Goal: Task Accomplishment & Management: Manage account settings

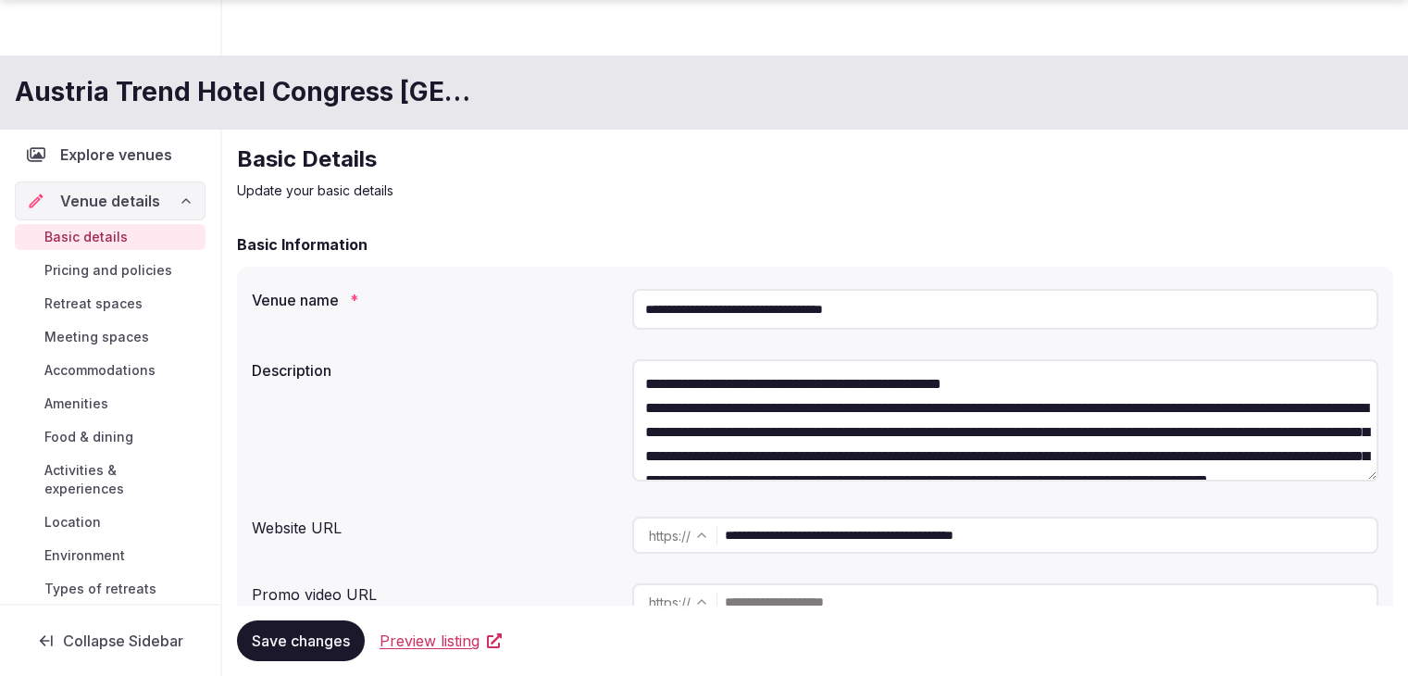
scroll to position [2067, 0]
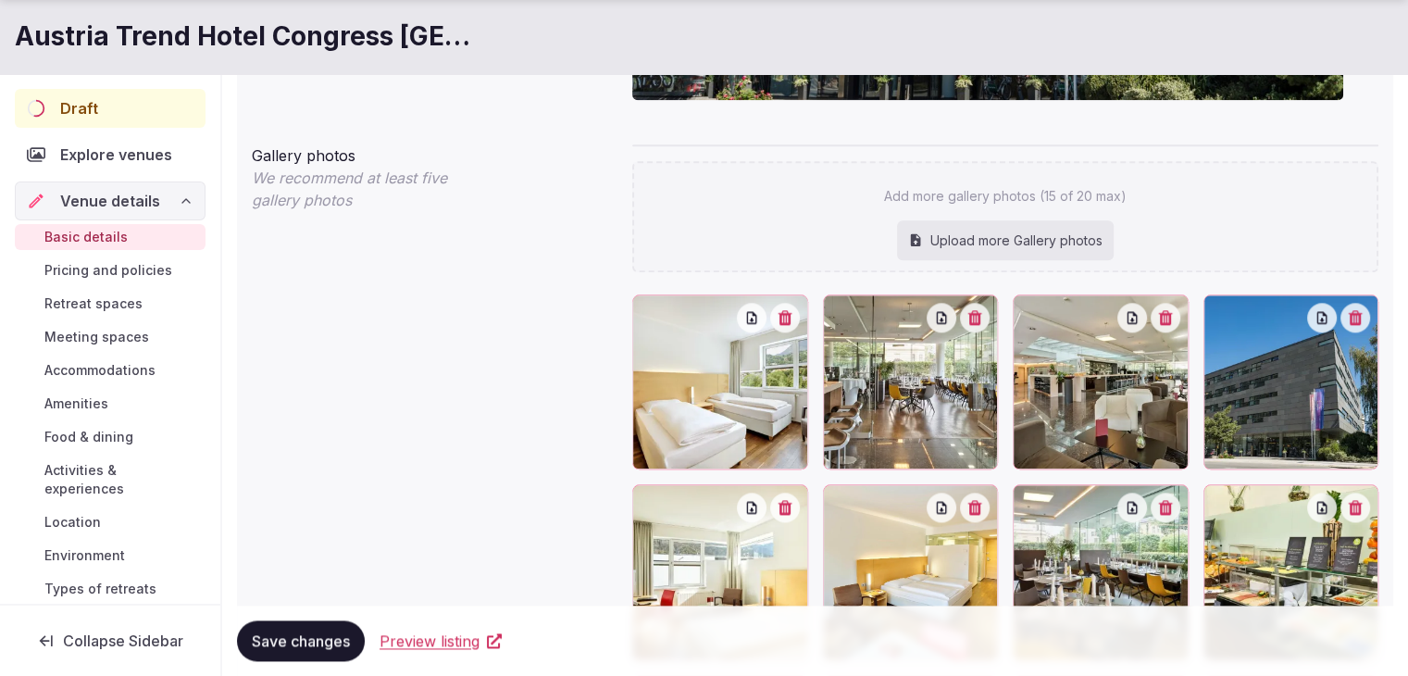
scroll to position [2252, 0]
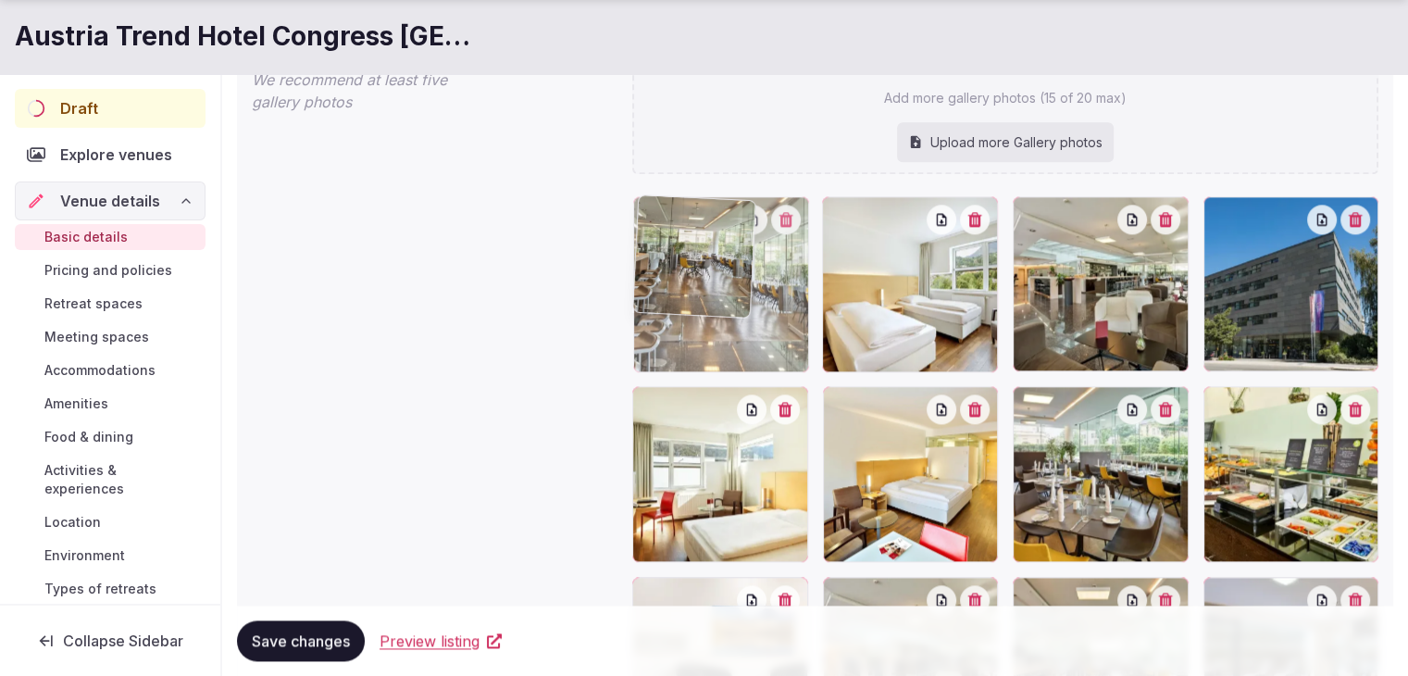
drag, startPoint x: 840, startPoint y: 220, endPoint x: 720, endPoint y: 241, distance: 122.0
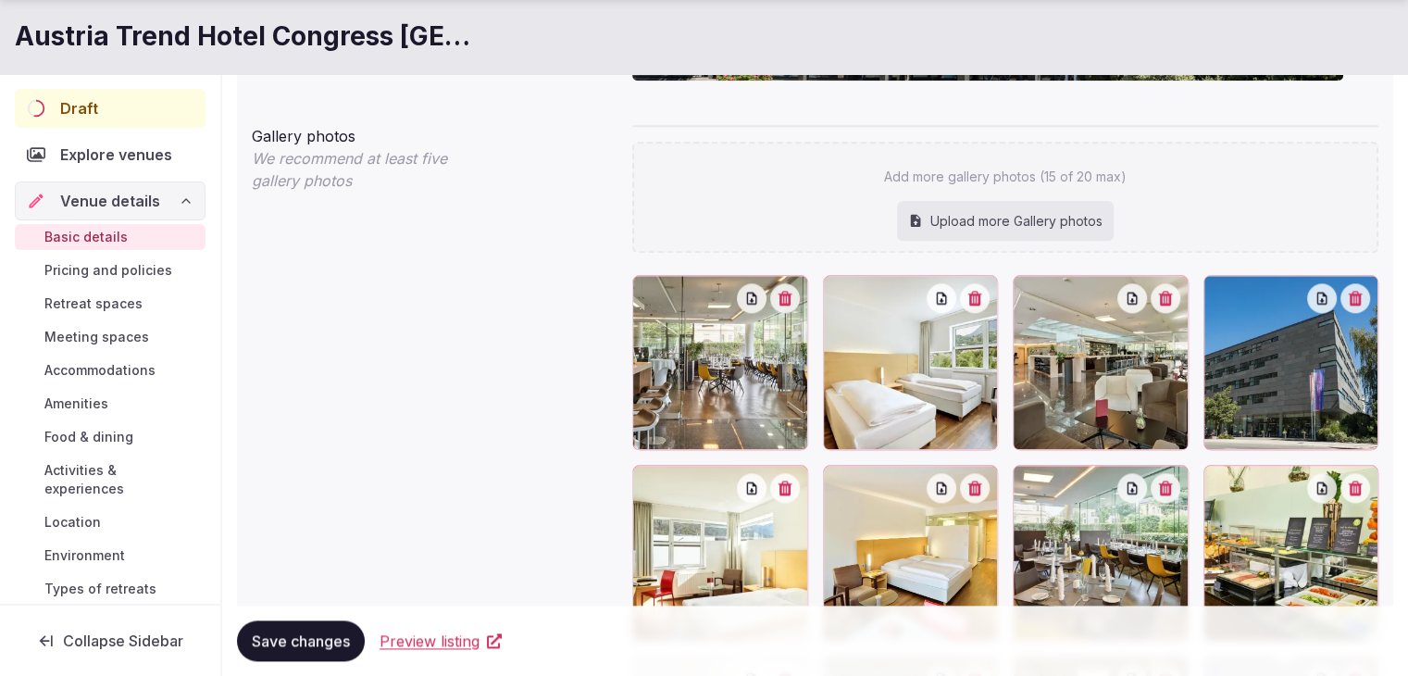
scroll to position [2192, 0]
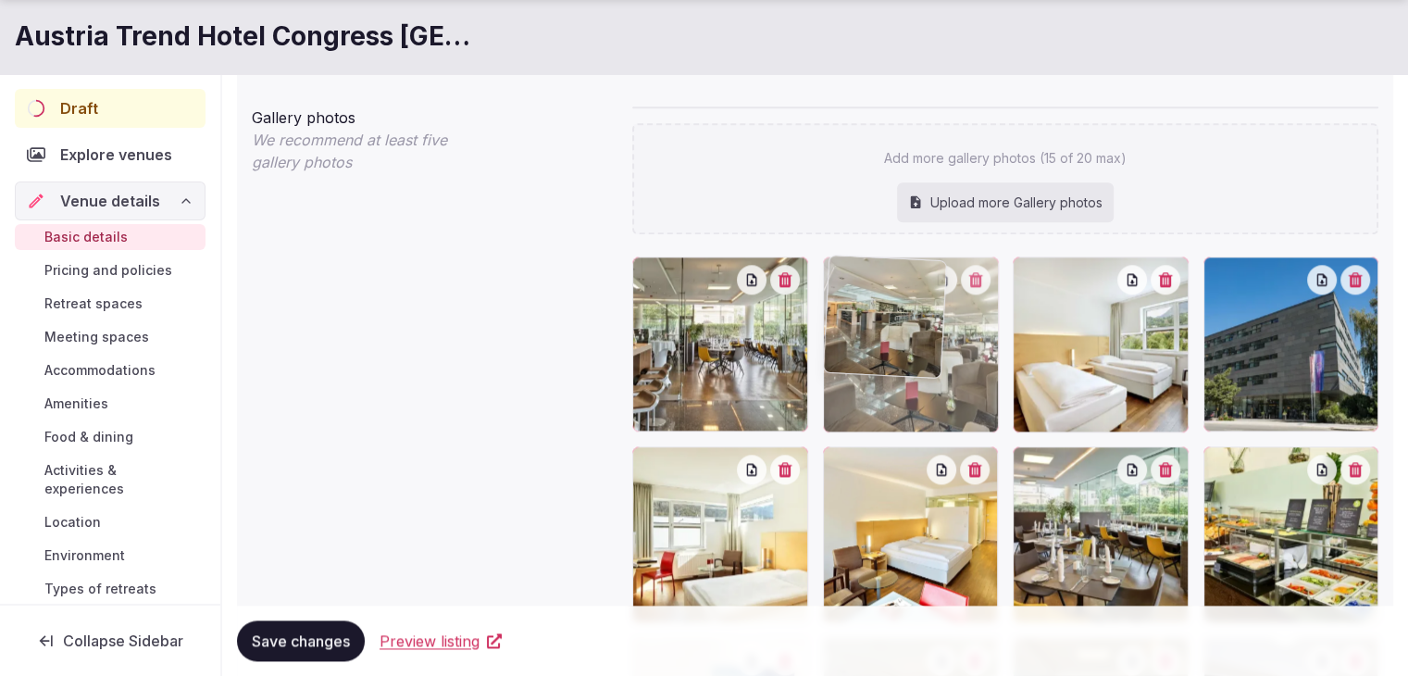
drag, startPoint x: 1039, startPoint y: 276, endPoint x: 946, endPoint y: 297, distance: 95.9
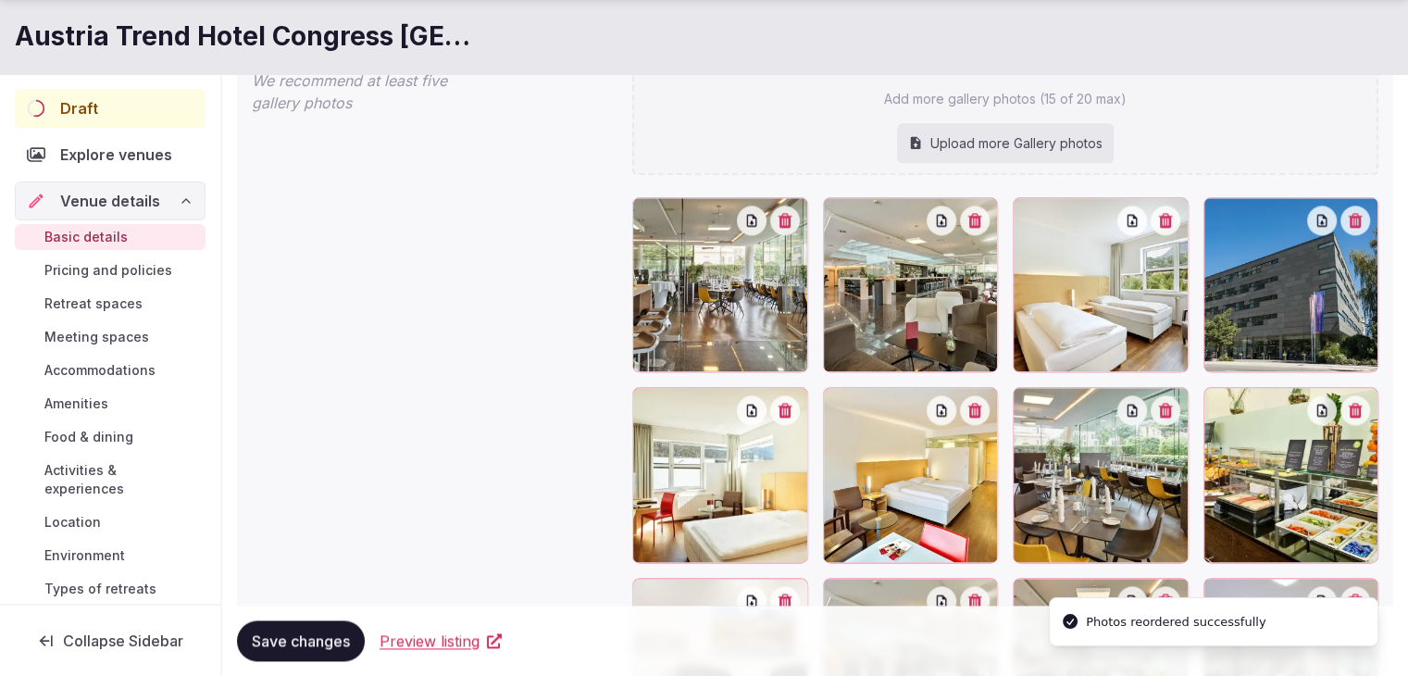
scroll to position [2284, 0]
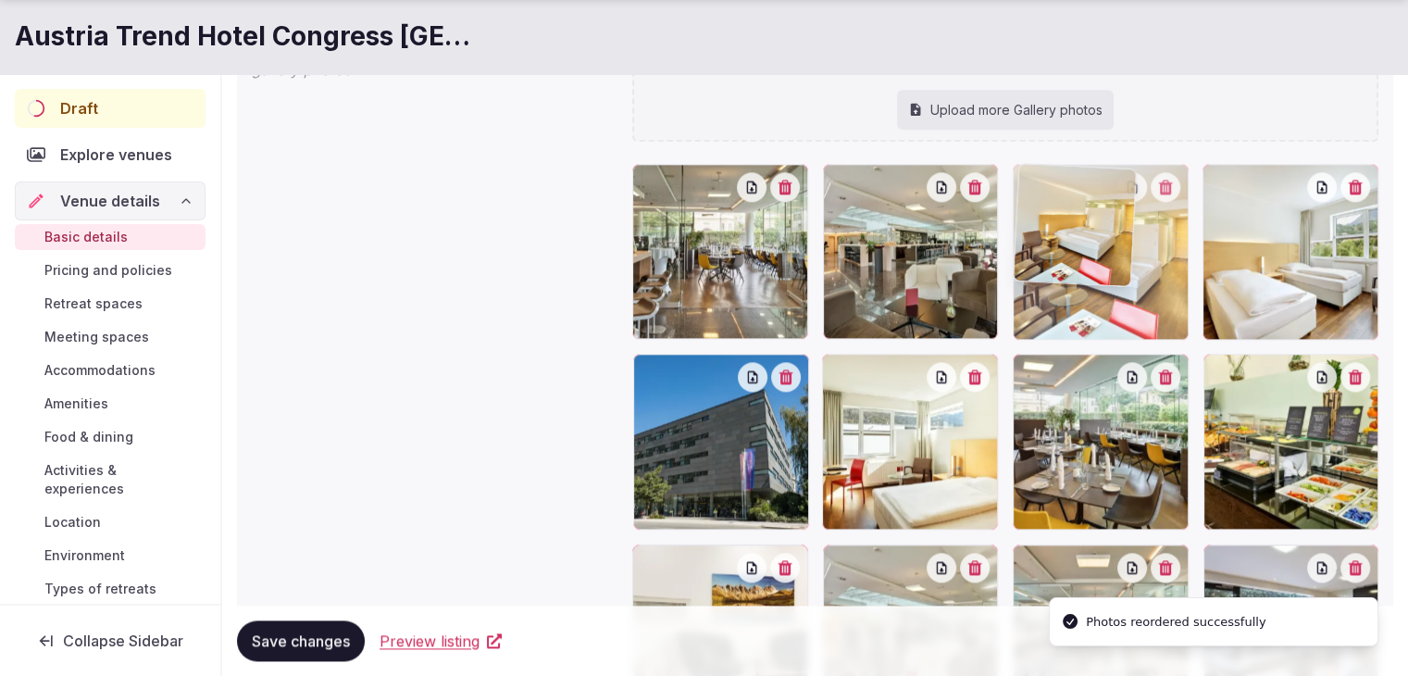
drag, startPoint x: 838, startPoint y: 376, endPoint x: 1040, endPoint y: 228, distance: 250.3
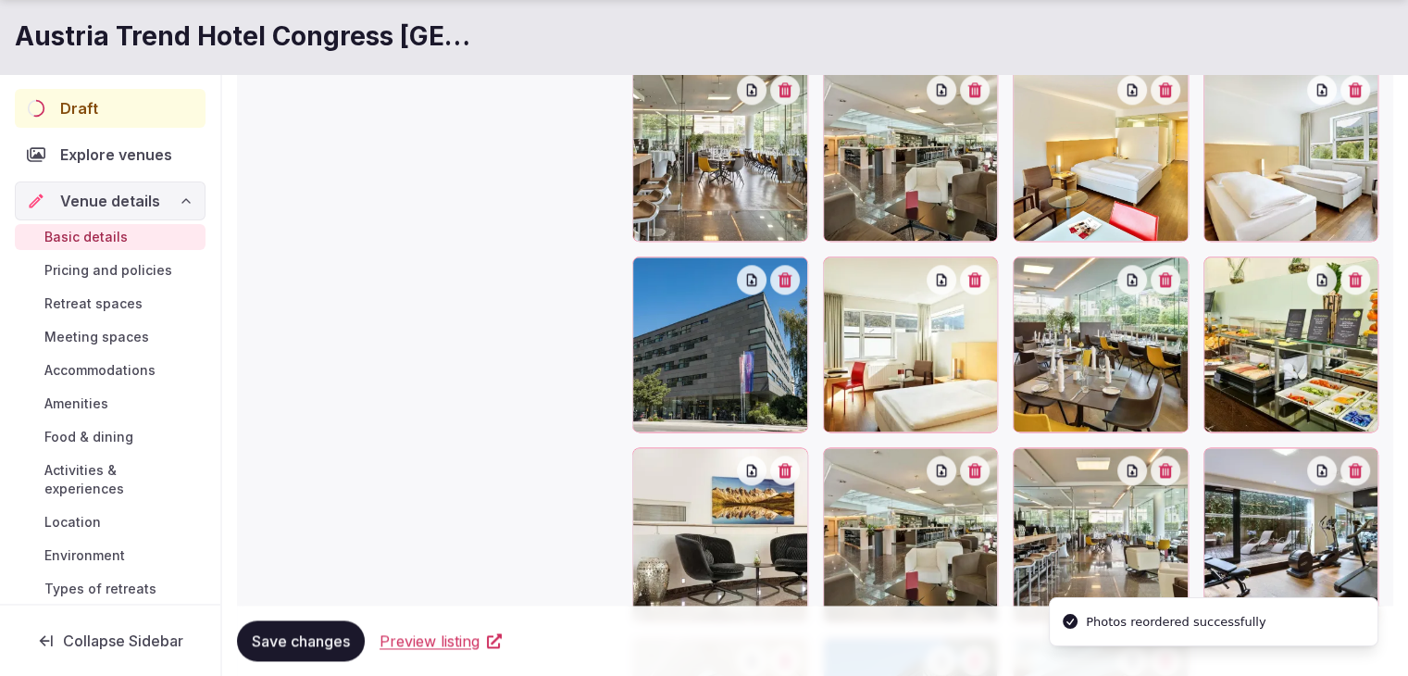
scroll to position [2469, 0]
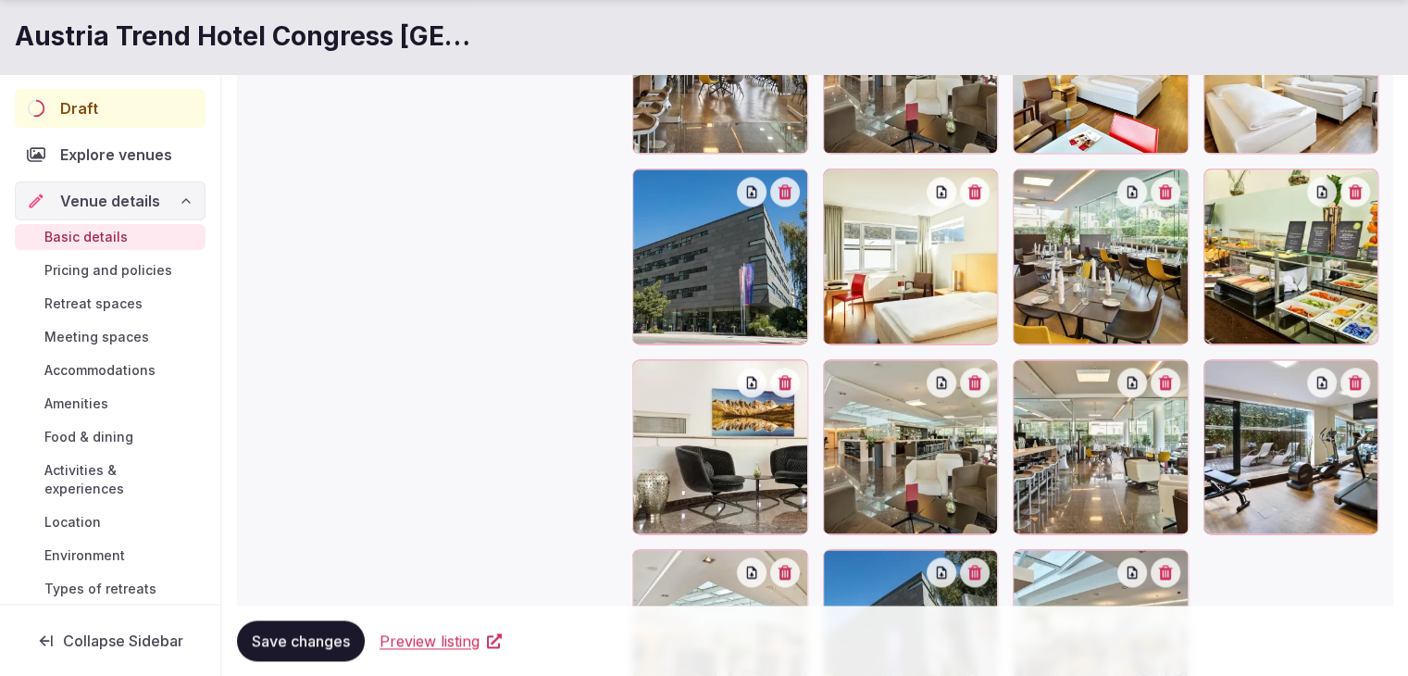
click at [979, 382] on icon "button" at bounding box center [974, 382] width 15 height 15
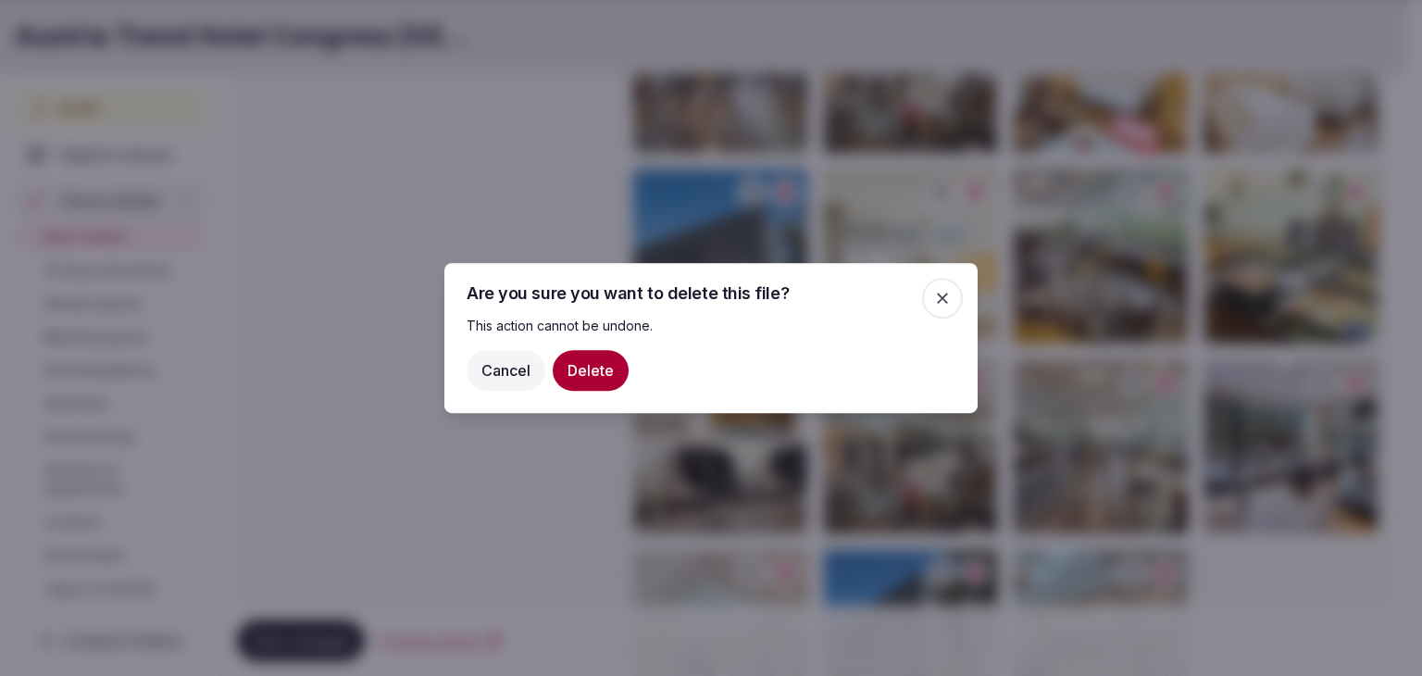
click at [596, 375] on button "Delete" at bounding box center [591, 370] width 76 height 41
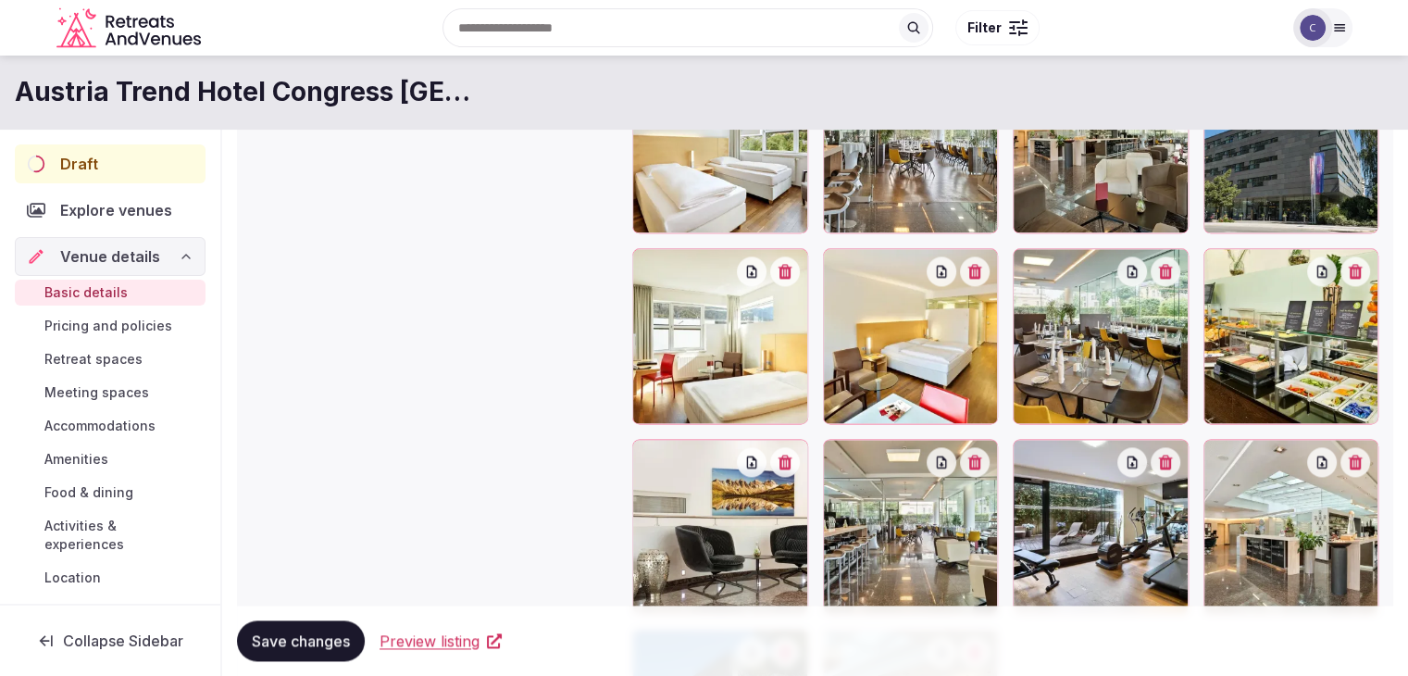
scroll to position [2377, 0]
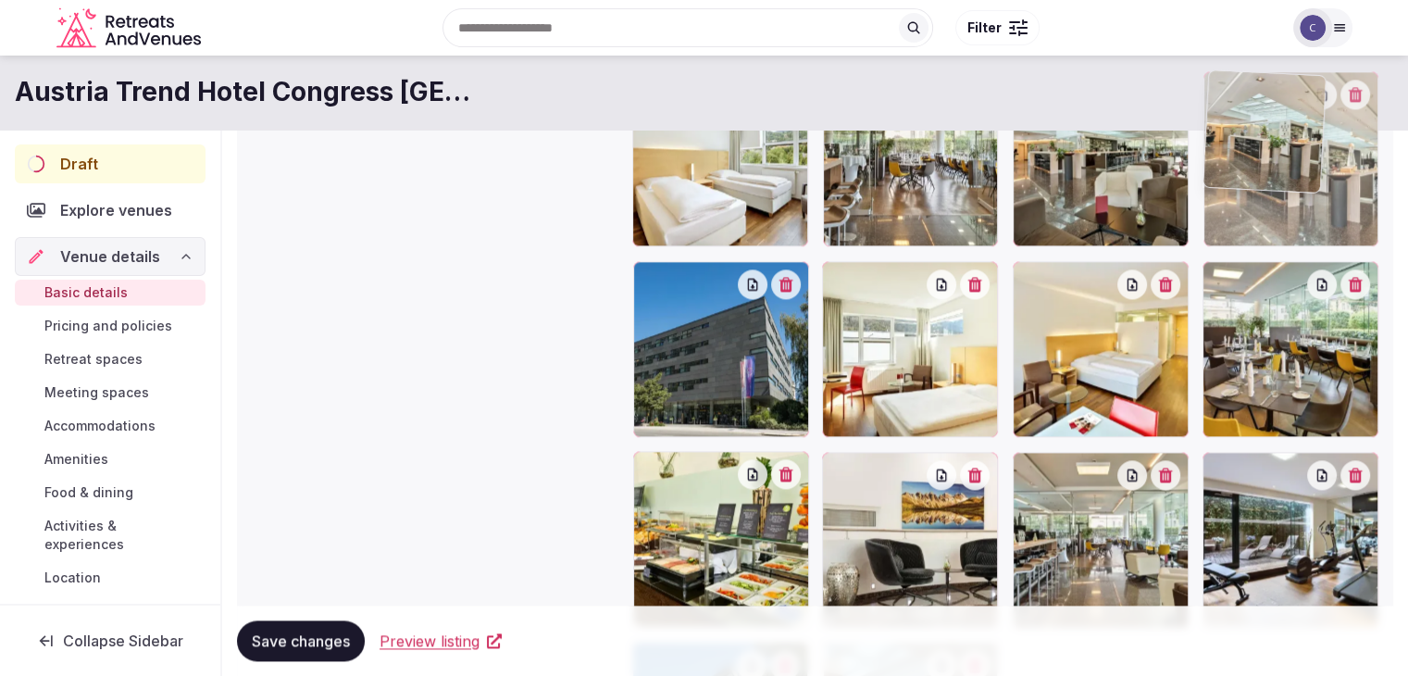
drag, startPoint x: 1221, startPoint y: 464, endPoint x: 1240, endPoint y: 186, distance: 278.3
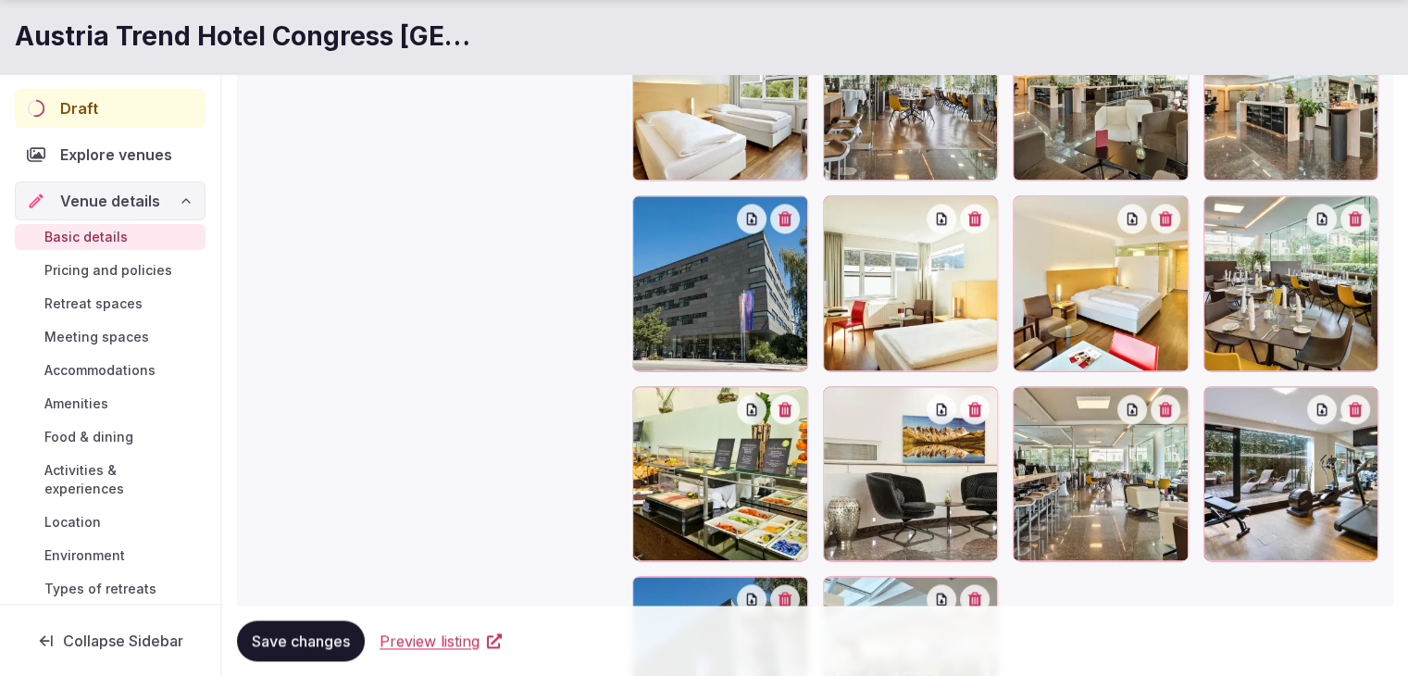
scroll to position [2469, 0]
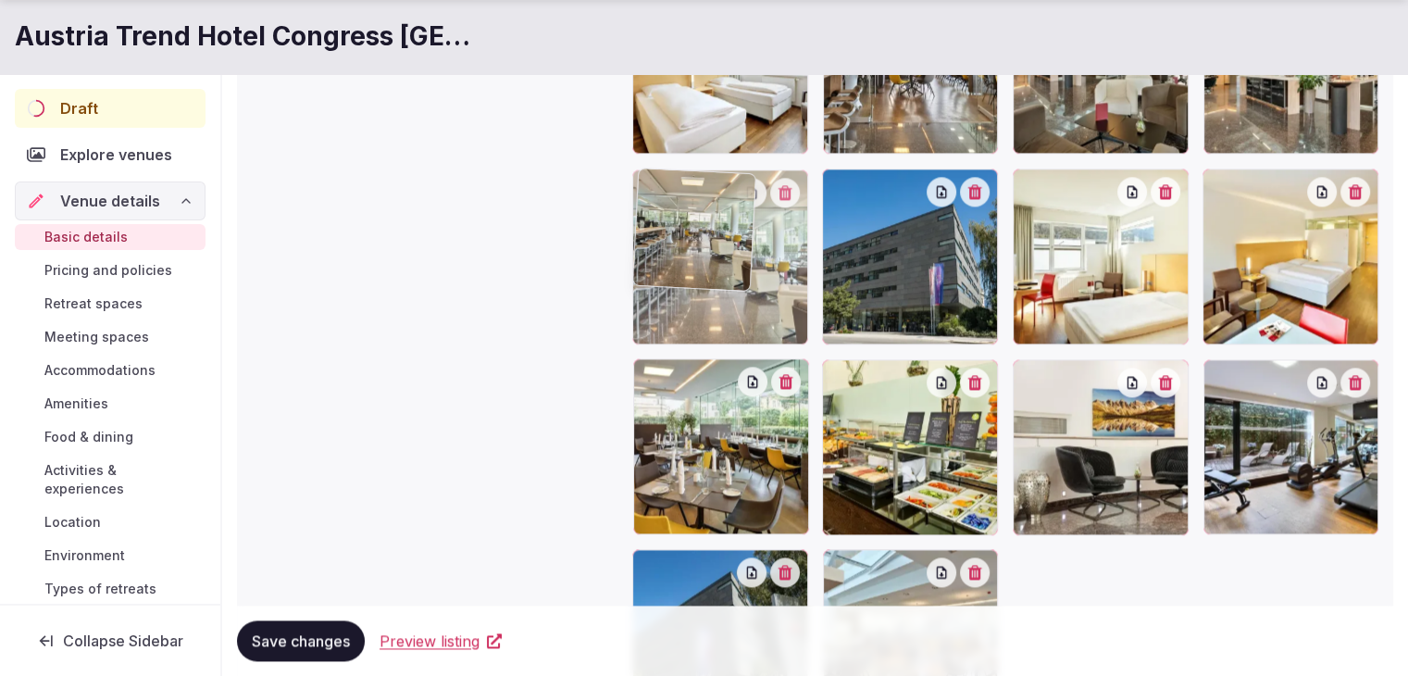
drag, startPoint x: 1040, startPoint y: 373, endPoint x: 752, endPoint y: 227, distance: 323.7
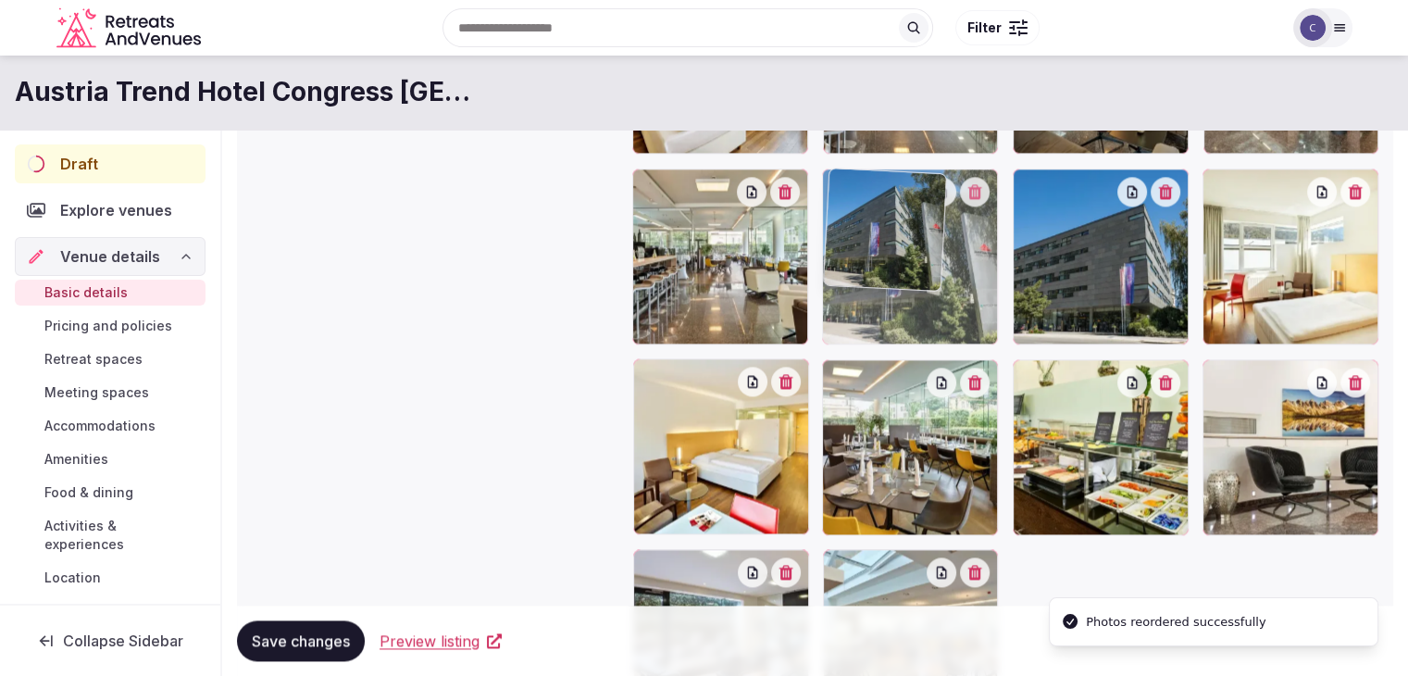
drag, startPoint x: 657, startPoint y: 560, endPoint x: 900, endPoint y: 227, distance: 412.1
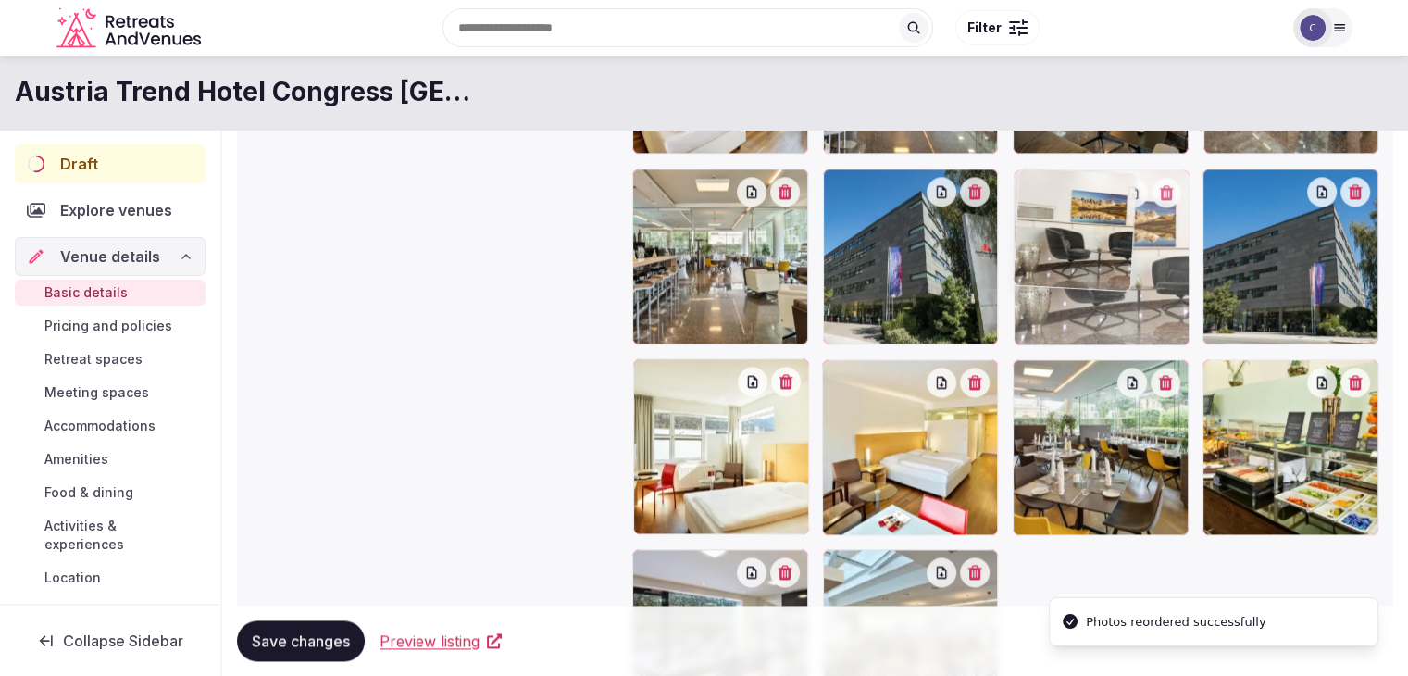
drag, startPoint x: 1203, startPoint y: 378, endPoint x: 1094, endPoint y: 271, distance: 152.5
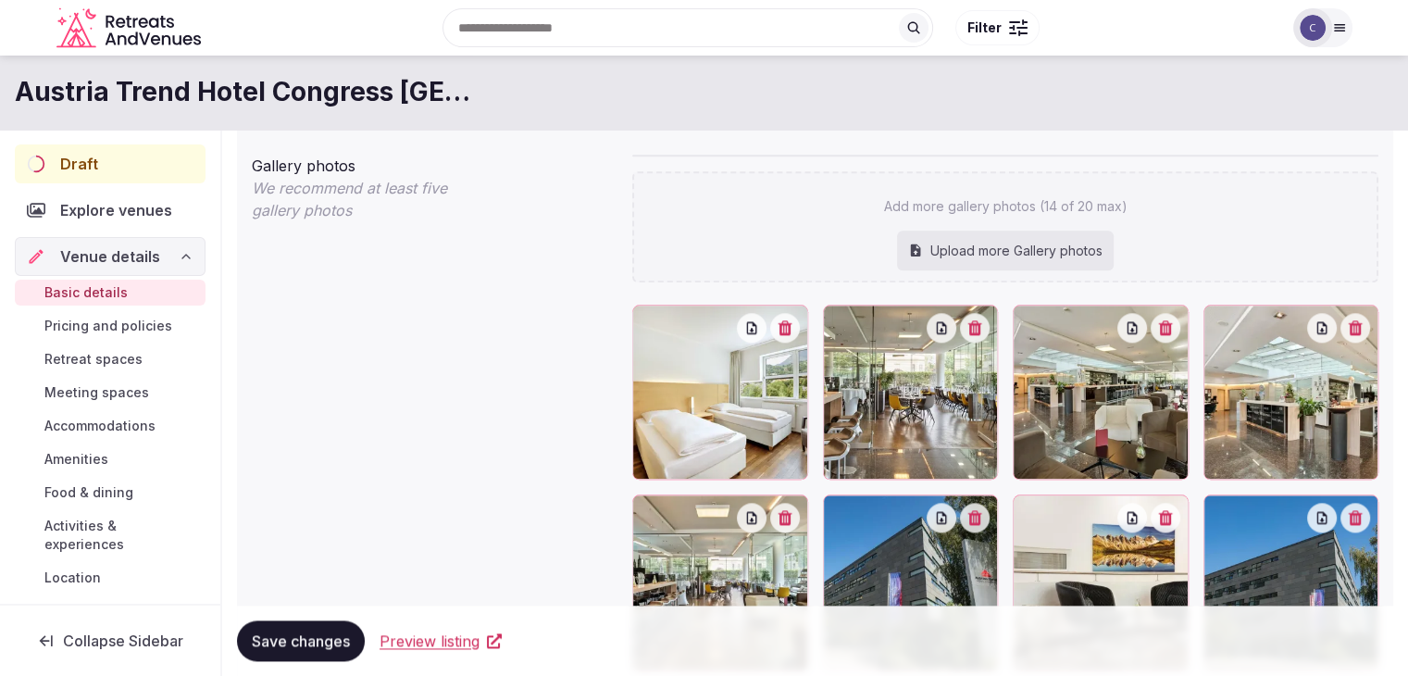
scroll to position [2099, 0]
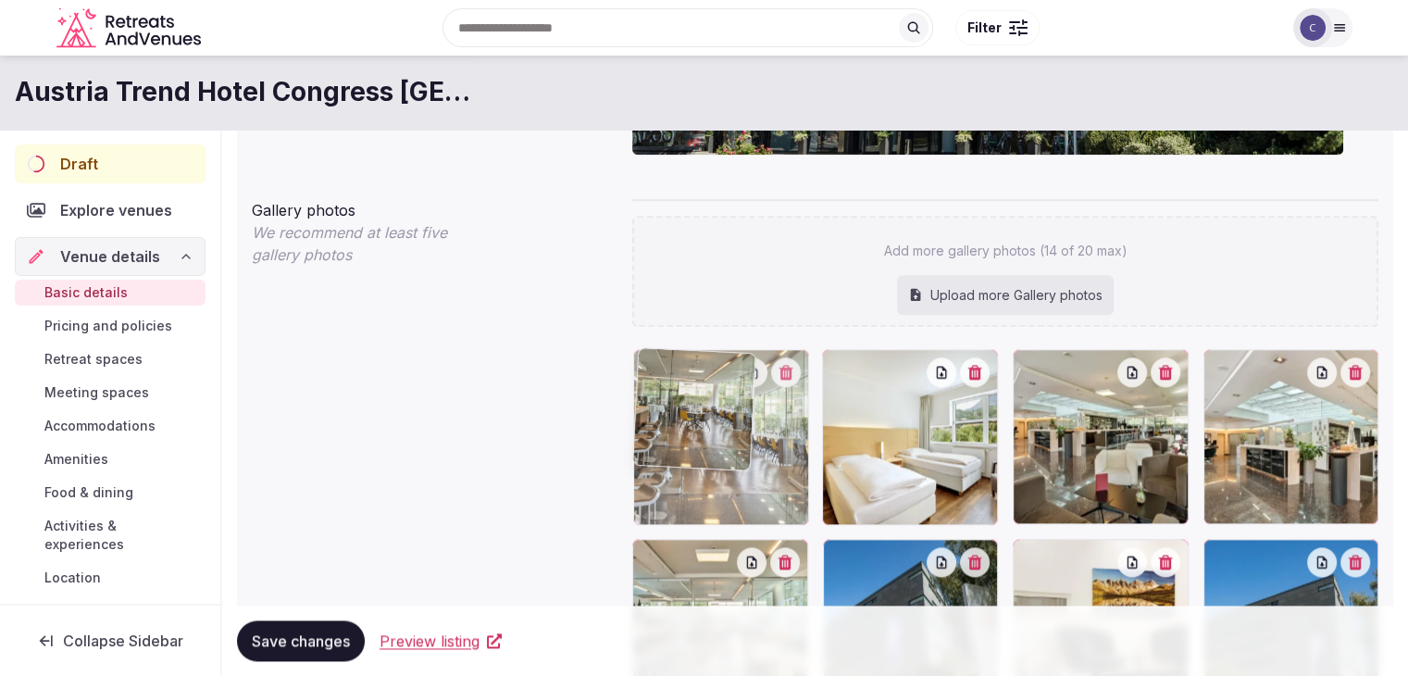
drag, startPoint x: 840, startPoint y: 356, endPoint x: 715, endPoint y: 363, distance: 125.1
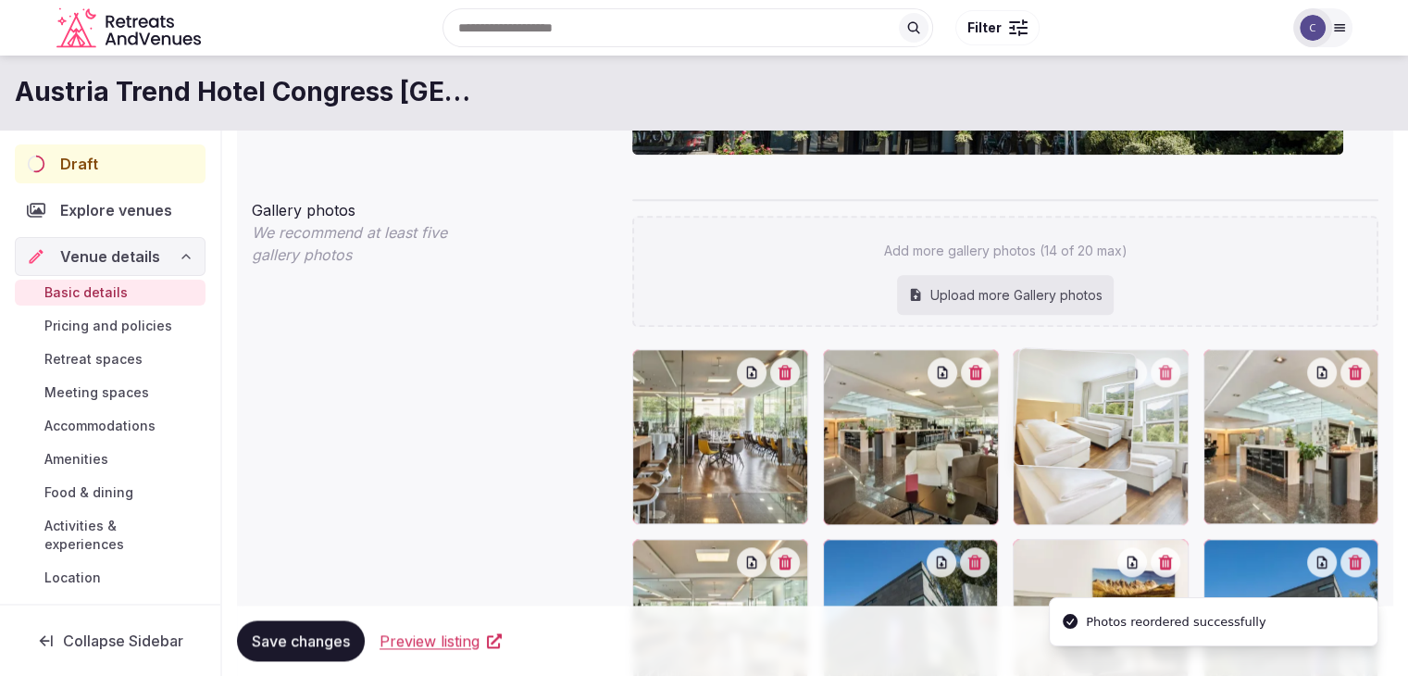
drag, startPoint x: 848, startPoint y: 360, endPoint x: 1025, endPoint y: 366, distance: 176.9
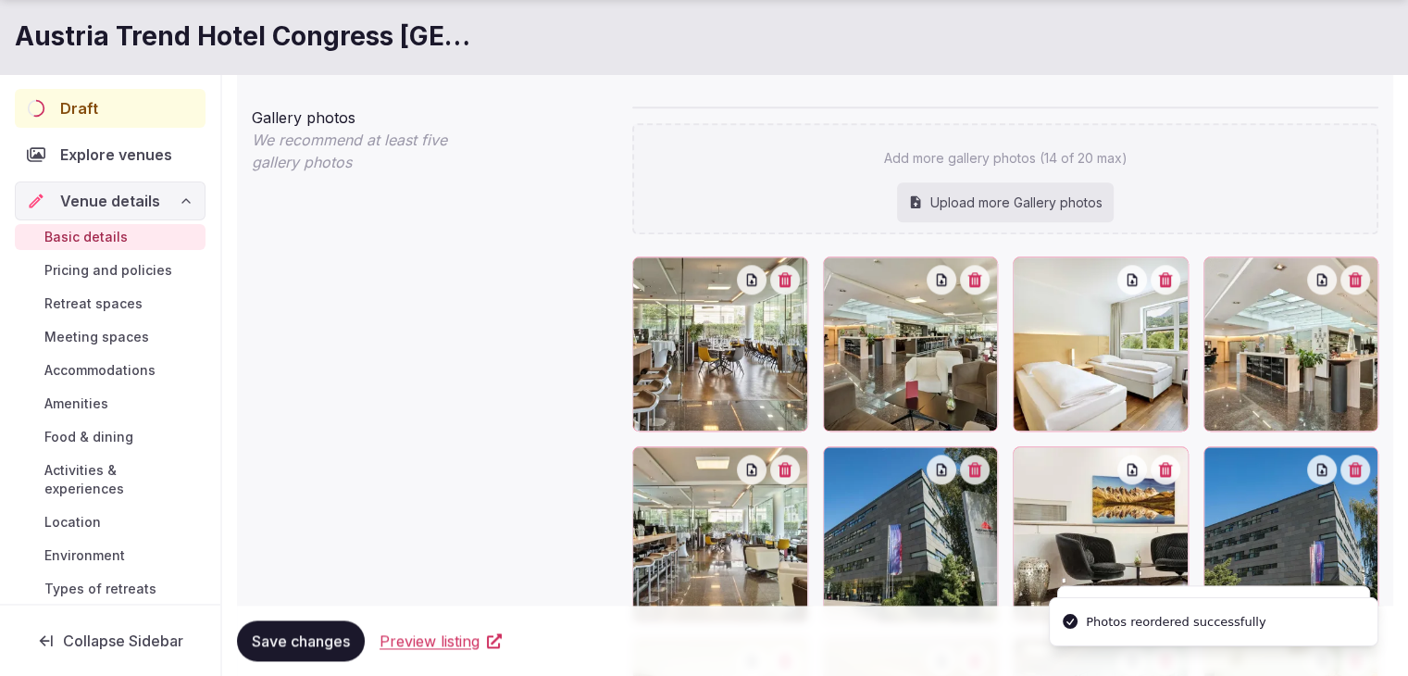
scroll to position [2469, 0]
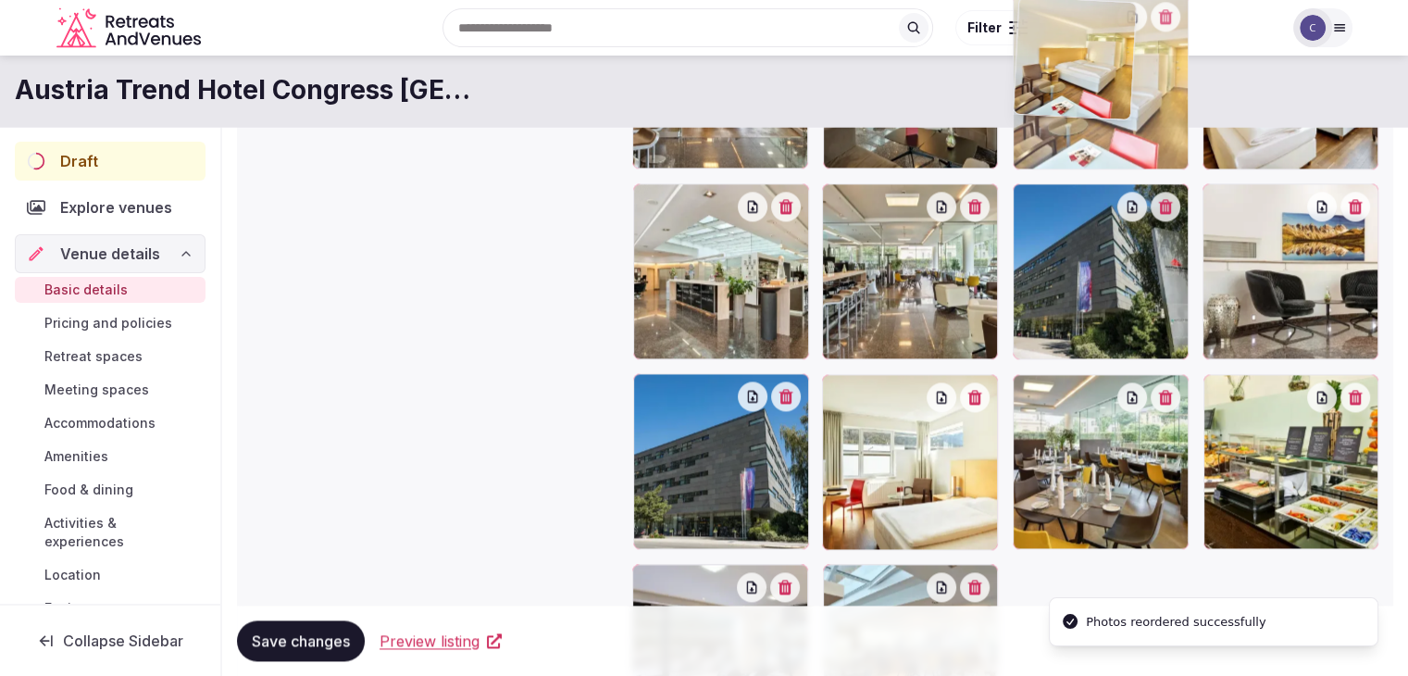
drag, startPoint x: 834, startPoint y: 385, endPoint x: 1034, endPoint y: 114, distance: 336.9
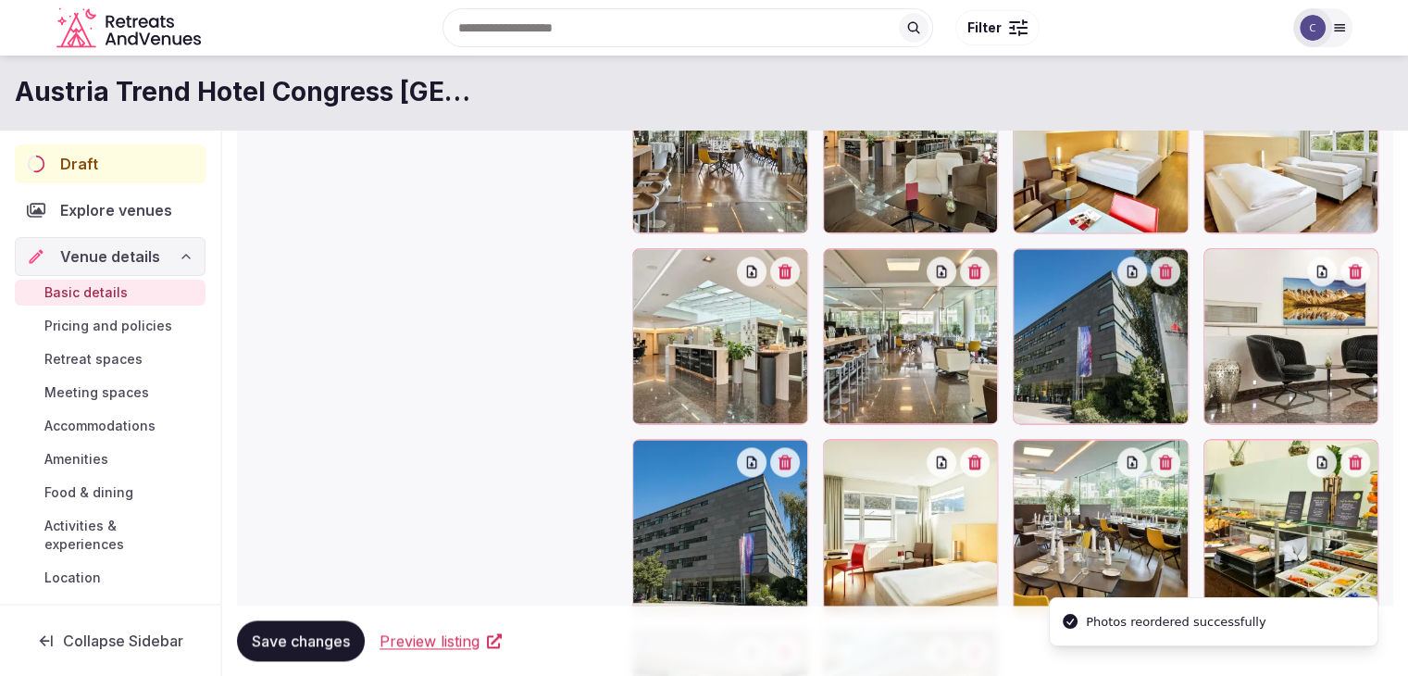
scroll to position [2357, 0]
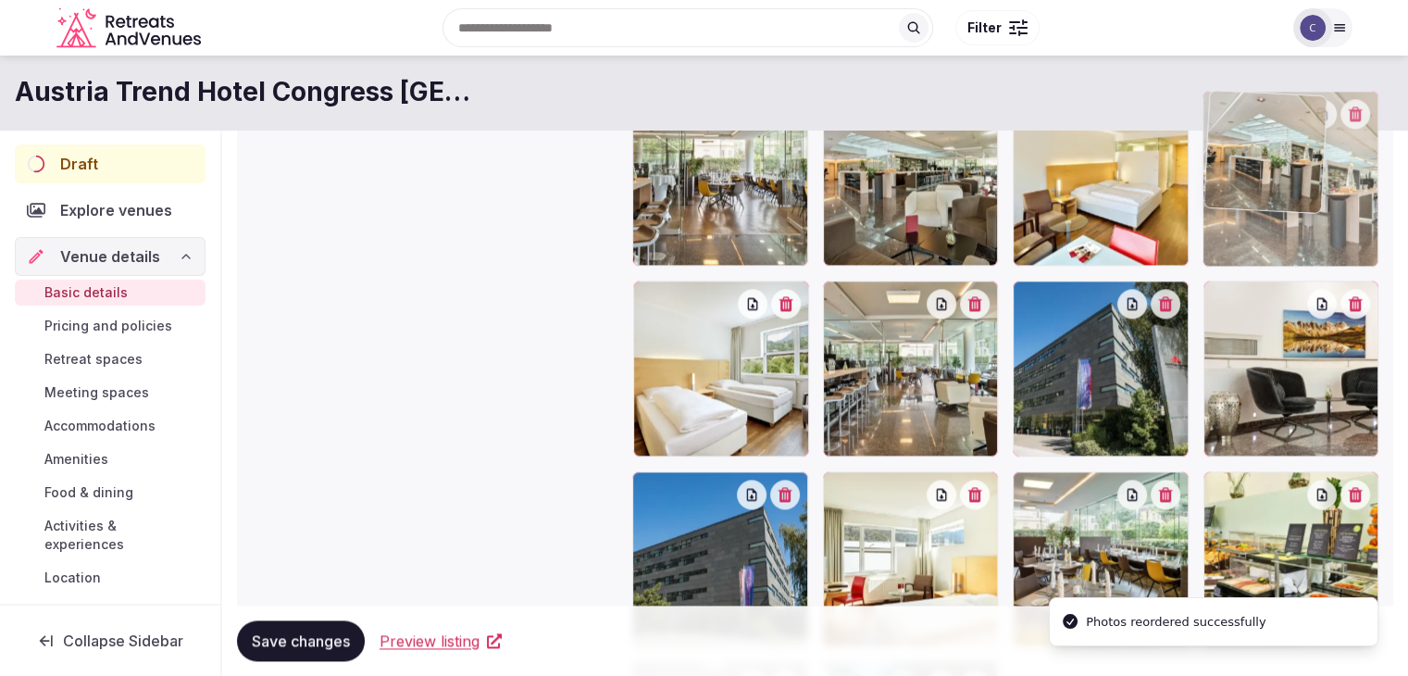
drag, startPoint x: 648, startPoint y: 299, endPoint x: 1196, endPoint y: 204, distance: 556.1
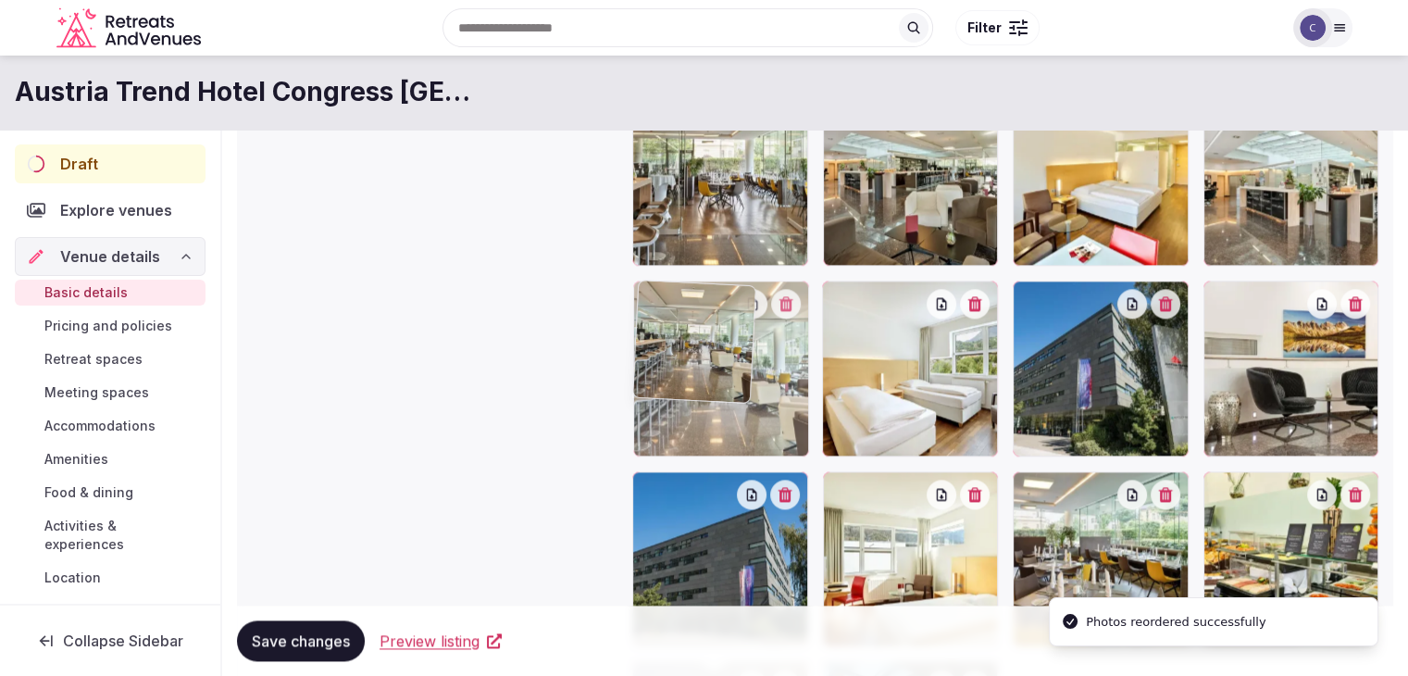
drag, startPoint x: 829, startPoint y: 298, endPoint x: 679, endPoint y: 295, distance: 150.0
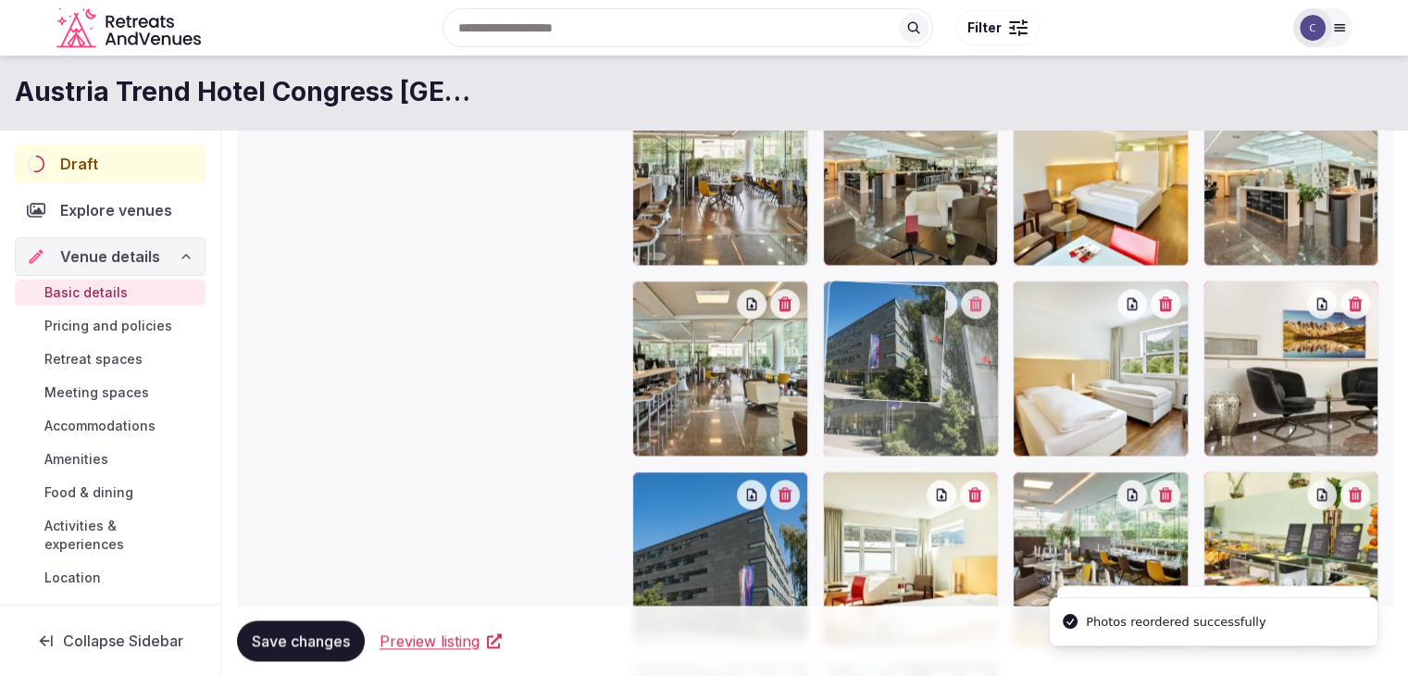
drag, startPoint x: 1028, startPoint y: 286, endPoint x: 913, endPoint y: 309, distance: 118.0
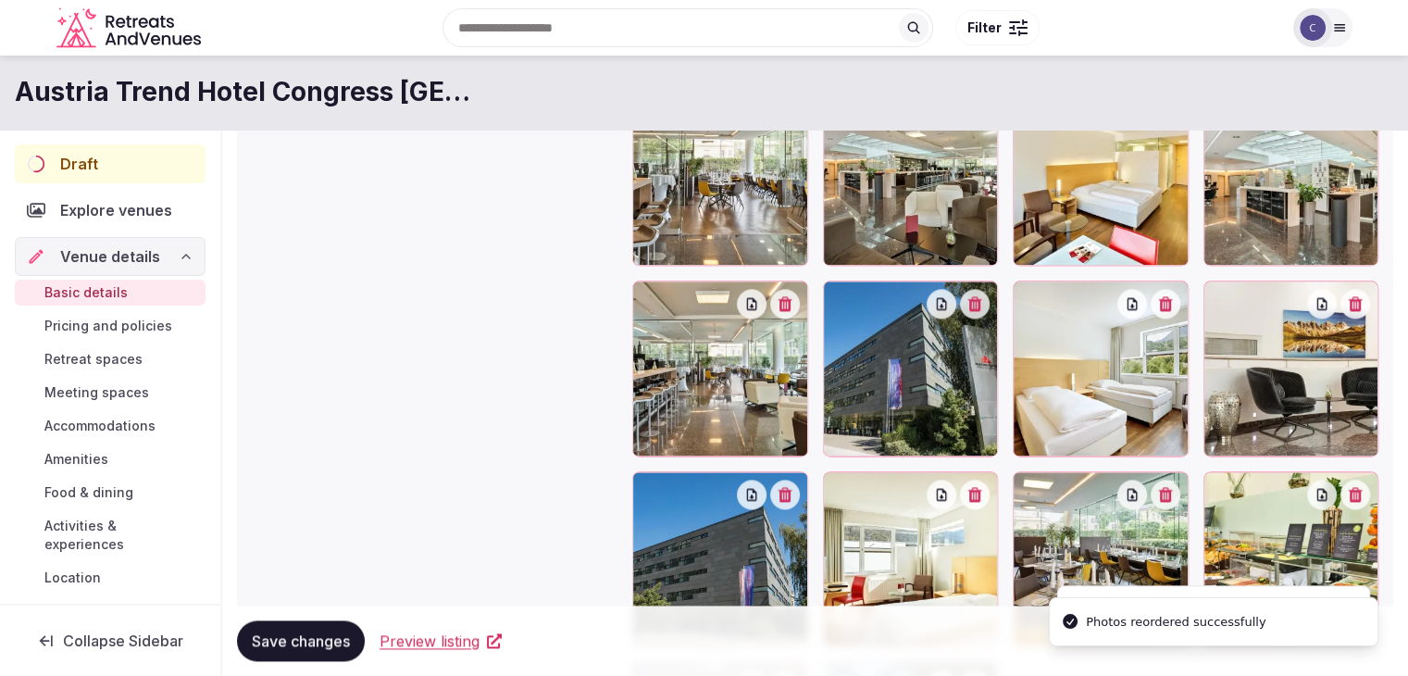
scroll to position [2450, 0]
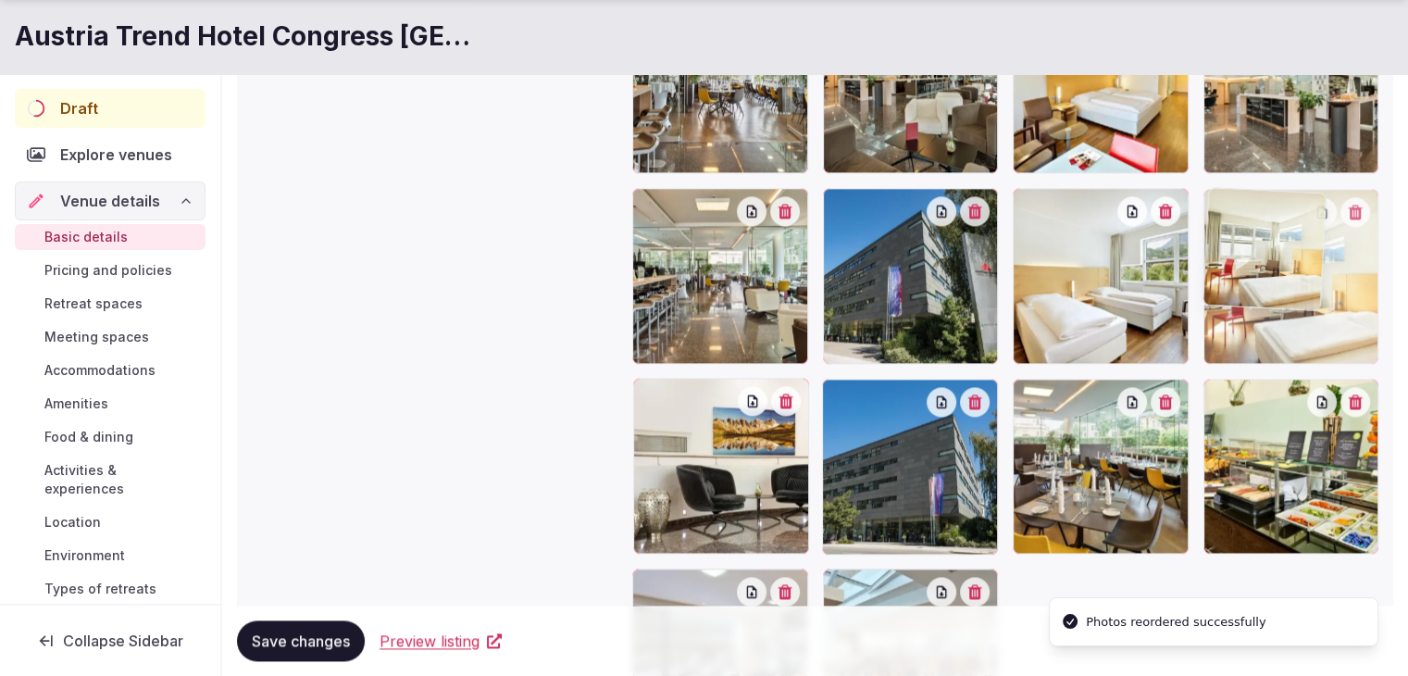
drag, startPoint x: 843, startPoint y: 397, endPoint x: 1170, endPoint y: 297, distance: 341.6
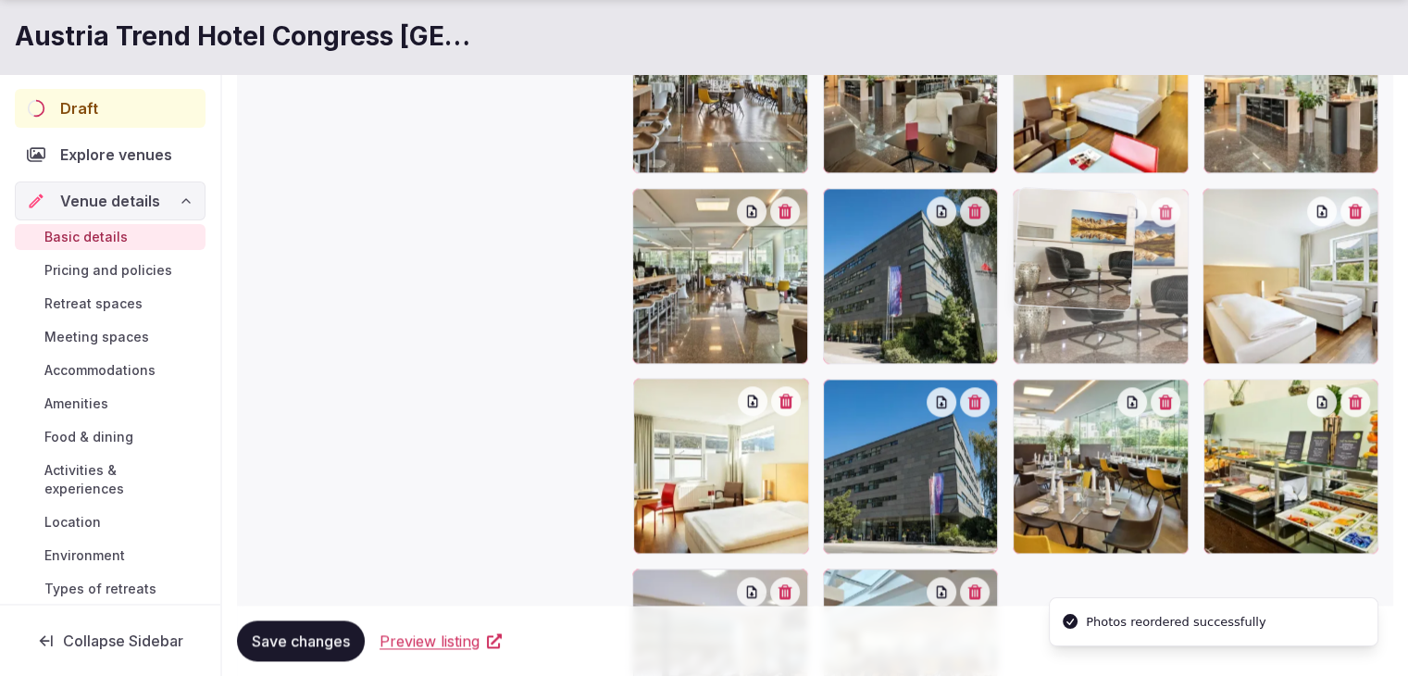
drag, startPoint x: 637, startPoint y: 398, endPoint x: 1030, endPoint y: 246, distance: 421.6
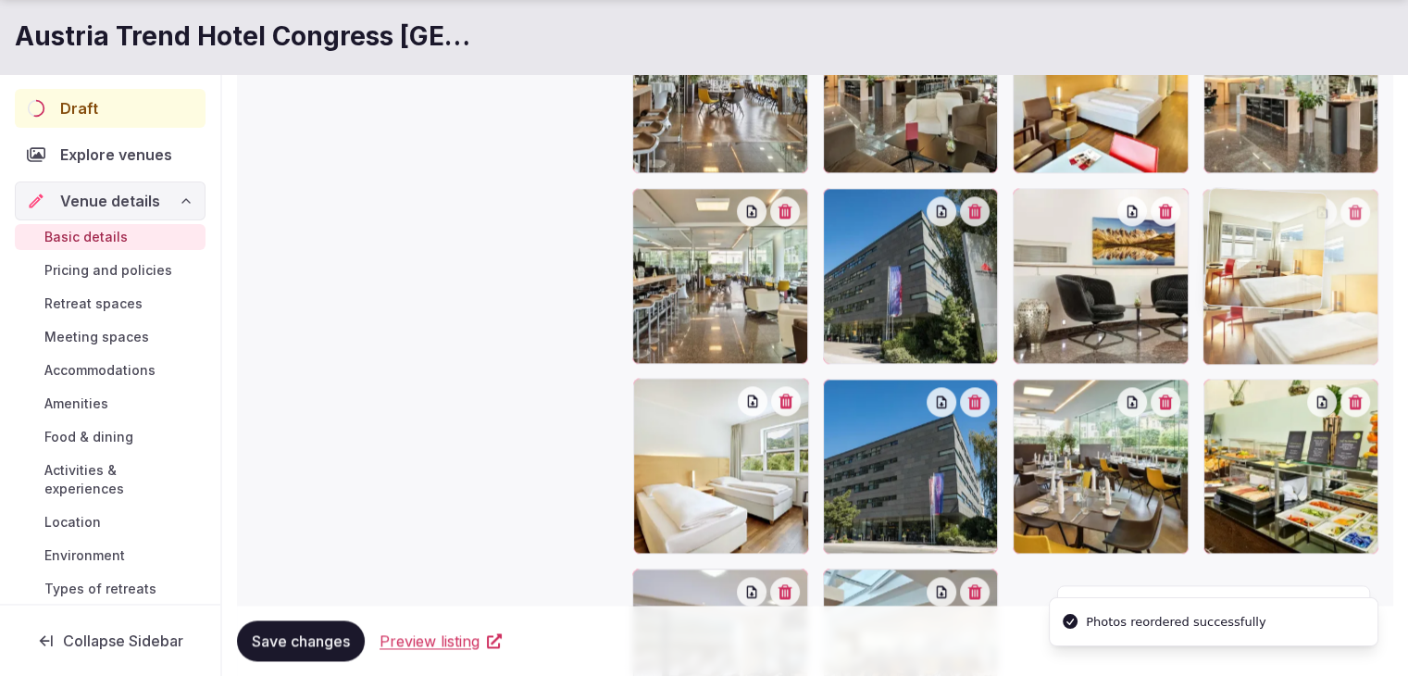
drag, startPoint x: 642, startPoint y: 404, endPoint x: 1179, endPoint y: 260, distance: 555.9
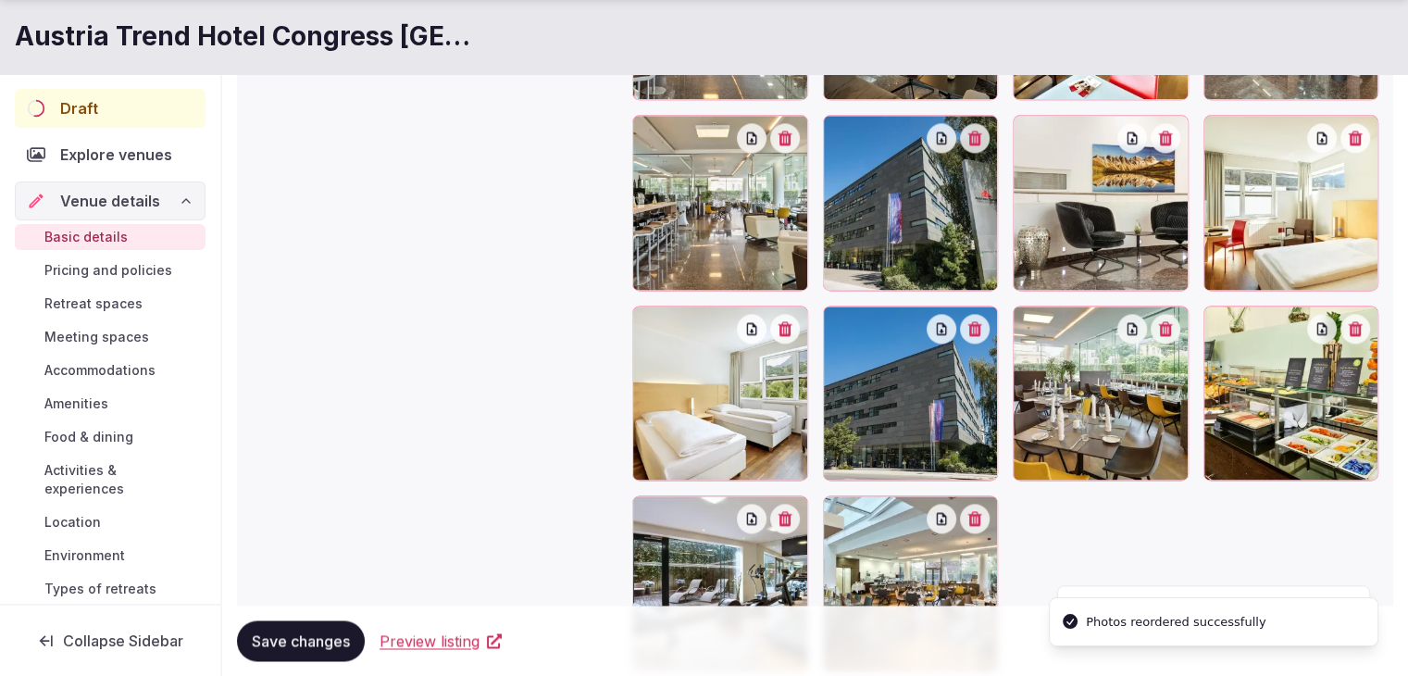
scroll to position [2654, 0]
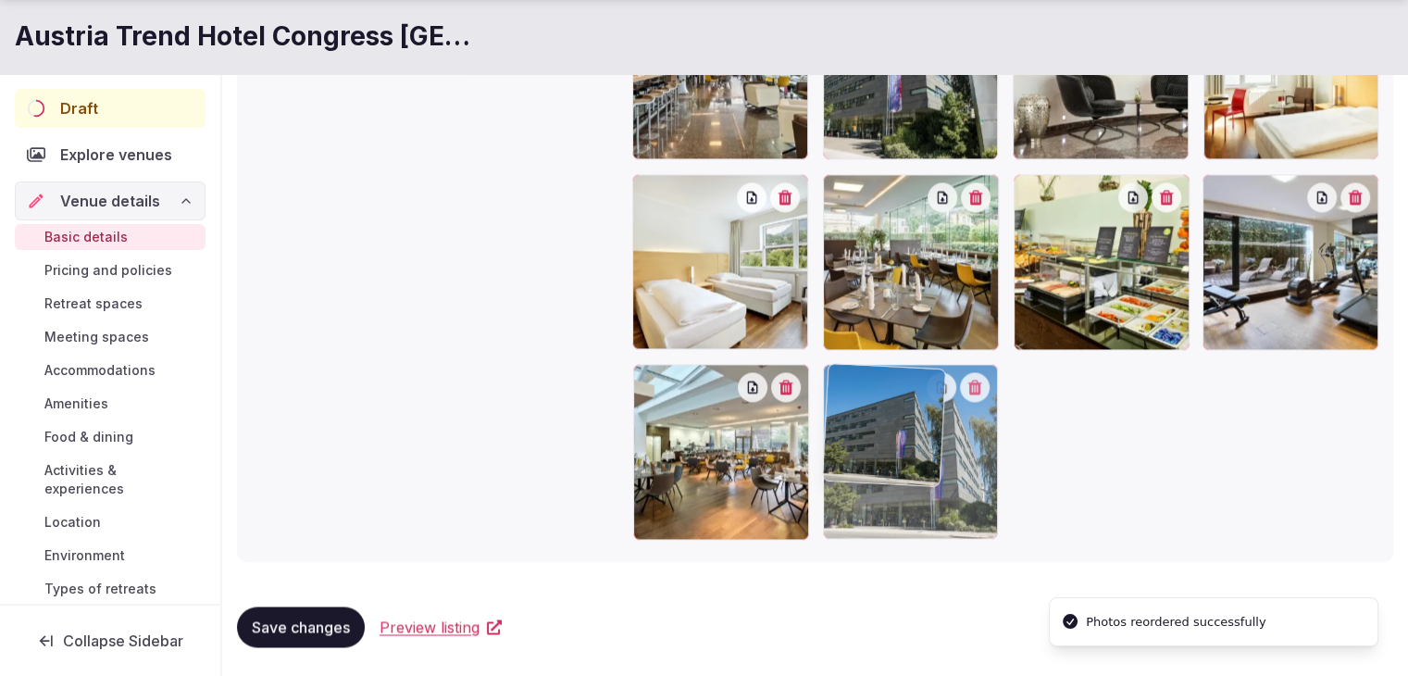
drag, startPoint x: 838, startPoint y: 190, endPoint x: 843, endPoint y: 397, distance: 207.4
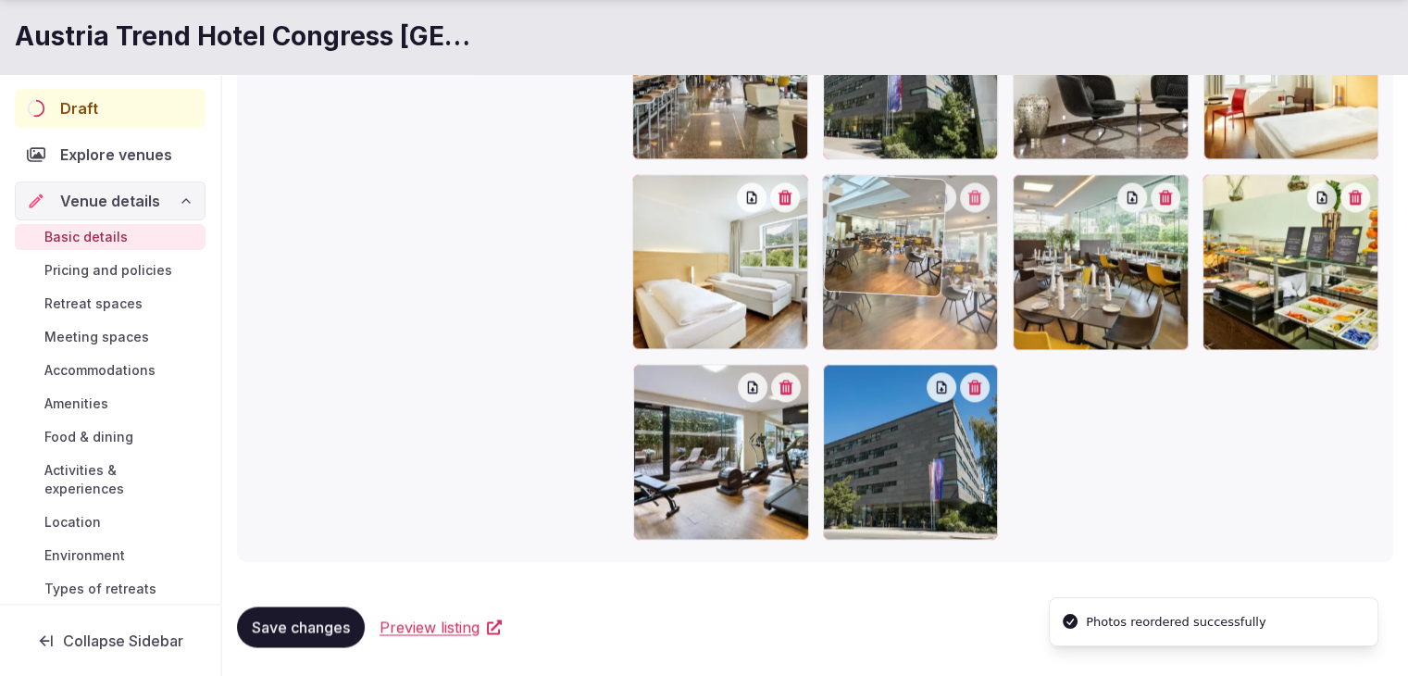
drag, startPoint x: 647, startPoint y: 378, endPoint x: 847, endPoint y: 253, distance: 235.7
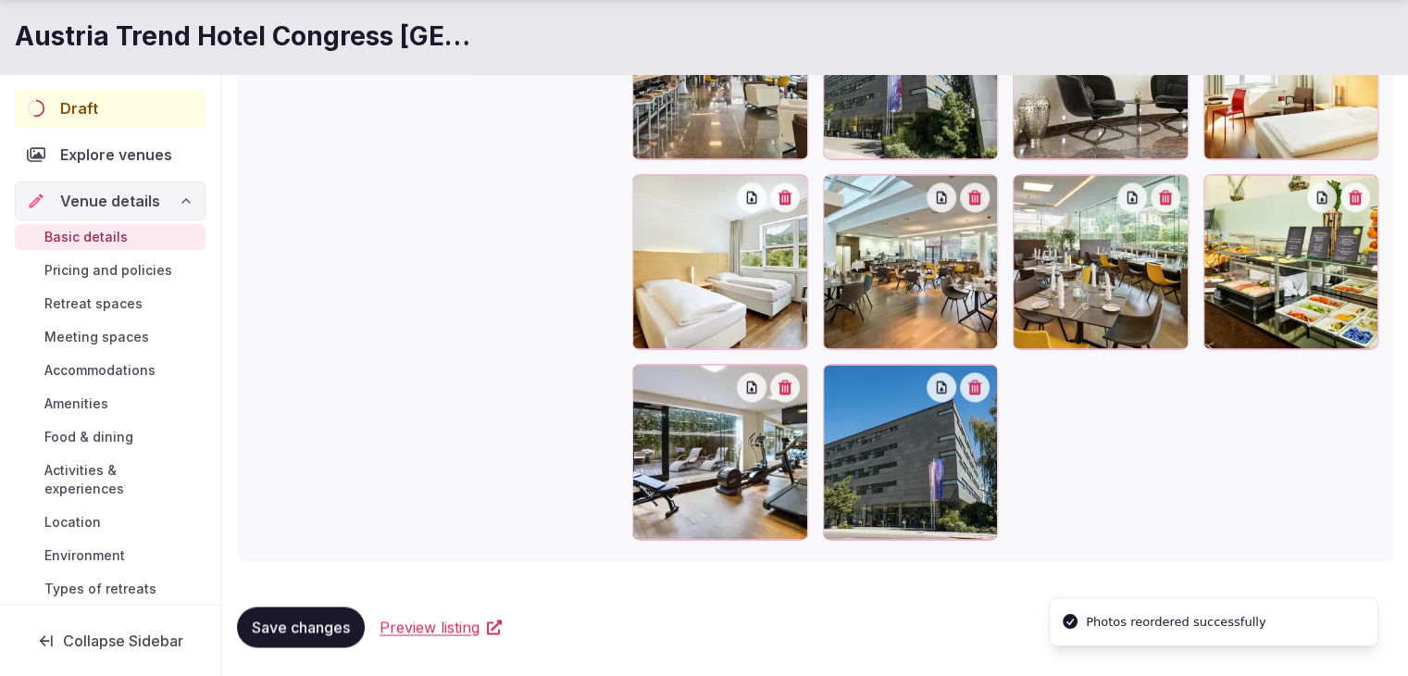
click at [306, 628] on span "Save changes" at bounding box center [301, 626] width 98 height 19
drag, startPoint x: 314, startPoint y: 626, endPoint x: 343, endPoint y: 586, distance: 49.6
click at [315, 626] on span "Save changes" at bounding box center [301, 626] width 98 height 19
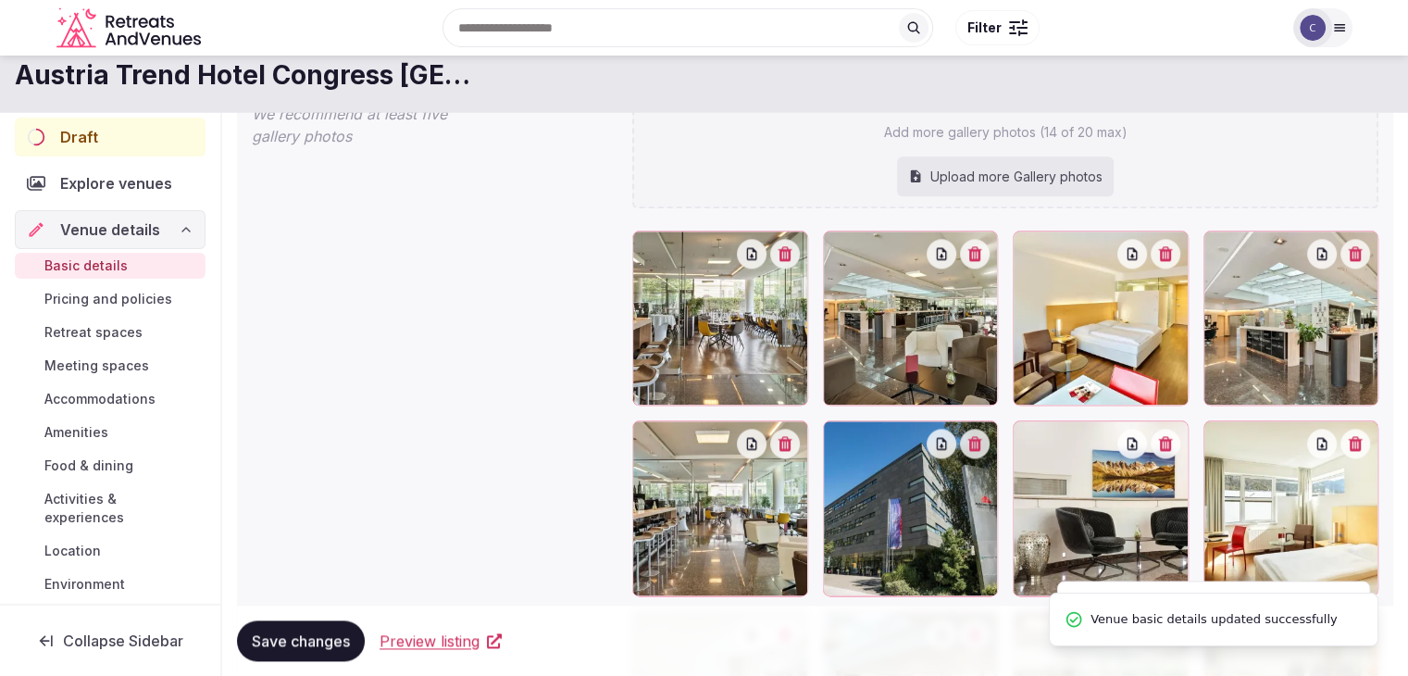
scroll to position [2192, 0]
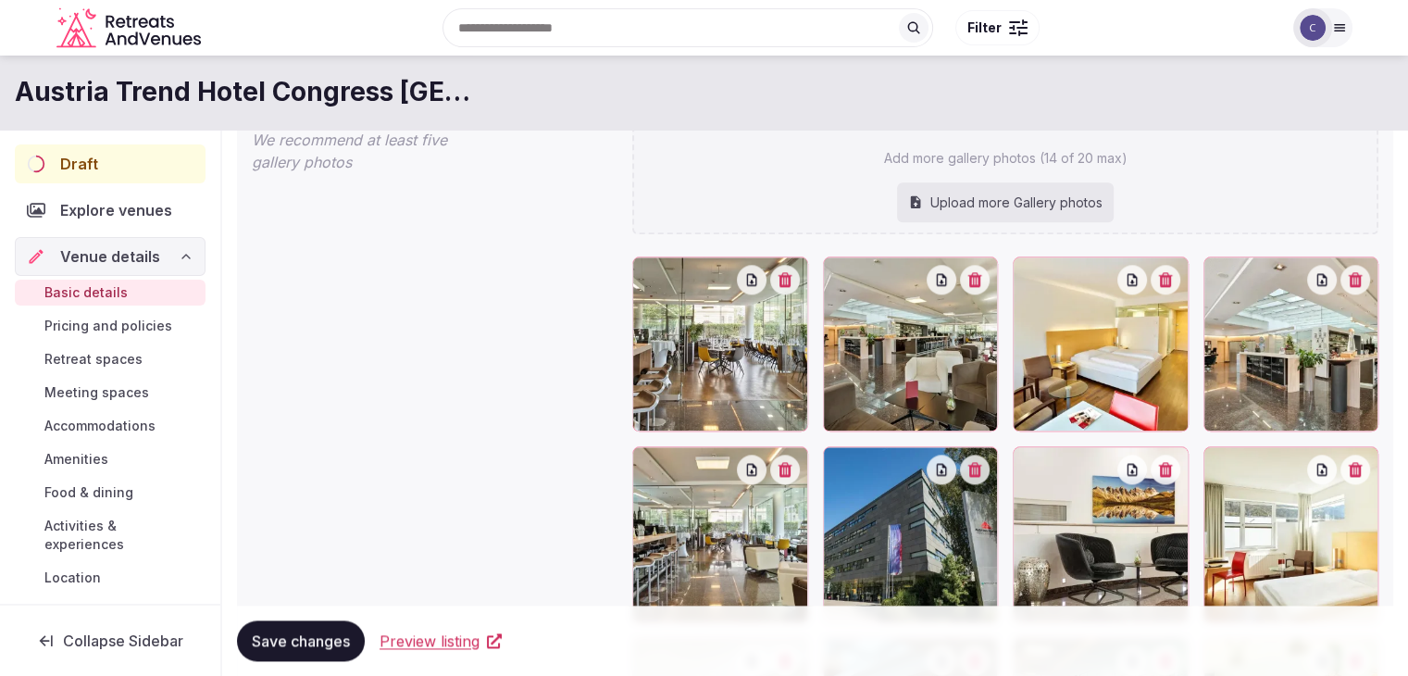
click at [88, 429] on span "Accommodations" at bounding box center [99, 425] width 111 height 19
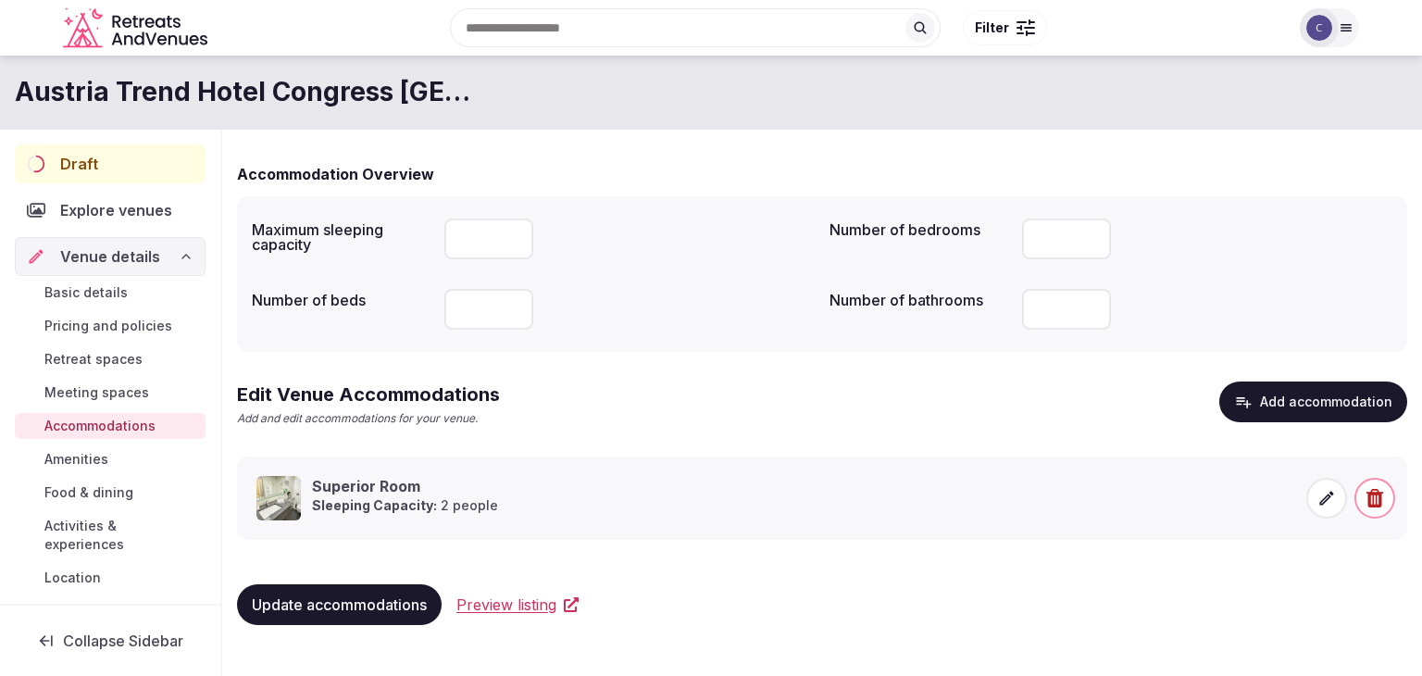
click at [1319, 497] on icon at bounding box center [1326, 498] width 19 height 19
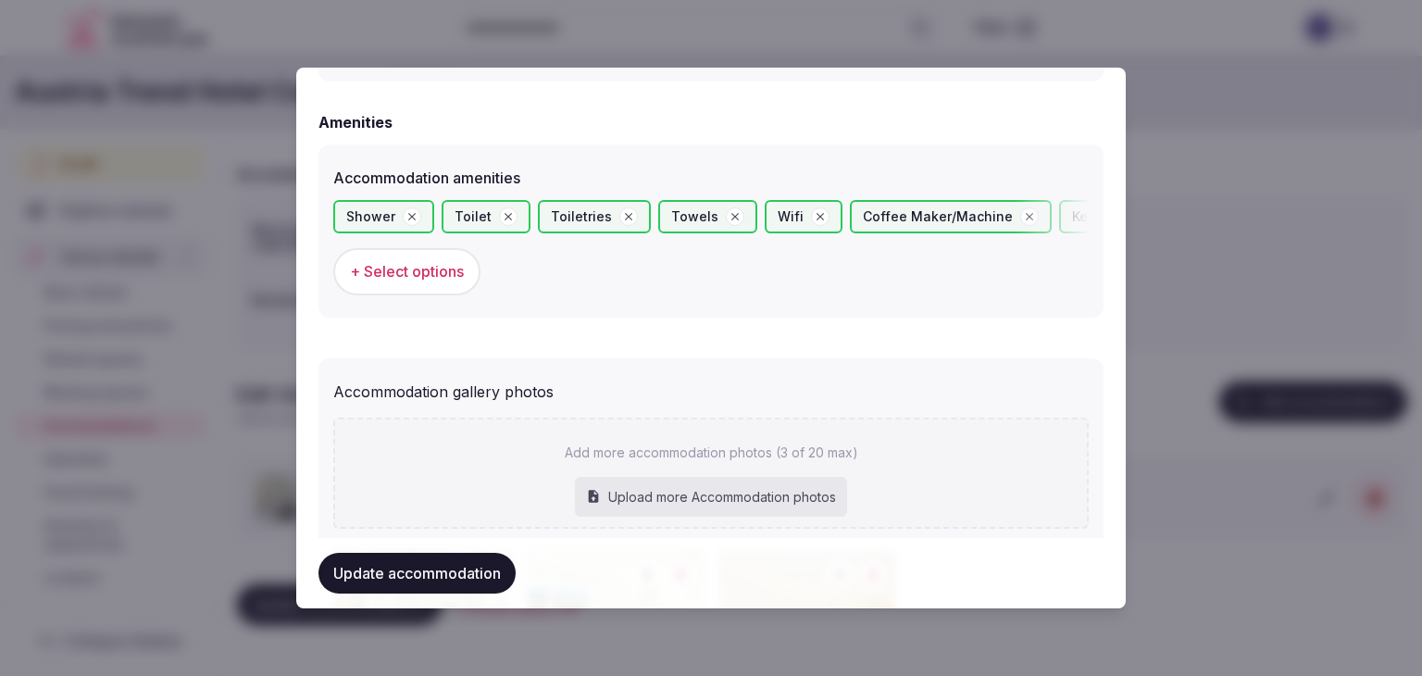
scroll to position [2003, 0]
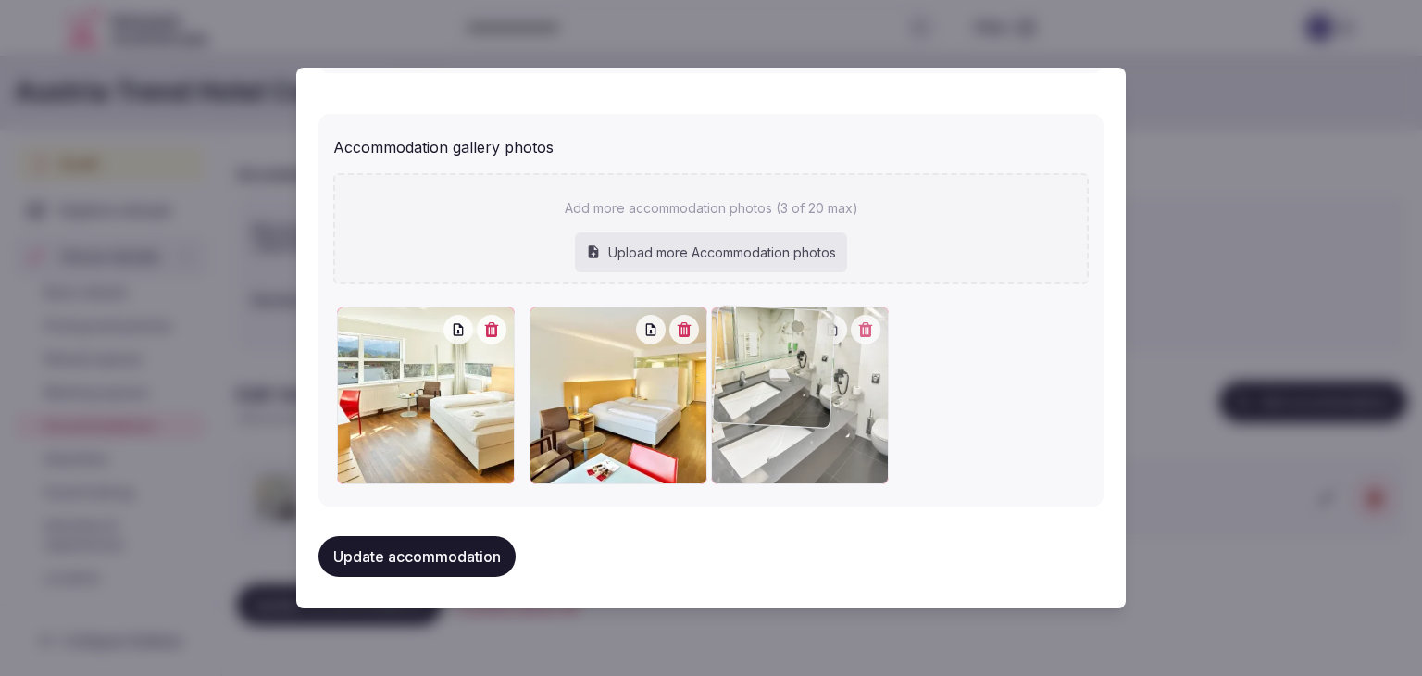
drag, startPoint x: 349, startPoint y: 330, endPoint x: 819, endPoint y: 334, distance: 470.2
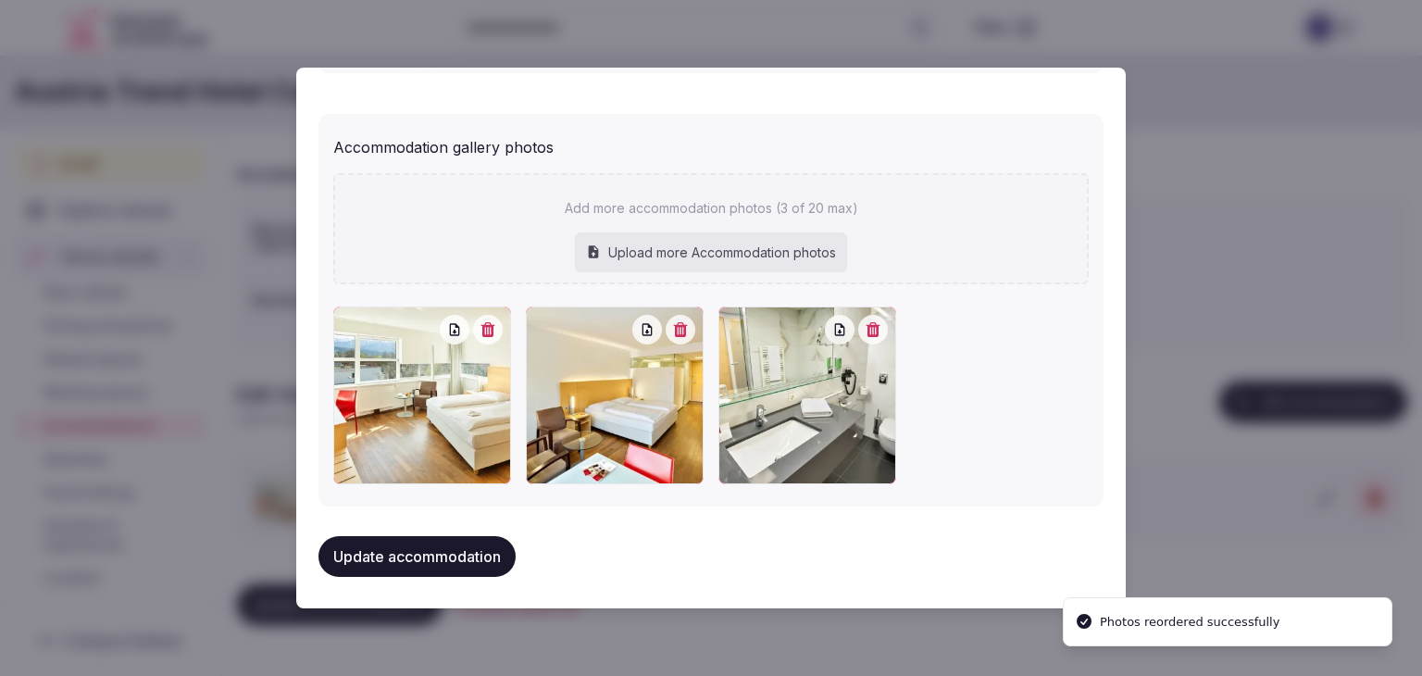
click at [456, 546] on button "Update accommodation" at bounding box center [416, 556] width 197 height 41
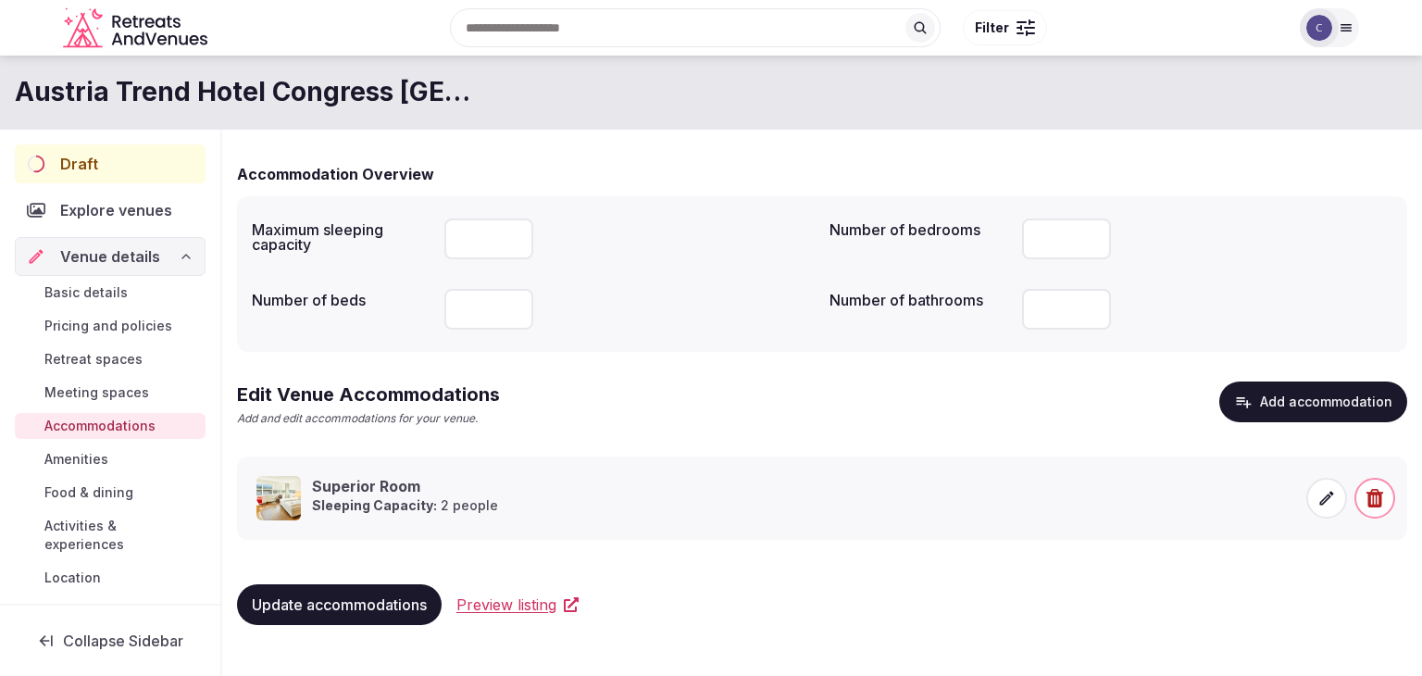
click at [378, 606] on span "Update accommodations" at bounding box center [339, 604] width 175 height 19
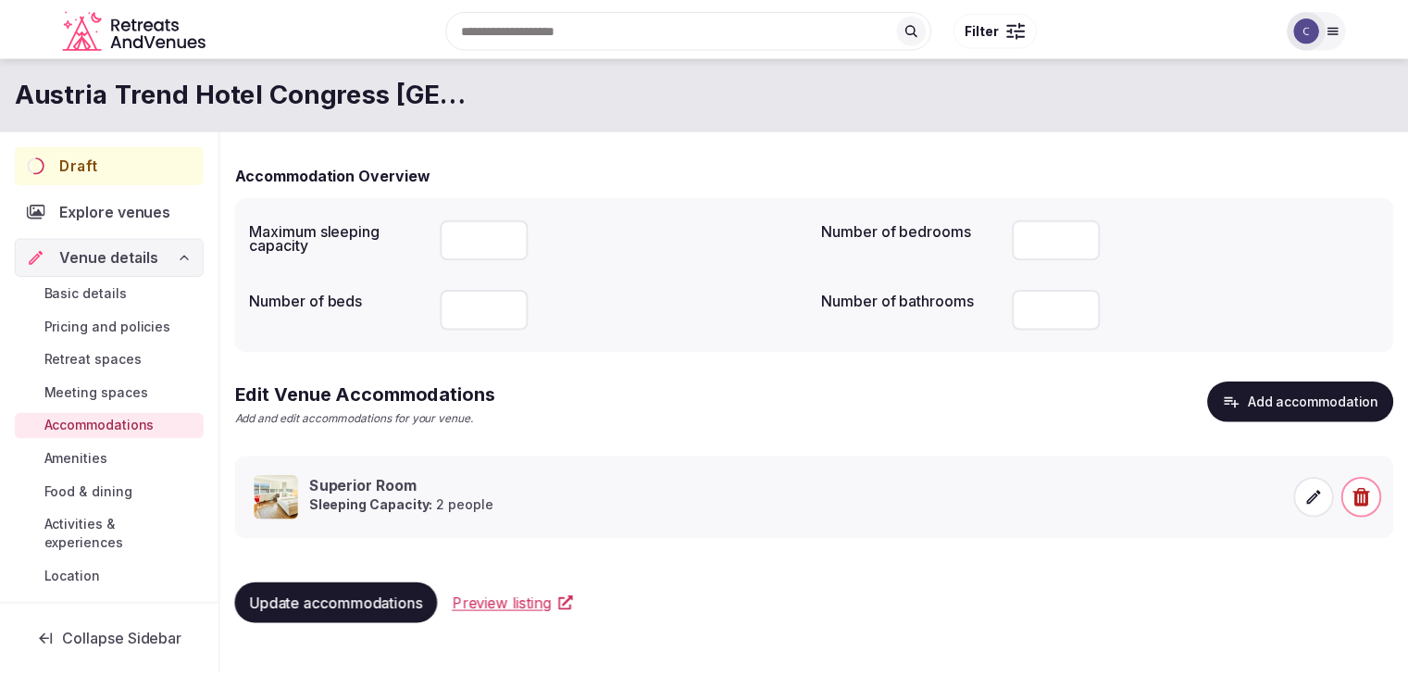
scroll to position [93, 0]
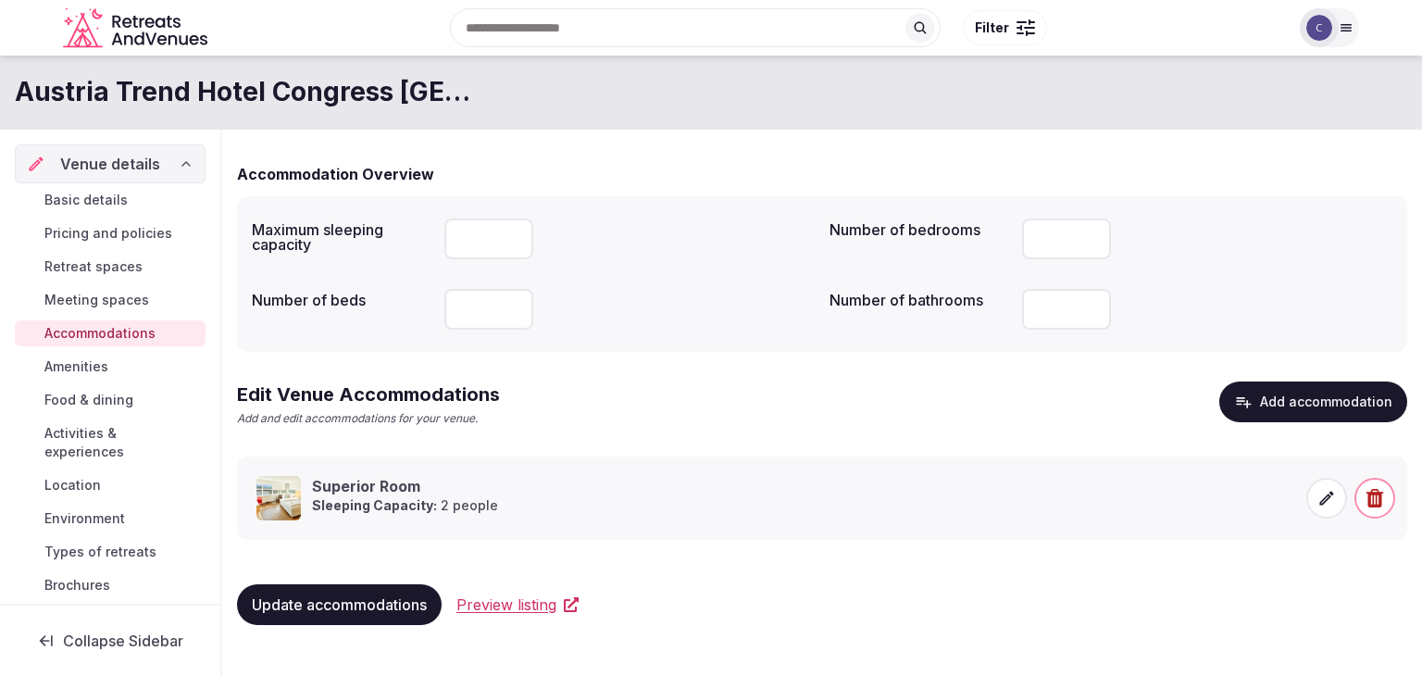
click at [104, 449] on span "Activities & experiences" at bounding box center [121, 442] width 154 height 37
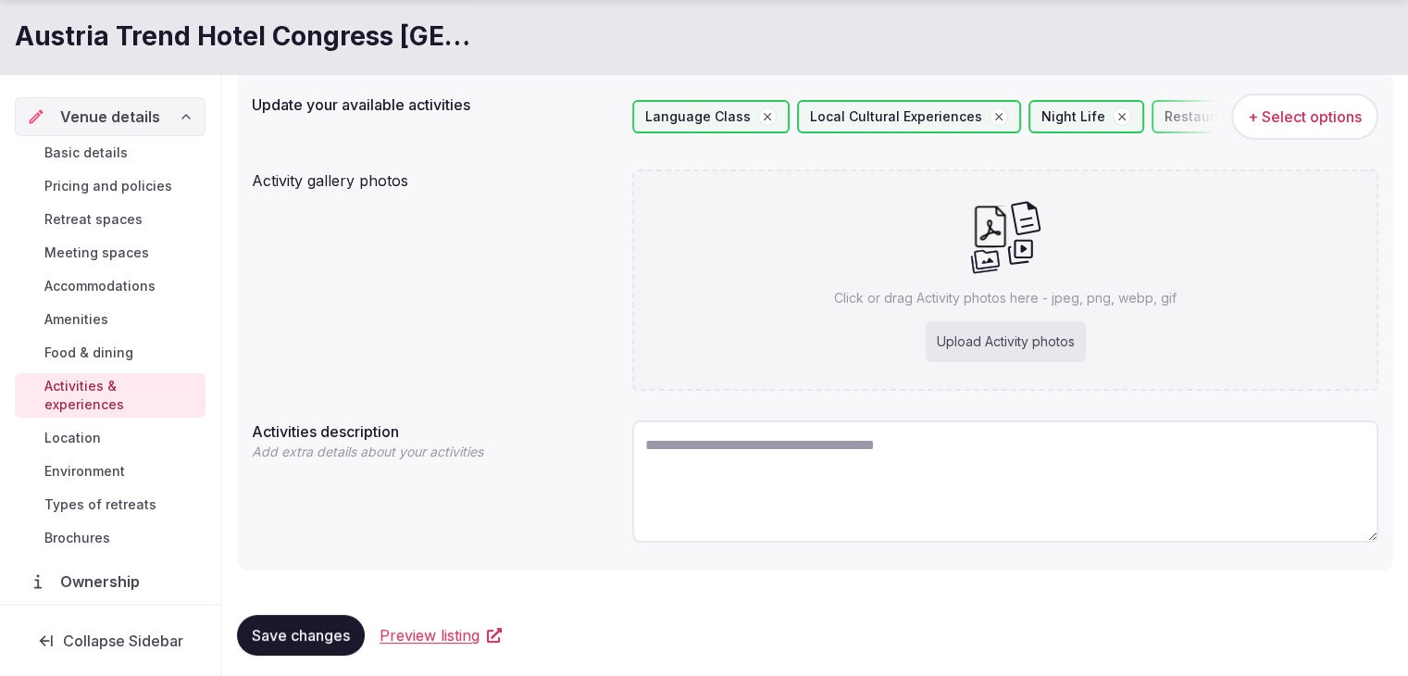
scroll to position [204, 0]
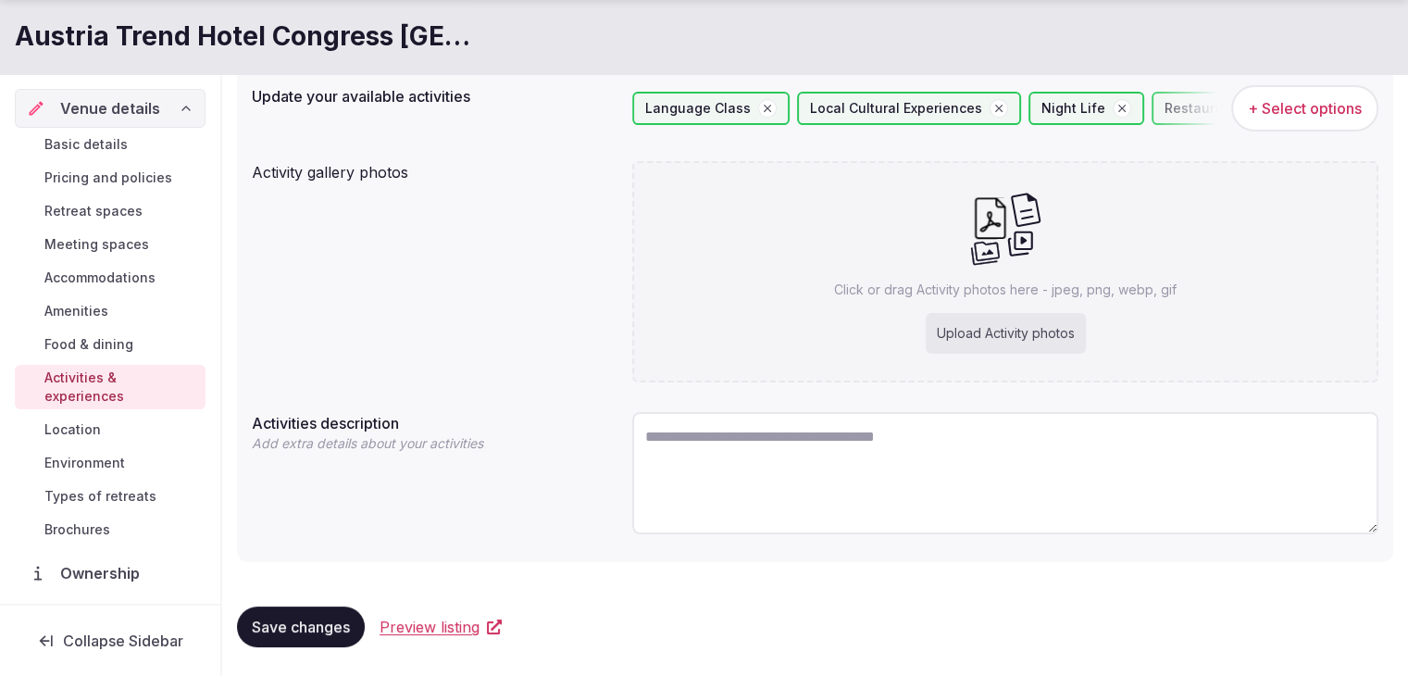
click at [1058, 337] on div "Upload Activity photos" at bounding box center [1005, 333] width 160 height 41
type input "**********"
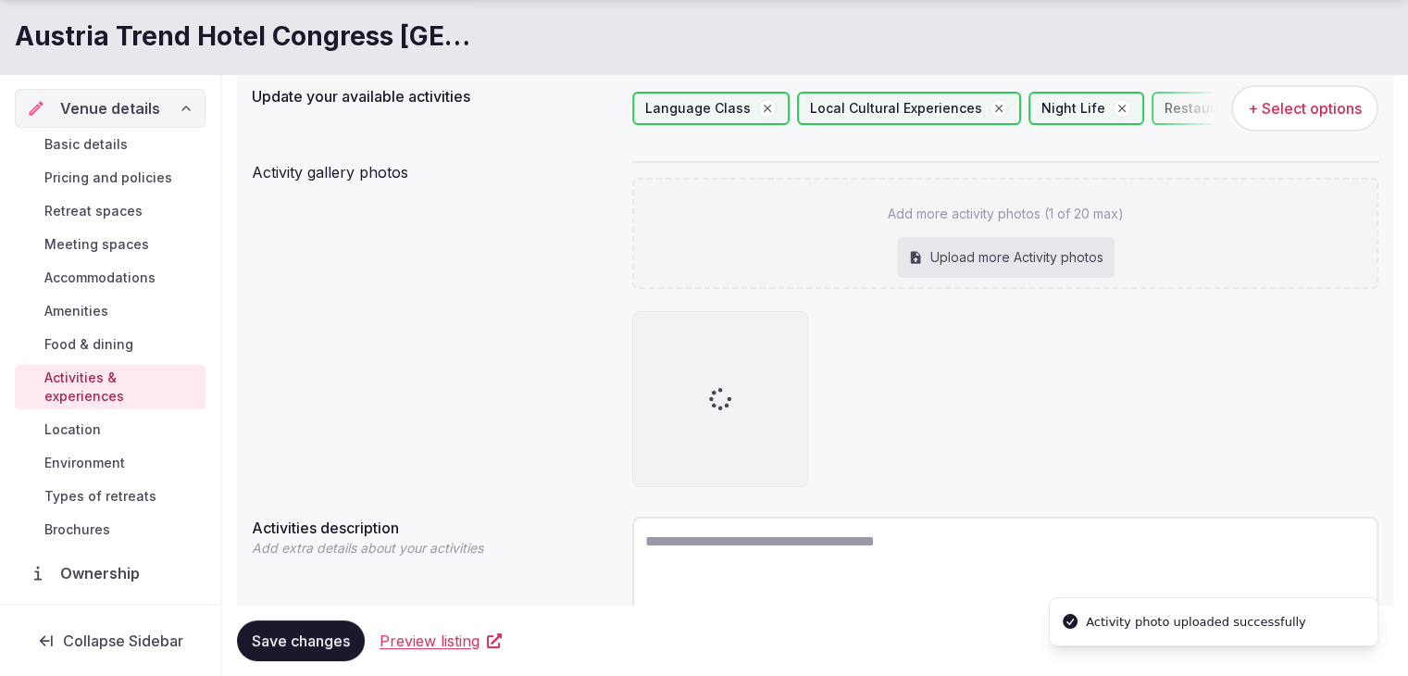
click at [1317, 98] on span "+ Select options" at bounding box center [1305, 108] width 114 height 20
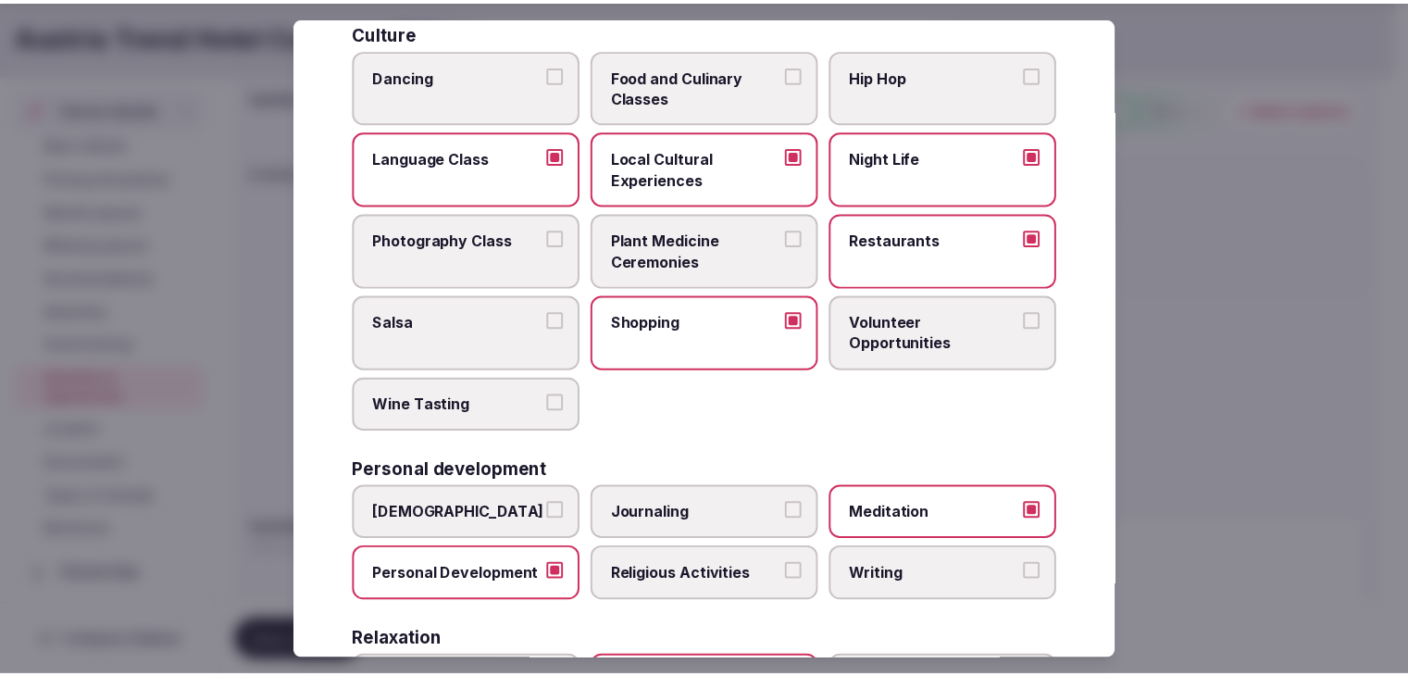
scroll to position [0, 0]
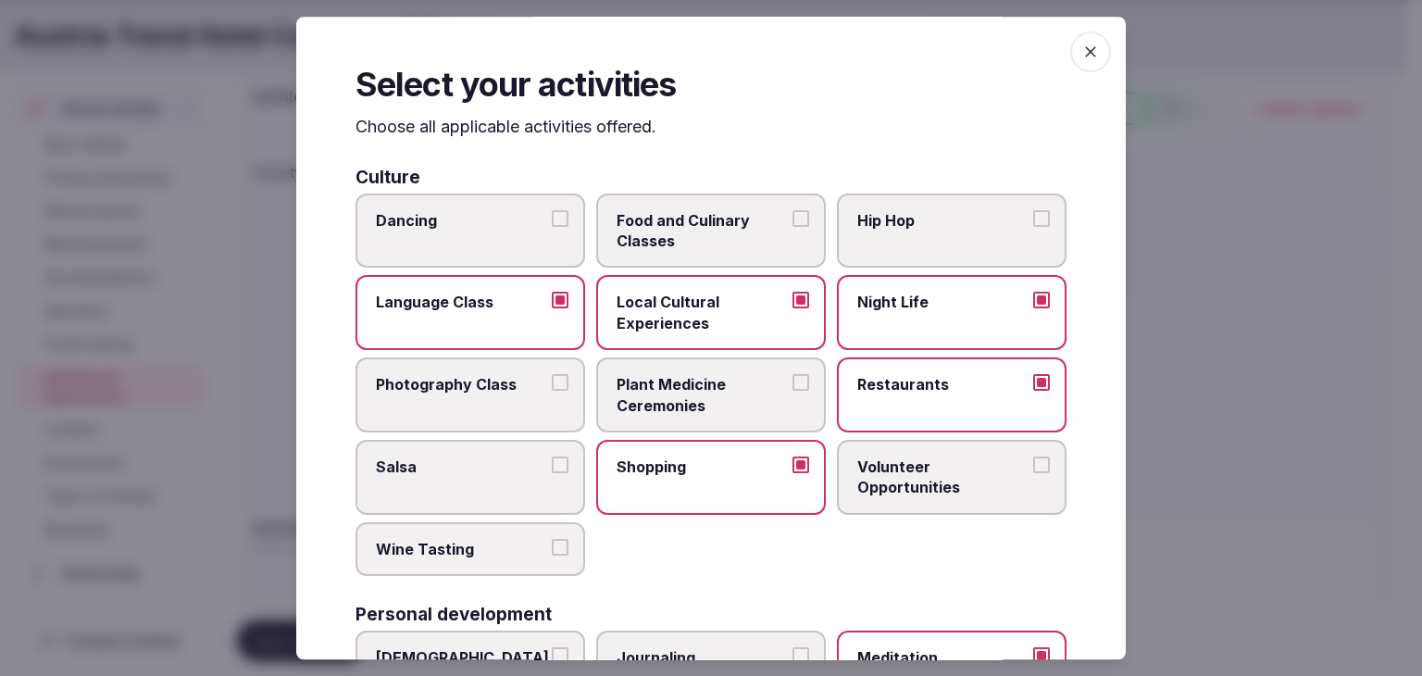
click at [1057, 61] on div "Select your activities Choose all applicable activities offered. Culture Dancin…" at bounding box center [710, 338] width 829 height 642
click at [1070, 53] on span "button" at bounding box center [1090, 51] width 41 height 41
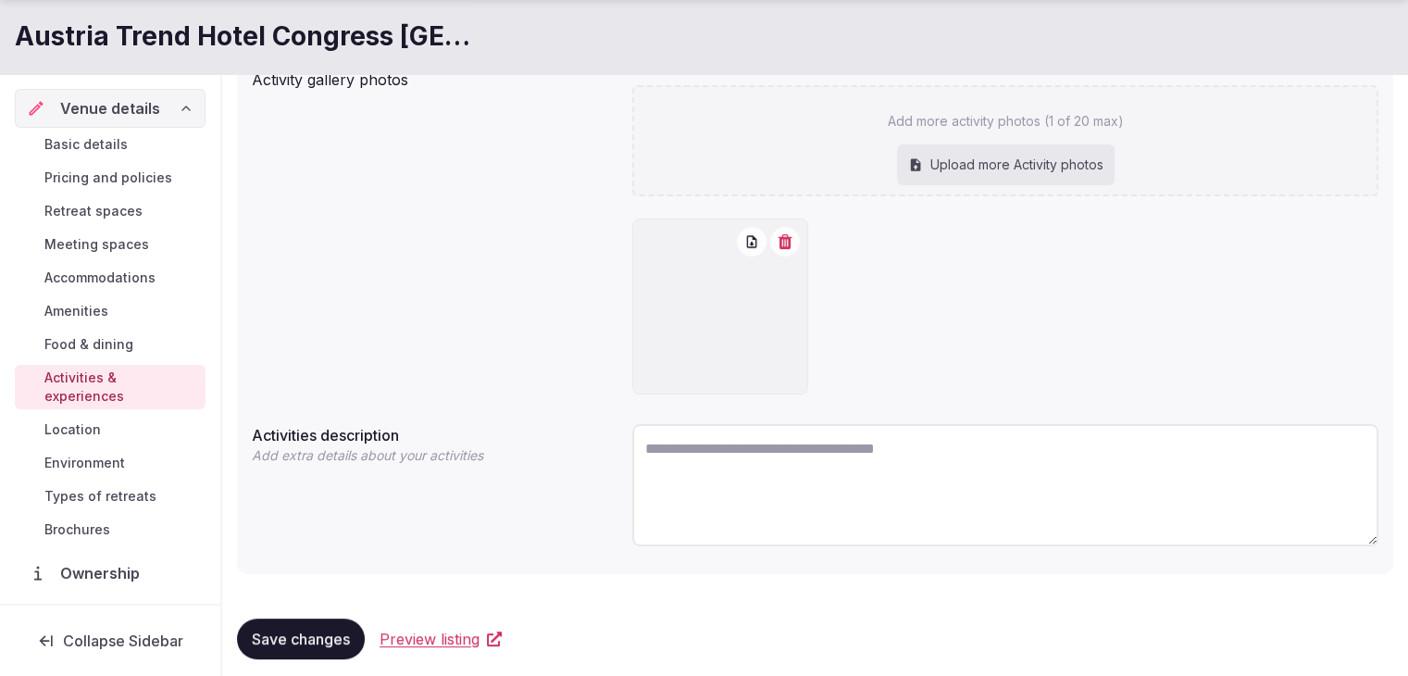
scroll to position [307, 0]
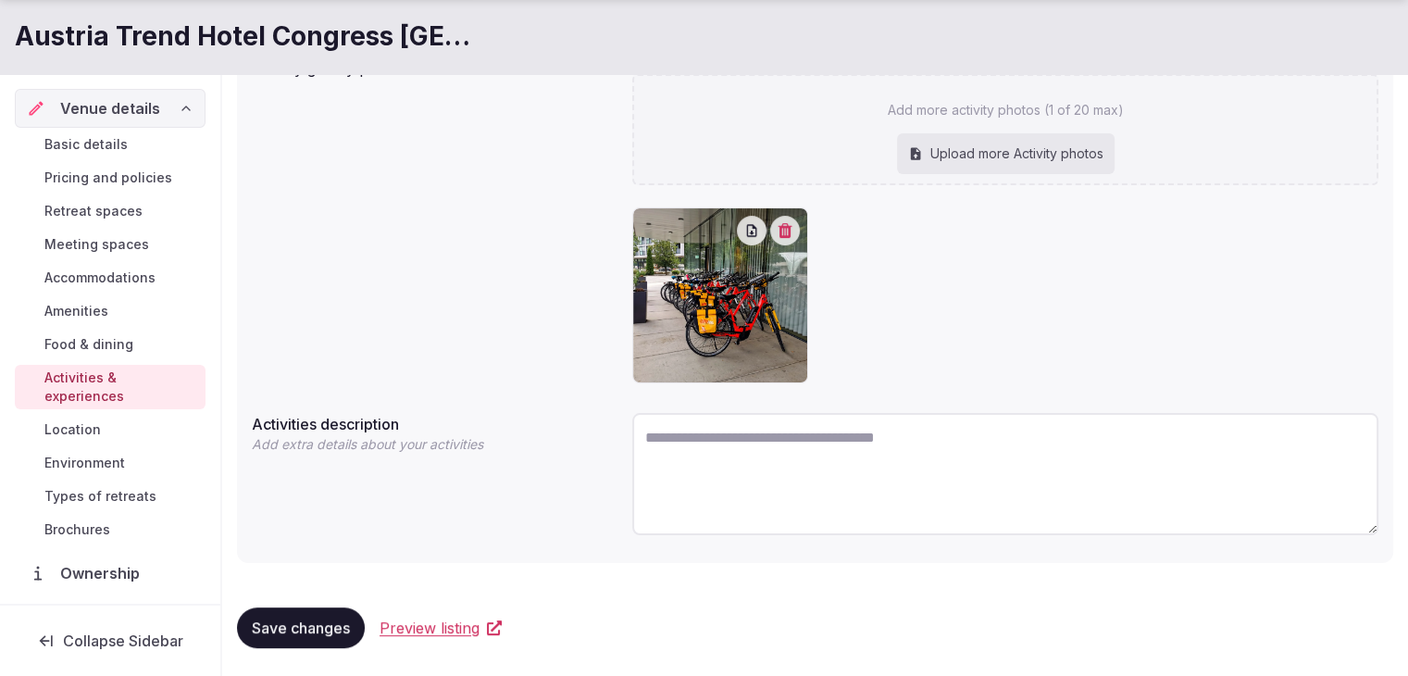
click at [311, 623] on span "Save changes" at bounding box center [301, 627] width 98 height 19
click at [315, 625] on span "Save changes" at bounding box center [301, 627] width 98 height 19
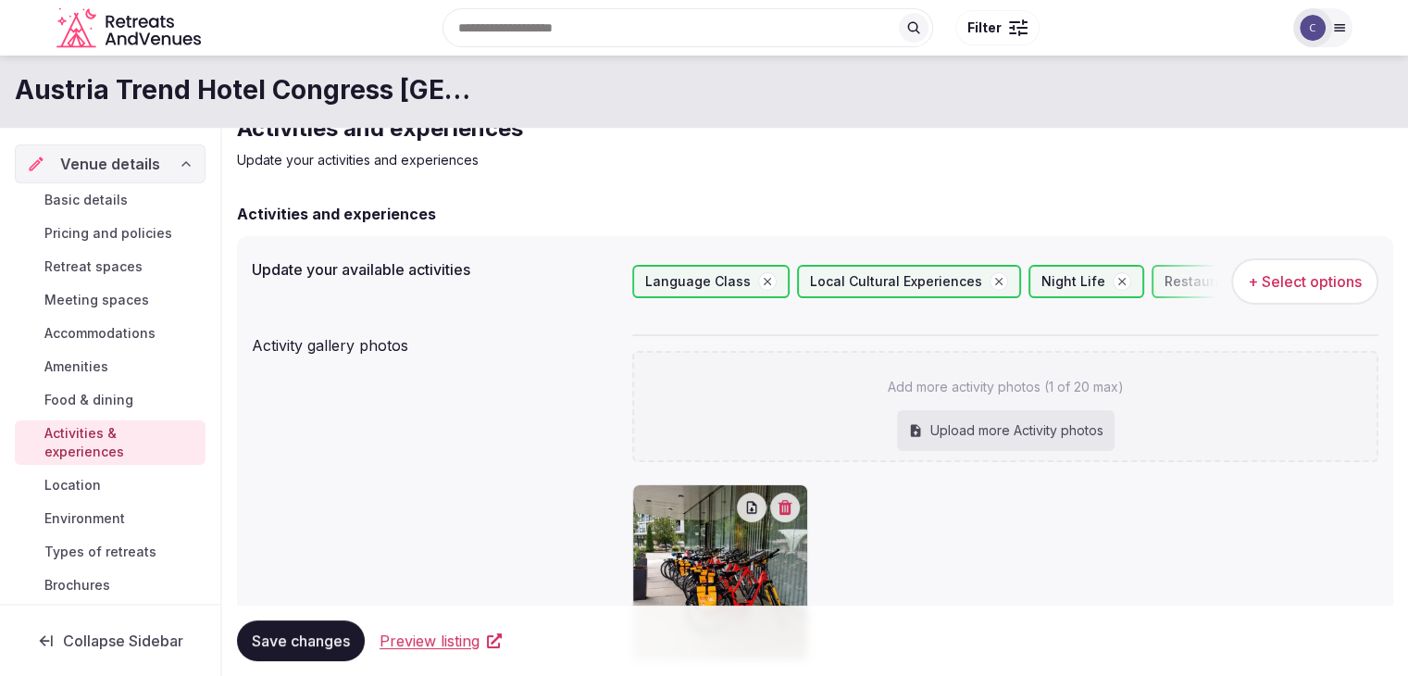
scroll to position [30, 0]
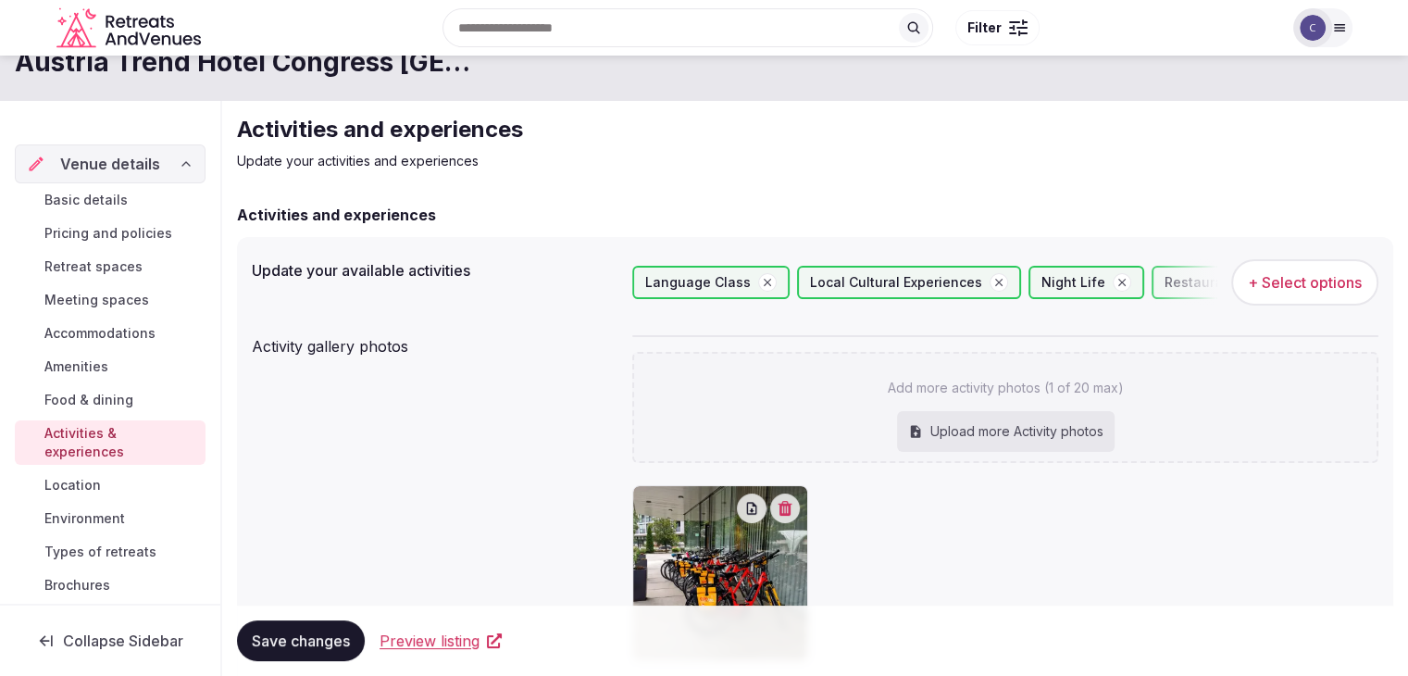
click at [102, 551] on span "Types of retreats" at bounding box center [100, 551] width 112 height 19
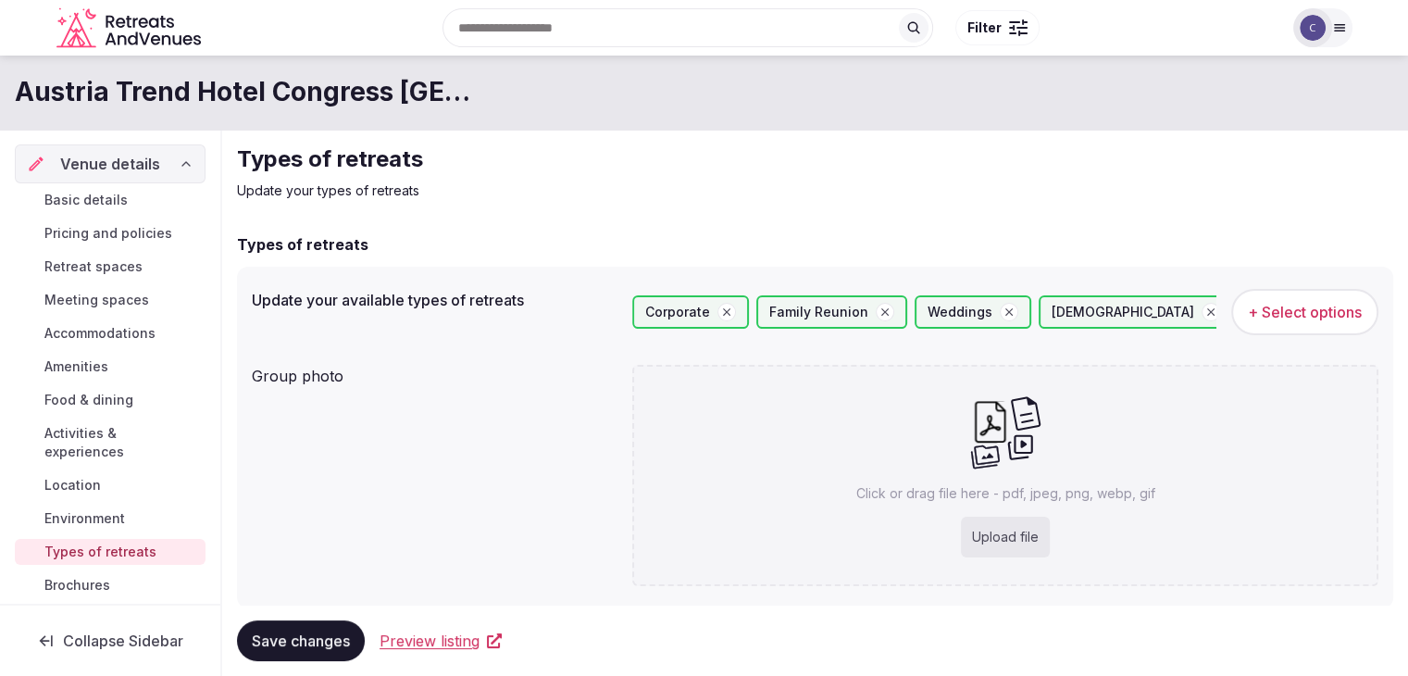
click at [1248, 317] on span "+ Select options" at bounding box center [1305, 312] width 114 height 20
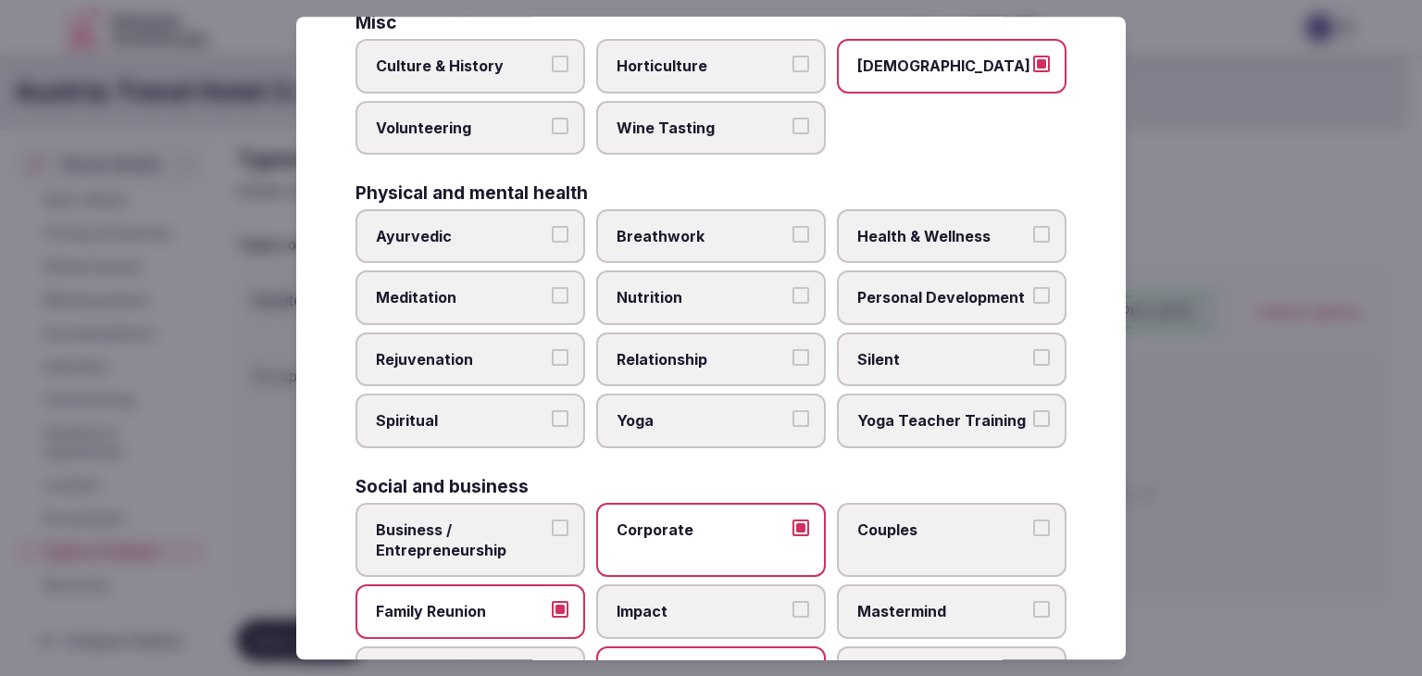
scroll to position [752, 0]
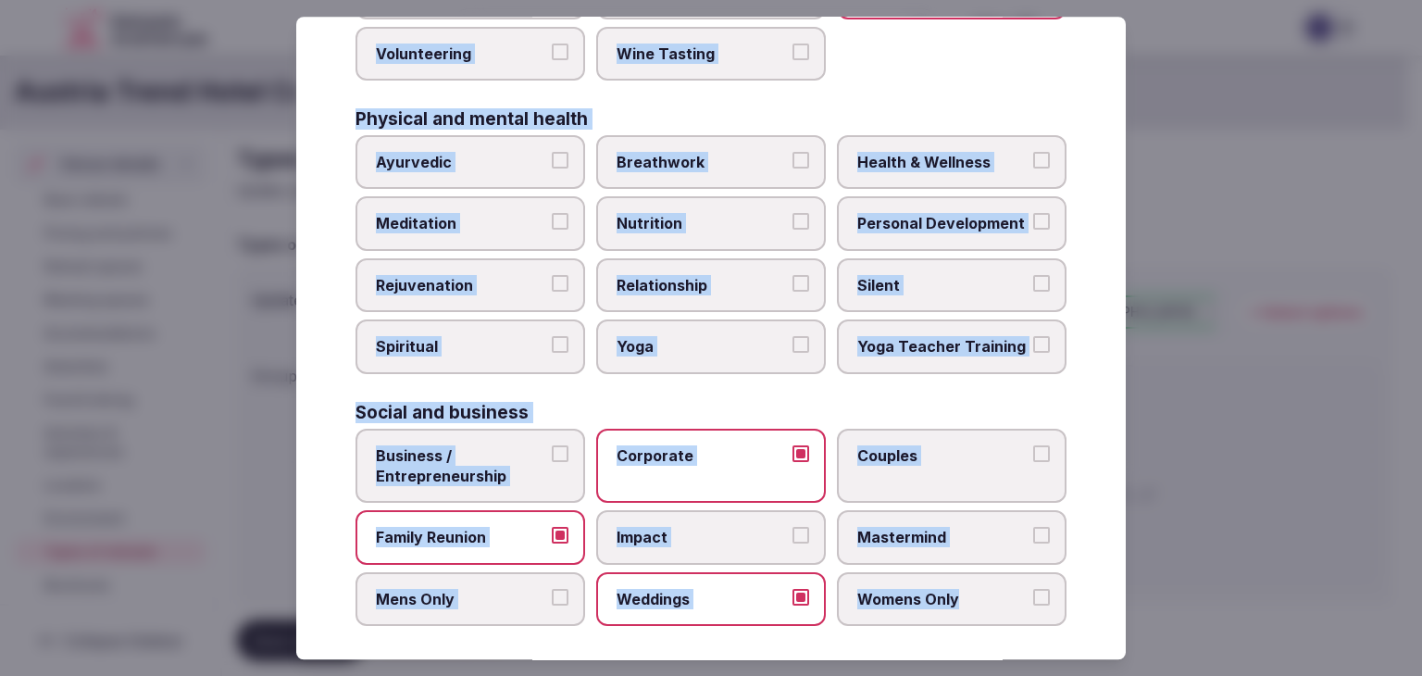
drag, startPoint x: 354, startPoint y: 129, endPoint x: 1074, endPoint y: 603, distance: 861.7
click at [1074, 603] on div "Select your types of retreats Choose all applicable types of retreats offered. …" at bounding box center [710, 338] width 829 height 642
copy div "Choose all applicable types of retreats offered. Active Adventure Cold Water Ex…"
click at [811, 380] on div "Active Adventure Cold Water Exposure Cycling Golf Hunting & Fishing Kiteboardin…" at bounding box center [710, 21] width 711 height 1211
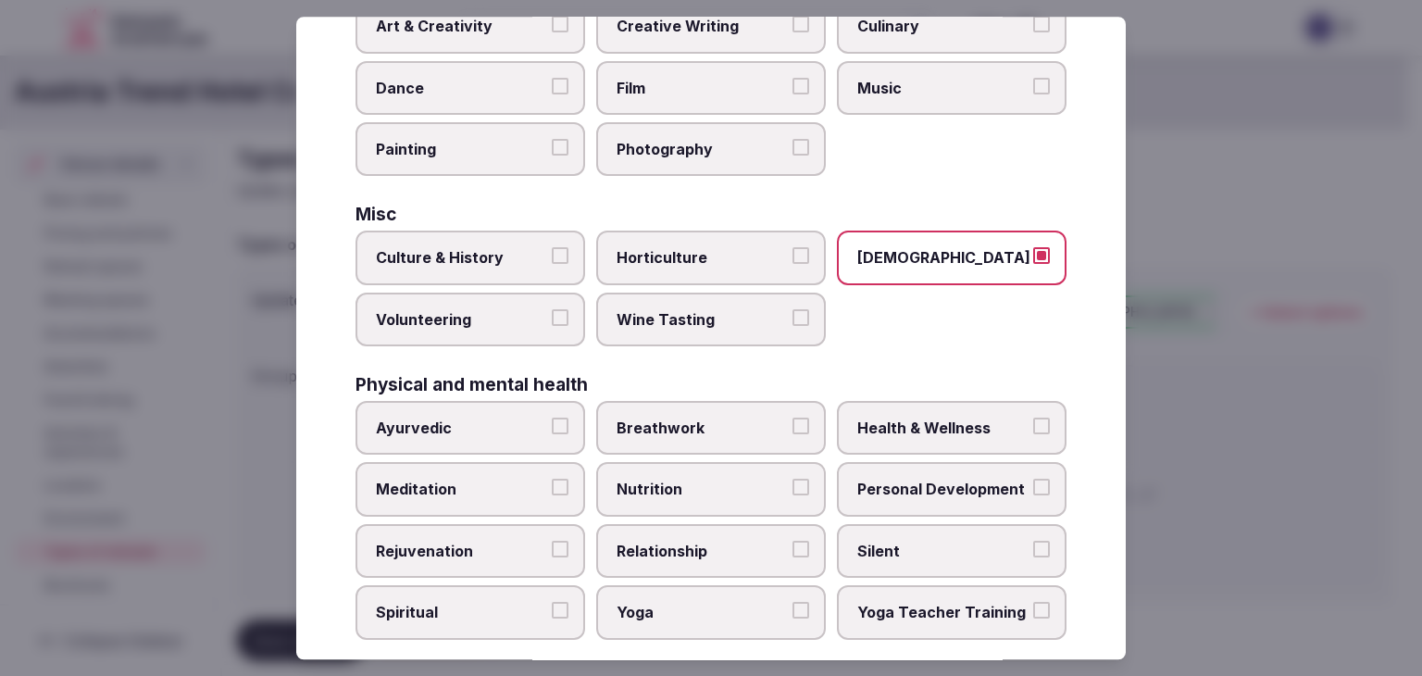
scroll to position [475, 0]
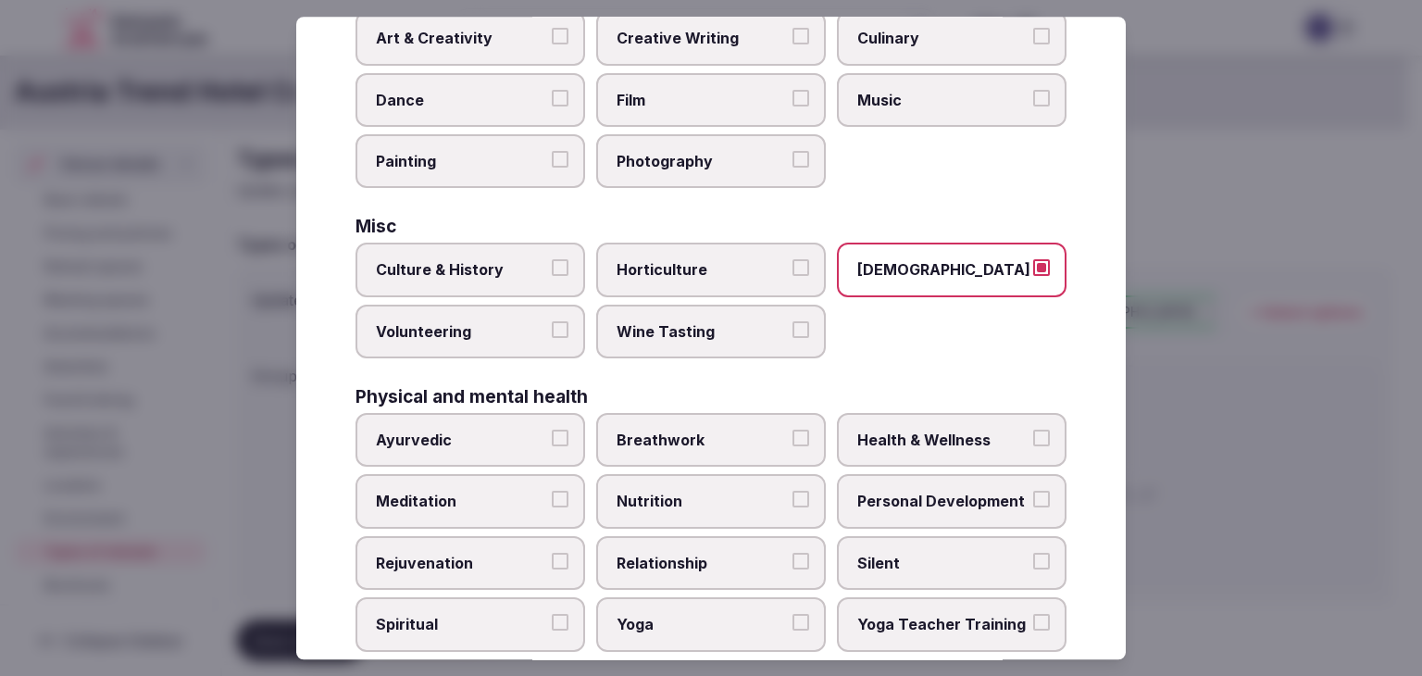
click at [914, 279] on label "LGBTQ" at bounding box center [952, 270] width 230 height 54
click at [1033, 277] on button "LGBTQ" at bounding box center [1041, 268] width 17 height 17
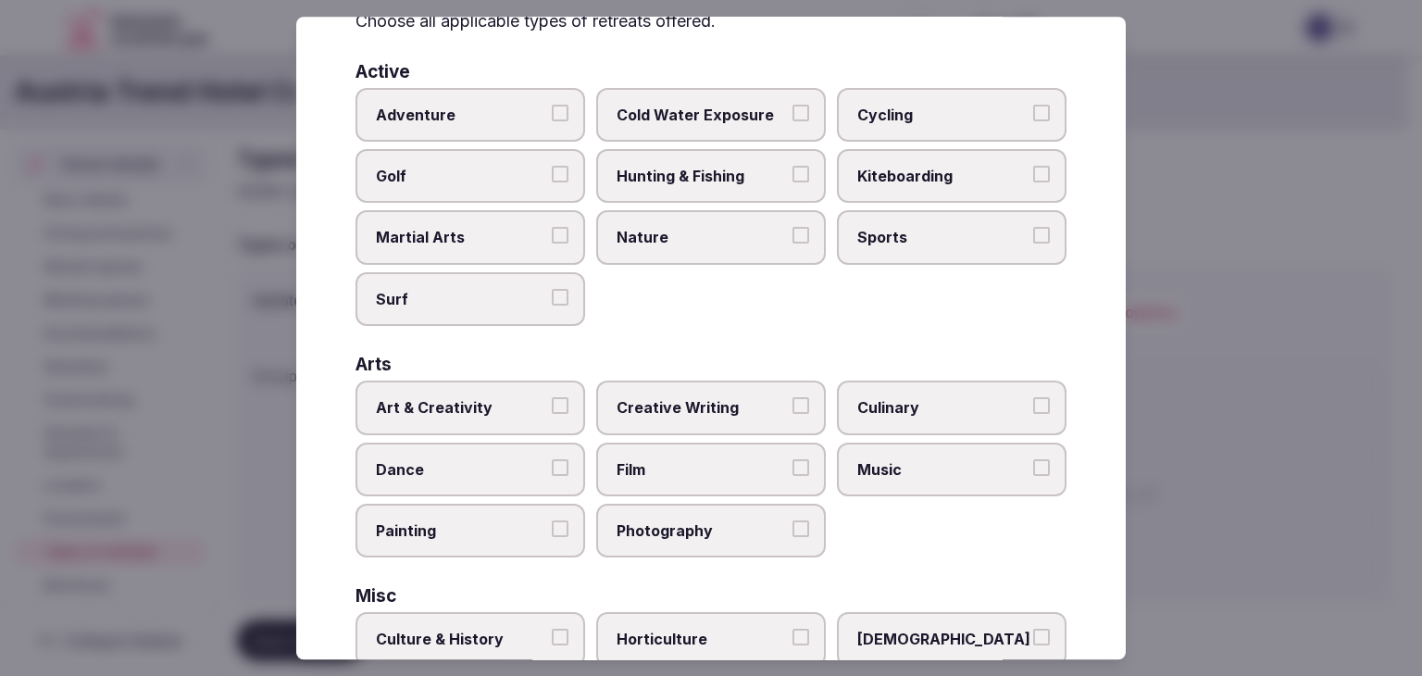
scroll to position [105, 0]
click at [515, 108] on span "Adventure" at bounding box center [461, 116] width 170 height 20
click at [552, 108] on button "Adventure" at bounding box center [560, 114] width 17 height 17
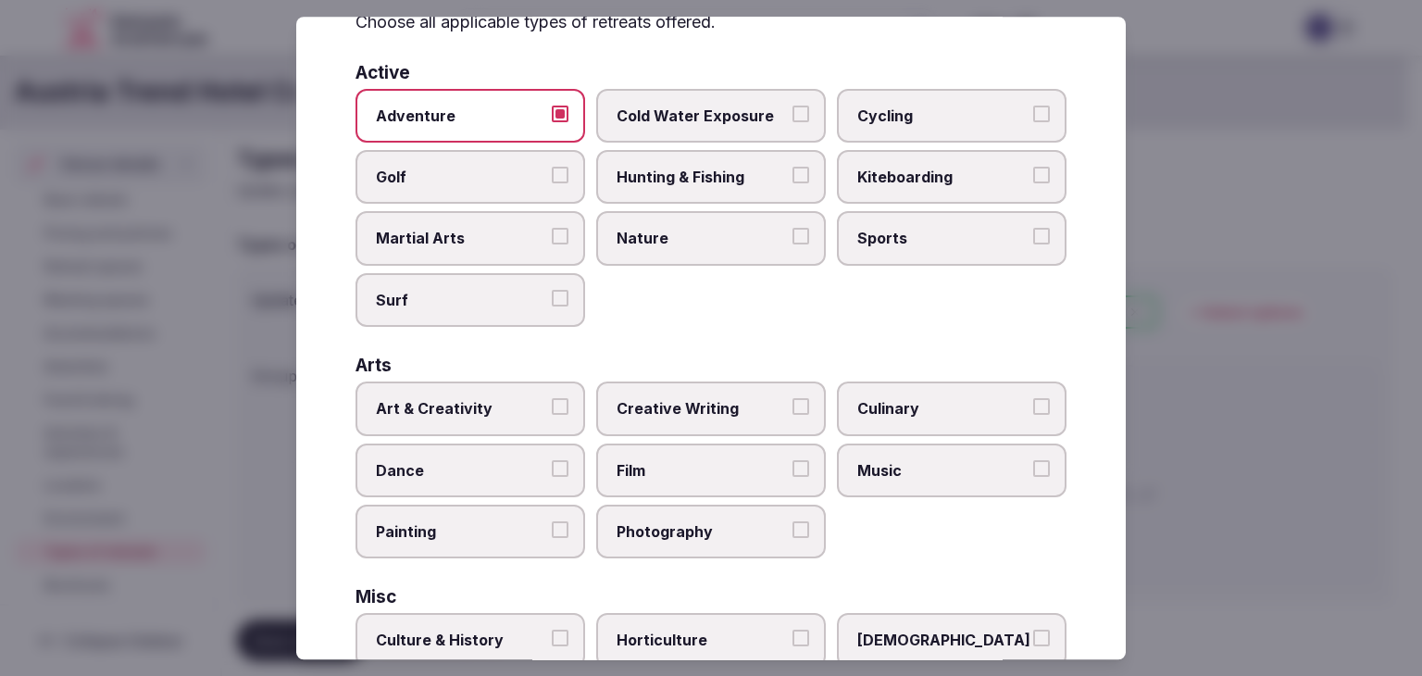
click at [478, 116] on span "Adventure" at bounding box center [461, 116] width 170 height 20
click at [552, 116] on button "Adventure" at bounding box center [560, 114] width 17 height 17
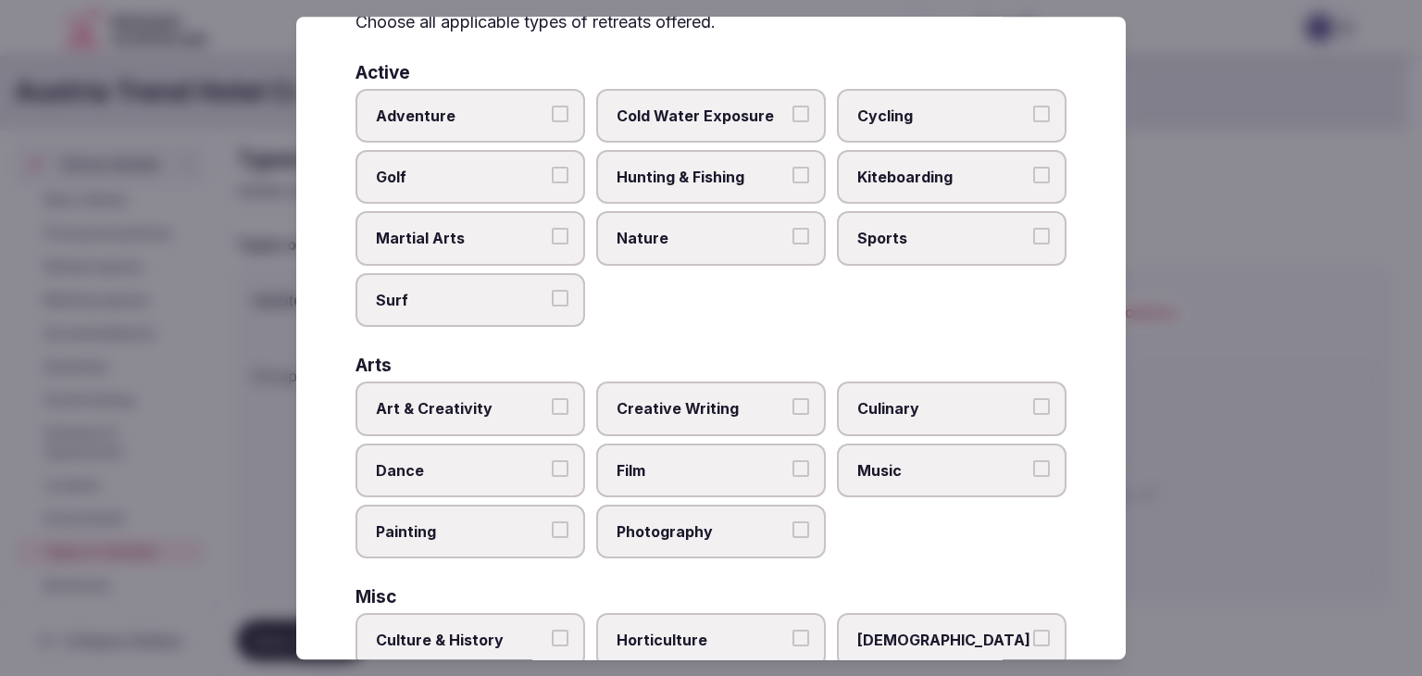
click at [642, 237] on span "Nature" at bounding box center [701, 239] width 170 height 20
click at [792, 237] on button "Nature" at bounding box center [800, 237] width 17 height 17
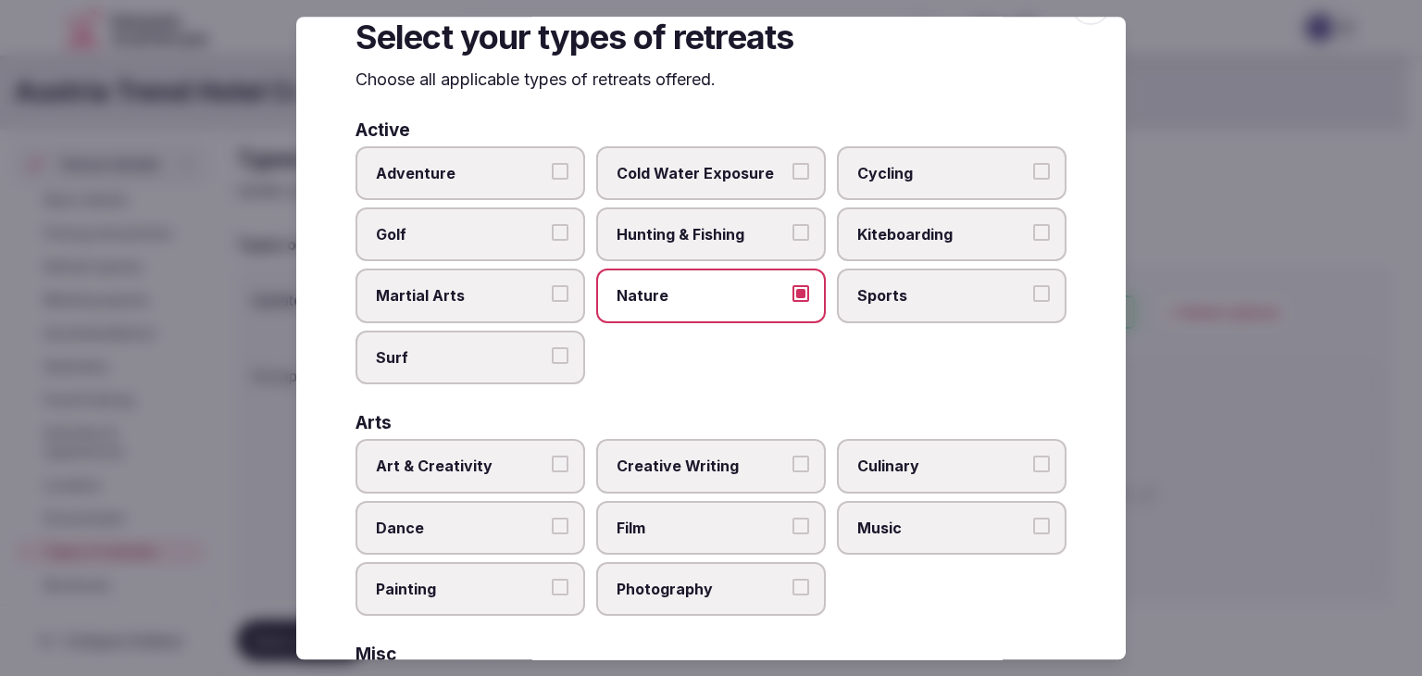
scroll to position [0, 0]
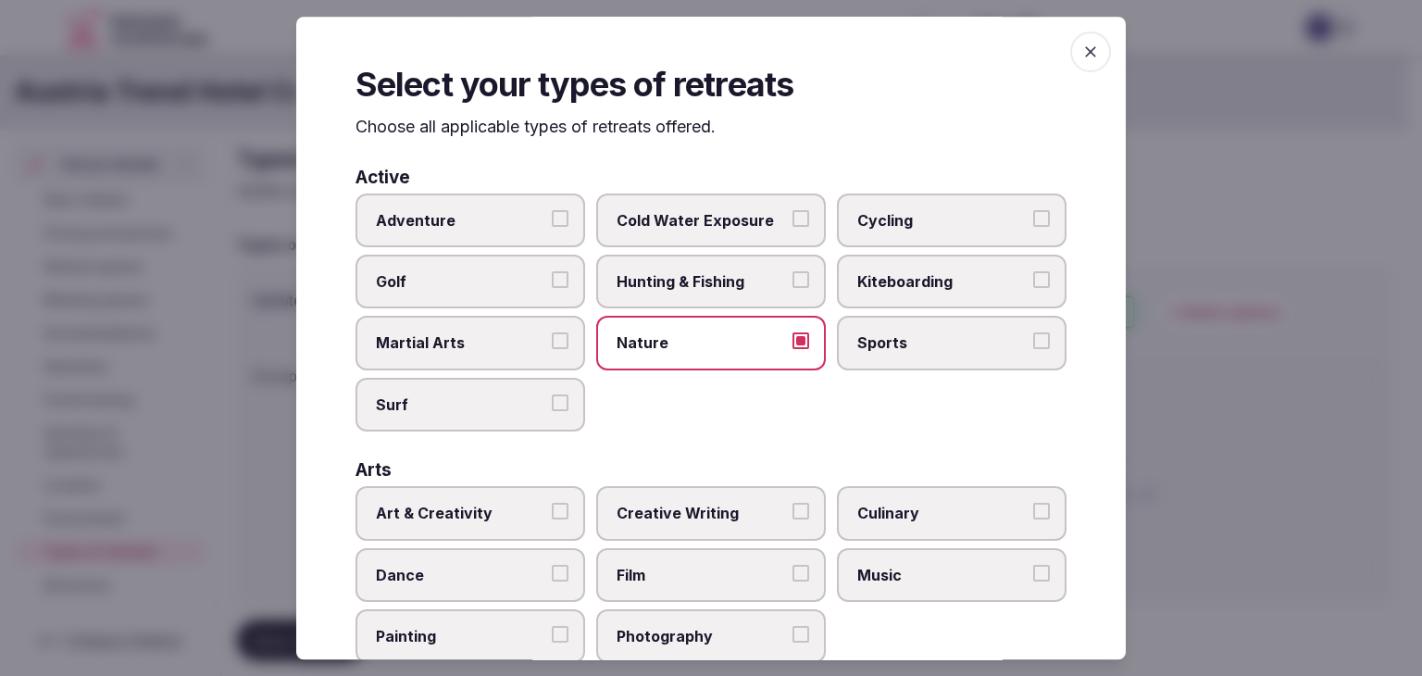
click at [1081, 56] on icon "button" at bounding box center [1090, 52] width 19 height 19
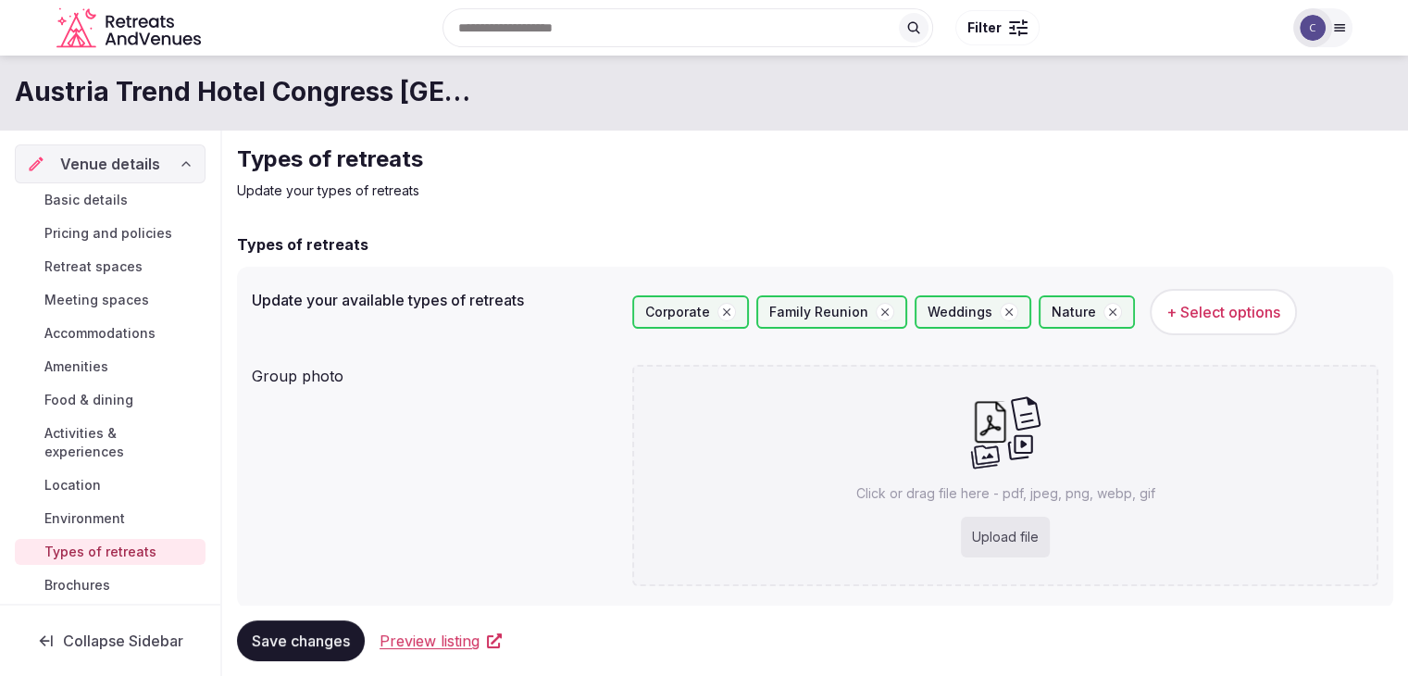
drag, startPoint x: 293, startPoint y: 638, endPoint x: 303, endPoint y: 644, distance: 11.3
click at [294, 638] on span "Save changes" at bounding box center [301, 640] width 98 height 19
click at [1025, 531] on div "Upload file" at bounding box center [1005, 536] width 89 height 41
type input "**********"
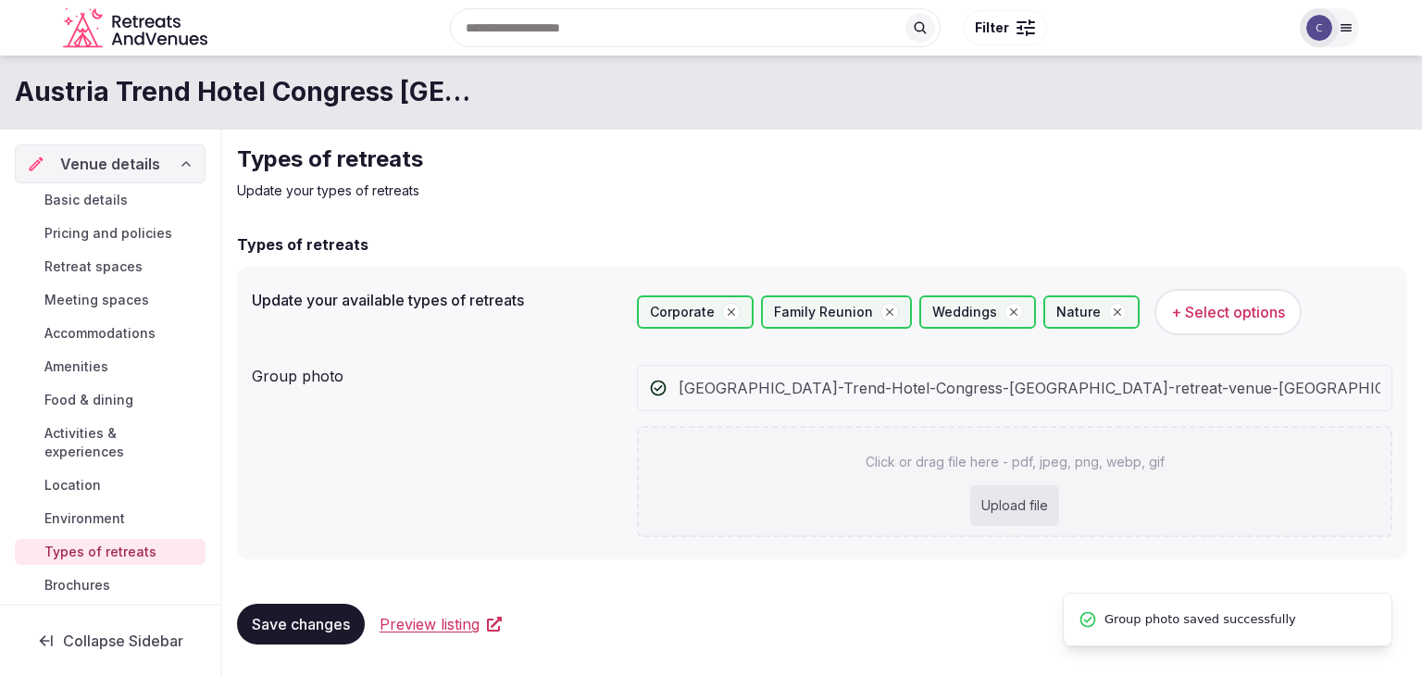
click at [315, 623] on span "Save changes" at bounding box center [301, 624] width 98 height 19
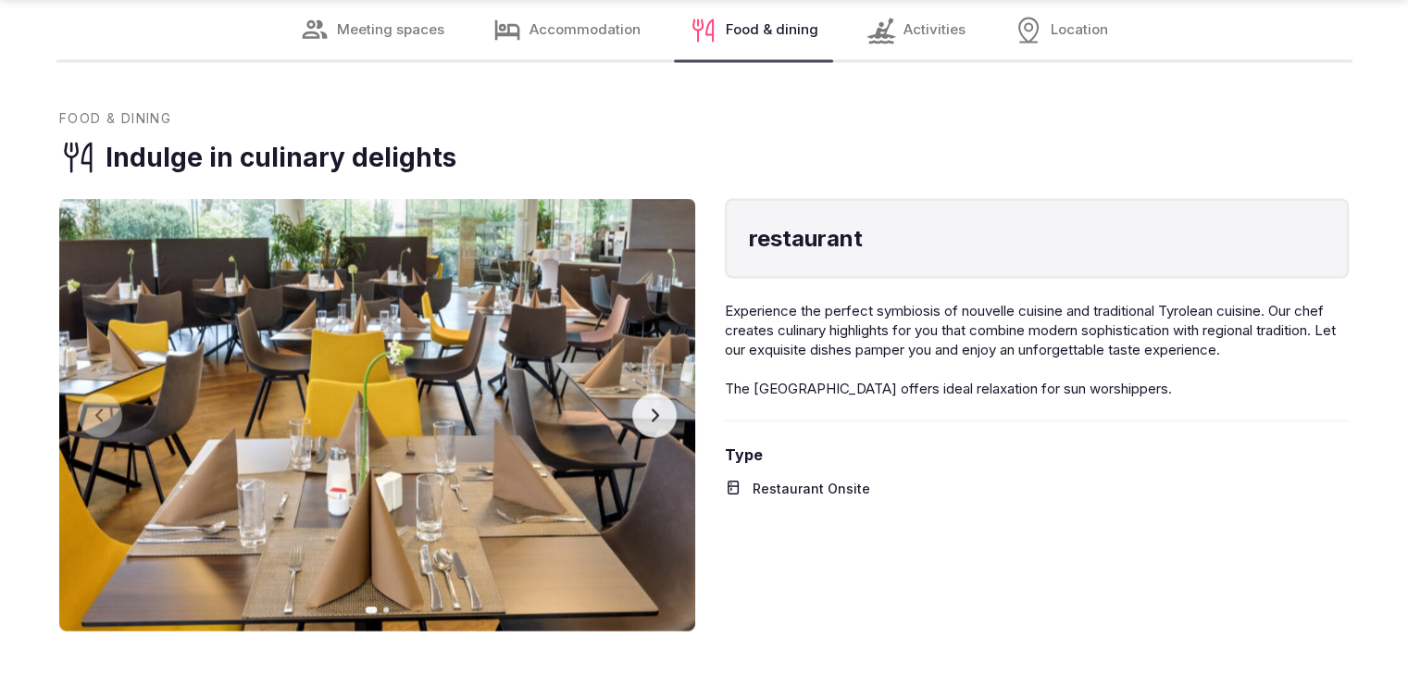
scroll to position [3517, 0]
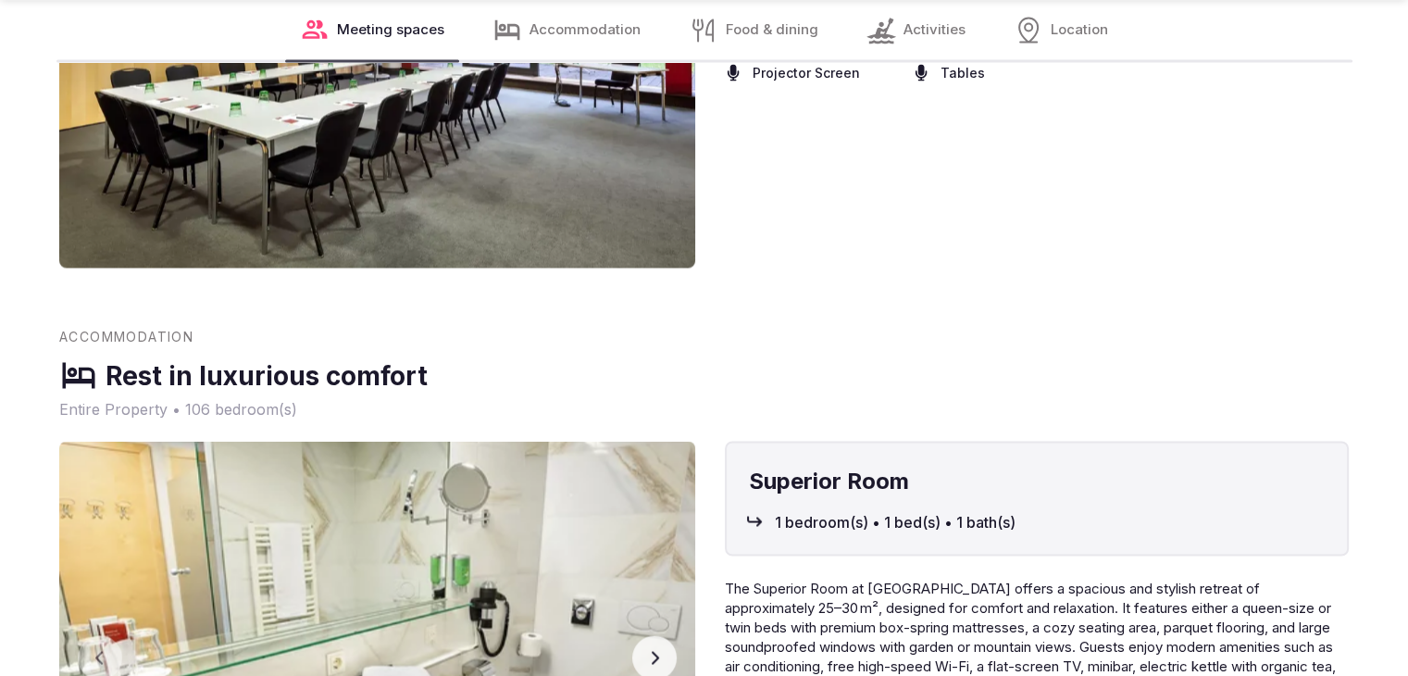
scroll to position [3469, 0]
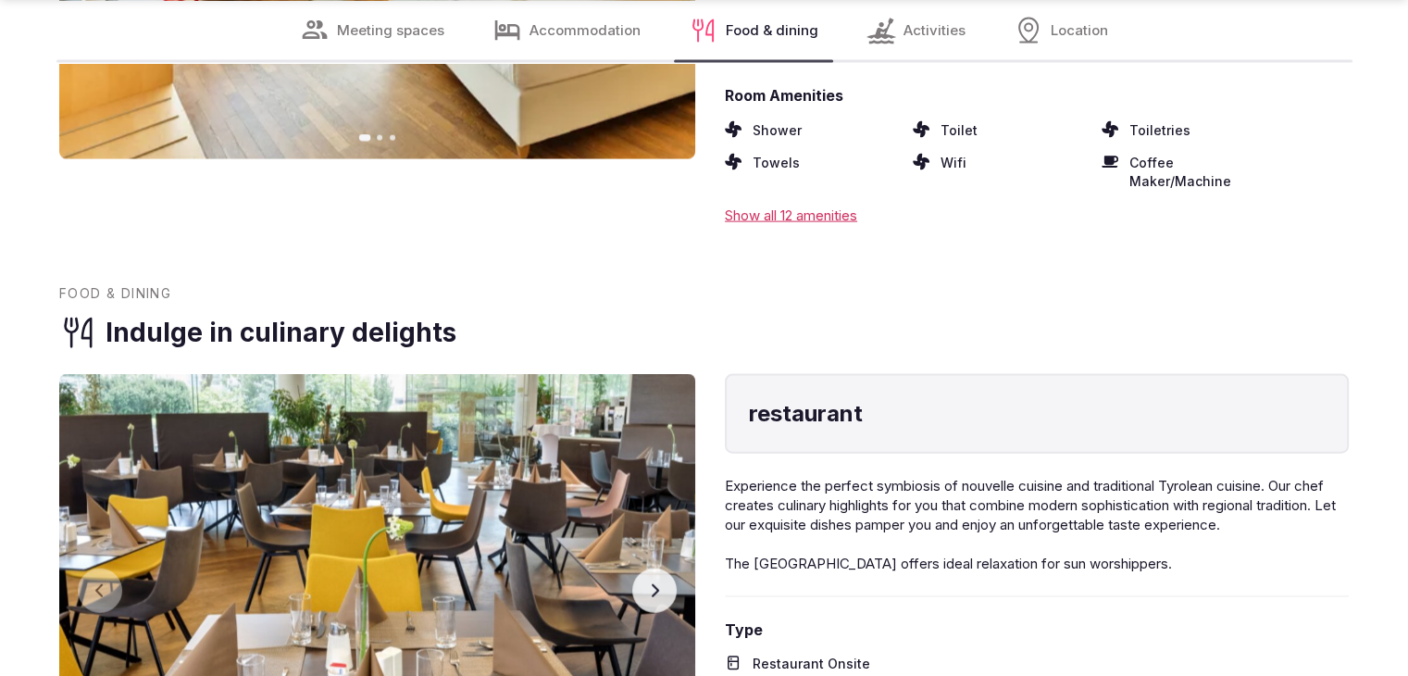
scroll to position [4466, 0]
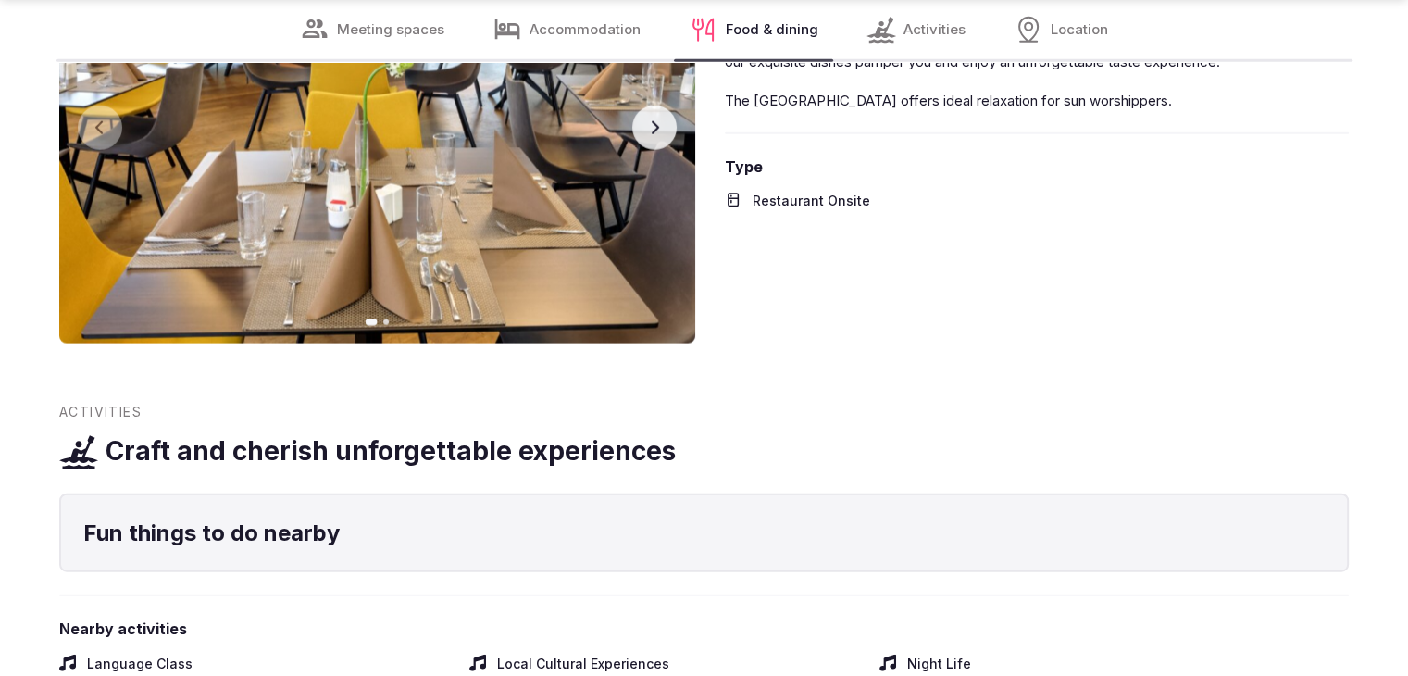
click at [649, 120] on icon "button" at bounding box center [654, 127] width 15 height 15
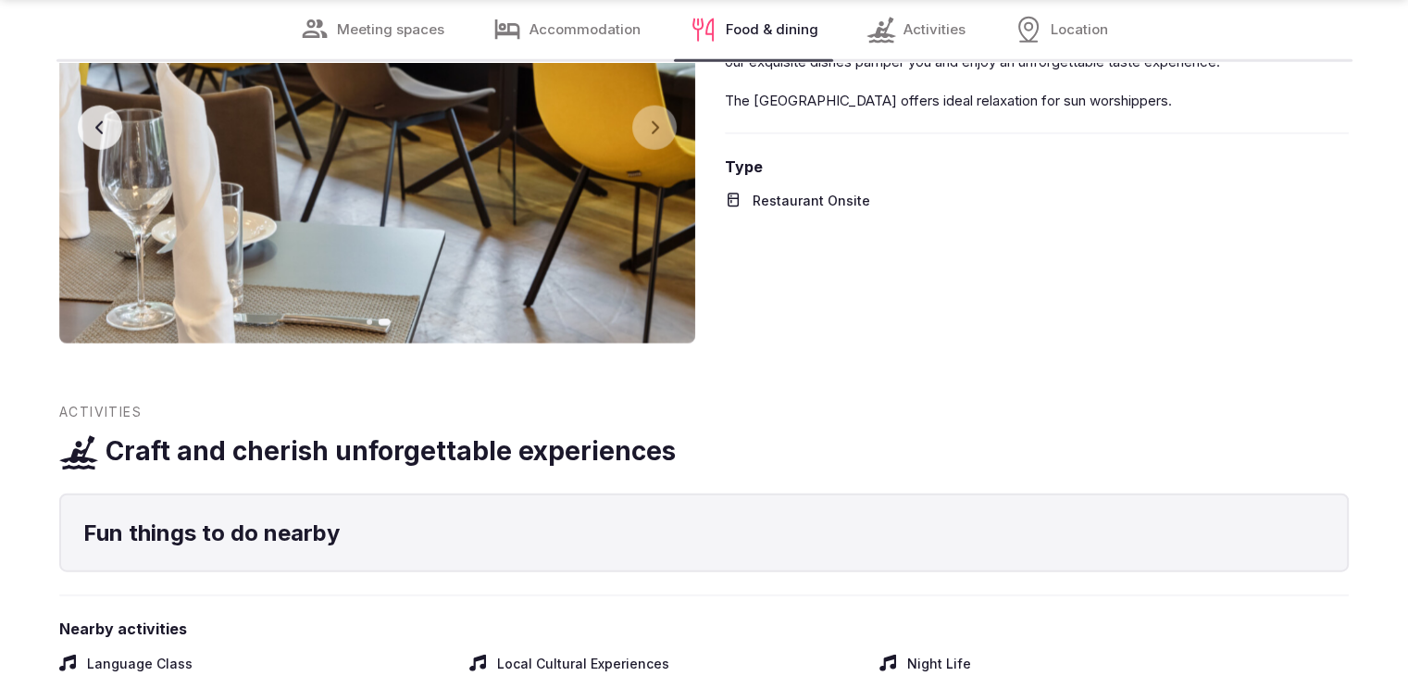
scroll to position [4836, 0]
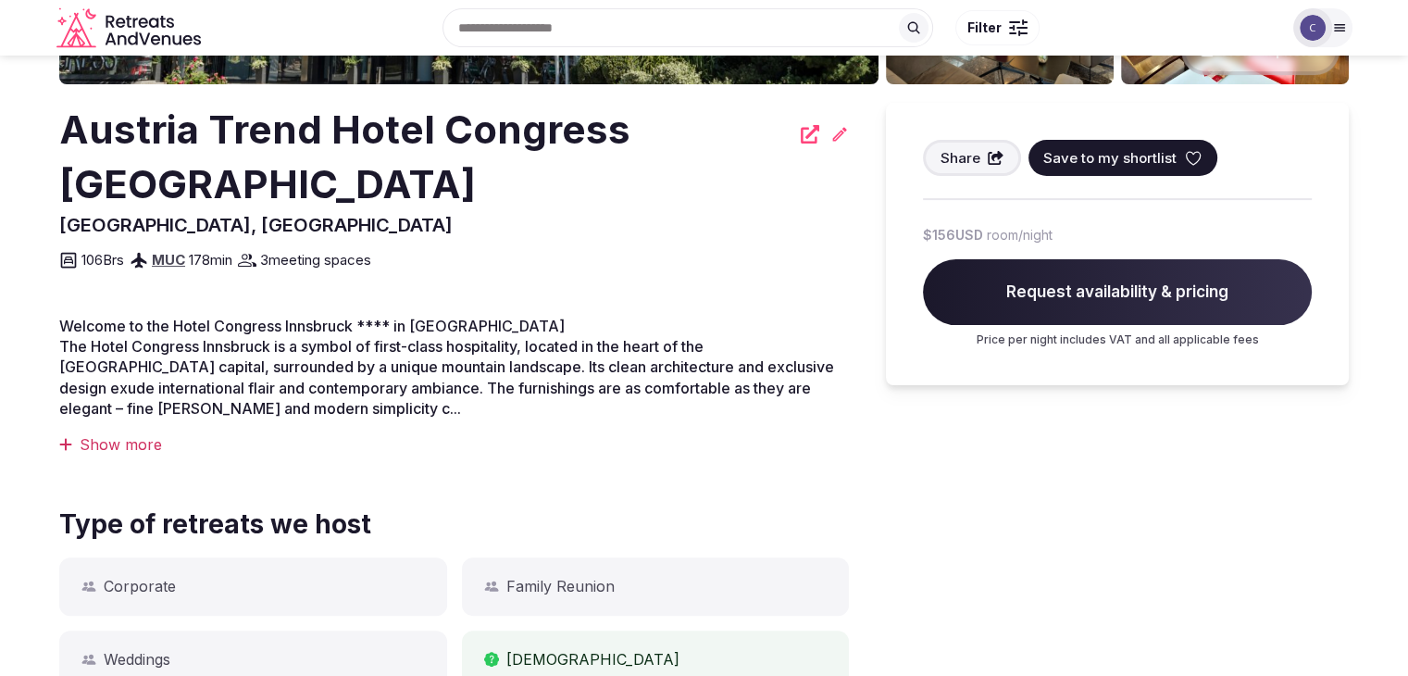
scroll to position [393, 0]
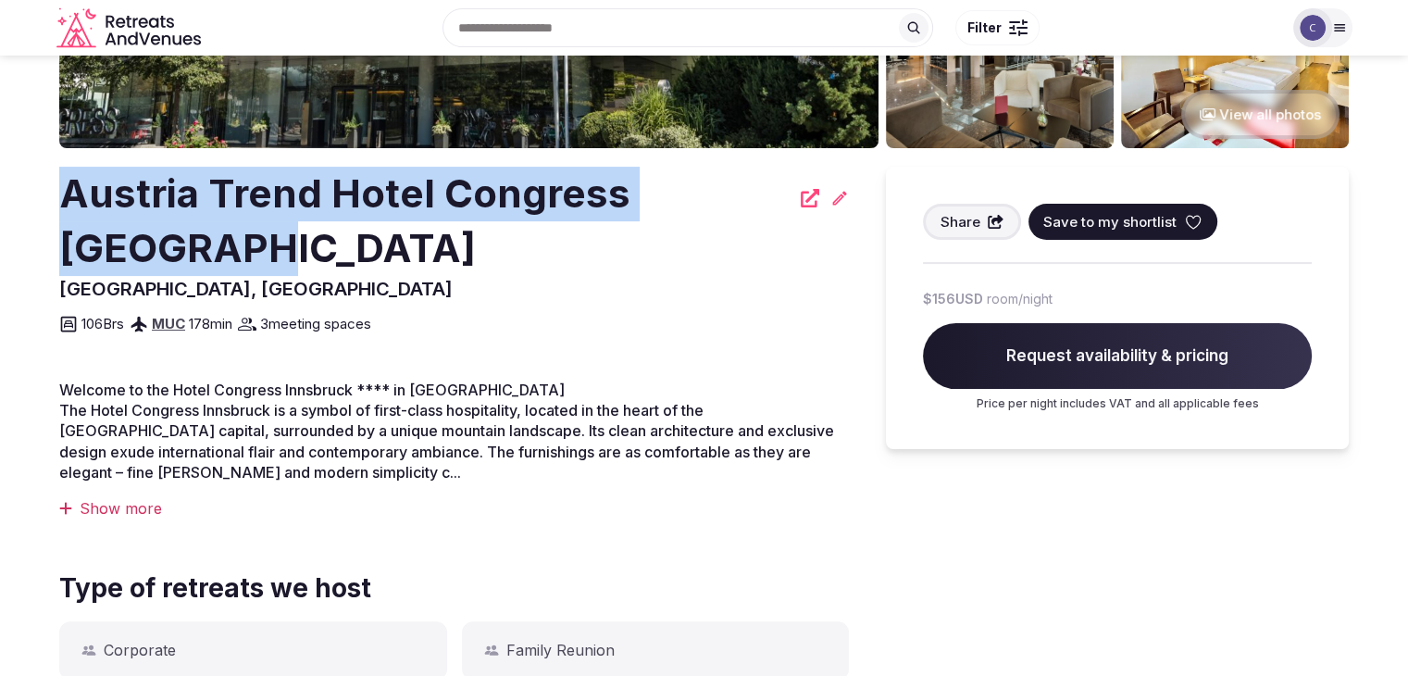
drag, startPoint x: 64, startPoint y: 190, endPoint x: 282, endPoint y: 231, distance: 222.4
click at [282, 231] on h2 "Austria Trend Hotel Congress [GEOGRAPHIC_DATA]" at bounding box center [424, 221] width 730 height 109
copy h2 "Austria Trend Hotel Congress [GEOGRAPHIC_DATA]"
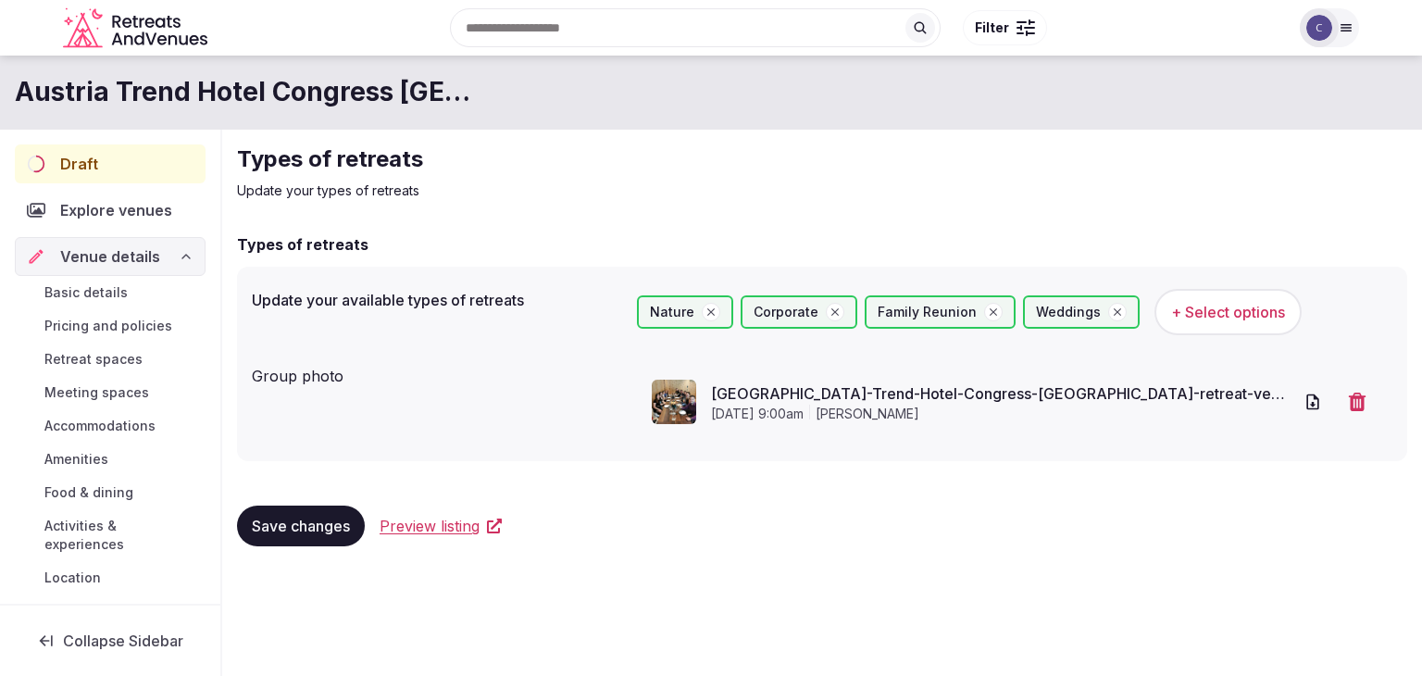
click at [287, 516] on span "Save changes" at bounding box center [301, 525] width 98 height 19
click at [322, 509] on button "Save changes" at bounding box center [301, 525] width 128 height 41
click at [92, 289] on span "Basic details" at bounding box center [85, 292] width 83 height 19
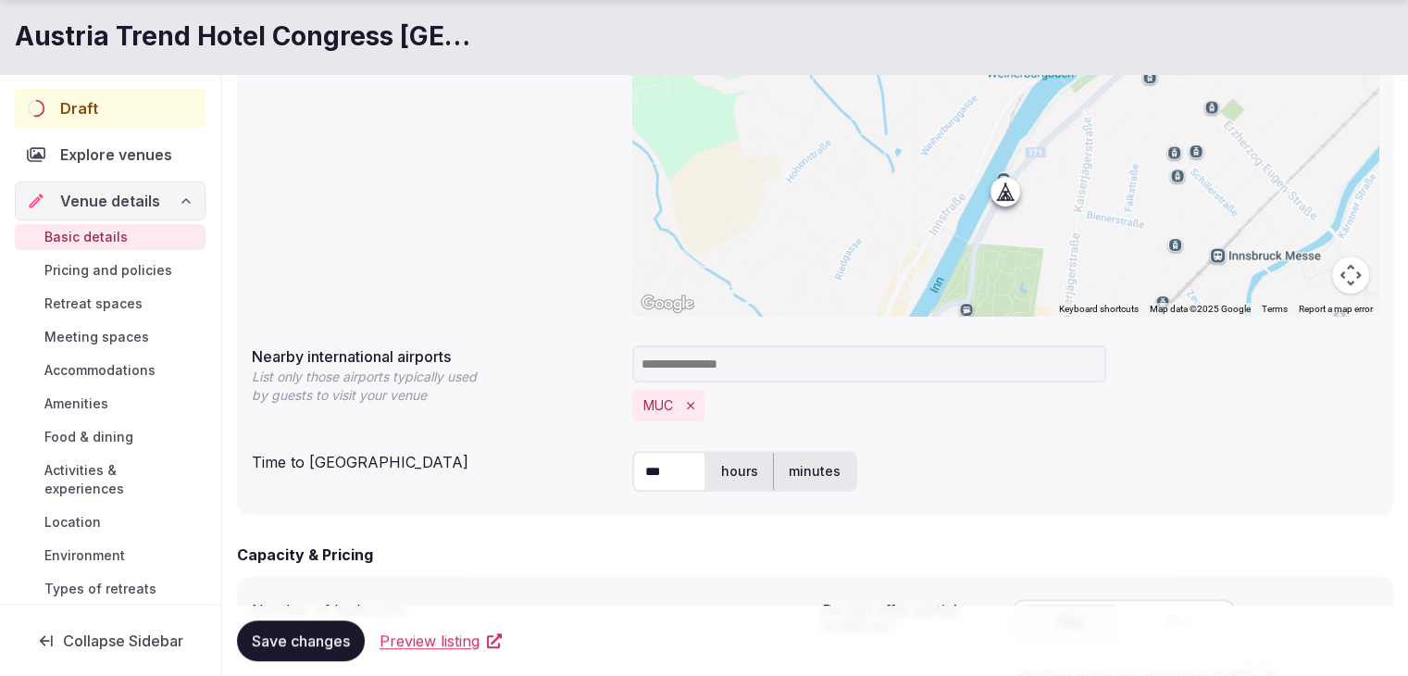
scroll to position [1203, 0]
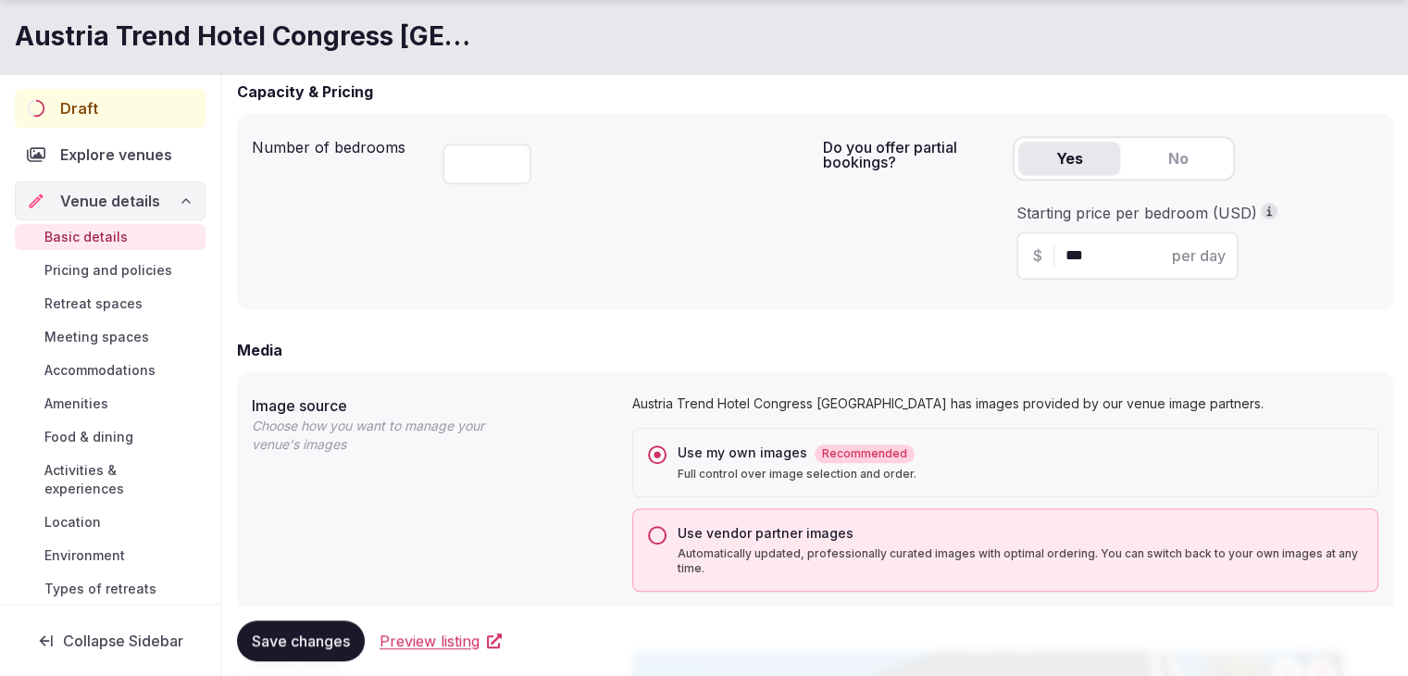
click at [258, 38] on h1 "Austria Trend Hotel Congress [GEOGRAPHIC_DATA]" at bounding box center [252, 37] width 474 height 36
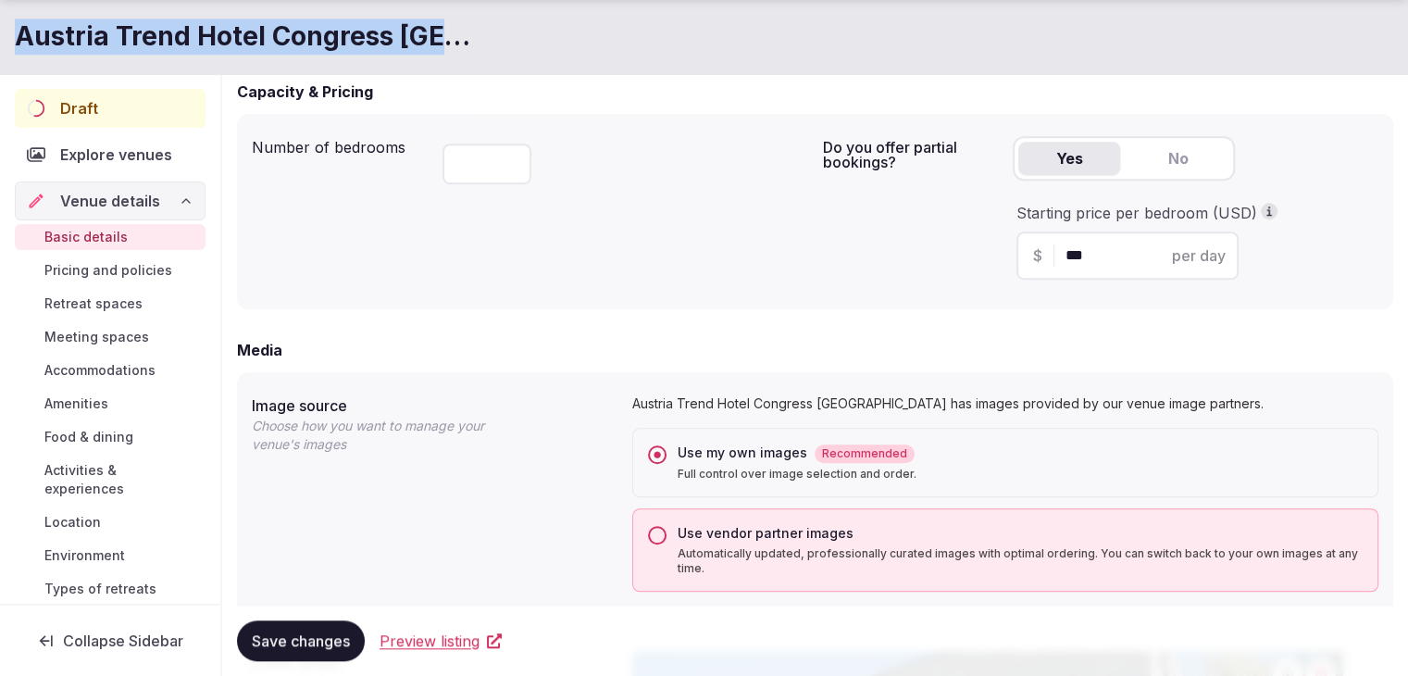
click at [258, 38] on h1 "Austria Trend Hotel Congress [GEOGRAPHIC_DATA]" at bounding box center [252, 37] width 474 height 36
copy div "Austria Trend Hotel Congress [GEOGRAPHIC_DATA]"
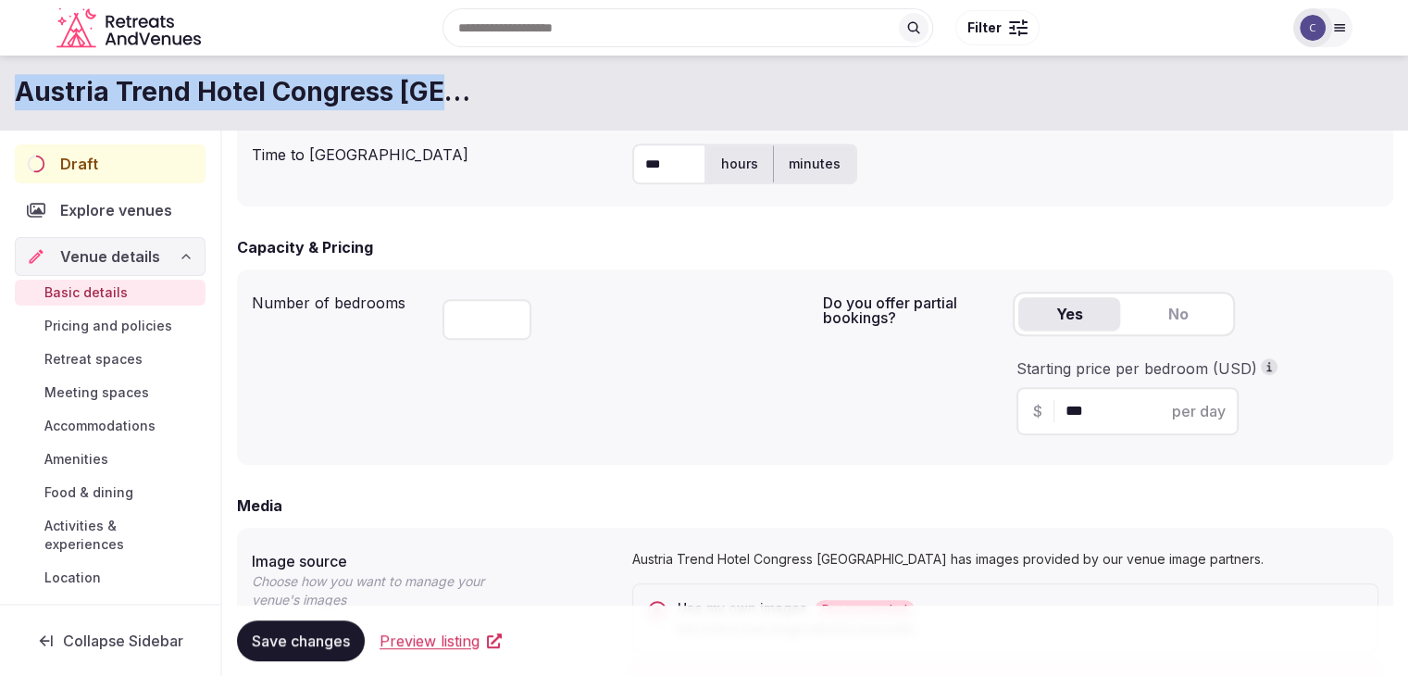
scroll to position [833, 0]
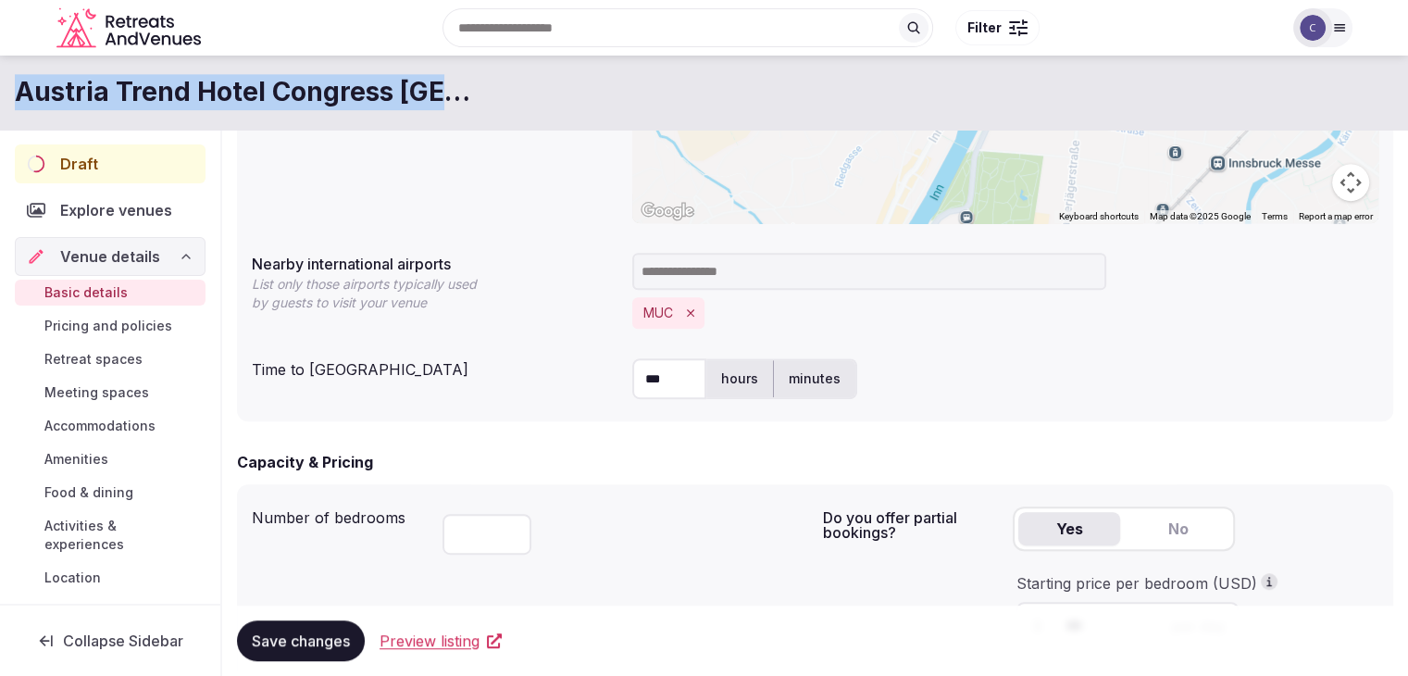
click at [686, 313] on icon "Remove MUC" at bounding box center [690, 312] width 13 height 13
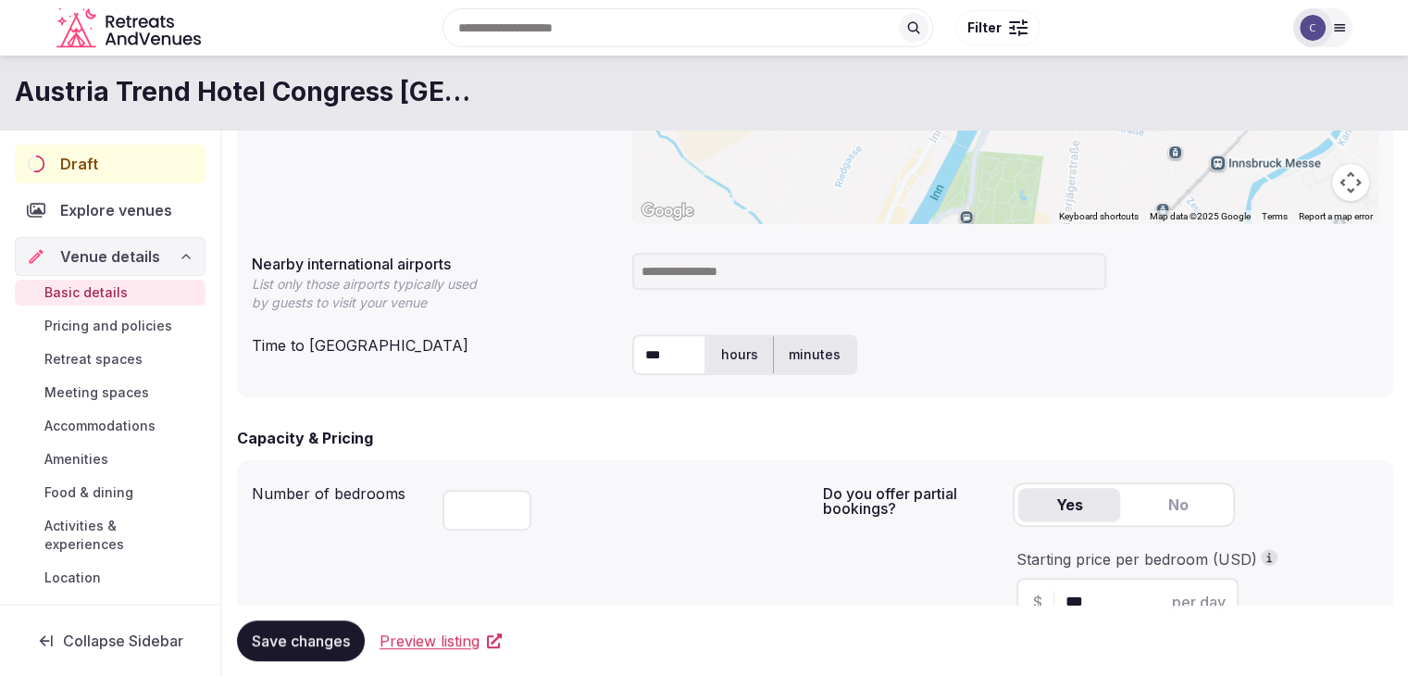
click at [684, 270] on input at bounding box center [869, 271] width 474 height 37
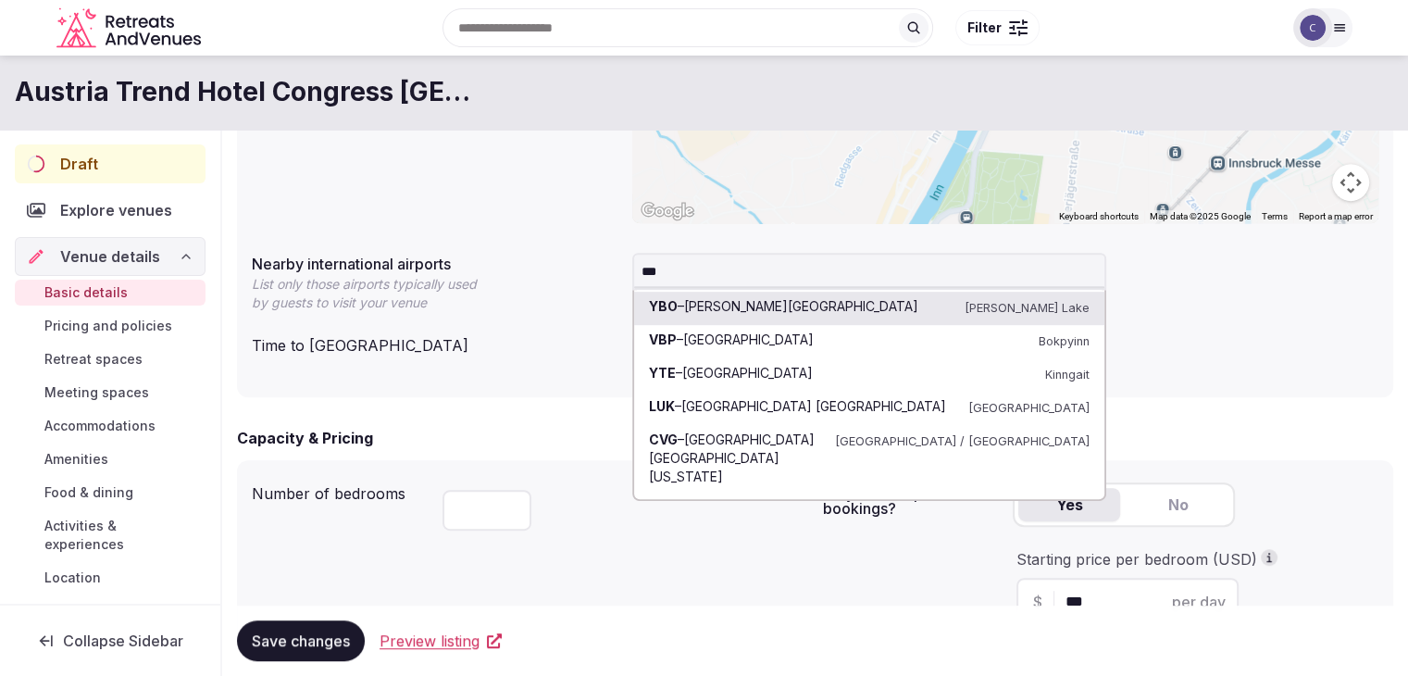
type input "****"
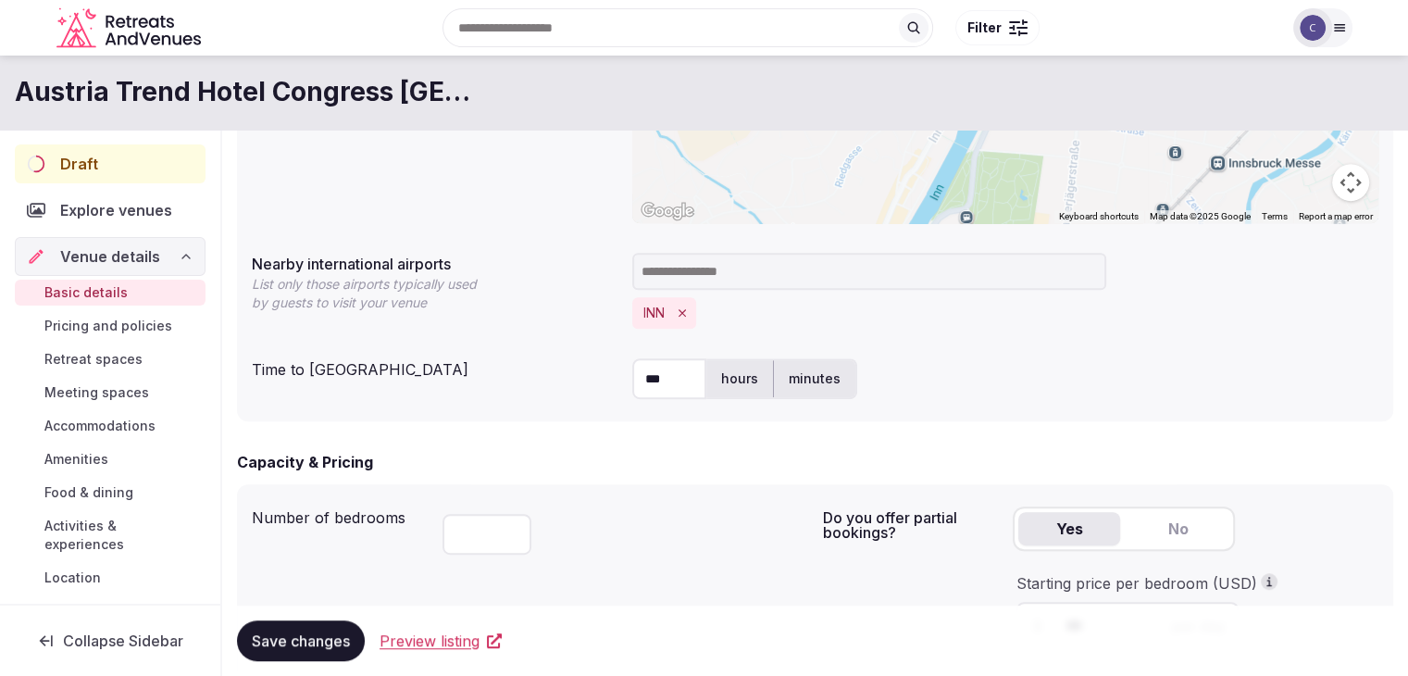
drag, startPoint x: 677, startPoint y: 378, endPoint x: 609, endPoint y: 368, distance: 68.2
click at [609, 368] on div "Time to international airport *** hours minutes" at bounding box center [815, 379] width 1126 height 56
type input "**"
click at [517, 394] on div "Time to international airport ** hours minutes" at bounding box center [815, 379] width 1126 height 56
click at [295, 639] on span "Save changes" at bounding box center [301, 640] width 98 height 19
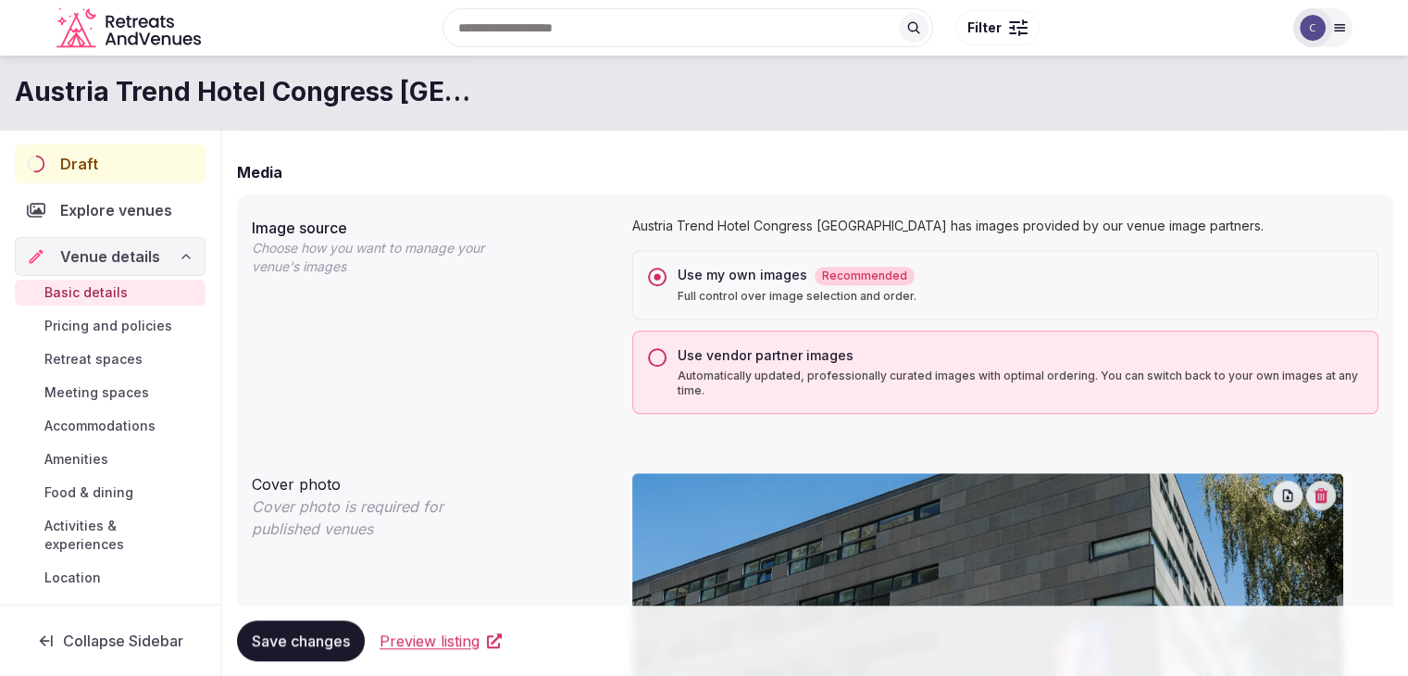
scroll to position [879, 0]
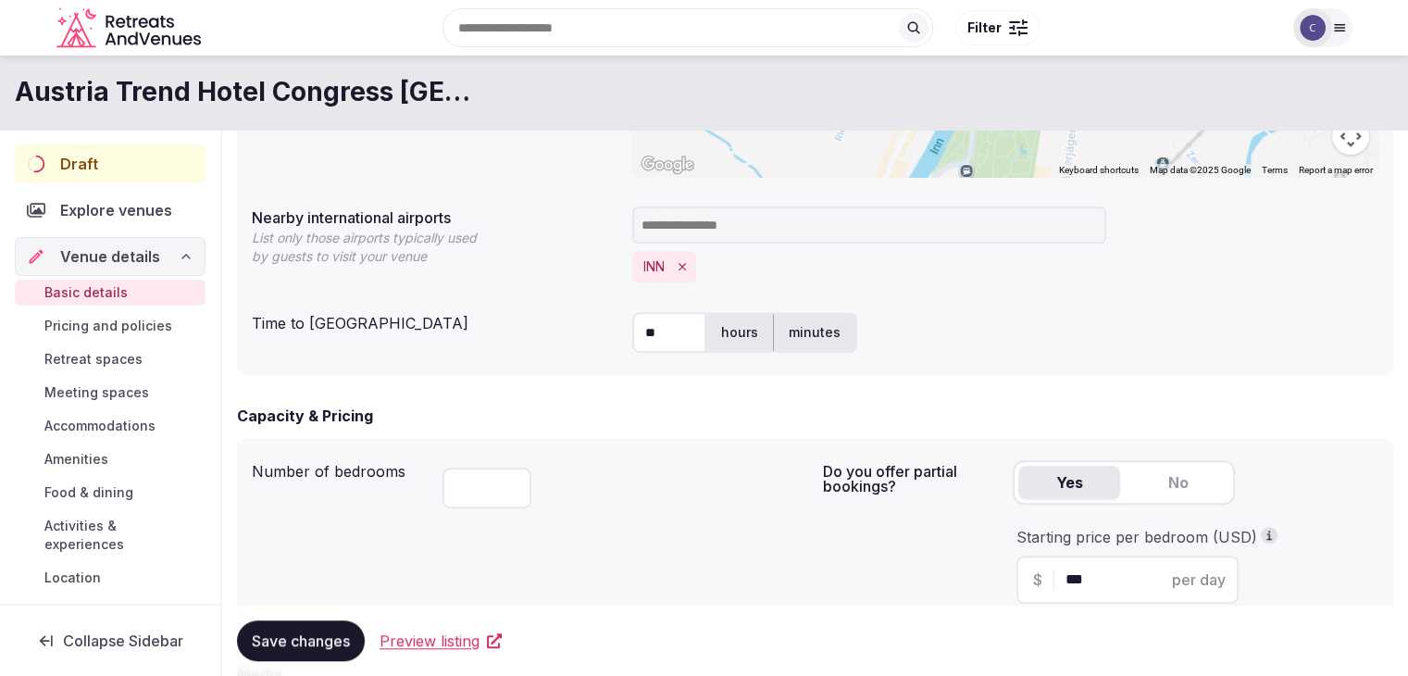
click at [114, 161] on div "Draft" at bounding box center [110, 163] width 191 height 39
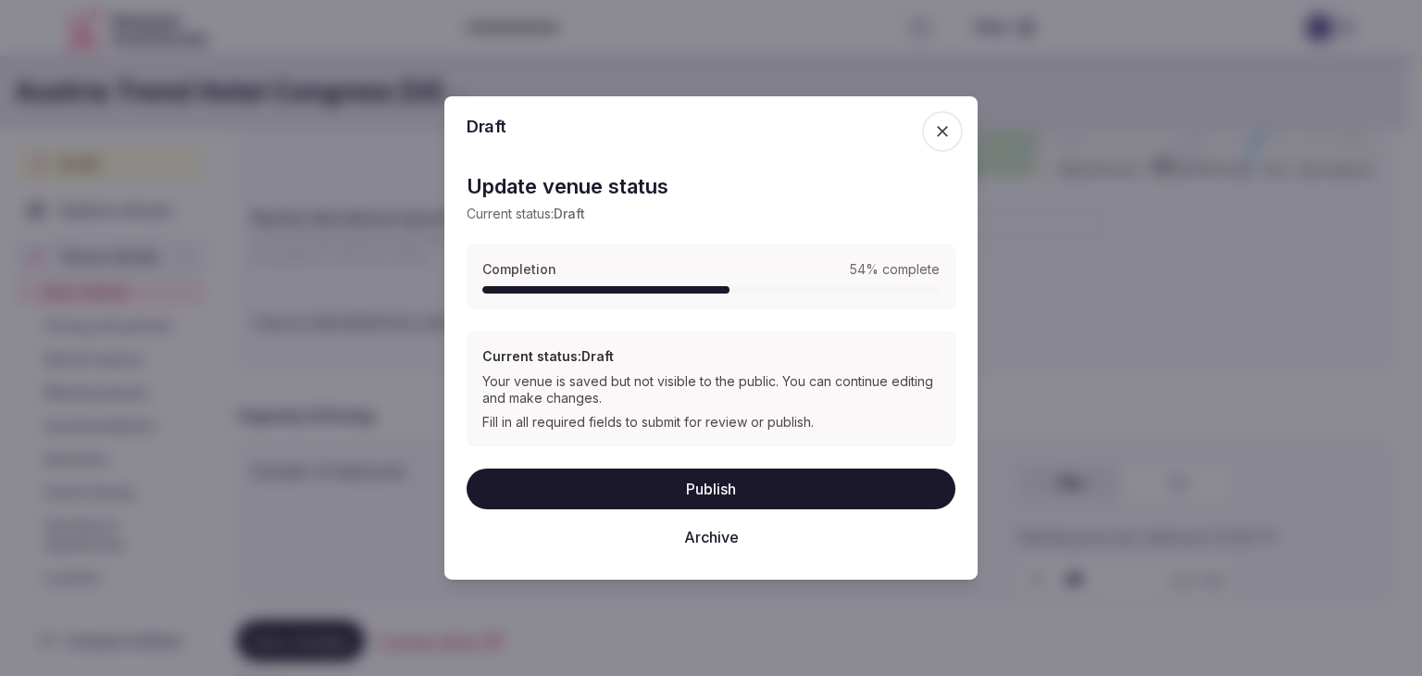
click at [703, 478] on button "Publish" at bounding box center [710, 488] width 489 height 41
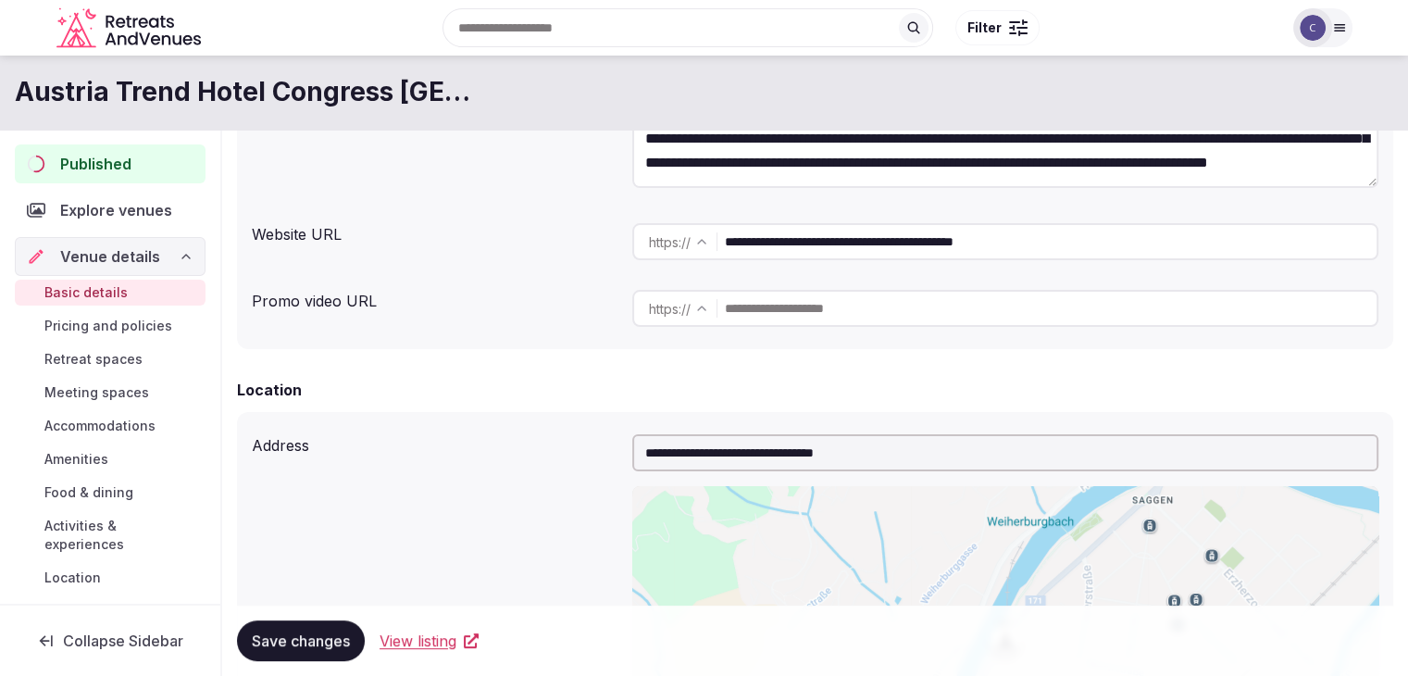
scroll to position [231, 0]
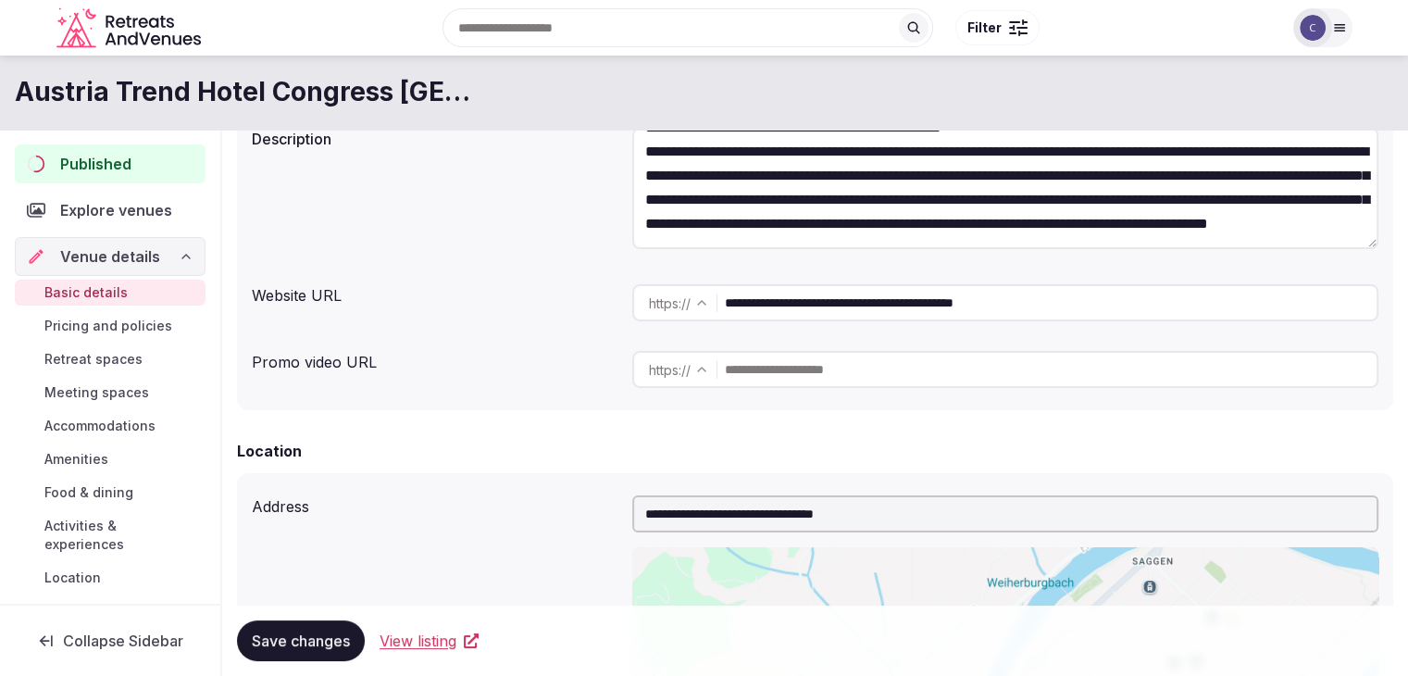
click at [1080, 302] on input "**********" at bounding box center [1051, 302] width 652 height 37
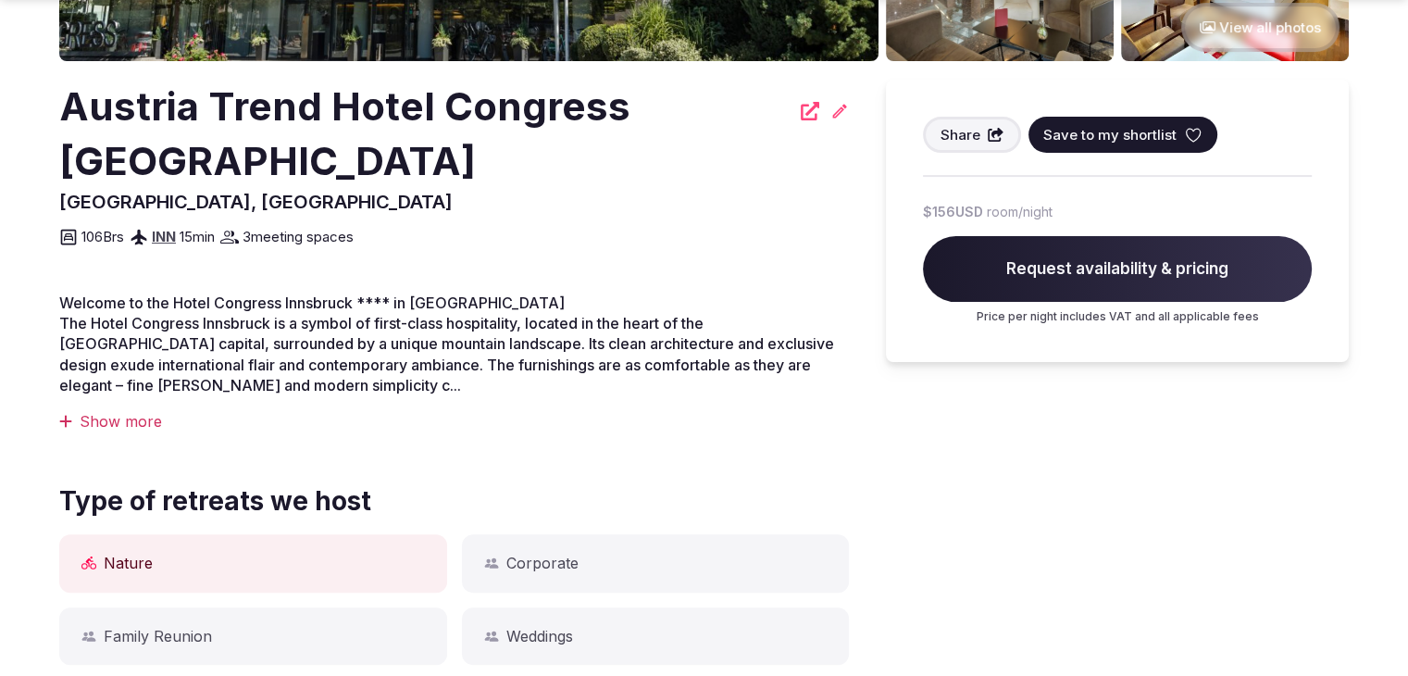
scroll to position [578, 0]
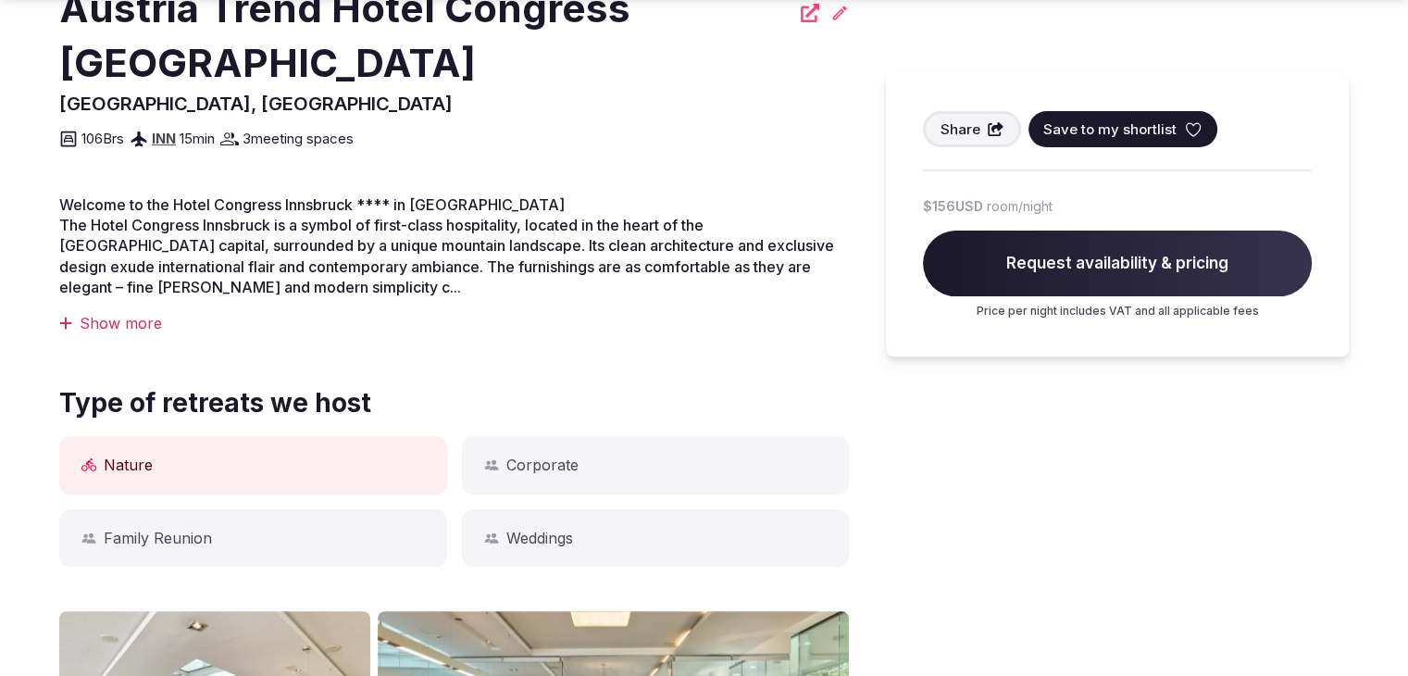
click at [148, 313] on div "Show more" at bounding box center [453, 323] width 789 height 20
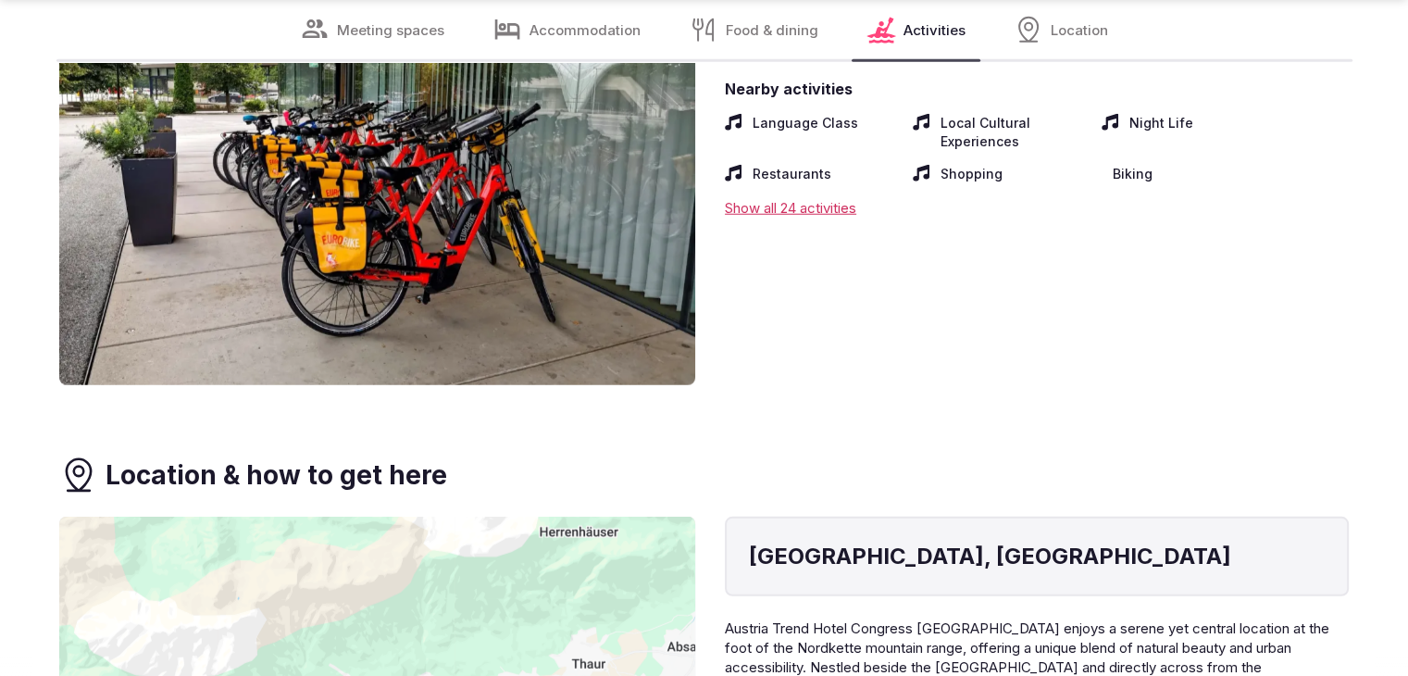
scroll to position [5484, 0]
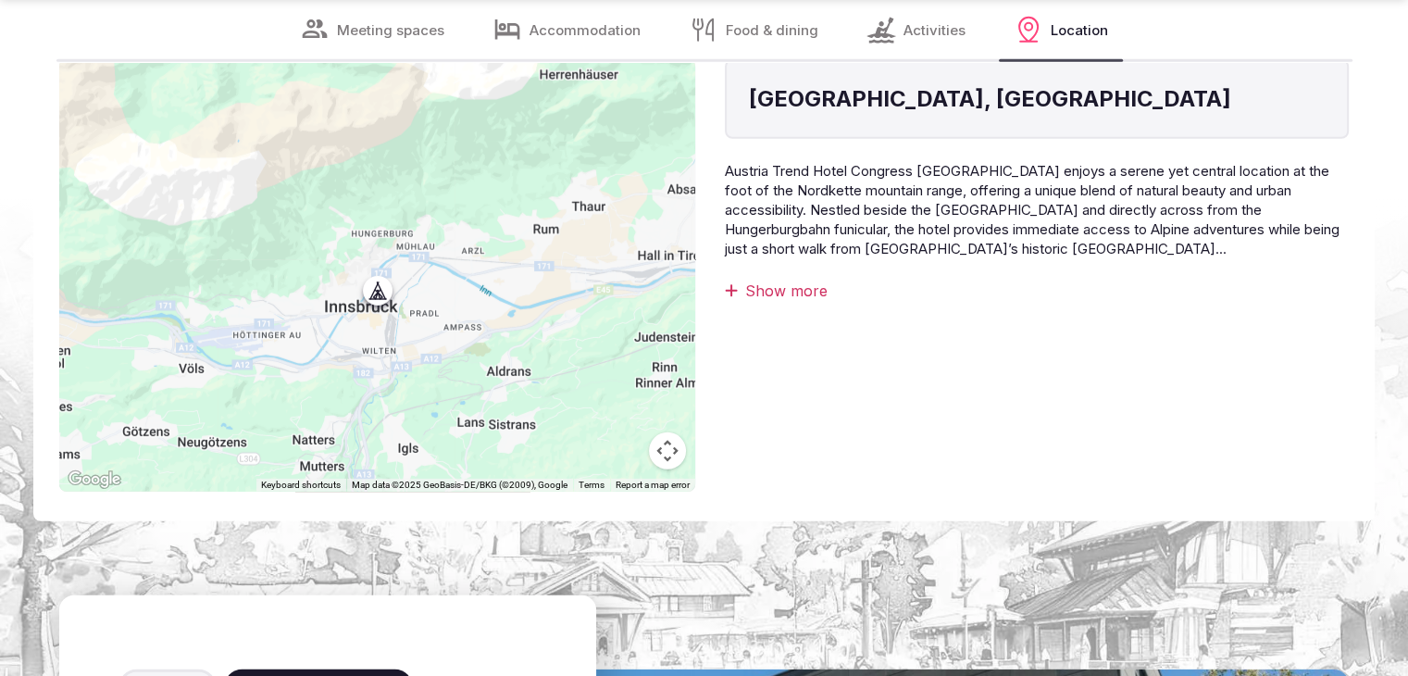
click at [789, 280] on div "Show more" at bounding box center [1037, 290] width 624 height 20
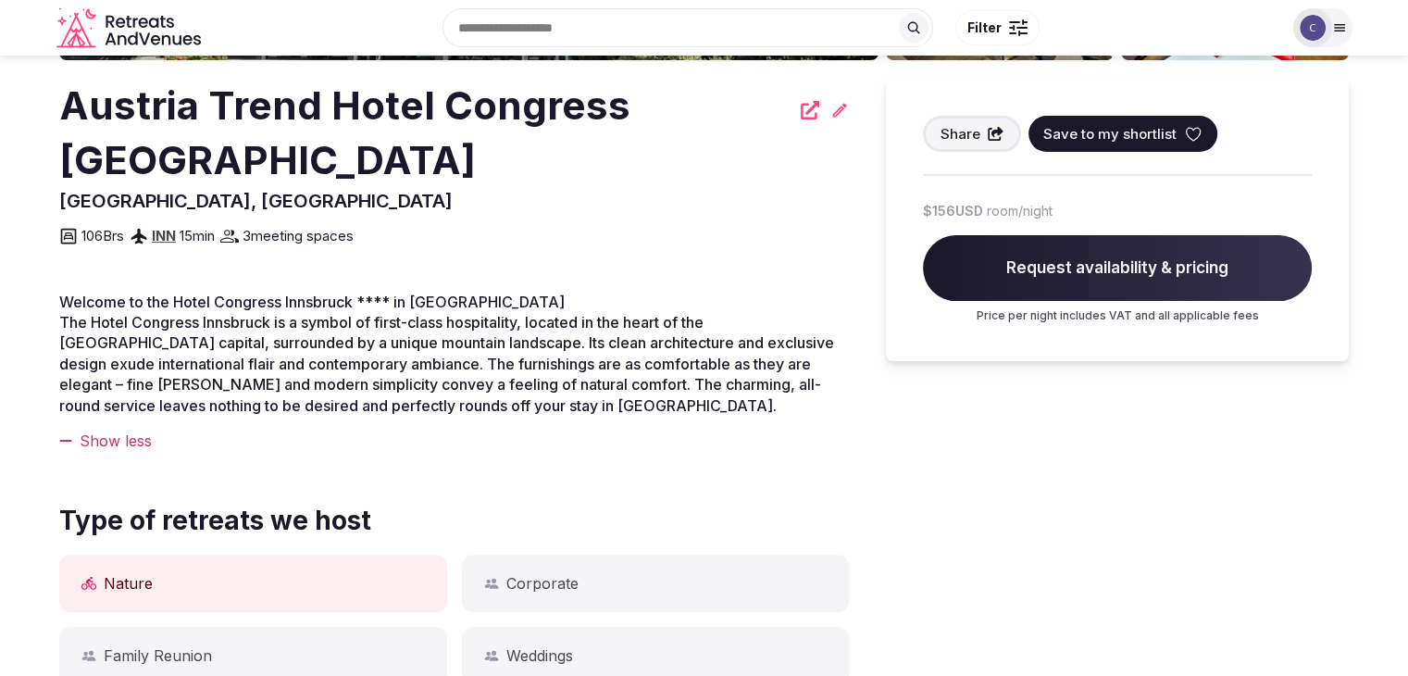
scroll to position [0, 0]
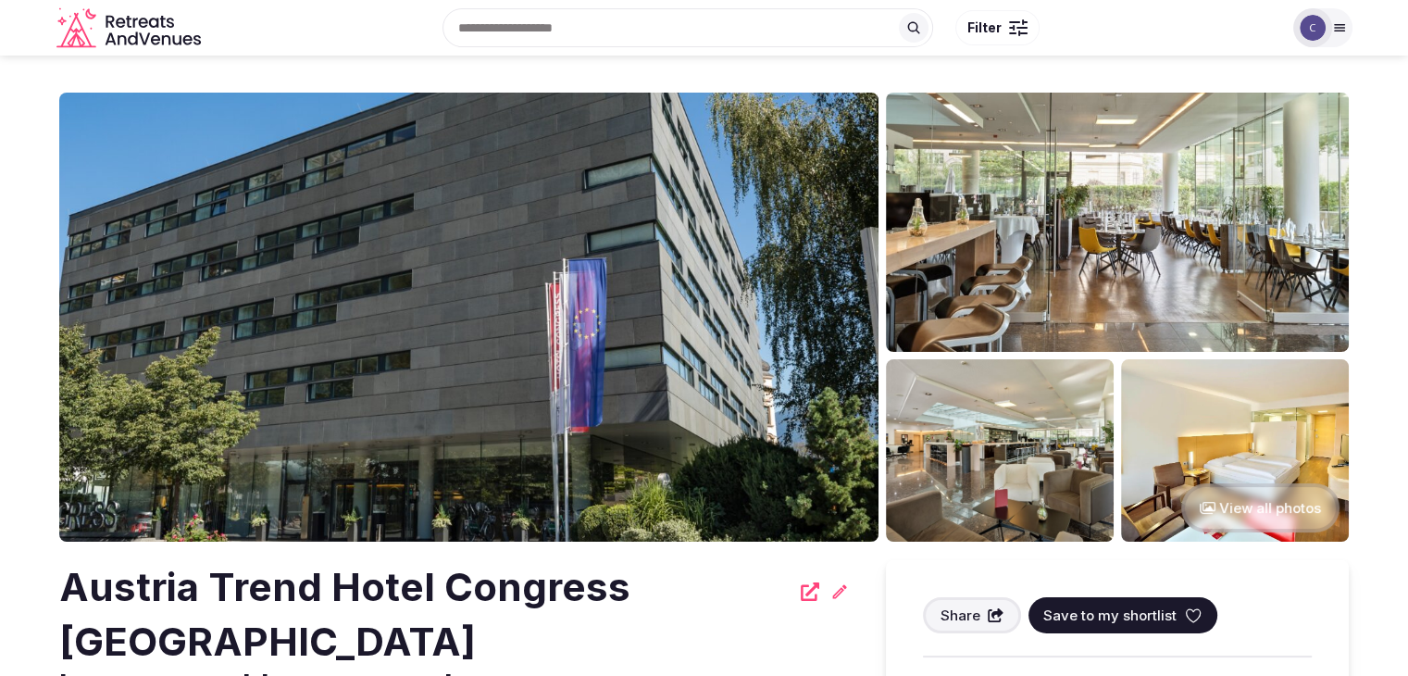
click at [458, 601] on h2 "Austria Trend Hotel Congress [GEOGRAPHIC_DATA]" at bounding box center [424, 614] width 730 height 109
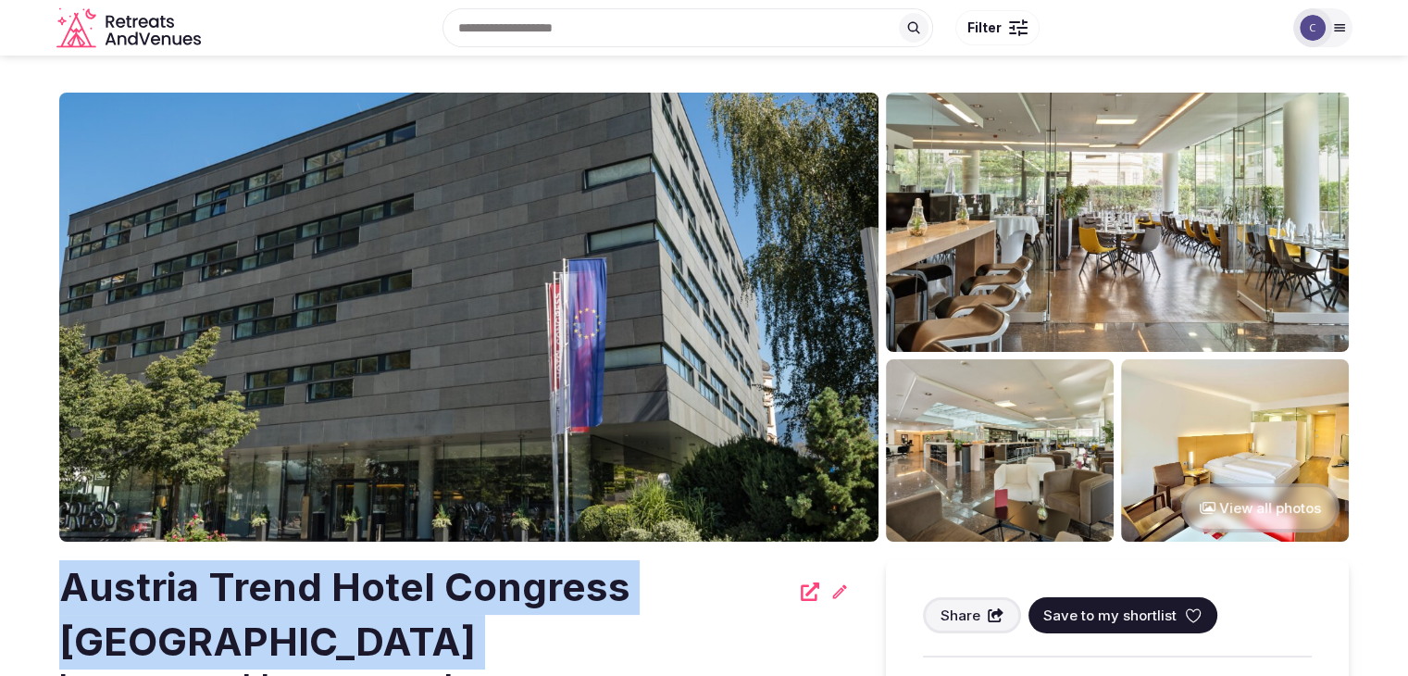
click at [458, 601] on h2 "Austria Trend Hotel Congress [GEOGRAPHIC_DATA]" at bounding box center [424, 614] width 730 height 109
copy div "Austria Trend Hotel Congress [GEOGRAPHIC_DATA]"
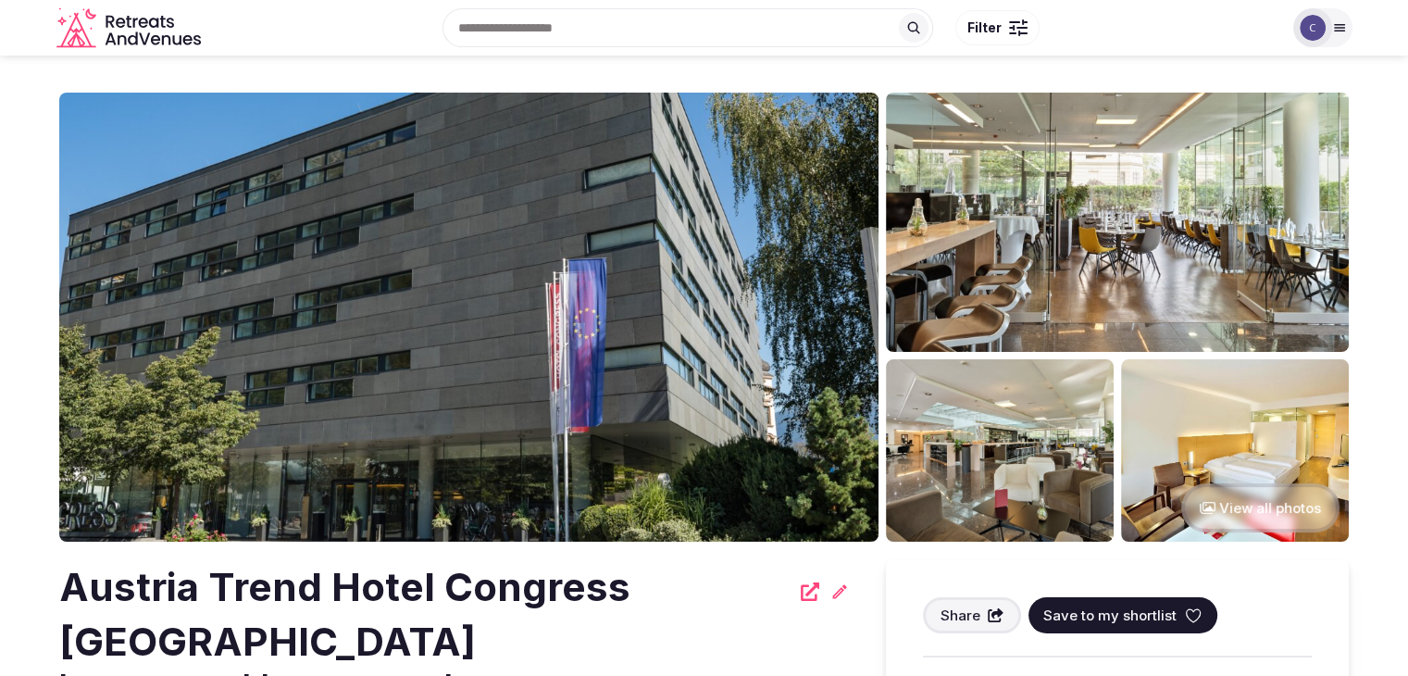
click at [448, 599] on h2 "Austria Trend Hotel Congress [GEOGRAPHIC_DATA]" at bounding box center [424, 614] width 730 height 109
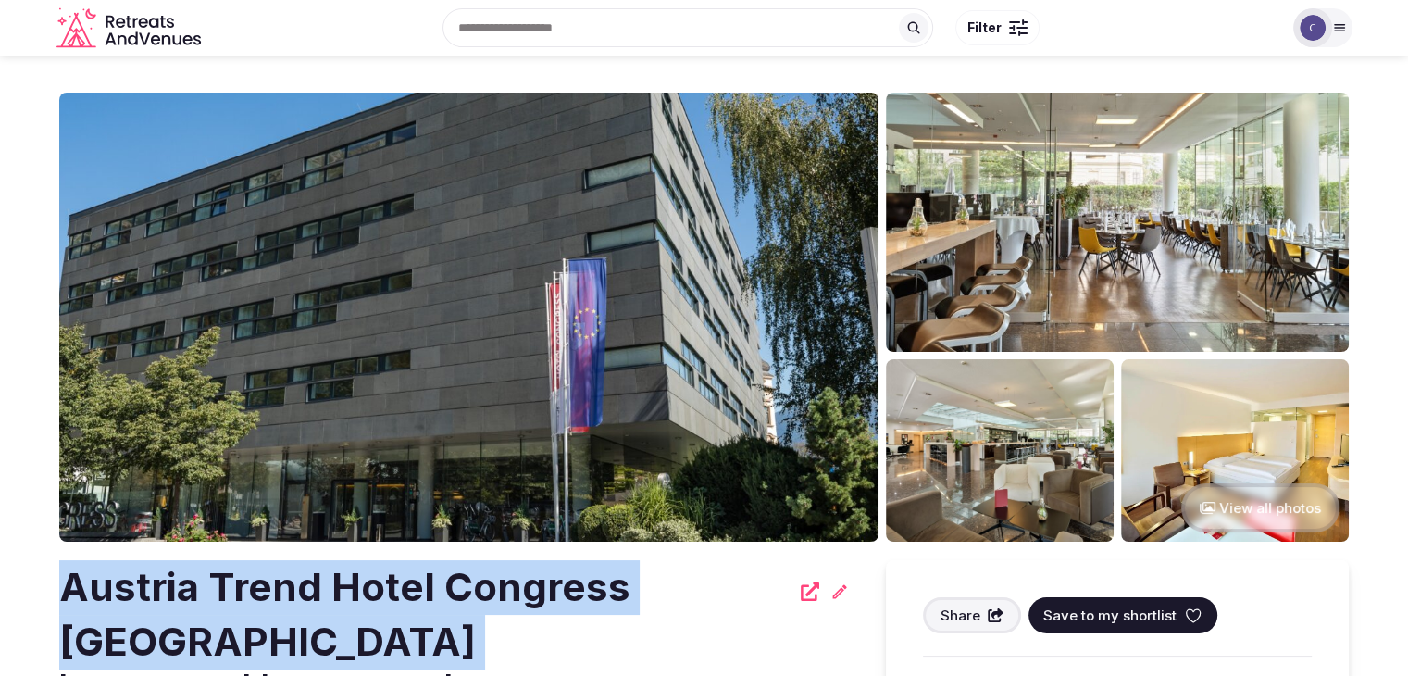
click at [448, 599] on h2 "Austria Trend Hotel Congress [GEOGRAPHIC_DATA]" at bounding box center [424, 614] width 730 height 109
copy div "Austria Trend Hotel Congress [GEOGRAPHIC_DATA]"
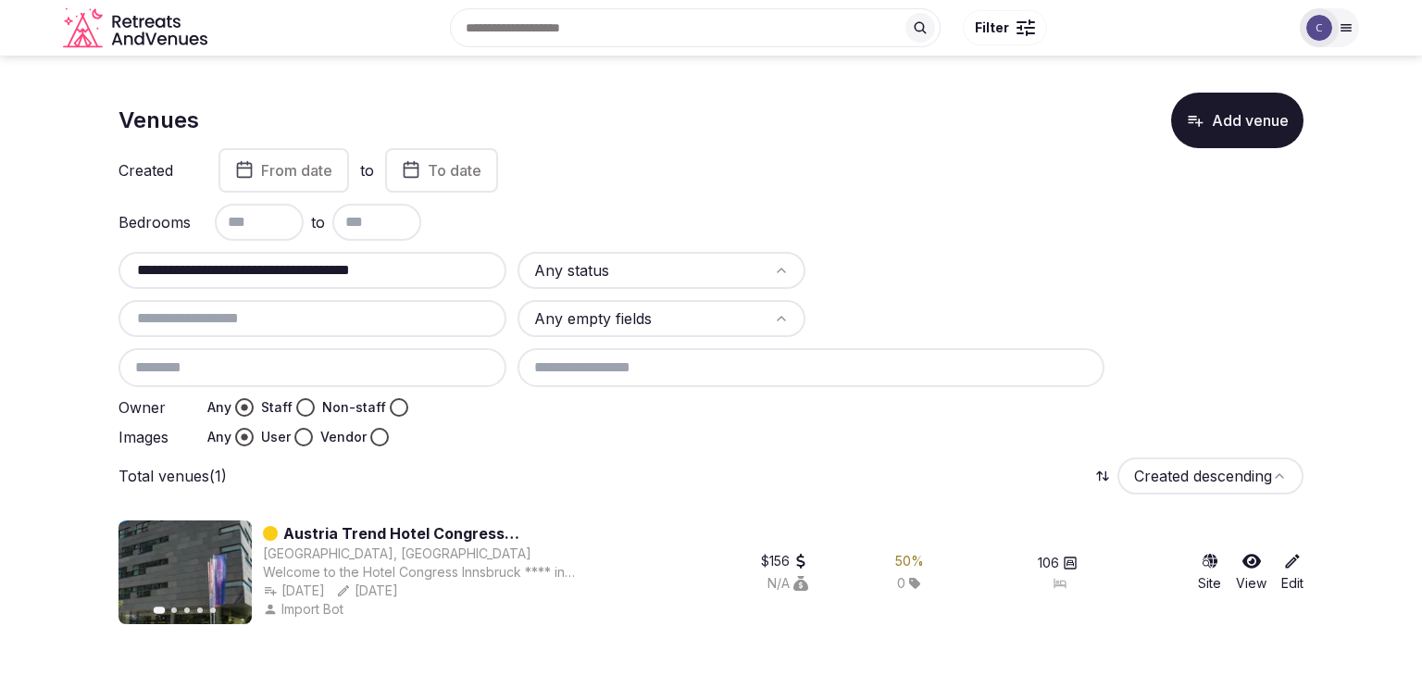
click at [466, 269] on input "**********" at bounding box center [312, 270] width 373 height 22
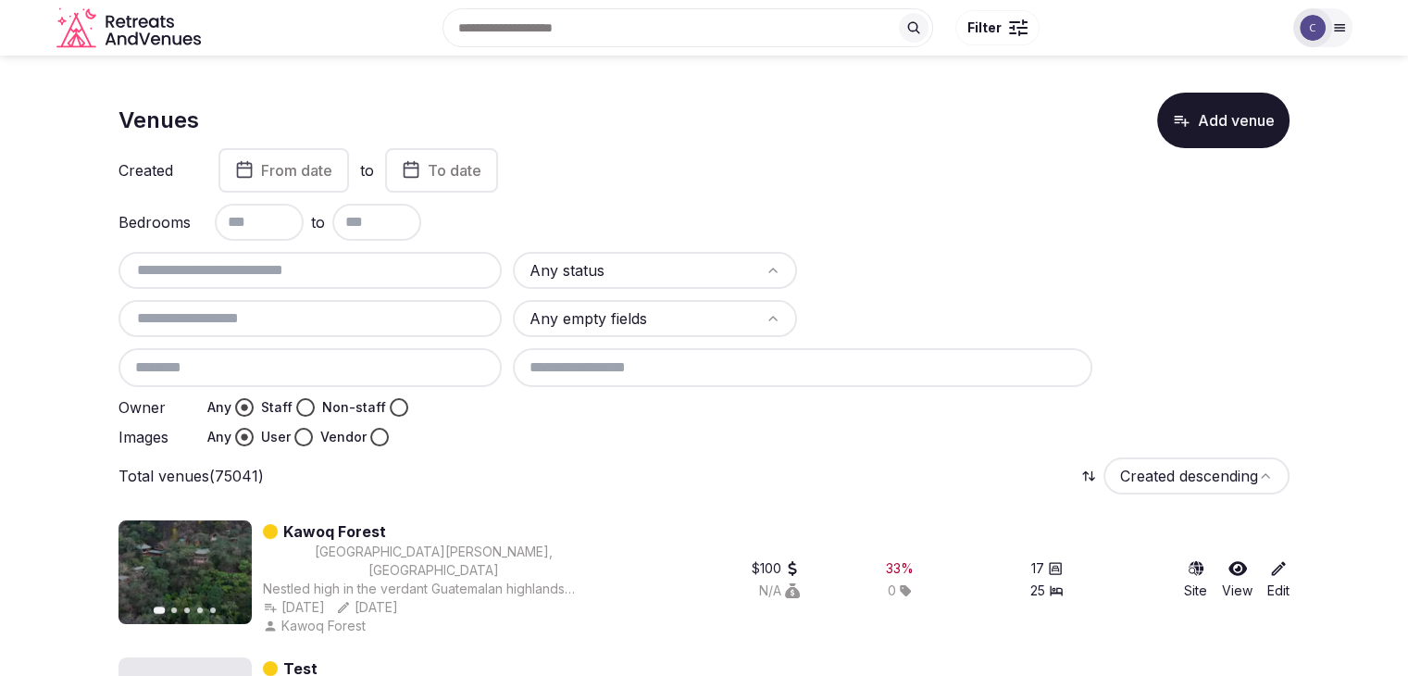
click at [643, 267] on html "Search Popular Destinations Toscana, Italy Riviera Maya, Mexico Indonesia, Bali…" at bounding box center [704, 338] width 1408 height 676
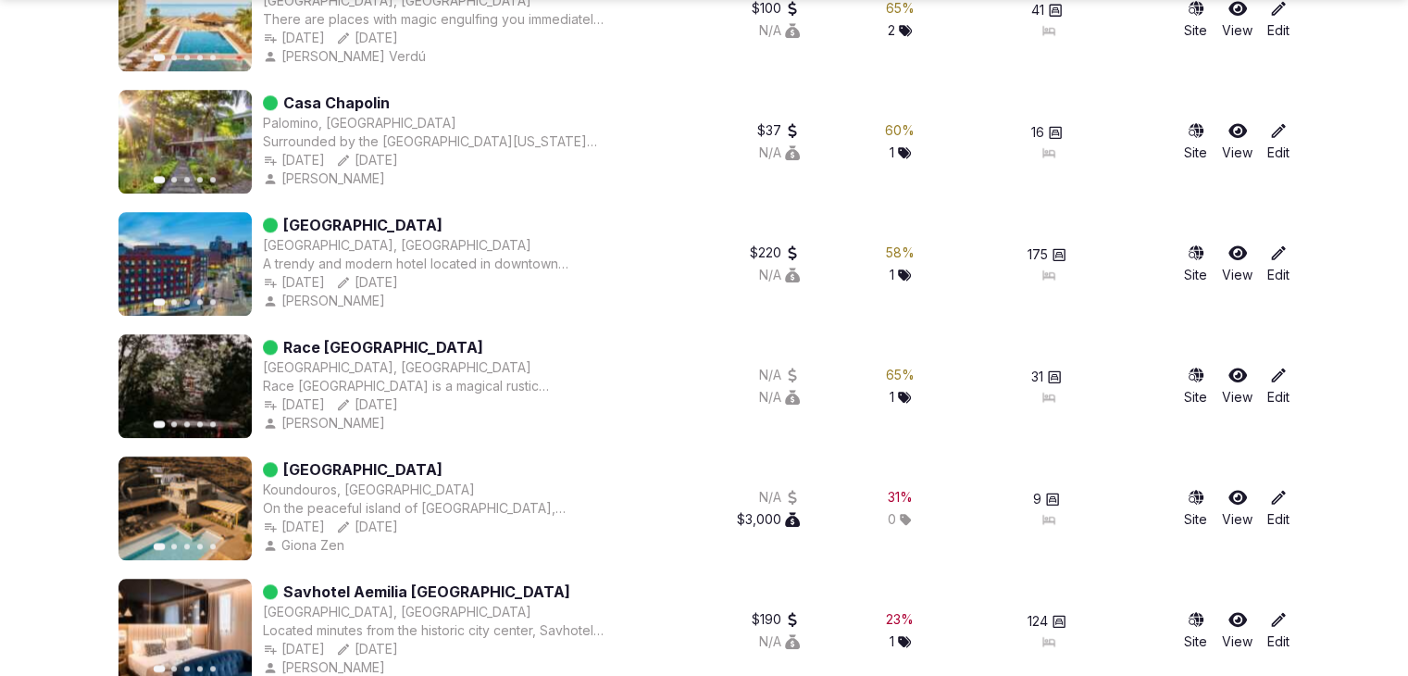
scroll to position [16062, 0]
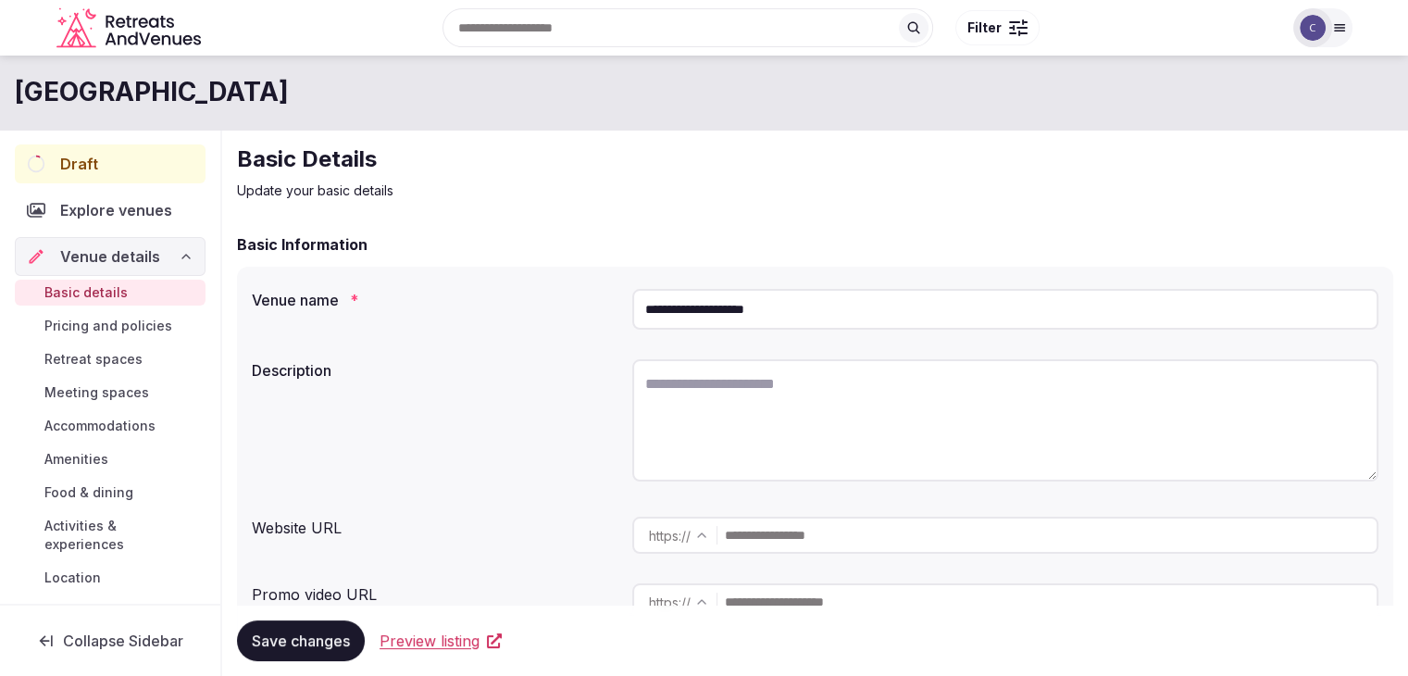
click at [822, 307] on input "**********" at bounding box center [1005, 309] width 746 height 41
click at [851, 309] on input "**********" at bounding box center [1005, 309] width 746 height 41
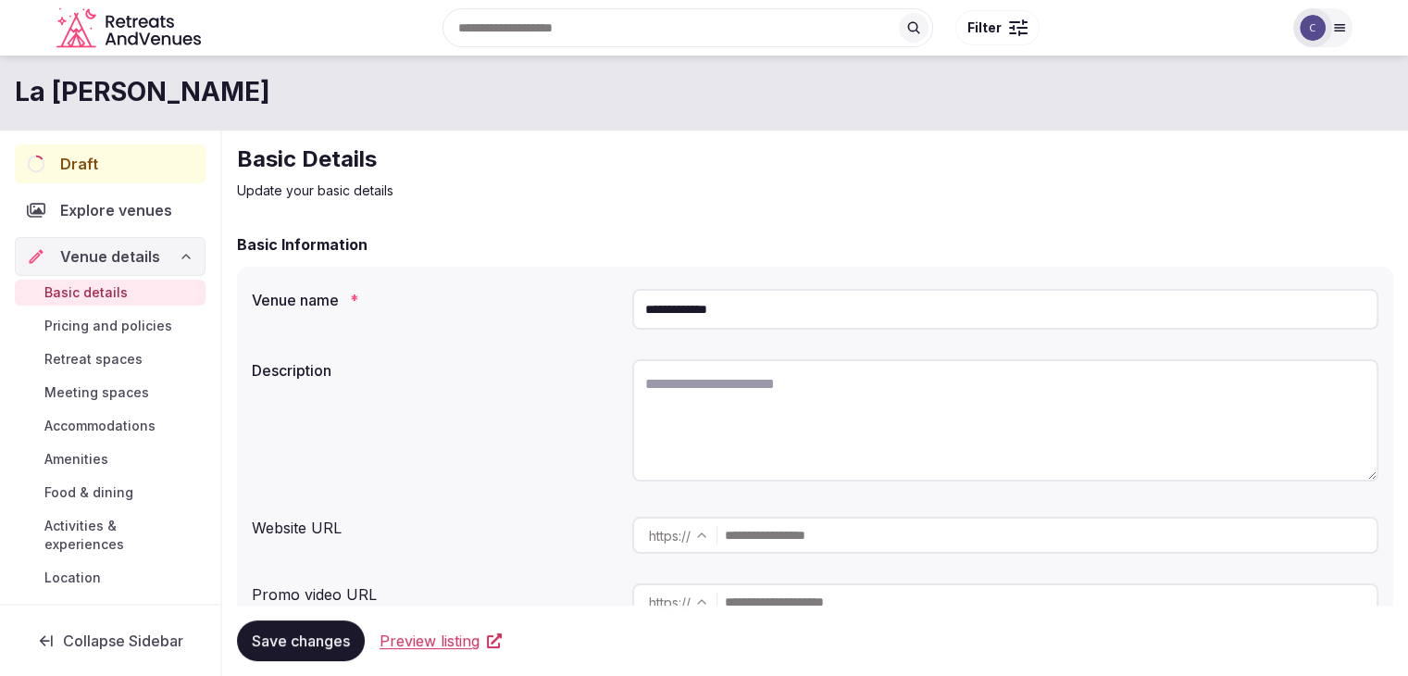
click at [851, 309] on input "**********" at bounding box center [1005, 309] width 746 height 41
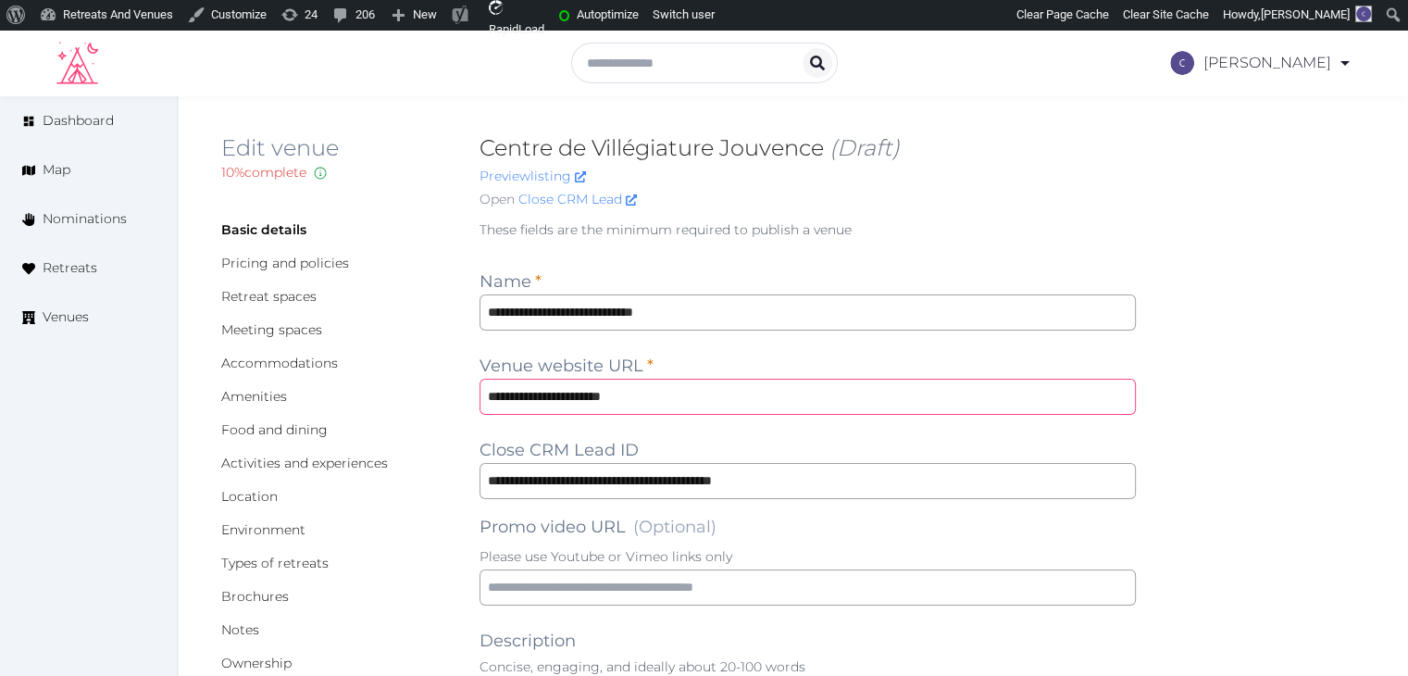
click at [751, 393] on input "**********" at bounding box center [807, 397] width 656 height 36
click at [741, 319] on input "**********" at bounding box center [807, 312] width 656 height 36
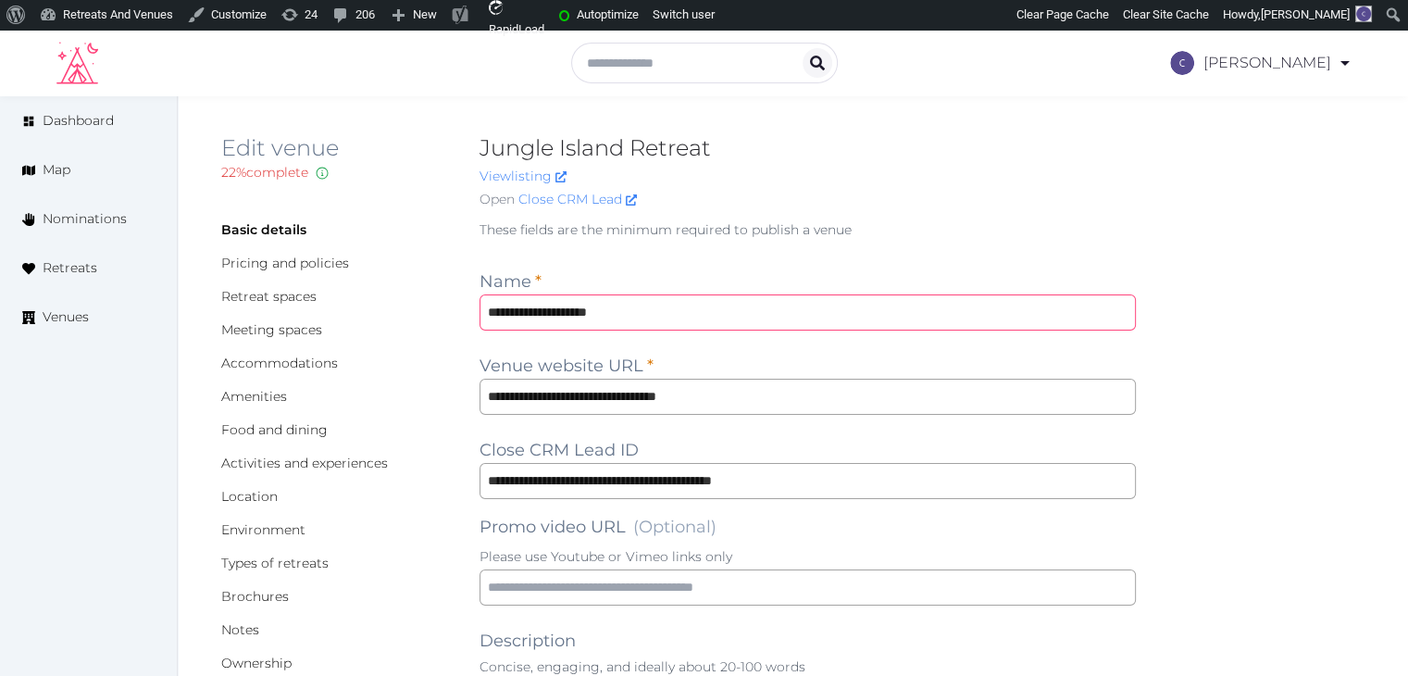
click at [741, 319] on input "**********" at bounding box center [807, 312] width 656 height 36
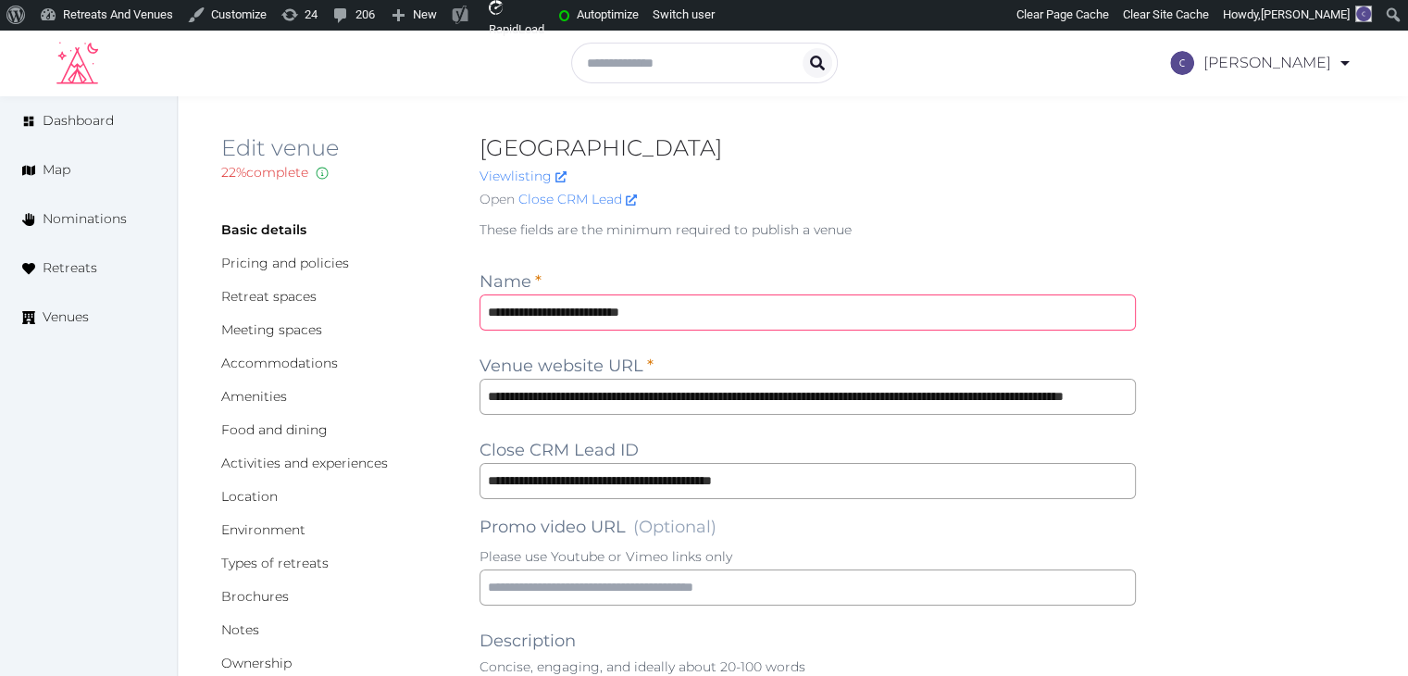
click at [741, 304] on input "**********" at bounding box center [807, 312] width 656 height 36
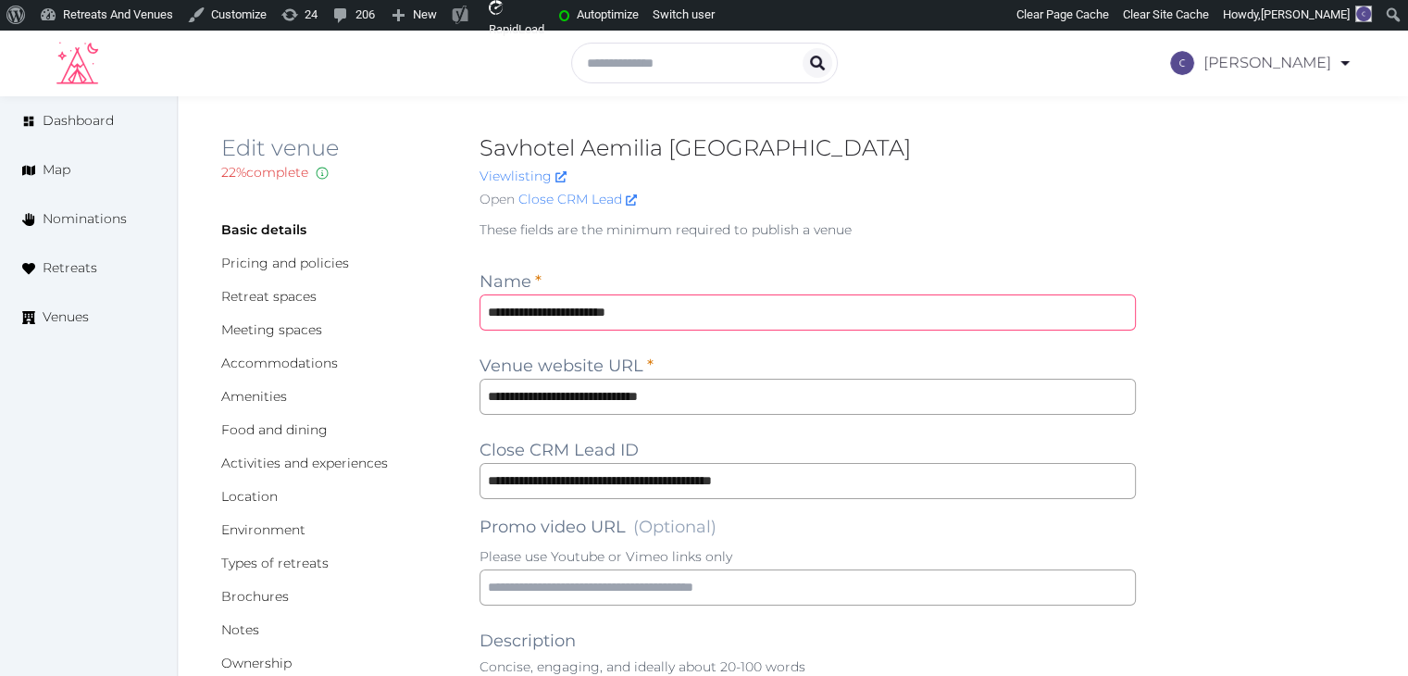
click at [737, 314] on input "**********" at bounding box center [807, 312] width 656 height 36
click at [69, 305] on link "Venues" at bounding box center [88, 316] width 177 height 49
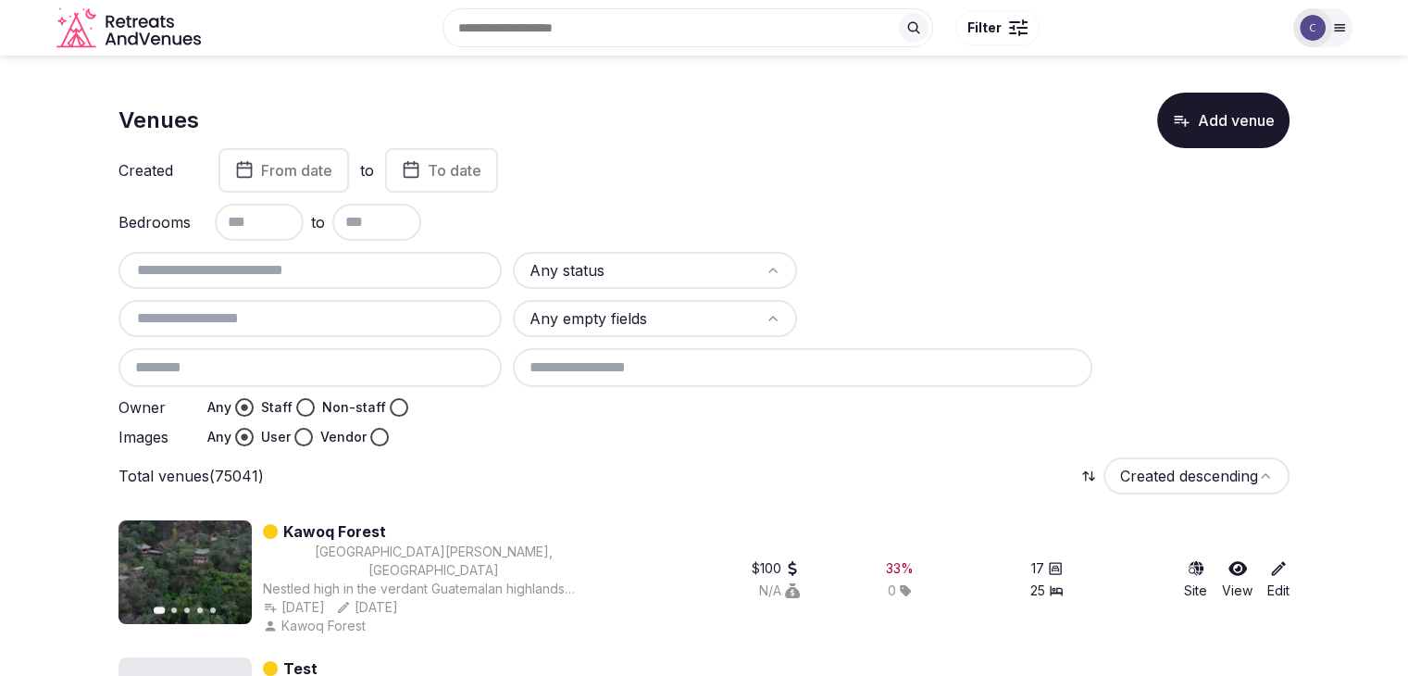
click at [365, 267] on input "text" at bounding box center [310, 270] width 368 height 22
paste input "**********"
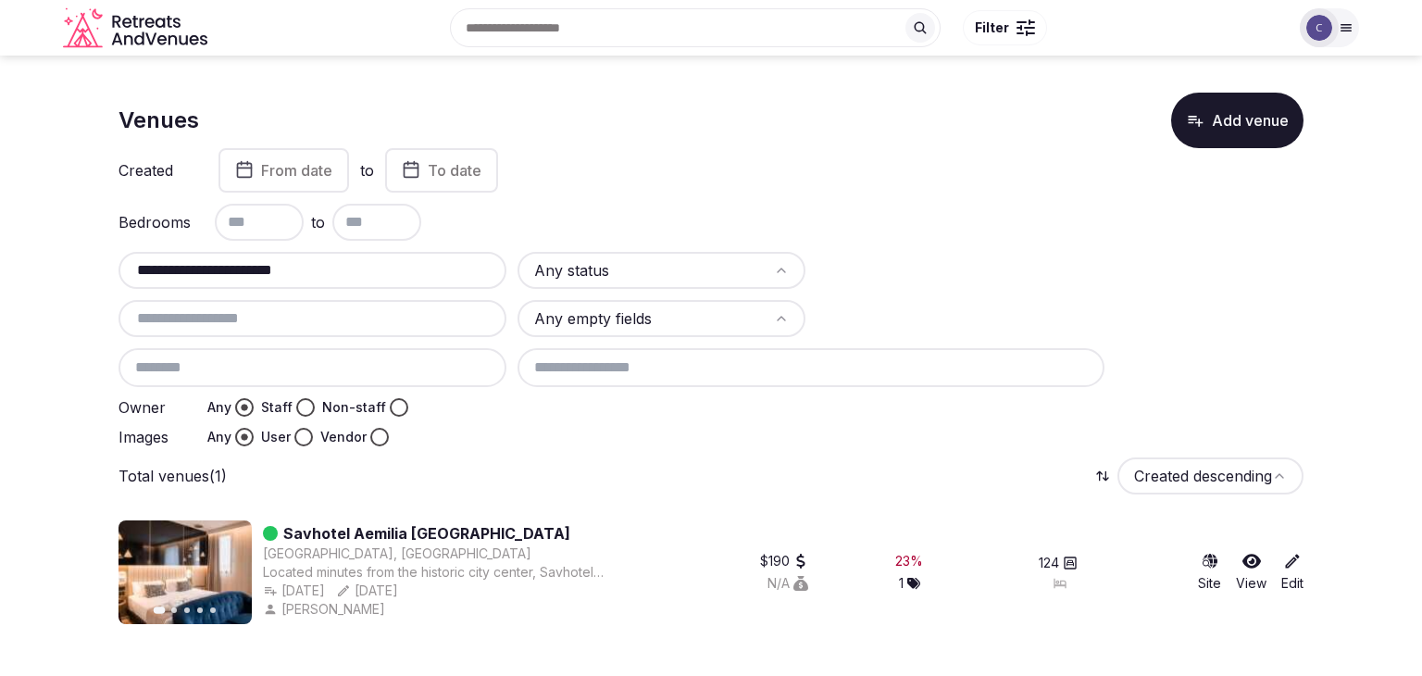
drag, startPoint x: 202, startPoint y: 268, endPoint x: 150, endPoint y: 256, distance: 53.2
click at [152, 256] on div "**********" at bounding box center [312, 270] width 388 height 37
type input "**********"
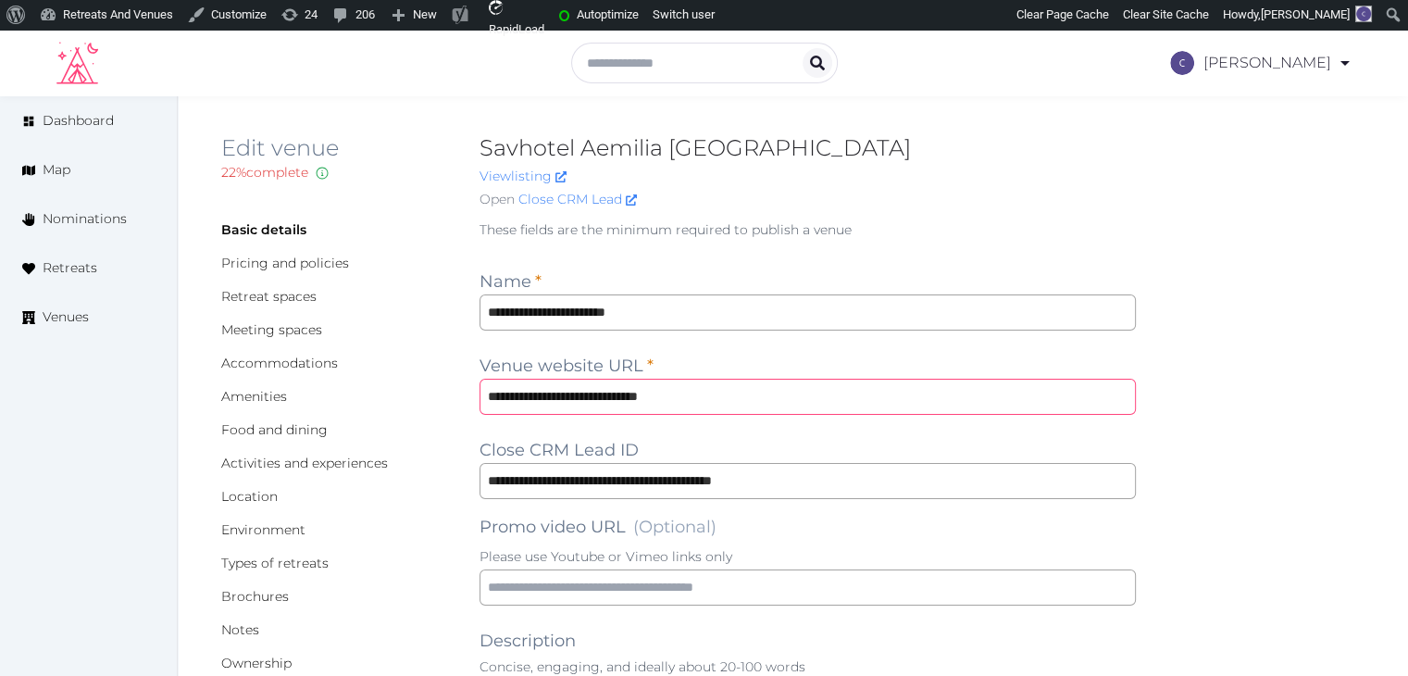
click at [874, 401] on input "**********" at bounding box center [807, 397] width 656 height 36
click at [314, 364] on link "Accommodations" at bounding box center [279, 362] width 117 height 17
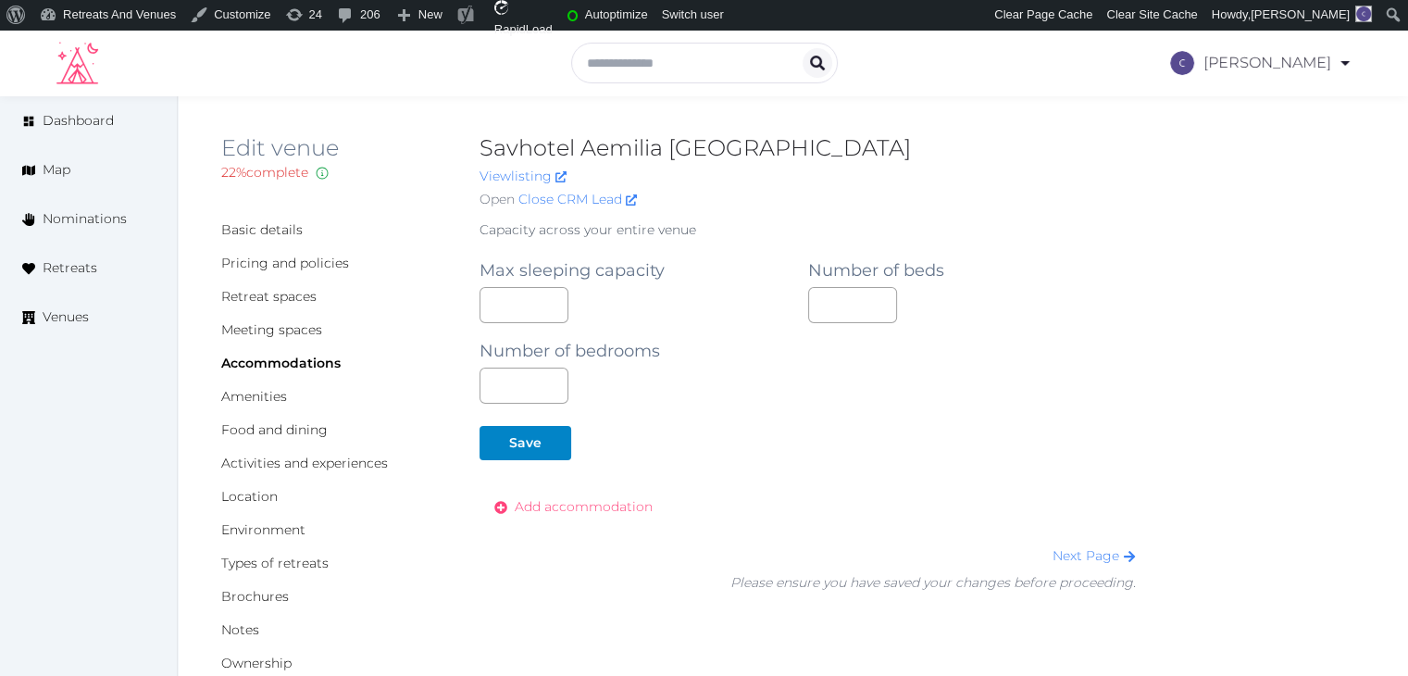
click at [610, 504] on span "Add accommodation" at bounding box center [584, 506] width 138 height 19
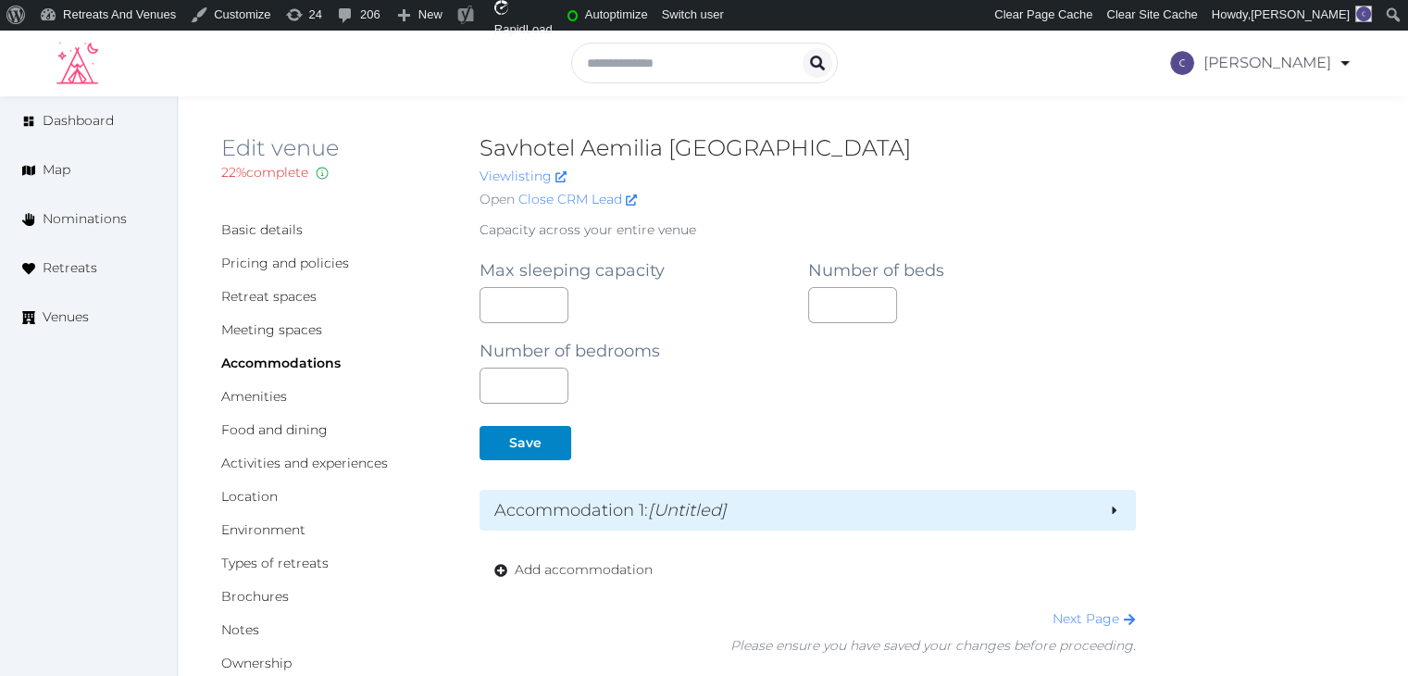
drag, startPoint x: 713, startPoint y: 515, endPoint x: 729, endPoint y: 520, distance: 17.3
click at [714, 515] on em "[Untitled]" at bounding box center [687, 510] width 79 height 20
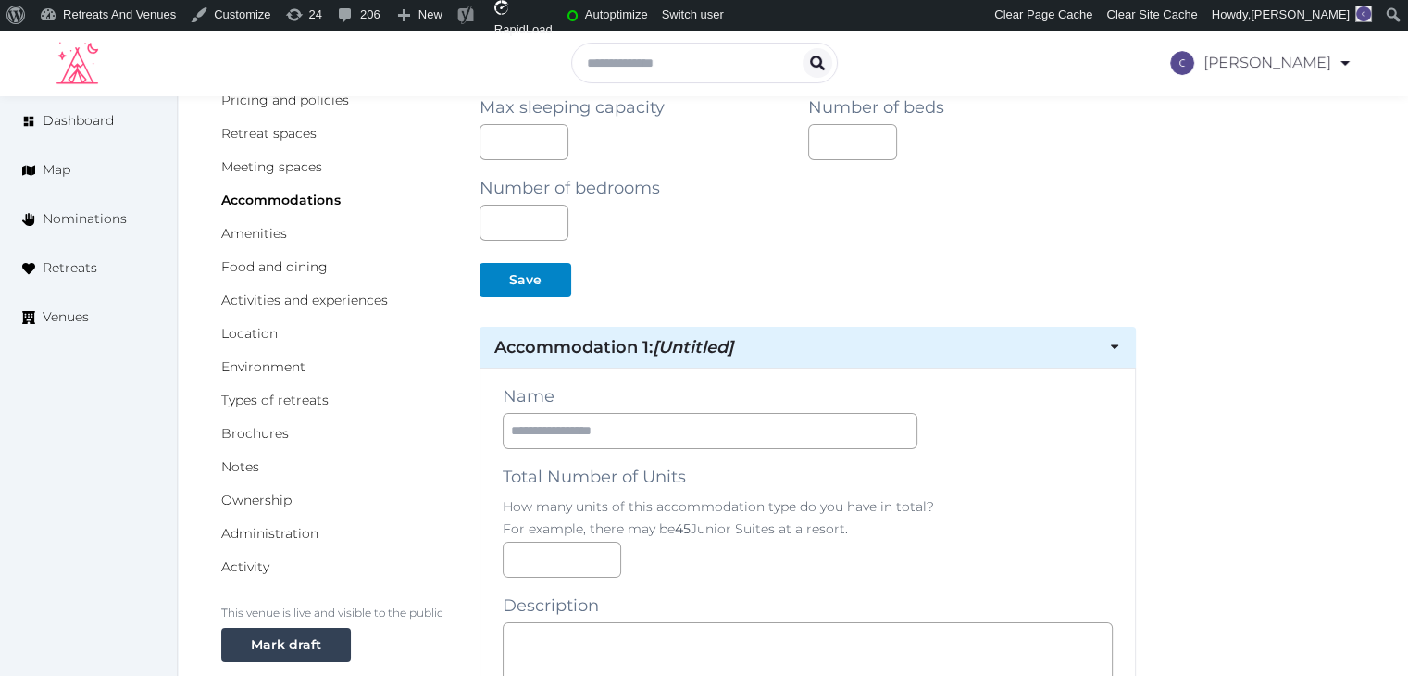
scroll to position [278, 0]
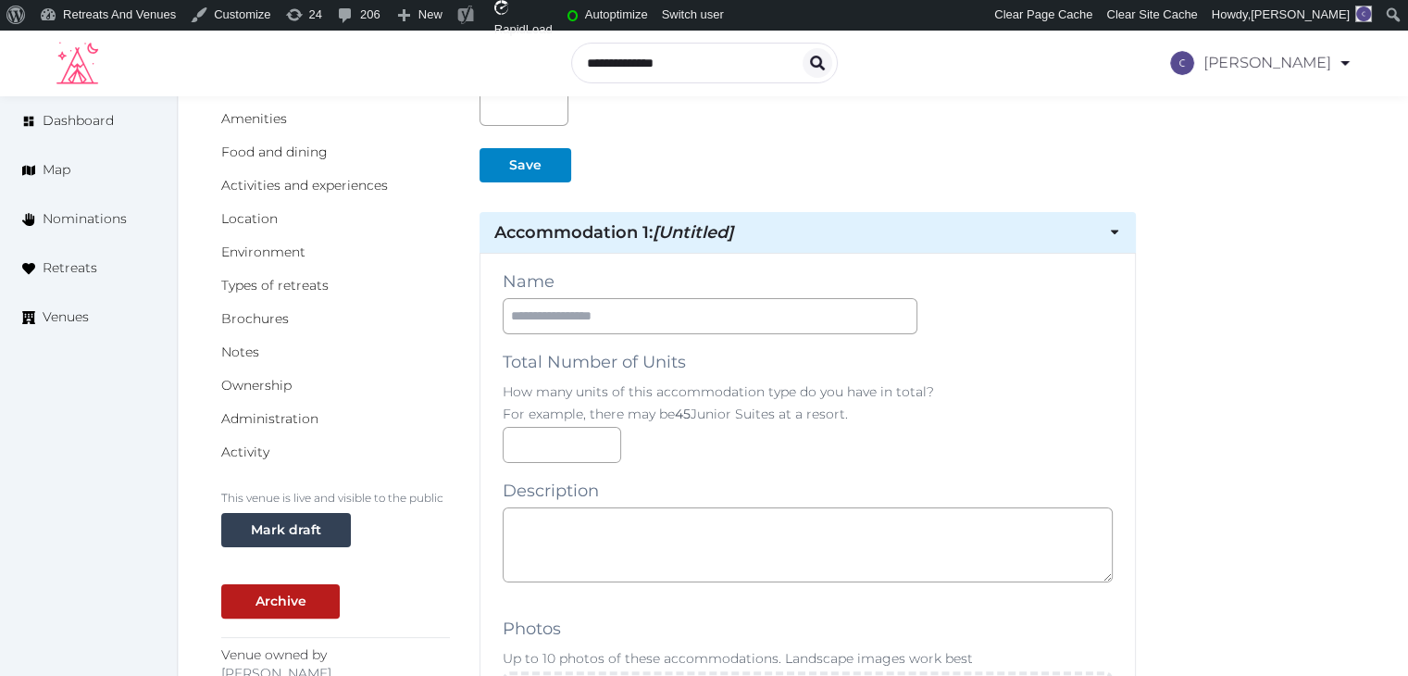
drag, startPoint x: 622, startPoint y: 293, endPoint x: 644, endPoint y: 322, distance: 36.3
click at [644, 322] on input "text" at bounding box center [710, 316] width 415 height 36
type input "**********"
click at [689, 536] on textarea at bounding box center [808, 544] width 610 height 75
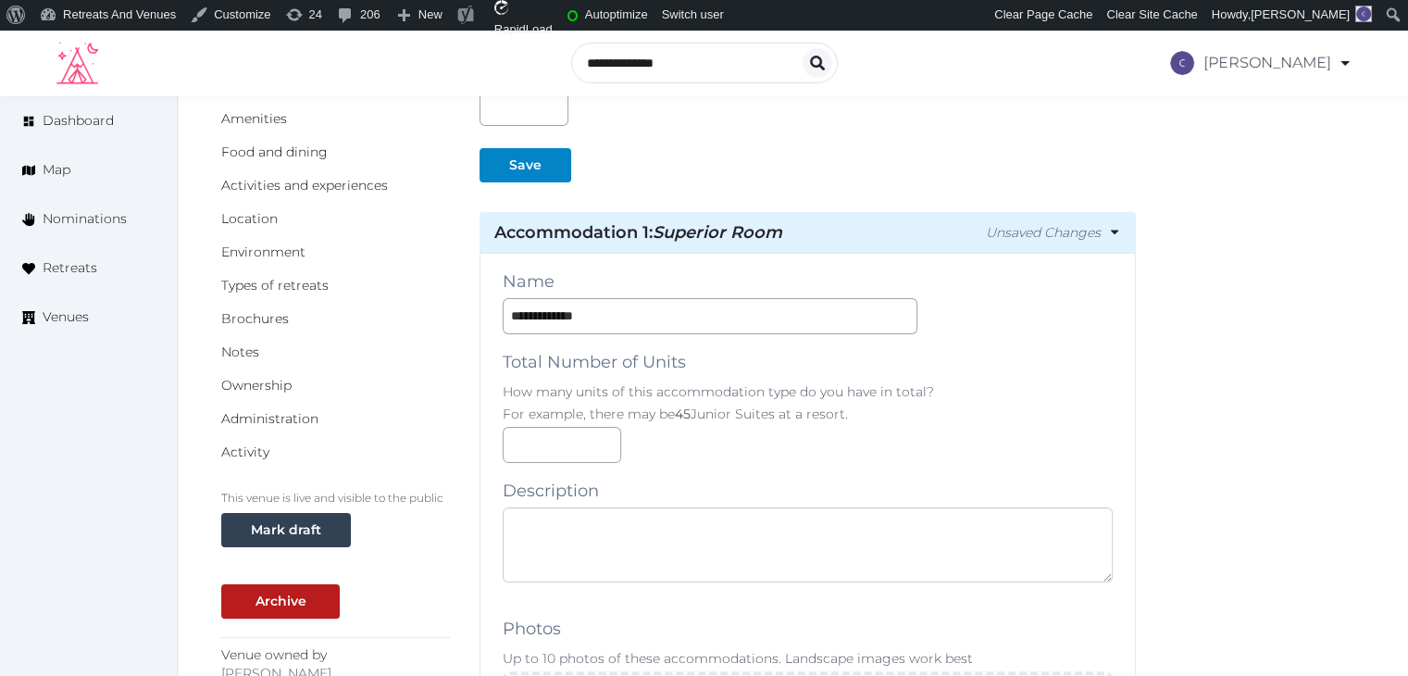
paste textarea "**********"
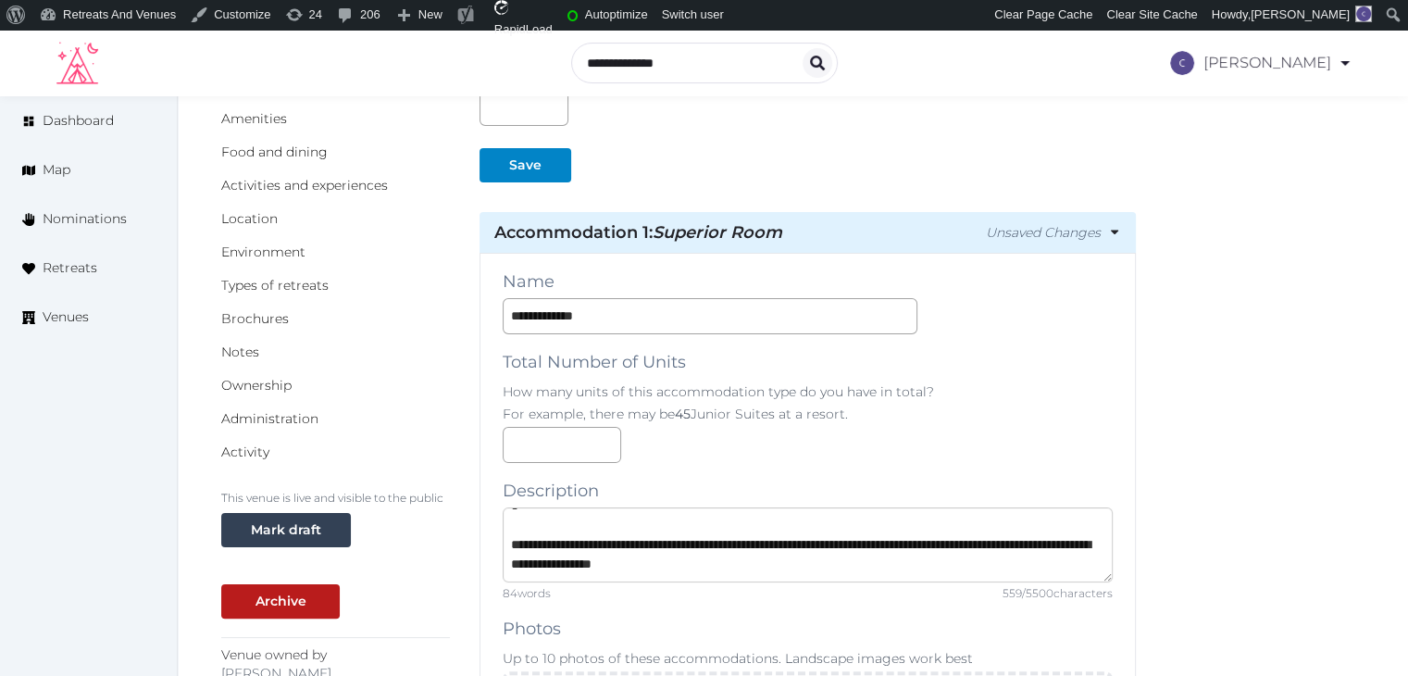
scroll to position [136, 0]
type textarea "**********"
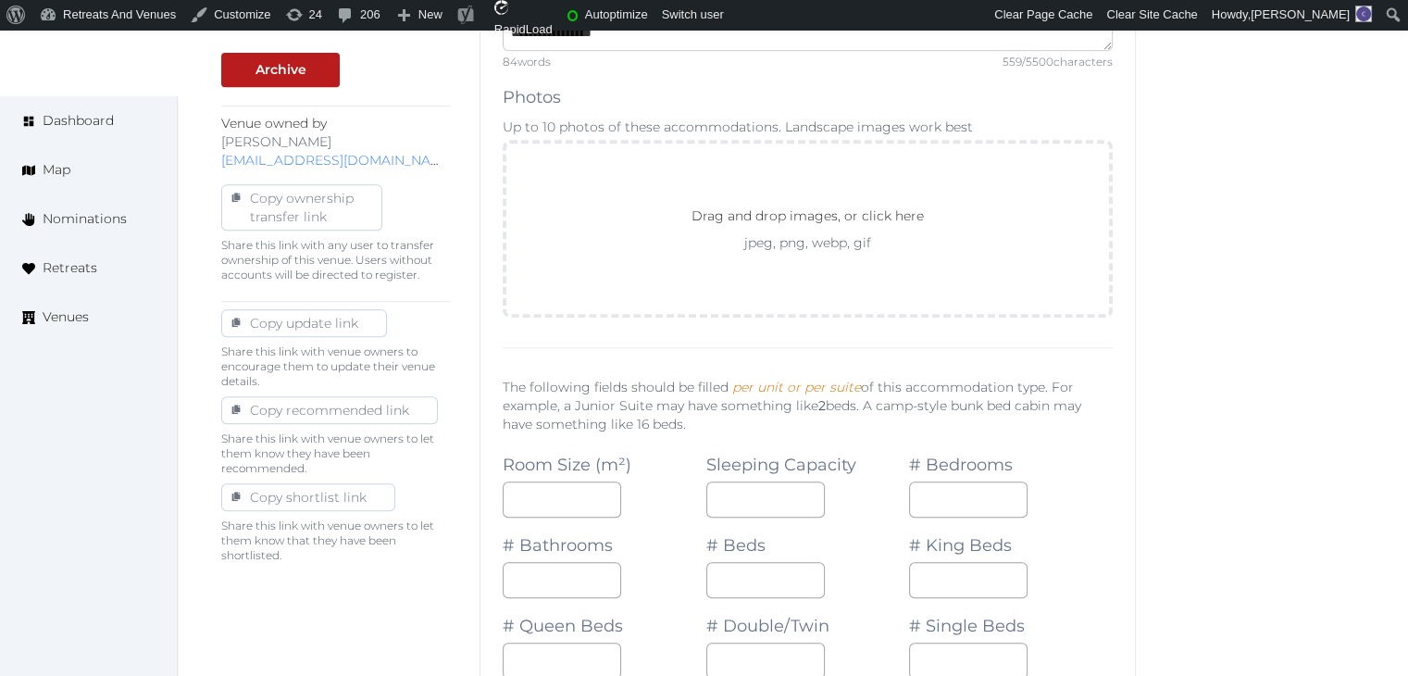
scroll to position [925, 0]
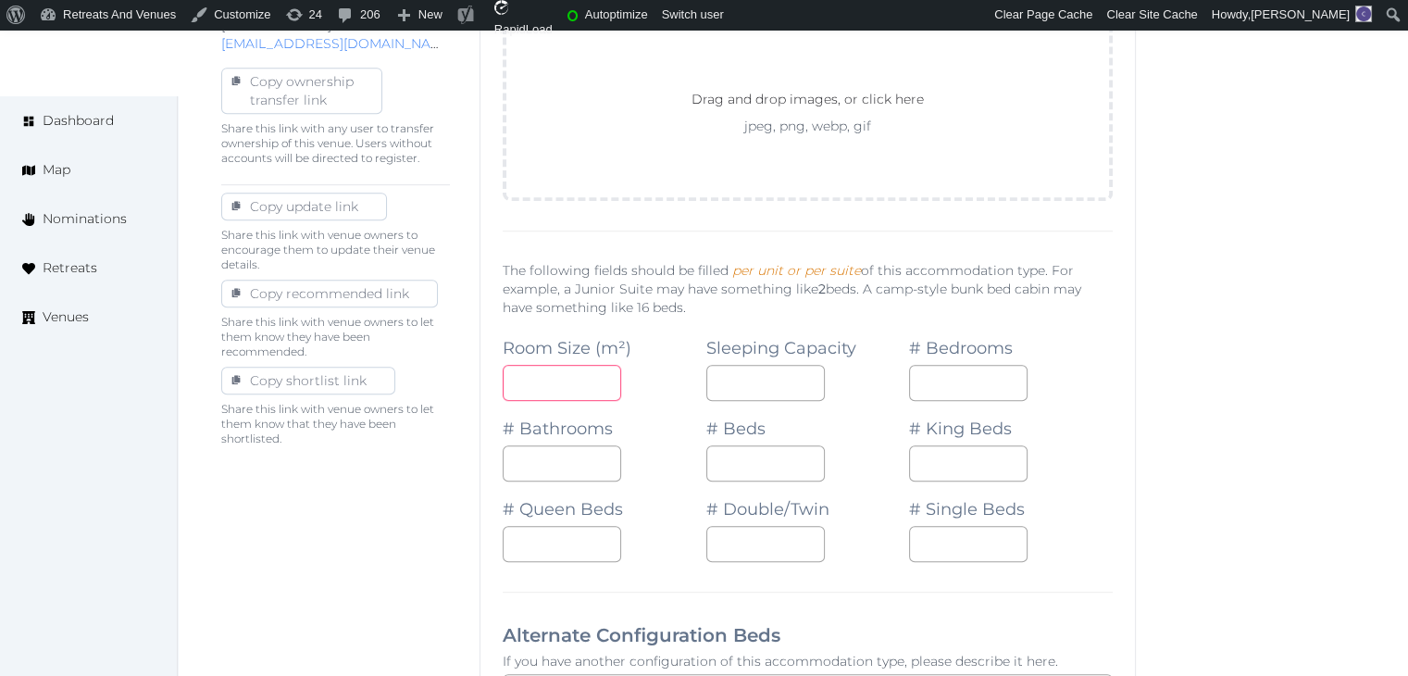
click at [549, 379] on input "number" at bounding box center [562, 383] width 118 height 36
type input "**"
click at [737, 379] on input "number" at bounding box center [765, 383] width 118 height 36
drag, startPoint x: 767, startPoint y: 391, endPoint x: 680, endPoint y: 383, distance: 87.4
click at [685, 386] on div "Room Size (m²) ** Sleeping Capacity * # Bedrooms # Bathrooms # Beds # King Beds…" at bounding box center [808, 441] width 610 height 242
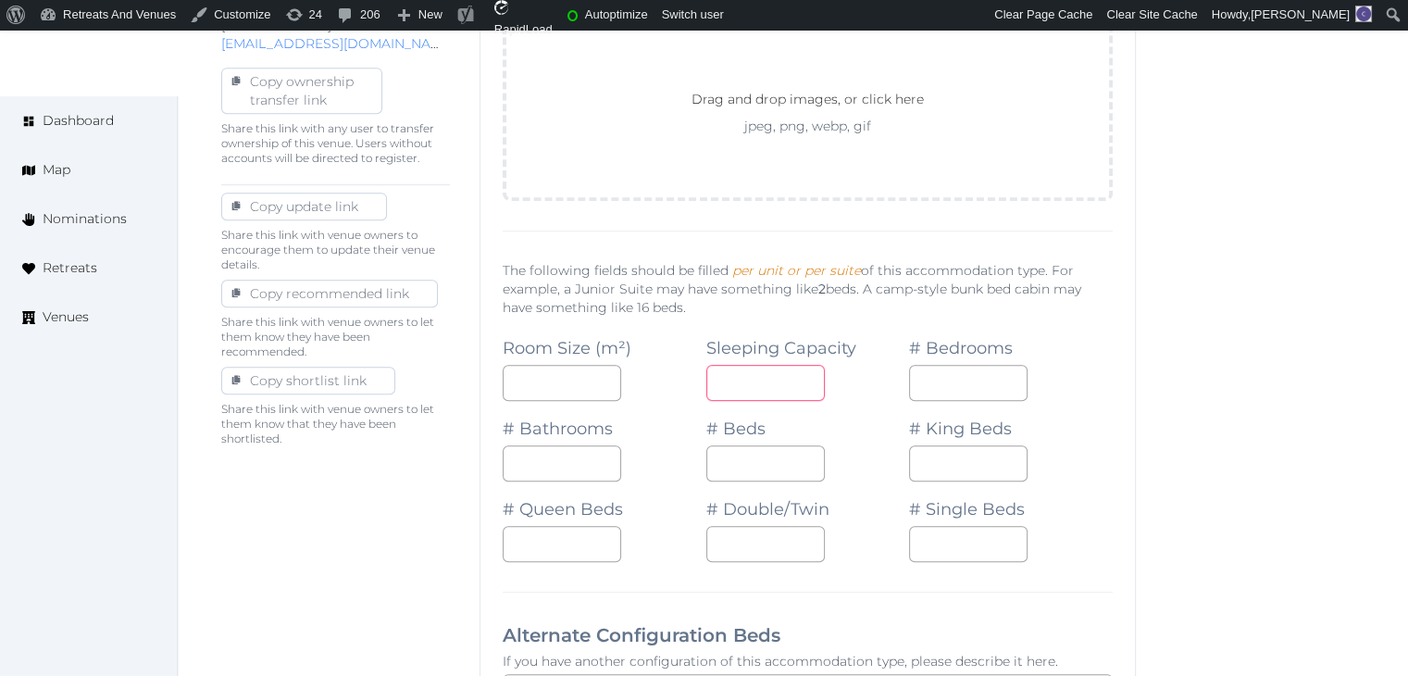
type input "*"
click at [977, 373] on input "number" at bounding box center [968, 383] width 118 height 36
type input "*"
click at [553, 481] on div "# Queen Beds" at bounding box center [605, 521] width 204 height 81
click at [544, 456] on input "number" at bounding box center [562, 463] width 118 height 36
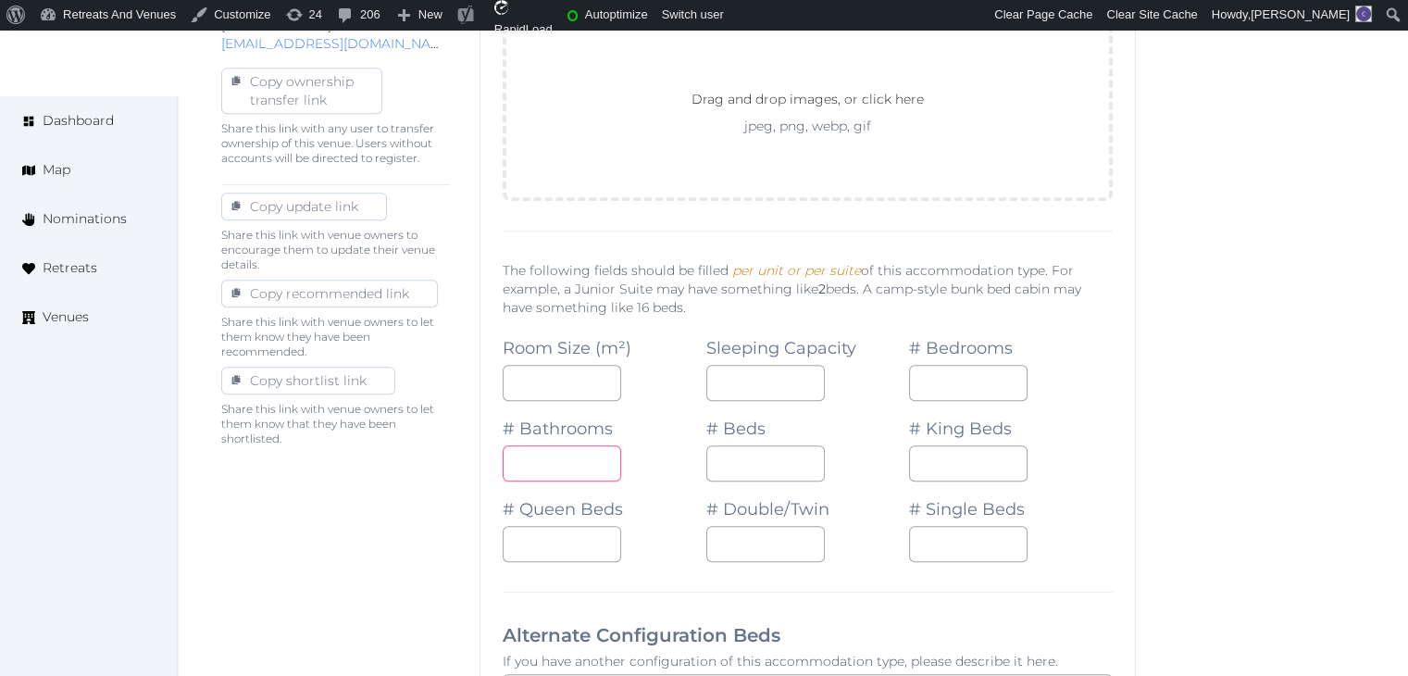
type input "*"
click at [736, 456] on input "number" at bounding box center [765, 463] width 118 height 36
type input "*"
click at [912, 464] on input "number" at bounding box center [968, 463] width 118 height 36
type input "*"
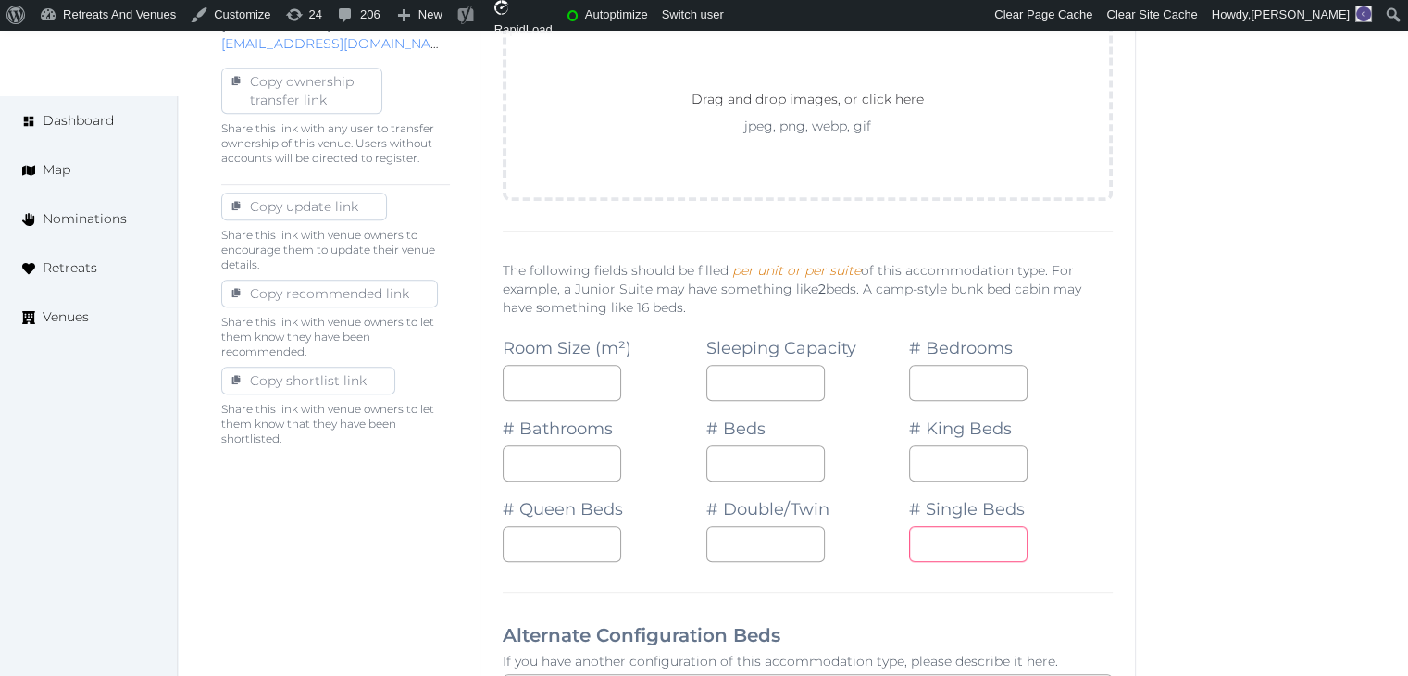
click at [1077, 526] on div at bounding box center [1011, 544] width 204 height 36
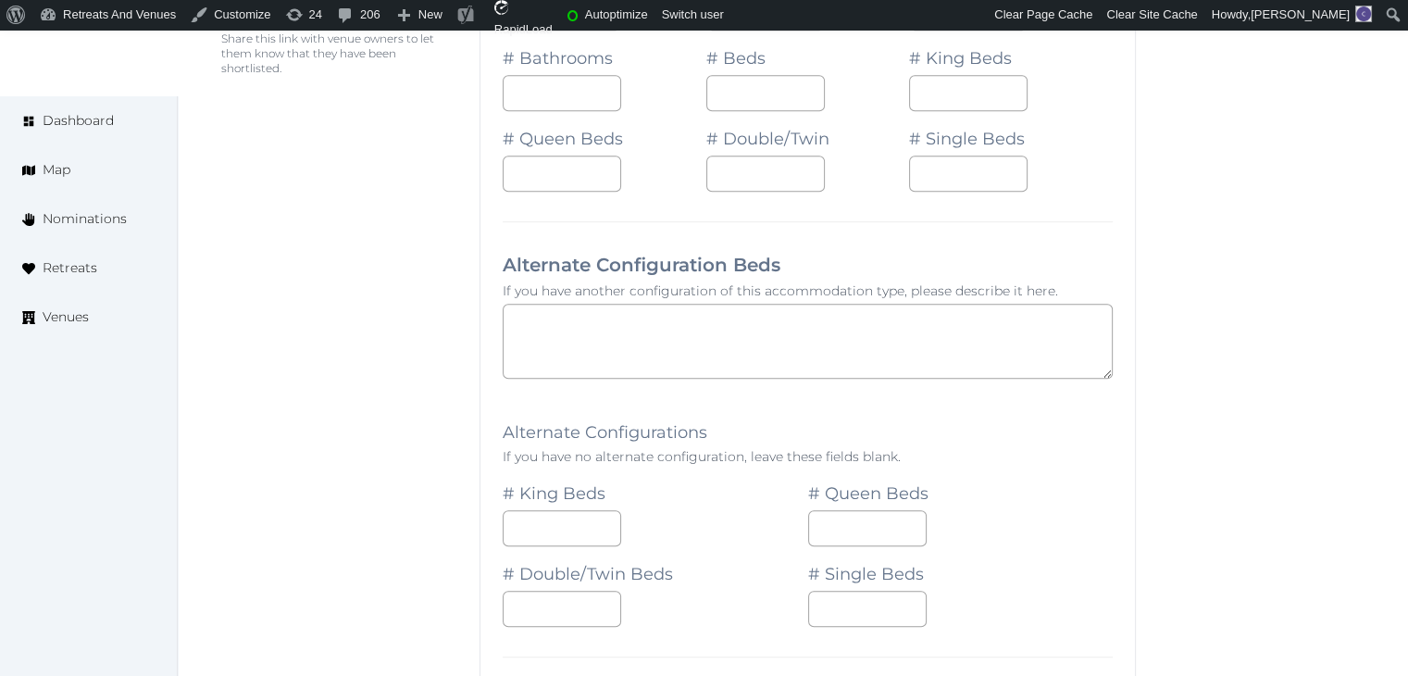
click at [1083, 515] on div at bounding box center [960, 528] width 305 height 36
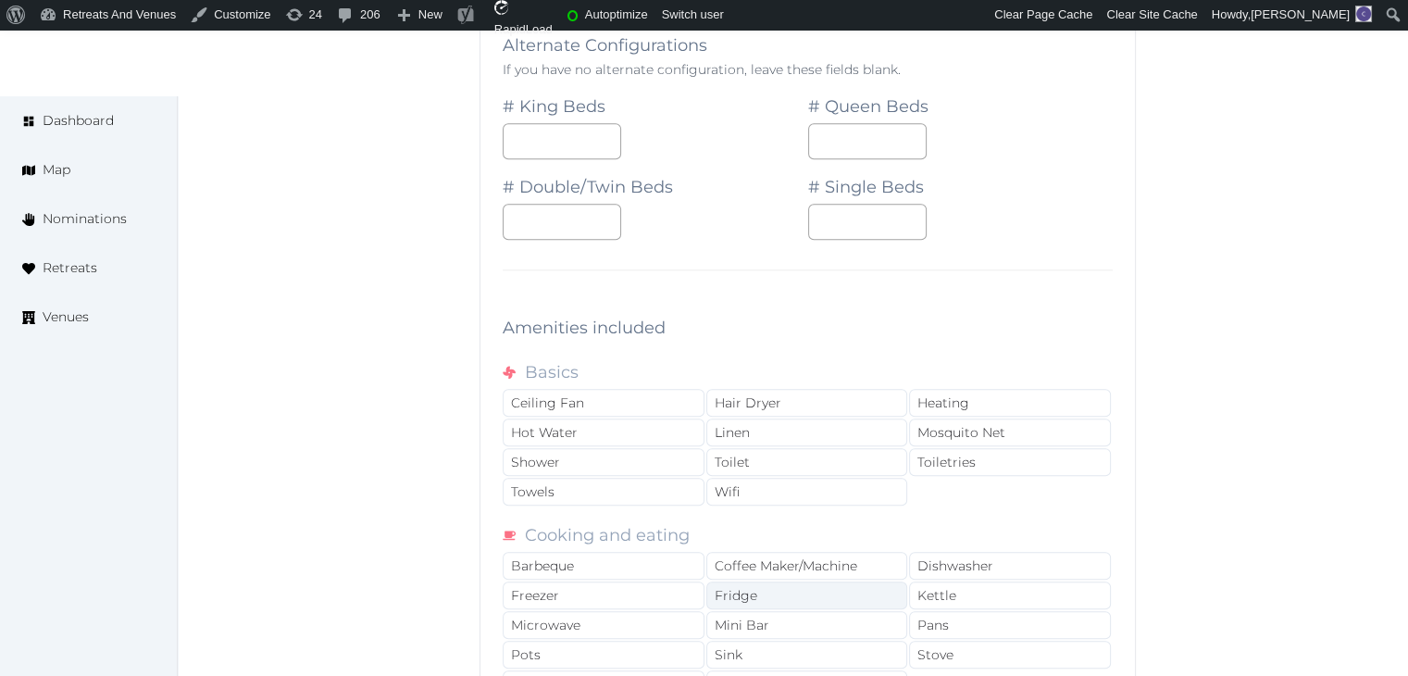
scroll to position [1758, 0]
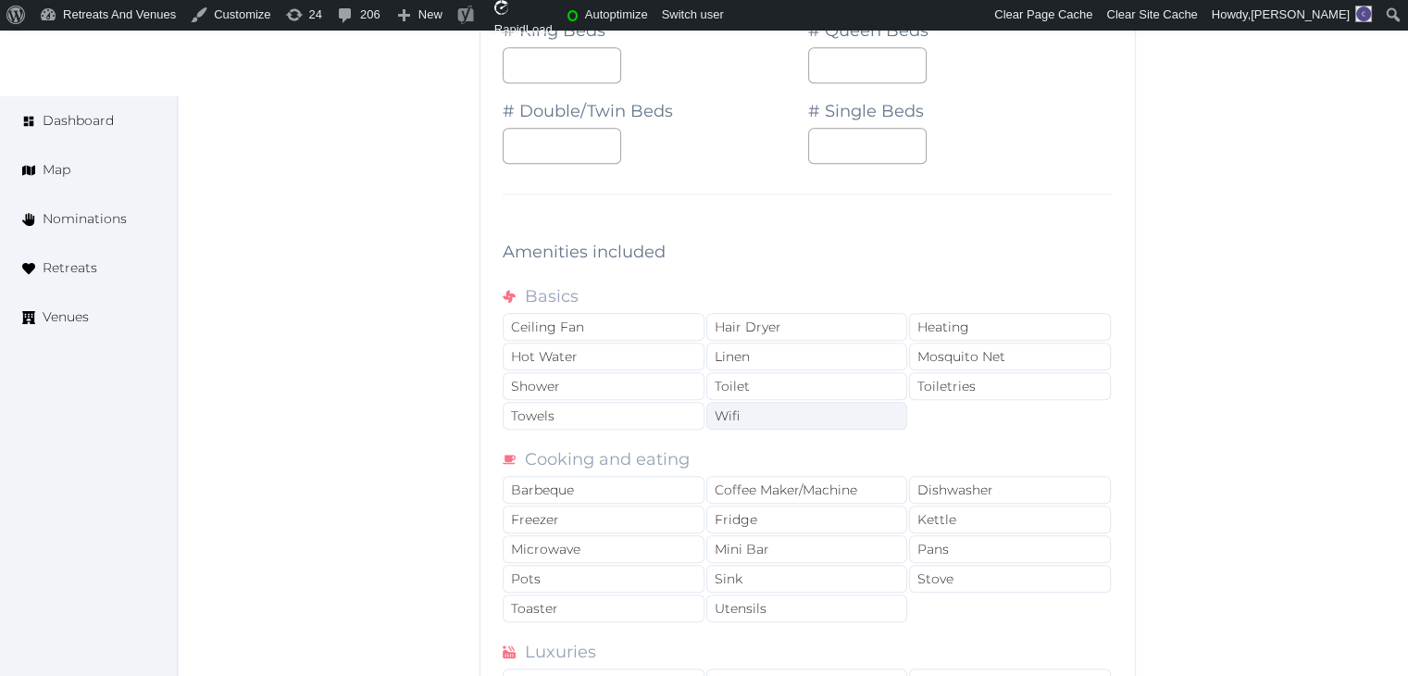
drag, startPoint x: 764, startPoint y: 402, endPoint x: 752, endPoint y: 421, distance: 22.4
click at [763, 404] on div "Wifi" at bounding box center [807, 416] width 202 height 28
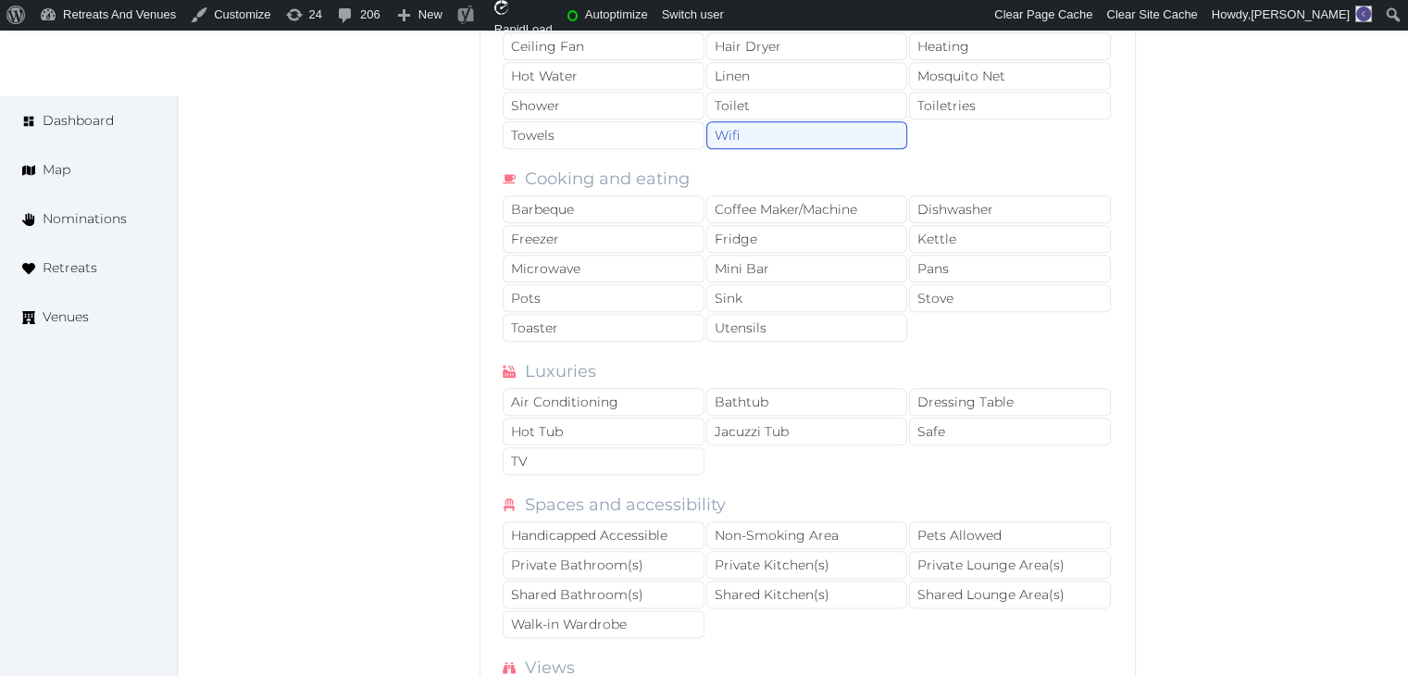
scroll to position [2129, 0]
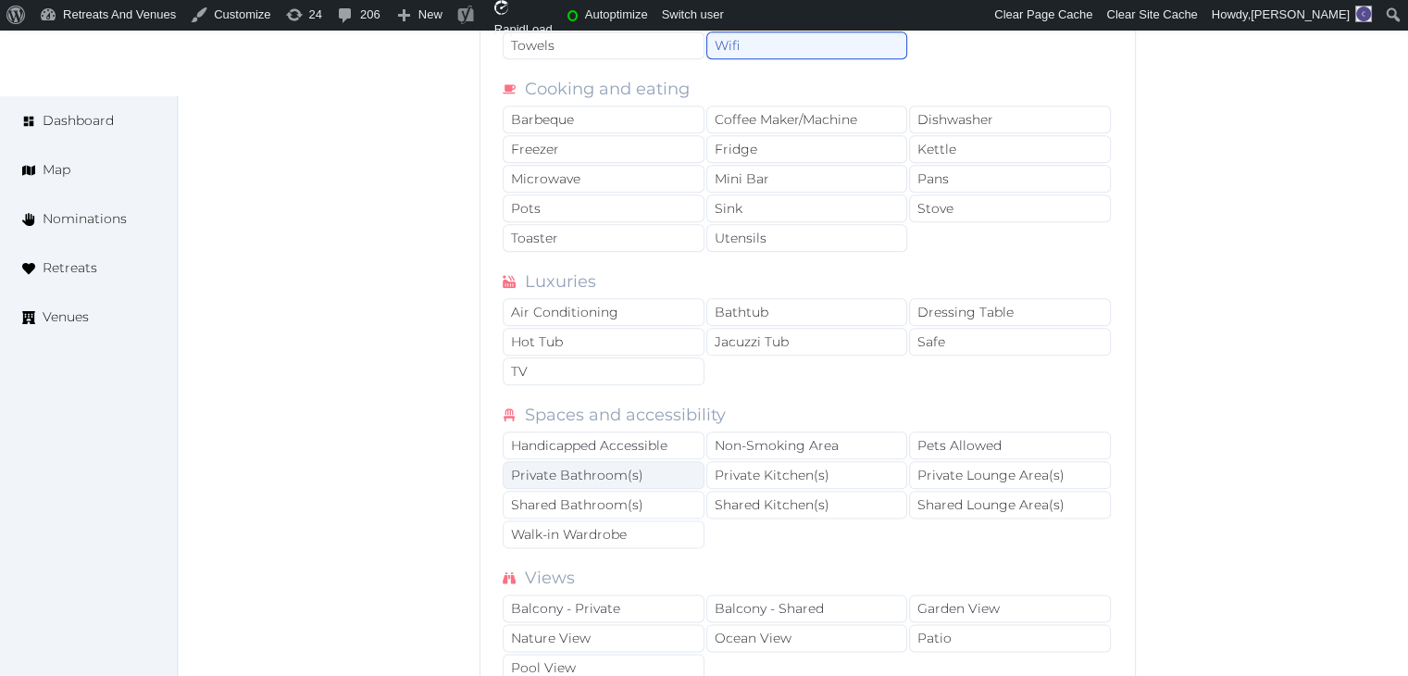
click at [648, 467] on div "Private Bathroom(s)" at bounding box center [604, 475] width 202 height 28
click at [652, 361] on div "TV" at bounding box center [604, 371] width 202 height 28
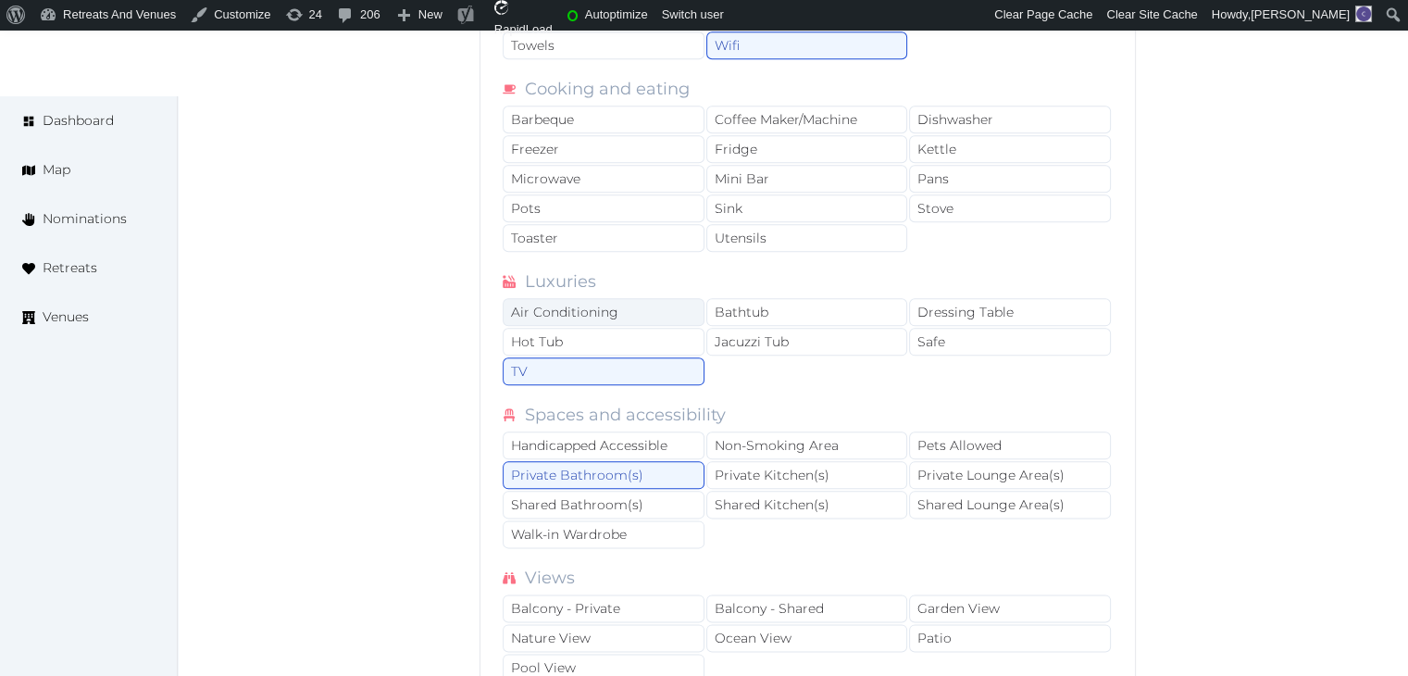
click at [649, 298] on div "Air Conditioning" at bounding box center [604, 312] width 202 height 28
click at [993, 329] on div "Safe" at bounding box center [1010, 342] width 202 height 28
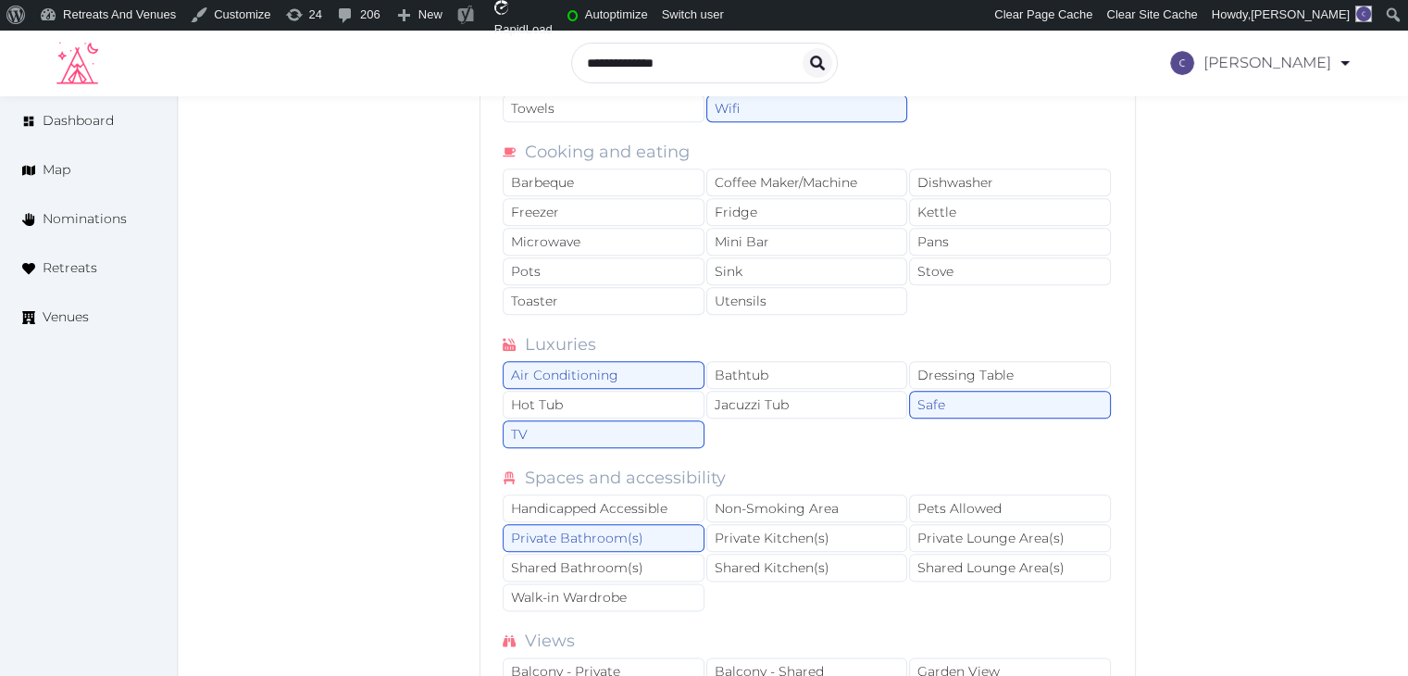
scroll to position [2036, 0]
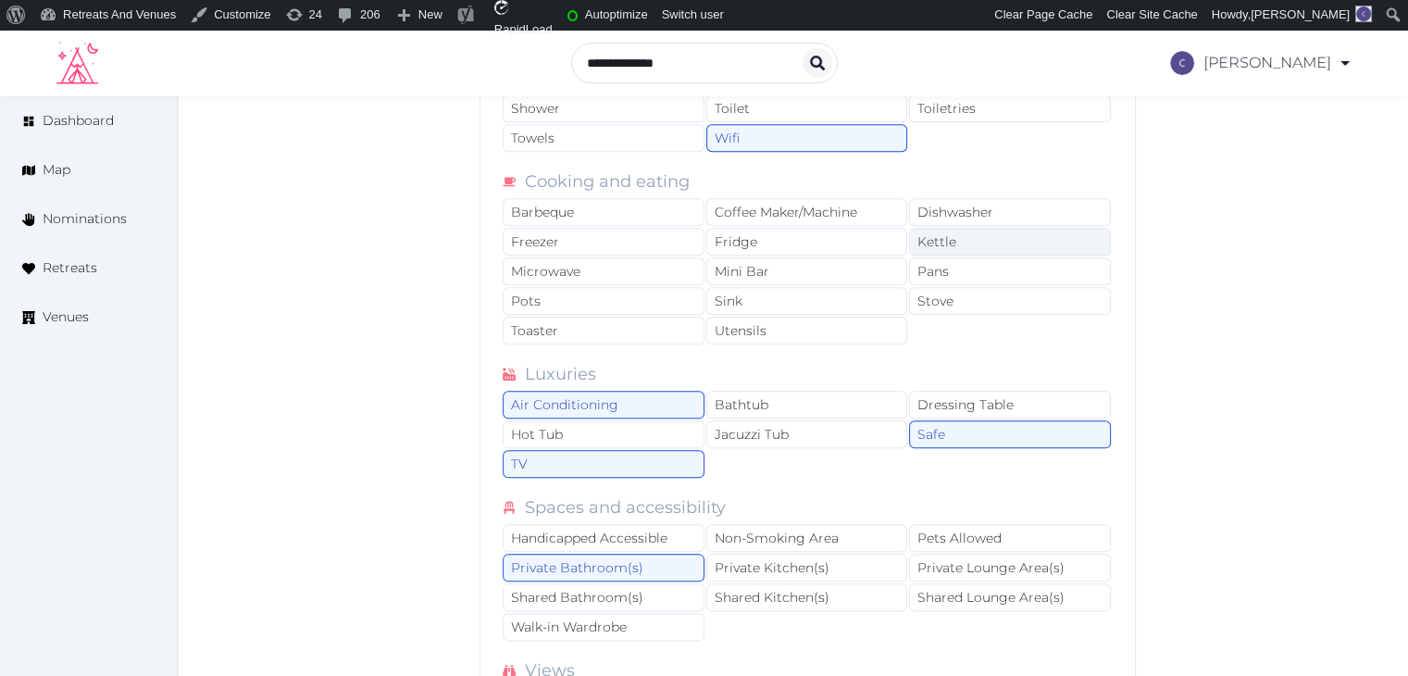
click at [972, 234] on div "Kettle" at bounding box center [1010, 242] width 202 height 28
click at [819, 201] on div "Coffee Maker/Machine" at bounding box center [807, 212] width 202 height 28
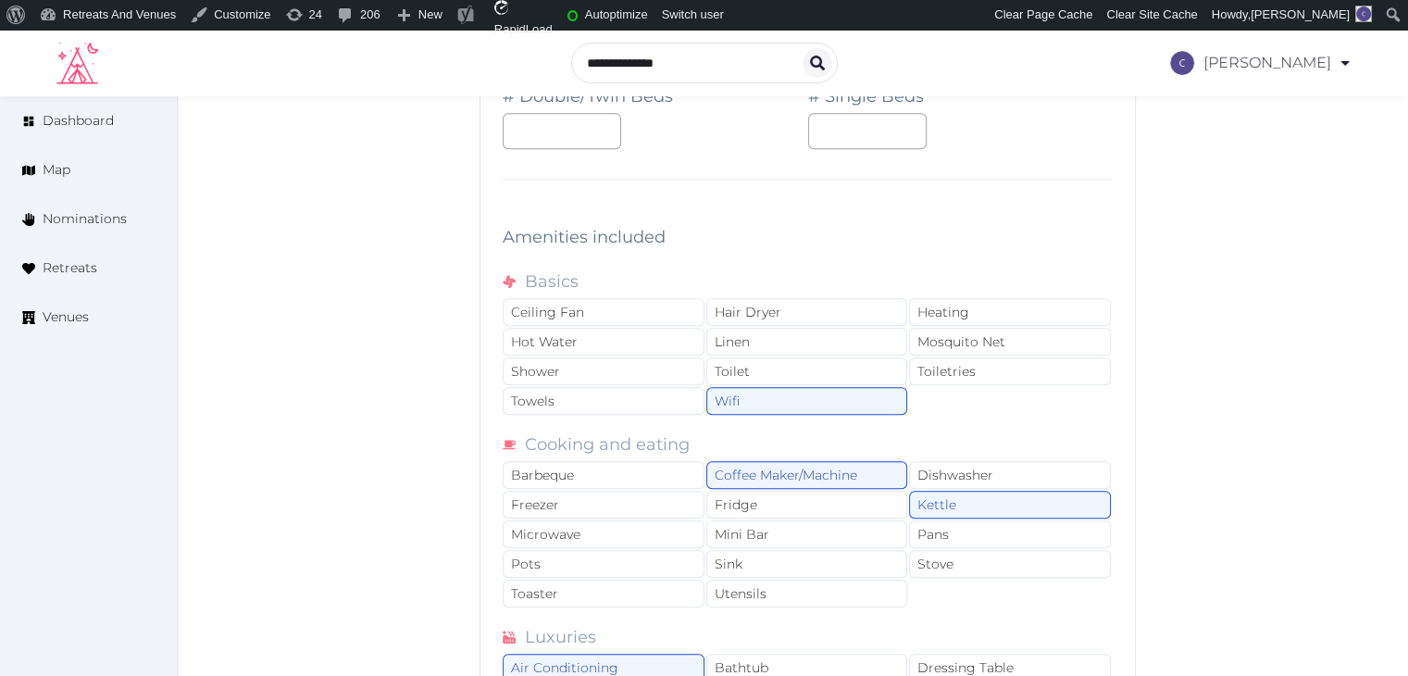
scroll to position [1758, 0]
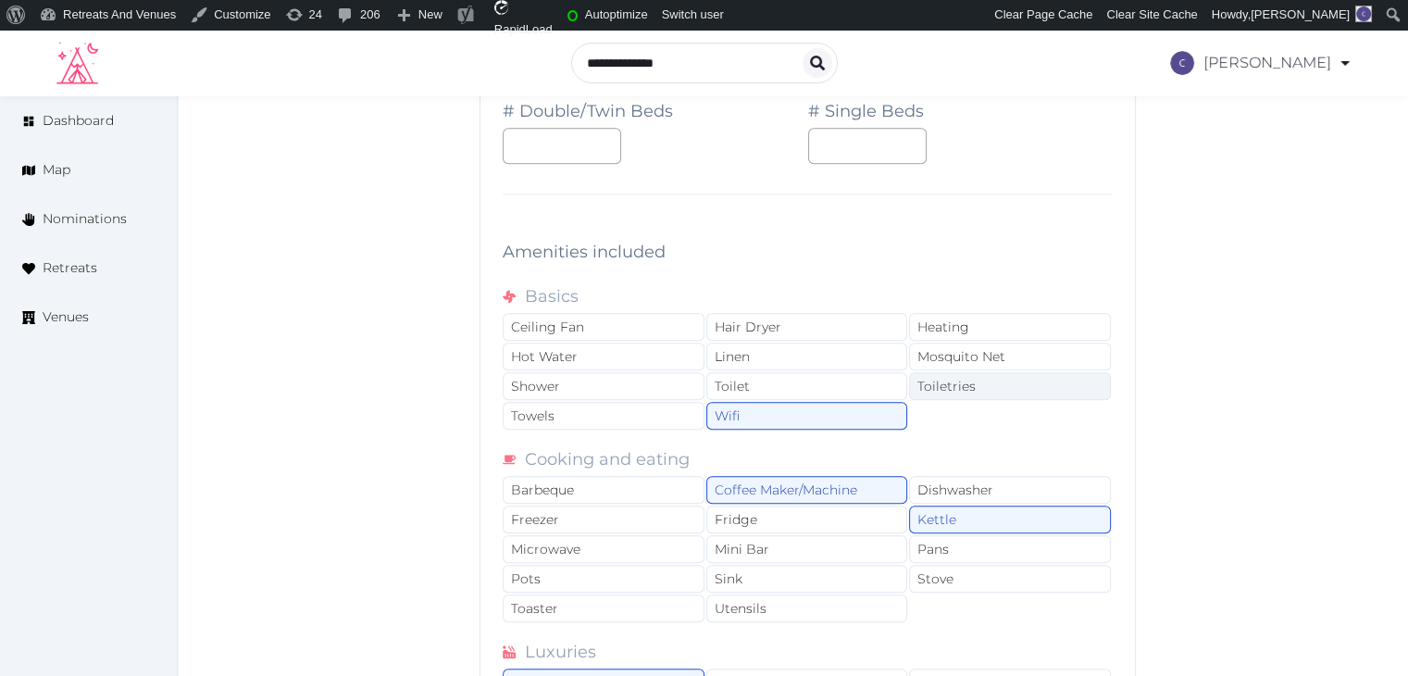
click at [976, 380] on div "Toiletries" at bounding box center [1010, 386] width 202 height 28
click at [822, 326] on div "Hair Dryer" at bounding box center [807, 327] width 202 height 28
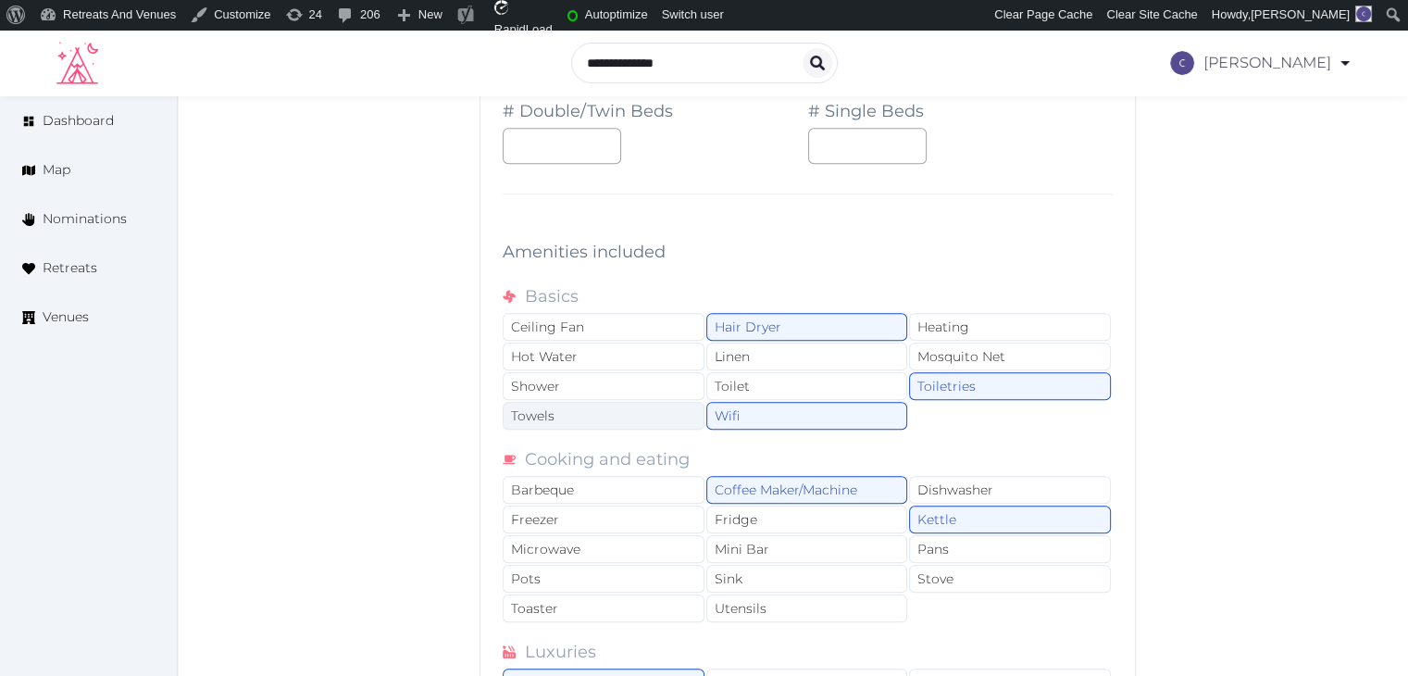
drag, startPoint x: 615, startPoint y: 375, endPoint x: 620, endPoint y: 412, distance: 37.4
click at [615, 377] on div "Shower" at bounding box center [604, 386] width 202 height 28
click at [621, 412] on div "Towels" at bounding box center [604, 416] width 202 height 28
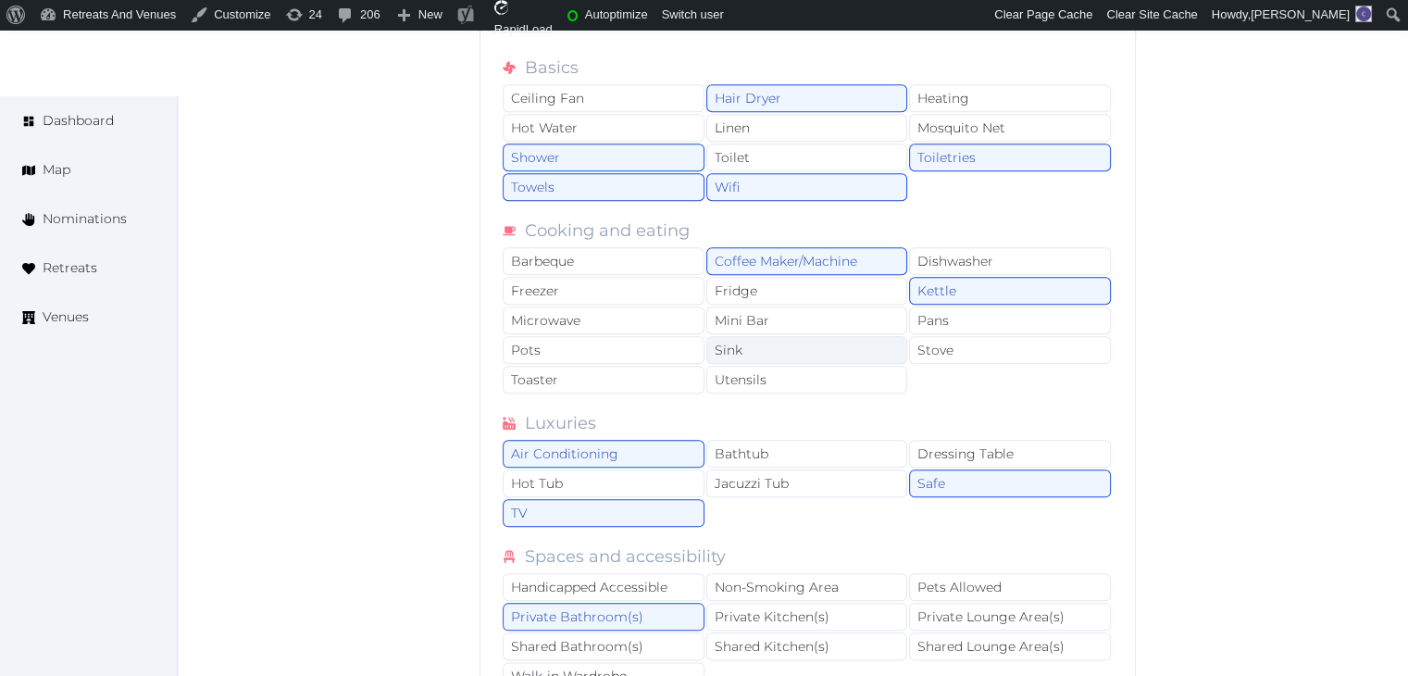
scroll to position [2129, 0]
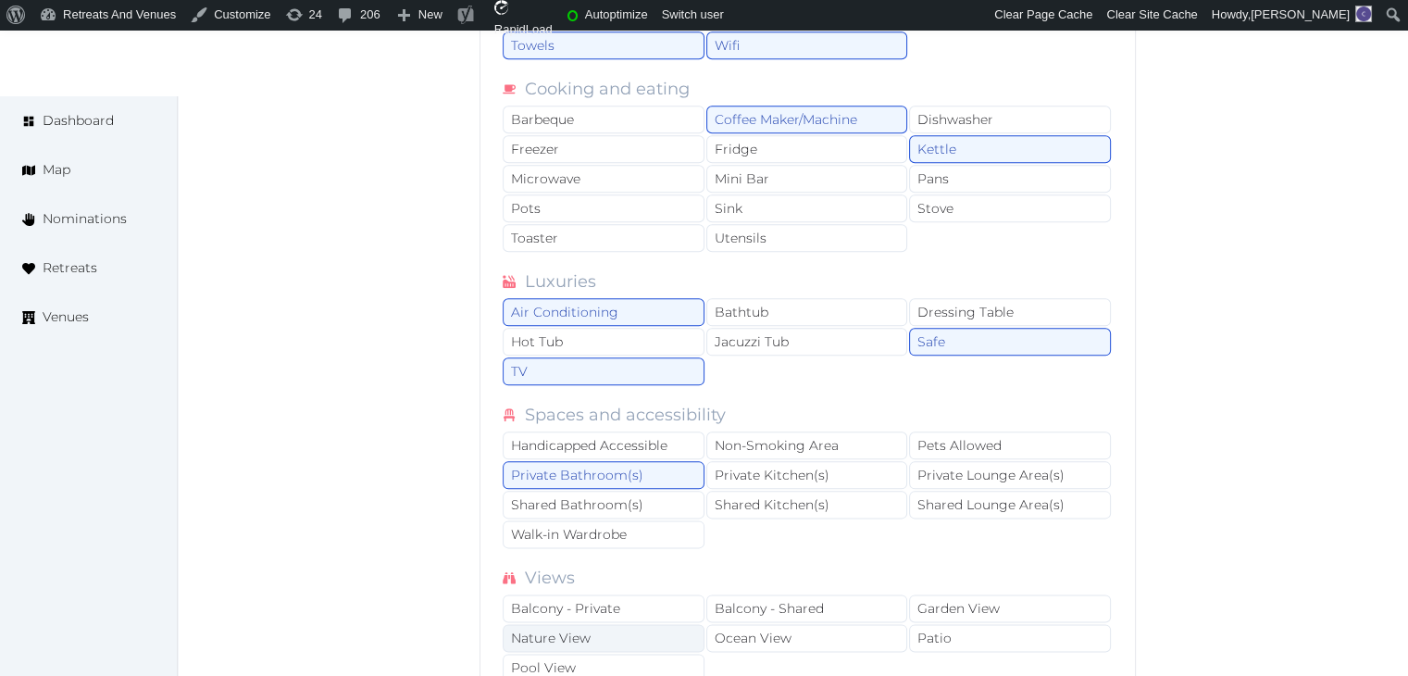
click at [603, 632] on div "Nature View" at bounding box center [604, 638] width 202 height 28
click at [601, 627] on div "Nature View" at bounding box center [604, 638] width 202 height 28
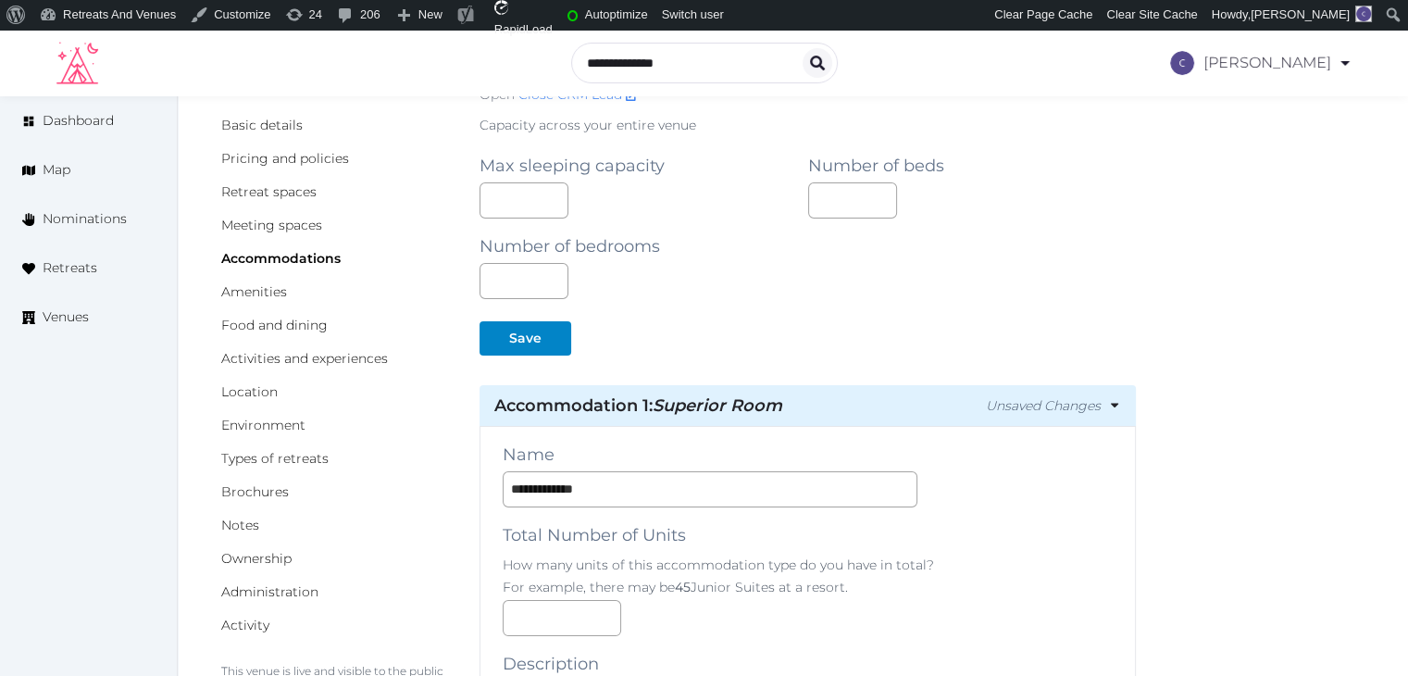
scroll to position [0, 0]
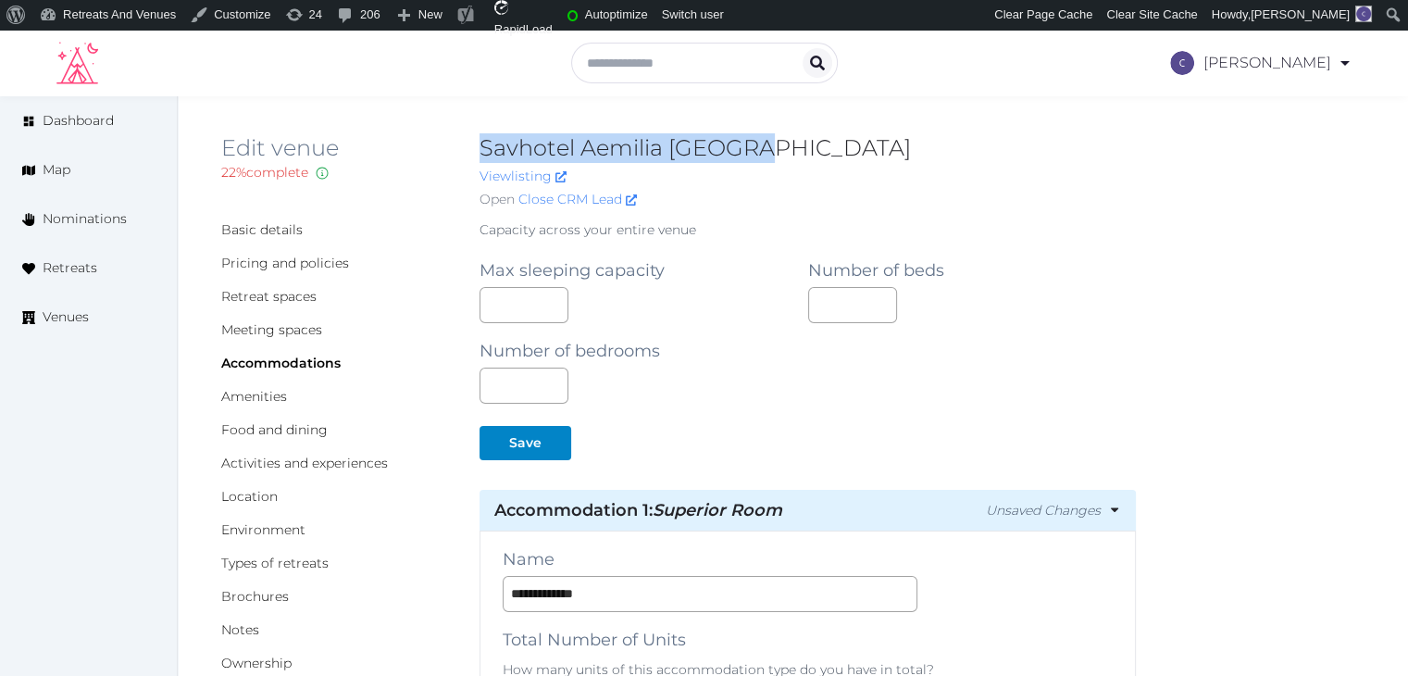
drag, startPoint x: 478, startPoint y: 142, endPoint x: 803, endPoint y: 134, distance: 325.9
click at [800, 133] on div "Edit venue 22 % complete Fill out all the fields in your listing to increase it…" at bounding box center [792, 174] width 1143 height 83
copy h2 "Savhotel Aemilia [GEOGRAPHIC_DATA]"
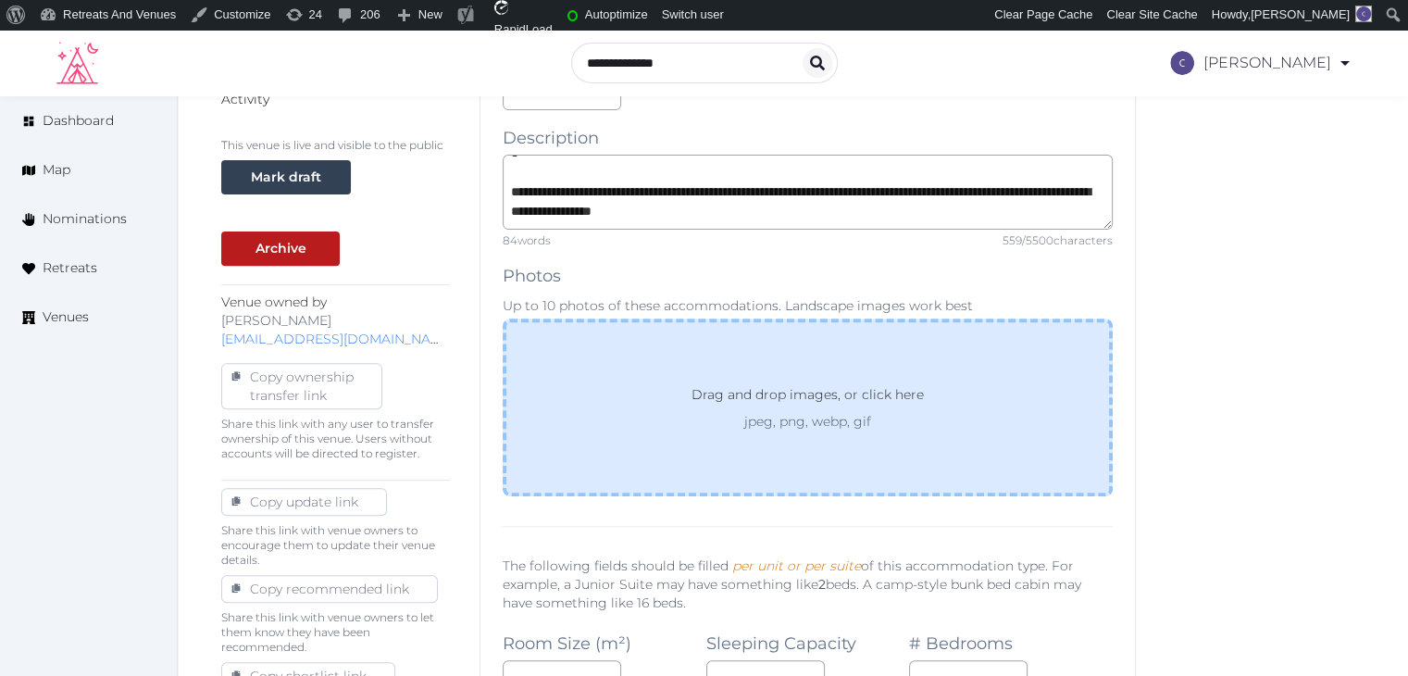
scroll to position [627, 0]
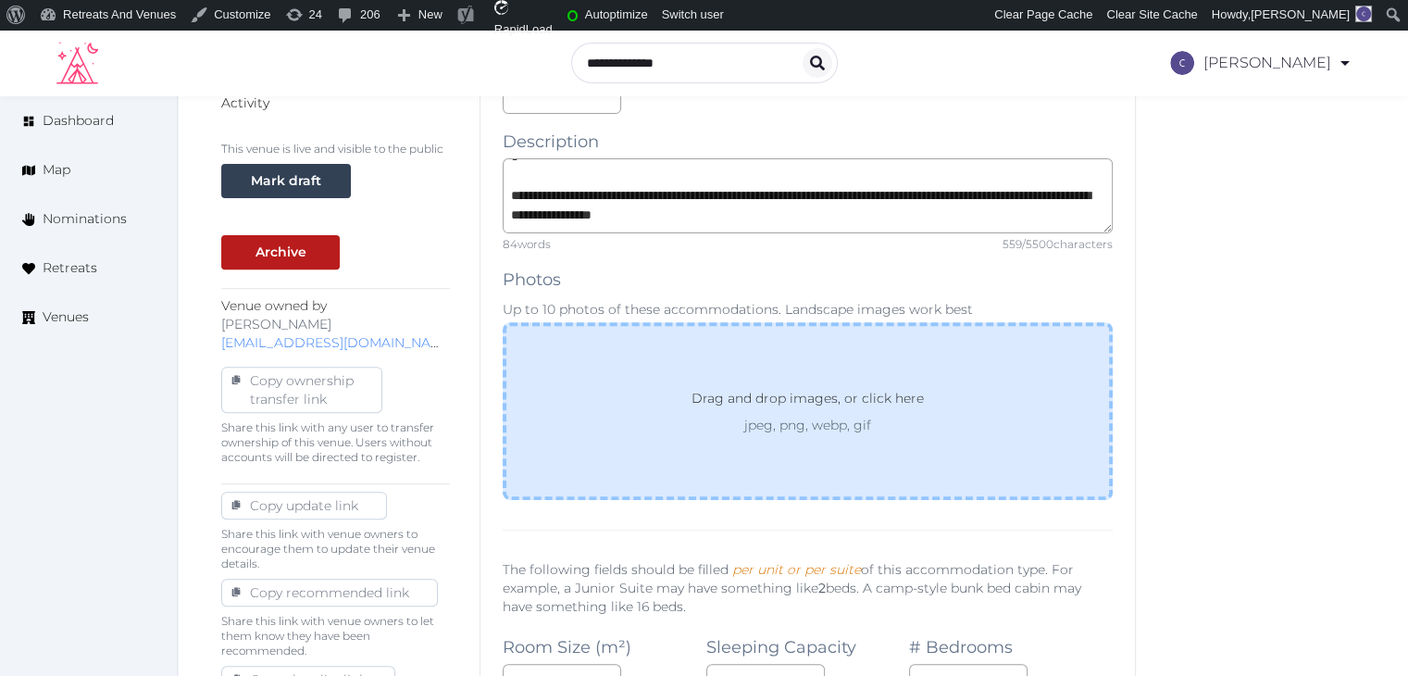
click at [759, 419] on p "jpeg, png, webp, gif" at bounding box center [807, 425] width 299 height 19
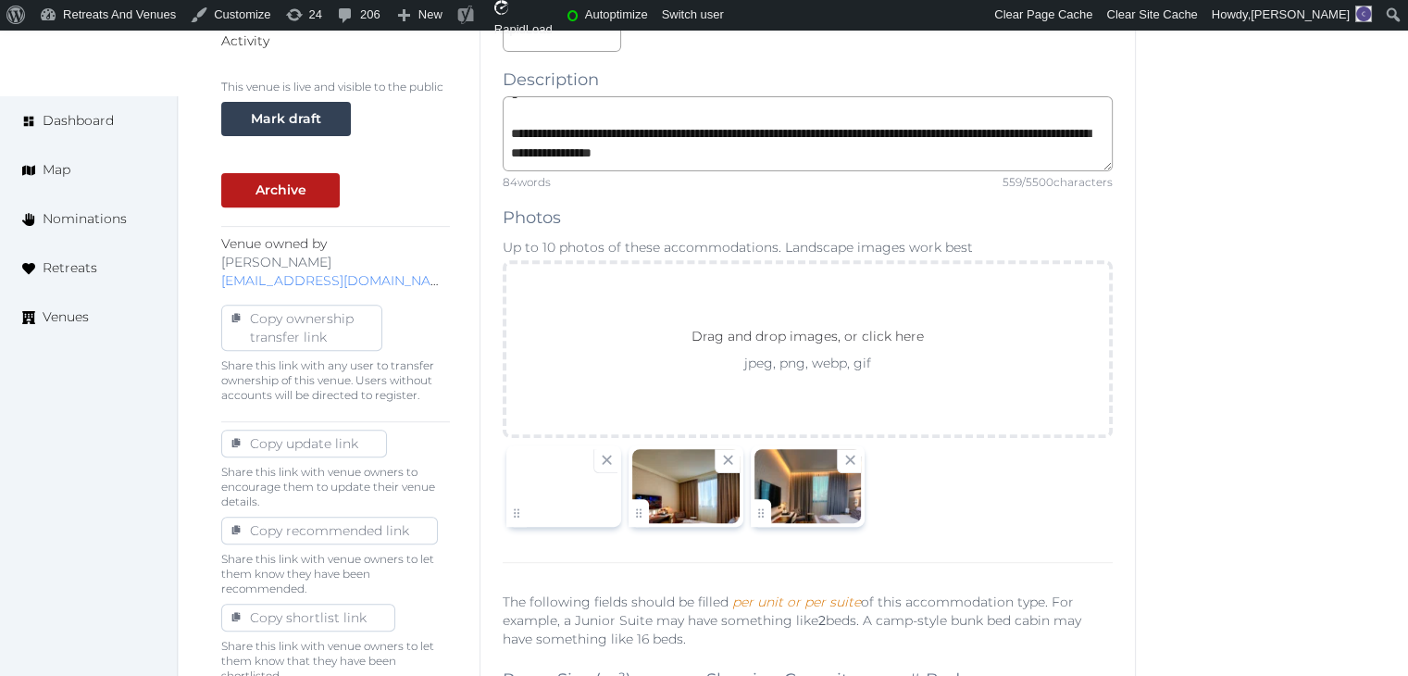
scroll to position [812, 0]
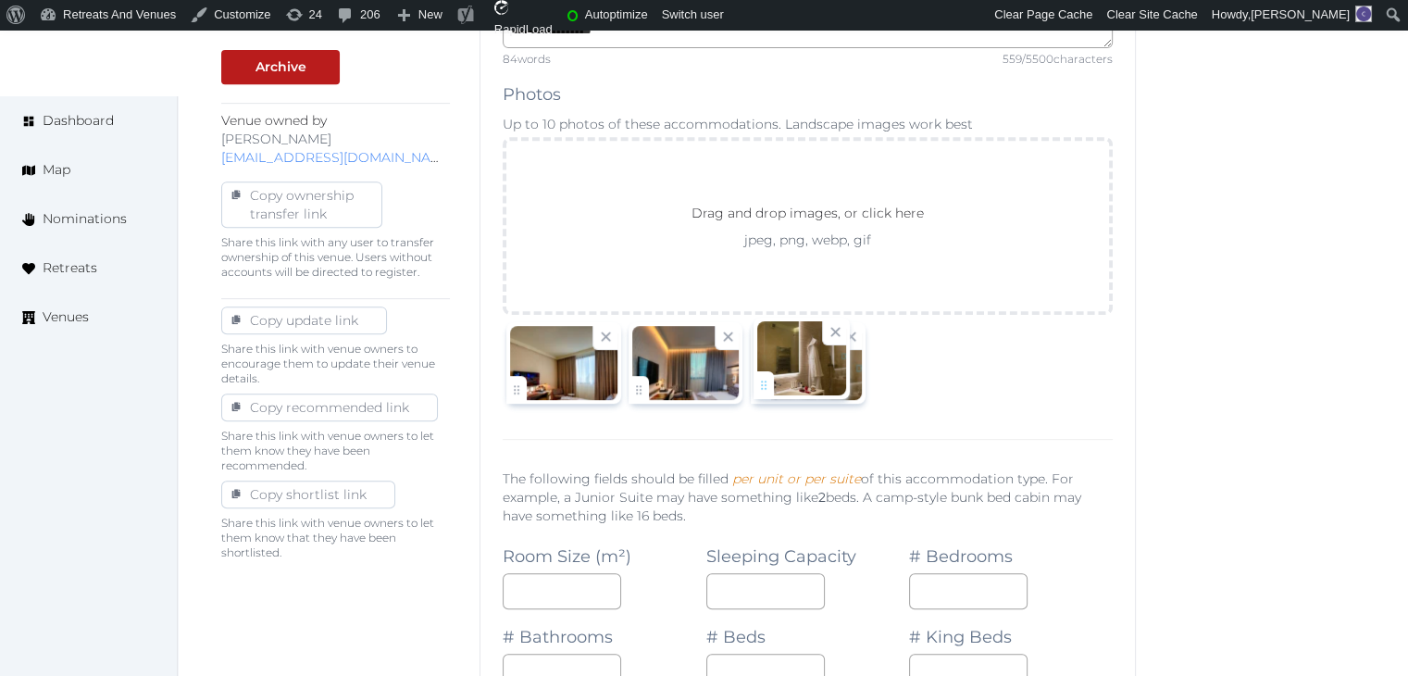
drag, startPoint x: 518, startPoint y: 393, endPoint x: 766, endPoint y: 391, distance: 248.0
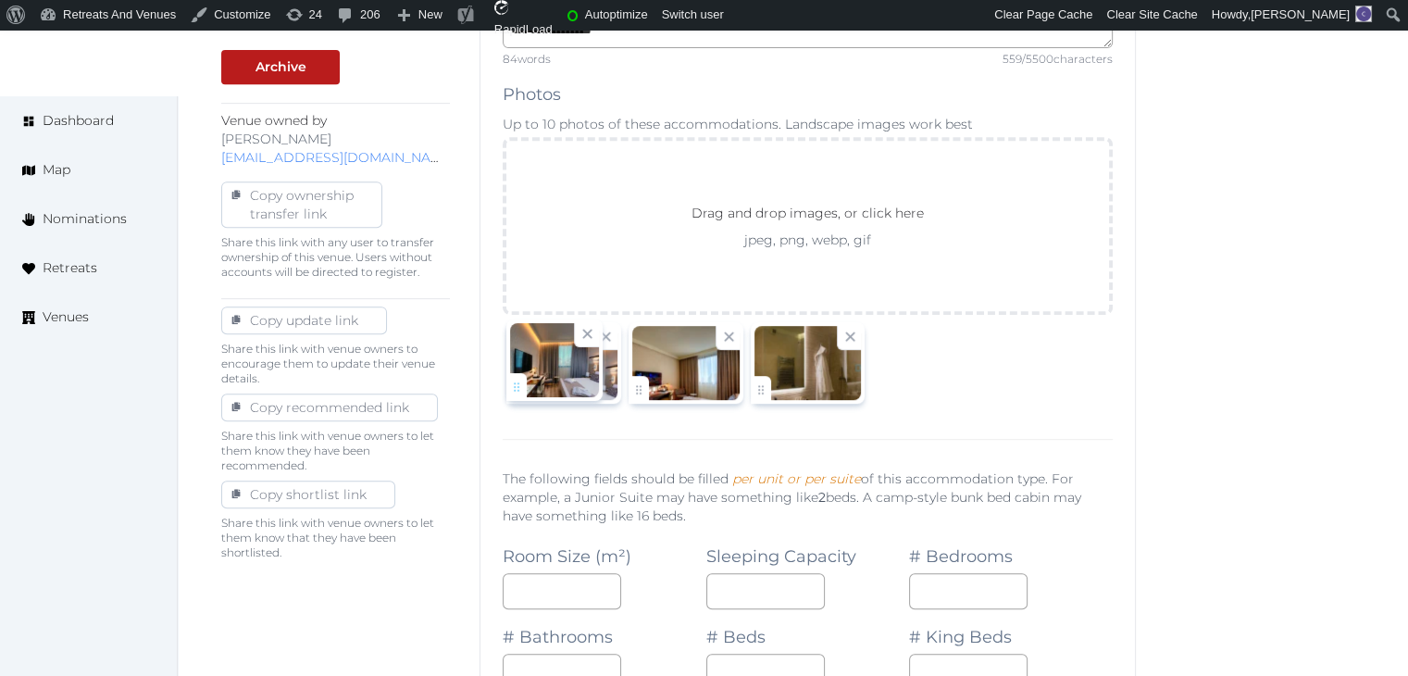
drag, startPoint x: 629, startPoint y: 379, endPoint x: 481, endPoint y: 380, distance: 148.1
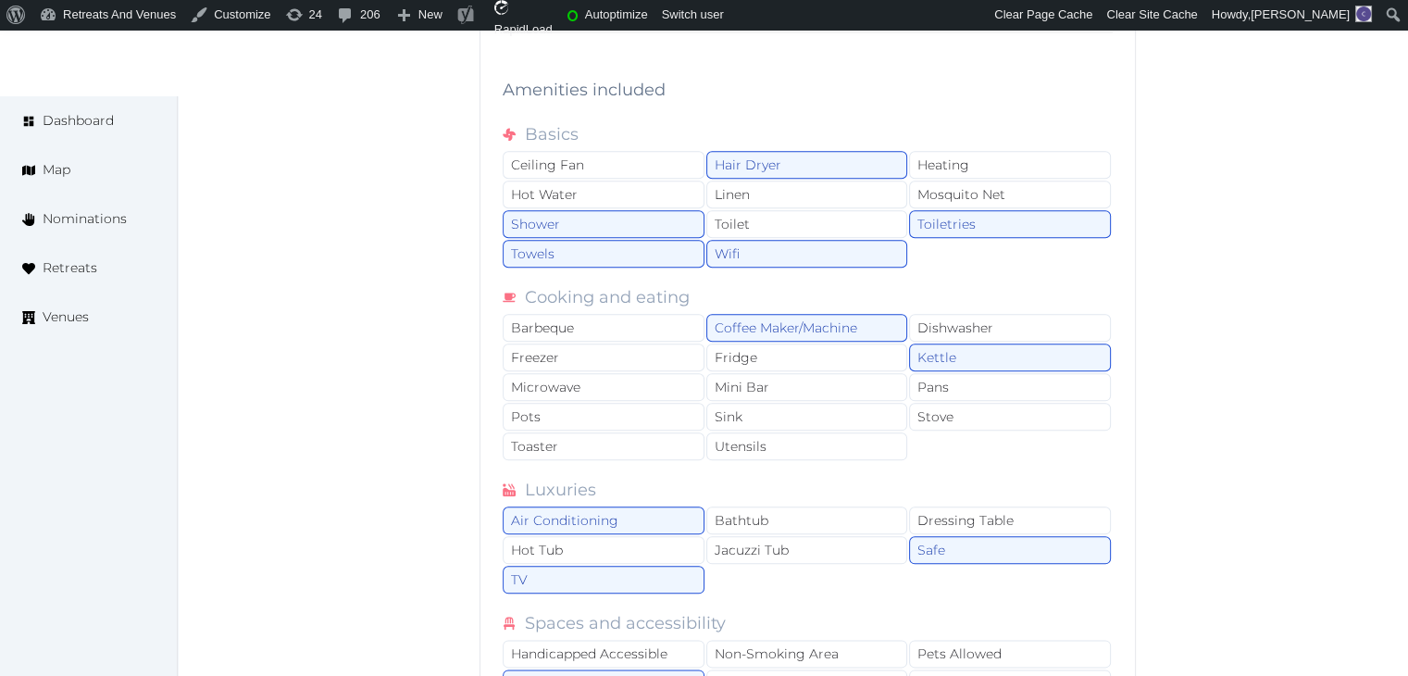
scroll to position [2385, 0]
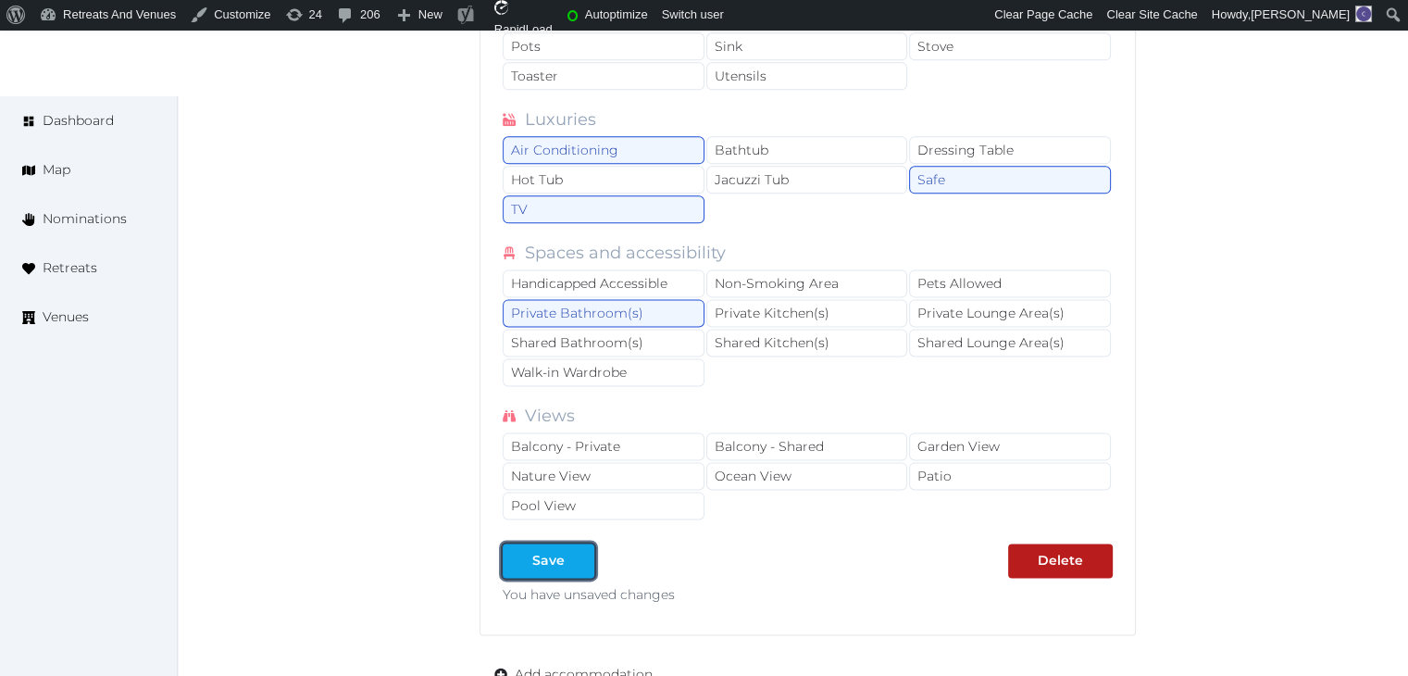
click at [554, 551] on div "Save" at bounding box center [548, 560] width 32 height 19
type input "*"
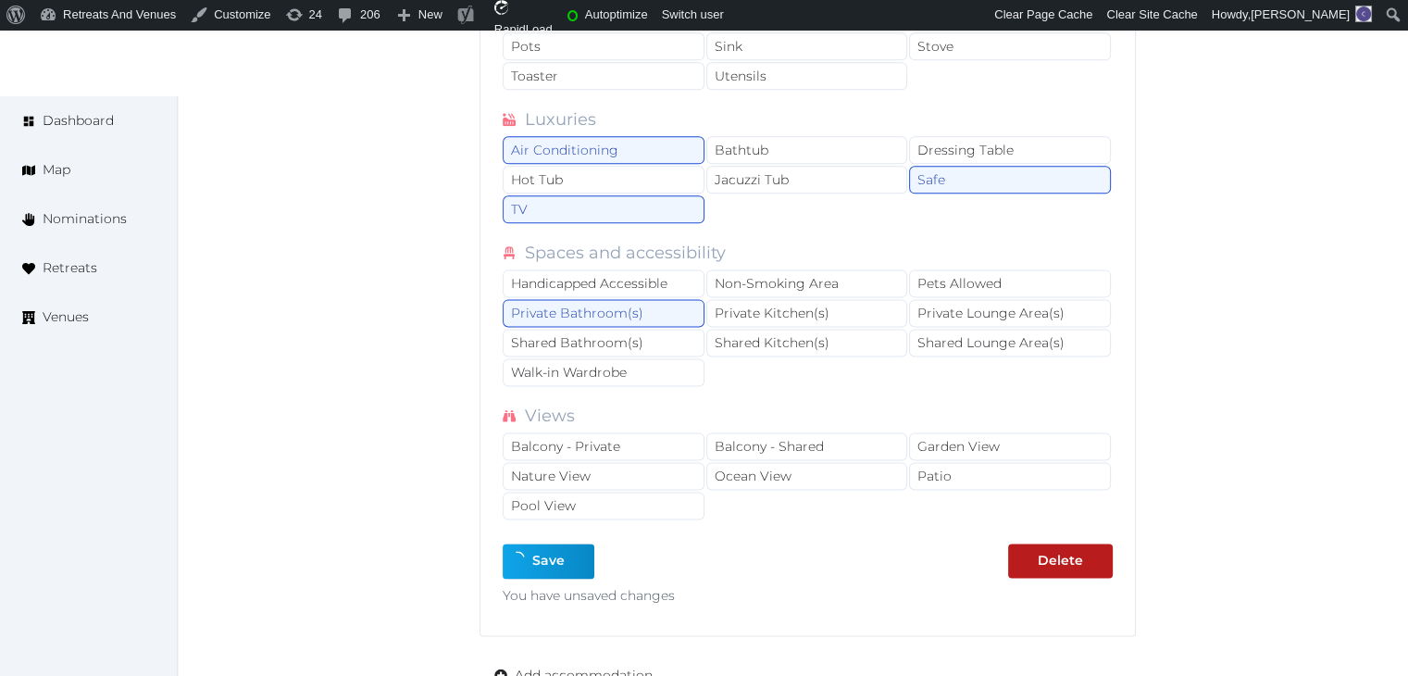
type input "*"
click at [546, 557] on button "Save" at bounding box center [549, 560] width 92 height 34
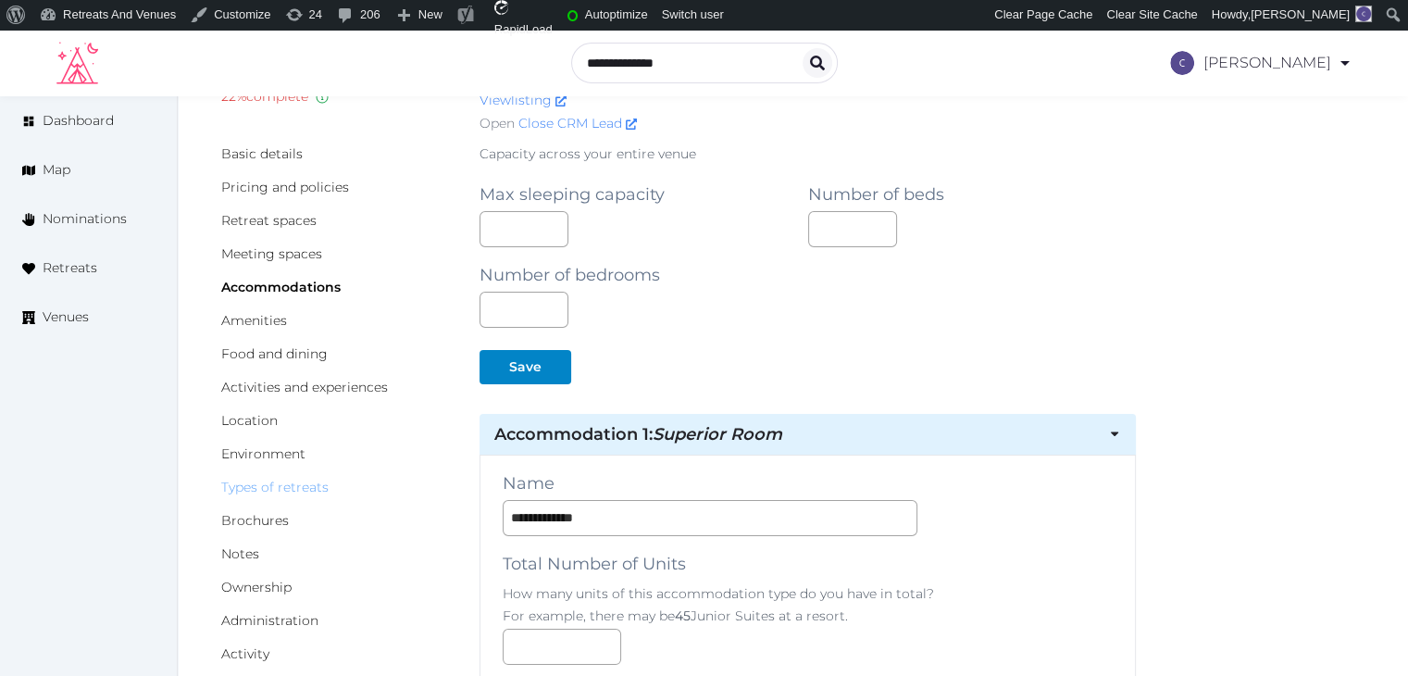
scroll to position [71, 0]
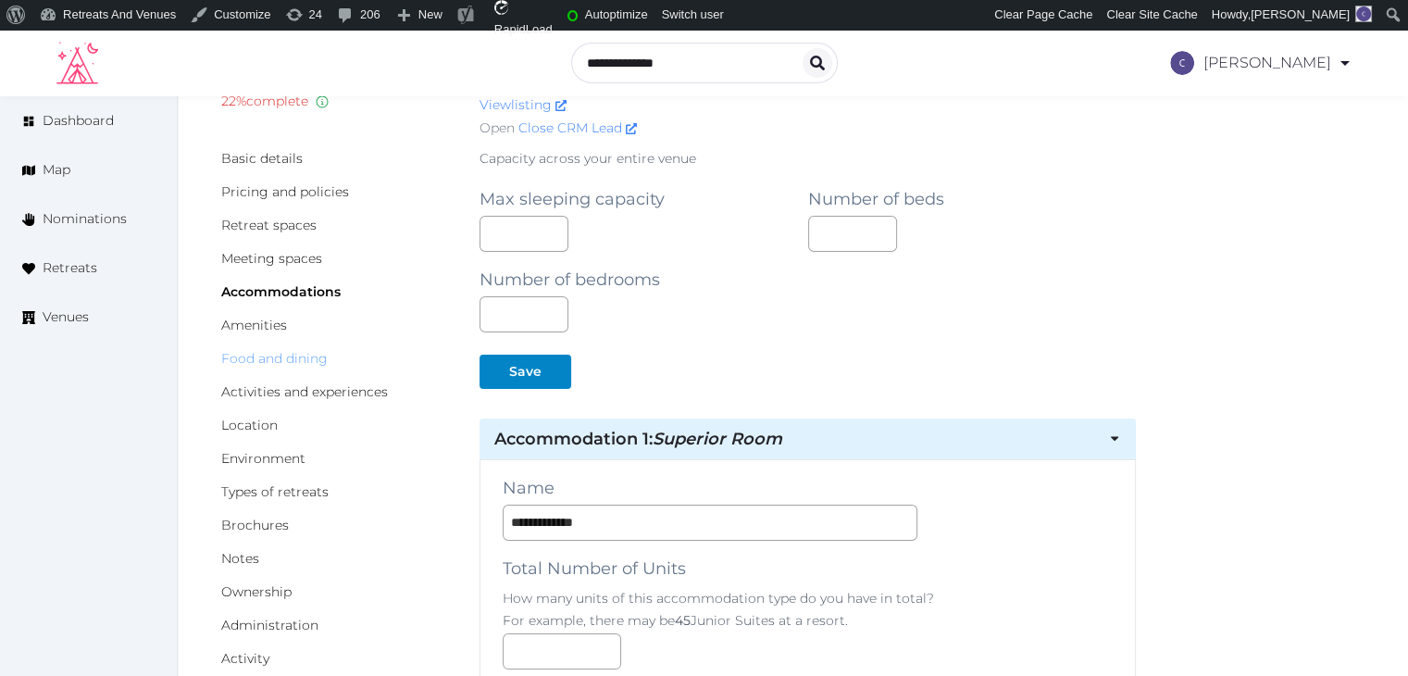
click at [285, 354] on link "Food and dining" at bounding box center [274, 358] width 106 height 17
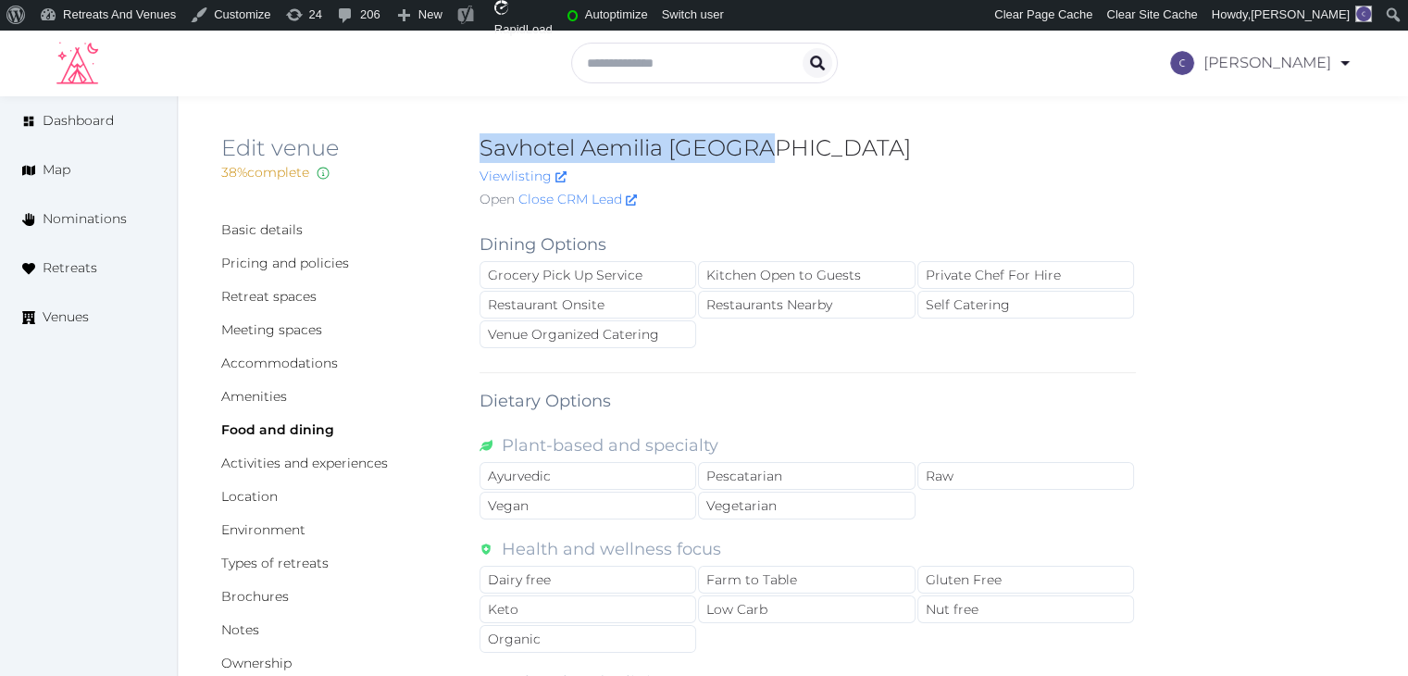
drag, startPoint x: 478, startPoint y: 145, endPoint x: 801, endPoint y: 143, distance: 323.0
click at [801, 143] on div "Edit venue 38 % complete Fill out all the fields in your listing to increase it…" at bounding box center [792, 174] width 1143 height 83
copy h2 "Savhotel Aemilia [GEOGRAPHIC_DATA]"
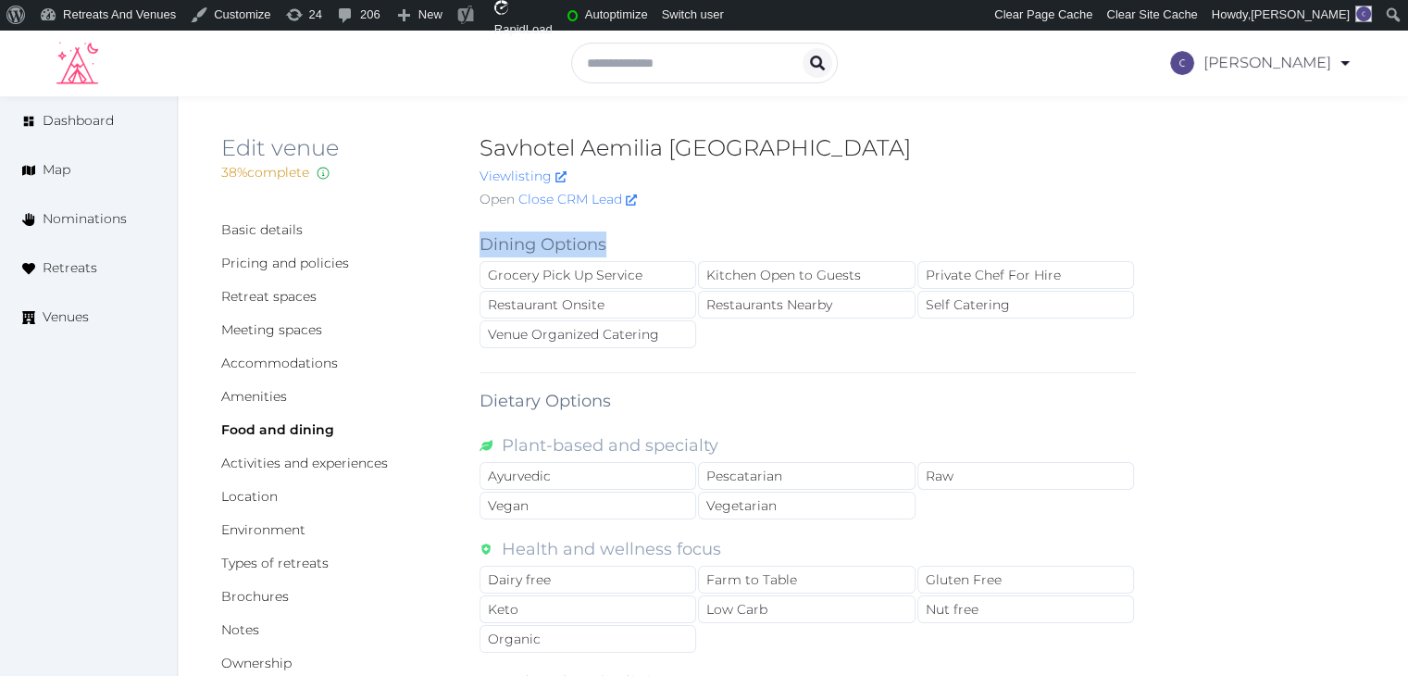
drag, startPoint x: 478, startPoint y: 237, endPoint x: 699, endPoint y: 367, distance: 256.8
copy label "Dining Options"
click at [612, 304] on div "Restaurant Onsite" at bounding box center [587, 305] width 217 height 28
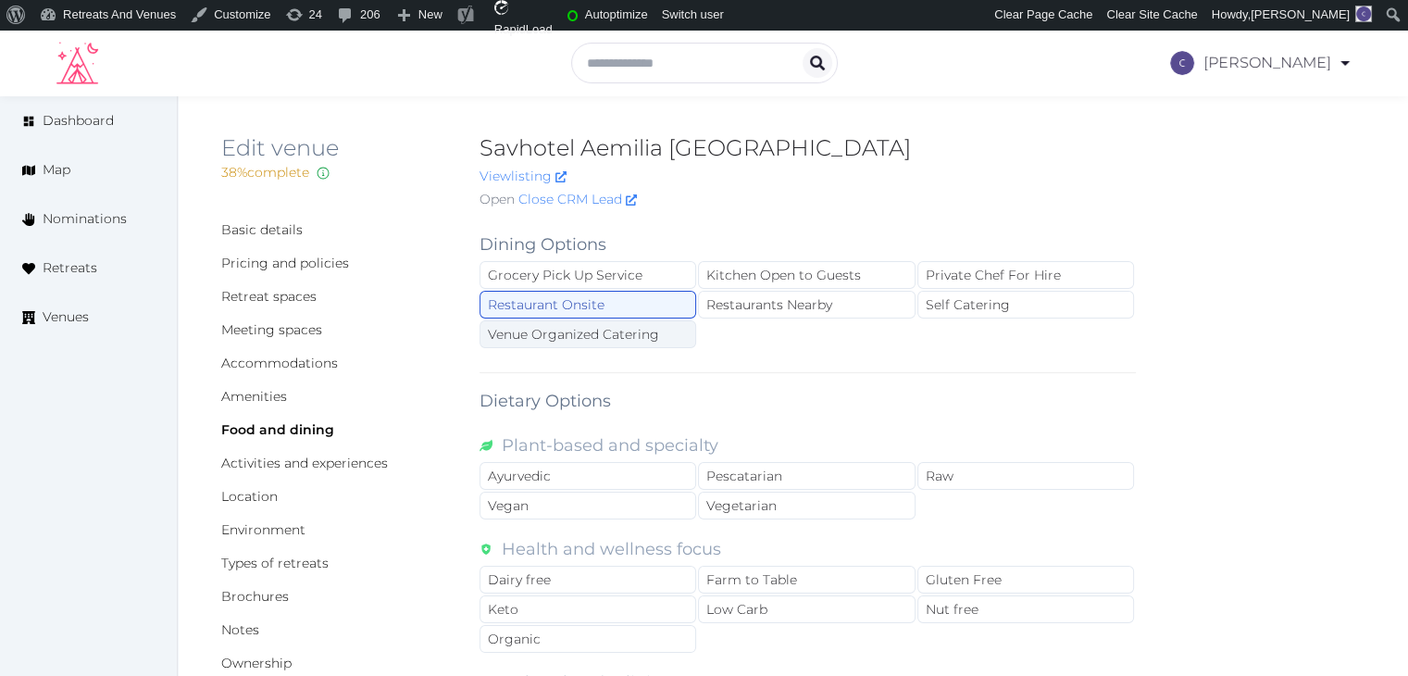
click at [612, 338] on div "Venue Organized Catering" at bounding box center [587, 334] width 217 height 28
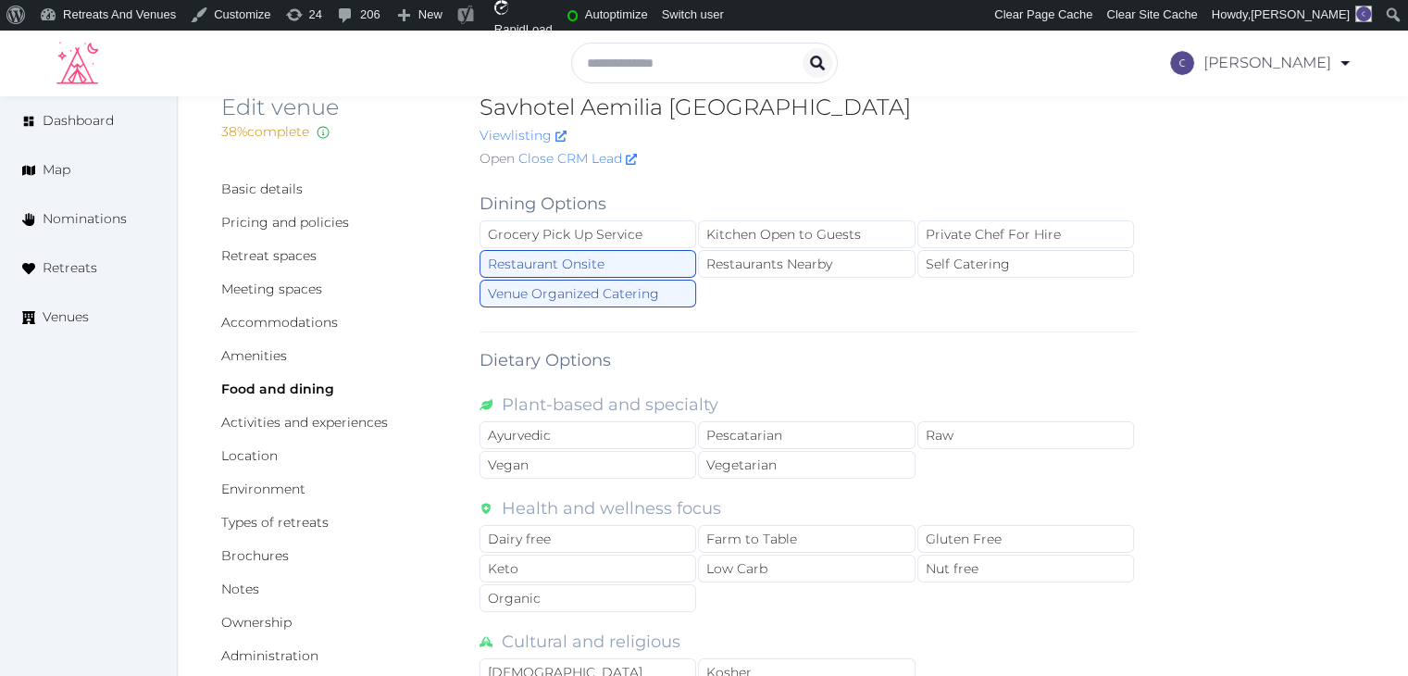
scroll to position [463, 0]
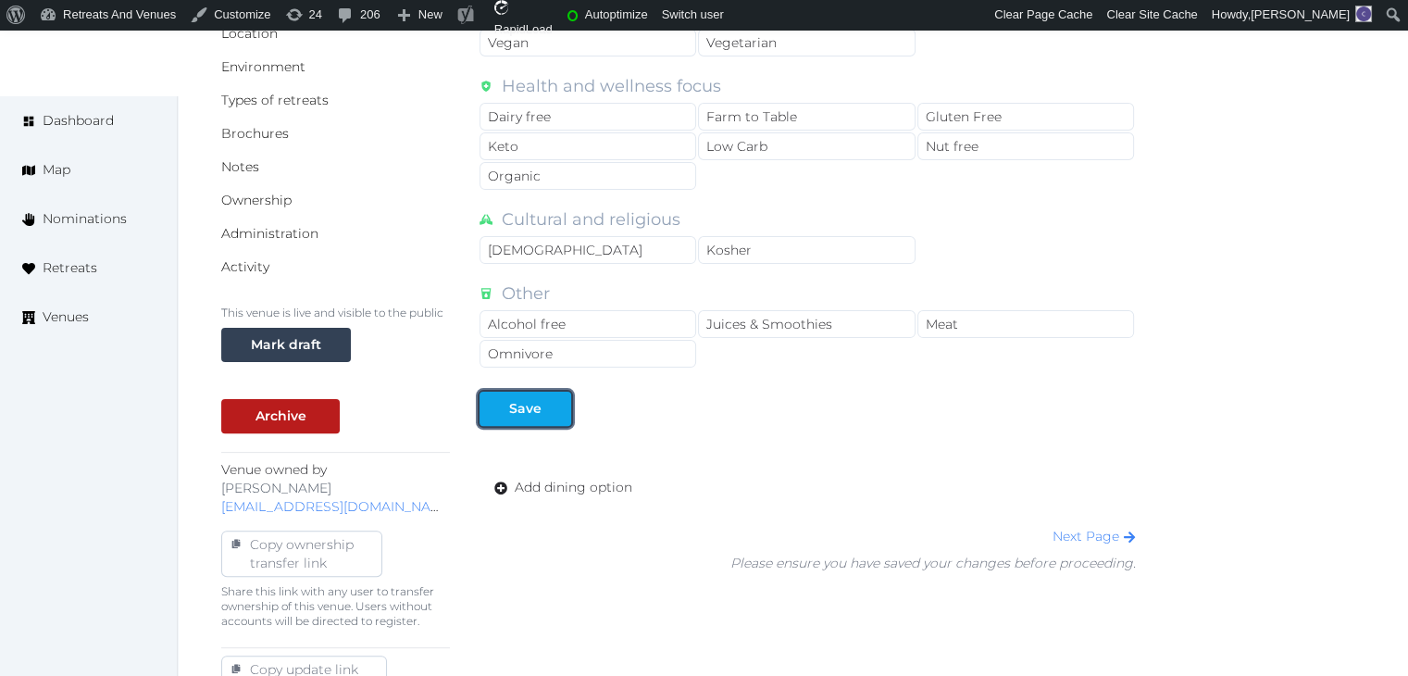
click at [557, 404] on div at bounding box center [556, 408] width 22 height 19
click at [557, 391] on button "Save" at bounding box center [525, 408] width 92 height 34
click at [584, 483] on span "Add dining option" at bounding box center [574, 487] width 118 height 19
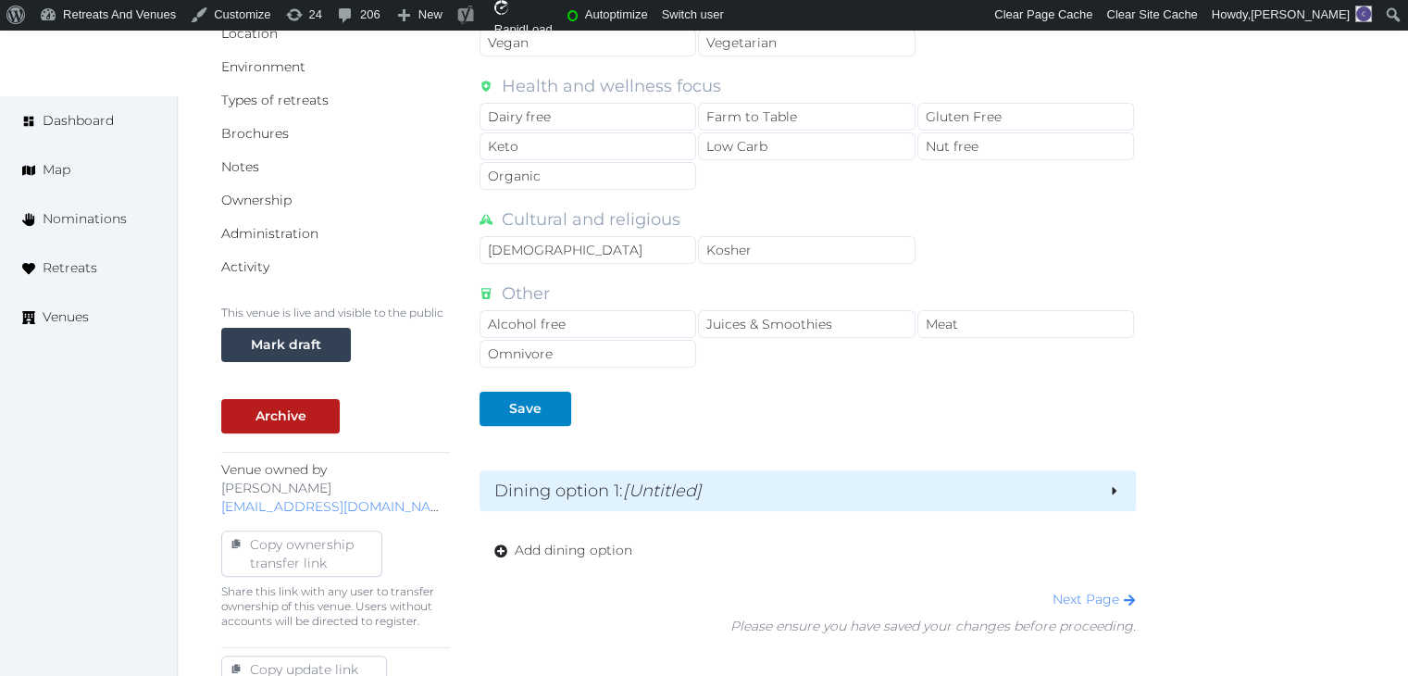
click at [698, 492] on em "[Untitled]" at bounding box center [662, 490] width 79 height 20
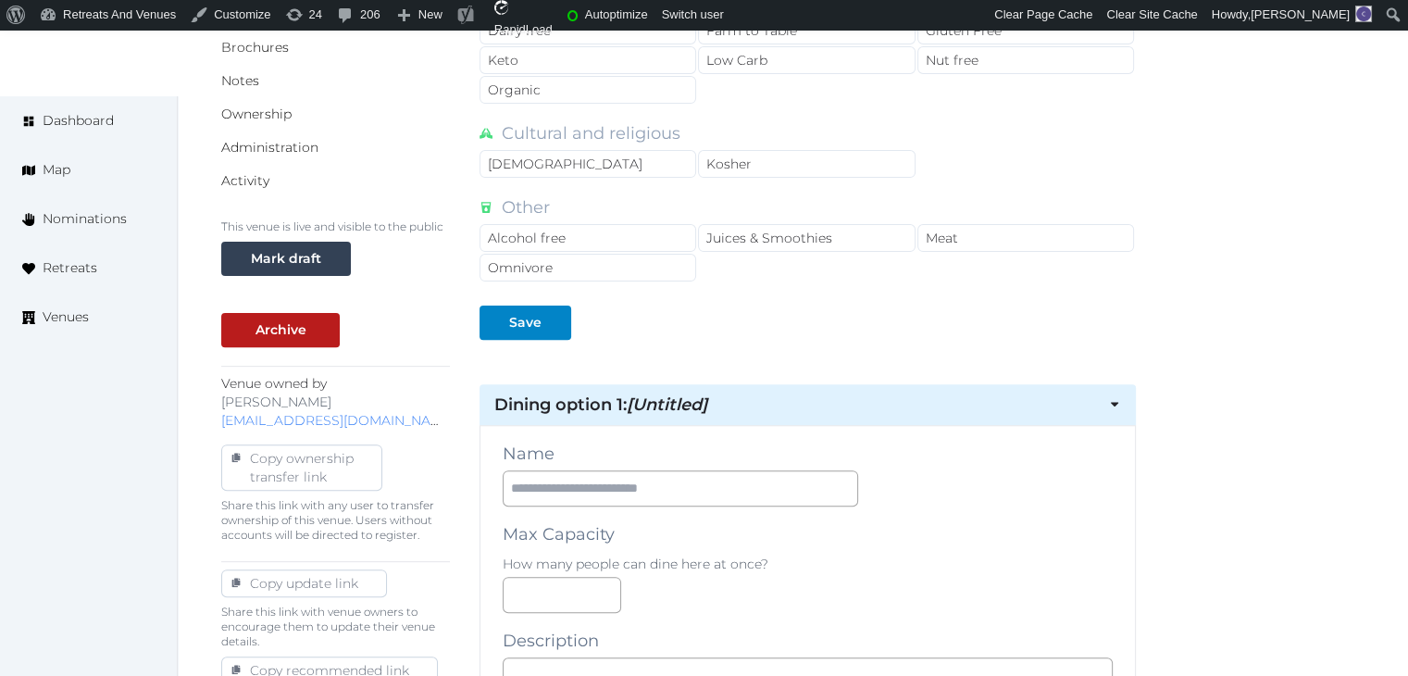
scroll to position [648, 0]
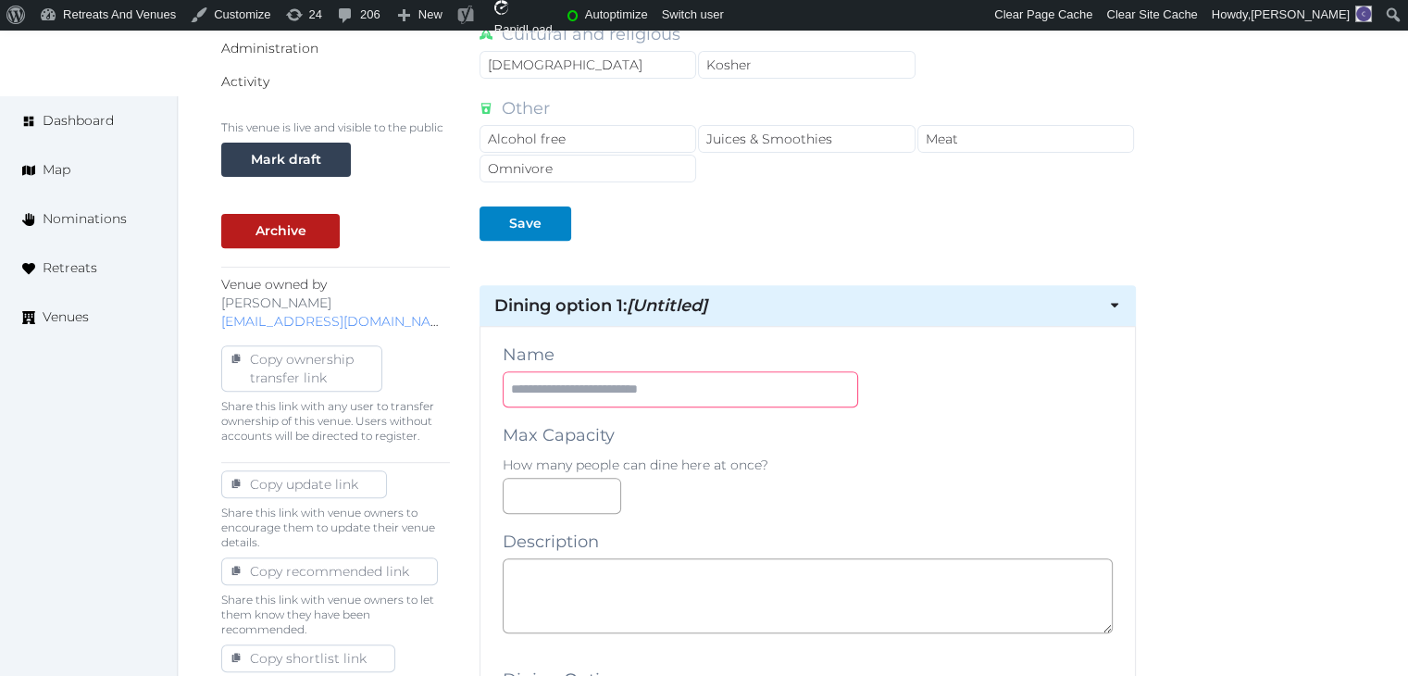
click at [701, 385] on input "text" at bounding box center [680, 389] width 355 height 36
paste input "**********"
type input "**********"
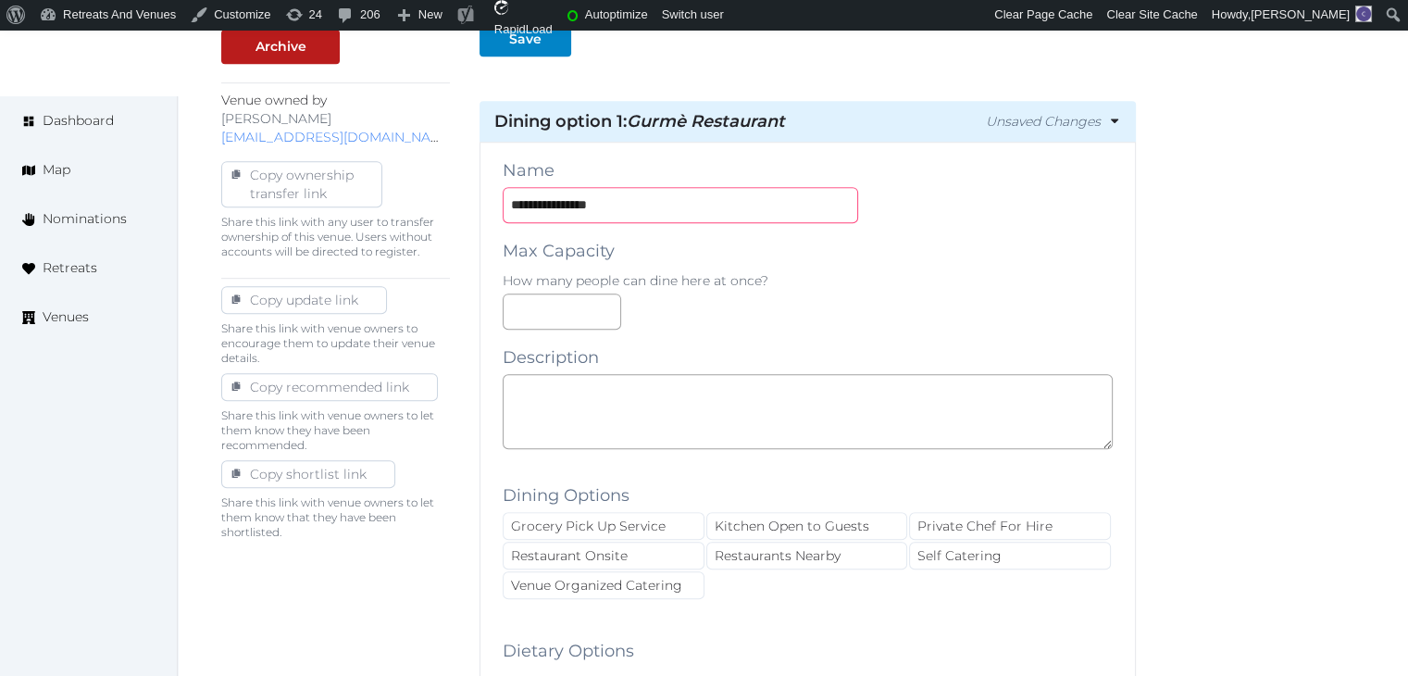
scroll to position [833, 0]
drag, startPoint x: 786, startPoint y: 392, endPoint x: 766, endPoint y: 434, distance: 46.0
click at [785, 391] on textarea at bounding box center [808, 410] width 610 height 75
paste textarea "**********"
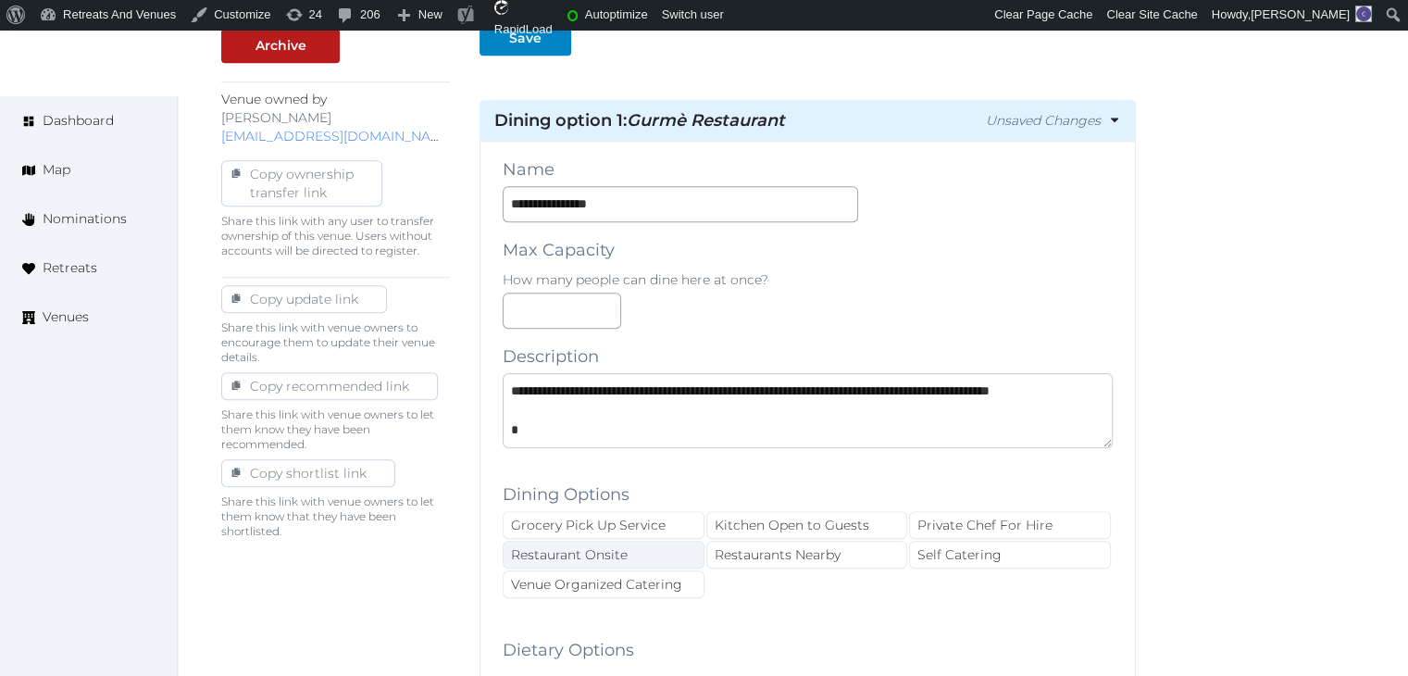
scroll to position [88, 0]
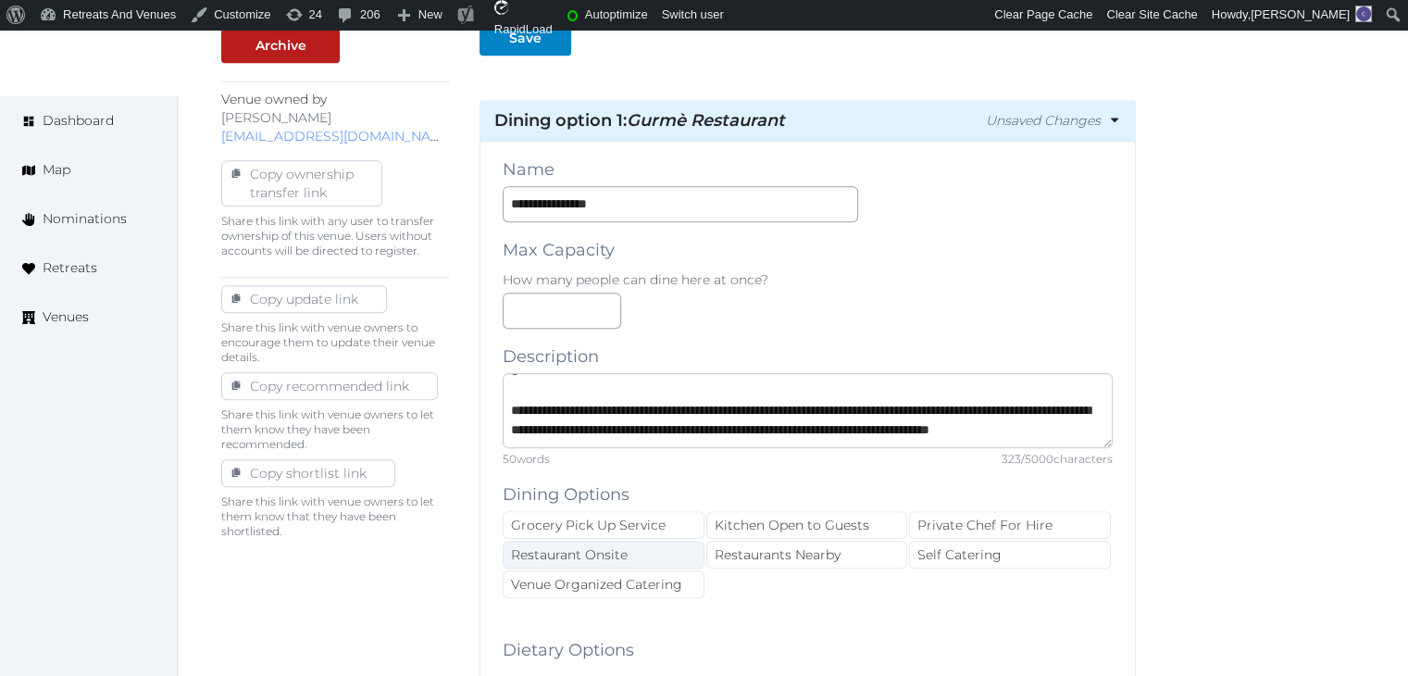
type textarea "**********"
click at [651, 553] on div "Restaurant Onsite" at bounding box center [604, 554] width 202 height 28
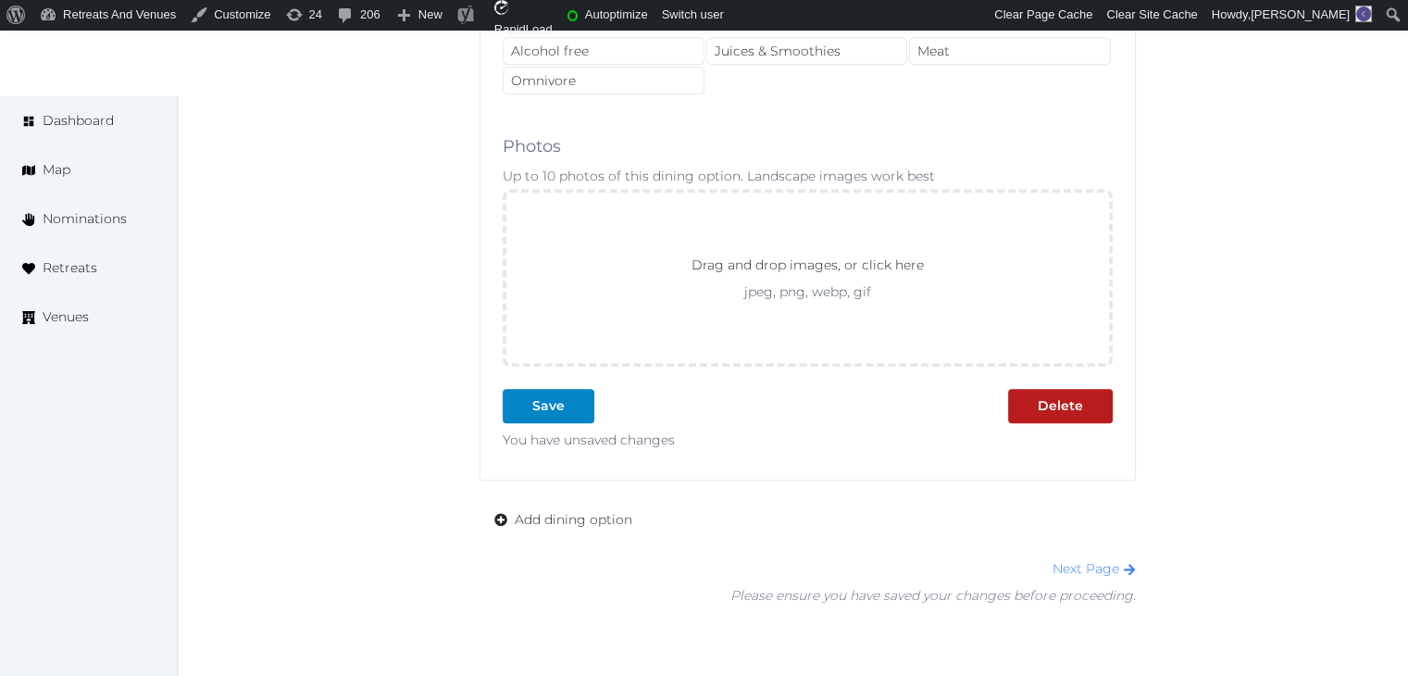
scroll to position [1851, 0]
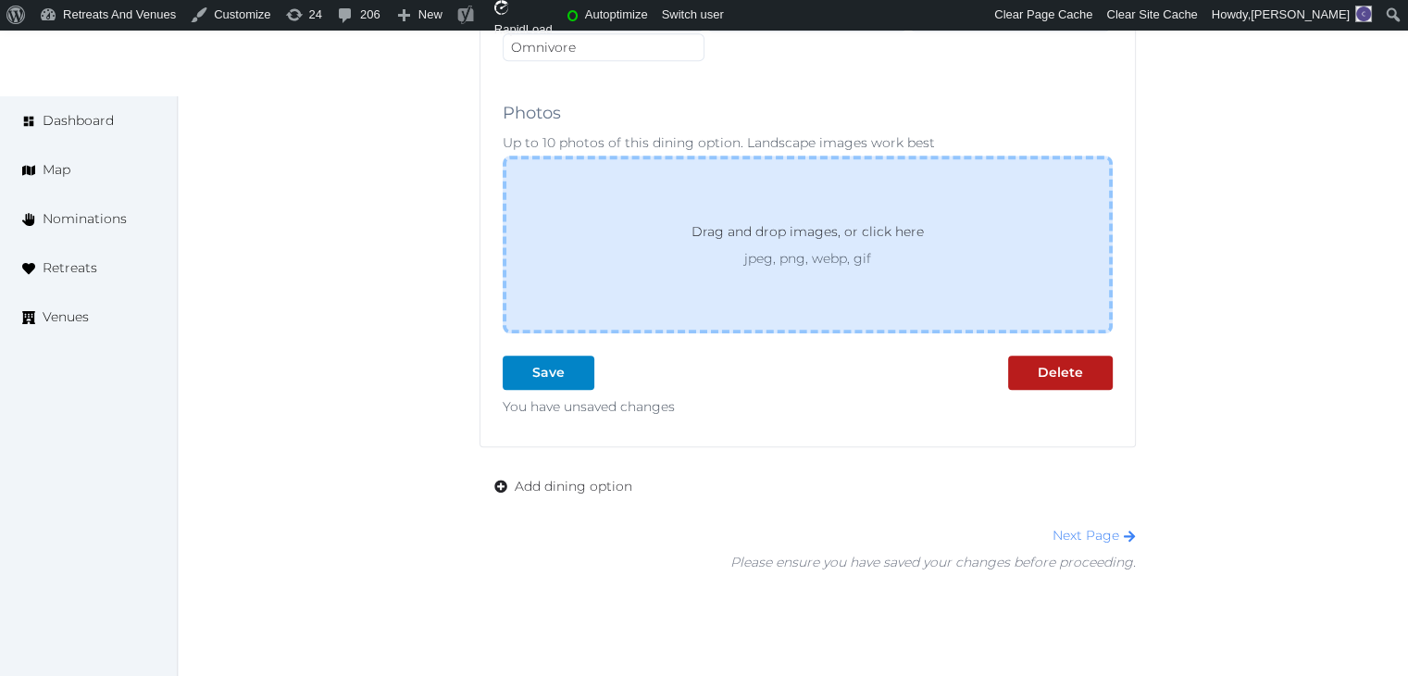
click at [874, 264] on div "Drag and drop images, or click here jpeg, png, webp, gif" at bounding box center [808, 244] width 610 height 178
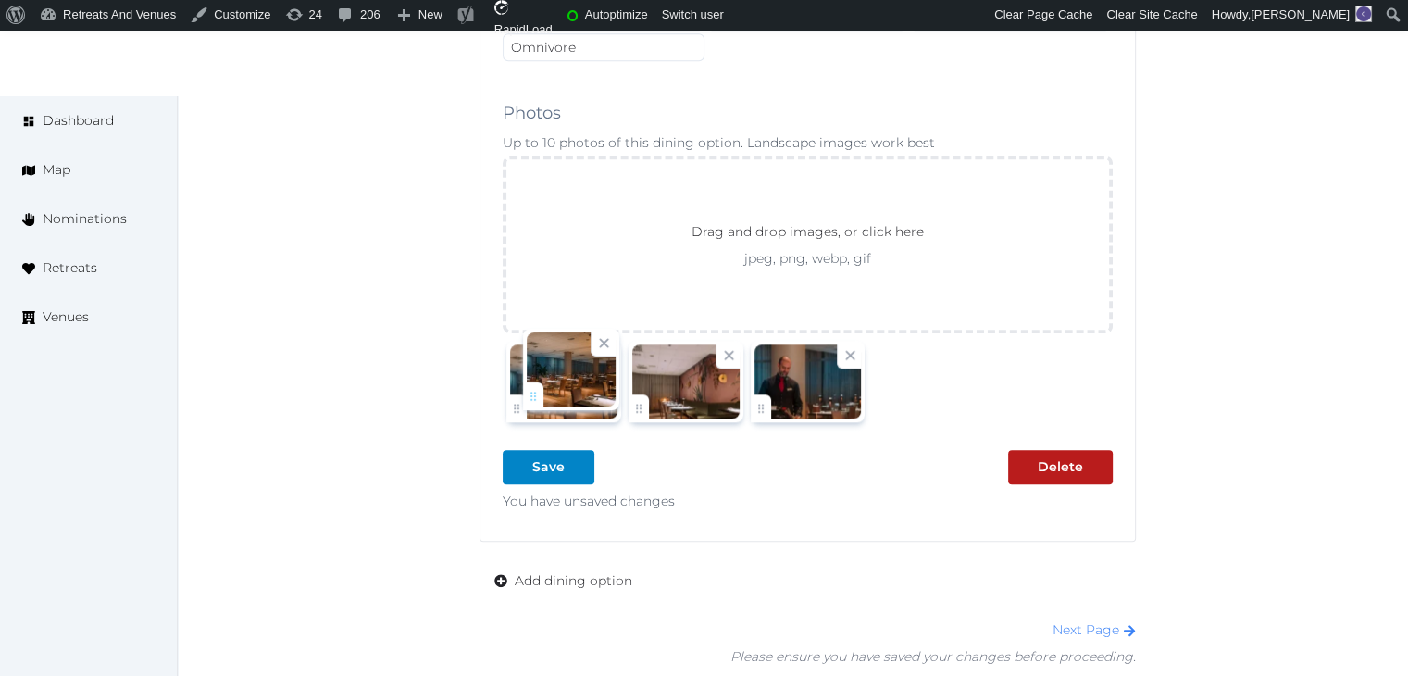
drag, startPoint x: 644, startPoint y: 404, endPoint x: 539, endPoint y: 401, distance: 105.5
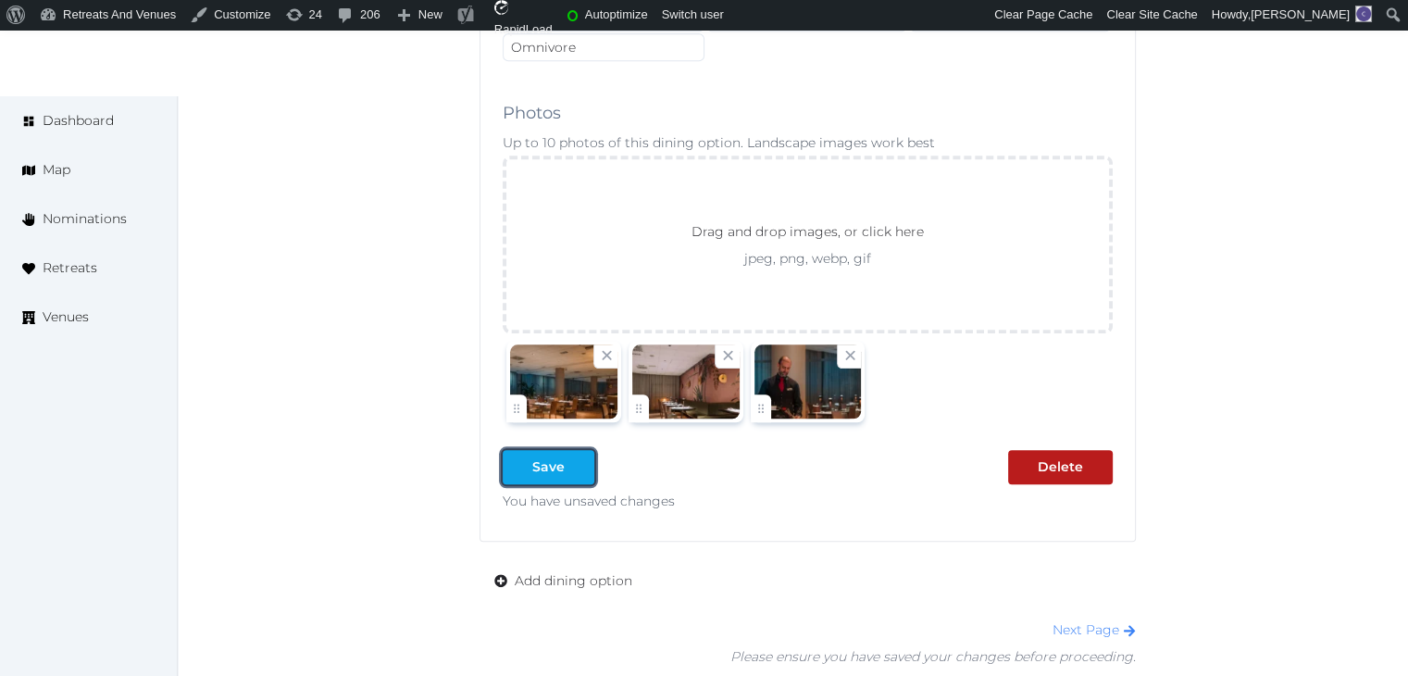
click at [544, 457] on div "Save" at bounding box center [548, 466] width 32 height 19
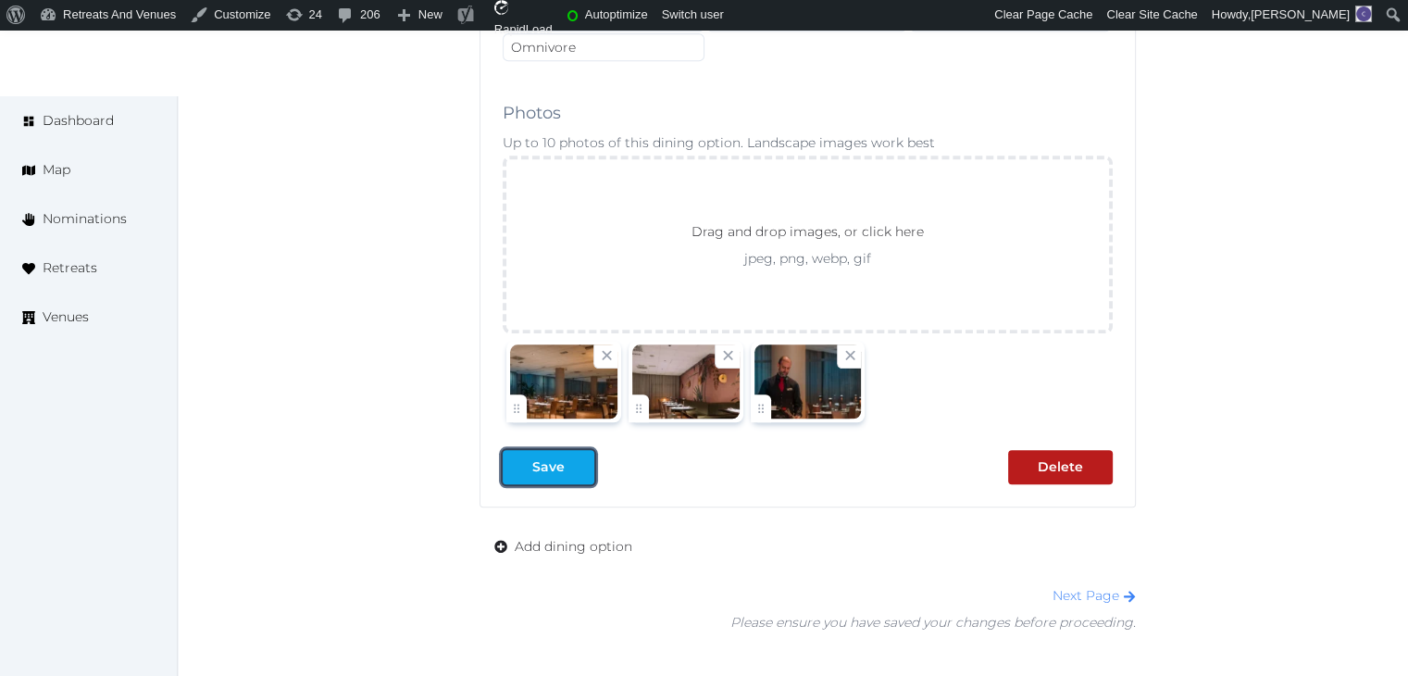
click at [574, 457] on div at bounding box center [579, 466] width 22 height 19
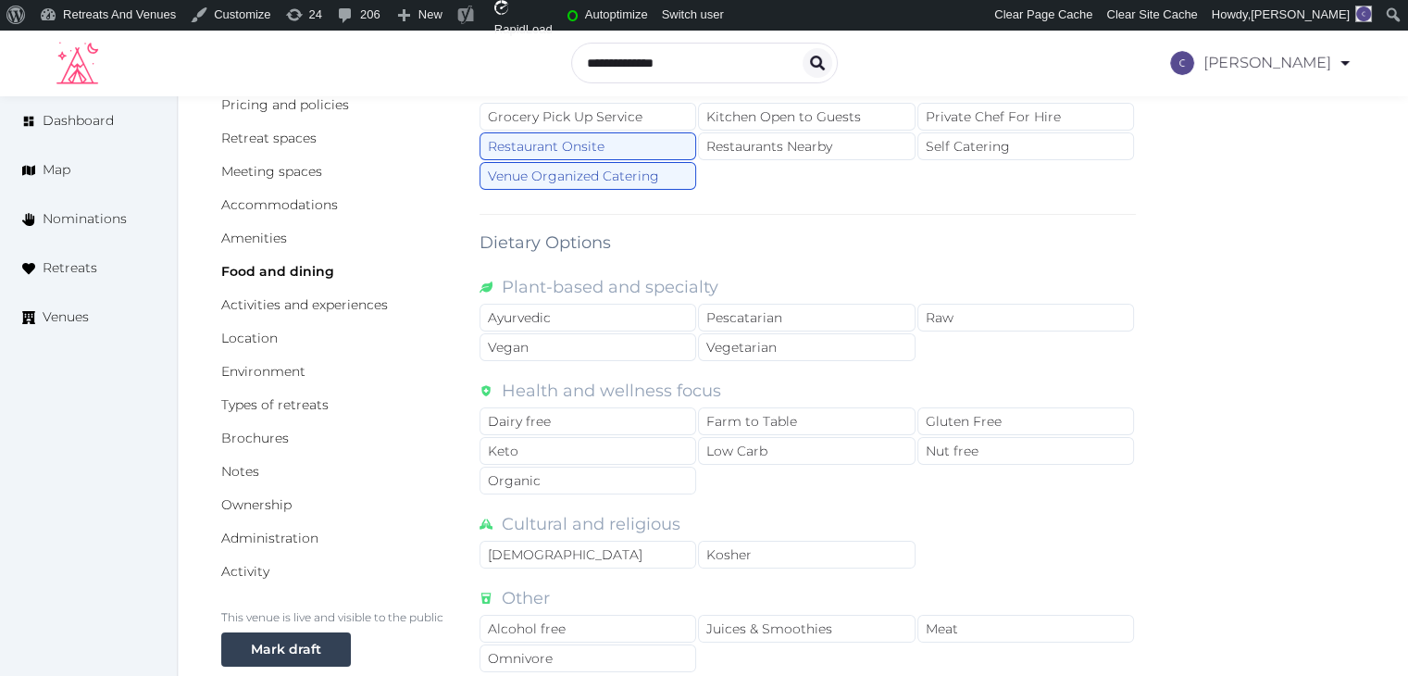
scroll to position [0, 0]
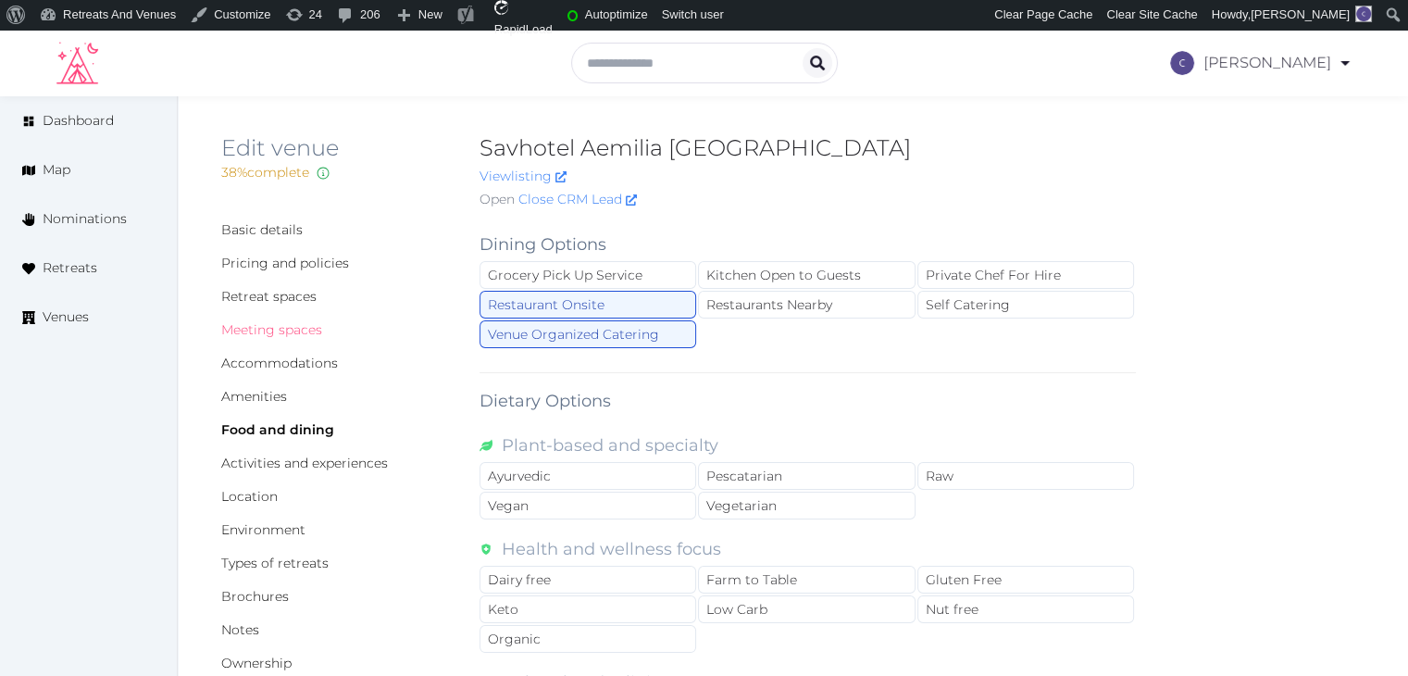
drag, startPoint x: 312, startPoint y: 331, endPoint x: 325, endPoint y: 341, distance: 15.9
click at [311, 331] on link "Meeting spaces" at bounding box center [271, 329] width 101 height 17
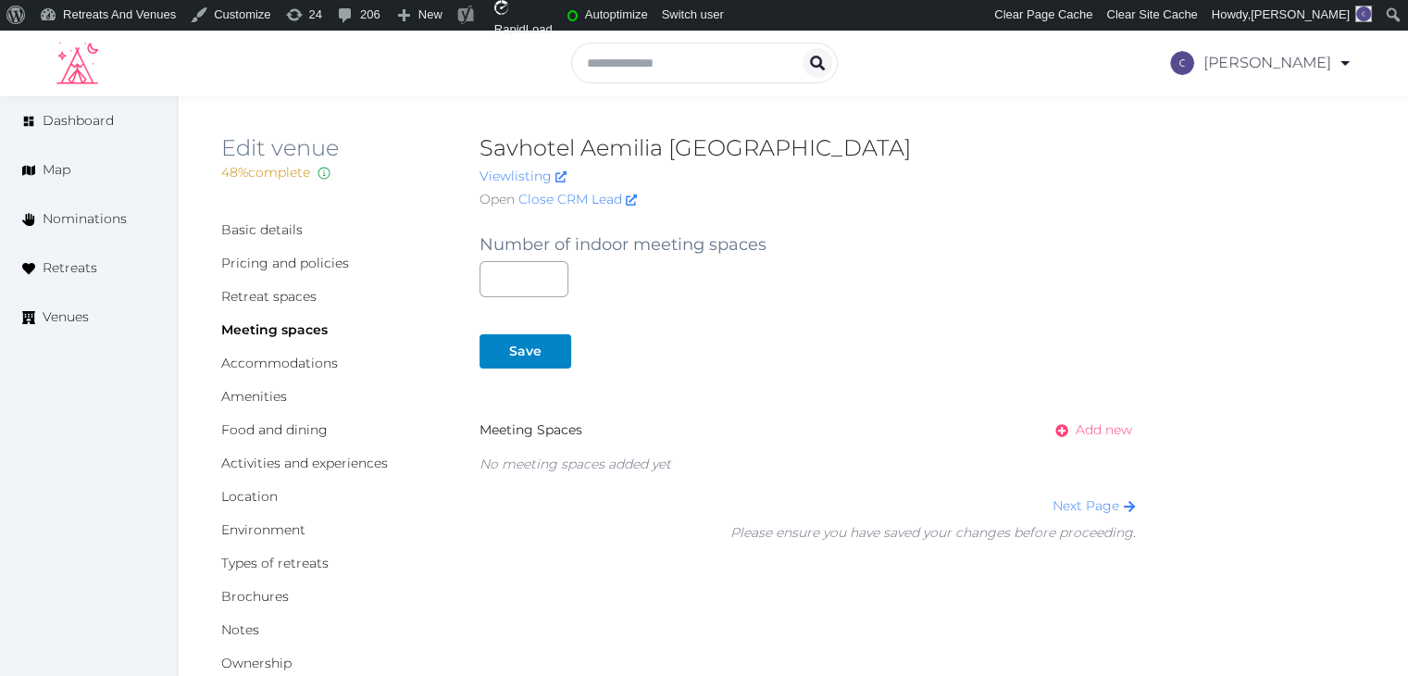
click at [1099, 418] on link "Add new" at bounding box center [1087, 430] width 95 height 34
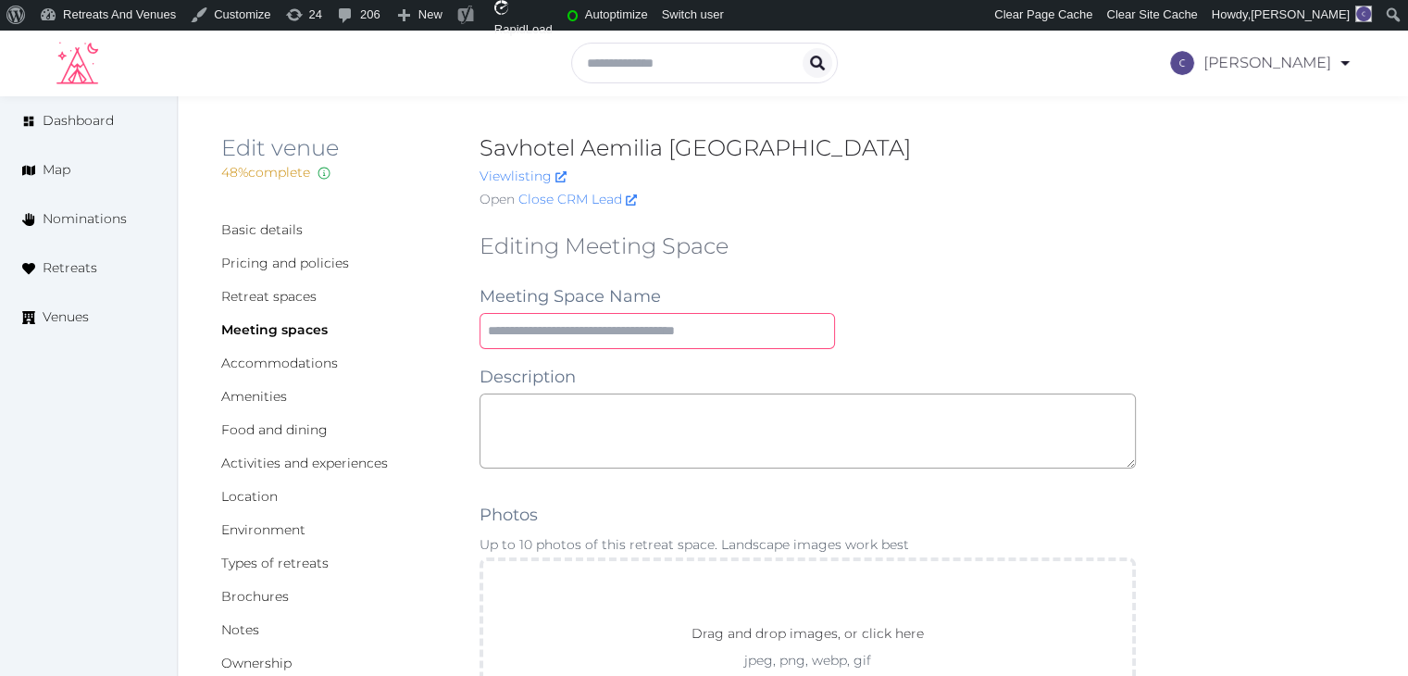
click at [618, 334] on input "text" at bounding box center [656, 331] width 355 height 36
paste input "**********"
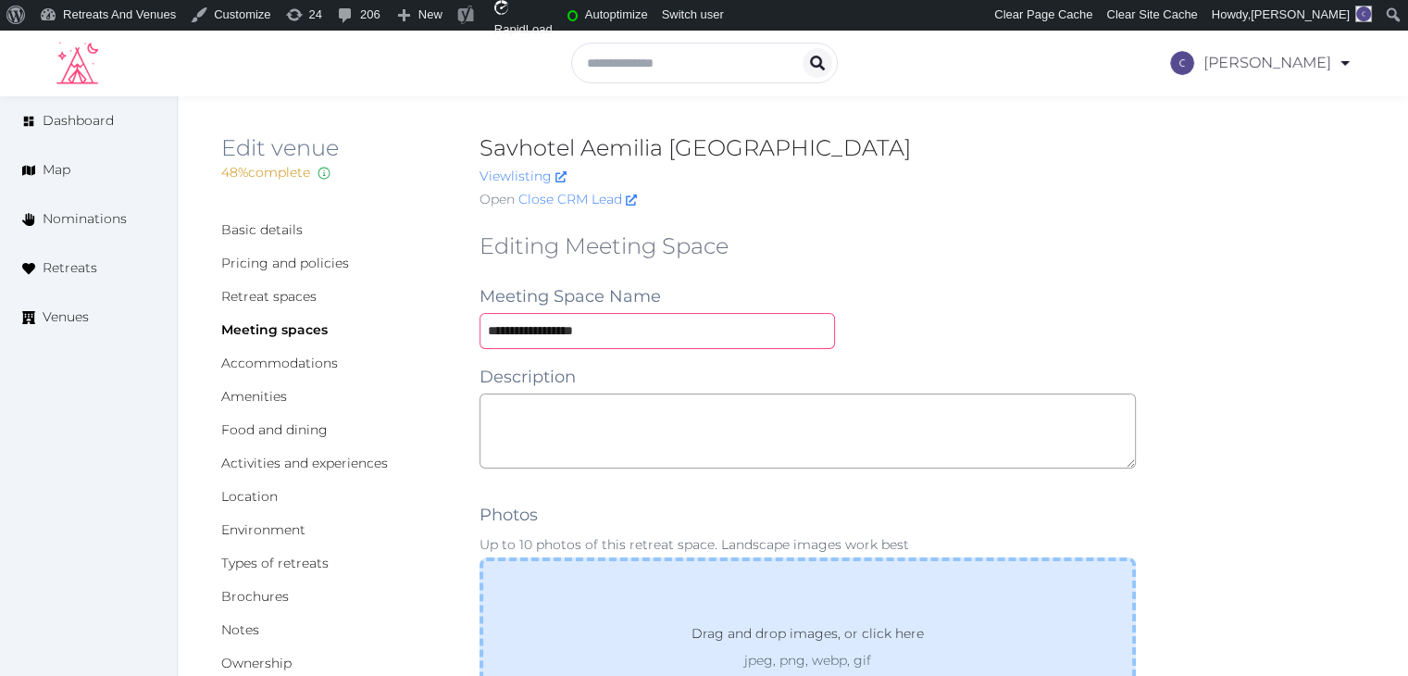
type input "**********"
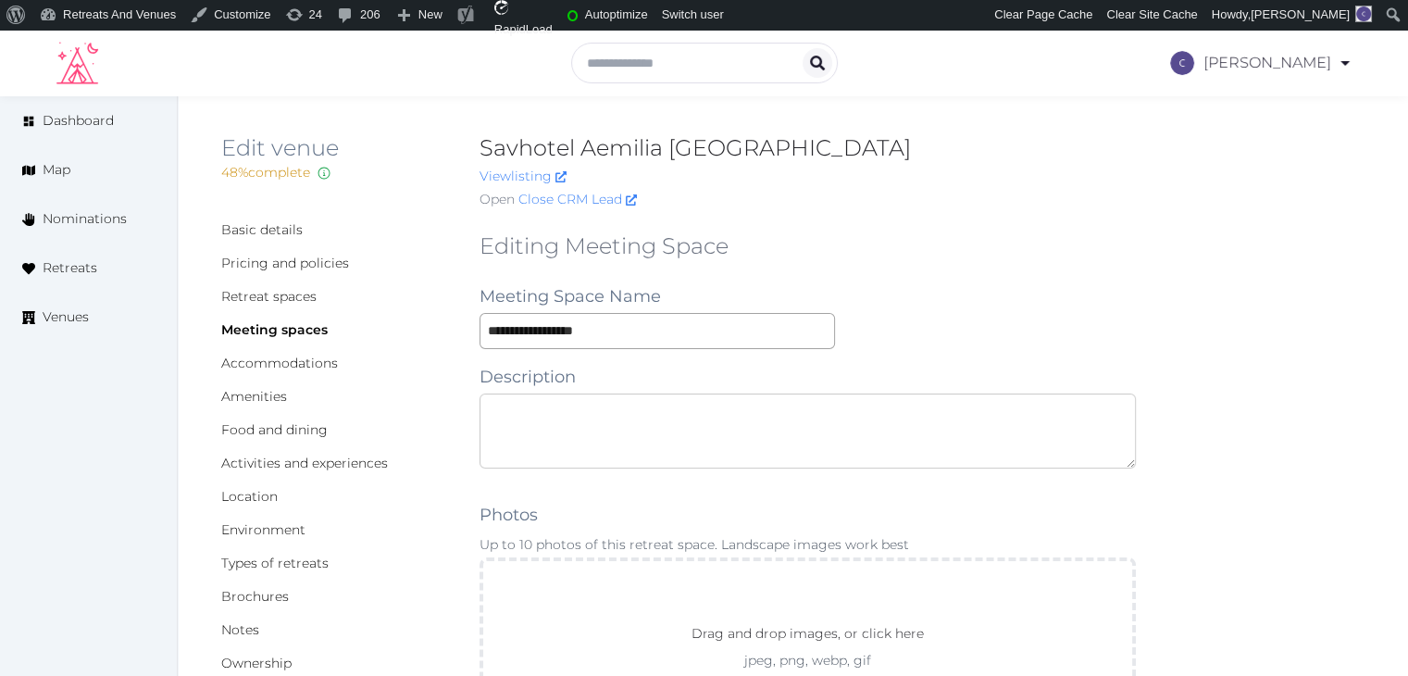
click at [657, 451] on textarea at bounding box center [807, 430] width 656 height 75
paste textarea "**********"
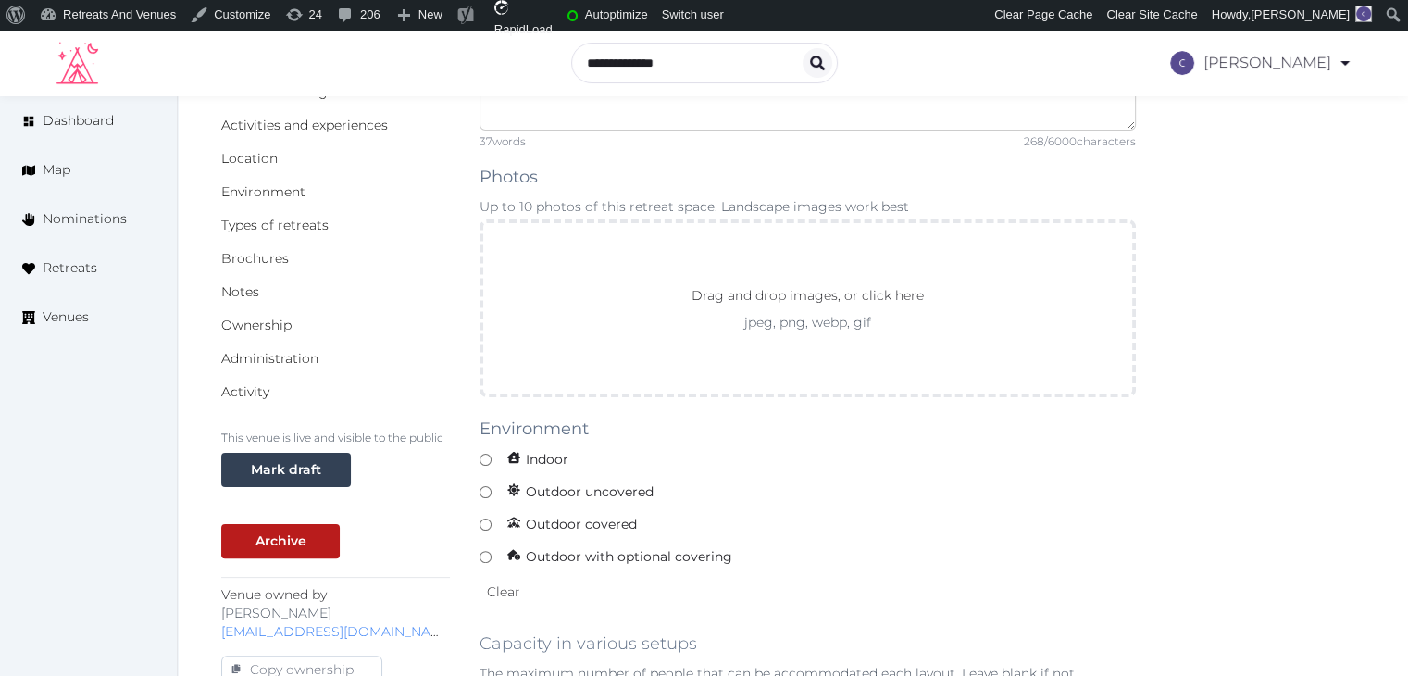
scroll to position [370, 0]
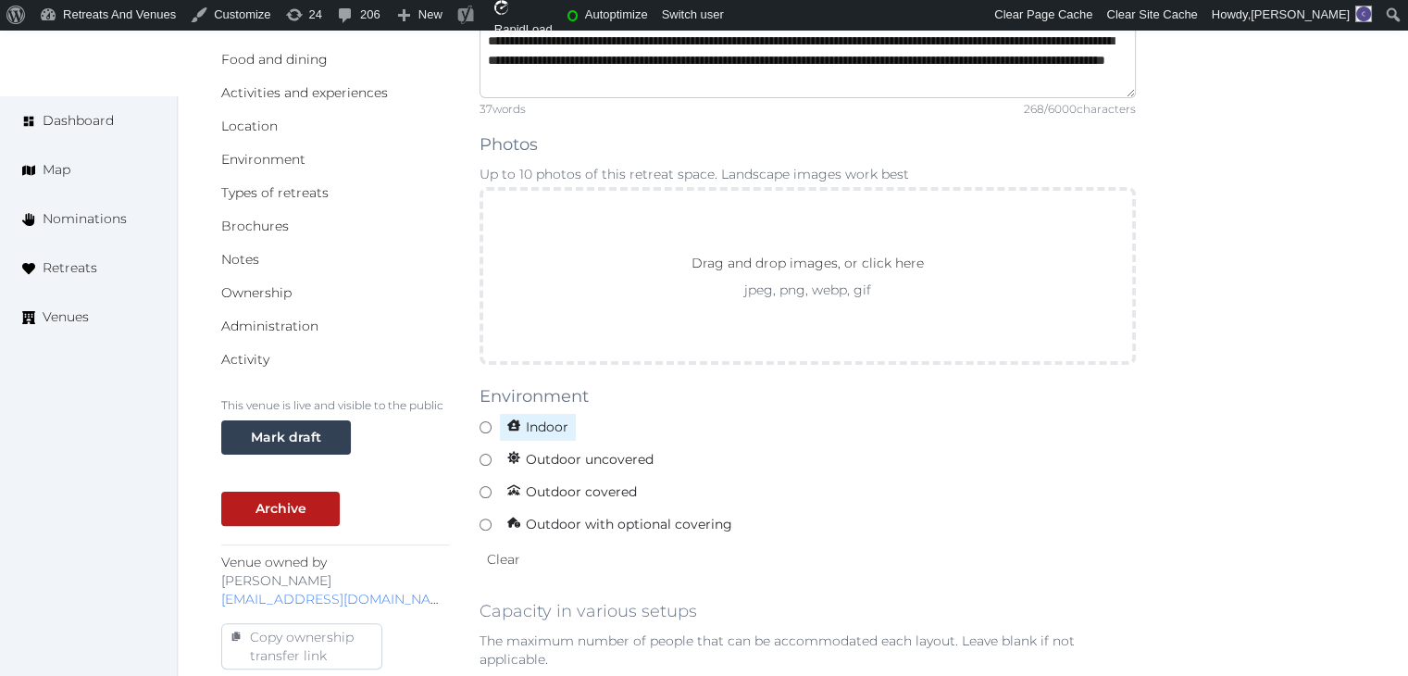
type textarea "**********"
click at [535, 413] on span "Indoor" at bounding box center [538, 427] width 78 height 29
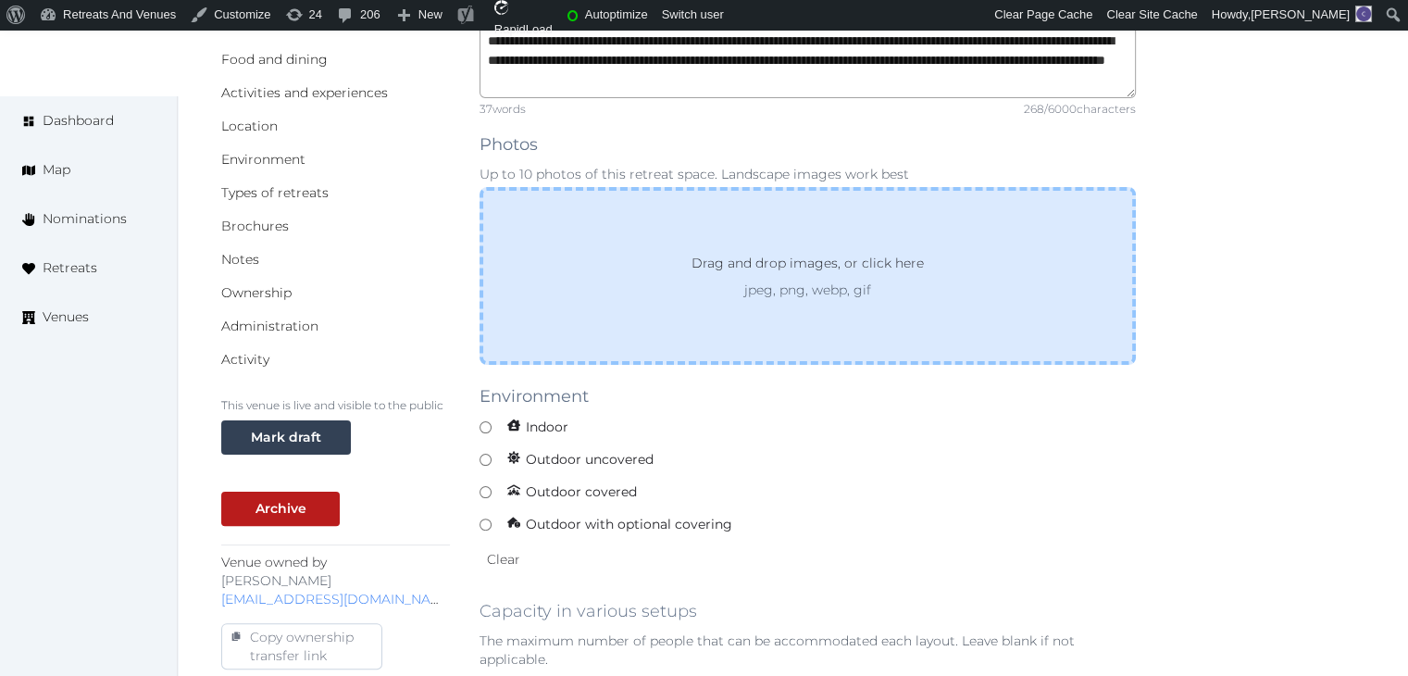
click at [759, 307] on div "Drag and drop images, or click here jpeg, png, webp, gif" at bounding box center [807, 276] width 656 height 178
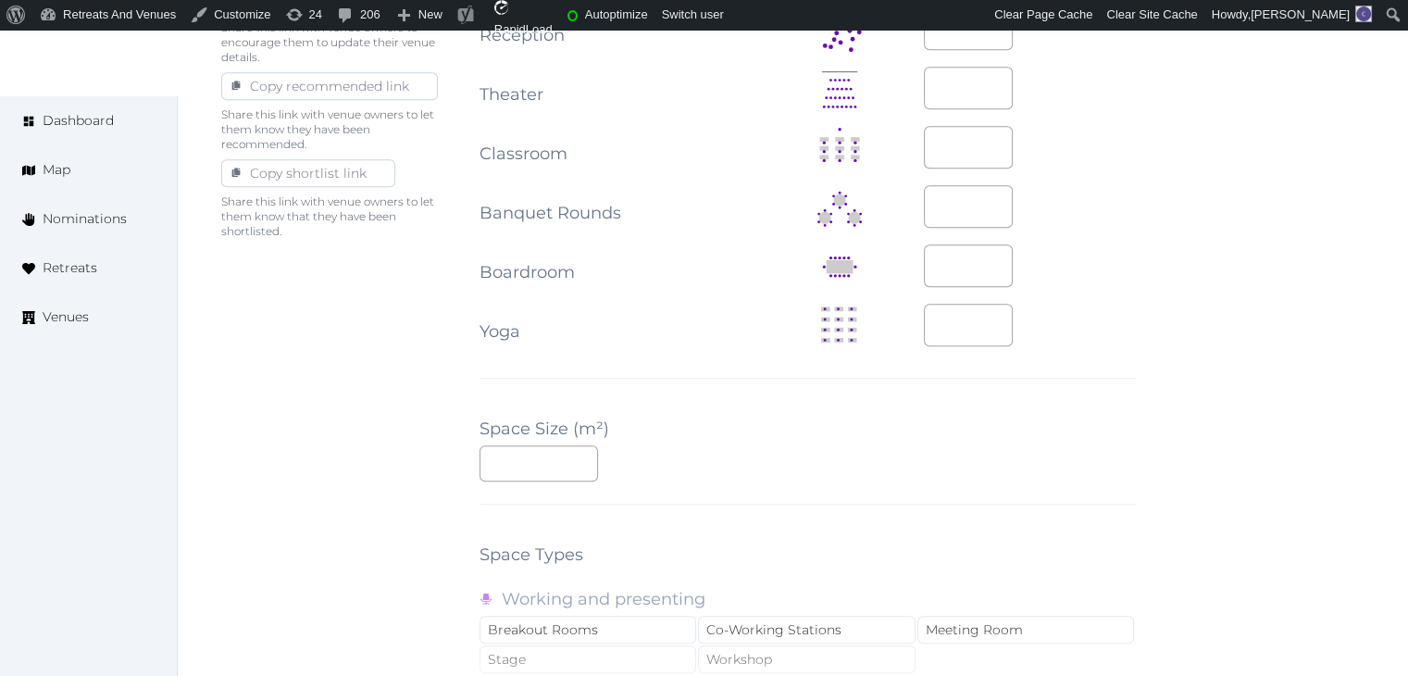
scroll to position [1203, 0]
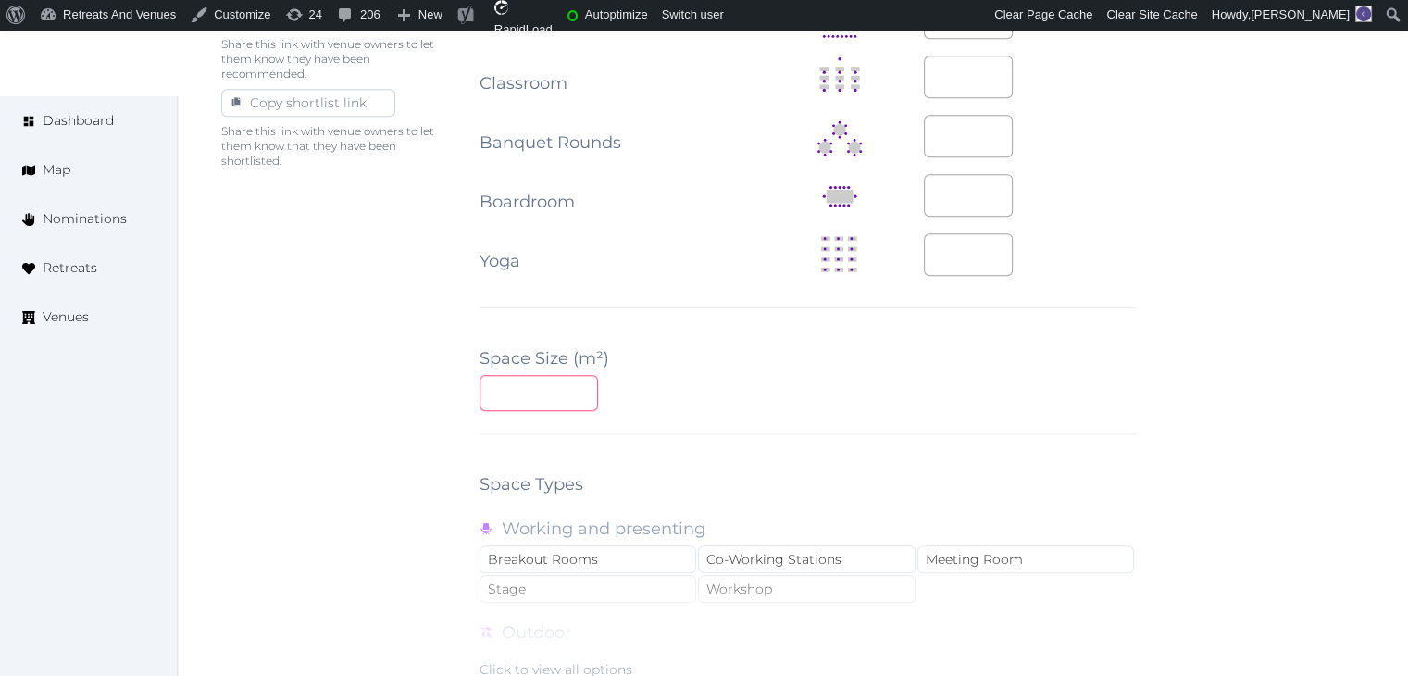
click at [511, 397] on input "number" at bounding box center [538, 393] width 118 height 36
type input "***"
drag, startPoint x: 776, startPoint y: 359, endPoint x: 774, endPoint y: 396, distance: 37.1
click at [775, 359] on div "**********" at bounding box center [807, 117] width 656 height 2208
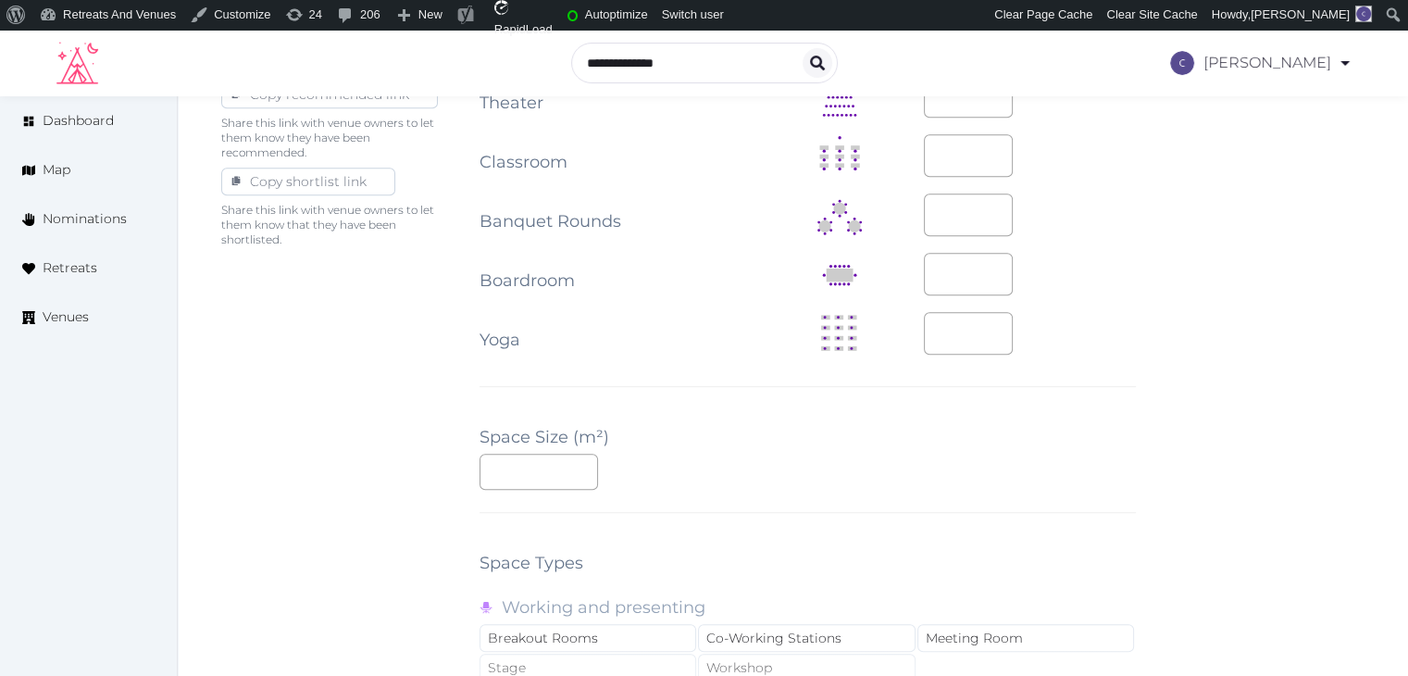
scroll to position [1018, 0]
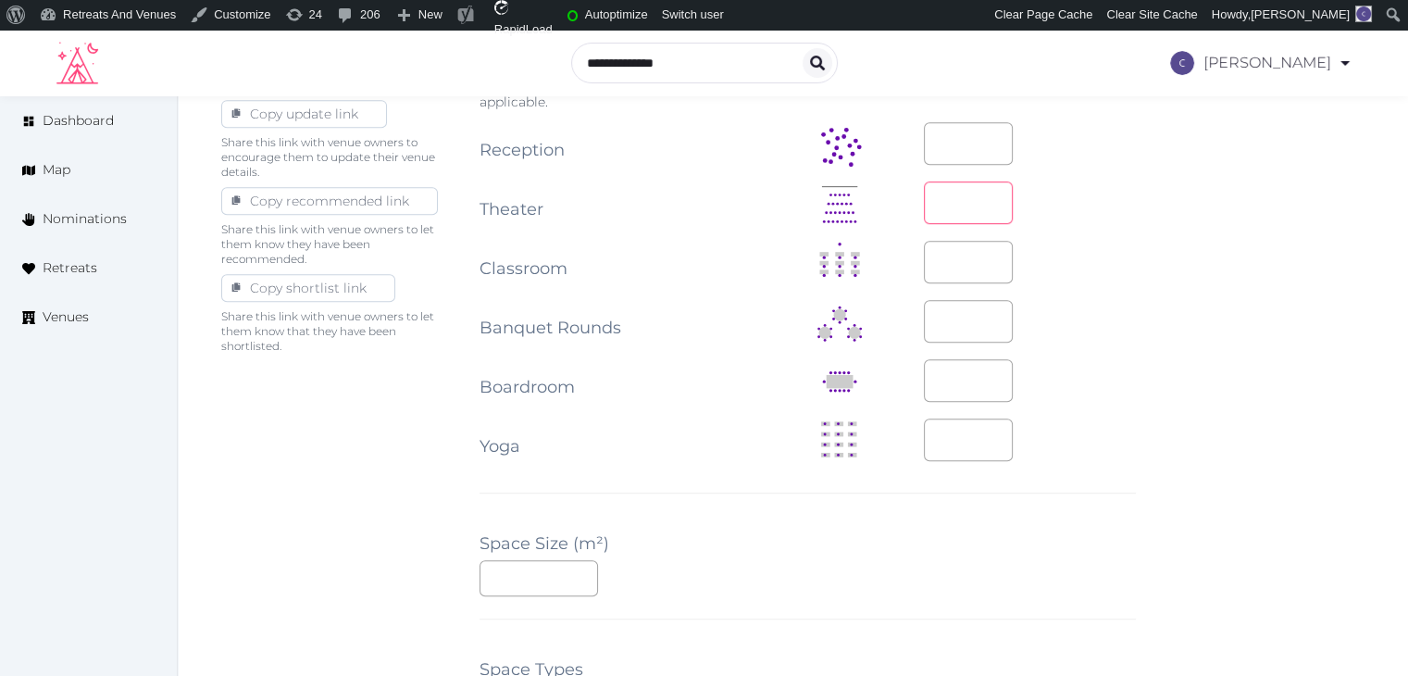
click at [942, 198] on input "number" at bounding box center [968, 202] width 89 height 43
type input "***"
click at [949, 272] on input "number" at bounding box center [968, 262] width 89 height 43
type input "***"
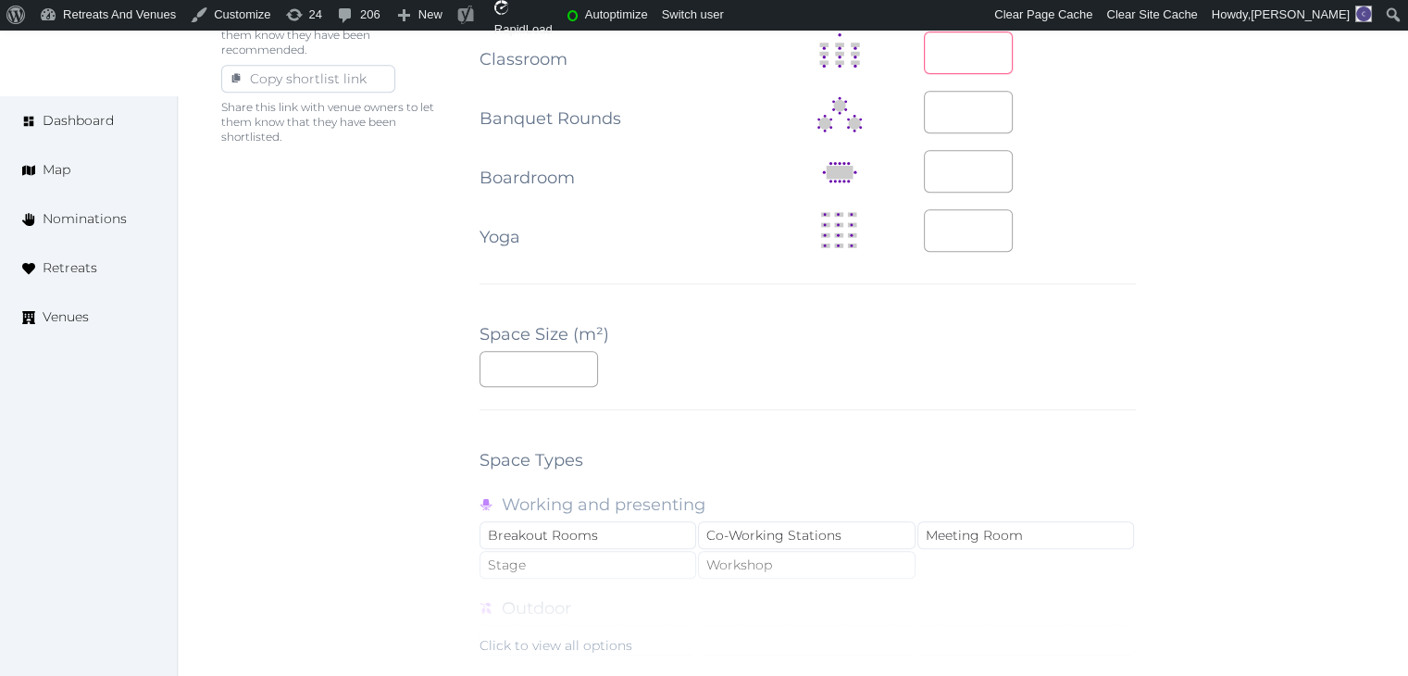
scroll to position [1481, 0]
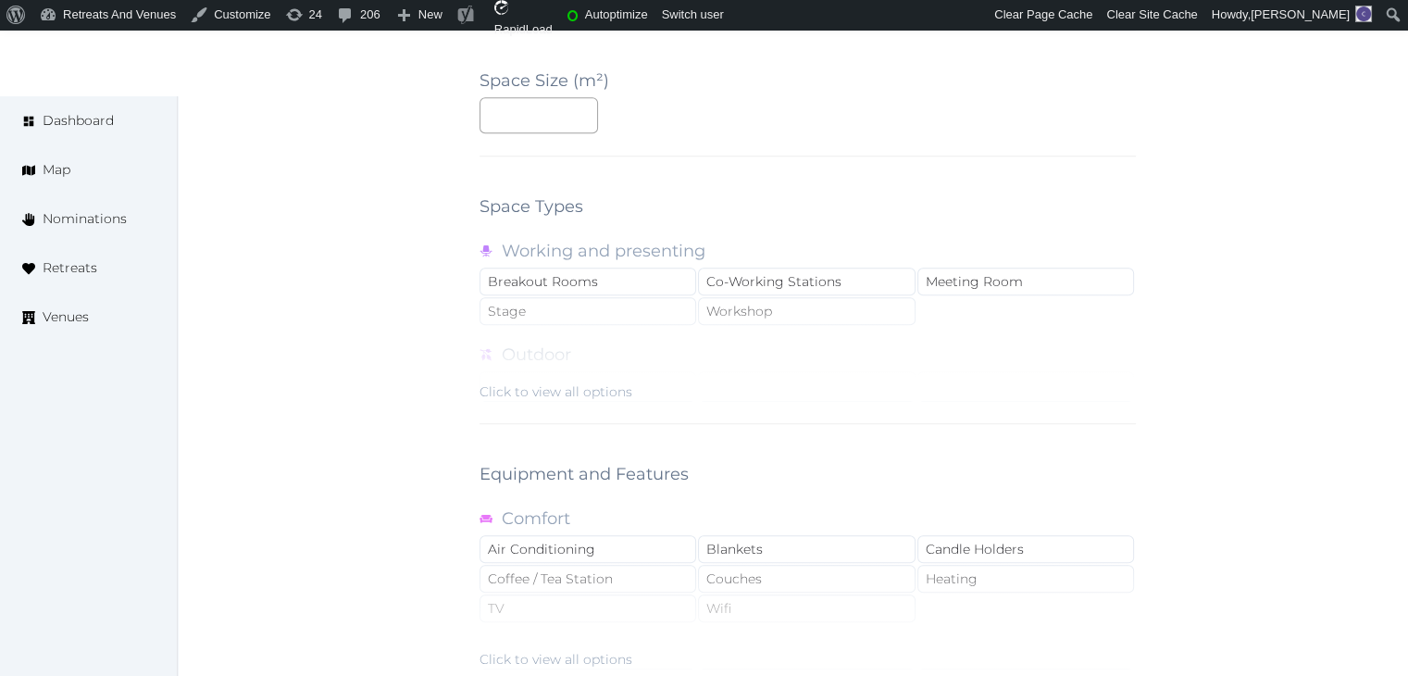
drag, startPoint x: 529, startPoint y: 380, endPoint x: 855, endPoint y: 340, distance: 328.3
click at [535, 382] on div "Click to view all options" at bounding box center [555, 391] width 153 height 19
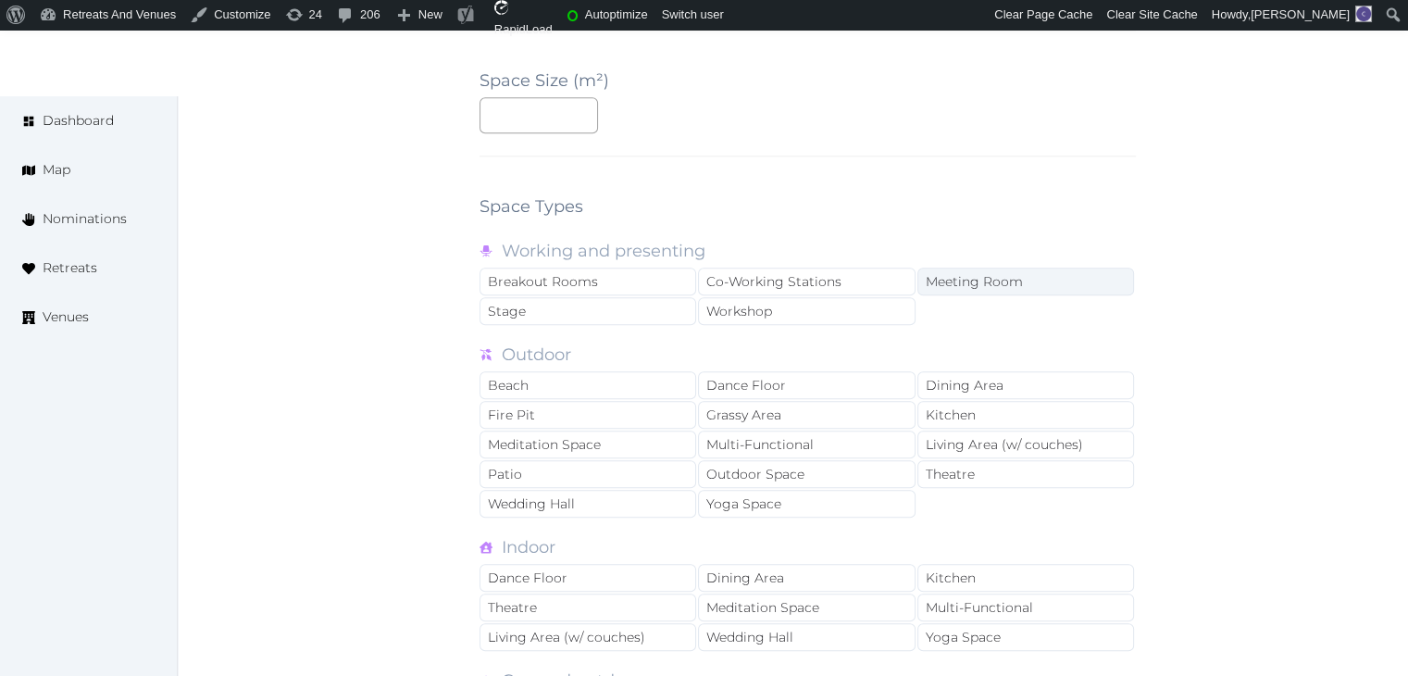
click at [980, 278] on div "Meeting Room" at bounding box center [1025, 281] width 217 height 28
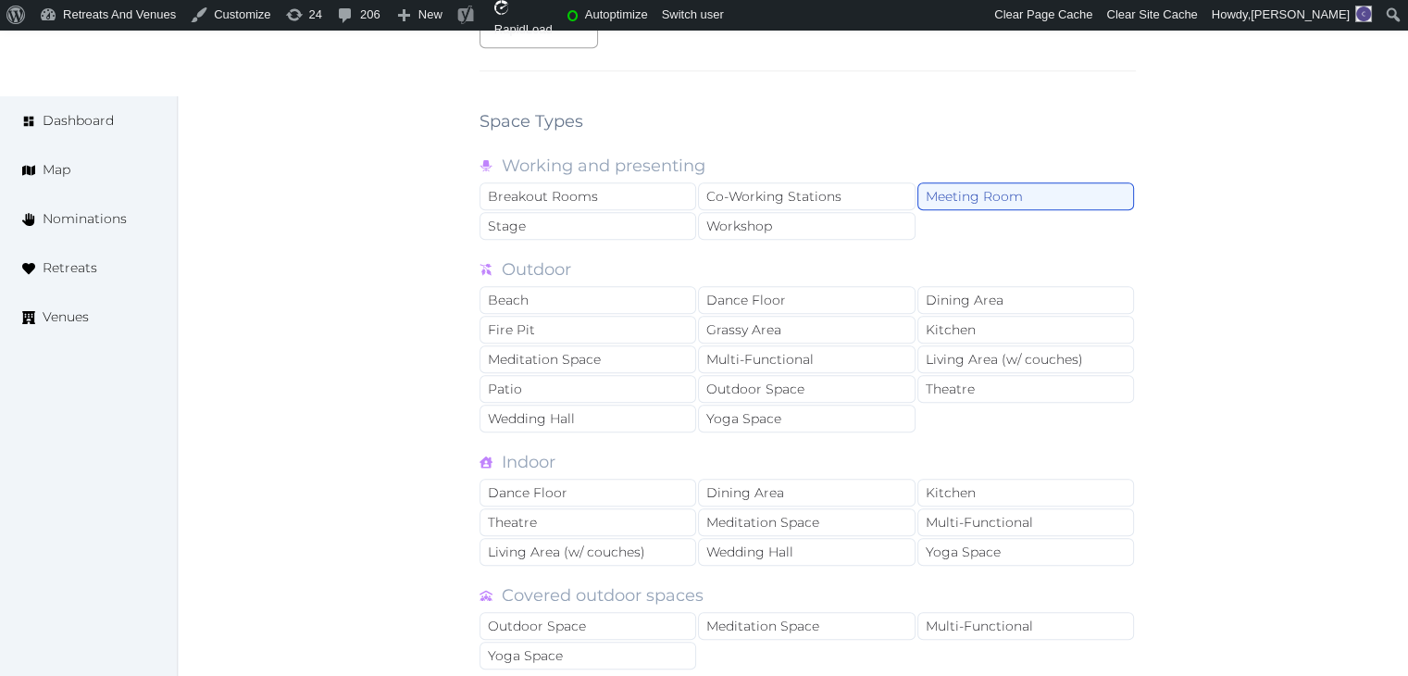
scroll to position [1851, 0]
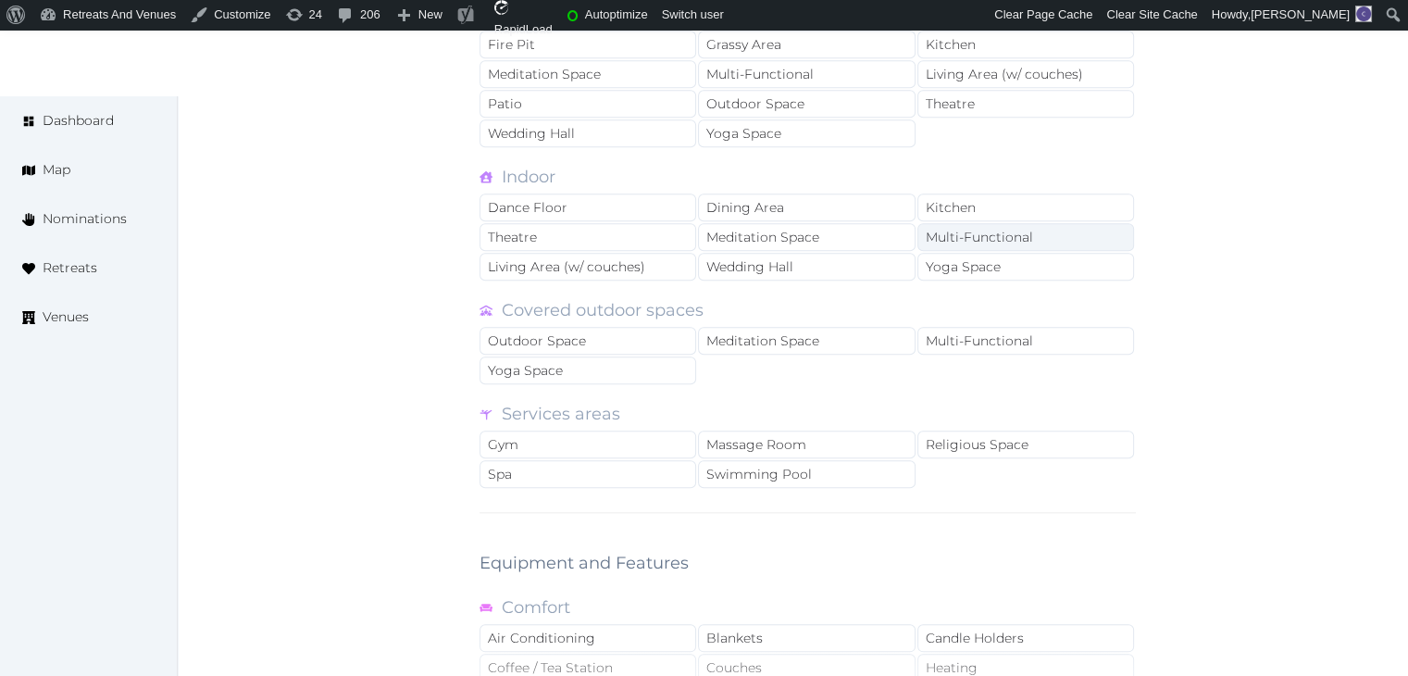
click at [1006, 241] on div "Multi-Functional" at bounding box center [1025, 237] width 217 height 28
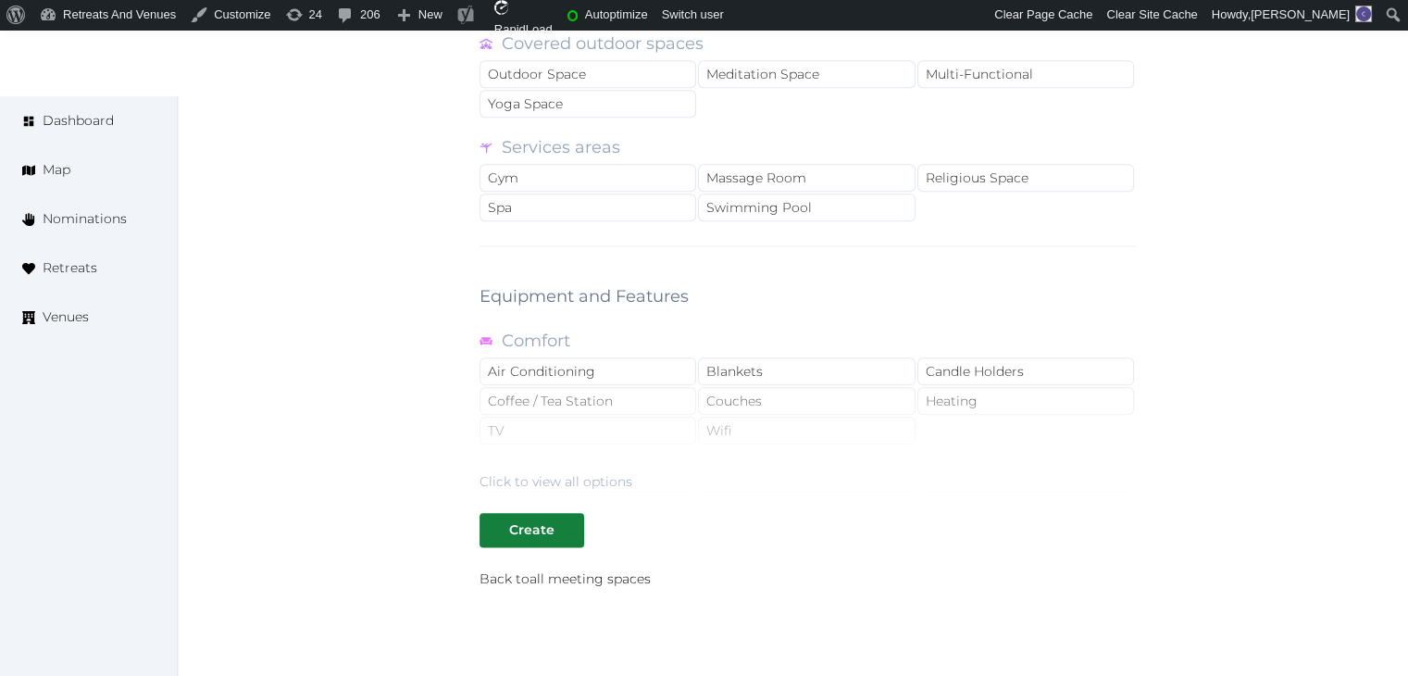
scroll to position [2230, 0]
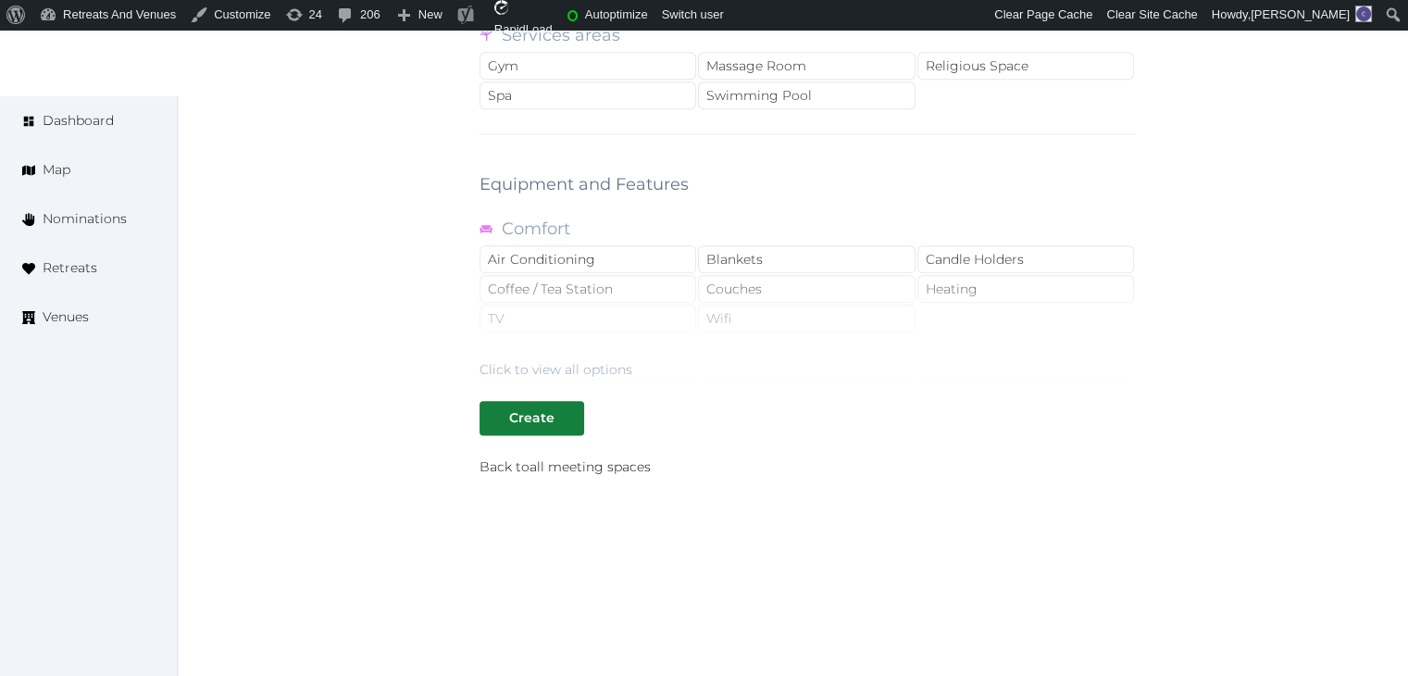
click at [570, 361] on div "Click to view all options" at bounding box center [555, 369] width 153 height 19
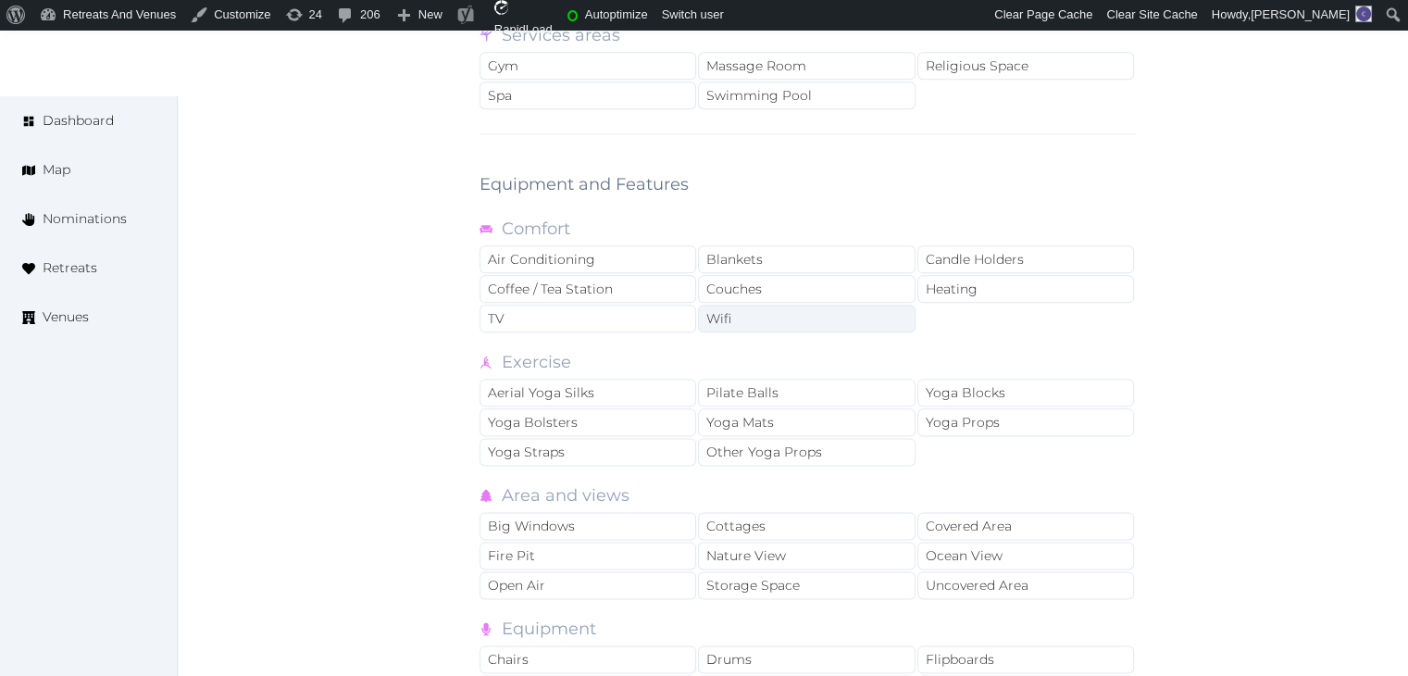
click at [777, 304] on div "Wifi" at bounding box center [806, 318] width 217 height 28
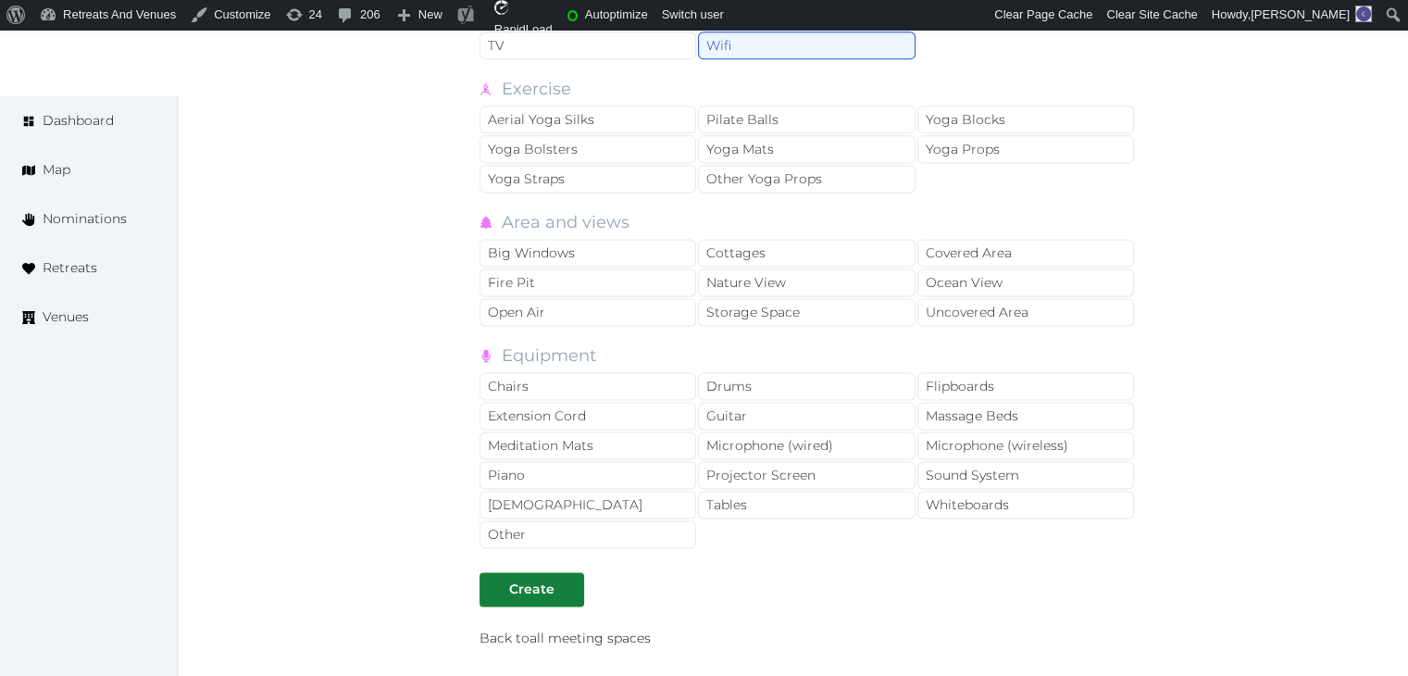
scroll to position [2668, 0]
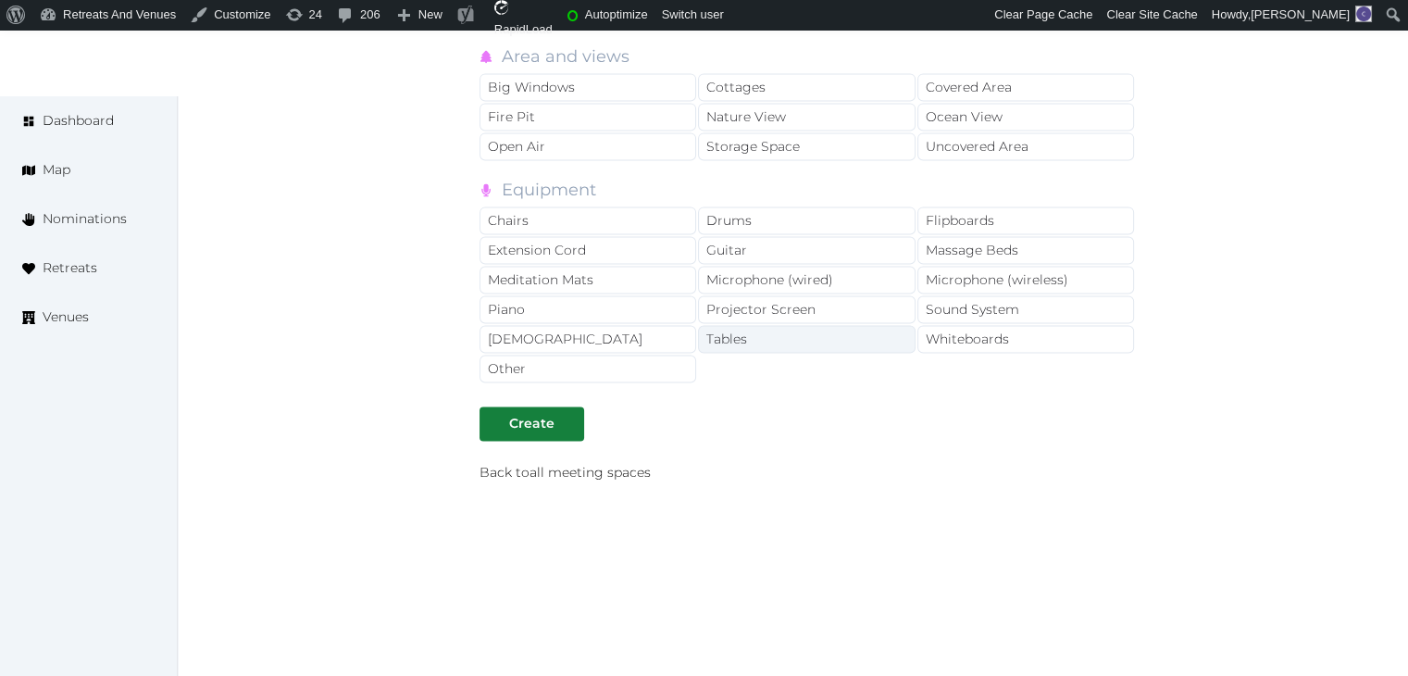
click at [787, 337] on div "Tables" at bounding box center [806, 339] width 217 height 28
drag, startPoint x: 788, startPoint y: 293, endPoint x: 702, endPoint y: 254, distance: 94.8
click at [783, 295] on div "Projector Screen" at bounding box center [806, 309] width 217 height 28
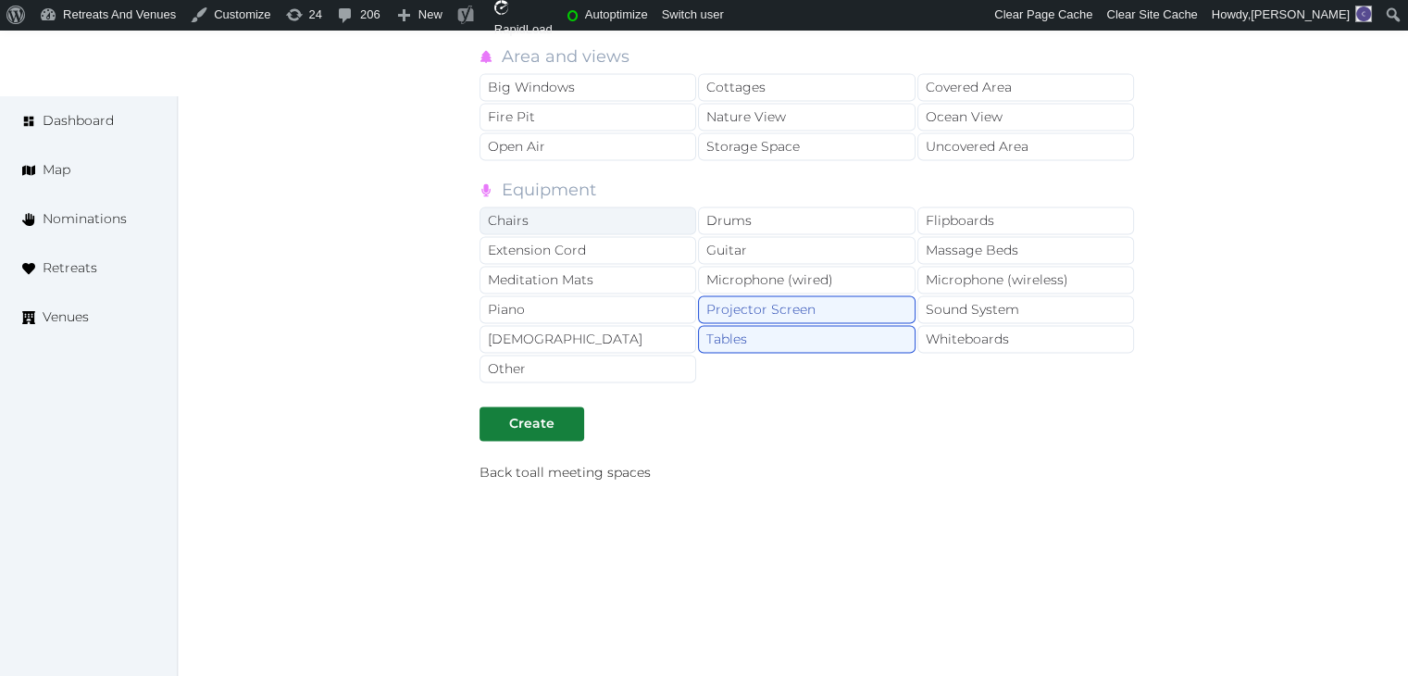
click at [640, 206] on div "Chairs" at bounding box center [587, 220] width 217 height 28
click at [994, 275] on div "Microphone (wireless)" at bounding box center [1025, 280] width 217 height 28
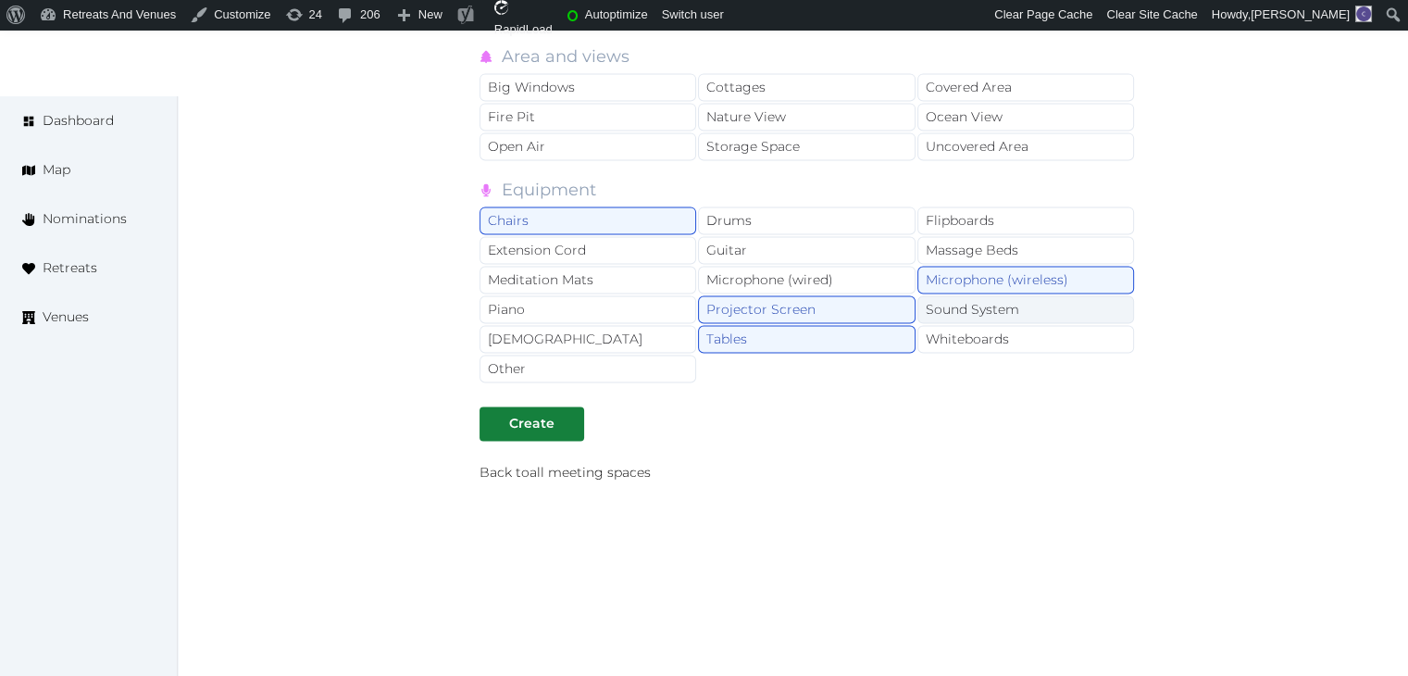
click at [985, 308] on div "Sound System" at bounding box center [1025, 309] width 217 height 28
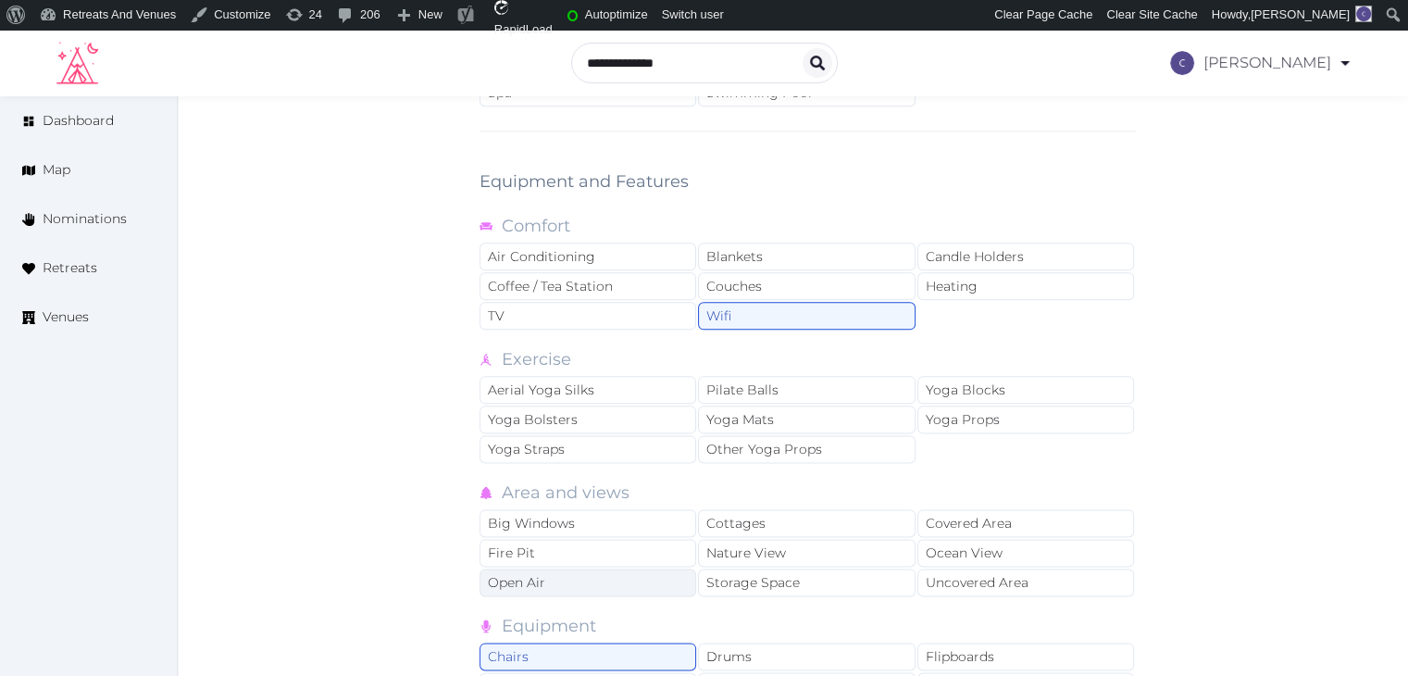
scroll to position [2205, 0]
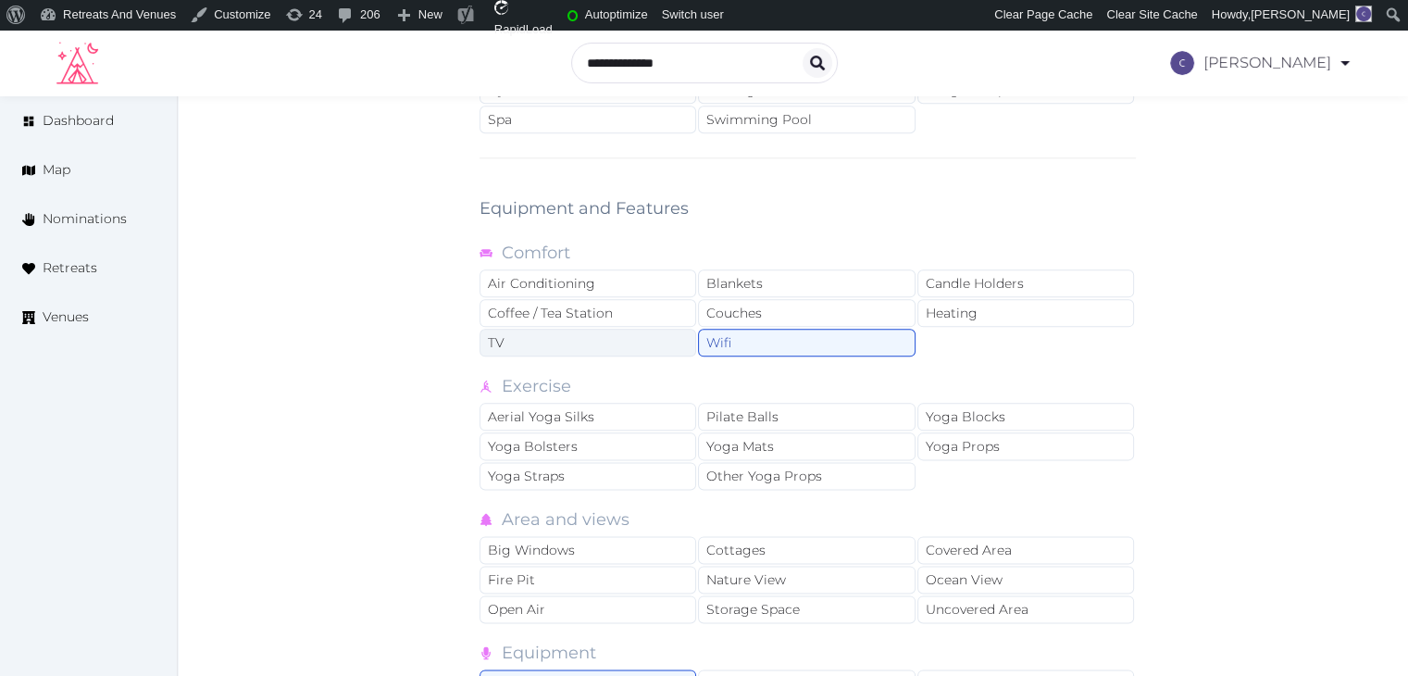
click at [589, 339] on div "TV" at bounding box center [587, 343] width 217 height 28
drag, startPoint x: 599, startPoint y: 293, endPoint x: 597, endPoint y: 265, distance: 28.7
click at [596, 286] on div "Air Conditioning Blankets Candle Holders Coffee / Tea Station Couches Heating T…" at bounding box center [807, 313] width 656 height 89
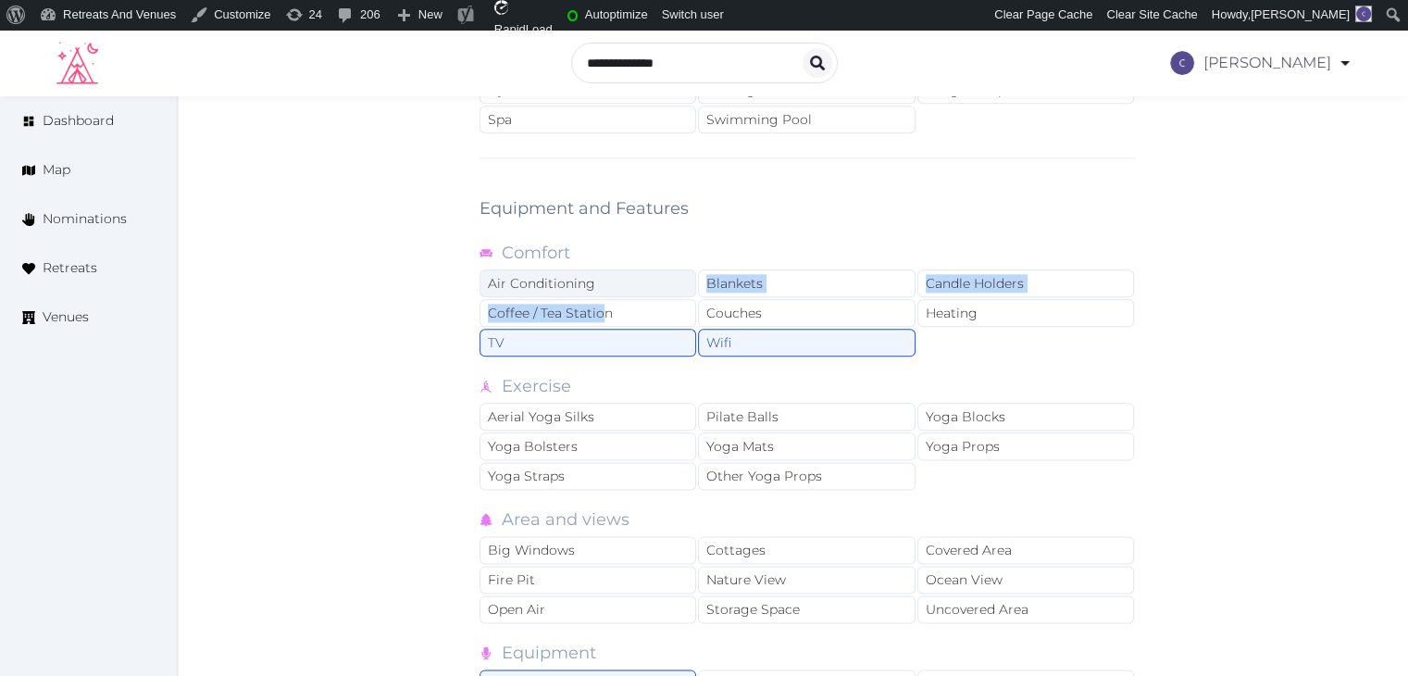
click at [597, 269] on div "Air Conditioning" at bounding box center [587, 283] width 217 height 28
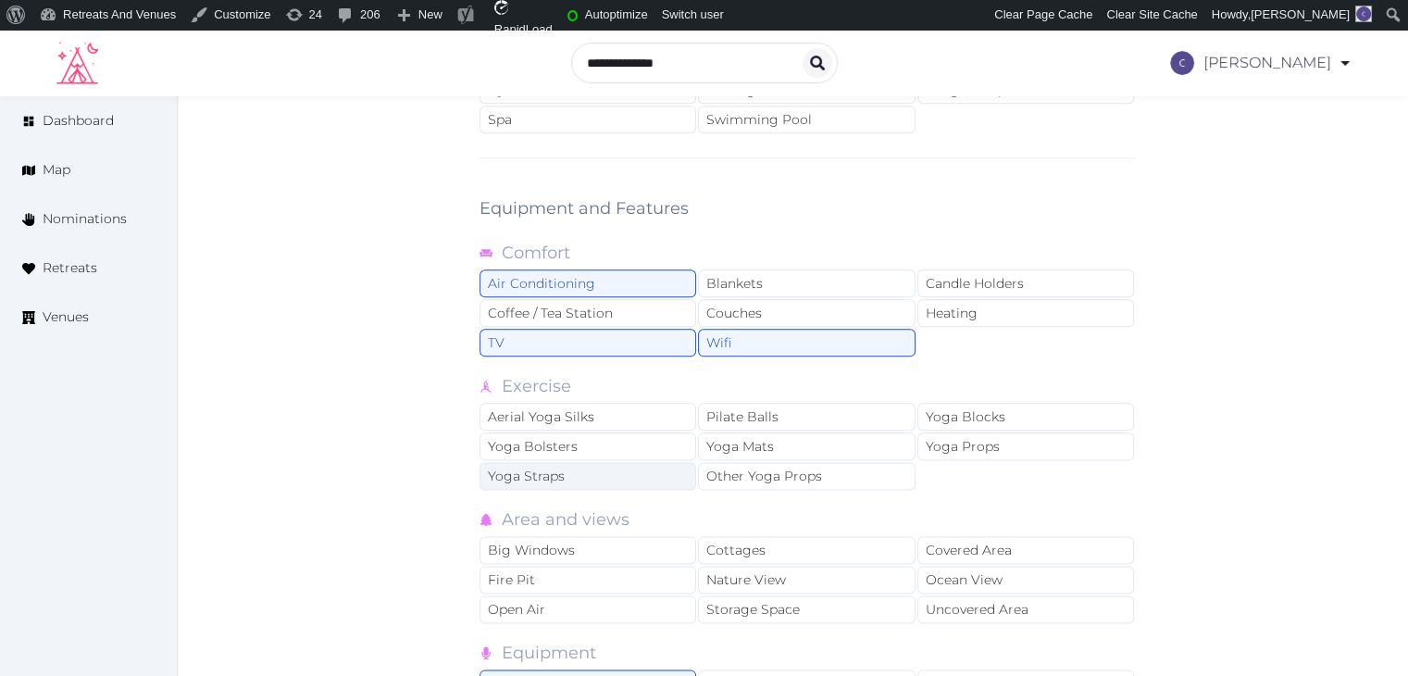
drag, startPoint x: 632, startPoint y: 304, endPoint x: 653, endPoint y: 453, distance: 150.5
click at [632, 304] on div "Coffee / Tea Station" at bounding box center [587, 313] width 217 height 28
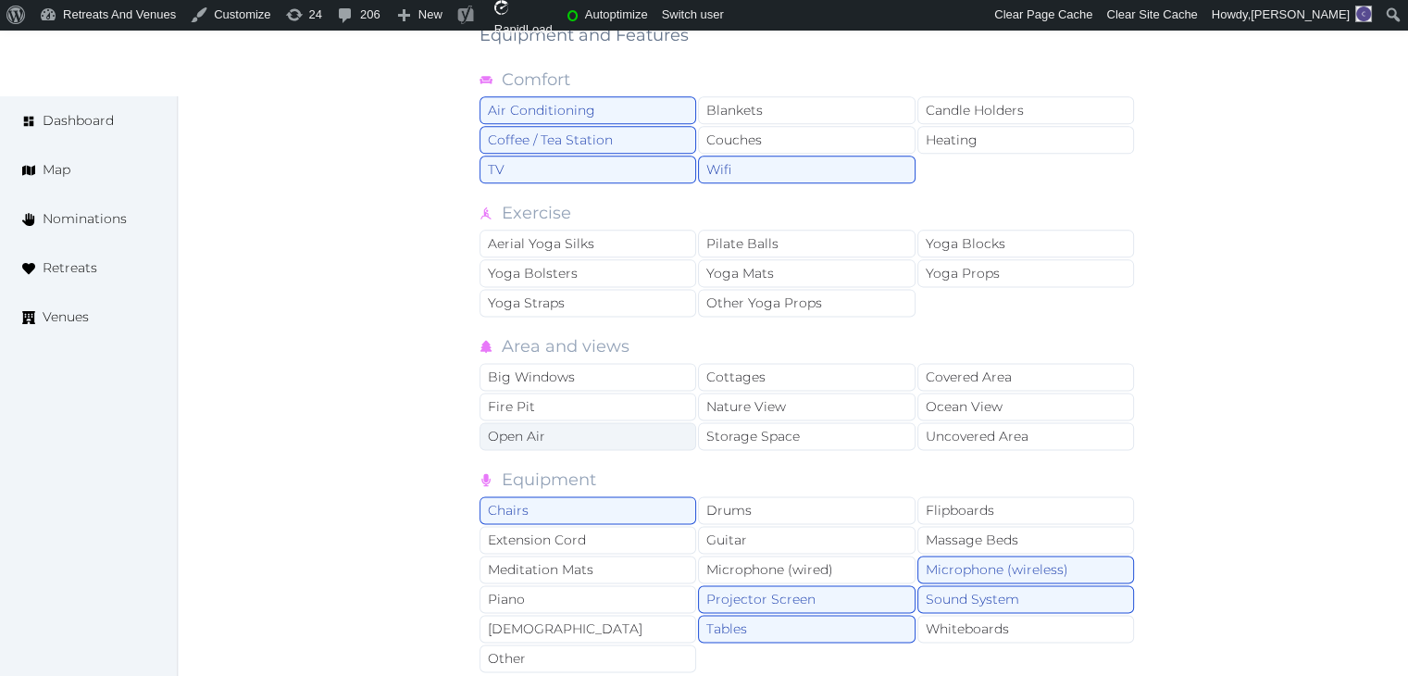
scroll to position [2576, 0]
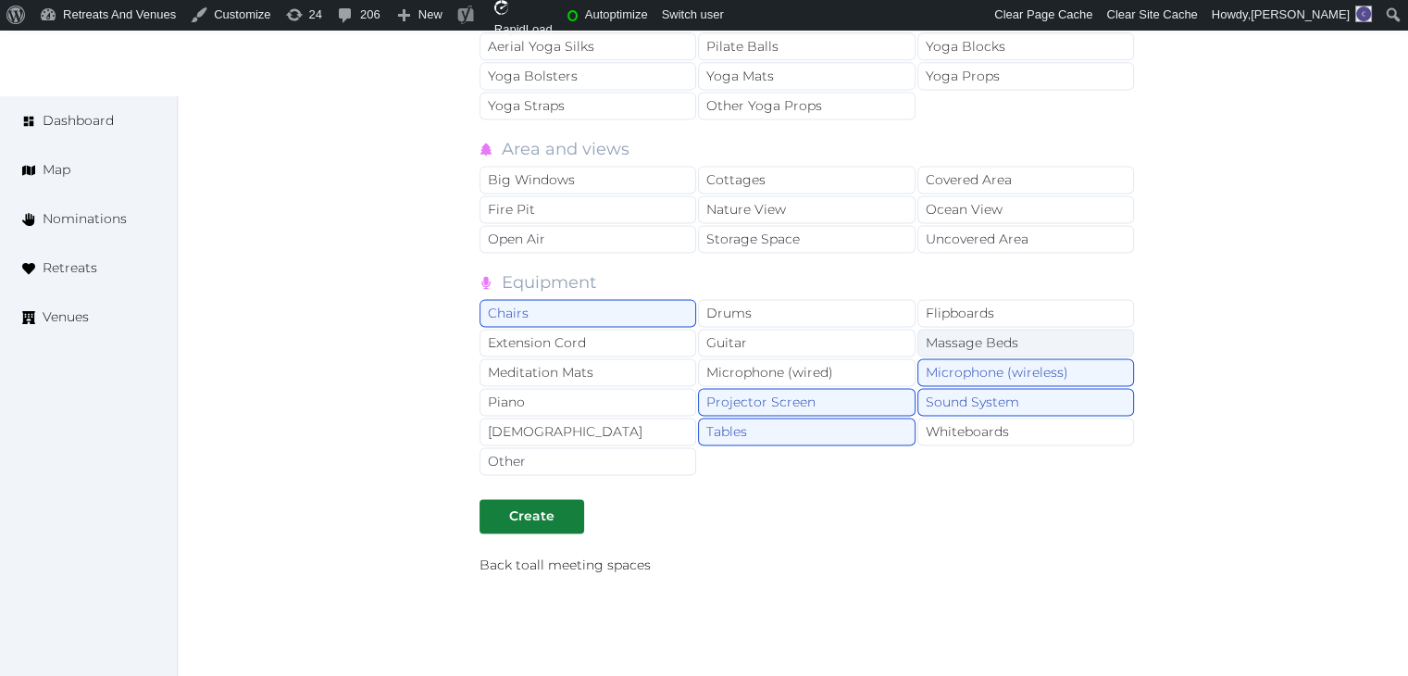
drag, startPoint x: 1007, startPoint y: 295, endPoint x: 975, endPoint y: 325, distance: 43.9
click at [1007, 299] on div "Flipboards" at bounding box center [1025, 313] width 217 height 28
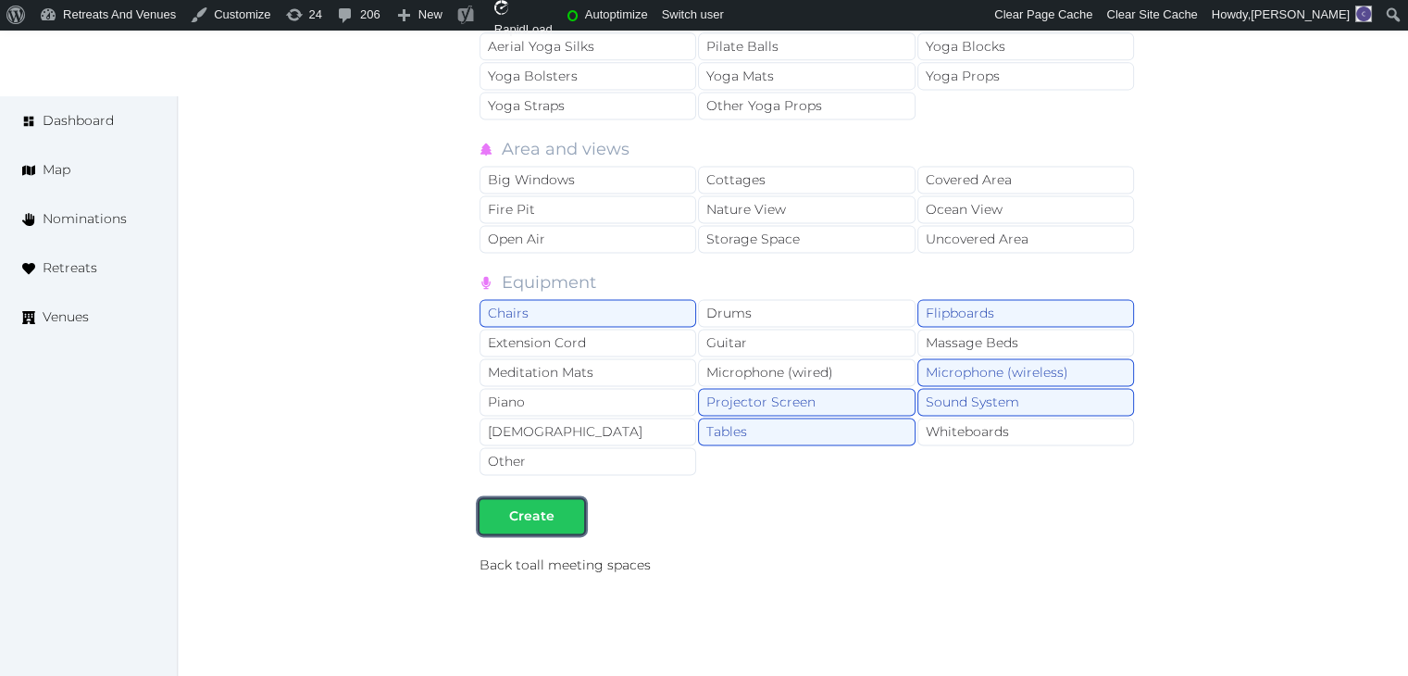
click at [528, 506] on div "Create" at bounding box center [531, 515] width 45 height 19
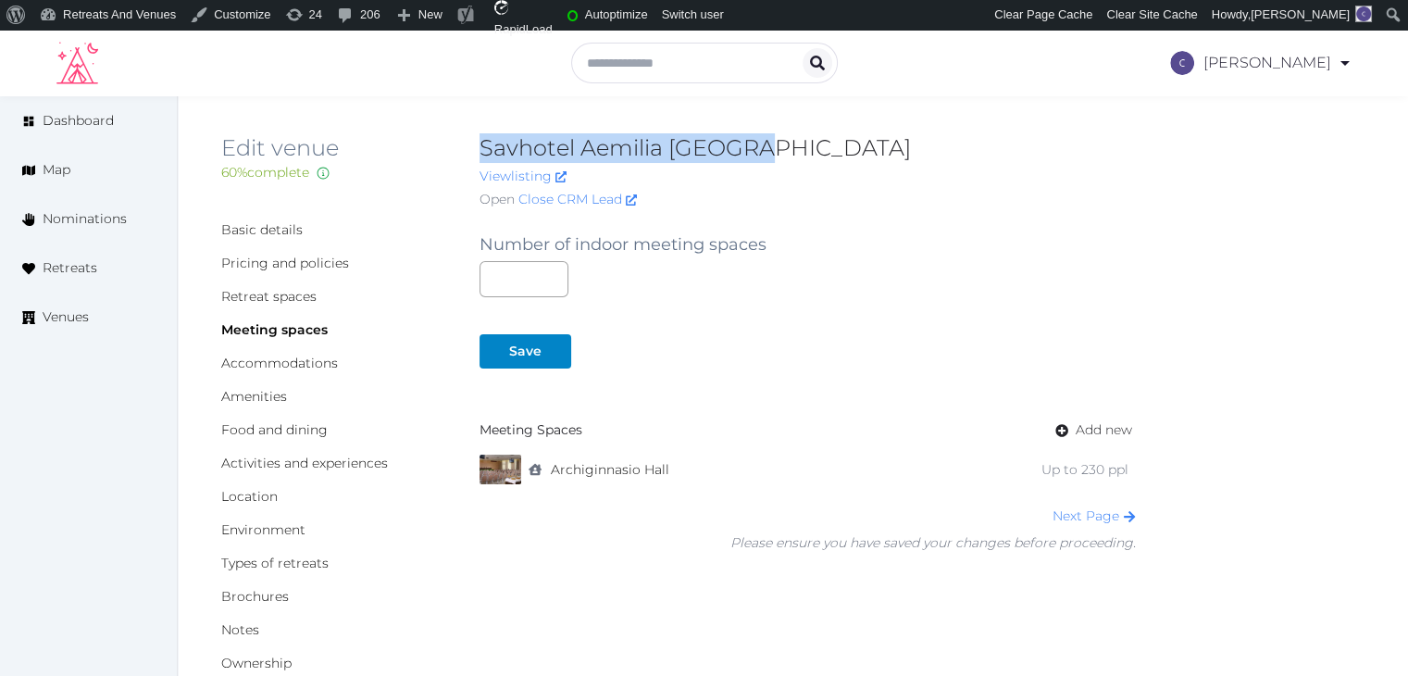
drag, startPoint x: 479, startPoint y: 146, endPoint x: 801, endPoint y: 128, distance: 322.6
copy h2 "Savhotel Aemilia [GEOGRAPHIC_DATA]"
click at [495, 275] on input "number" at bounding box center [523, 279] width 89 height 36
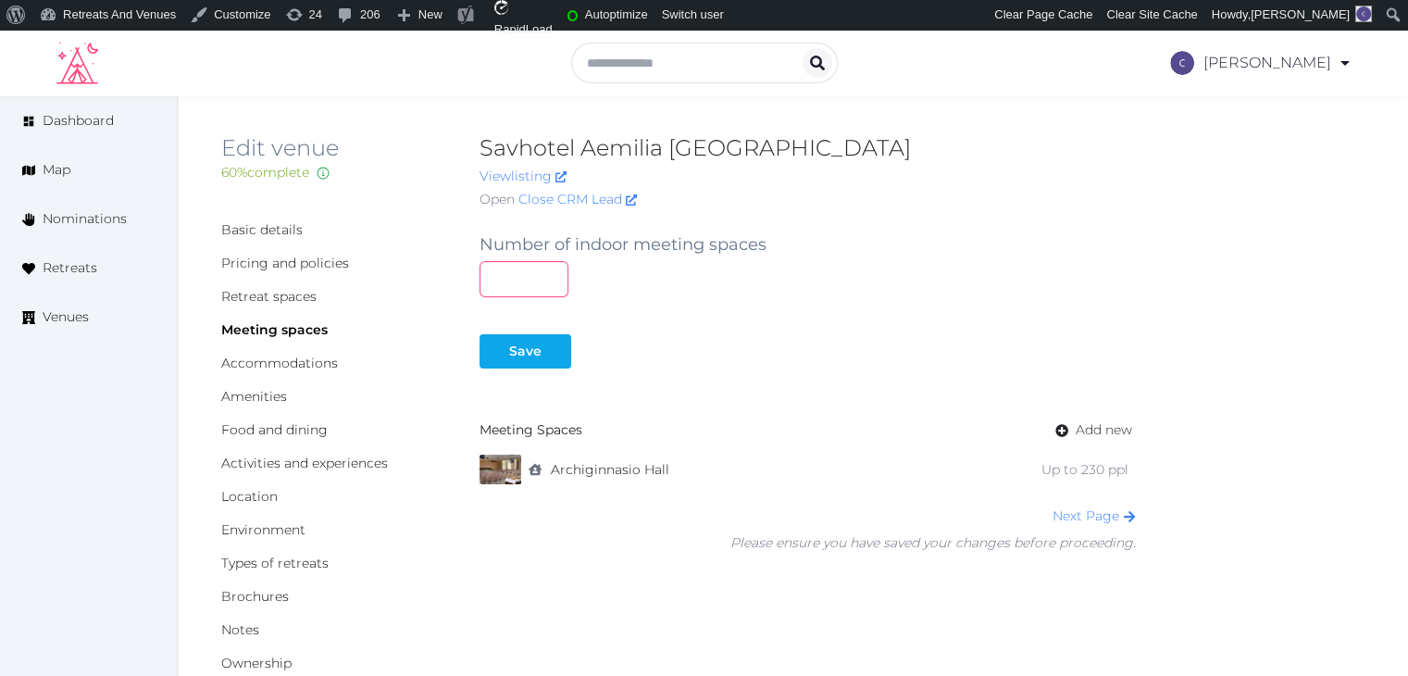
type input "*"
drag, startPoint x: 515, startPoint y: 367, endPoint x: 516, endPoint y: 356, distance: 11.3
click at [515, 366] on button "Save" at bounding box center [525, 351] width 92 height 34
click at [261, 221] on link "Basic details" at bounding box center [261, 229] width 81 height 17
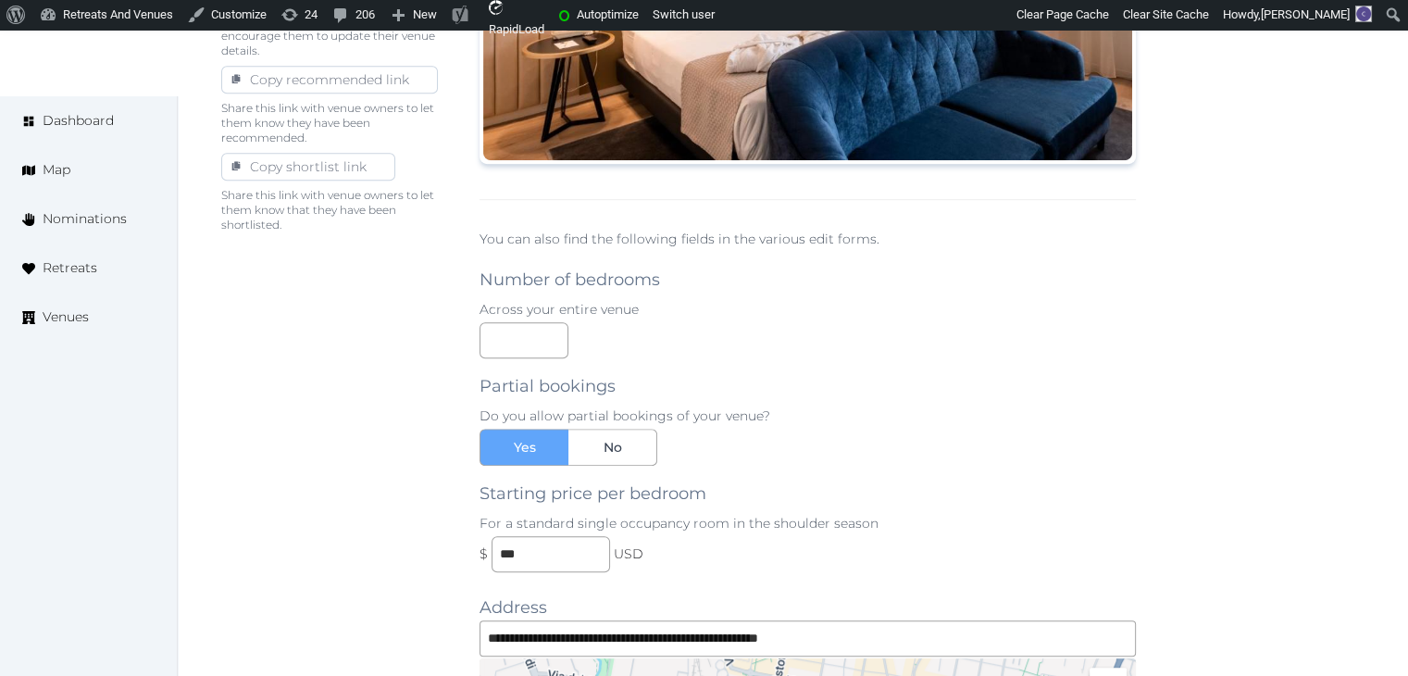
scroll to position [1388, 0]
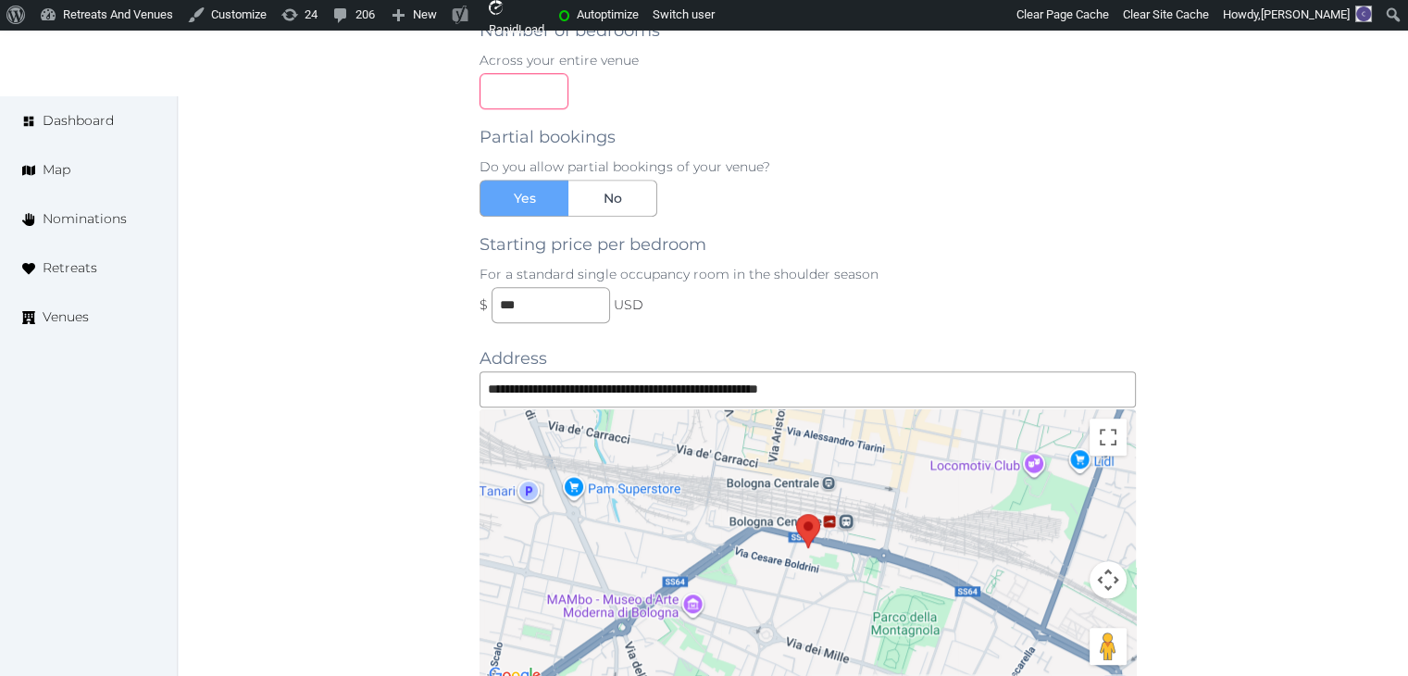
drag, startPoint x: 537, startPoint y: 79, endPoint x: 461, endPoint y: 93, distance: 77.3
click at [463, 93] on div "**********" at bounding box center [792, 198] width 1143 height 2740
type input "***"
drag, startPoint x: 1252, startPoint y: 126, endPoint x: 1285, endPoint y: 222, distance: 101.6
click at [1254, 130] on div "**********" at bounding box center [792, 198] width 1143 height 2740
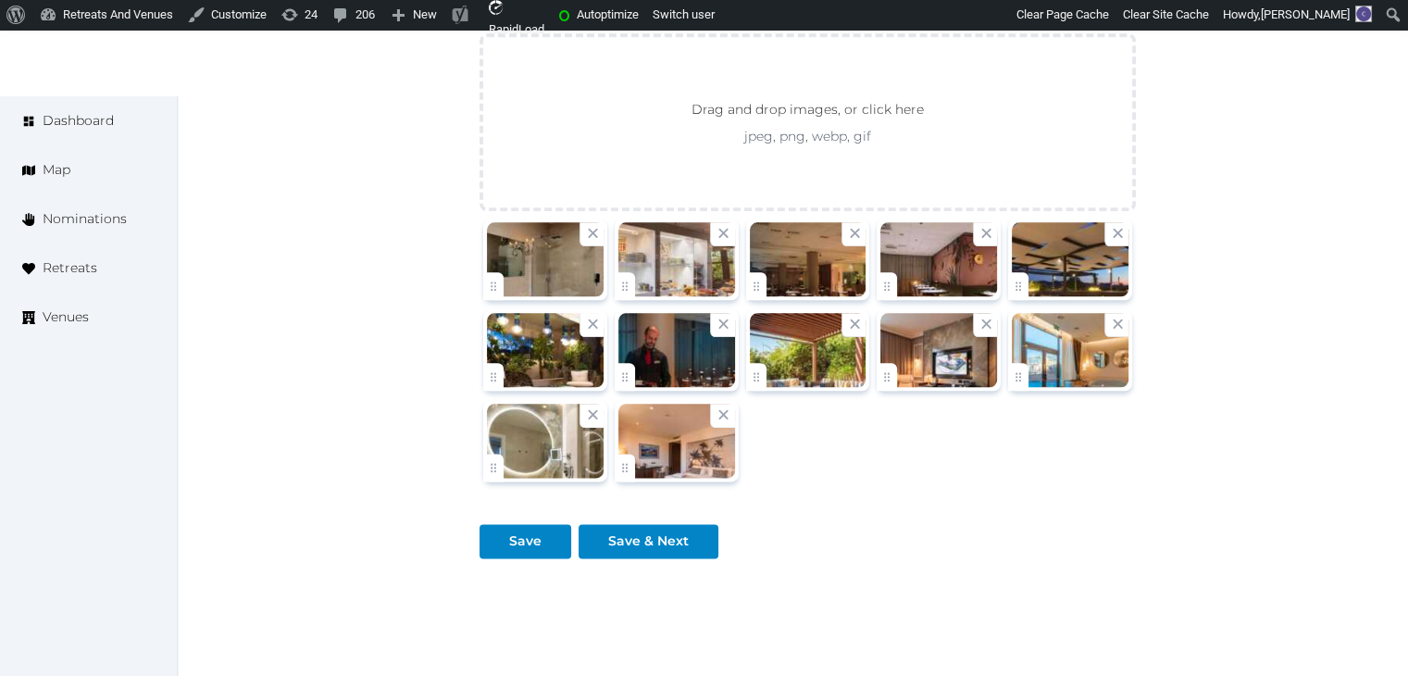
scroll to position [2307, 0]
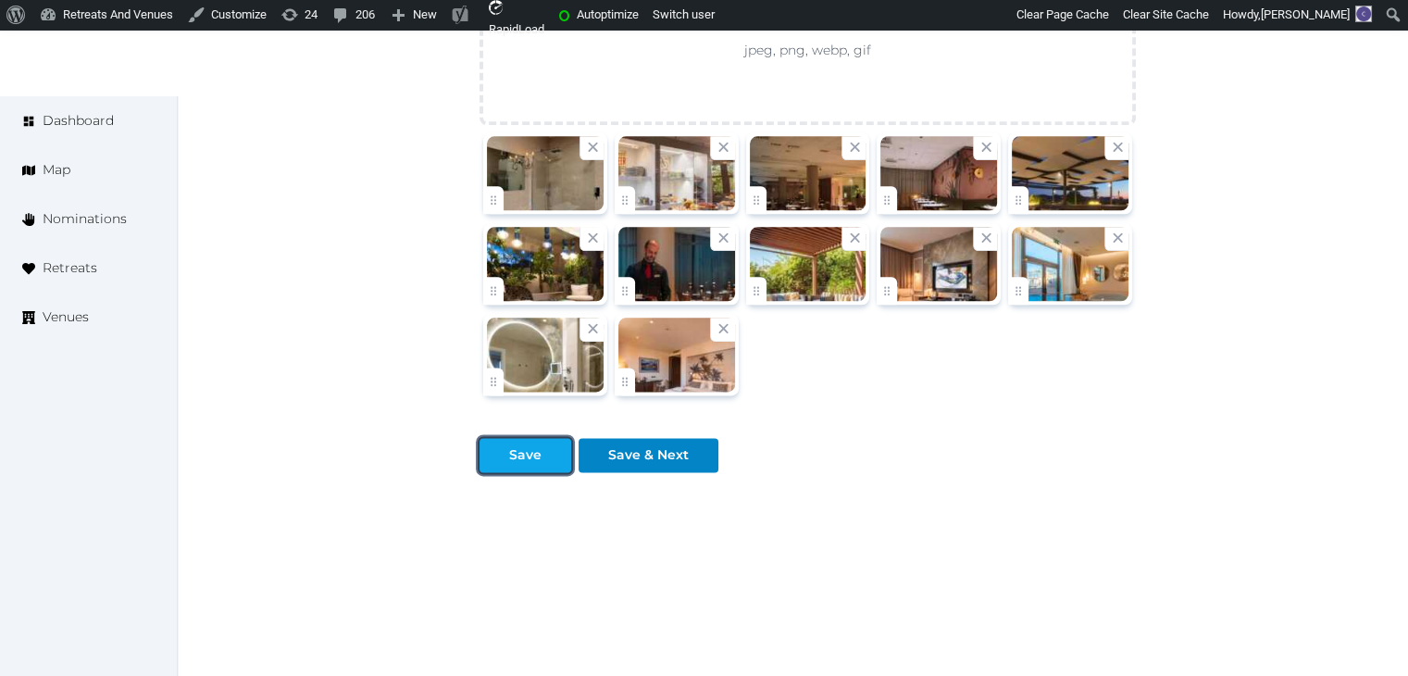
click at [541, 455] on div "Save" at bounding box center [525, 454] width 84 height 19
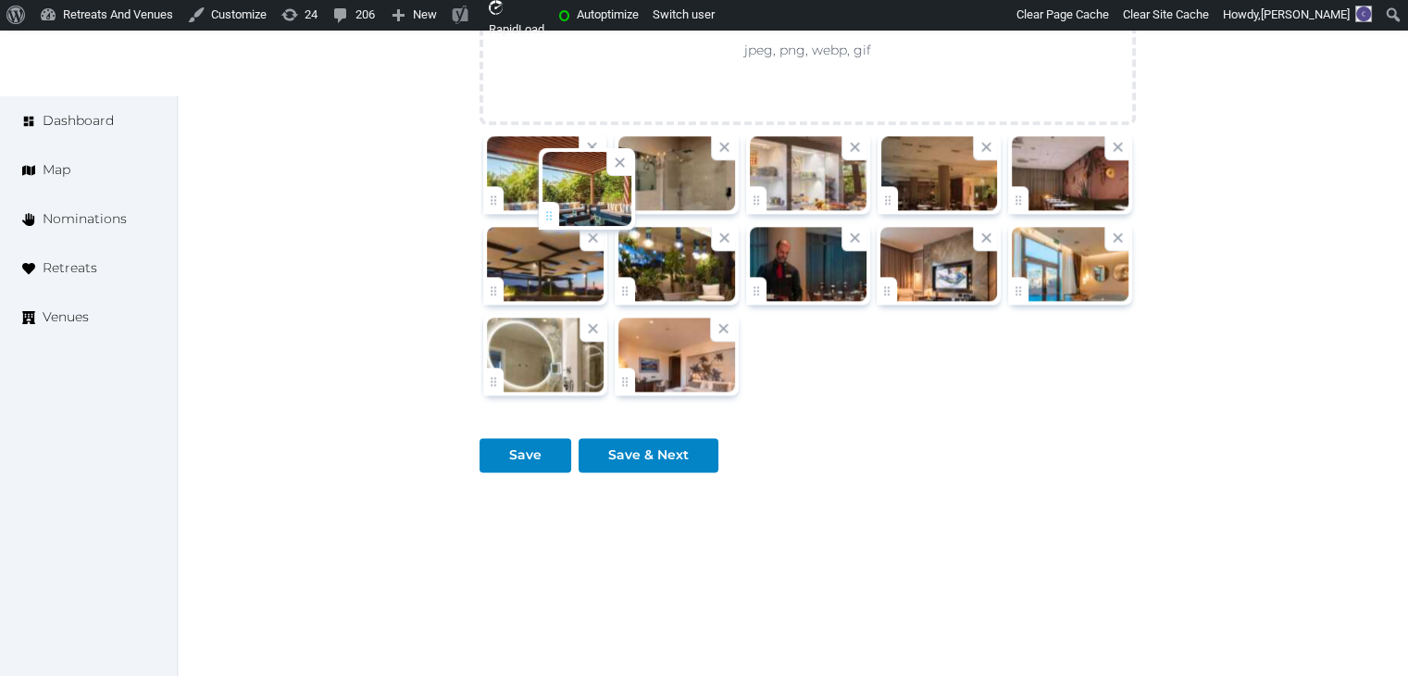
drag, startPoint x: 763, startPoint y: 284, endPoint x: 555, endPoint y: 213, distance: 219.2
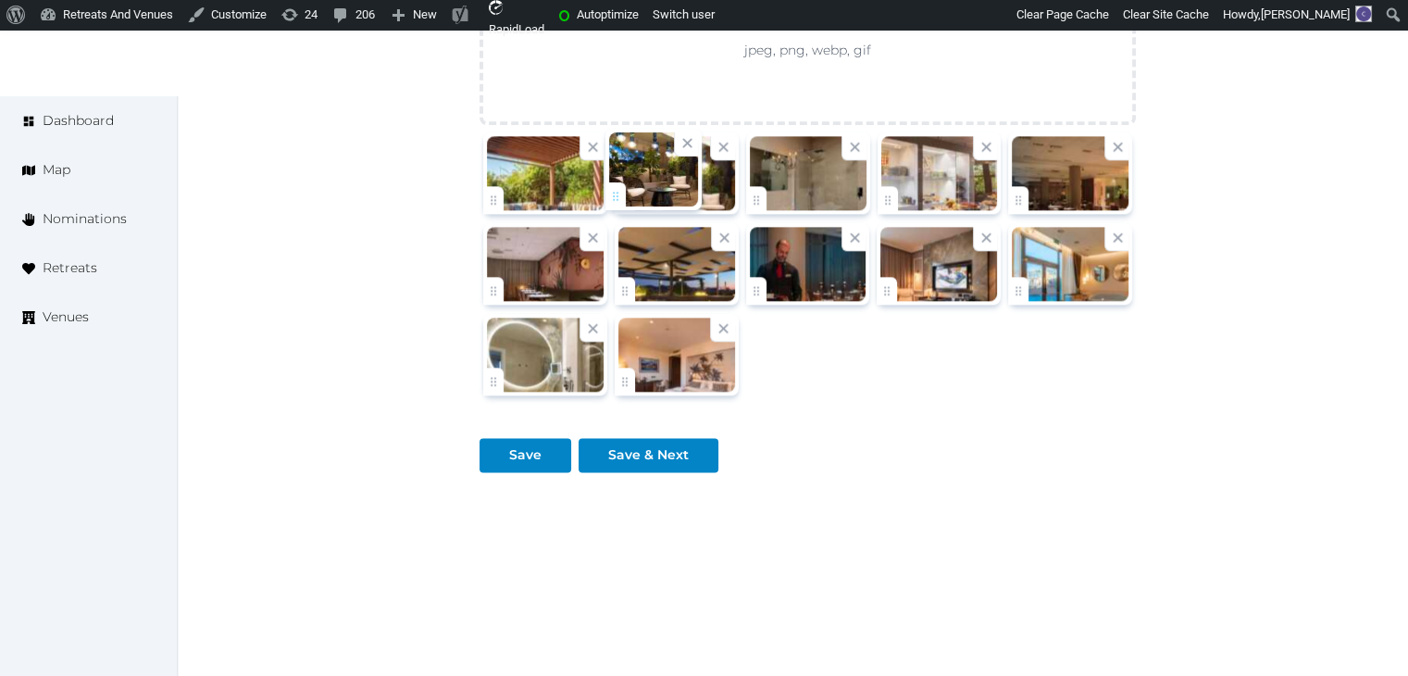
drag, startPoint x: 635, startPoint y: 273, endPoint x: 627, endPoint y: 178, distance: 95.7
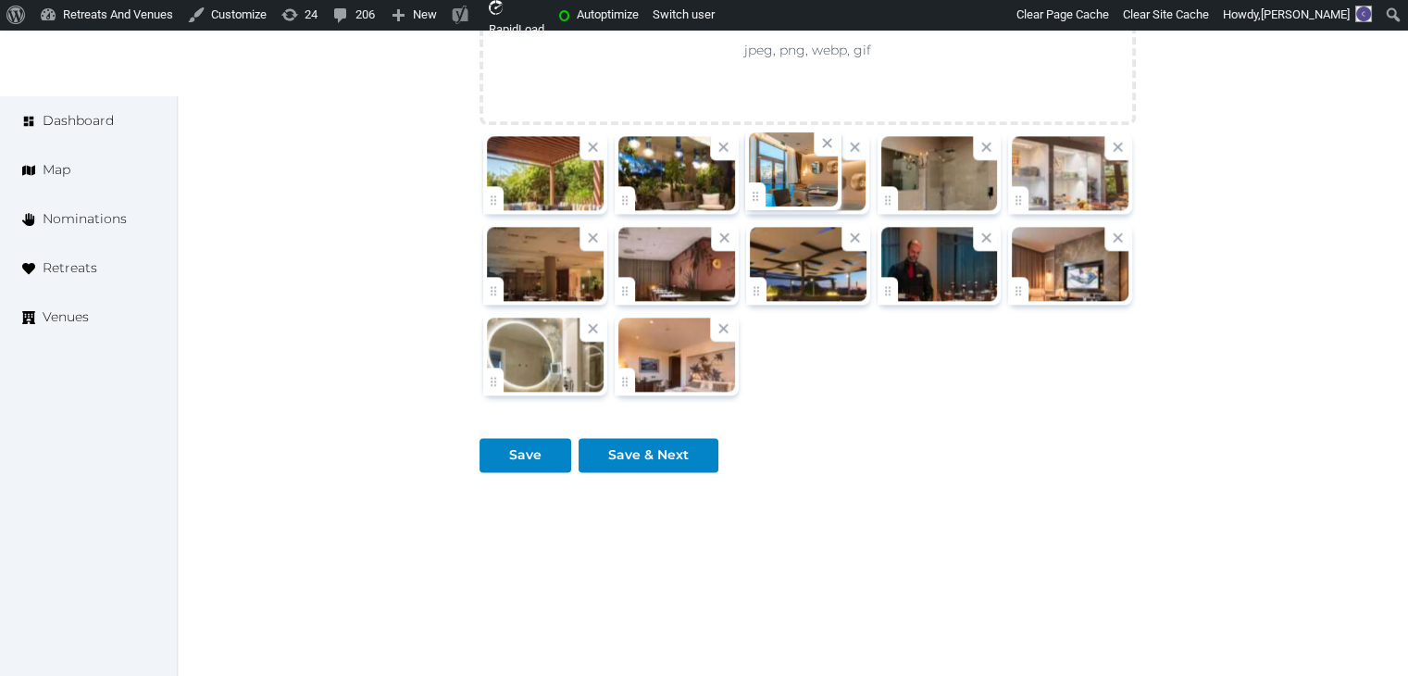
drag, startPoint x: 1029, startPoint y: 271, endPoint x: 796, endPoint y: 194, distance: 245.5
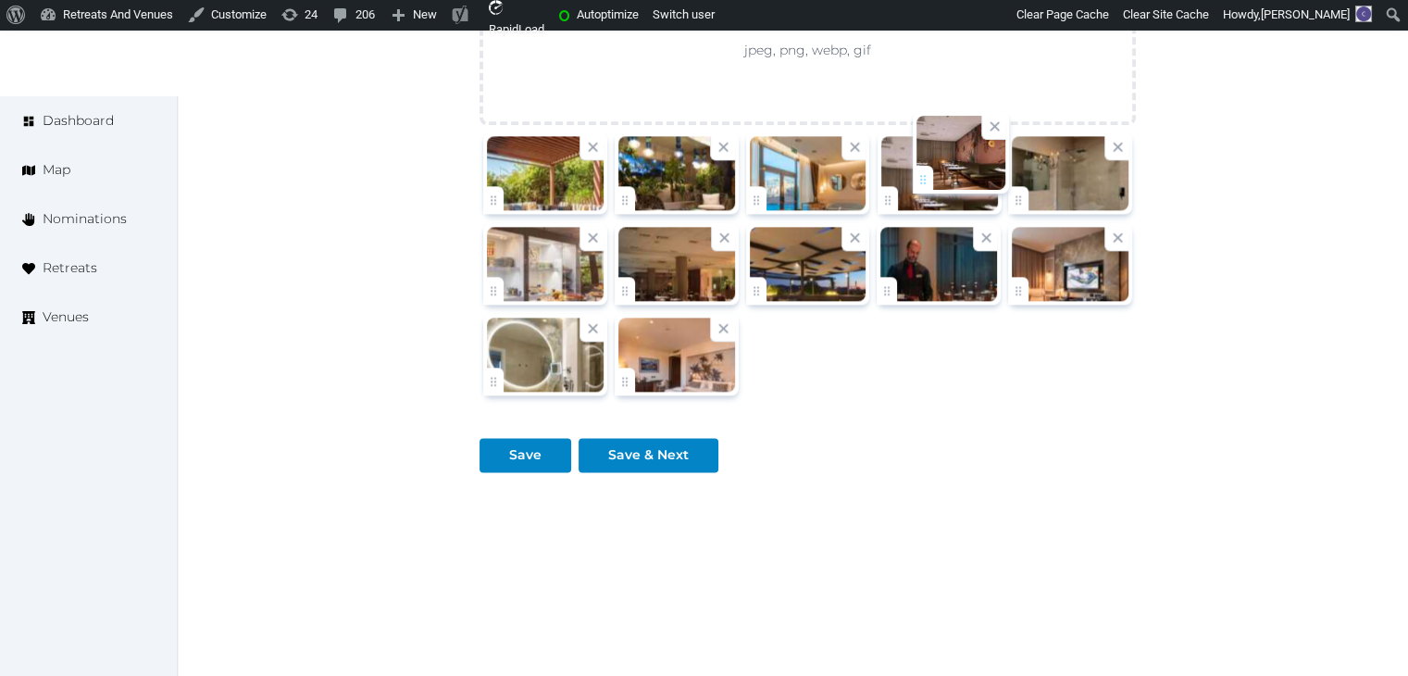
drag, startPoint x: 624, startPoint y: 288, endPoint x: 922, endPoint y: 180, distance: 316.8
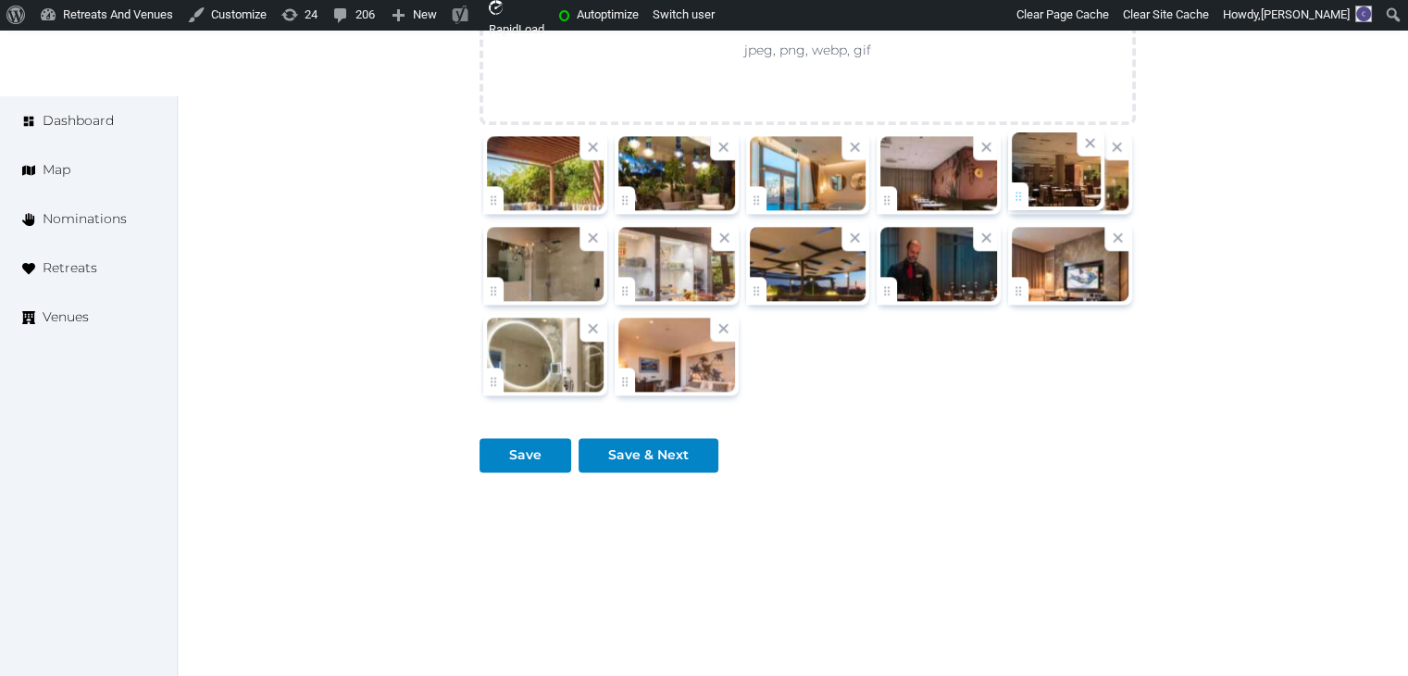
drag, startPoint x: 633, startPoint y: 282, endPoint x: 1054, endPoint y: 201, distance: 428.9
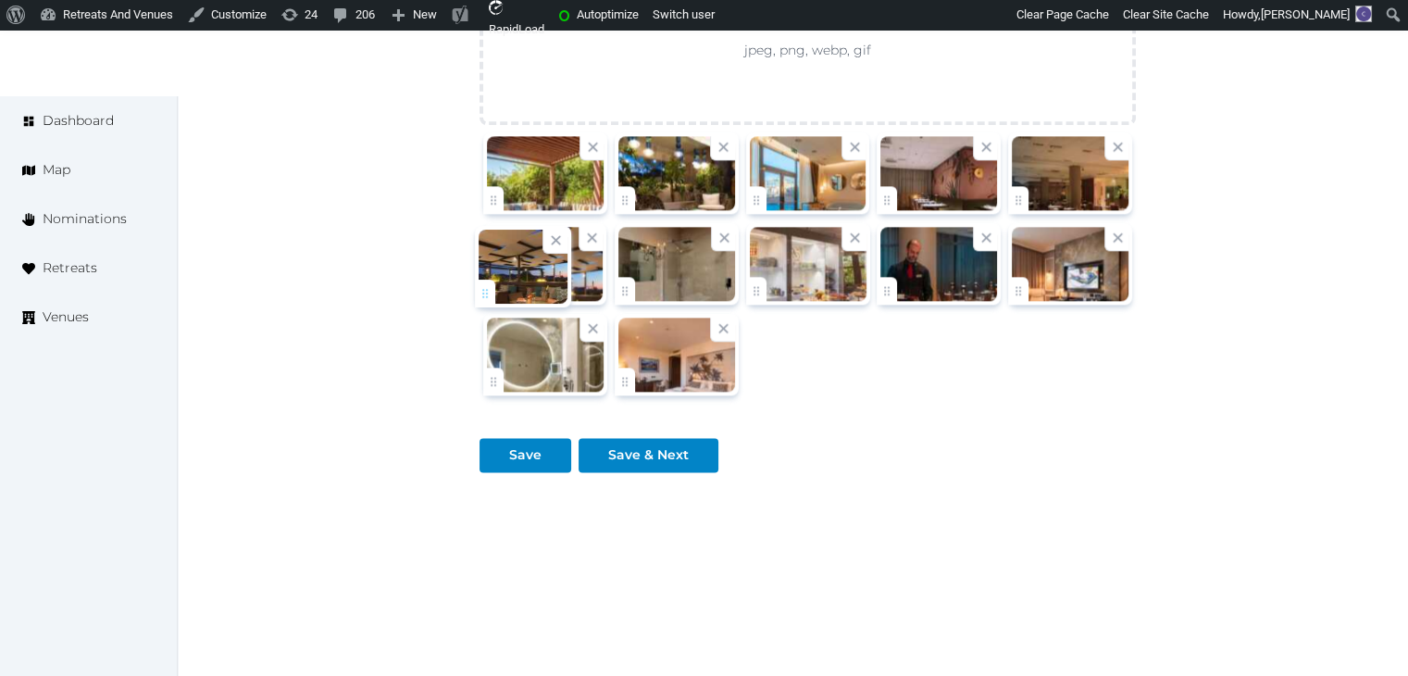
drag, startPoint x: 762, startPoint y: 283, endPoint x: 491, endPoint y: 290, distance: 271.2
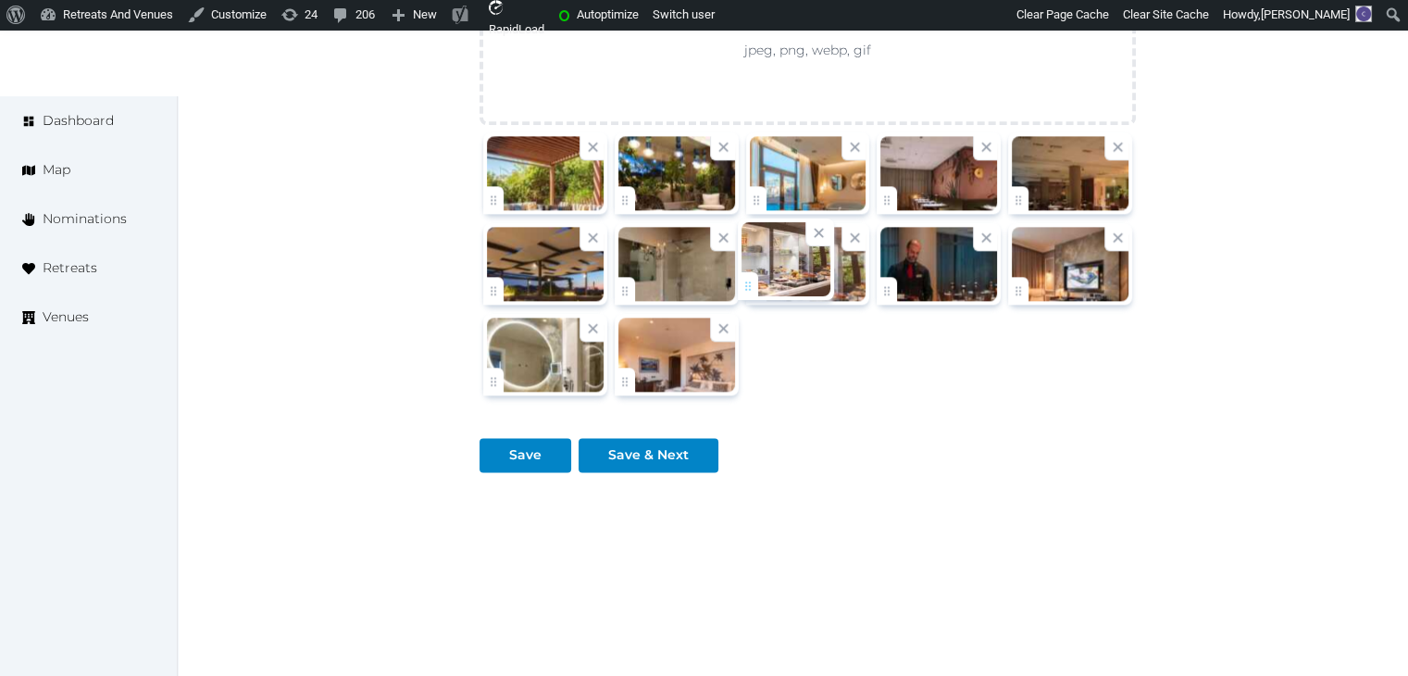
drag, startPoint x: 763, startPoint y: 284, endPoint x: 681, endPoint y: 283, distance: 81.4
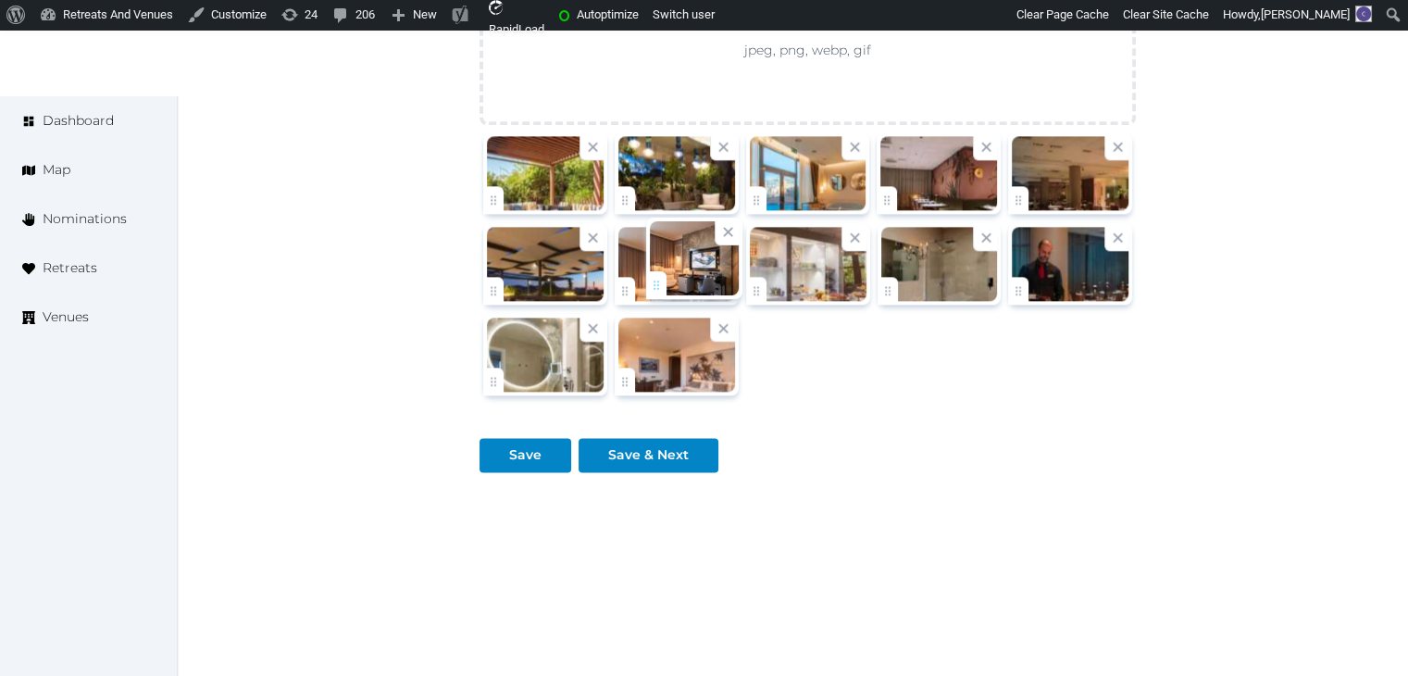
drag, startPoint x: 1032, startPoint y: 279, endPoint x: 640, endPoint y: 283, distance: 392.4
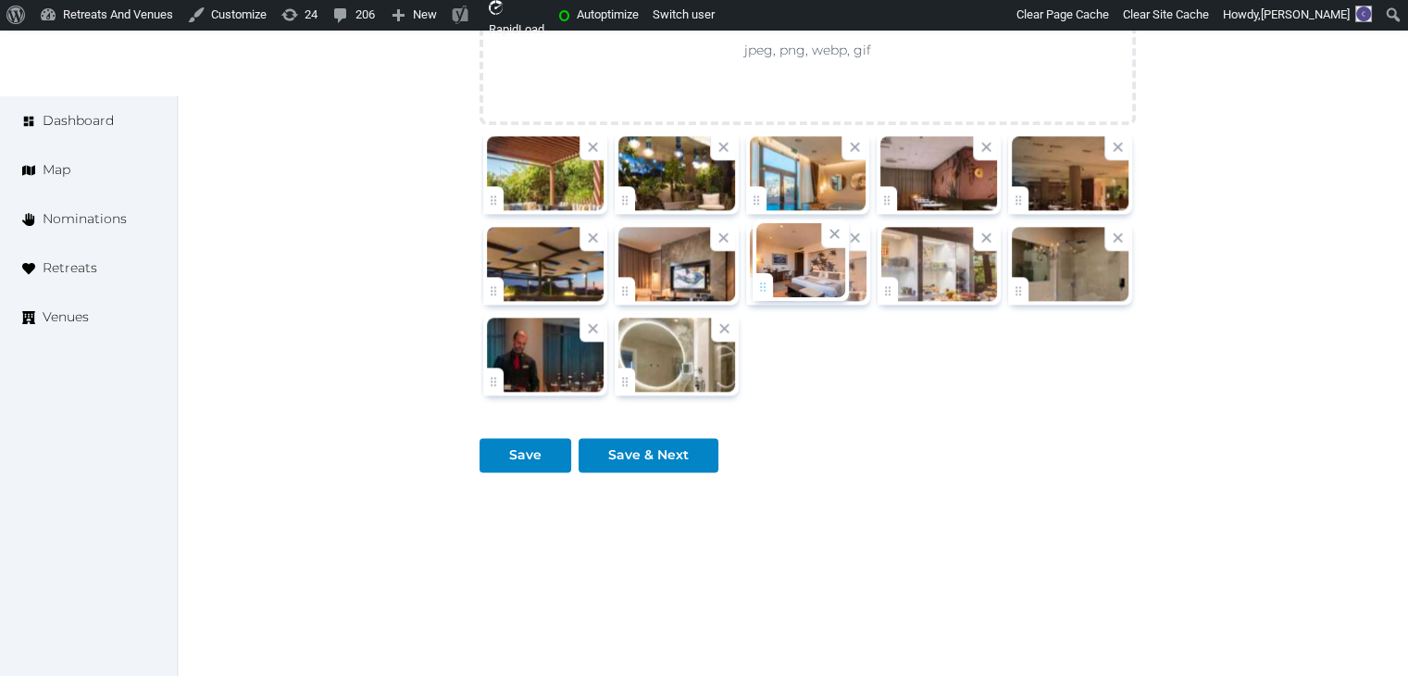
drag, startPoint x: 630, startPoint y: 373, endPoint x: 770, endPoint y: 295, distance: 159.9
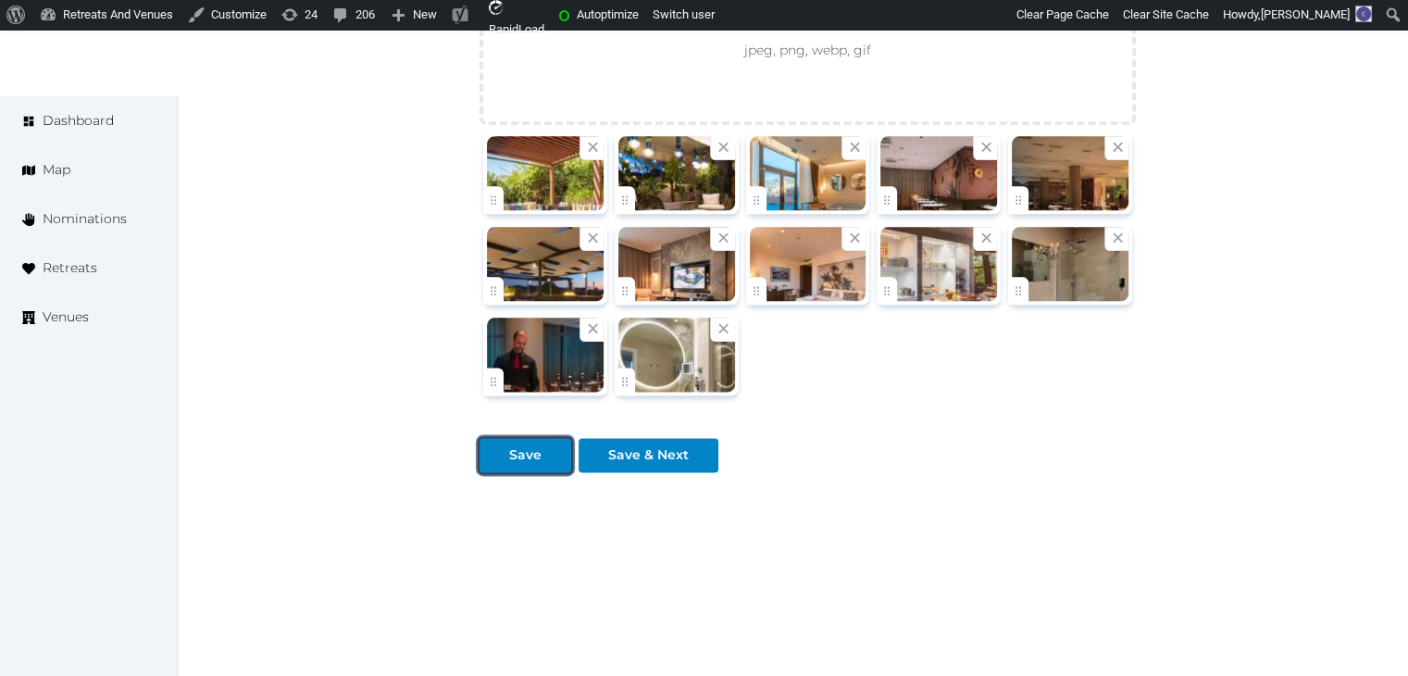
drag, startPoint x: 536, startPoint y: 453, endPoint x: 600, endPoint y: 501, distance: 80.0
click at [536, 453] on div "Save" at bounding box center [525, 454] width 32 height 19
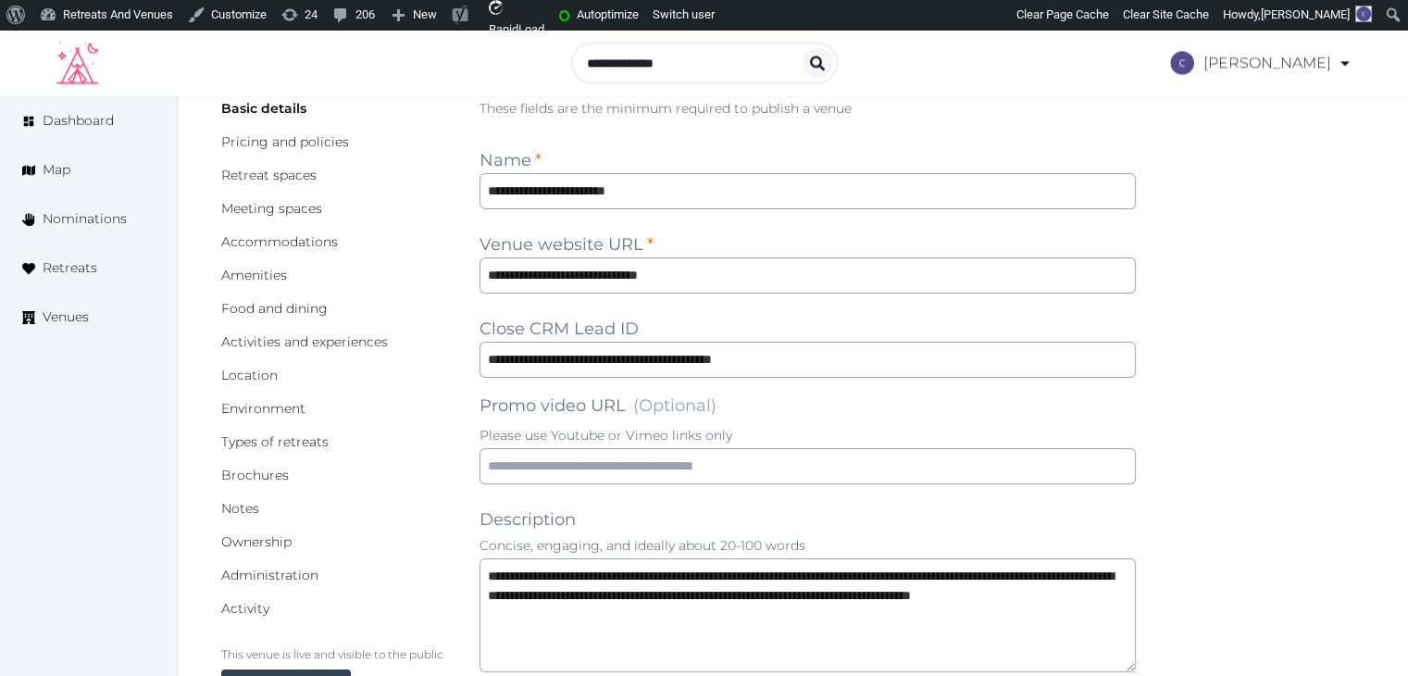
scroll to position [0, 0]
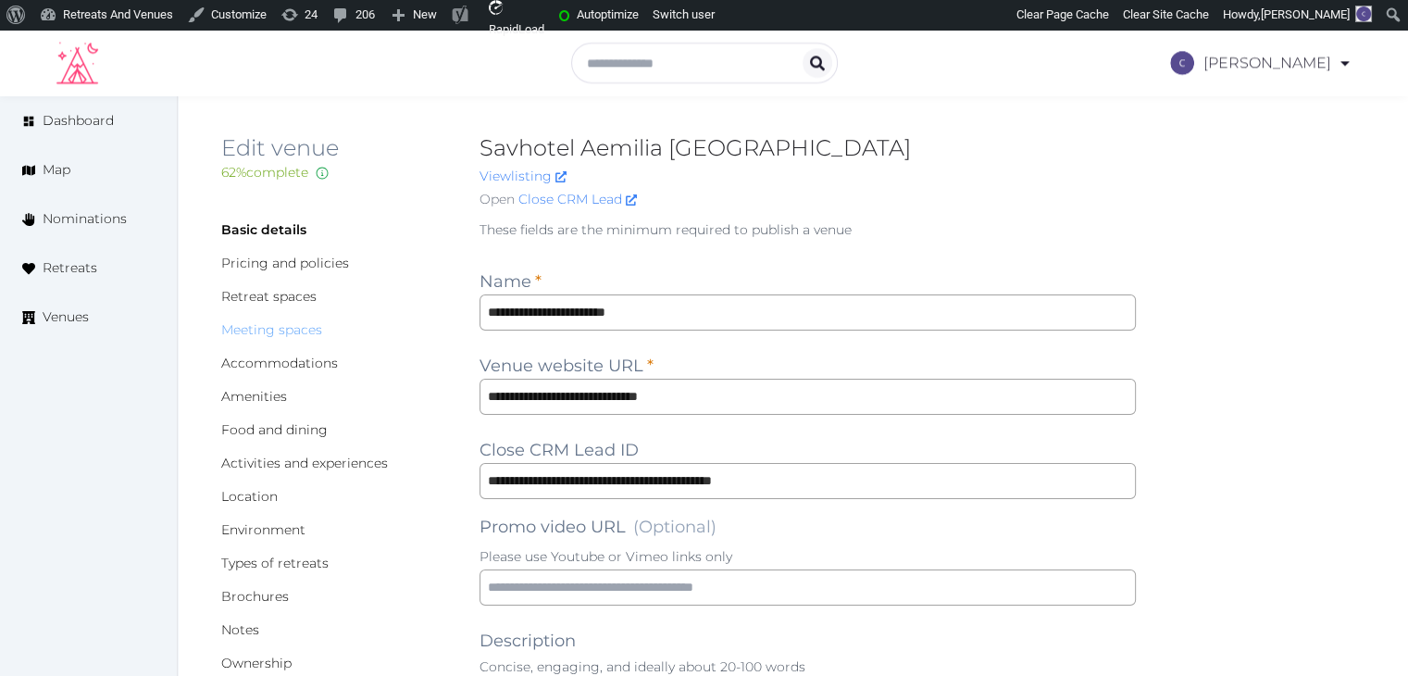
click at [289, 327] on link "Meeting spaces" at bounding box center [271, 329] width 101 height 17
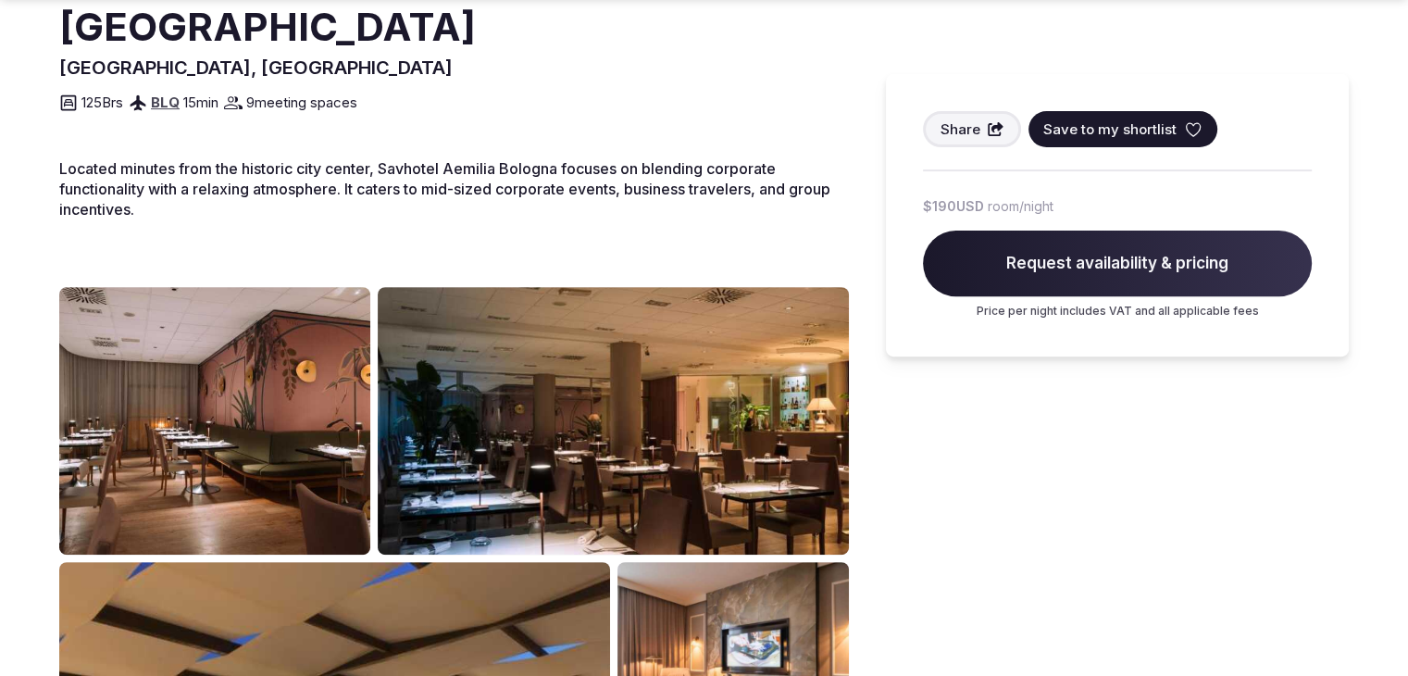
scroll to position [925, 0]
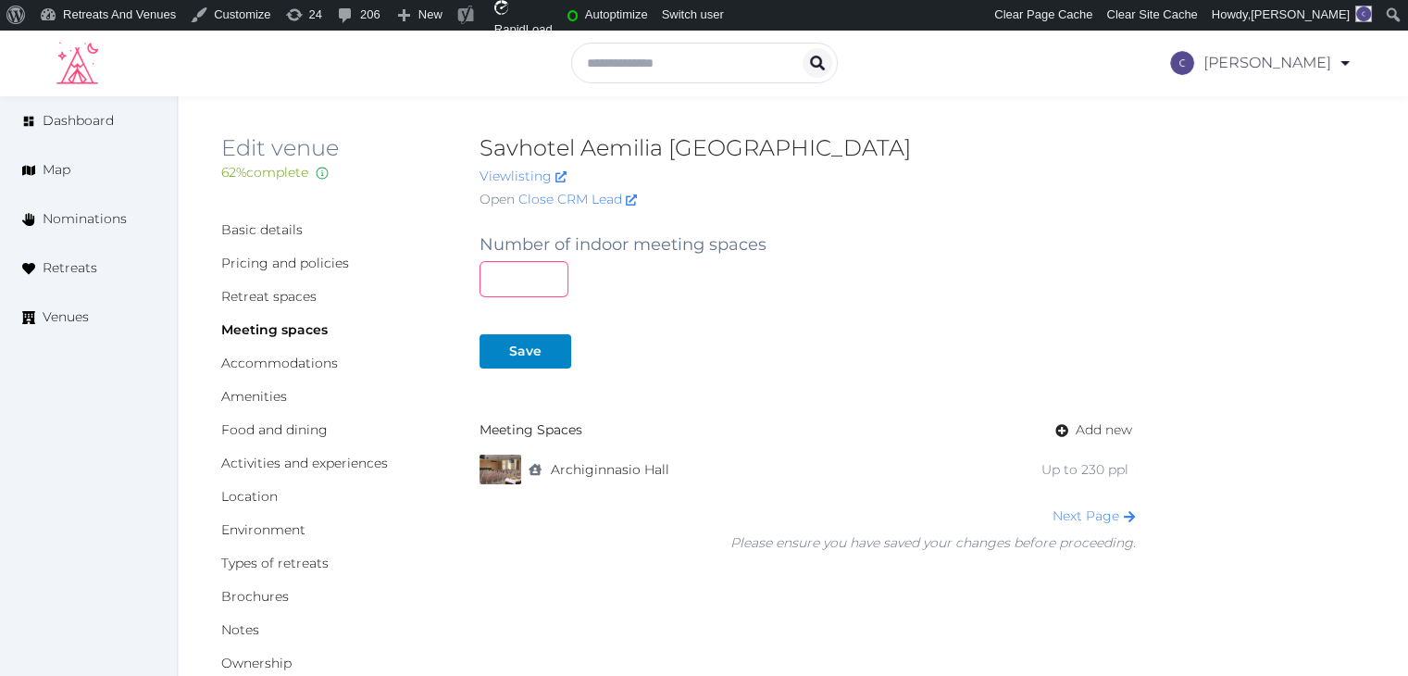
drag, startPoint x: 508, startPoint y: 281, endPoint x: 468, endPoint y: 260, distance: 45.1
type input "*"
click at [532, 354] on div "Save" at bounding box center [525, 351] width 32 height 19
click at [297, 230] on link "Basic details" at bounding box center [261, 229] width 81 height 17
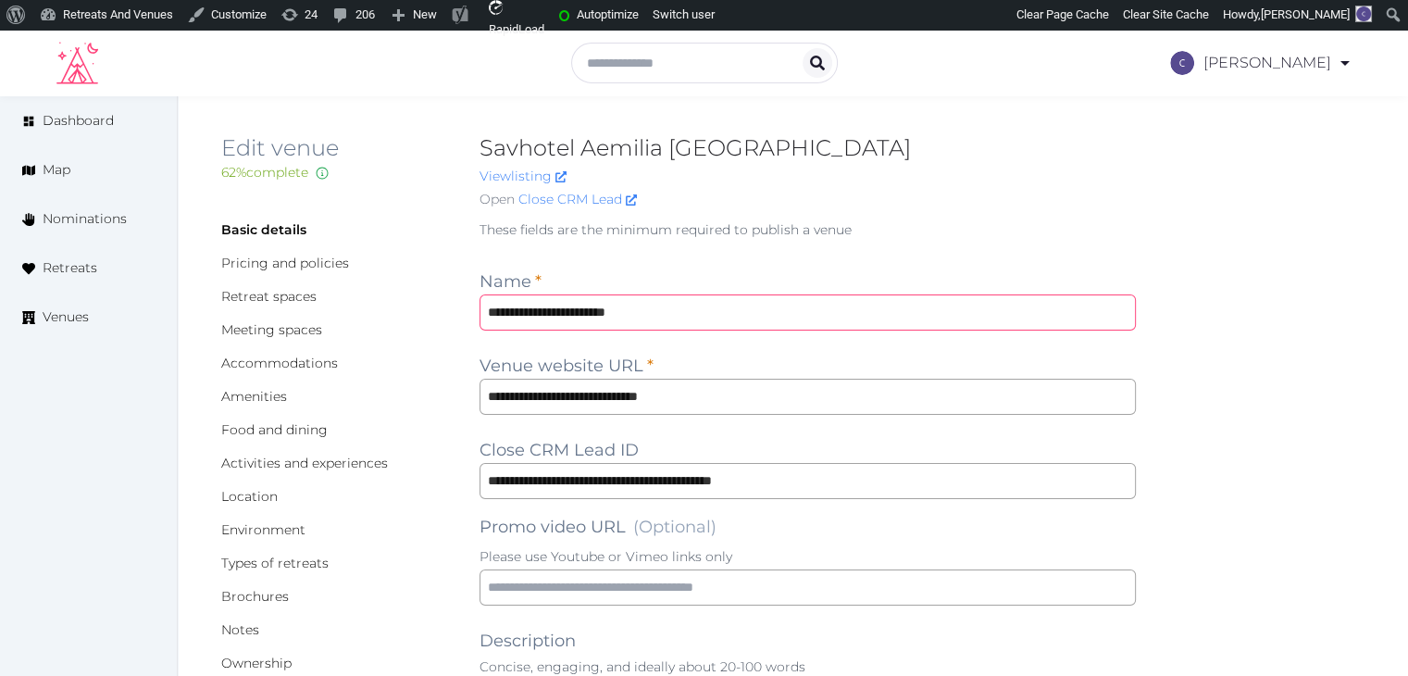
click at [737, 319] on input "**********" at bounding box center [807, 312] width 656 height 36
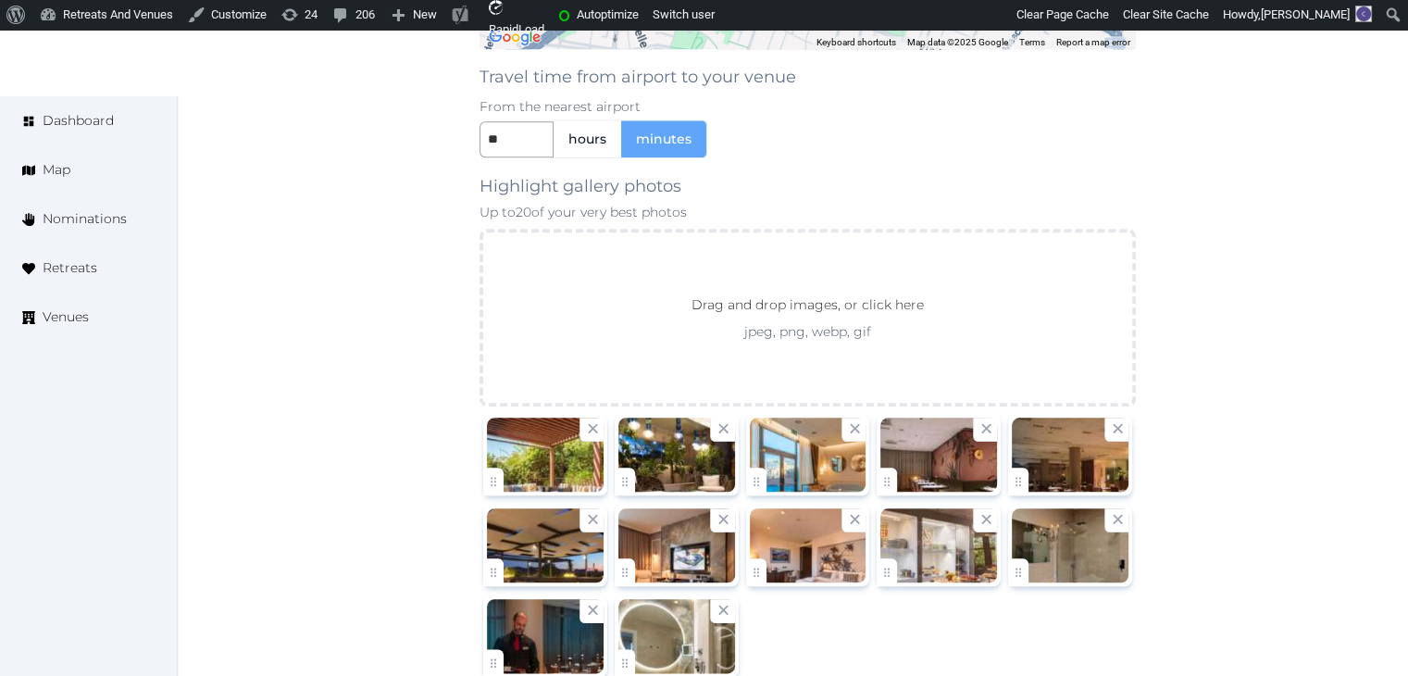
scroll to position [2129, 0]
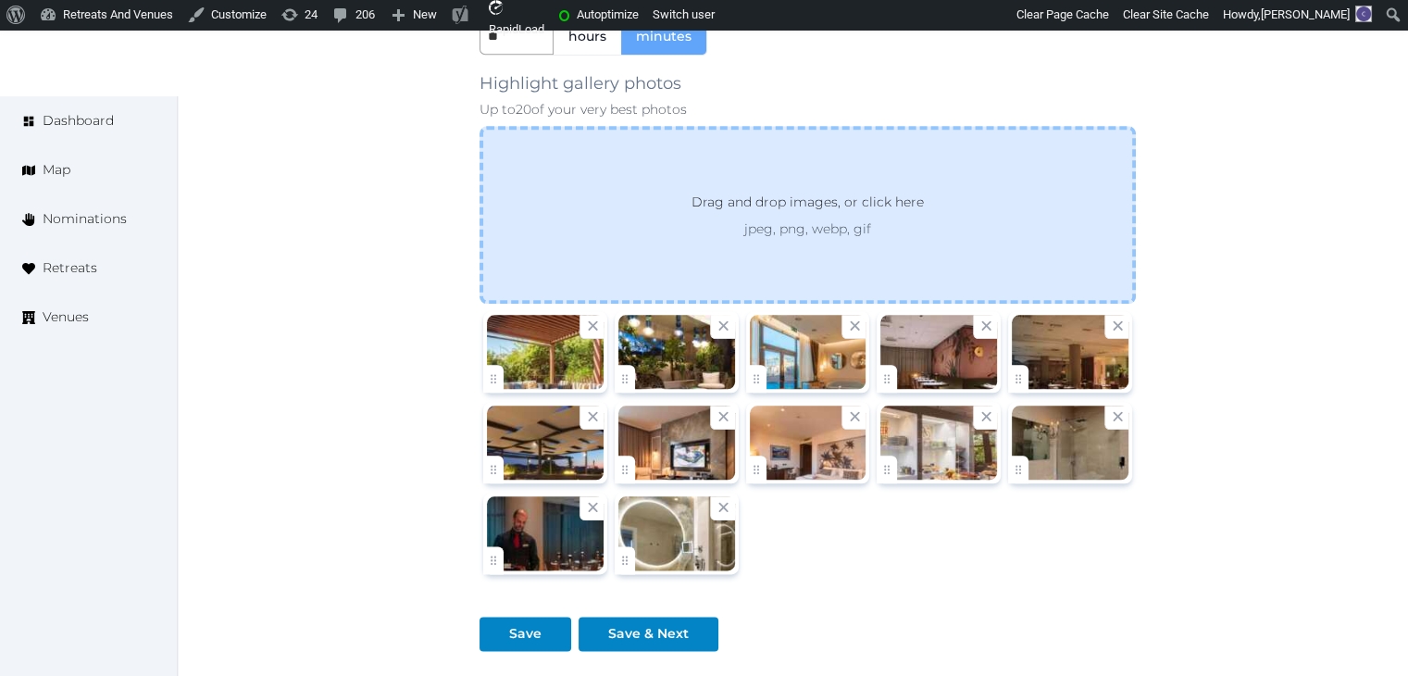
click at [854, 263] on div "Drag and drop images, or click here jpeg, png, webp, gif" at bounding box center [807, 215] width 656 height 178
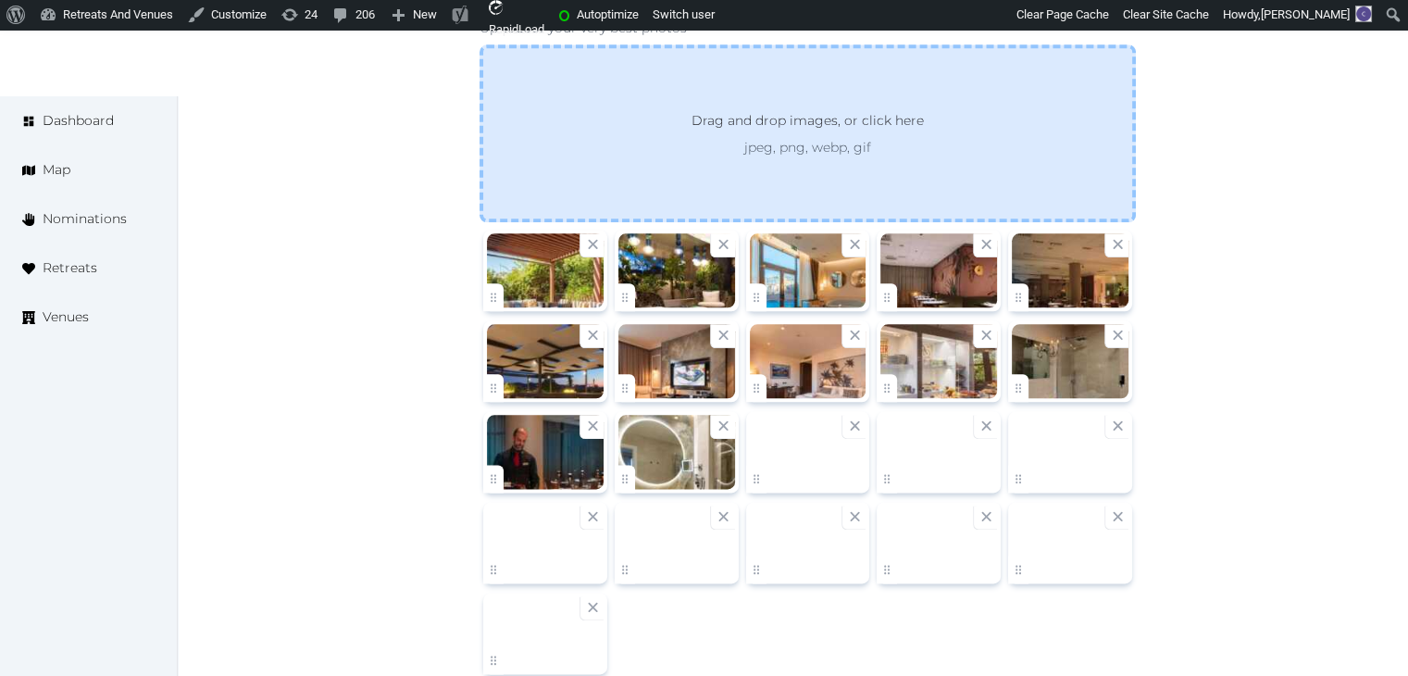
scroll to position [2303, 0]
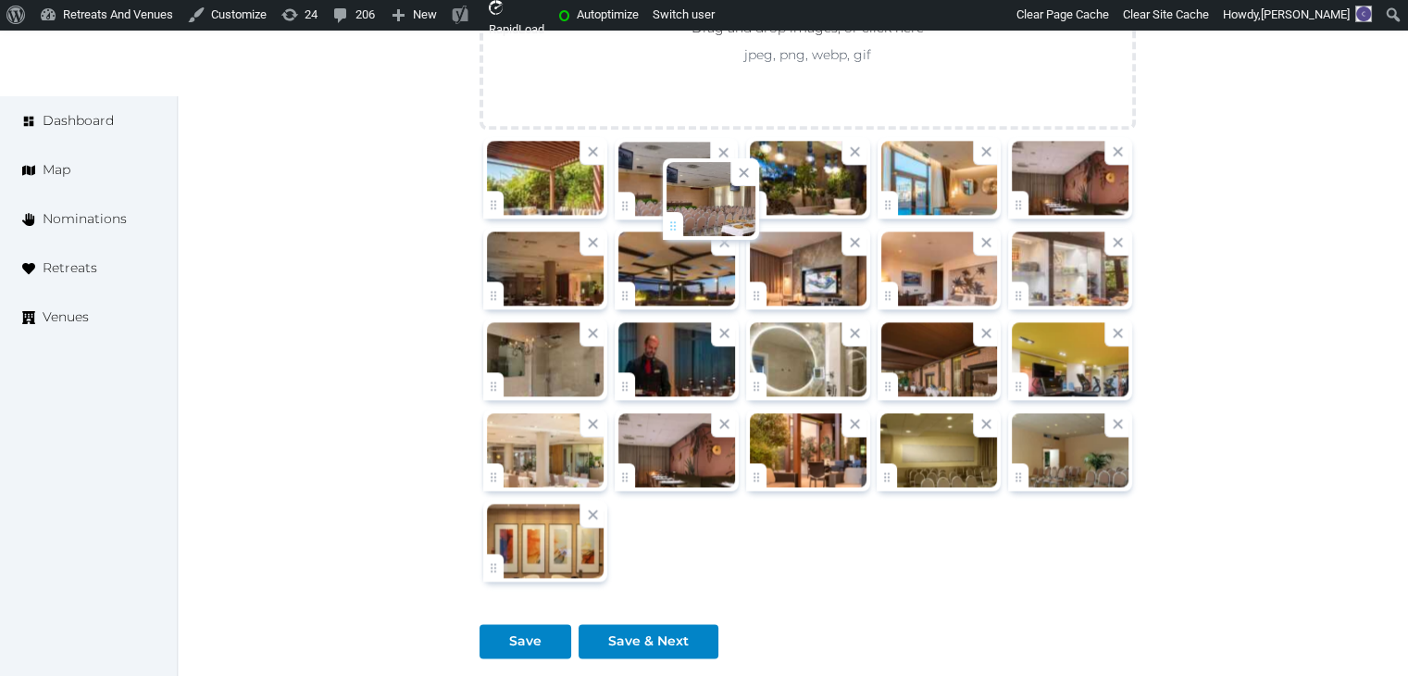
drag, startPoint x: 770, startPoint y: 472, endPoint x: 687, endPoint y: 226, distance: 259.9
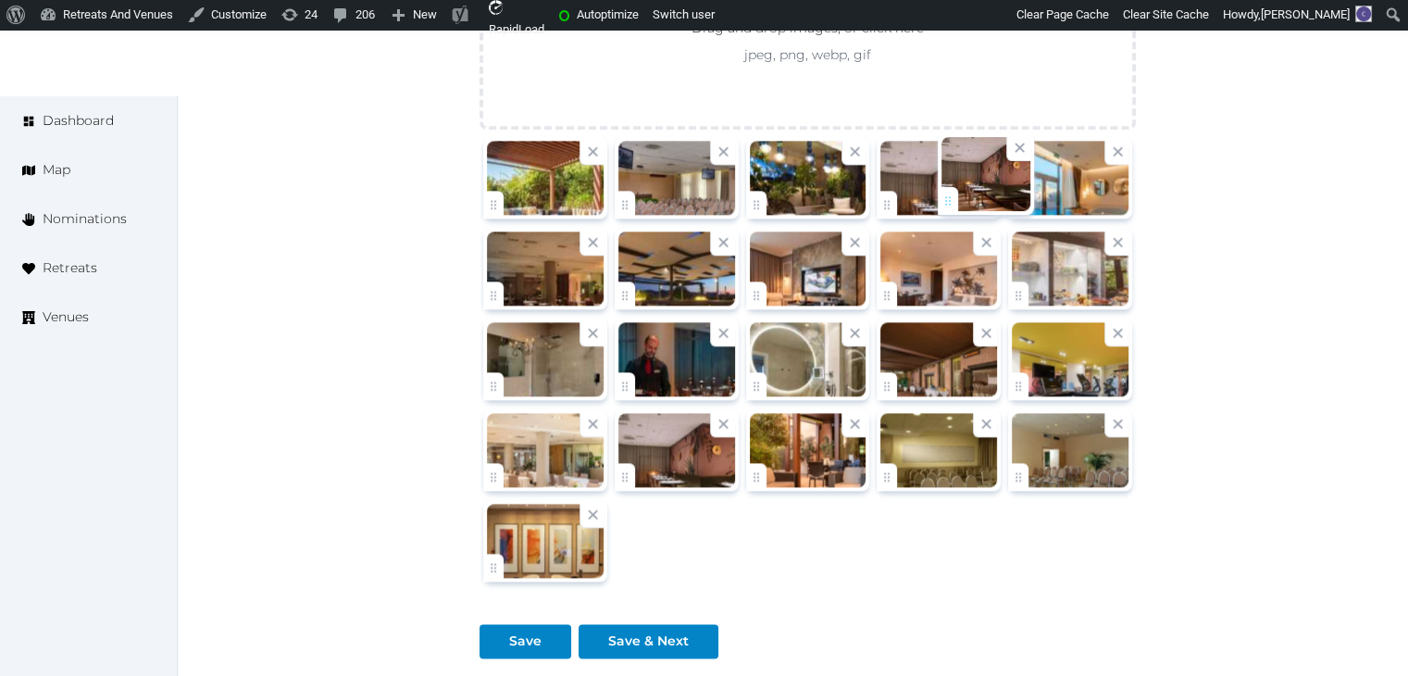
drag, startPoint x: 1030, startPoint y: 189, endPoint x: 959, endPoint y: 189, distance: 71.3
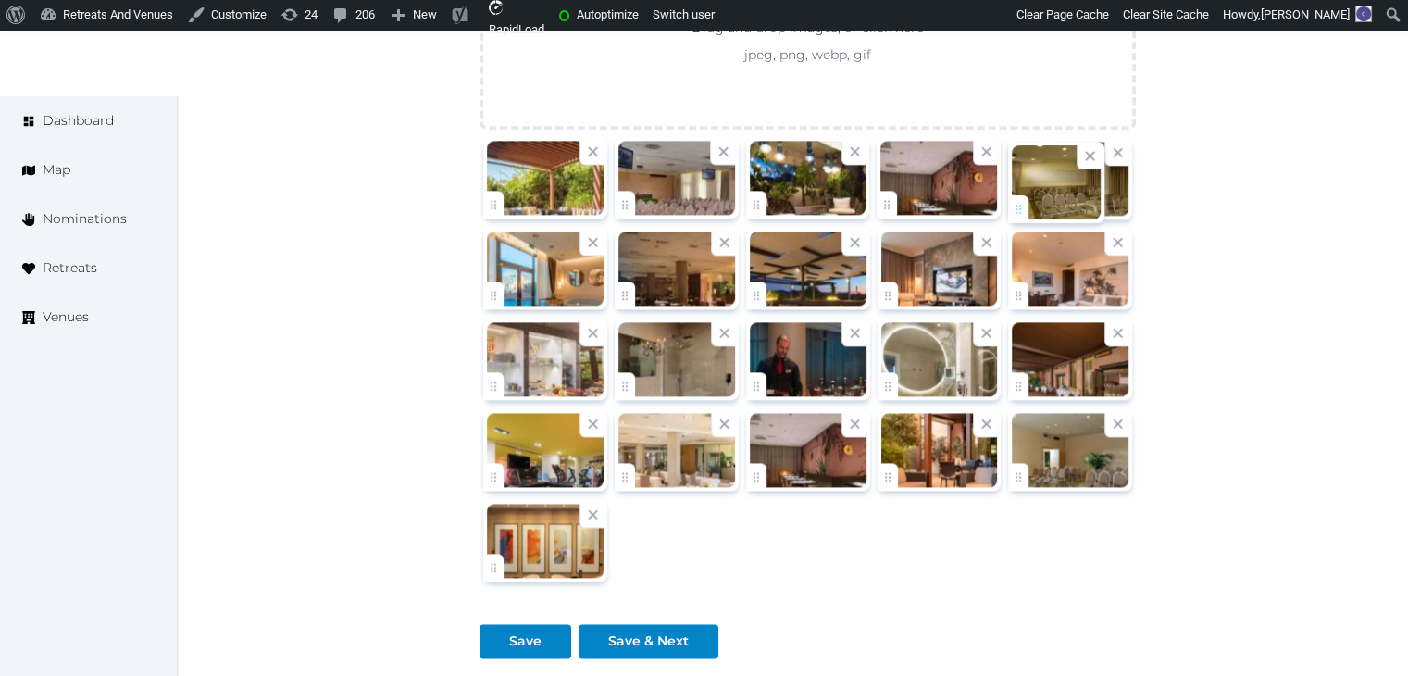
drag, startPoint x: 883, startPoint y: 467, endPoint x: 1014, endPoint y: 205, distance: 293.9
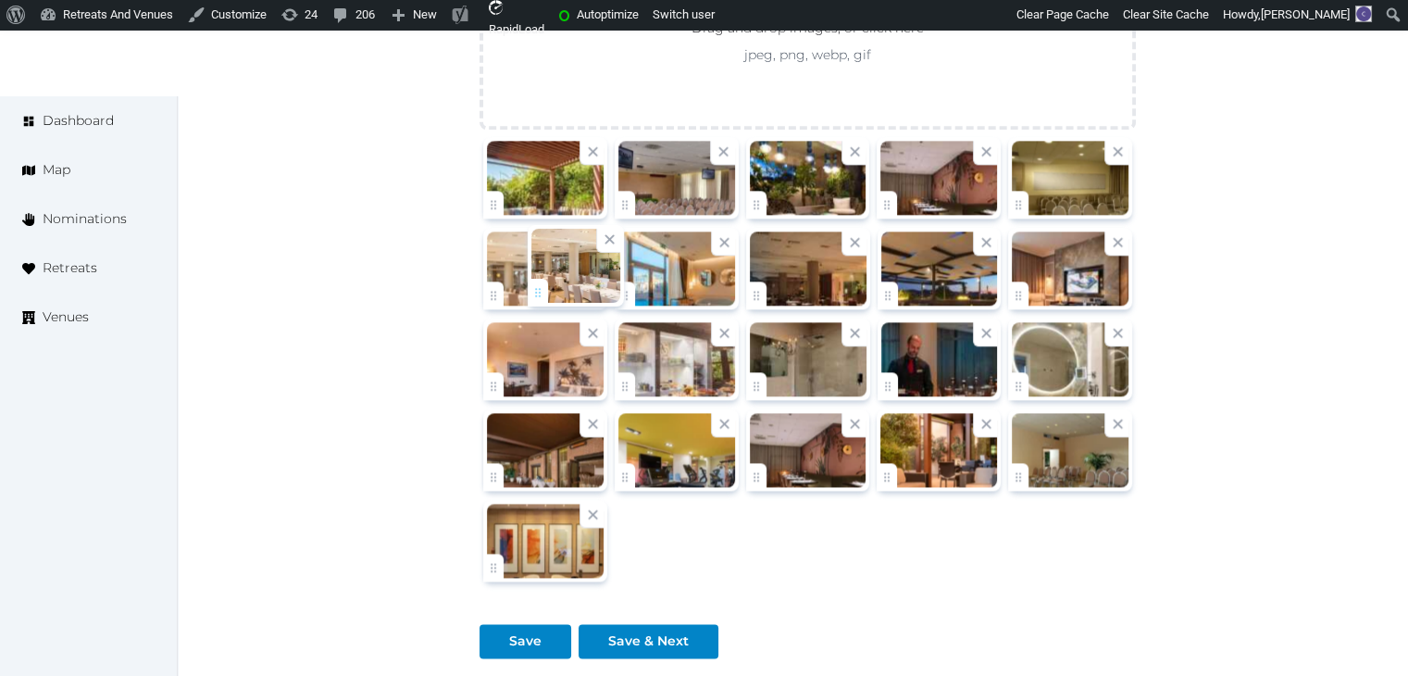
drag, startPoint x: 621, startPoint y: 471, endPoint x: 533, endPoint y: 292, distance: 199.9
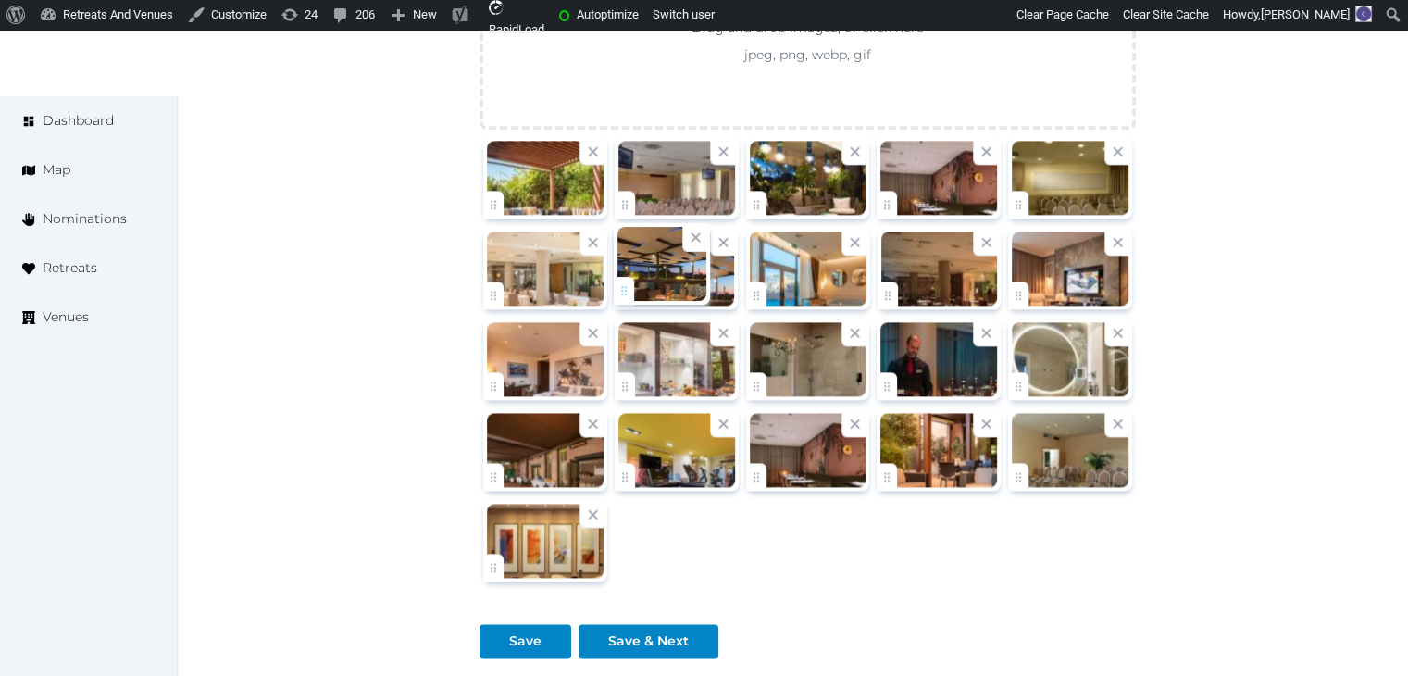
drag, startPoint x: 896, startPoint y: 295, endPoint x: 663, endPoint y: 291, distance: 233.3
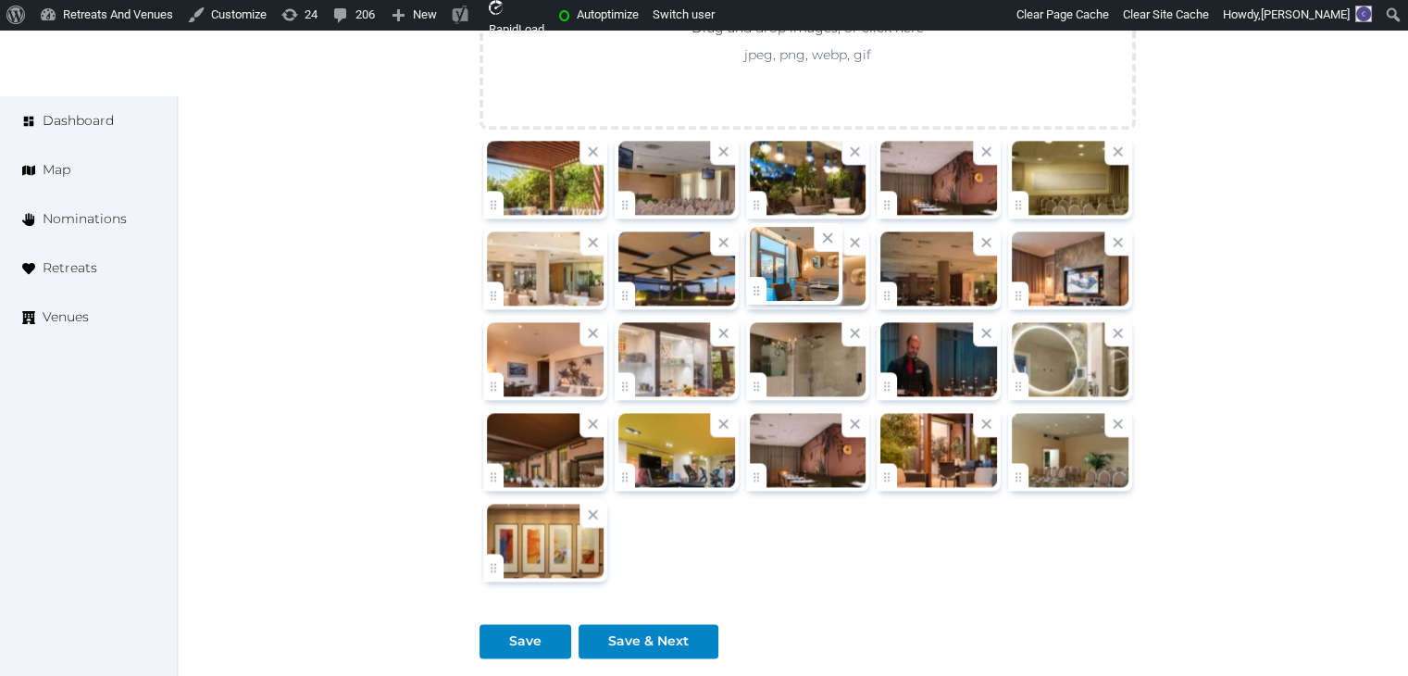
drag, startPoint x: 1045, startPoint y: 286, endPoint x: 1018, endPoint y: 290, distance: 27.1
click at [1045, 287] on div at bounding box center [1070, 268] width 117 height 74
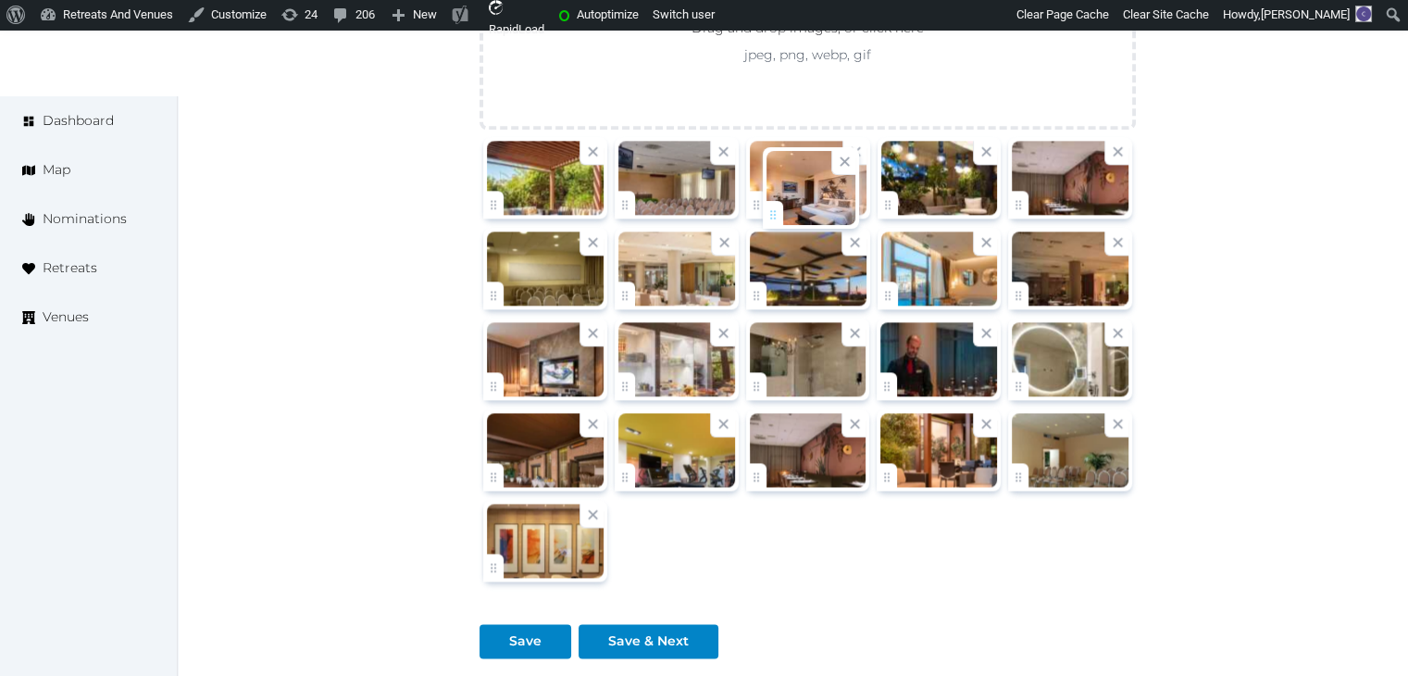
drag, startPoint x: 496, startPoint y: 381, endPoint x: 776, endPoint y: 215, distance: 325.4
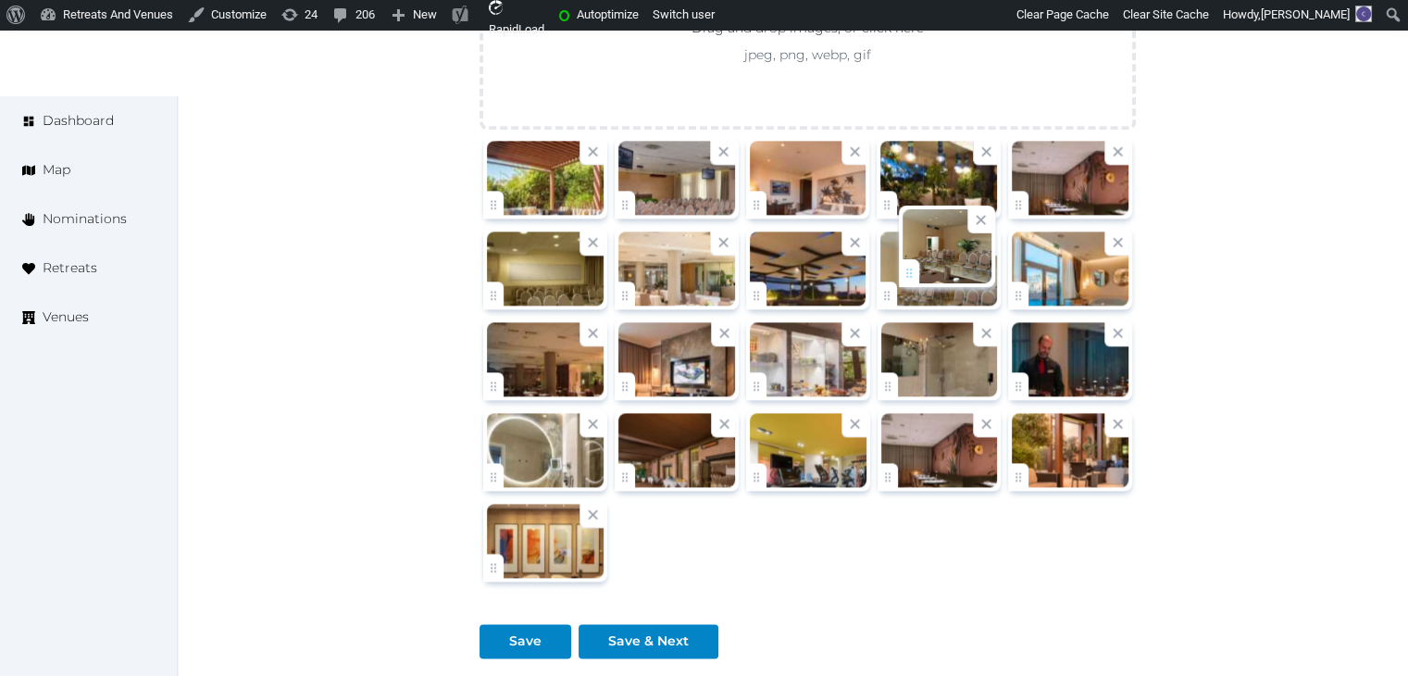
drag, startPoint x: 1029, startPoint y: 466, endPoint x: 911, endPoint y: 288, distance: 213.6
click at [590, 419] on icon at bounding box center [593, 424] width 18 height 18
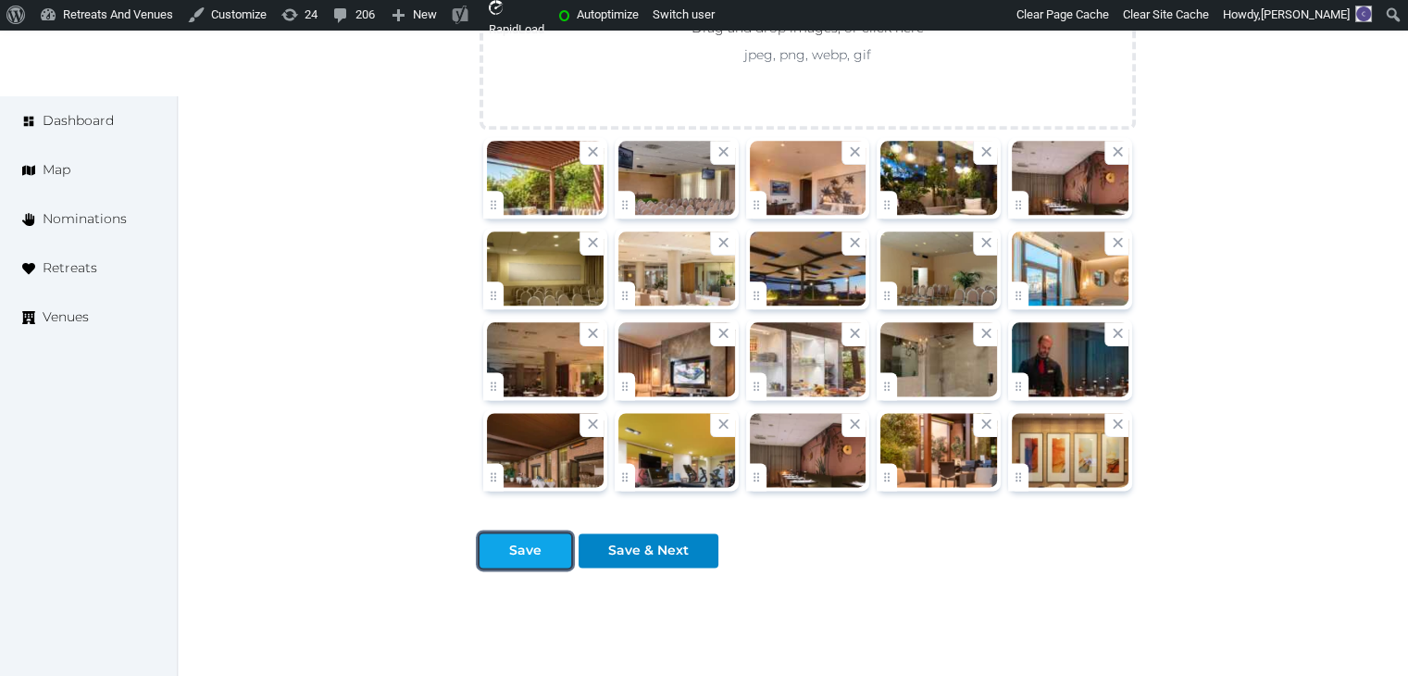
click at [530, 547] on div "Save" at bounding box center [525, 549] width 32 height 19
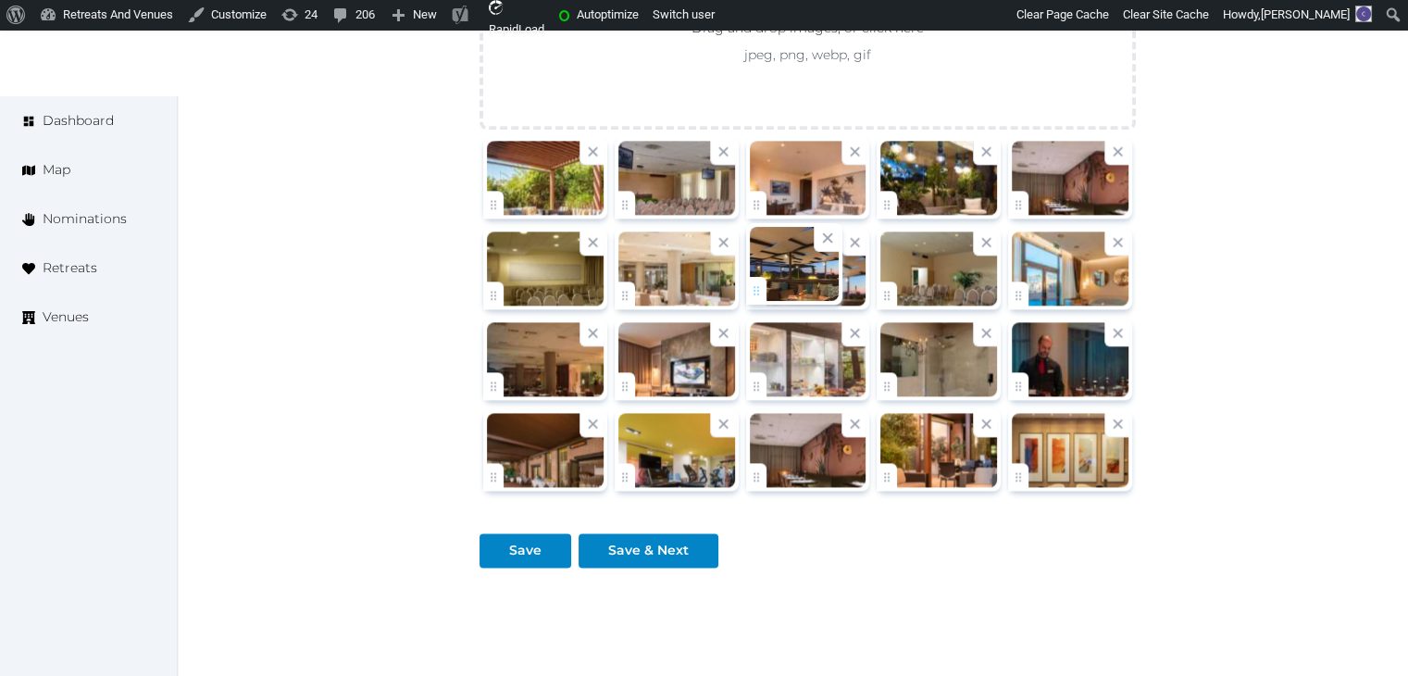
drag, startPoint x: 539, startPoint y: 527, endPoint x: 533, endPoint y: 557, distance: 31.0
click at [537, 545] on div "Save" at bounding box center [528, 542] width 99 height 49
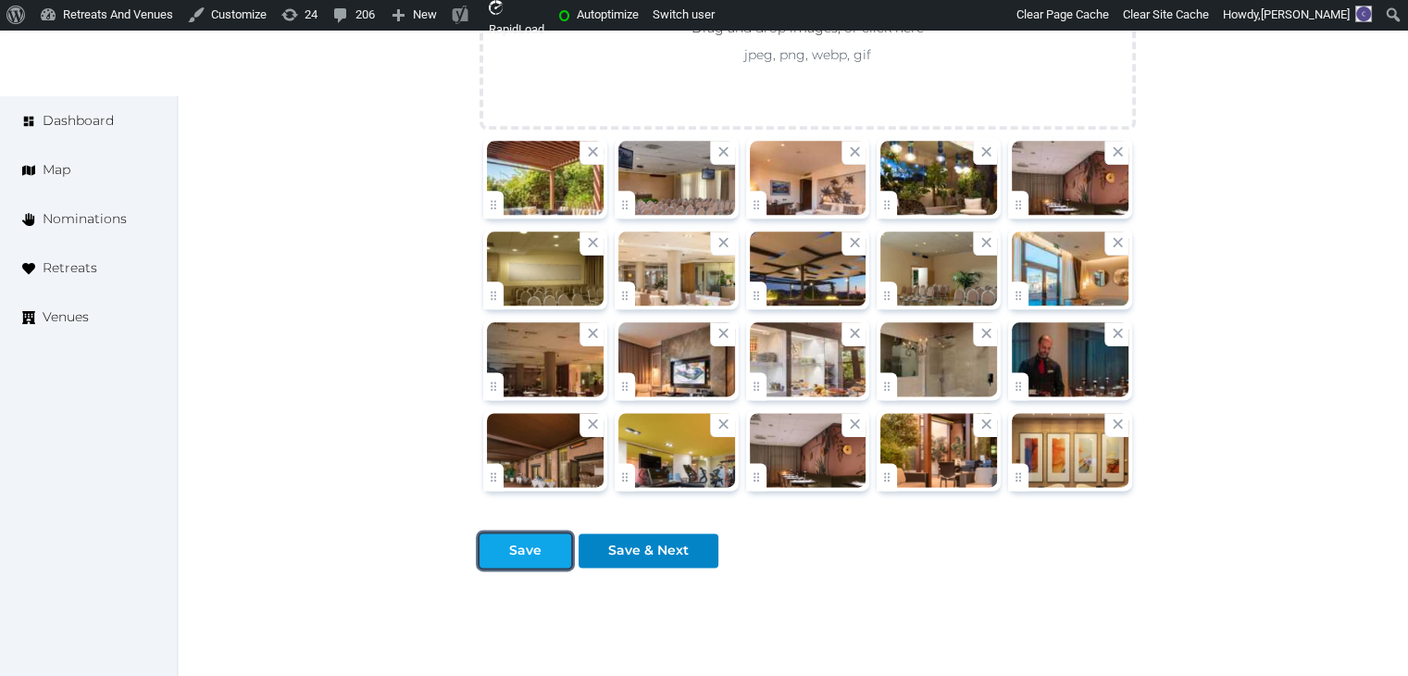
click at [533, 557] on button "Save" at bounding box center [525, 550] width 92 height 34
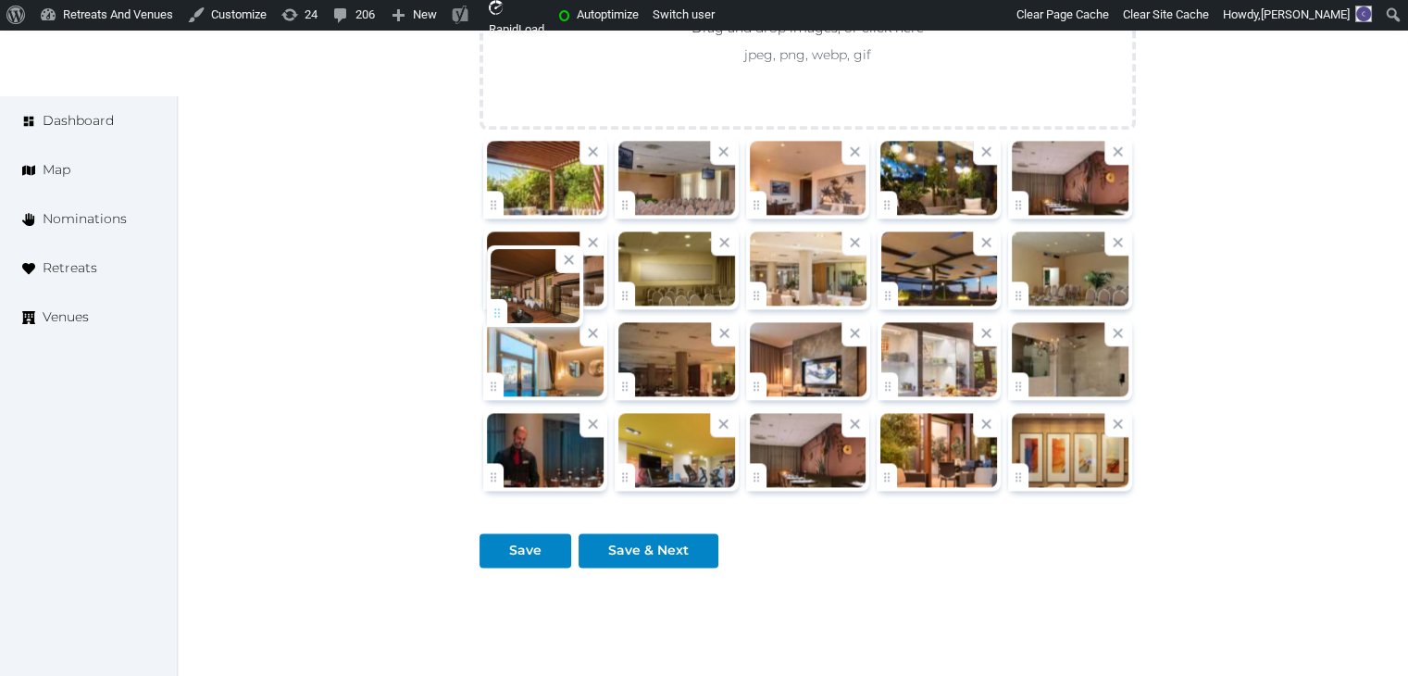
drag, startPoint x: 494, startPoint y: 468, endPoint x: 498, endPoint y: 309, distance: 159.2
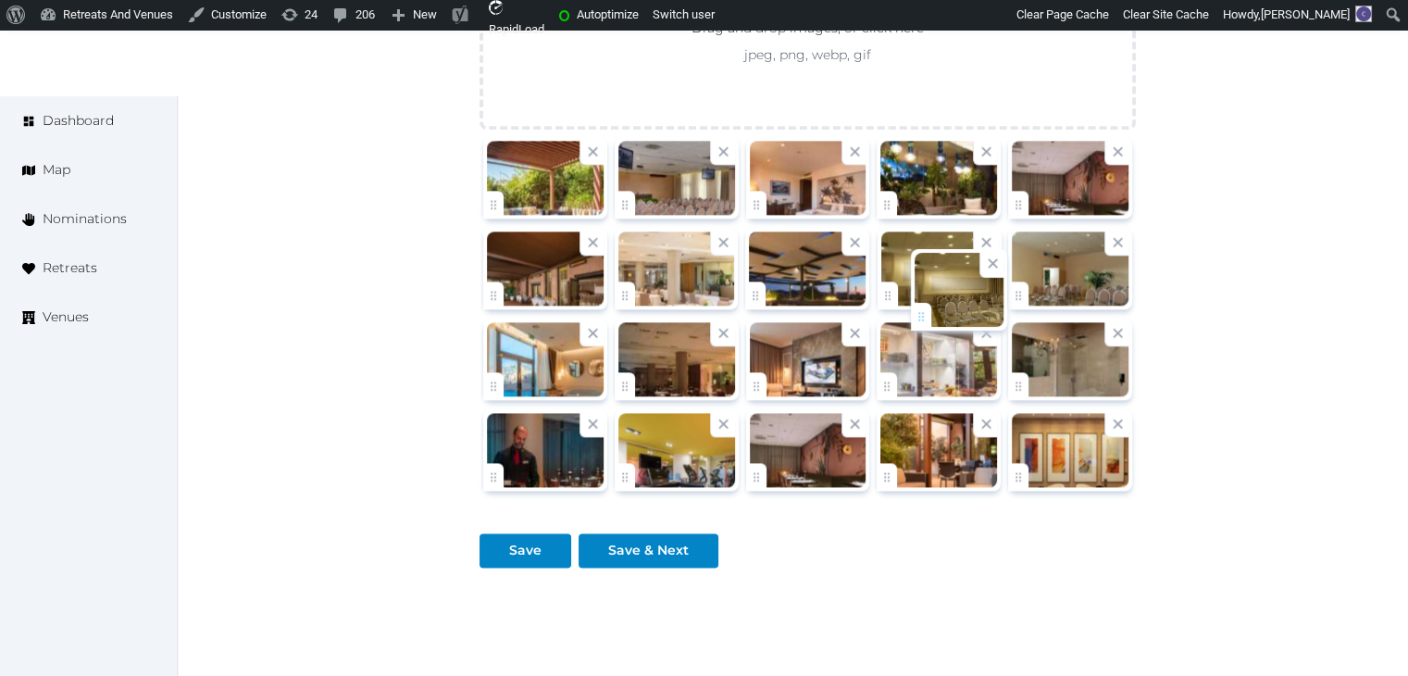
drag, startPoint x: 622, startPoint y: 280, endPoint x: 912, endPoint y: 295, distance: 290.1
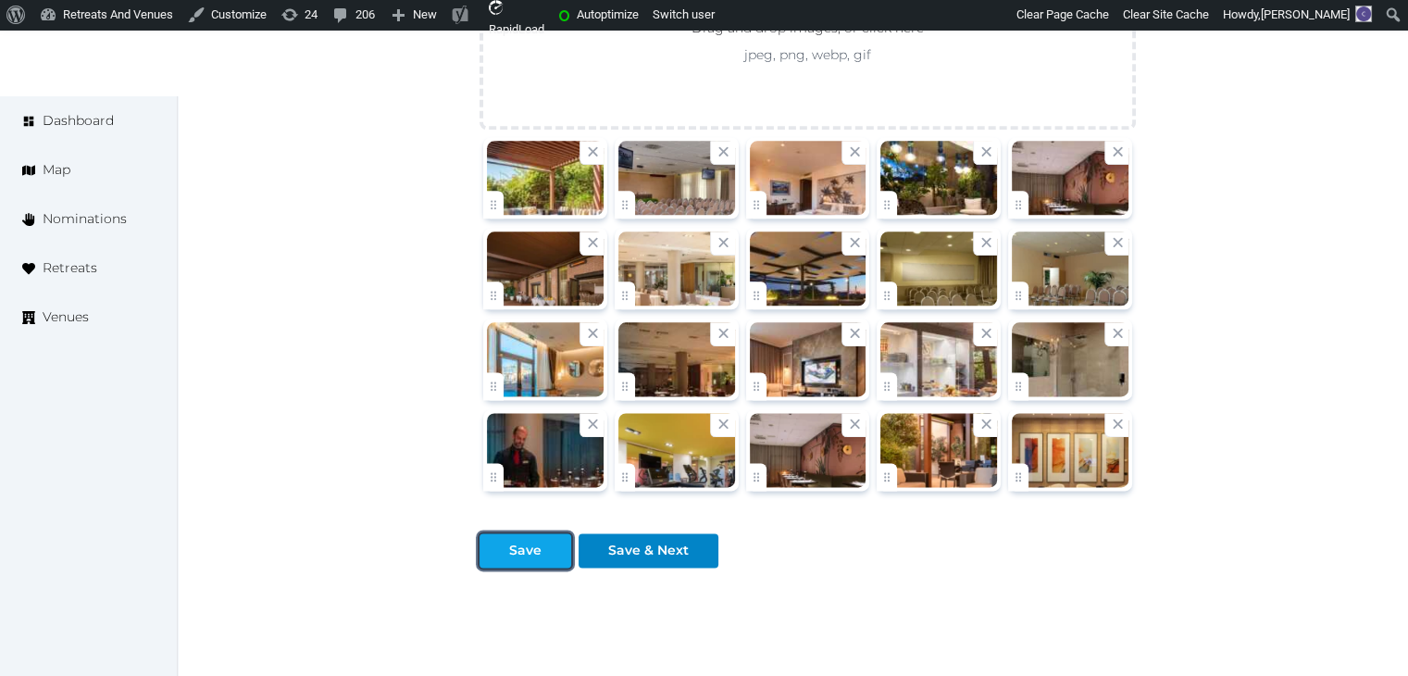
click at [527, 542] on div "Save" at bounding box center [525, 549] width 32 height 19
click at [528, 542] on div "Save" at bounding box center [525, 549] width 32 height 19
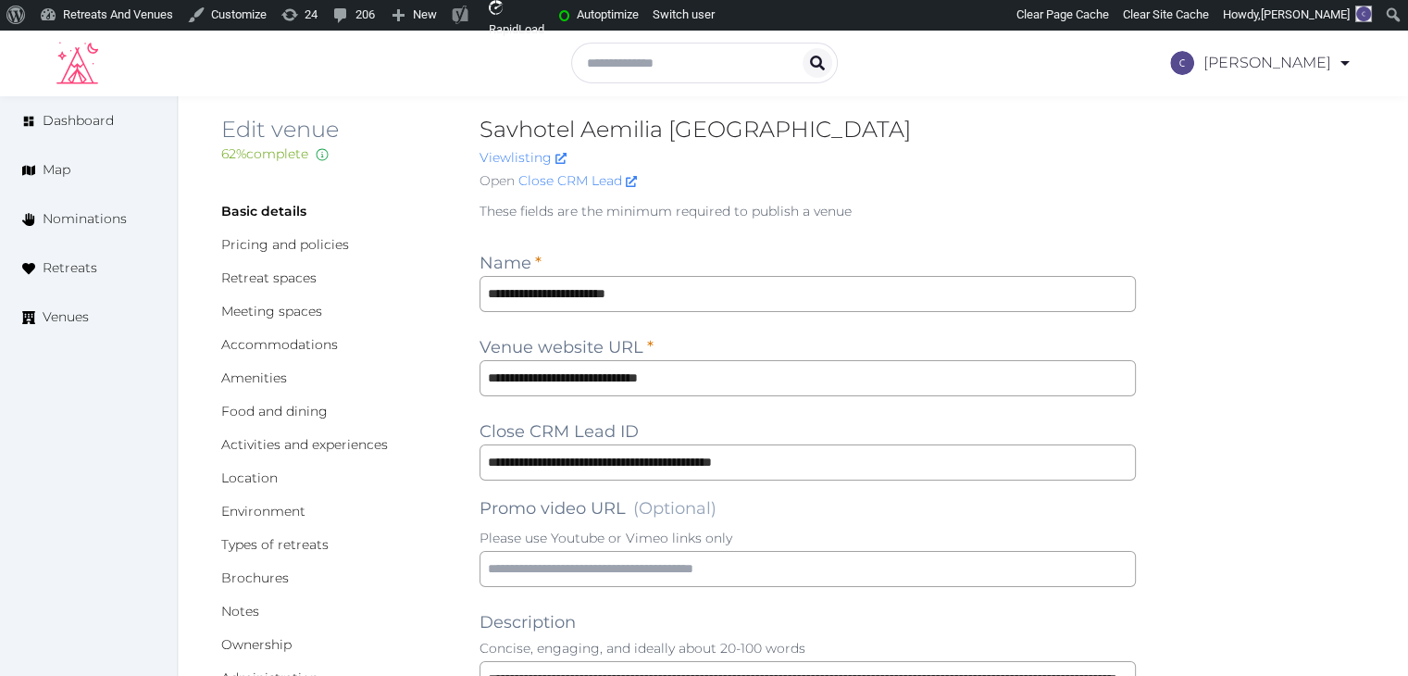
scroll to position [0, 0]
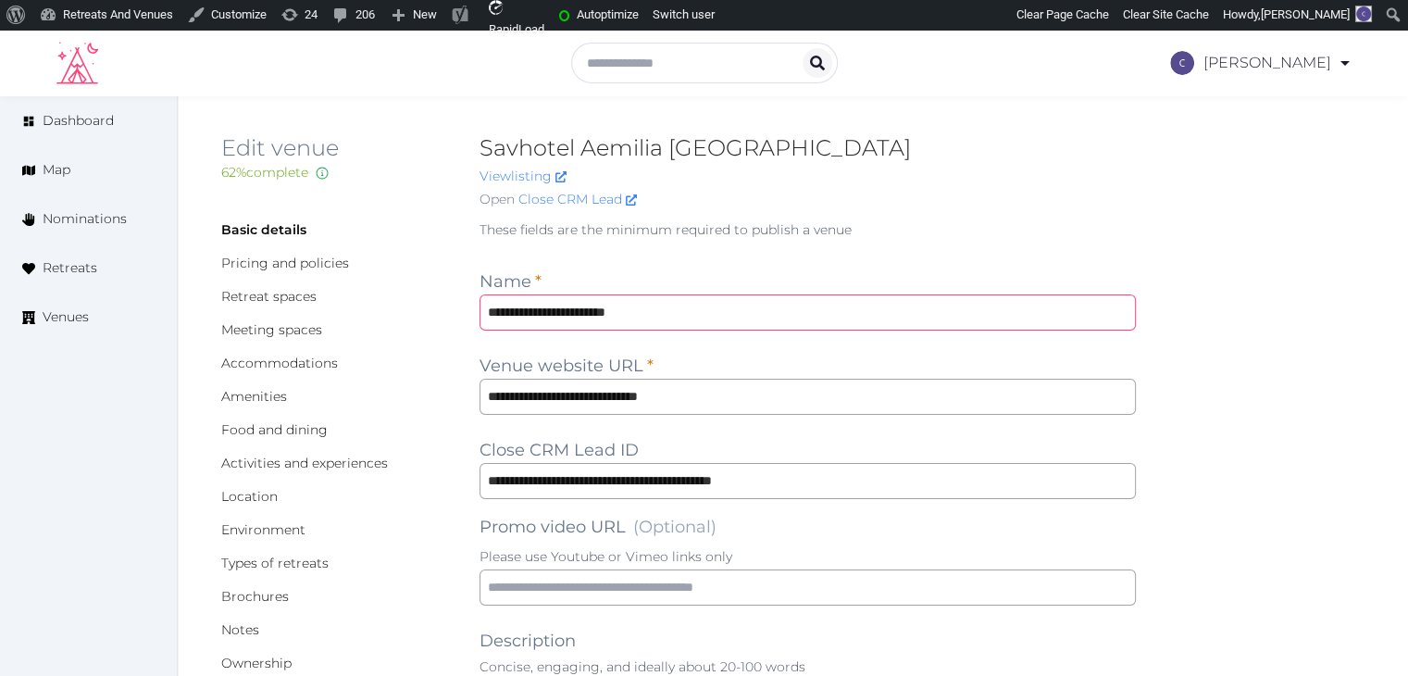
click at [685, 302] on input "**********" at bounding box center [807, 312] width 656 height 36
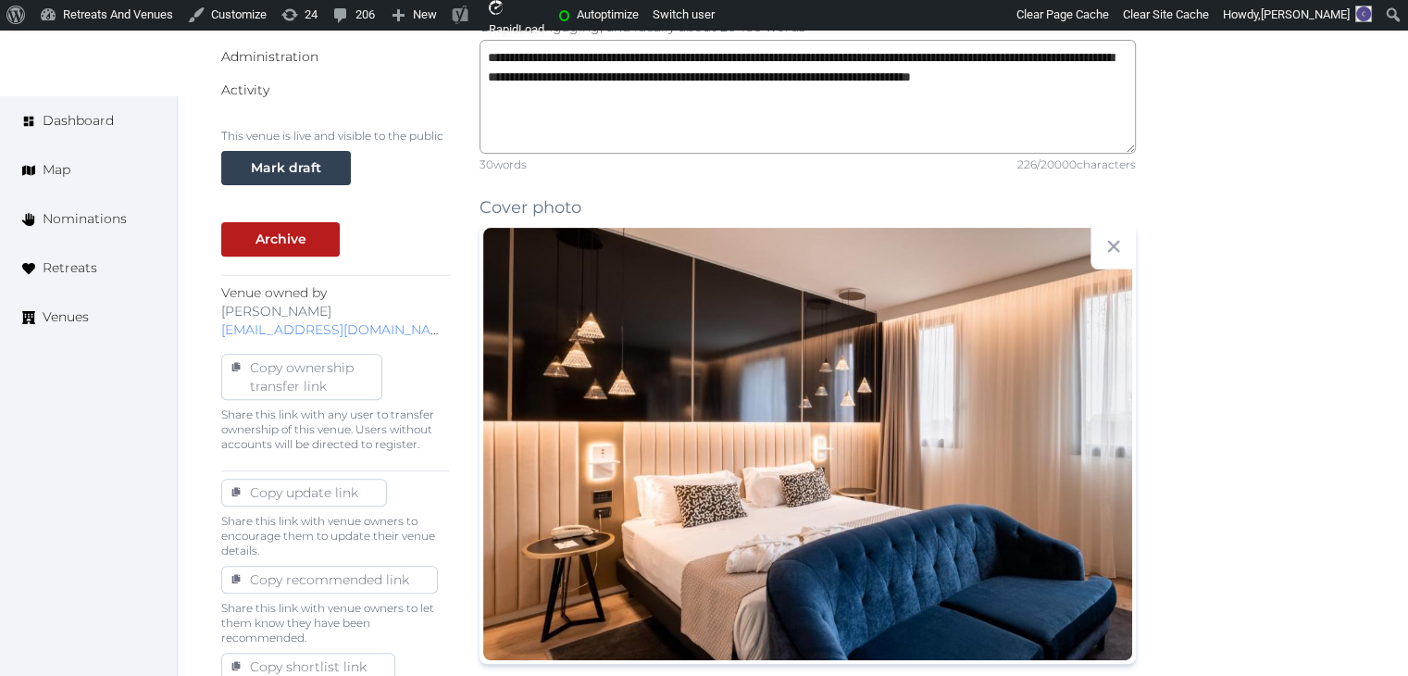
scroll to position [648, 0]
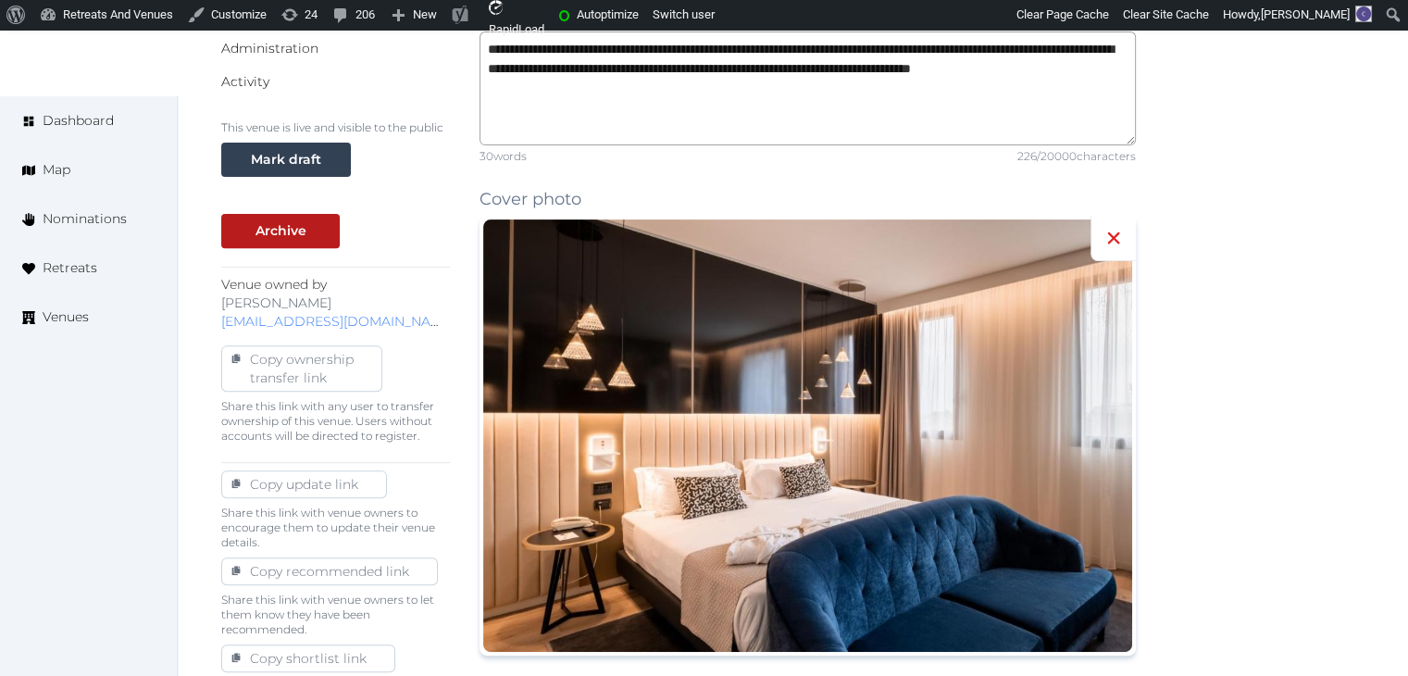
click at [1114, 238] on icon at bounding box center [1114, 237] width 12 height 12
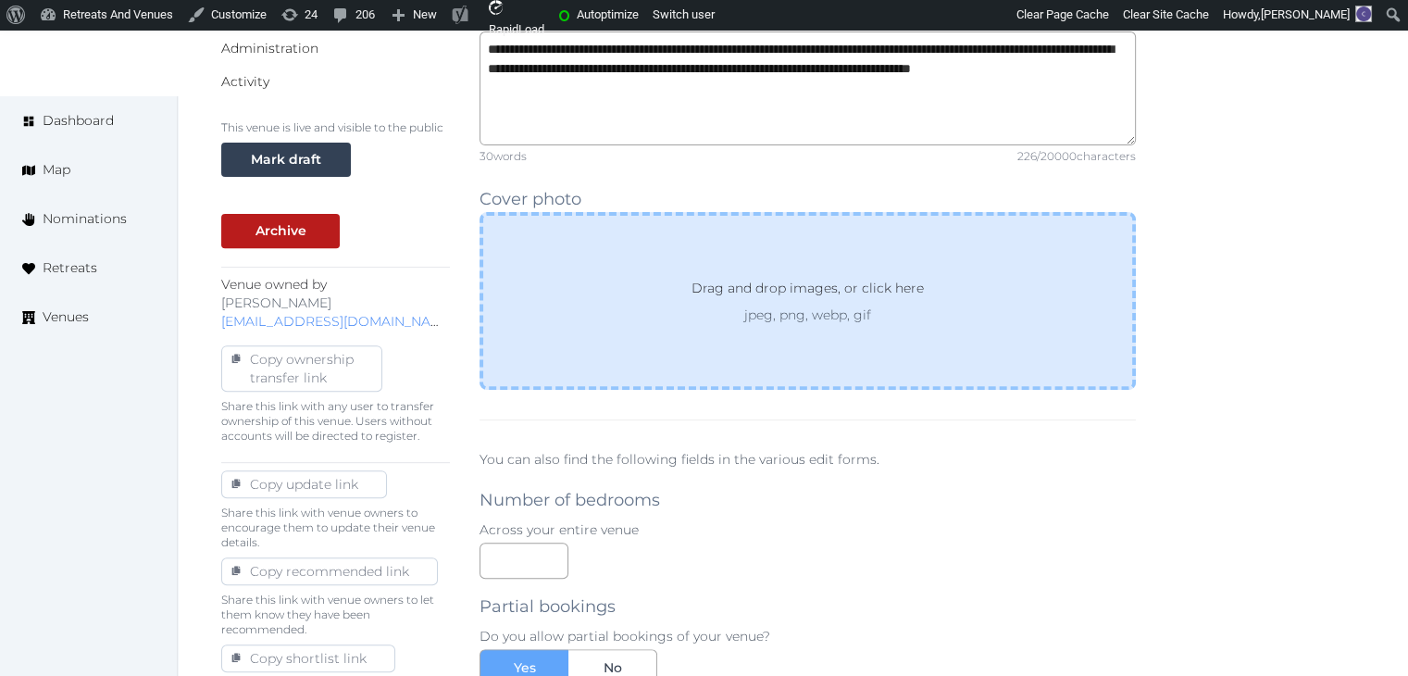
click at [738, 328] on div "Drag and drop images, or click here jpeg, png, webp, gif" at bounding box center [807, 301] width 656 height 178
click at [800, 296] on p "Drag and drop images, or click here" at bounding box center [808, 292] width 262 height 28
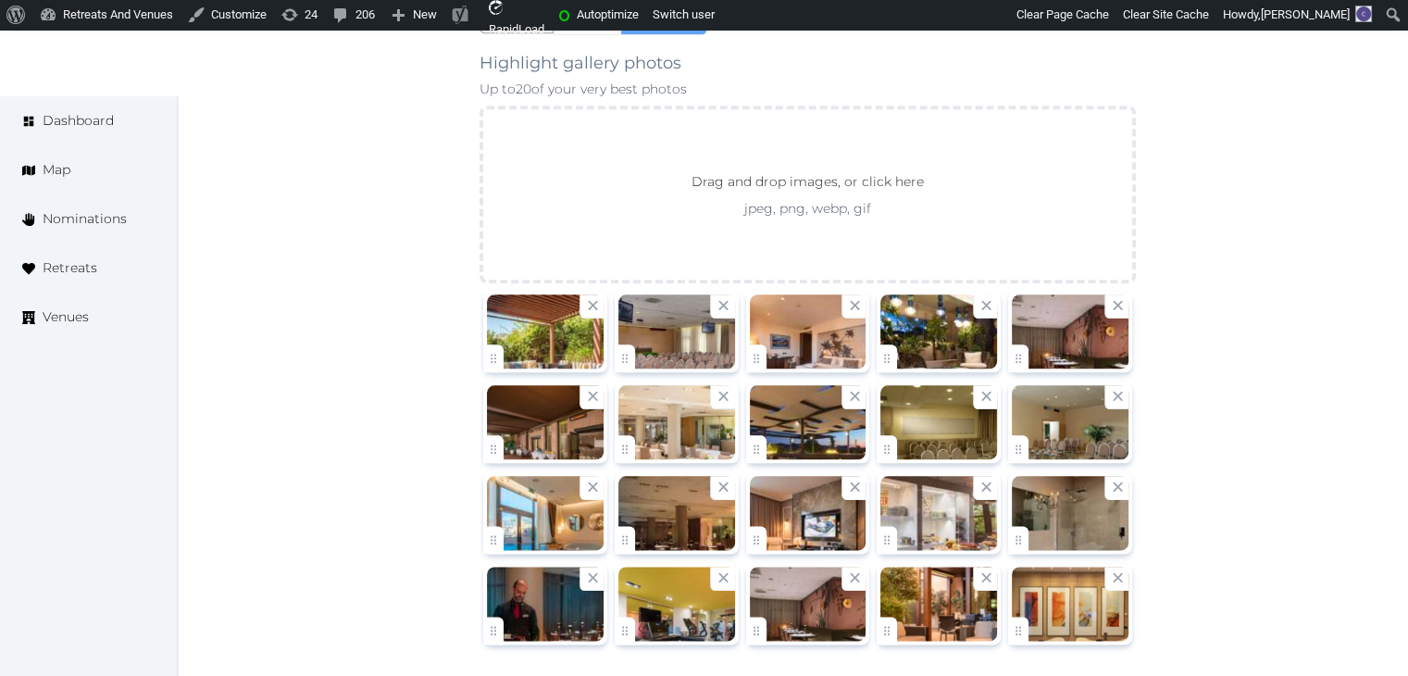
scroll to position [2399, 0]
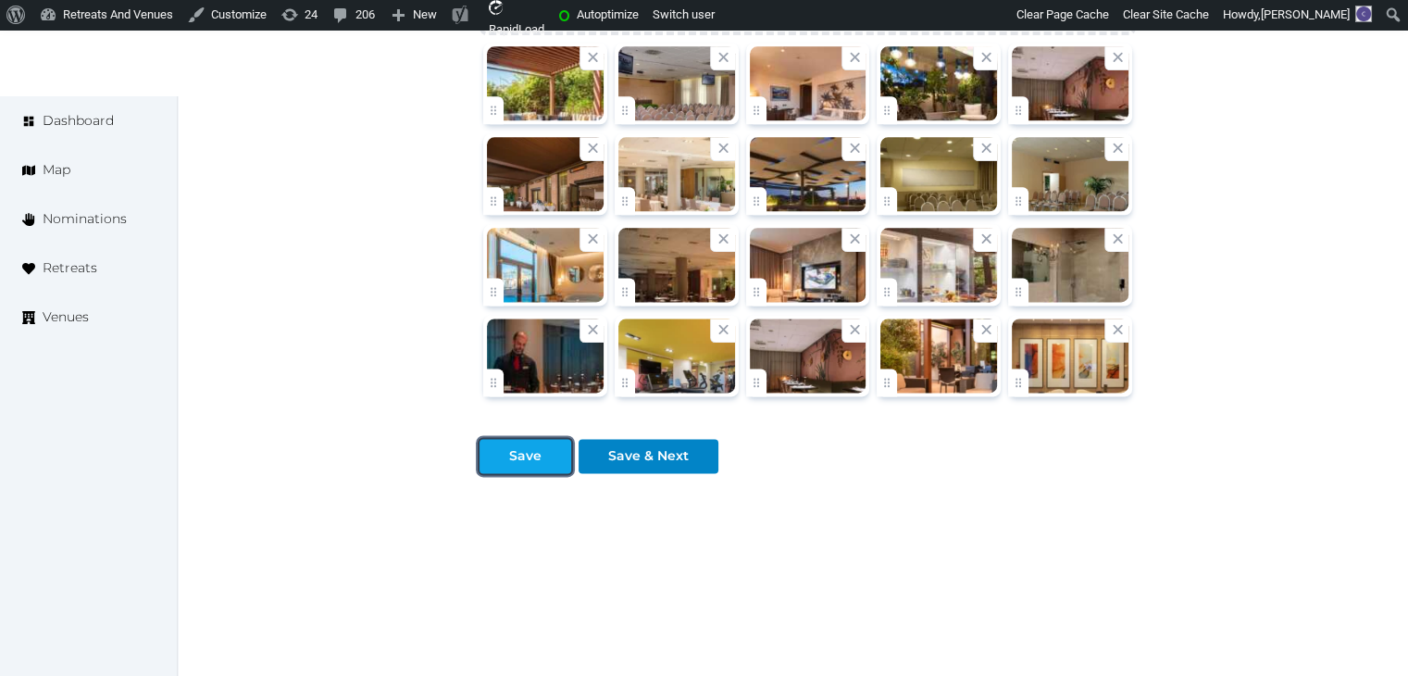
click at [521, 460] on button "Save" at bounding box center [525, 456] width 92 height 34
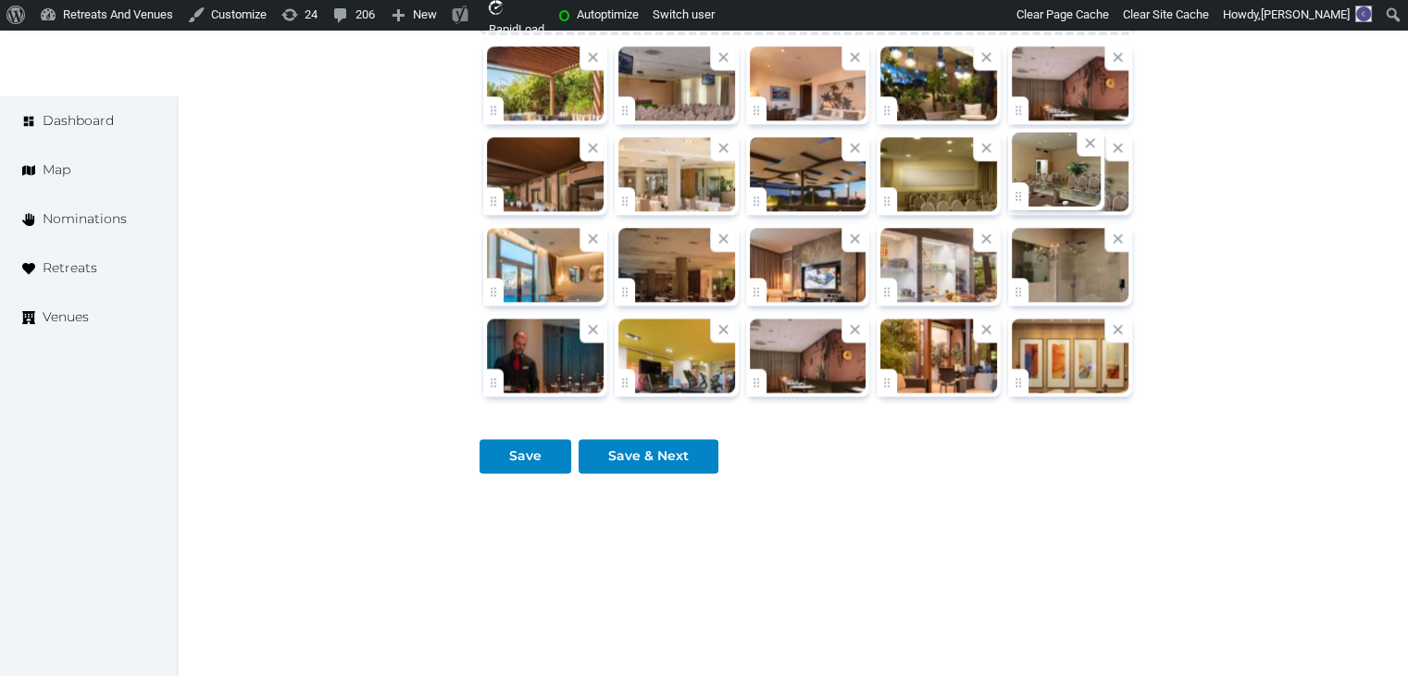
drag, startPoint x: 1025, startPoint y: 192, endPoint x: 992, endPoint y: 195, distance: 33.5
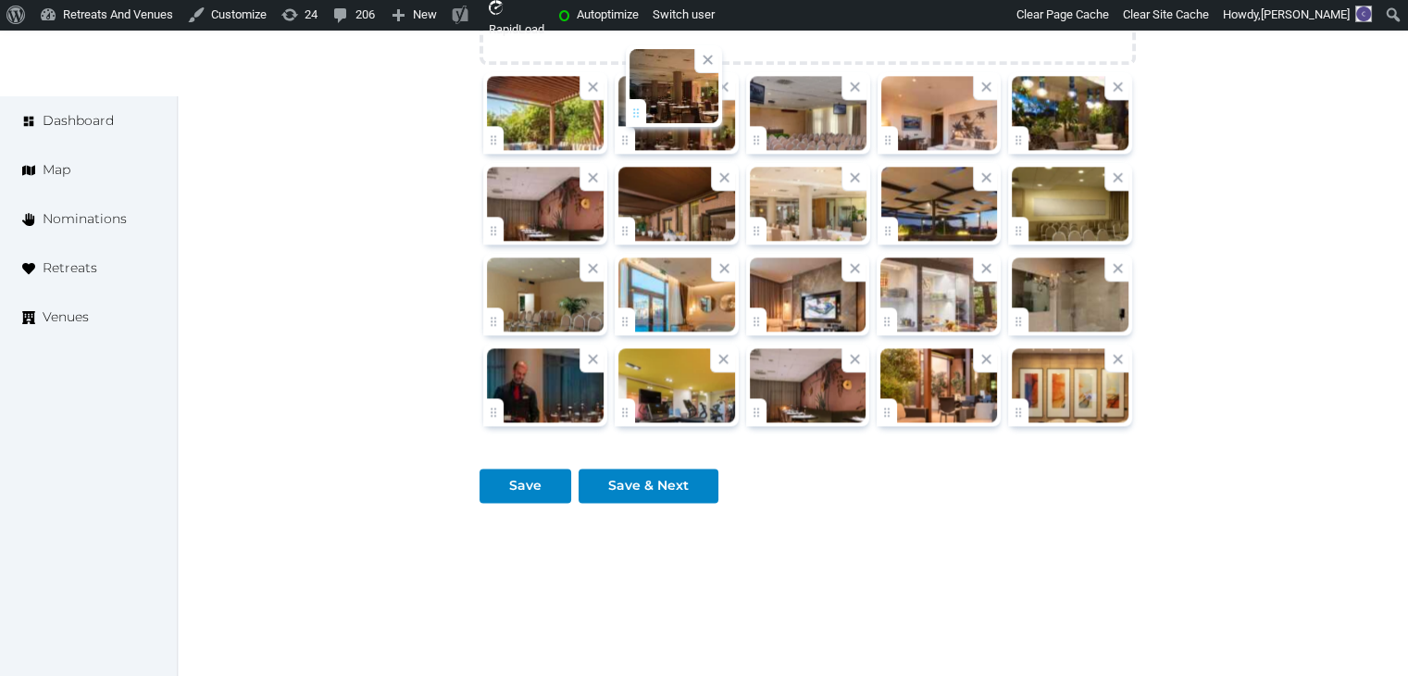
drag, startPoint x: 630, startPoint y: 280, endPoint x: 641, endPoint y: 106, distance: 174.3
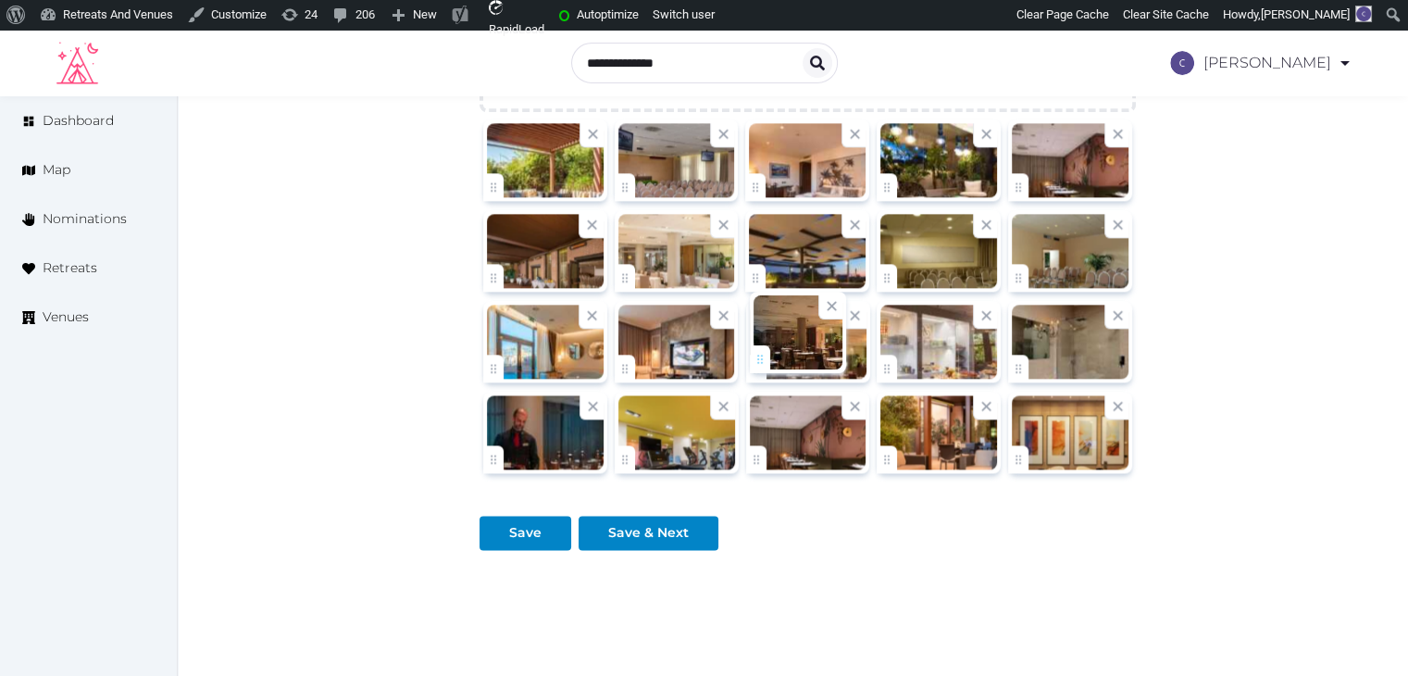
drag, startPoint x: 628, startPoint y: 178, endPoint x: 766, endPoint y: 366, distance: 233.8
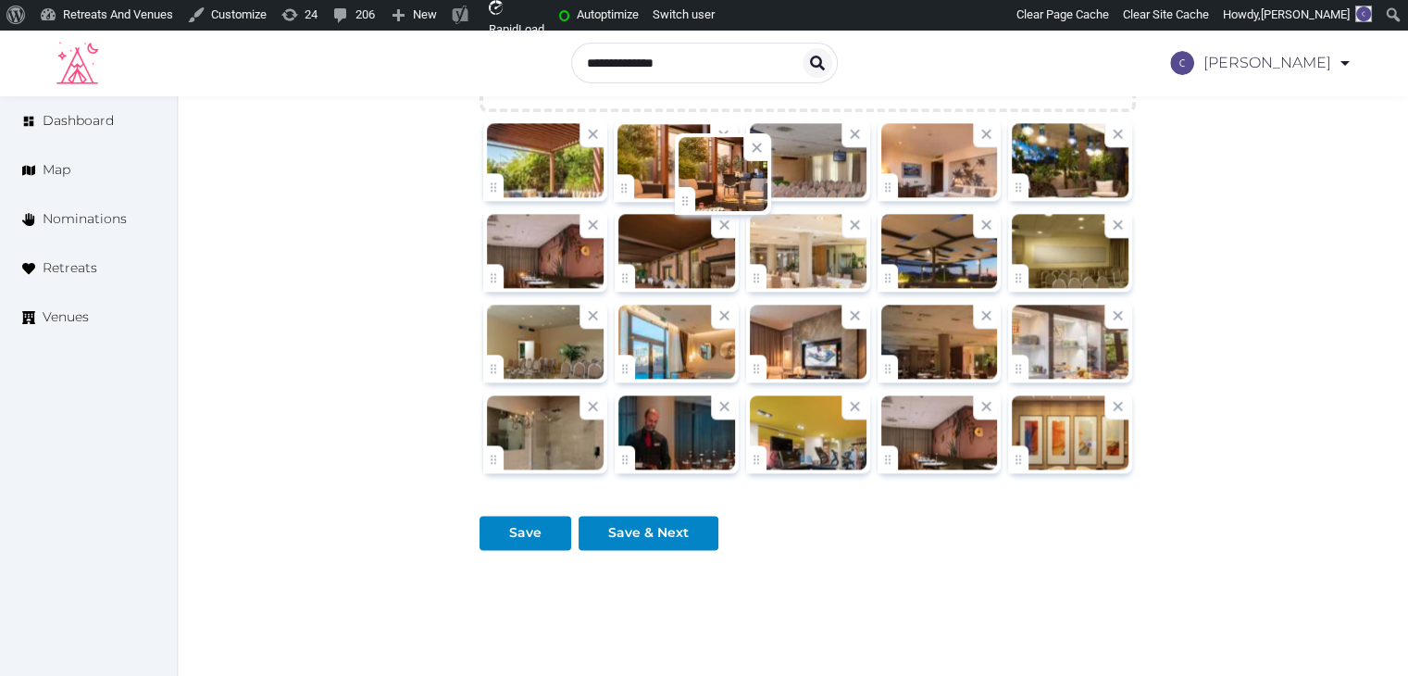
drag, startPoint x: 901, startPoint y: 453, endPoint x: 713, endPoint y: 198, distance: 316.3
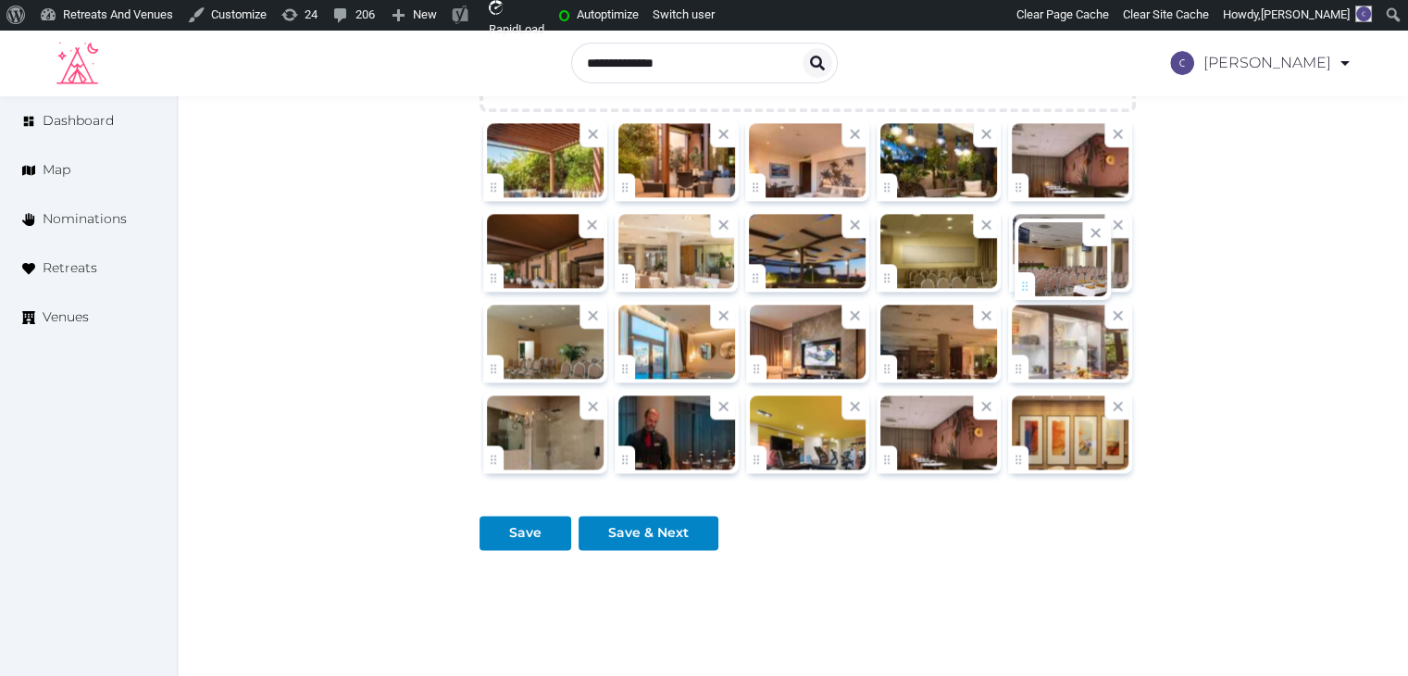
drag, startPoint x: 757, startPoint y: 184, endPoint x: 1028, endPoint y: 286, distance: 289.6
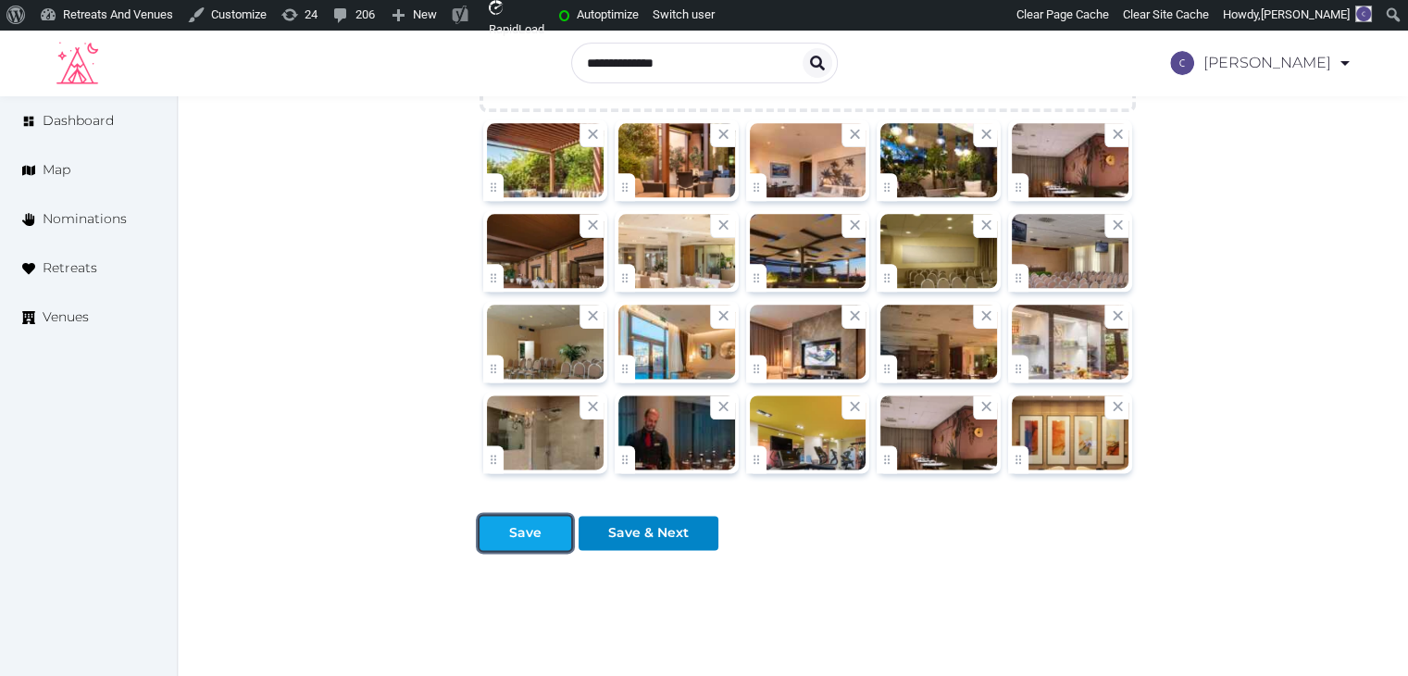
click at [550, 515] on button "Save" at bounding box center [525, 532] width 92 height 34
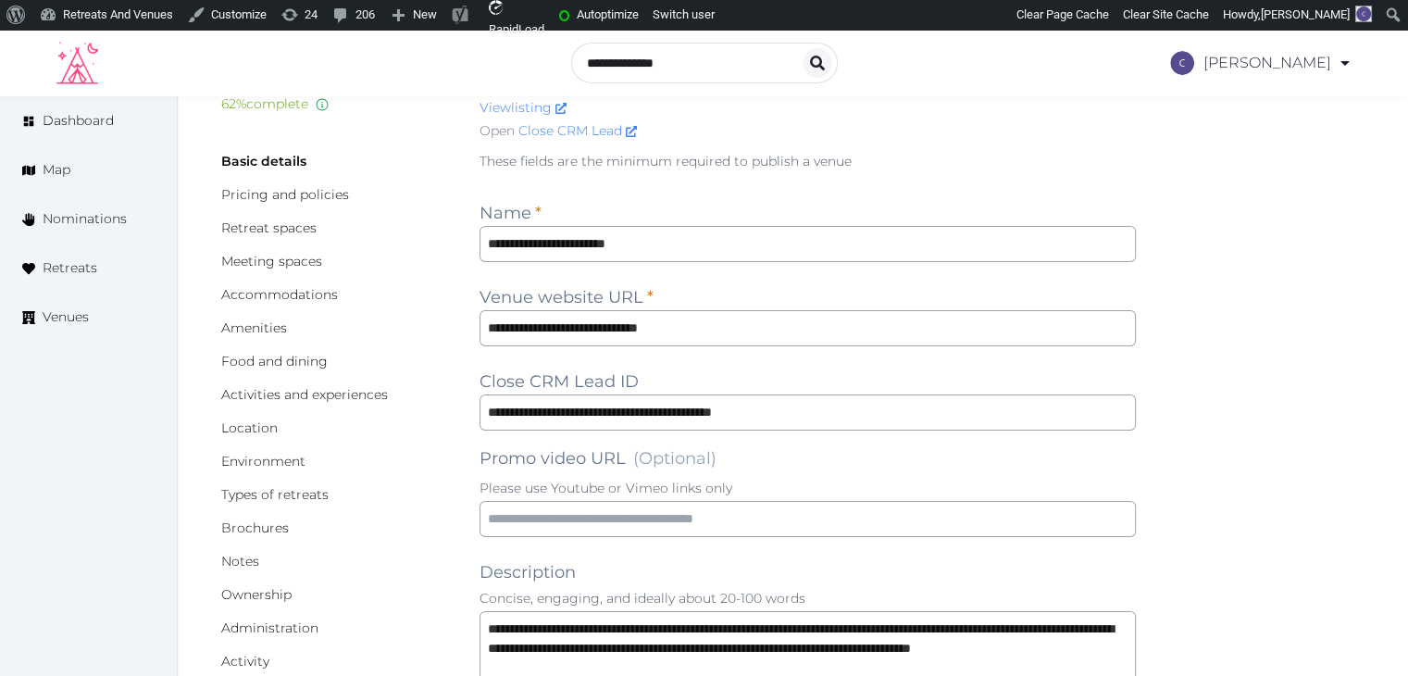
scroll to position [0, 0]
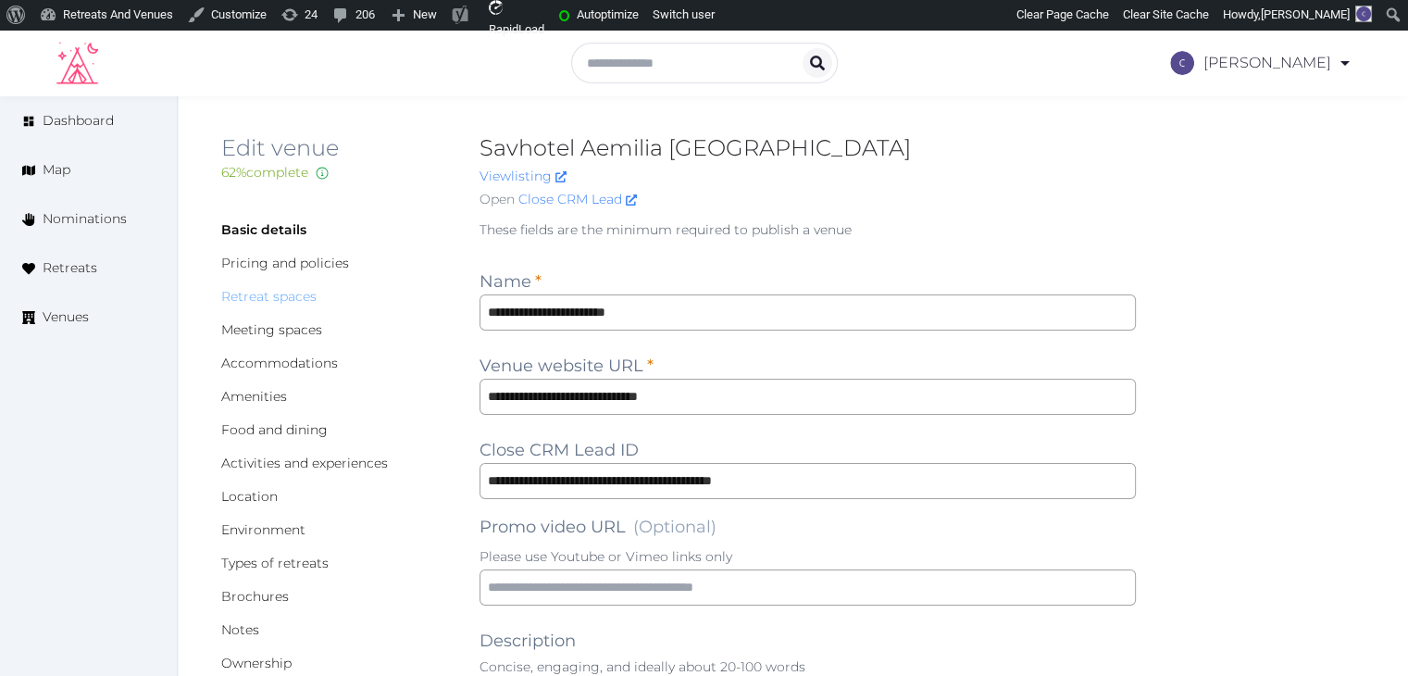
click at [282, 297] on link "Retreat spaces" at bounding box center [268, 296] width 95 height 17
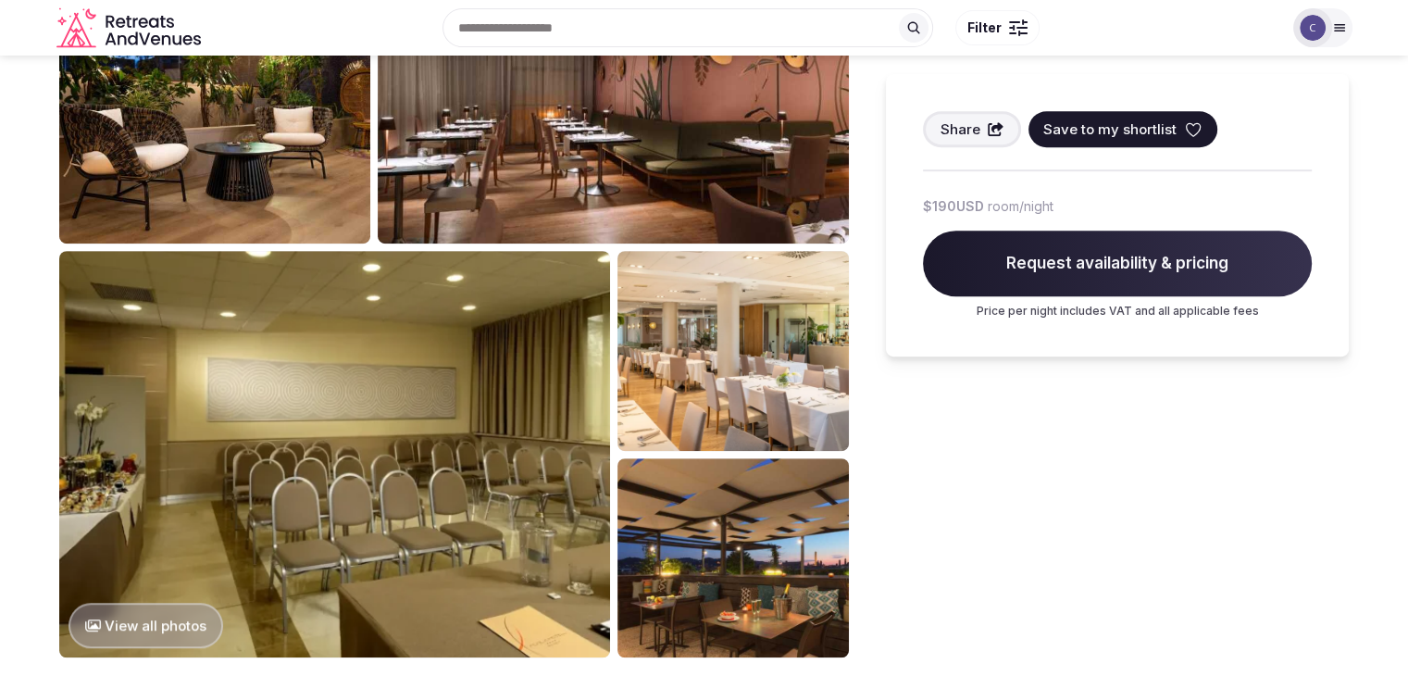
scroll to position [740, 0]
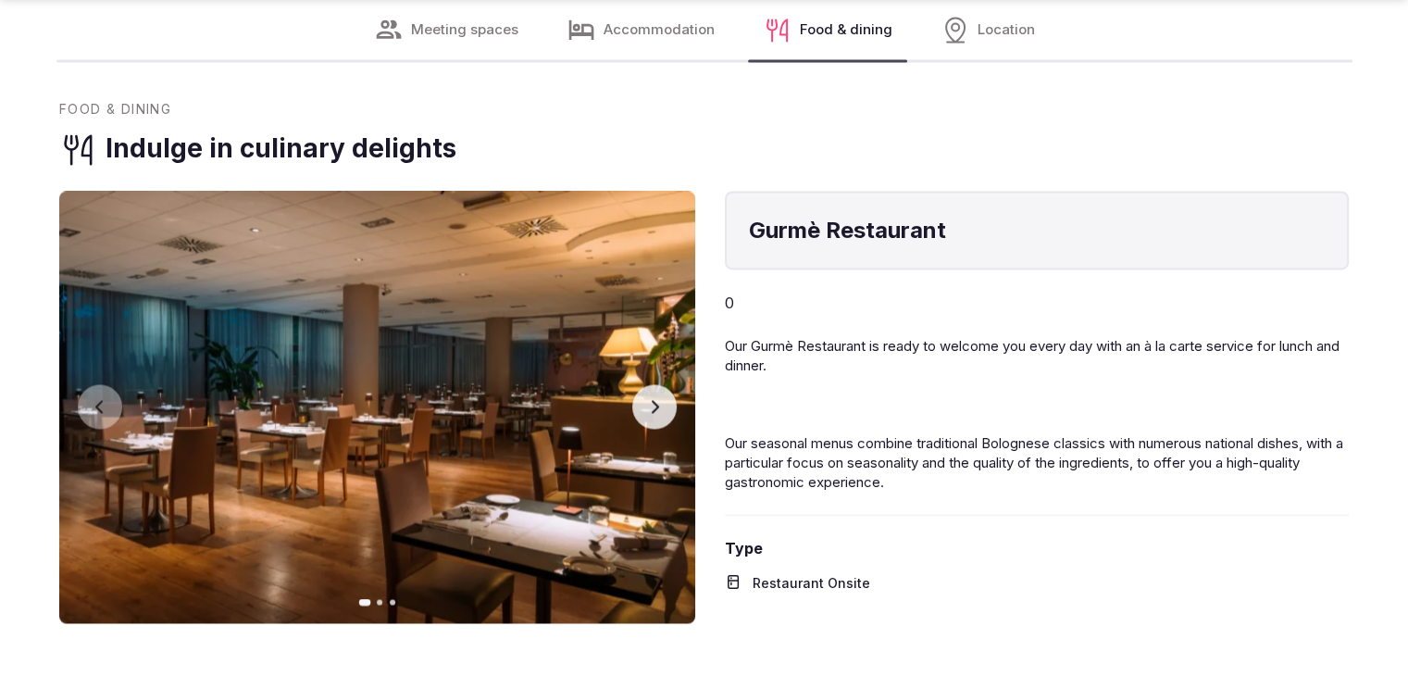
scroll to position [3332, 0]
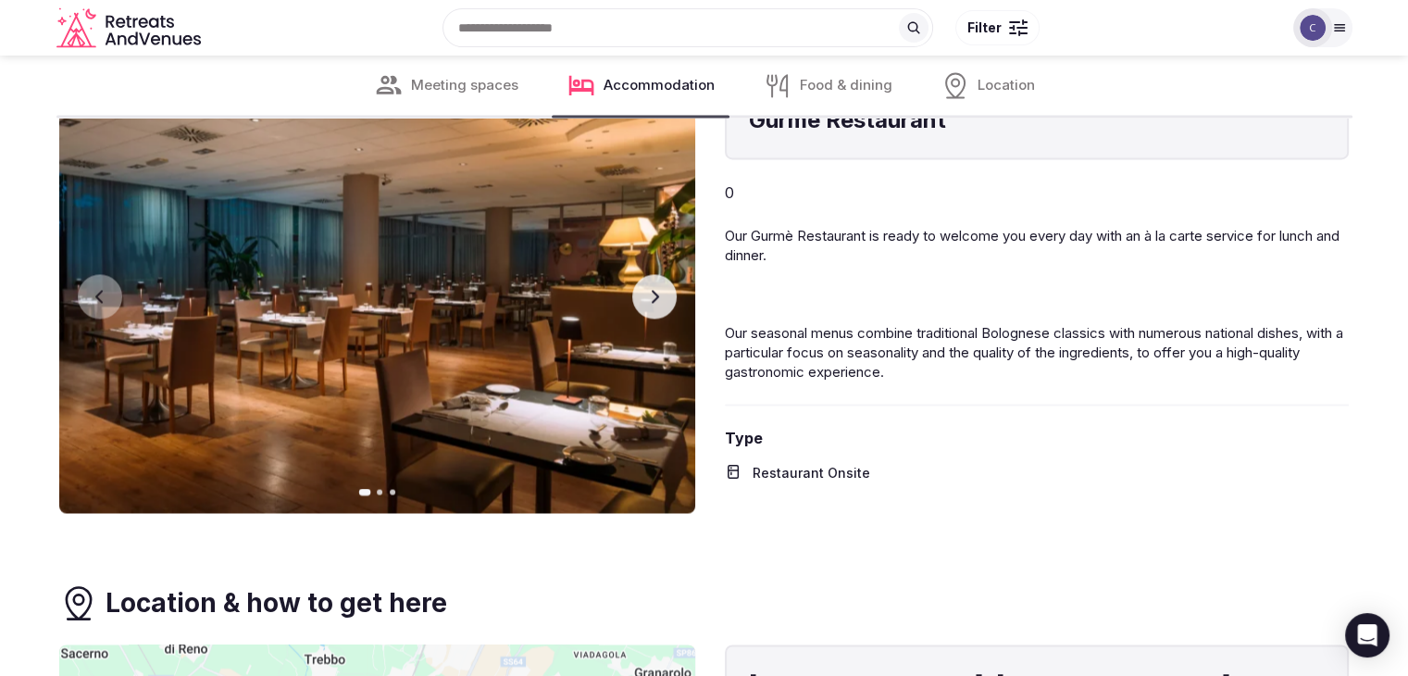
scroll to position [2776, 0]
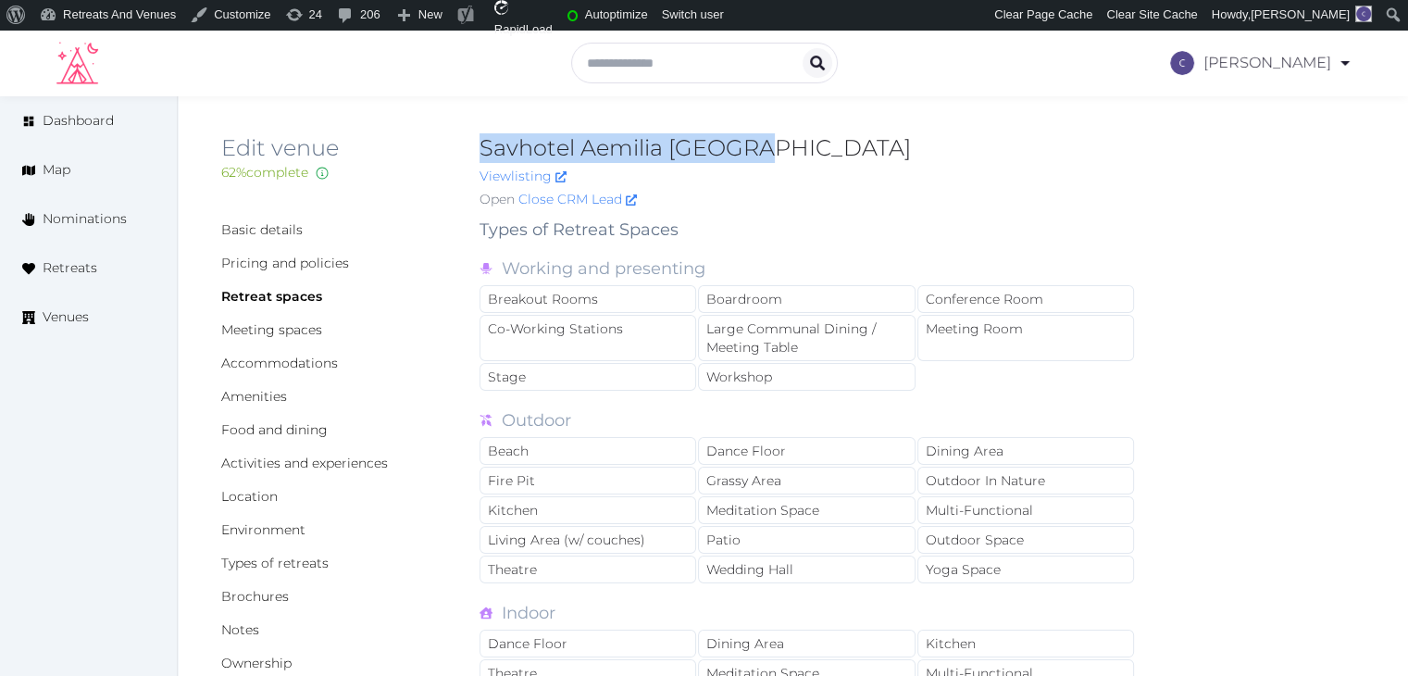
drag, startPoint x: 470, startPoint y: 154, endPoint x: 795, endPoint y: 154, distance: 324.8
click at [795, 154] on div "Edit venue 62 % complete Fill out all the fields in your listing to increase it…" at bounding box center [792, 174] width 1143 height 83
copy h2 "Savhotel Aemilia [GEOGRAPHIC_DATA]"
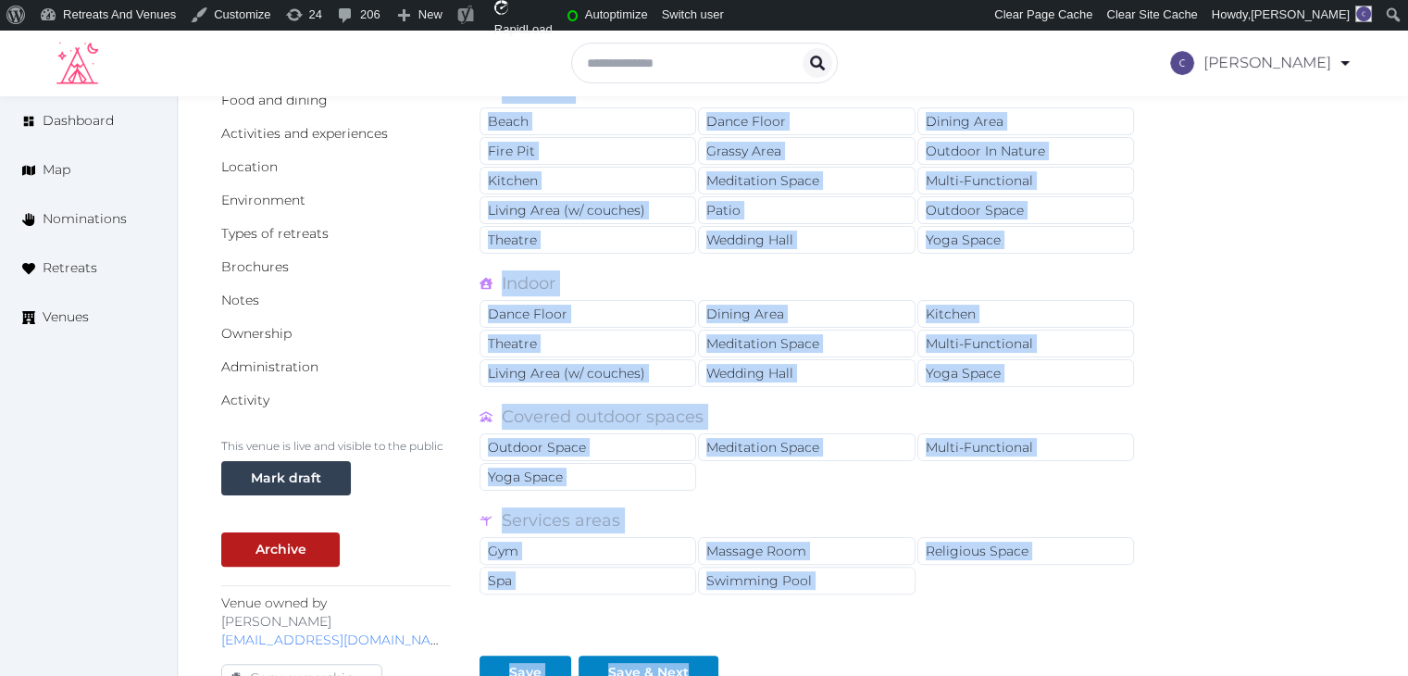
scroll to position [724, 0]
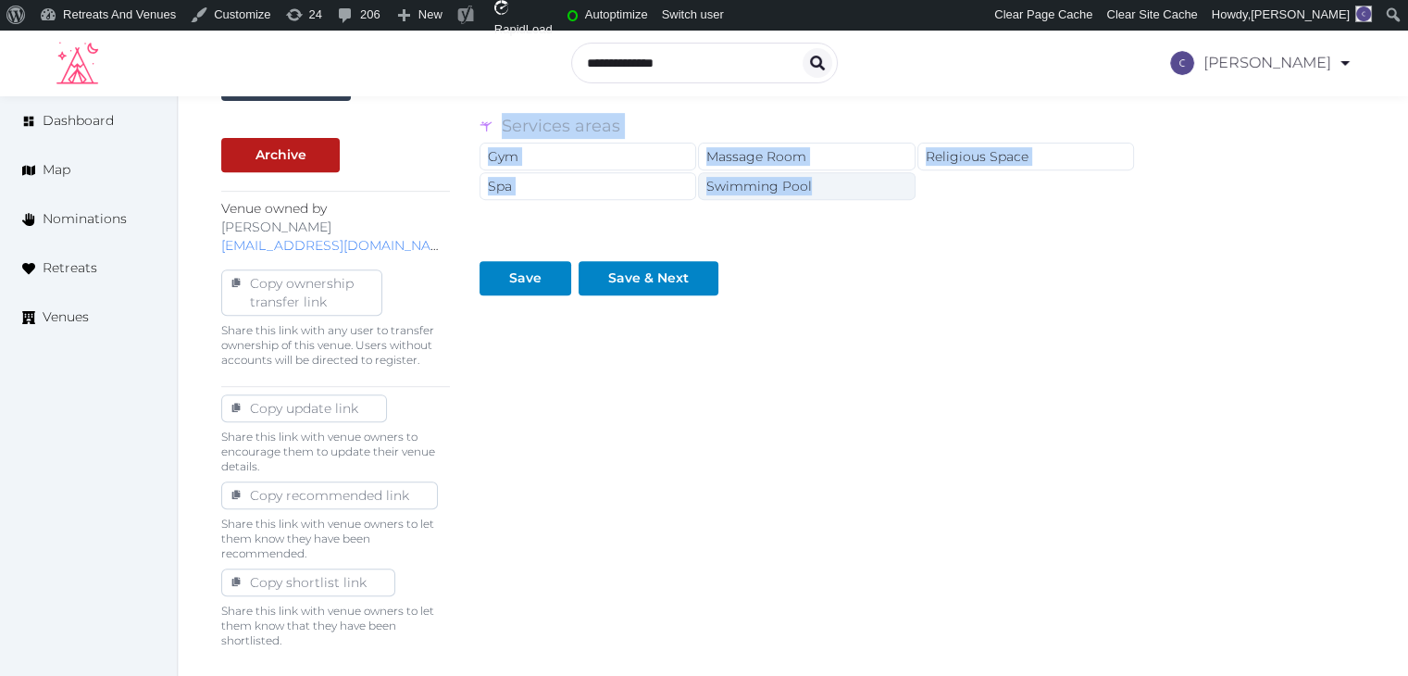
drag, startPoint x: 477, startPoint y: 223, endPoint x: 842, endPoint y: 190, distance: 367.1
click at [842, 190] on div "Basic details Pricing and policies Retreat spaces Meeting spaces Accommodations…" at bounding box center [792, 70] width 1143 height 1155
copy div "Types of Retreat Spaces Working and presenting Breakout Rooms Boardroom Confere…"
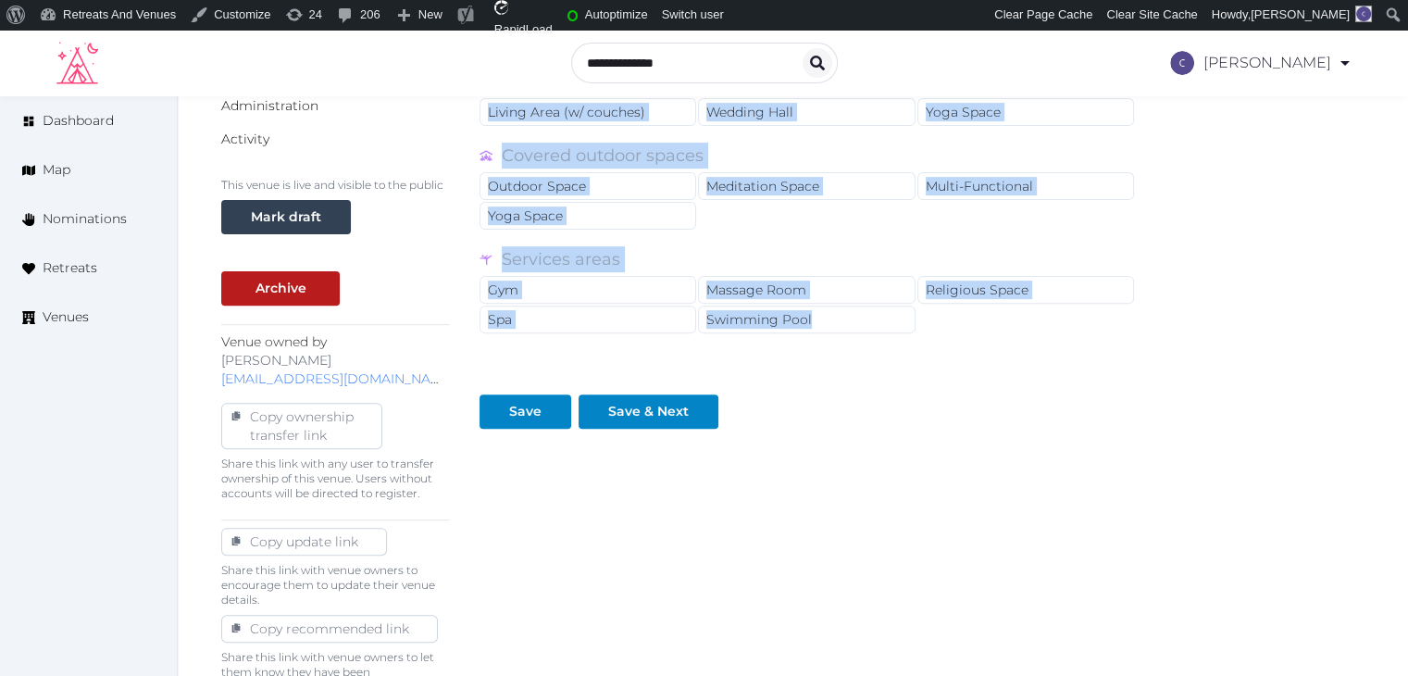
scroll to position [128, 0]
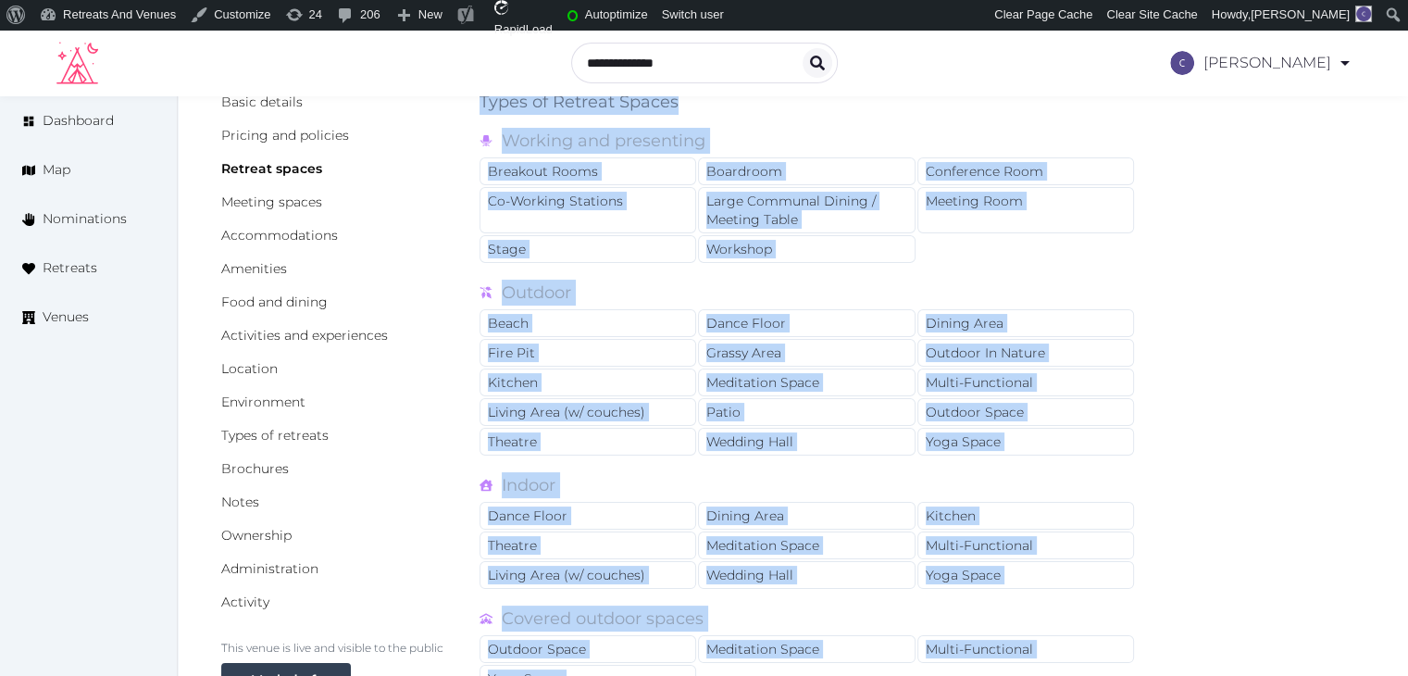
click at [1306, 374] on div "Basic details Pricing and policies Retreat spaces Meeting spaces Accommodations…" at bounding box center [792, 666] width 1143 height 1155
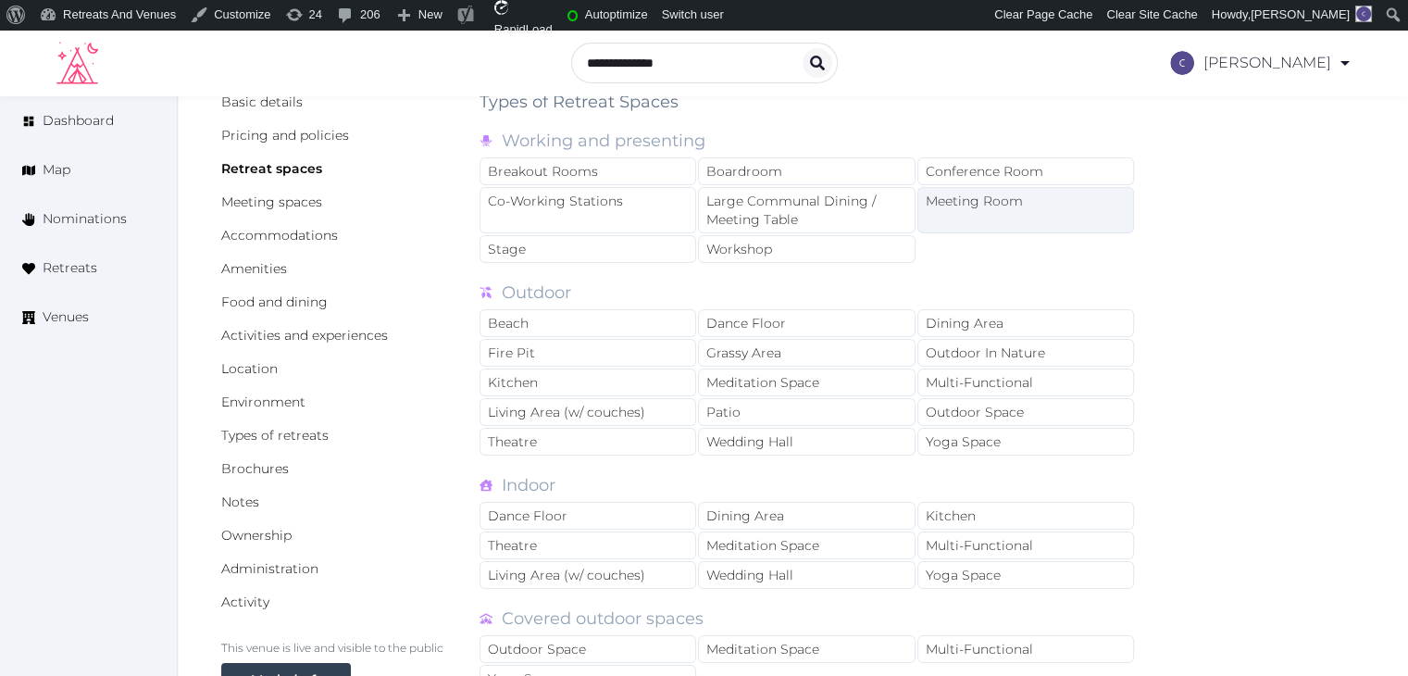
click at [966, 203] on div "Meeting Room" at bounding box center [1025, 210] width 217 height 46
click at [980, 157] on div "Conference Room" at bounding box center [1025, 171] width 217 height 28
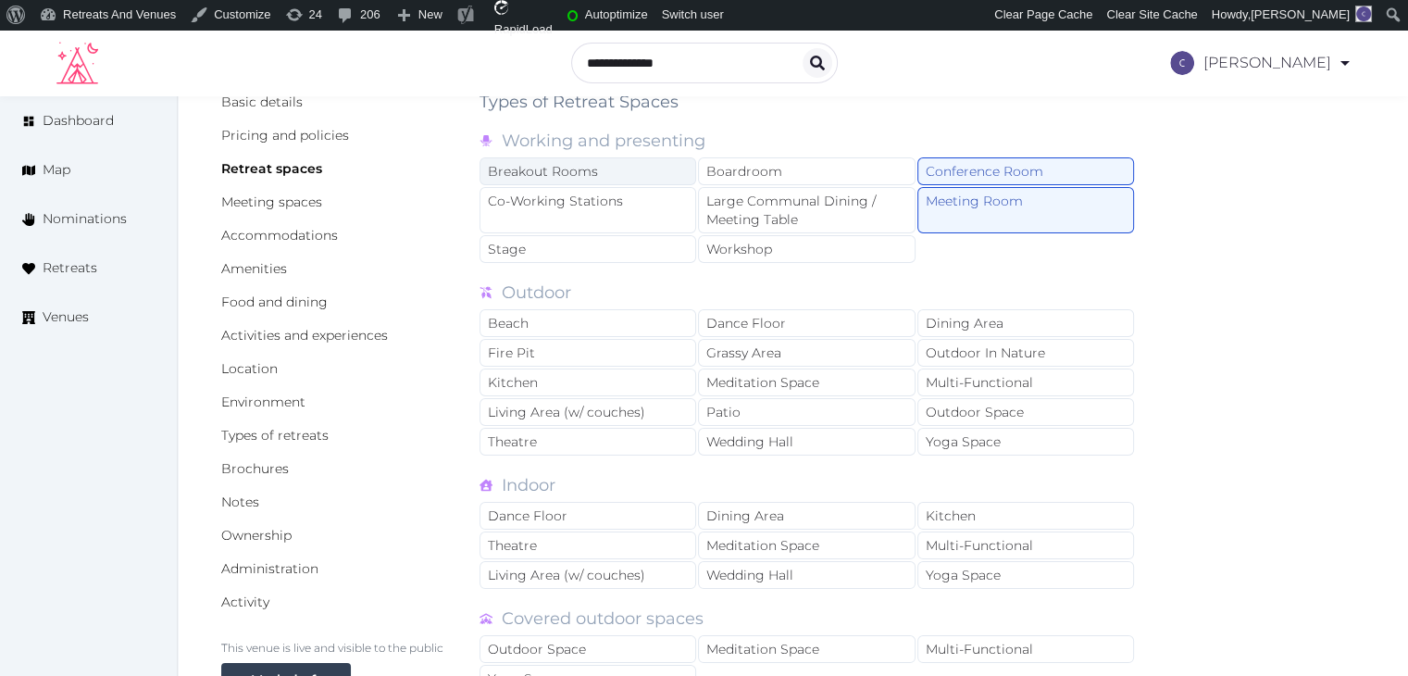
click at [559, 173] on div "Breakout Rooms" at bounding box center [587, 171] width 217 height 28
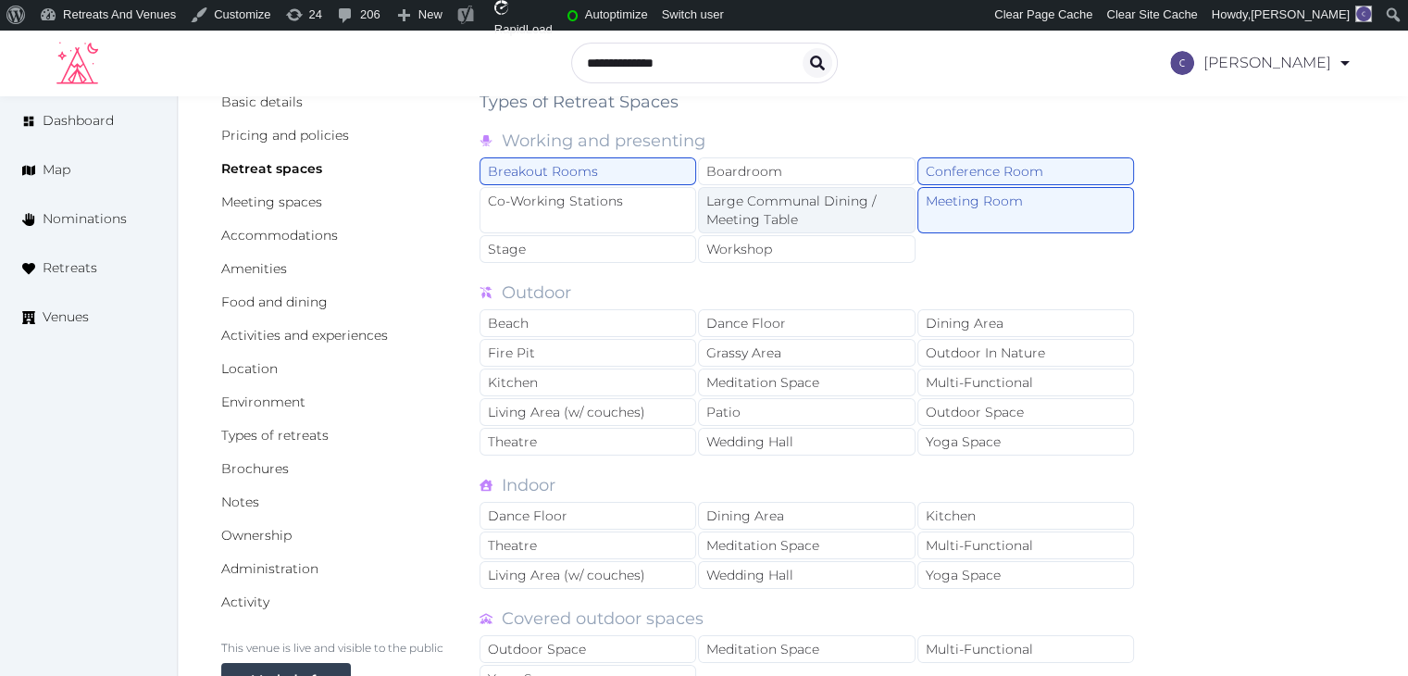
click at [814, 218] on div "Large Communal Dining / Meeting Table" at bounding box center [806, 210] width 217 height 46
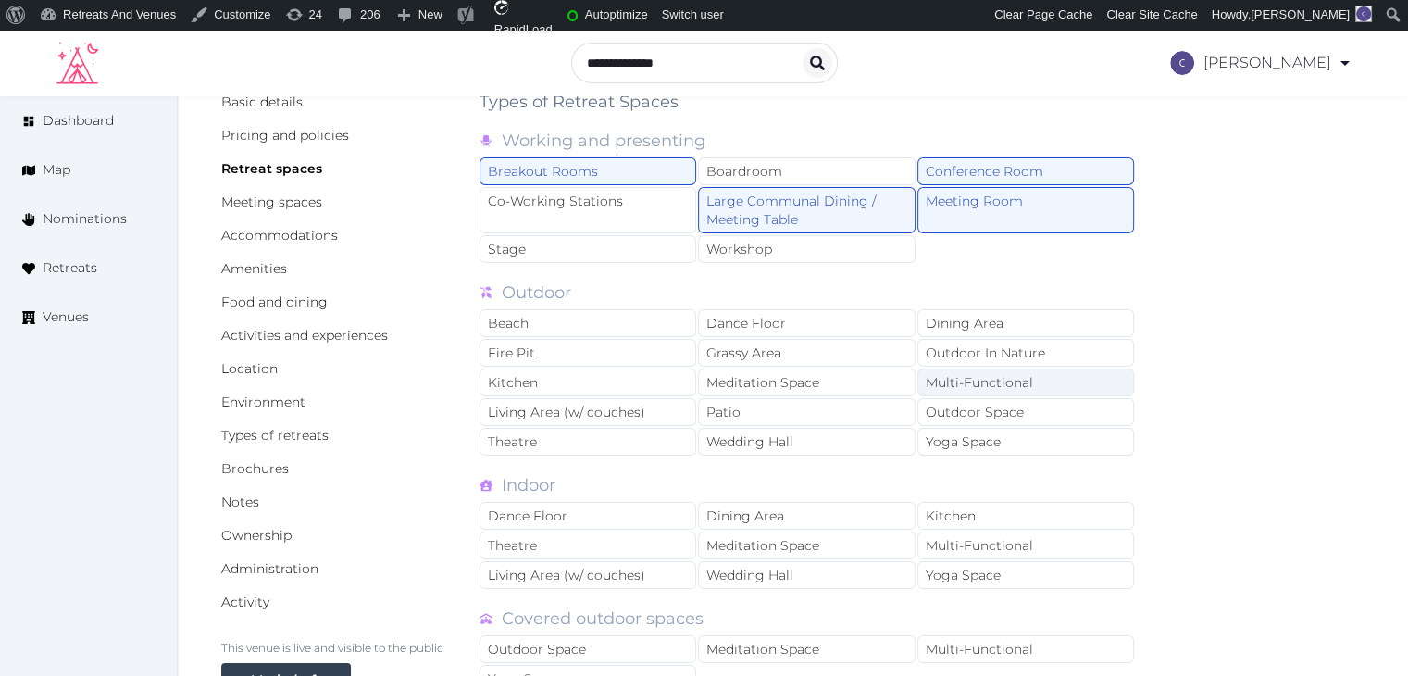
click at [977, 387] on div "Multi-Functional" at bounding box center [1025, 382] width 217 height 28
click at [974, 407] on div "Outdoor Space" at bounding box center [1025, 412] width 217 height 28
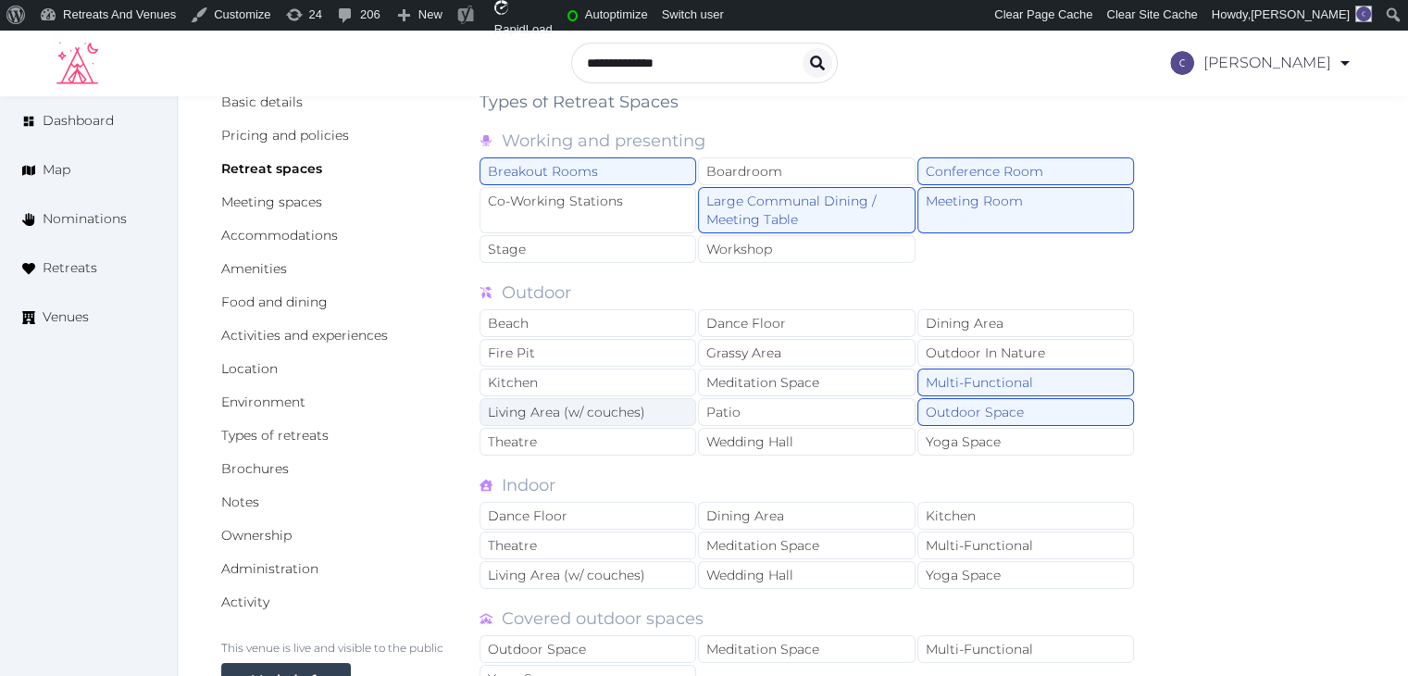
click at [684, 416] on div "Living Area (w/ couches)" at bounding box center [587, 412] width 217 height 28
click at [753, 408] on div "Patio" at bounding box center [806, 412] width 217 height 28
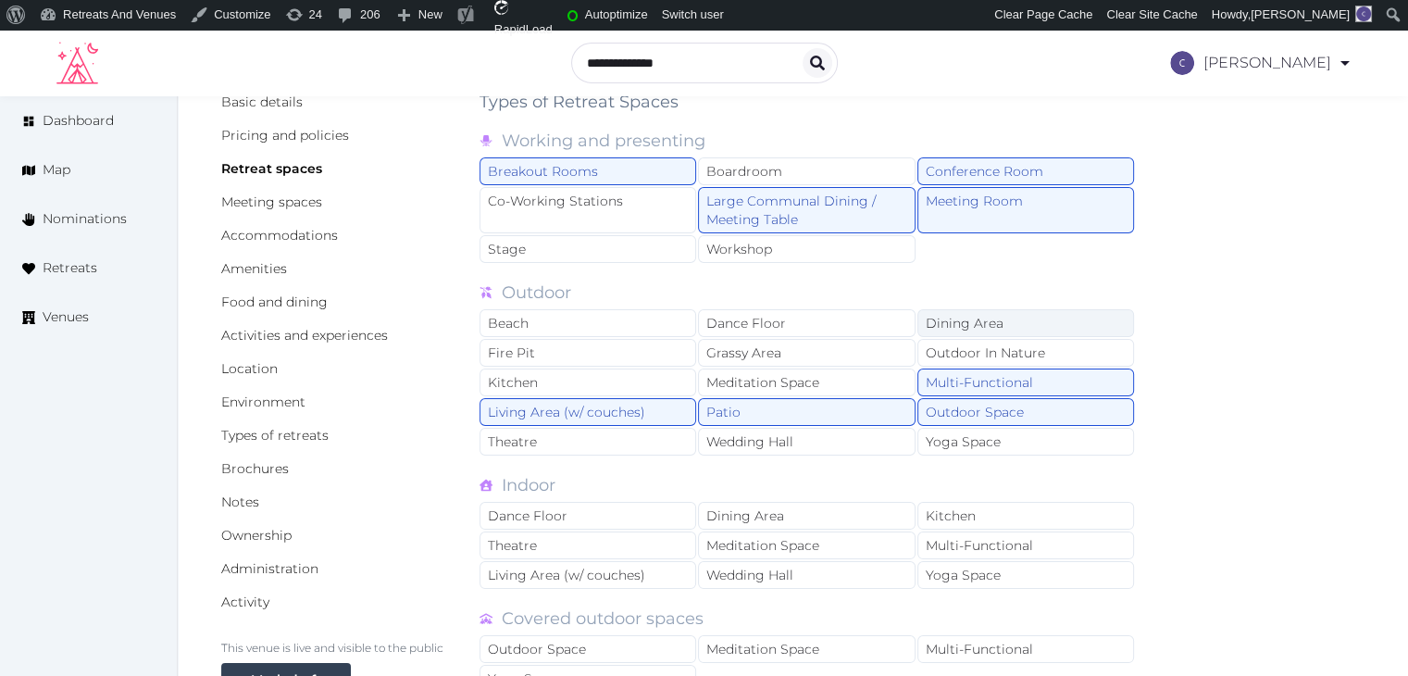
click at [980, 319] on div "Dining Area" at bounding box center [1025, 323] width 217 height 28
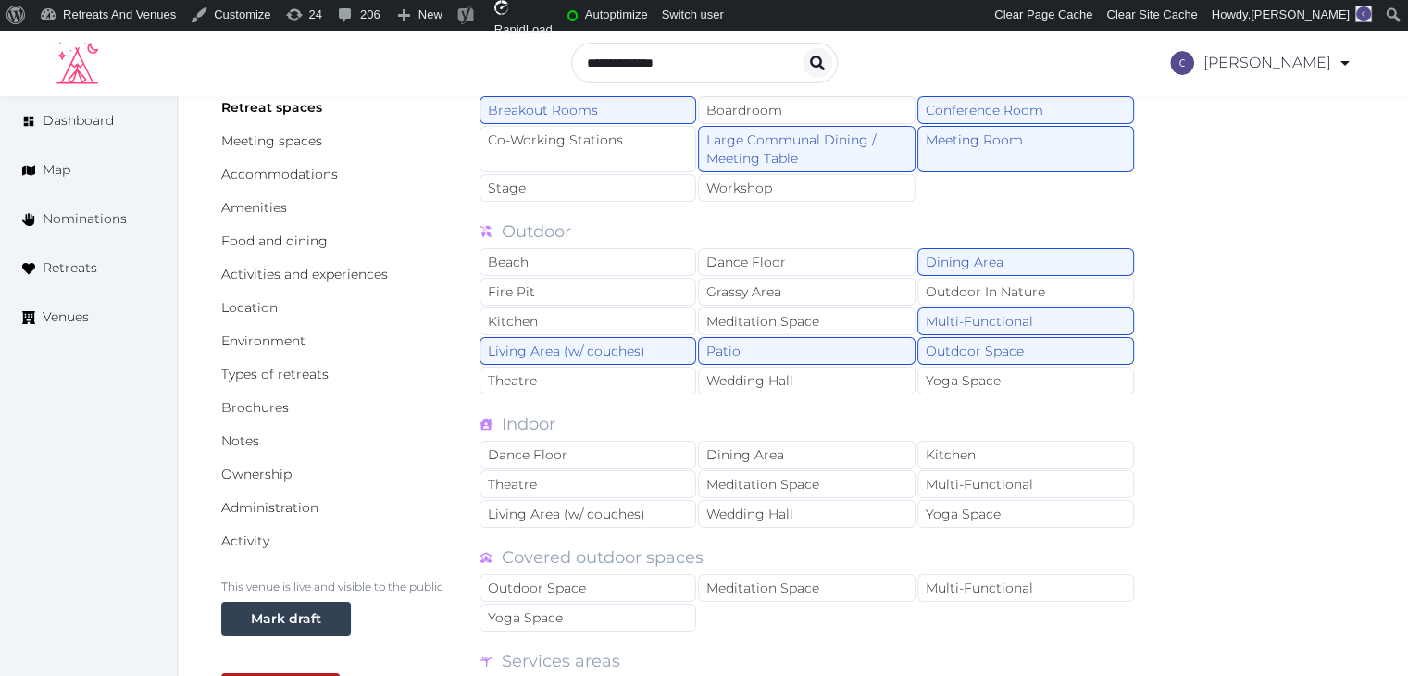
scroll to position [220, 0]
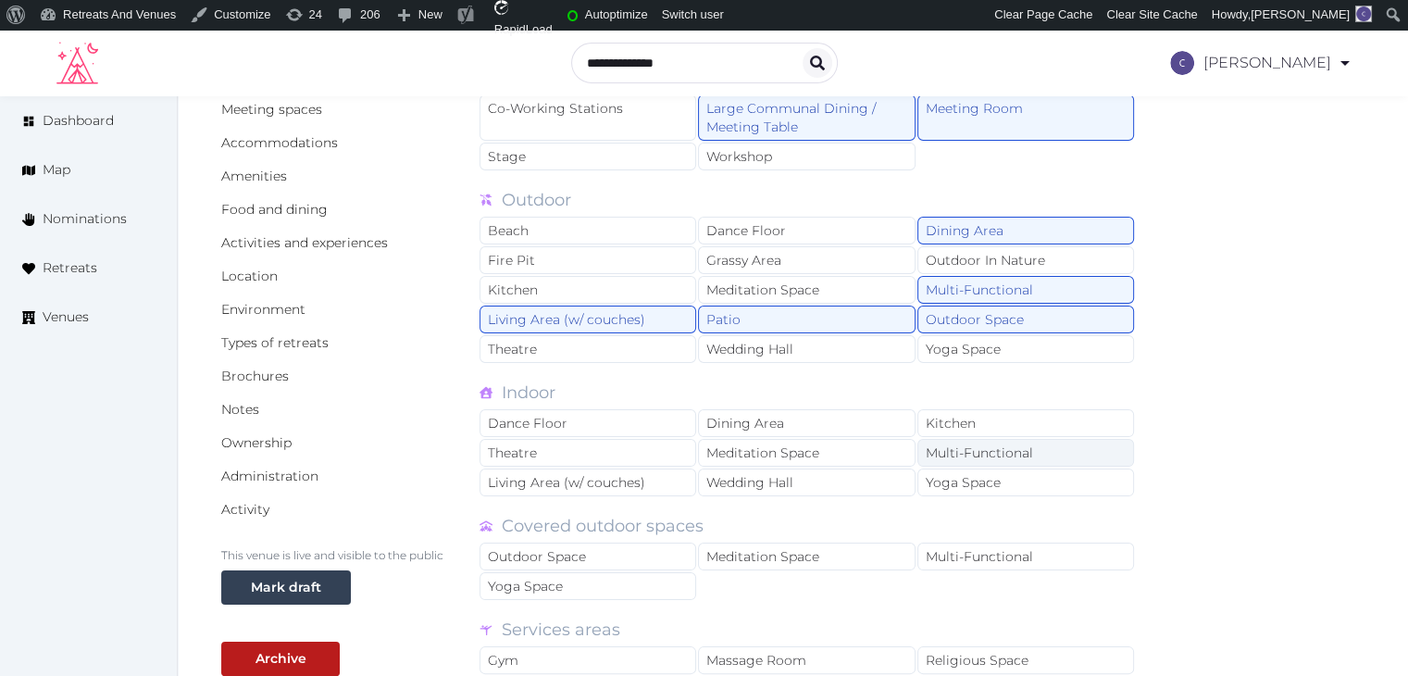
drag, startPoint x: 975, startPoint y: 453, endPoint x: 947, endPoint y: 442, distance: 30.4
click at [974, 452] on div "Multi-Functional" at bounding box center [1025, 453] width 217 height 28
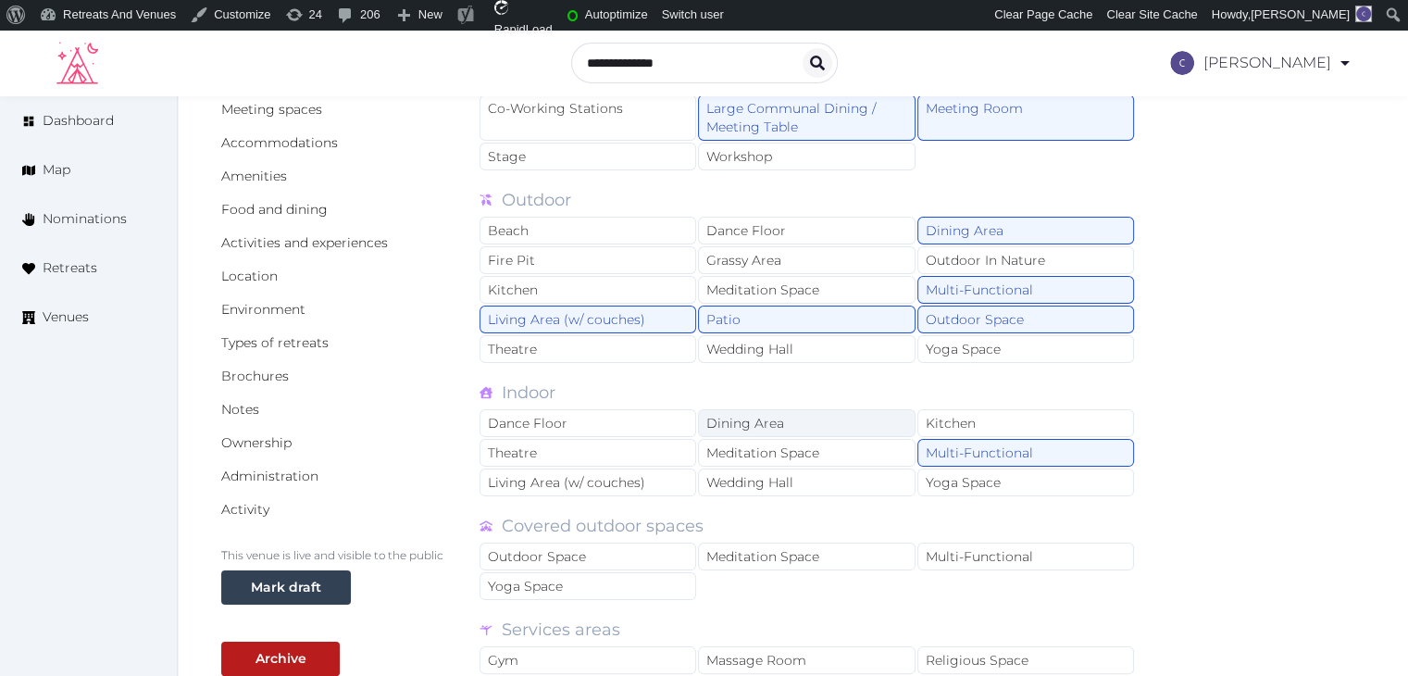
click at [779, 409] on div "Dining Area" at bounding box center [806, 423] width 217 height 28
click at [652, 472] on div "Living Area (w/ couches)" at bounding box center [587, 482] width 217 height 28
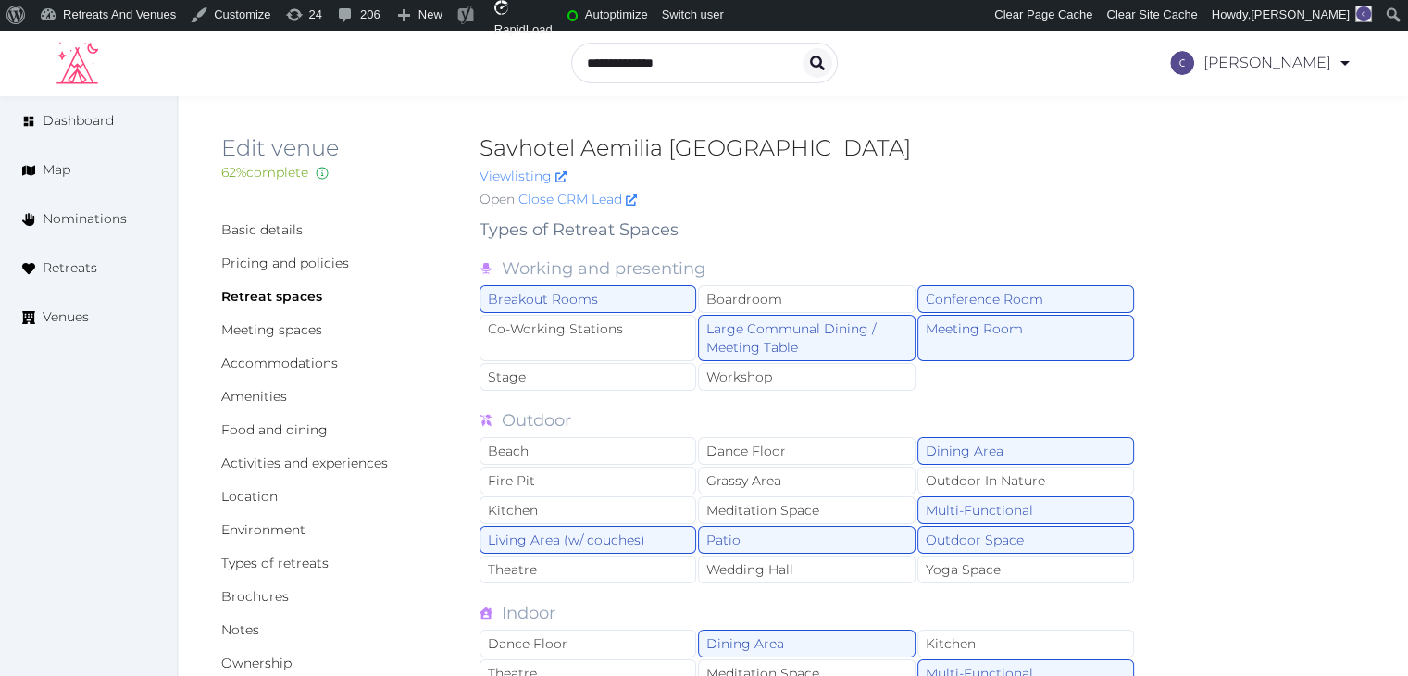
scroll to position [0, 0]
click at [770, 329] on div "Large Communal Dining / Meeting Table" at bounding box center [806, 338] width 217 height 46
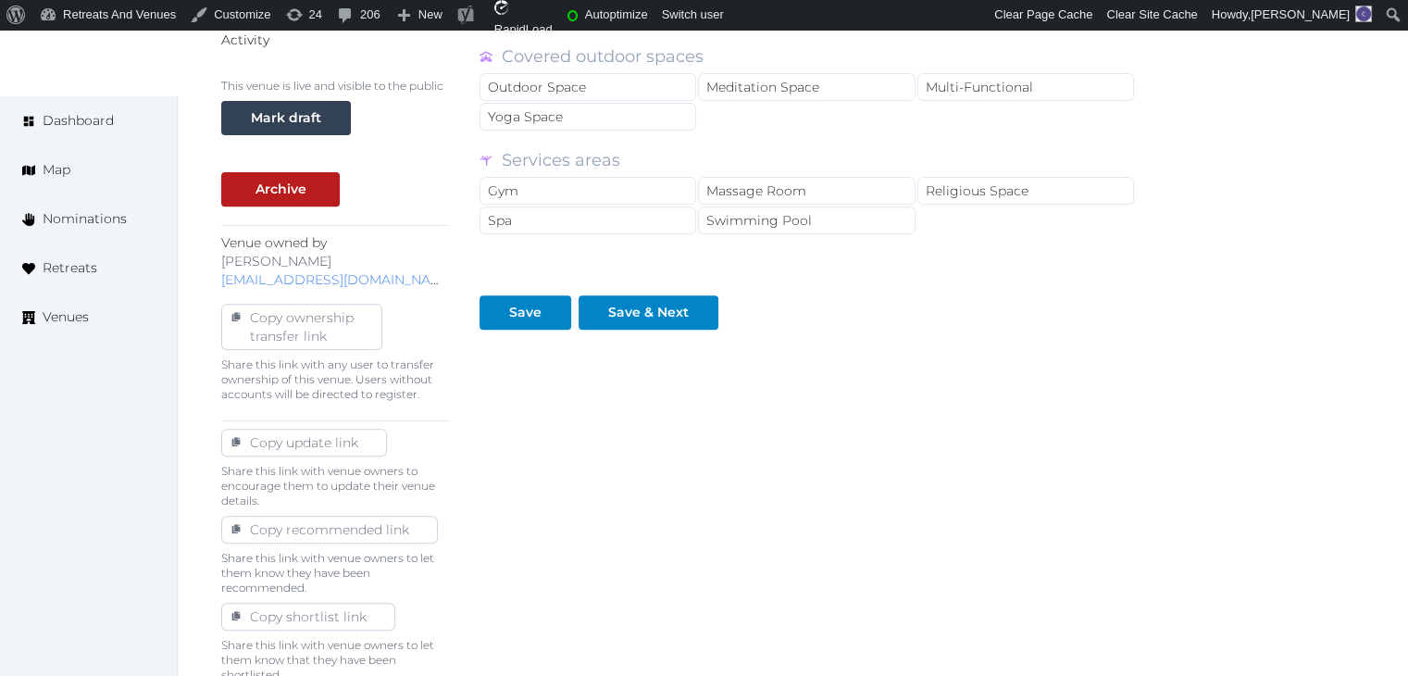
scroll to position [724, 0]
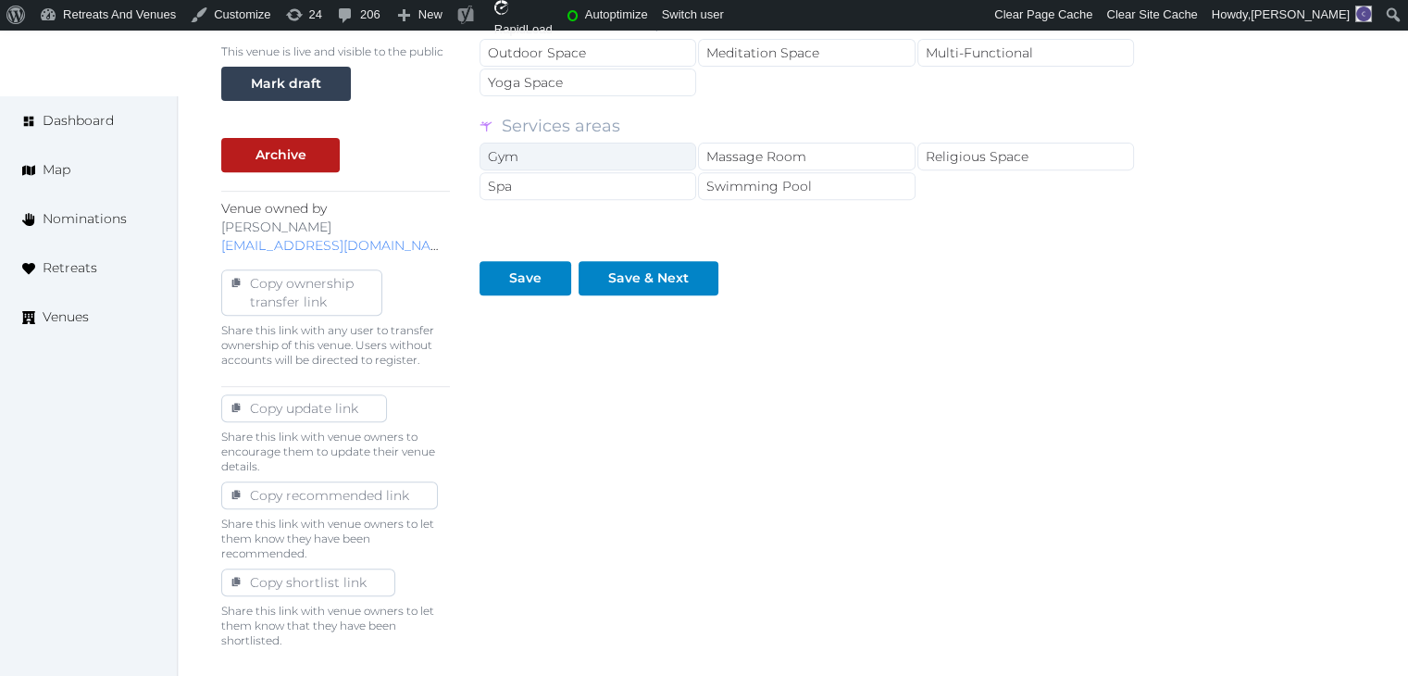
click at [610, 143] on div "Gym" at bounding box center [587, 157] width 217 height 28
click at [538, 268] on div "Save" at bounding box center [525, 277] width 32 height 19
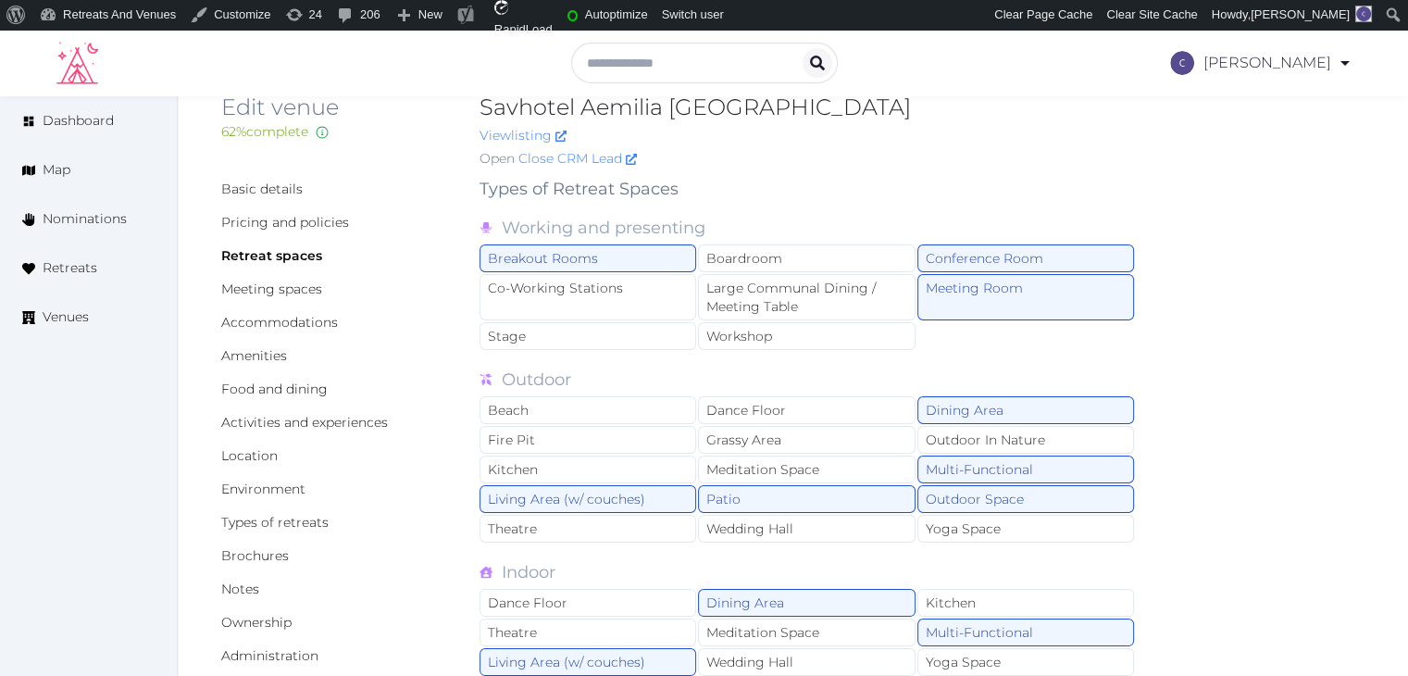
scroll to position [0, 0]
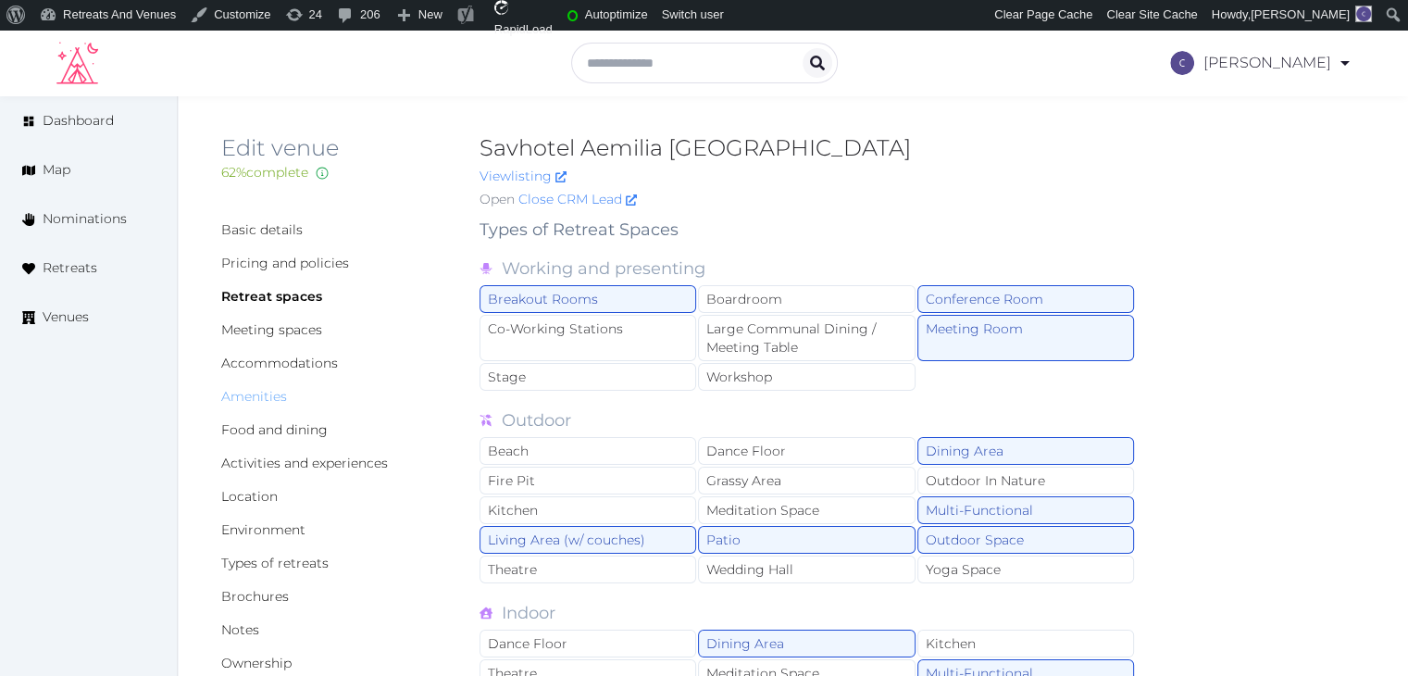
click at [277, 391] on link "Amenities" at bounding box center [254, 396] width 66 height 17
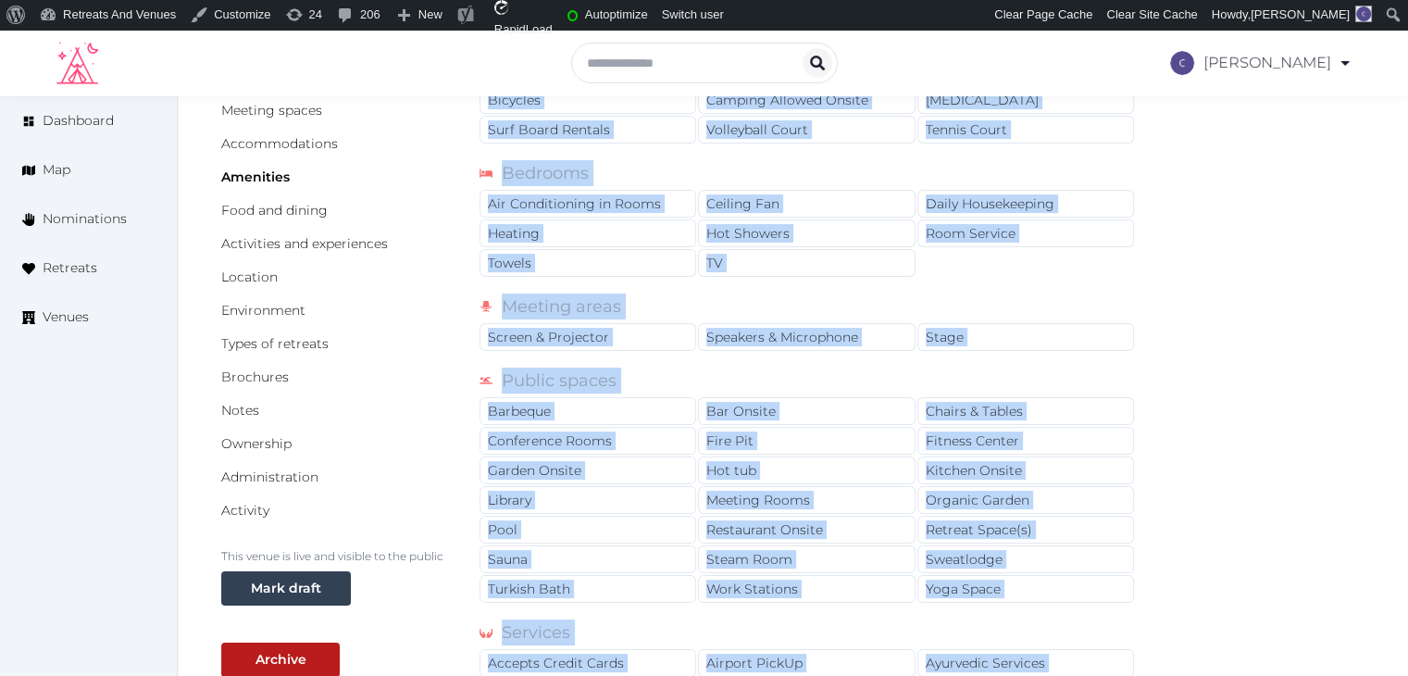
scroll to position [444, 0]
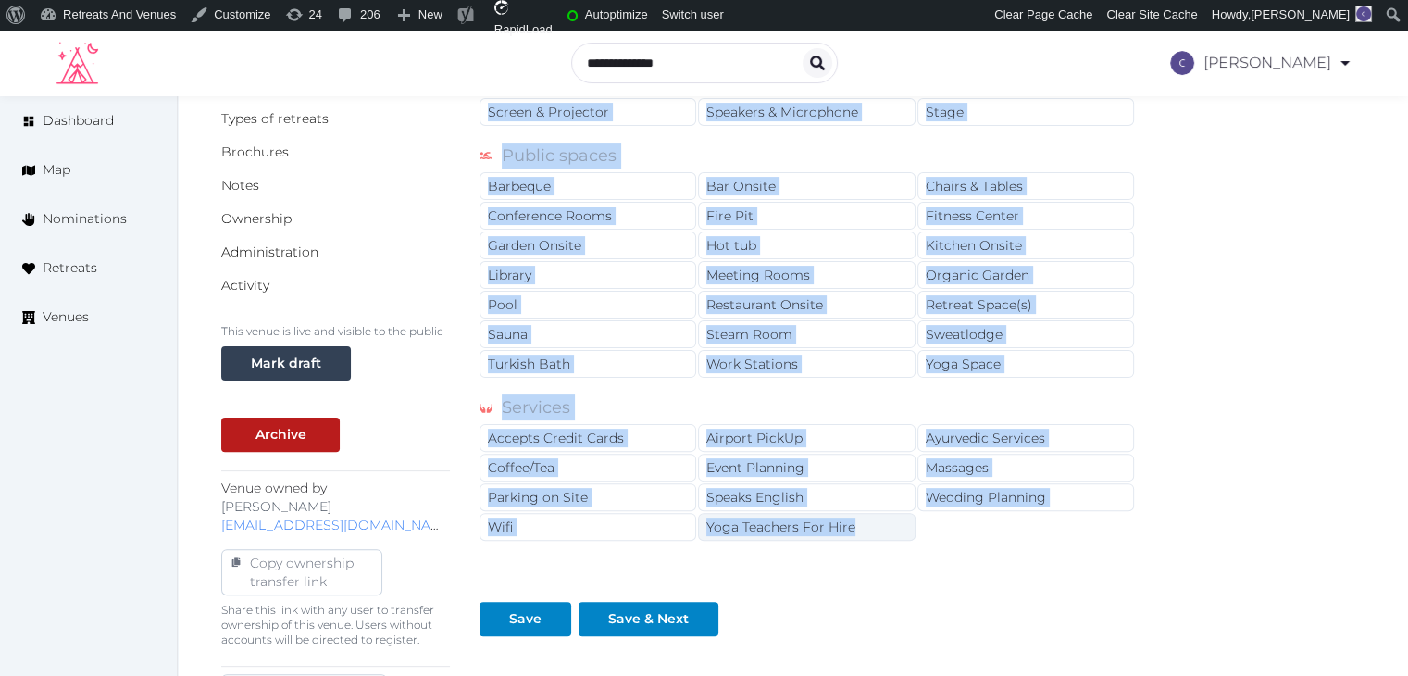
drag, startPoint x: 480, startPoint y: 238, endPoint x: 871, endPoint y: 524, distance: 484.1
click at [871, 524] on div "Amenities Activities Bicycles Camping Allowed Onsite [MEDICAL_DATA] Surf Board …" at bounding box center [807, 203] width 656 height 863
copy div "Amenities Activities Bicycles Camping Allowed Onsite [MEDICAL_DATA] Surf Board …"
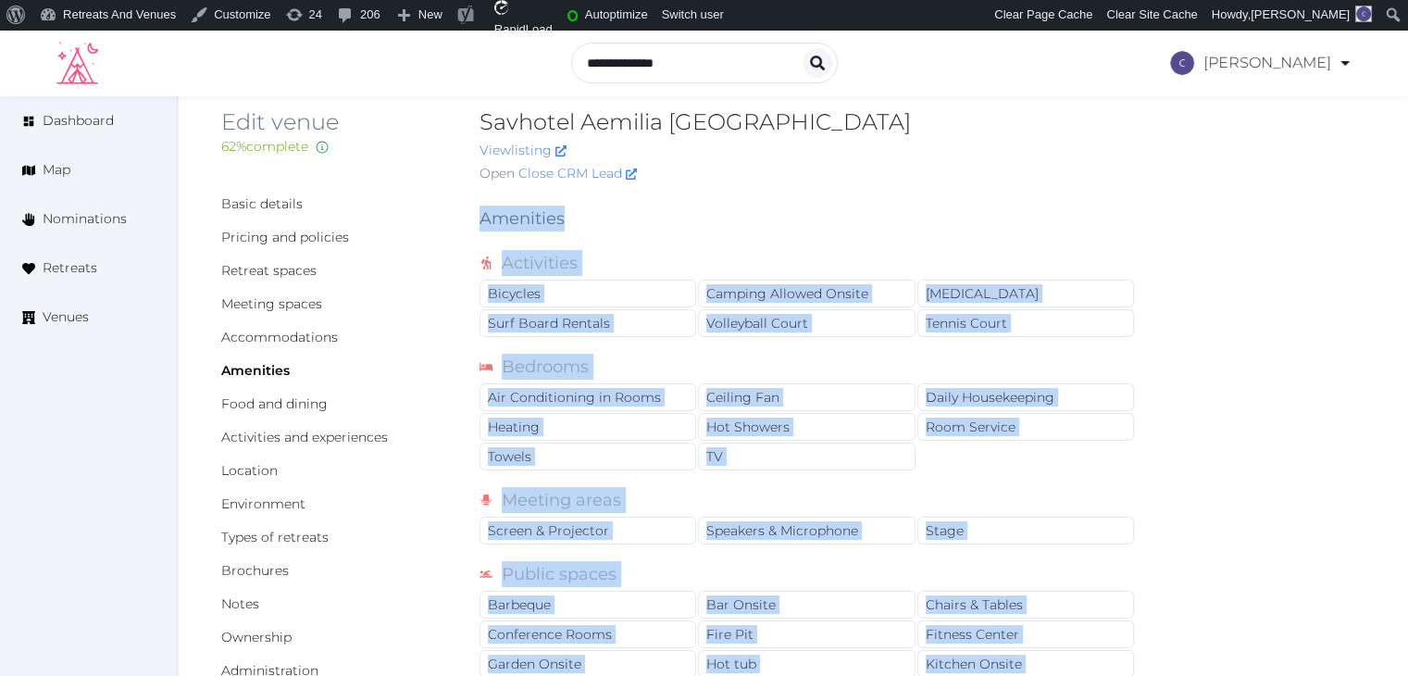
scroll to position [0, 0]
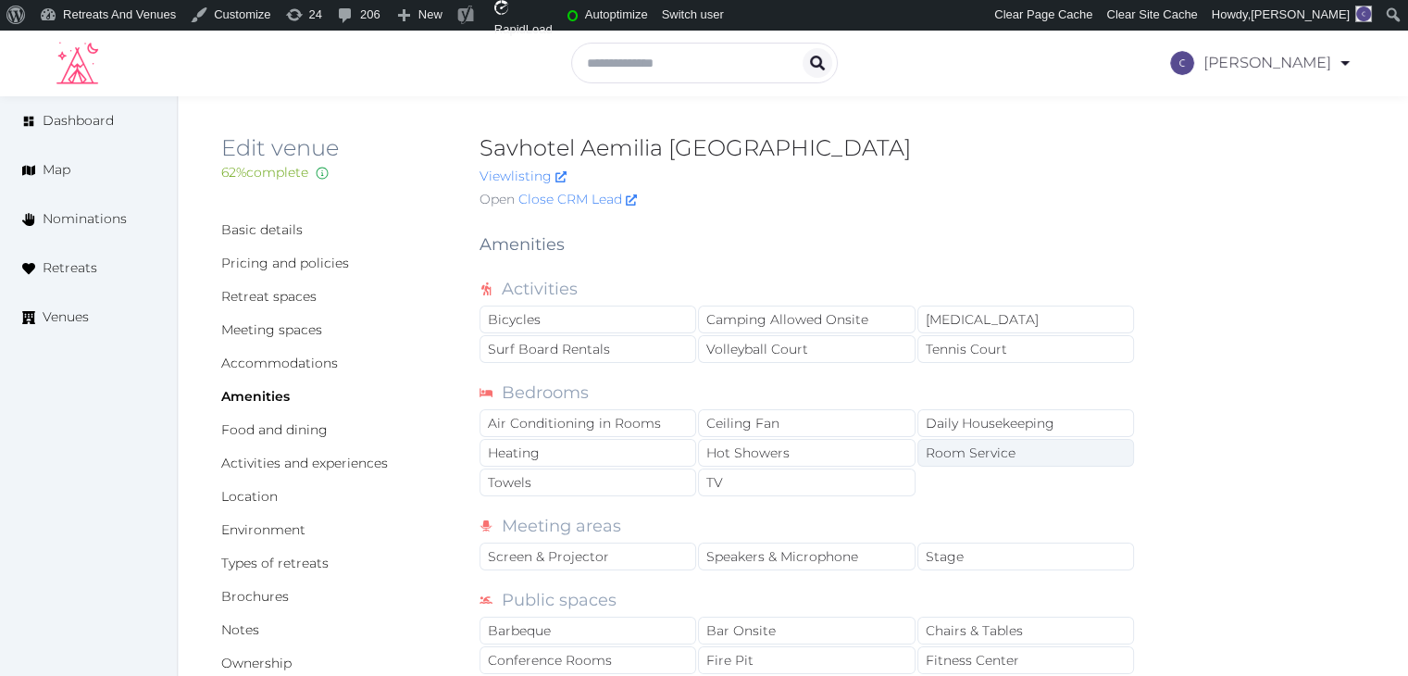
click at [968, 464] on div "Room Service" at bounding box center [1025, 453] width 217 height 28
drag, startPoint x: 966, startPoint y: 410, endPoint x: 839, endPoint y: 445, distance: 131.6
click at [963, 411] on div "Daily Housekeeping" at bounding box center [1025, 423] width 217 height 28
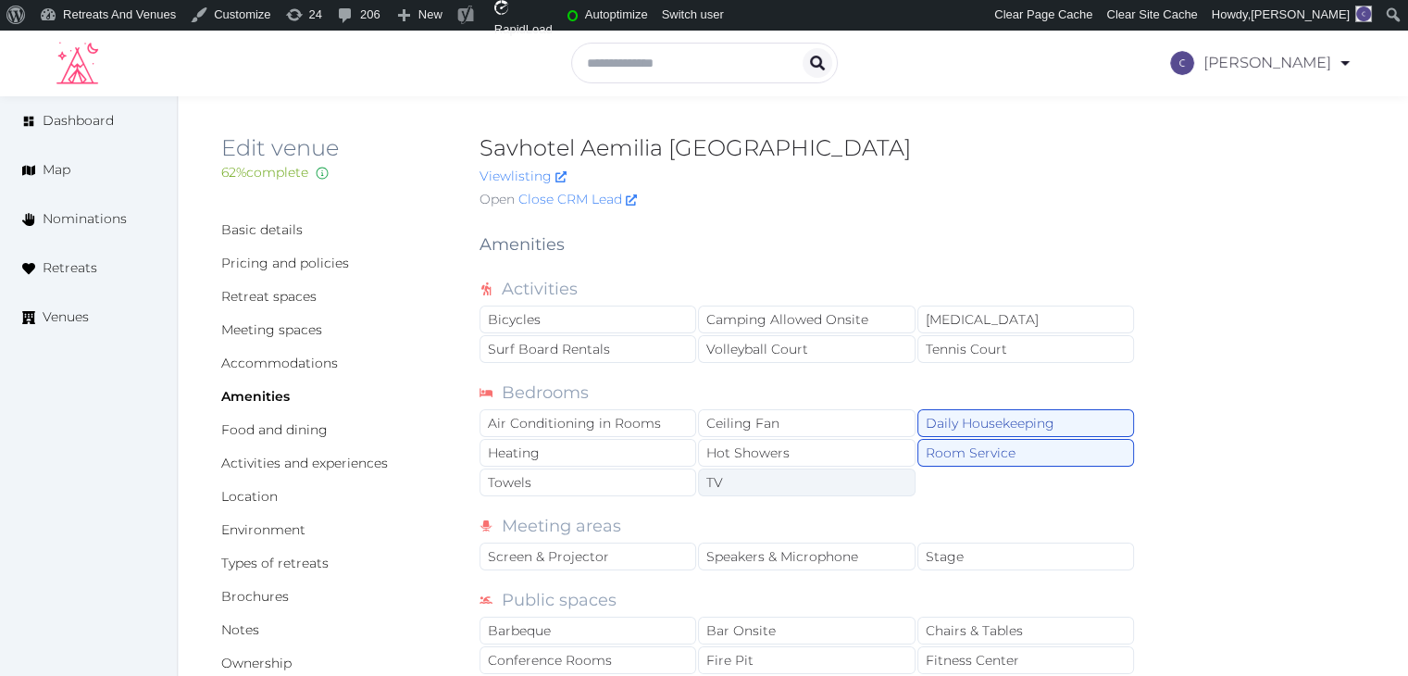
click at [785, 477] on div "TV" at bounding box center [806, 482] width 217 height 28
click at [779, 449] on div "Hot Showers" at bounding box center [806, 453] width 217 height 28
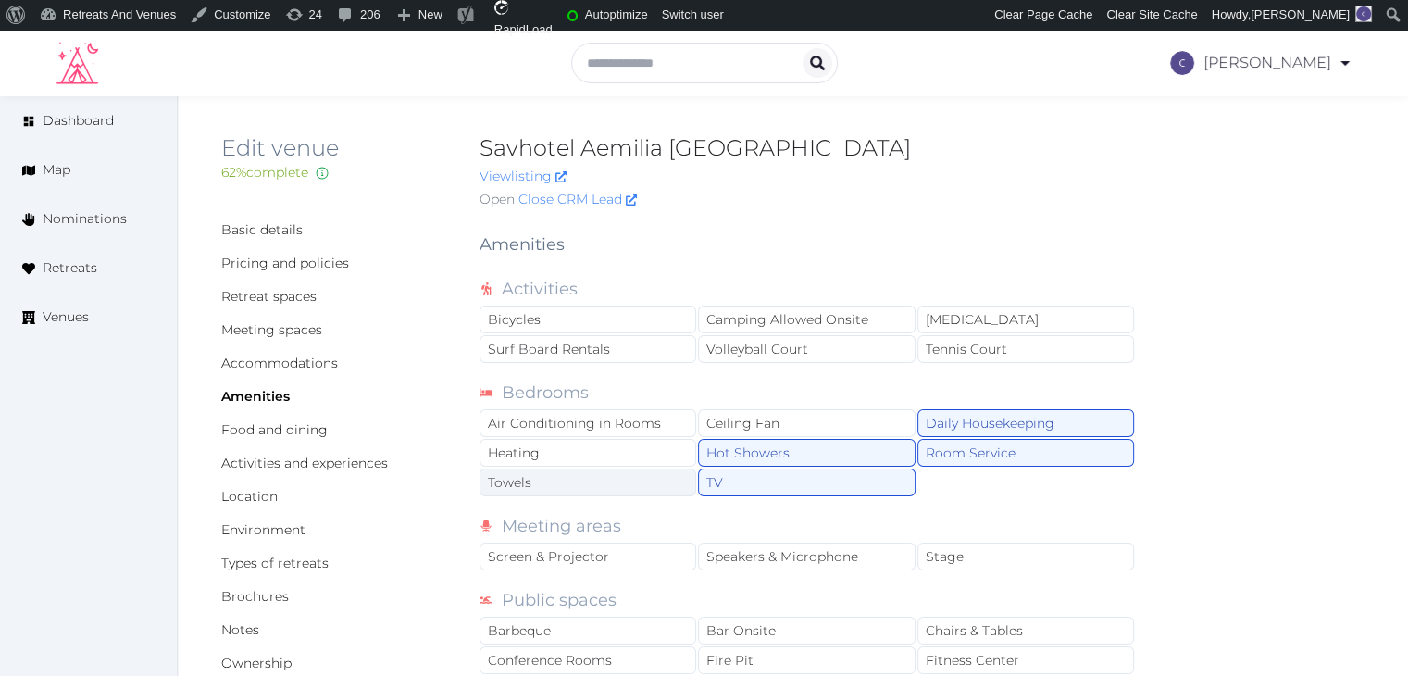
click at [623, 480] on div "Towels" at bounding box center [587, 482] width 217 height 28
drag, startPoint x: 620, startPoint y: 458, endPoint x: 626, endPoint y: 432, distance: 26.5
click at [620, 457] on div "Heating" at bounding box center [587, 453] width 217 height 28
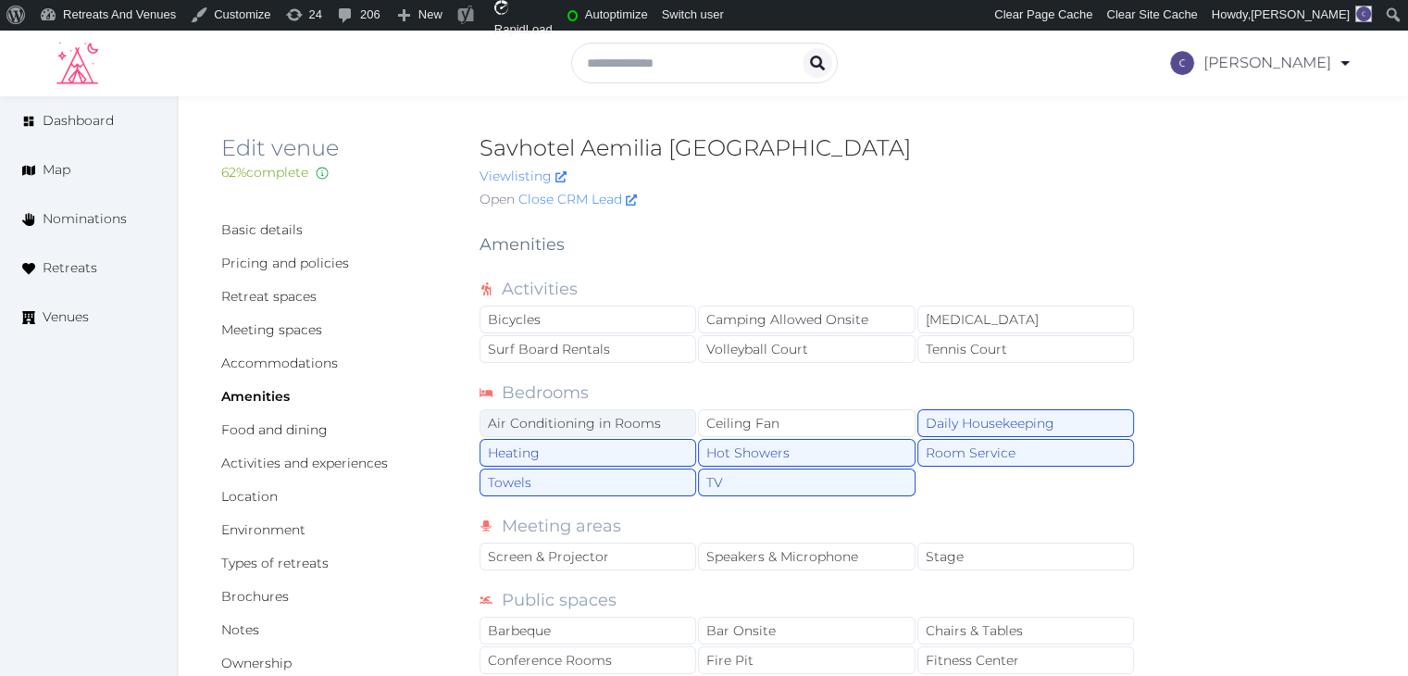
click at [633, 416] on div "Air Conditioning in Rooms" at bounding box center [587, 423] width 217 height 28
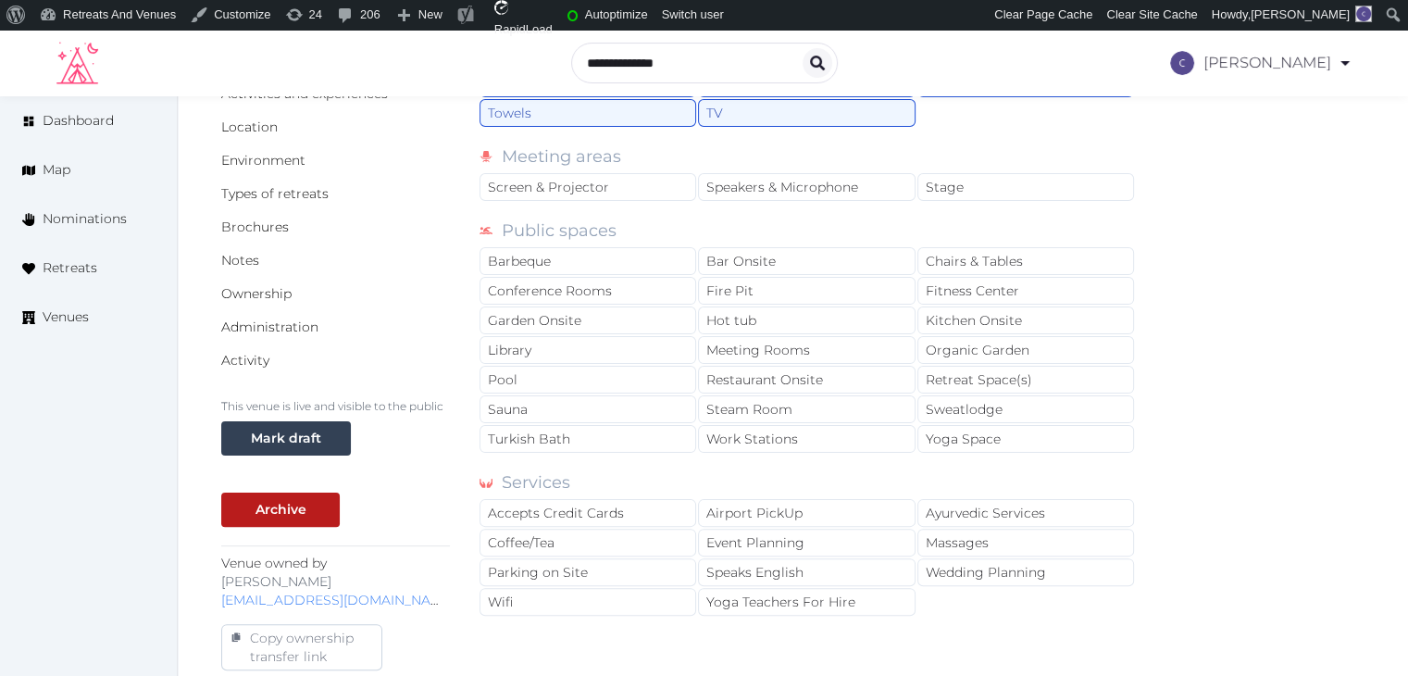
scroll to position [370, 0]
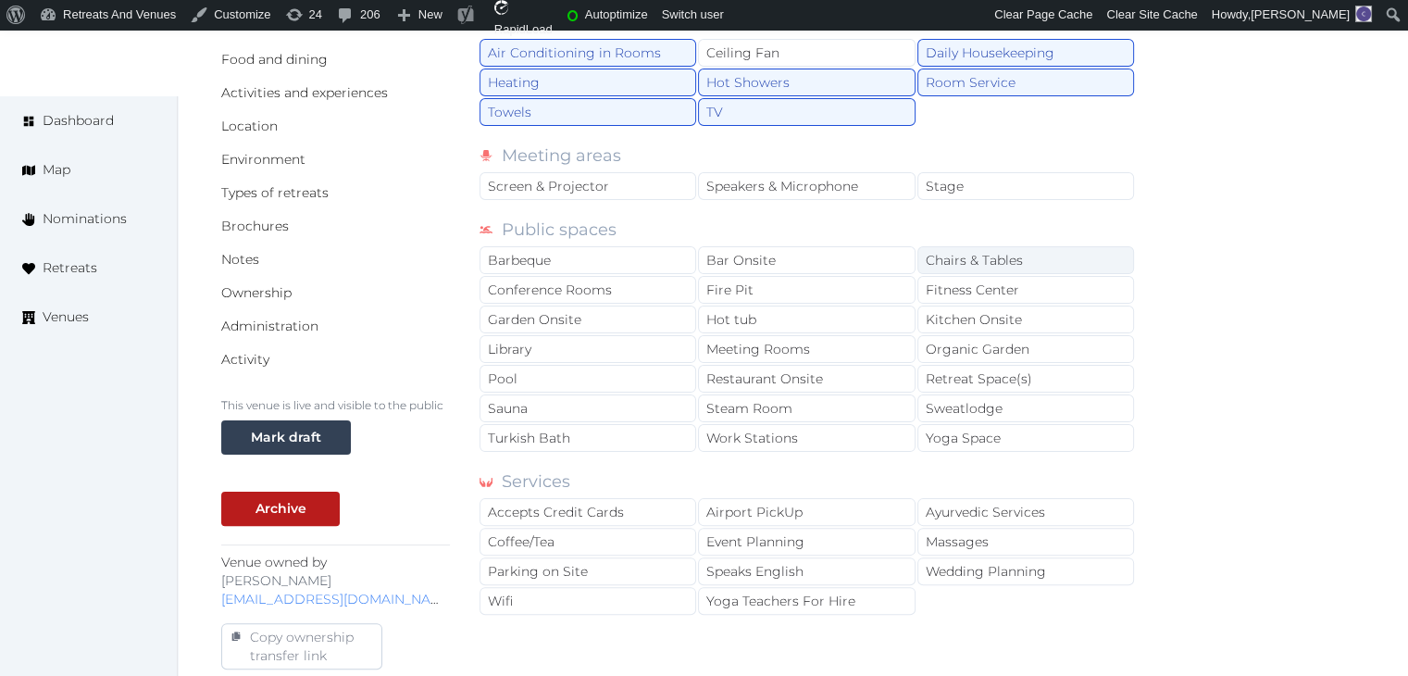
click at [970, 256] on div "Chairs & Tables" at bounding box center [1025, 260] width 217 height 28
click at [968, 282] on div "Fitness Center" at bounding box center [1025, 290] width 217 height 28
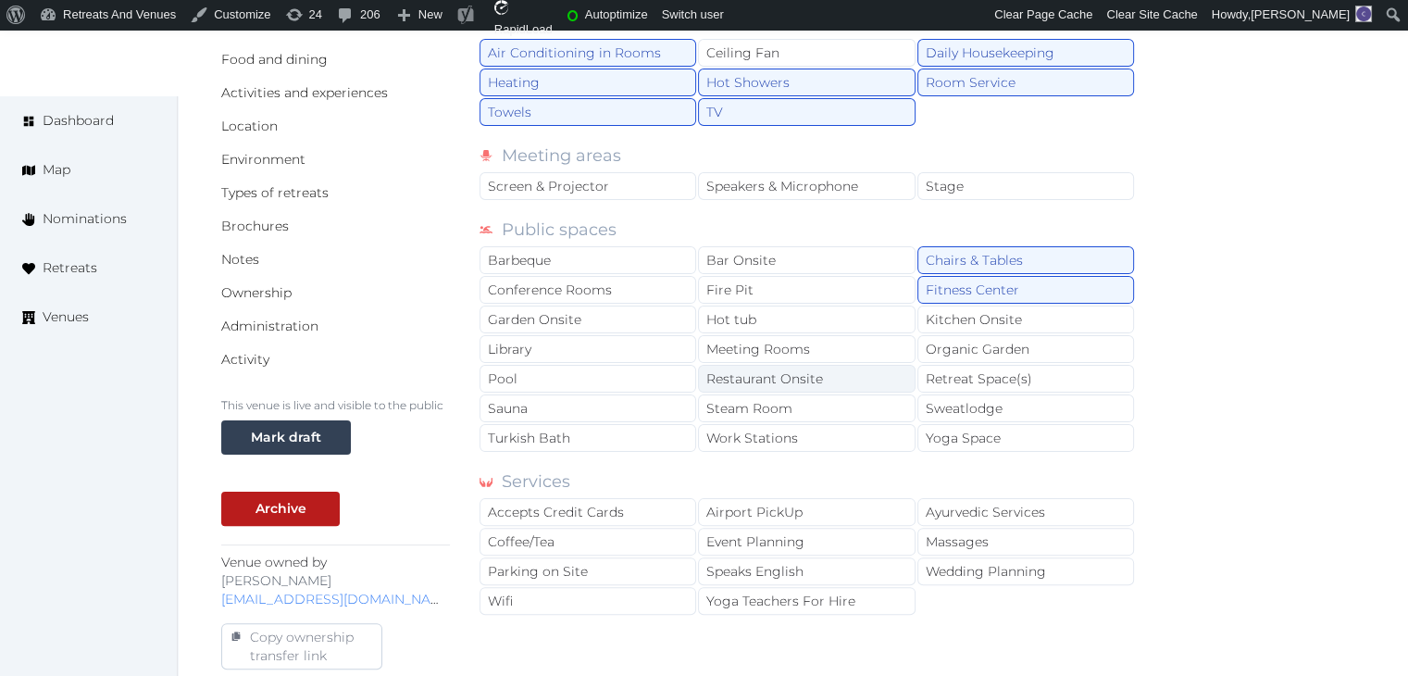
click at [843, 372] on div "Restaurant Onsite" at bounding box center [806, 379] width 217 height 28
click at [836, 349] on div "Meeting Rooms" at bounding box center [806, 349] width 217 height 28
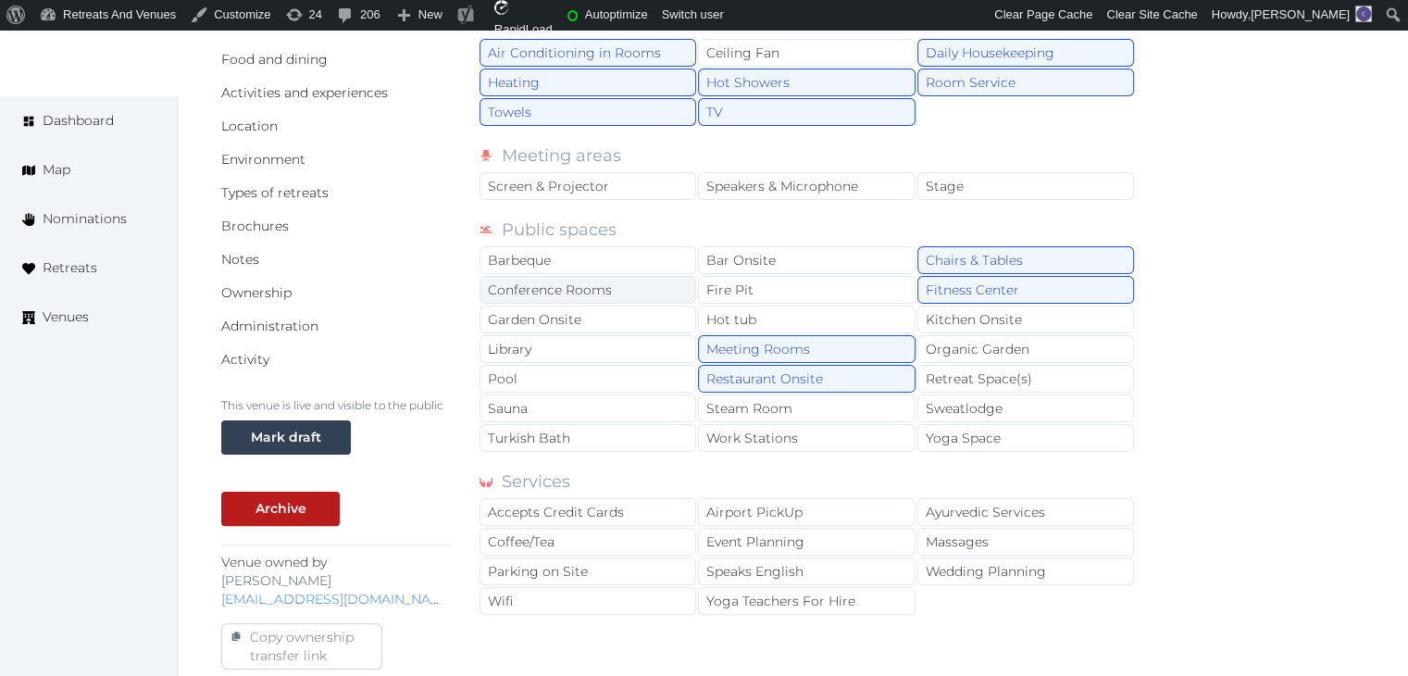
click at [634, 290] on div "Conference Rooms" at bounding box center [587, 290] width 217 height 28
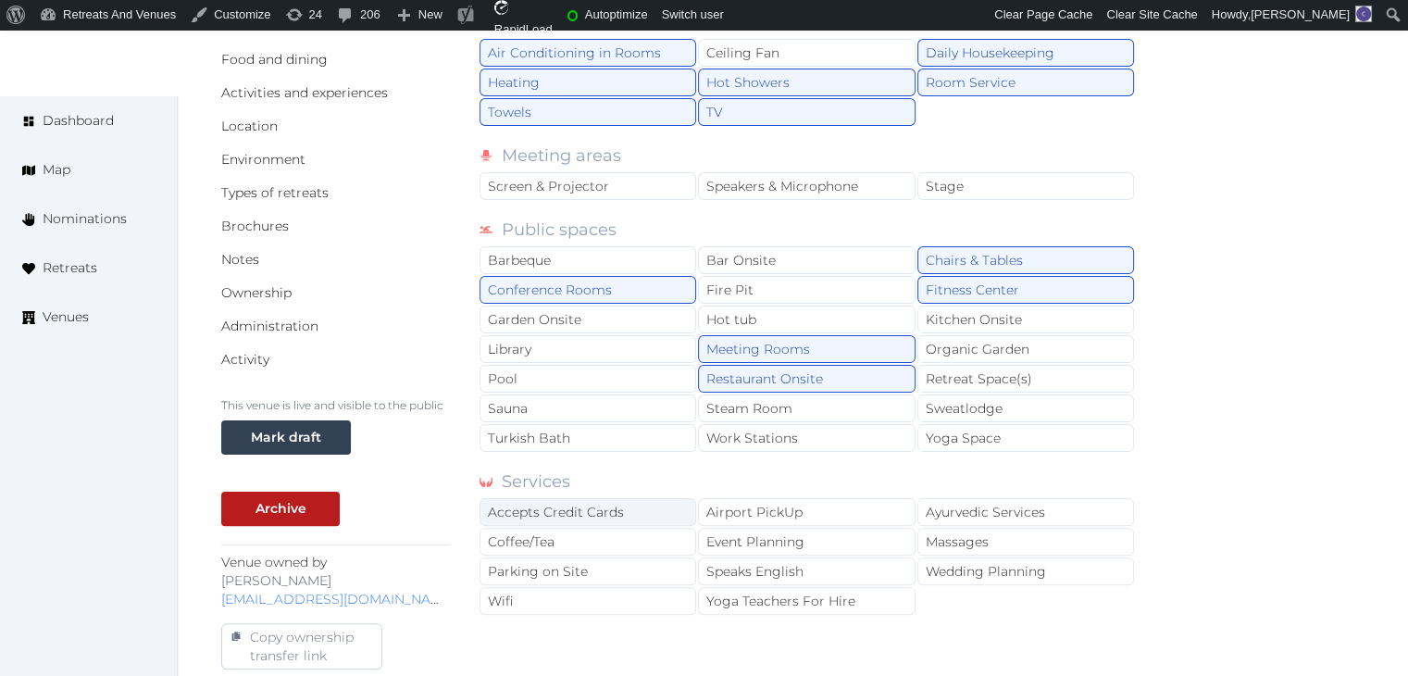
click at [601, 502] on div "Accepts Credit Cards" at bounding box center [587, 512] width 217 height 28
click at [600, 595] on div "Wifi" at bounding box center [587, 601] width 217 height 28
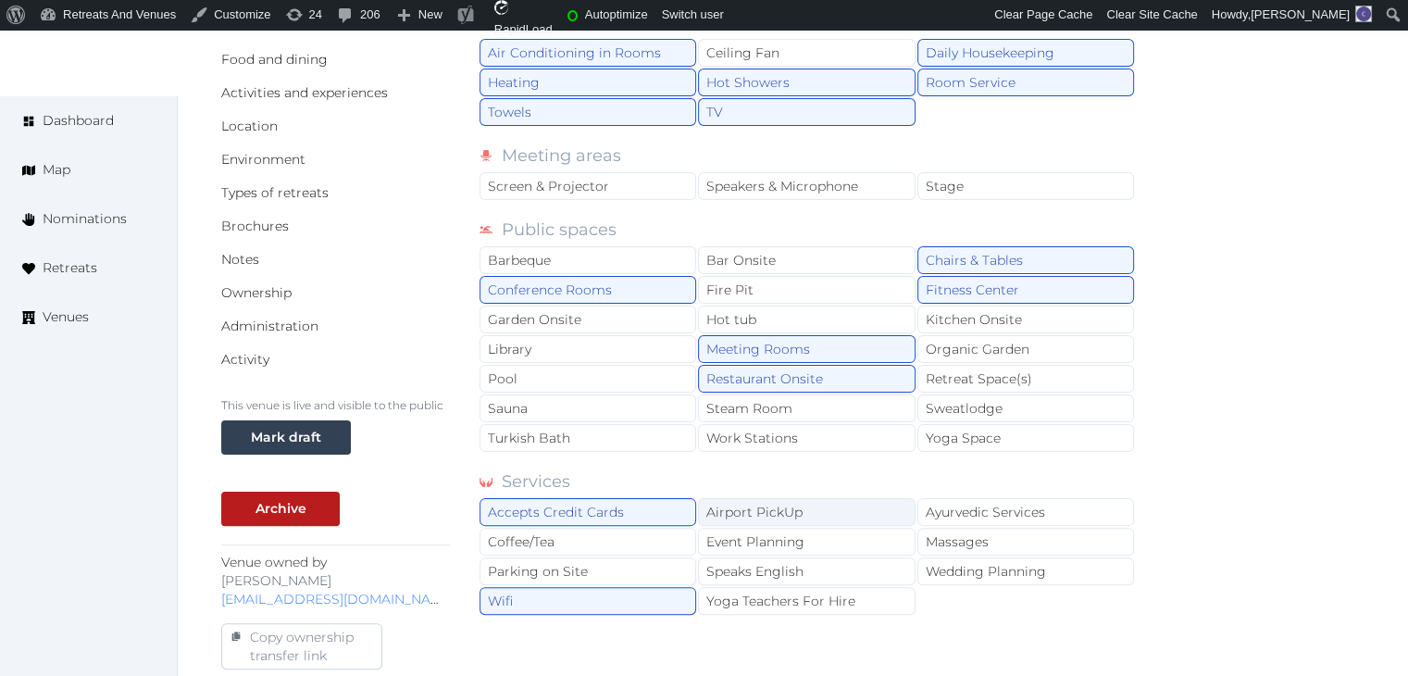
click at [752, 510] on div "Airport PickUp" at bounding box center [806, 512] width 217 height 28
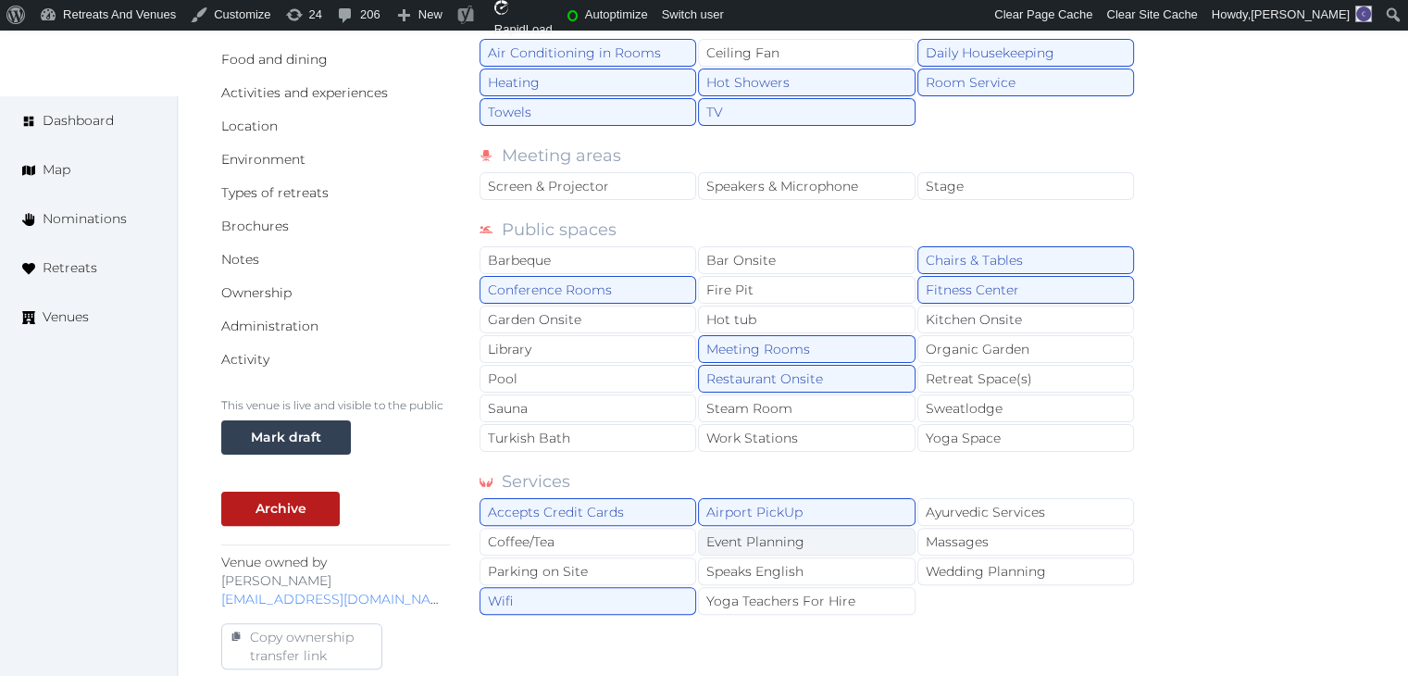
click at [782, 545] on div "Event Planning" at bounding box center [806, 542] width 217 height 28
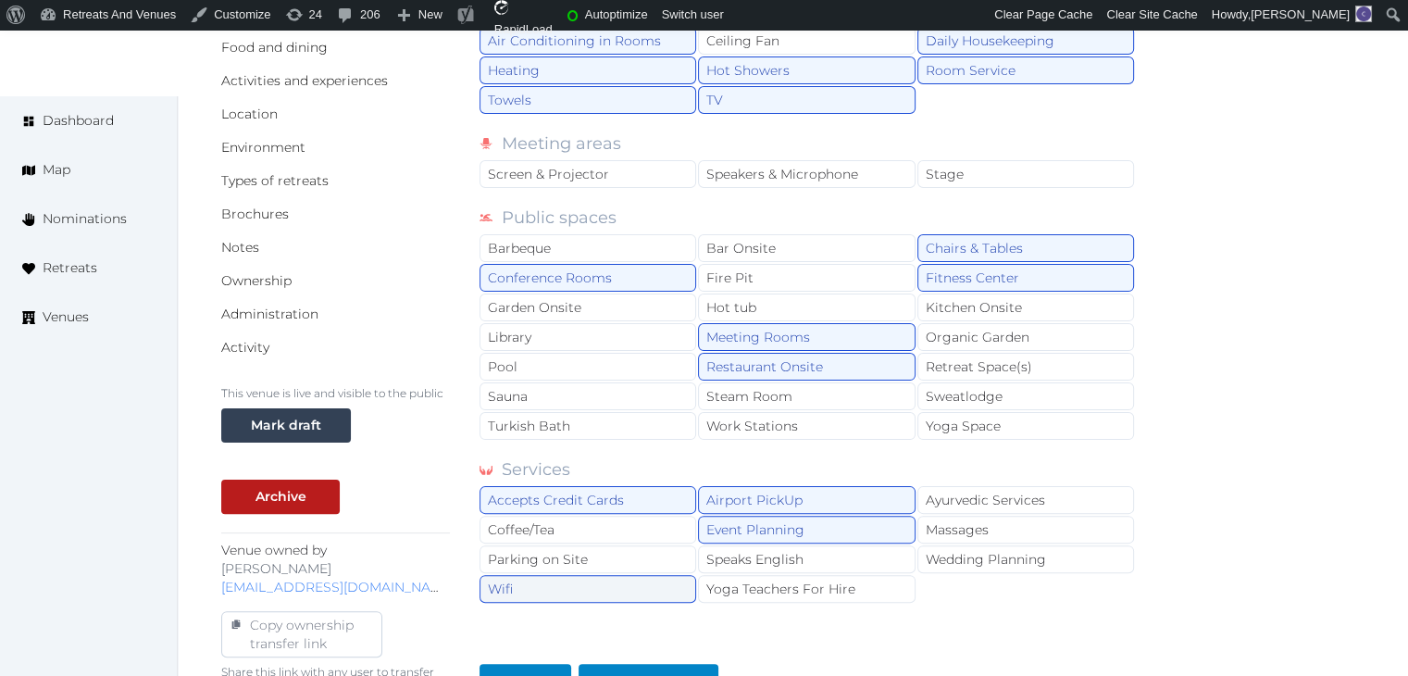
scroll to position [555, 0]
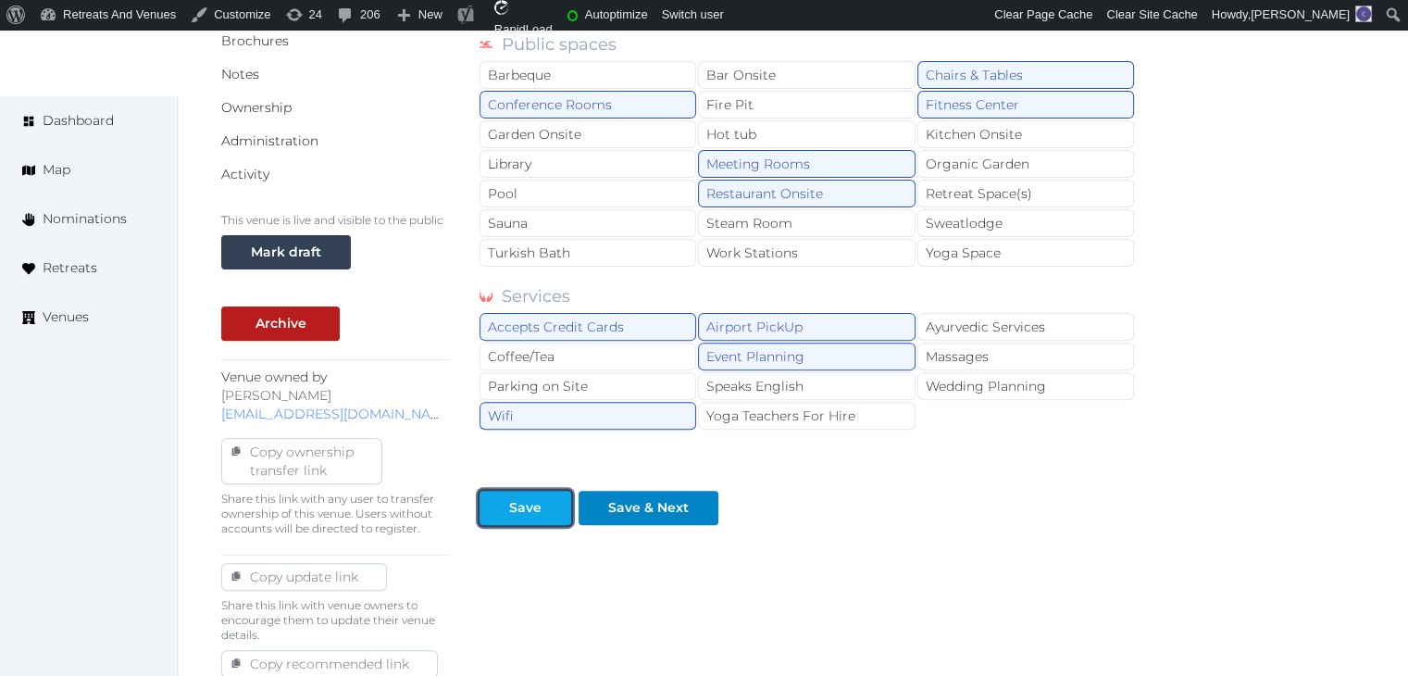
click at [529, 498] on div "Save" at bounding box center [525, 507] width 32 height 19
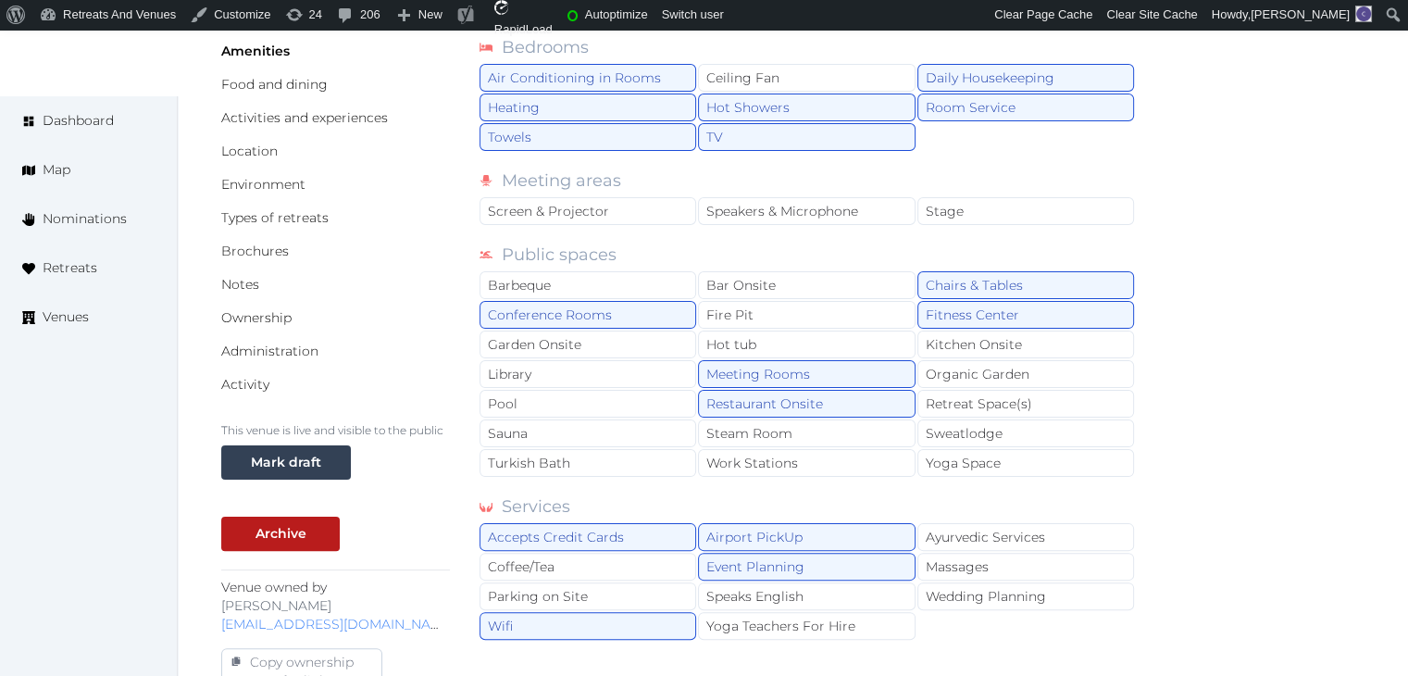
scroll to position [93, 0]
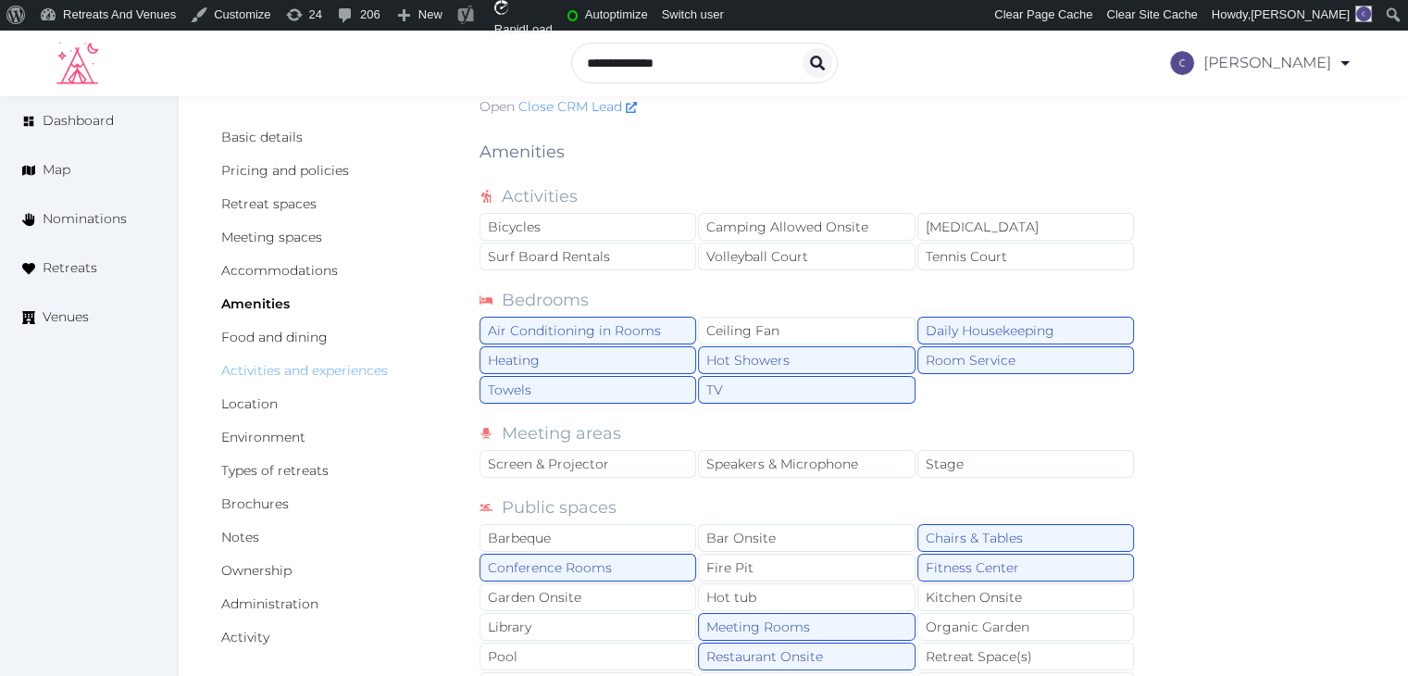
click at [278, 374] on link "Activities and experiences" at bounding box center [304, 370] width 167 height 17
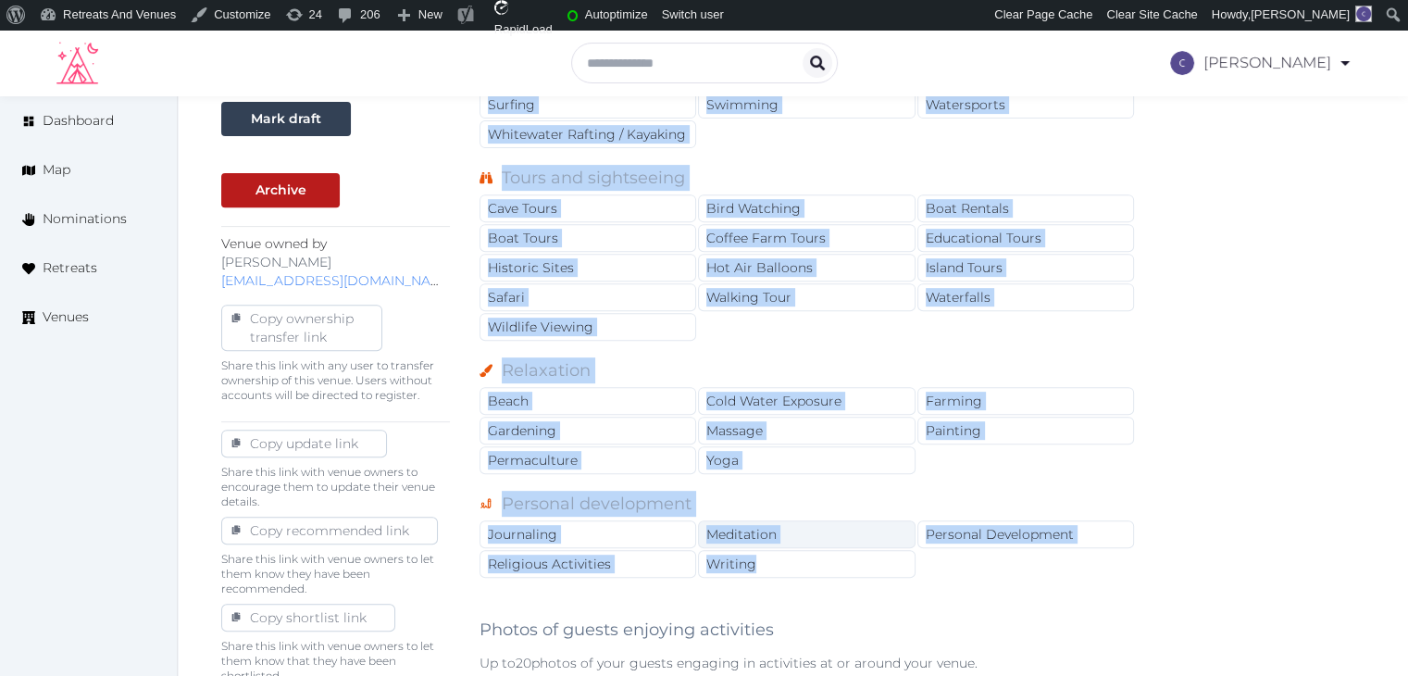
scroll to position [692, 0]
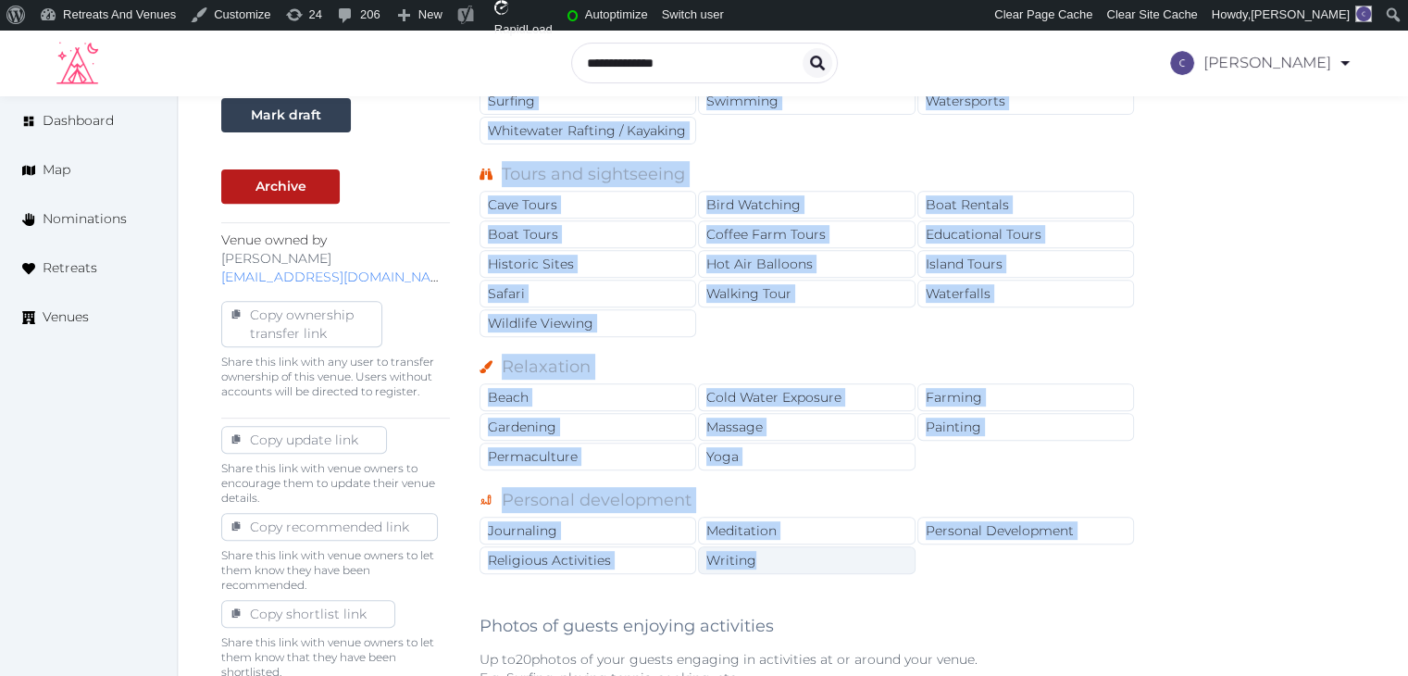
drag, startPoint x: 480, startPoint y: 244, endPoint x: 791, endPoint y: 549, distance: 435.2
click at [791, 549] on div "Nearby Activities and Experiences Culture Dancing Food and Culinary Classes Hip…" at bounding box center [807, 304] width 656 height 1560
copy div "Nearby Activities and Experiences Culture Dancing Food and Culinary Classes Hip…"
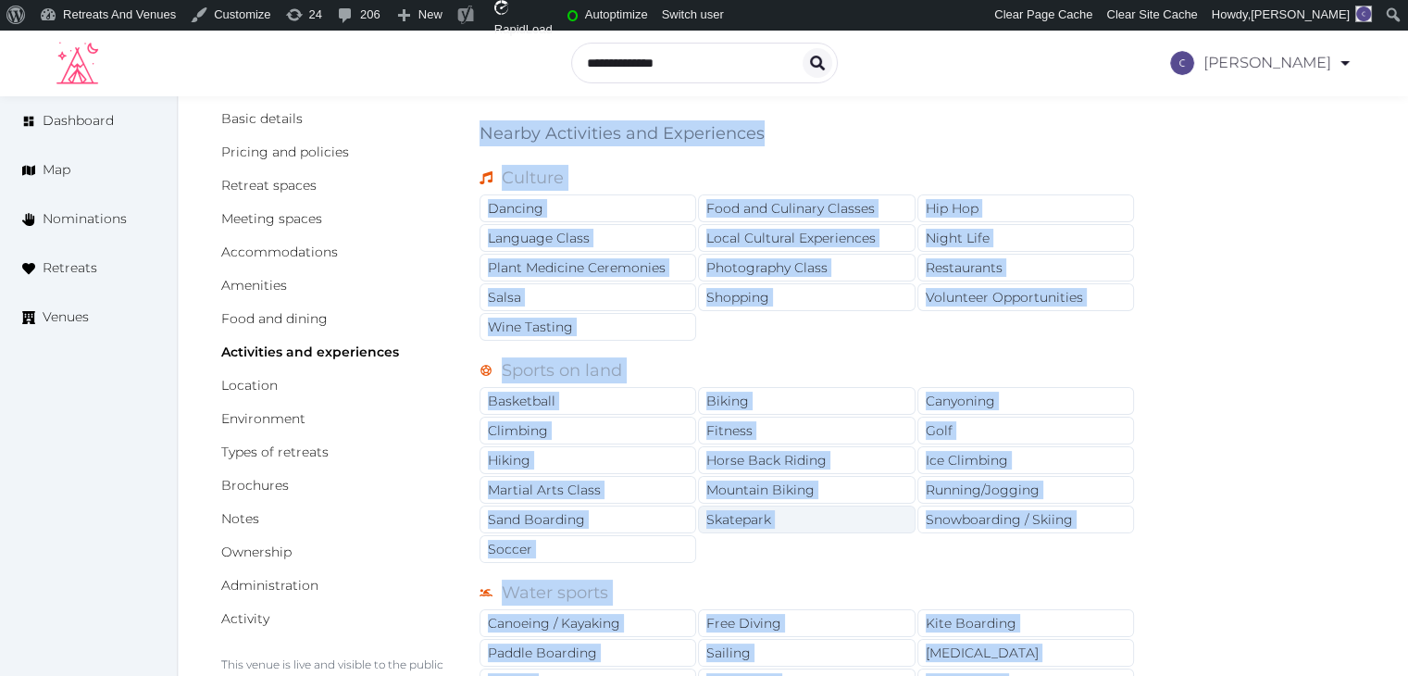
scroll to position [0, 0]
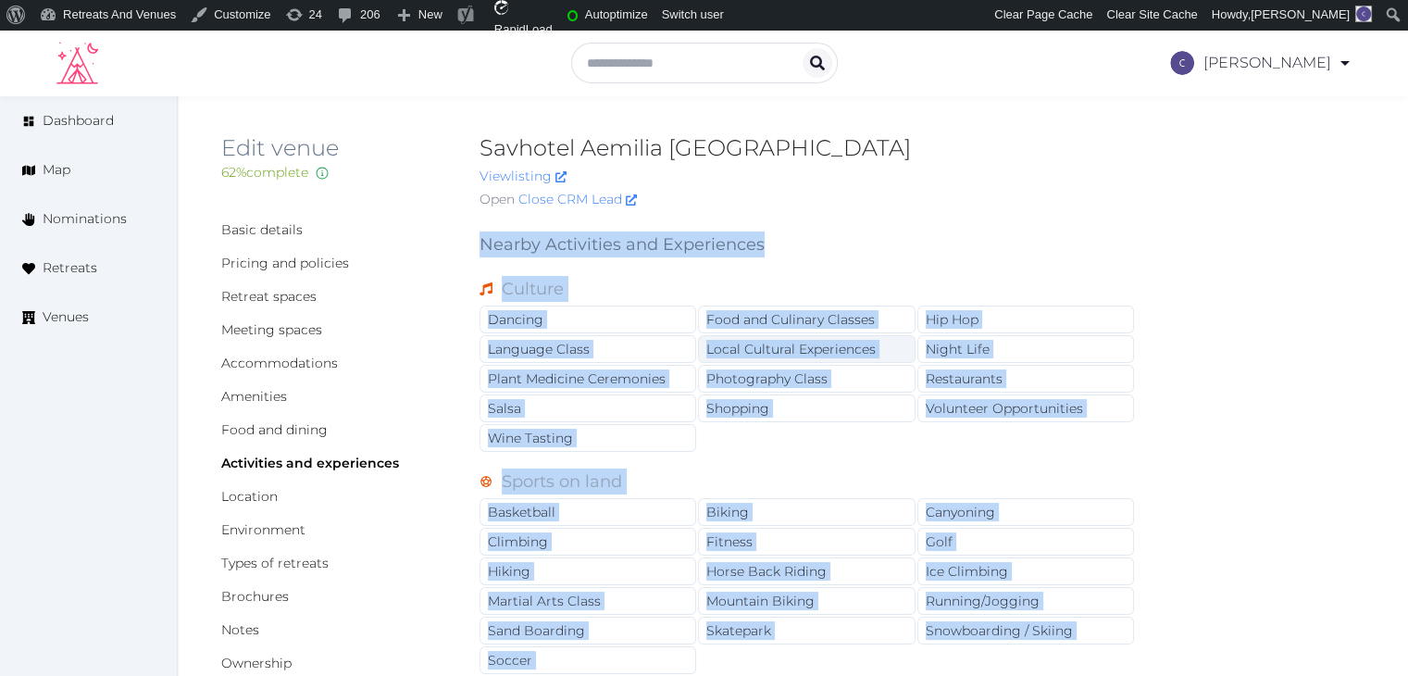
click at [763, 346] on div "Local Cultural Experiences" at bounding box center [806, 349] width 217 height 28
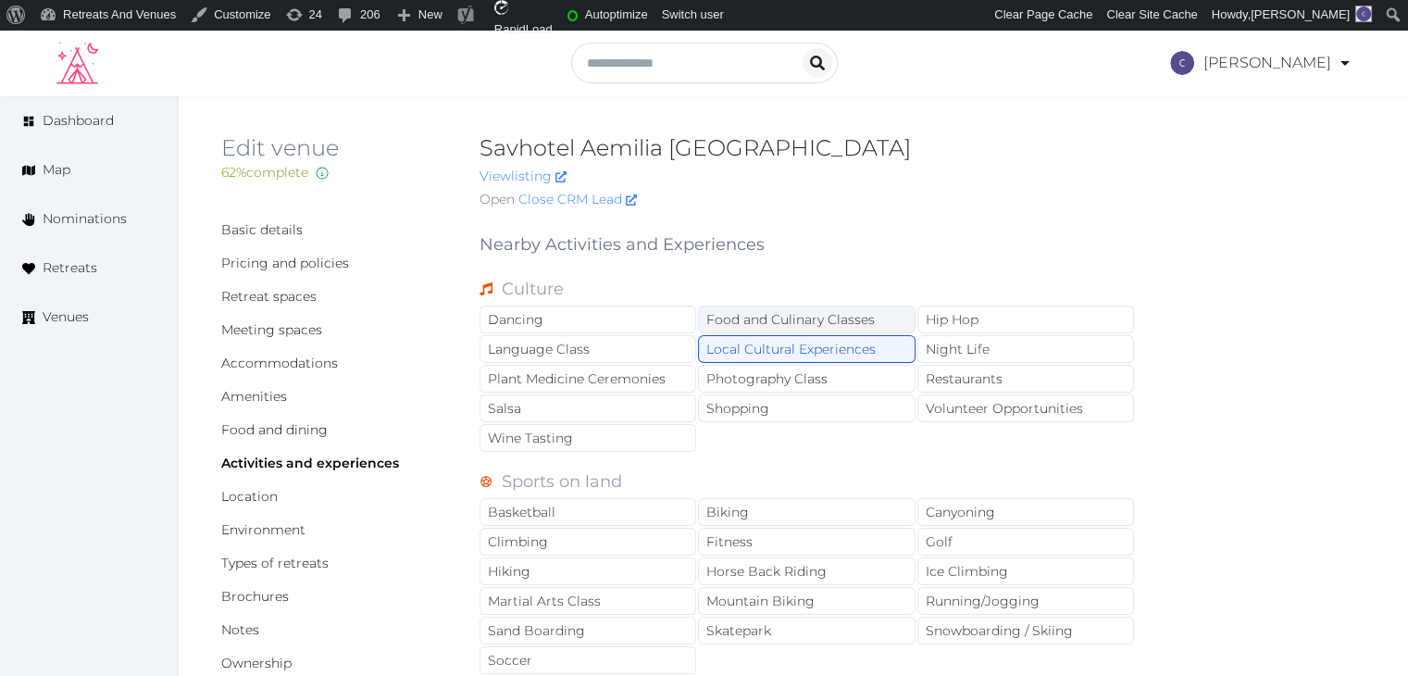
click at [775, 324] on div "Food and Culinary Classes" at bounding box center [806, 319] width 217 height 28
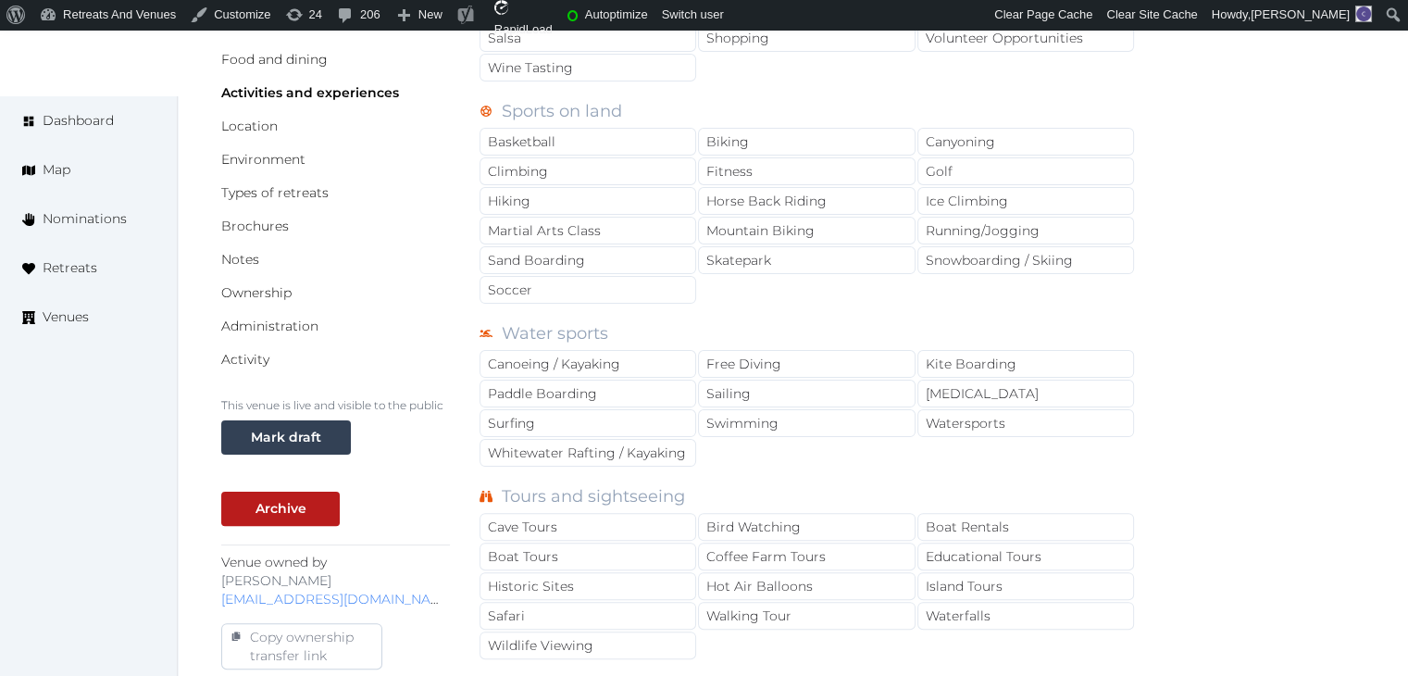
scroll to position [463, 0]
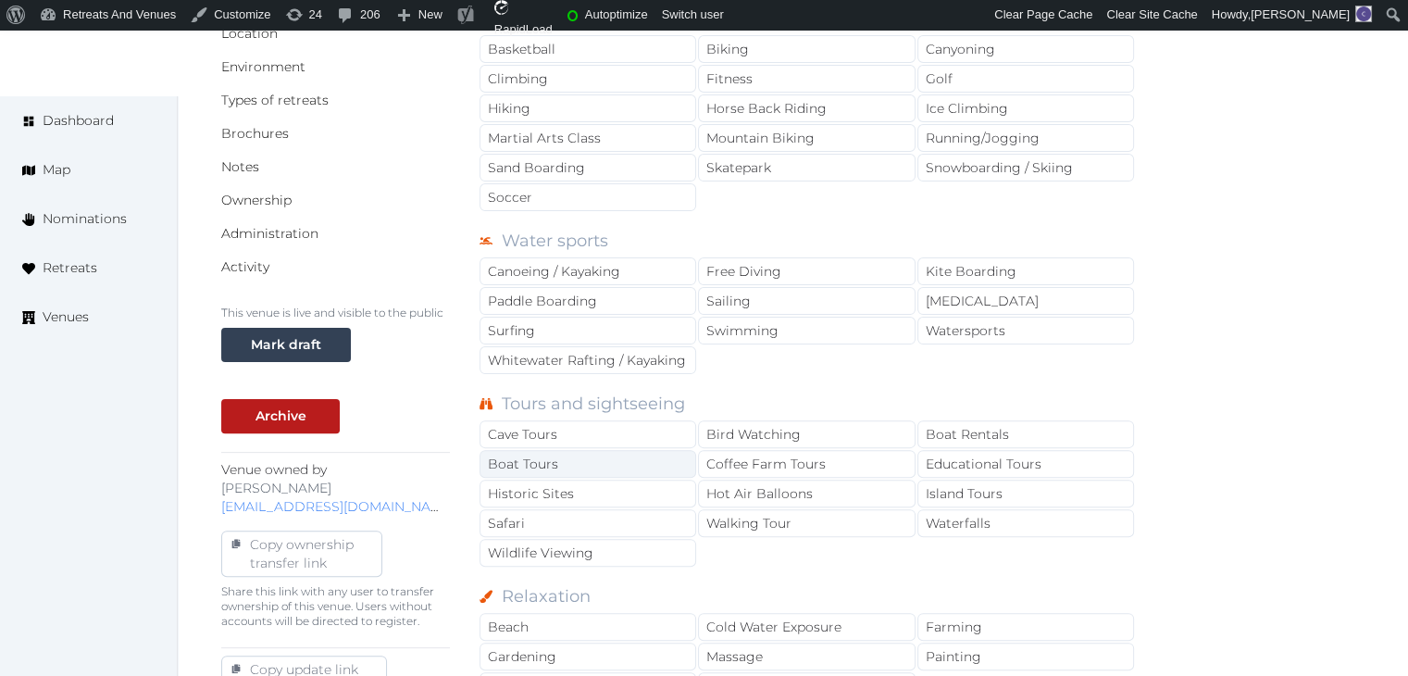
click at [607, 470] on div "Boat Tours" at bounding box center [587, 464] width 217 height 28
click at [611, 490] on div "Historic Sites" at bounding box center [587, 493] width 217 height 28
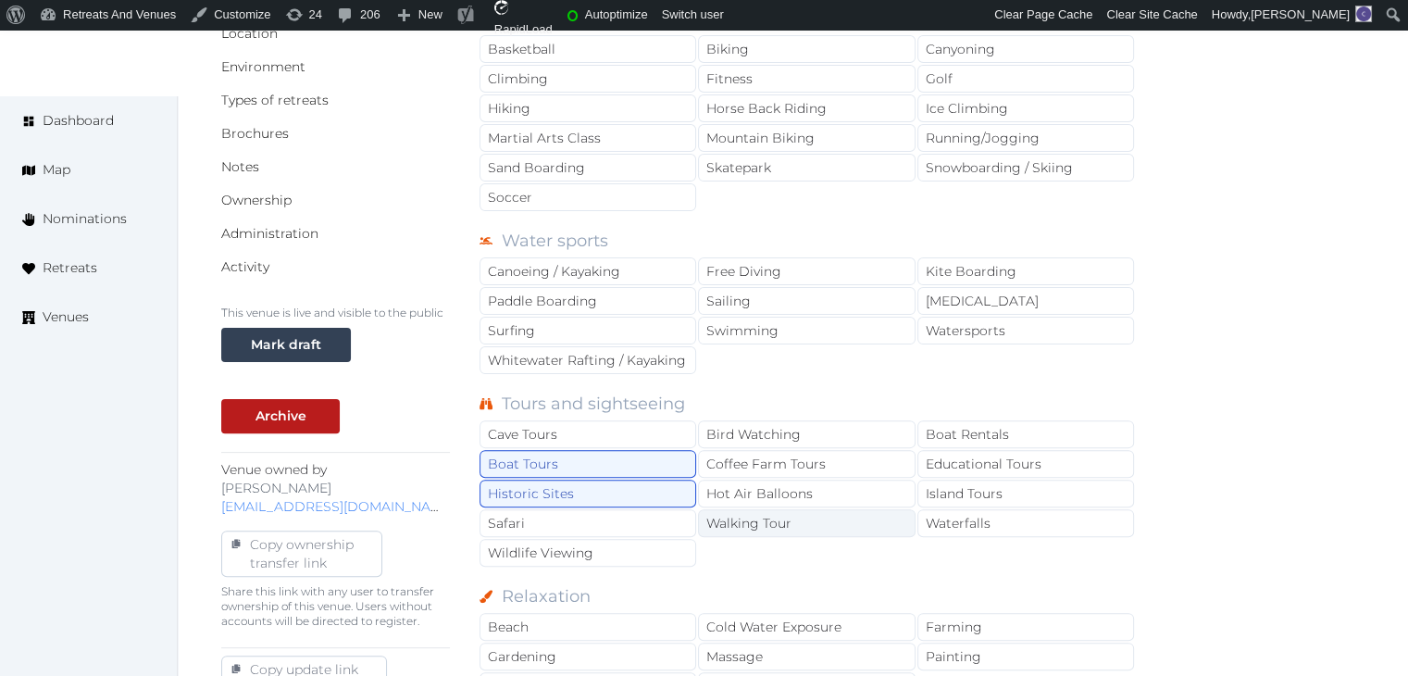
click at [763, 523] on div "Walking Tour" at bounding box center [806, 523] width 217 height 28
click at [687, 466] on div "Boat Tours" at bounding box center [587, 464] width 217 height 28
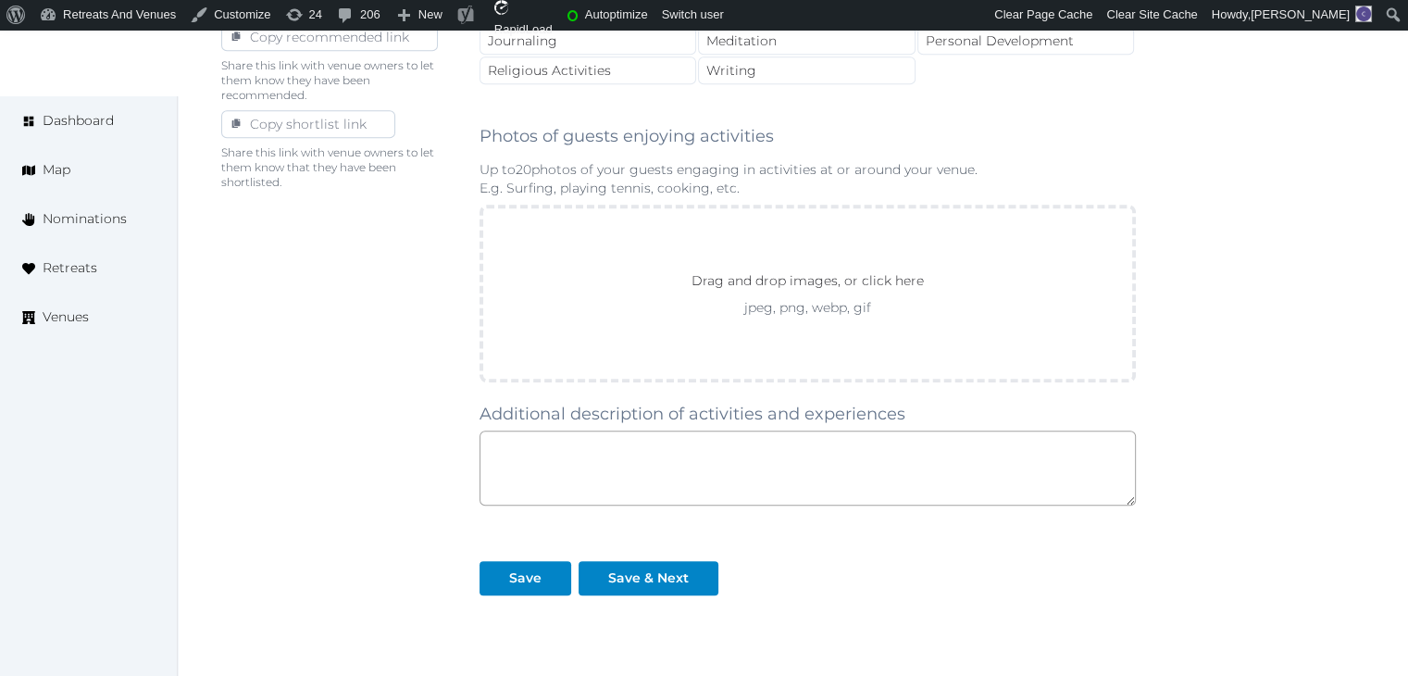
scroll to position [1299, 0]
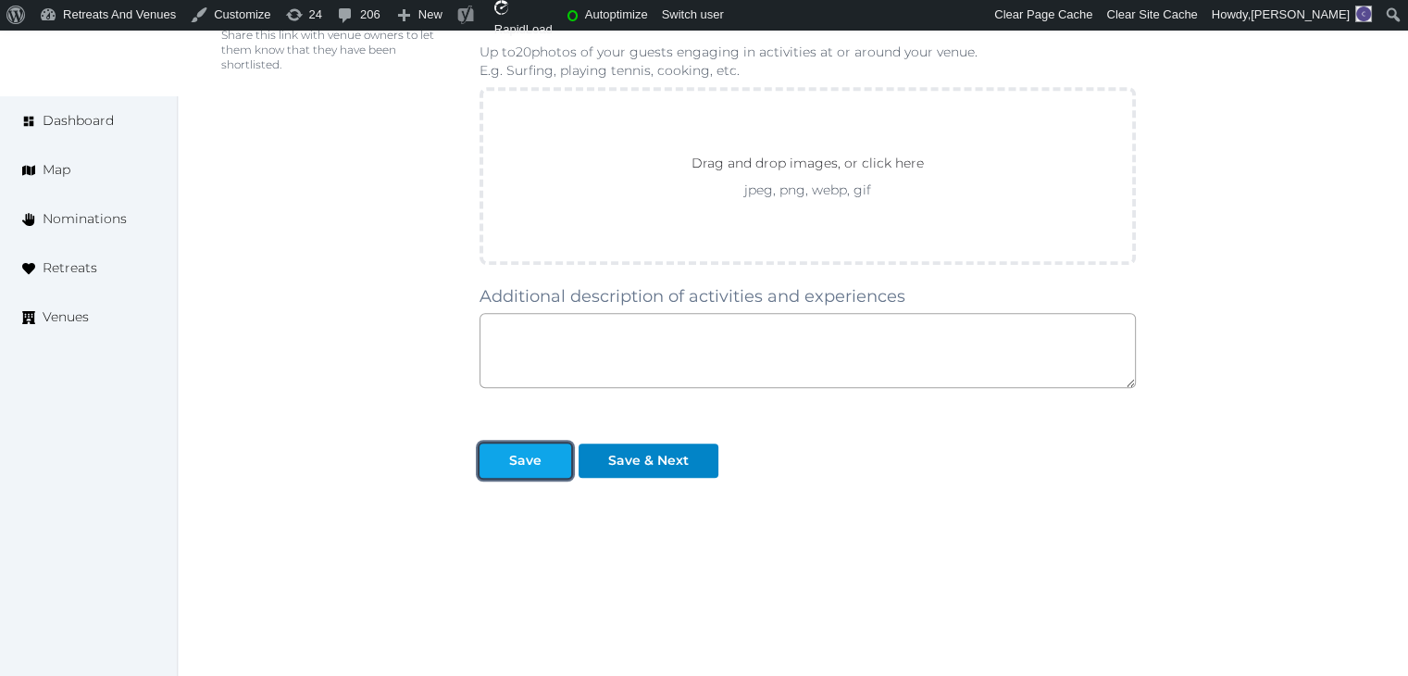
click at [521, 453] on div "Save" at bounding box center [525, 460] width 32 height 19
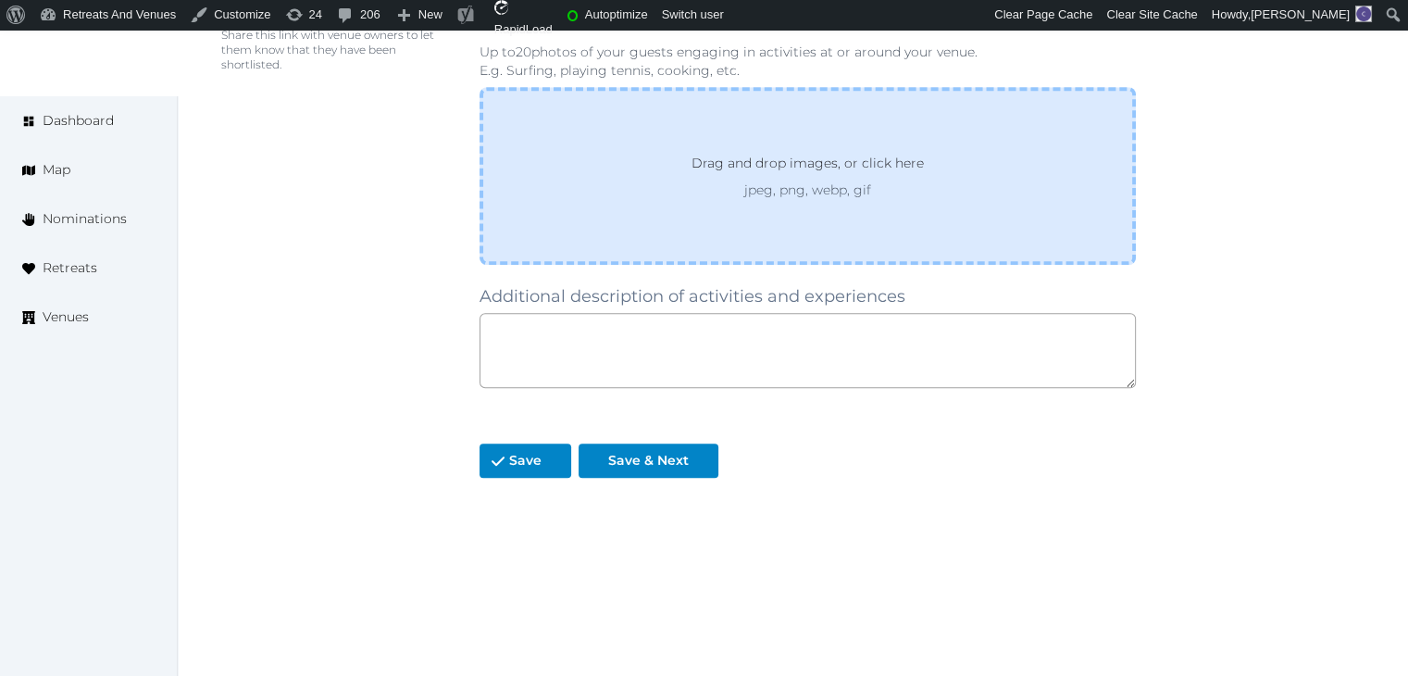
click at [856, 205] on div "Drag and drop images, or click here jpeg, png, webp, gif" at bounding box center [807, 176] width 656 height 178
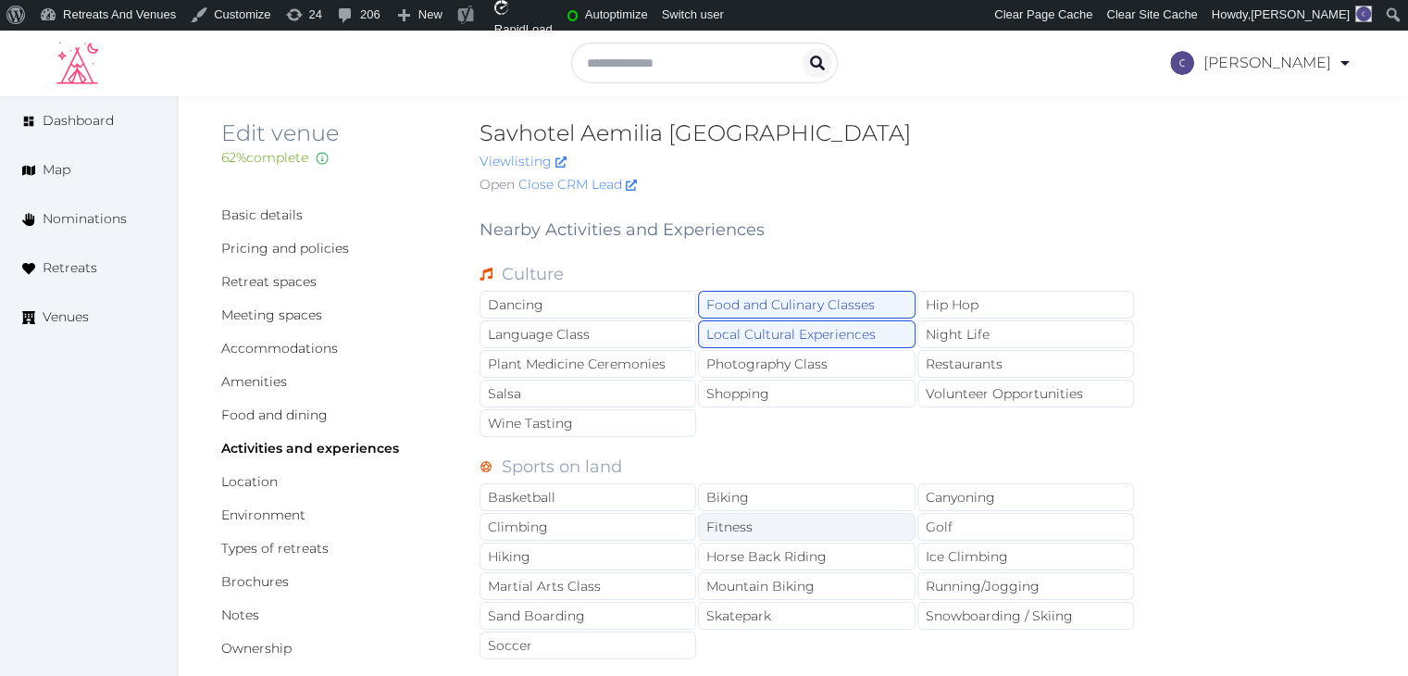
scroll to position [4, 0]
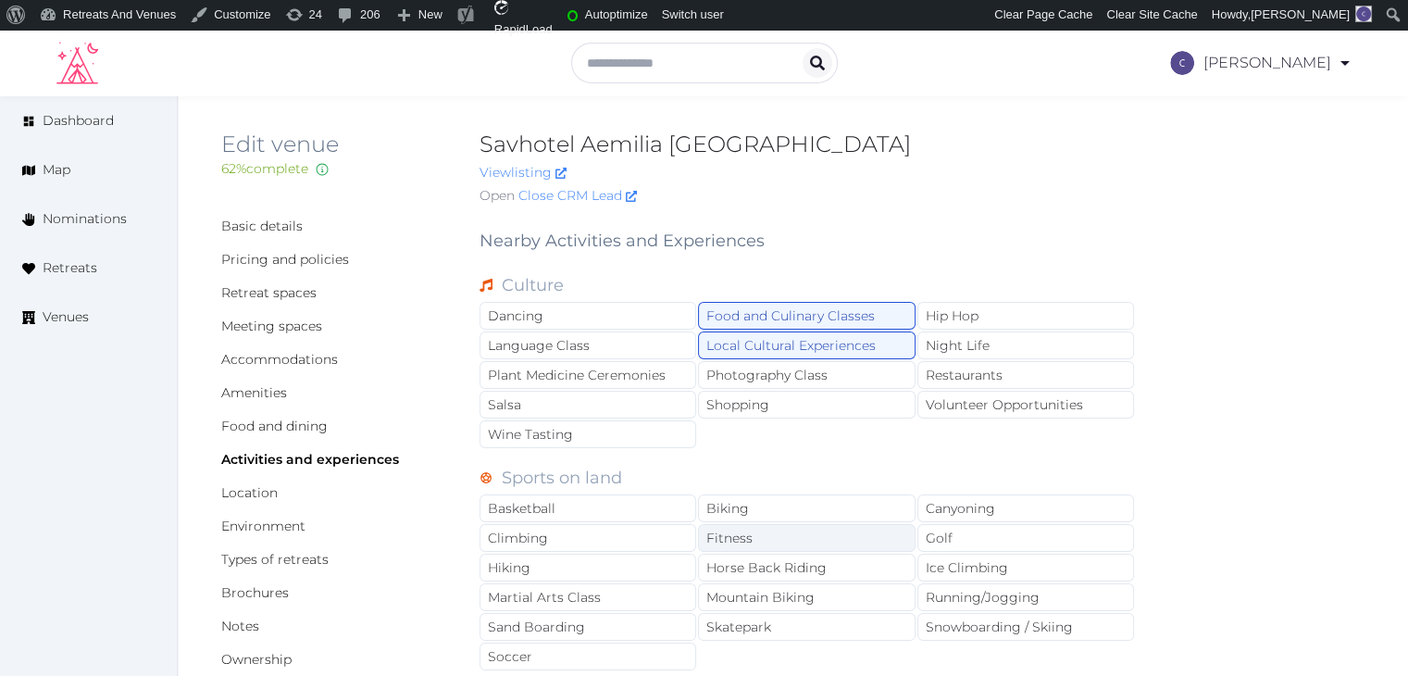
click at [786, 539] on div "Fitness" at bounding box center [806, 538] width 217 height 28
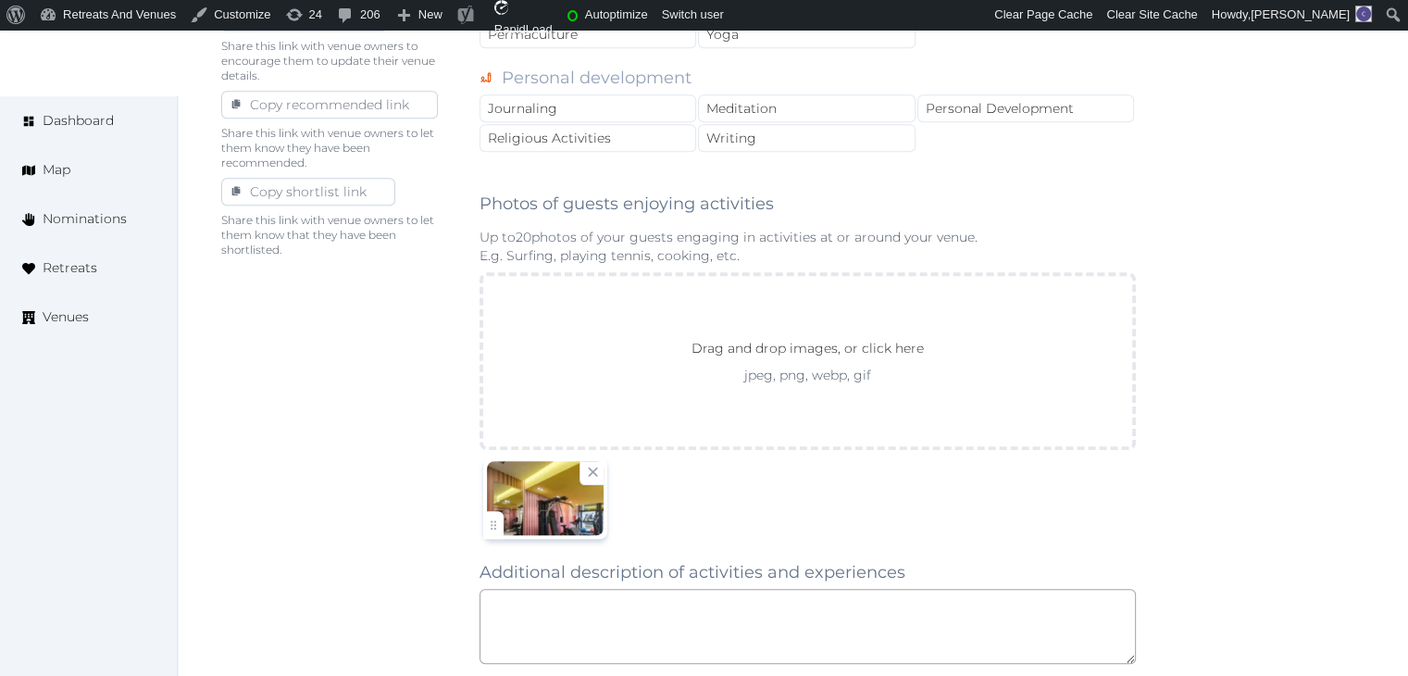
scroll to position [1389, 0]
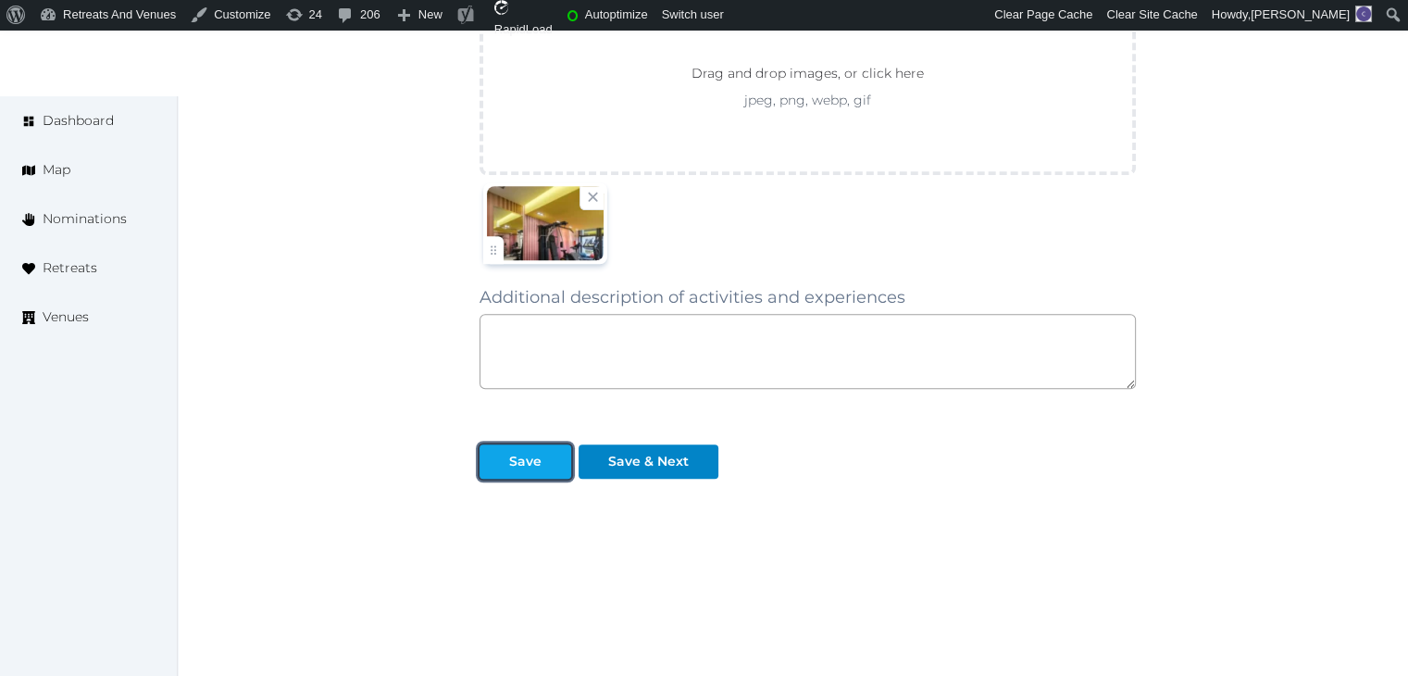
click at [525, 444] on button "Save" at bounding box center [525, 461] width 92 height 34
click at [491, 452] on div at bounding box center [494, 461] width 22 height 19
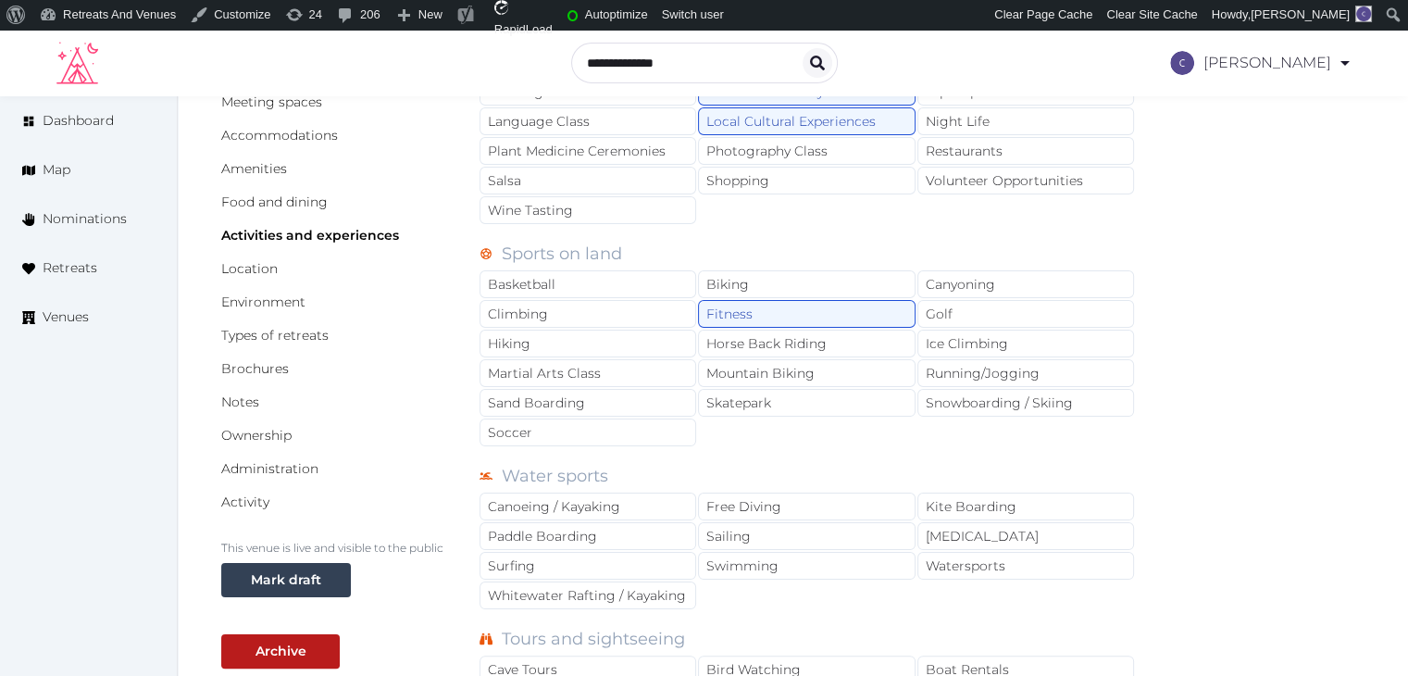
scroll to position [93, 0]
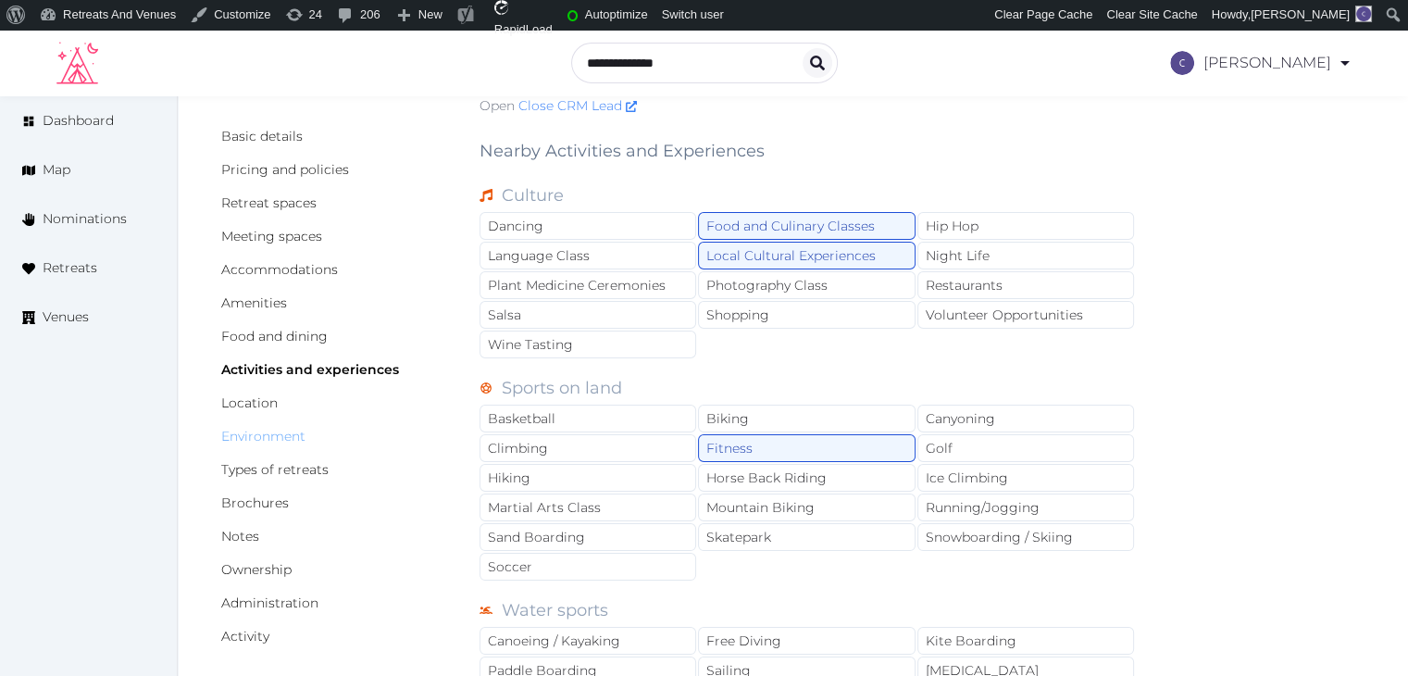
click at [273, 436] on link "Environment" at bounding box center [263, 436] width 84 height 17
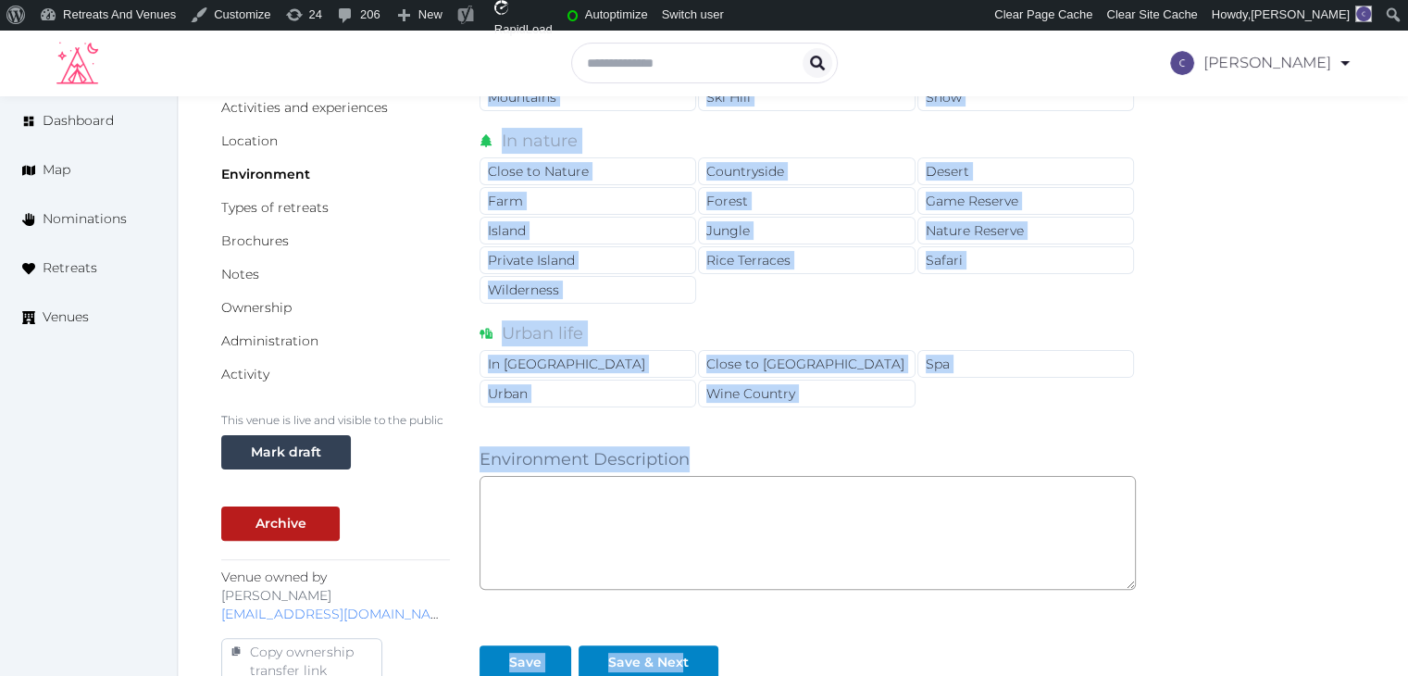
scroll to position [463, 0]
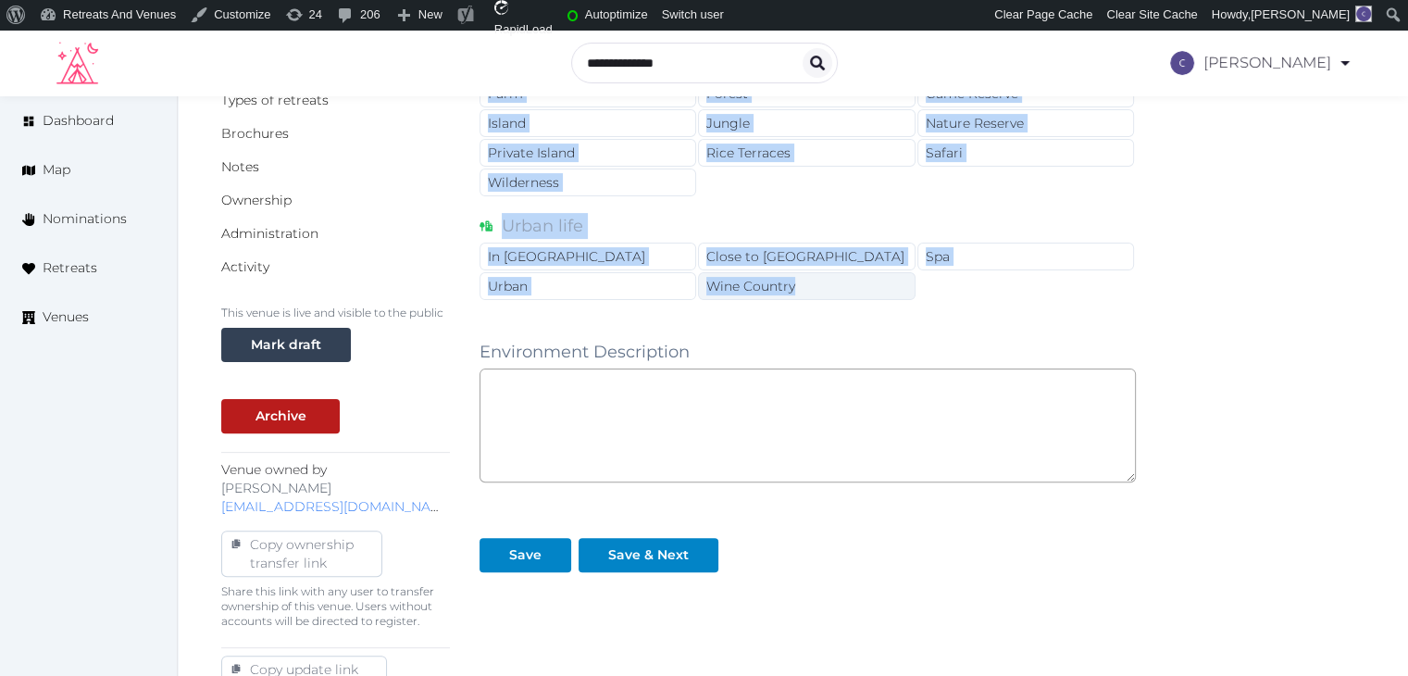
drag, startPoint x: 478, startPoint y: 242, endPoint x: 811, endPoint y: 273, distance: 334.6
click at [805, 275] on div "Basic details Pricing and policies Retreat spaces Meeting spaces Accommodations…" at bounding box center [792, 331] width 1143 height 1155
copy div "Environment Near [GEOGRAPHIC_DATA] (on) Beach (near) [GEOGRAPHIC_DATA] [GEOGRAP…"
click at [670, 272] on div "Urban" at bounding box center [587, 286] width 217 height 28
click at [671, 255] on div "In [GEOGRAPHIC_DATA]" at bounding box center [587, 256] width 217 height 28
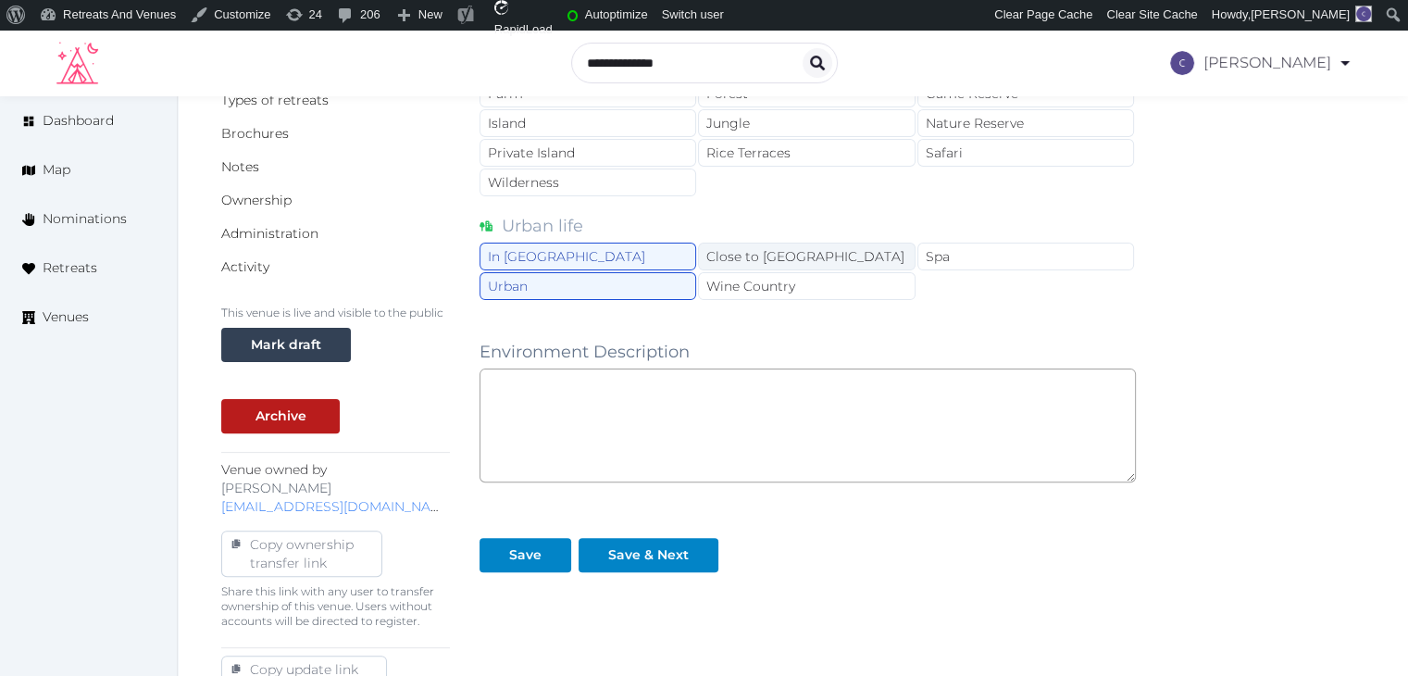
click at [735, 245] on div "Close to [GEOGRAPHIC_DATA]" at bounding box center [806, 256] width 217 height 28
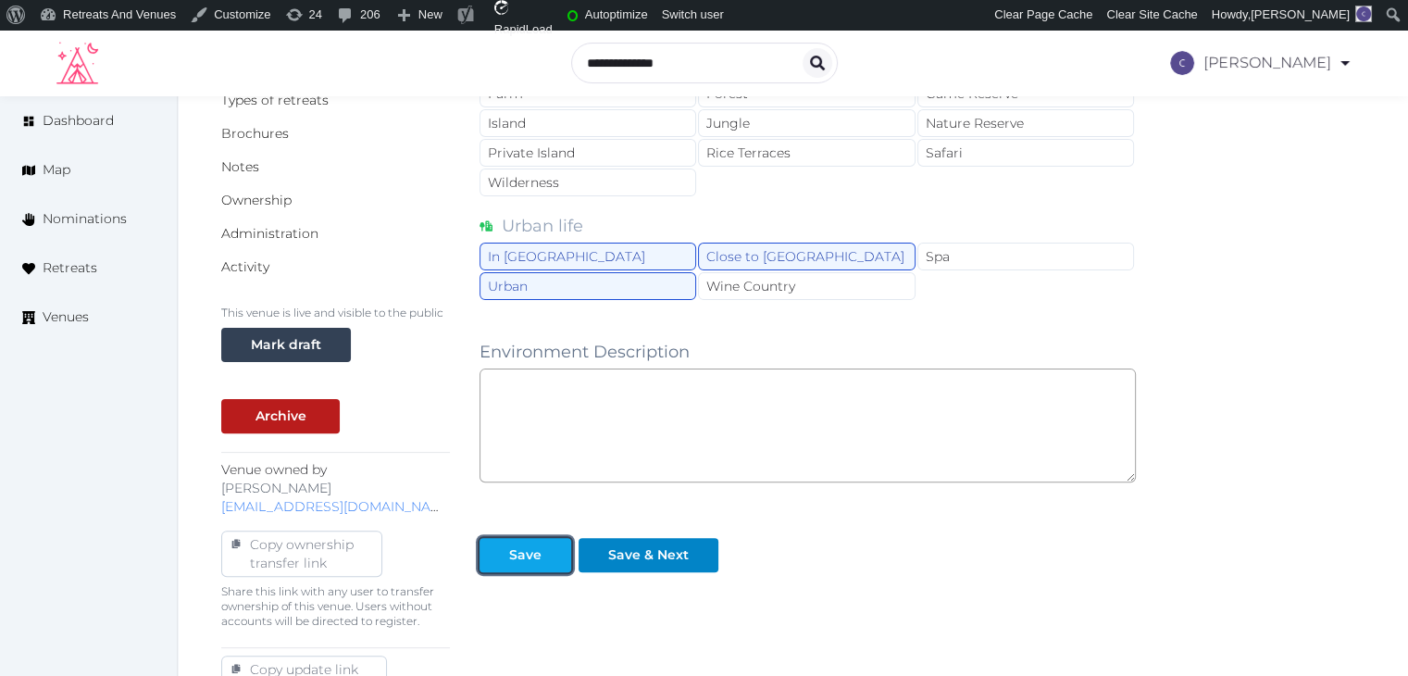
click at [518, 564] on button "Save" at bounding box center [525, 555] width 92 height 34
click at [542, 554] on div "Save" at bounding box center [525, 554] width 84 height 19
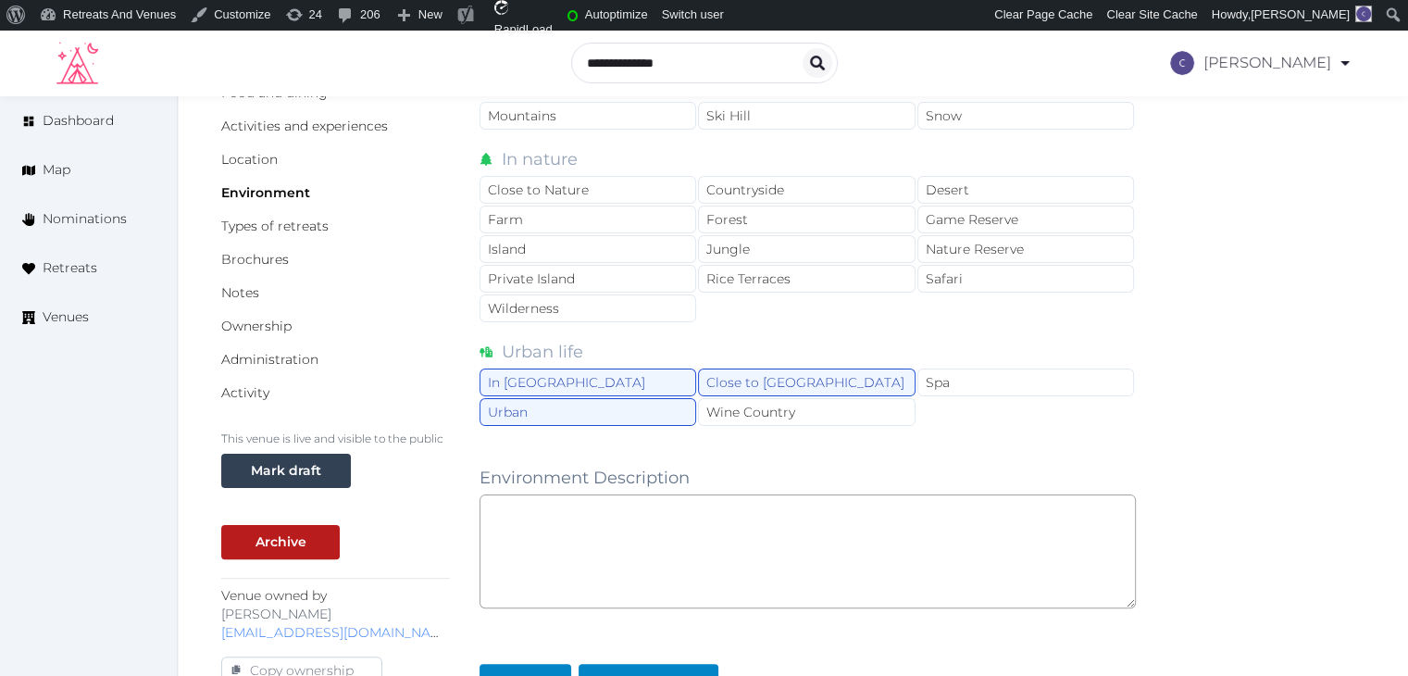
scroll to position [185, 0]
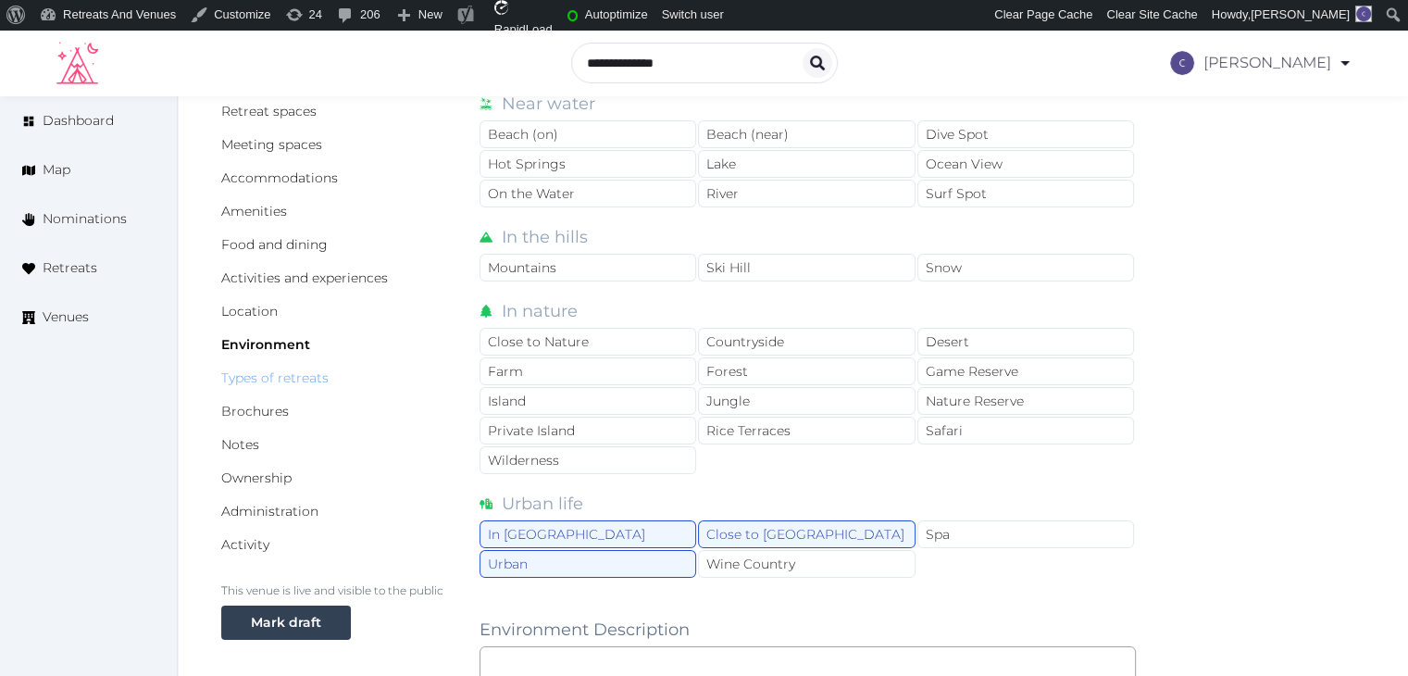
click at [283, 377] on link "Types of retreats" at bounding box center [274, 377] width 107 height 17
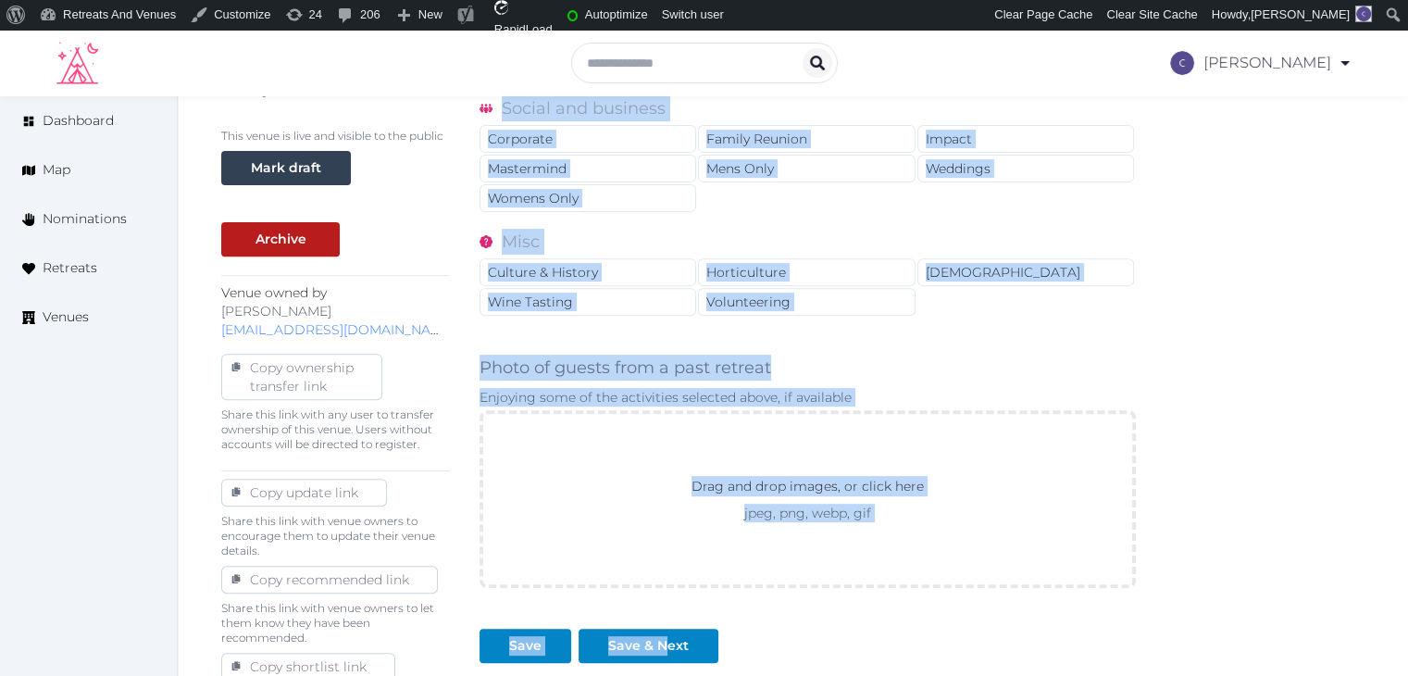
scroll to position [813, 0]
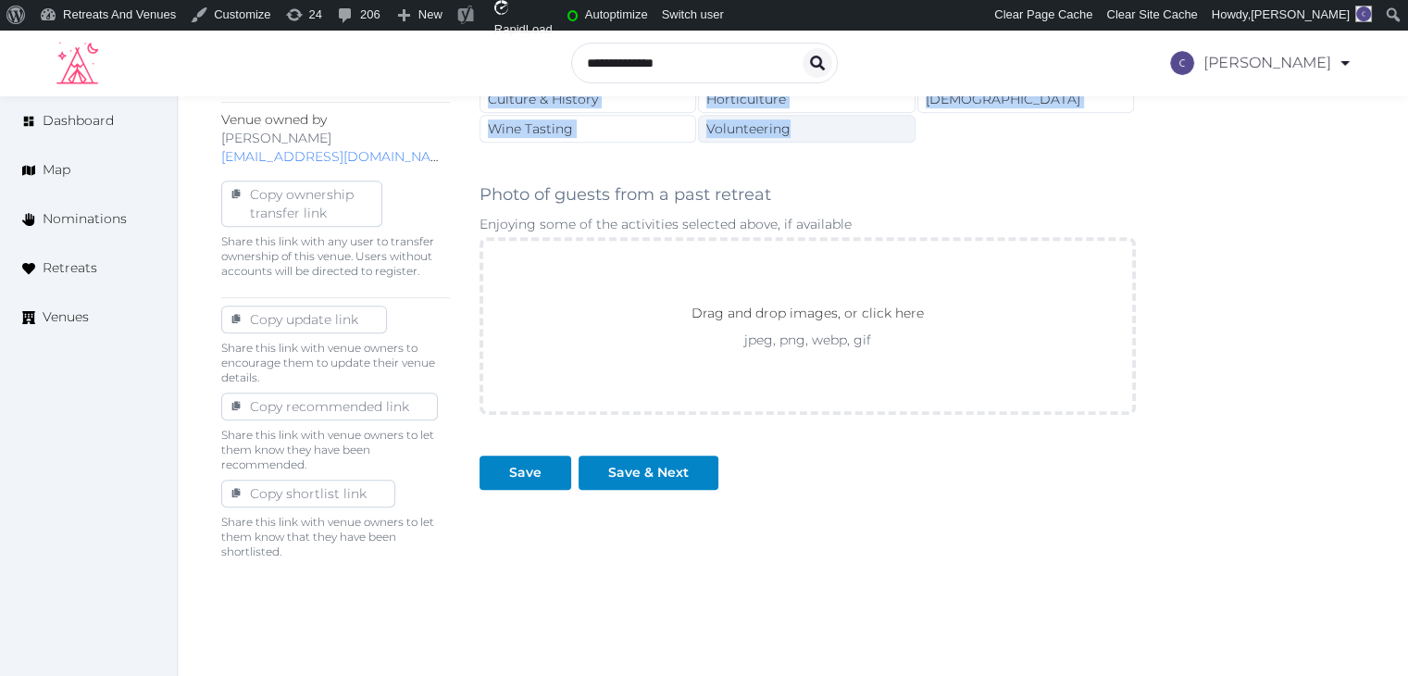
drag, startPoint x: 474, startPoint y: 243, endPoint x: 808, endPoint y: 130, distance: 353.0
click at [808, 130] on div "Basic details Pricing and policies Retreat spaces Meeting spaces Accommodations…" at bounding box center [792, 35] width 1143 height 1263
copy div "What types of retreats do you host? Active Adventure Cold Water Exposure Cyclin…"
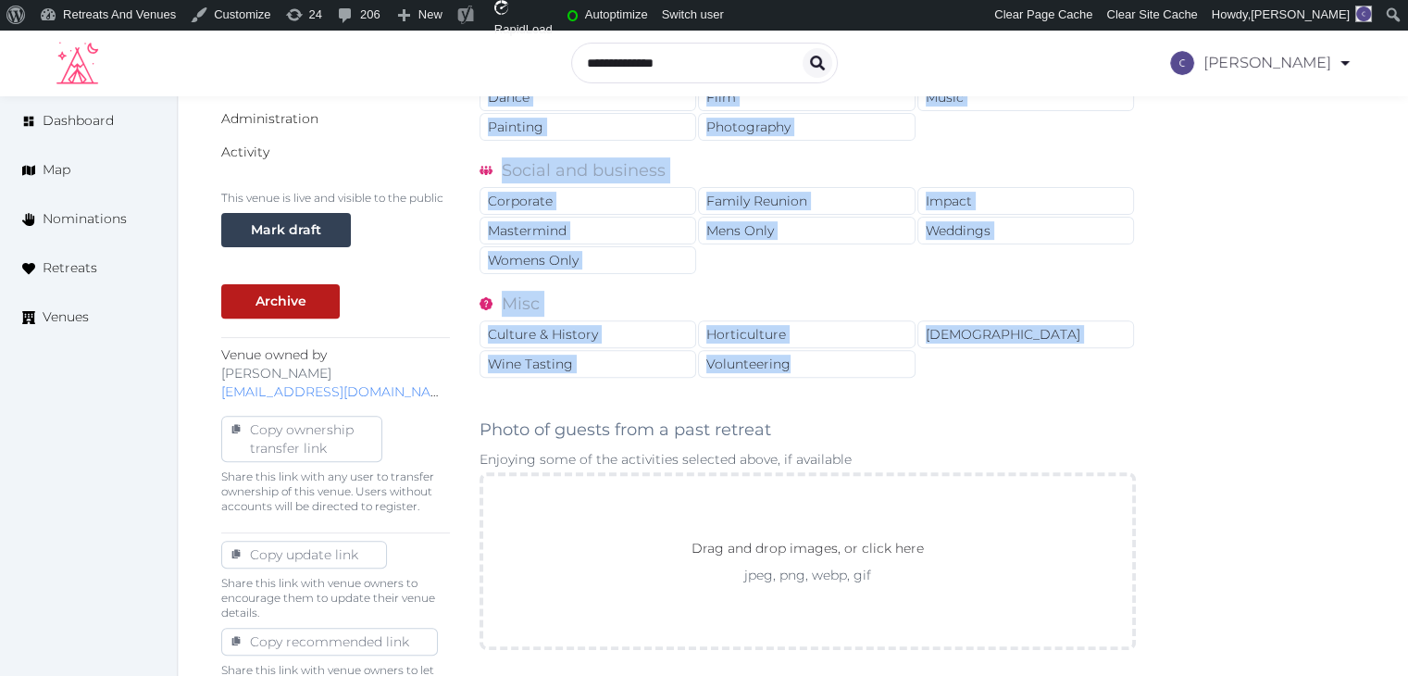
scroll to position [442, 0]
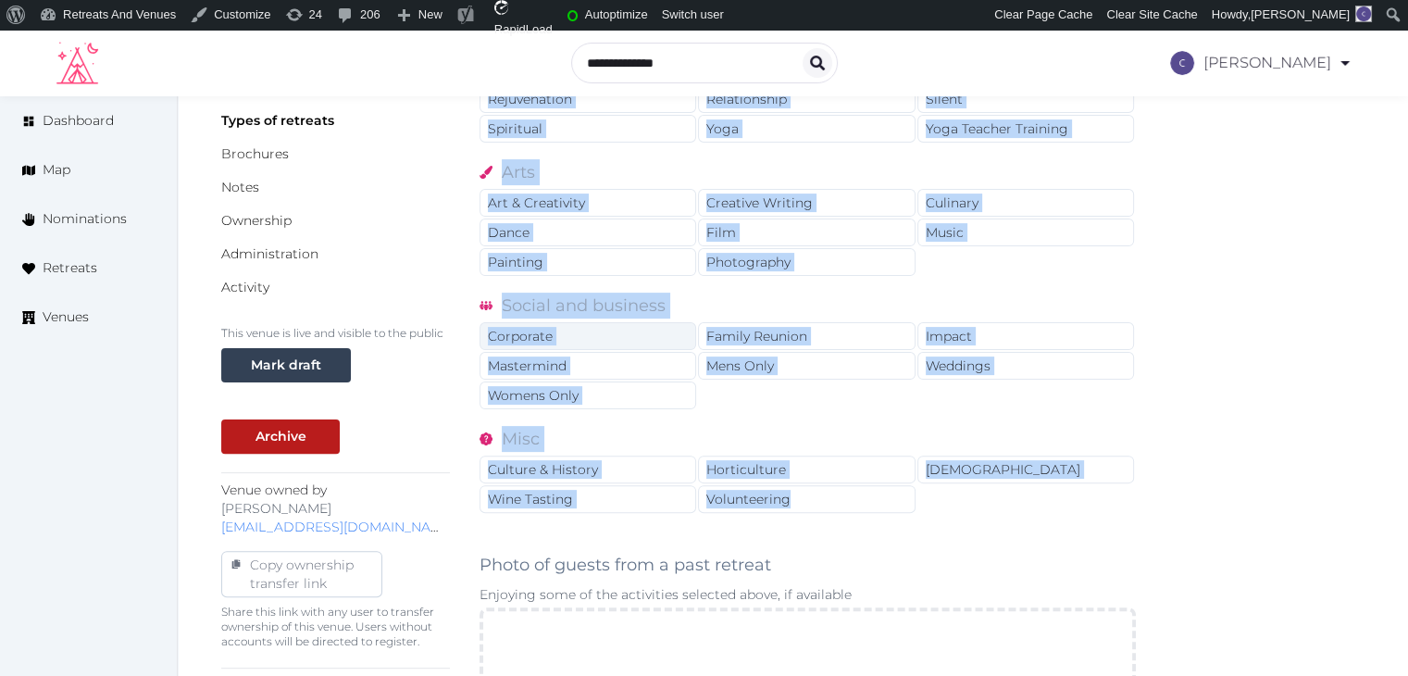
click at [616, 343] on div "Corporate" at bounding box center [587, 336] width 217 height 28
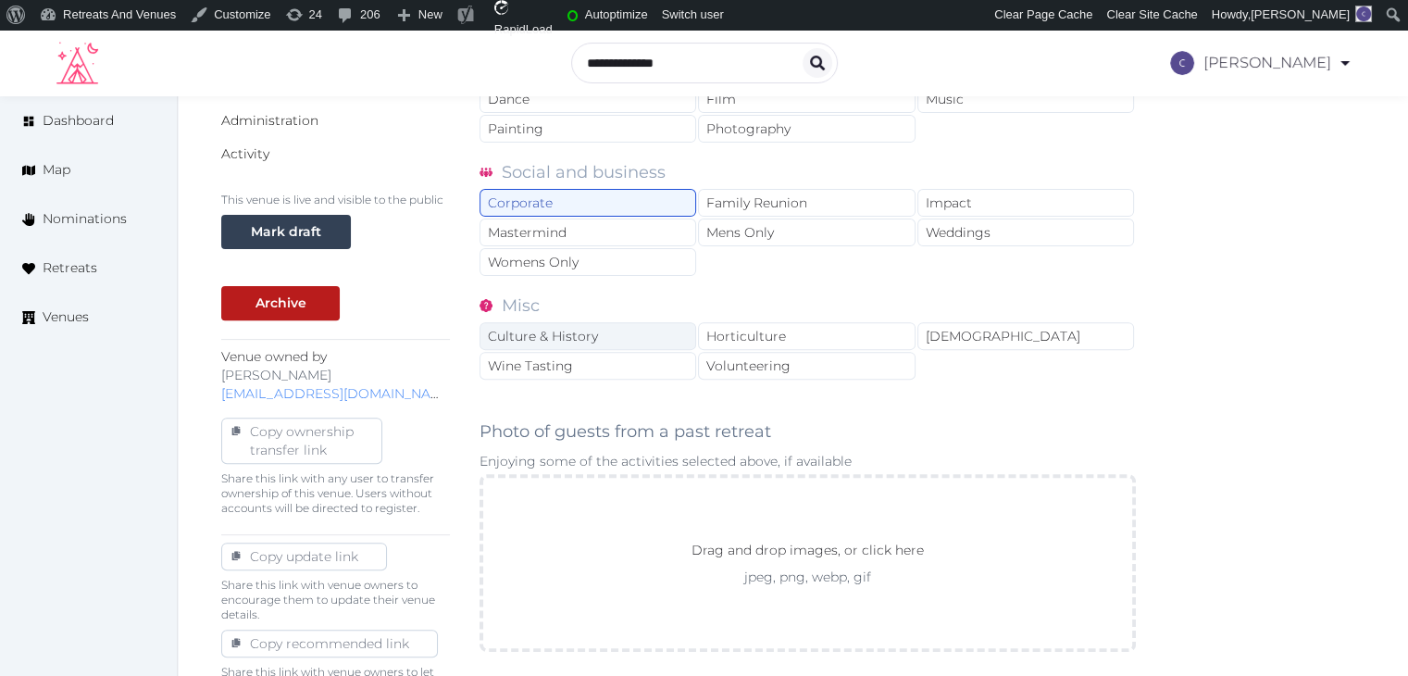
scroll to position [720, 0]
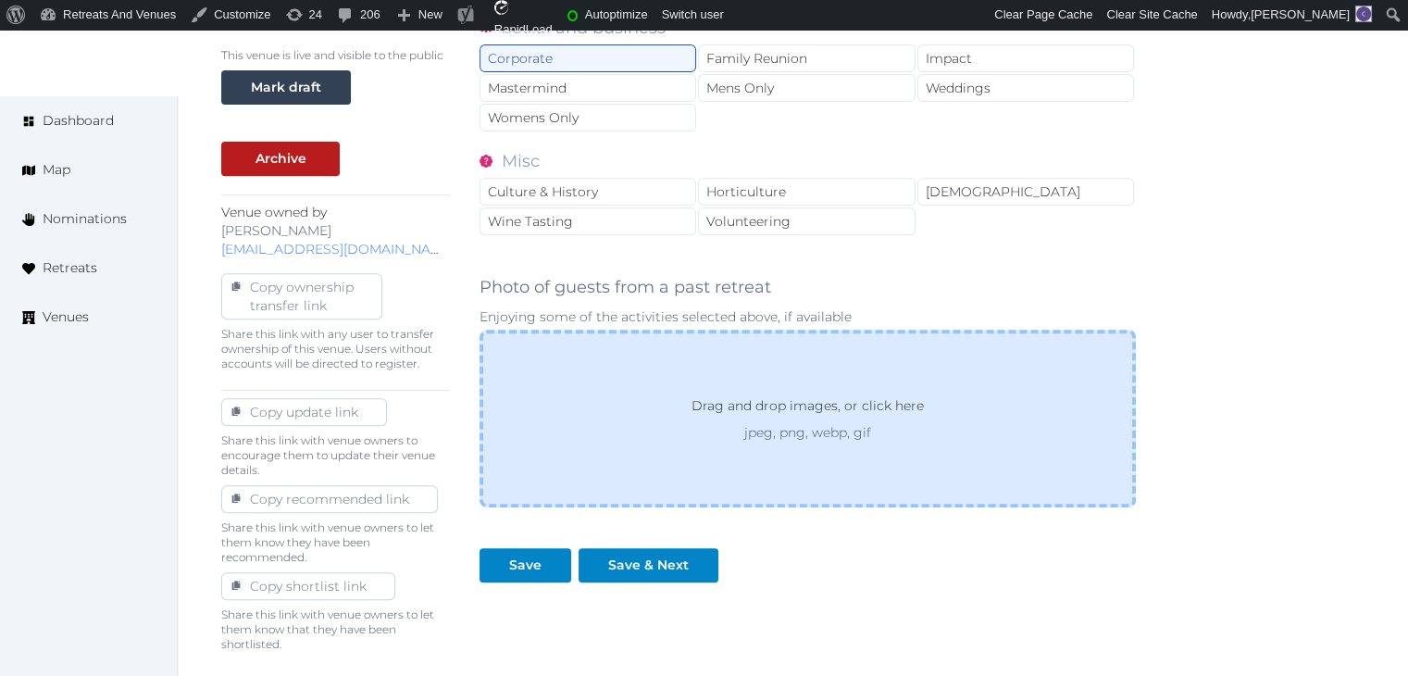
click at [674, 477] on div "Drag and drop images, or click here jpeg, png, webp, gif" at bounding box center [807, 418] width 656 height 178
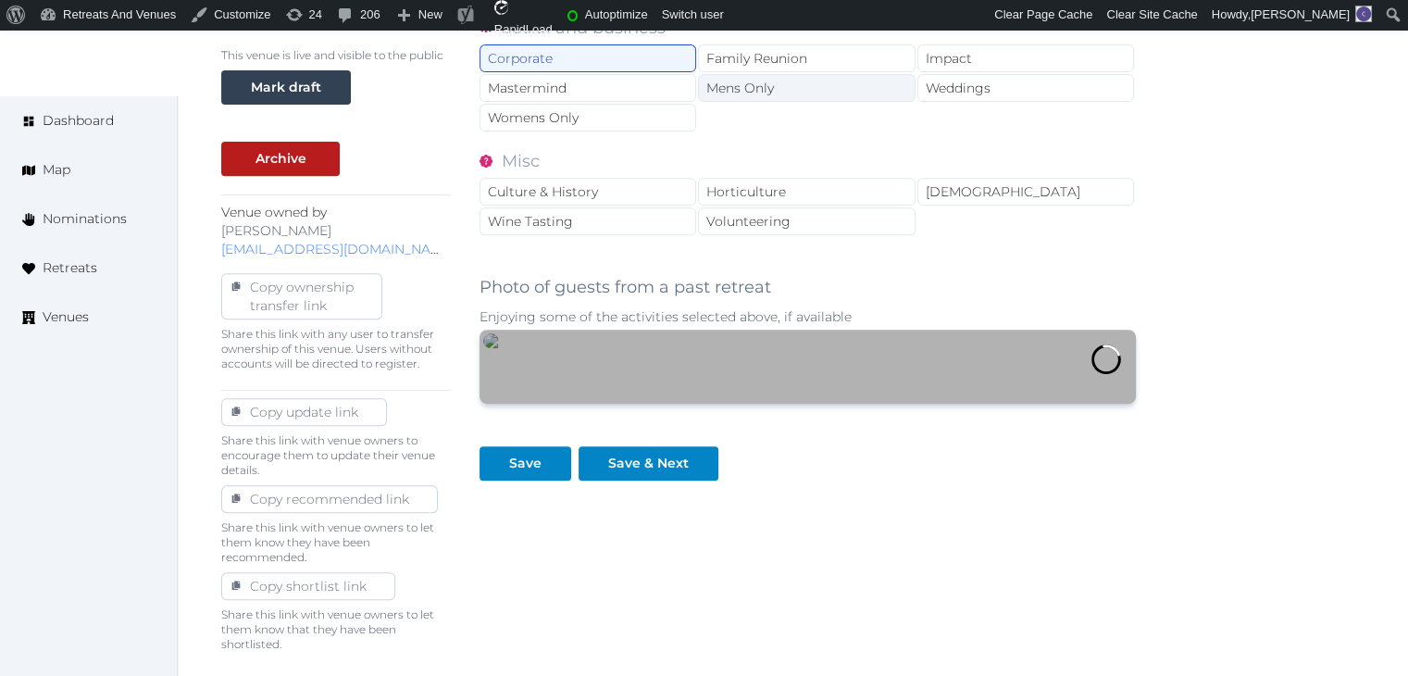
drag, startPoint x: 779, startPoint y: 43, endPoint x: 786, endPoint y: 70, distance: 28.5
click at [778, 44] on div "Family Reunion" at bounding box center [806, 58] width 217 height 28
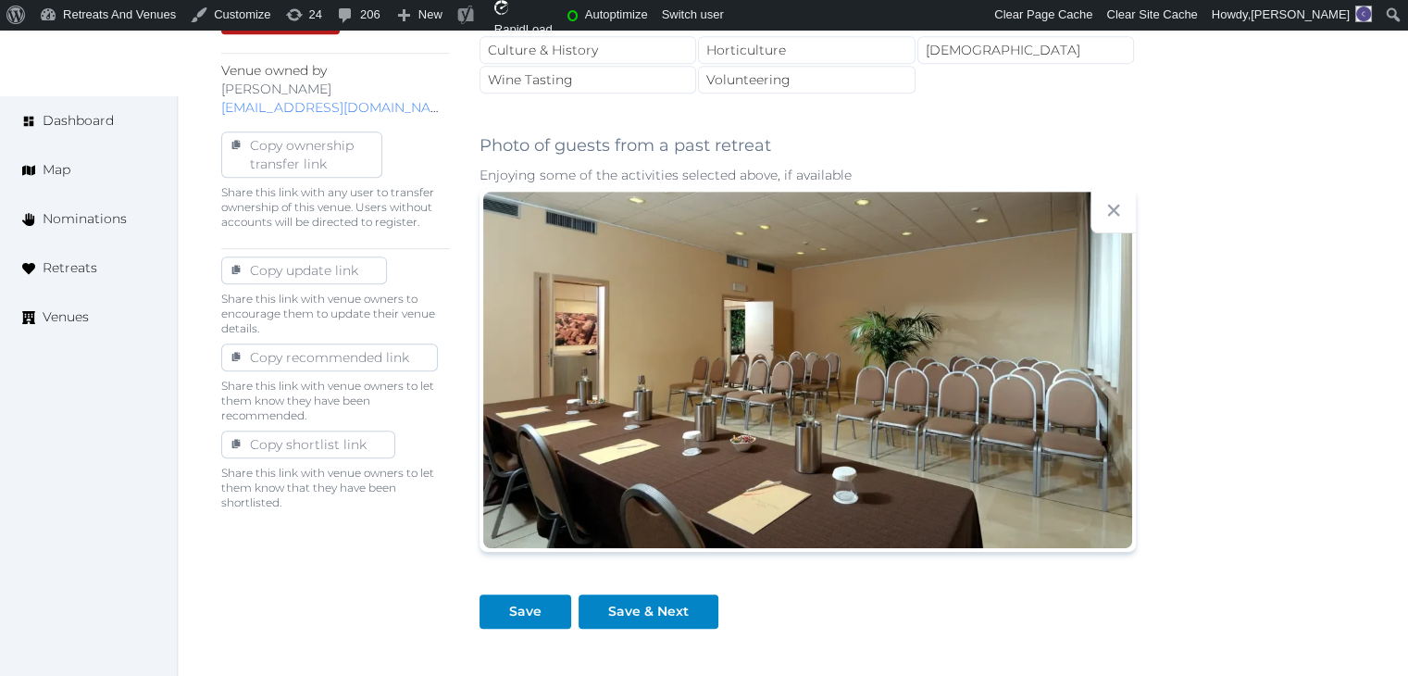
scroll to position [998, 0]
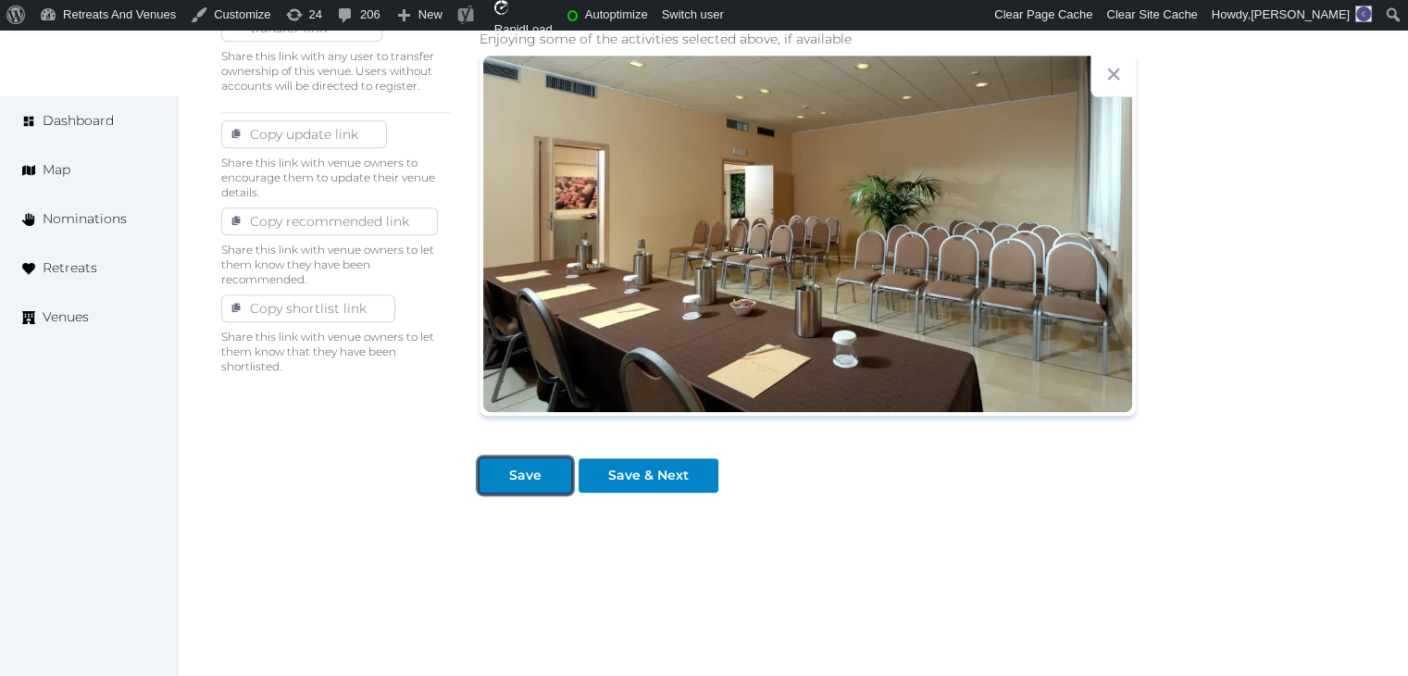
drag, startPoint x: 516, startPoint y: 471, endPoint x: 529, endPoint y: 493, distance: 25.7
click at [515, 471] on div "Save" at bounding box center [525, 475] width 32 height 19
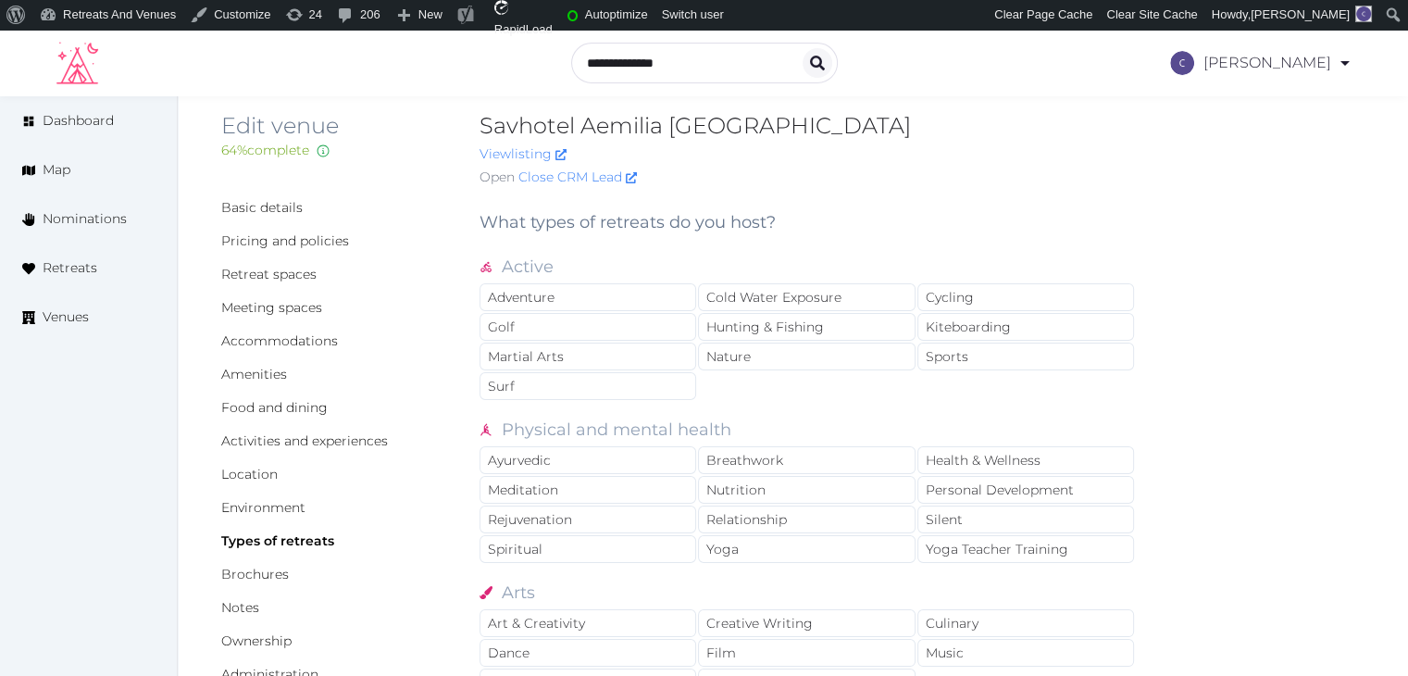
scroll to position [0, 0]
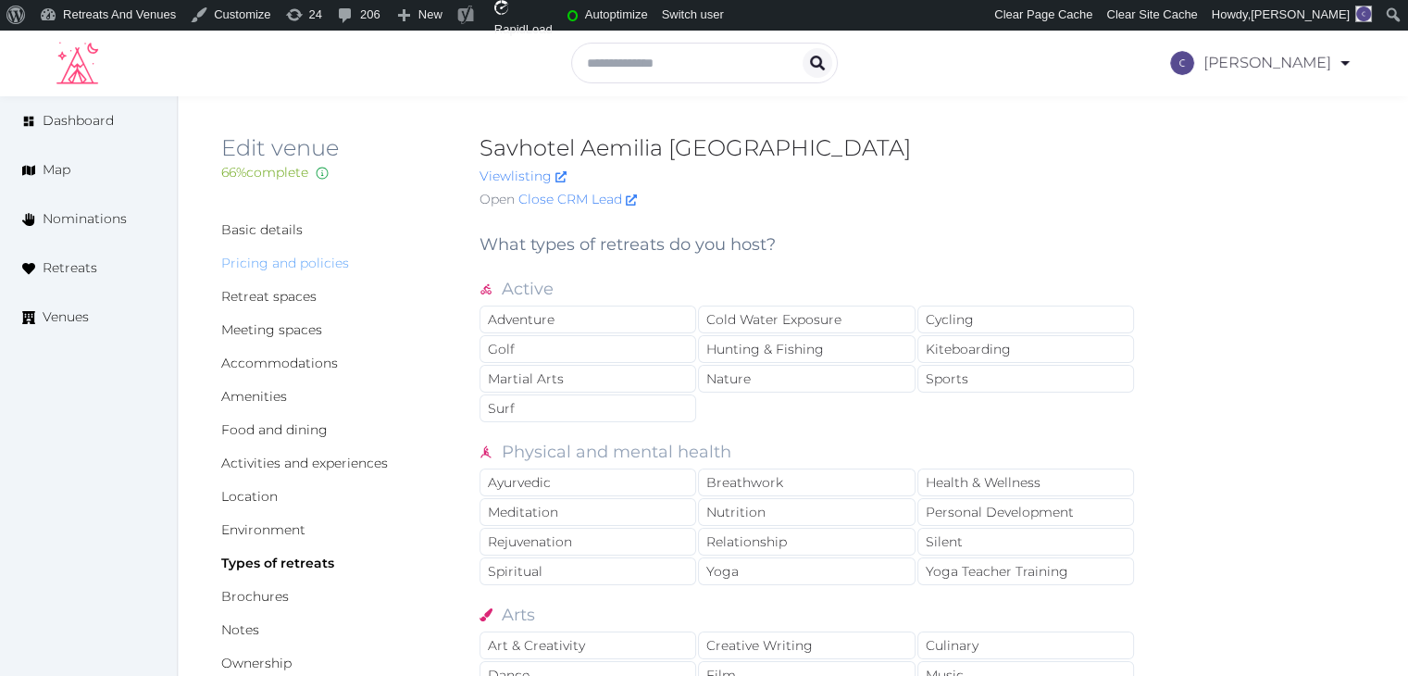
click at [309, 264] on link "Pricing and policies" at bounding box center [285, 263] width 128 height 17
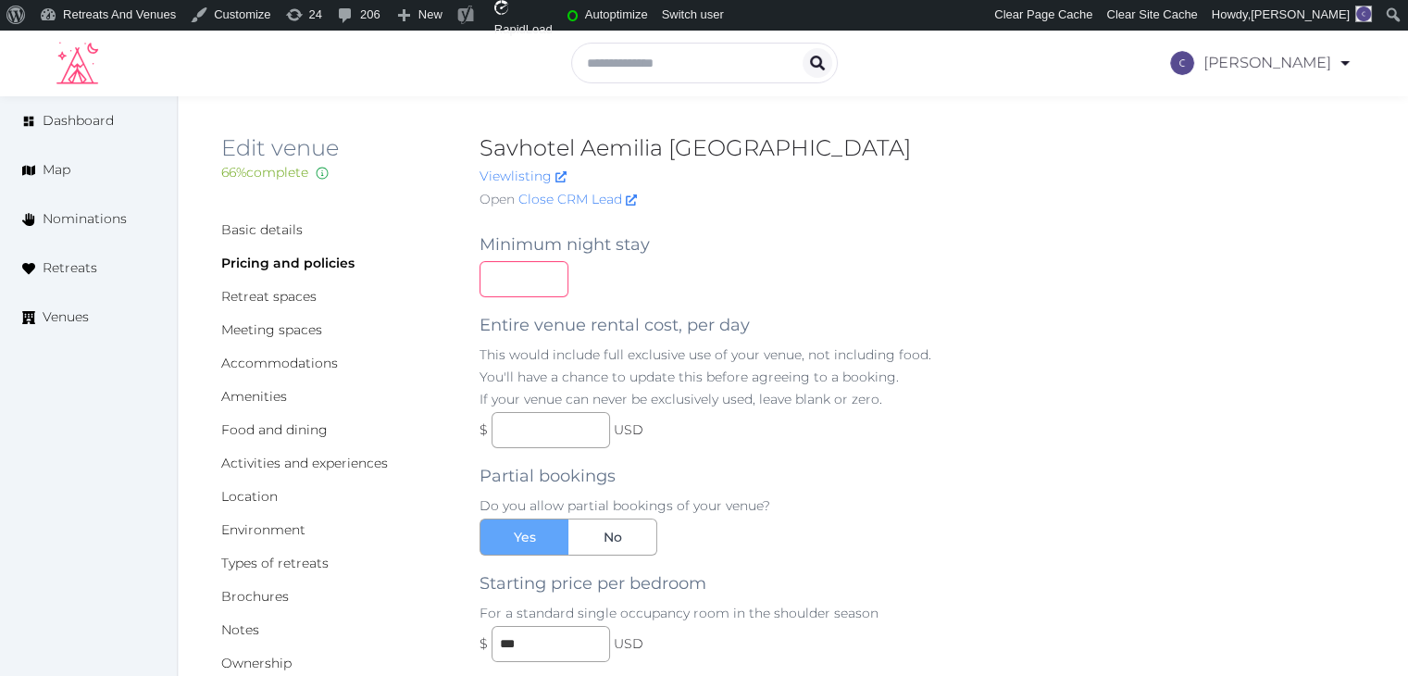
click at [517, 279] on input "number" at bounding box center [523, 279] width 89 height 36
type input "*"
drag, startPoint x: 1153, startPoint y: 326, endPoint x: 1170, endPoint y: 349, distance: 28.5
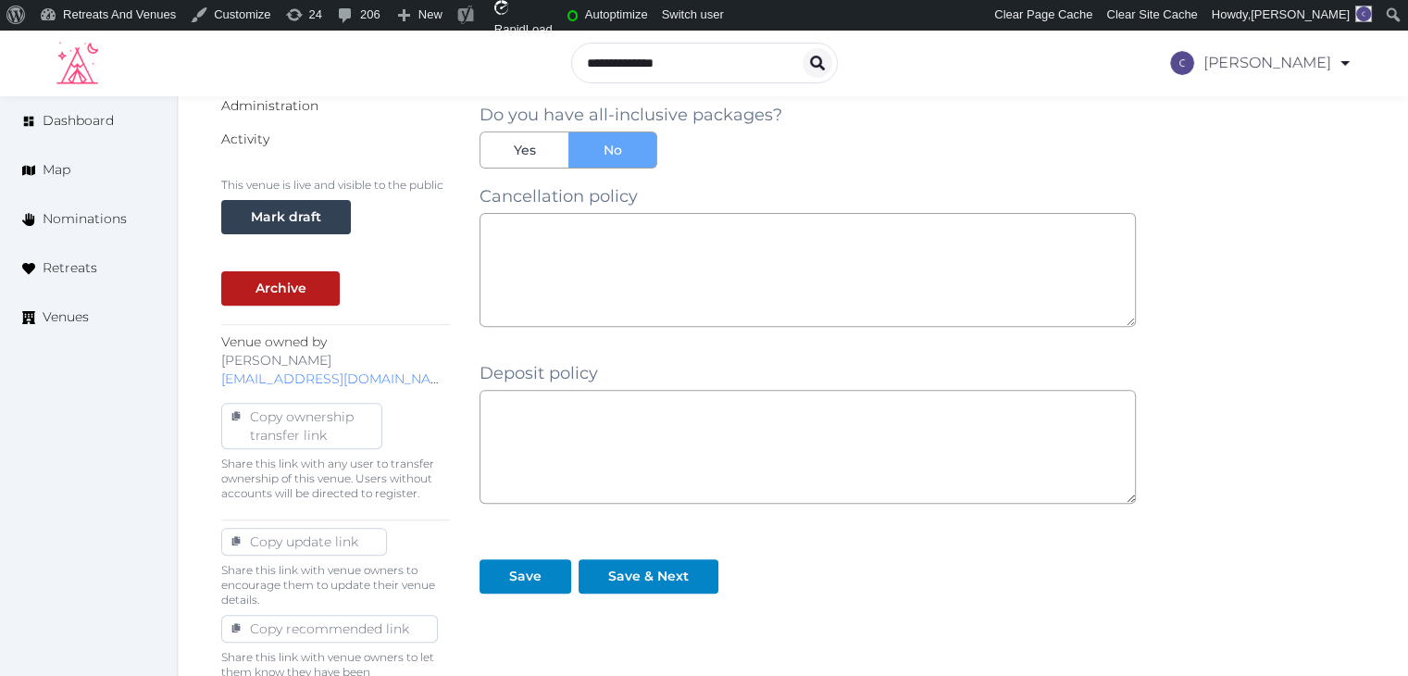
scroll to position [648, 0]
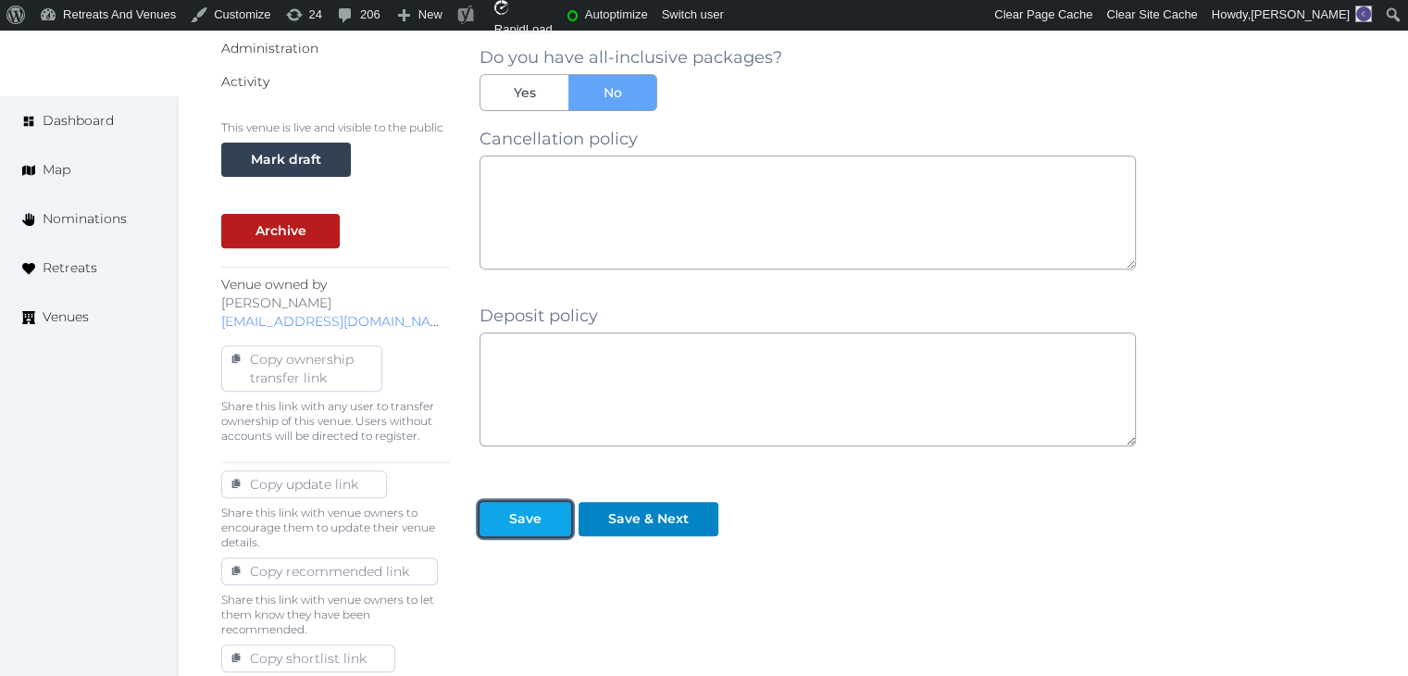
click at [524, 519] on div "Save" at bounding box center [525, 518] width 32 height 19
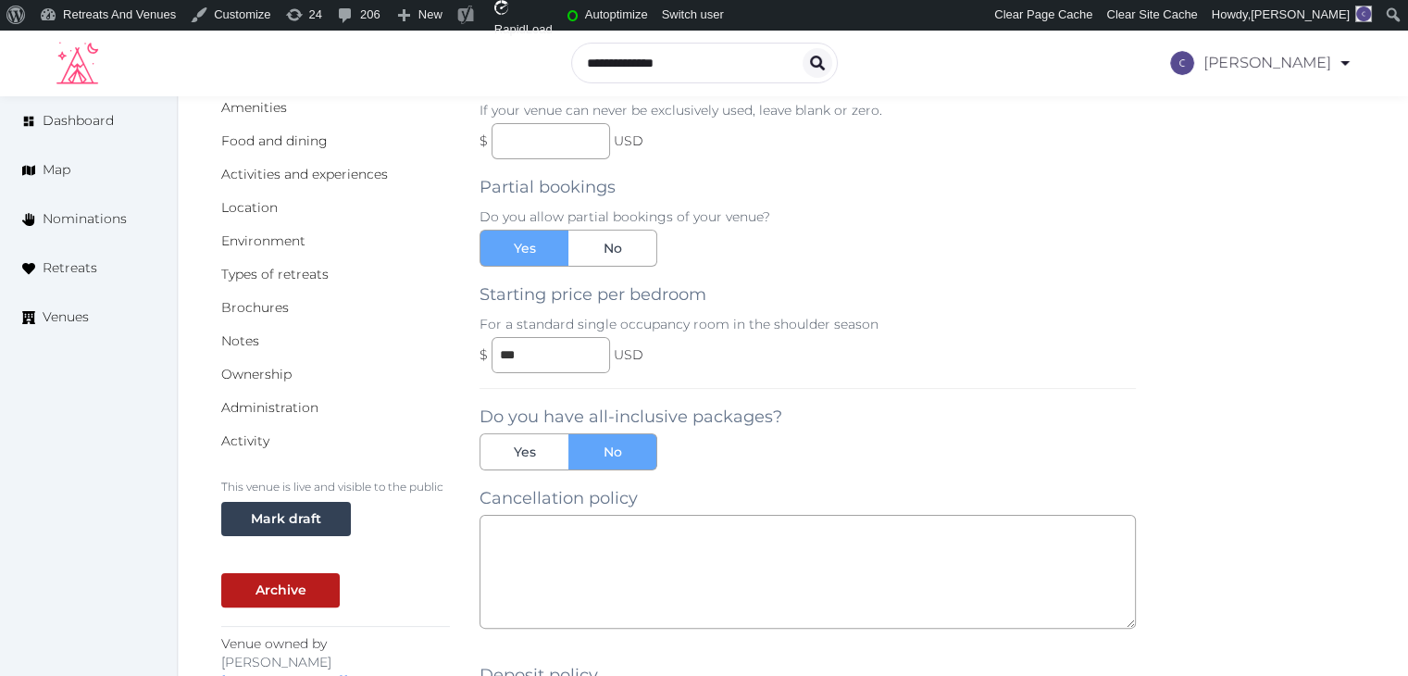
scroll to position [93, 0]
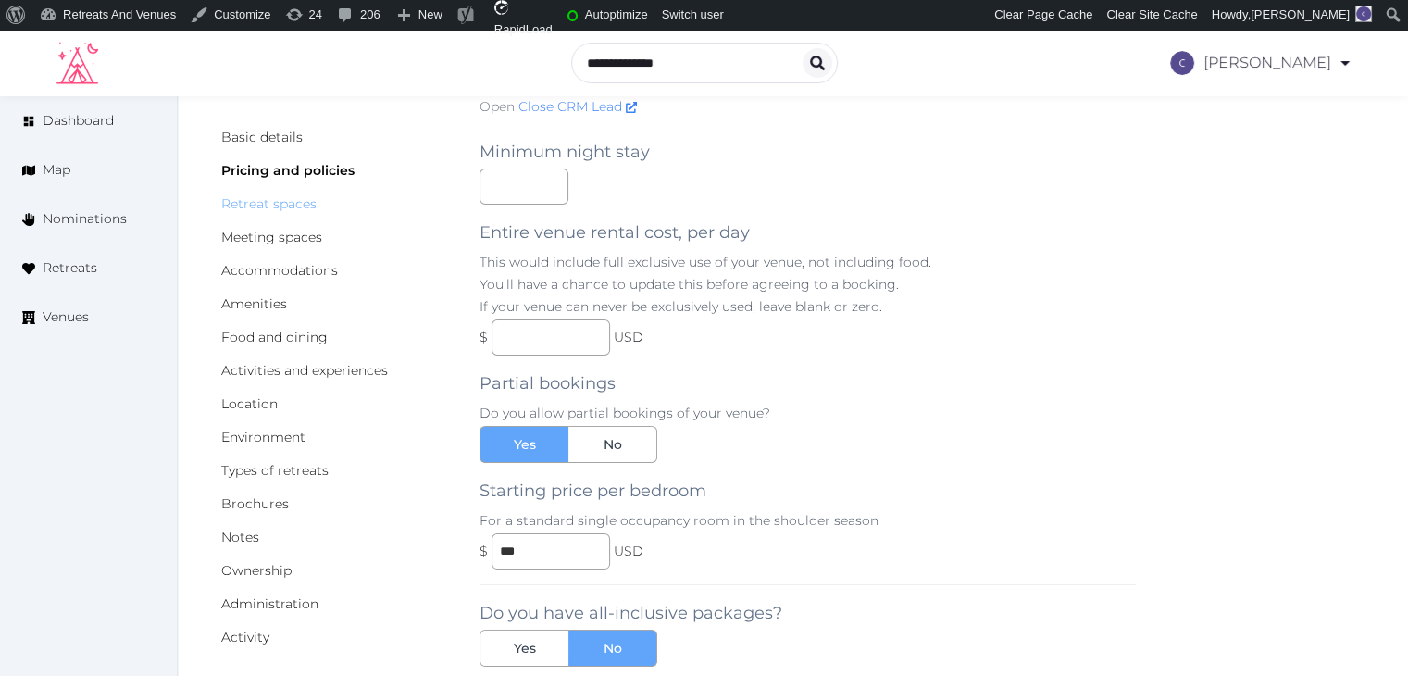
click at [295, 204] on link "Retreat spaces" at bounding box center [268, 203] width 95 height 17
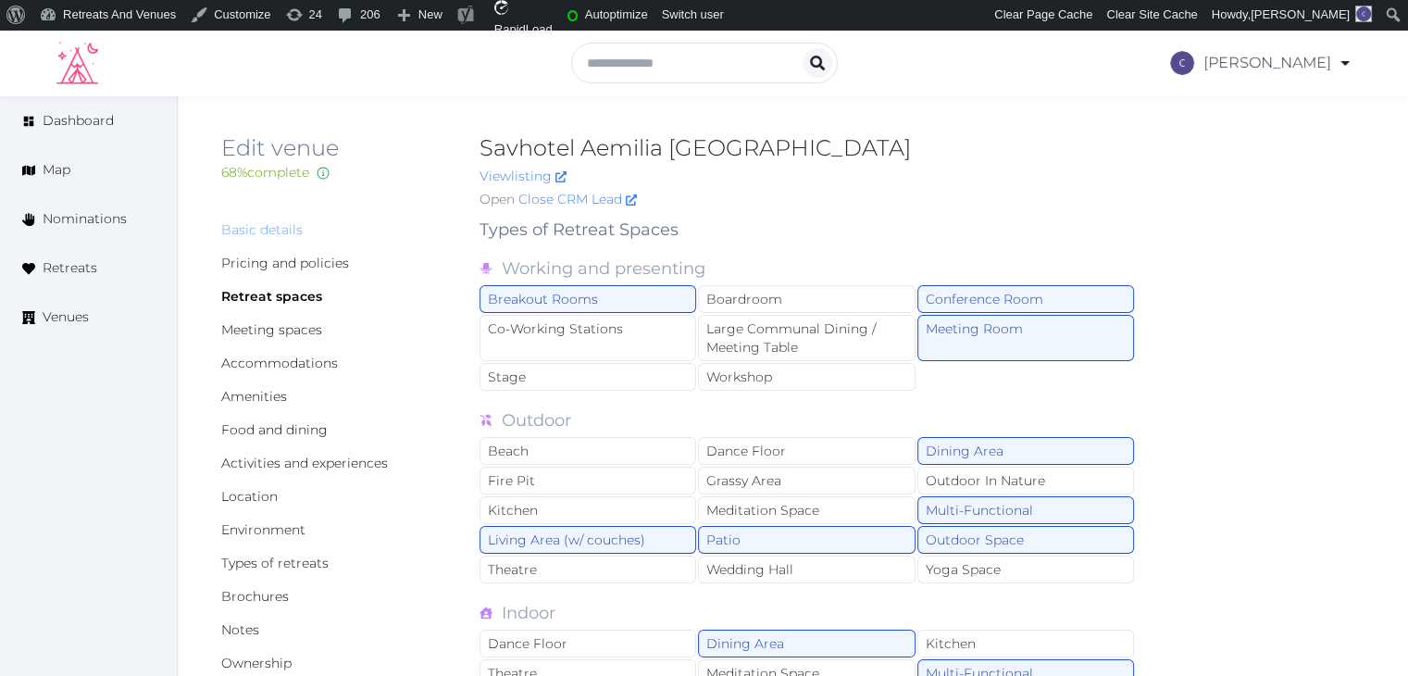
click at [296, 228] on link "Basic details" at bounding box center [261, 229] width 81 height 17
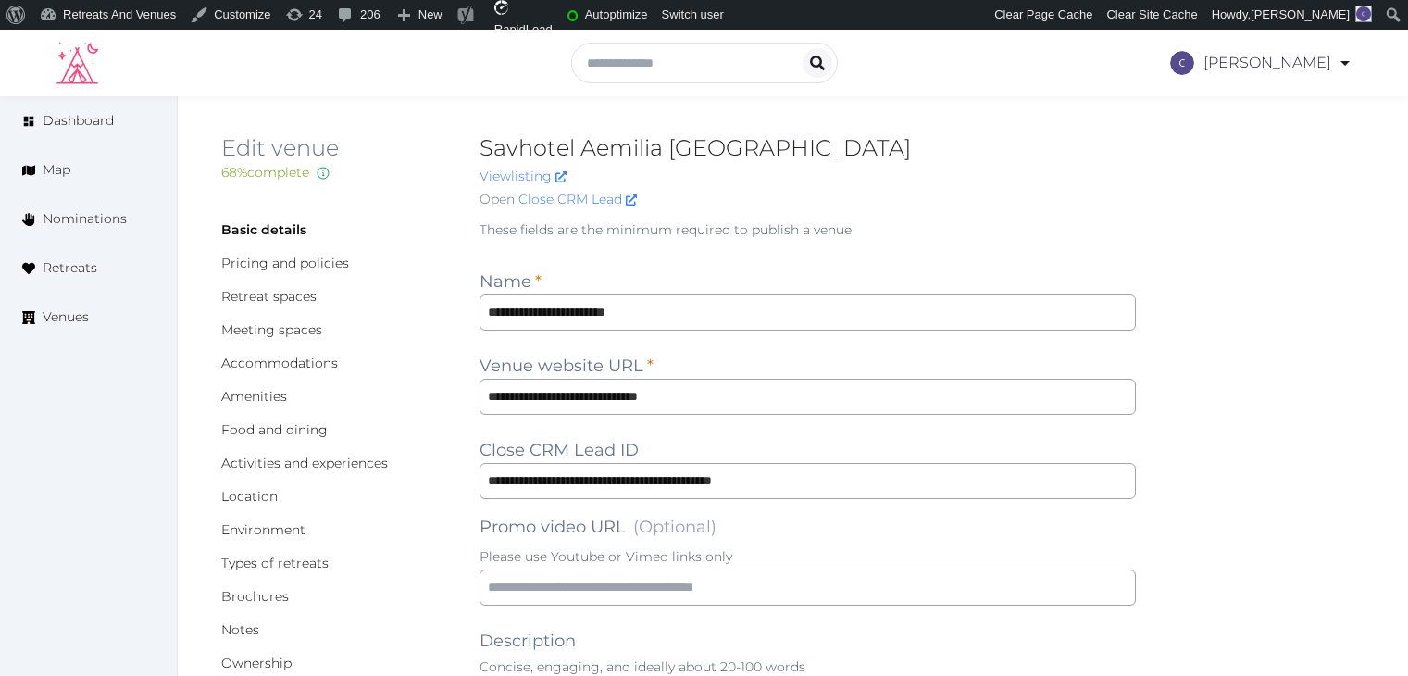
click at [843, 307] on input "**********" at bounding box center [807, 312] width 656 height 36
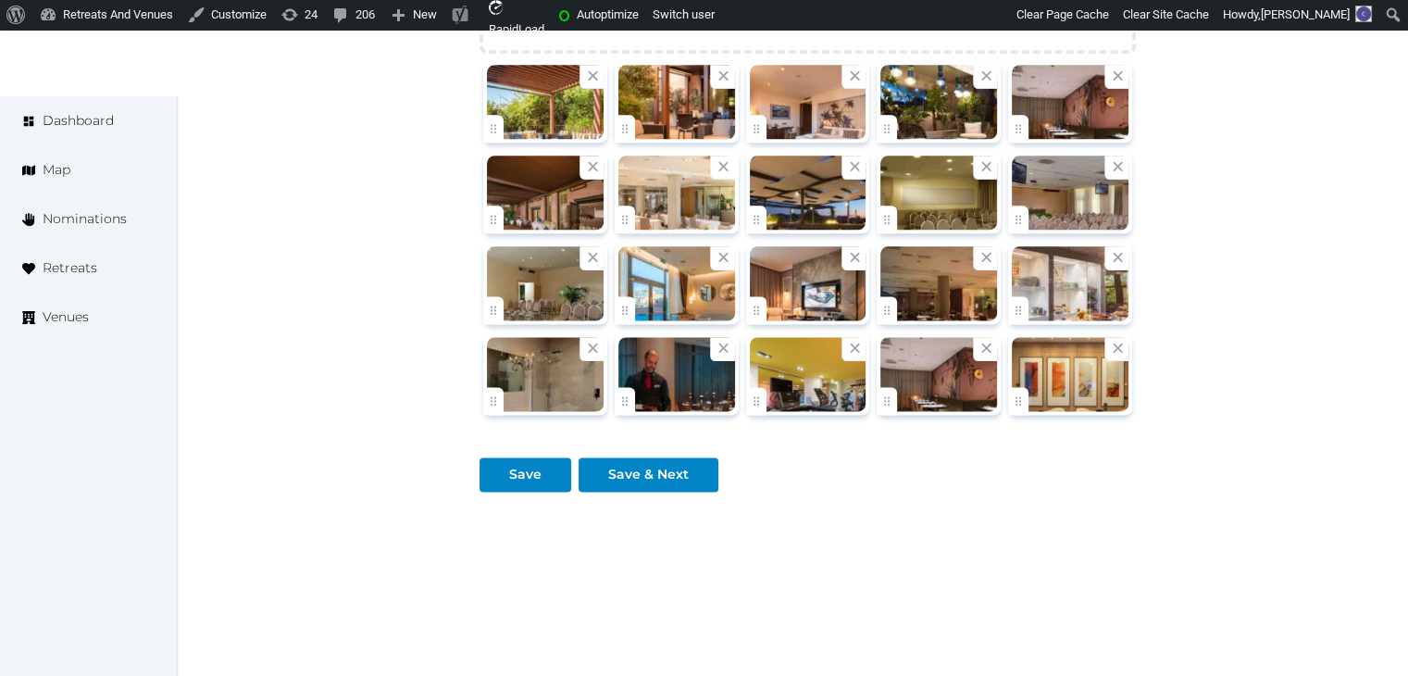
scroll to position [2399, 0]
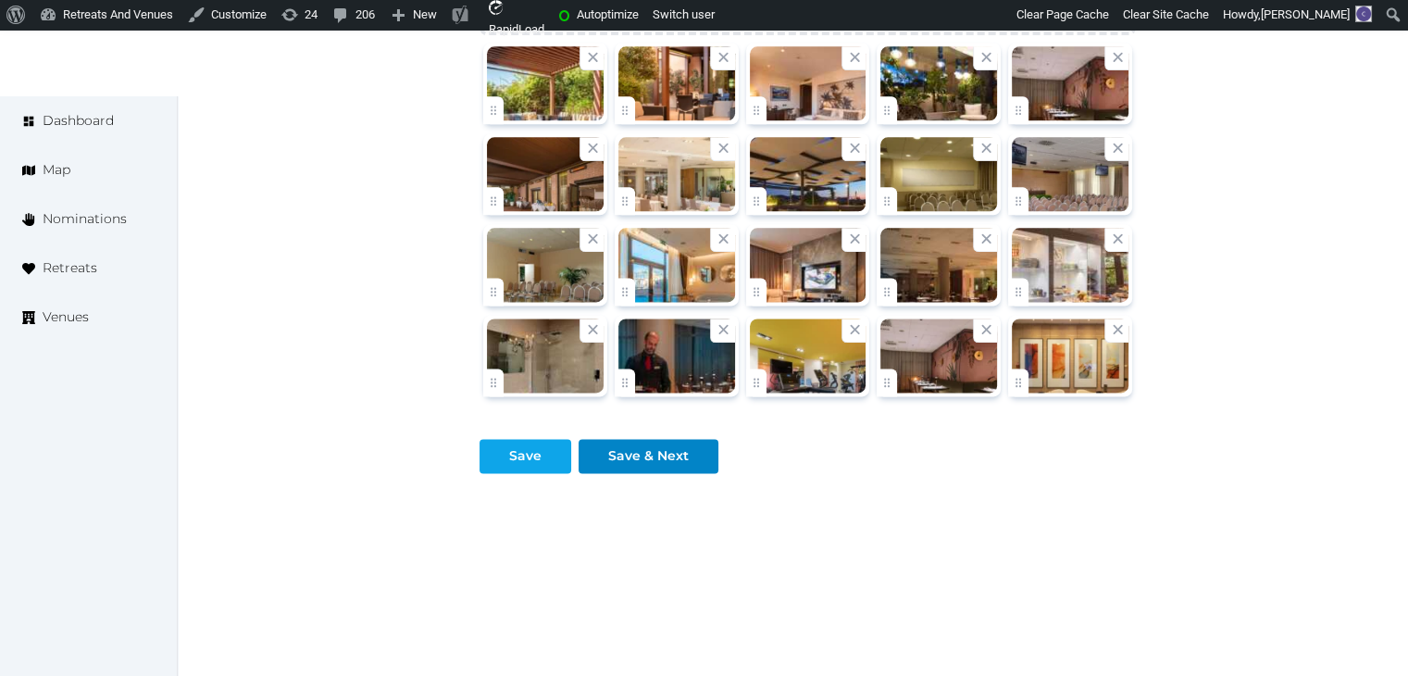
type input "**********"
drag, startPoint x: 523, startPoint y: 448, endPoint x: 485, endPoint y: 468, distance: 43.1
click at [522, 448] on div "Save" at bounding box center [525, 455] width 32 height 19
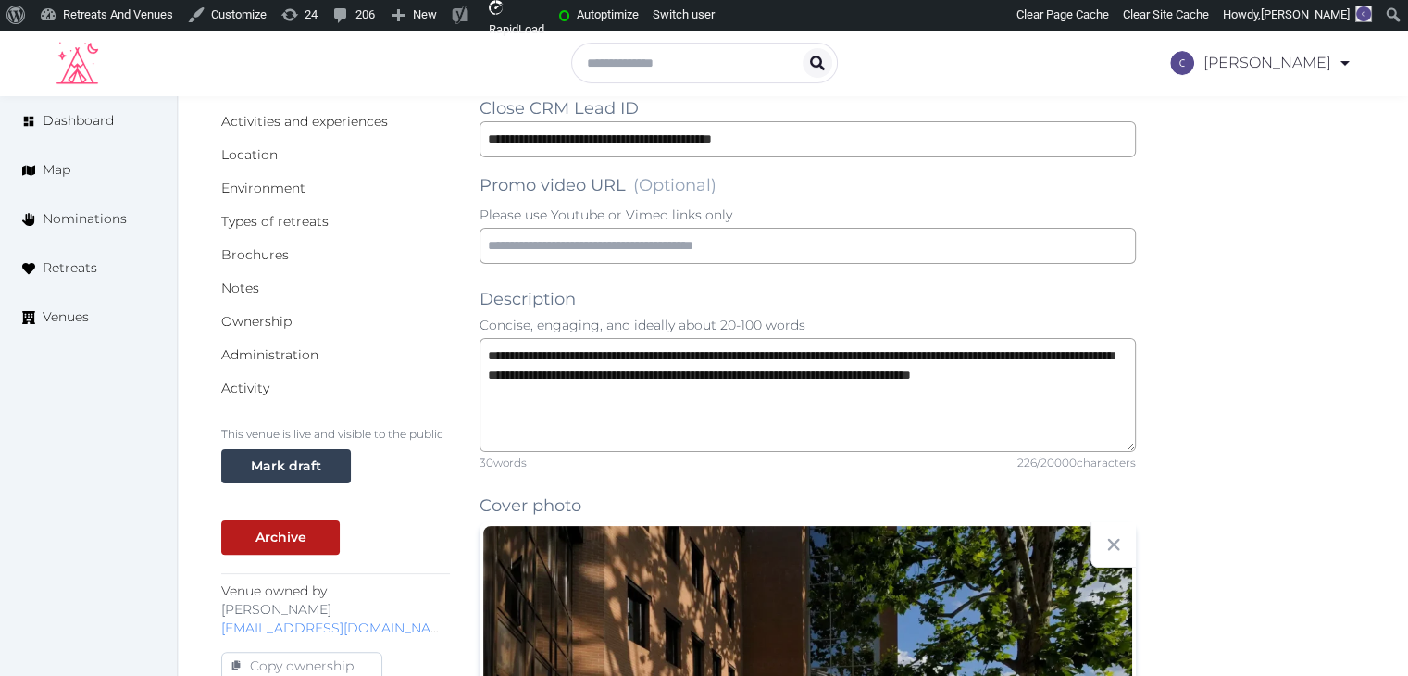
scroll to position [463, 0]
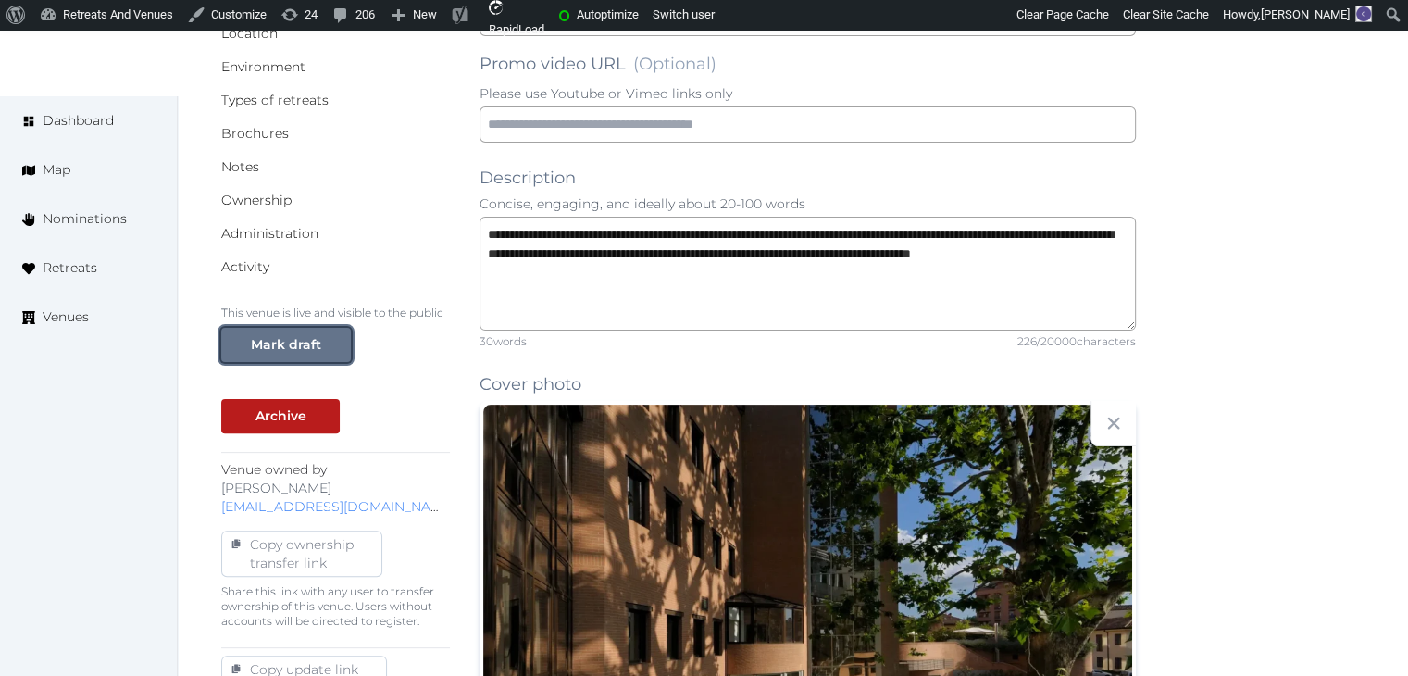
click at [311, 337] on div "Mark draft" at bounding box center [286, 344] width 70 height 19
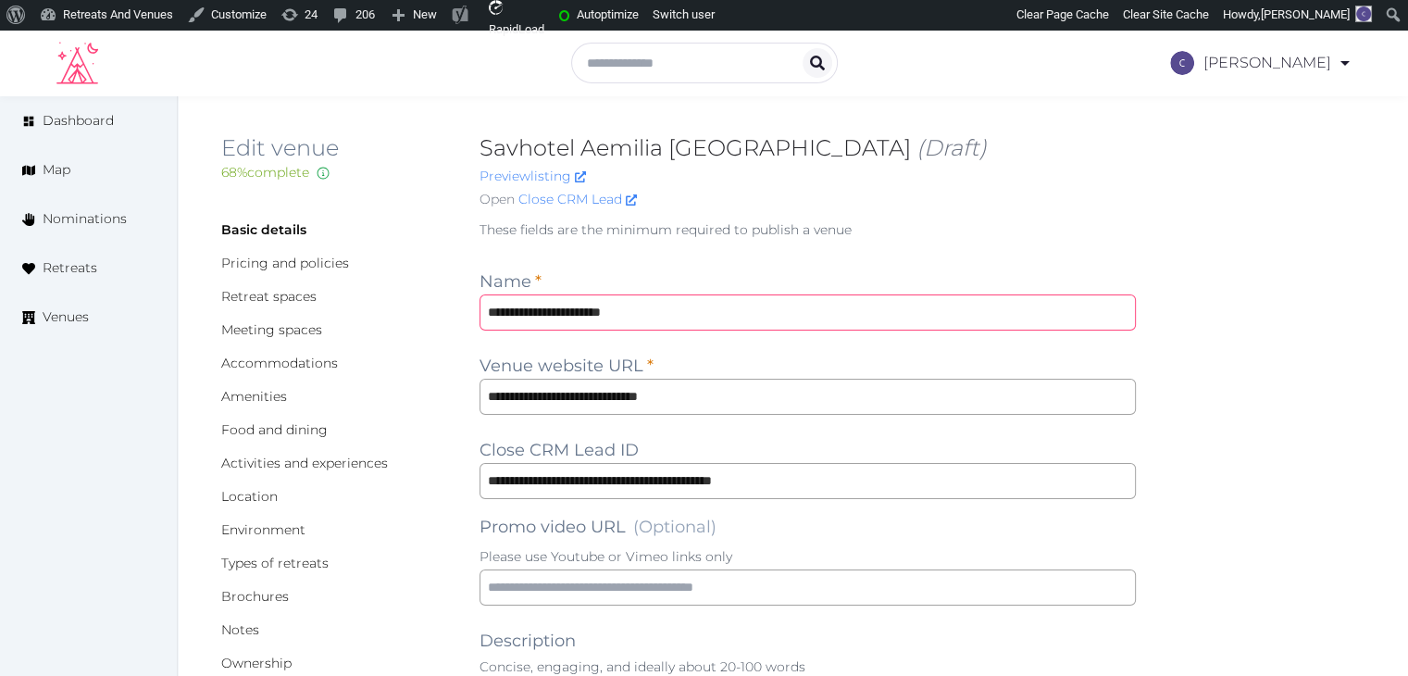
click at [692, 310] on input "**********" at bounding box center [807, 312] width 656 height 36
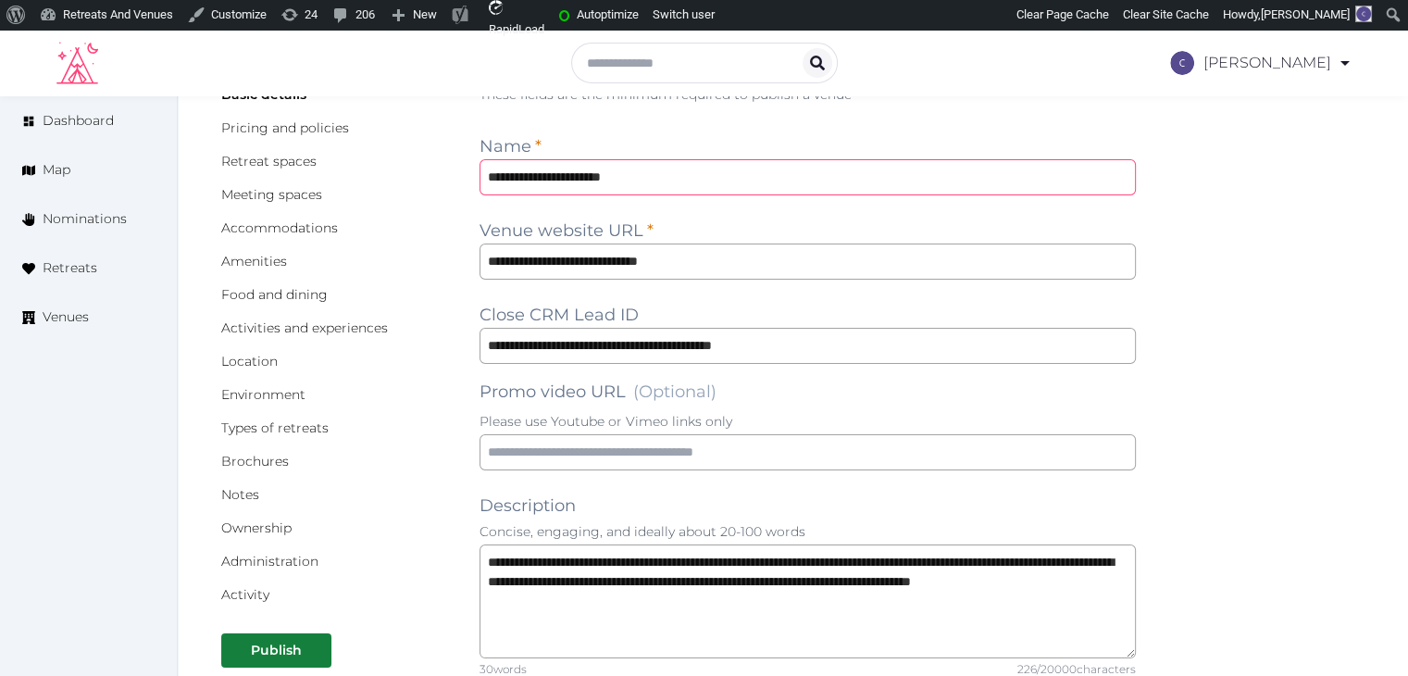
scroll to position [370, 0]
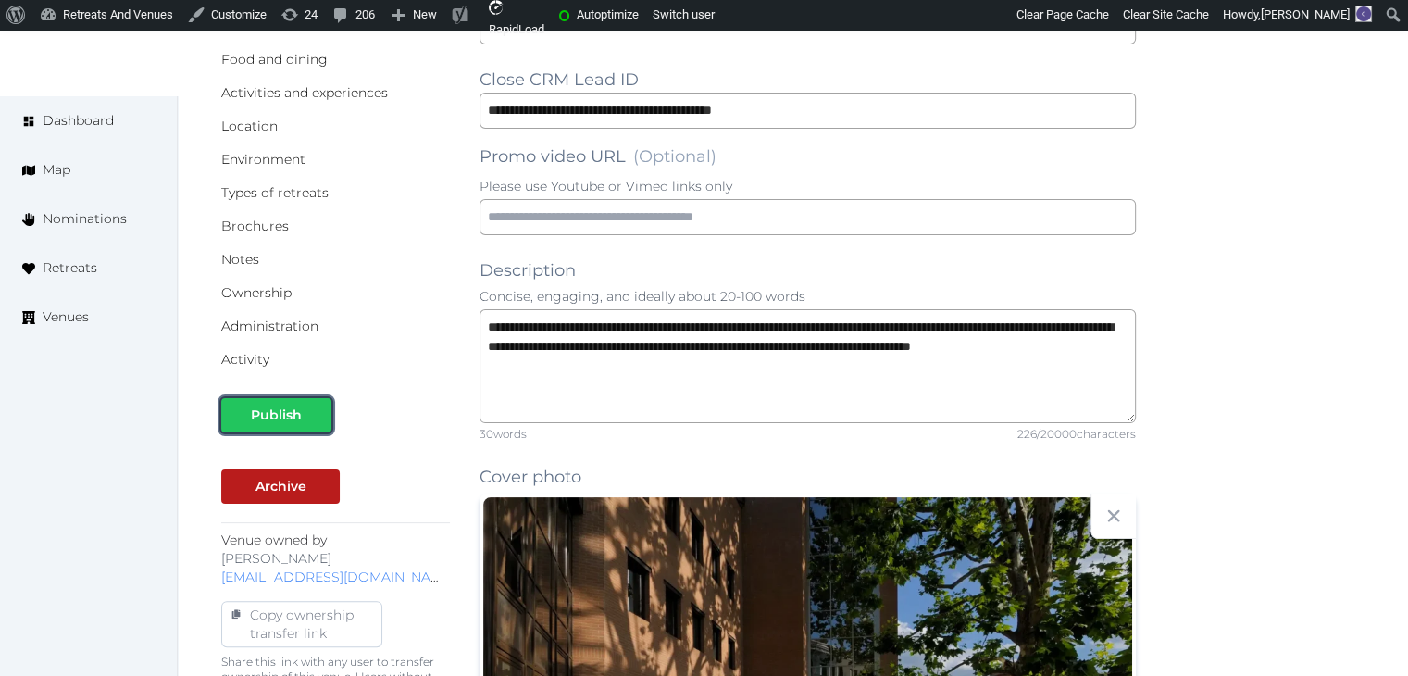
click at [275, 415] on div "Publish" at bounding box center [276, 414] width 51 height 19
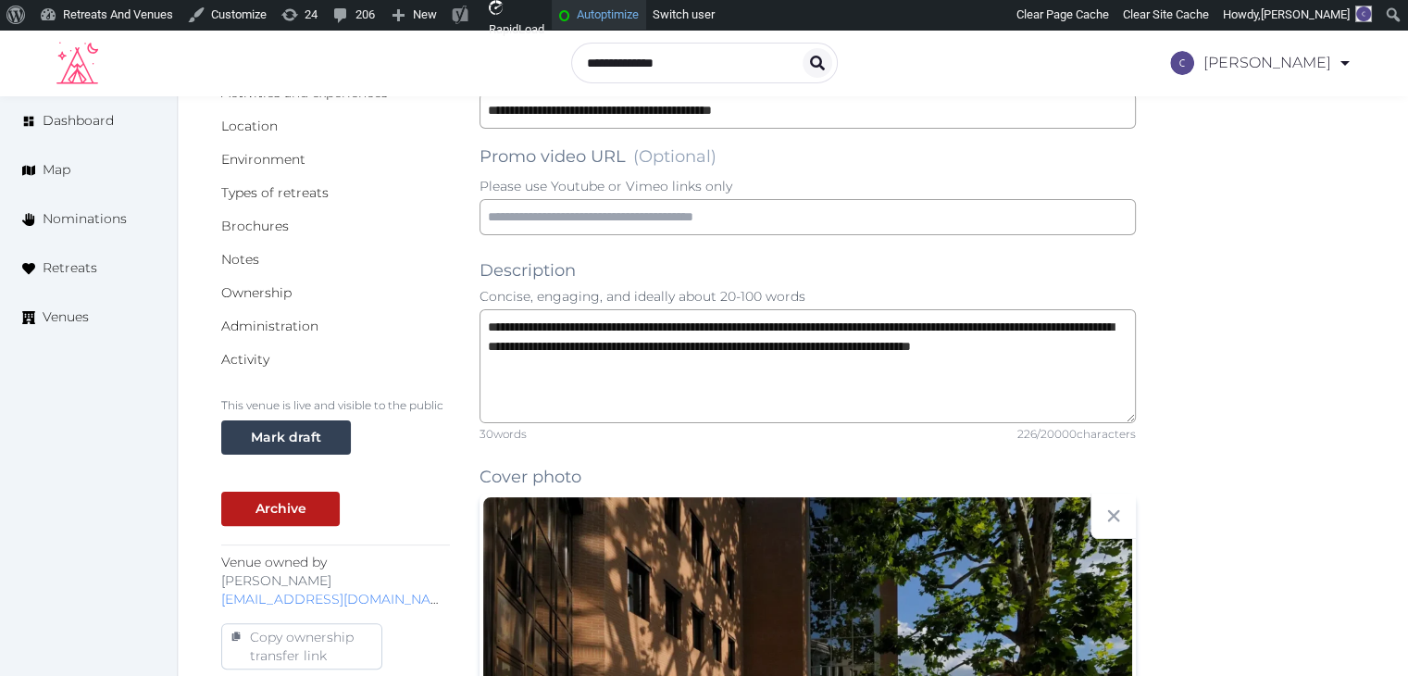
scroll to position [370, 0]
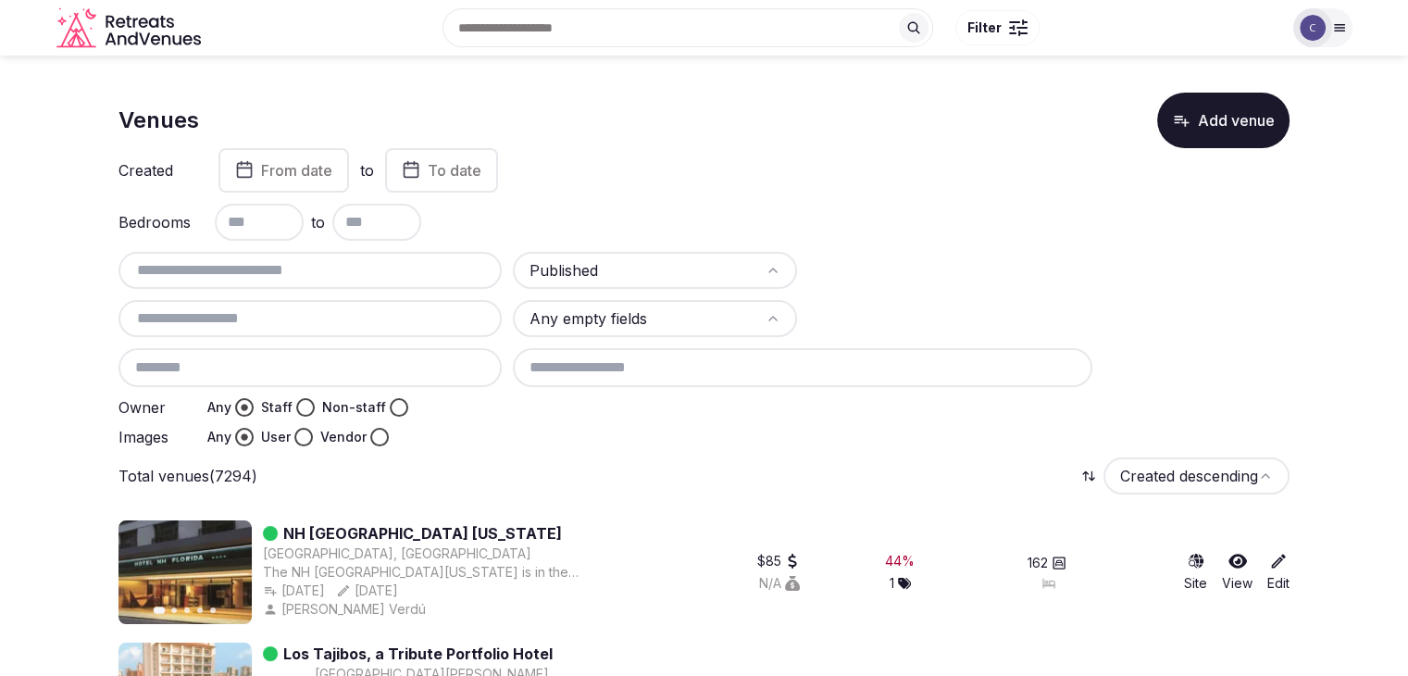
click at [410, 267] on input "text" at bounding box center [310, 270] width 368 height 22
paste input "**********"
click at [374, 277] on input "**********" at bounding box center [310, 270] width 368 height 22
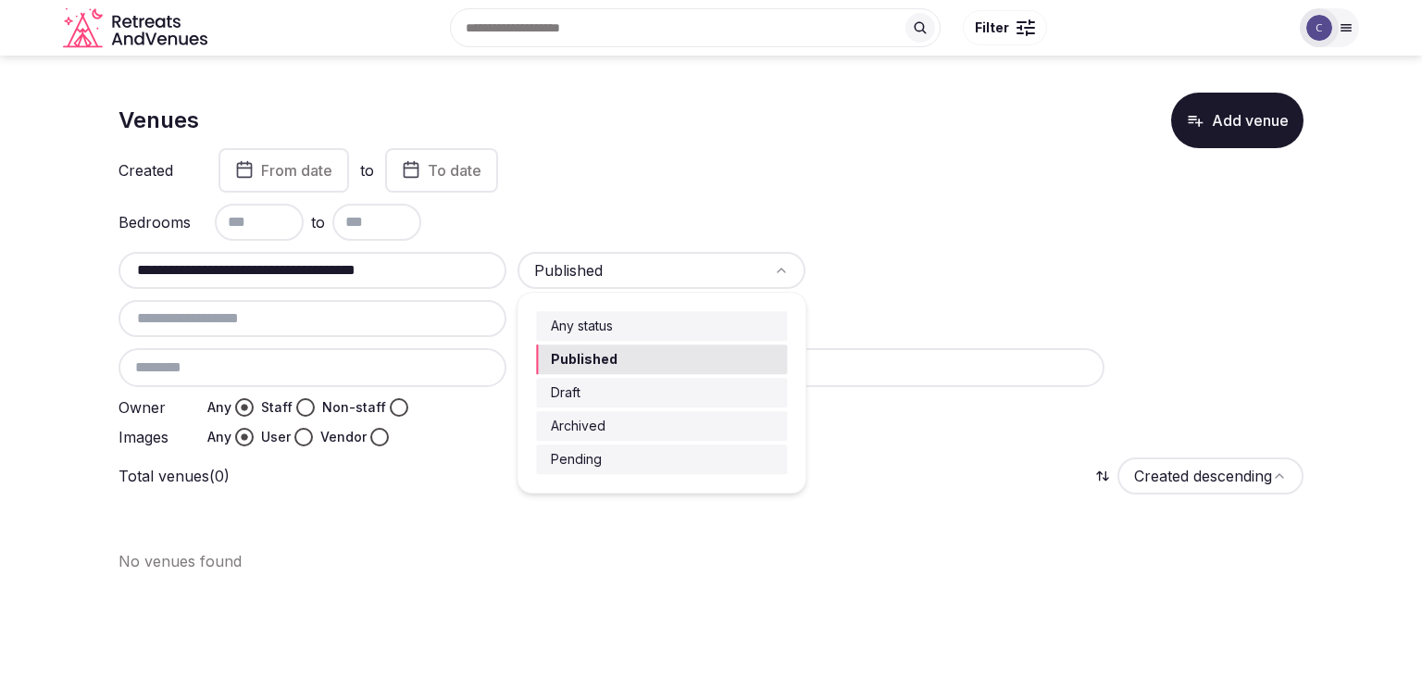
click at [652, 279] on html "**********" at bounding box center [711, 338] width 1422 height 676
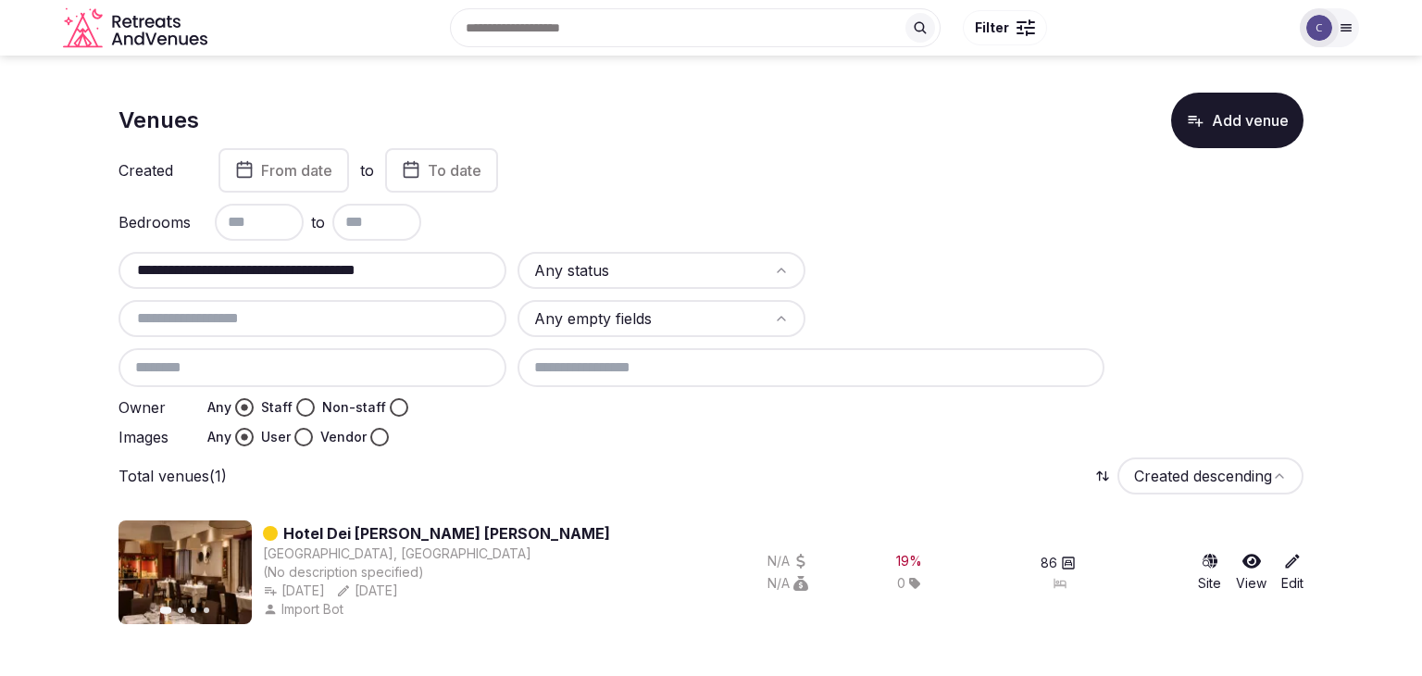
click at [461, 271] on input "**********" at bounding box center [312, 270] width 373 height 22
paste input "text"
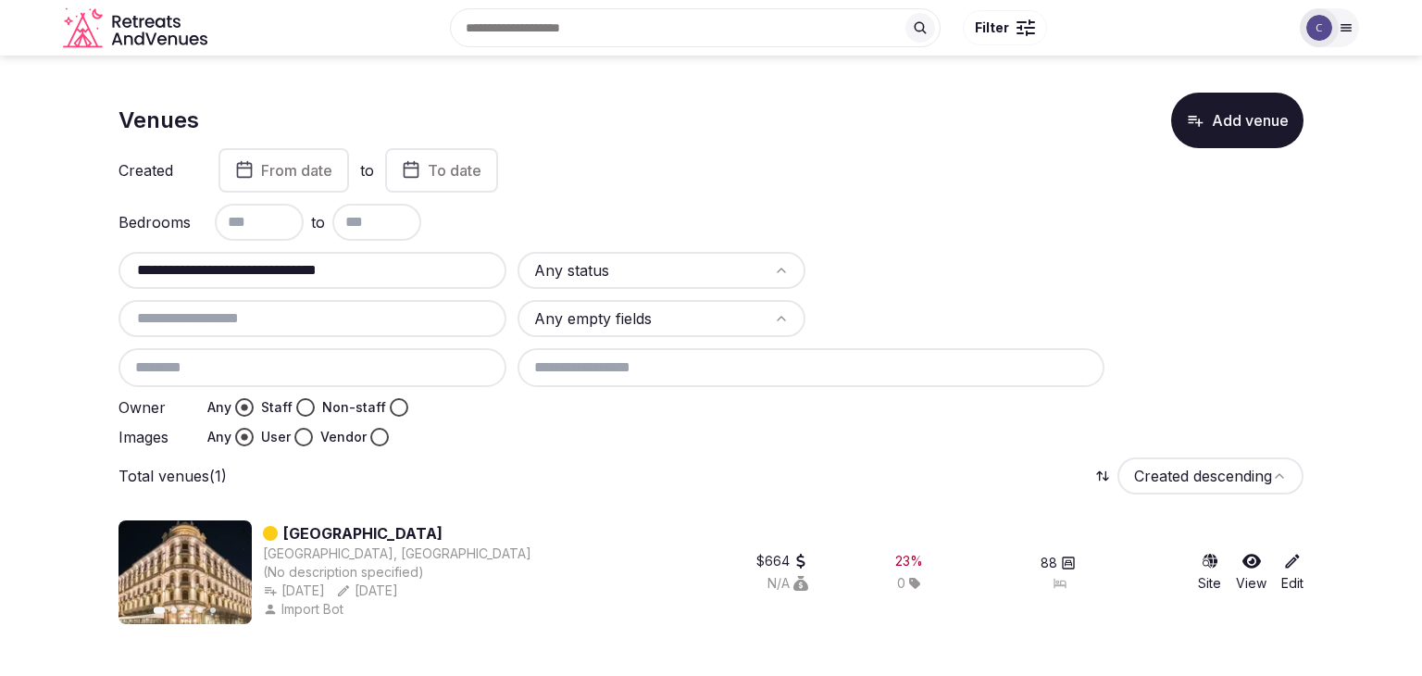
click at [437, 275] on input "**********" at bounding box center [312, 270] width 373 height 22
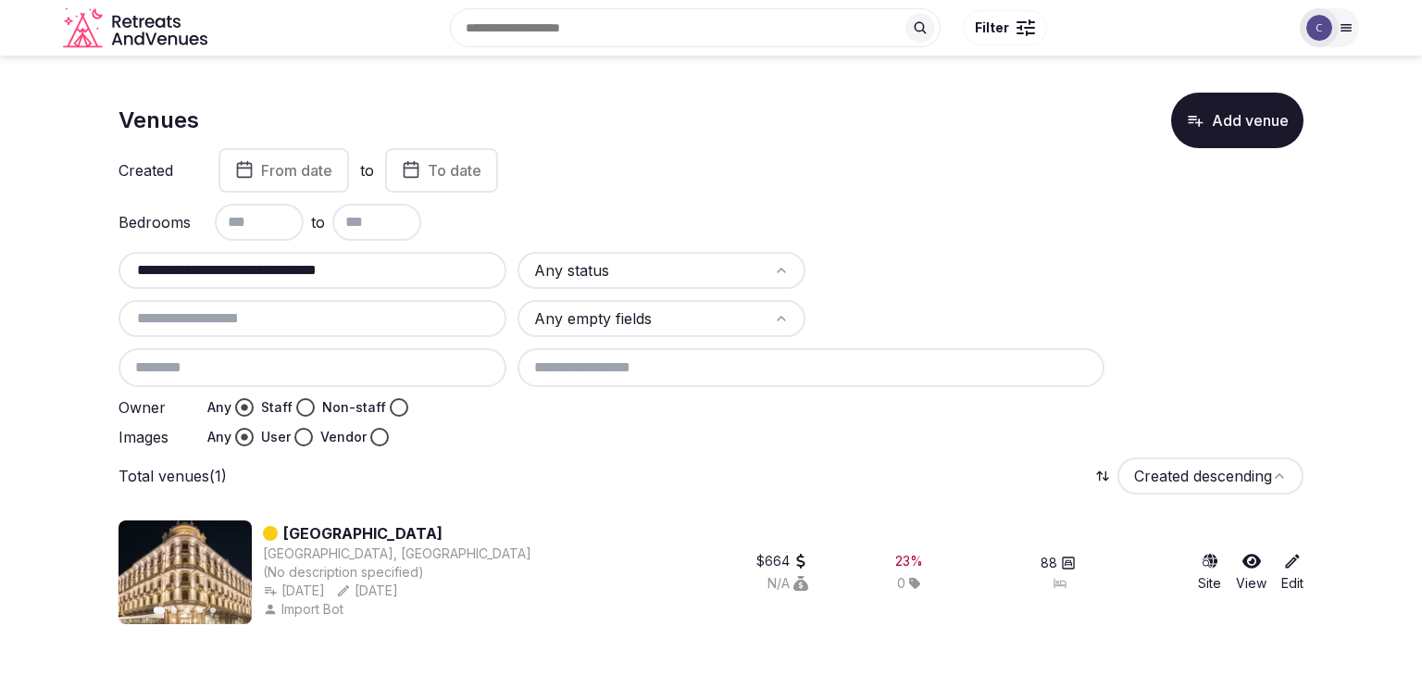
click at [437, 275] on input "**********" at bounding box center [312, 270] width 373 height 22
paste input "text"
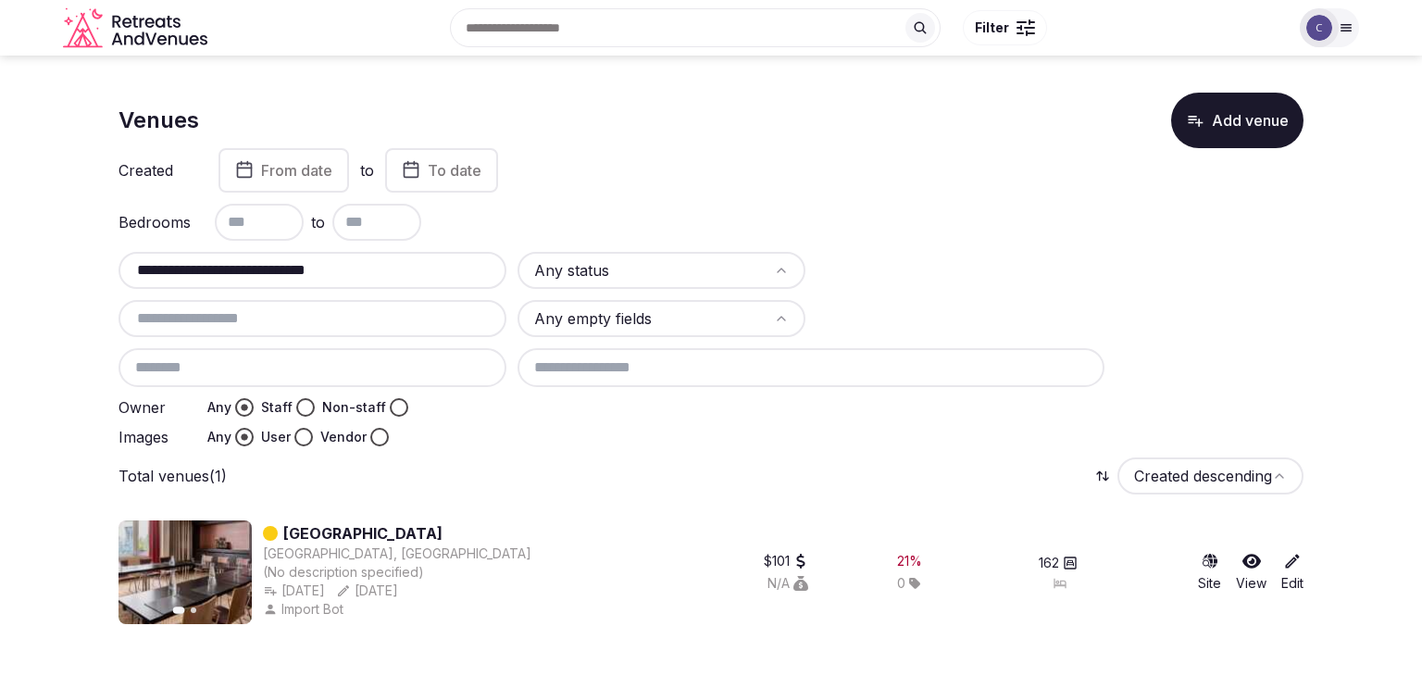
click at [427, 267] on input "**********" at bounding box center [312, 270] width 373 height 22
click at [428, 268] on input "**********" at bounding box center [312, 270] width 373 height 22
paste input "text"
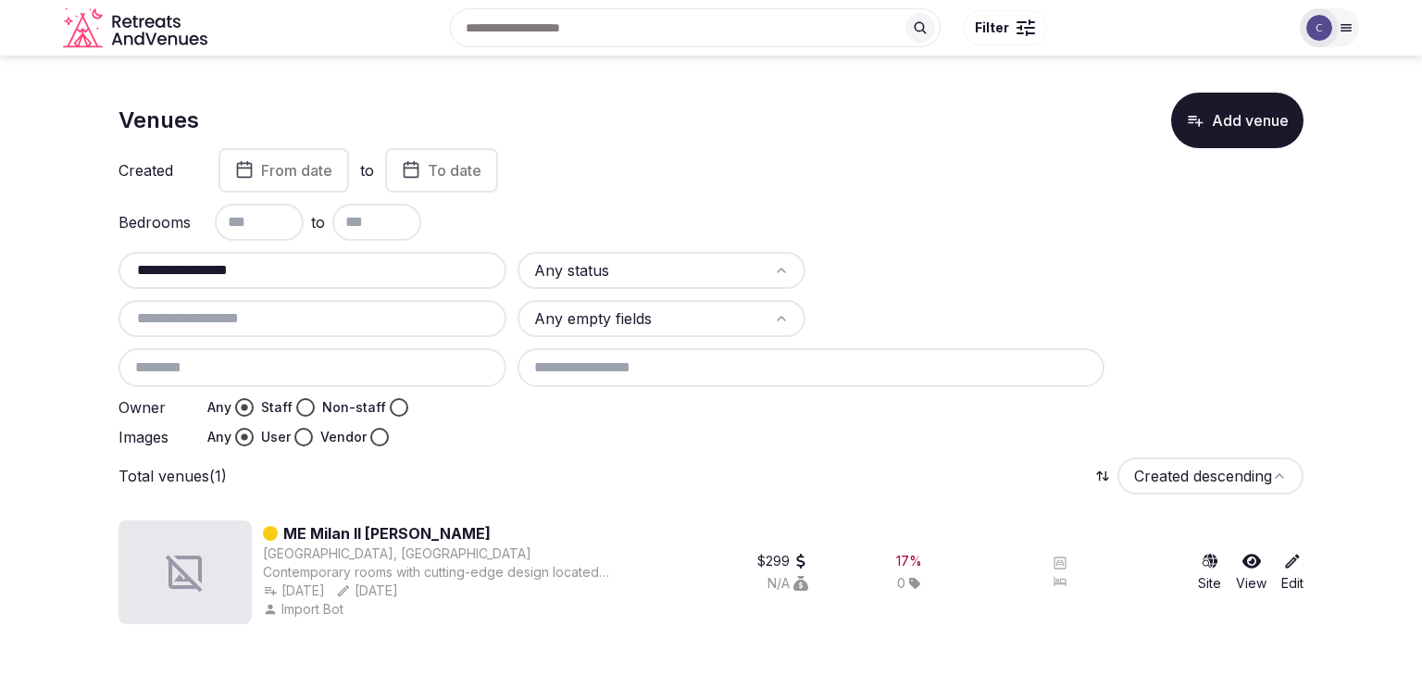
type input "**********"
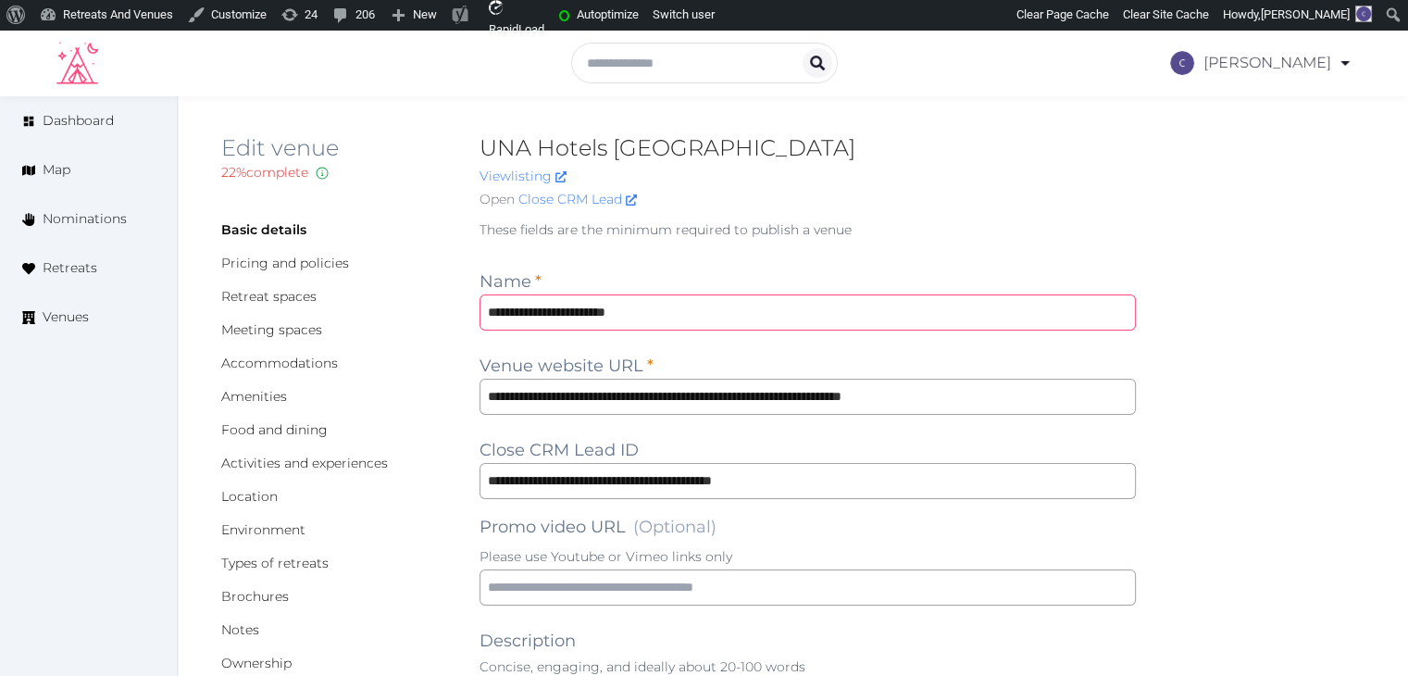
click at [683, 302] on input "**********" at bounding box center [807, 312] width 656 height 36
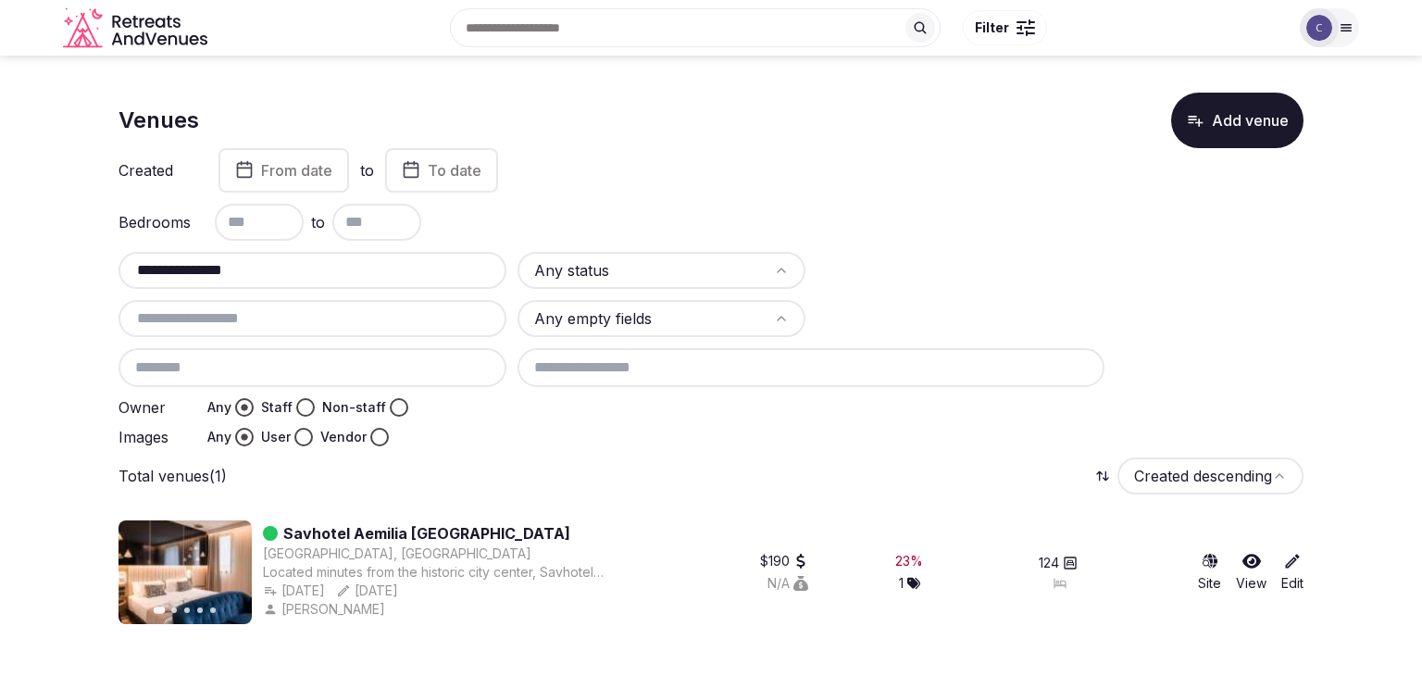
click at [365, 271] on input "**********" at bounding box center [312, 270] width 373 height 22
click at [366, 271] on input "**********" at bounding box center [312, 270] width 373 height 22
paste input "**********"
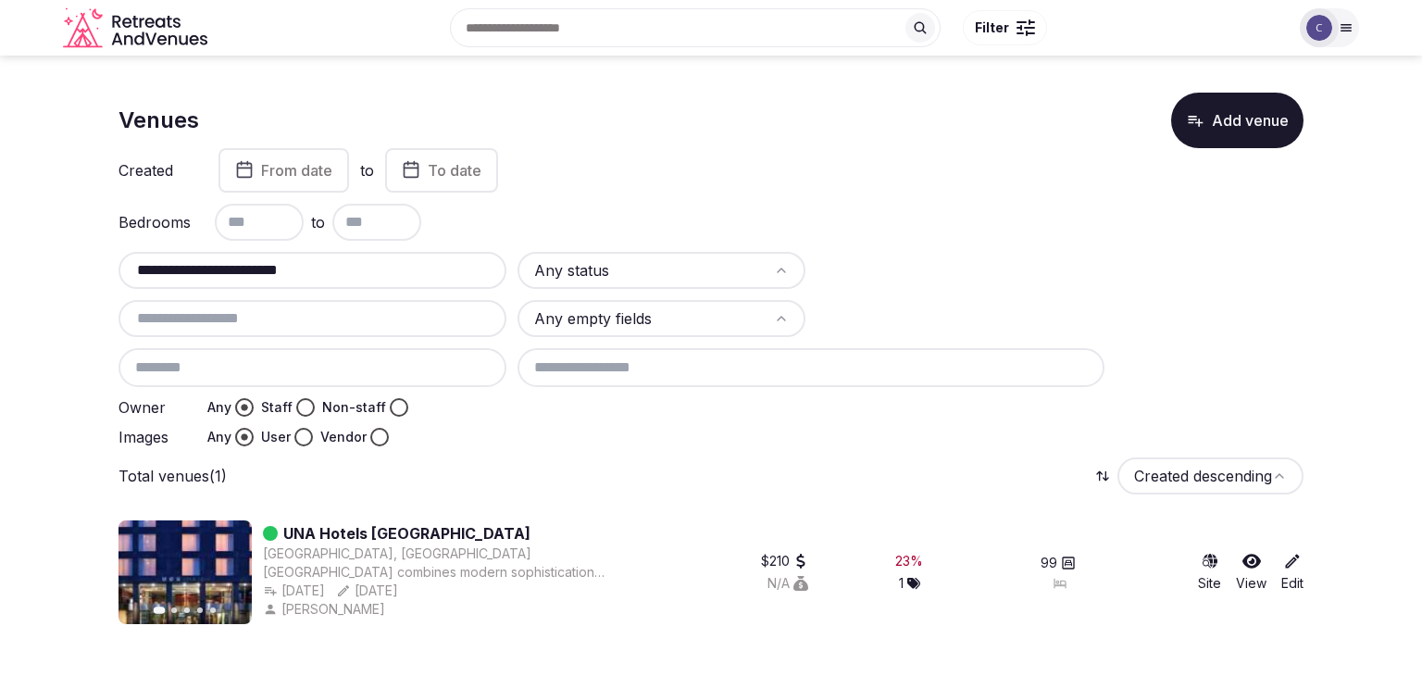
type input "**********"
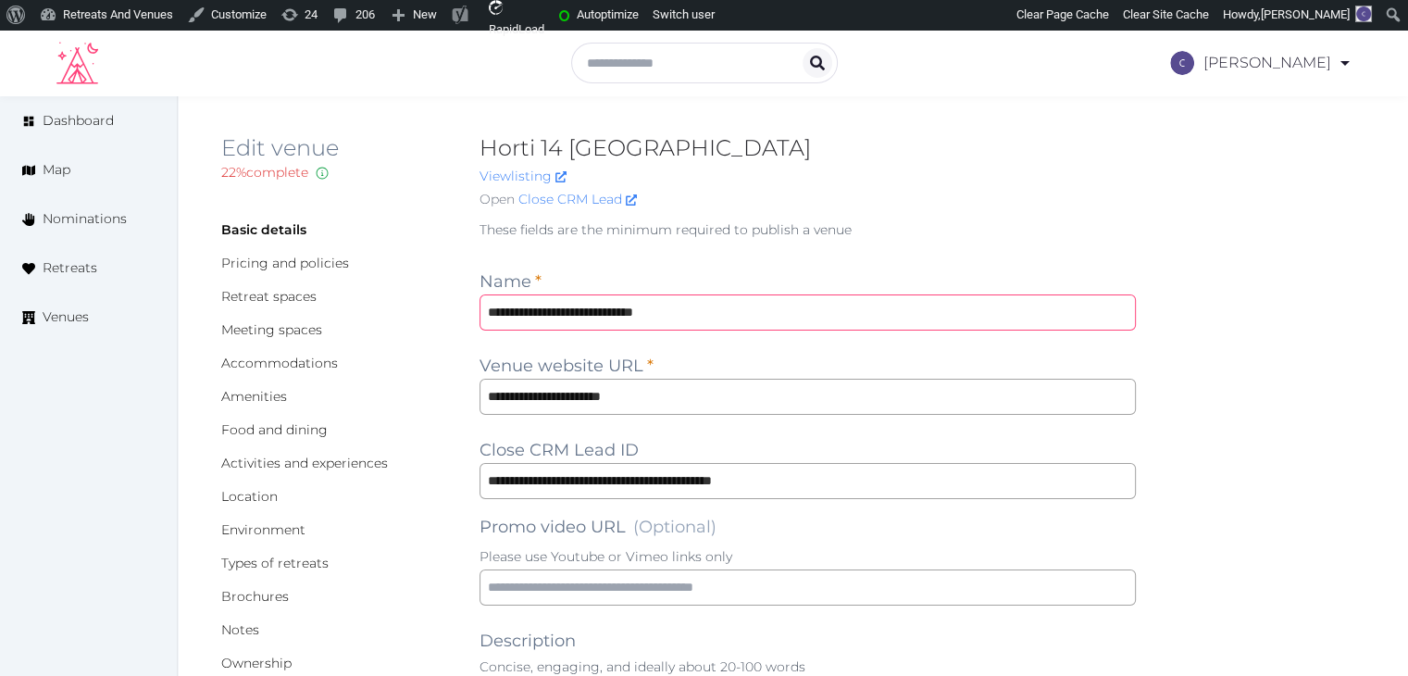
click at [734, 307] on input "**********" at bounding box center [807, 312] width 656 height 36
click at [729, 309] on input "**********" at bounding box center [807, 312] width 656 height 36
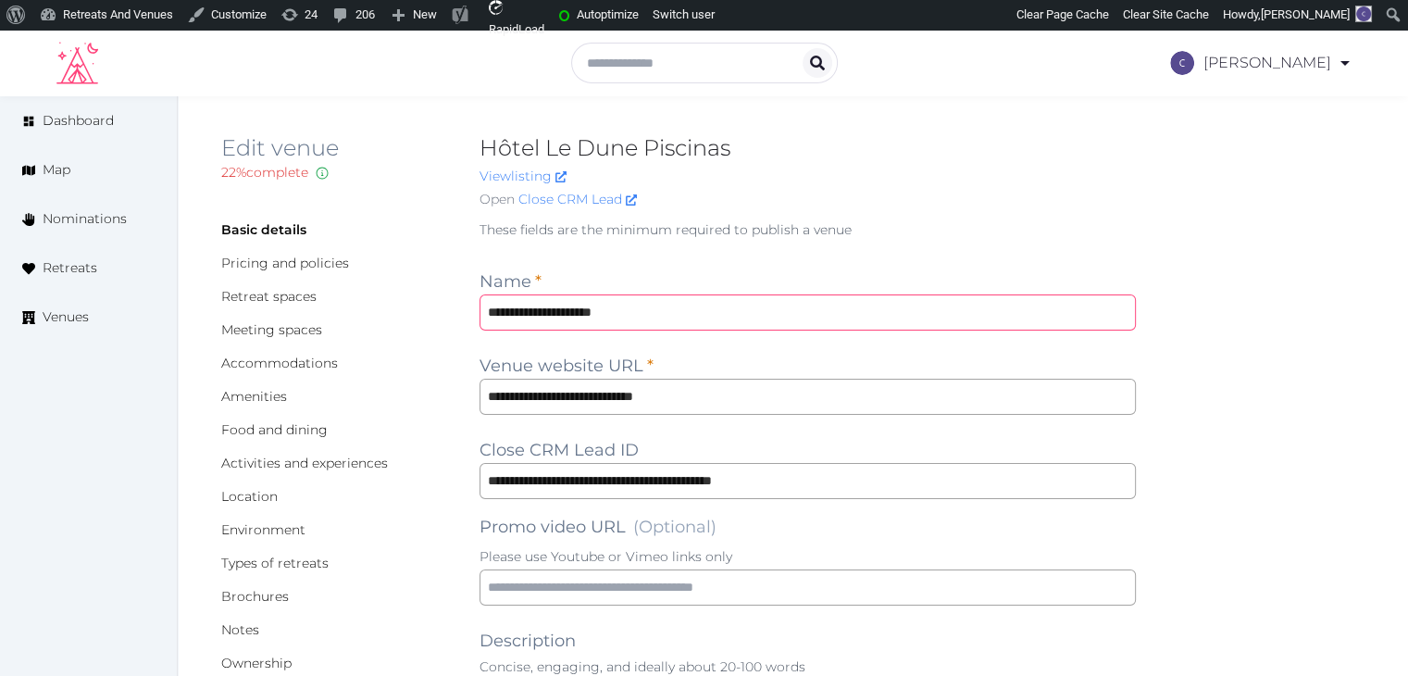
click at [729, 309] on input "**********" at bounding box center [807, 312] width 656 height 36
click at [729, 308] on input "**********" at bounding box center [807, 312] width 656 height 36
click at [730, 310] on input "**********" at bounding box center [807, 312] width 656 height 36
click at [684, 301] on input "**********" at bounding box center [807, 312] width 656 height 36
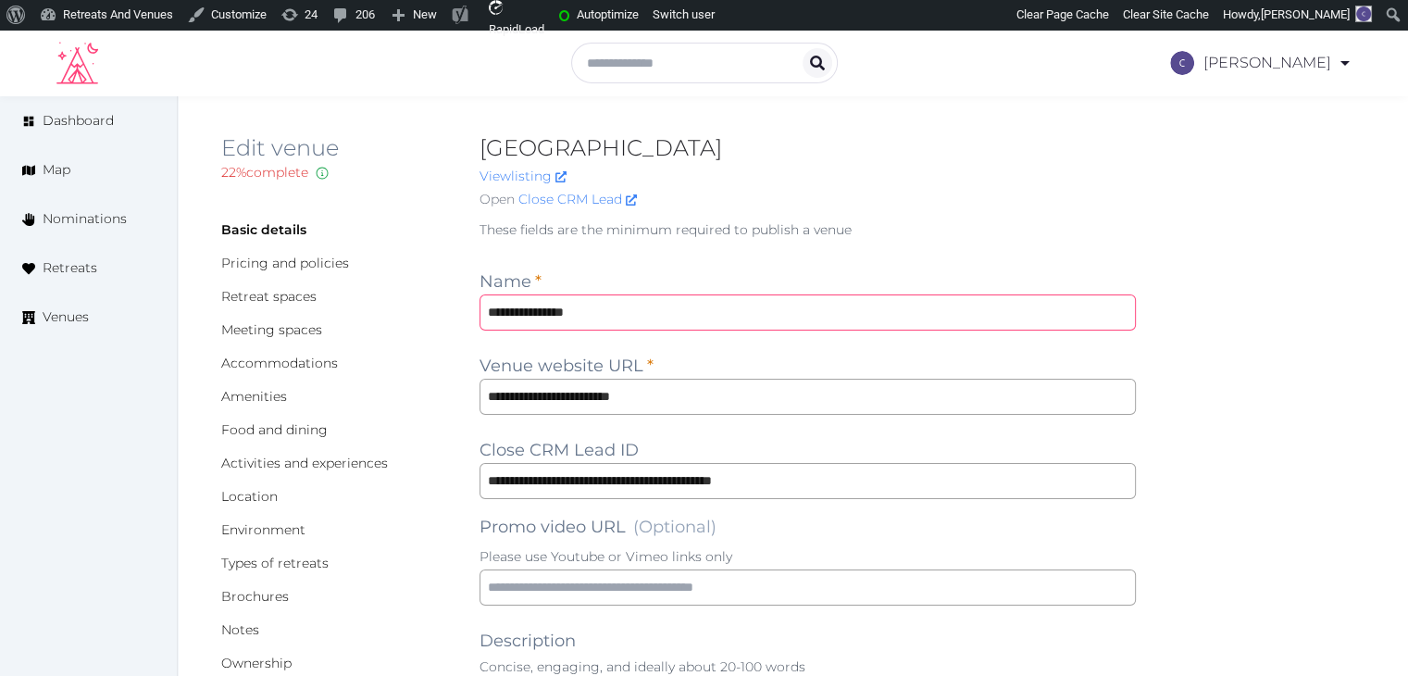
click at [684, 301] on input "**********" at bounding box center [807, 312] width 656 height 36
click at [739, 393] on input "**********" at bounding box center [807, 397] width 656 height 36
click at [700, 307] on input "**********" at bounding box center [807, 312] width 656 height 36
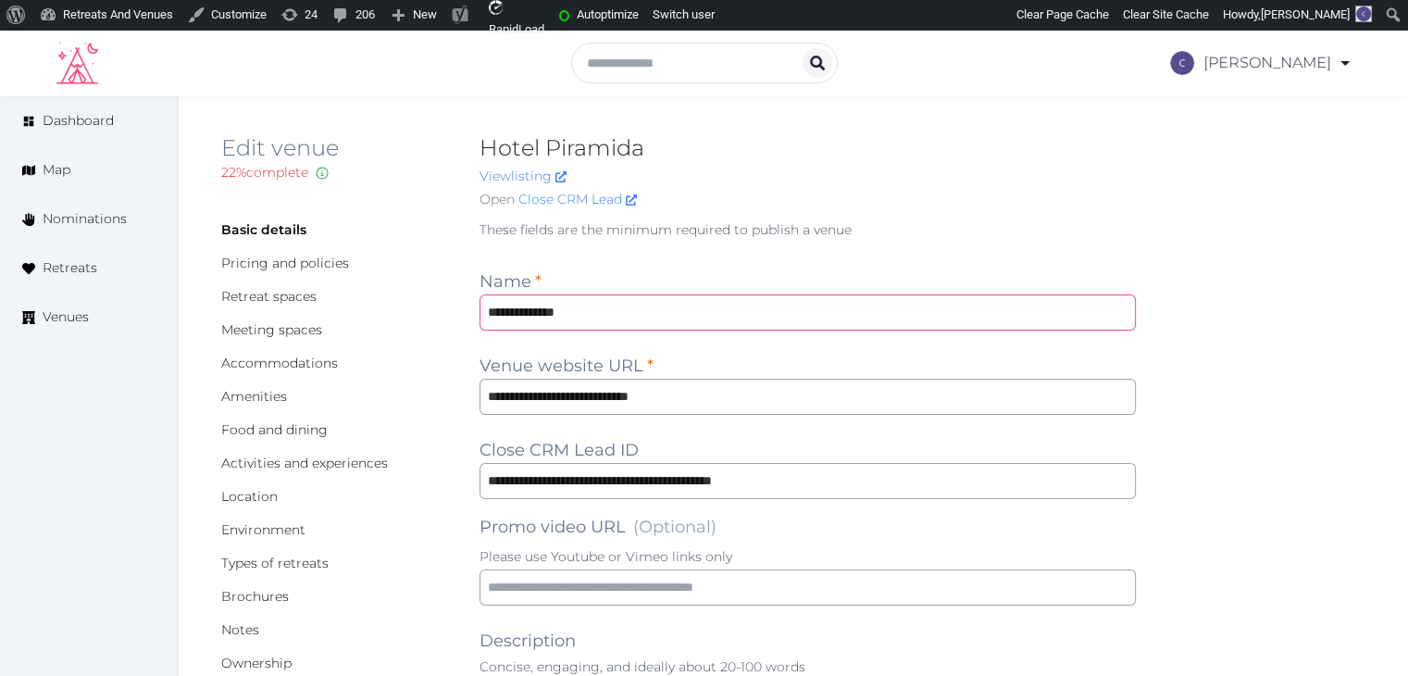
click at [700, 307] on input "**********" at bounding box center [807, 312] width 656 height 36
click at [728, 402] on input "**********" at bounding box center [807, 397] width 656 height 36
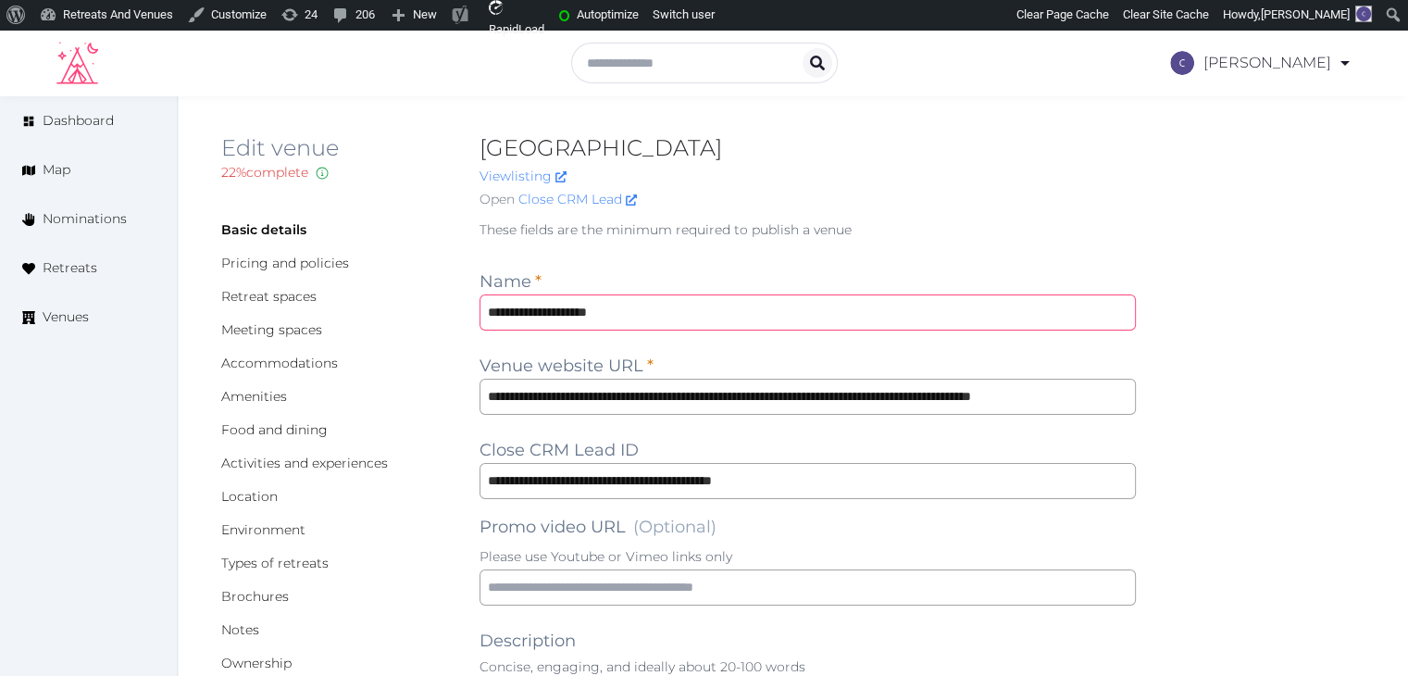
click at [708, 313] on input "**********" at bounding box center [807, 312] width 656 height 36
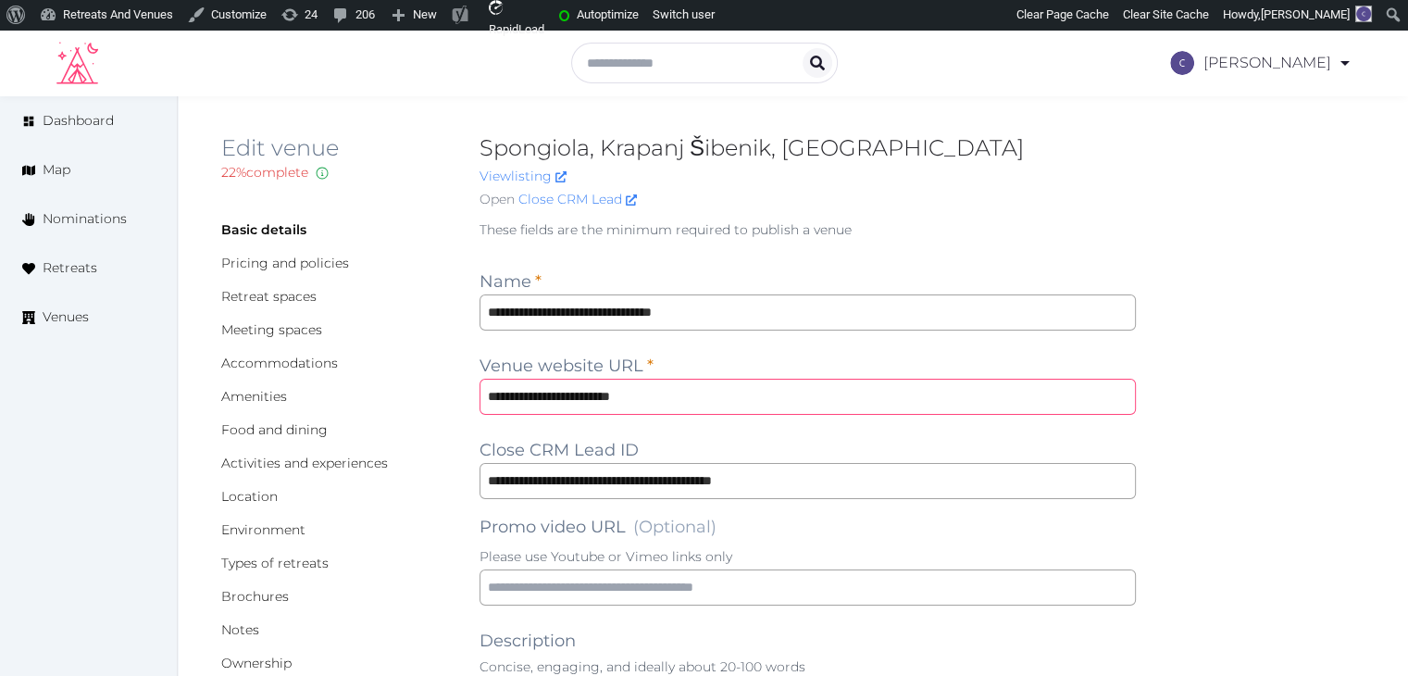
click at [684, 404] on input "**********" at bounding box center [807, 397] width 656 height 36
type input "***"
click at [715, 390] on input "**********" at bounding box center [807, 397] width 656 height 36
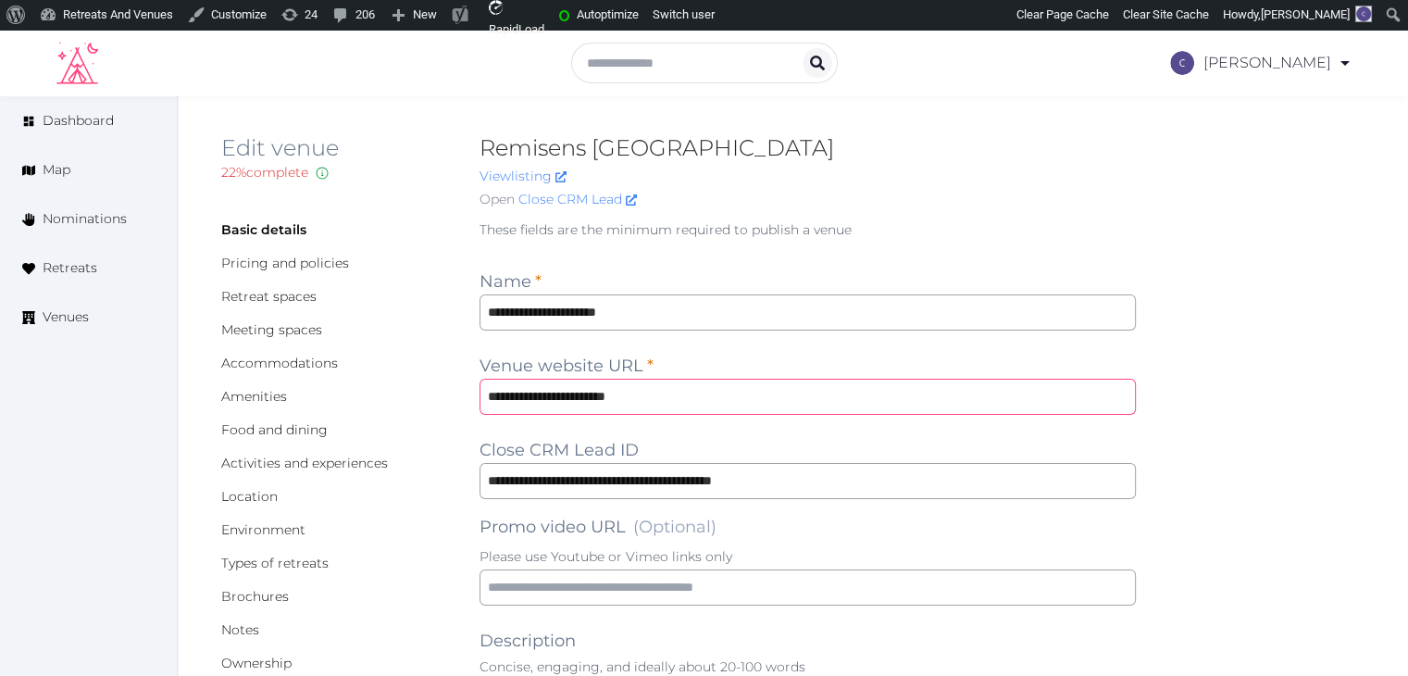
click at [715, 390] on input "**********" at bounding box center [807, 397] width 656 height 36
click at [739, 323] on input "**********" at bounding box center [807, 312] width 656 height 36
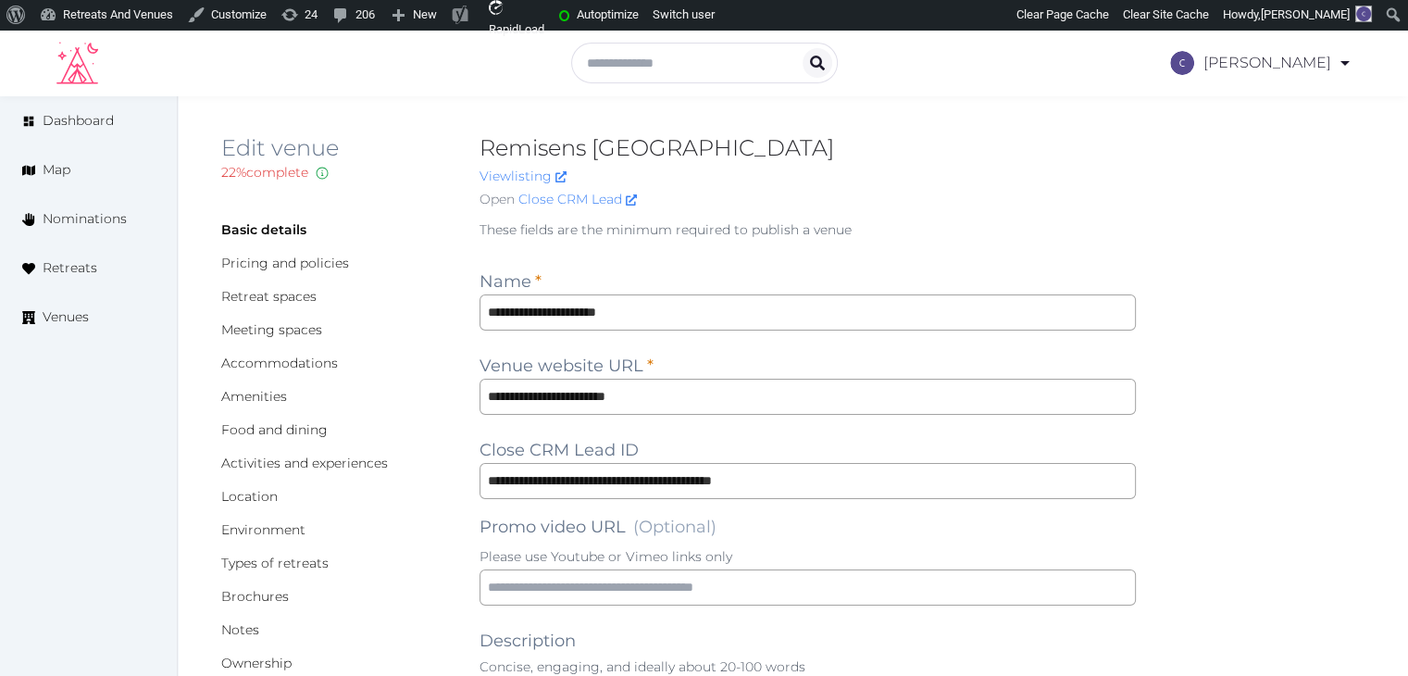
drag, startPoint x: 1262, startPoint y: 293, endPoint x: 1263, endPoint y: 283, distance: 10.2
click at [274, 599] on link "Brochures" at bounding box center [255, 596] width 68 height 17
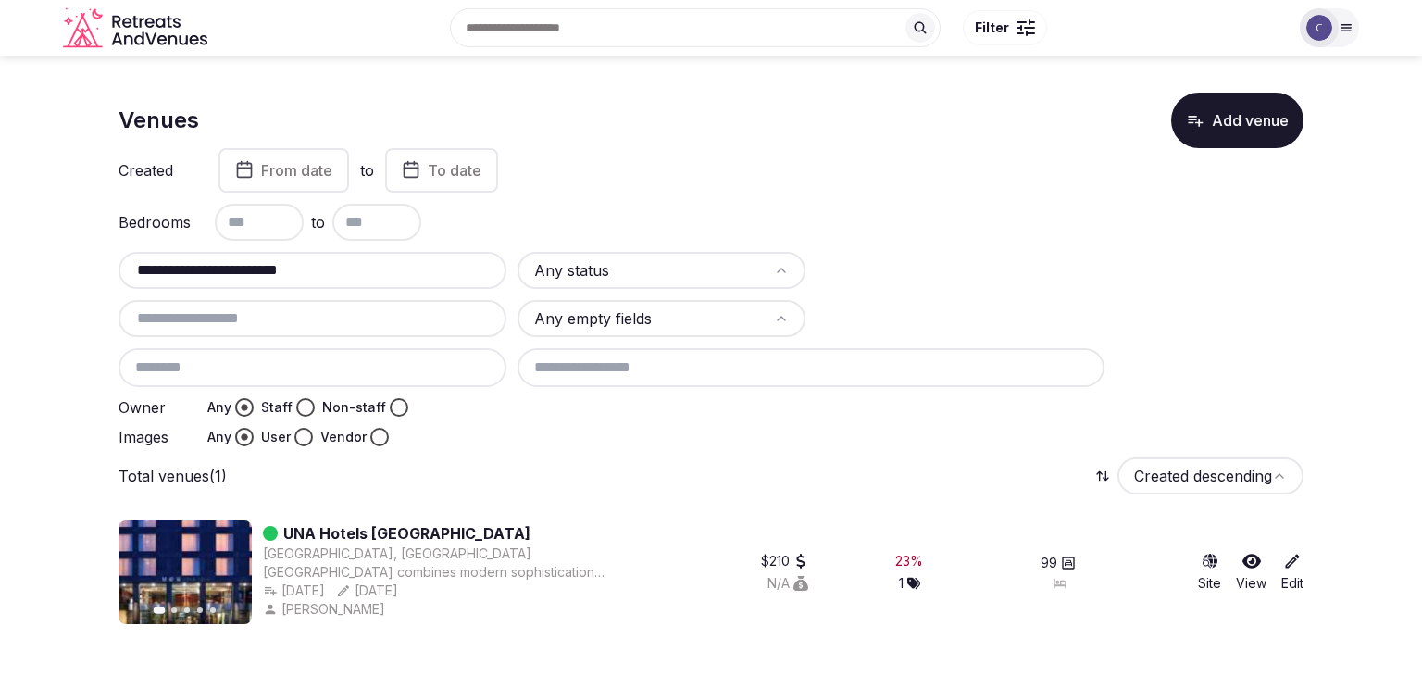
click at [361, 268] on input "**********" at bounding box center [312, 270] width 373 height 22
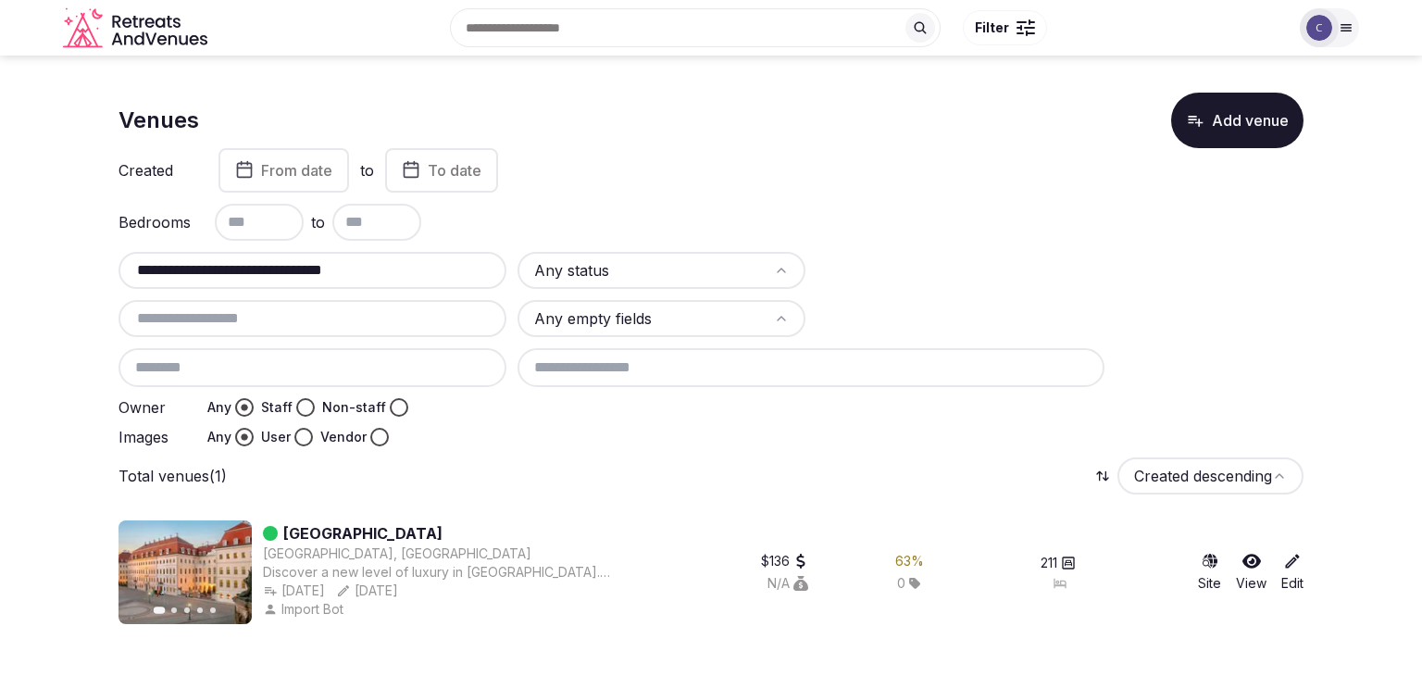
click at [441, 267] on input "**********" at bounding box center [312, 270] width 373 height 22
paste input "text"
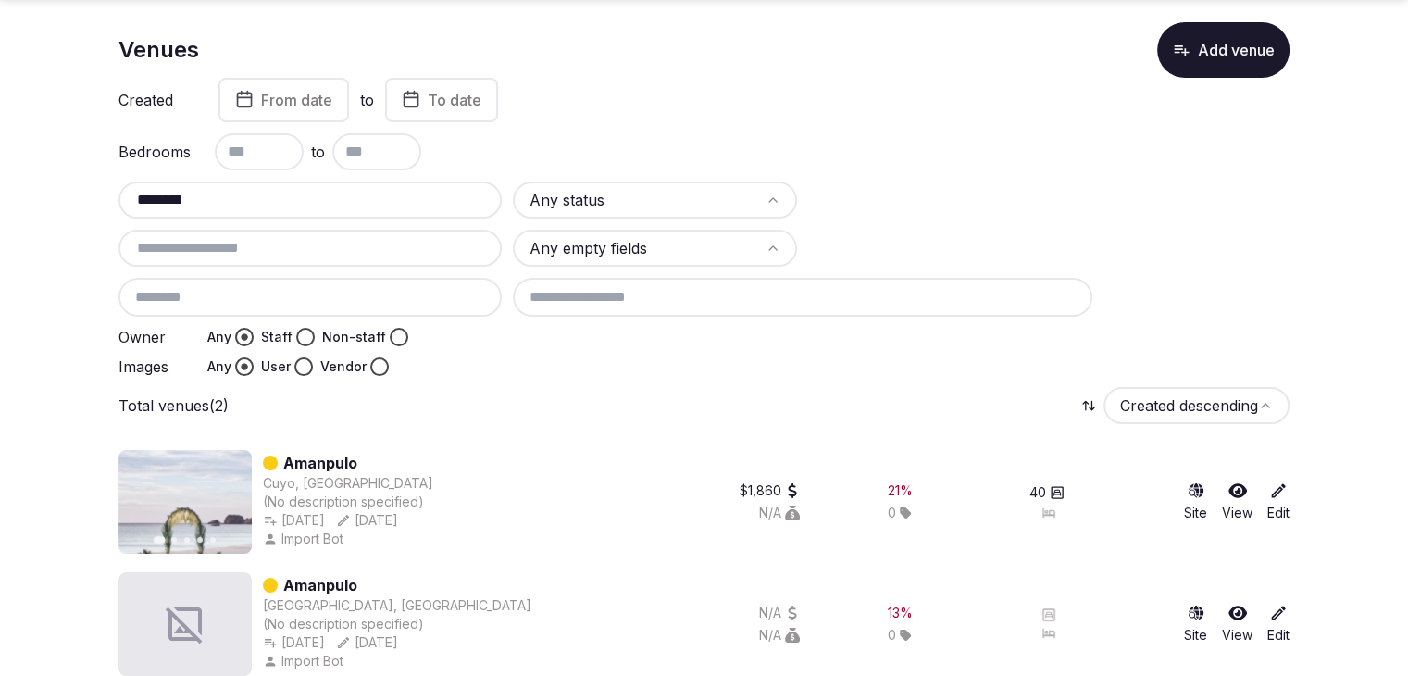
scroll to position [92, 0]
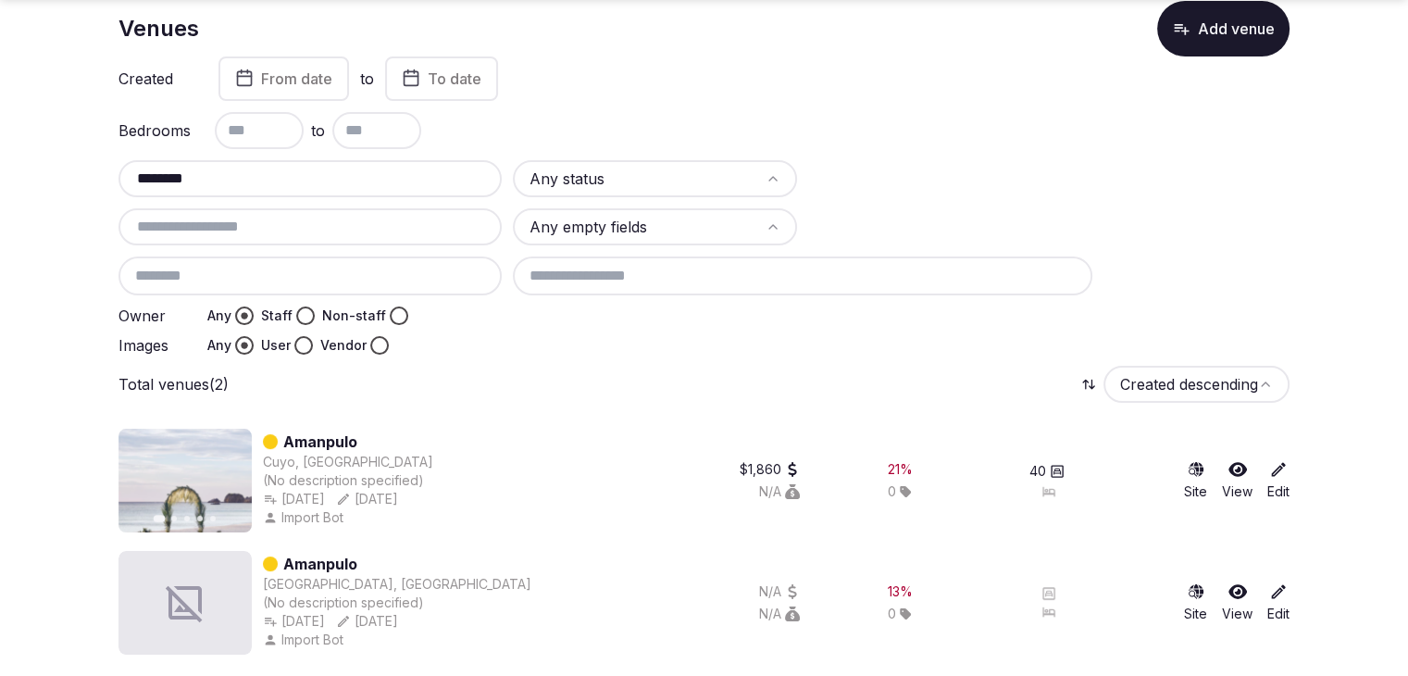
click at [343, 182] on input "********" at bounding box center [310, 179] width 368 height 22
type input "*******"
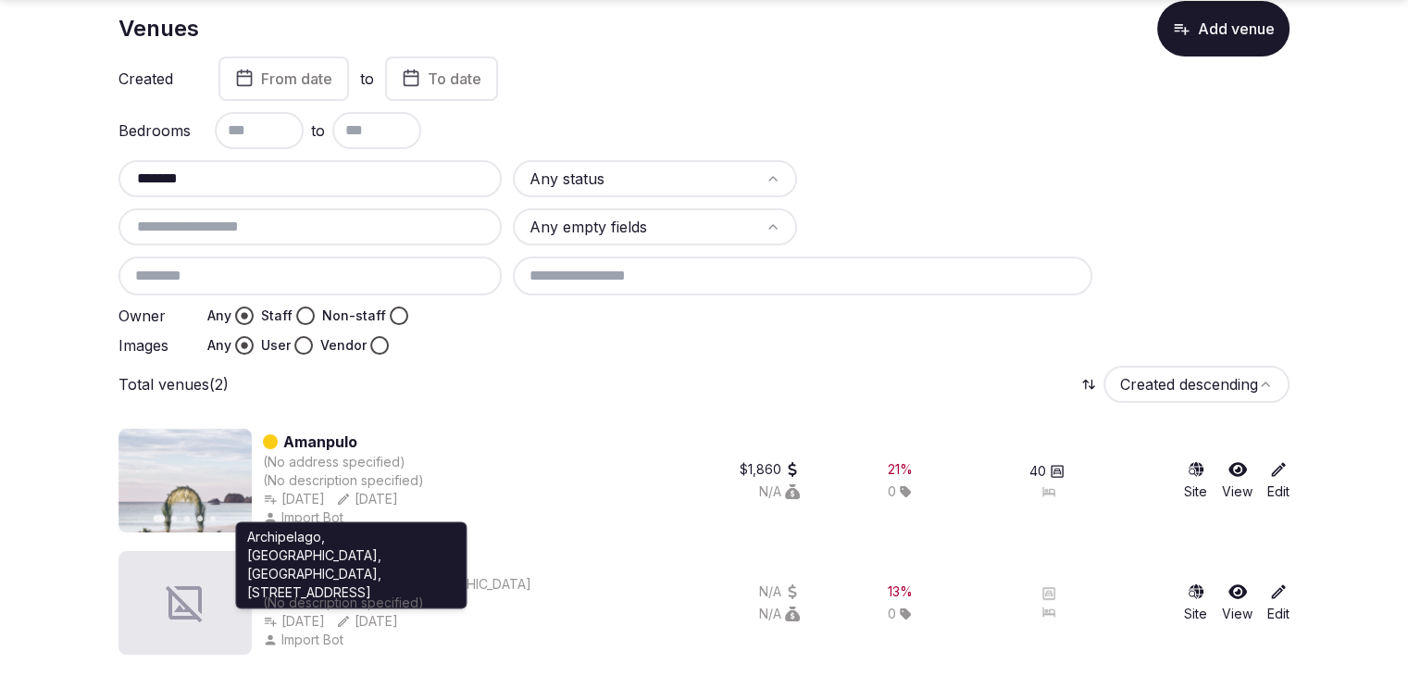
click at [267, 562] on p "Archipelago, Pamalican Island, Cuyo, 5318 Palawan, Philippines" at bounding box center [350, 565] width 207 height 74
click at [268, 561] on p "Archipelago, Pamalican Island, Cuyo, 5318 Palawan, Philippines" at bounding box center [350, 565] width 207 height 74
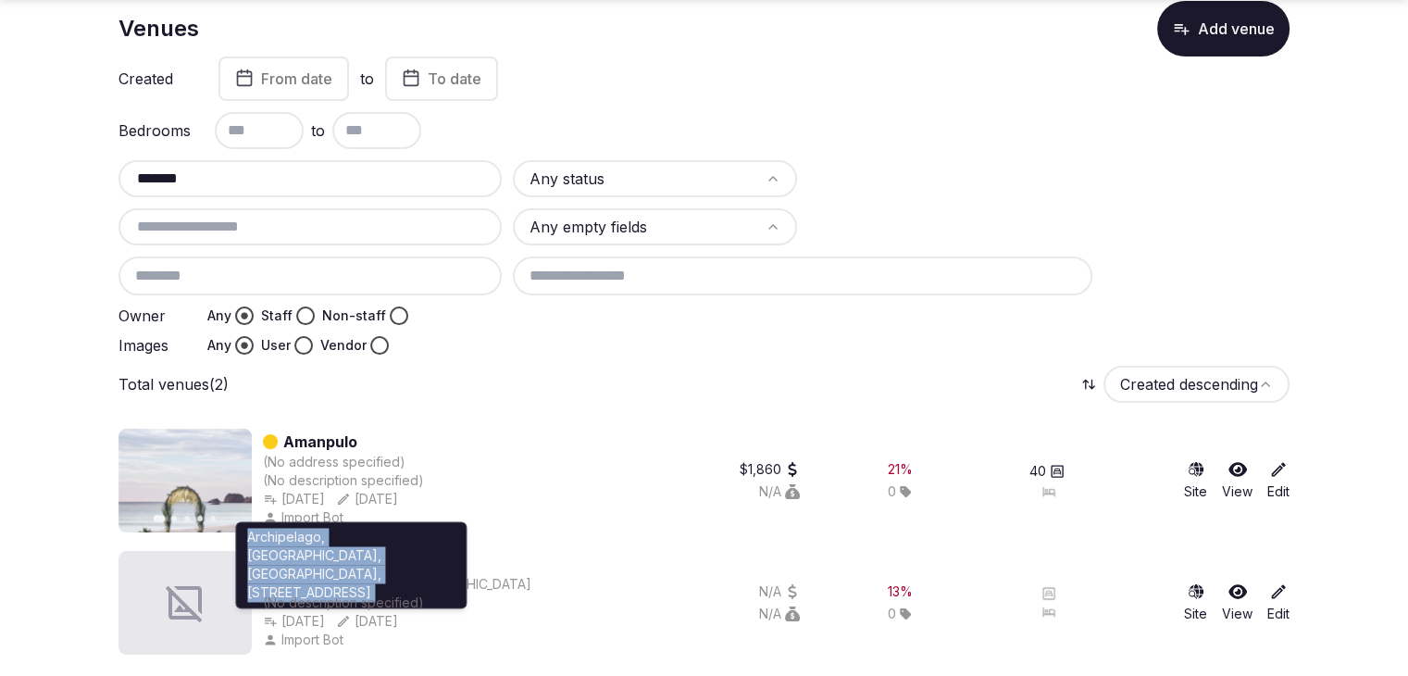
click at [268, 561] on p "Archipelago, Pamalican Island, Cuyo, 5318 Palawan, Philippines" at bounding box center [350, 565] width 207 height 74
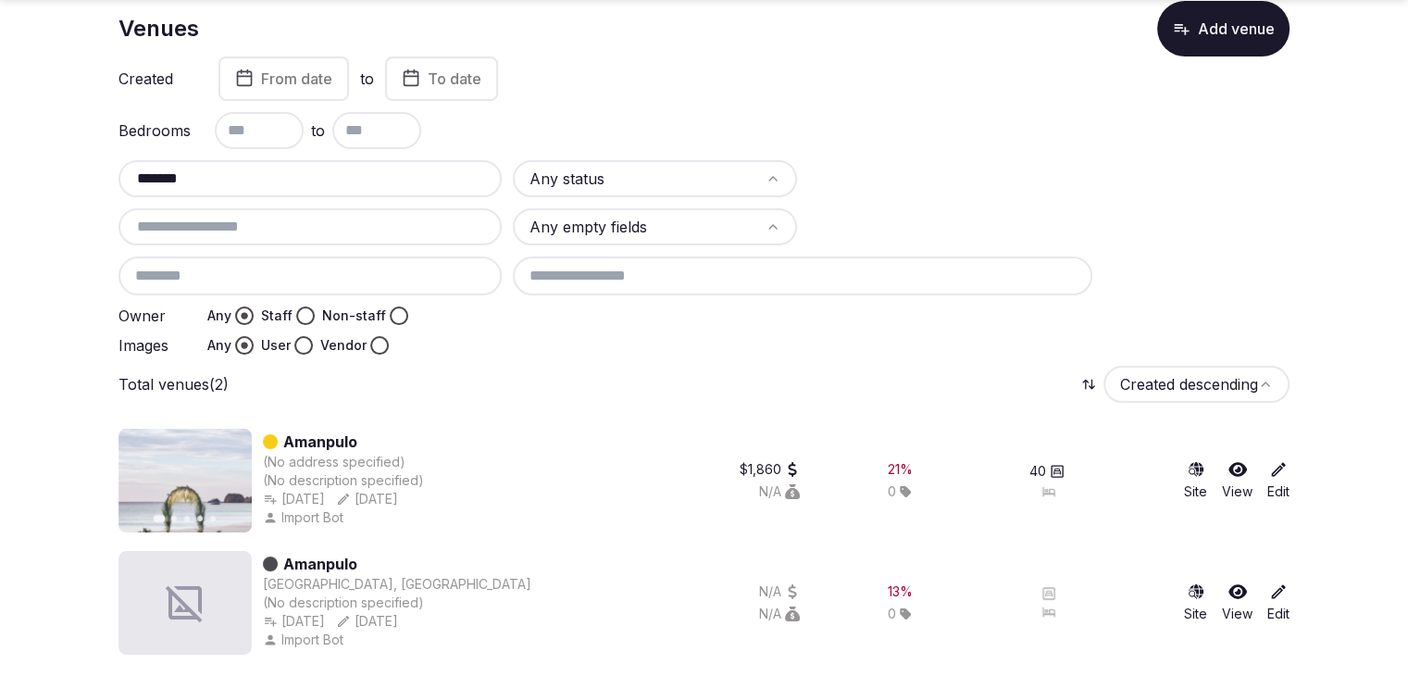
click at [320, 557] on link "Amanpulo" at bounding box center [320, 564] width 74 height 22
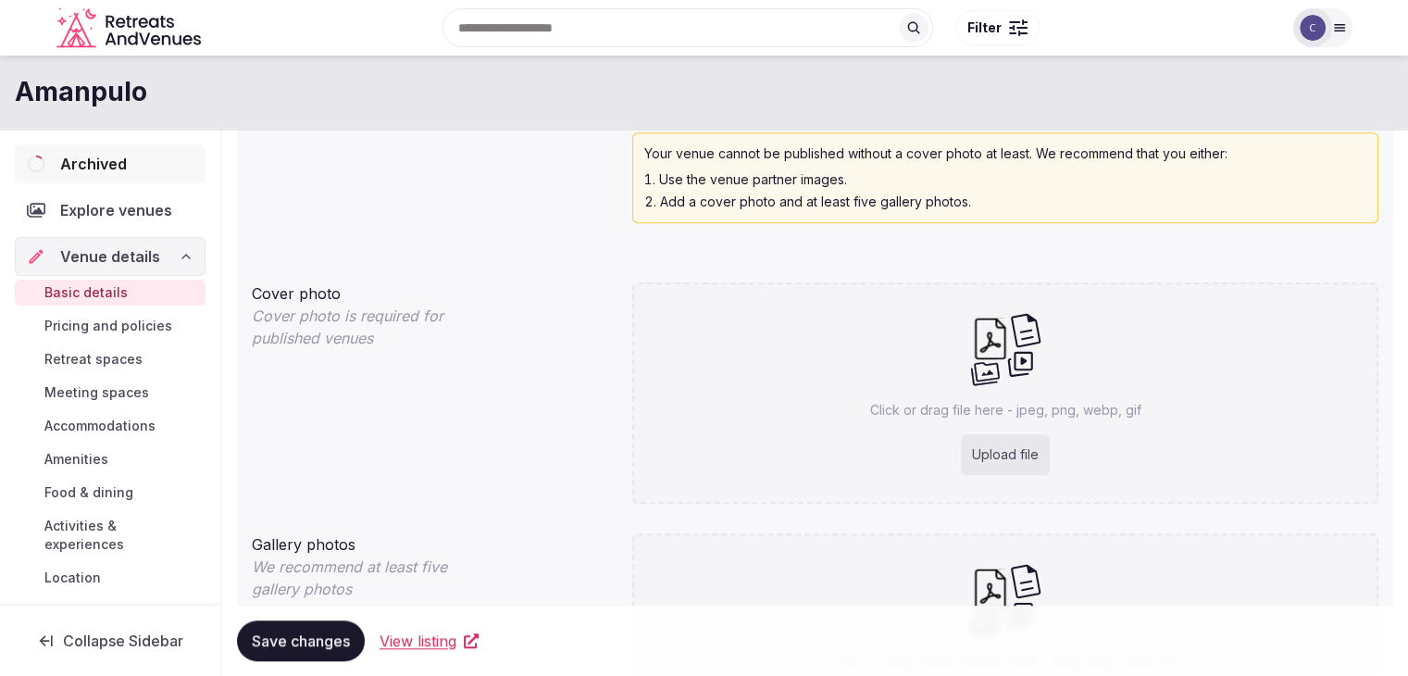
scroll to position [1314, 0]
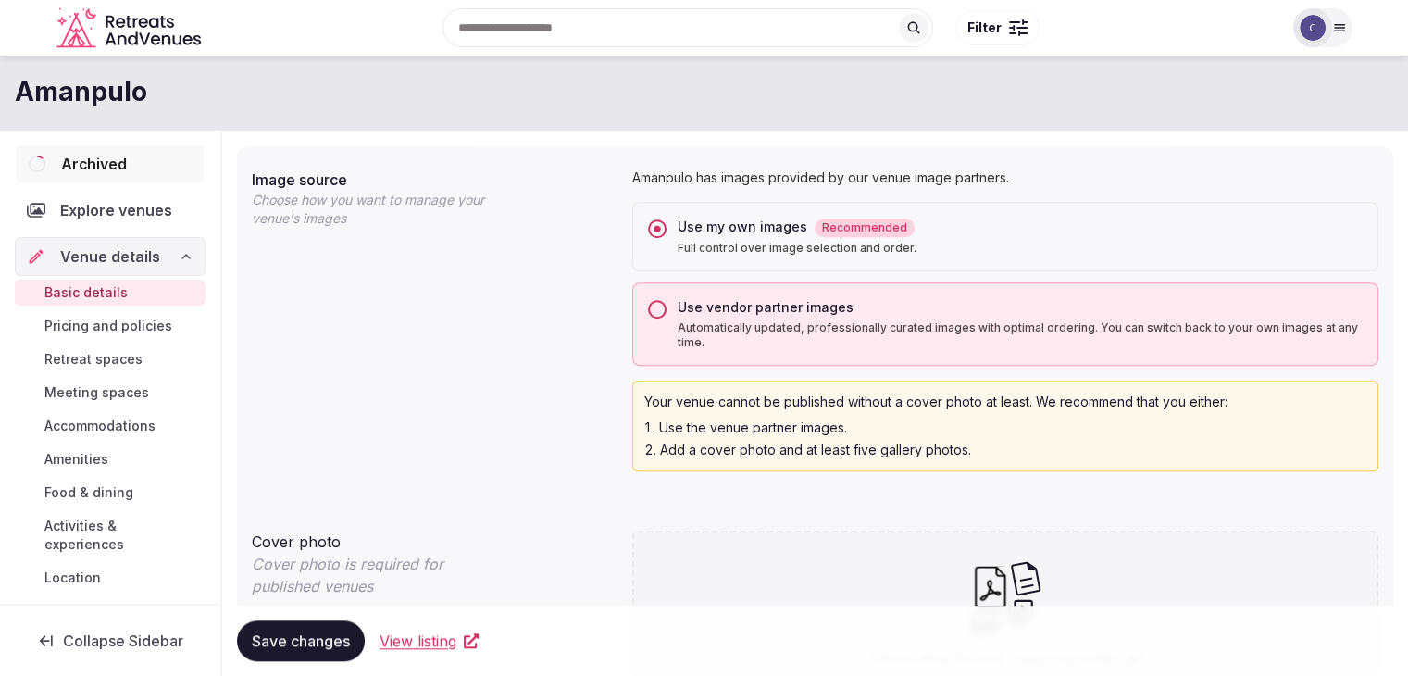
click at [90, 167] on span "Archived" at bounding box center [94, 164] width 66 height 22
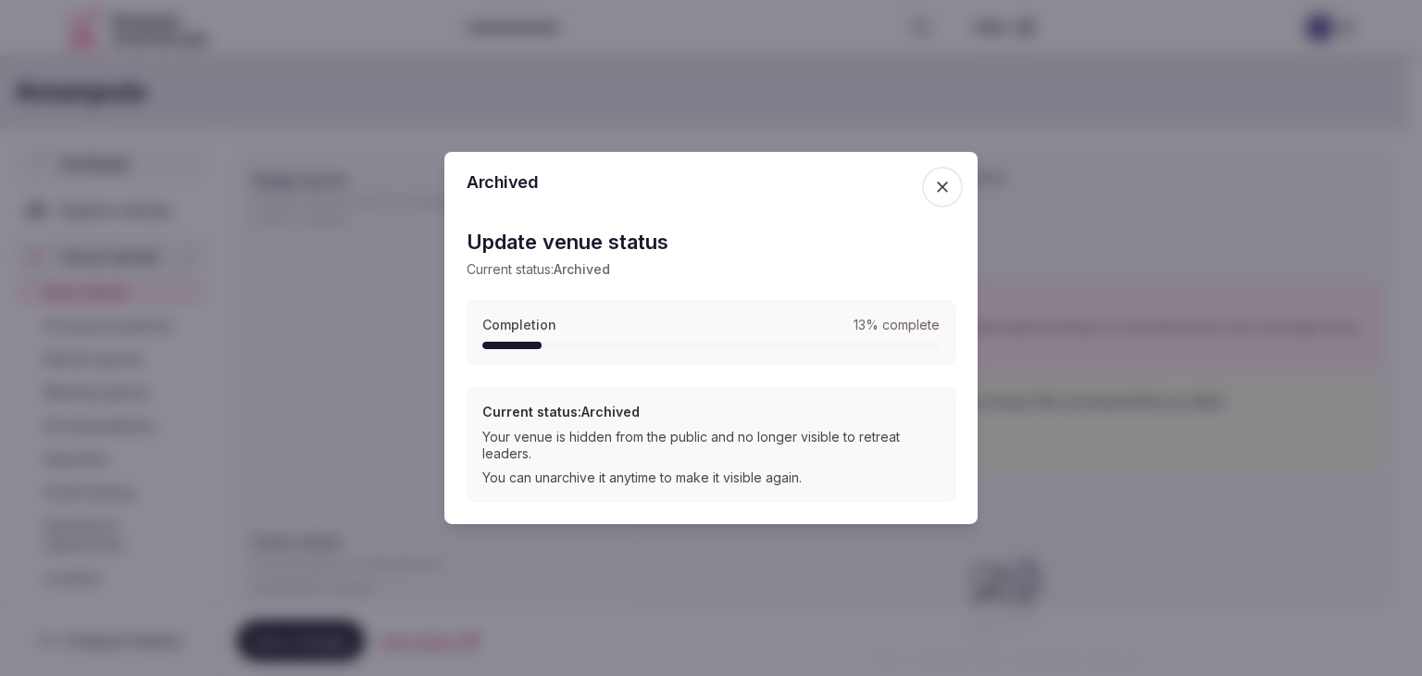
click at [598, 268] on span "Archived" at bounding box center [581, 269] width 56 height 16
click at [594, 239] on h2 "Update venue status" at bounding box center [710, 242] width 489 height 29
click at [493, 183] on h2 "Archived" at bounding box center [710, 182] width 489 height 17
click at [956, 186] on span "button" at bounding box center [942, 187] width 41 height 41
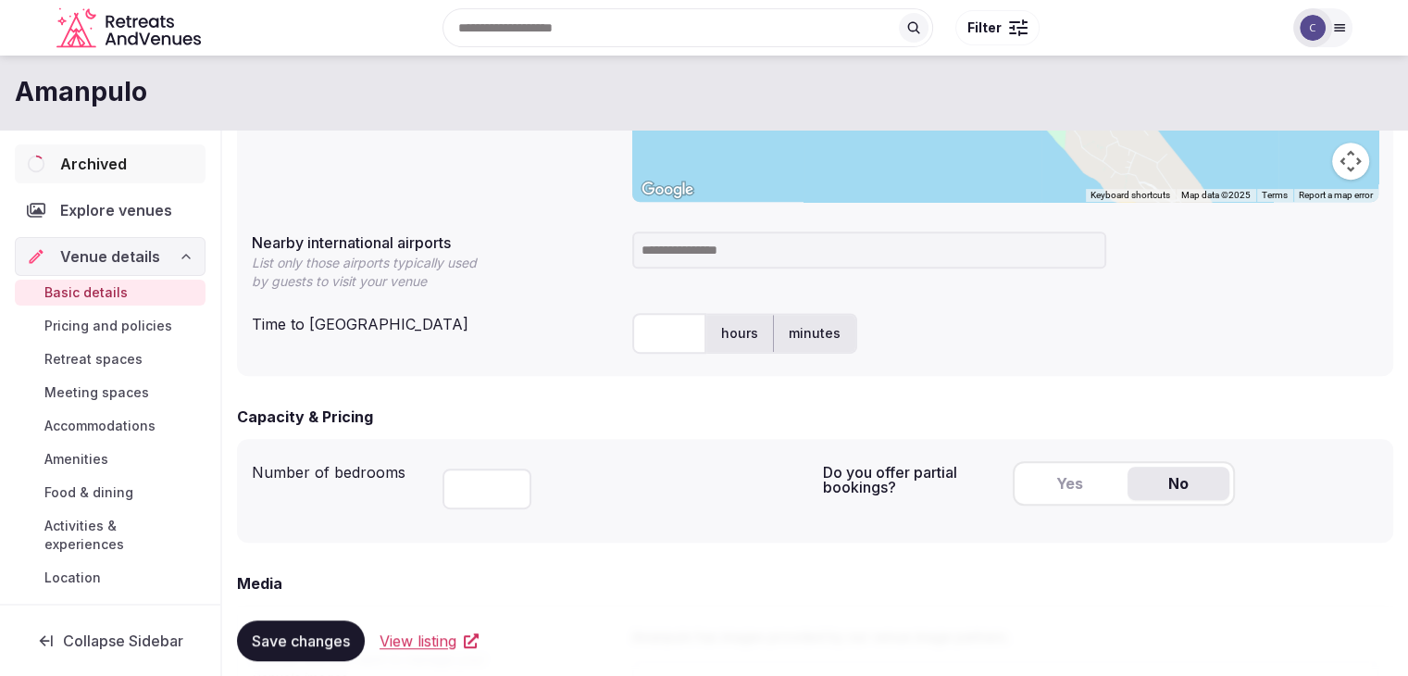
scroll to position [851, 0]
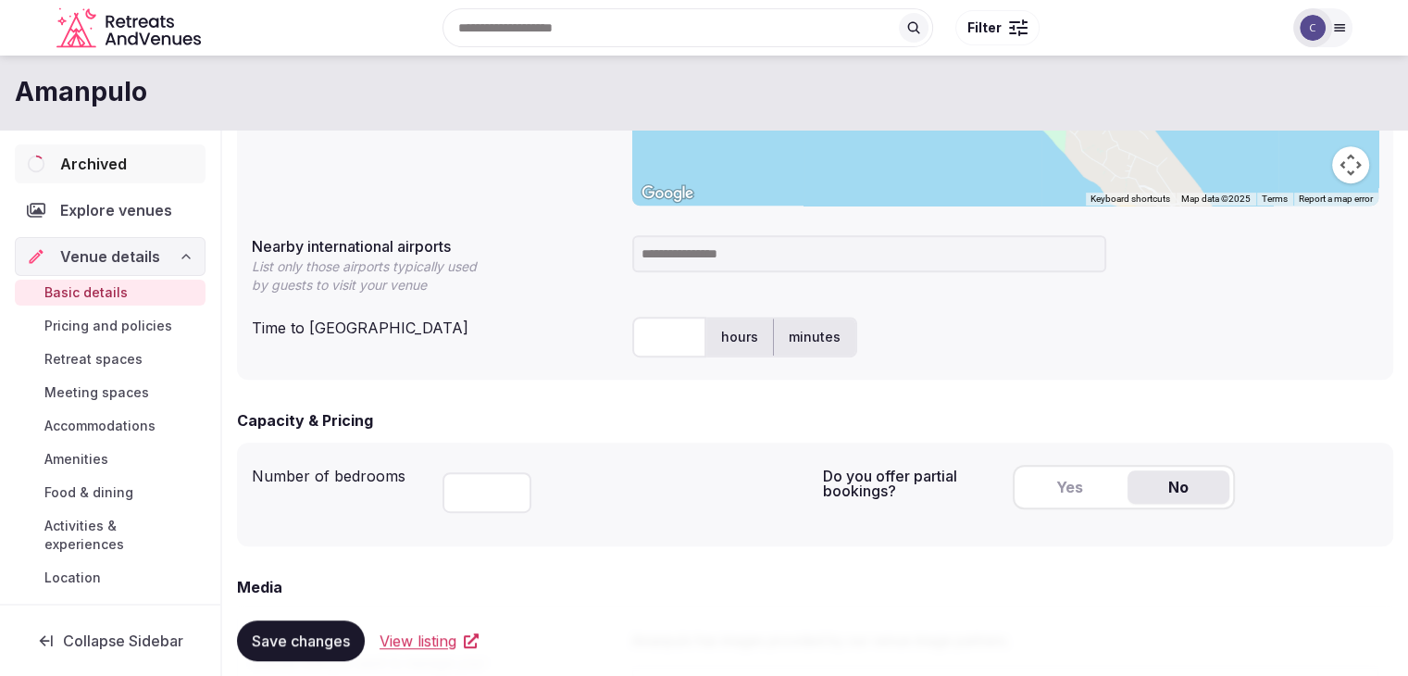
click at [449, 647] on span "View listing" at bounding box center [417, 640] width 77 height 22
click at [422, 641] on span "View listing" at bounding box center [417, 640] width 77 height 22
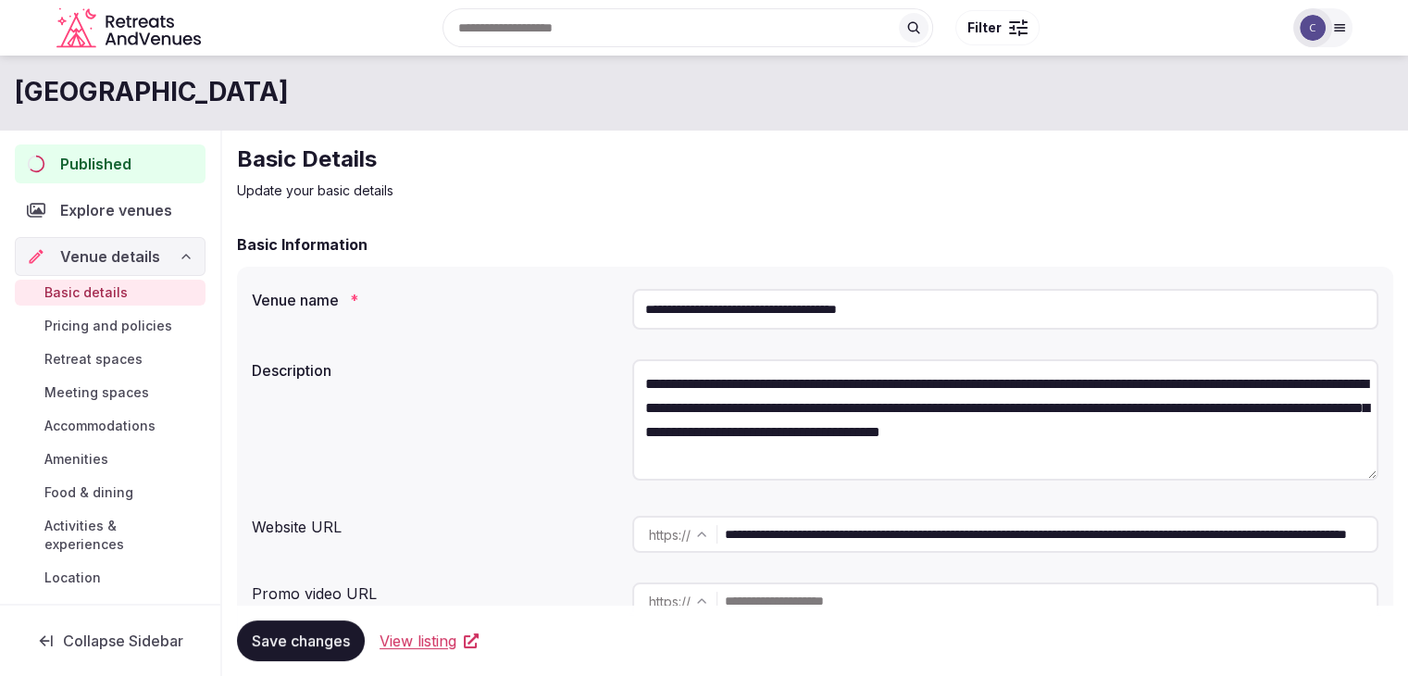
scroll to position [185, 0]
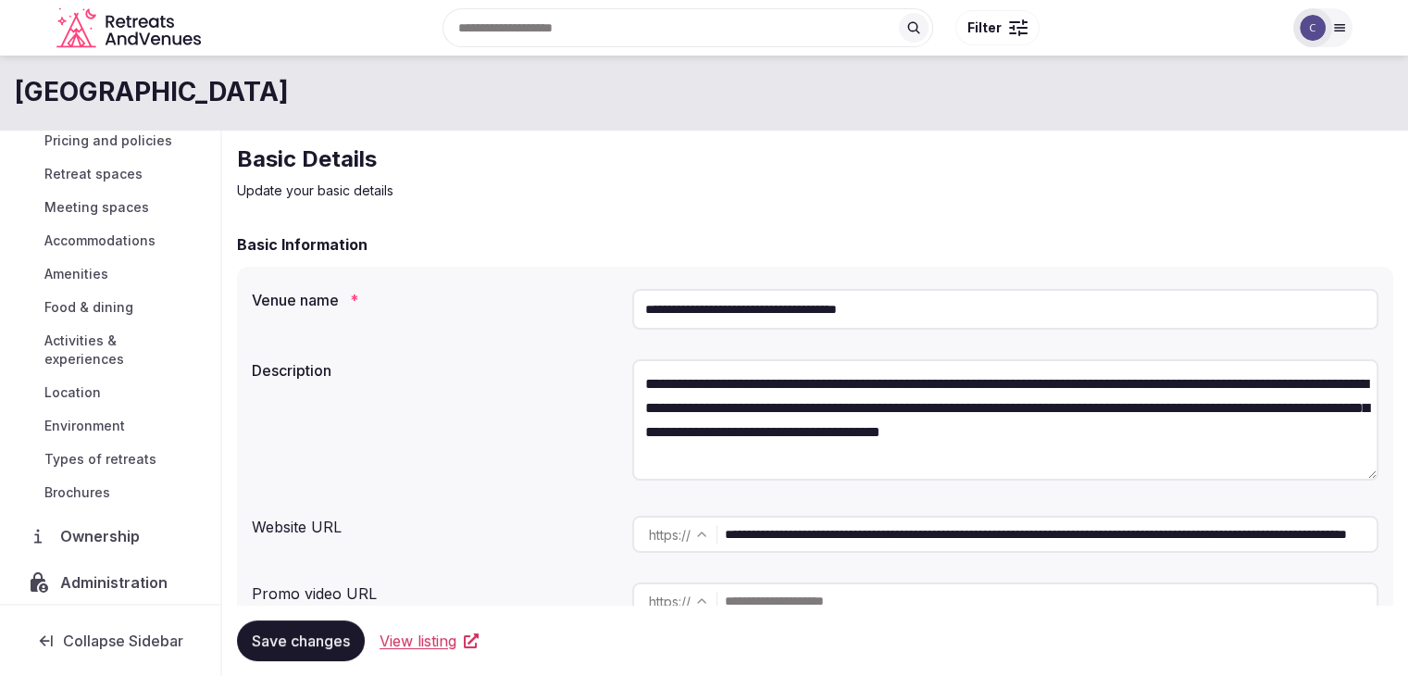
click at [87, 488] on span "Brochures" at bounding box center [77, 492] width 66 height 19
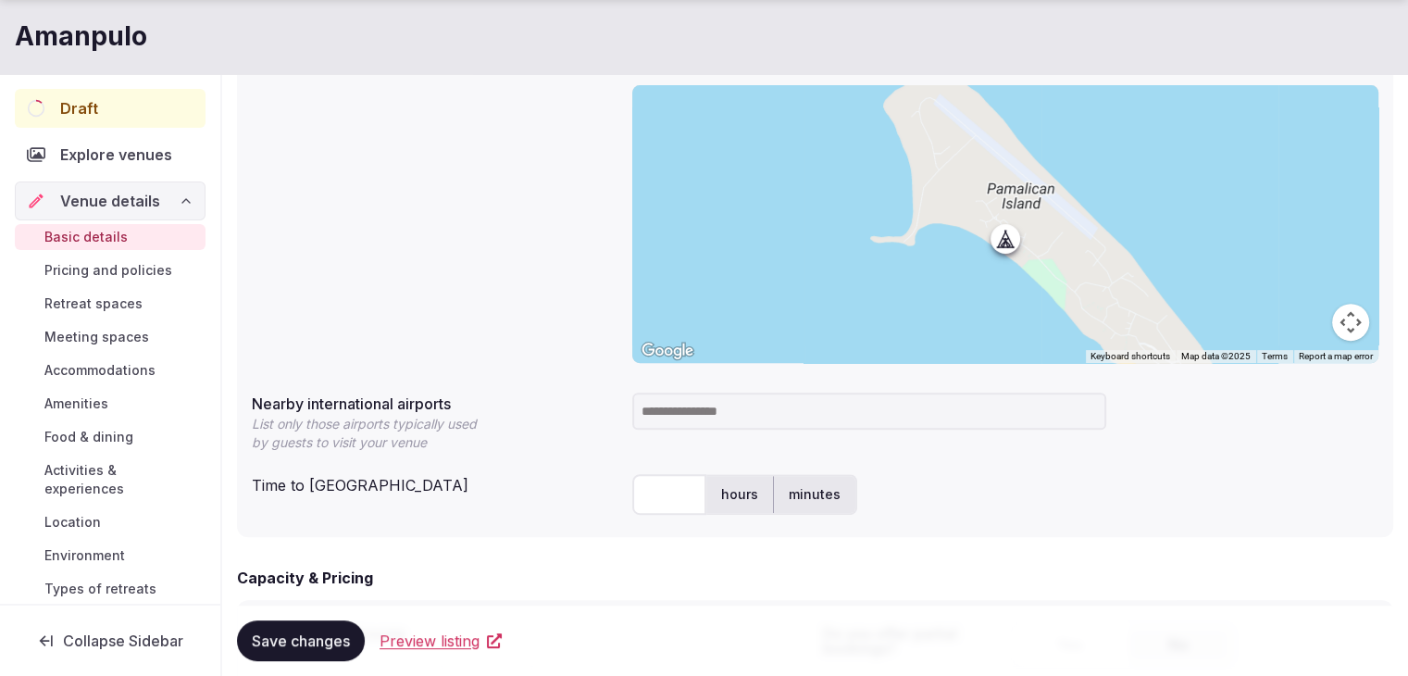
scroll to position [833, 0]
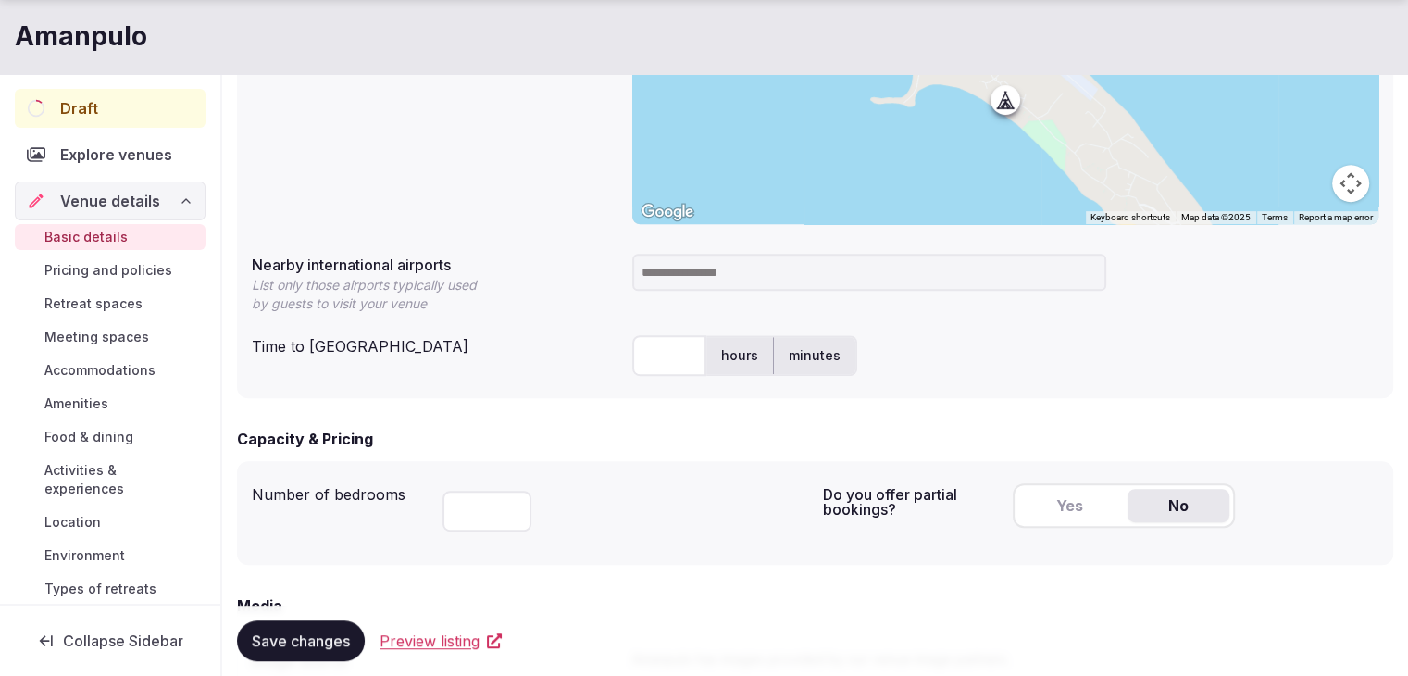
drag, startPoint x: 462, startPoint y: 509, endPoint x: 490, endPoint y: 541, distance: 42.7
click at [466, 512] on input "number" at bounding box center [486, 511] width 89 height 41
type input "**"
click at [308, 643] on span "Save changes" at bounding box center [301, 640] width 98 height 19
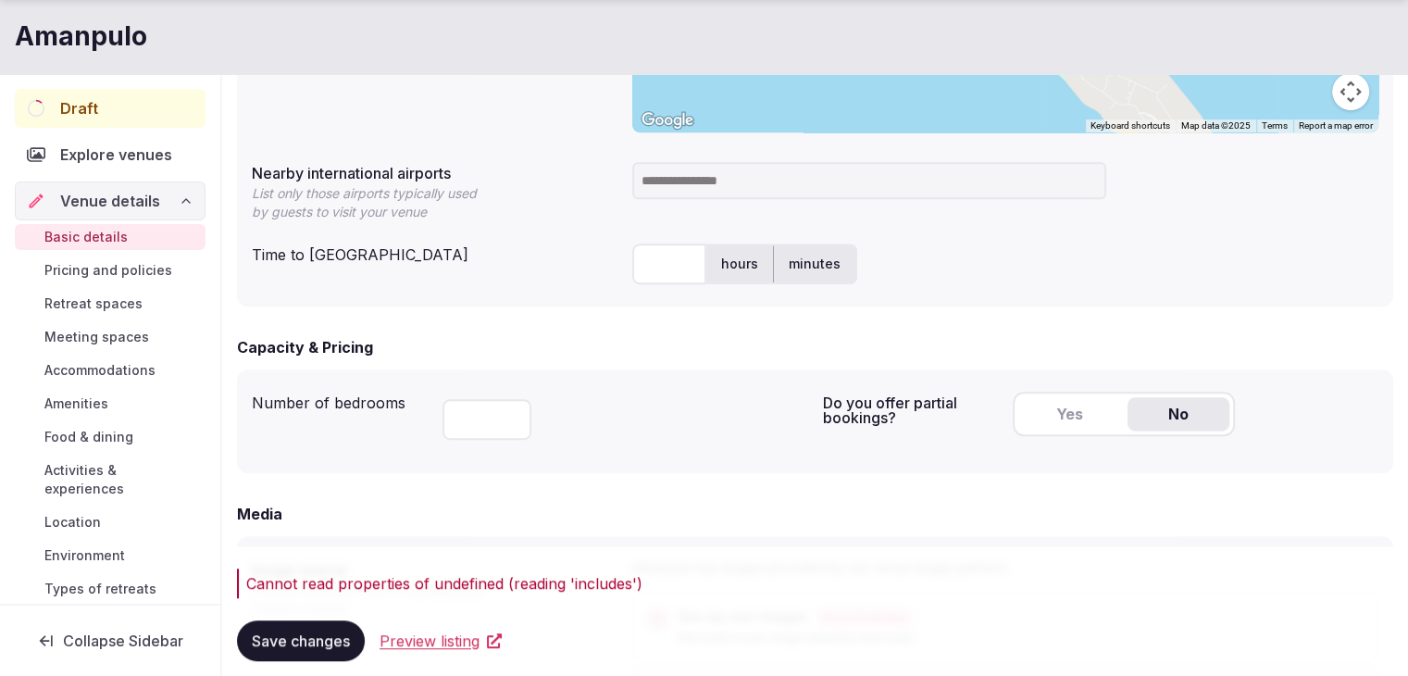
scroll to position [925, 0]
click at [108, 116] on div "Draft" at bounding box center [110, 108] width 191 height 39
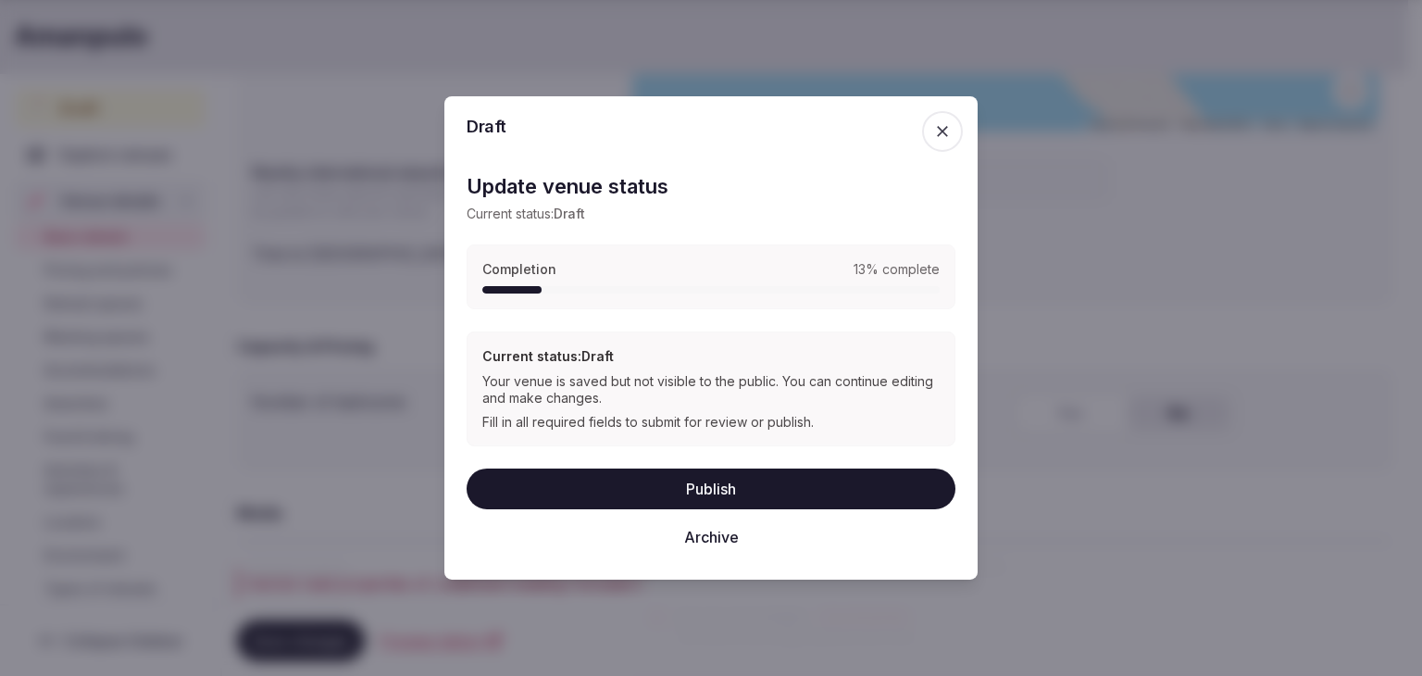
click at [722, 538] on button "Archive" at bounding box center [710, 536] width 489 height 41
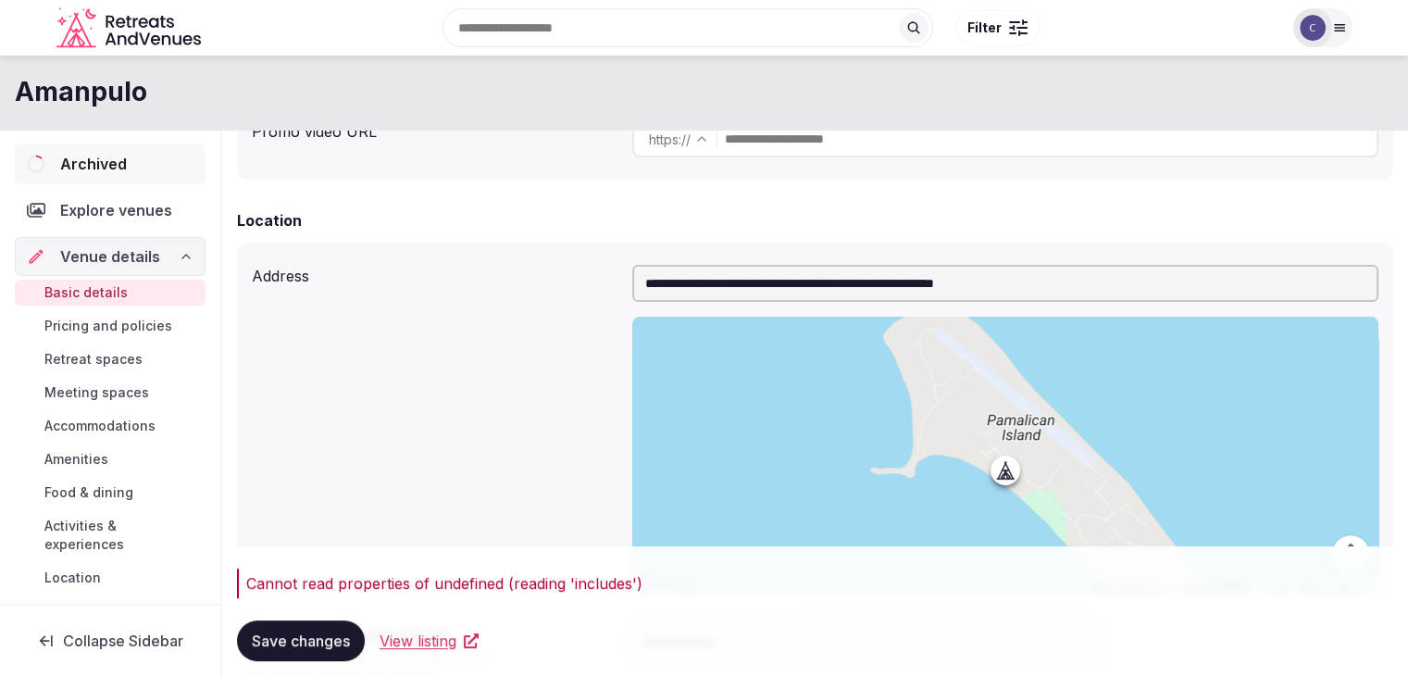
scroll to position [0, 0]
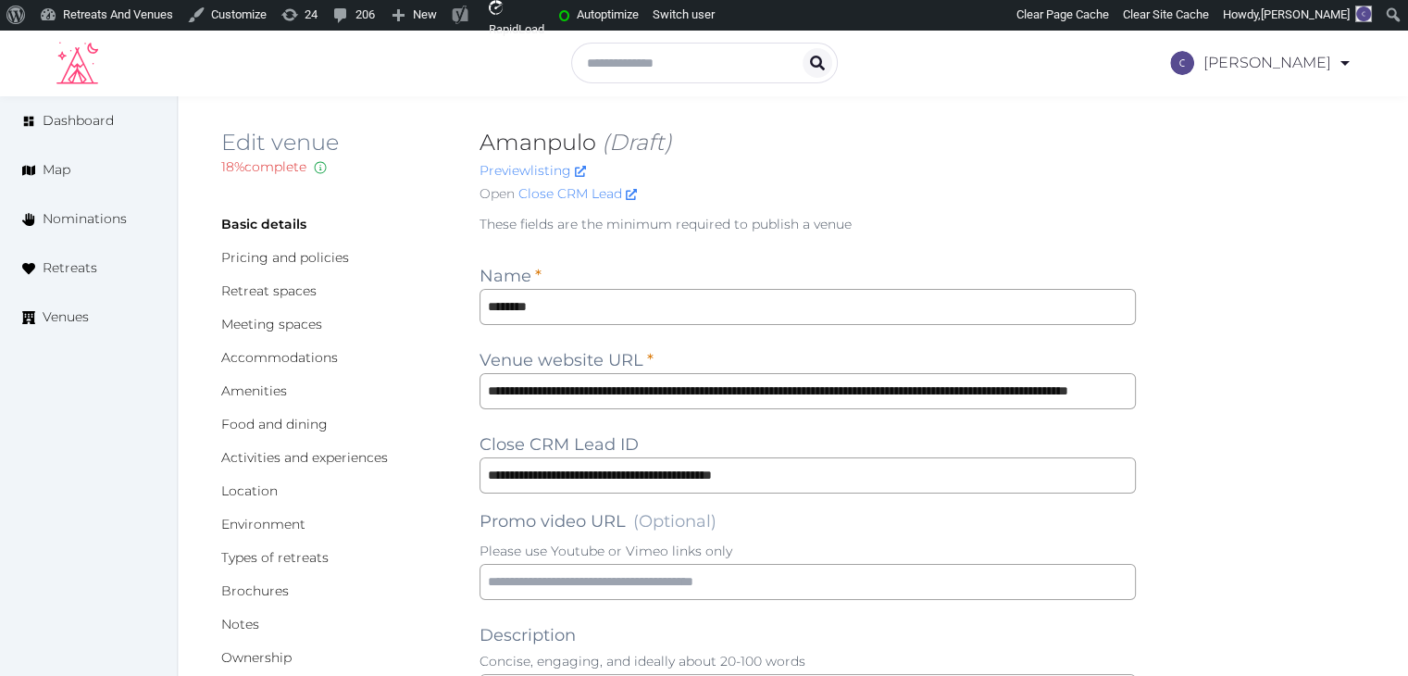
scroll to position [185, 0]
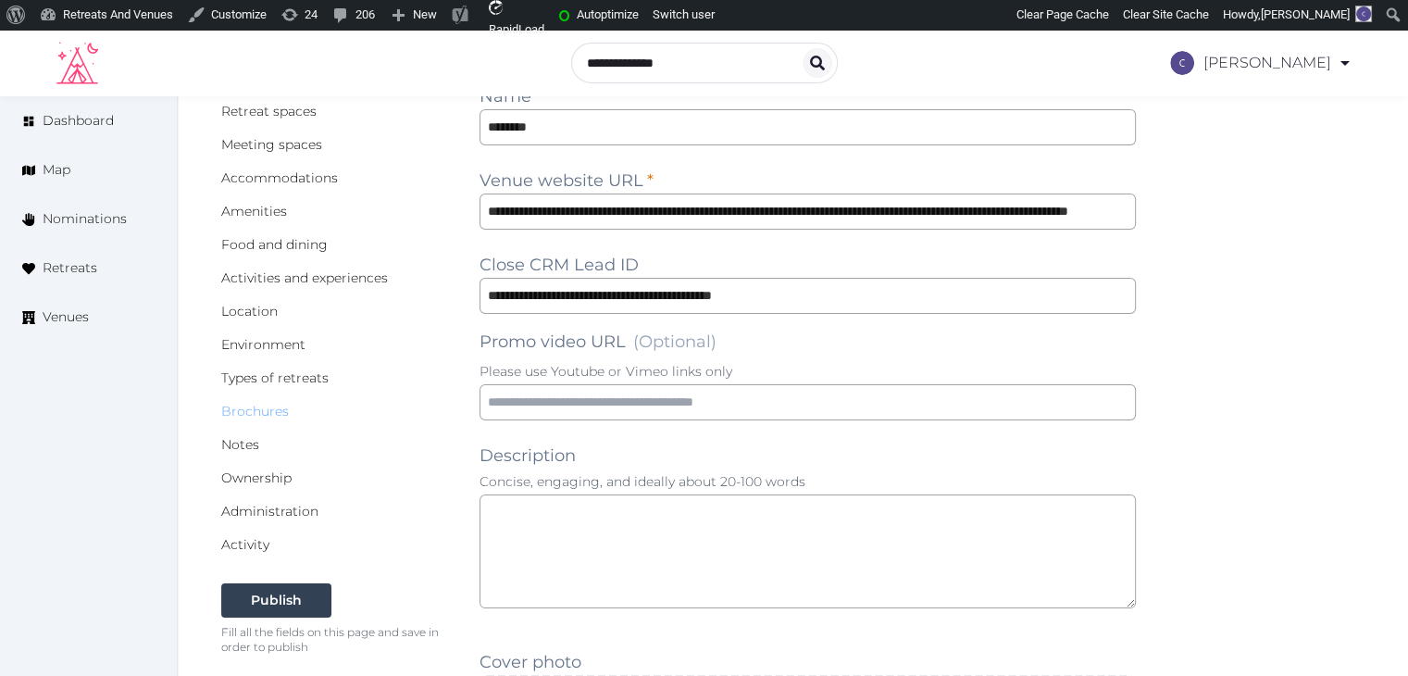
click at [255, 410] on link "Brochures" at bounding box center [255, 411] width 68 height 17
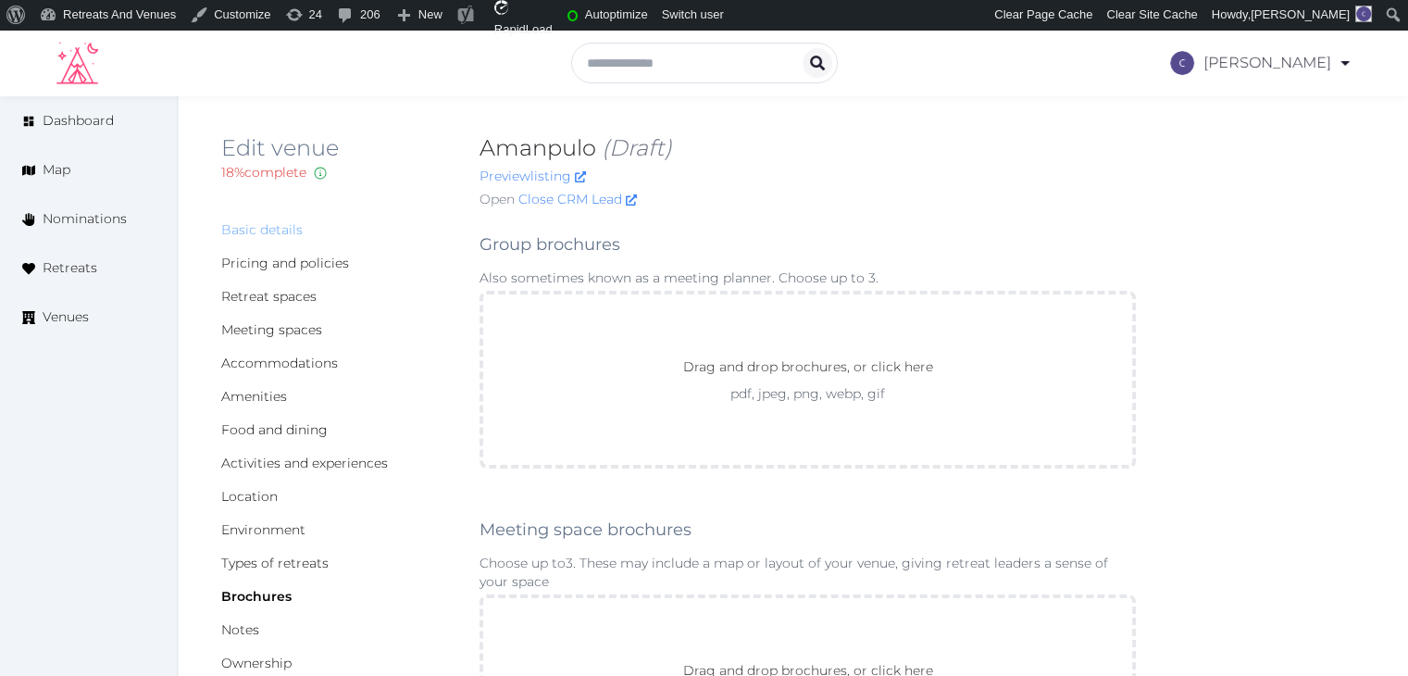
drag, startPoint x: 251, startPoint y: 225, endPoint x: 280, endPoint y: 267, distance: 51.9
click at [252, 223] on link "Basic details" at bounding box center [261, 229] width 81 height 17
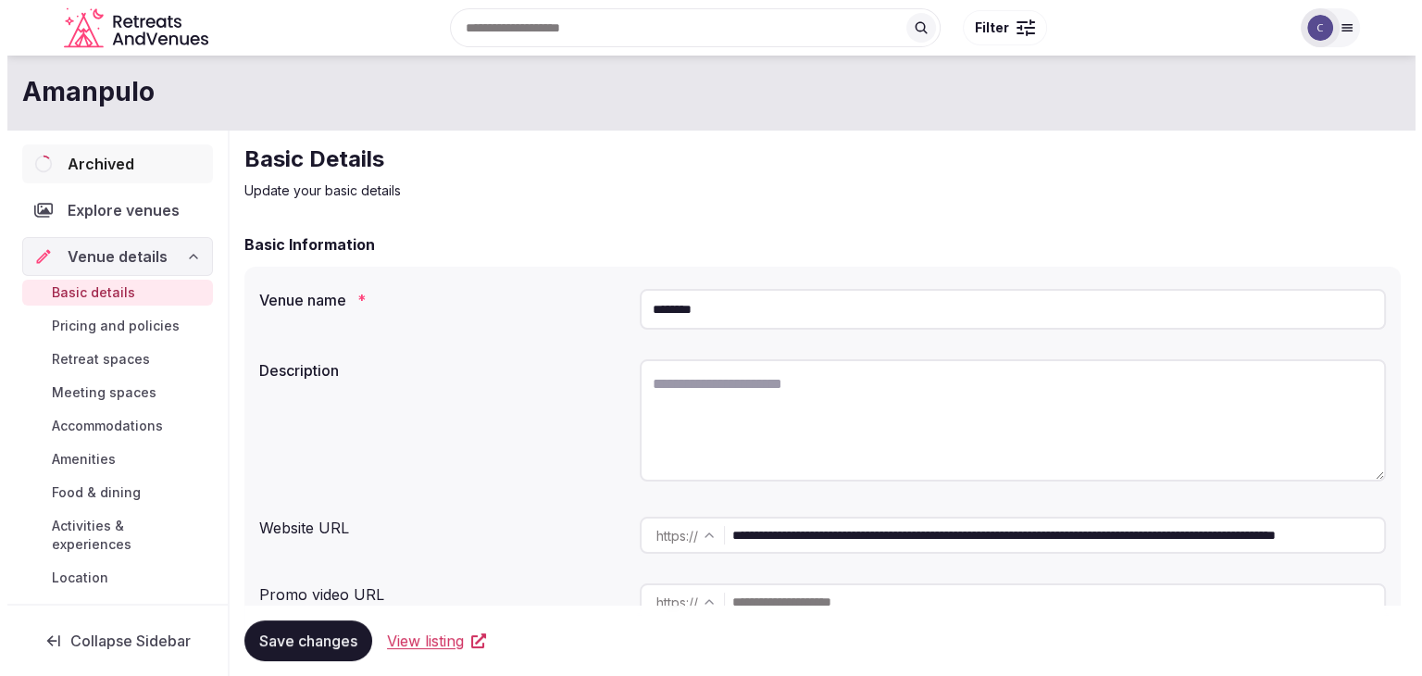
scroll to position [242, 0]
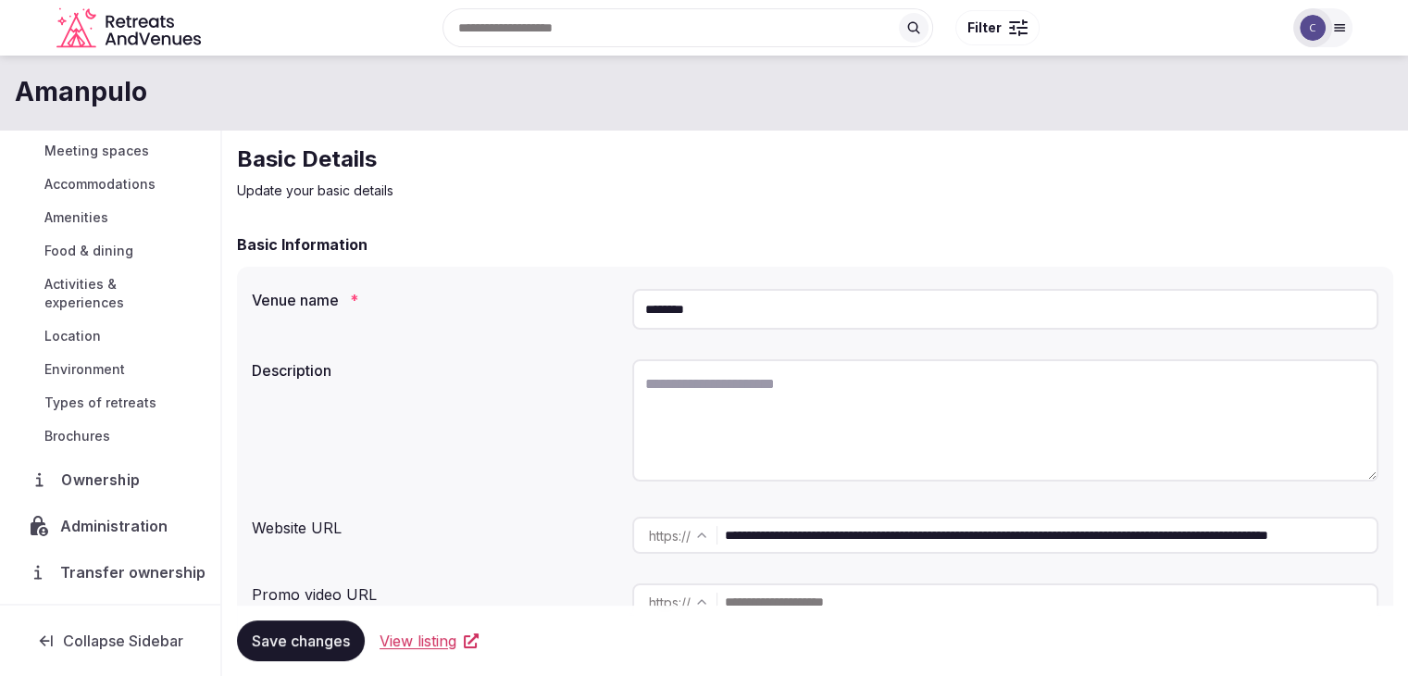
click at [106, 475] on span "Ownership" at bounding box center [103, 479] width 85 height 22
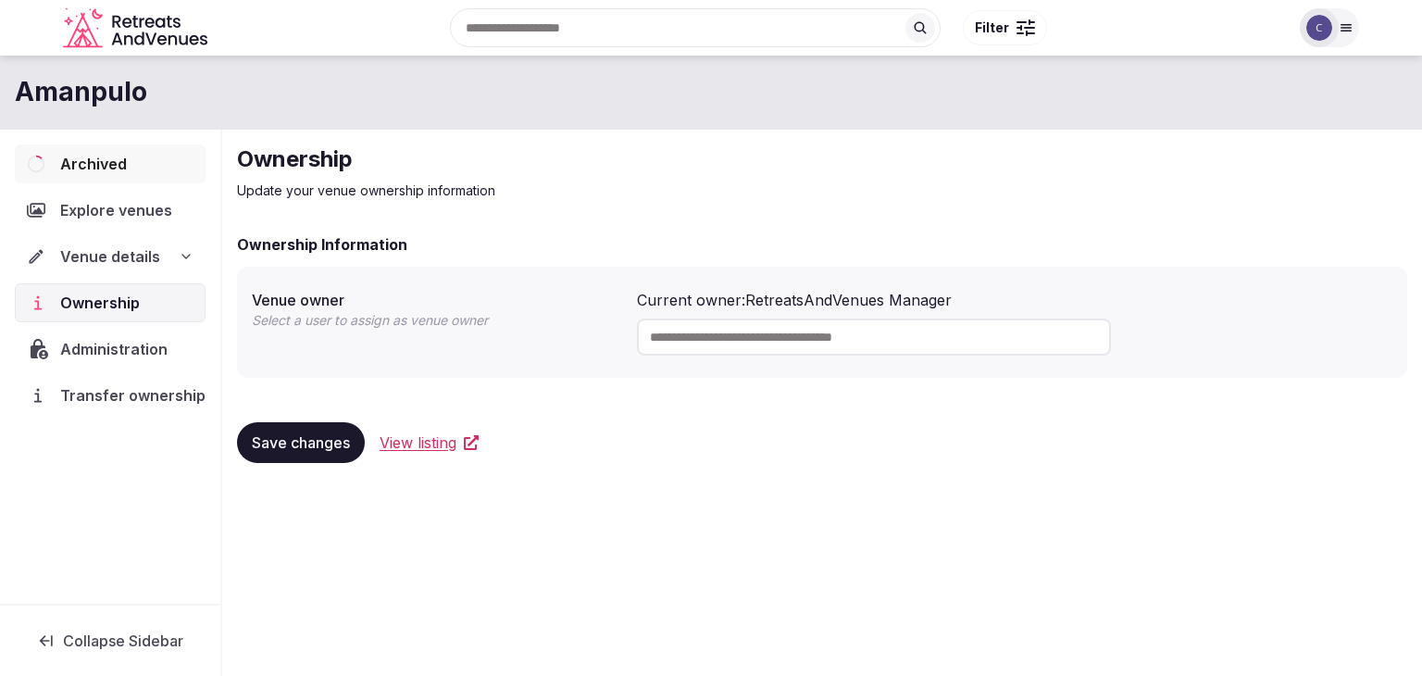
click at [93, 348] on span "Administration" at bounding box center [117, 349] width 115 height 22
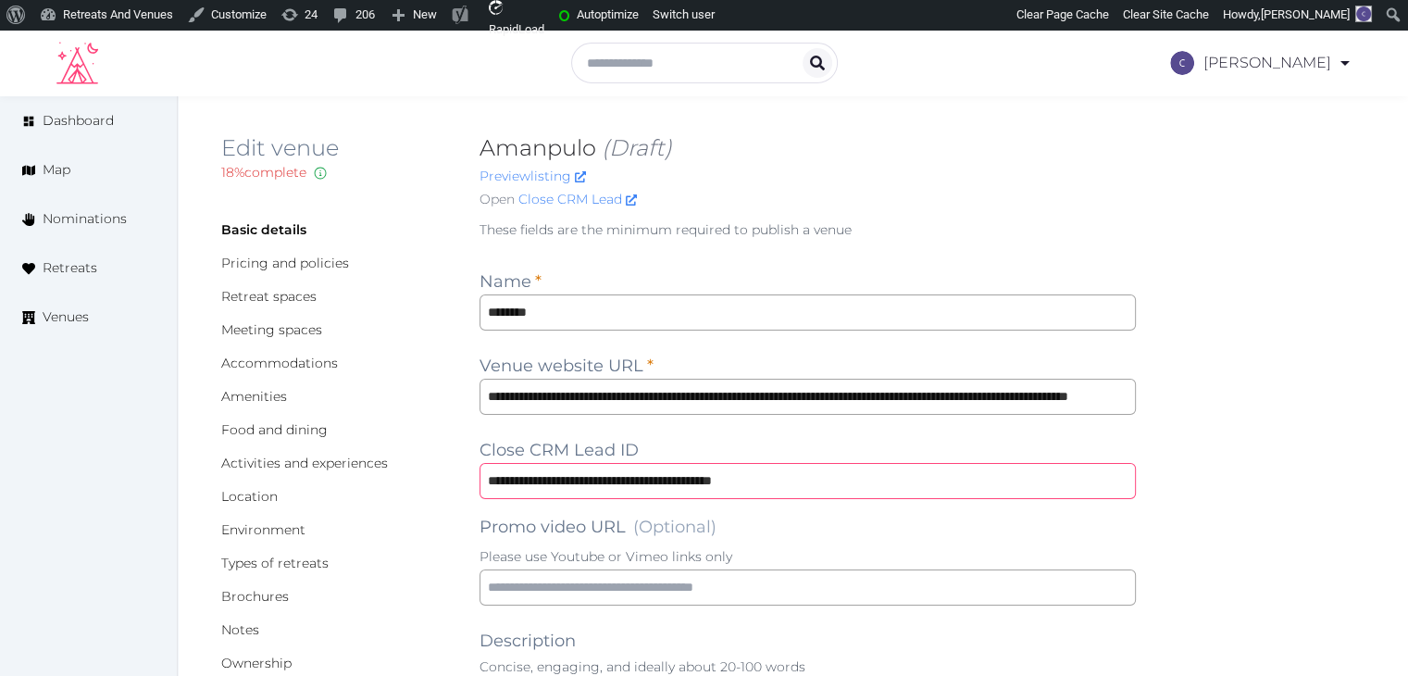
click at [847, 478] on input "**********" at bounding box center [807, 481] width 656 height 36
click at [846, 478] on input "**********" at bounding box center [807, 481] width 656 height 36
paste input "text"
type input "**********"
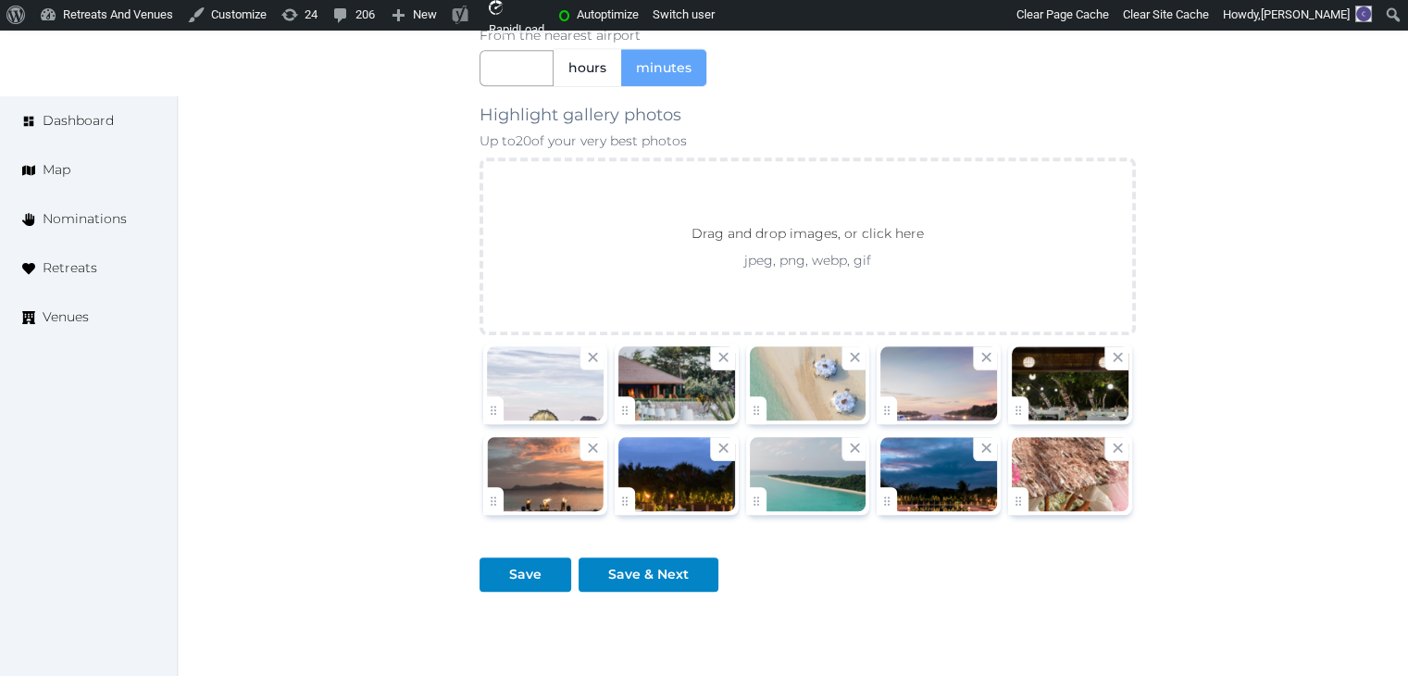
scroll to position [1945, 0]
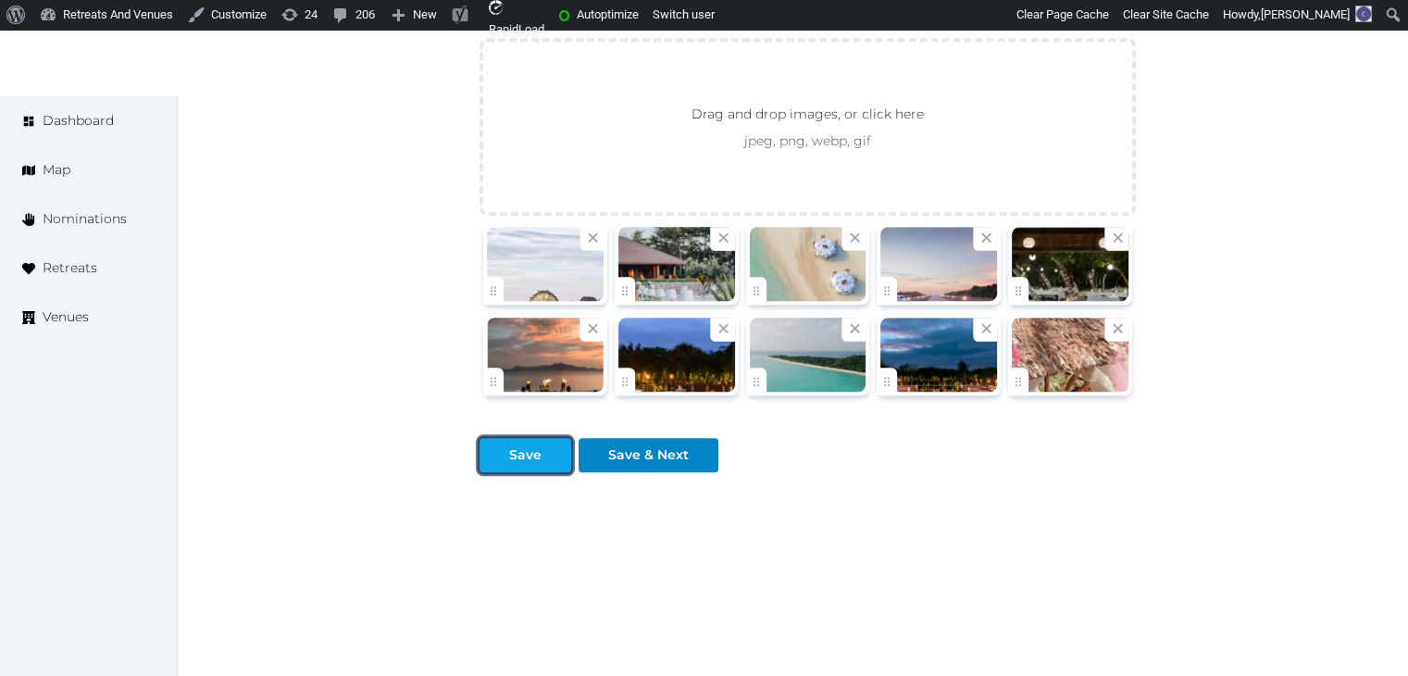
click at [523, 457] on div "Save" at bounding box center [525, 454] width 32 height 19
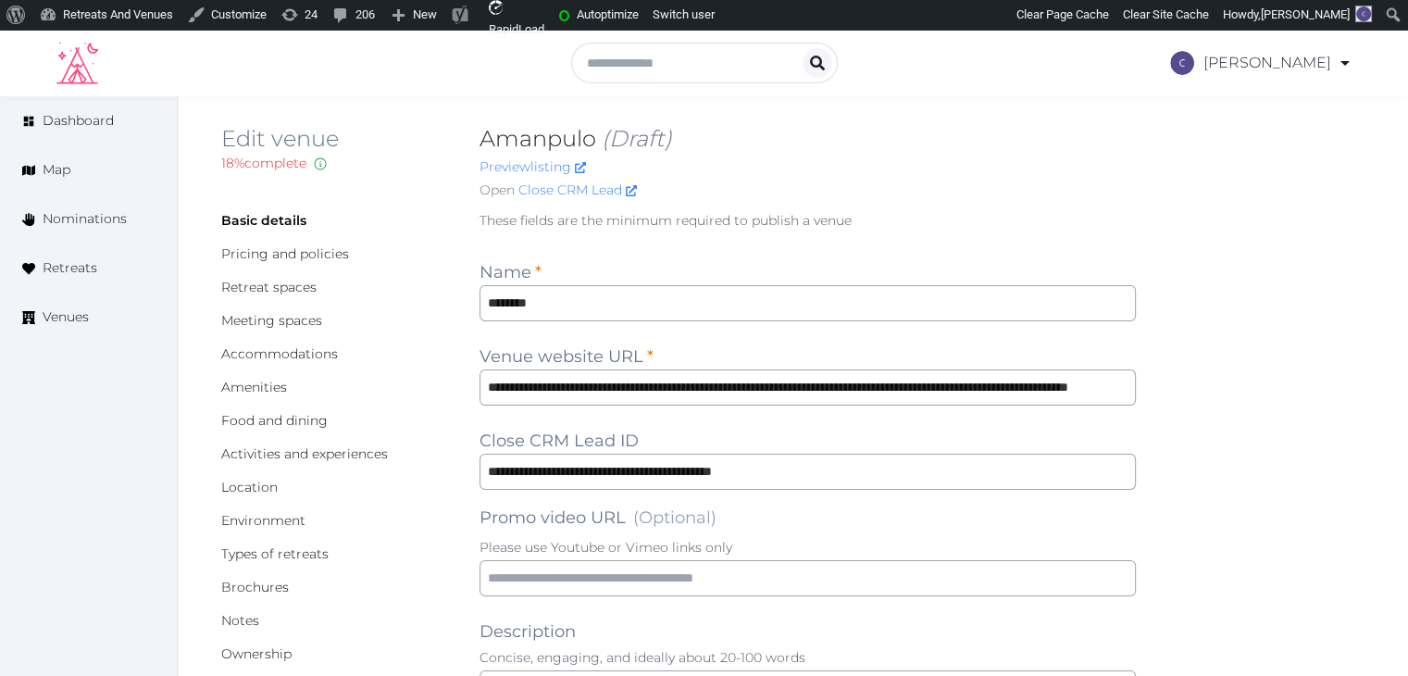
scroll to position [0, 0]
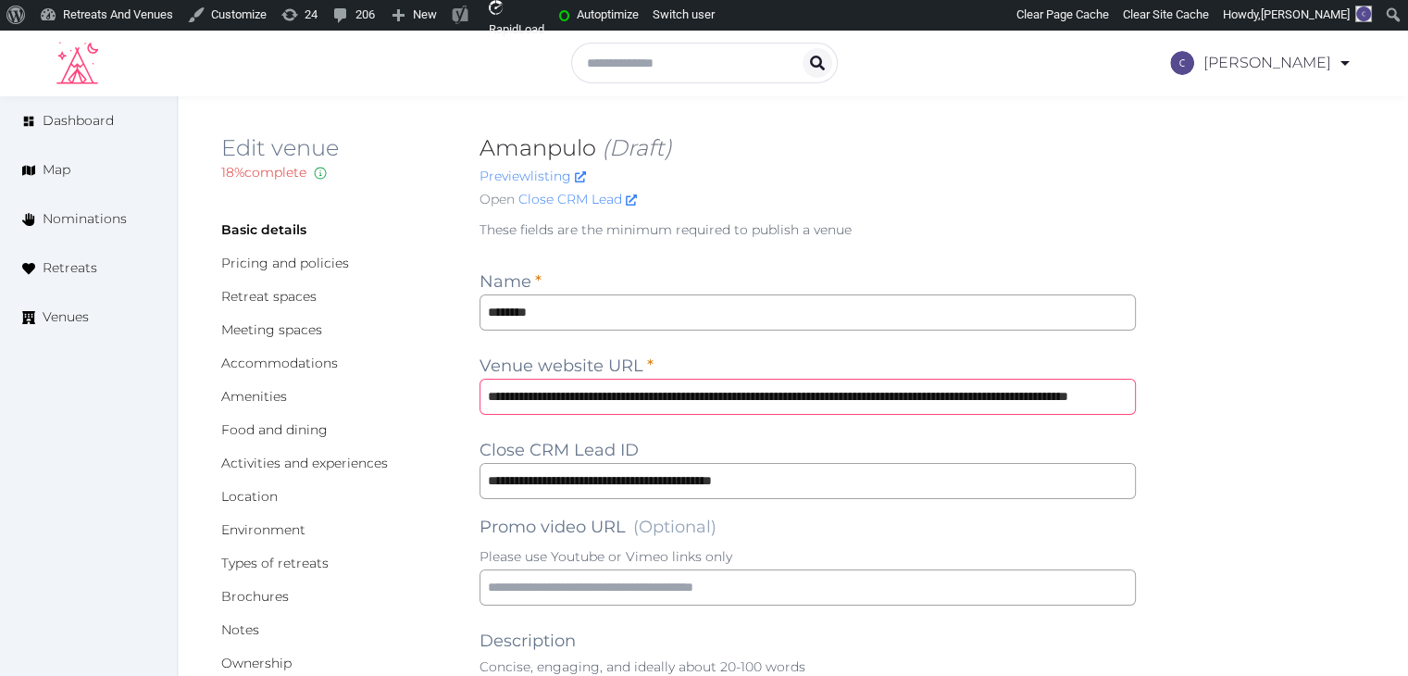
drag, startPoint x: 752, startPoint y: 398, endPoint x: 404, endPoint y: 400, distance: 348.0
click at [765, 387] on input "**********" at bounding box center [807, 397] width 656 height 36
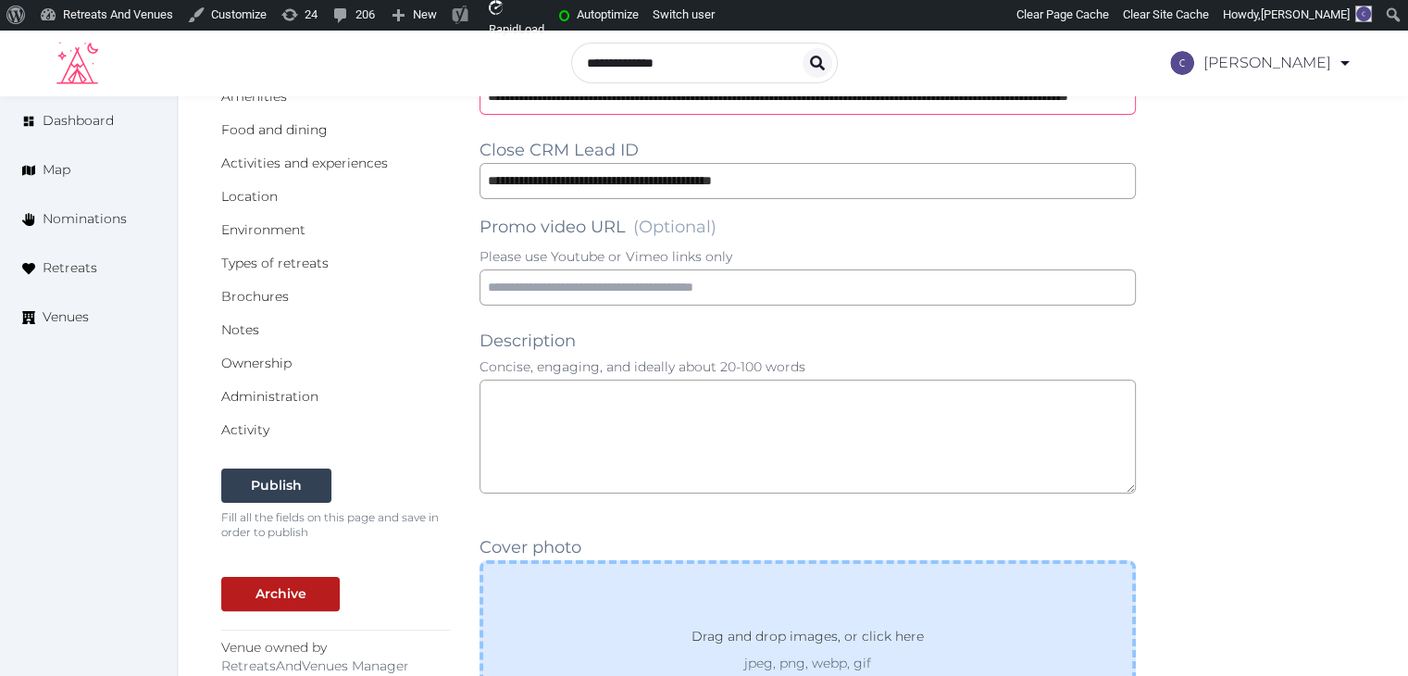
scroll to position [463, 0]
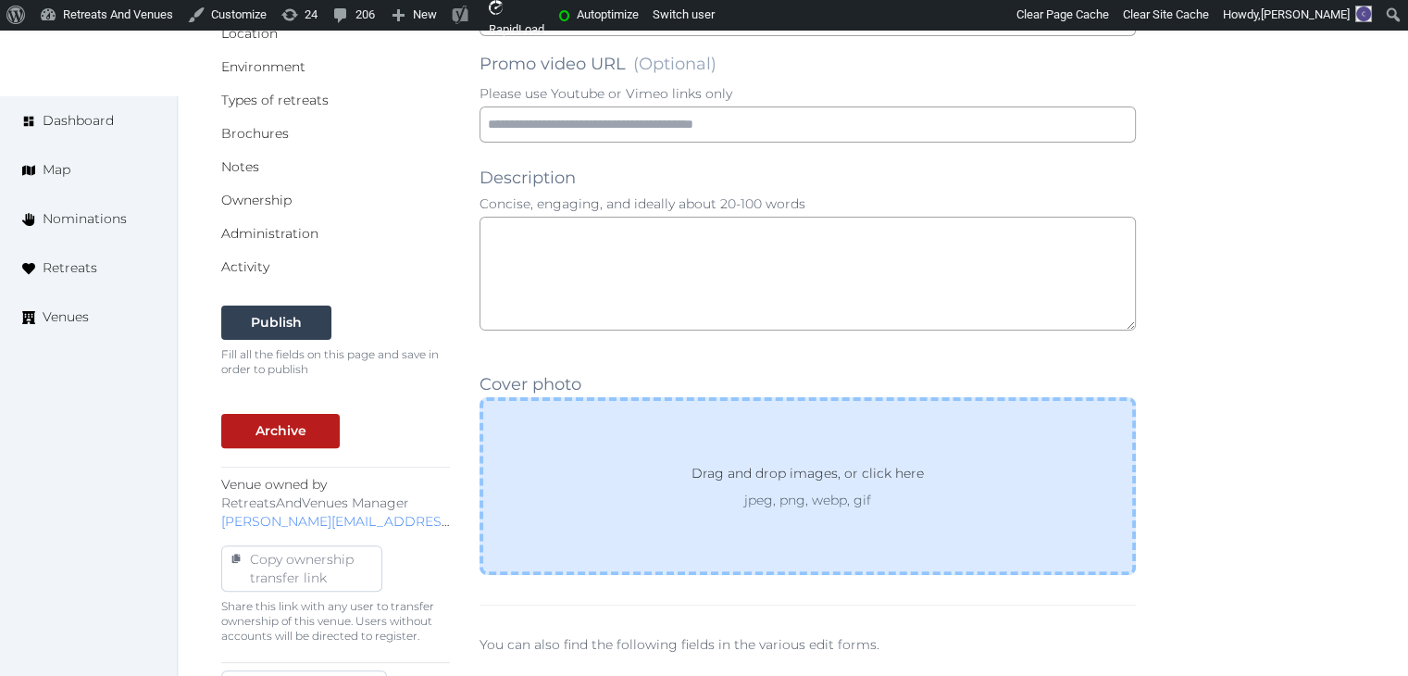
click at [700, 449] on div "Drag and drop images, or click here jpeg, png, webp, gif" at bounding box center [807, 486] width 656 height 178
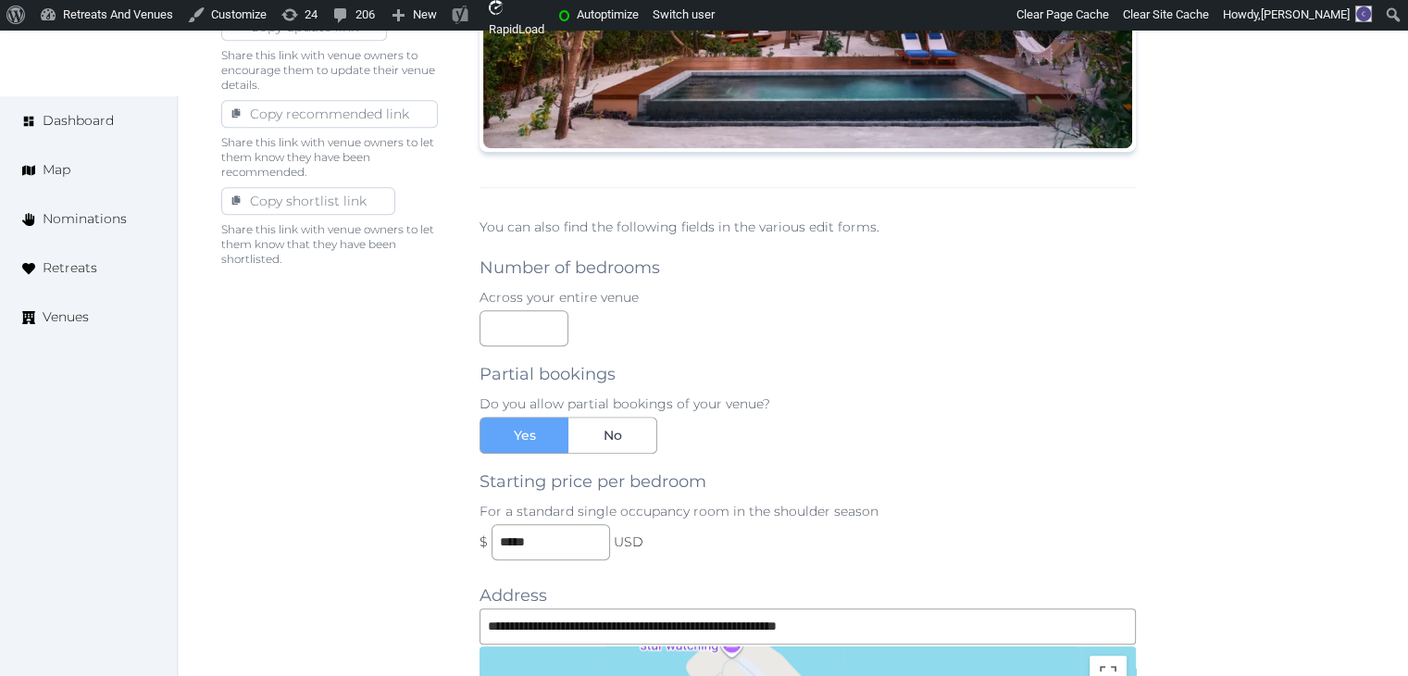
scroll to position [1296, 0]
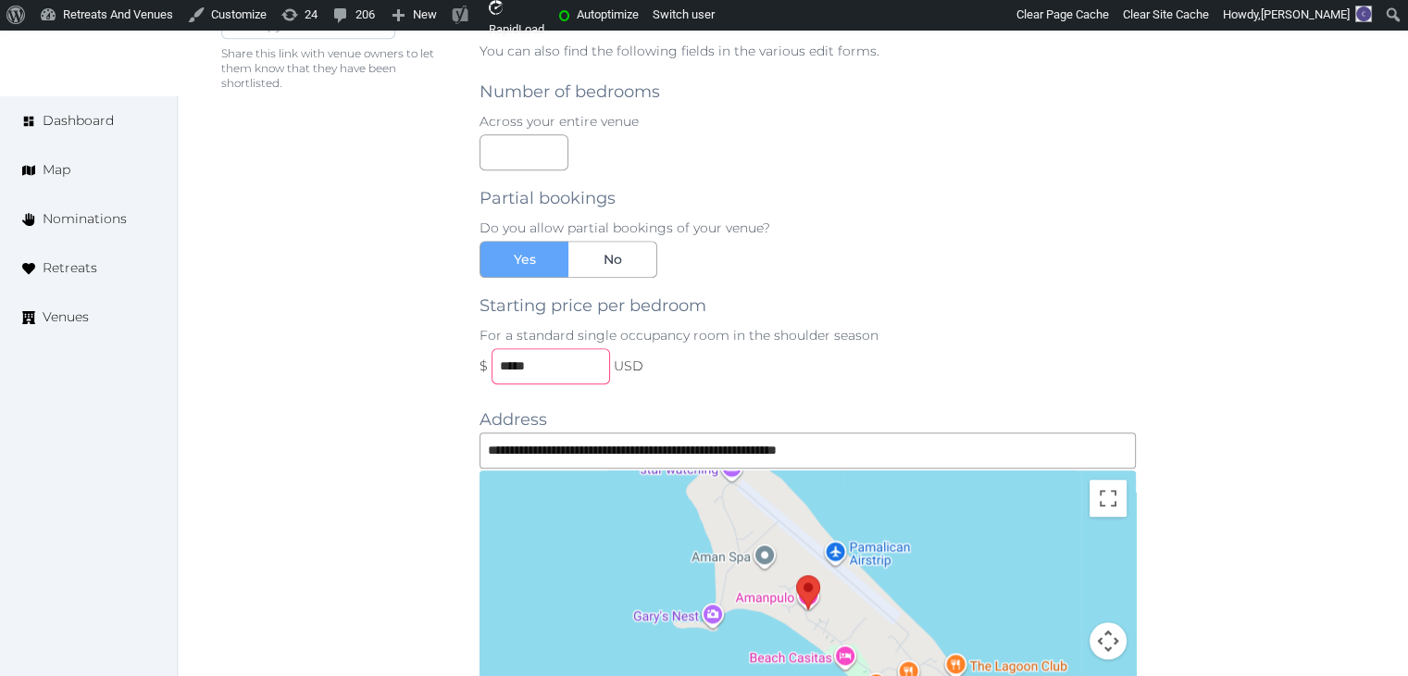
click at [572, 368] on input "*****" at bounding box center [550, 366] width 118 height 36
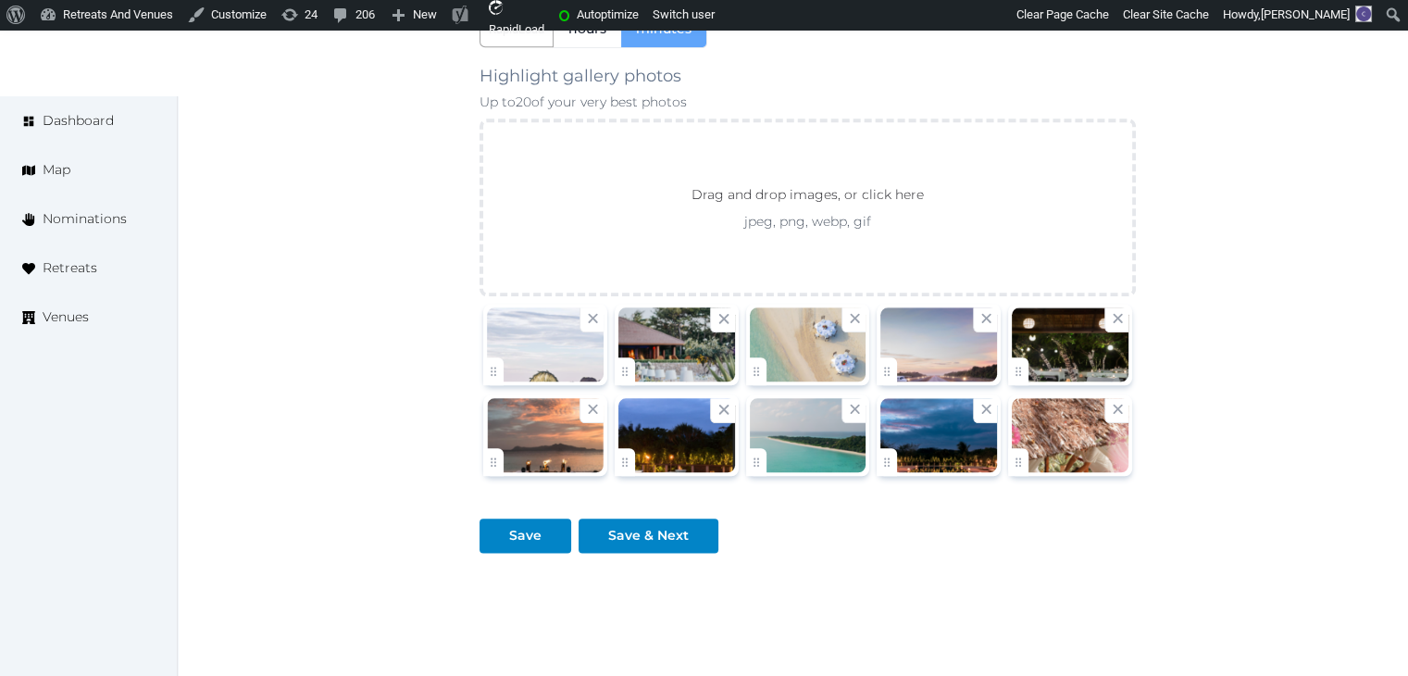
scroll to position [2185, 0]
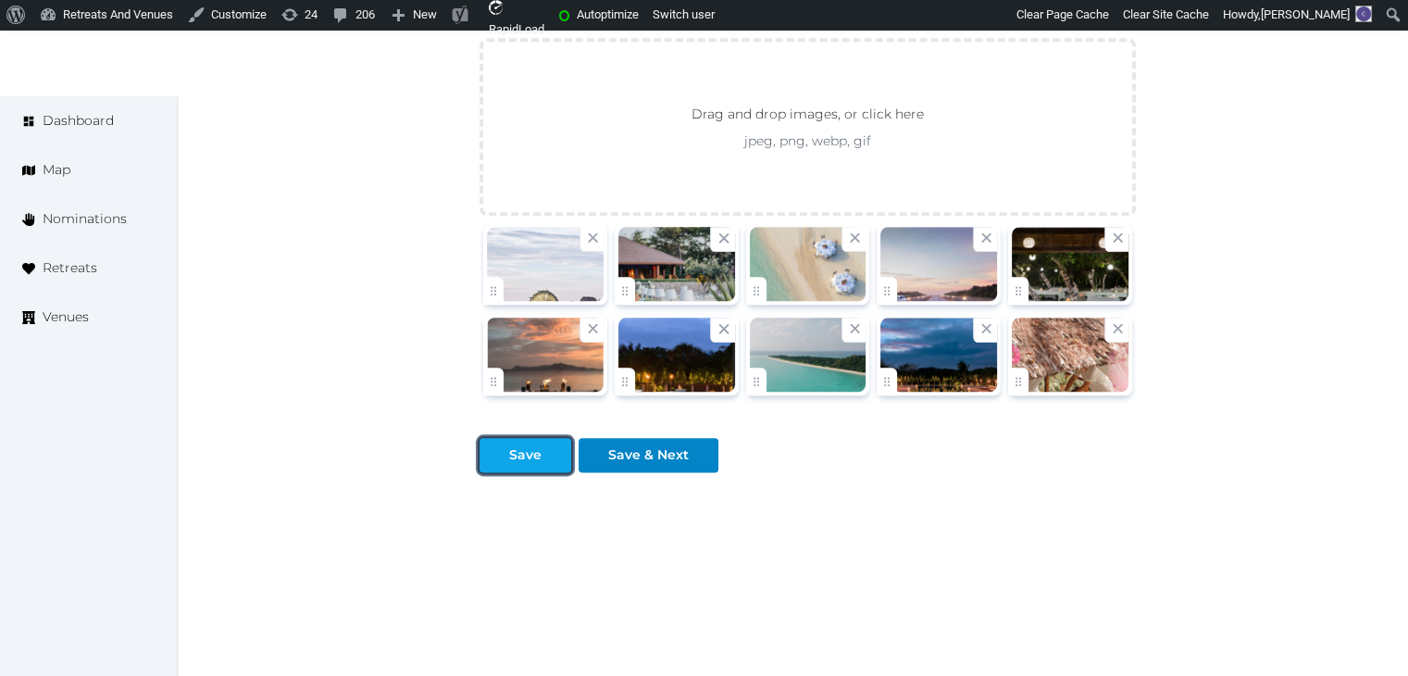
click at [520, 456] on div "Save" at bounding box center [525, 454] width 32 height 19
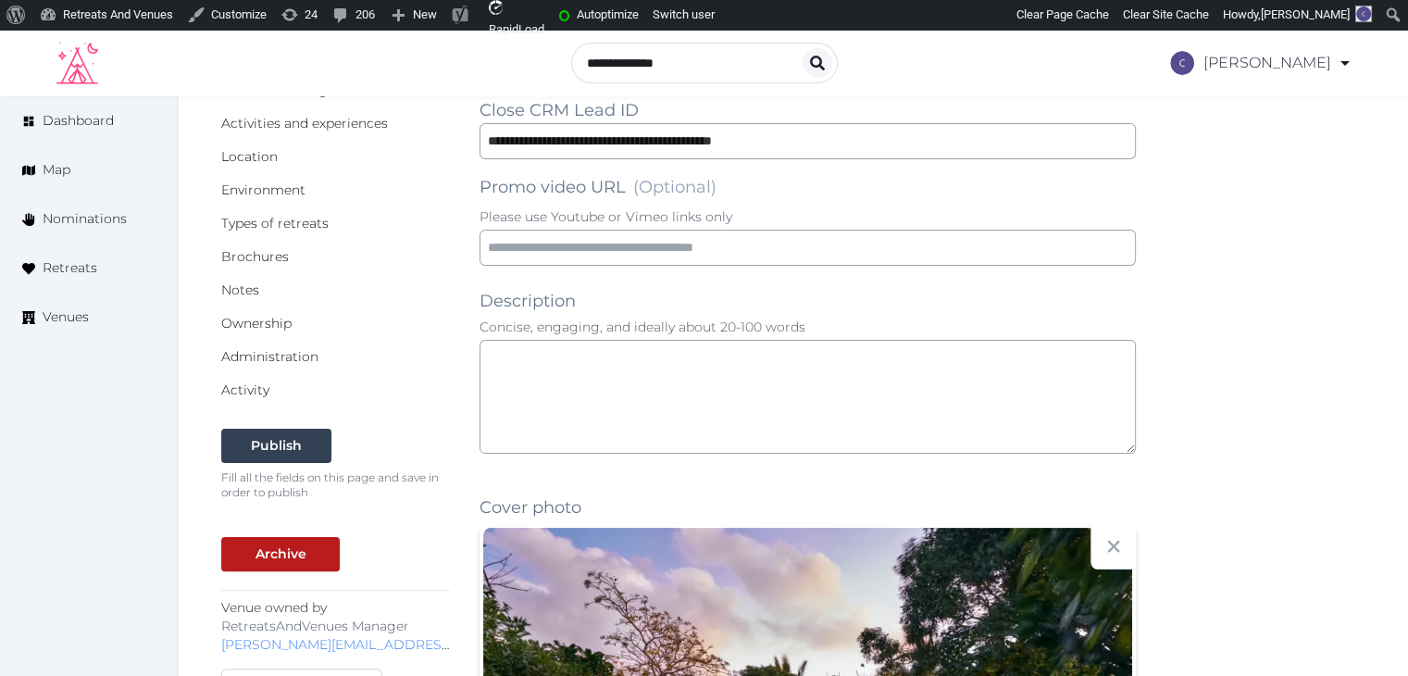
scroll to position [242, 0]
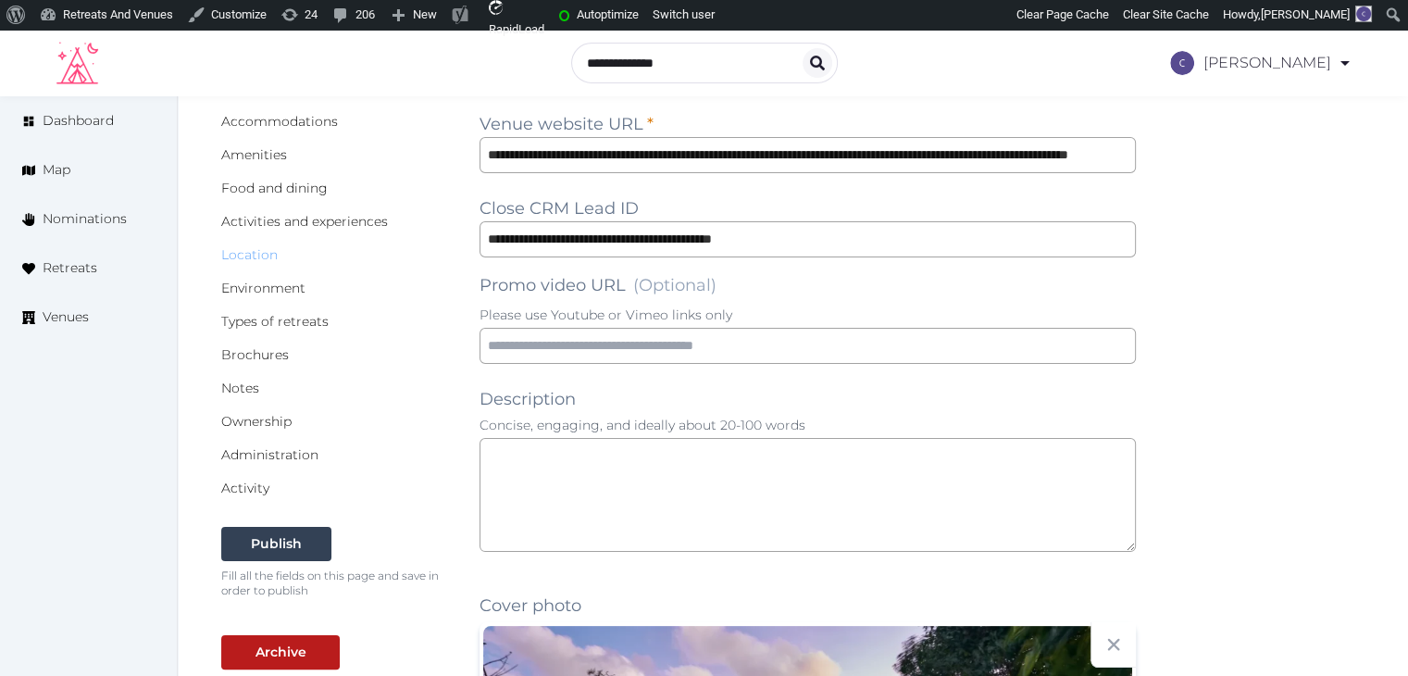
click at [241, 254] on link "Location" at bounding box center [249, 254] width 56 height 17
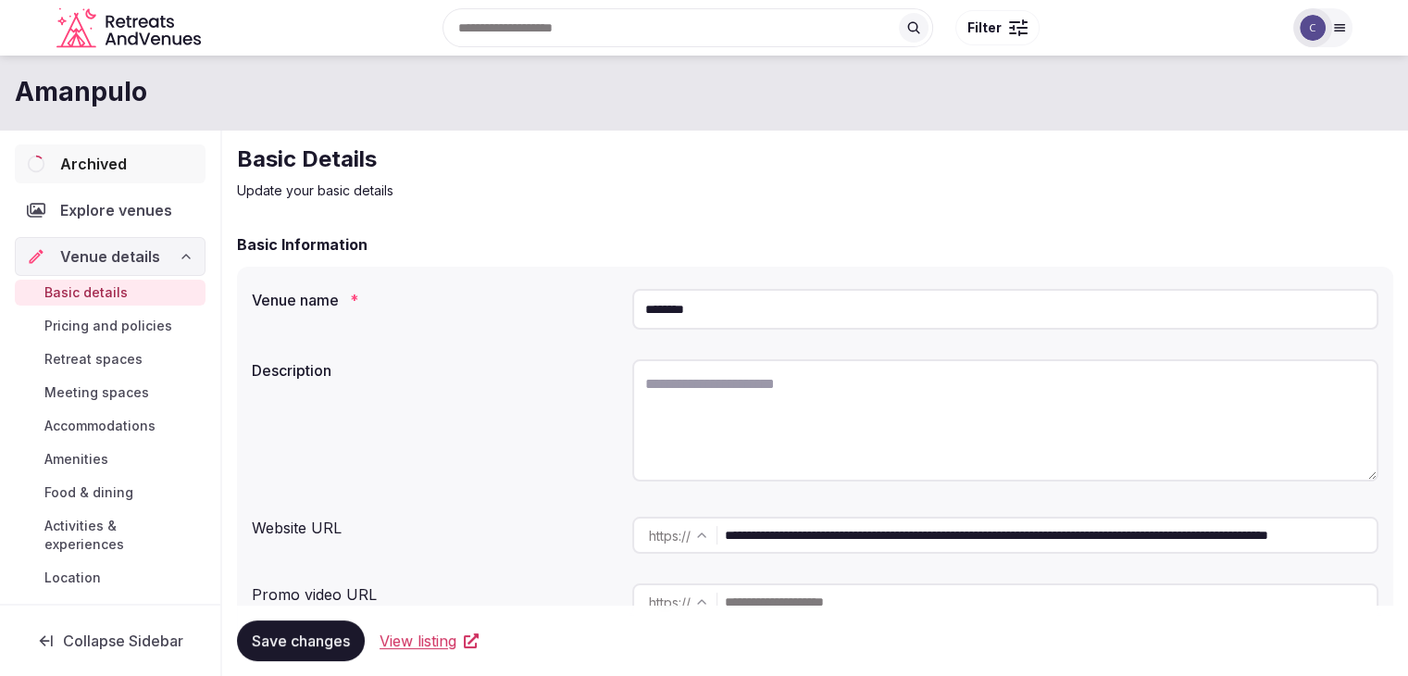
click at [107, 165] on span "Archived" at bounding box center [93, 164] width 67 height 22
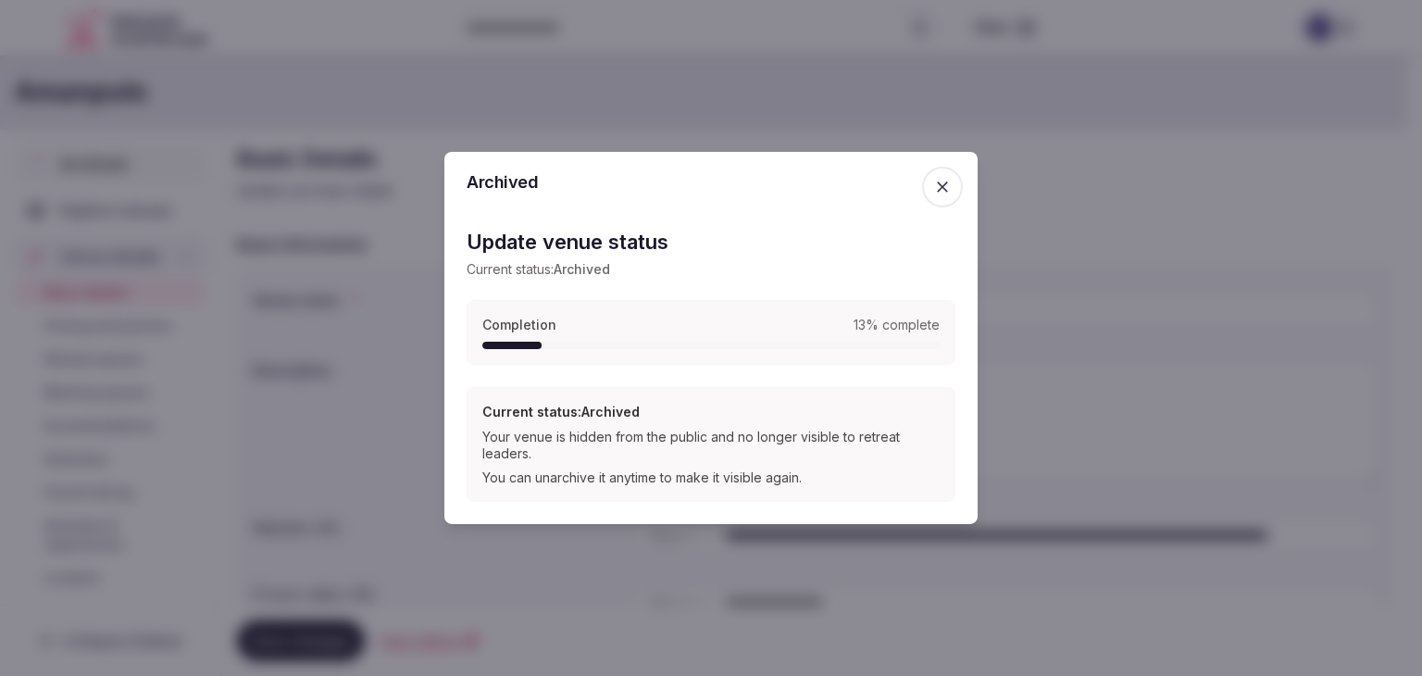
click at [573, 338] on div "Completion 13 % complete" at bounding box center [710, 332] width 489 height 65
click at [608, 413] on h3 "Current status: Archived" at bounding box center [710, 412] width 457 height 19
drag, startPoint x: 619, startPoint y: 466, endPoint x: 780, endPoint y: 306, distance: 227.1
click at [619, 464] on div "Current status: Archived Your venue is hidden from the public and no longer vis…" at bounding box center [710, 444] width 457 height 83
click at [940, 186] on icon "button" at bounding box center [942, 187] width 19 height 19
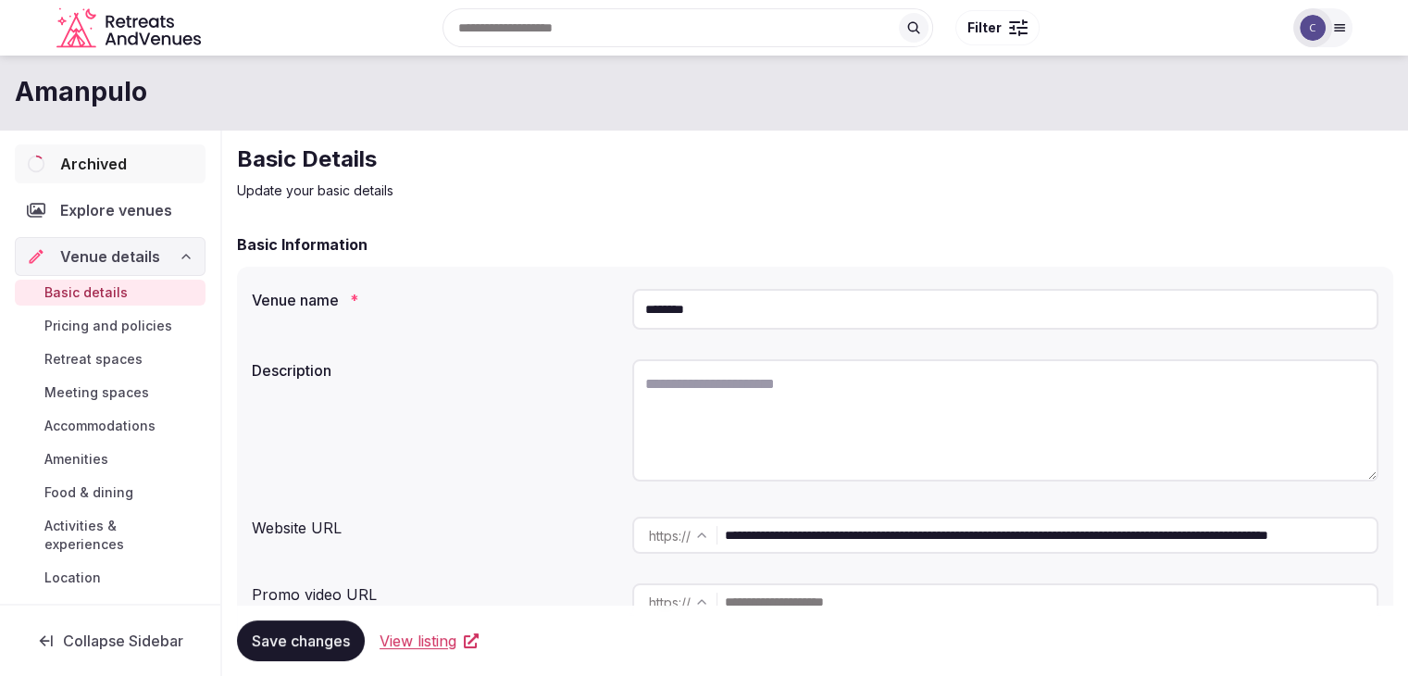
click at [104, 155] on span "Archived" at bounding box center [93, 164] width 67 height 22
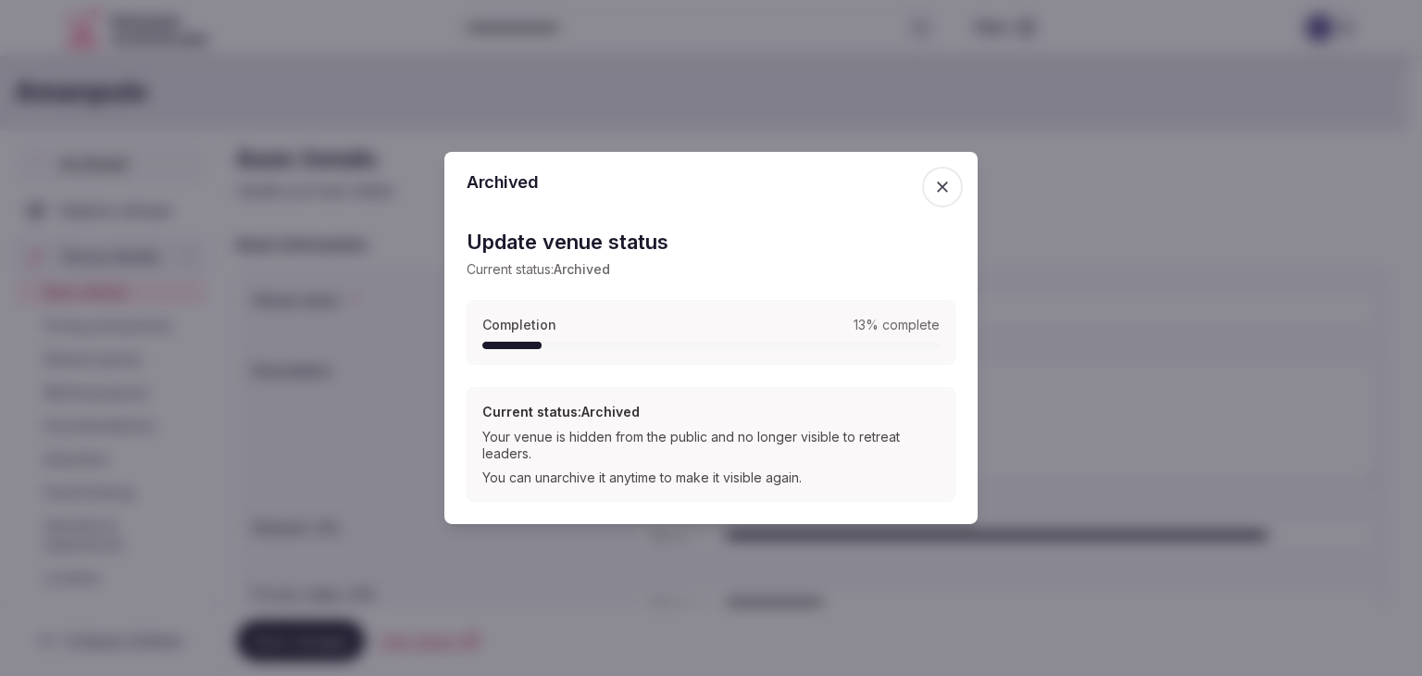
click at [908, 327] on span "13 % complete" at bounding box center [896, 325] width 86 height 19
click at [545, 271] on p "Current status: Archived" at bounding box center [710, 269] width 489 height 19
click at [505, 181] on h2 "Archived" at bounding box center [710, 182] width 489 height 17
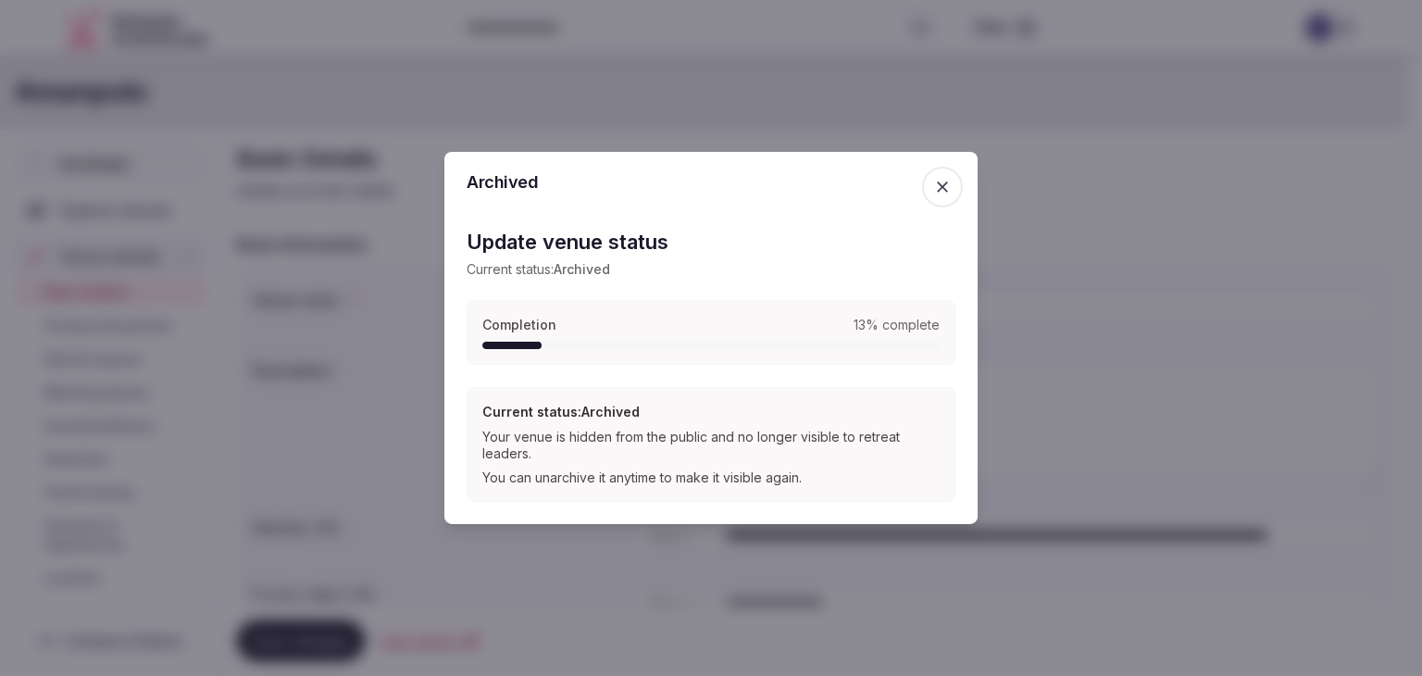
click at [940, 191] on icon "button" at bounding box center [942, 187] width 19 height 19
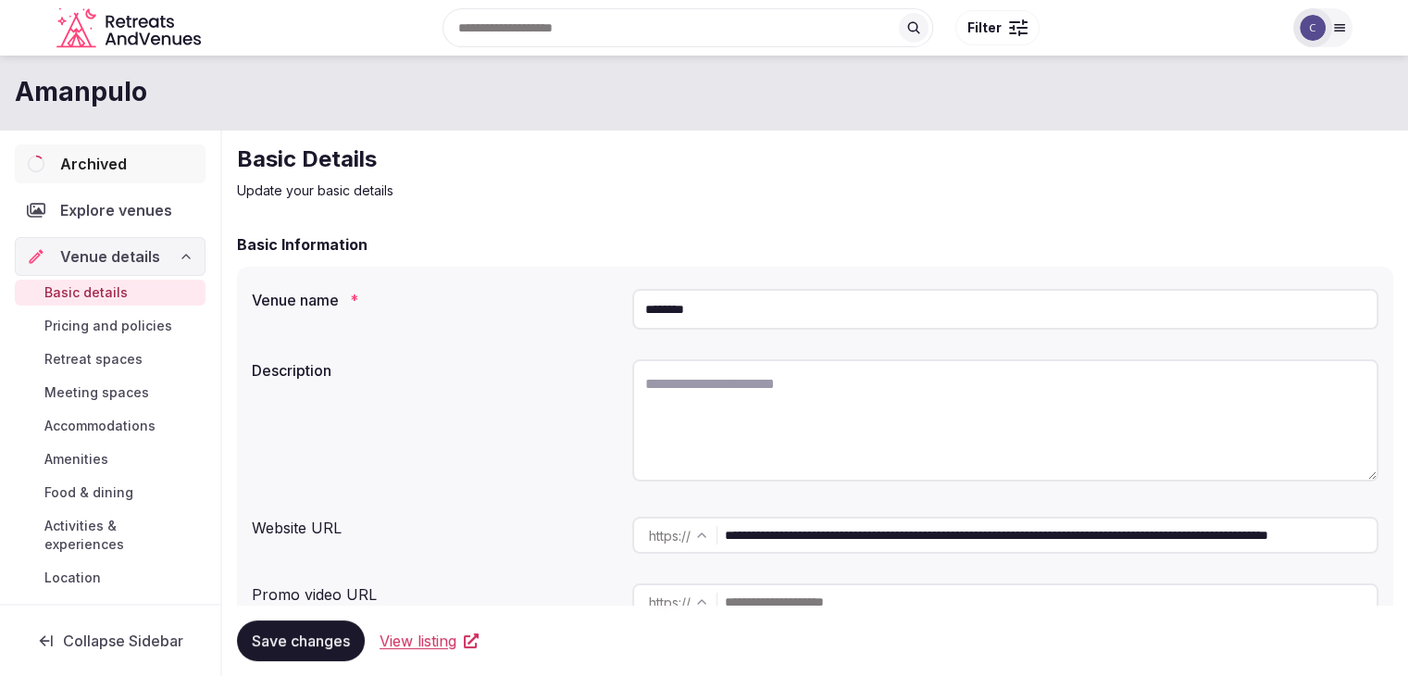
click at [117, 153] on span "Archived" at bounding box center [93, 164] width 67 height 22
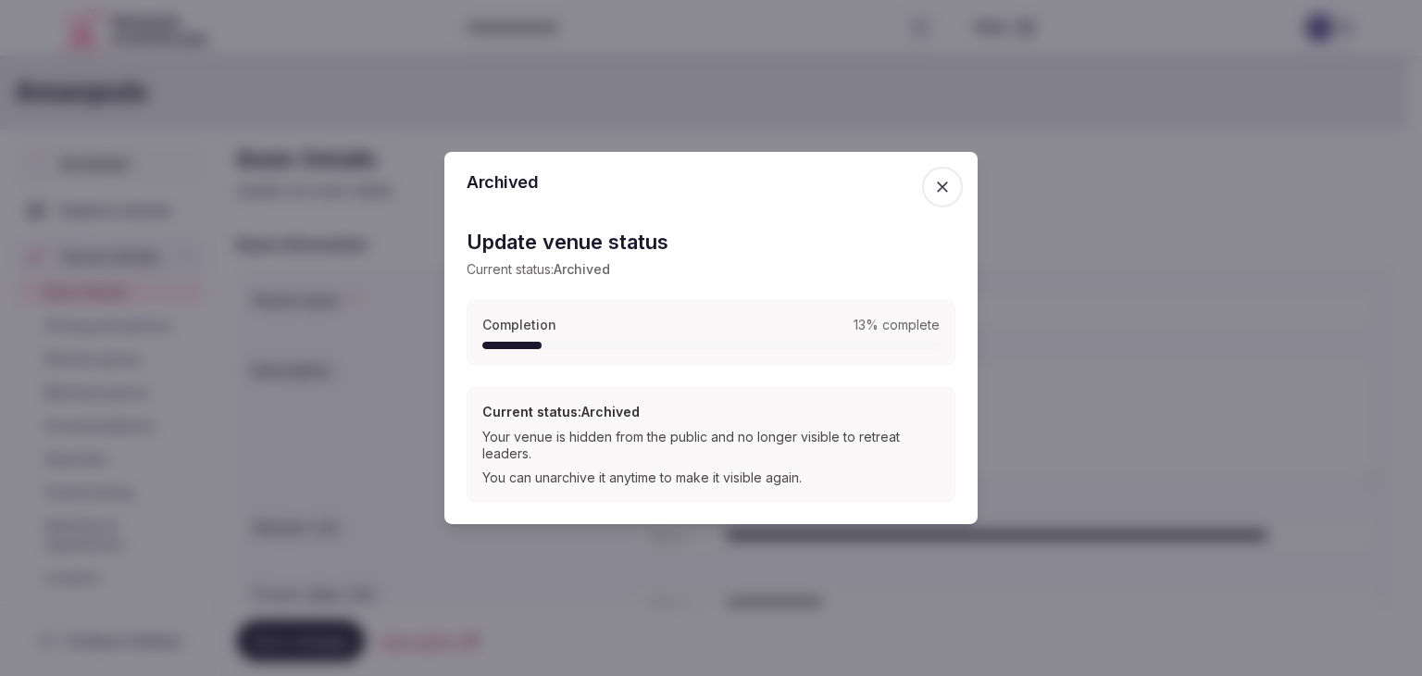
click at [889, 332] on span "13 % complete" at bounding box center [896, 325] width 86 height 19
click at [885, 332] on span "13 % complete" at bounding box center [896, 325] width 86 height 19
drag, startPoint x: 526, startPoint y: 330, endPoint x: 537, endPoint y: 352, distance: 24.0
click at [528, 334] on div "Completion 13 % complete" at bounding box center [710, 332] width 489 height 65
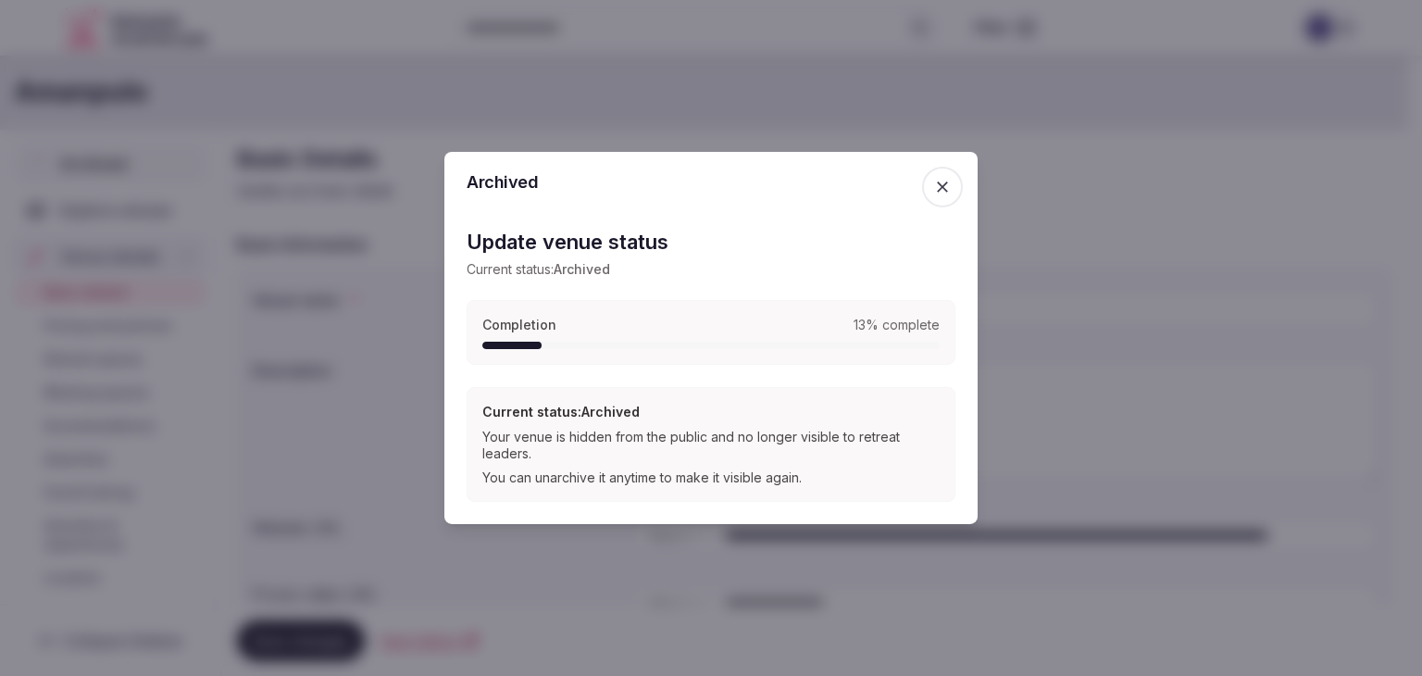
click at [560, 441] on div "Your venue is hidden from the public and no longer visible to retreat leaders." at bounding box center [710, 445] width 457 height 33
click at [561, 442] on div "Your venue is hidden from the public and no longer visible to retreat leaders." at bounding box center [710, 445] width 457 height 33
click at [567, 479] on div "You can unarchive it anytime to make it visible again." at bounding box center [710, 477] width 457 height 17
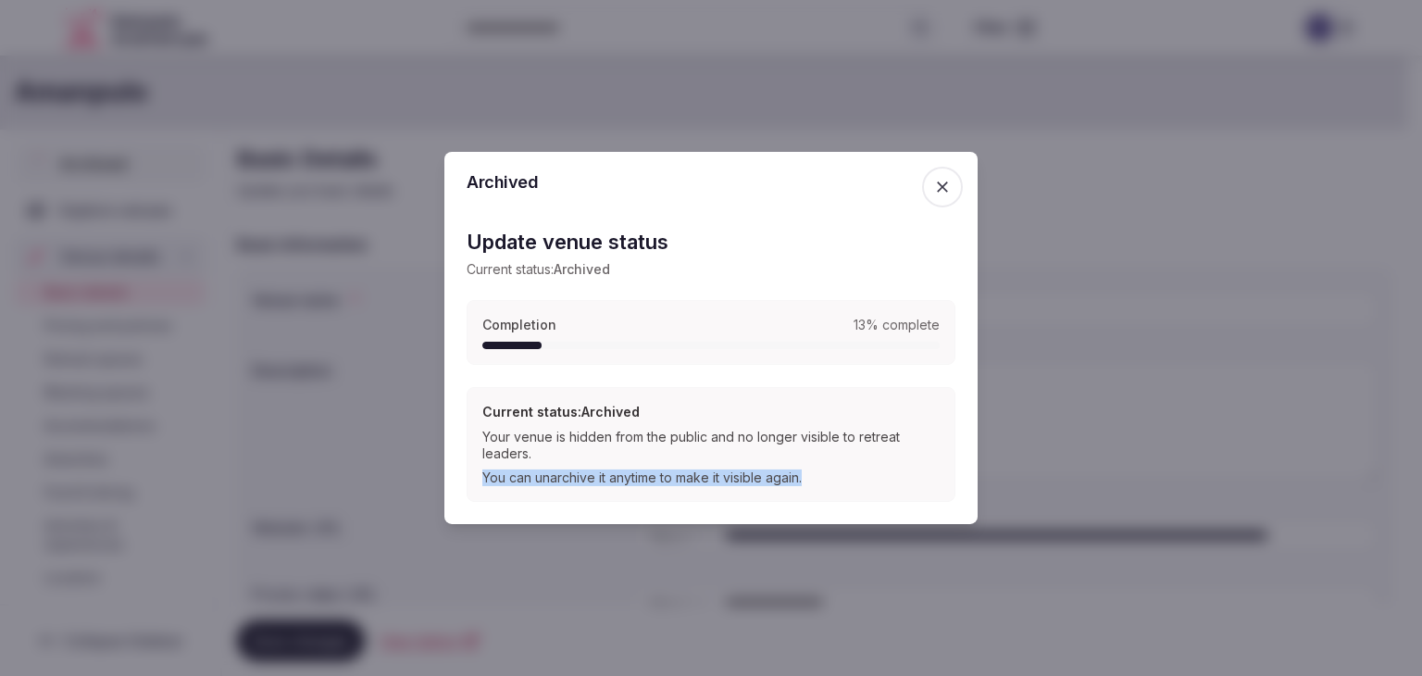
click at [567, 479] on div "You can unarchive it anytime to make it visible again." at bounding box center [710, 477] width 457 height 17
click at [877, 460] on div "Your venue is hidden from the public and no longer visible to retreat leaders." at bounding box center [710, 445] width 457 height 33
click at [944, 185] on icon "button" at bounding box center [942, 187] width 19 height 19
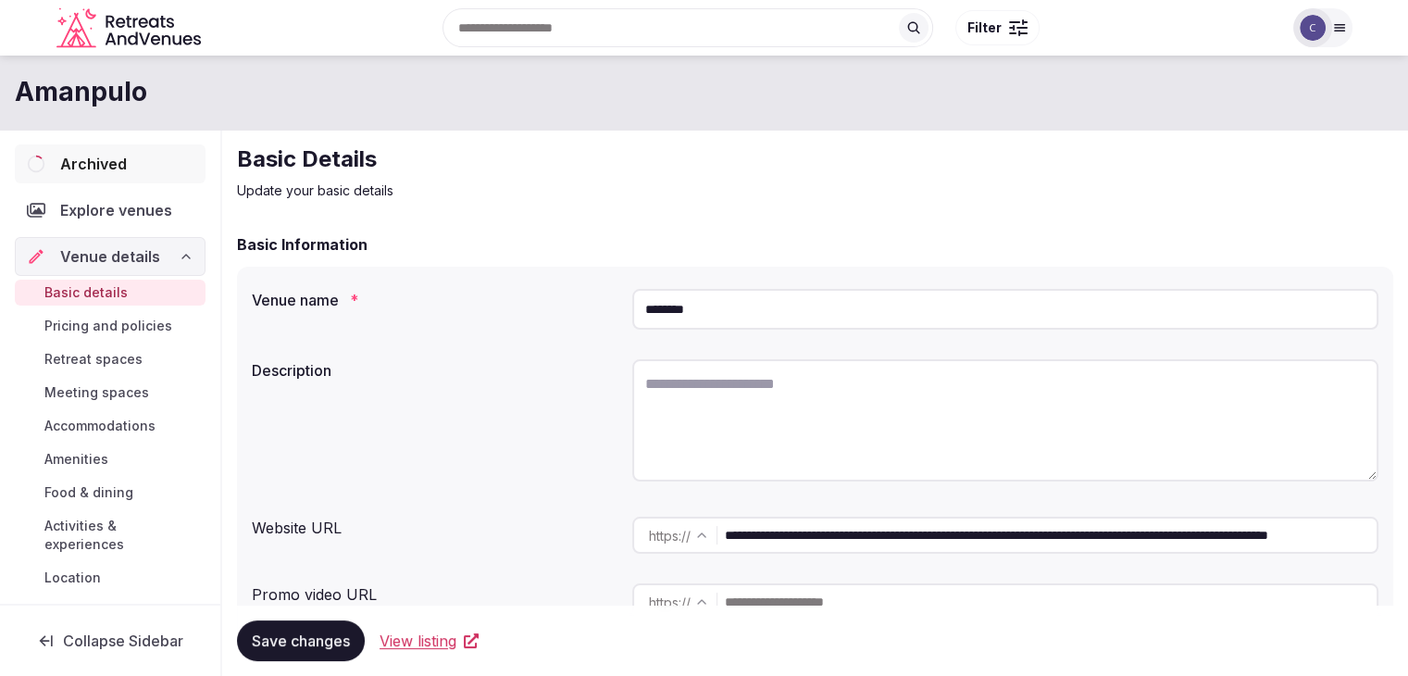
click at [82, 182] on div "Archived" at bounding box center [110, 163] width 191 height 39
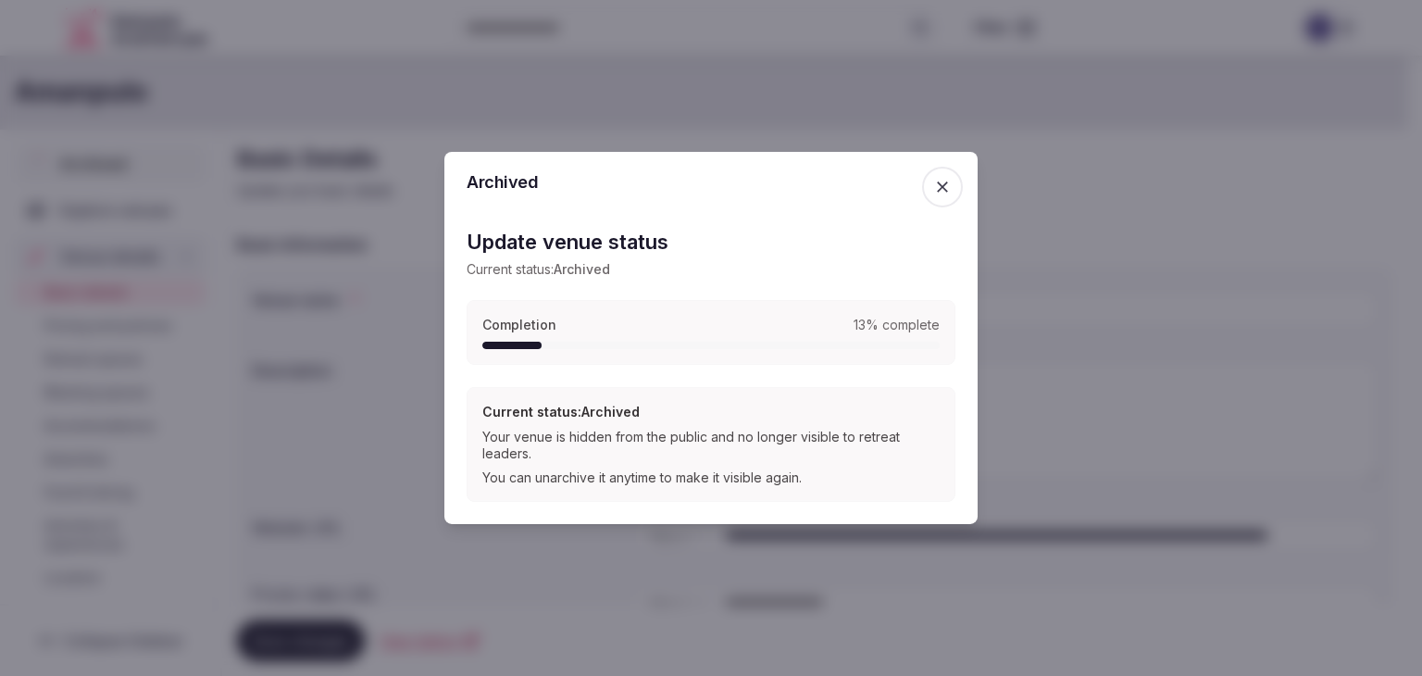
click at [948, 190] on icon "button" at bounding box center [942, 187] width 19 height 19
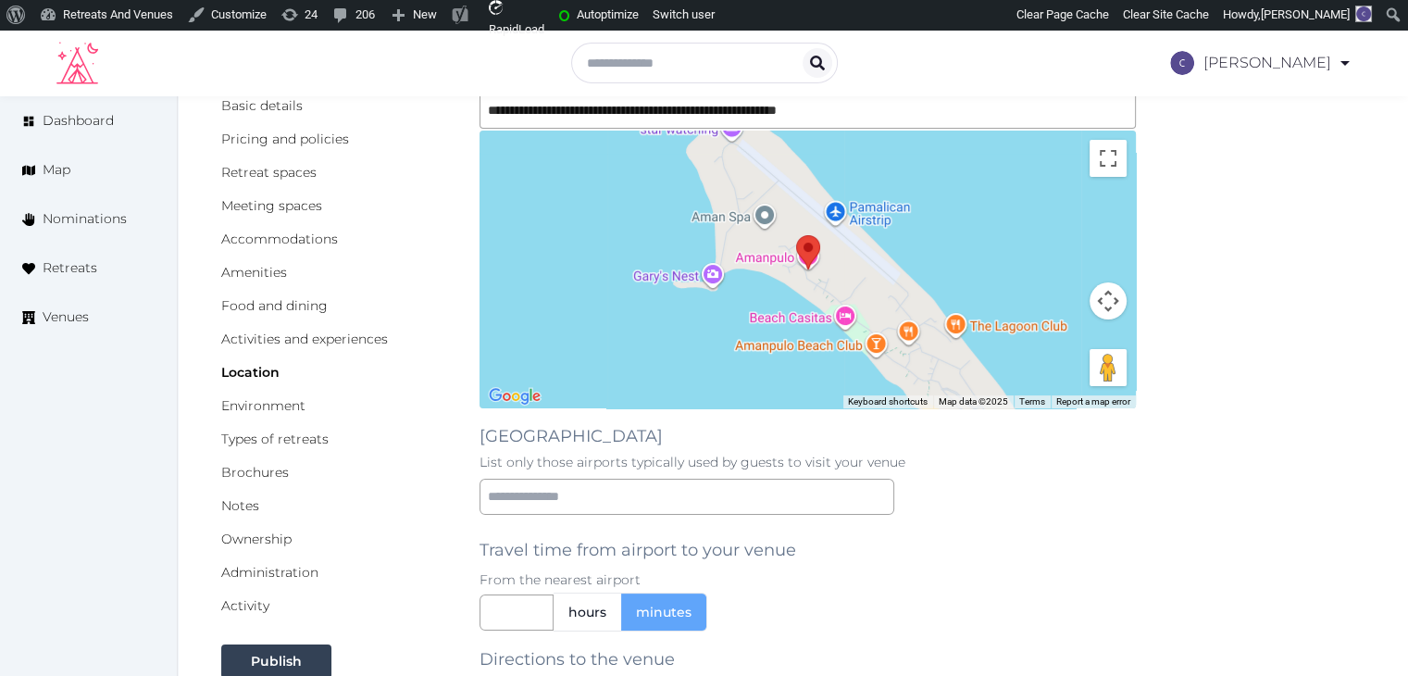
scroll to position [370, 0]
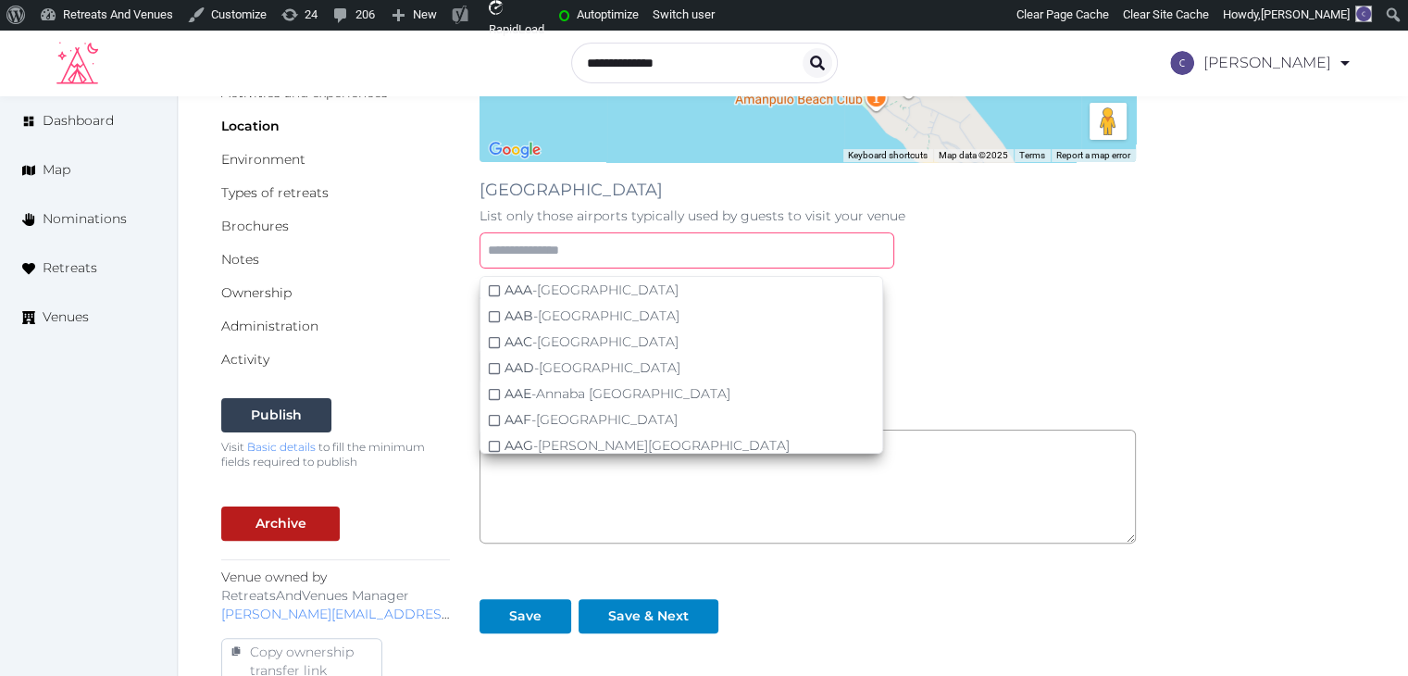
click at [618, 253] on input "text" at bounding box center [686, 250] width 415 height 36
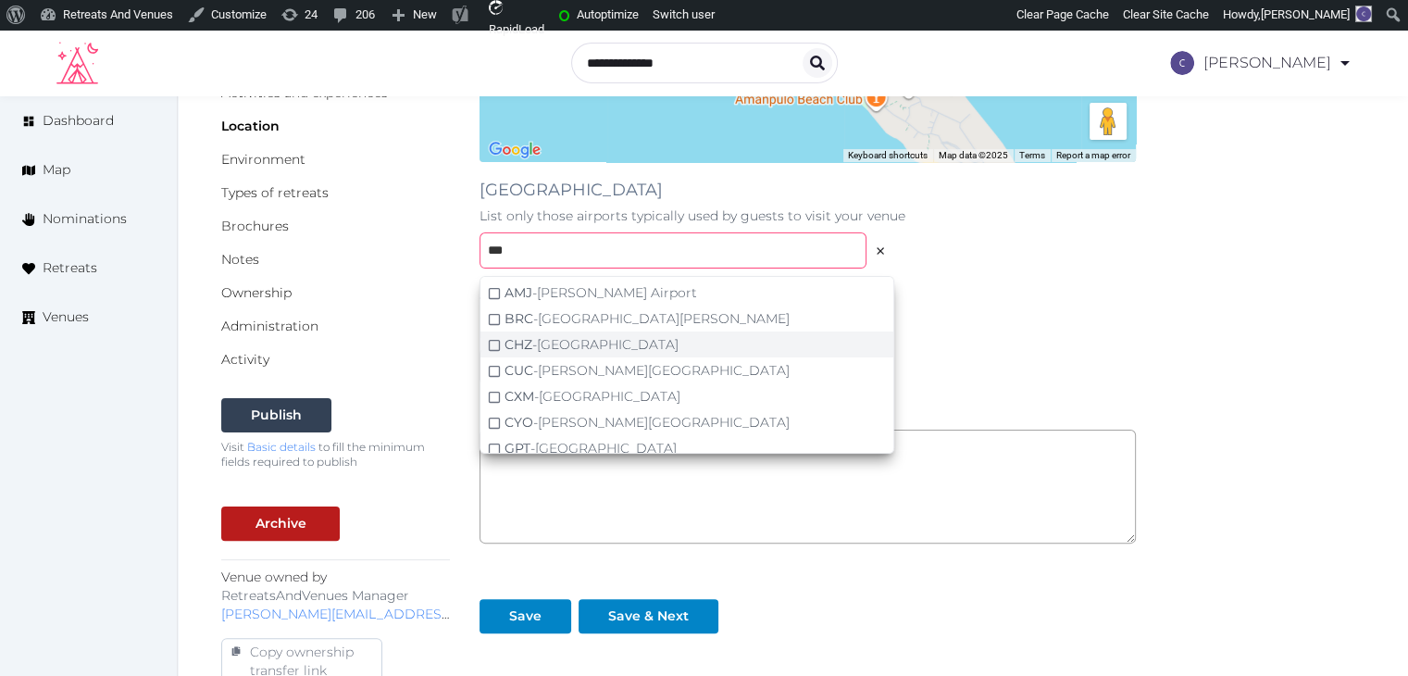
scroll to position [185, 0]
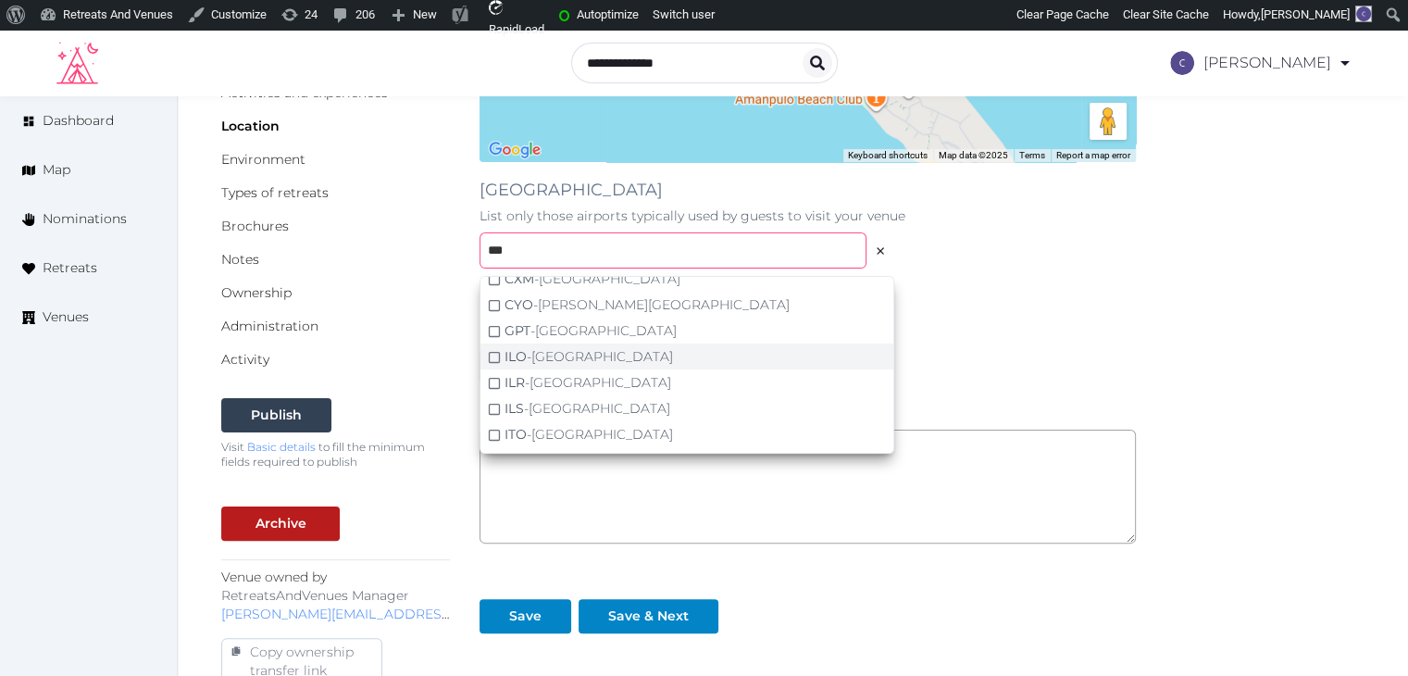
type input "***"
click at [644, 347] on div "ILO - [GEOGRAPHIC_DATA]" at bounding box center [588, 356] width 168 height 19
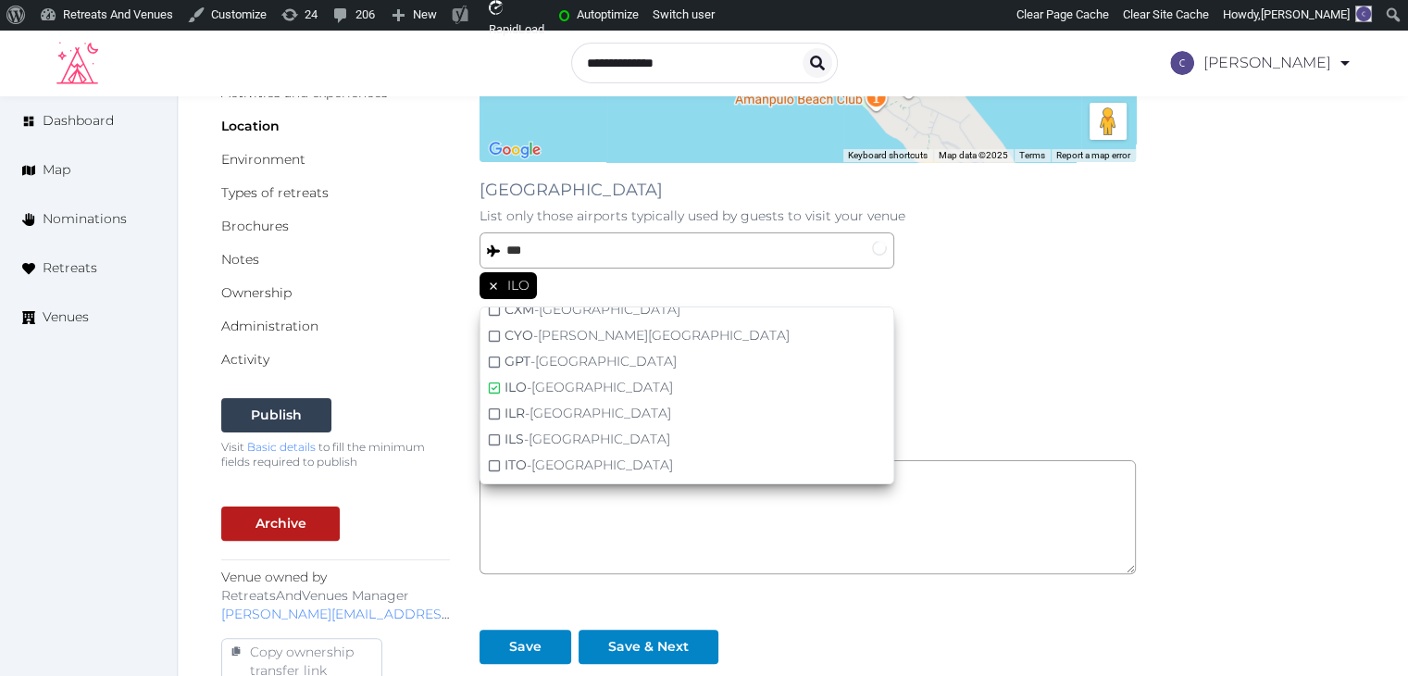
click at [1069, 292] on div "ILO" at bounding box center [807, 287] width 656 height 31
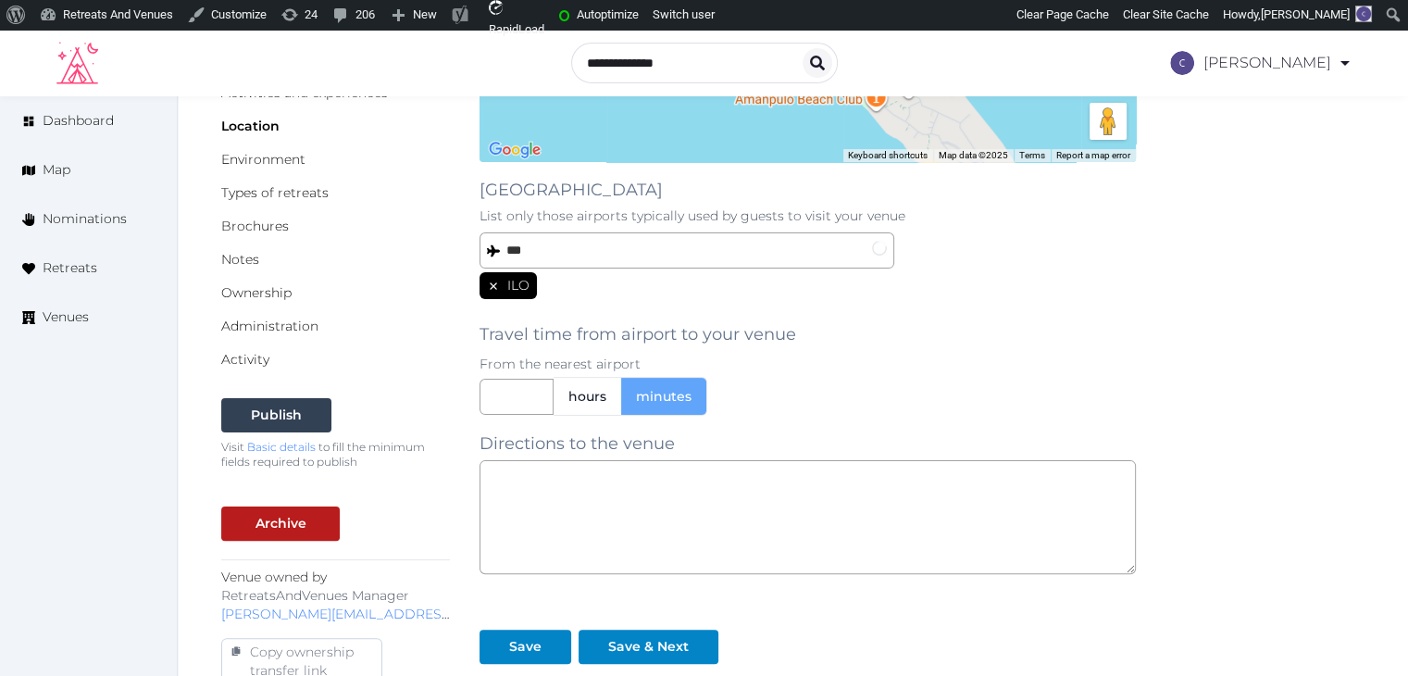
scroll to position [184, 0]
click at [612, 384] on label "hours" at bounding box center [587, 396] width 68 height 37
click at [515, 412] on input "text" at bounding box center [516, 397] width 74 height 36
click at [1029, 360] on p "From the nearest airport" at bounding box center [807, 363] width 656 height 19
drag, startPoint x: 533, startPoint y: 372, endPoint x: 525, endPoint y: 386, distance: 16.2
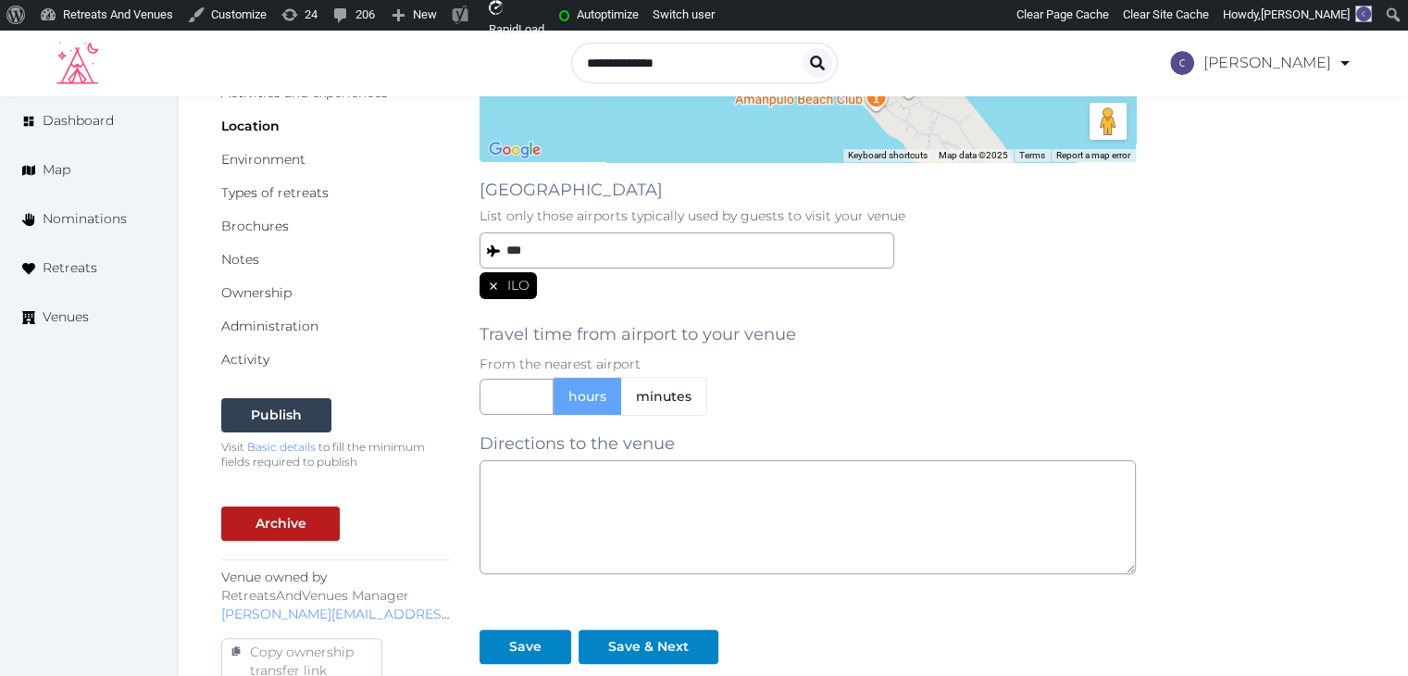
click at [531, 376] on div "Travel time from airport to your venue From the nearest airport hours minutes" at bounding box center [807, 360] width 656 height 109
click at [522, 391] on input "text" at bounding box center [516, 397] width 74 height 36
type input "*"
click at [802, 362] on p "From the nearest airport" at bounding box center [807, 363] width 656 height 19
click at [512, 644] on div "Save" at bounding box center [525, 646] width 32 height 19
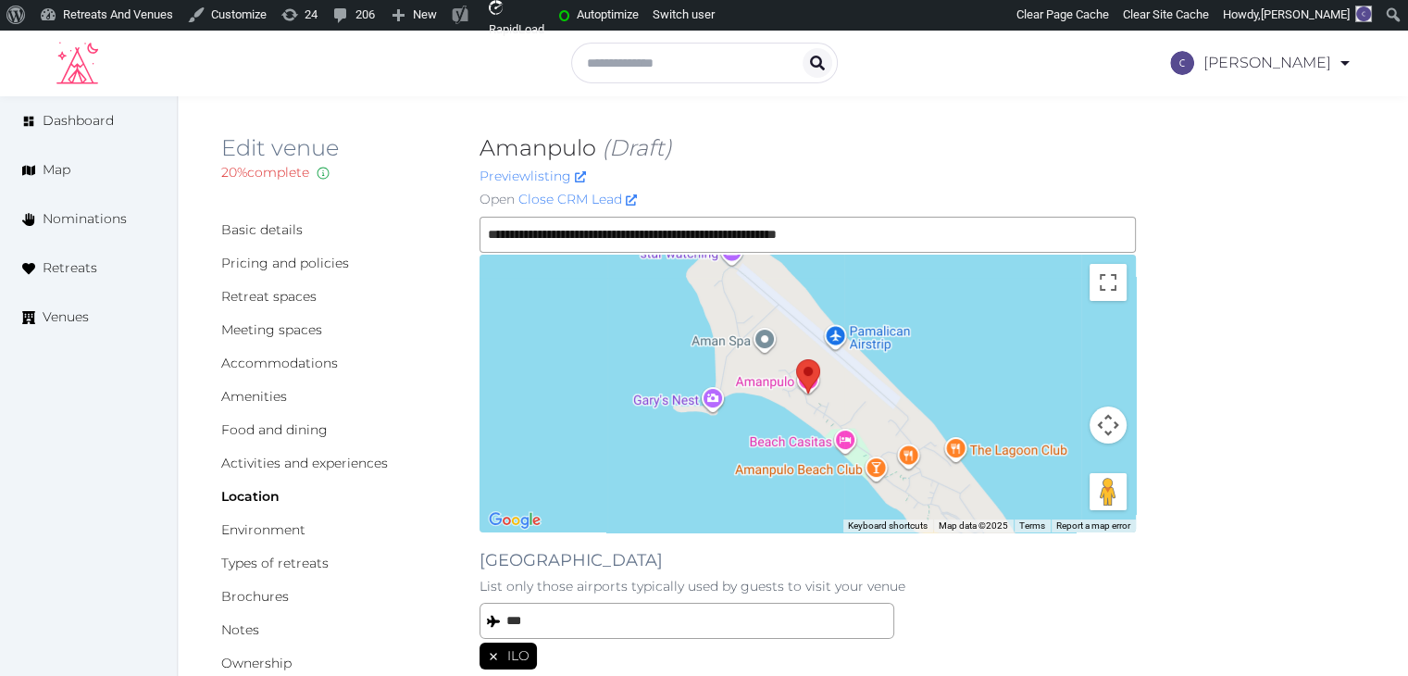
scroll to position [370, 0]
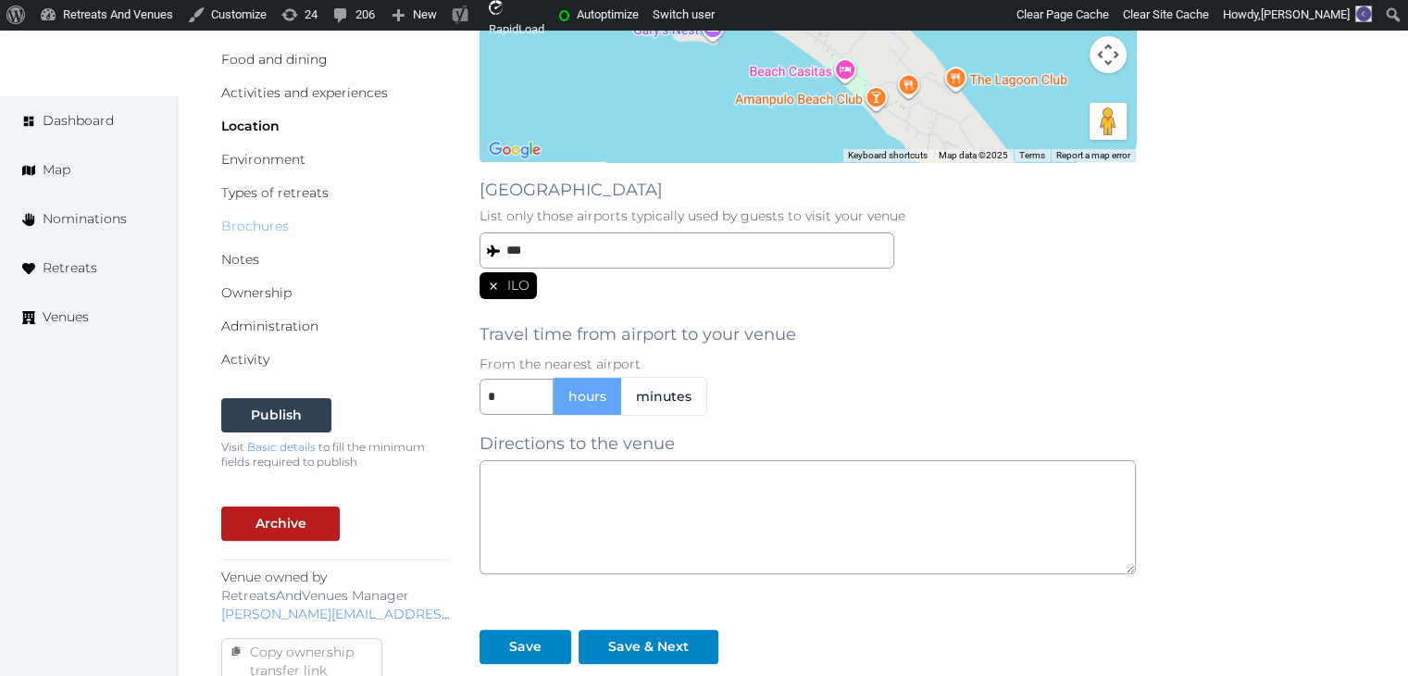
click at [255, 225] on link "Brochures" at bounding box center [255, 225] width 68 height 17
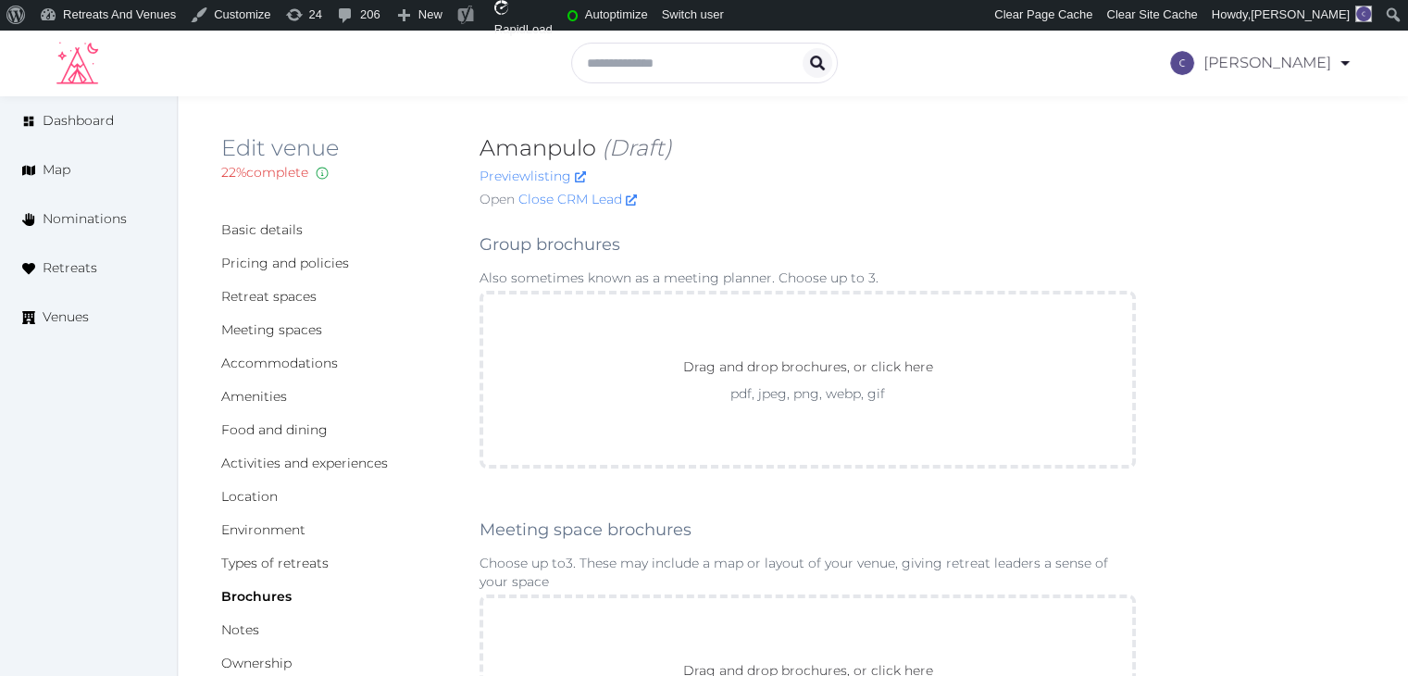
click at [1156, 200] on div "Edit venue 22 % complete Fill out all the fields in your listing to increase it…" at bounding box center [792, 174] width 1143 height 83
click at [277, 231] on link "Basic details" at bounding box center [261, 229] width 81 height 17
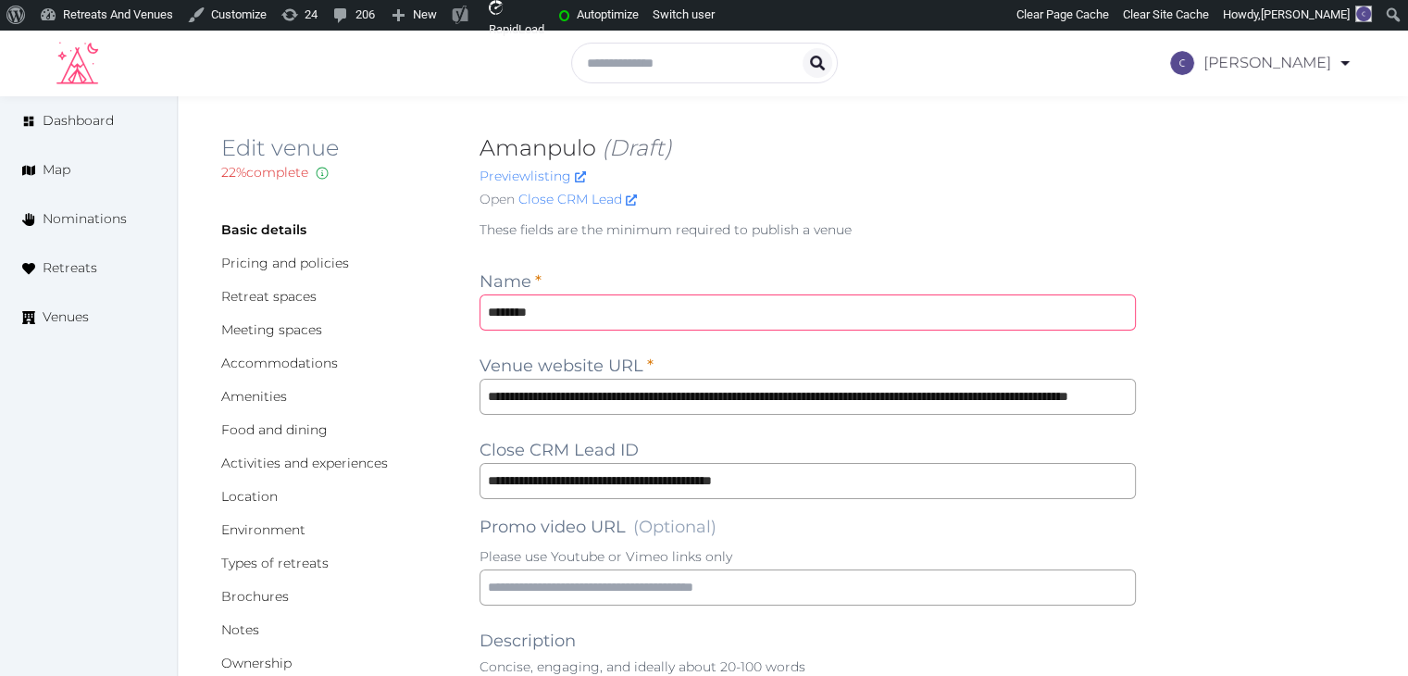
click at [555, 315] on input "********" at bounding box center [807, 312] width 656 height 36
click at [557, 314] on input "********" at bounding box center [807, 312] width 656 height 36
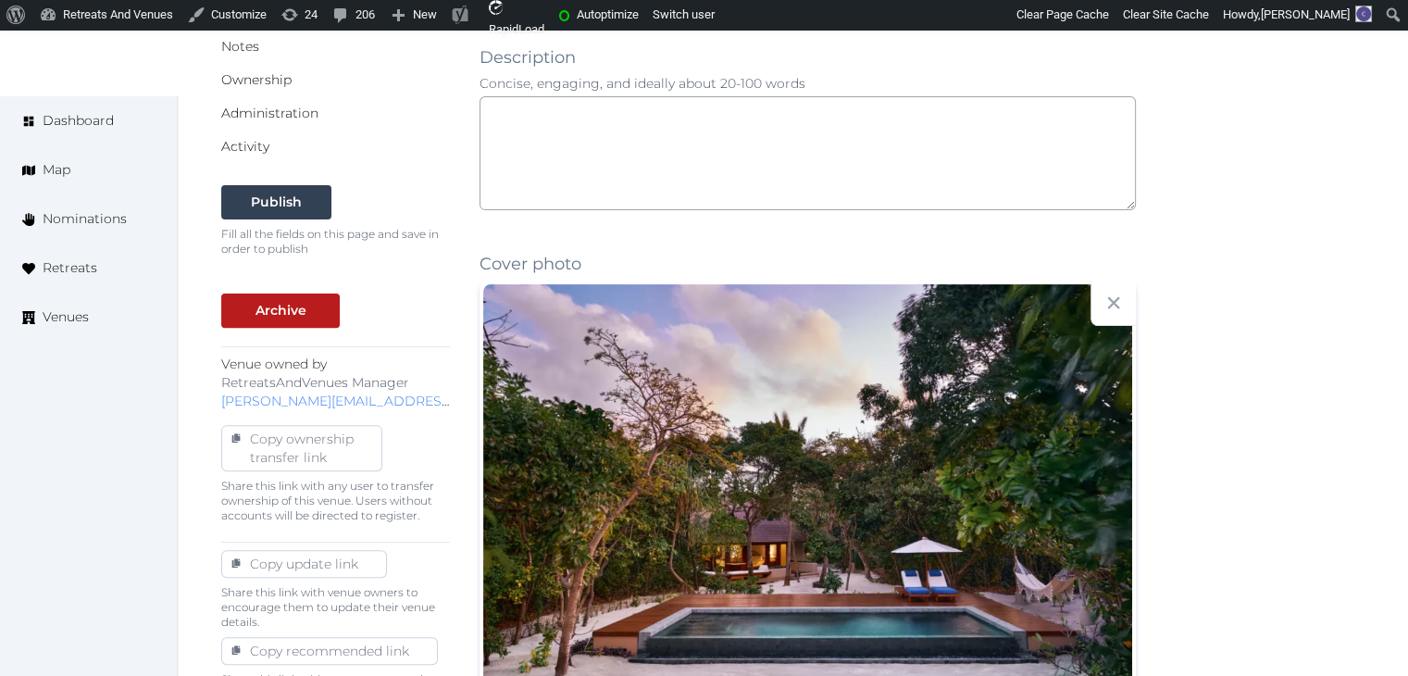
scroll to position [463, 0]
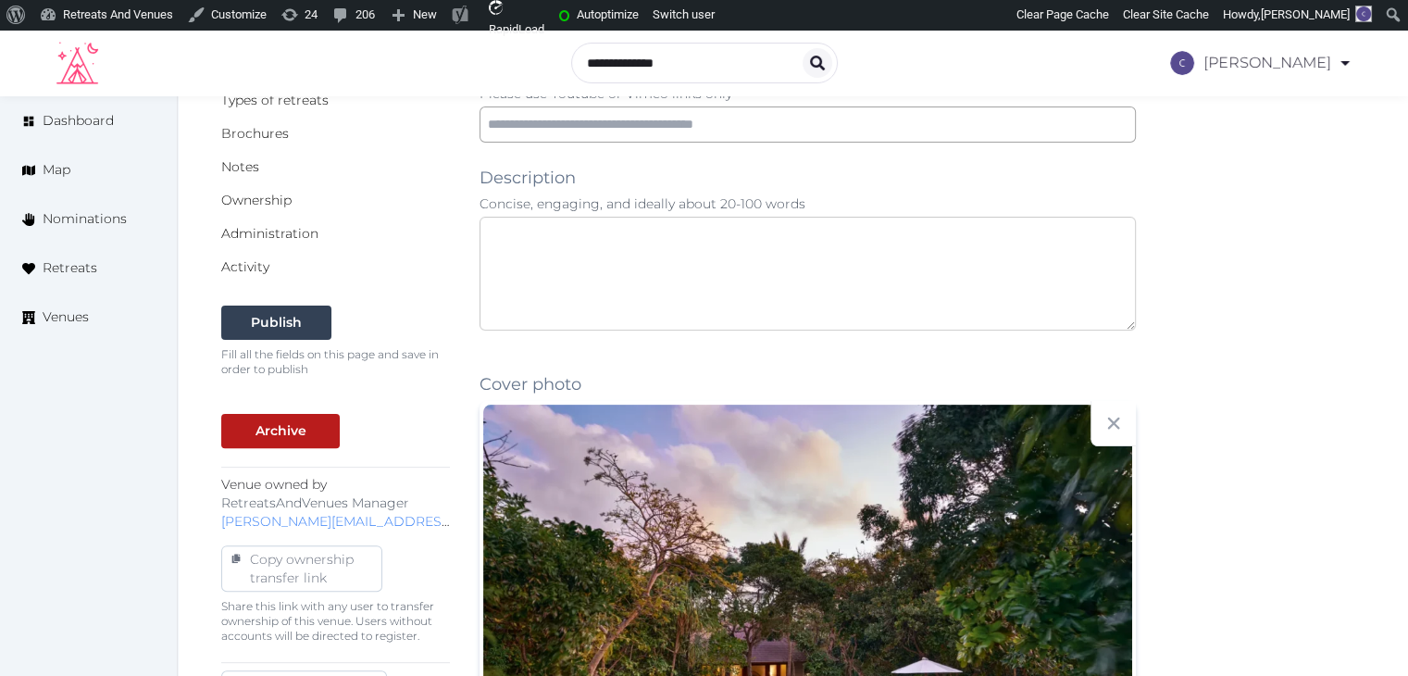
click at [692, 267] on textarea at bounding box center [807, 274] width 656 height 114
paste textarea "**********"
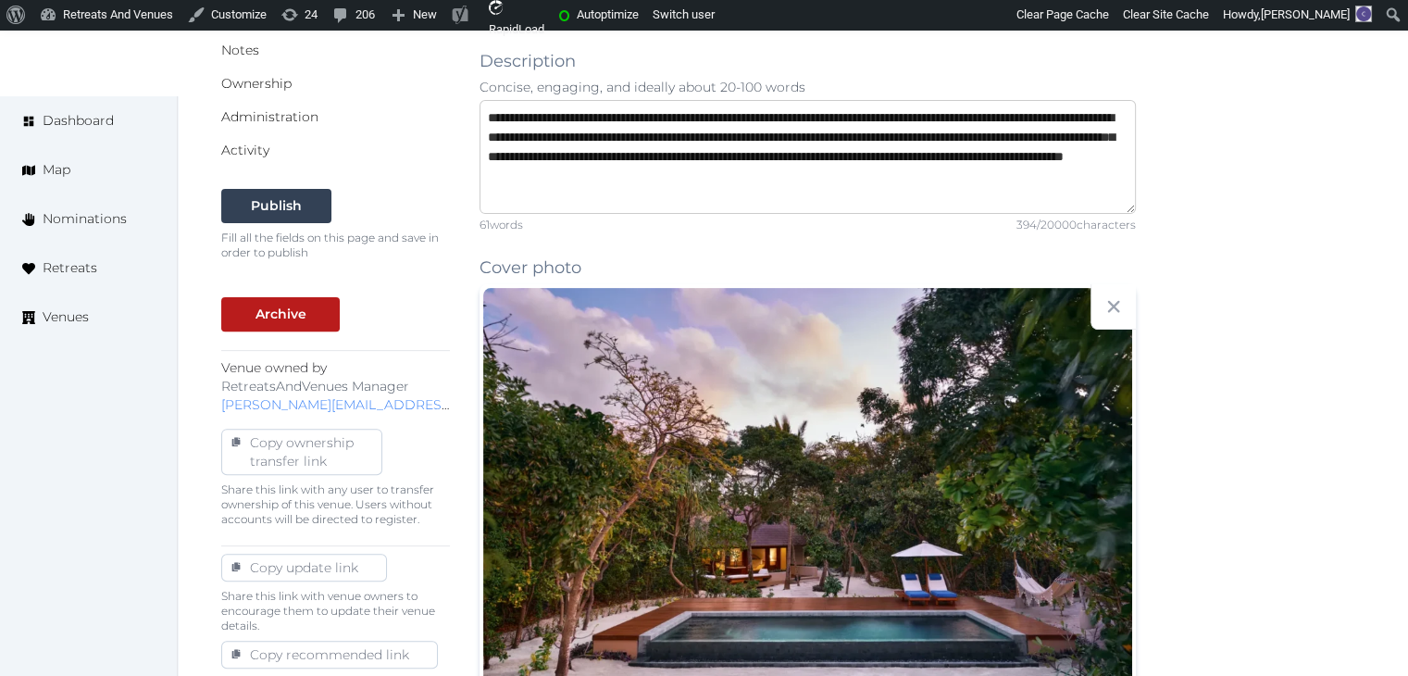
scroll to position [740, 0]
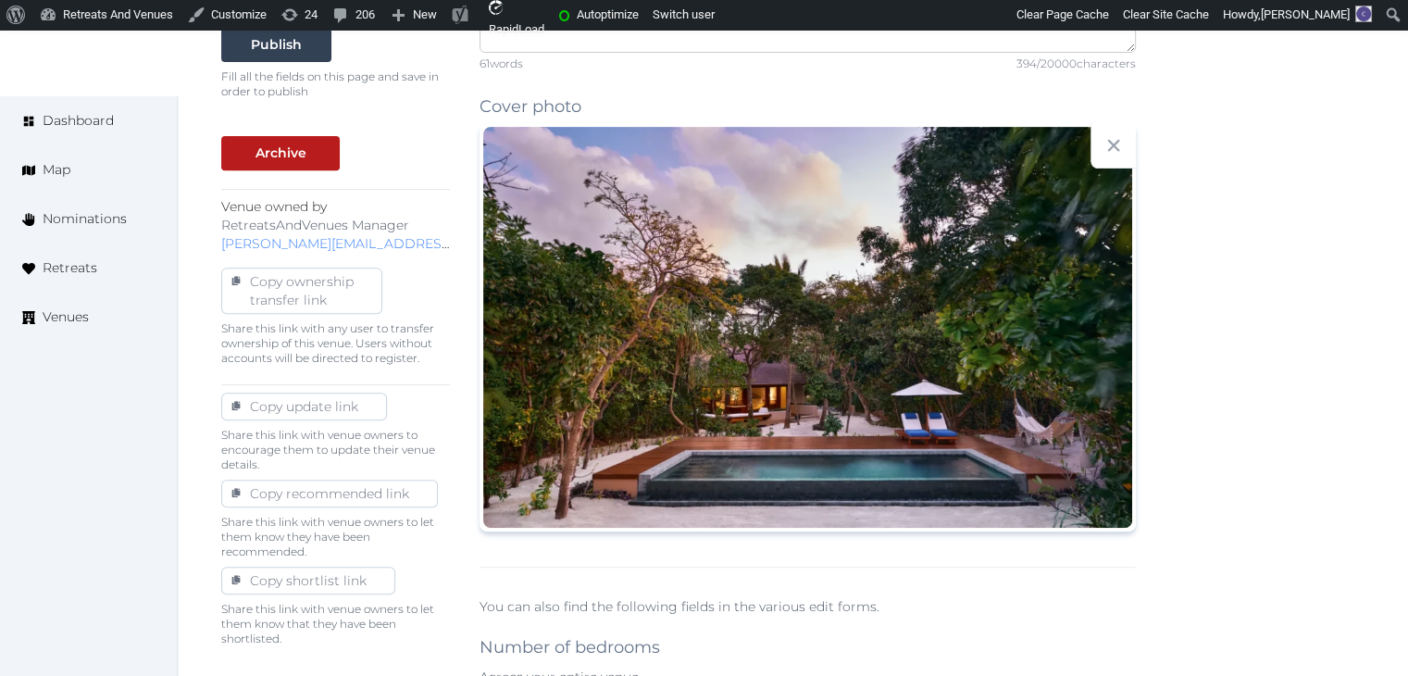
type textarea "**********"
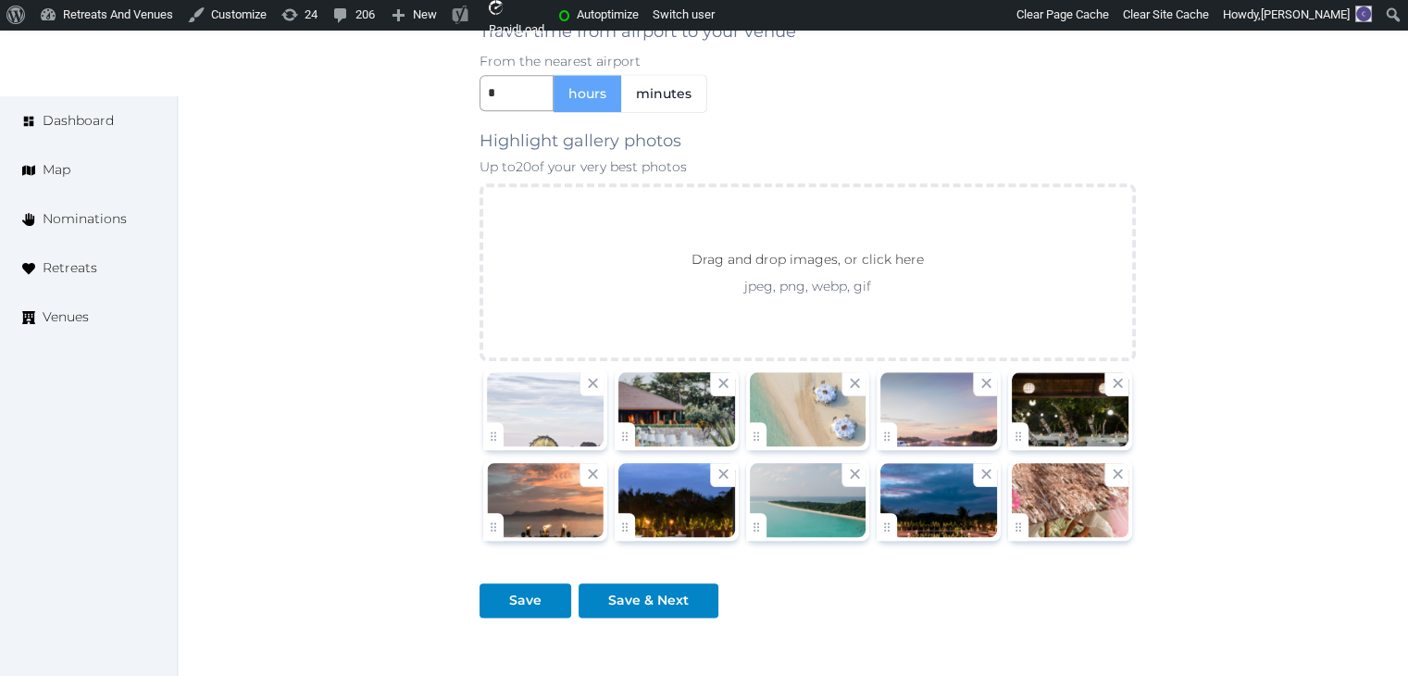
scroll to position [2185, 0]
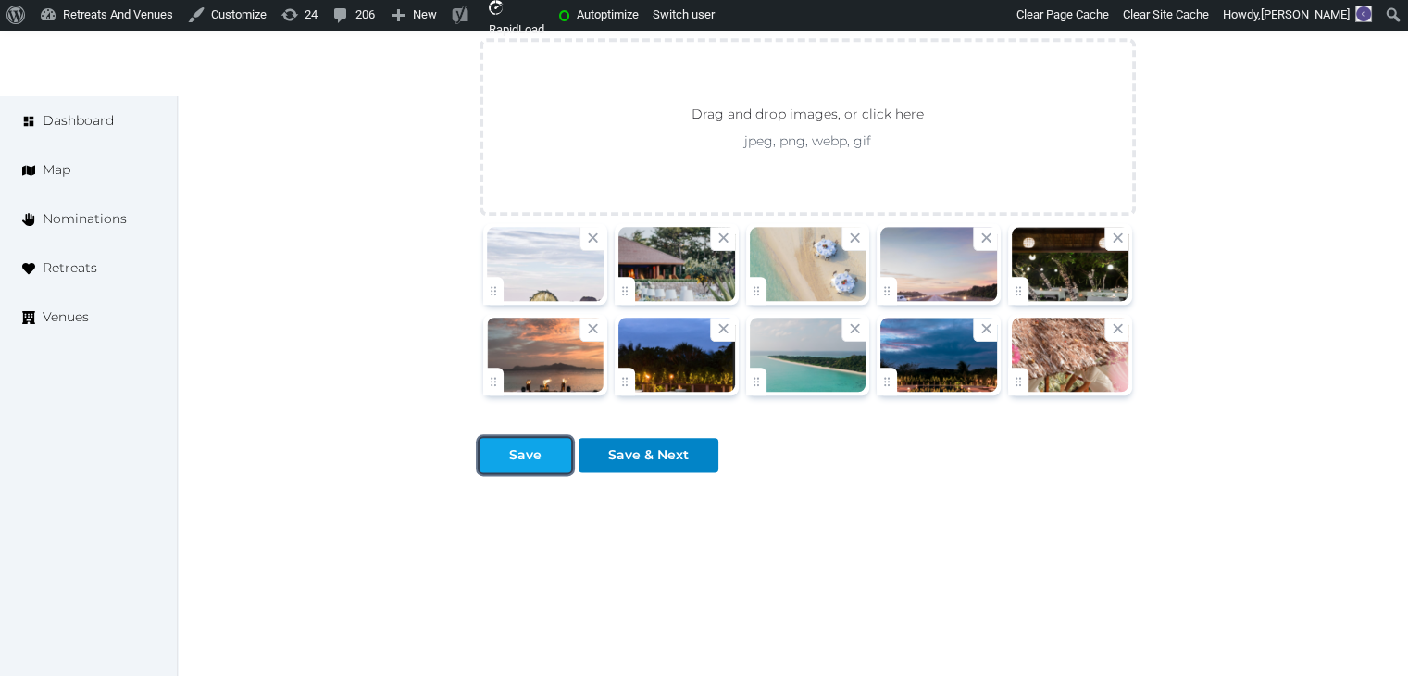
click at [527, 448] on div "Save" at bounding box center [525, 454] width 32 height 19
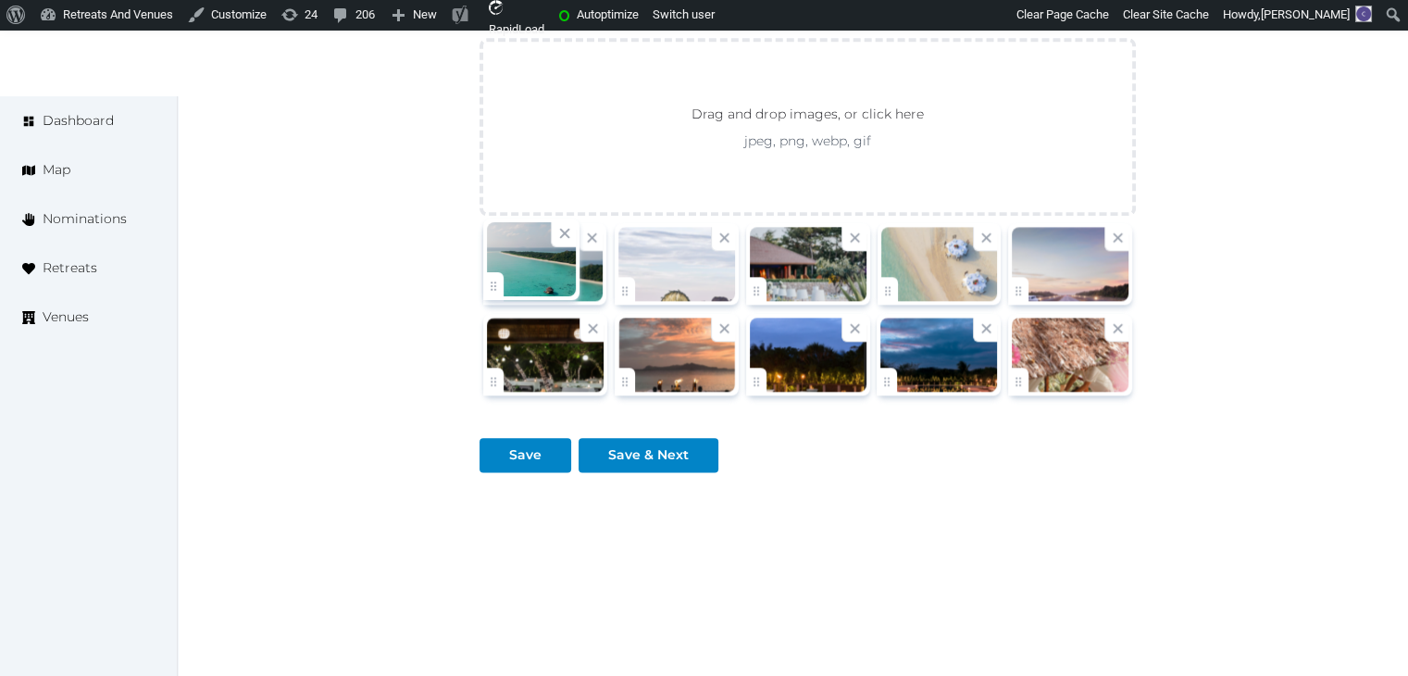
drag, startPoint x: 758, startPoint y: 373, endPoint x: 536, endPoint y: 301, distance: 233.6
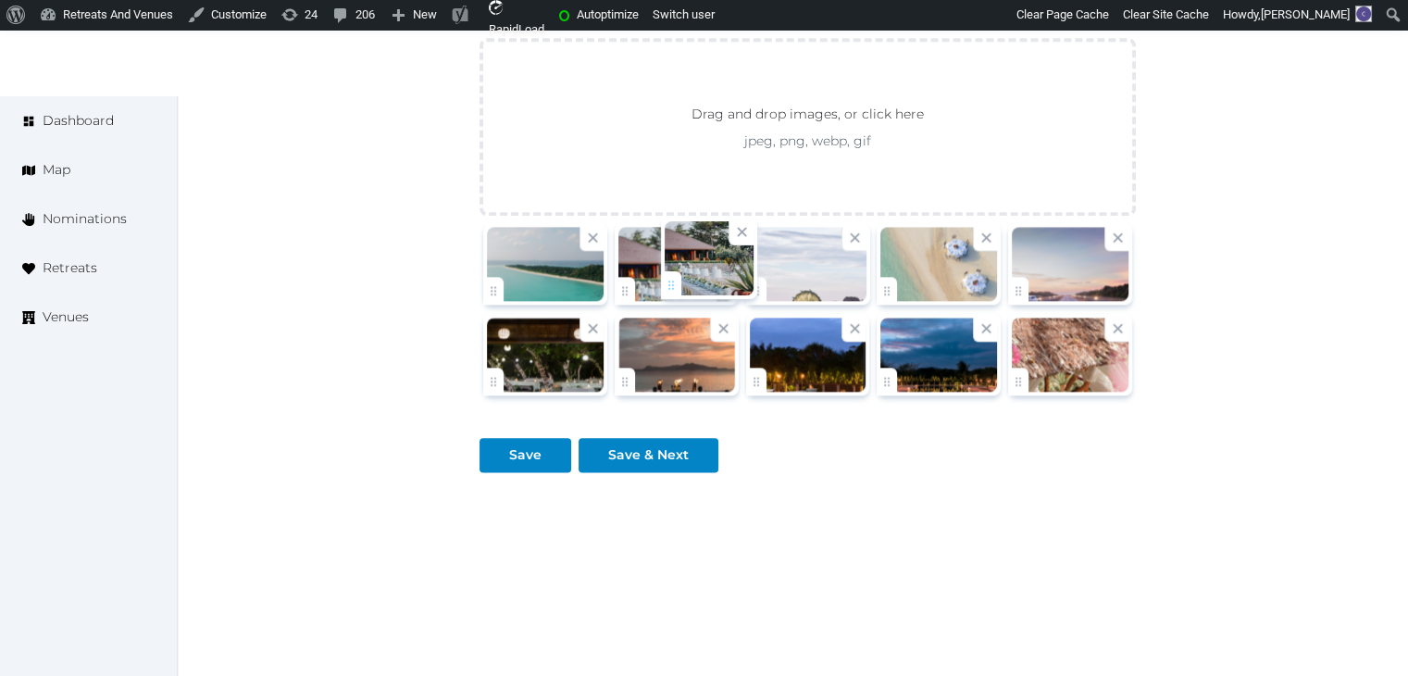
drag, startPoint x: 772, startPoint y: 287, endPoint x: 687, endPoint y: 286, distance: 85.2
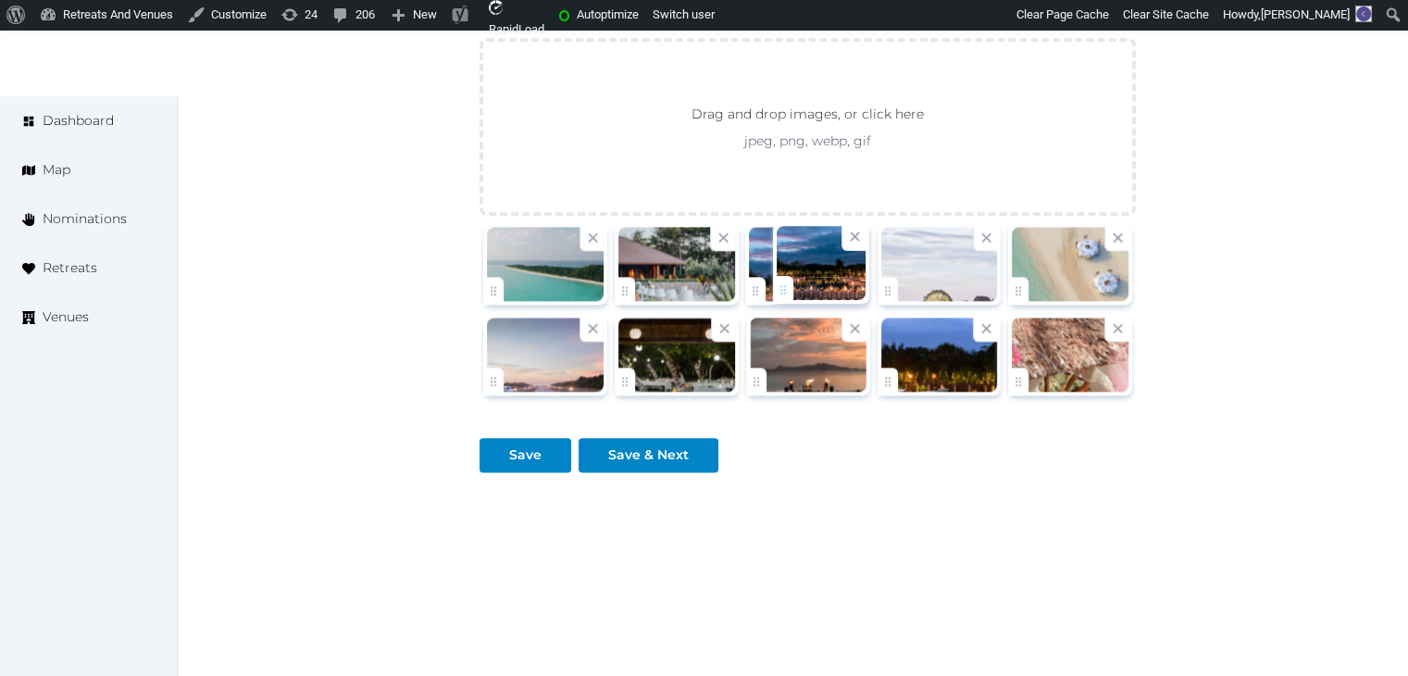
drag, startPoint x: 896, startPoint y: 384, endPoint x: 786, endPoint y: 300, distance: 138.6
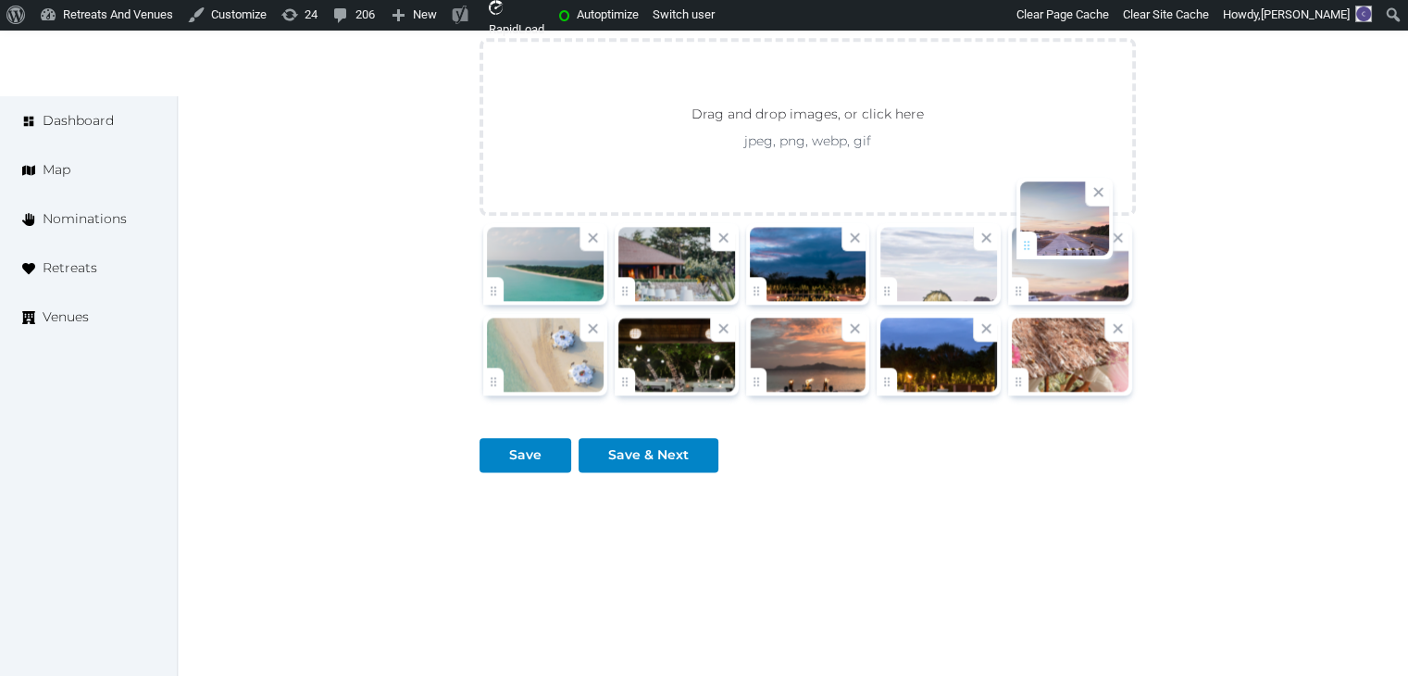
drag, startPoint x: 500, startPoint y: 373, endPoint x: 1034, endPoint y: 267, distance: 544.3
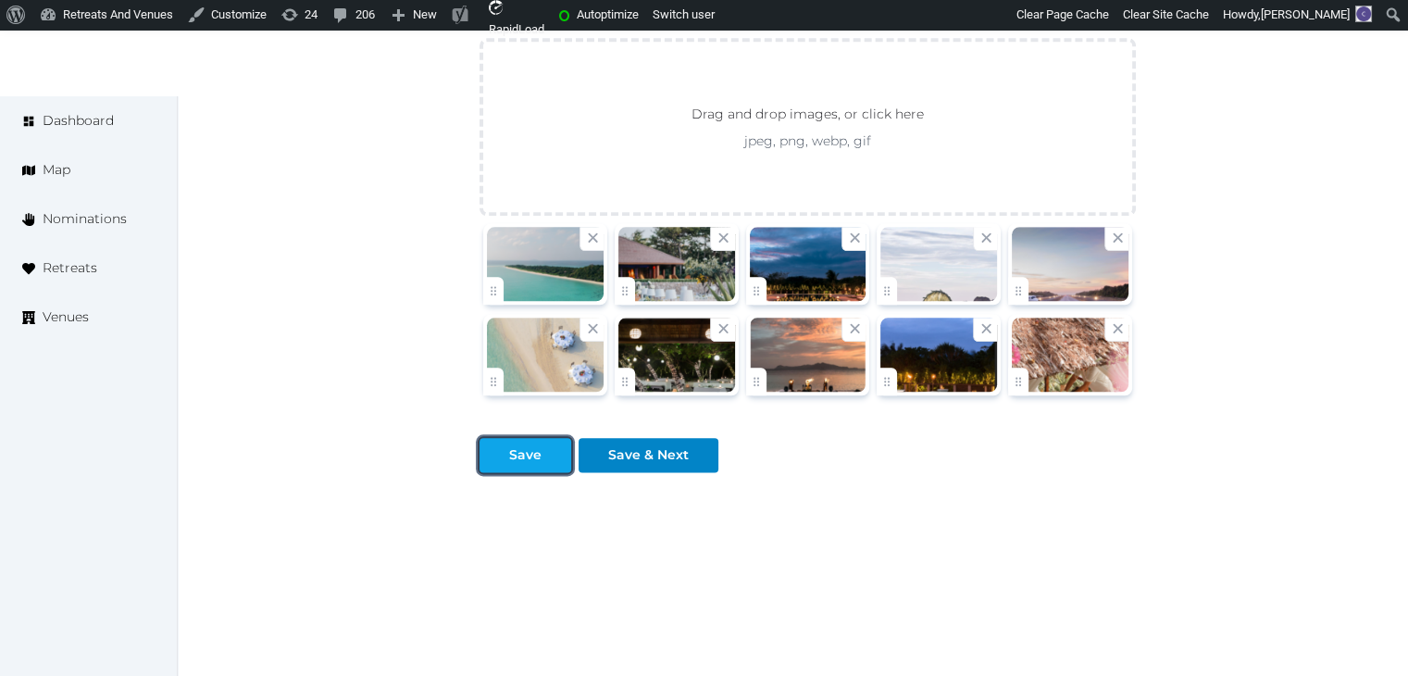
click at [533, 454] on div "Save" at bounding box center [525, 454] width 32 height 19
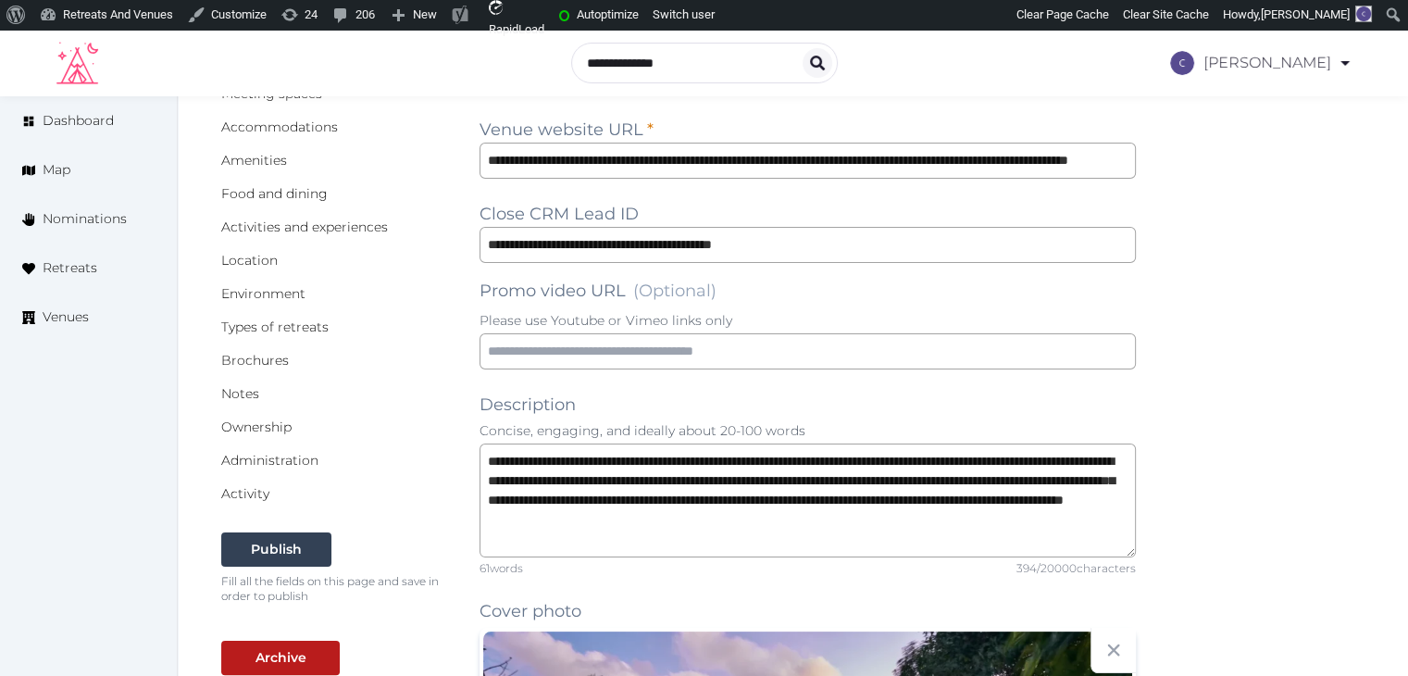
scroll to position [0, 0]
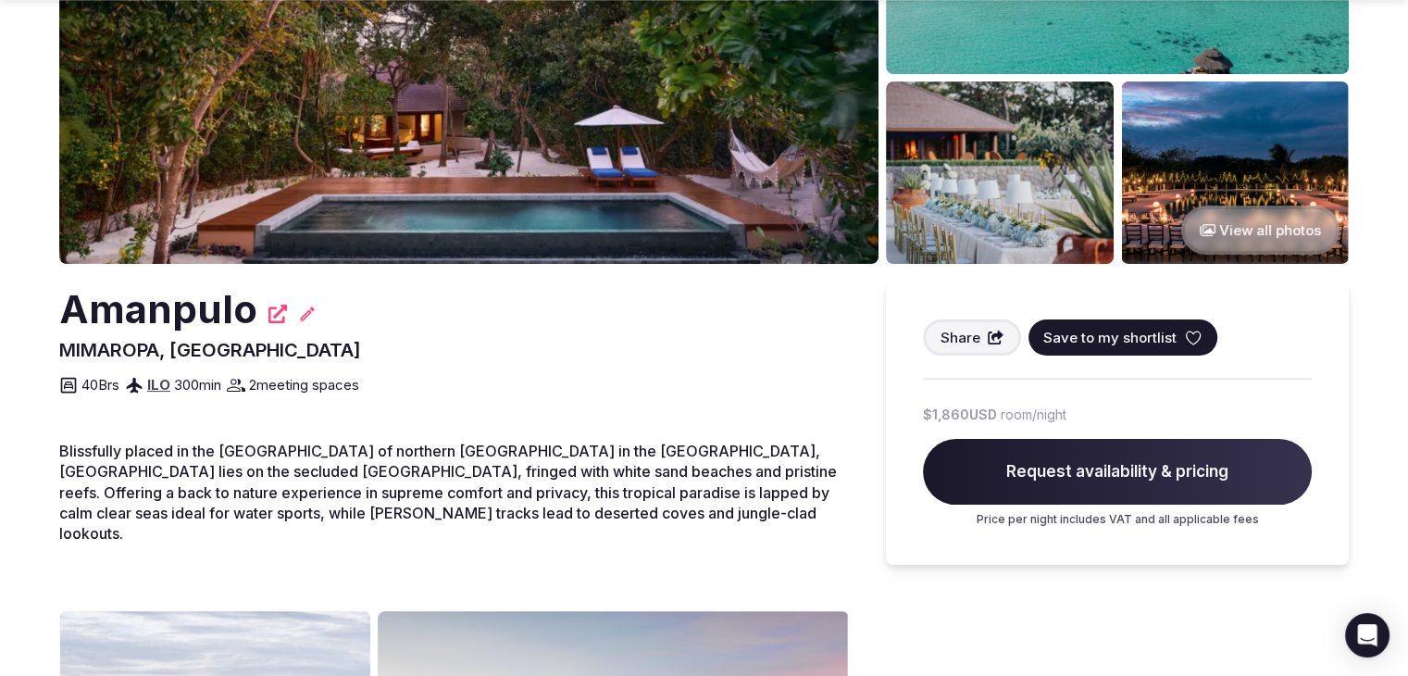
scroll to position [740, 0]
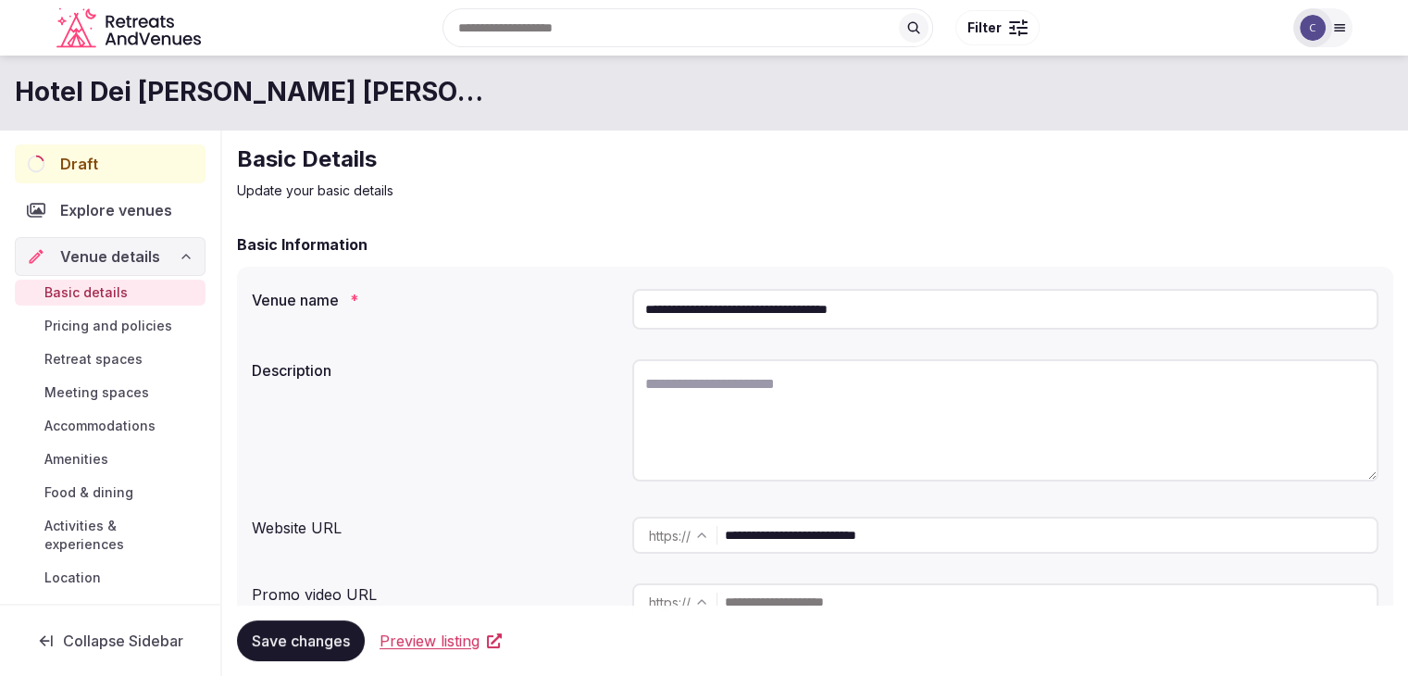
scroll to position [242, 0]
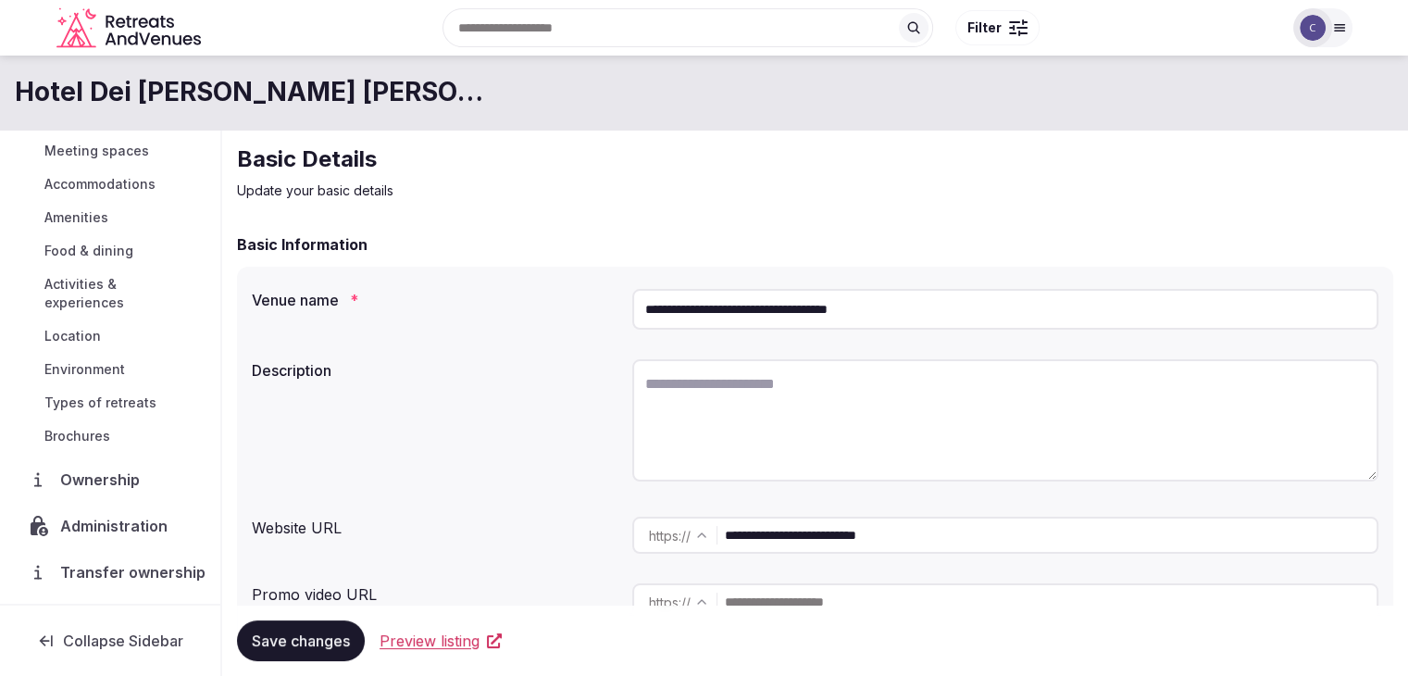
click at [92, 435] on span "Brochures" at bounding box center [77, 436] width 66 height 19
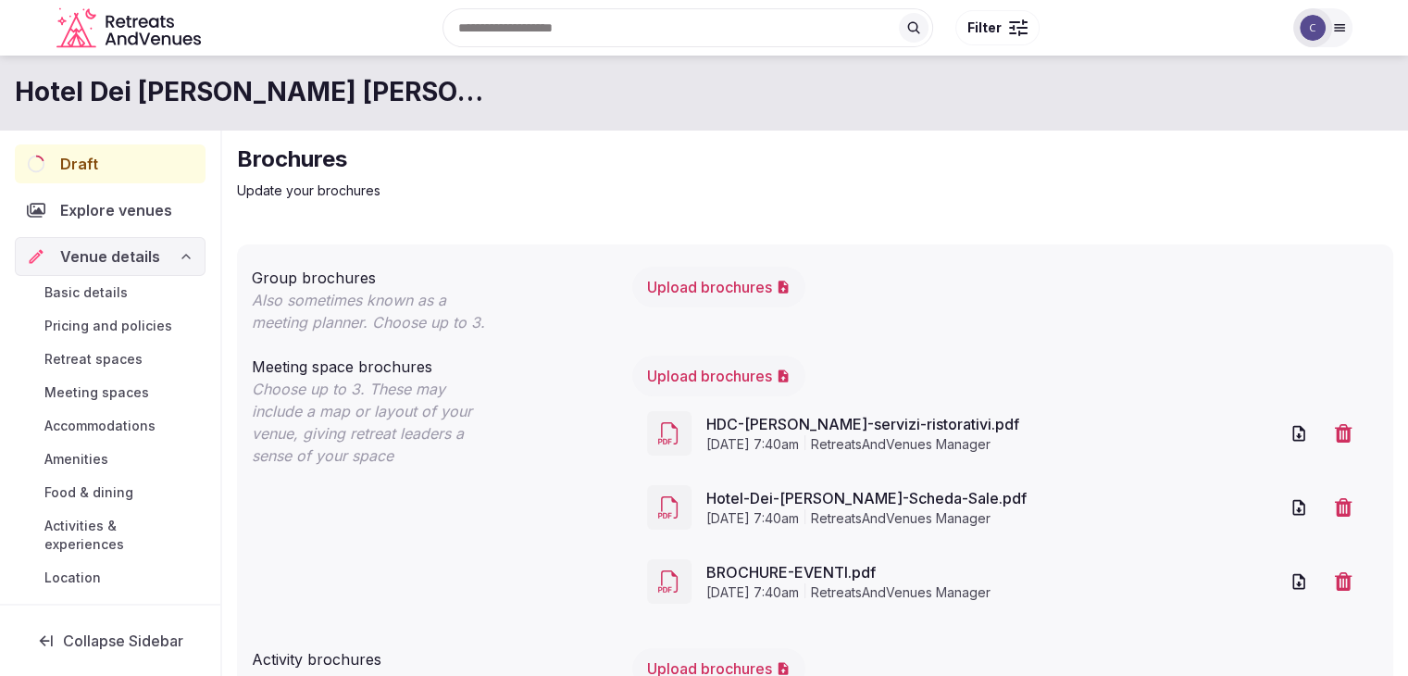
click at [123, 284] on span "Basic details" at bounding box center [85, 292] width 83 height 19
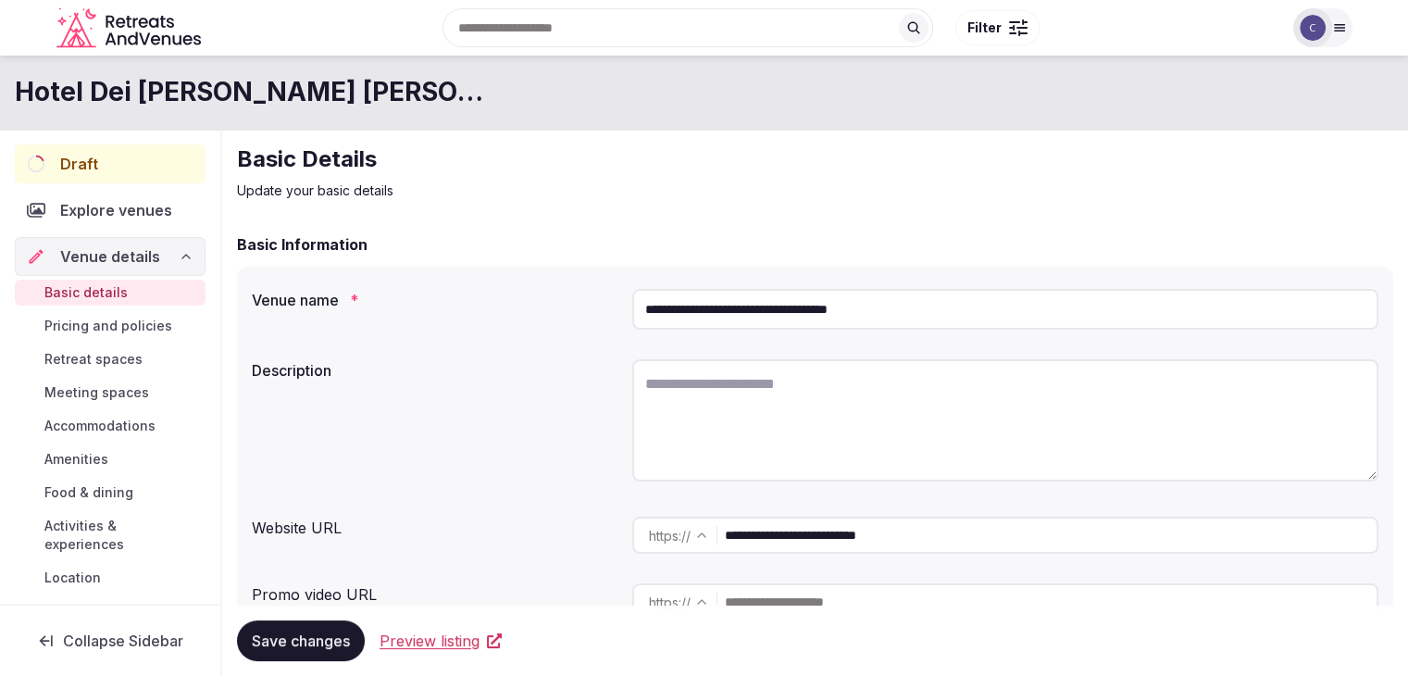
click at [925, 317] on input "**********" at bounding box center [1005, 309] width 746 height 41
click at [850, 443] on textarea at bounding box center [1005, 420] width 746 height 122
paste textarea "**********"
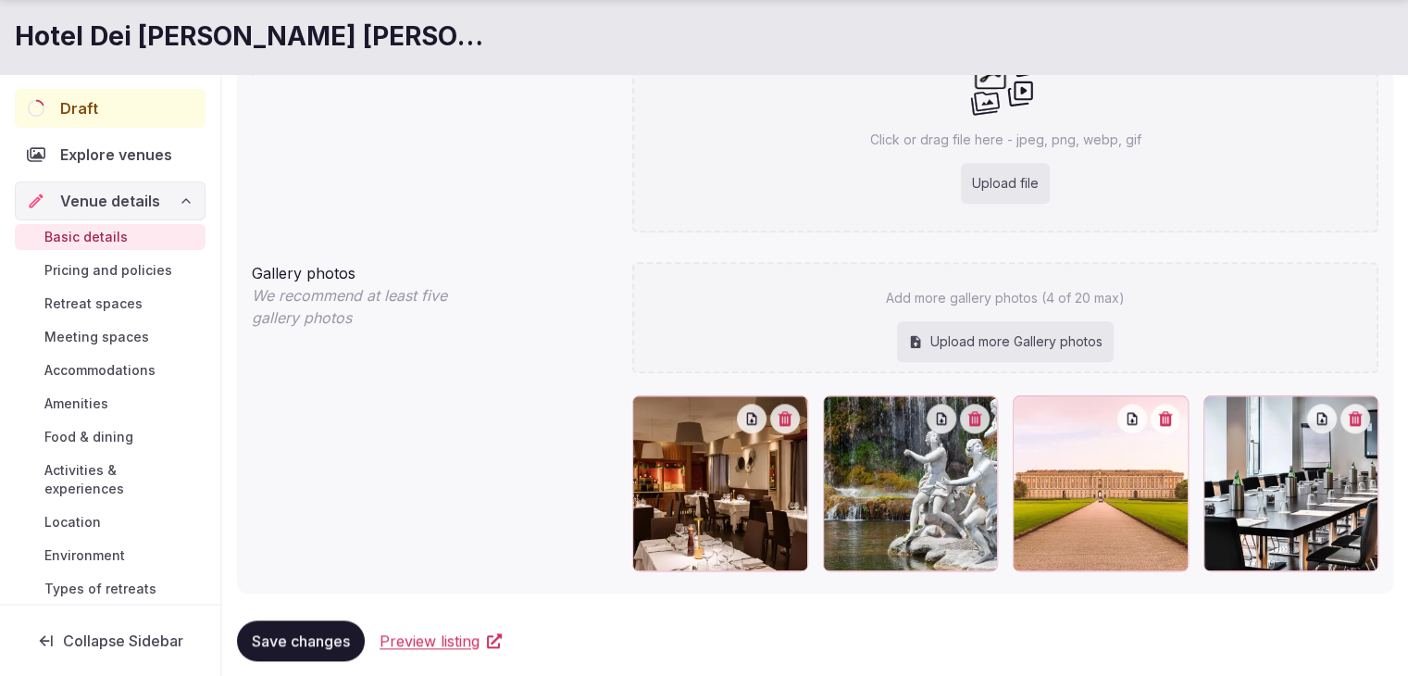
scroll to position [1864, 0]
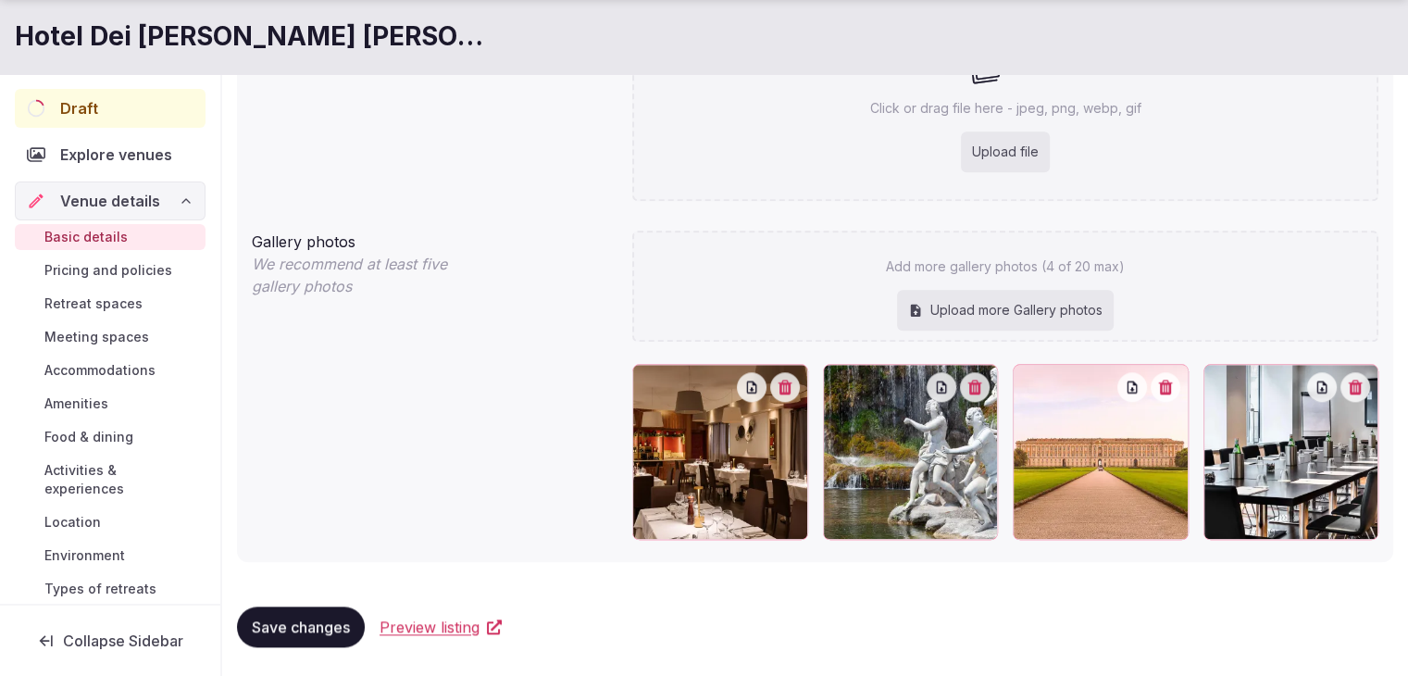
type textarea "**********"
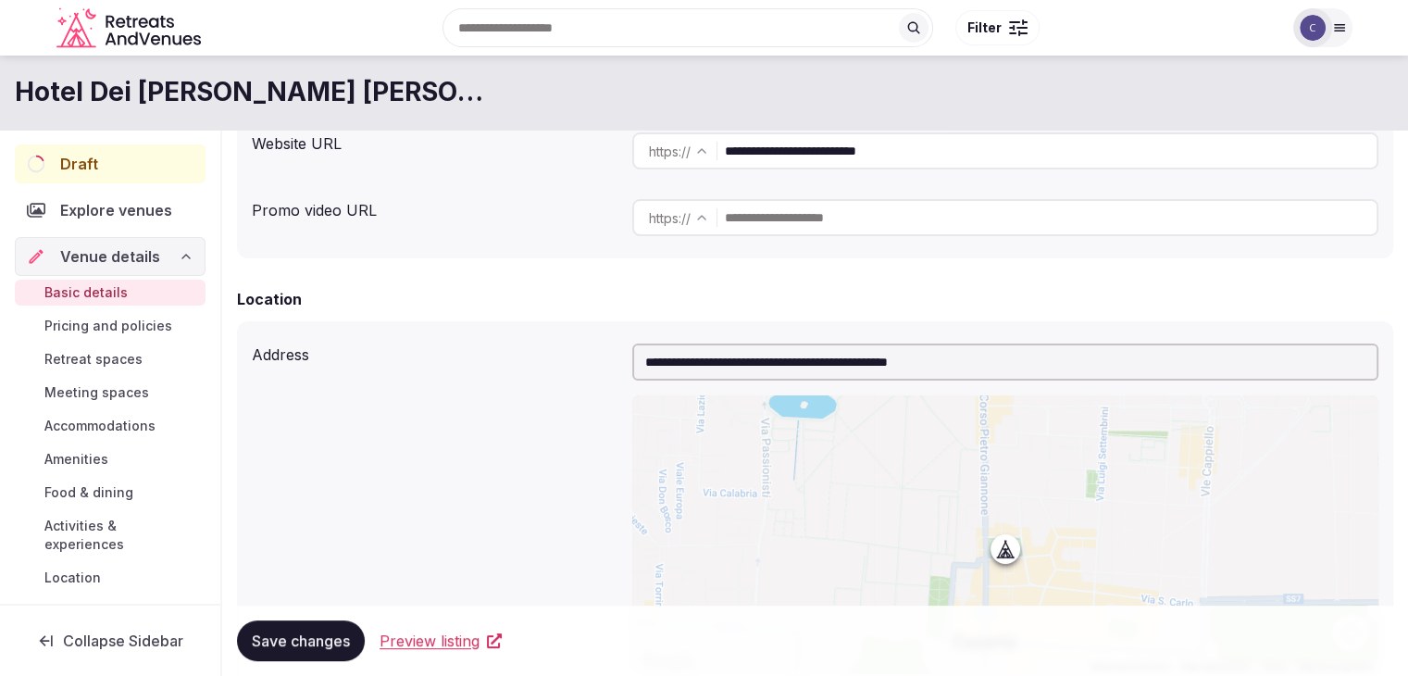
scroll to position [0, 0]
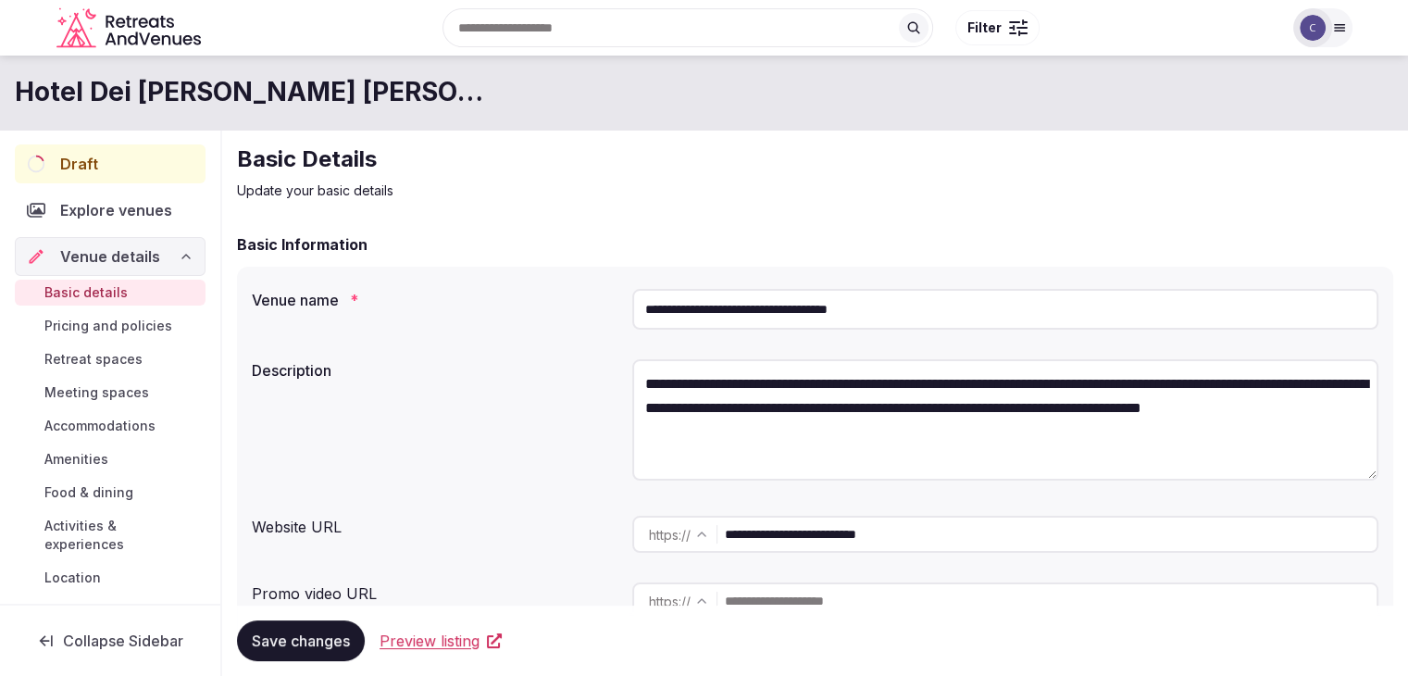
drag, startPoint x: 913, startPoint y: 307, endPoint x: 564, endPoint y: 297, distance: 350.0
click at [564, 297] on div "**********" at bounding box center [815, 309] width 1126 height 56
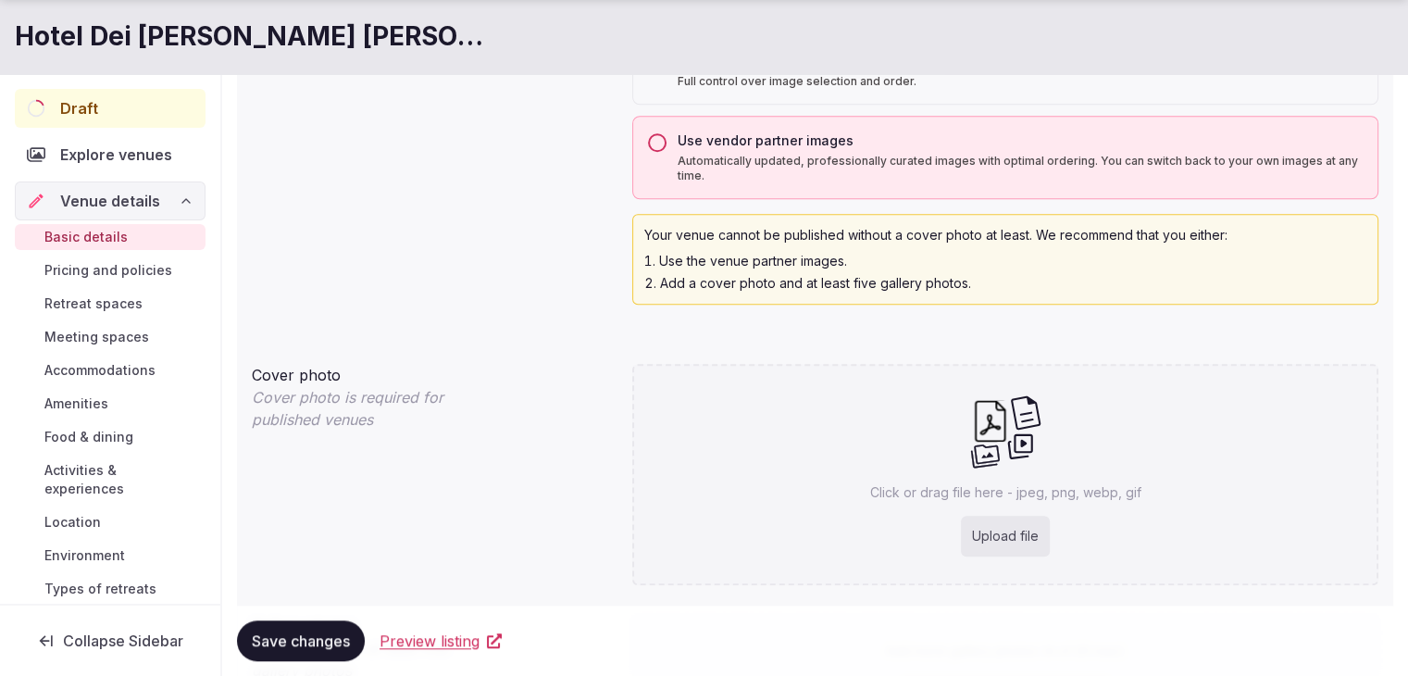
scroll to position [1481, 0]
click at [822, 475] on div "Click or drag file here - jpeg, png, webp, gif Upload file" at bounding box center [1005, 473] width 746 height 221
type input "**********"
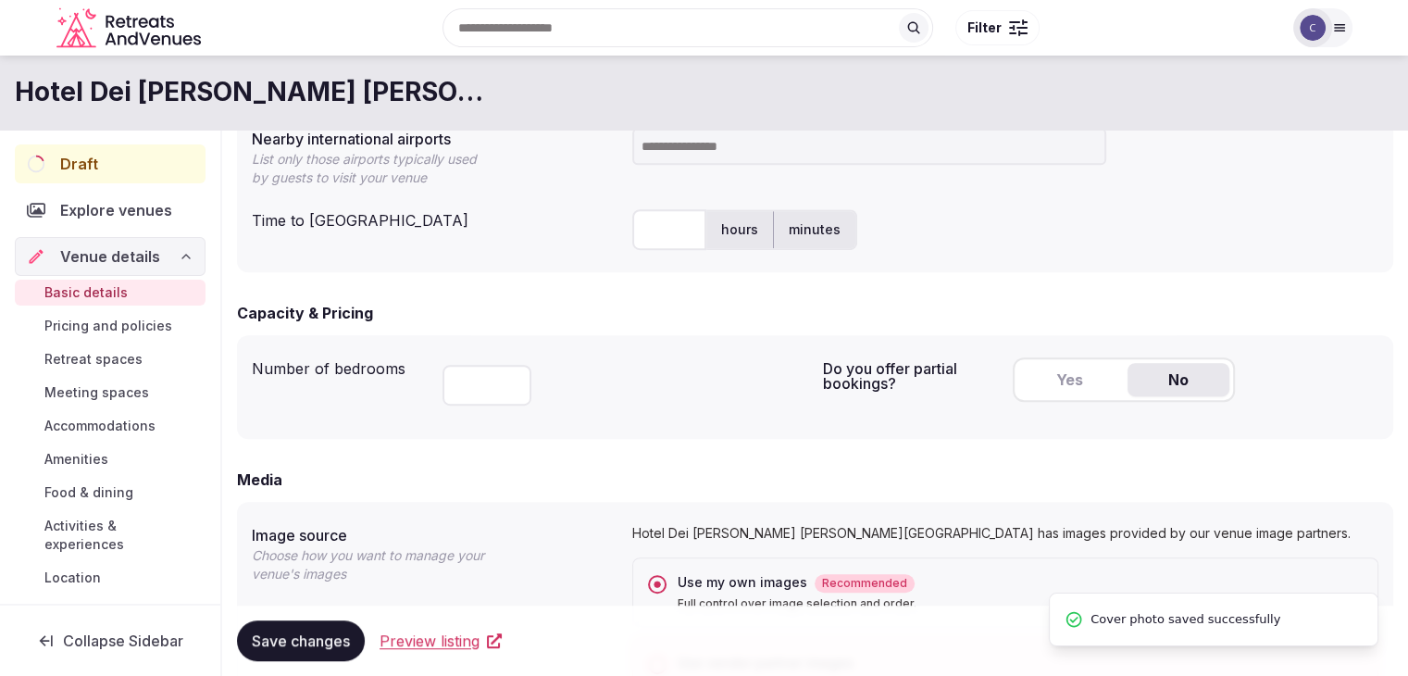
scroll to position [925, 0]
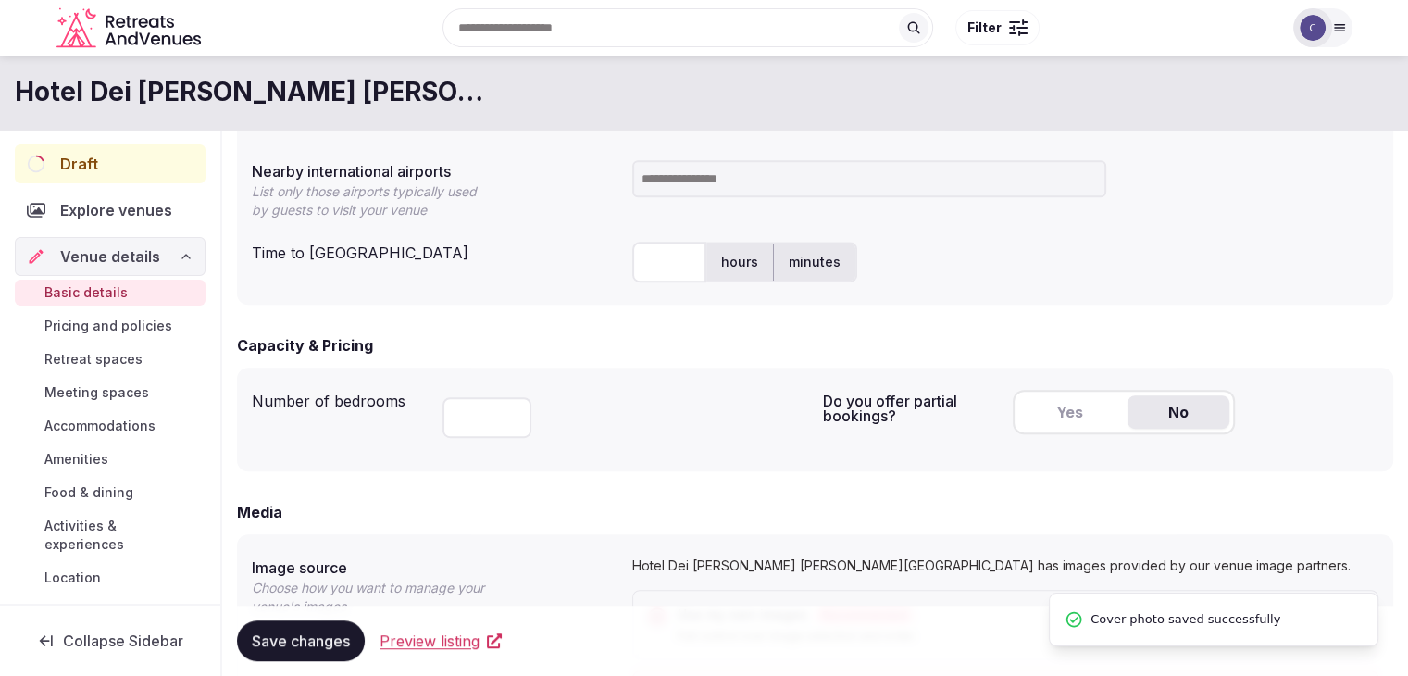
click at [345, 85] on h1 "Hotel Dei Cavalieri Caserta - La Reggia" at bounding box center [252, 92] width 474 height 36
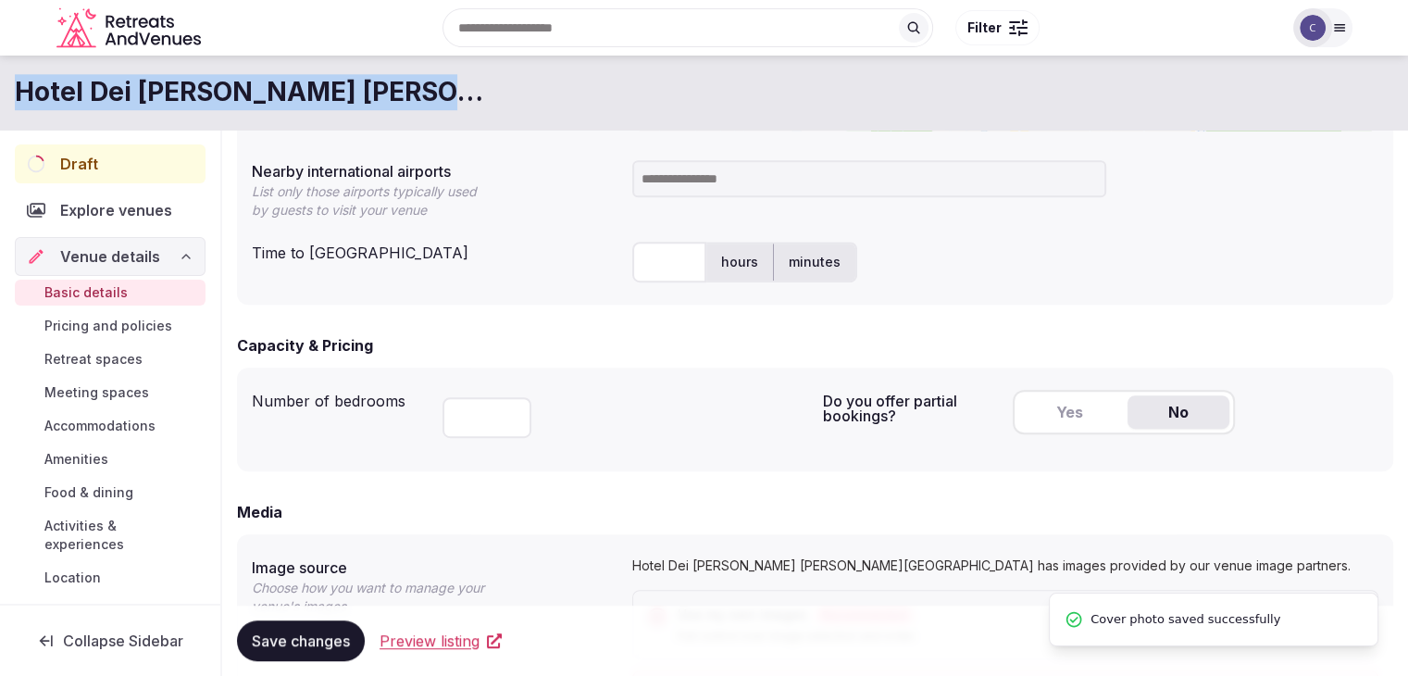
click at [345, 85] on h1 "Hotel Dei Cavalieri Caserta - La Reggia" at bounding box center [252, 92] width 474 height 36
copy div "Hotel Dei Cavalieri Caserta - La Reggia"
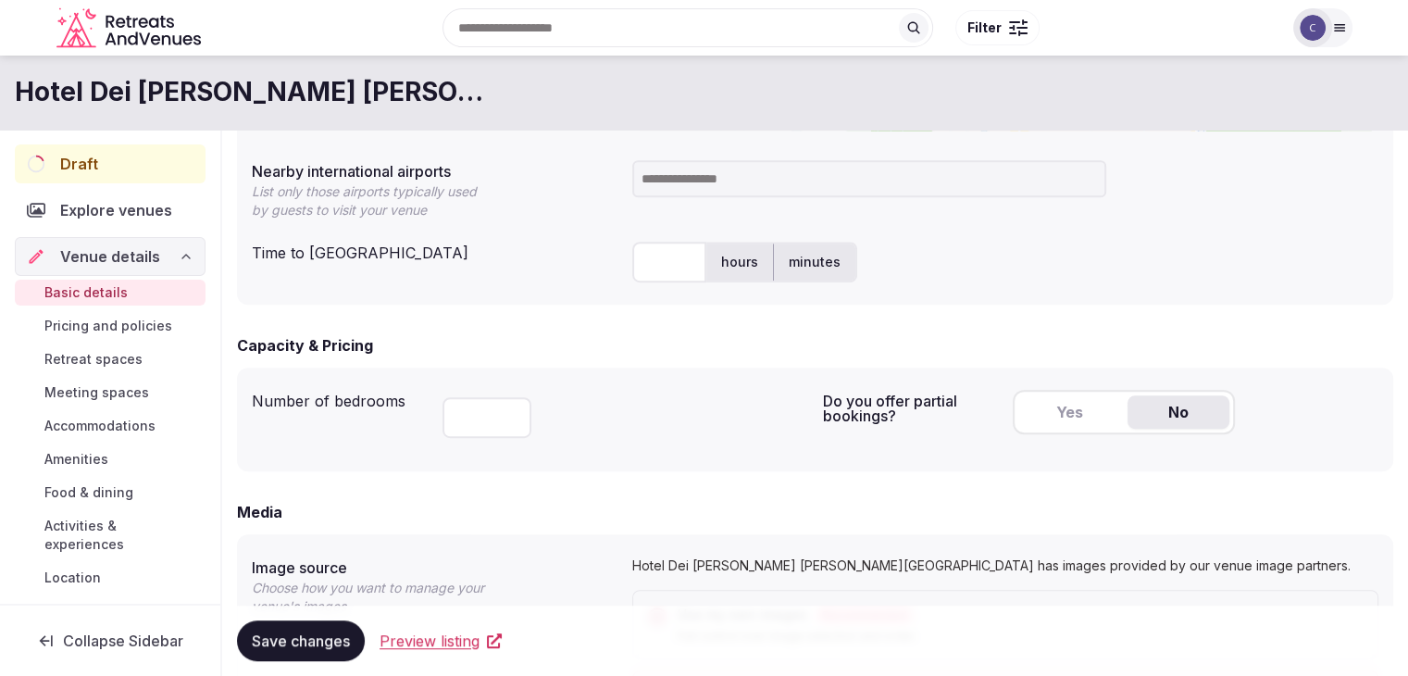
click at [756, 184] on input at bounding box center [869, 178] width 474 height 37
type input "****"
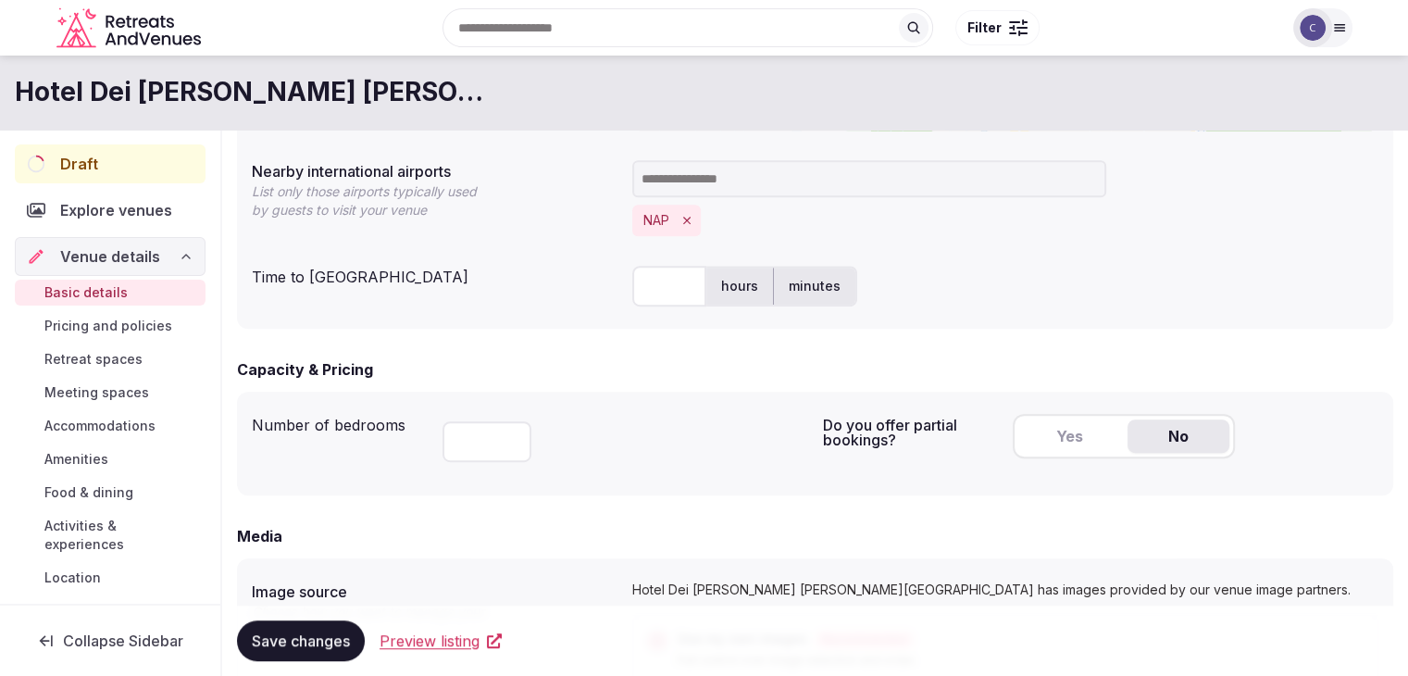
click at [672, 287] on input "text" at bounding box center [669, 286] width 74 height 41
type input "**"
click at [1093, 293] on div "** hours minutes" at bounding box center [1005, 286] width 746 height 41
click at [316, 636] on span "Save changes" at bounding box center [301, 640] width 98 height 19
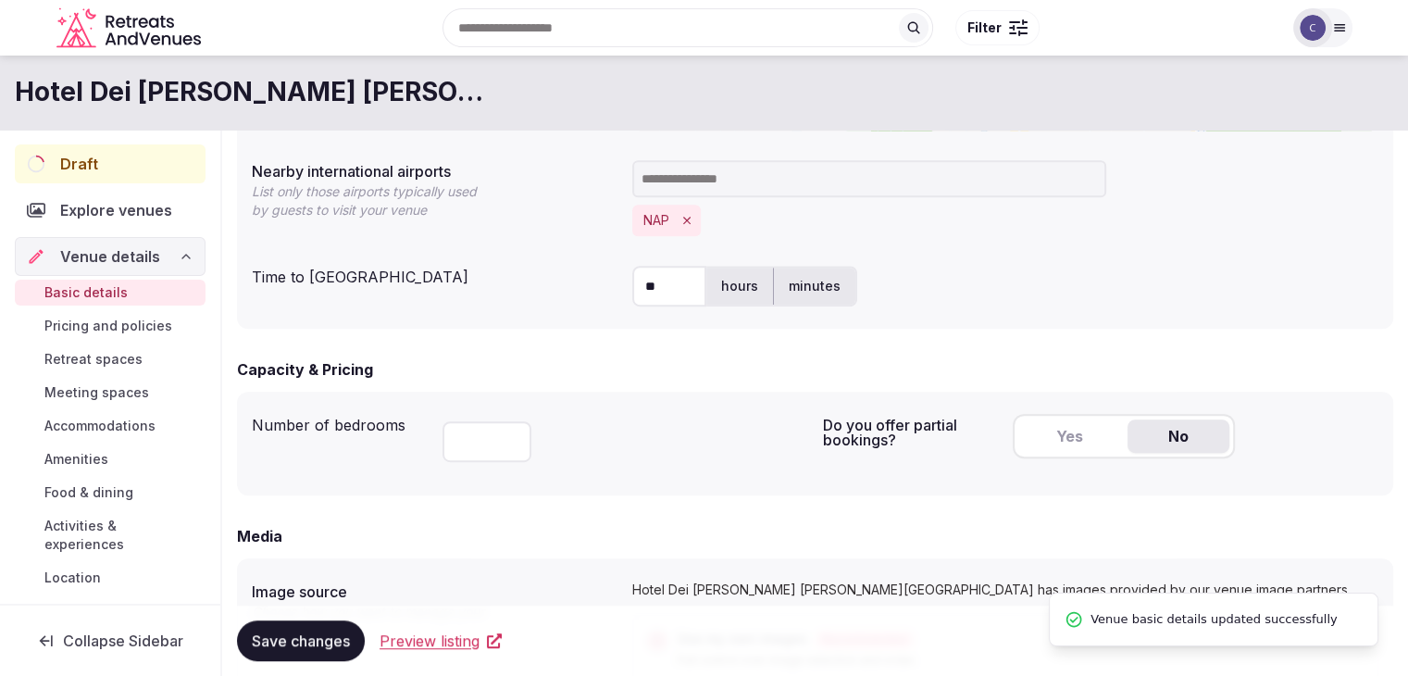
click at [1089, 441] on button "Yes" at bounding box center [1069, 435] width 102 height 33
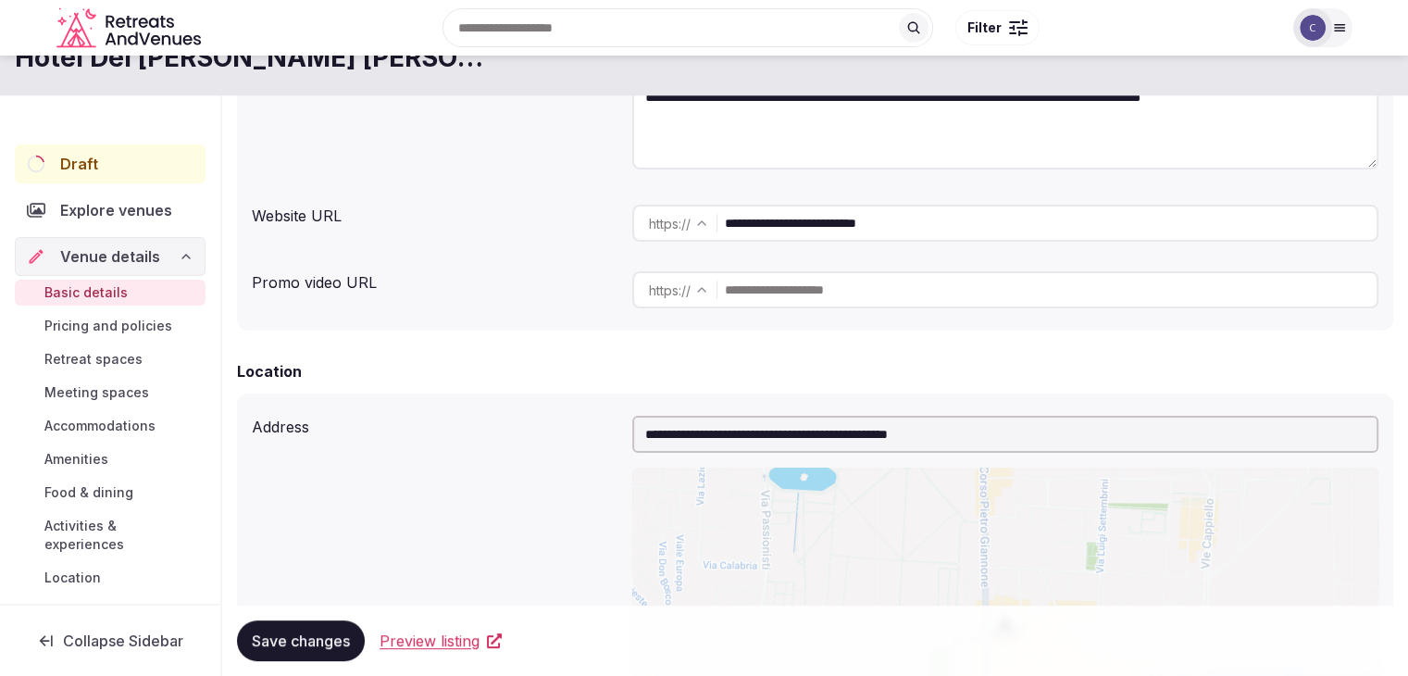
scroll to position [0, 0]
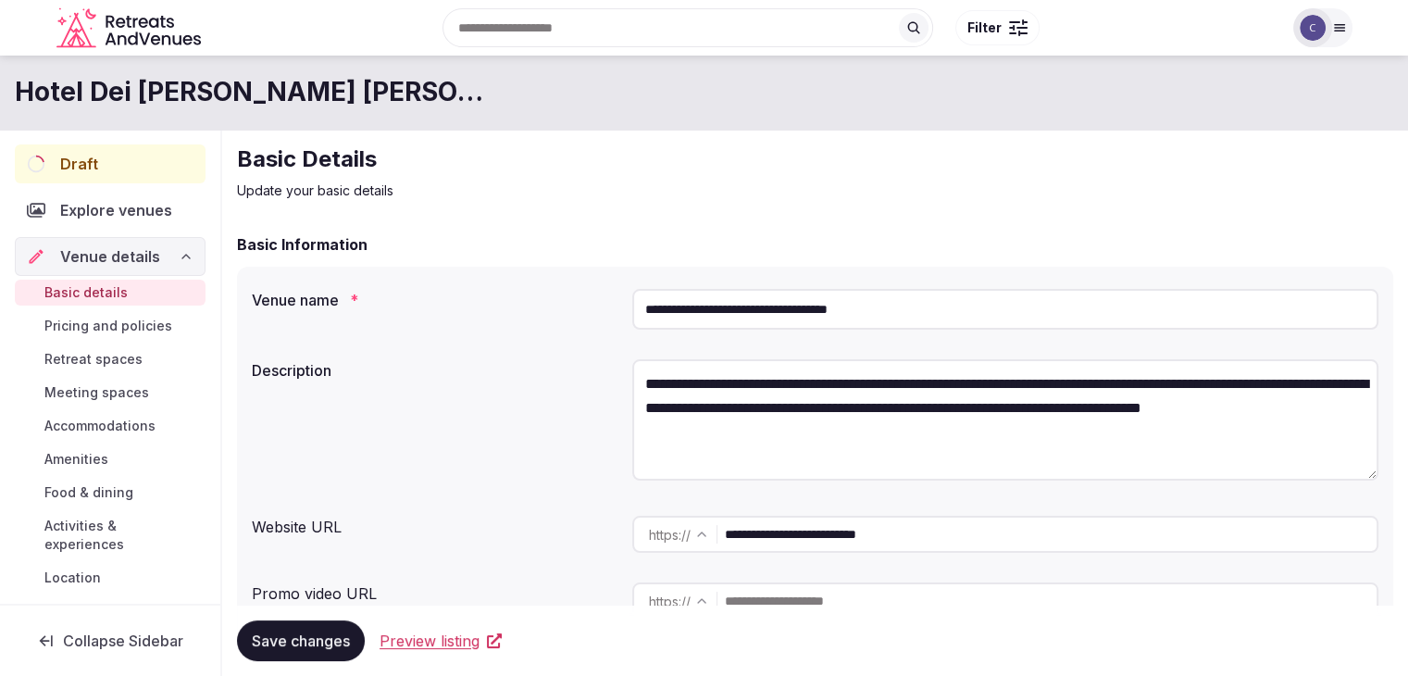
click at [763, 305] on input "**********" at bounding box center [1005, 309] width 746 height 41
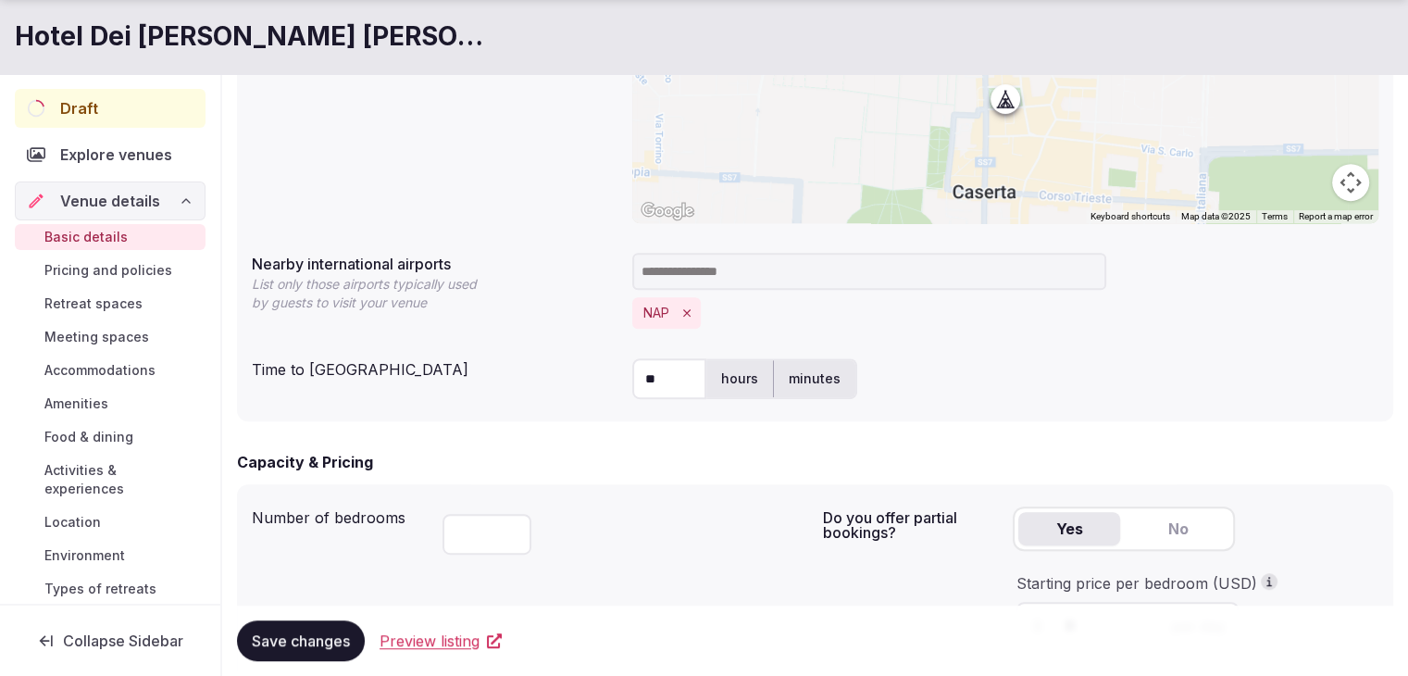
scroll to position [1203, 0]
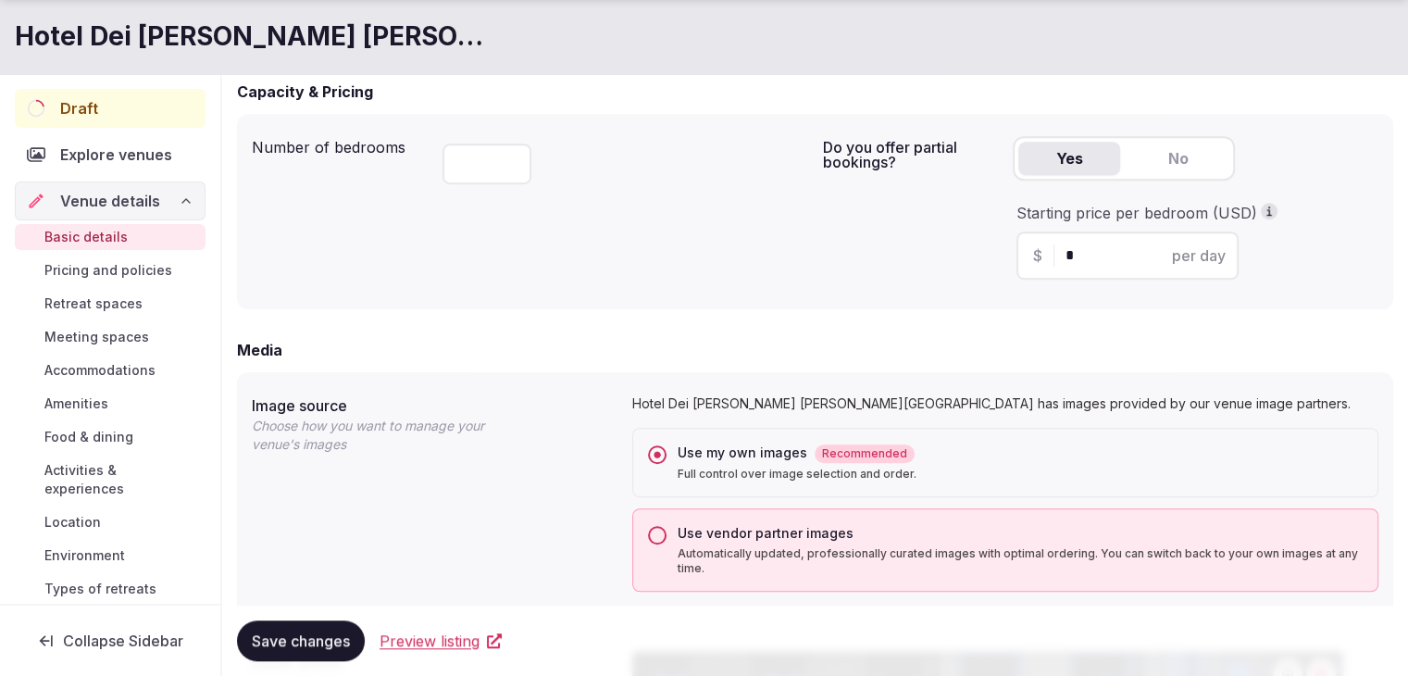
drag, startPoint x: 1103, startPoint y: 250, endPoint x: 1024, endPoint y: 250, distance: 79.6
click at [1033, 250] on div "$ * per day" at bounding box center [1127, 255] width 222 height 48
type input "***"
click at [854, 296] on div "Number of bedrooms ** Do you offer partial bookings? Yes No Starting price per …" at bounding box center [815, 211] width 1156 height 194
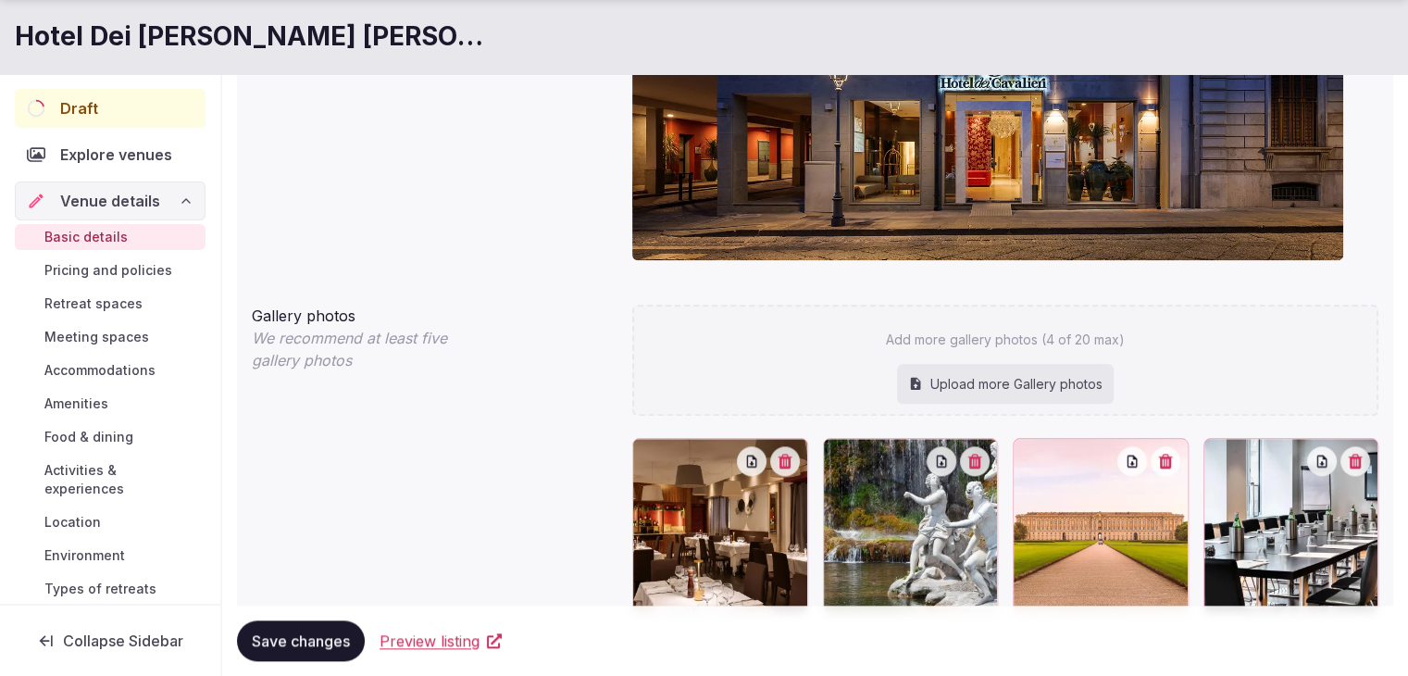
scroll to position [2067, 0]
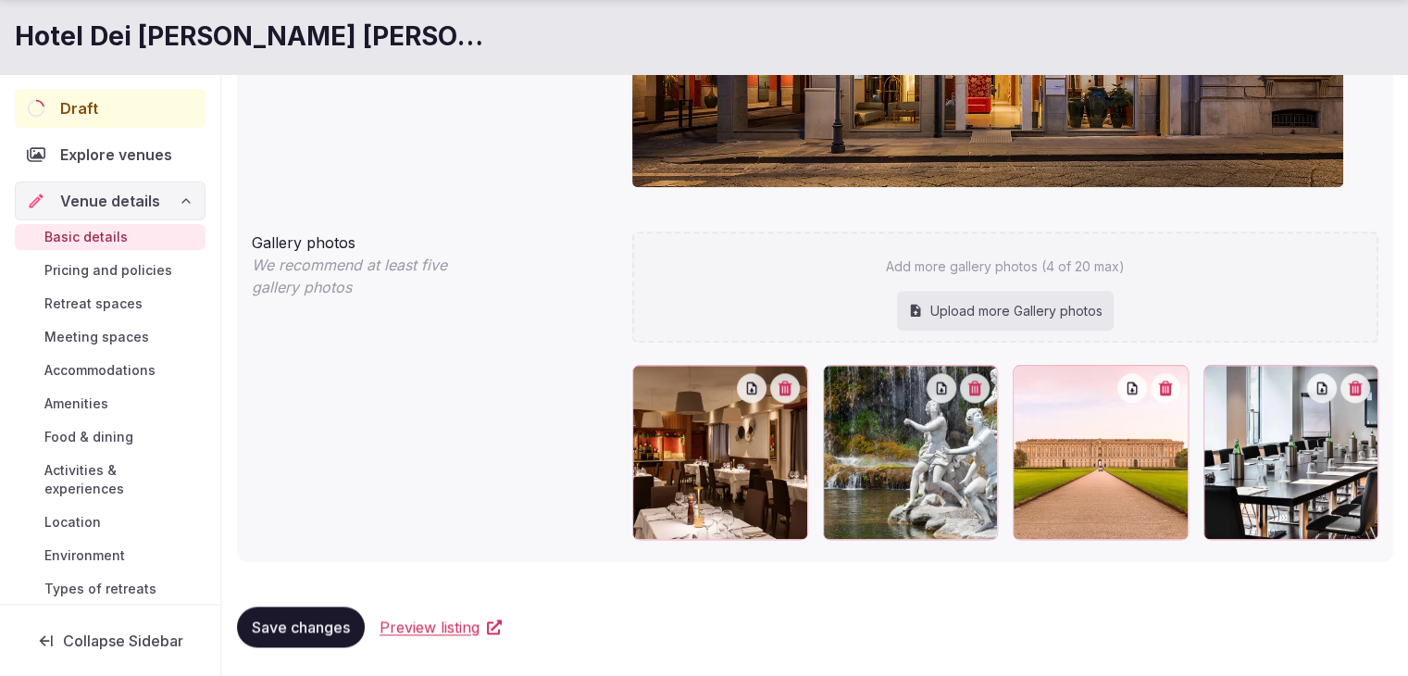
click at [318, 640] on button "Save changes" at bounding box center [301, 626] width 128 height 41
click at [86, 334] on span "Meeting spaces" at bounding box center [96, 337] width 105 height 19
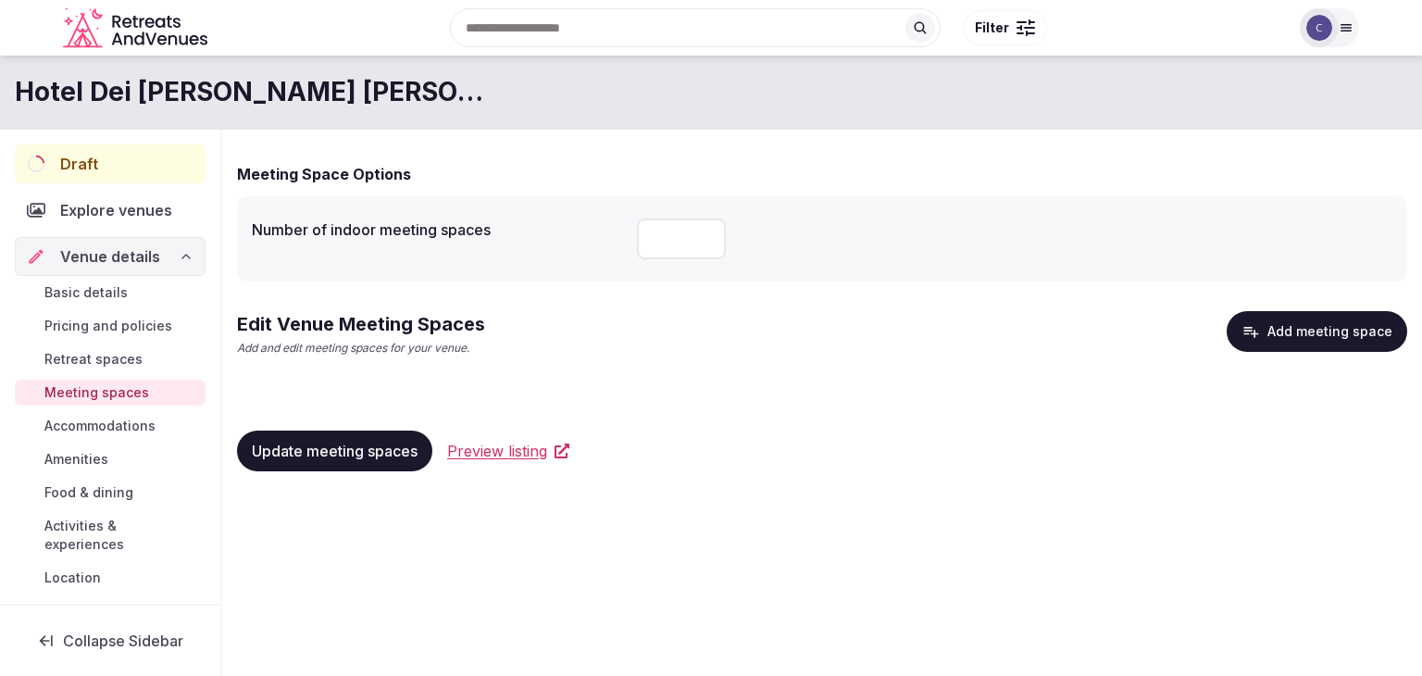
click at [112, 293] on span "Basic details" at bounding box center [85, 292] width 83 height 19
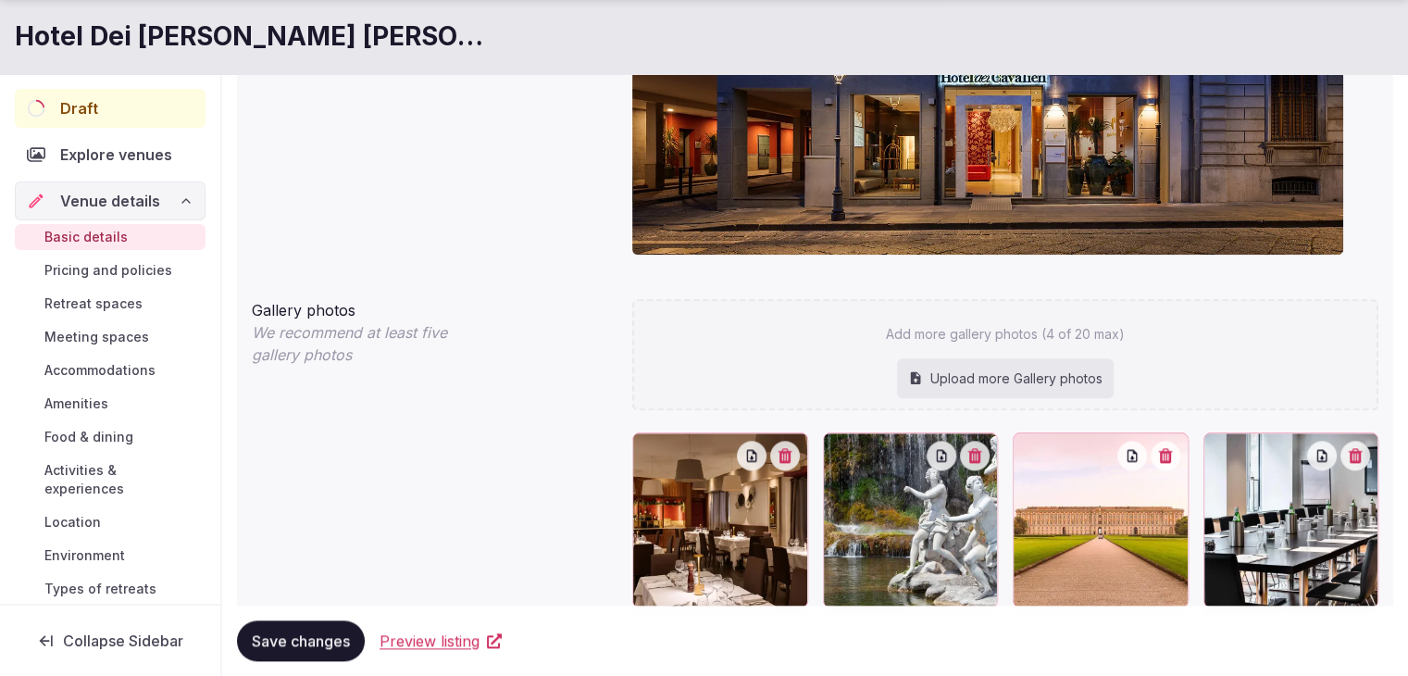
scroll to position [2067, 0]
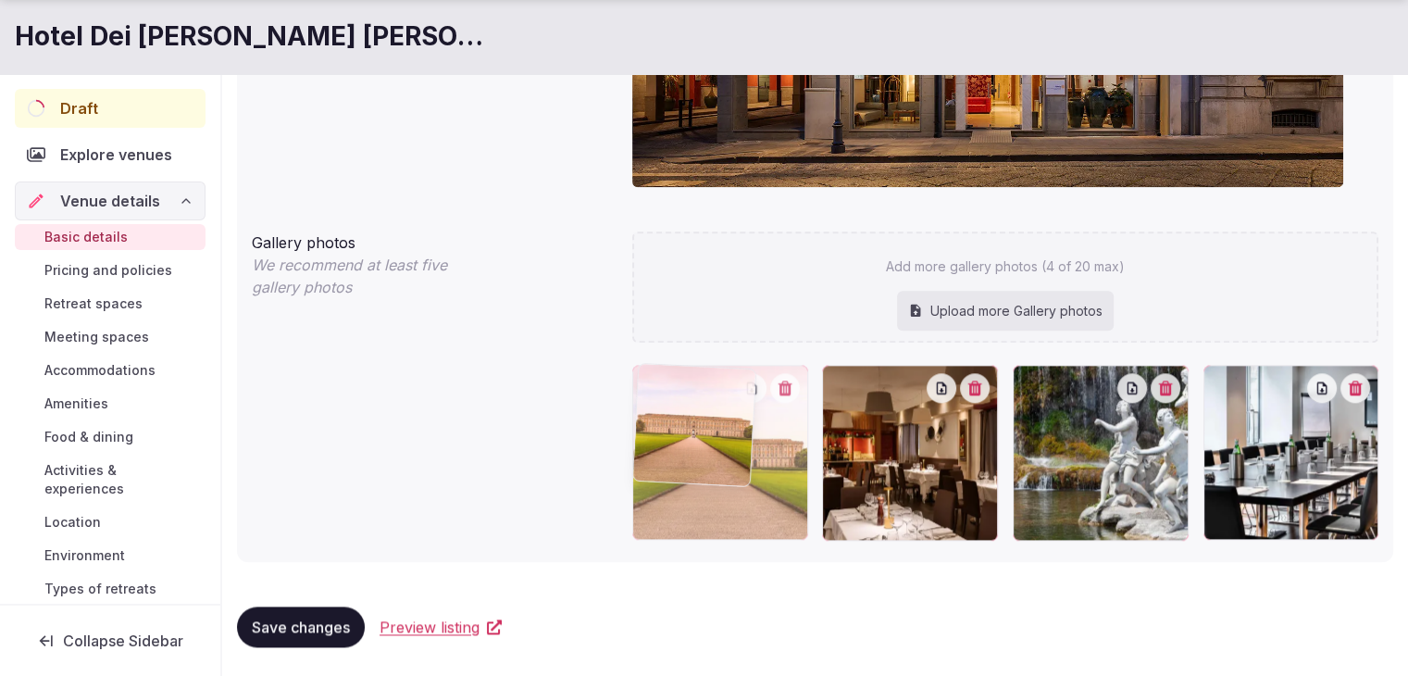
drag, startPoint x: 1027, startPoint y: 383, endPoint x: 722, endPoint y: 389, distance: 305.5
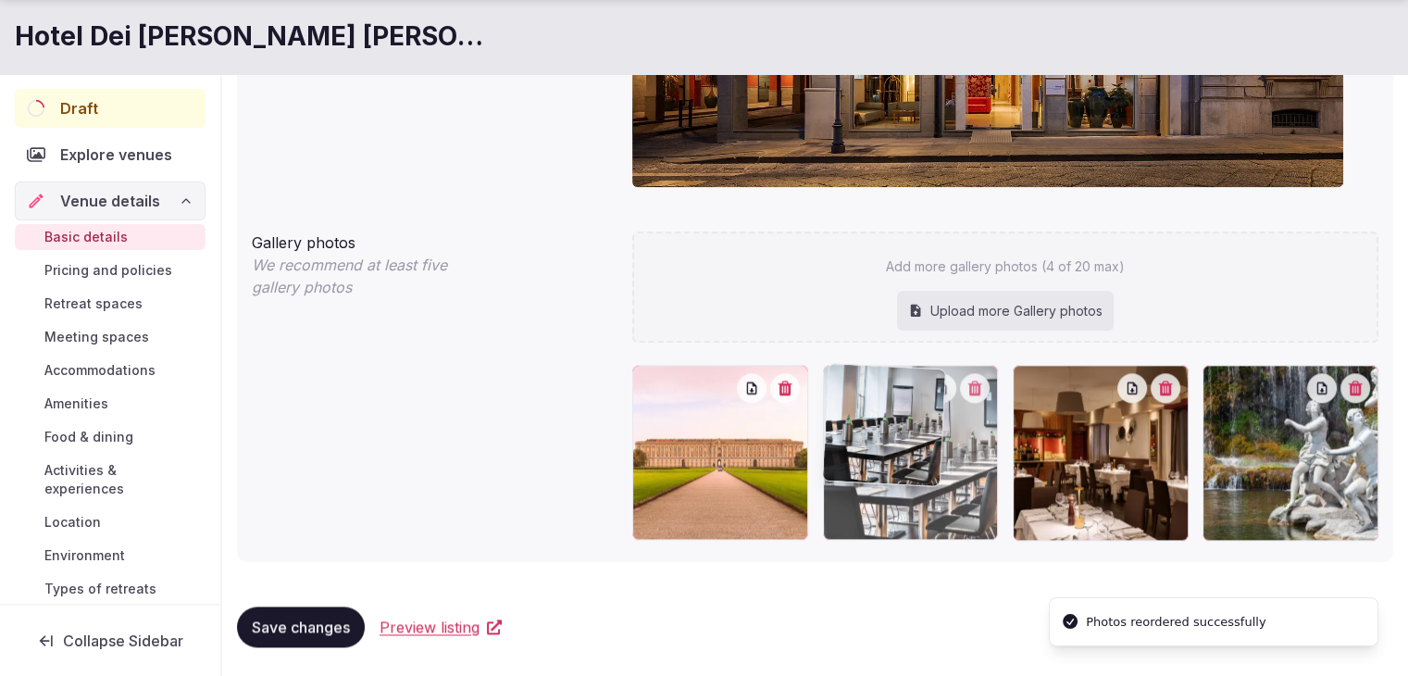
drag, startPoint x: 1230, startPoint y: 380, endPoint x: 944, endPoint y: 409, distance: 287.4
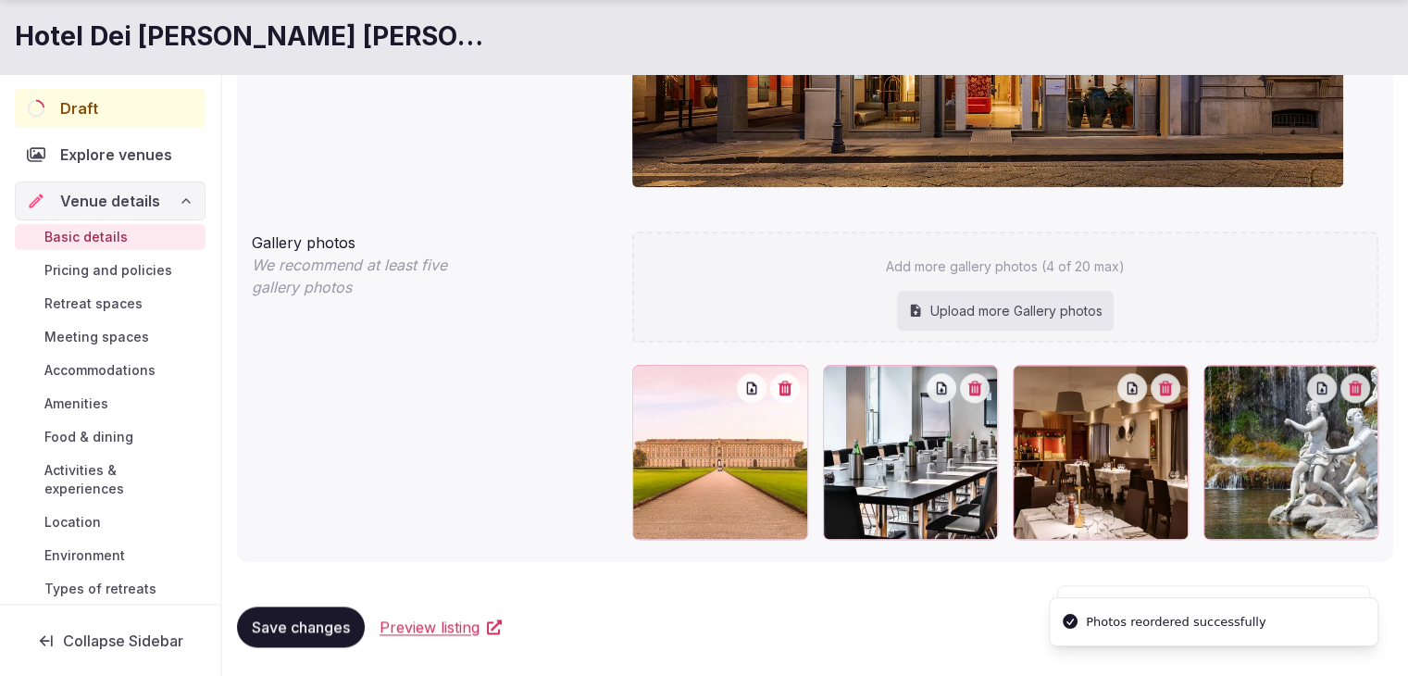
click at [286, 621] on span "Save changes" at bounding box center [301, 626] width 98 height 19
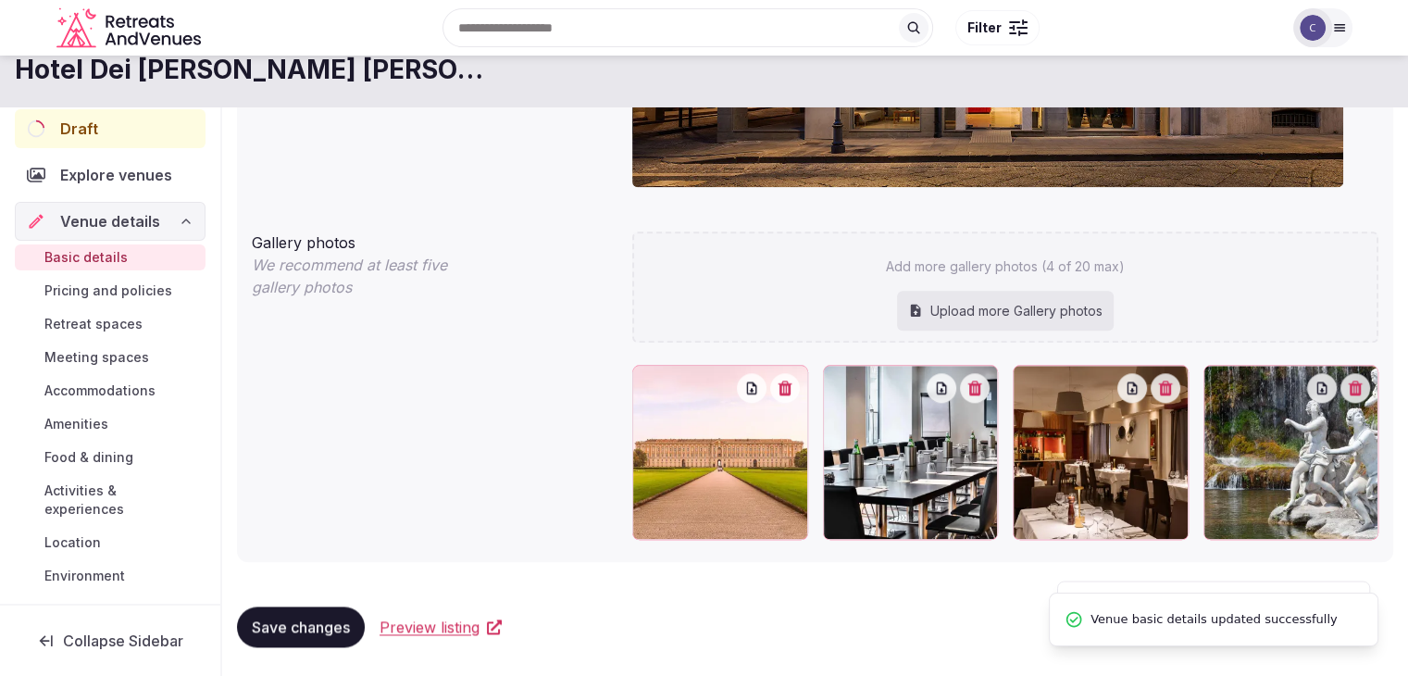
scroll to position [1789, 0]
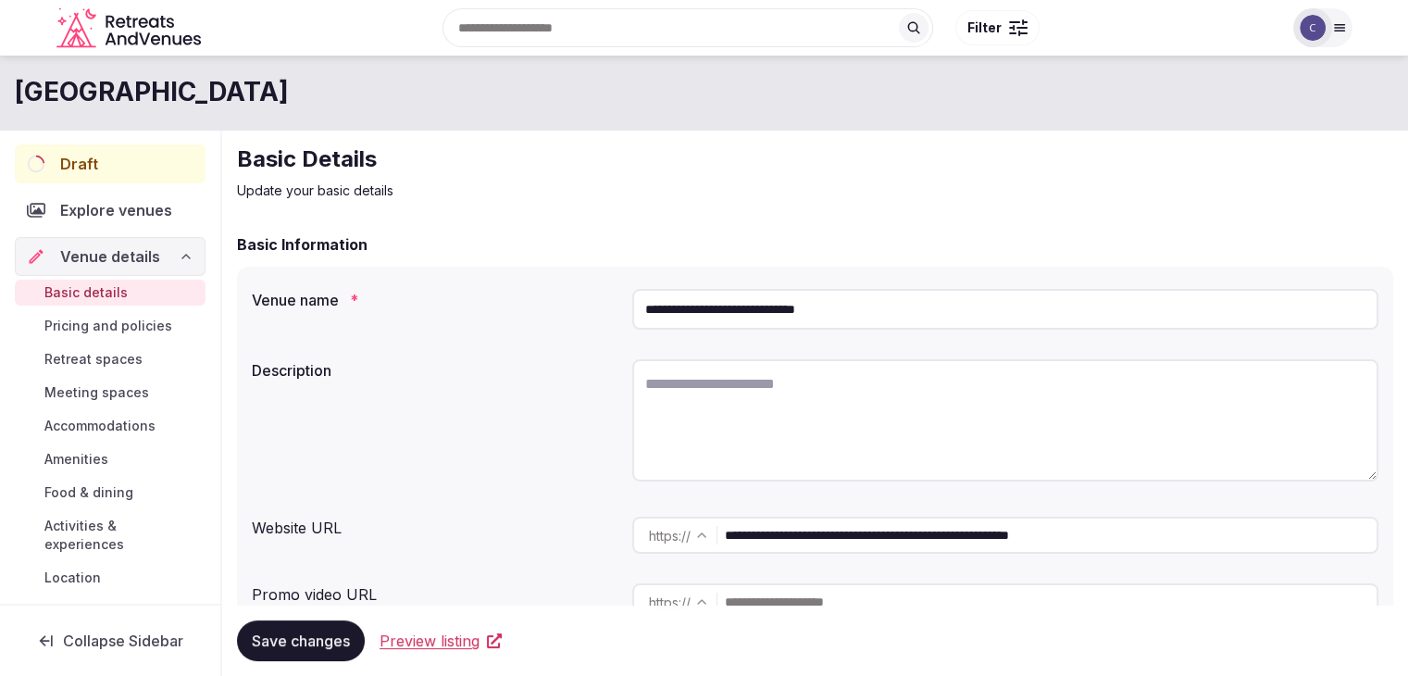
click at [862, 316] on input "**********" at bounding box center [1005, 309] width 746 height 41
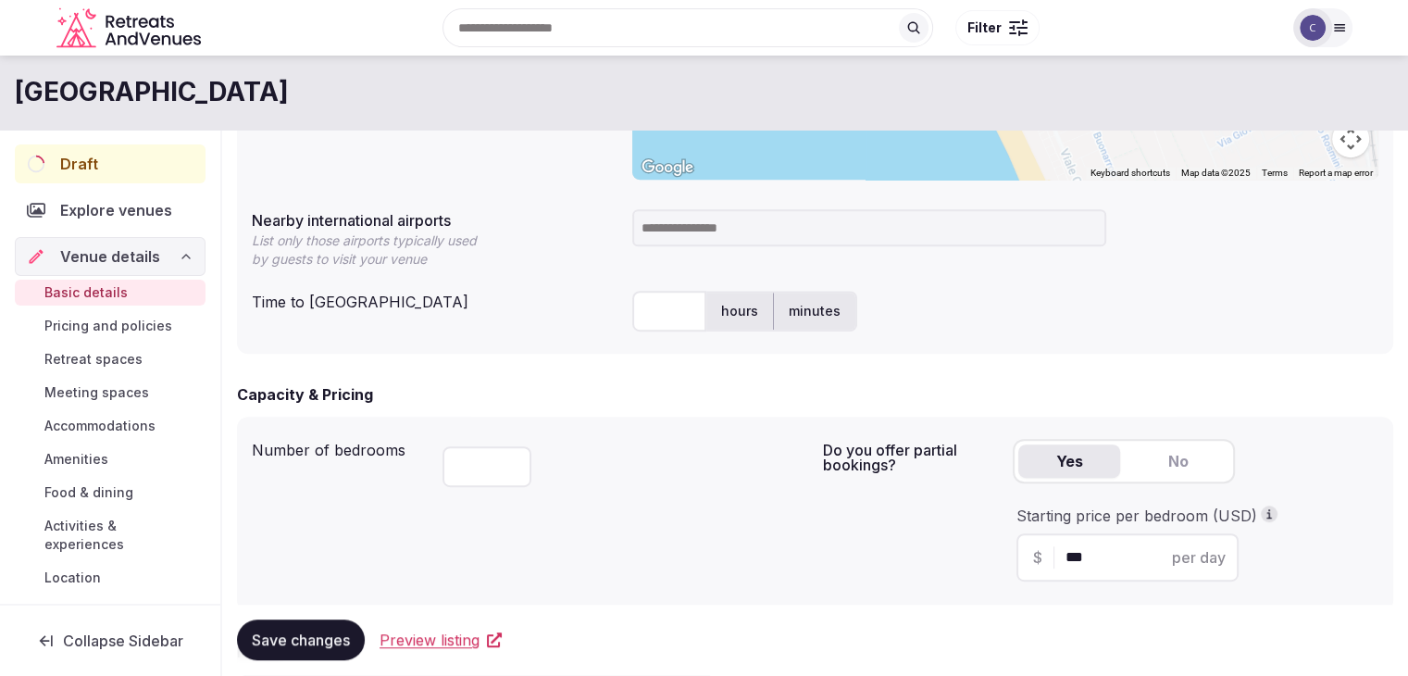
scroll to position [855, 0]
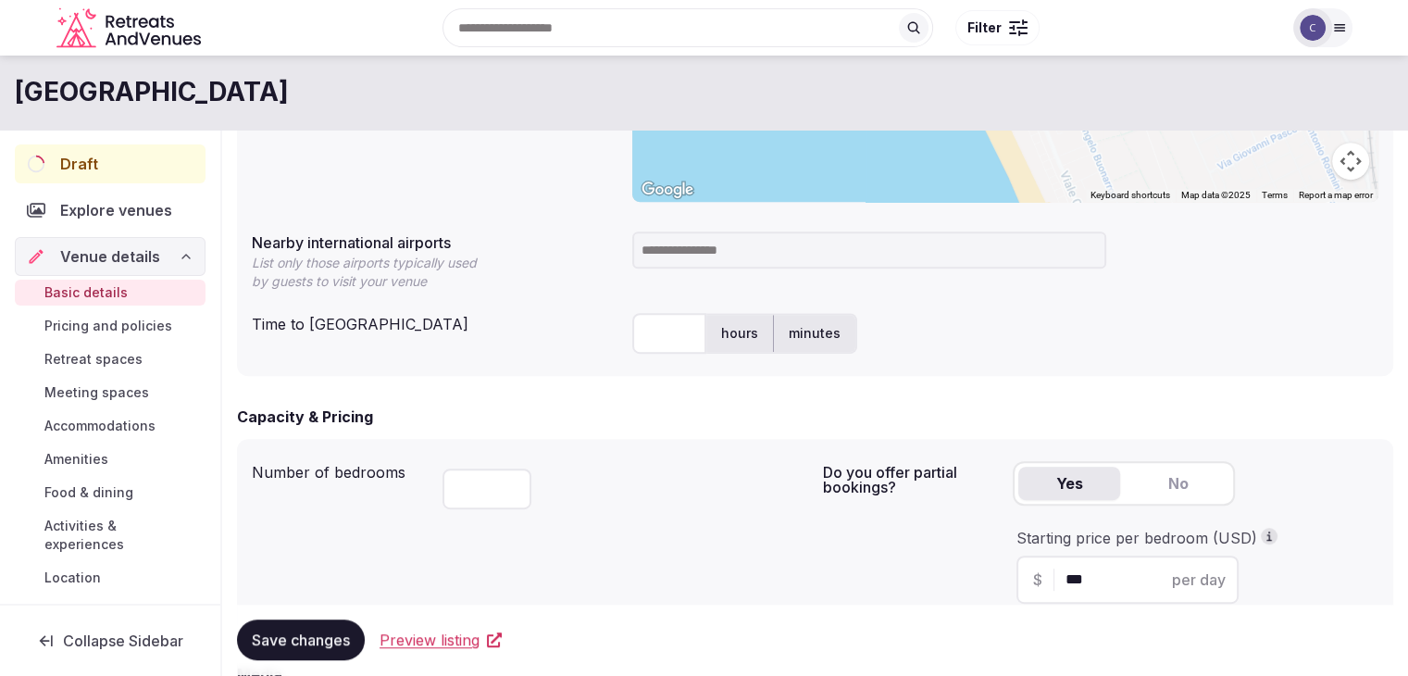
click at [289, 84] on h1 "Grand Hotel Principe di Piemonte" at bounding box center [152, 92] width 274 height 36
copy div "Grand Hotel Principe di Piemonte"
click at [688, 241] on input at bounding box center [869, 249] width 474 height 37
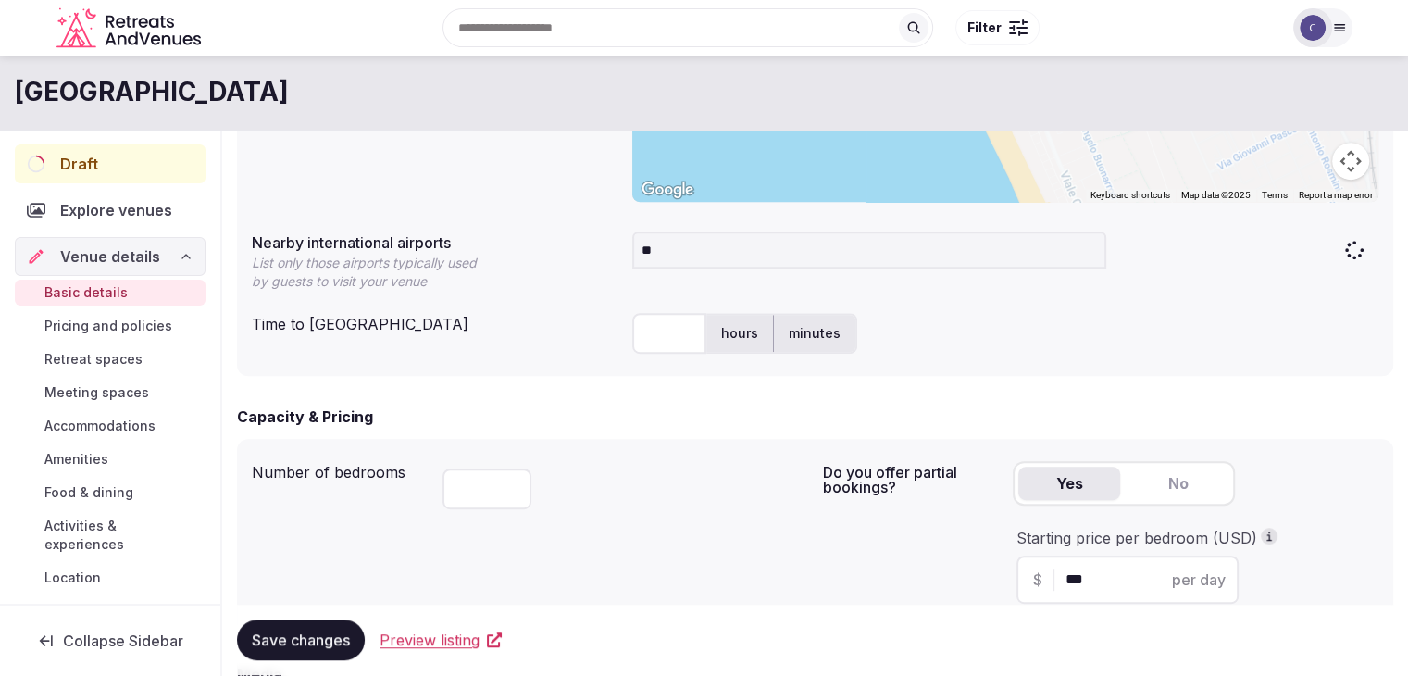
type input "***"
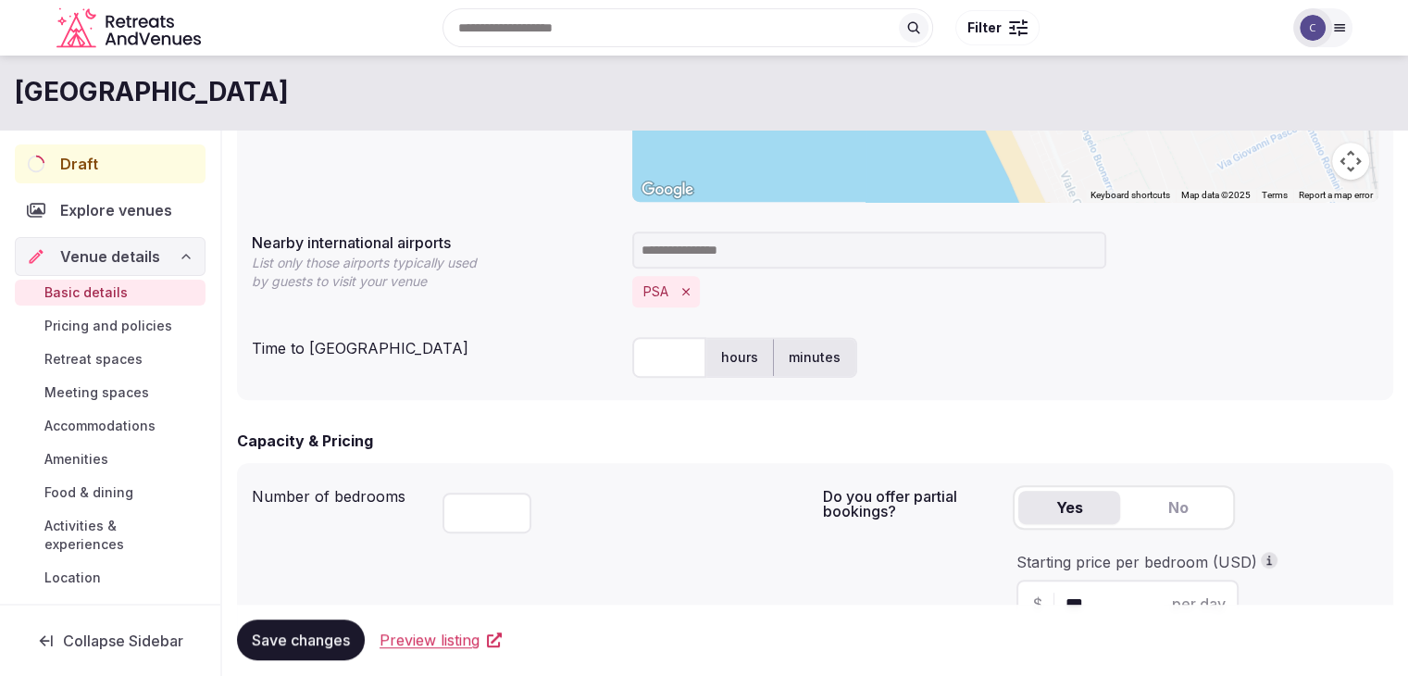
click at [671, 351] on input "text" at bounding box center [669, 357] width 74 height 41
type input "**"
click at [1063, 391] on div "**********" at bounding box center [815, 125] width 1156 height 550
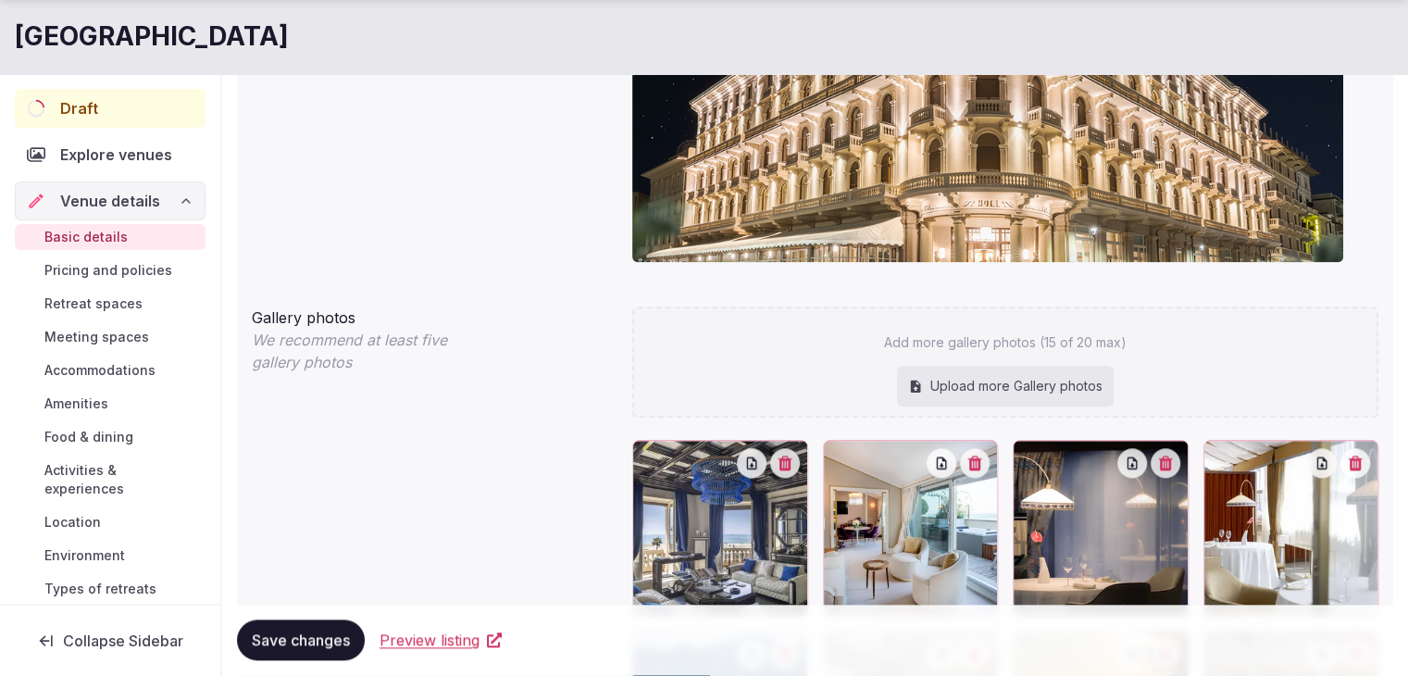
scroll to position [2058, 0]
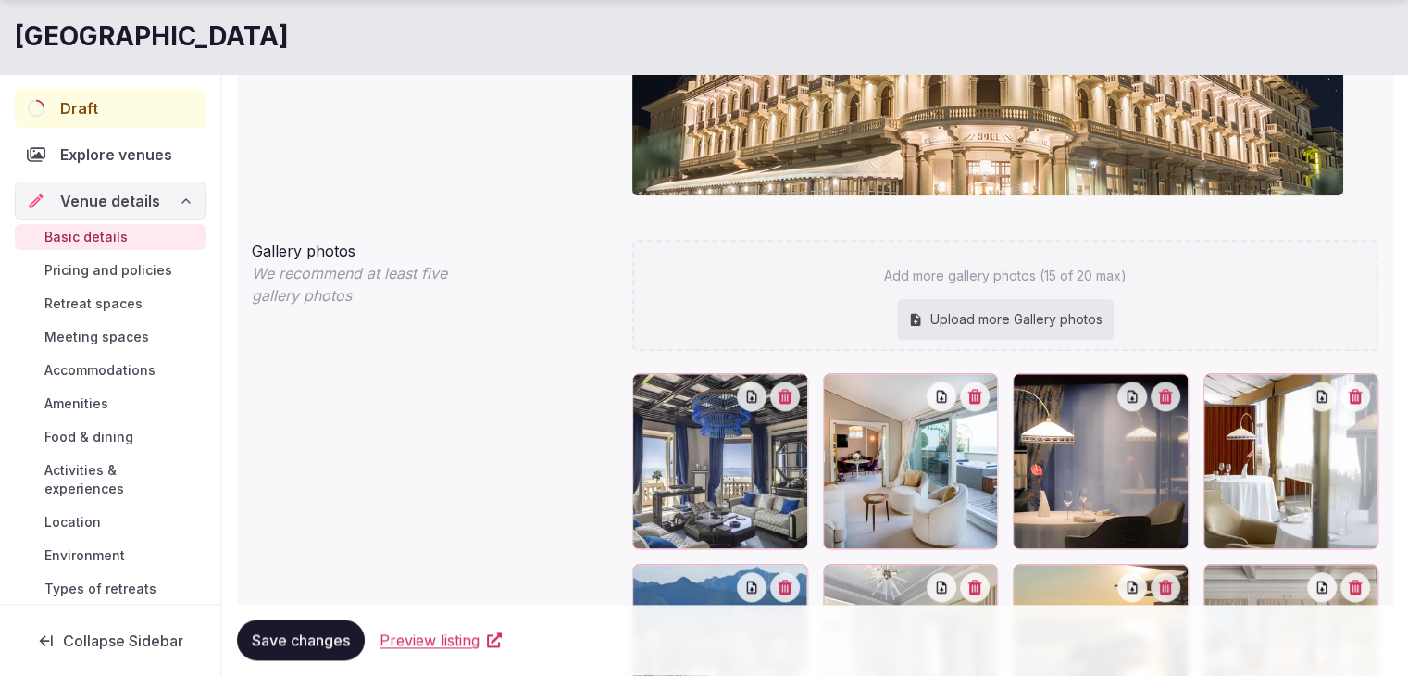
drag, startPoint x: 298, startPoint y: 634, endPoint x: 425, endPoint y: 545, distance: 154.8
click at [298, 636] on span "Save changes" at bounding box center [301, 640] width 98 height 19
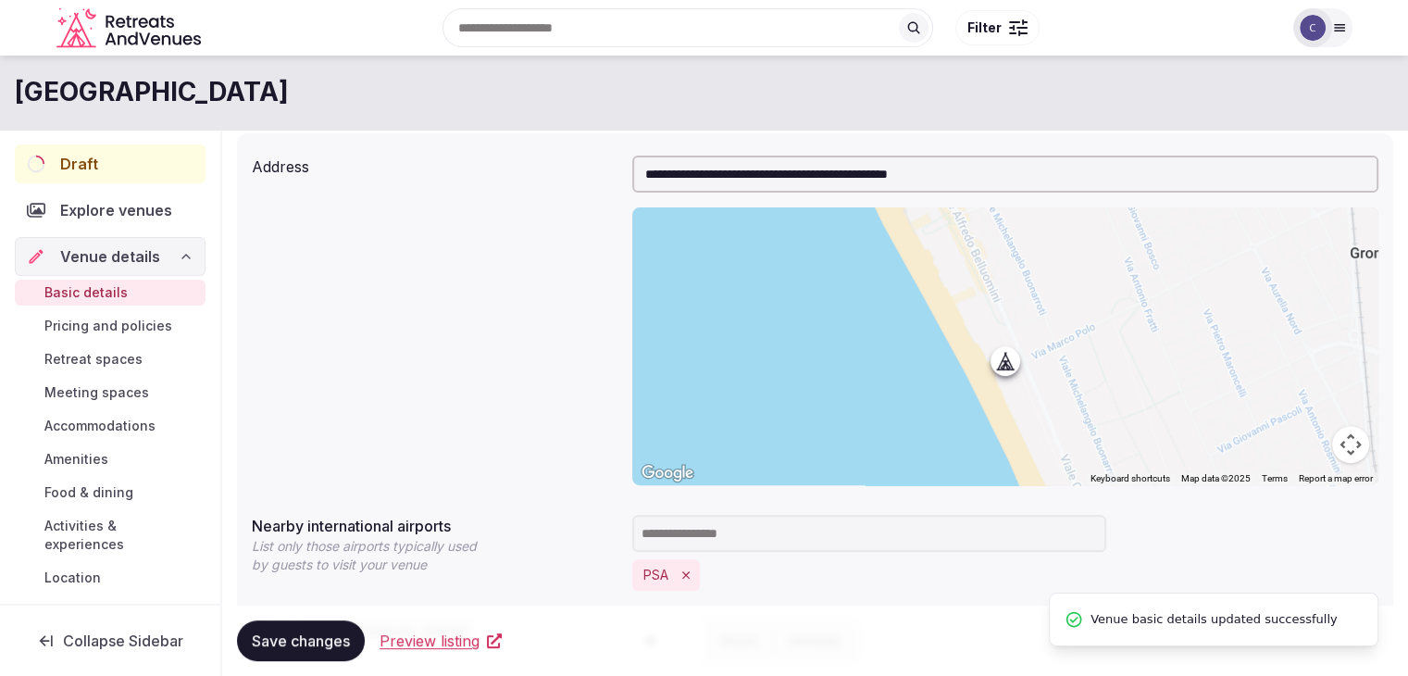
scroll to position [0, 0]
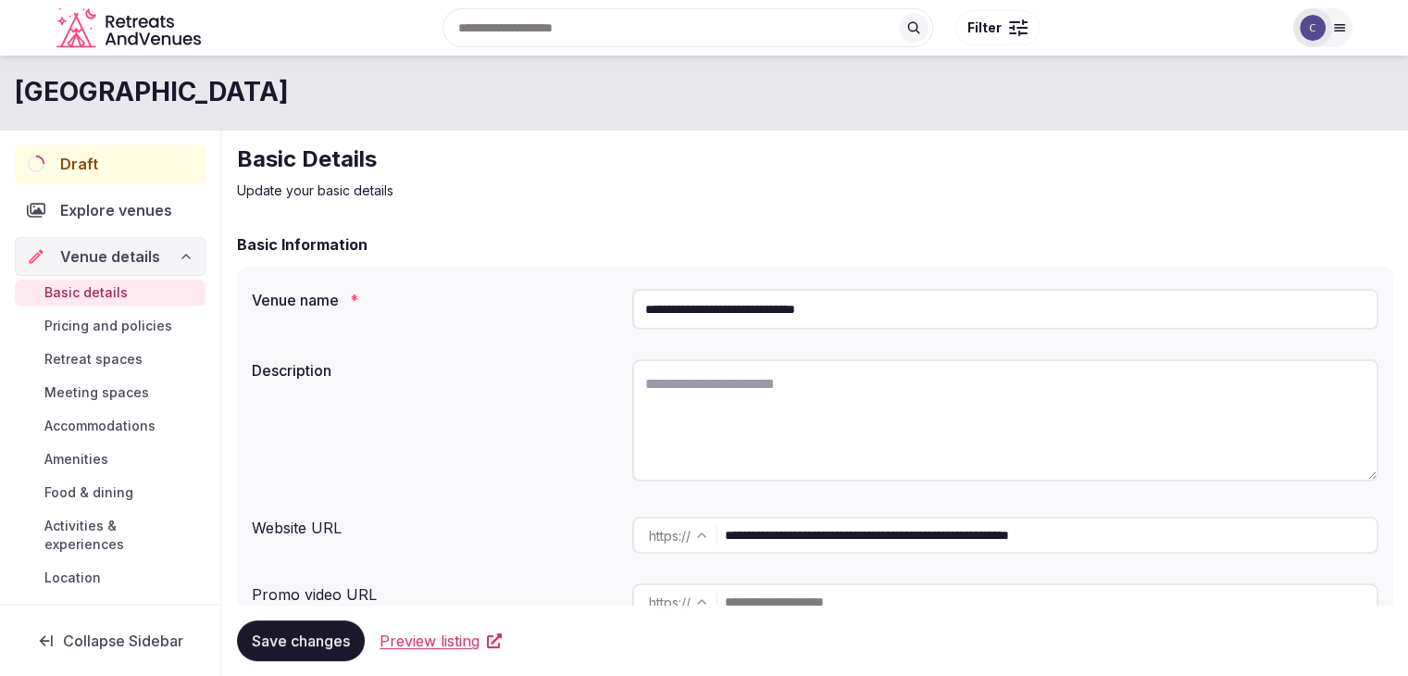
click at [760, 423] on textarea at bounding box center [1005, 420] width 746 height 122
paste textarea "**********"
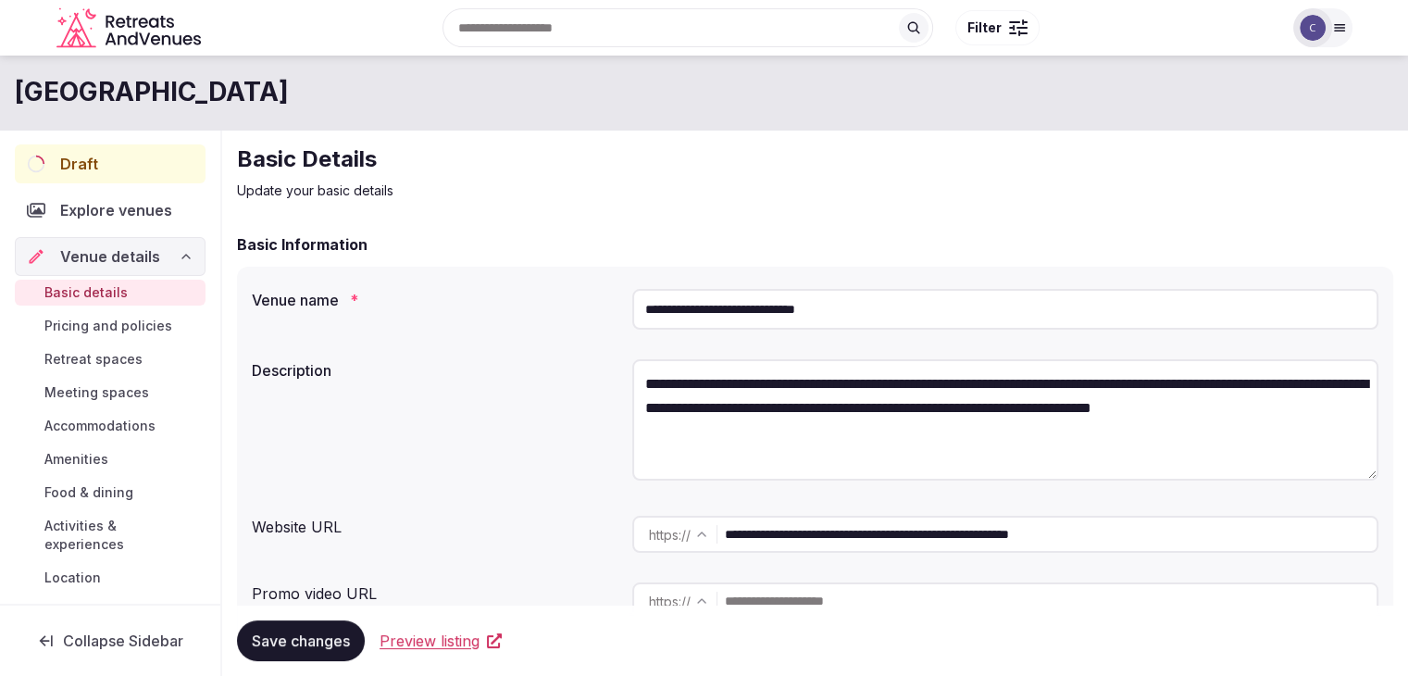
type textarea "**********"
click at [270, 637] on span "Save changes" at bounding box center [301, 640] width 98 height 19
click at [101, 173] on div "Draft" at bounding box center [110, 163] width 190 height 39
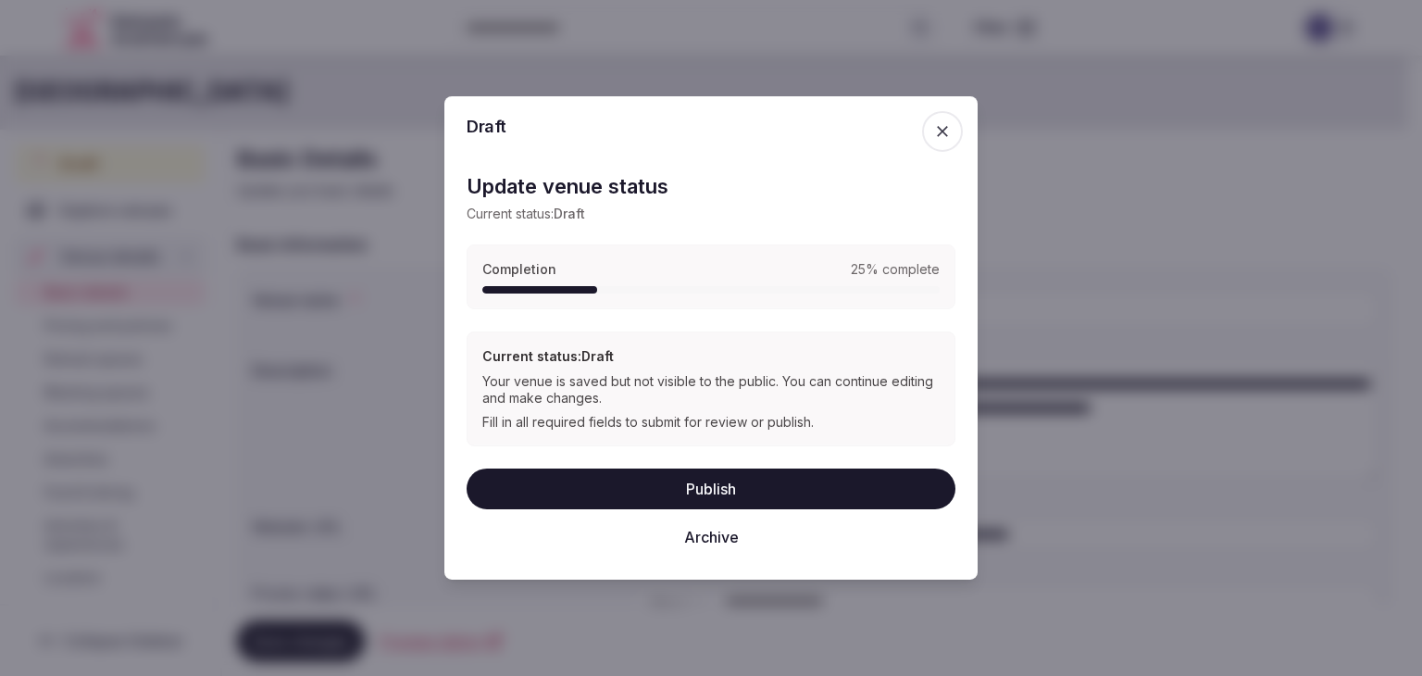
drag, startPoint x: 947, startPoint y: 158, endPoint x: 957, endPoint y: 167, distance: 13.2
click at [951, 164] on div "Draft Update venue status Current status: Draft Completion 25 % complete Curren…" at bounding box center [710, 337] width 533 height 483
click at [957, 129] on span "button" at bounding box center [942, 131] width 41 height 41
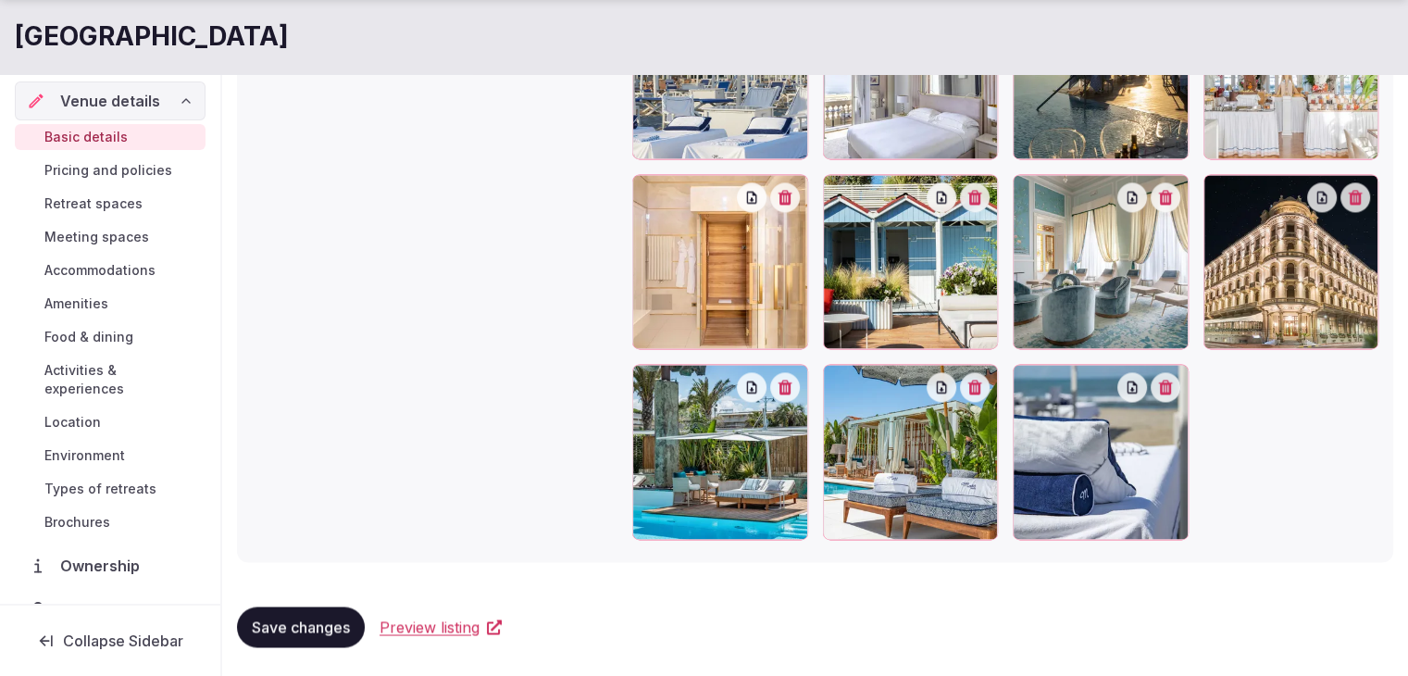
scroll to position [186, 0]
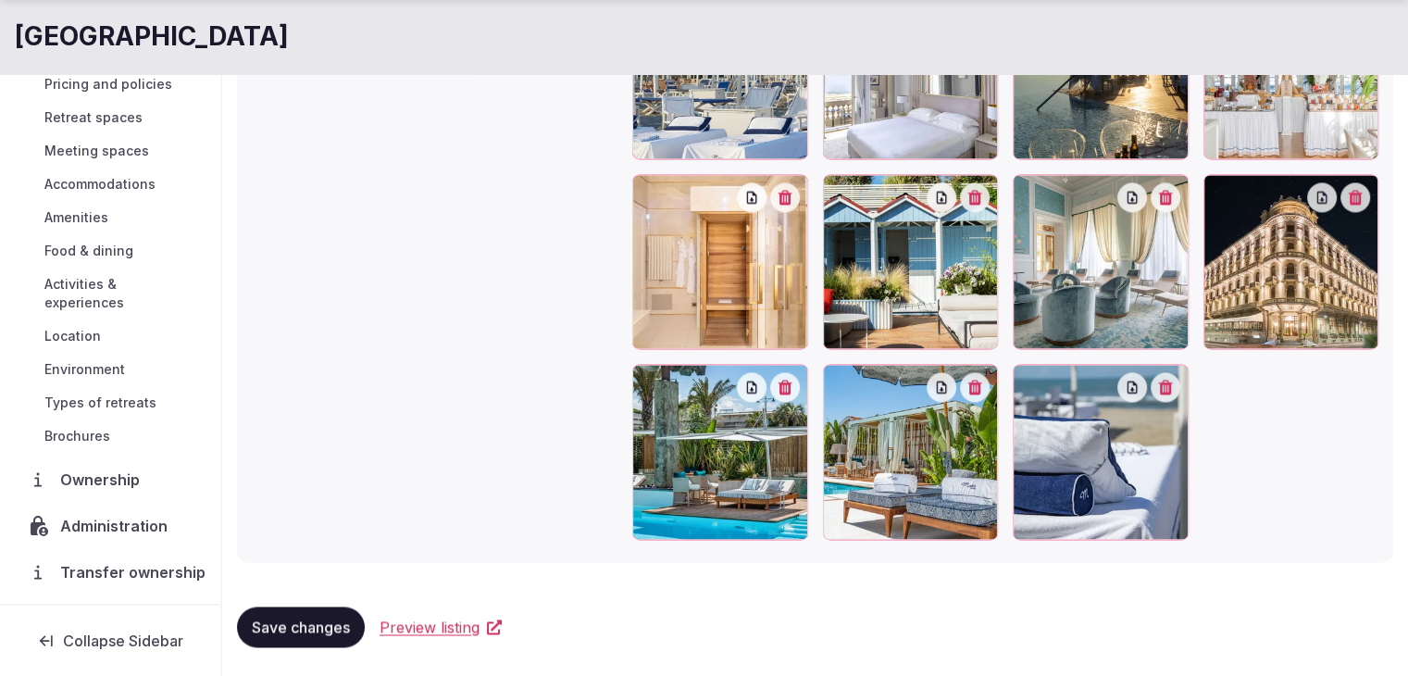
click at [87, 427] on span "Brochures" at bounding box center [77, 436] width 66 height 19
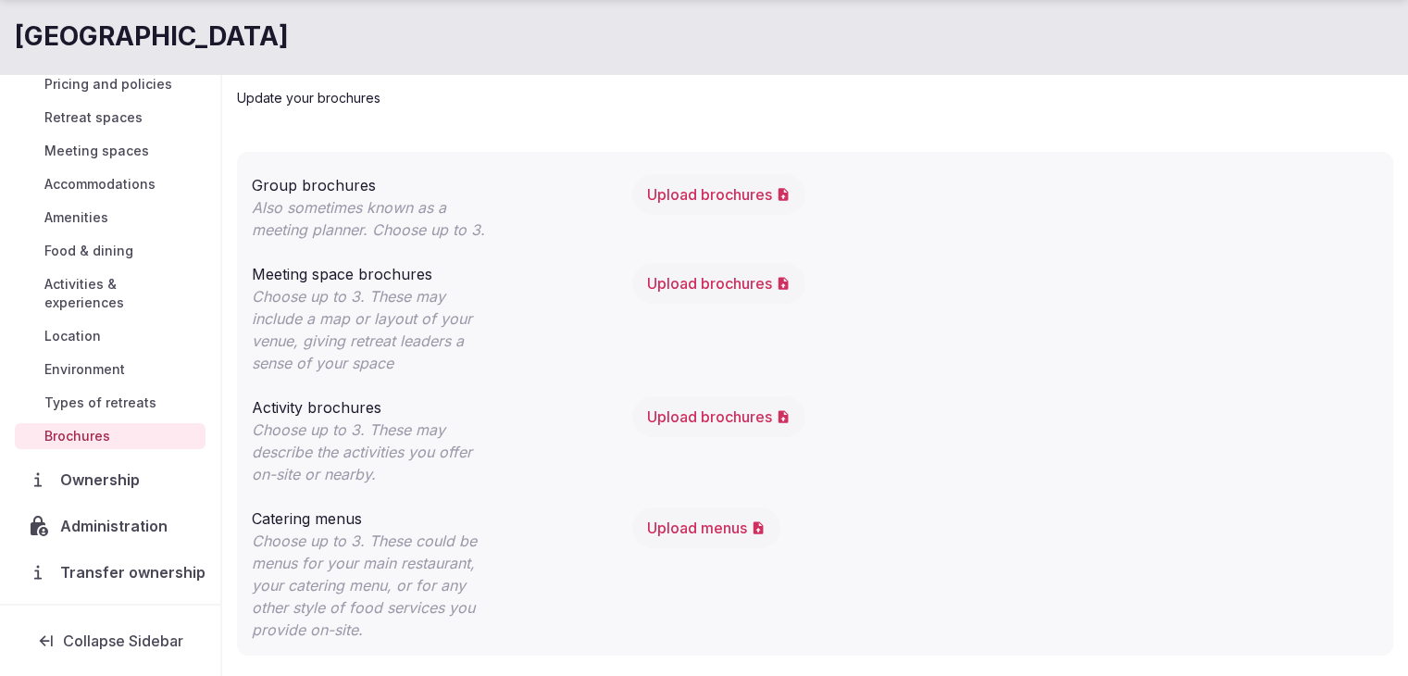
scroll to position [106, 0]
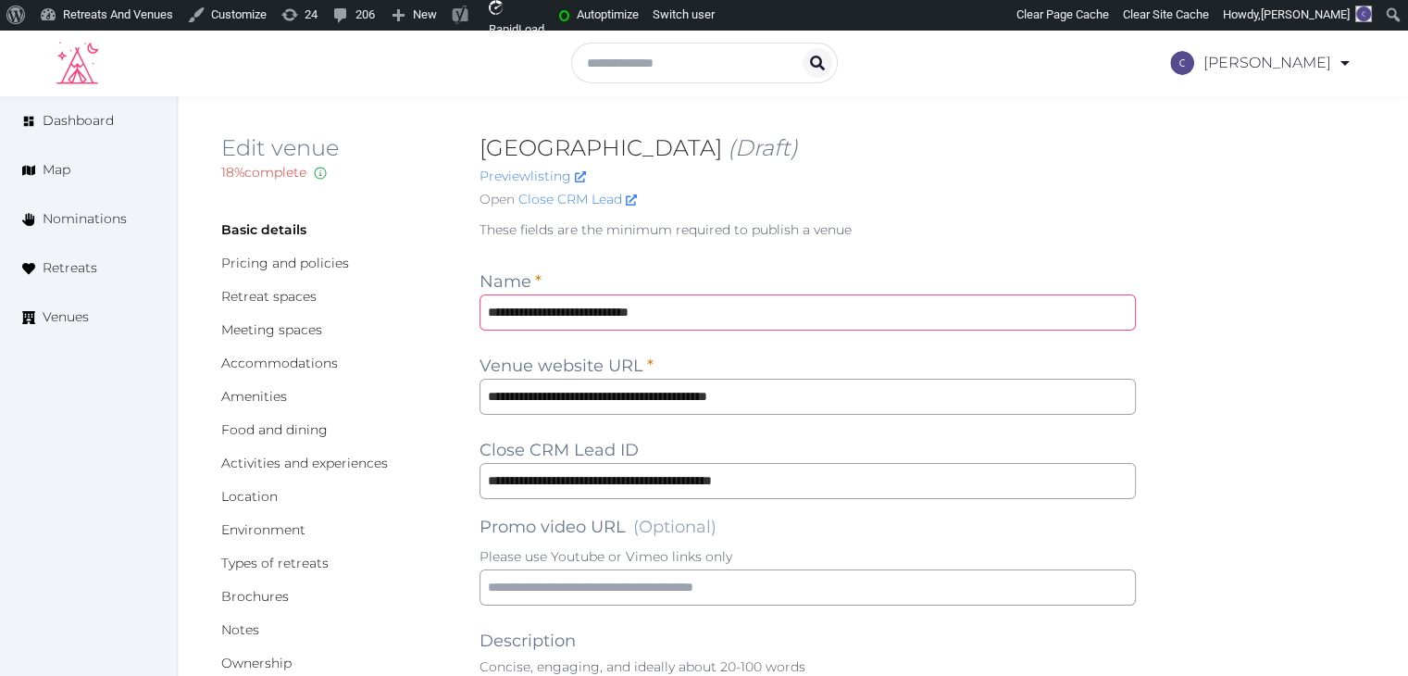
click at [822, 302] on input "**********" at bounding box center [807, 312] width 656 height 36
click at [860, 398] on input "**********" at bounding box center [807, 397] width 656 height 36
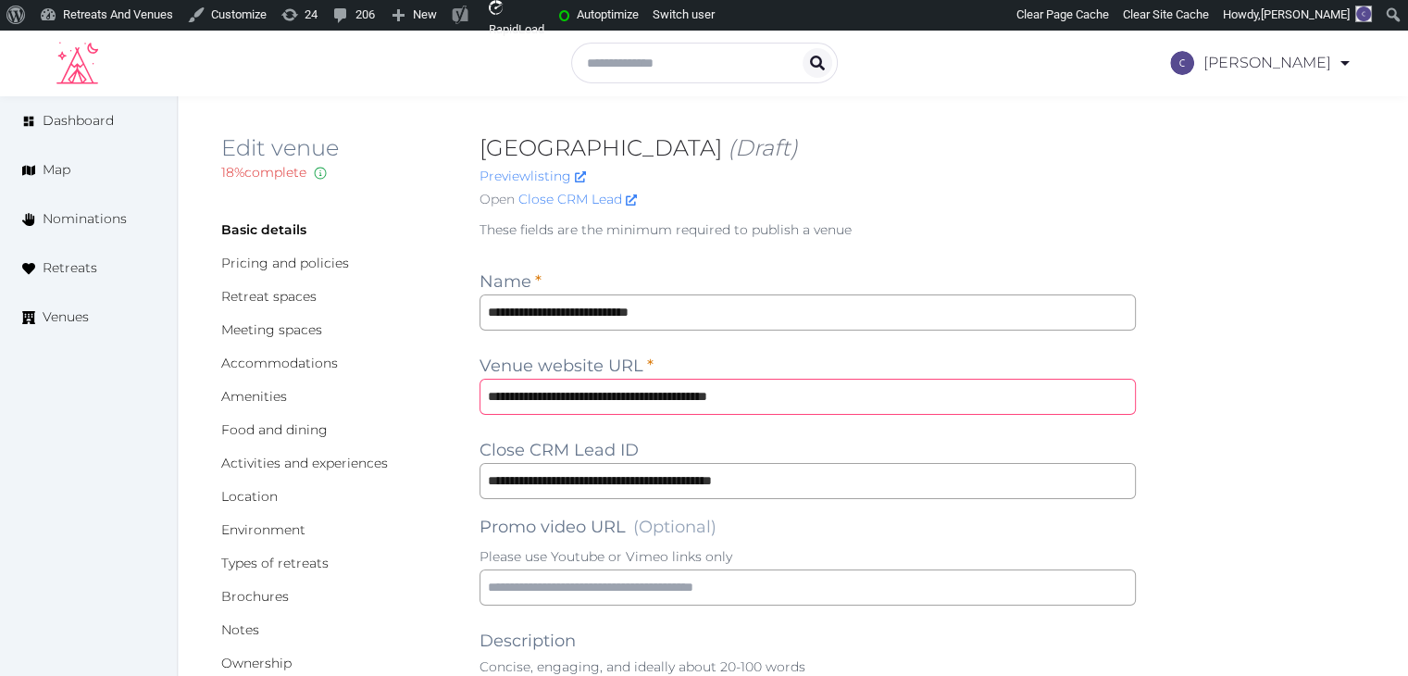
click at [860, 398] on input "**********" at bounding box center [807, 397] width 656 height 36
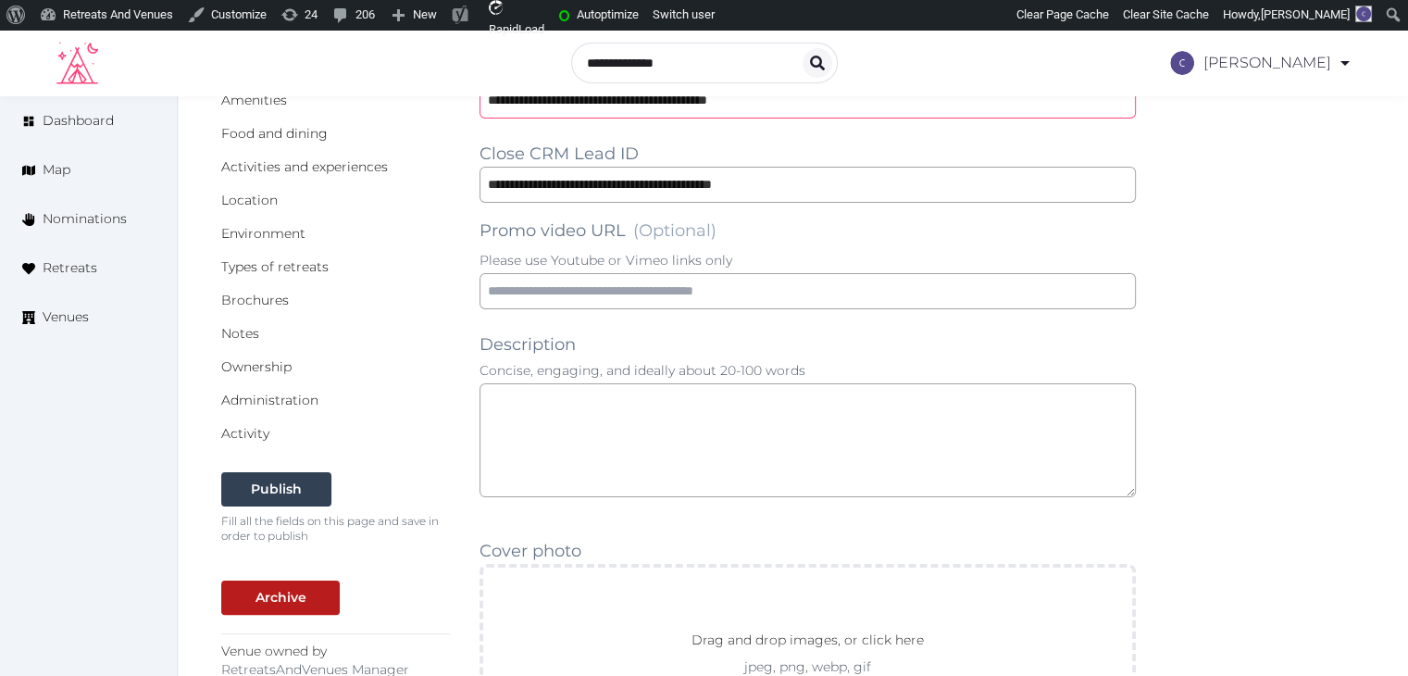
scroll to position [463, 0]
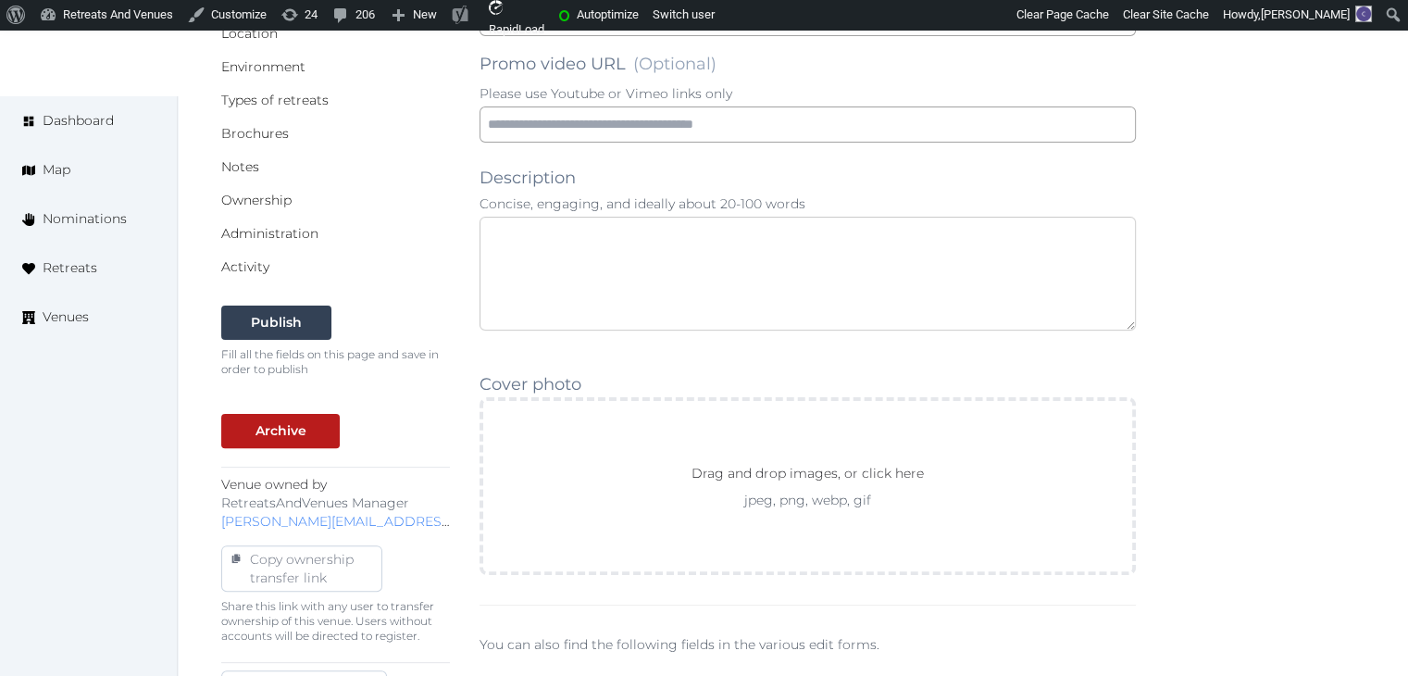
click at [759, 278] on textarea at bounding box center [807, 274] width 656 height 114
paste textarea "**********"
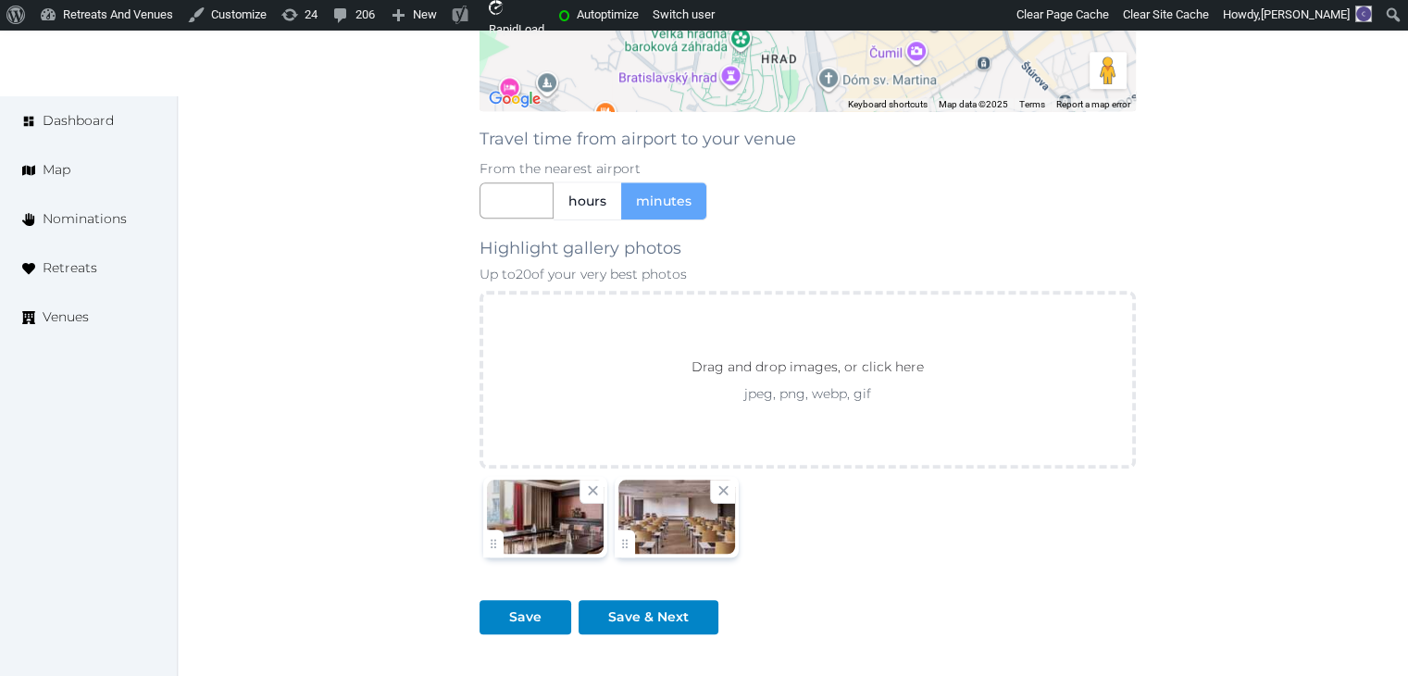
scroll to position [1758, 0]
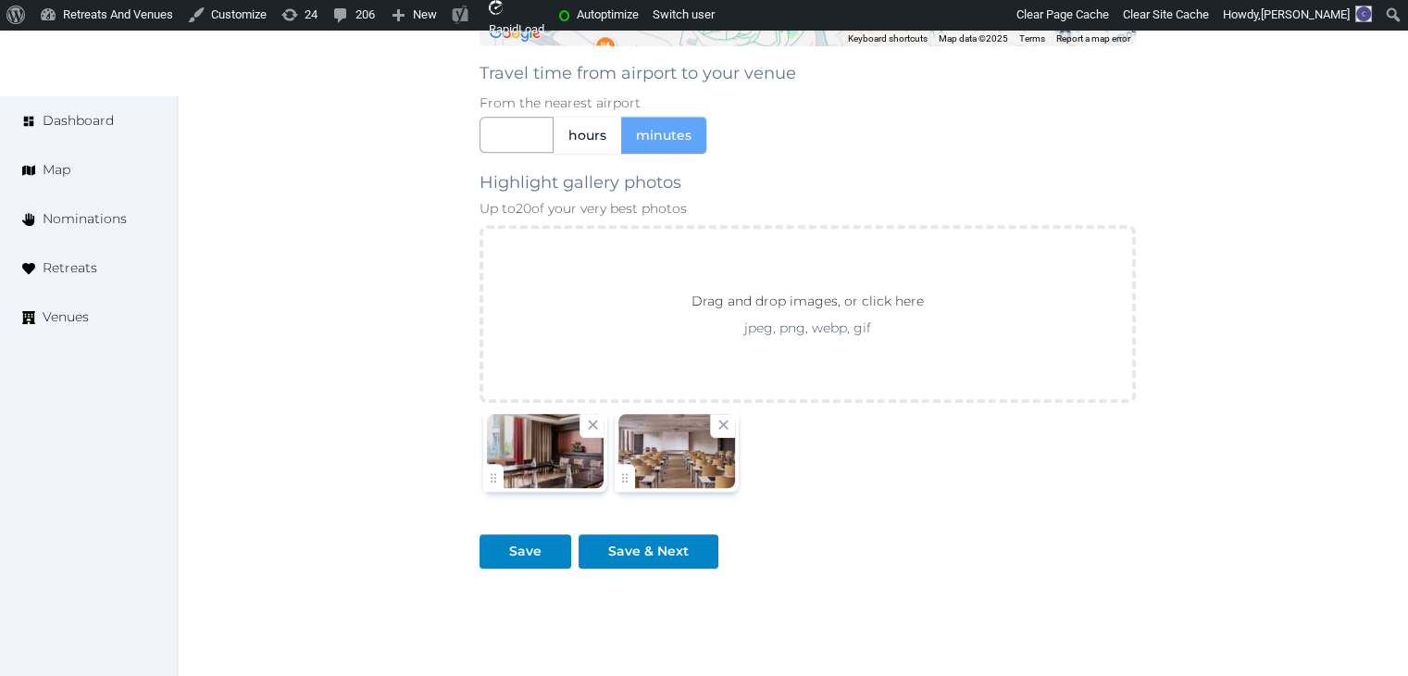
type textarea "**********"
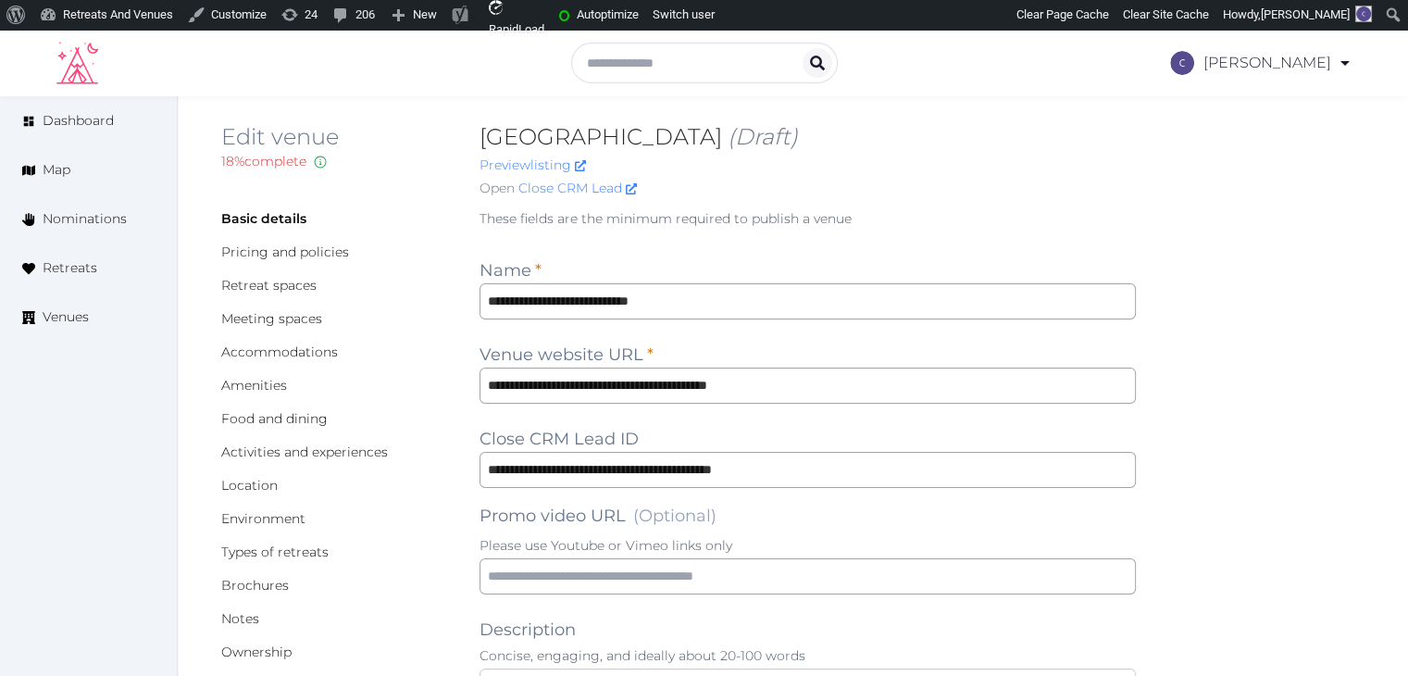
scroll to position [0, 0]
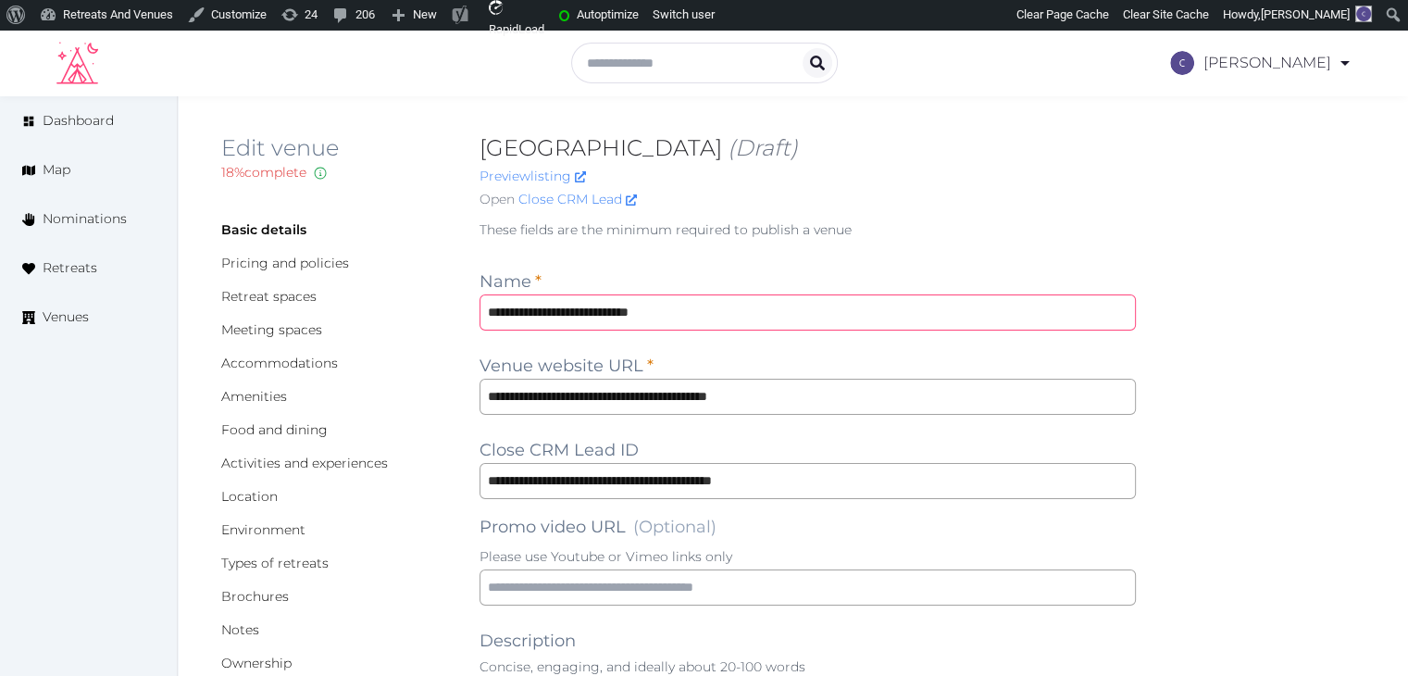
click at [781, 313] on input "**********" at bounding box center [807, 312] width 656 height 36
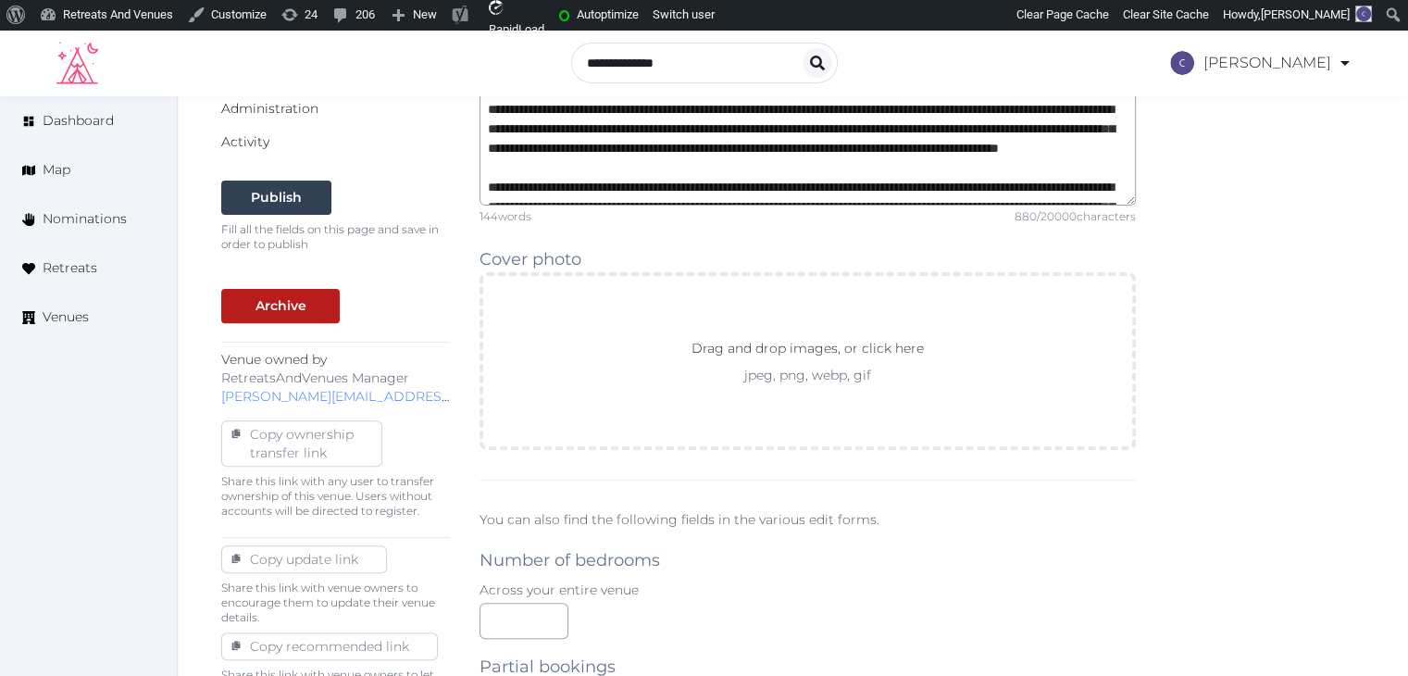
scroll to position [555, 0]
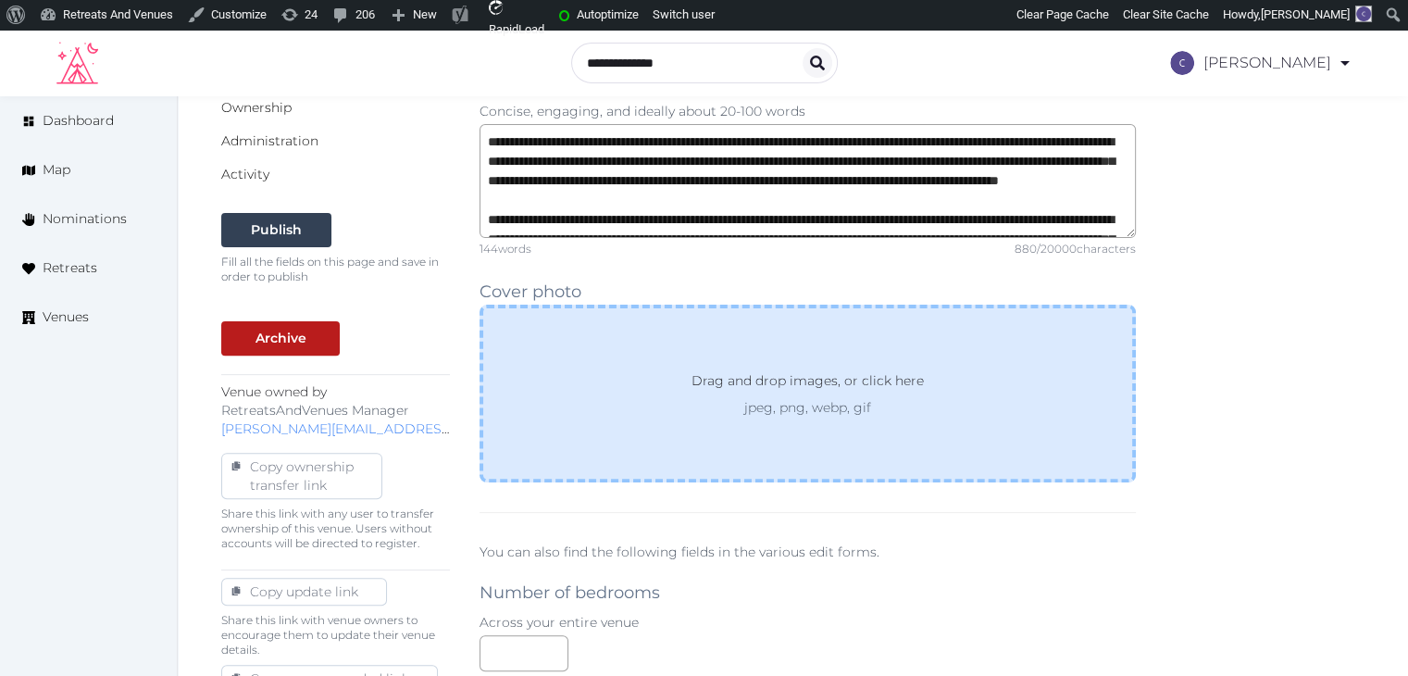
click at [953, 429] on div "Drag and drop images, or click here jpeg, png, webp, gif" at bounding box center [807, 393] width 656 height 178
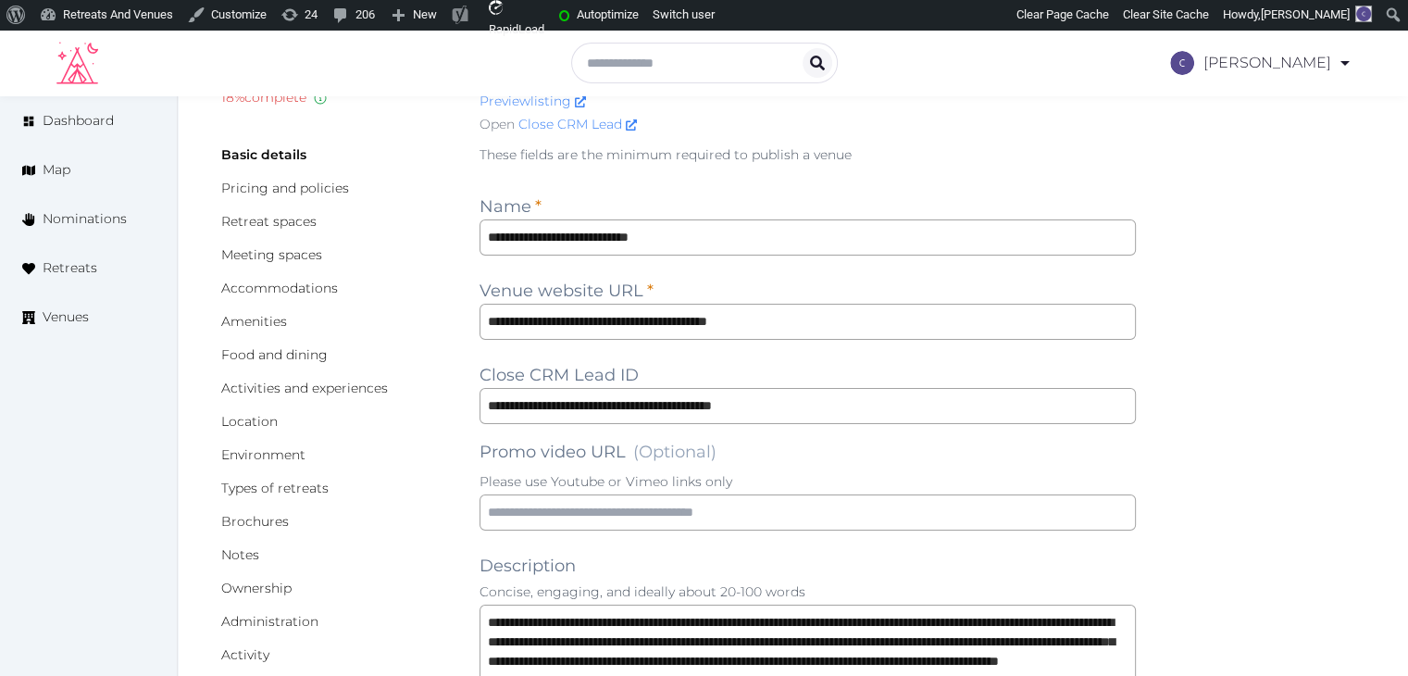
scroll to position [0, 0]
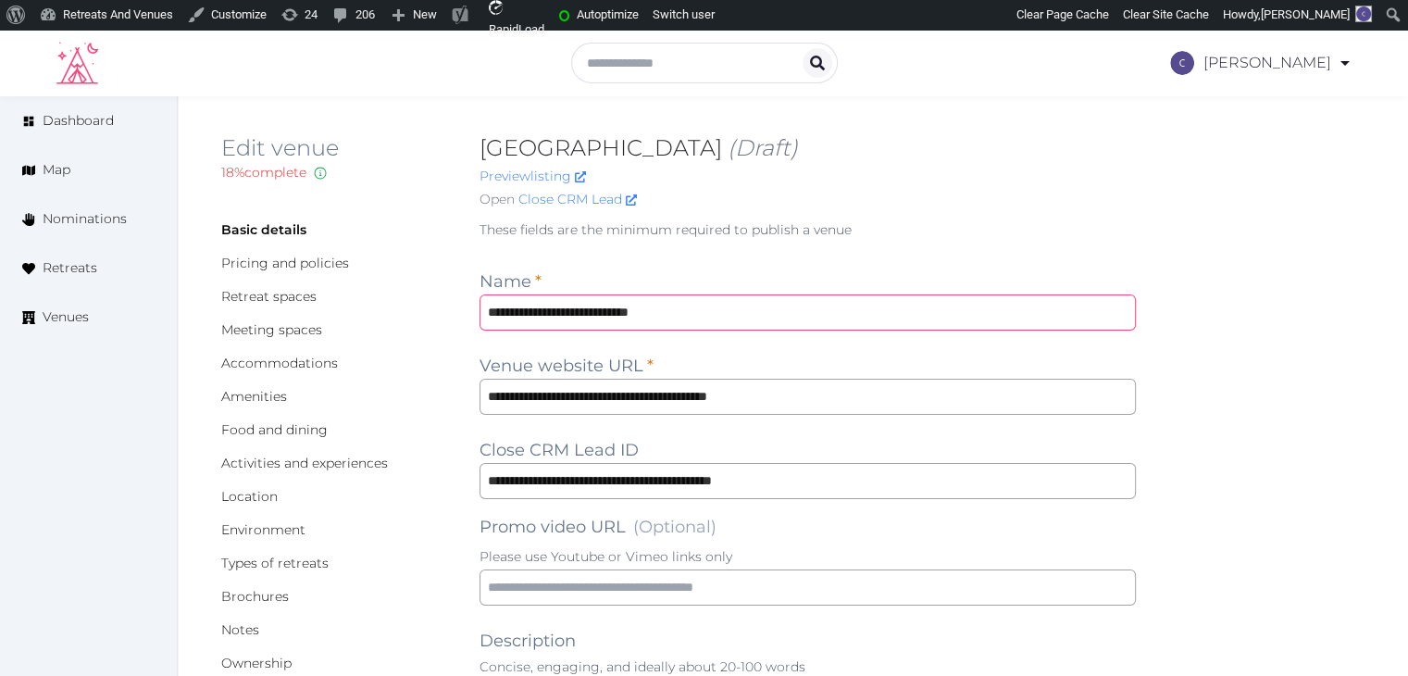
click at [732, 314] on input "**********" at bounding box center [807, 312] width 656 height 36
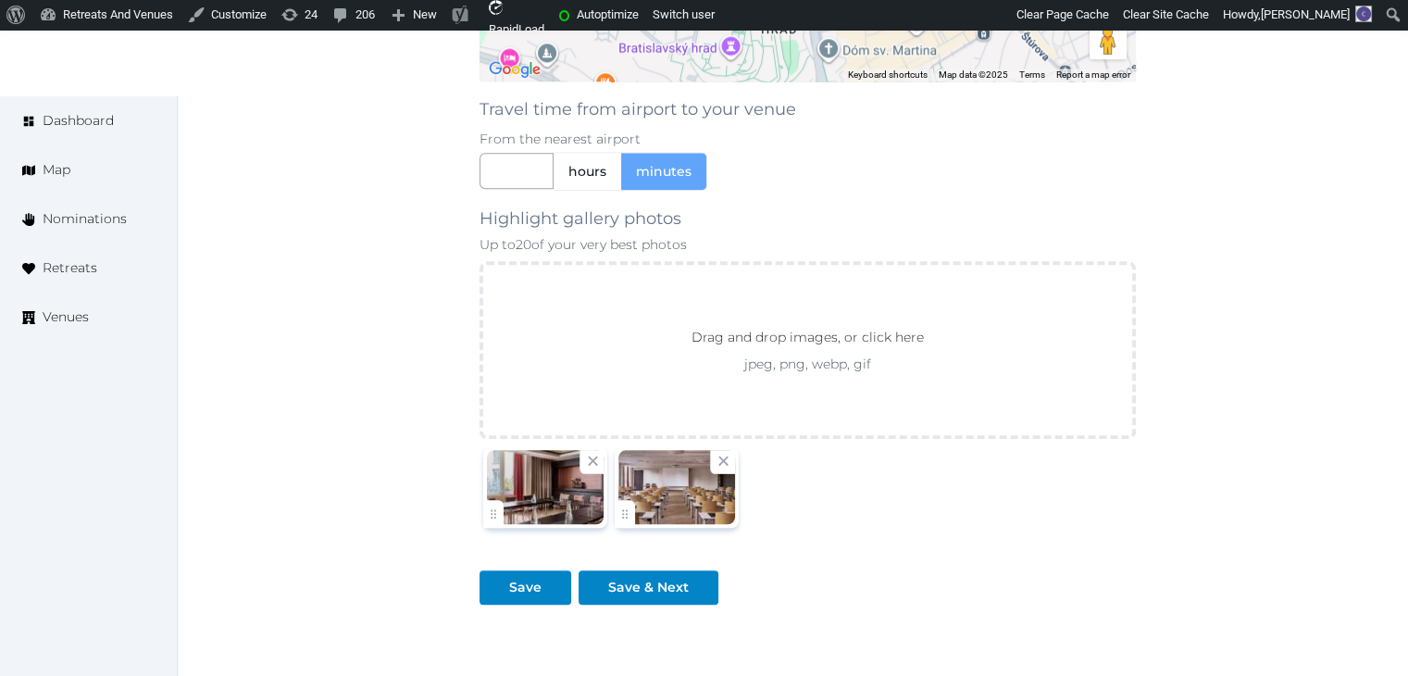
scroll to position [2058, 0]
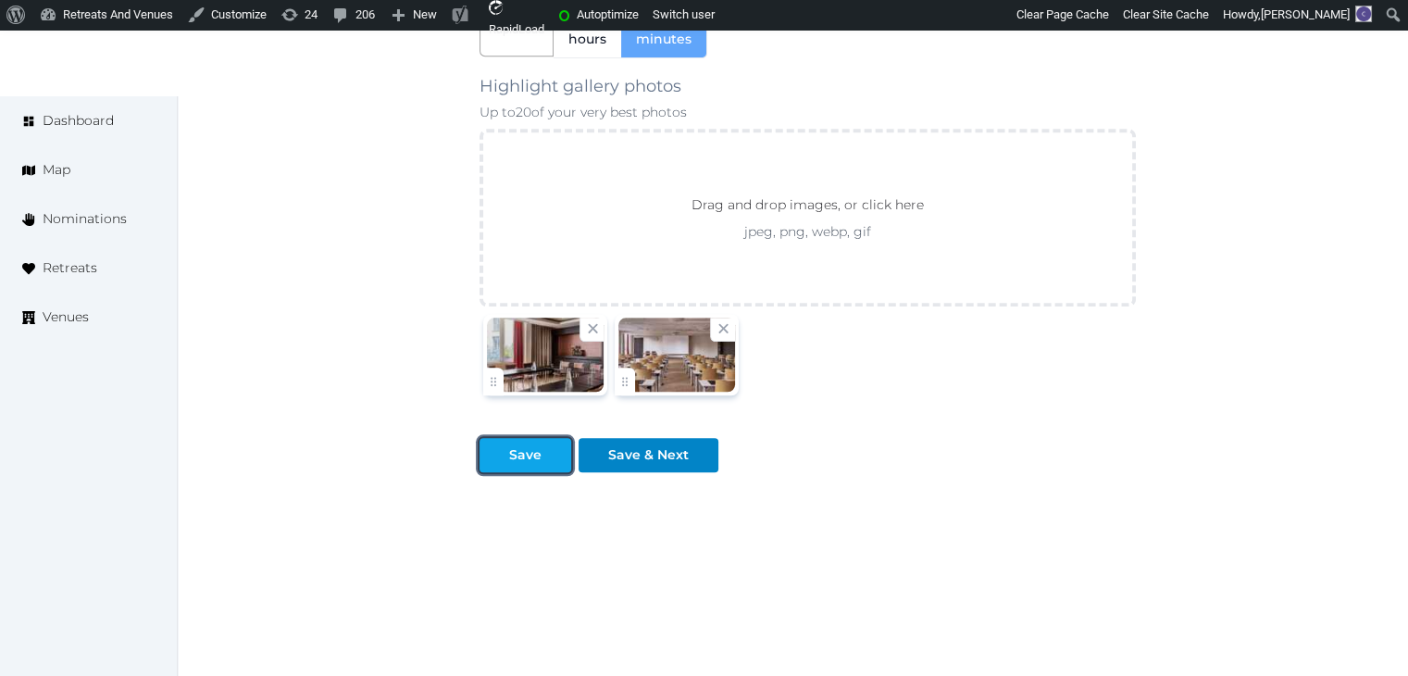
click at [509, 445] on div "Save" at bounding box center [525, 454] width 32 height 19
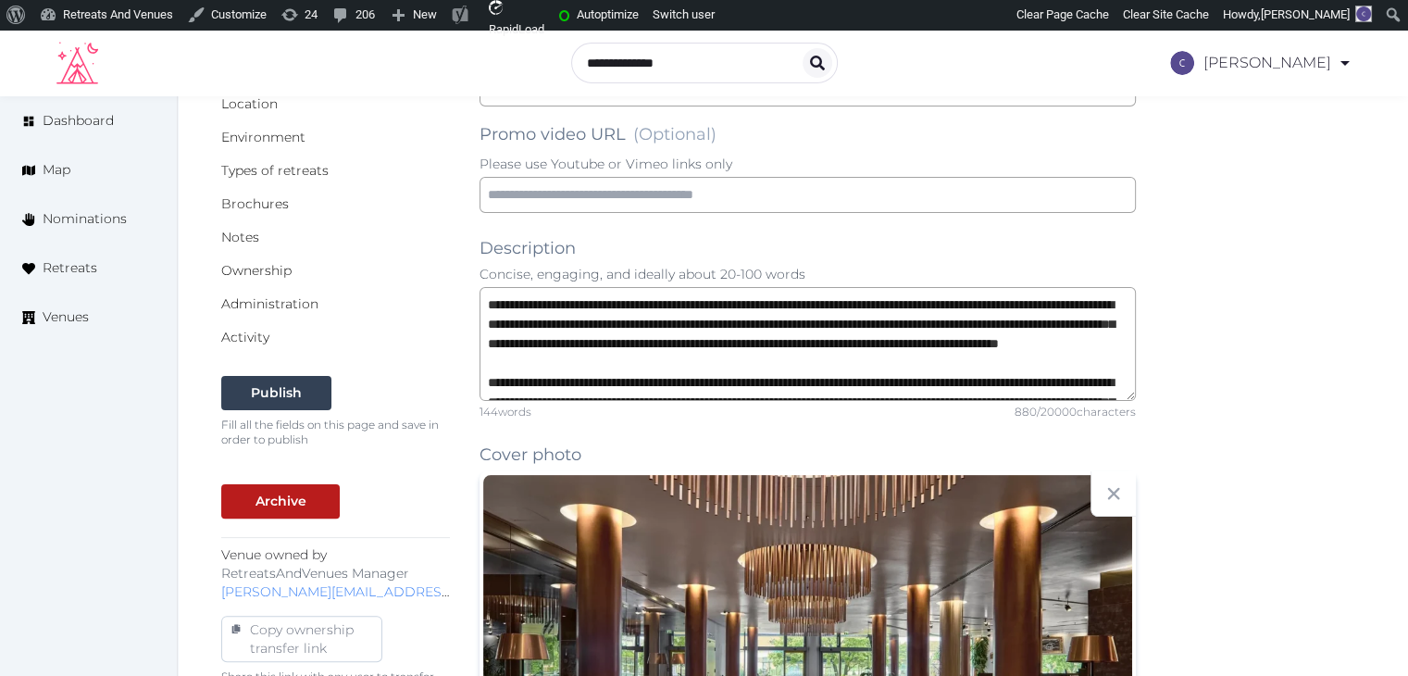
scroll to position [22, 0]
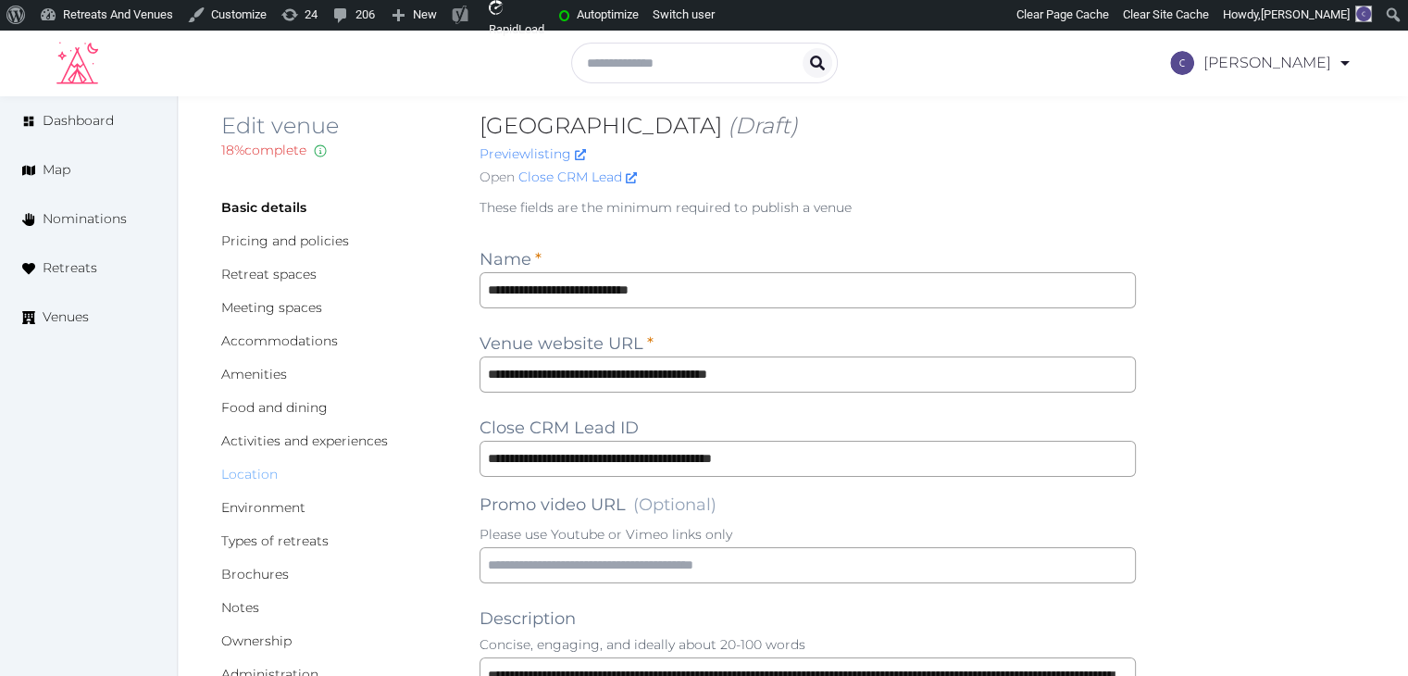
click at [253, 471] on link "Location" at bounding box center [249, 474] width 56 height 17
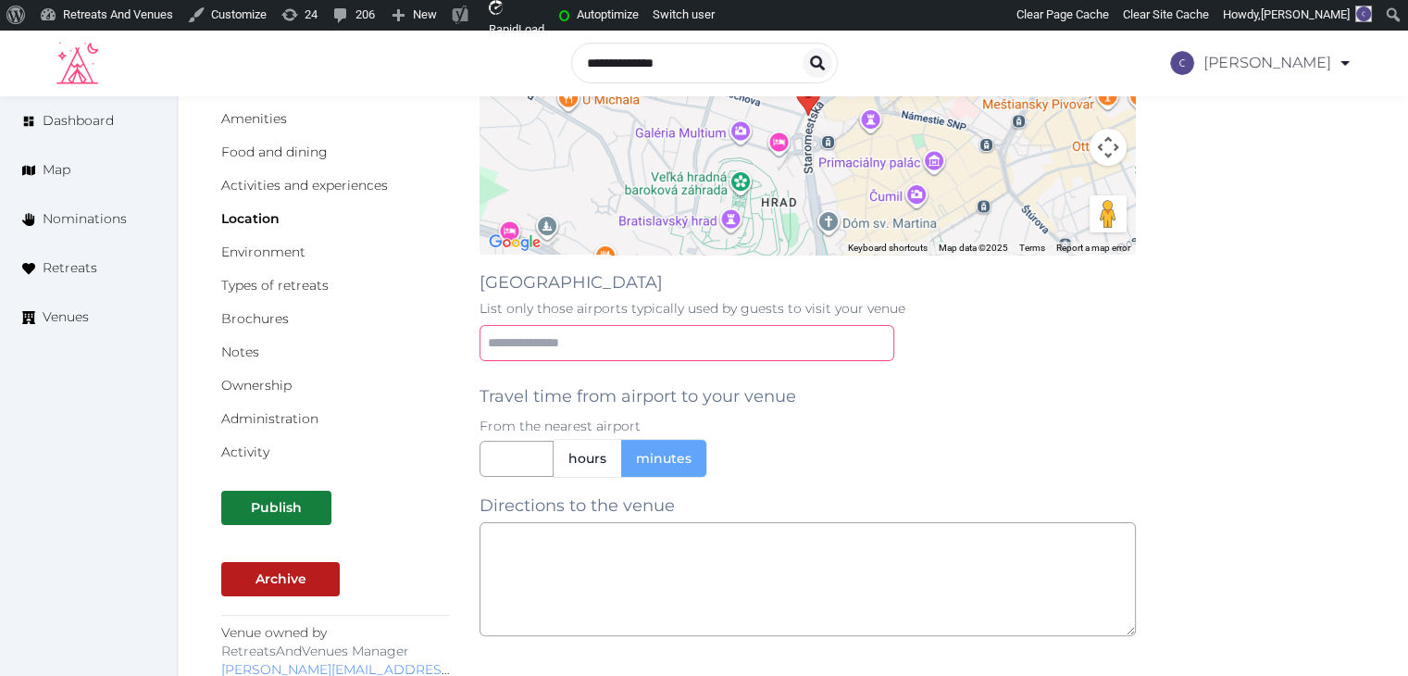
click at [600, 338] on input "text" at bounding box center [686, 343] width 415 height 36
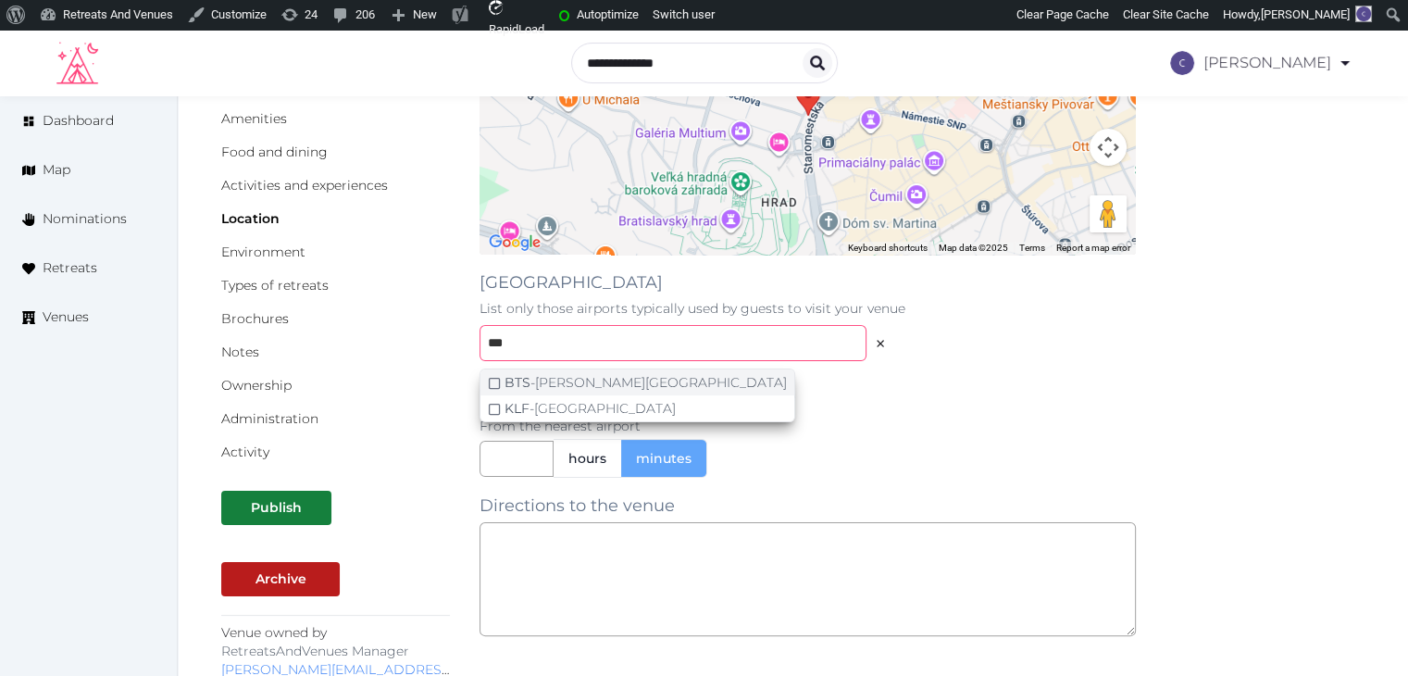
type input "***"
click at [609, 379] on div "BTS - M. R. Štefánik Airport" at bounding box center [645, 382] width 282 height 19
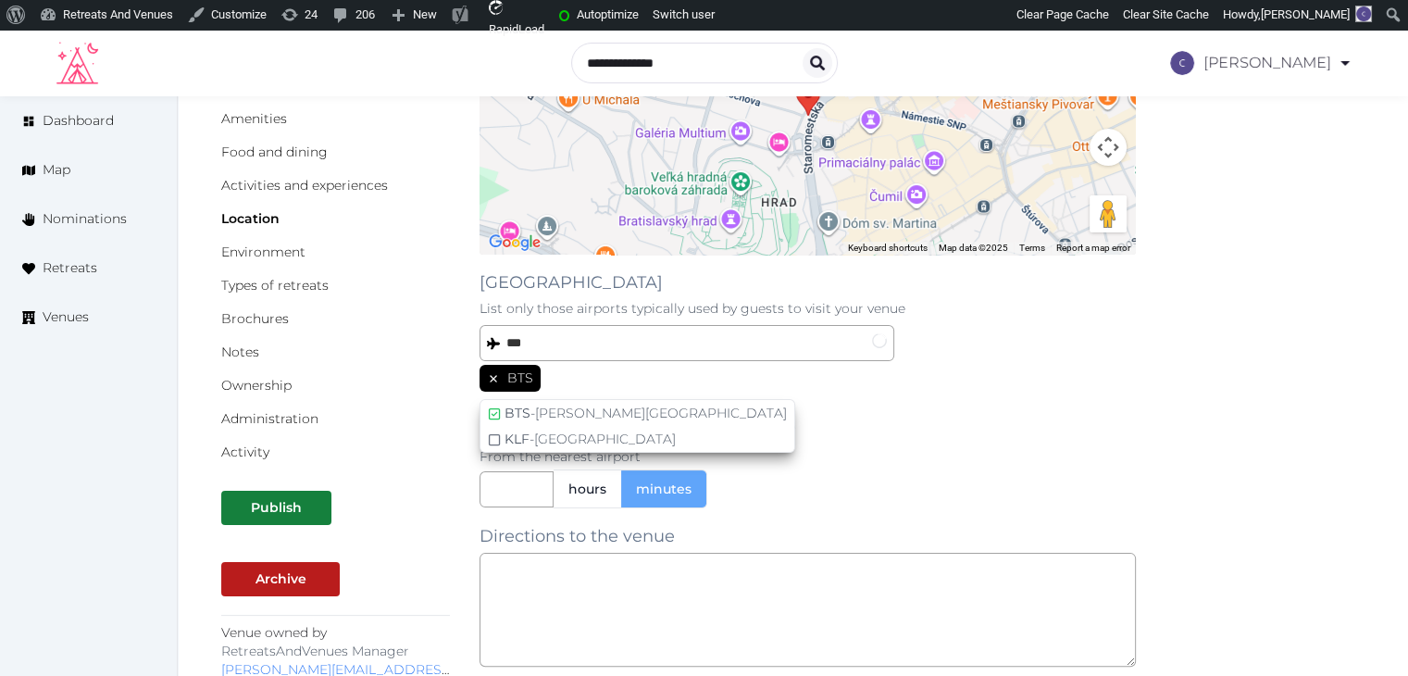
click at [1007, 395] on div "**********" at bounding box center [807, 347] width 656 height 817
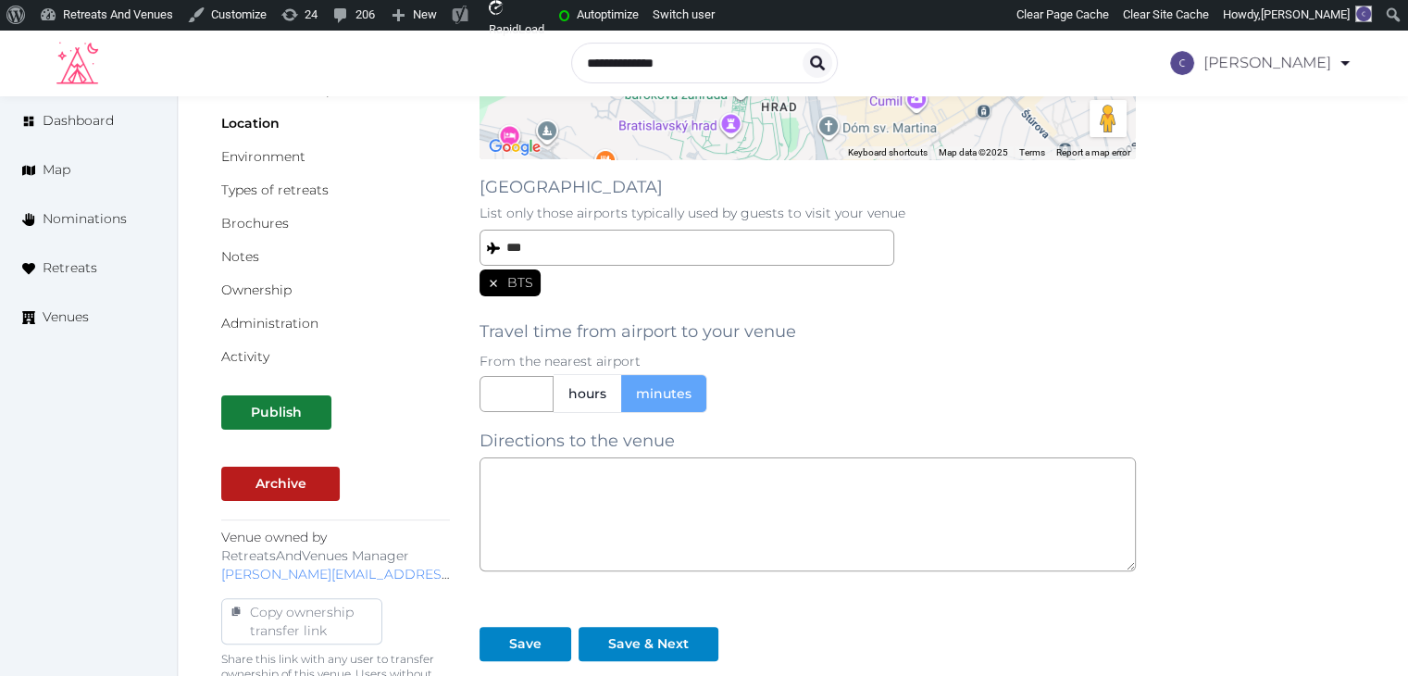
scroll to position [463, 0]
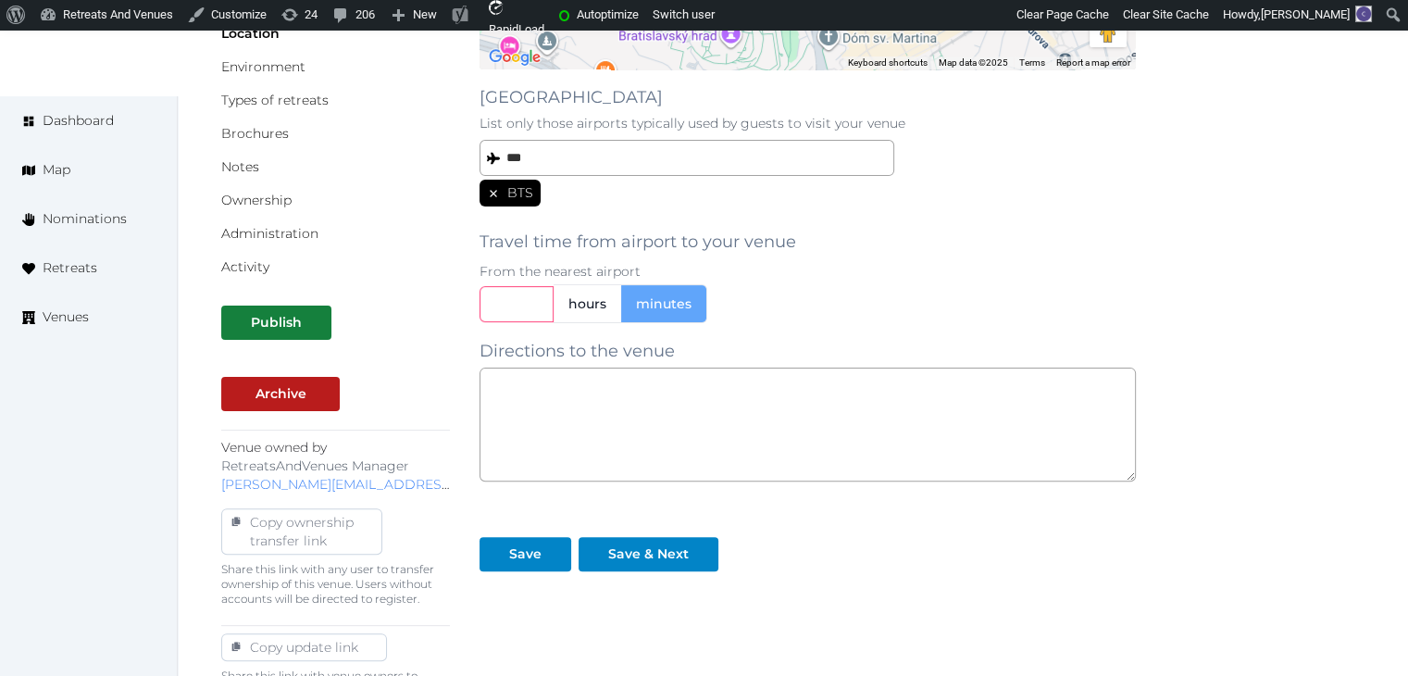
click at [503, 306] on input "text" at bounding box center [516, 304] width 74 height 36
type input "**"
click at [1051, 284] on div "** hours minutes" at bounding box center [807, 303] width 656 height 39
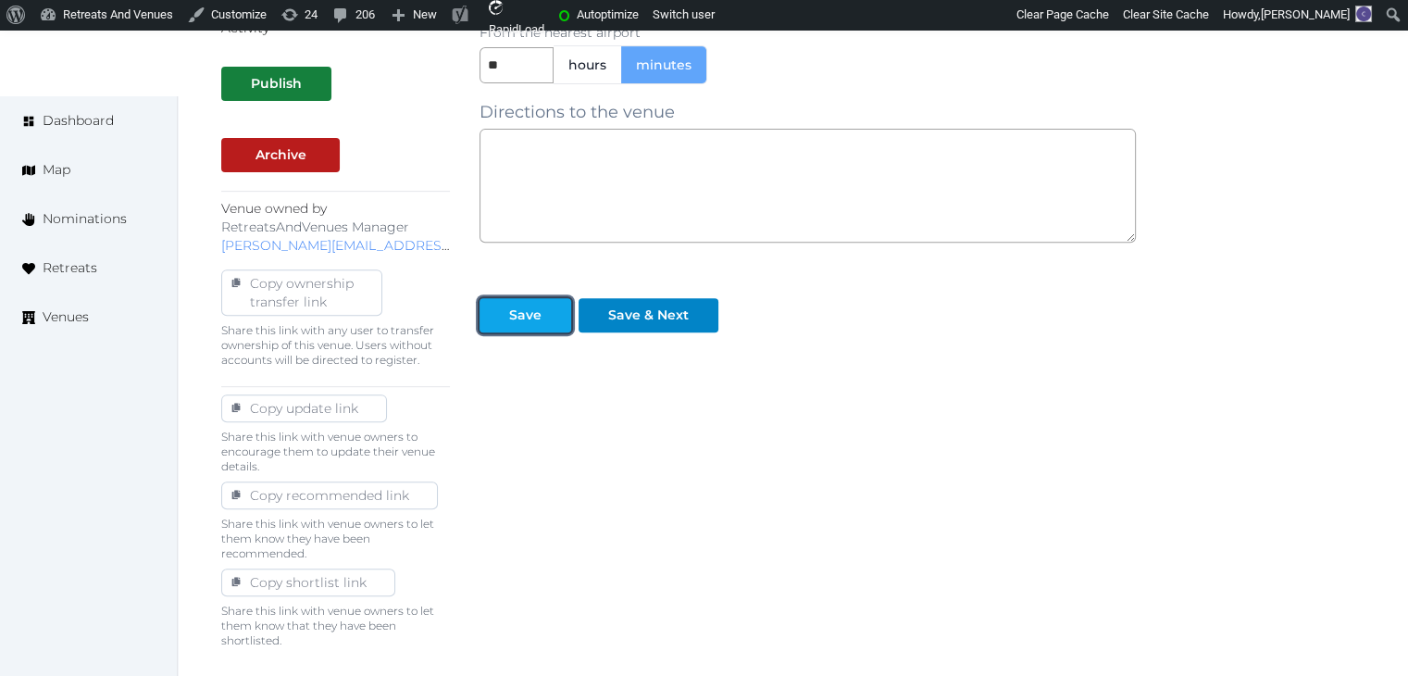
click at [520, 327] on button "Save" at bounding box center [525, 315] width 92 height 34
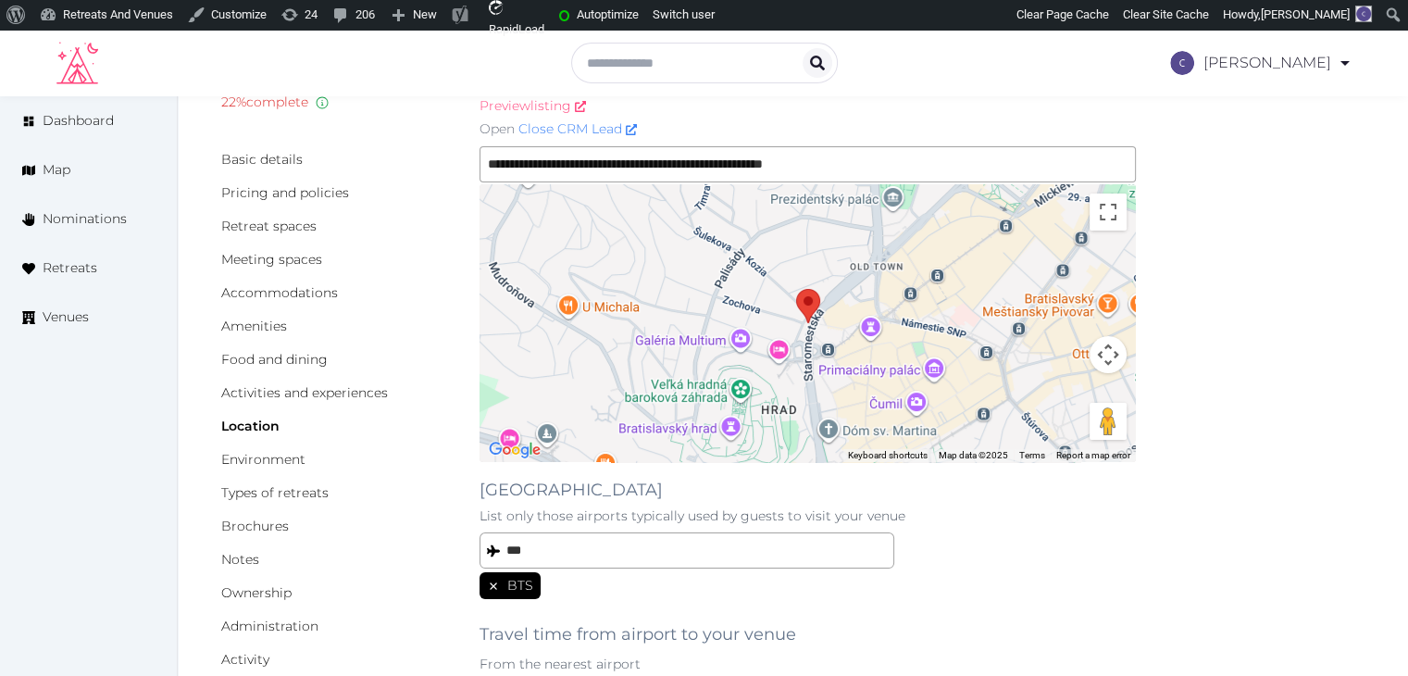
scroll to position [463, 0]
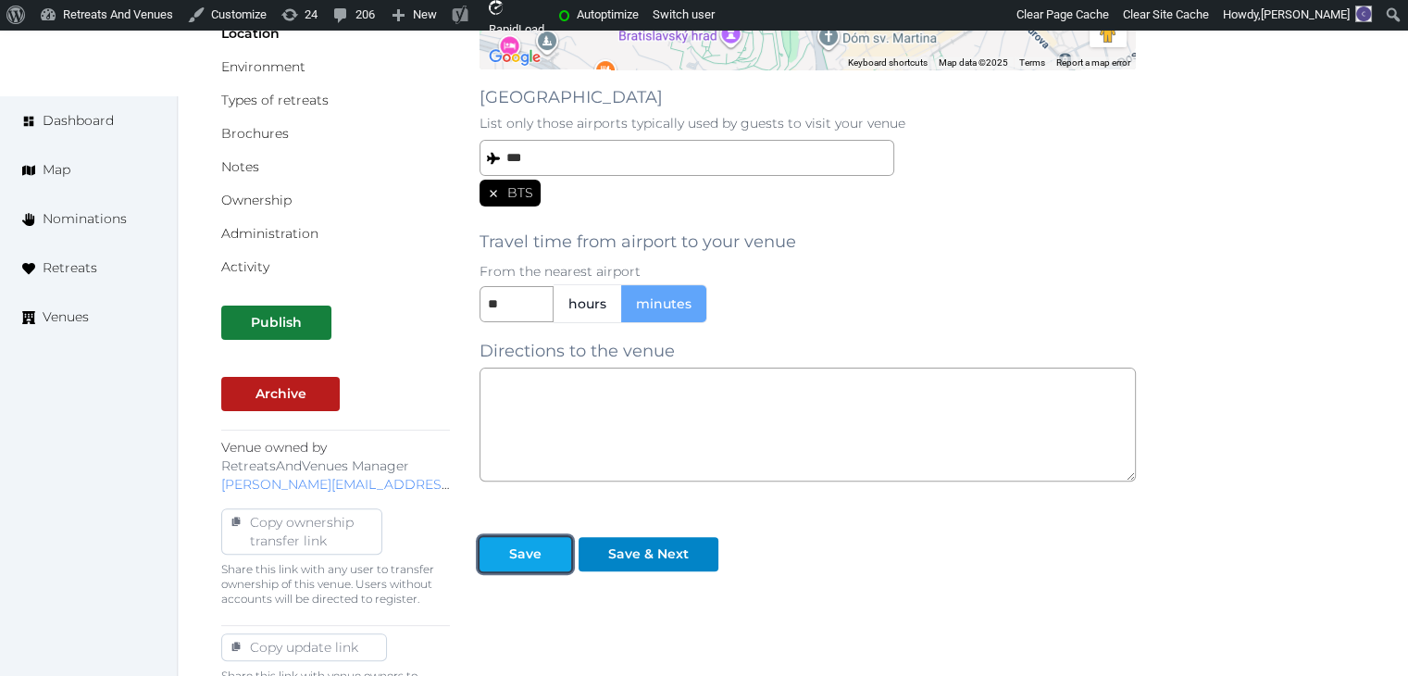
click at [503, 553] on div at bounding box center [494, 553] width 22 height 19
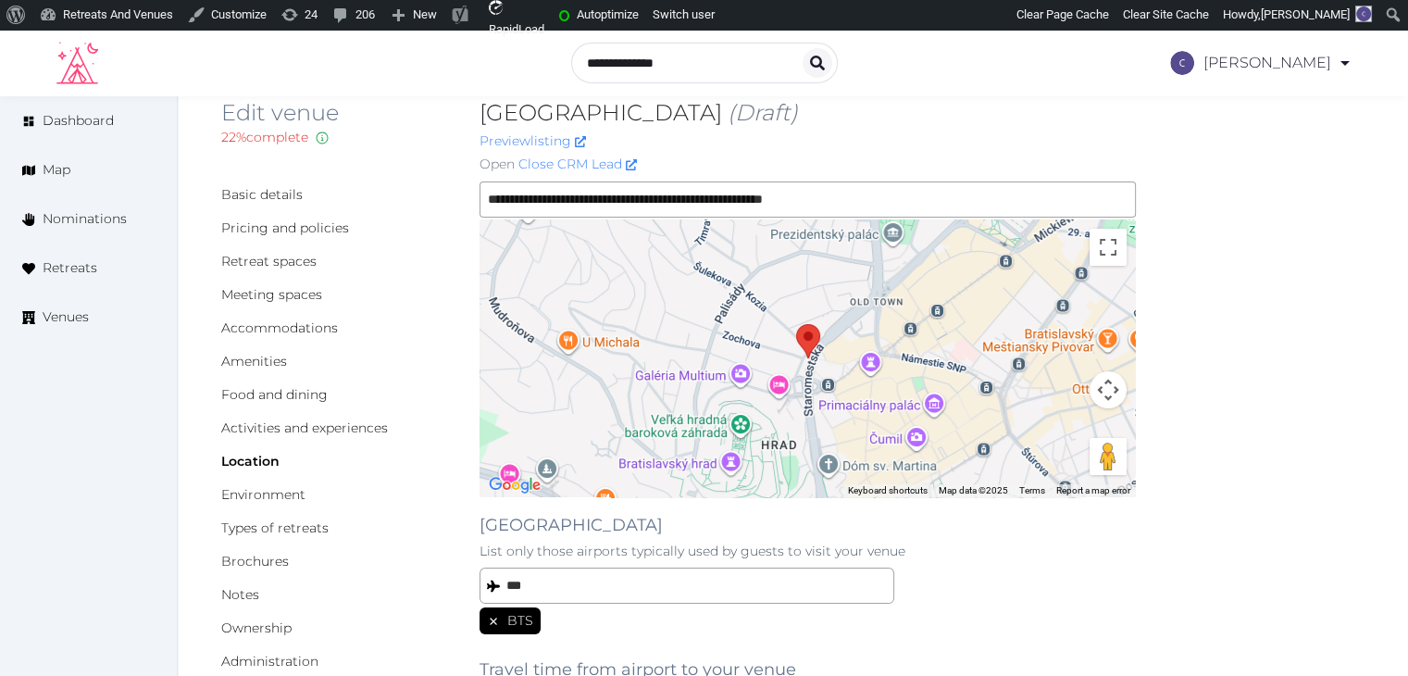
scroll to position [0, 0]
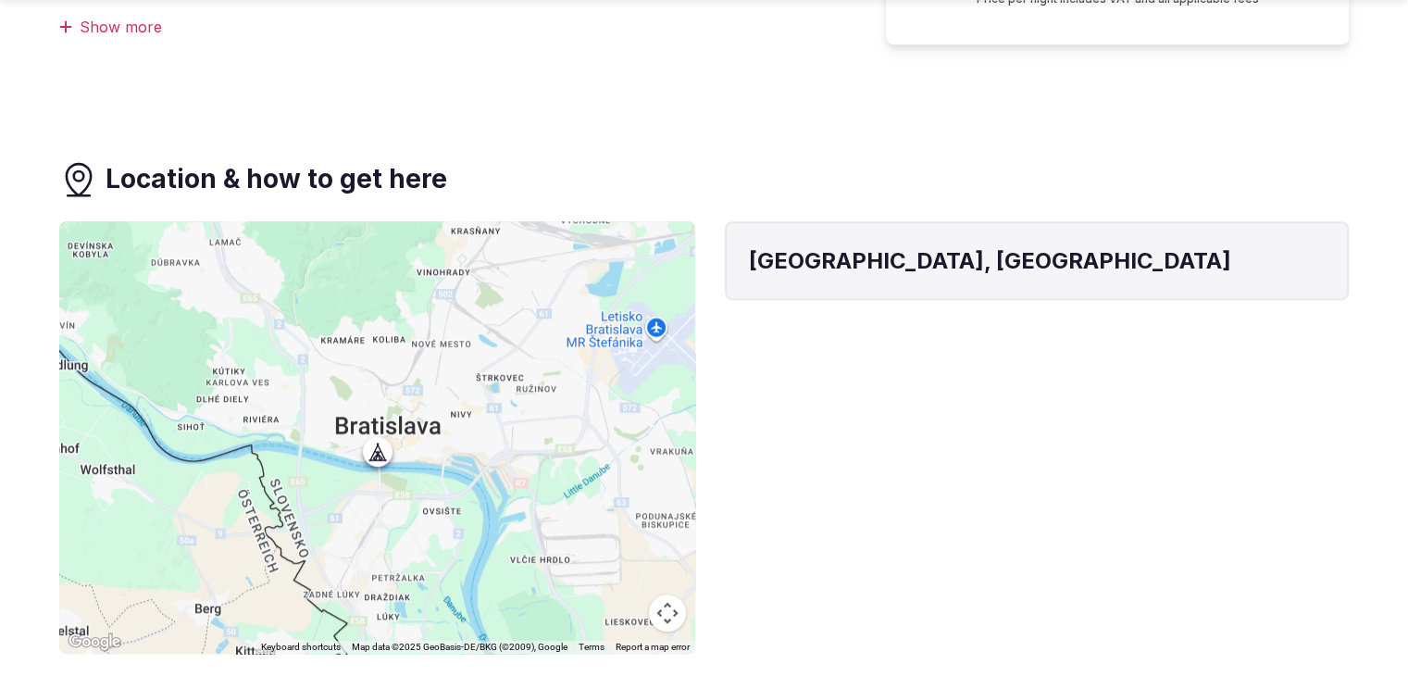
scroll to position [925, 0]
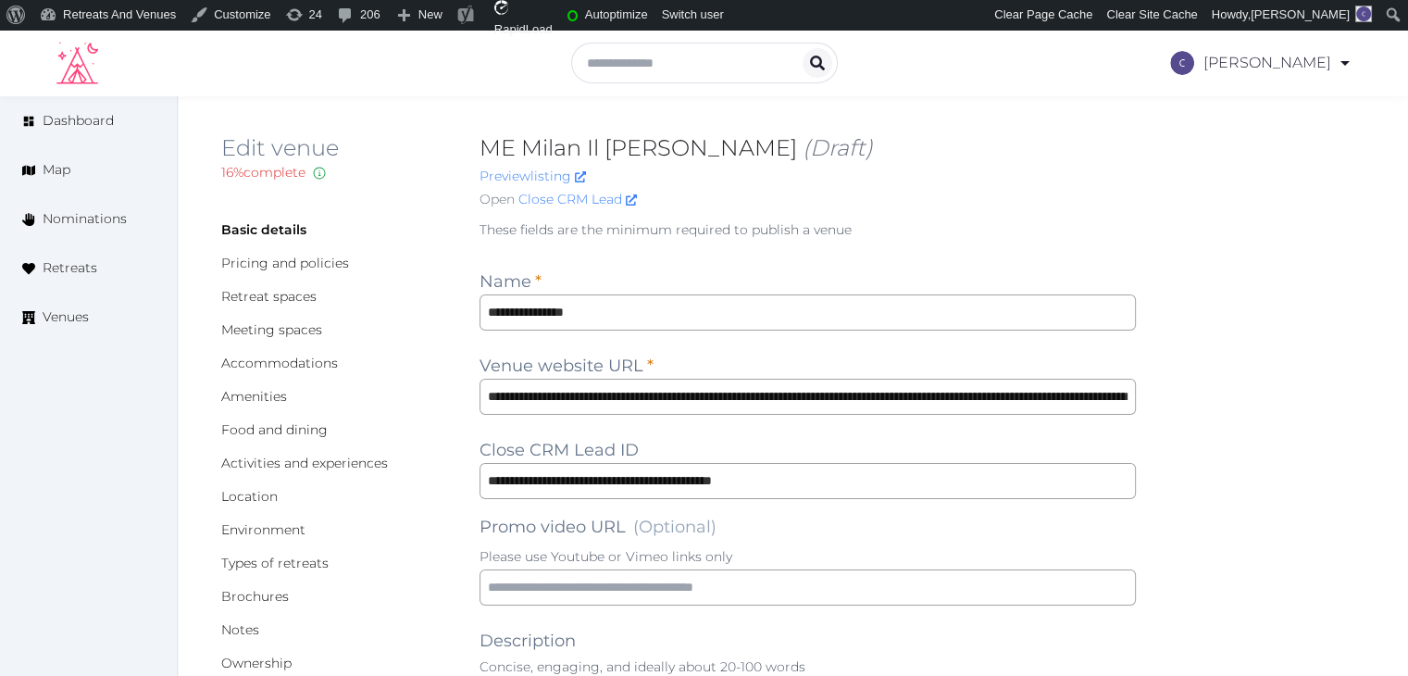
scroll to position [278, 0]
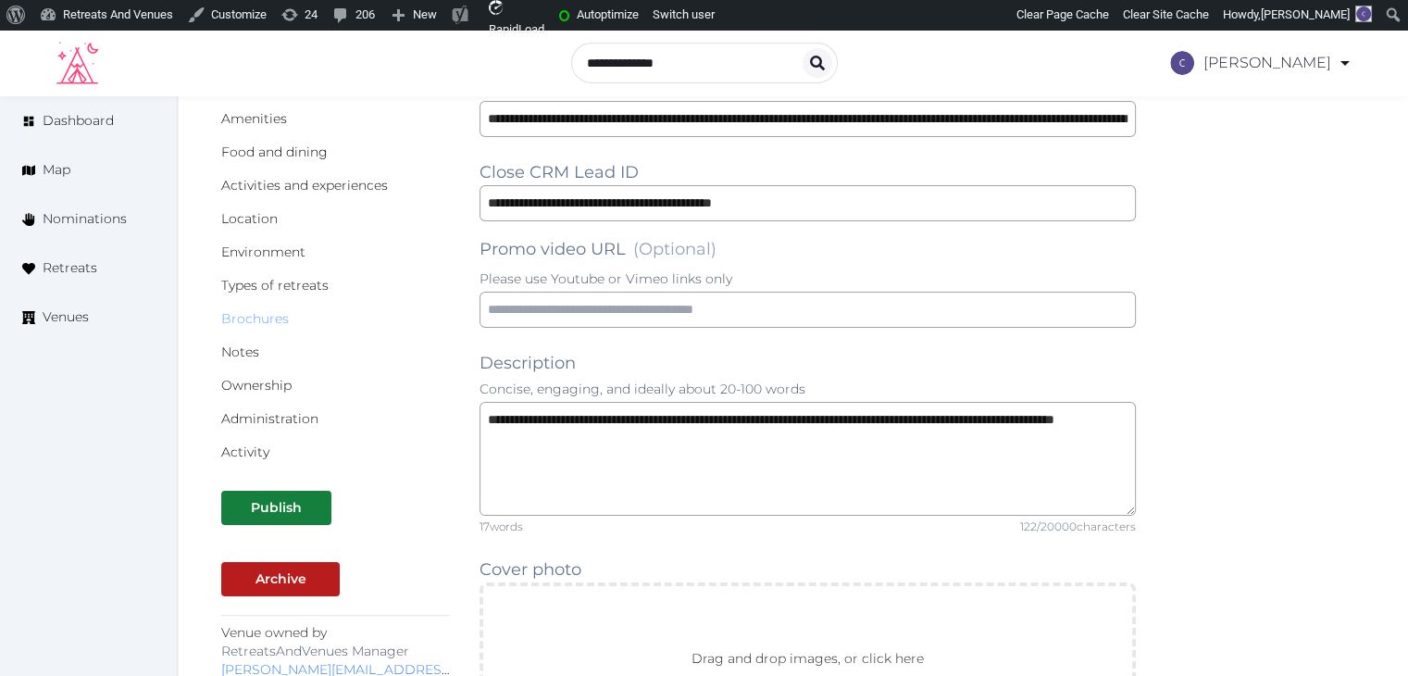
click at [267, 314] on link "Brochures" at bounding box center [255, 318] width 68 height 17
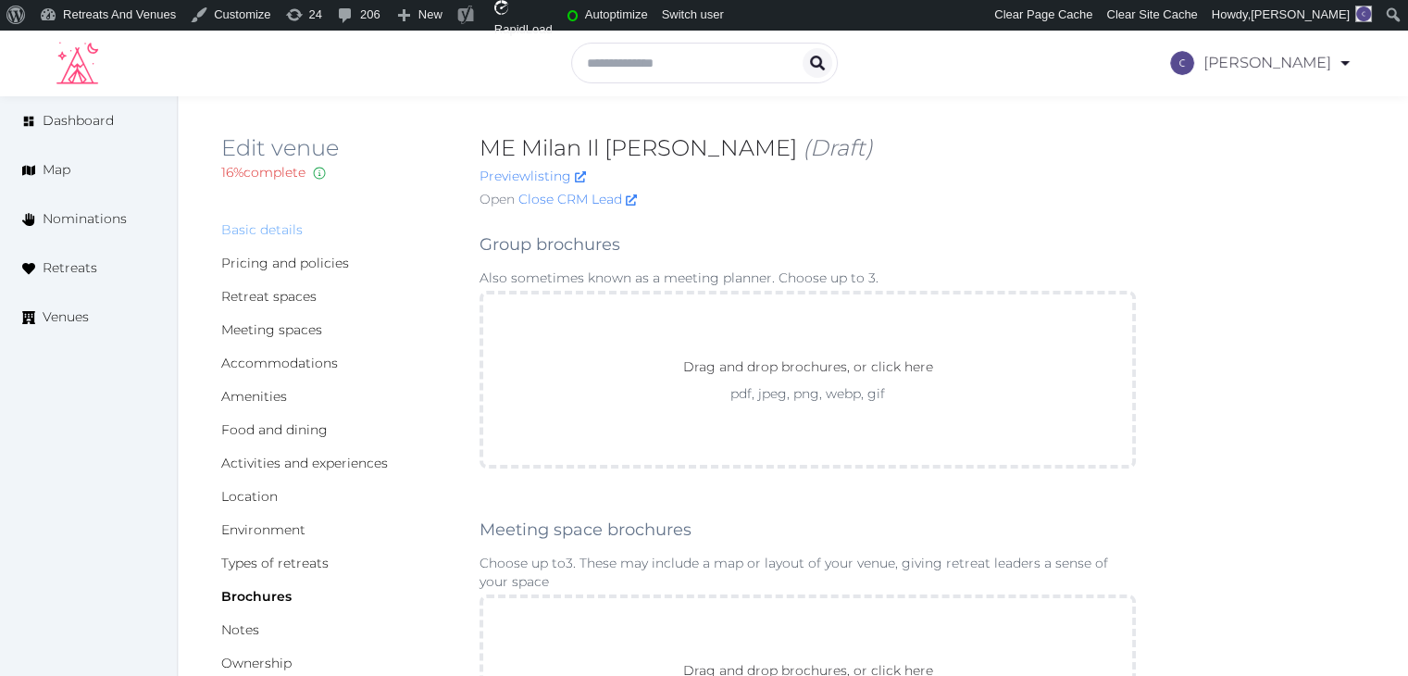
click at [246, 226] on link "Basic details" at bounding box center [261, 229] width 81 height 17
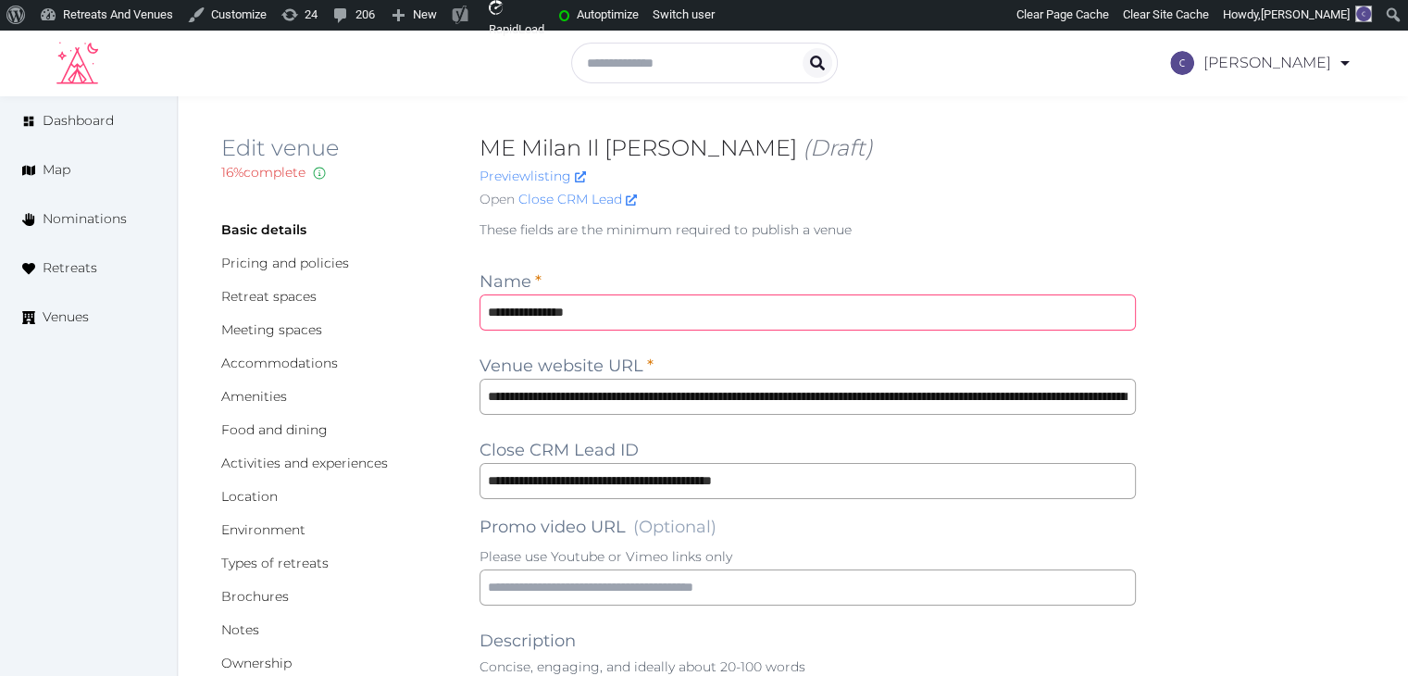
click at [659, 308] on input "**********" at bounding box center [807, 312] width 656 height 36
click at [746, 323] on input "**********" at bounding box center [807, 312] width 656 height 36
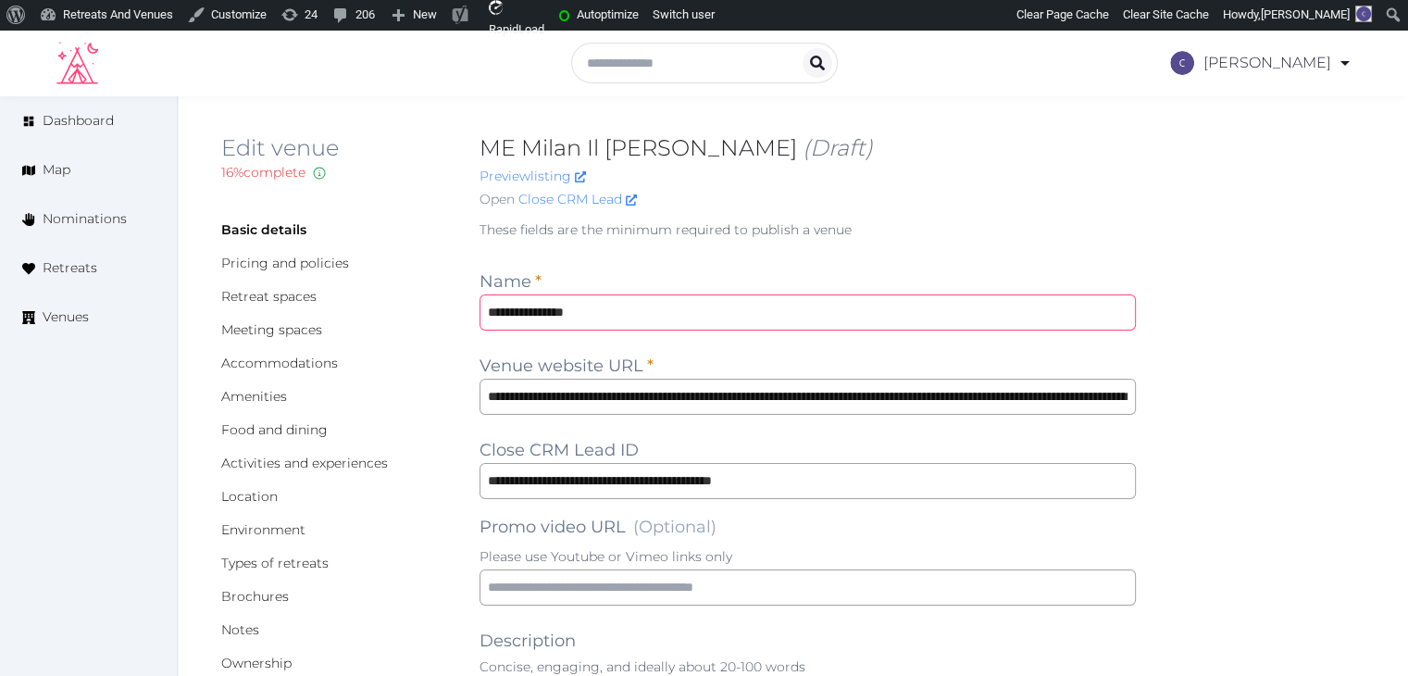
click at [746, 323] on input "**********" at bounding box center [807, 312] width 656 height 36
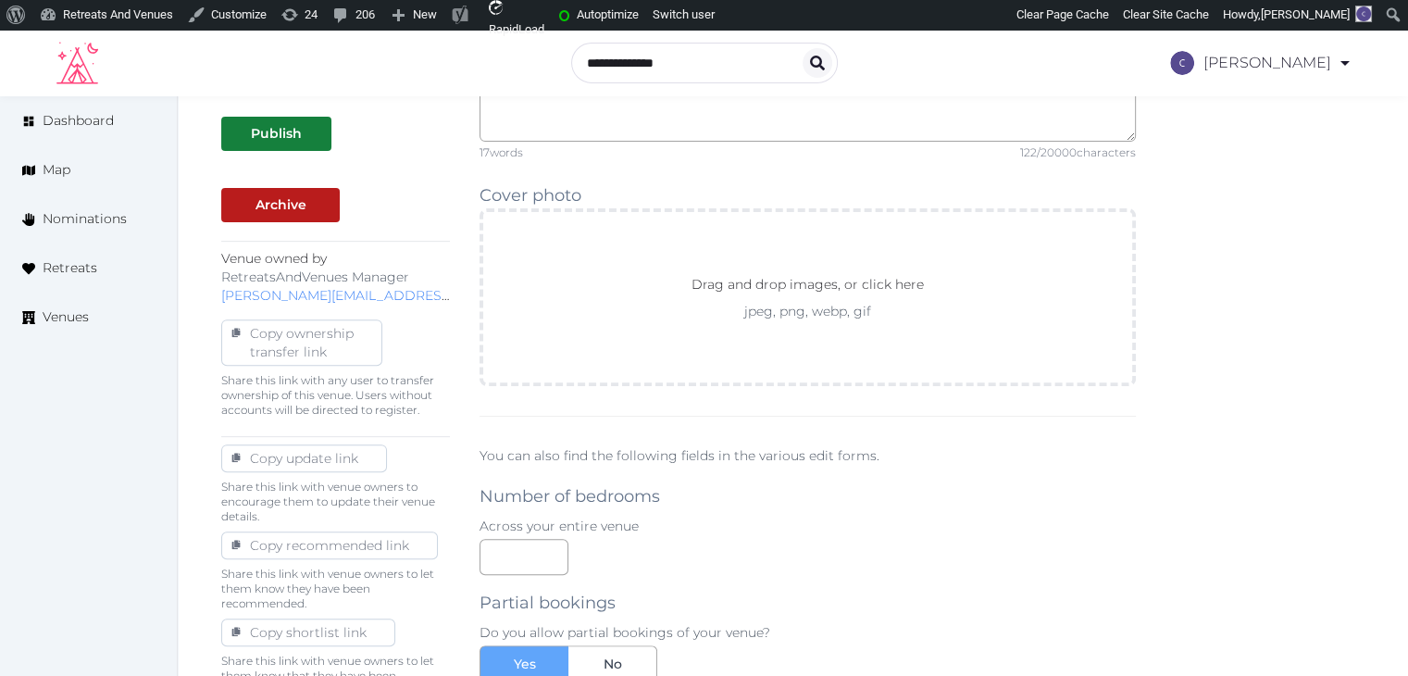
scroll to position [561, 0]
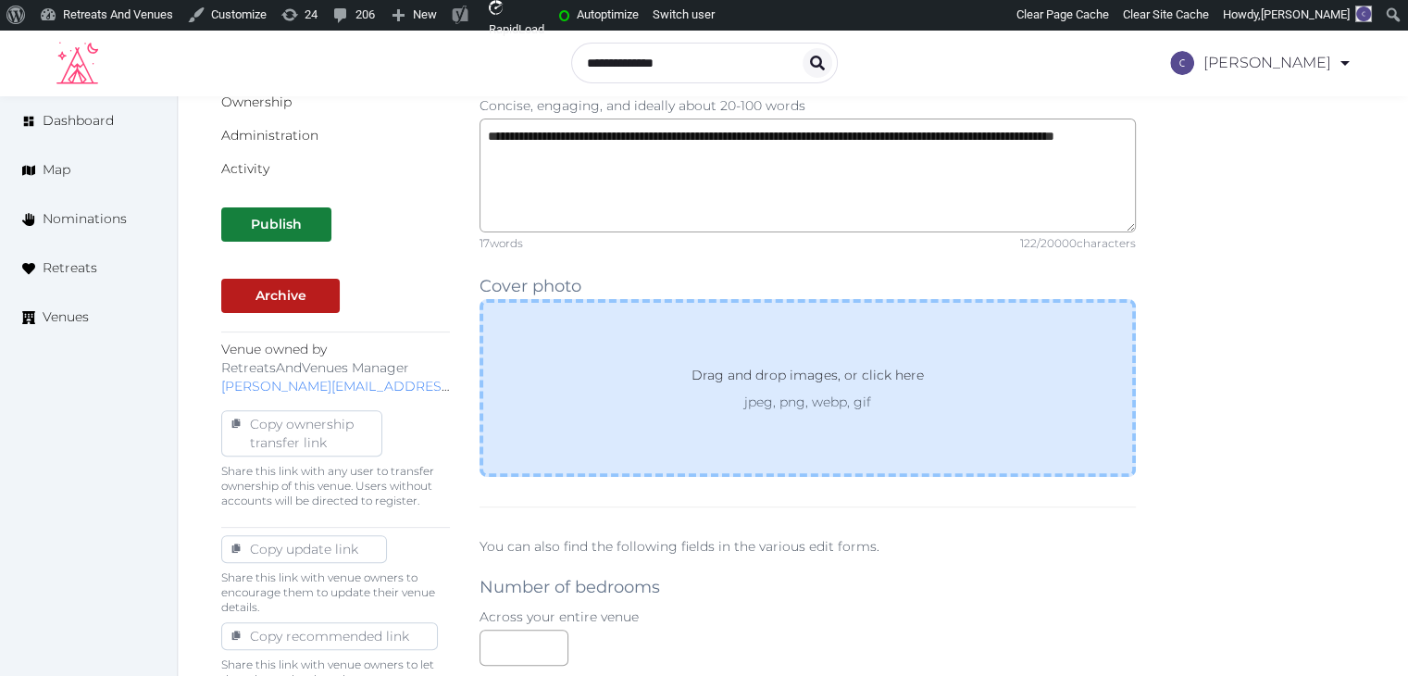
click at [970, 384] on div "Drag and drop images, or click here jpeg, png, webp, gif" at bounding box center [807, 388] width 656 height 178
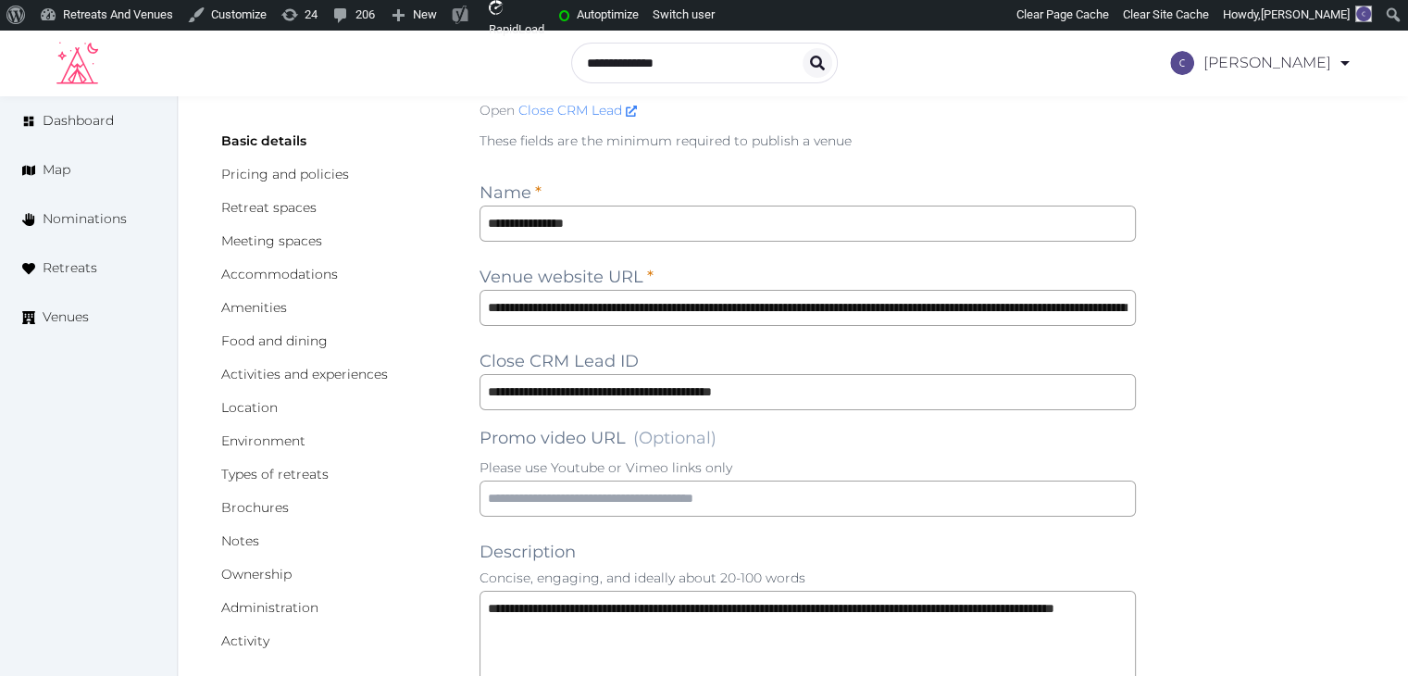
scroll to position [0, 0]
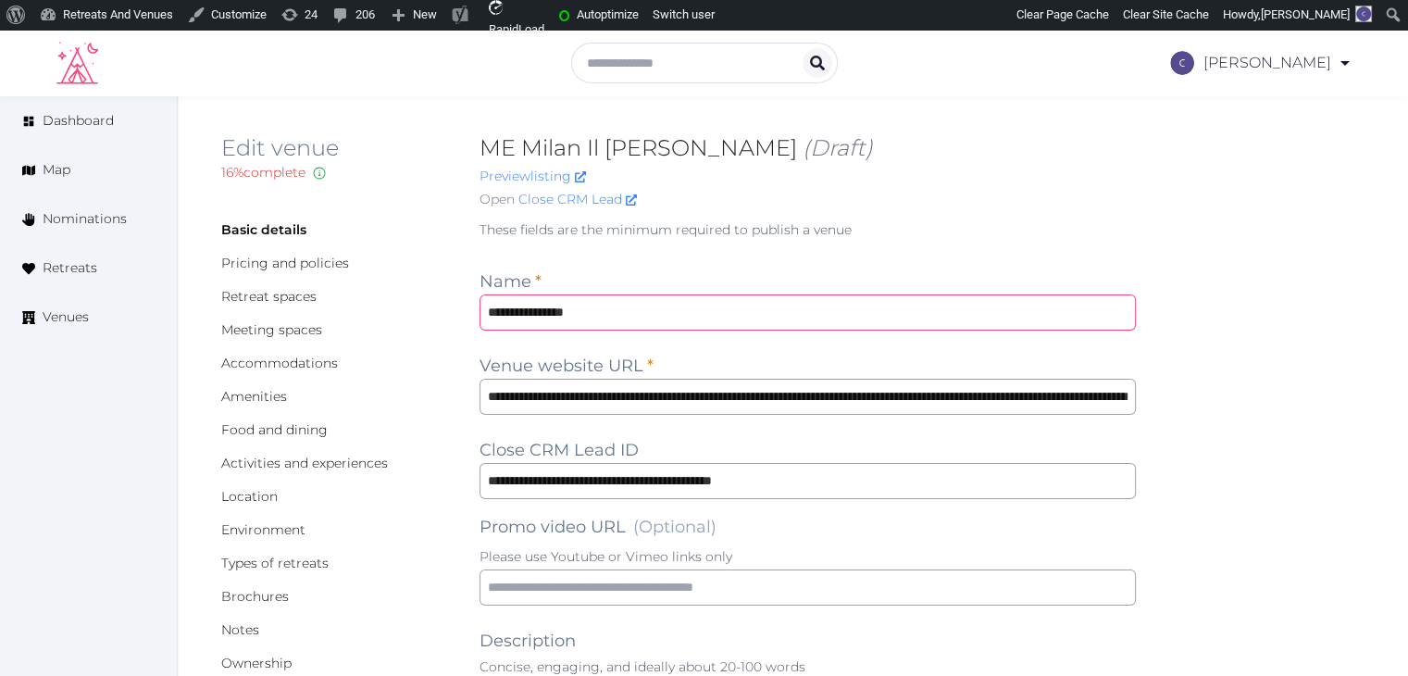
click at [668, 309] on input "**********" at bounding box center [807, 312] width 656 height 36
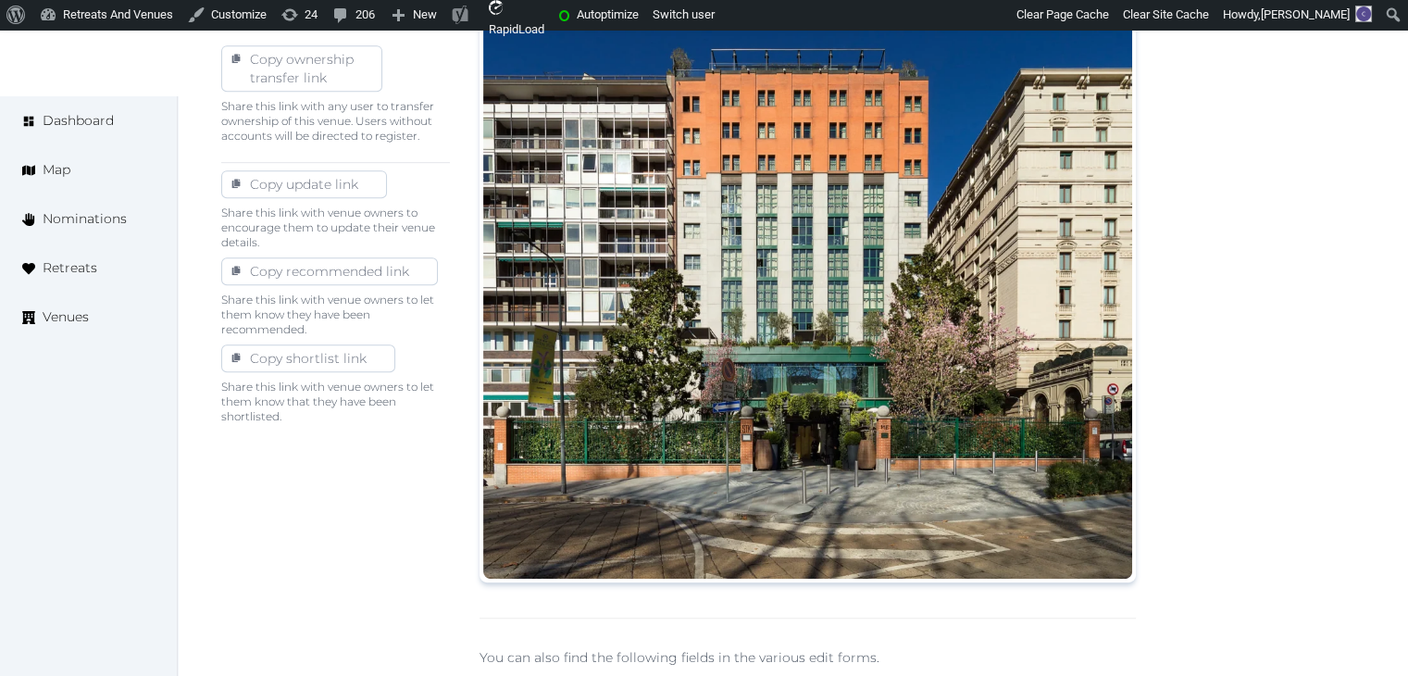
scroll to position [1388, 0]
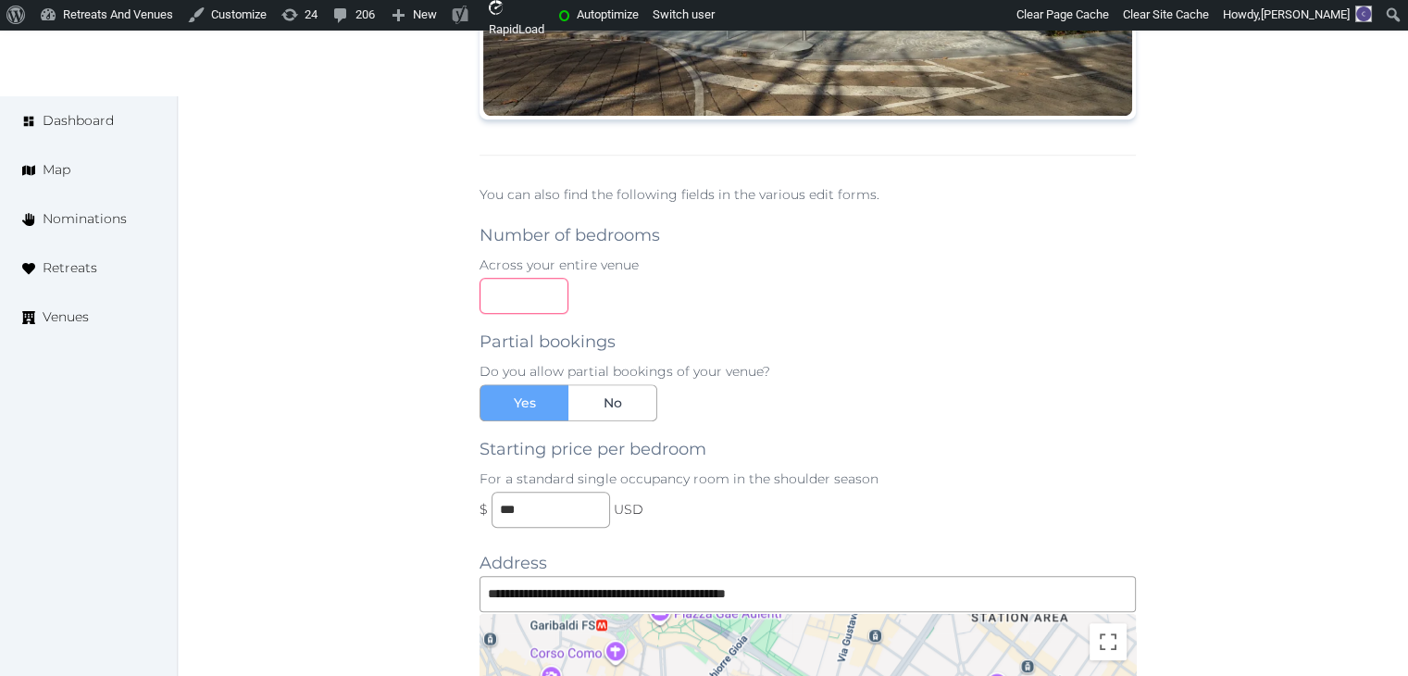
click at [487, 286] on input "number" at bounding box center [523, 296] width 89 height 36
type input "***"
click at [1100, 362] on p "Do you allow partial bookings of your venue?" at bounding box center [807, 371] width 656 height 19
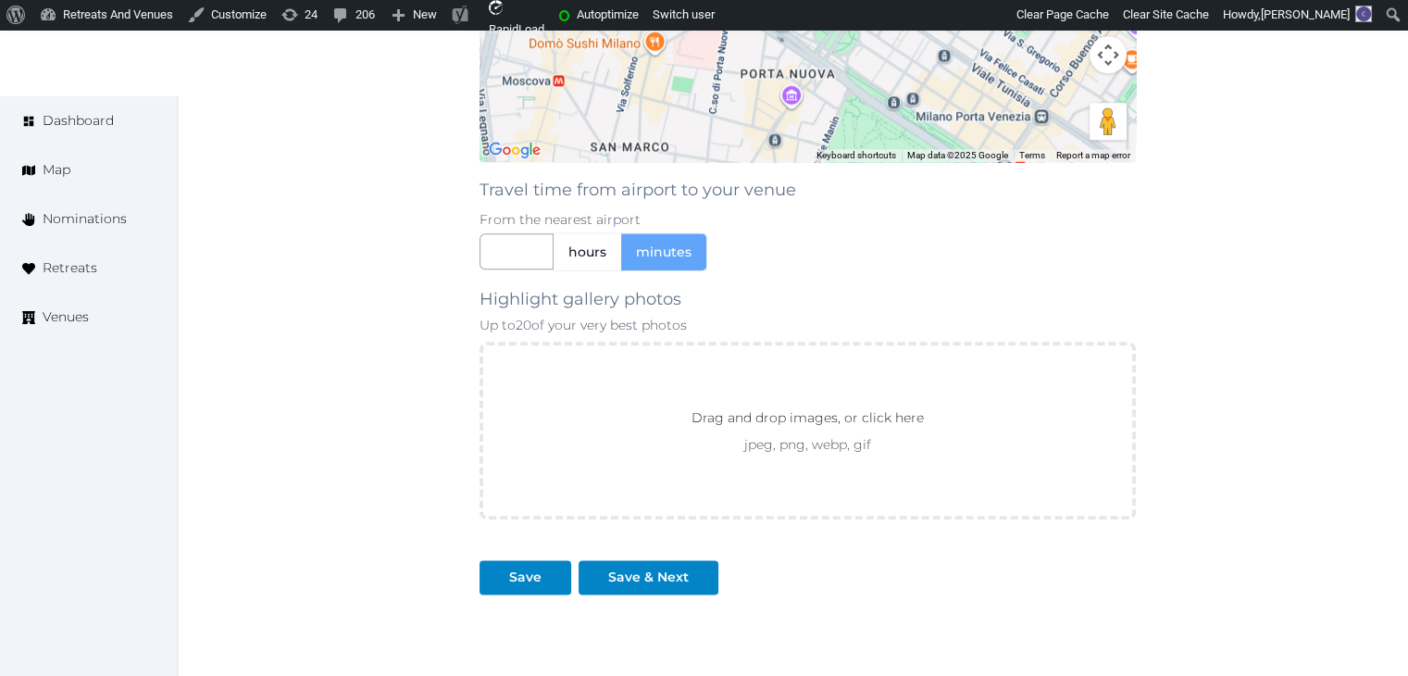
scroll to position [2240, 0]
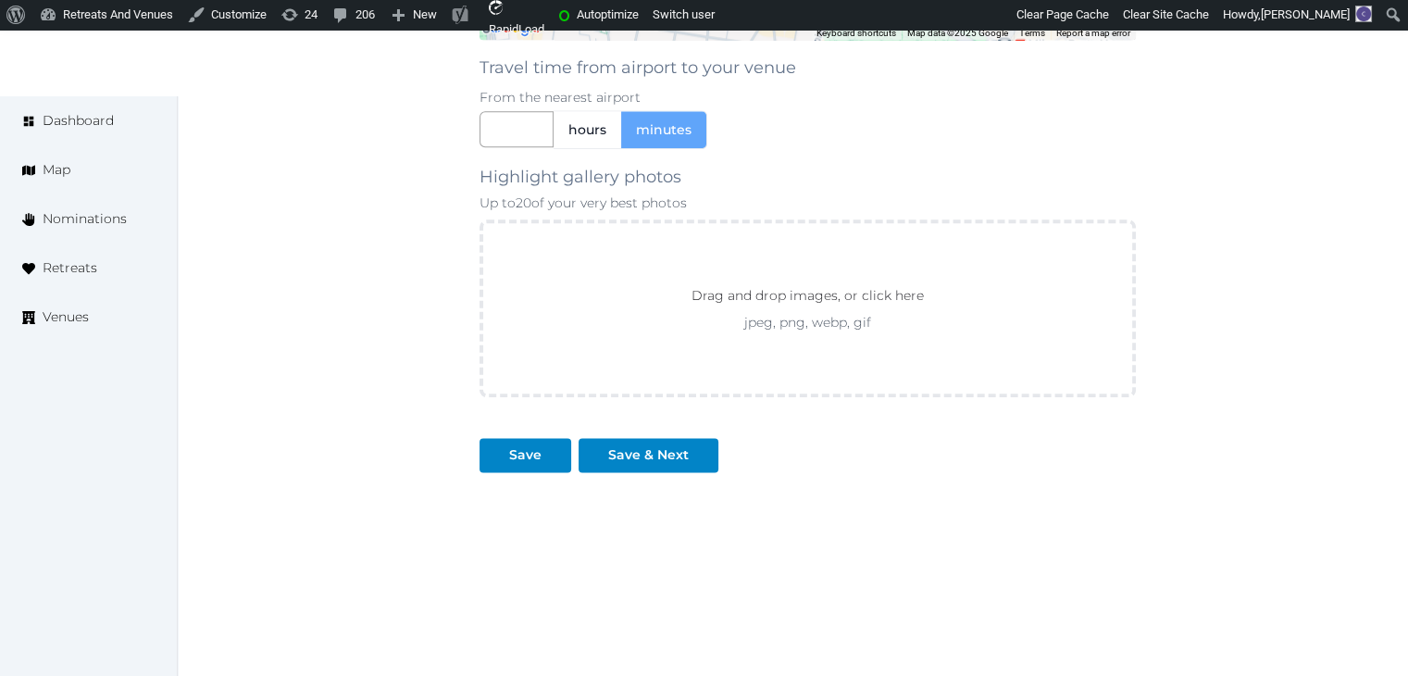
click at [522, 467] on div "Save" at bounding box center [525, 455] width 92 height 34
drag, startPoint x: 526, startPoint y: 444, endPoint x: 670, endPoint y: 586, distance: 202.2
click at [526, 445] on div "Save" at bounding box center [525, 454] width 32 height 19
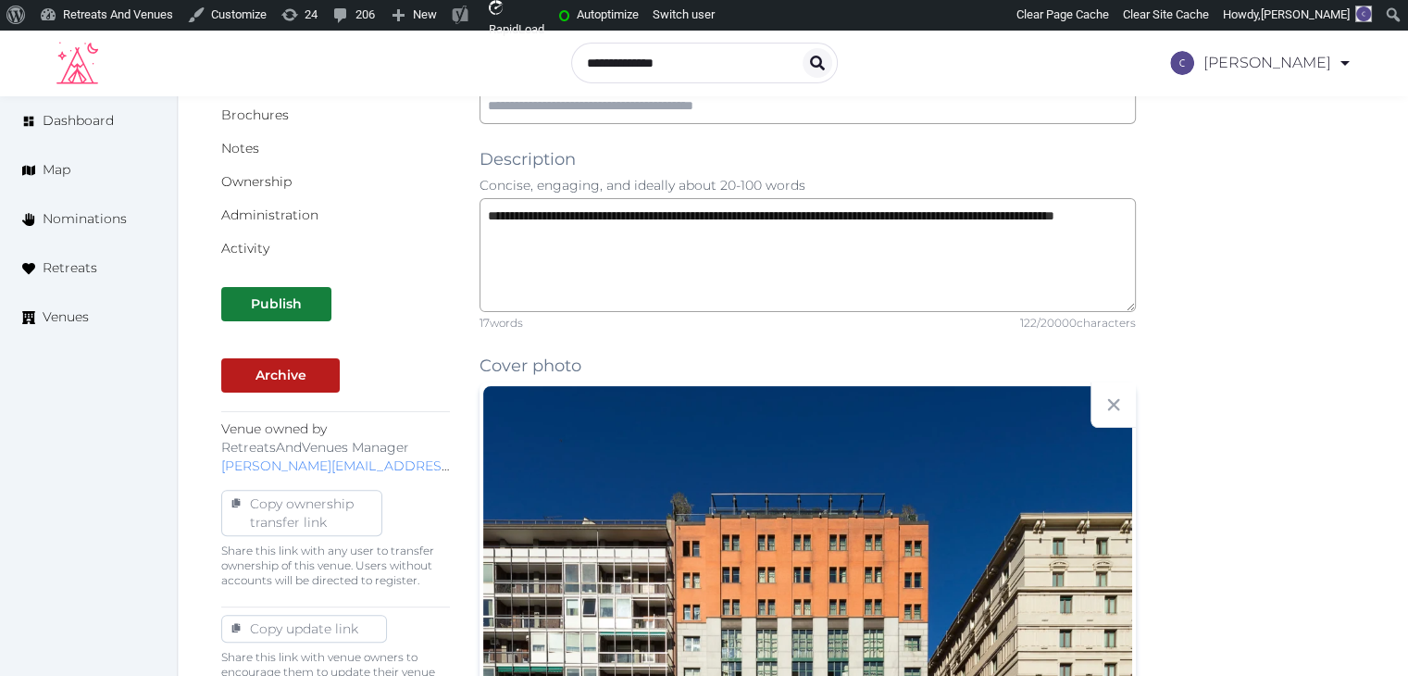
scroll to position [19, 0]
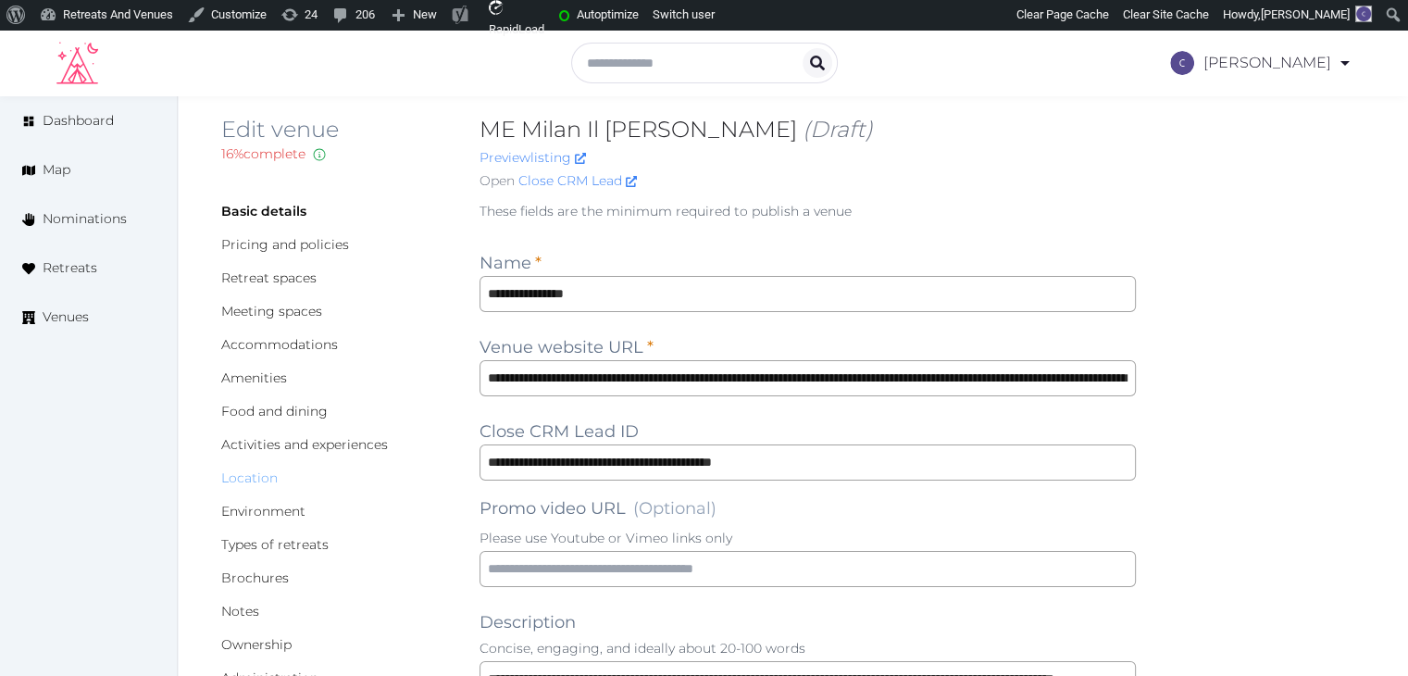
click at [259, 473] on link "Location" at bounding box center [249, 477] width 56 height 17
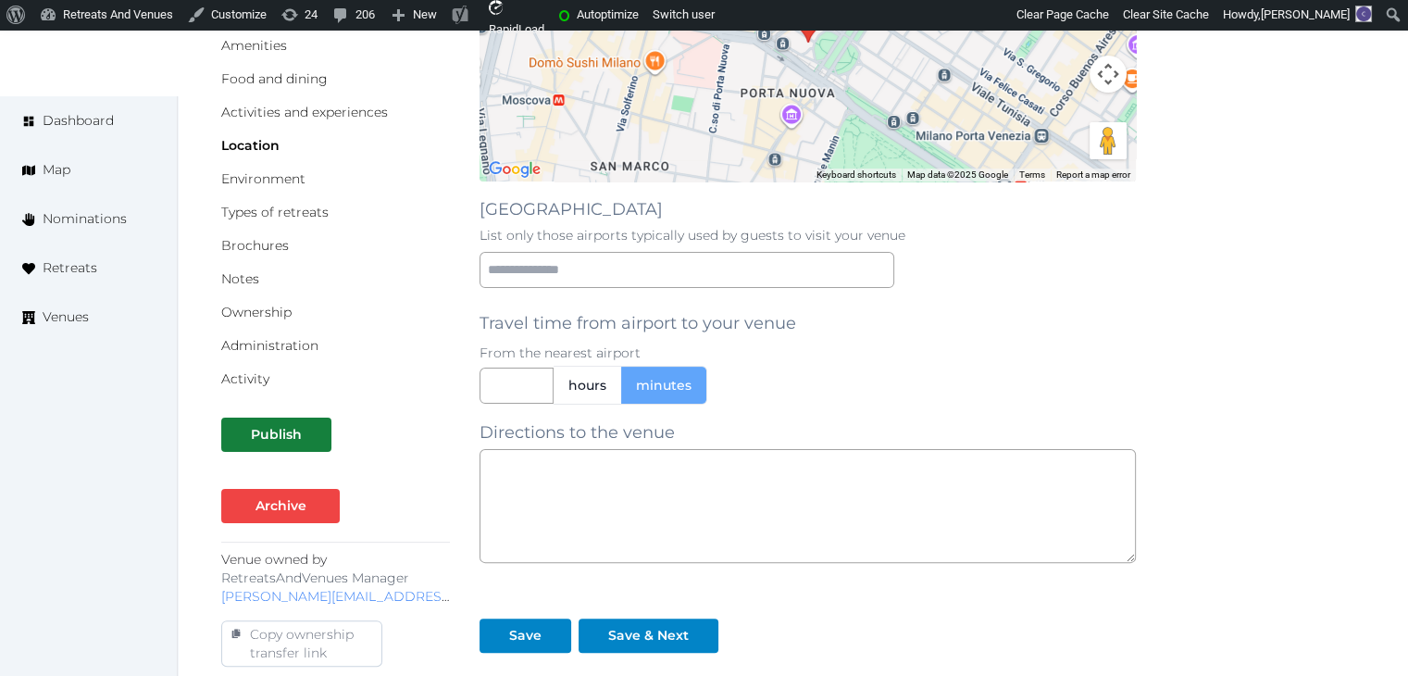
scroll to position [370, 0]
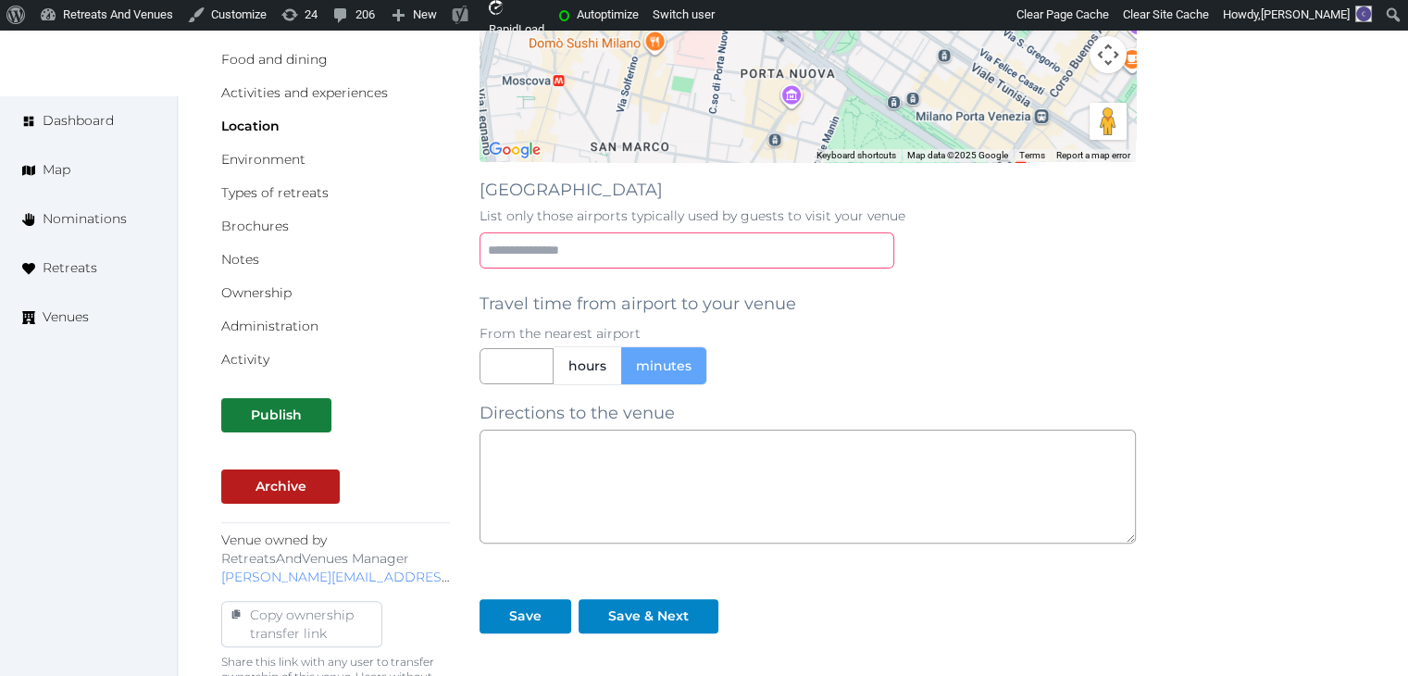
click at [583, 261] on input "text" at bounding box center [686, 250] width 415 height 36
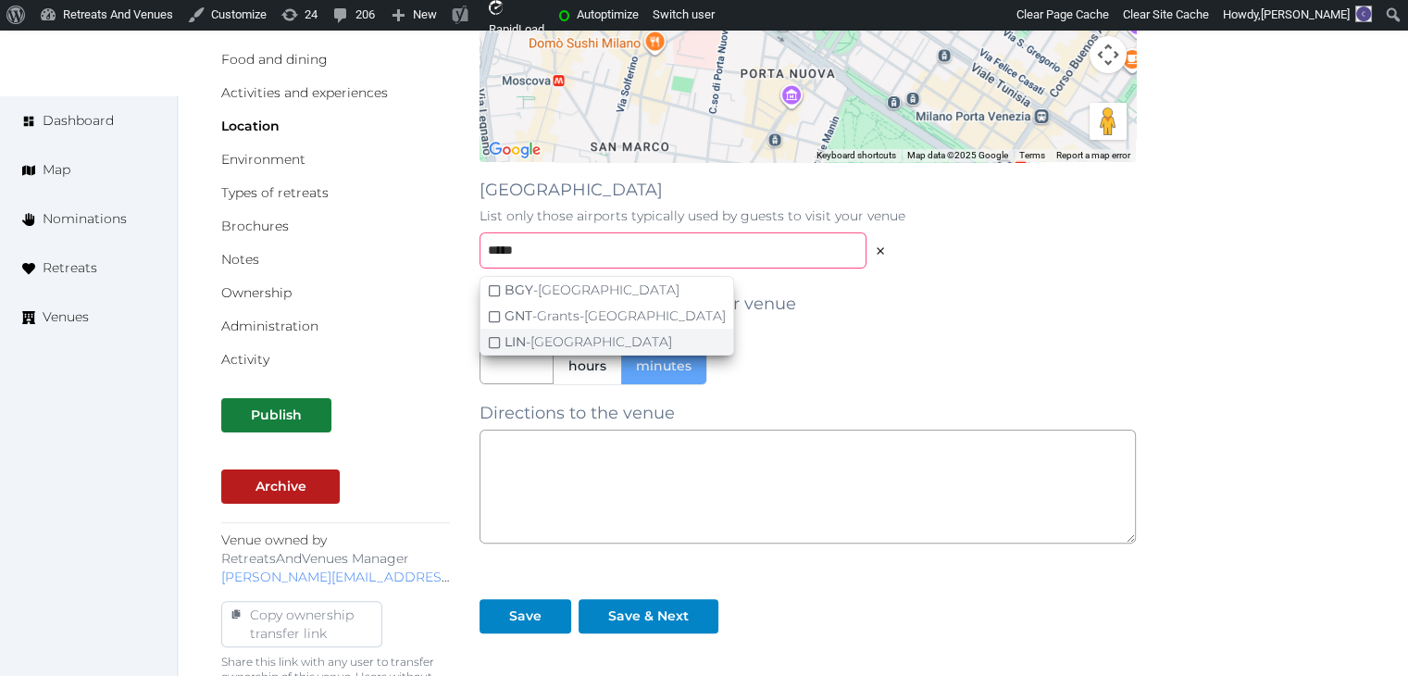
type input "*****"
click at [569, 333] on div "LIN - [GEOGRAPHIC_DATA]" at bounding box center [588, 341] width 168 height 19
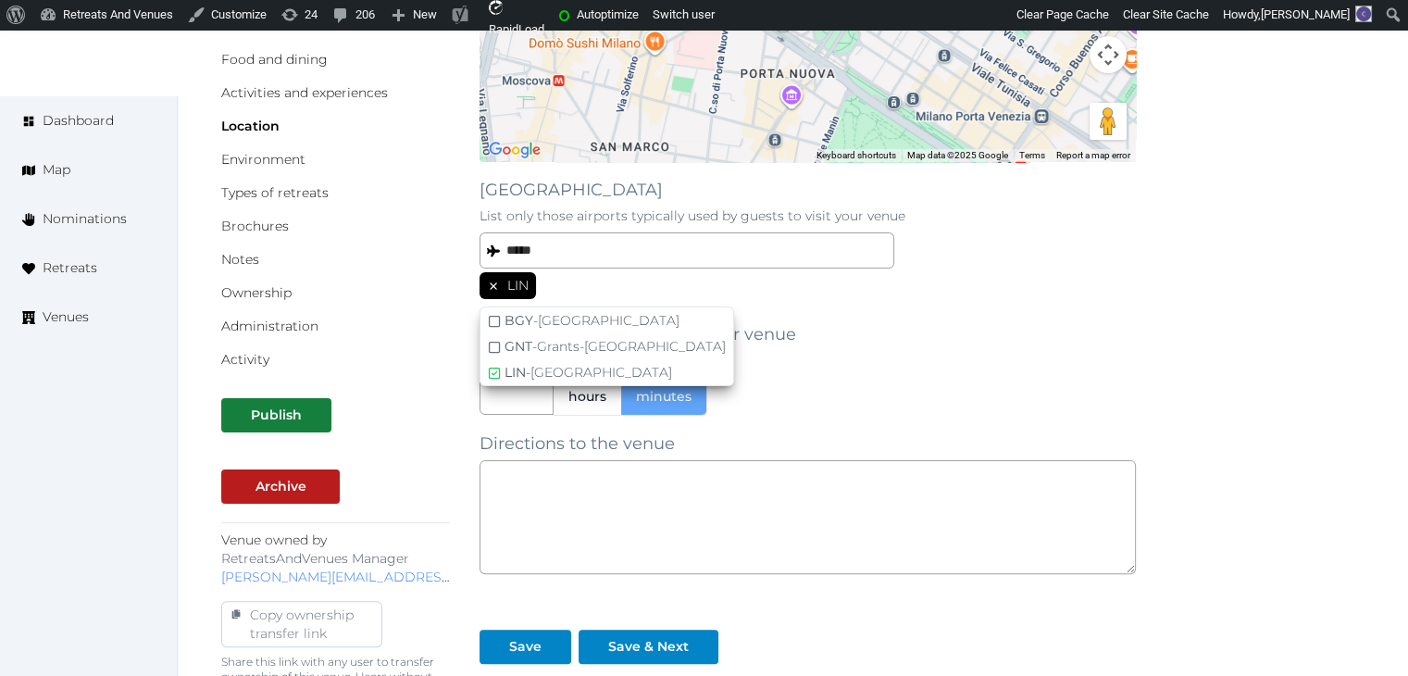
click at [968, 328] on div "Travel time from airport to your venue From the nearest airport hours minutes" at bounding box center [807, 360] width 656 height 109
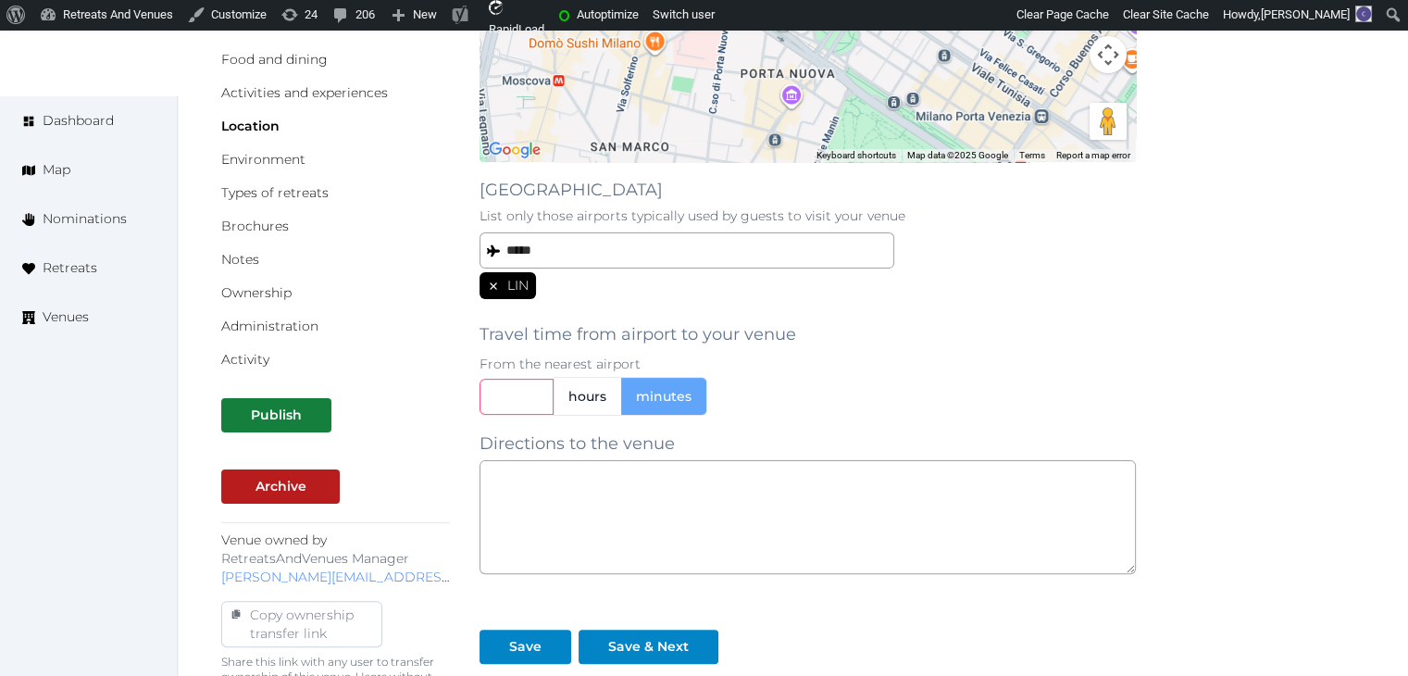
click at [517, 401] on input "text" at bounding box center [516, 397] width 74 height 36
type input "**"
click at [996, 352] on div "Travel time from airport to your venue From the nearest airport ** hours minutes" at bounding box center [807, 360] width 656 height 109
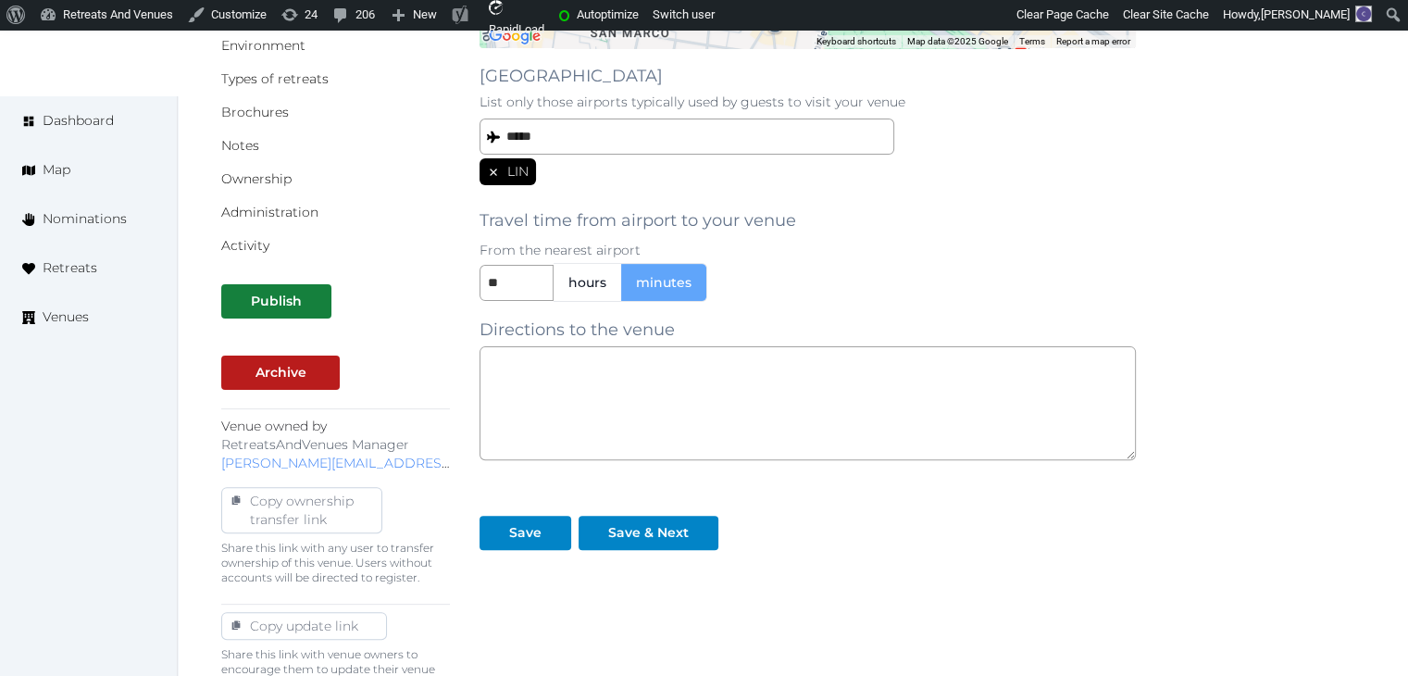
scroll to position [648, 0]
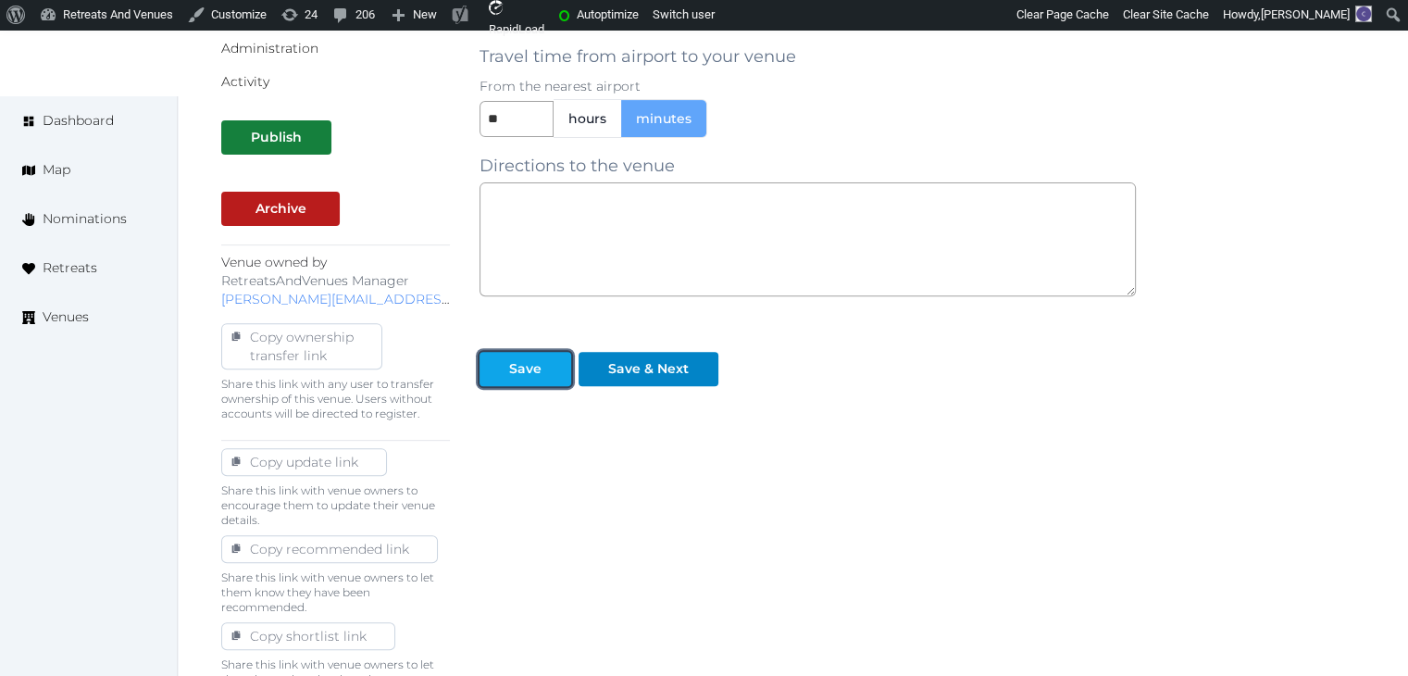
click at [553, 374] on div at bounding box center [556, 368] width 22 height 19
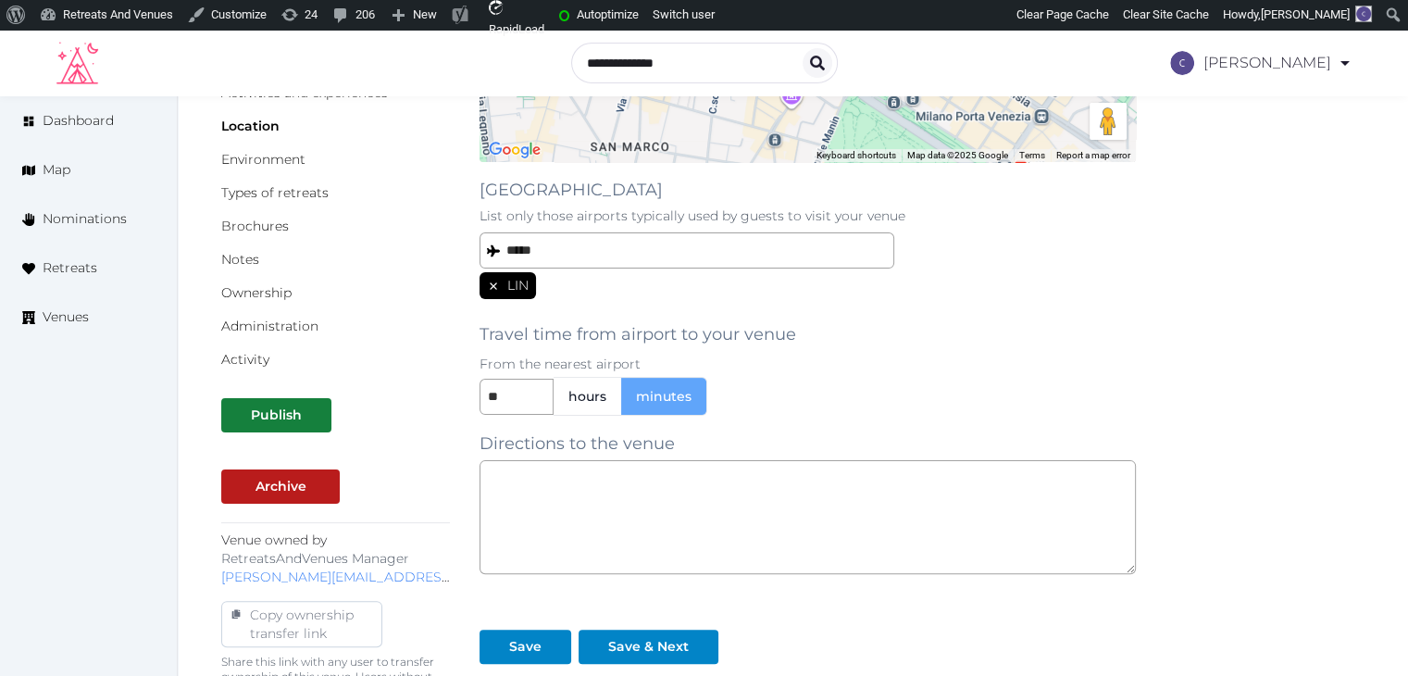
scroll to position [0, 0]
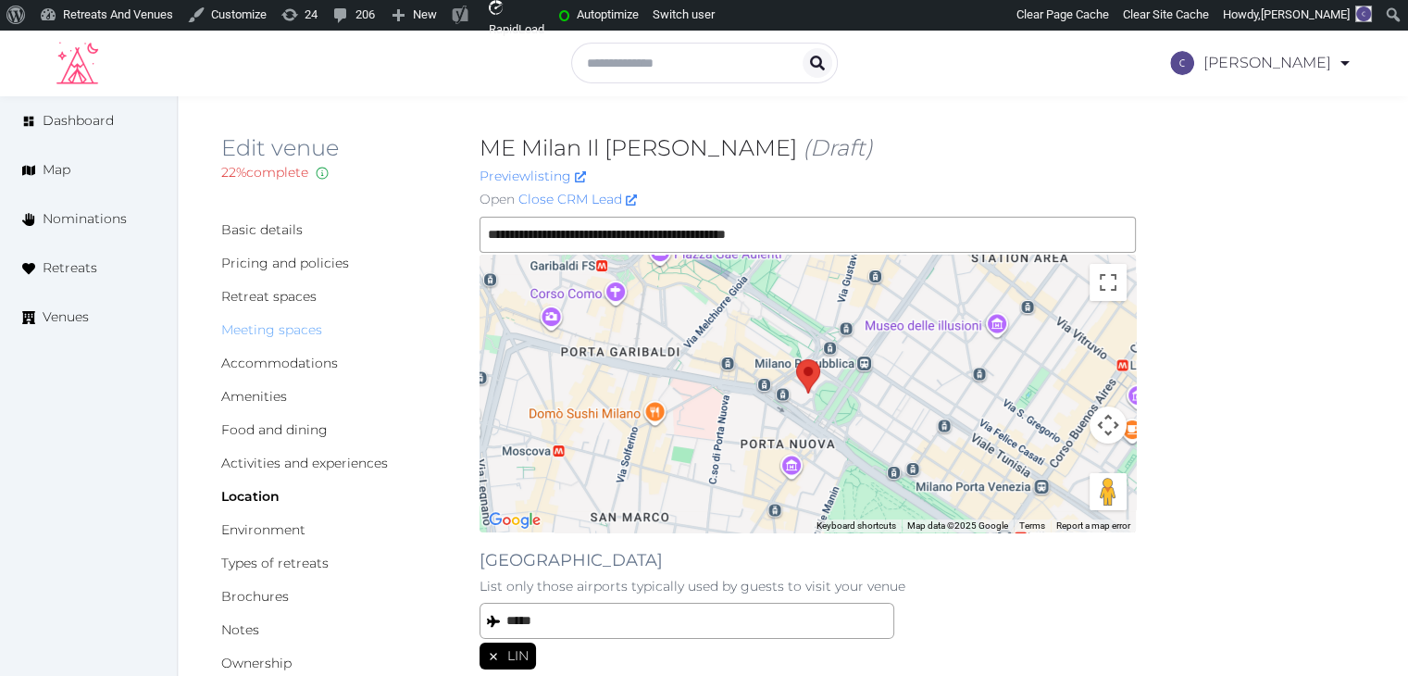
click at [280, 331] on link "Meeting spaces" at bounding box center [271, 329] width 101 height 17
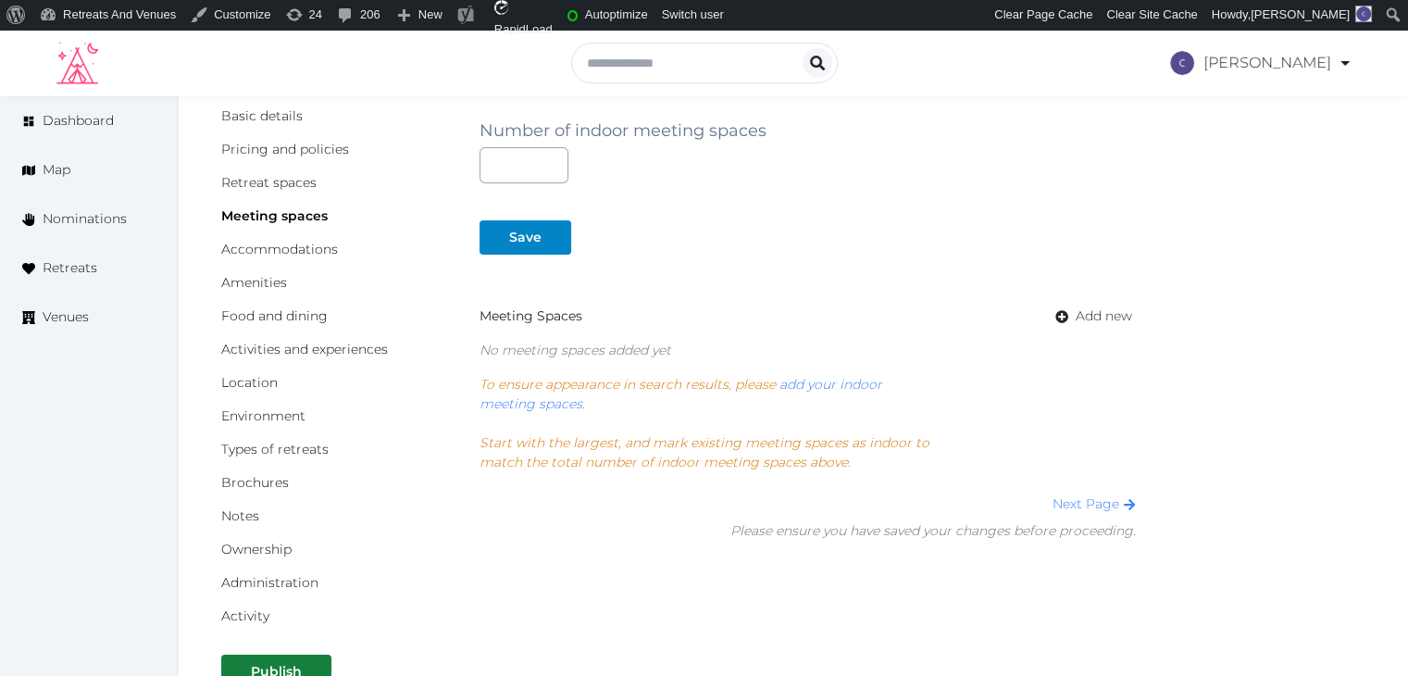
scroll to position [278, 0]
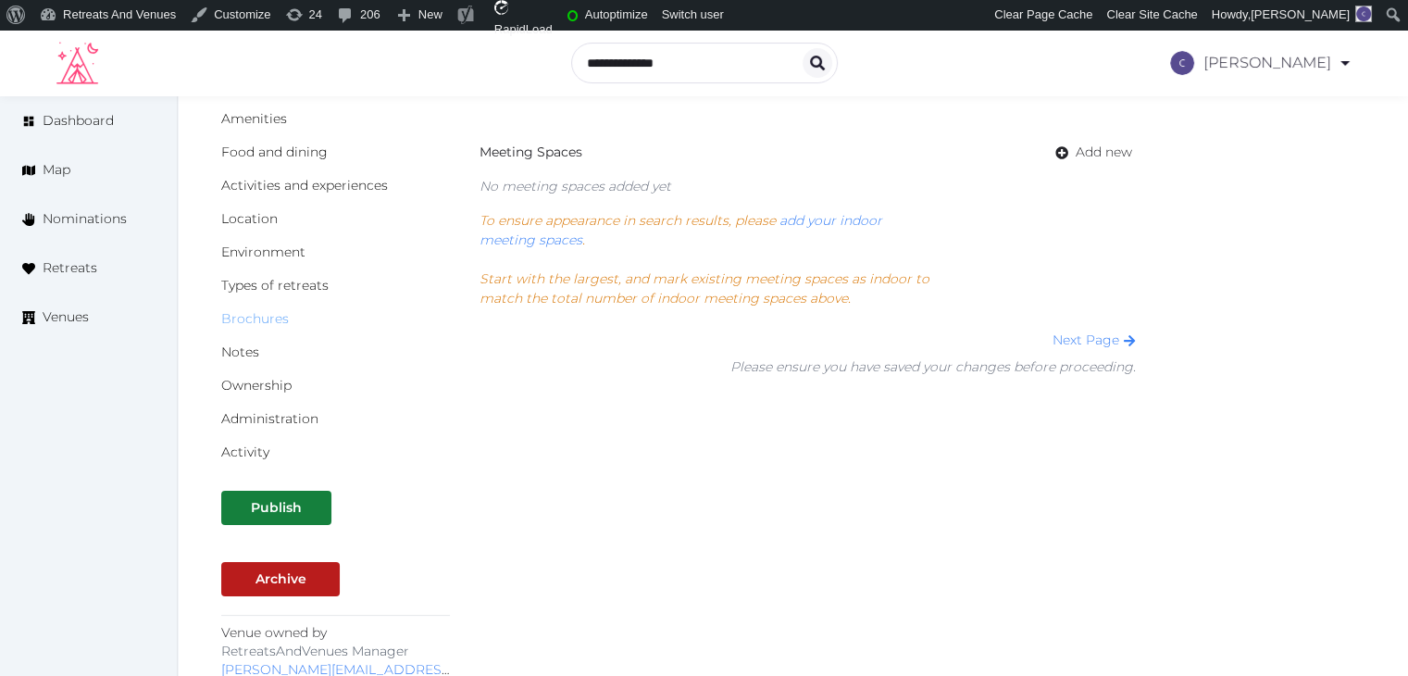
click at [263, 313] on link "Brochures" at bounding box center [255, 318] width 68 height 17
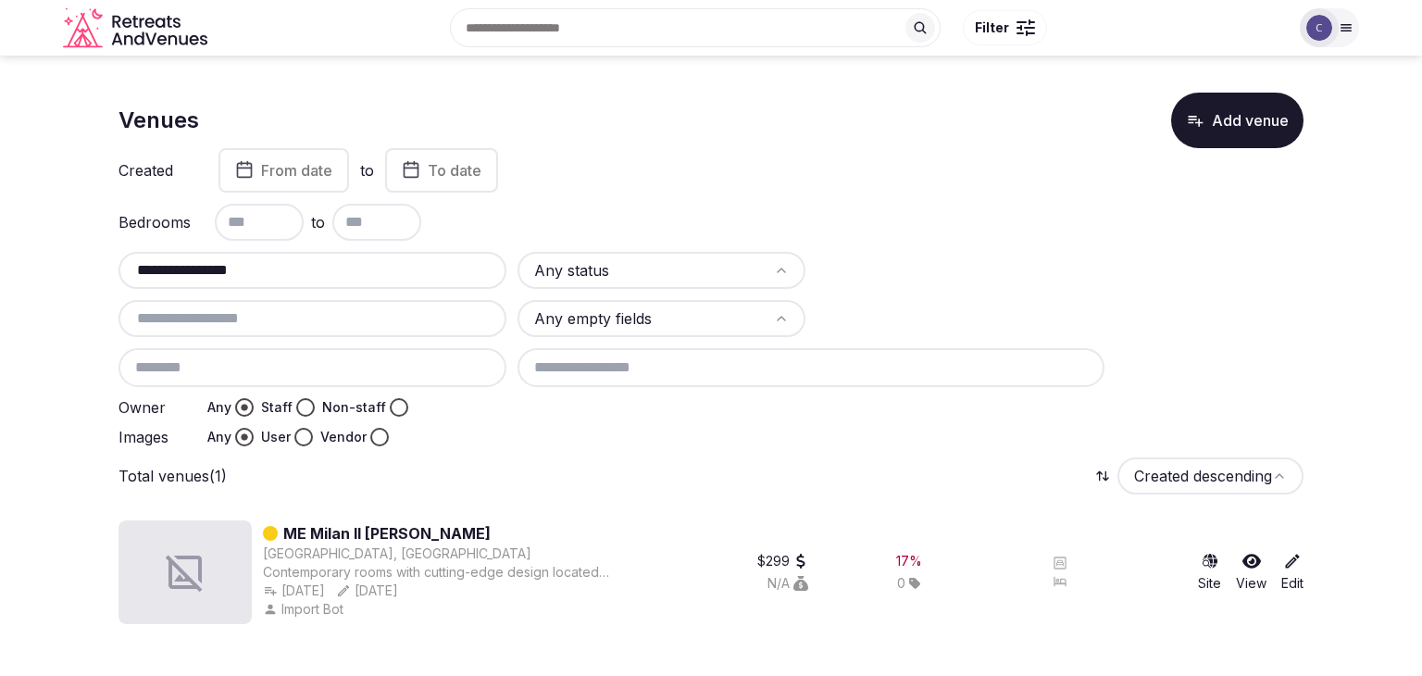
click at [325, 273] on input "**********" at bounding box center [312, 270] width 373 height 22
click at [325, 274] on input "**********" at bounding box center [312, 270] width 373 height 22
paste input "text"
click at [392, 282] on div "**********" at bounding box center [312, 270] width 388 height 37
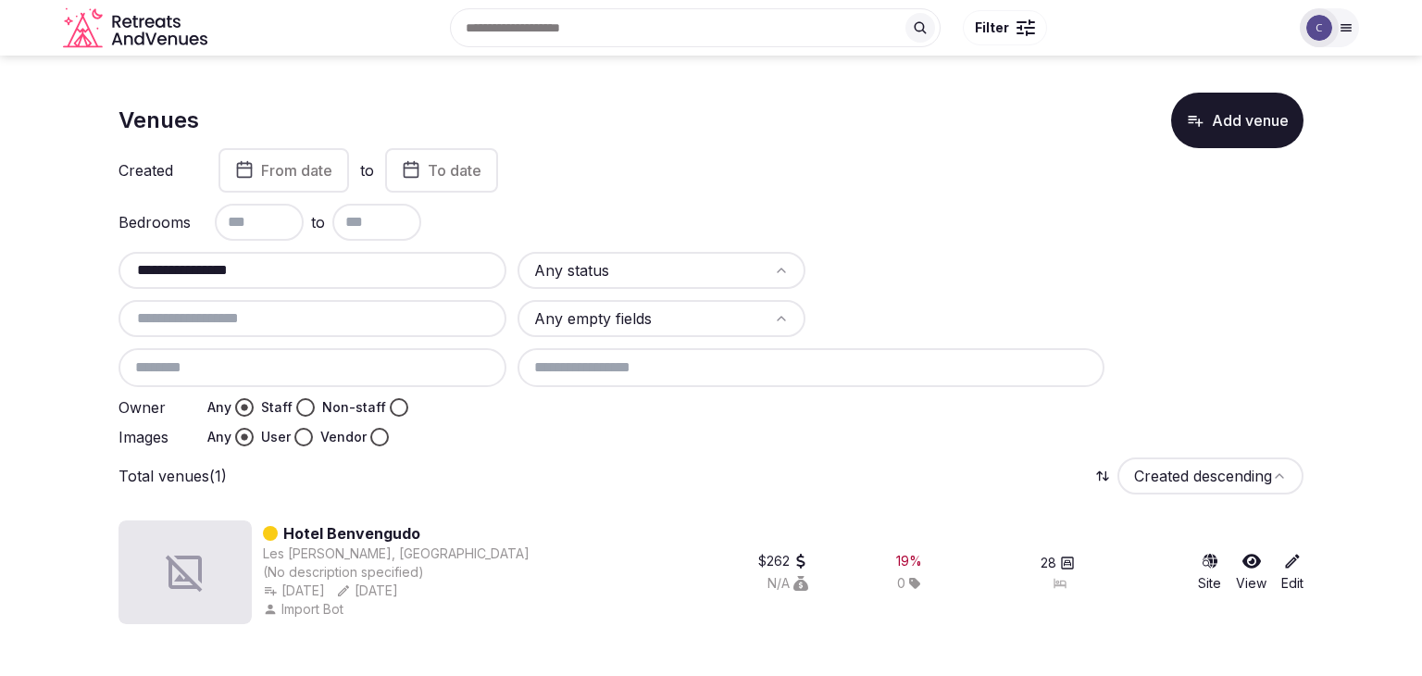
click at [389, 267] on input "**********" at bounding box center [312, 270] width 373 height 22
paste input "**********"
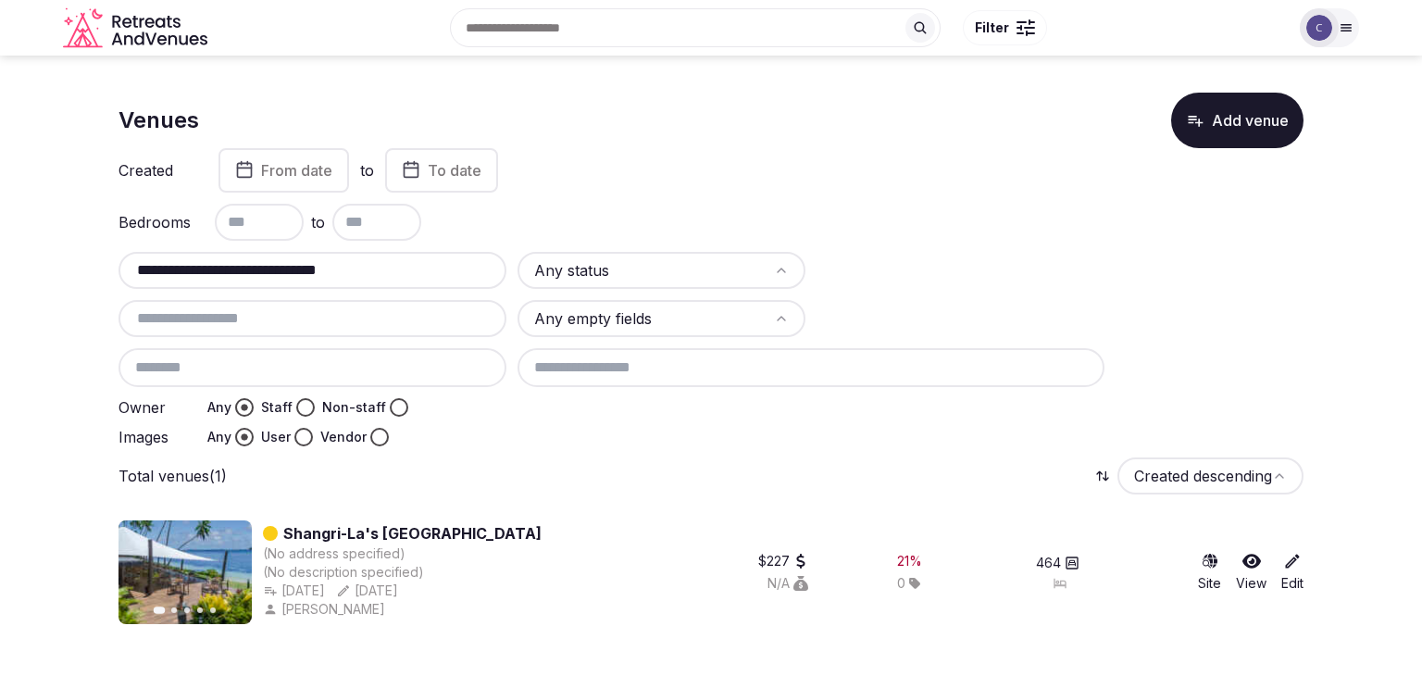
type input "**********"
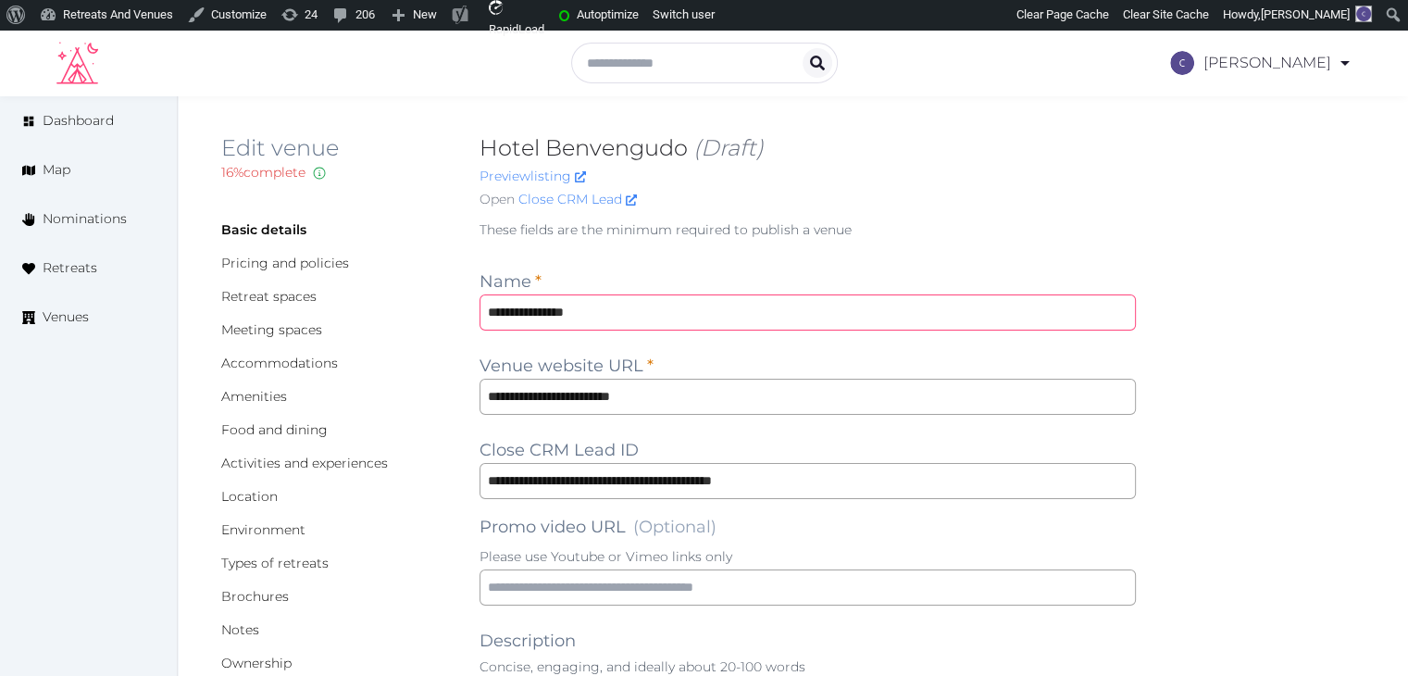
click at [766, 316] on input "**********" at bounding box center [807, 312] width 656 height 36
click at [752, 402] on input "**********" at bounding box center [807, 397] width 656 height 36
drag, startPoint x: 752, startPoint y: 402, endPoint x: 747, endPoint y: 381, distance: 21.1
click at [752, 397] on input "**********" at bounding box center [807, 397] width 656 height 36
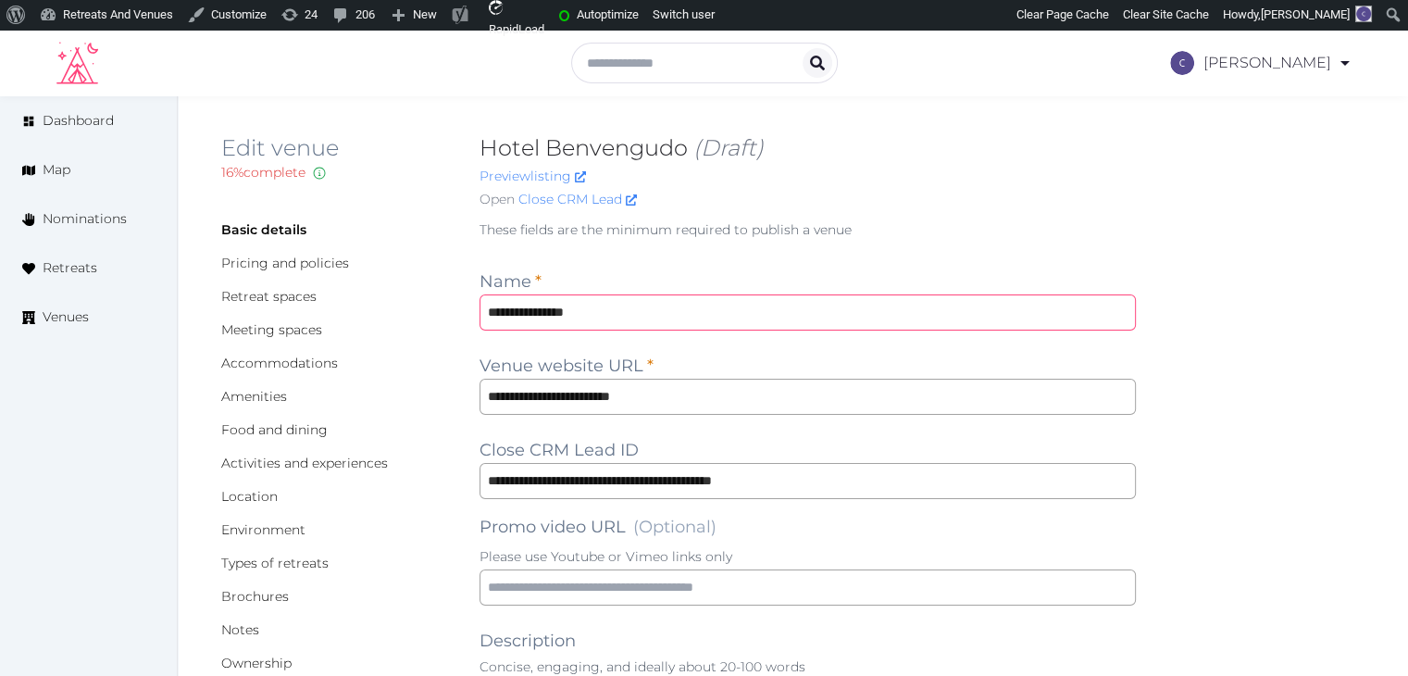
click at [716, 301] on input "**********" at bounding box center [807, 312] width 656 height 36
click at [717, 301] on input "**********" at bounding box center [807, 312] width 656 height 36
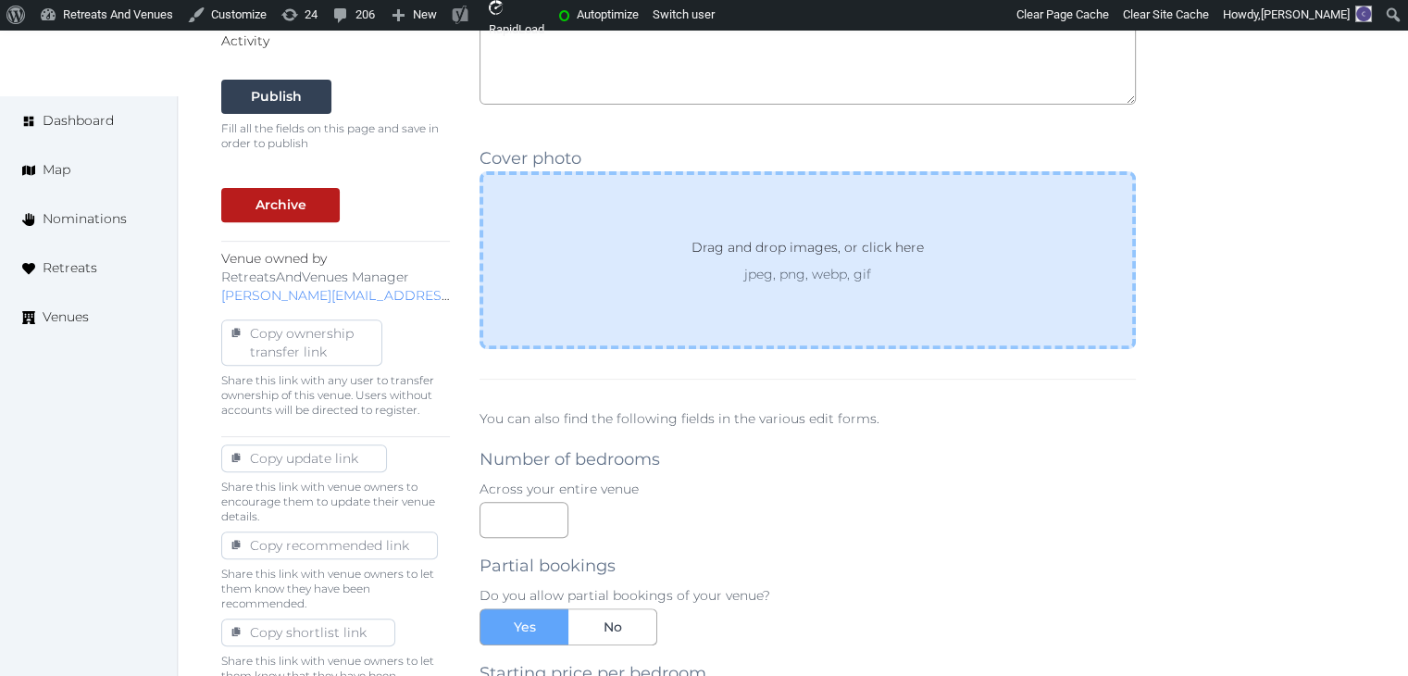
scroll to position [833, 0]
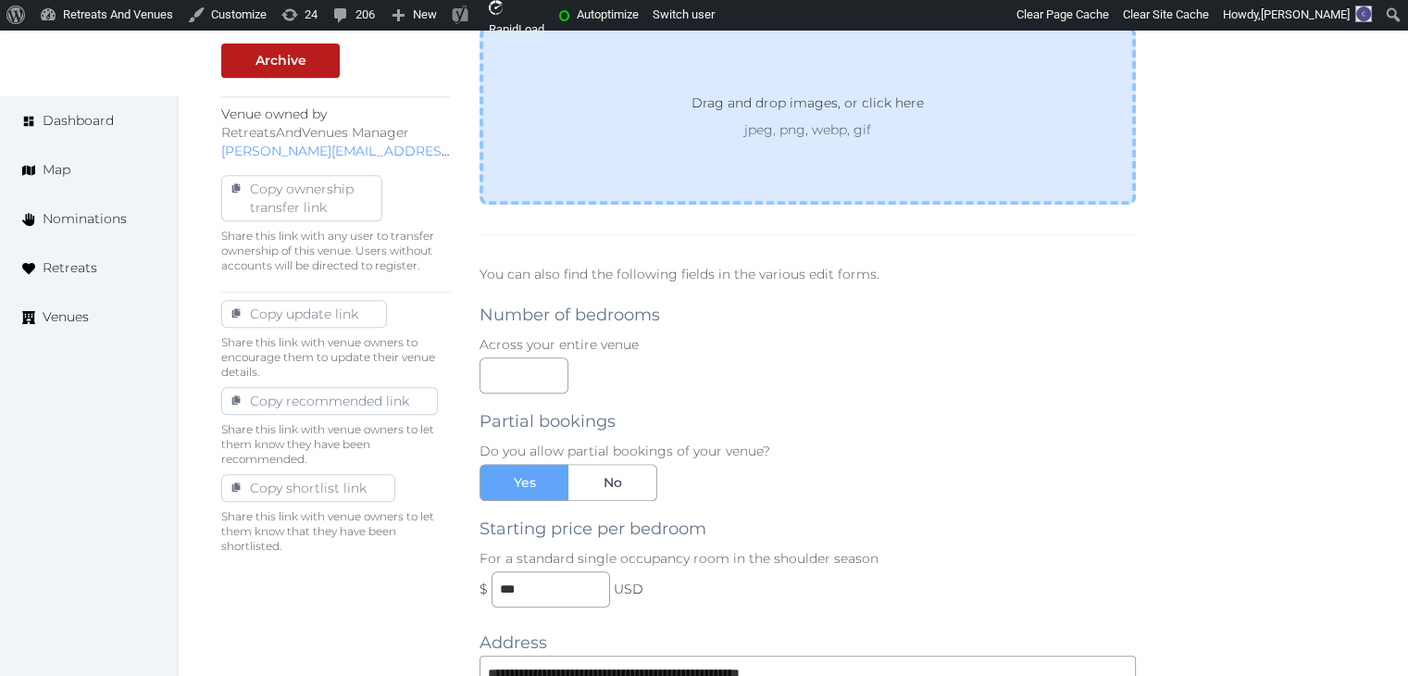
click at [846, 131] on p "jpeg, png, webp, gif" at bounding box center [807, 129] width 299 height 19
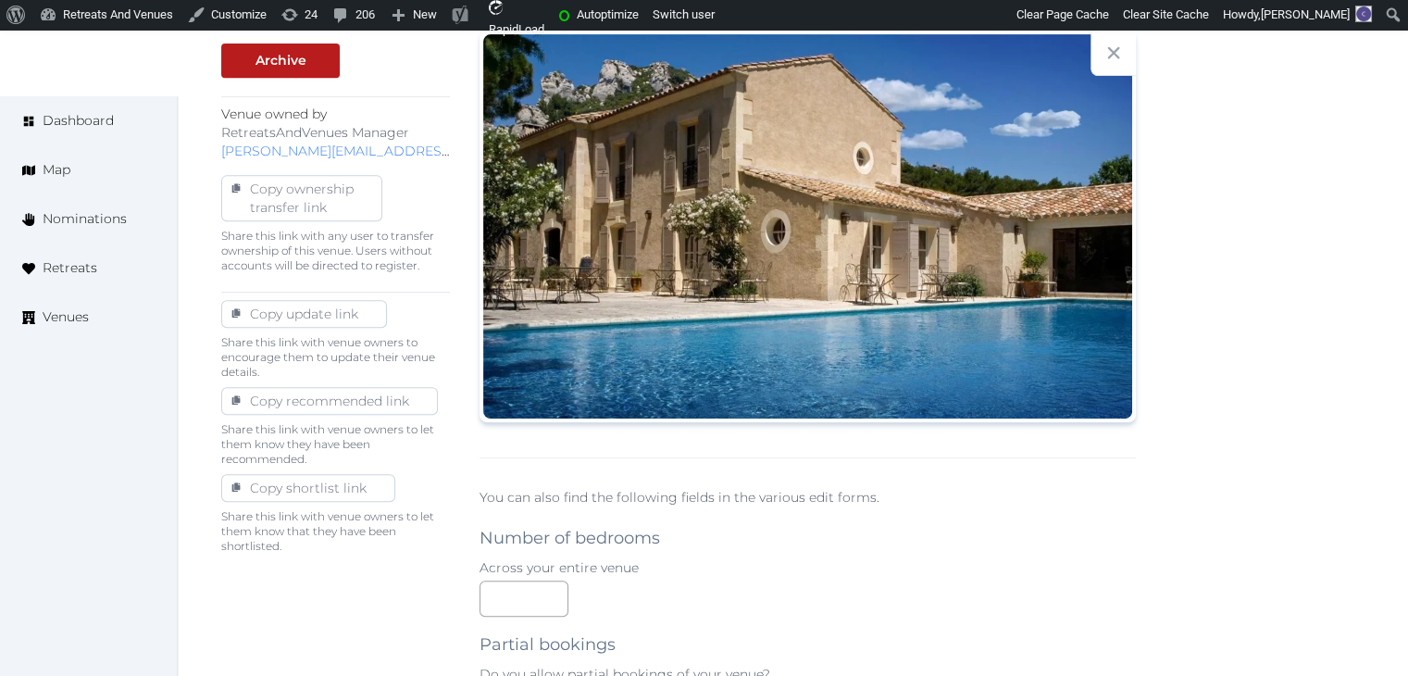
scroll to position [370, 0]
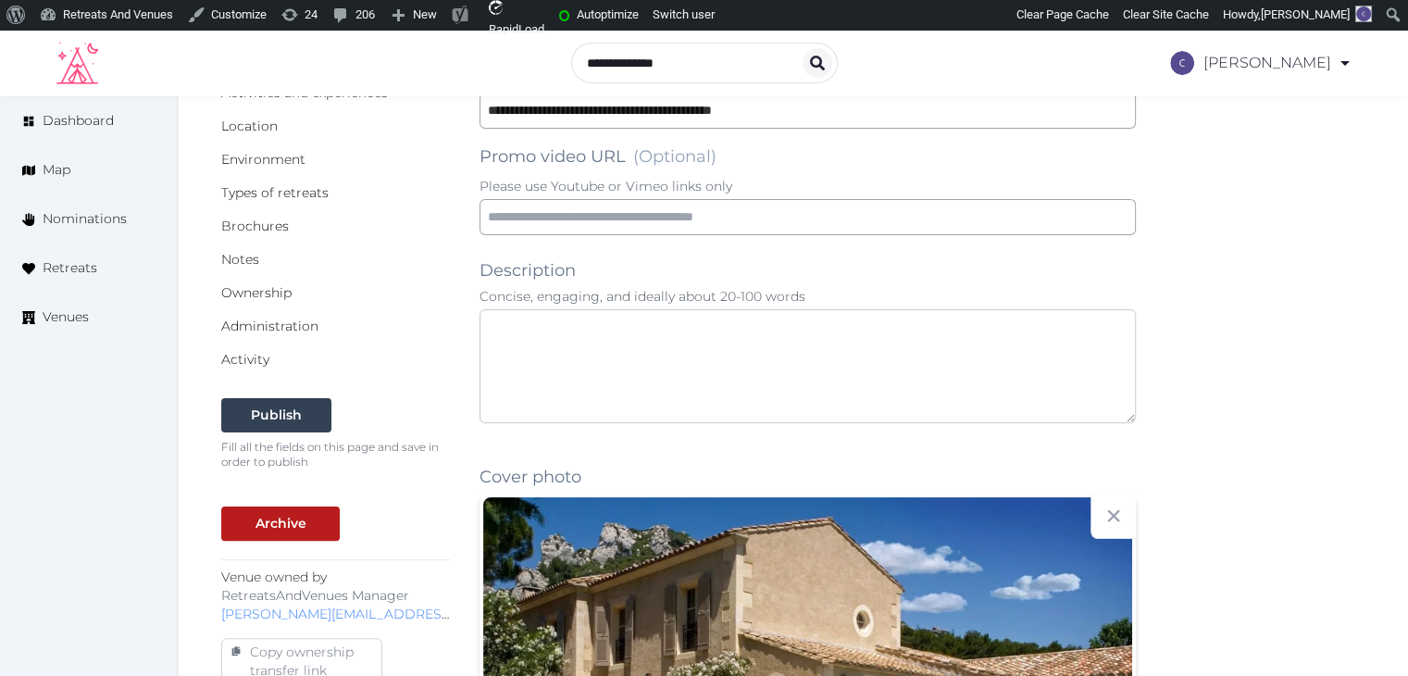
click at [806, 359] on textarea at bounding box center [807, 366] width 656 height 114
paste textarea "**********"
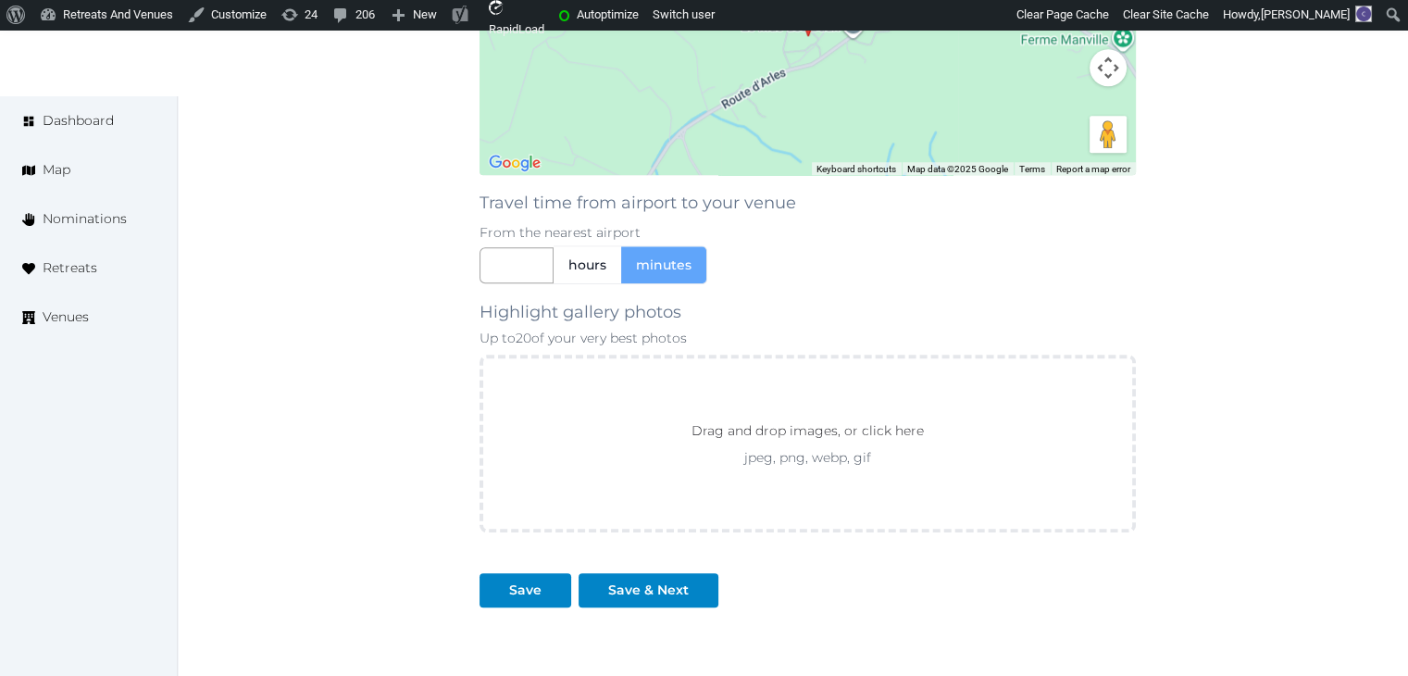
scroll to position [1987, 0]
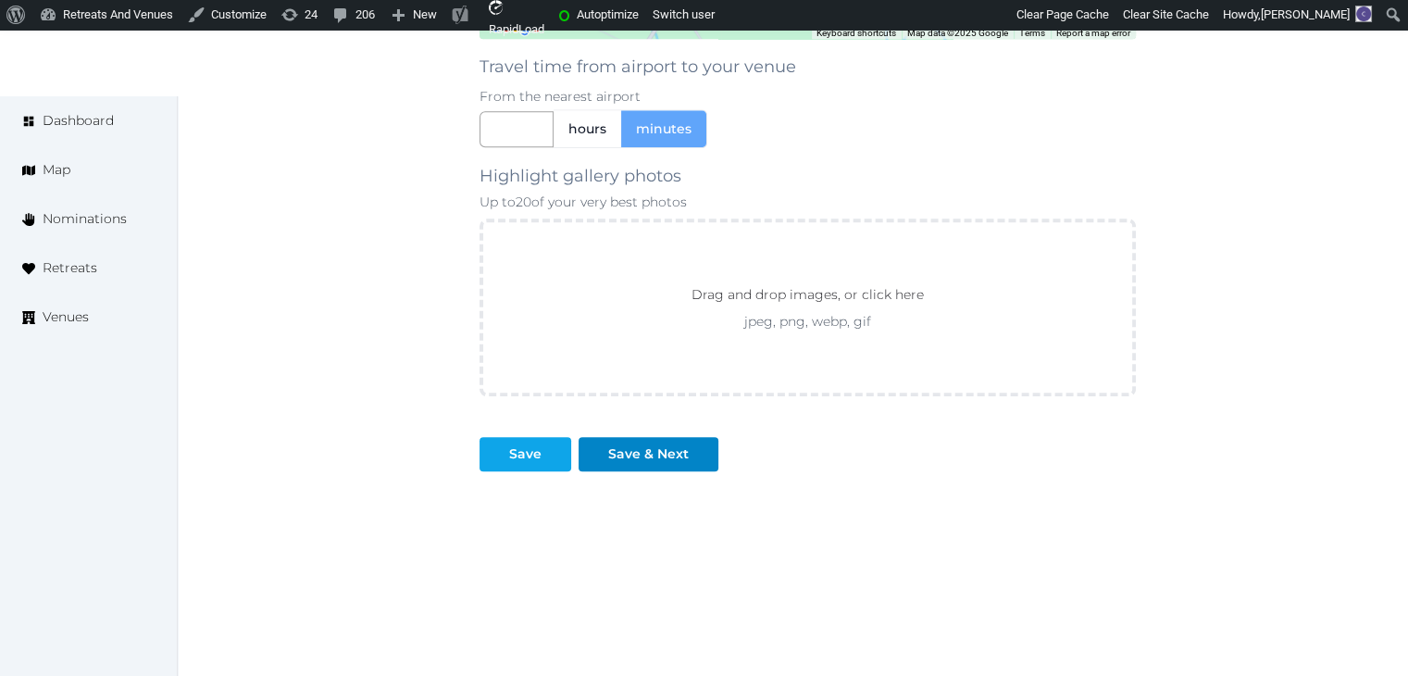
type textarea "**********"
click at [535, 453] on div "Save" at bounding box center [525, 453] width 32 height 19
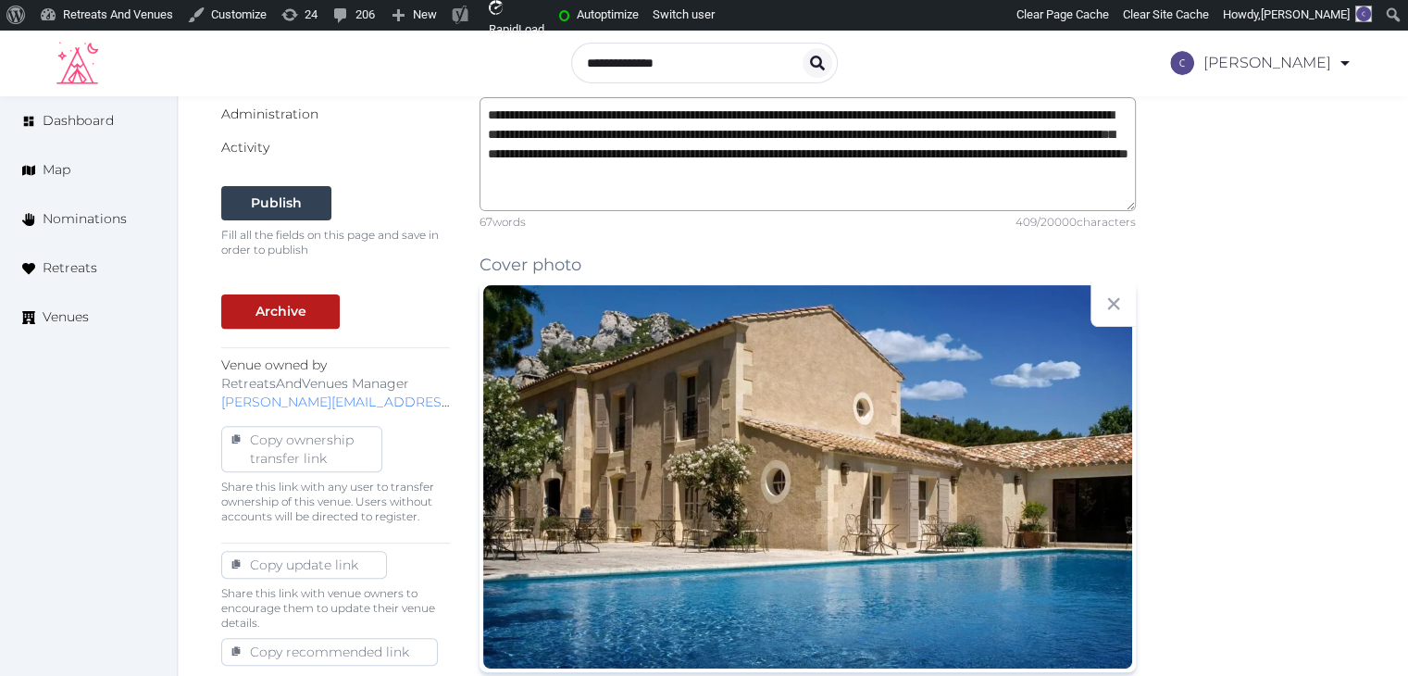
scroll to position [229, 0]
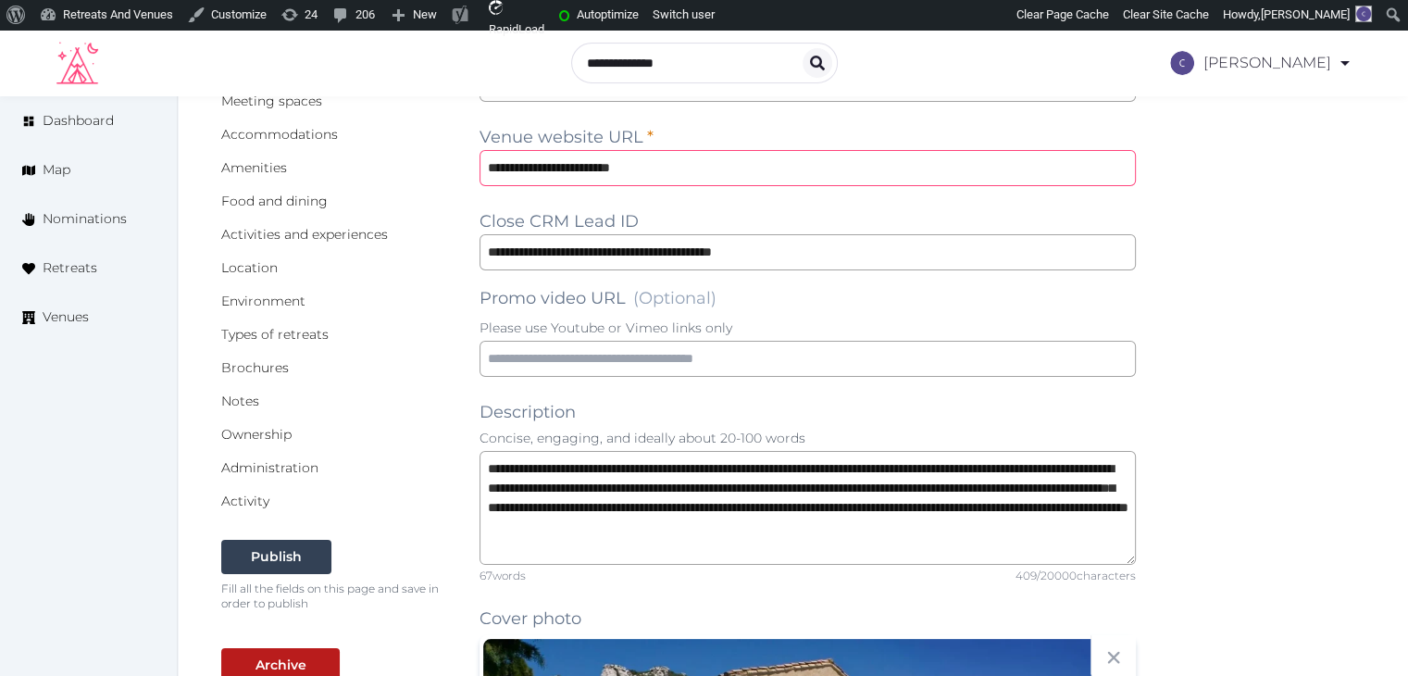
drag, startPoint x: 511, startPoint y: 171, endPoint x: 526, endPoint y: 264, distance: 93.7
click at [512, 172] on input "**********" at bounding box center [807, 168] width 656 height 36
type input "**********"
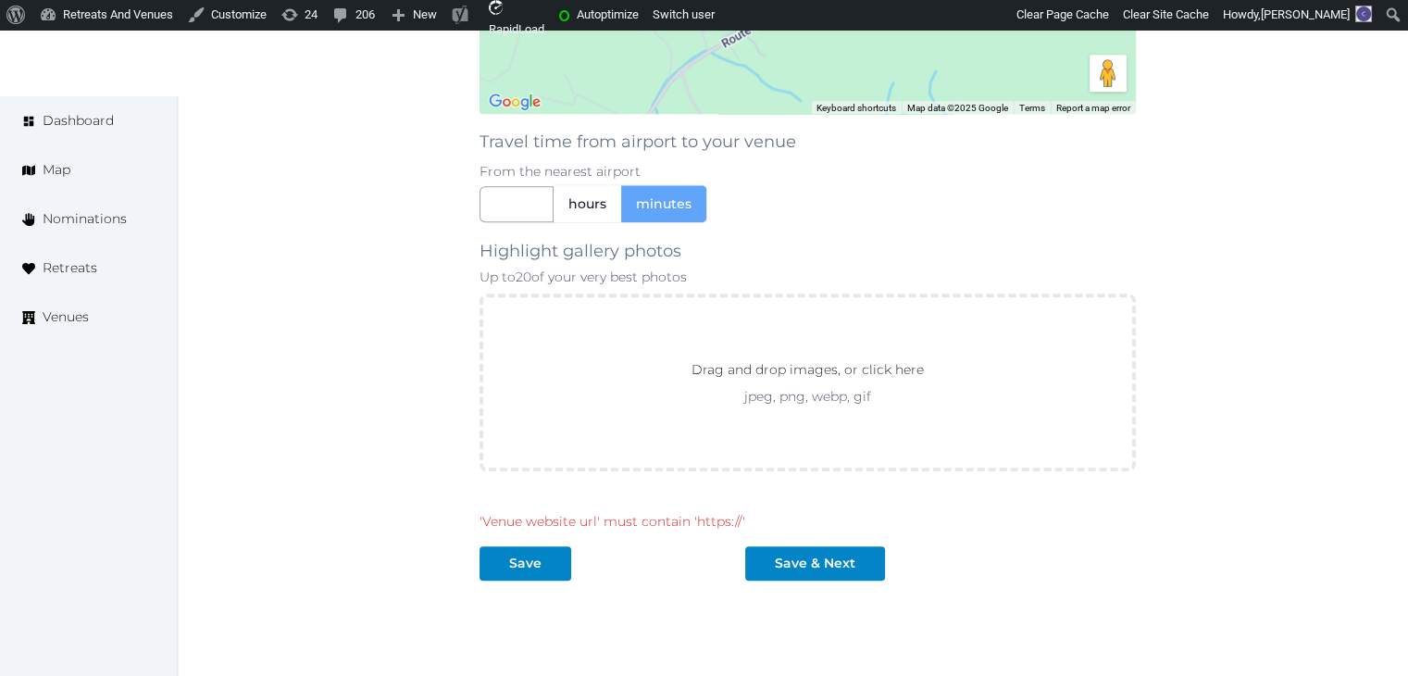
scroll to position [2021, 0]
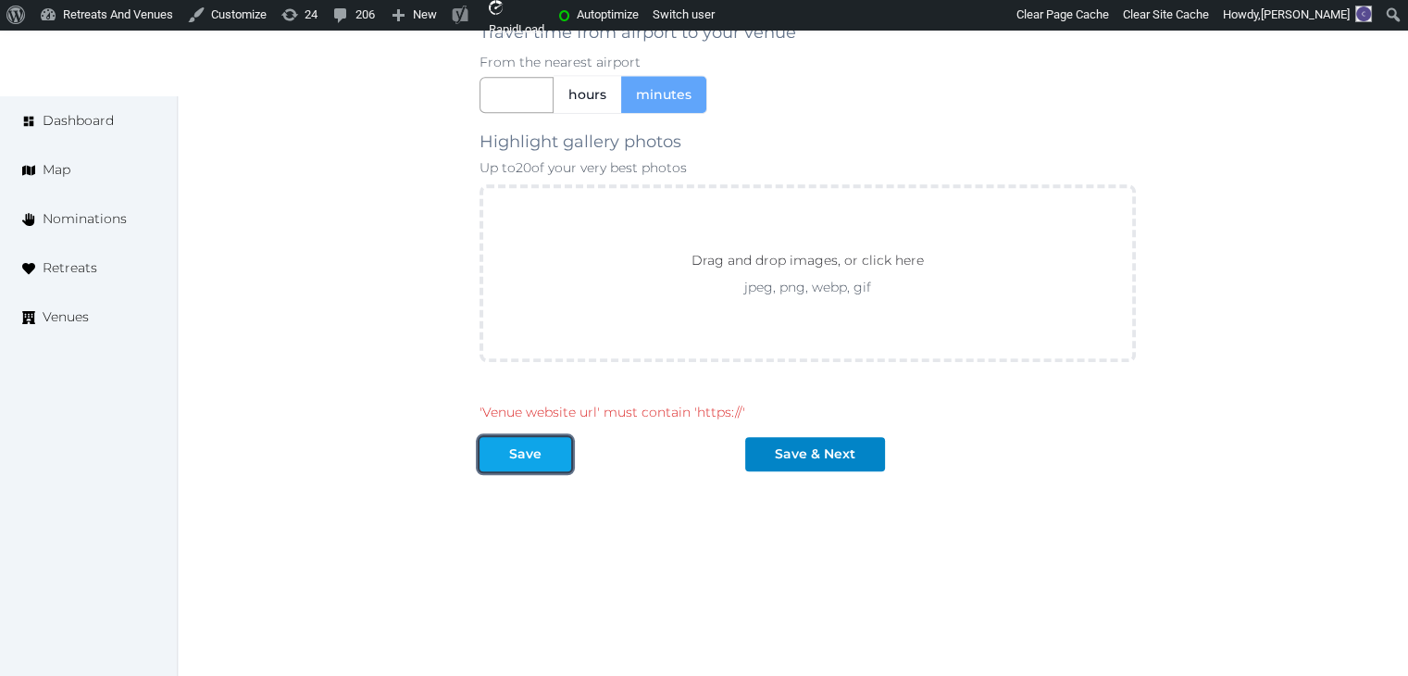
click at [553, 437] on button "Save" at bounding box center [525, 454] width 92 height 34
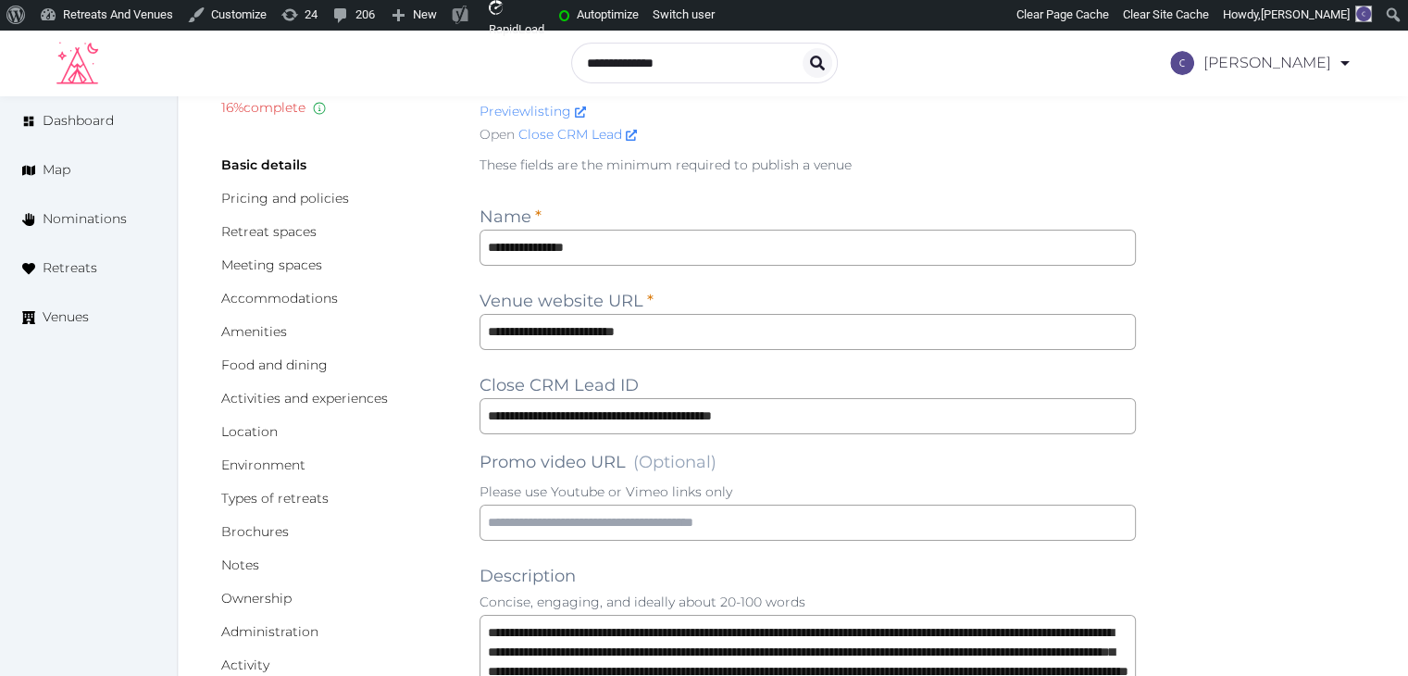
scroll to position [0, 0]
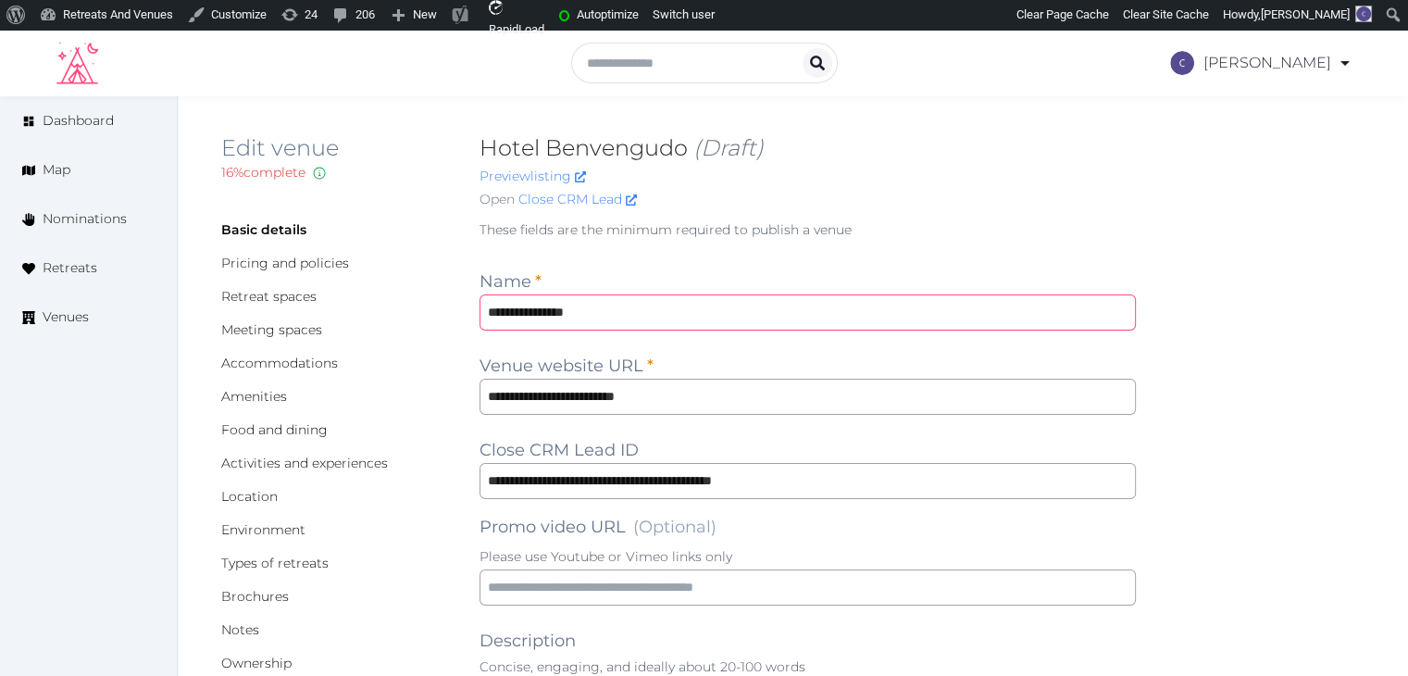
click at [781, 311] on input "**********" at bounding box center [807, 312] width 656 height 36
click at [781, 312] on input "**********" at bounding box center [807, 312] width 656 height 36
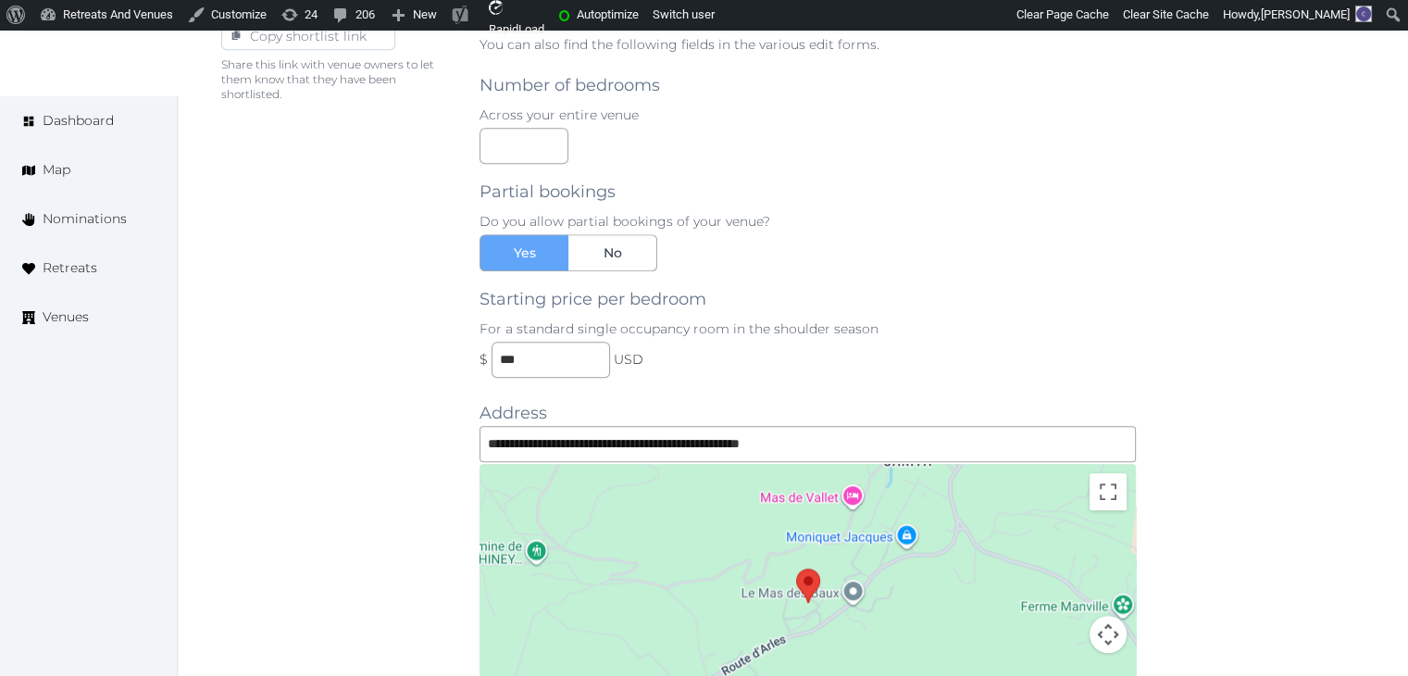
scroll to position [1388, 0]
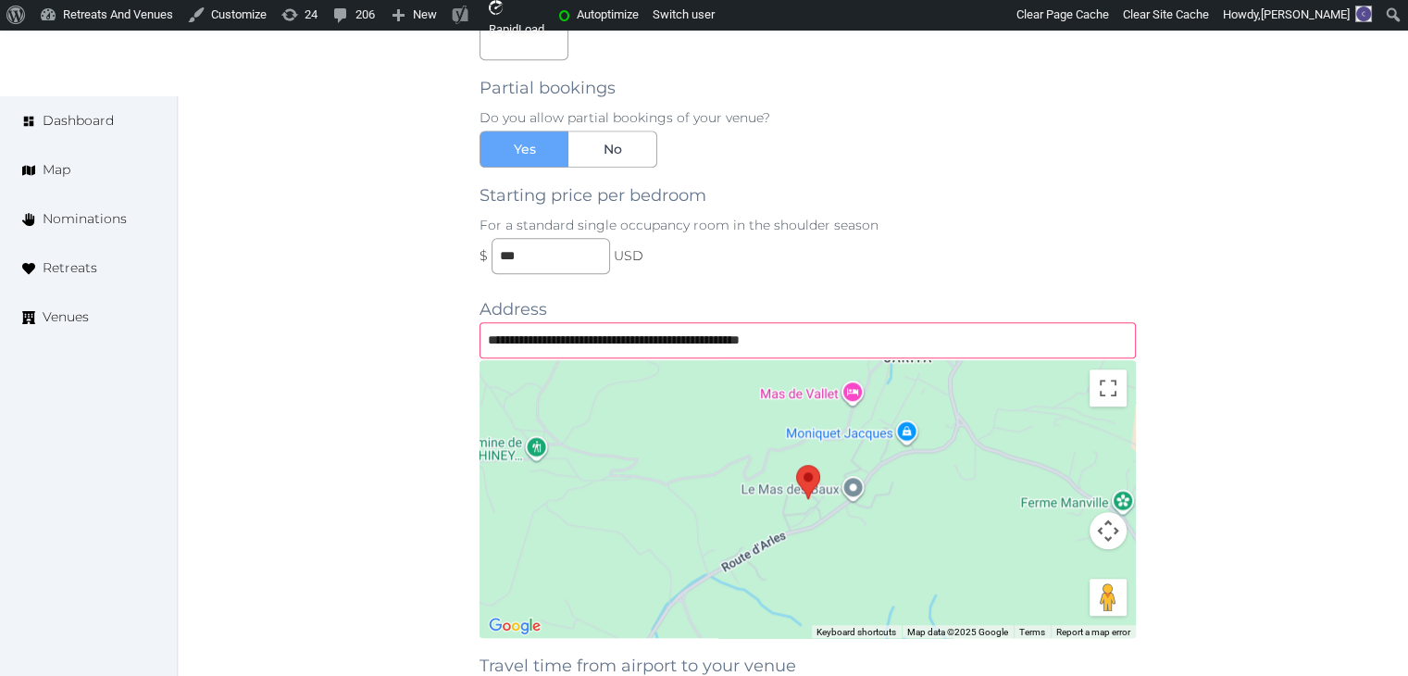
click at [1017, 323] on input "**********" at bounding box center [807, 340] width 656 height 36
click at [1018, 323] on input "**********" at bounding box center [807, 340] width 656 height 36
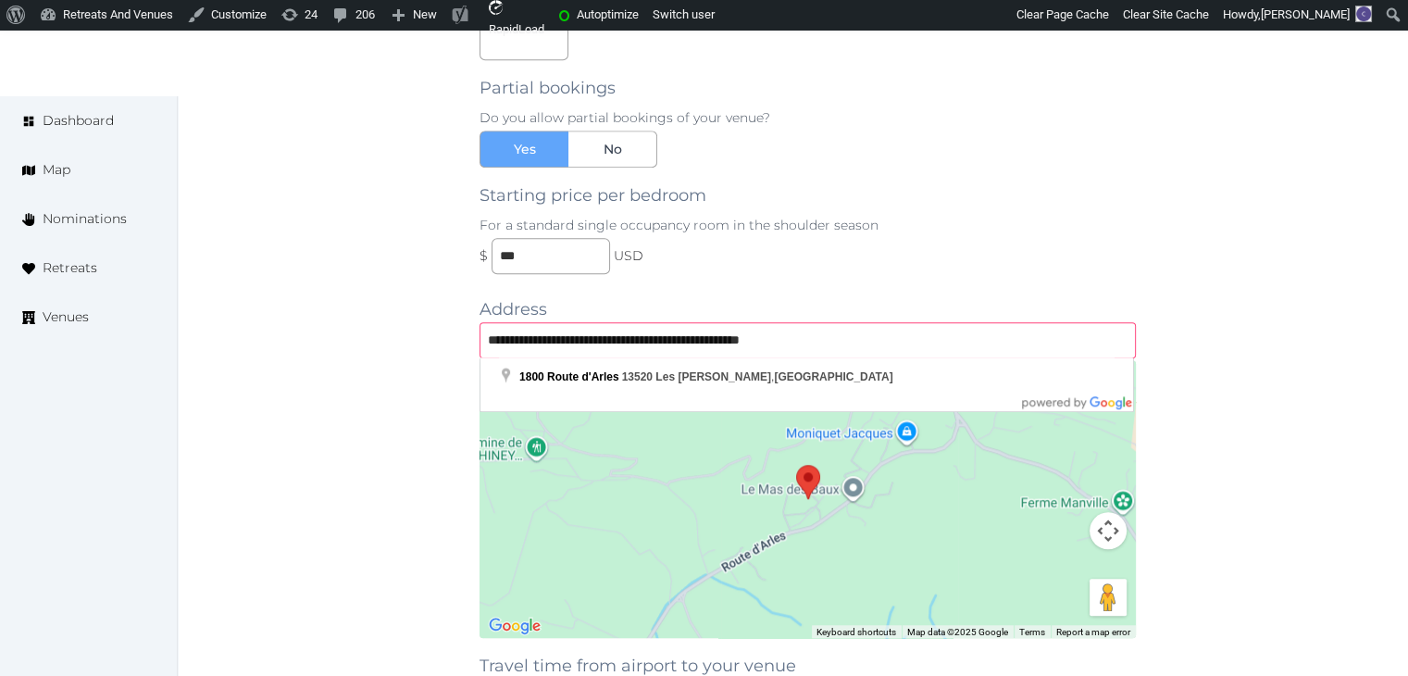
click at [1018, 323] on input "**********" at bounding box center [807, 340] width 656 height 36
click at [316, 491] on div "Basic details Pricing and policies Retreat spaces Meeting spaces Accommodations…" at bounding box center [335, 37] width 229 height 2419
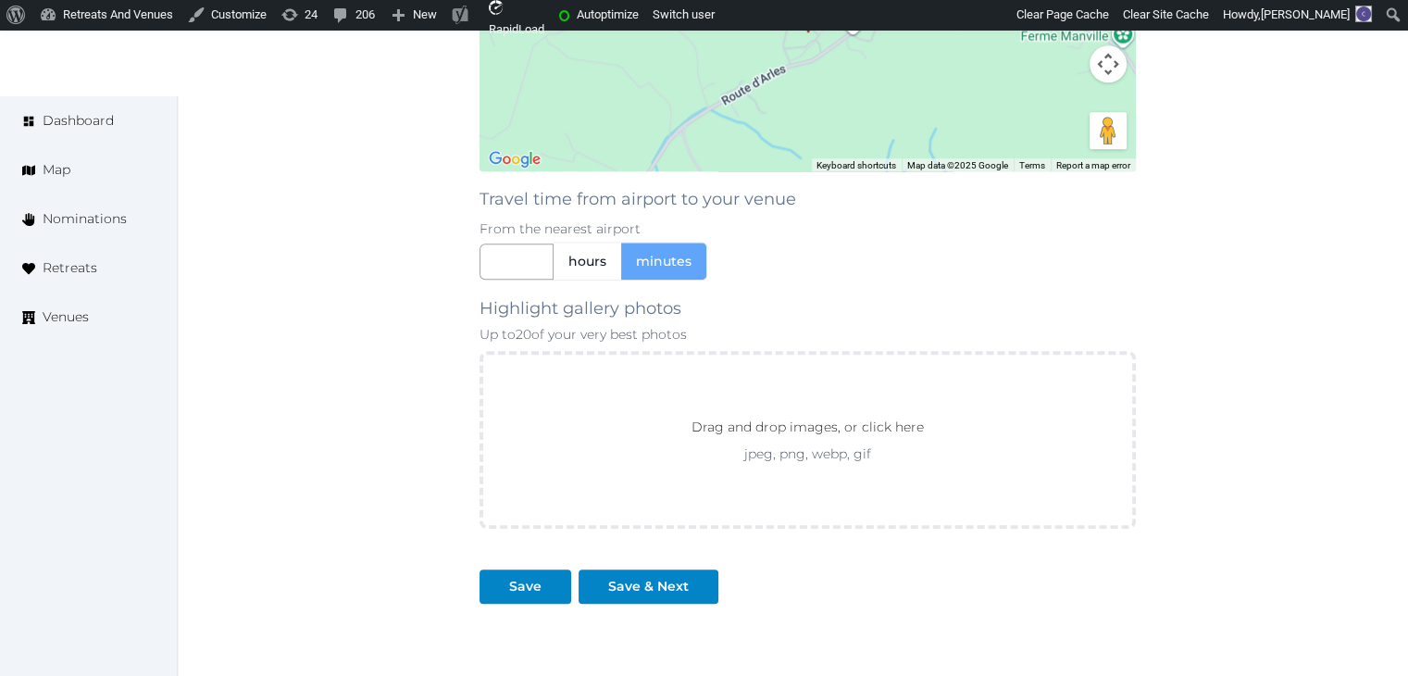
scroll to position [1987, 0]
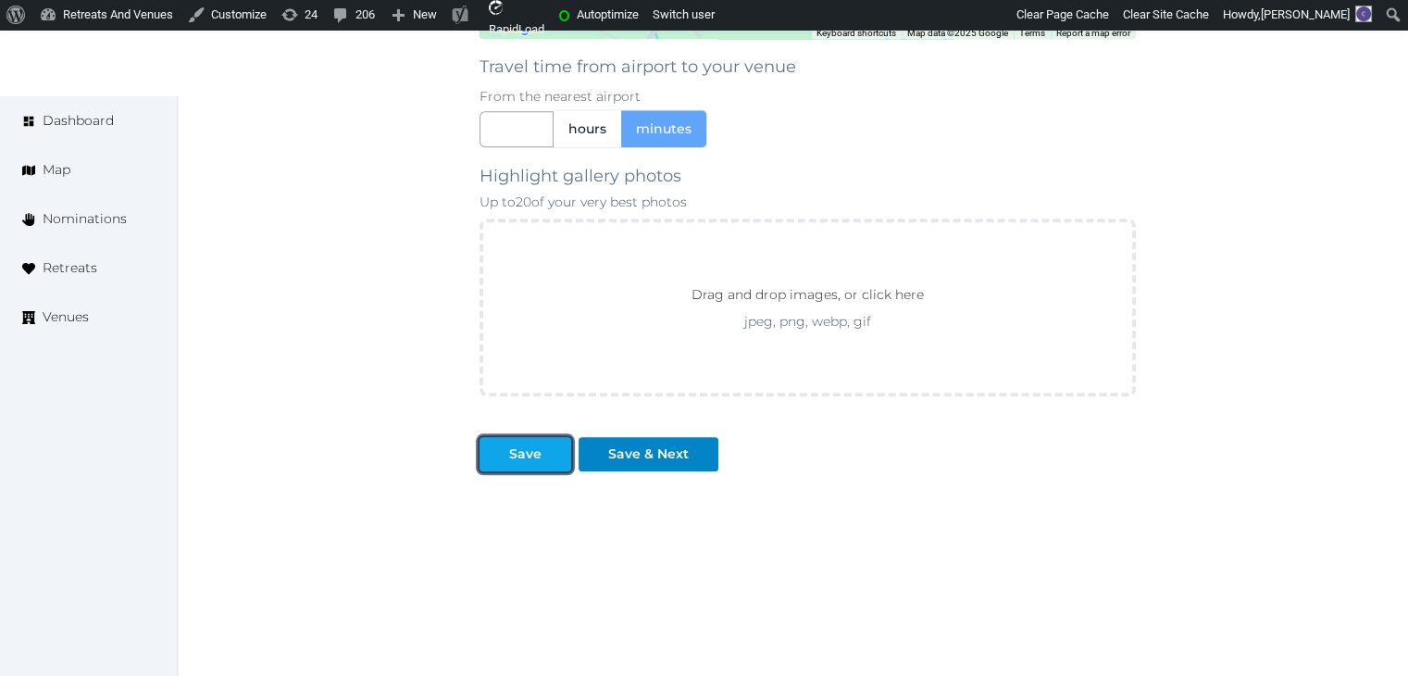
click at [526, 450] on div "Save" at bounding box center [525, 453] width 32 height 19
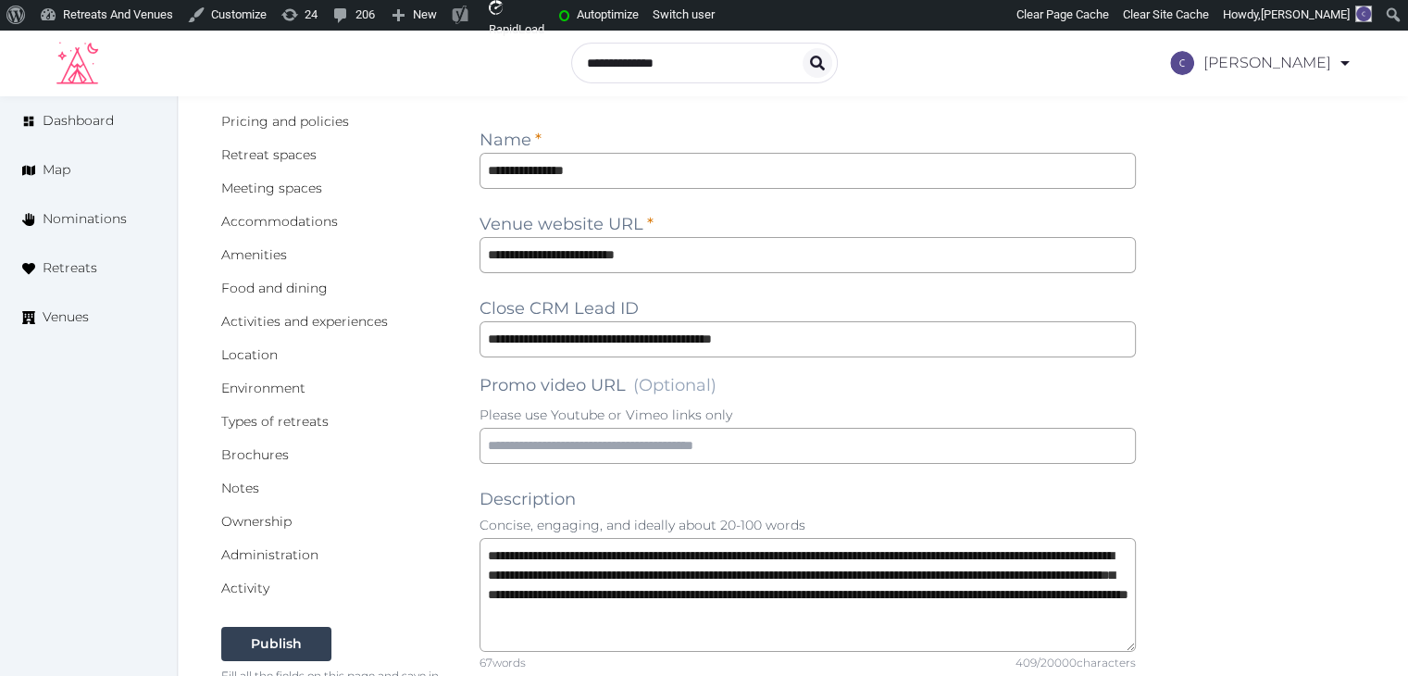
scroll to position [0, 0]
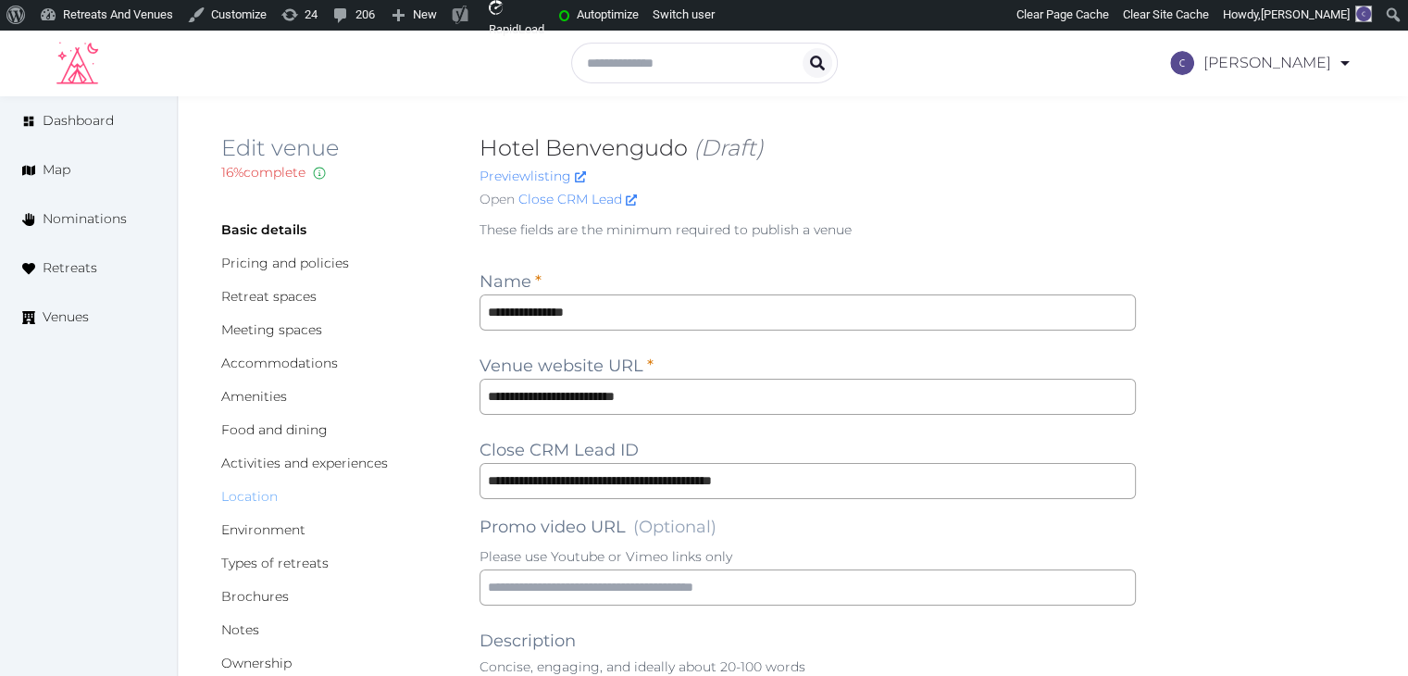
click at [262, 500] on link "Location" at bounding box center [249, 496] width 56 height 17
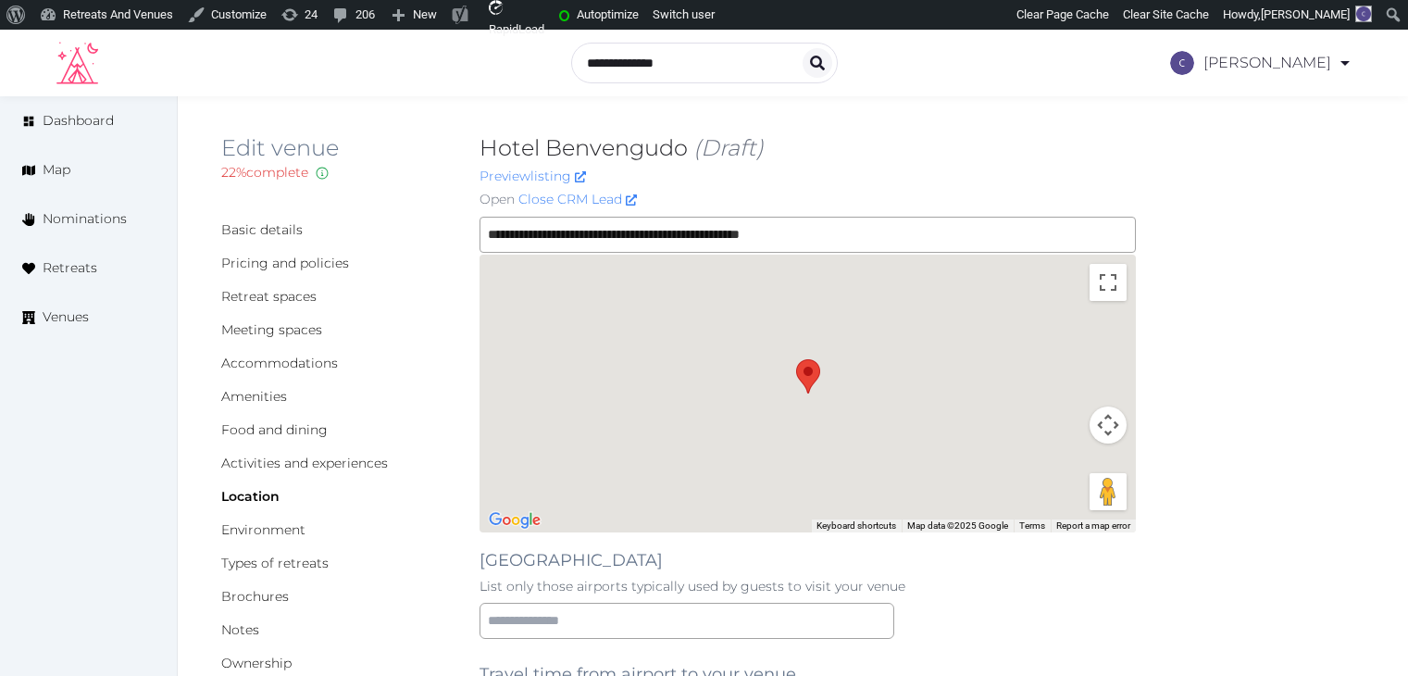
scroll to position [370, 0]
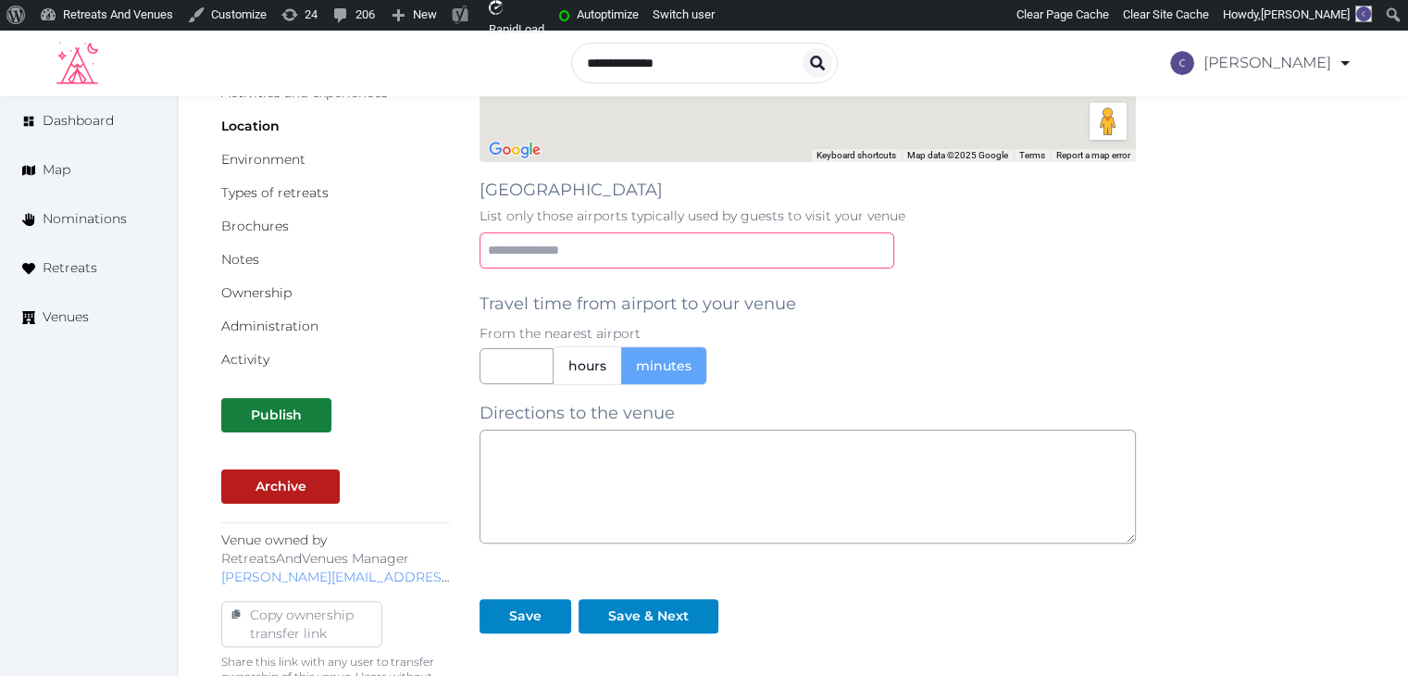
click at [647, 258] on input "text" at bounding box center [686, 250] width 415 height 36
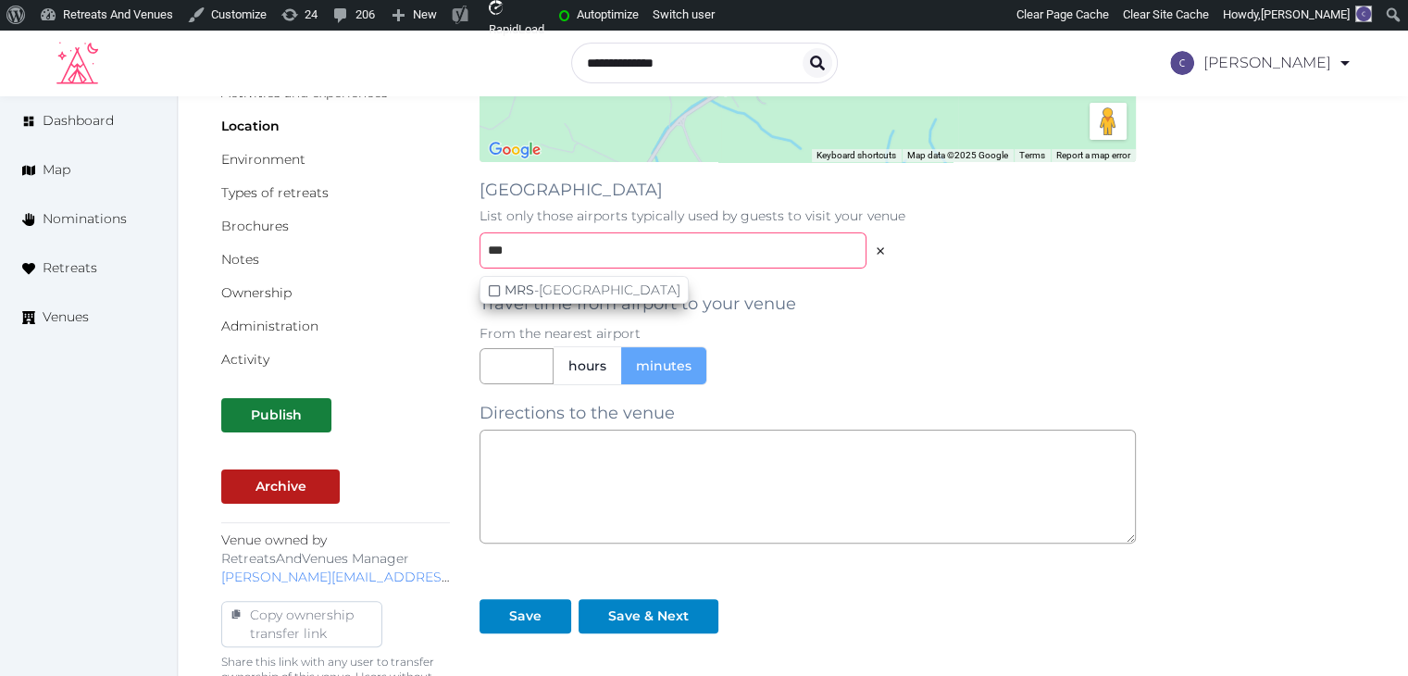
type input "***"
click at [631, 288] on div "MRS - Marseille Provence Airport" at bounding box center [592, 289] width 176 height 19
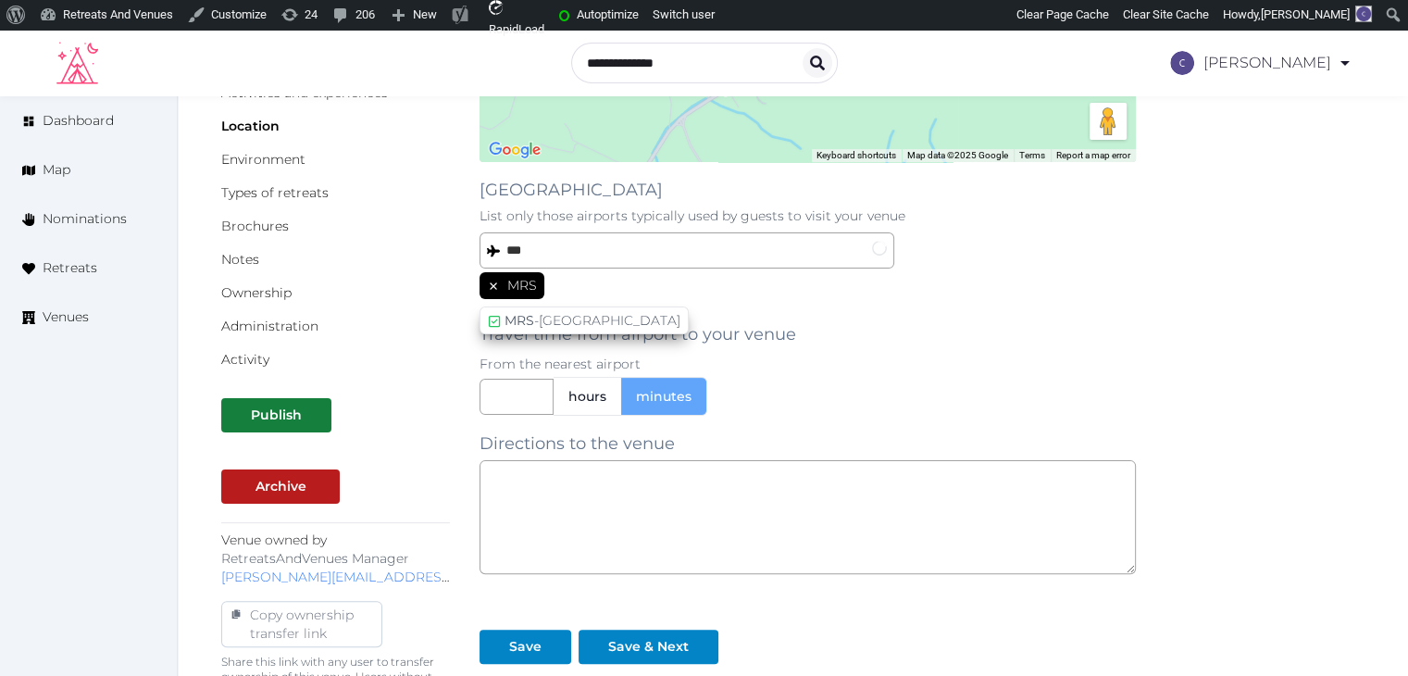
click at [926, 300] on div "MRS" at bounding box center [807, 287] width 656 height 31
click at [518, 394] on input "text" at bounding box center [516, 397] width 74 height 36
type input "**"
click at [1035, 361] on p "From the nearest airport" at bounding box center [807, 363] width 656 height 19
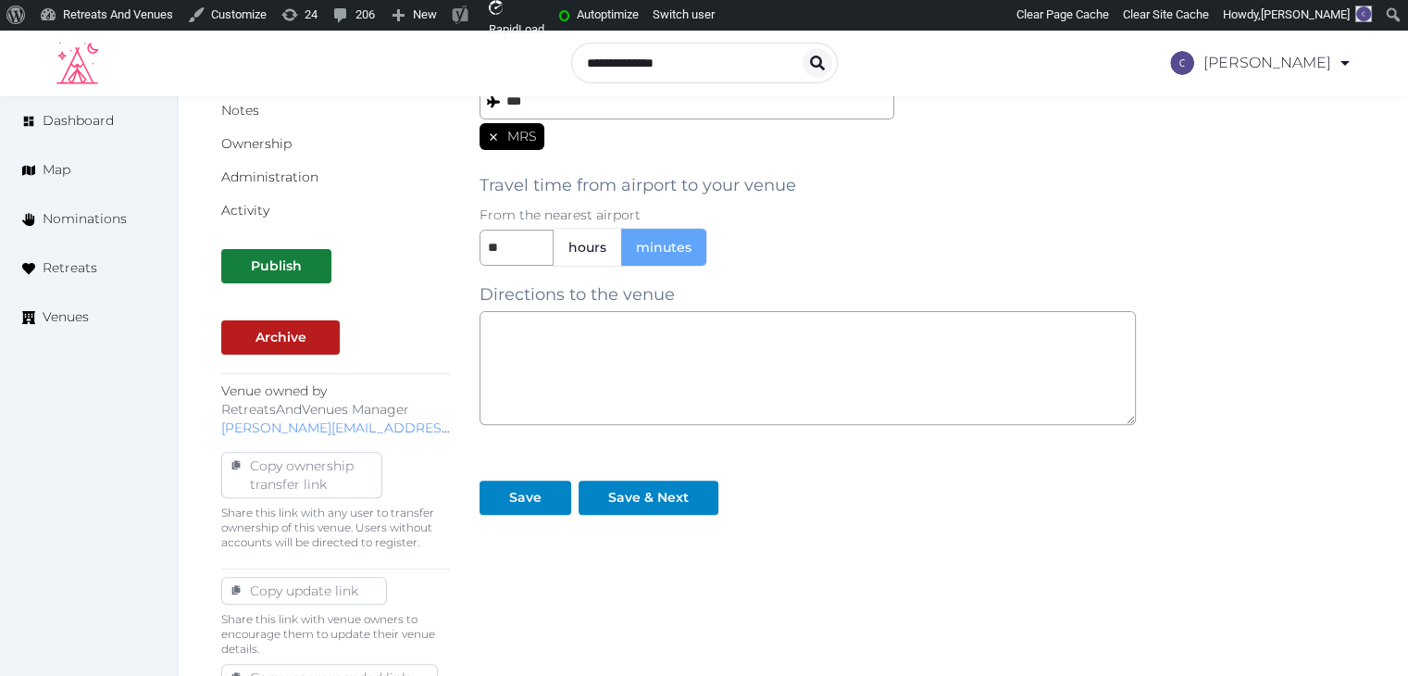
scroll to position [648, 0]
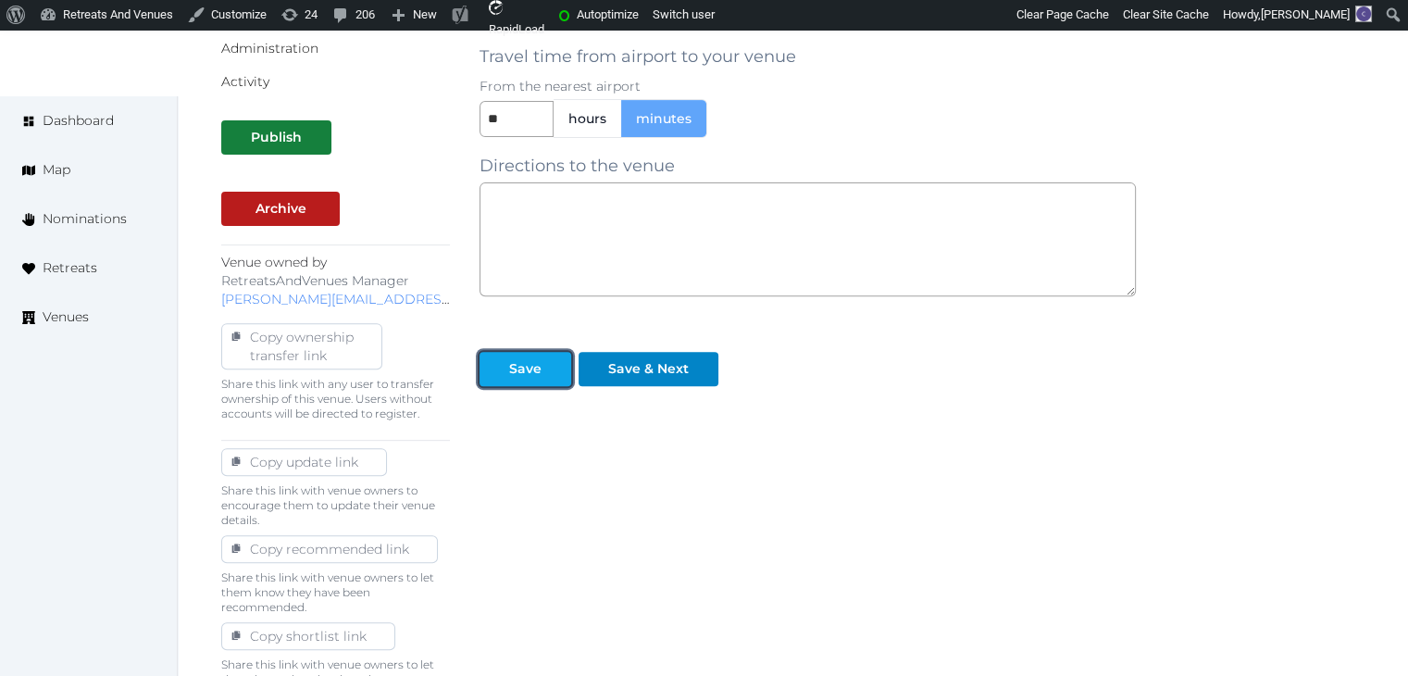
drag, startPoint x: 528, startPoint y: 375, endPoint x: 528, endPoint y: 400, distance: 25.0
click at [528, 375] on div "Save" at bounding box center [525, 368] width 32 height 19
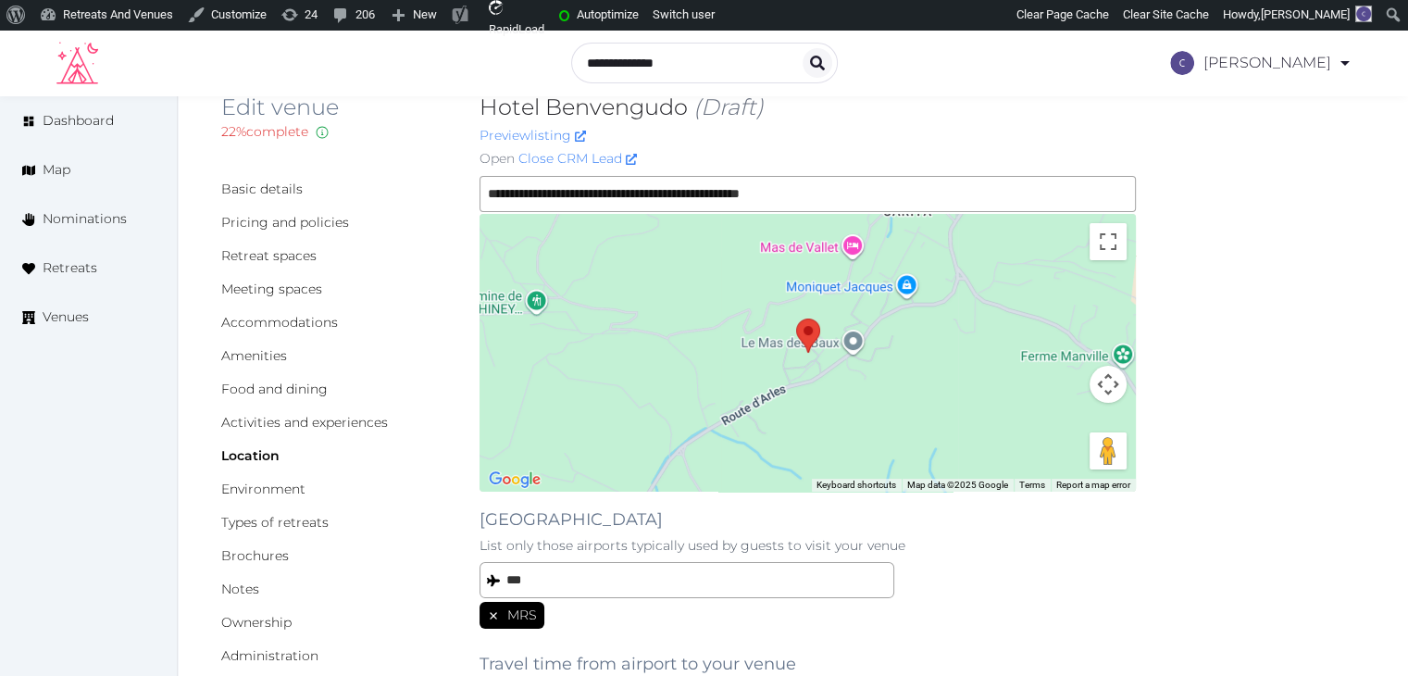
scroll to position [0, 0]
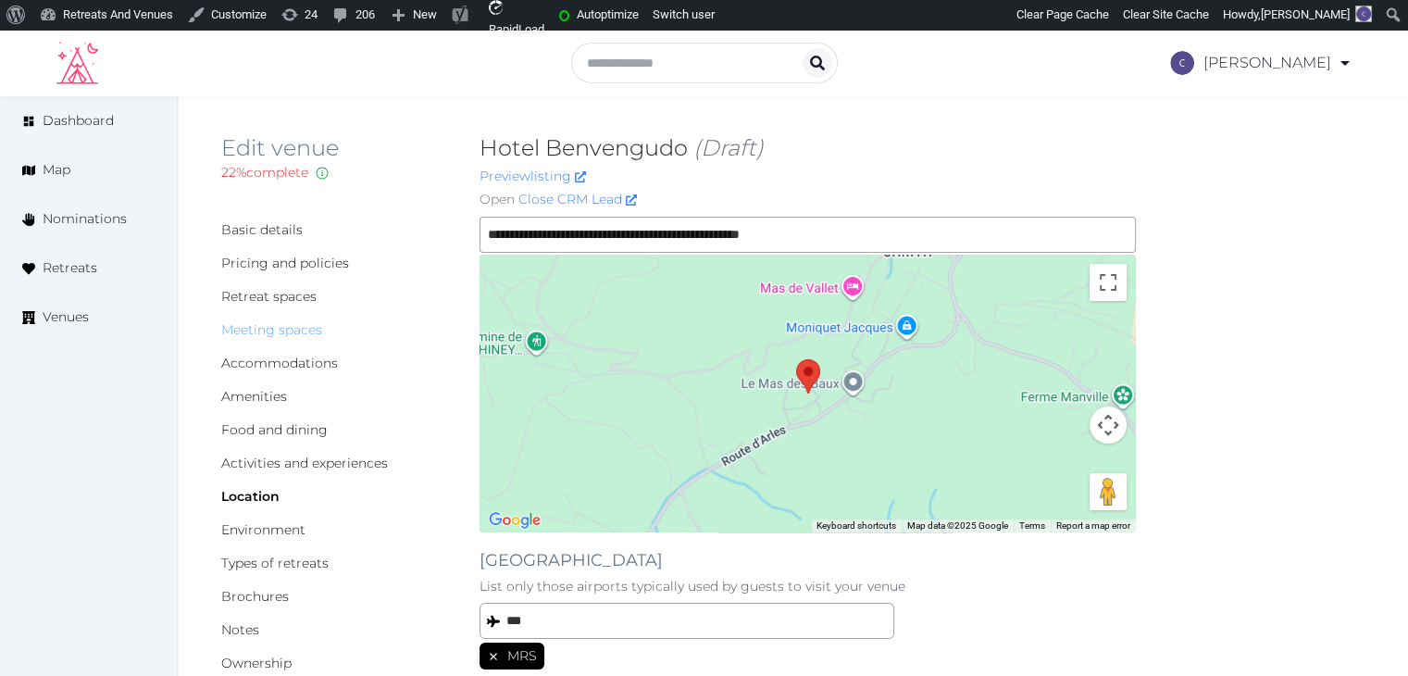
click at [292, 324] on link "Meeting spaces" at bounding box center [271, 329] width 101 height 17
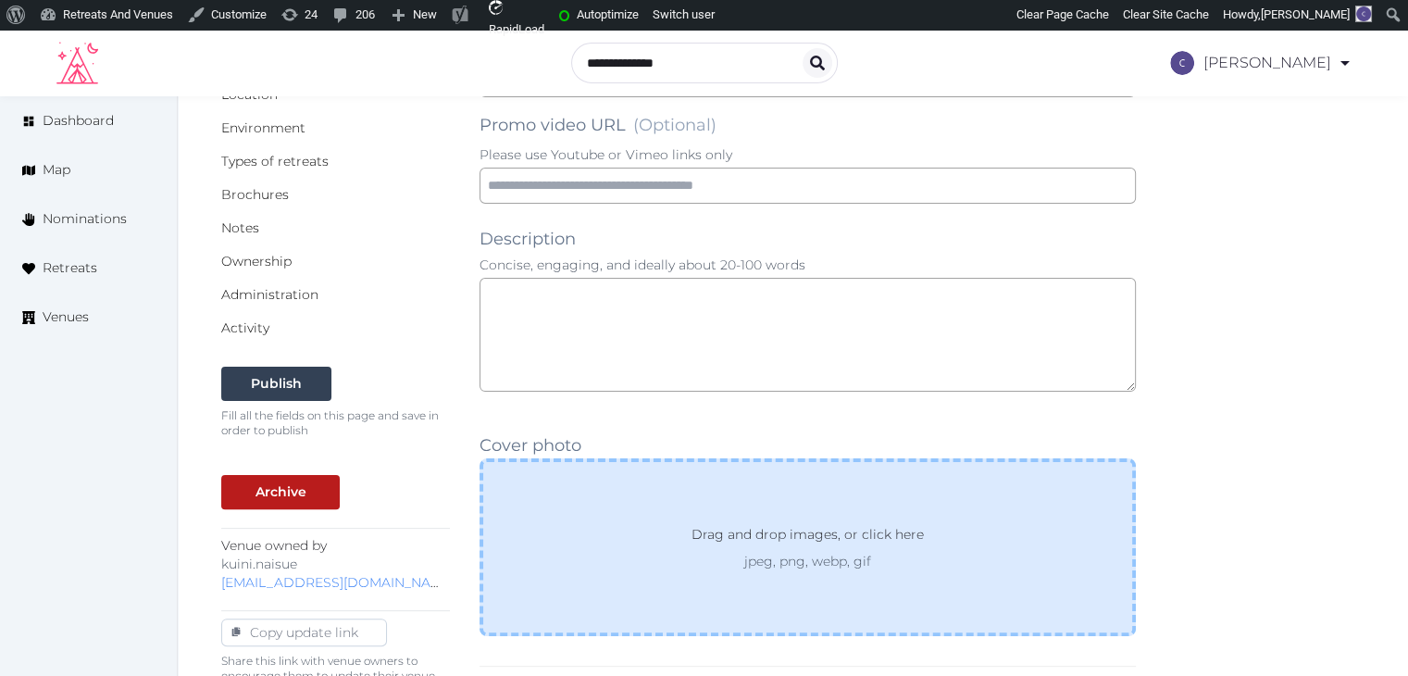
scroll to position [555, 0]
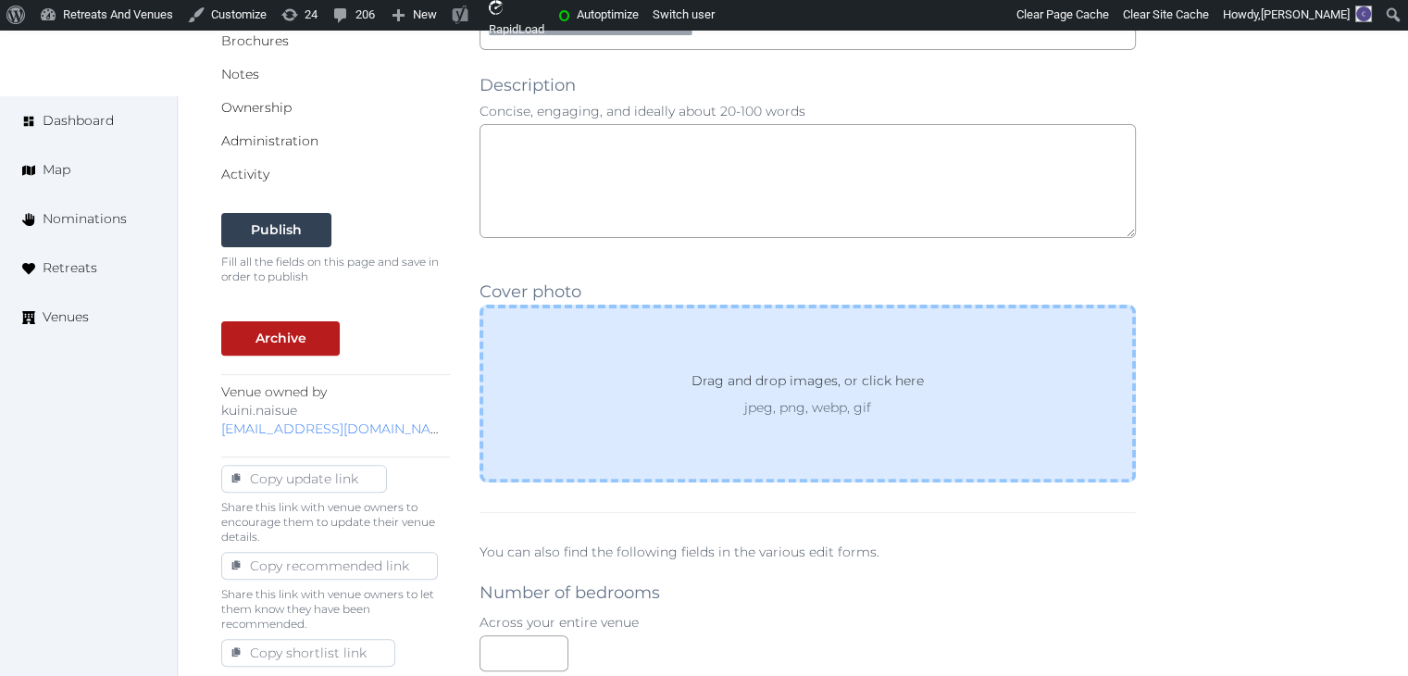
click at [791, 398] on p "jpeg, png, webp, gif" at bounding box center [807, 407] width 299 height 19
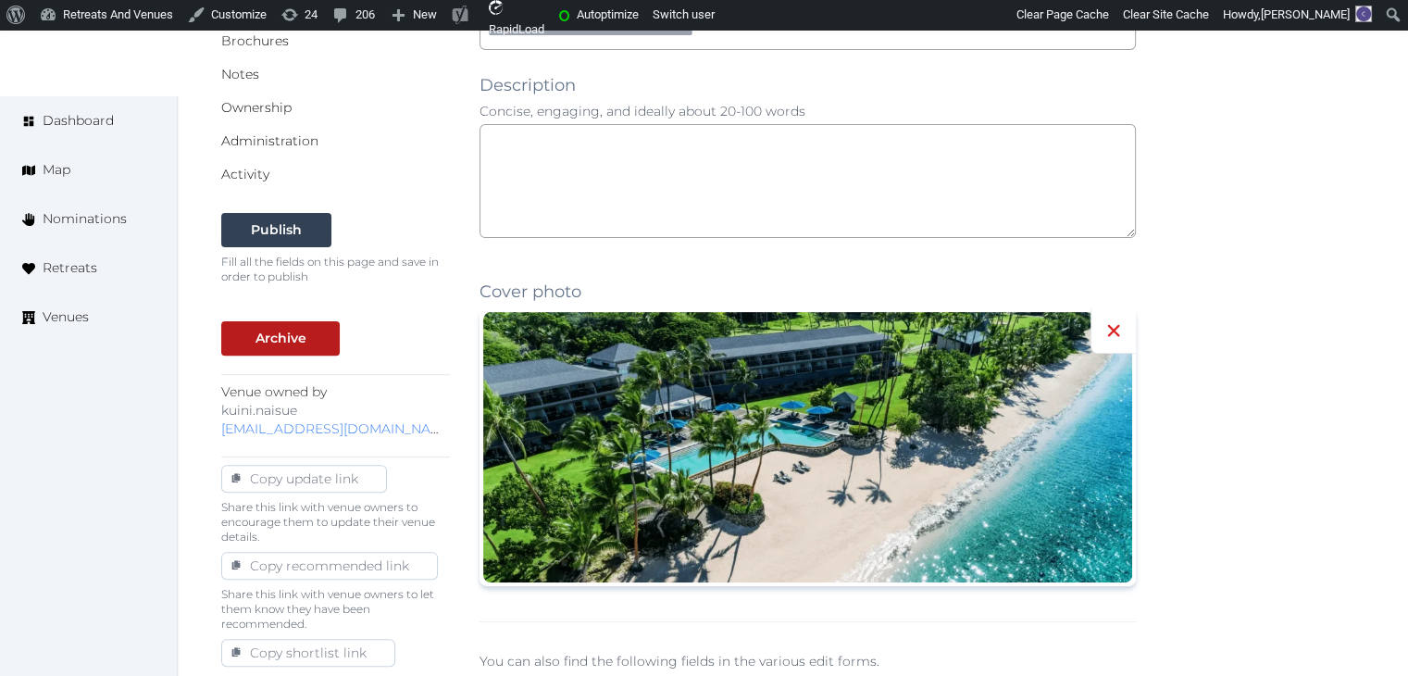
click at [1107, 331] on icon at bounding box center [1113, 330] width 22 height 22
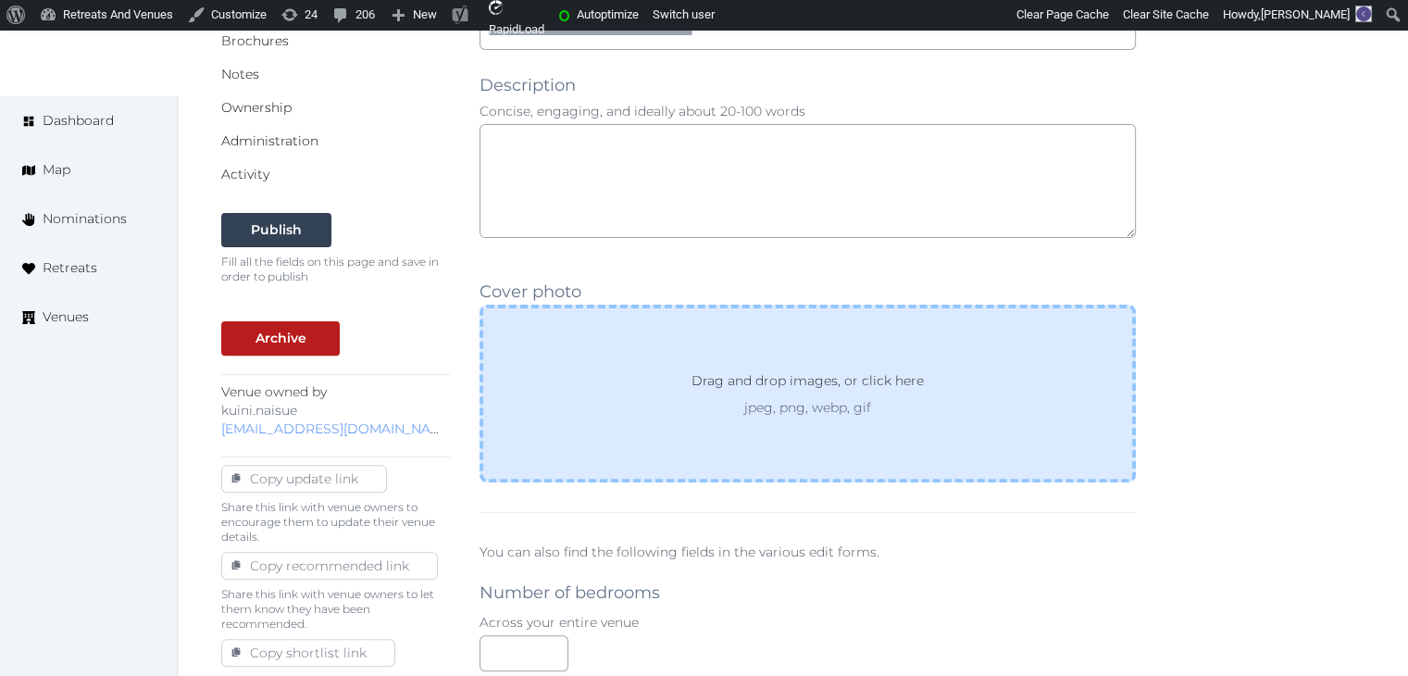
click at [864, 378] on p "Drag and drop images, or click here" at bounding box center [808, 384] width 262 height 28
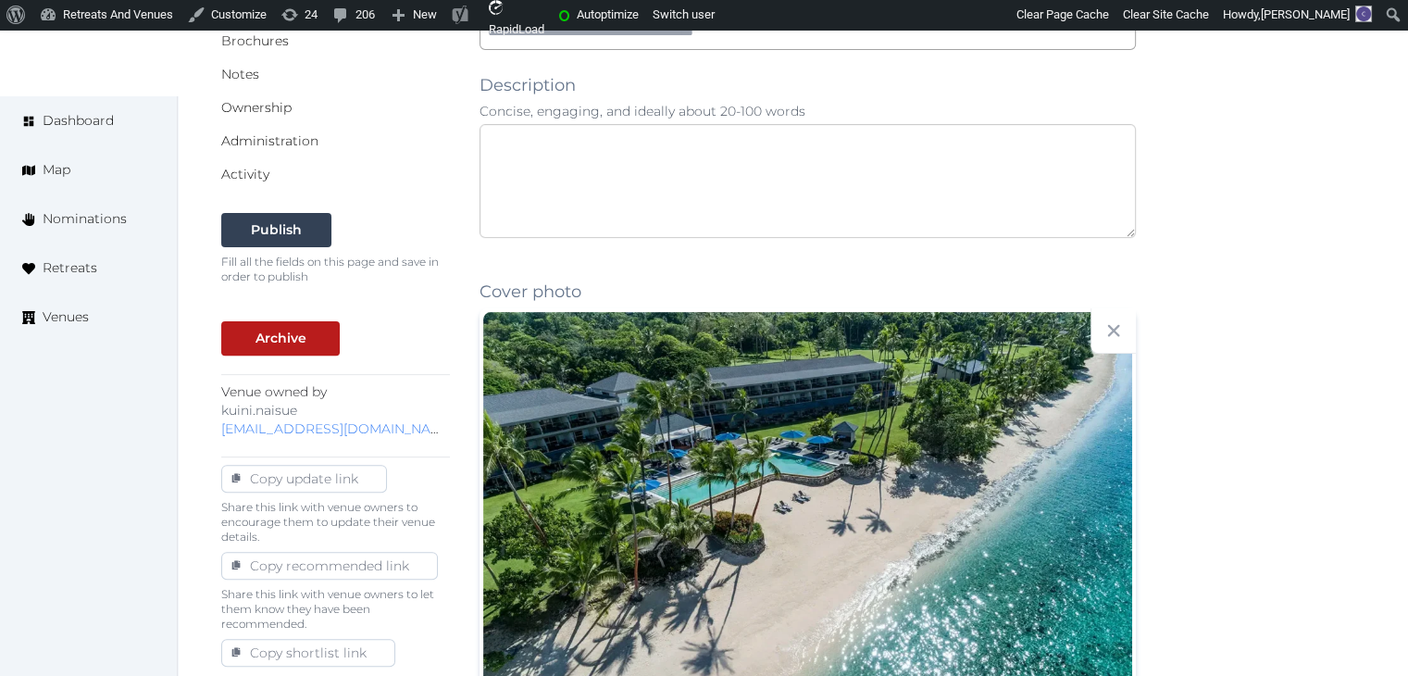
click at [700, 192] on textarea at bounding box center [807, 181] width 656 height 114
paste textarea "**********"
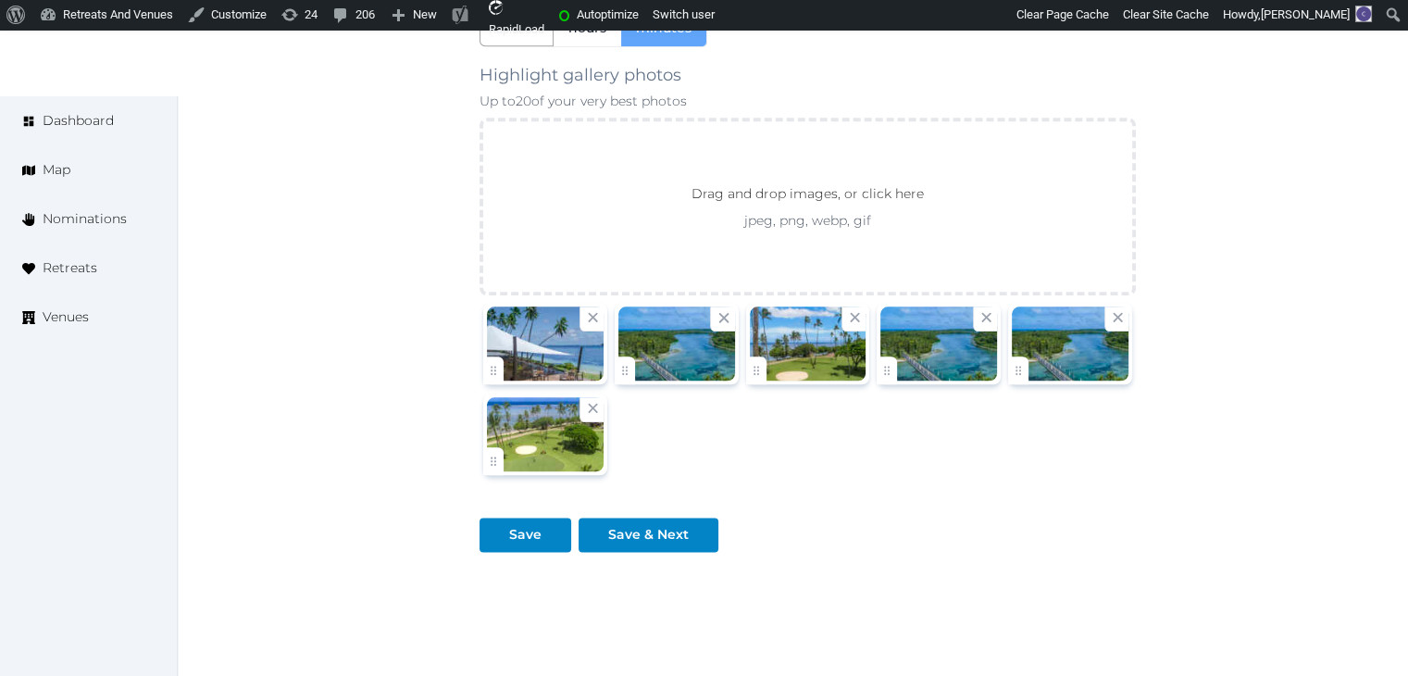
scroll to position [2217, 0]
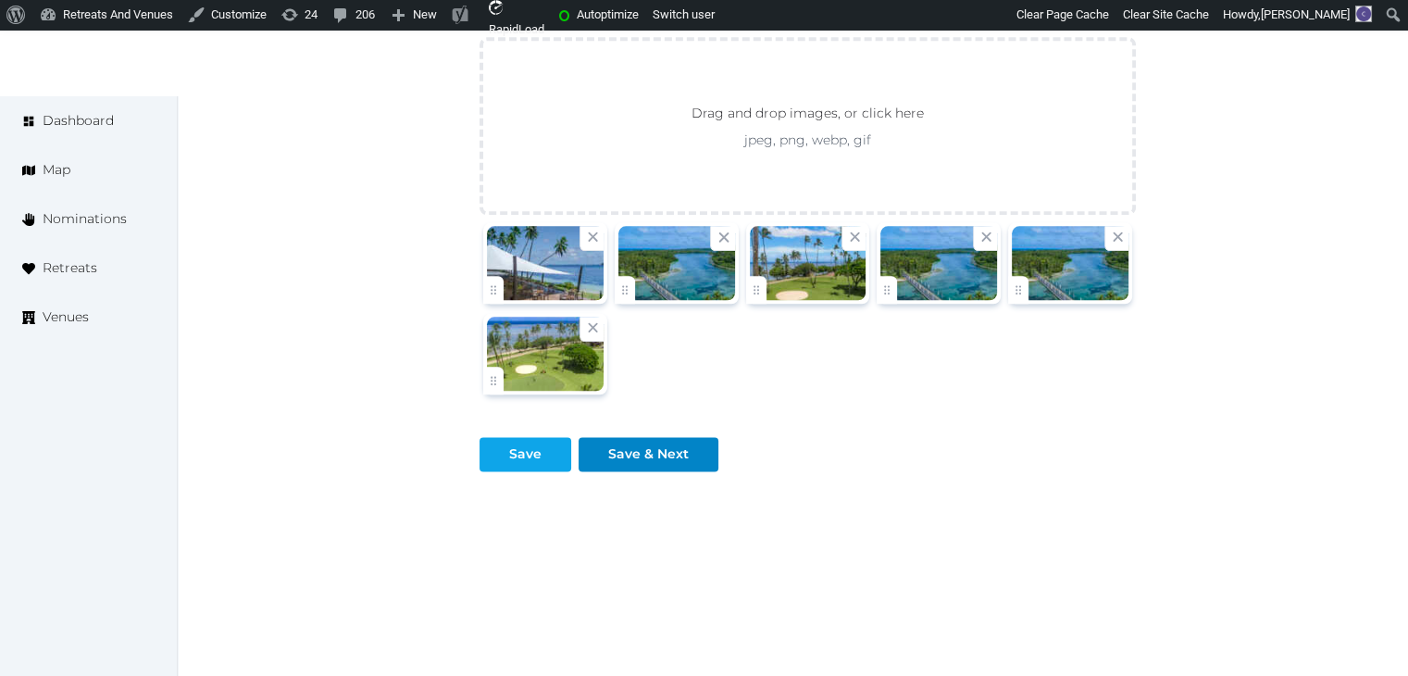
type textarea "**********"
click at [533, 451] on div "Save" at bounding box center [525, 453] width 32 height 19
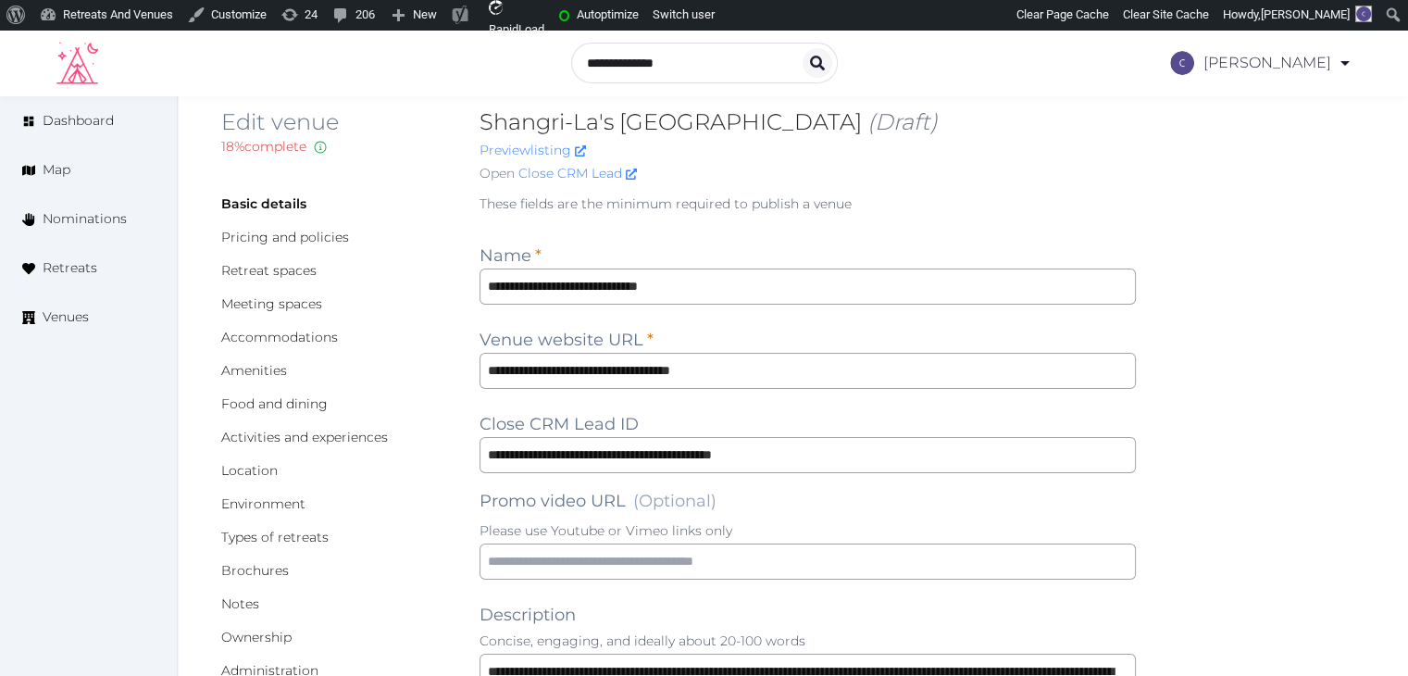
scroll to position [0, 0]
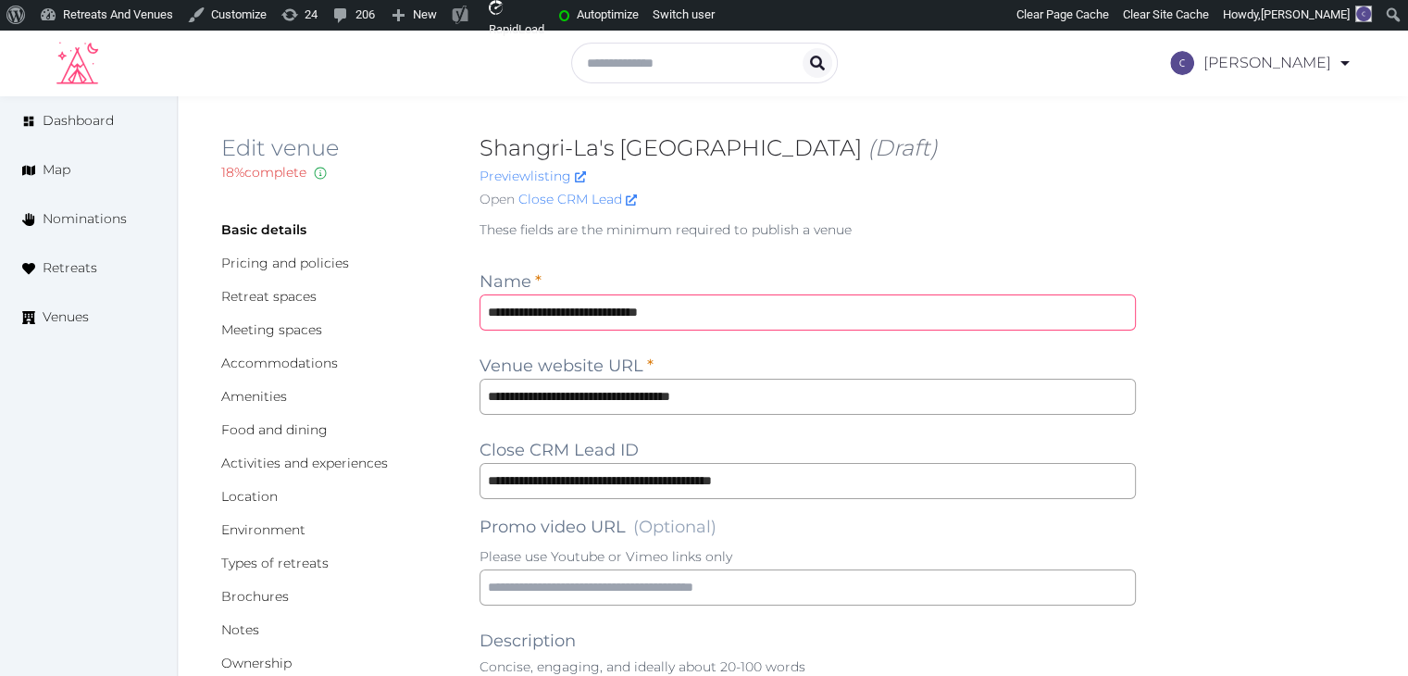
click at [770, 320] on input "**********" at bounding box center [807, 312] width 656 height 36
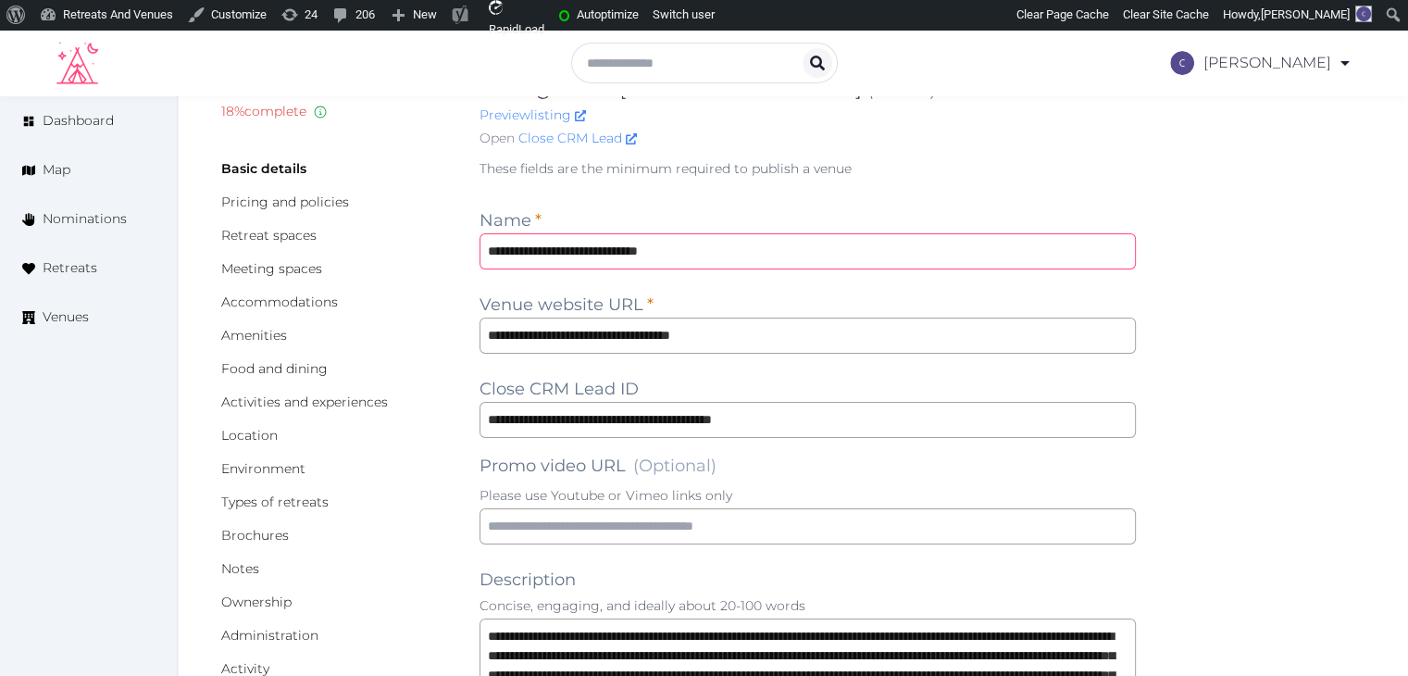
scroll to position [93, 0]
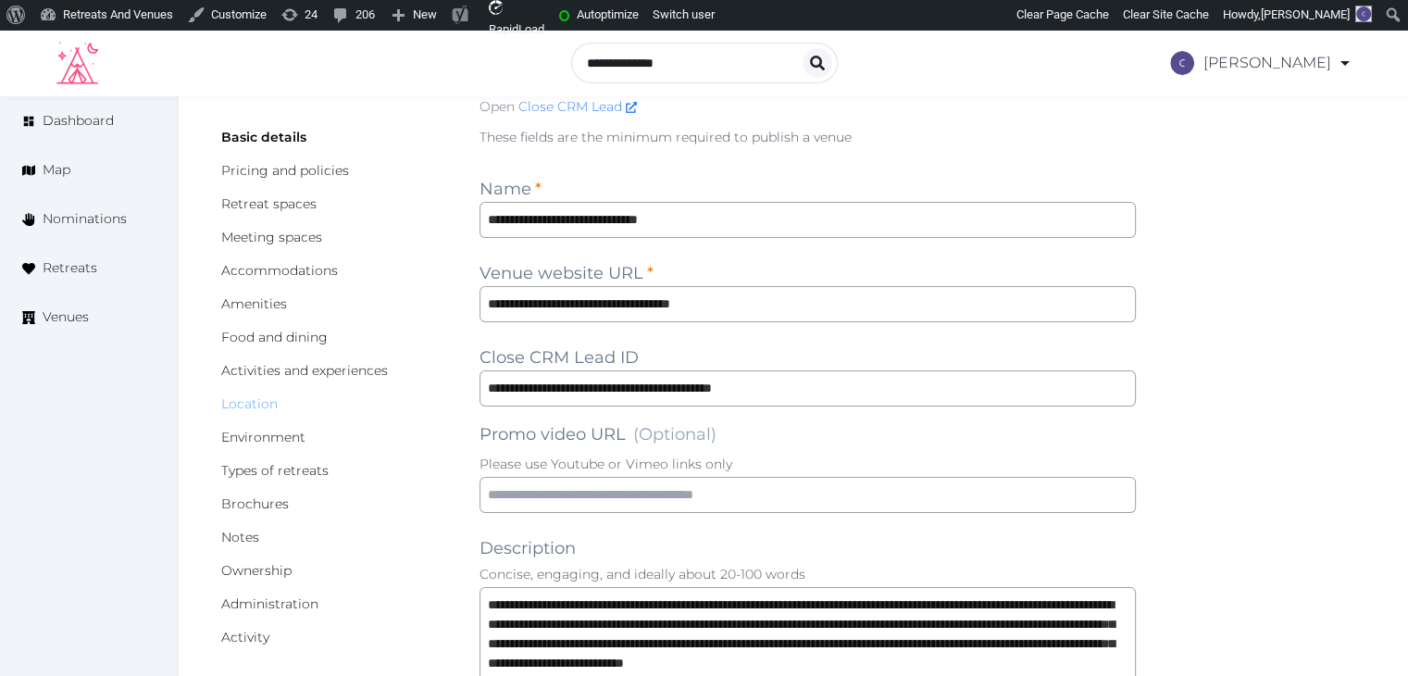
click at [255, 398] on link "Location" at bounding box center [249, 403] width 56 height 17
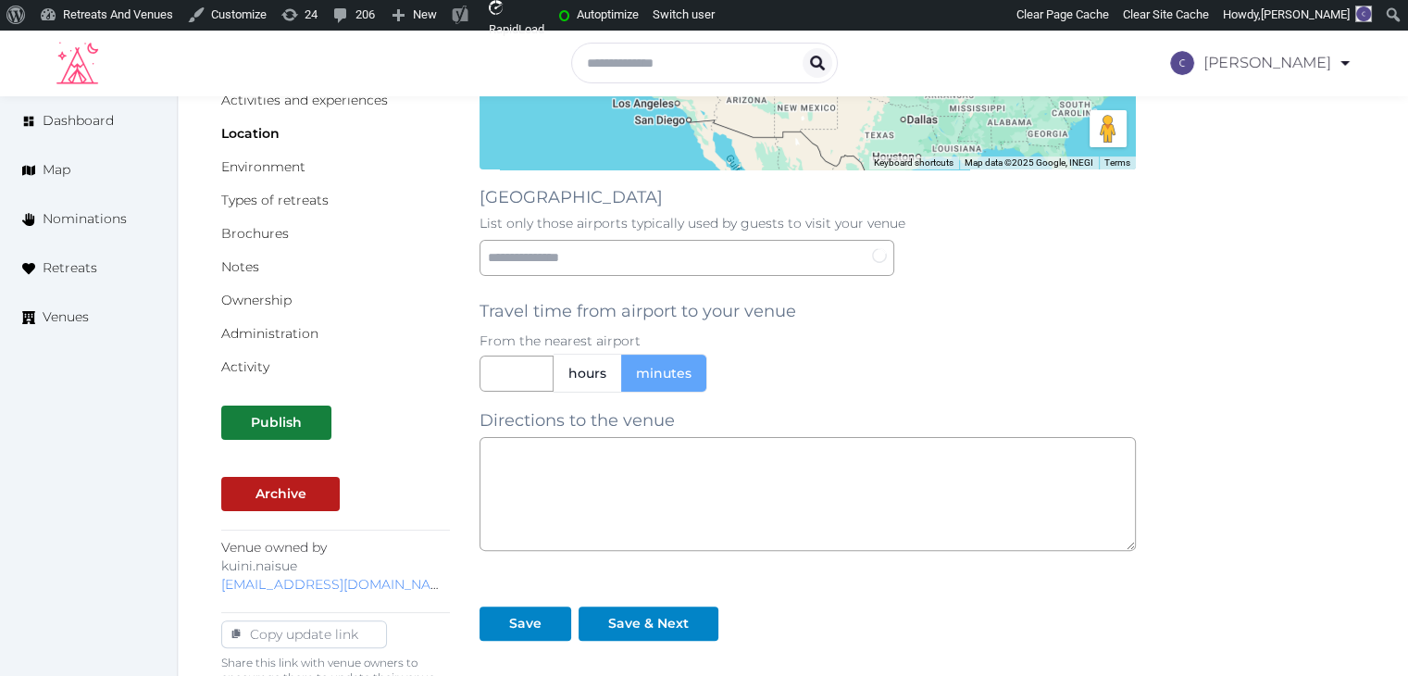
scroll to position [370, 0]
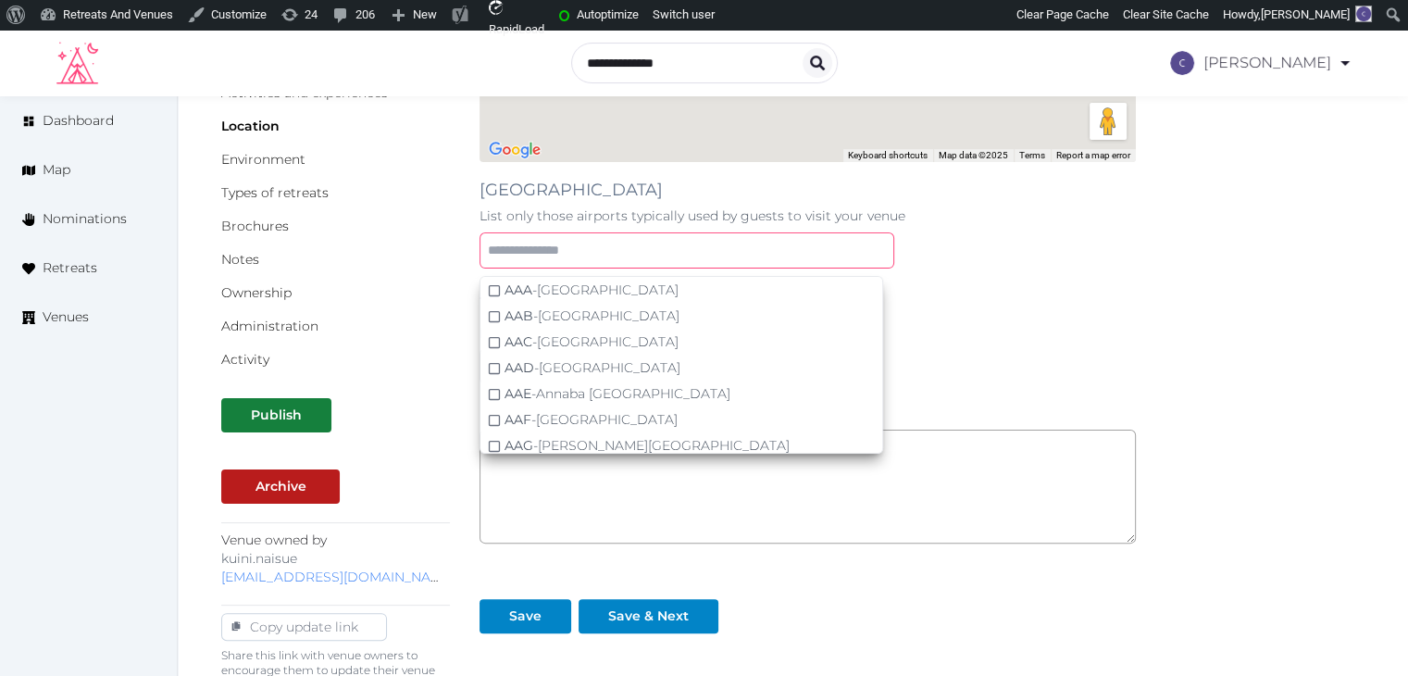
click at [680, 248] on input "text" at bounding box center [686, 250] width 415 height 36
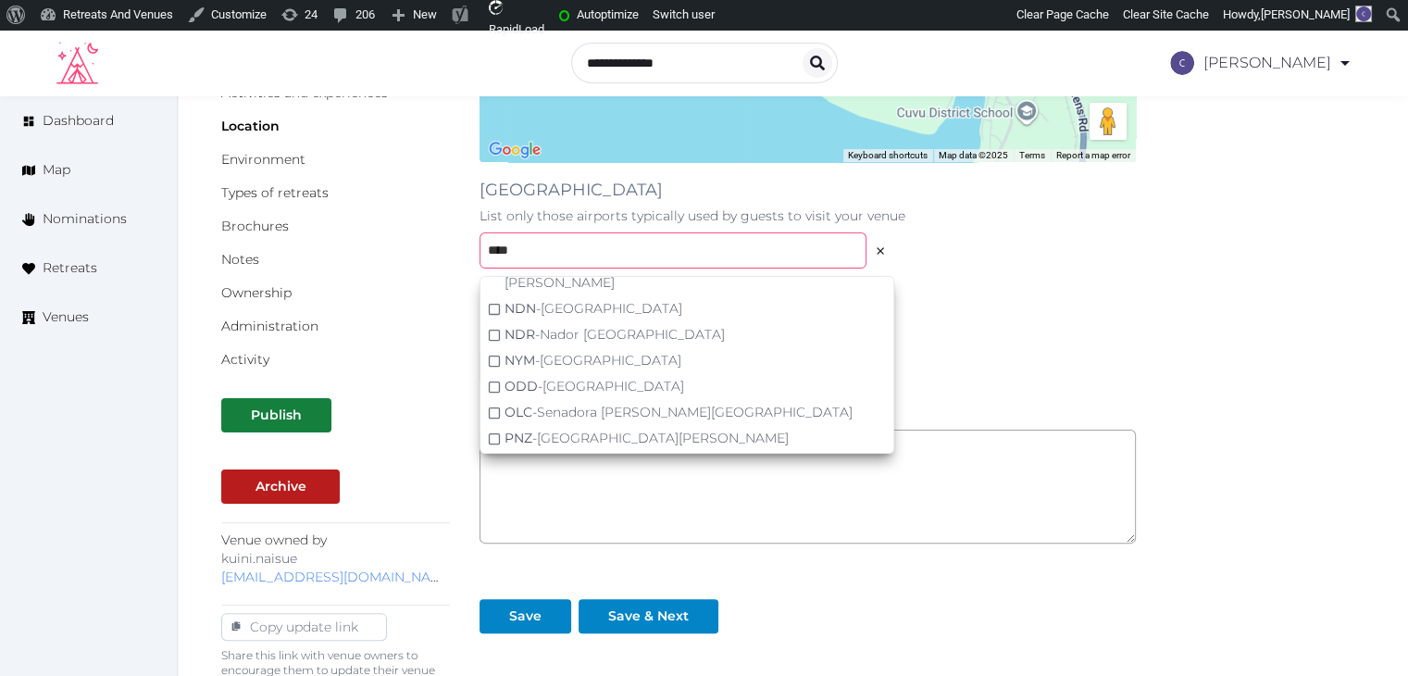
scroll to position [0, 0]
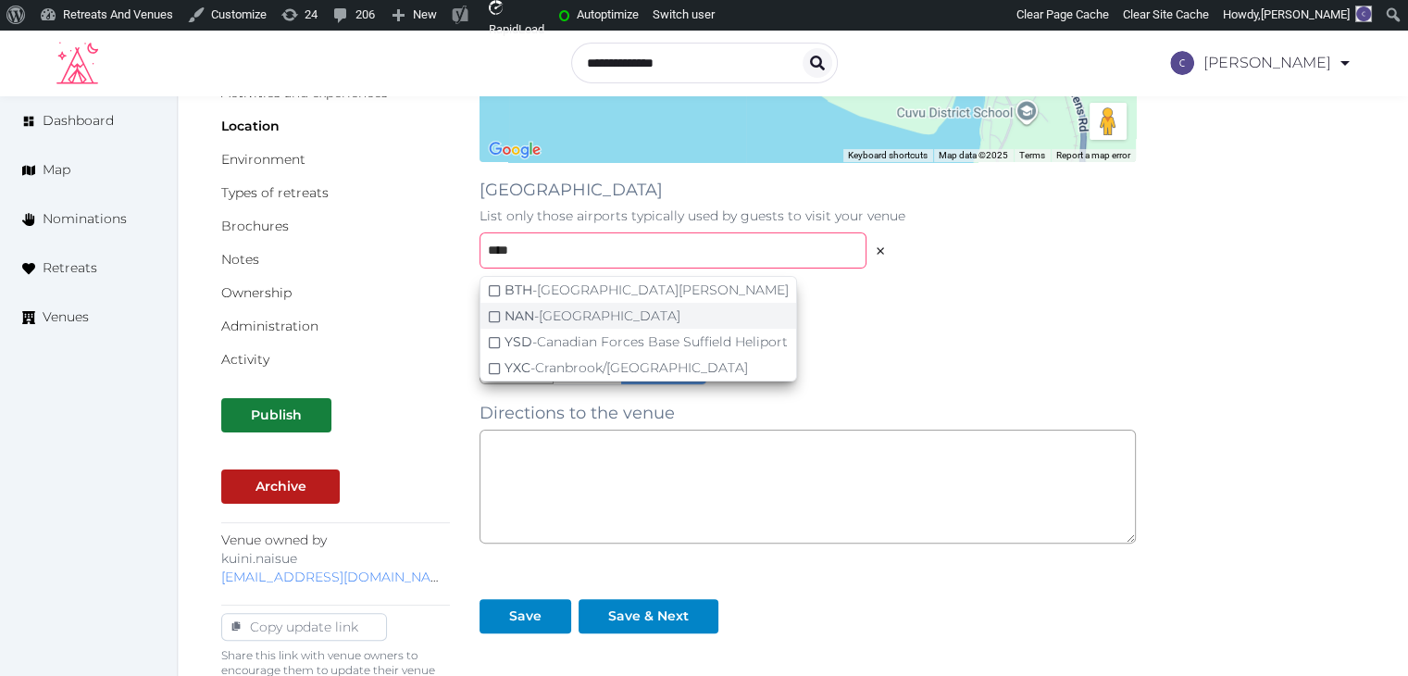
type input "****"
click at [570, 312] on div "NAN - [GEOGRAPHIC_DATA]" at bounding box center [592, 315] width 176 height 19
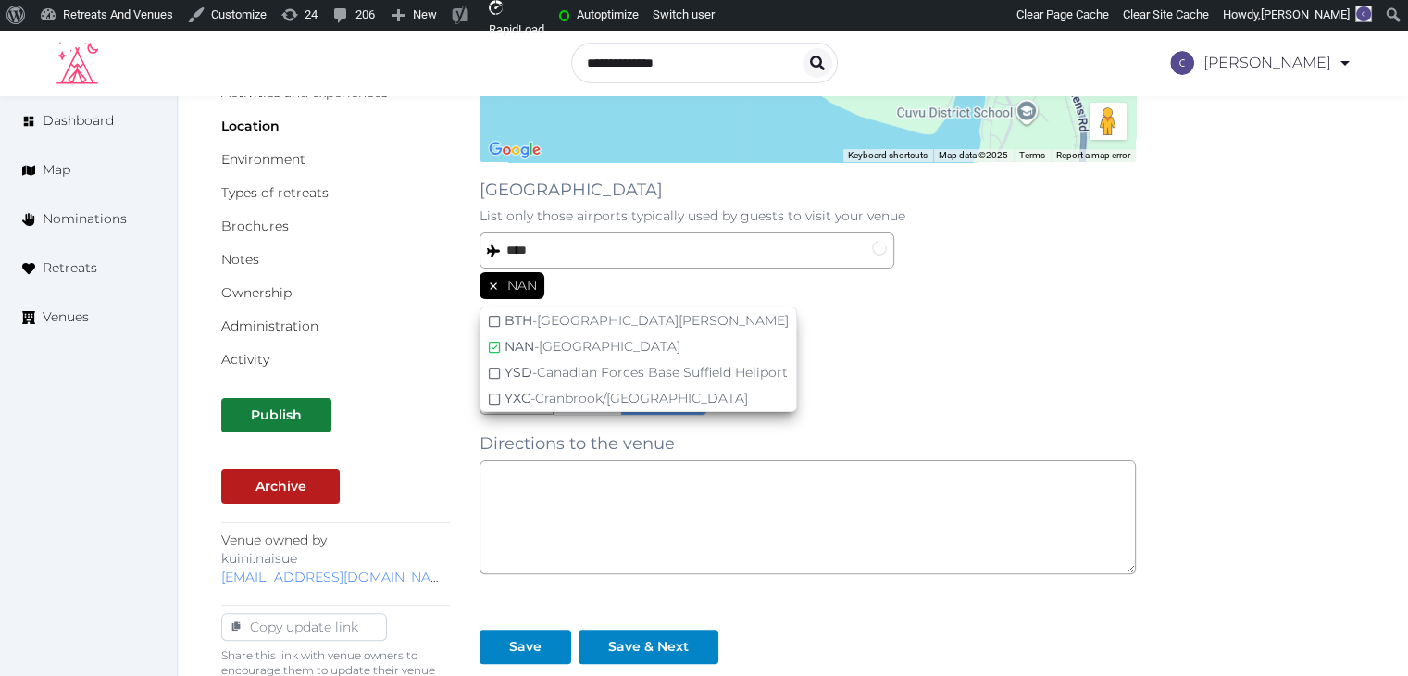
click at [1221, 312] on div "**********" at bounding box center [792, 356] width 1143 height 1020
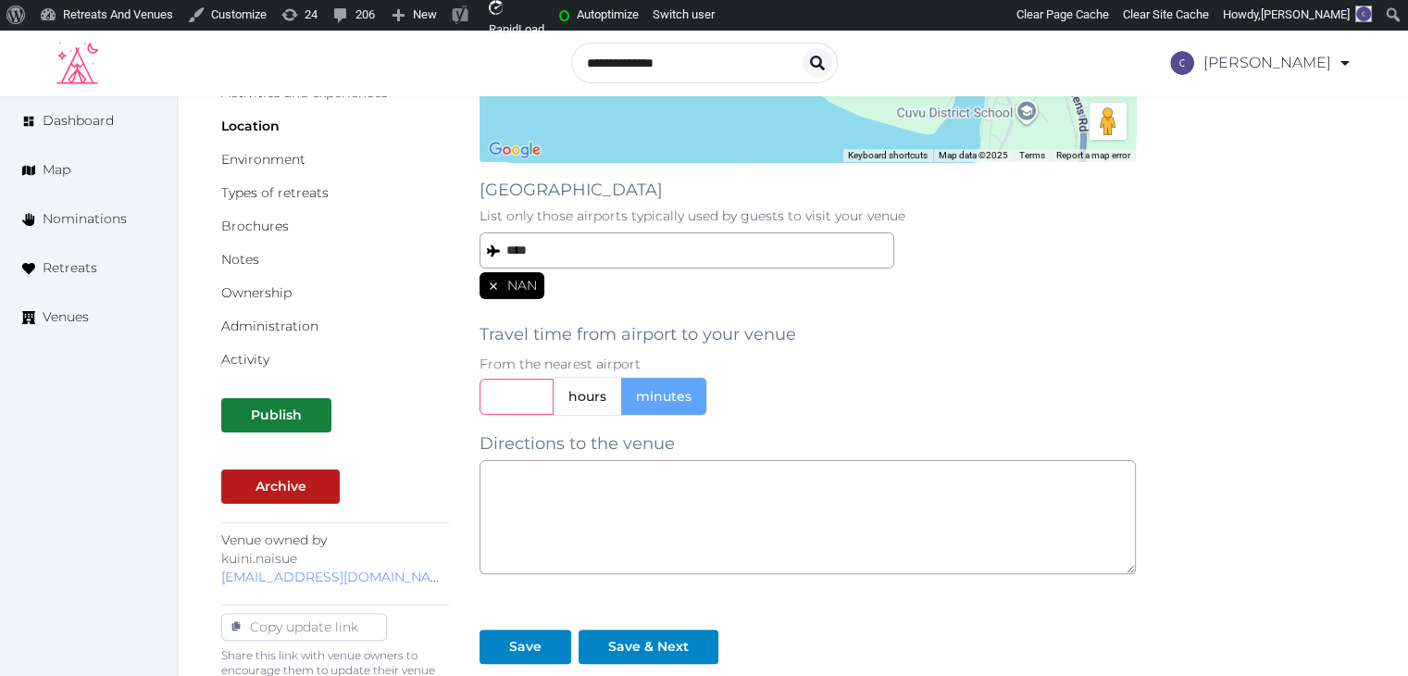
click at [525, 392] on input "text" at bounding box center [516, 397] width 74 height 36
type input "**"
click at [424, 497] on div "Archive" at bounding box center [335, 486] width 229 height 34
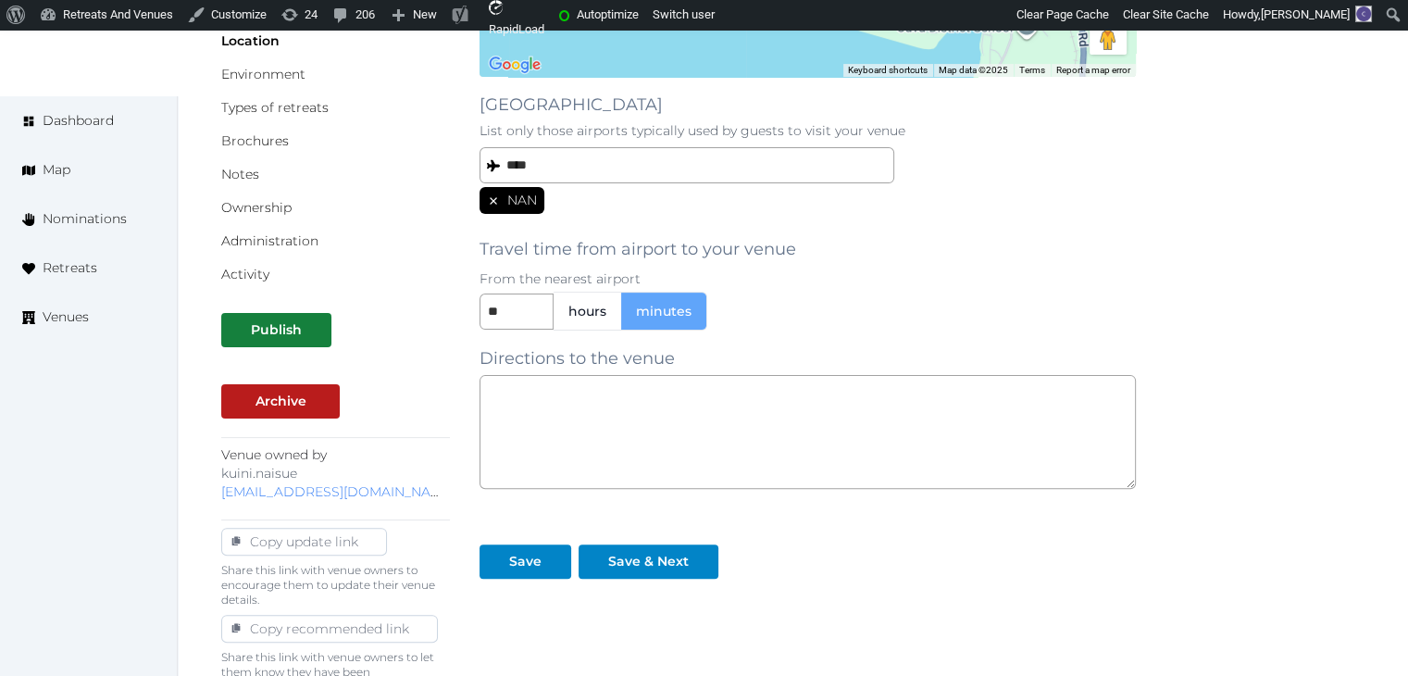
scroll to position [555, 0]
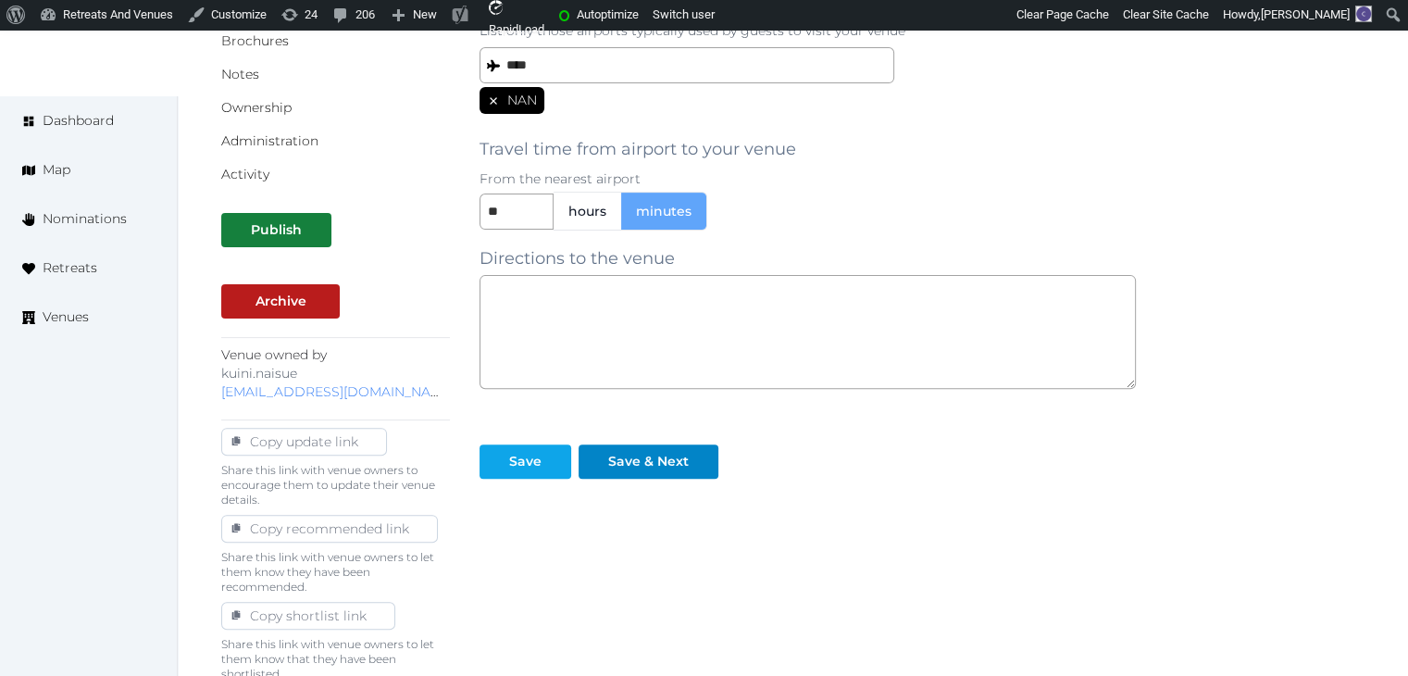
click at [511, 441] on div "Save" at bounding box center [528, 453] width 99 height 49
click at [516, 467] on div "Save" at bounding box center [525, 461] width 32 height 19
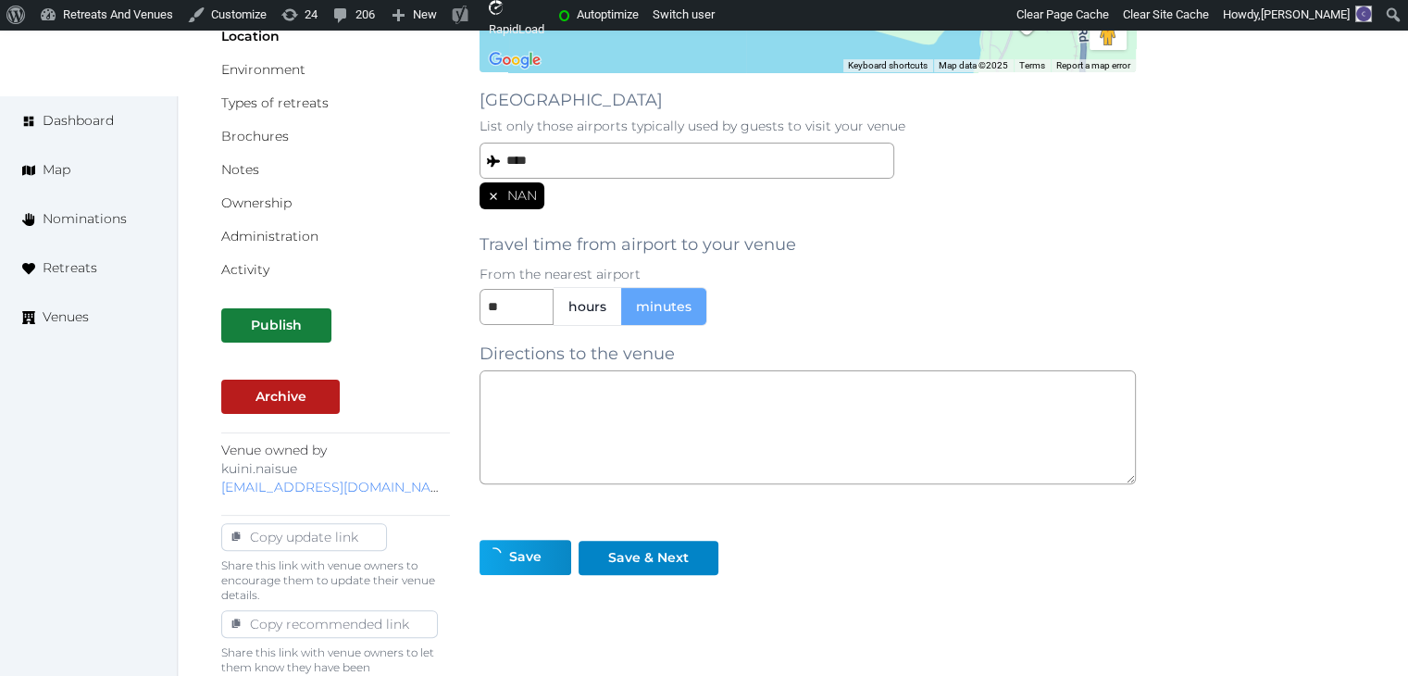
scroll to position [278, 0]
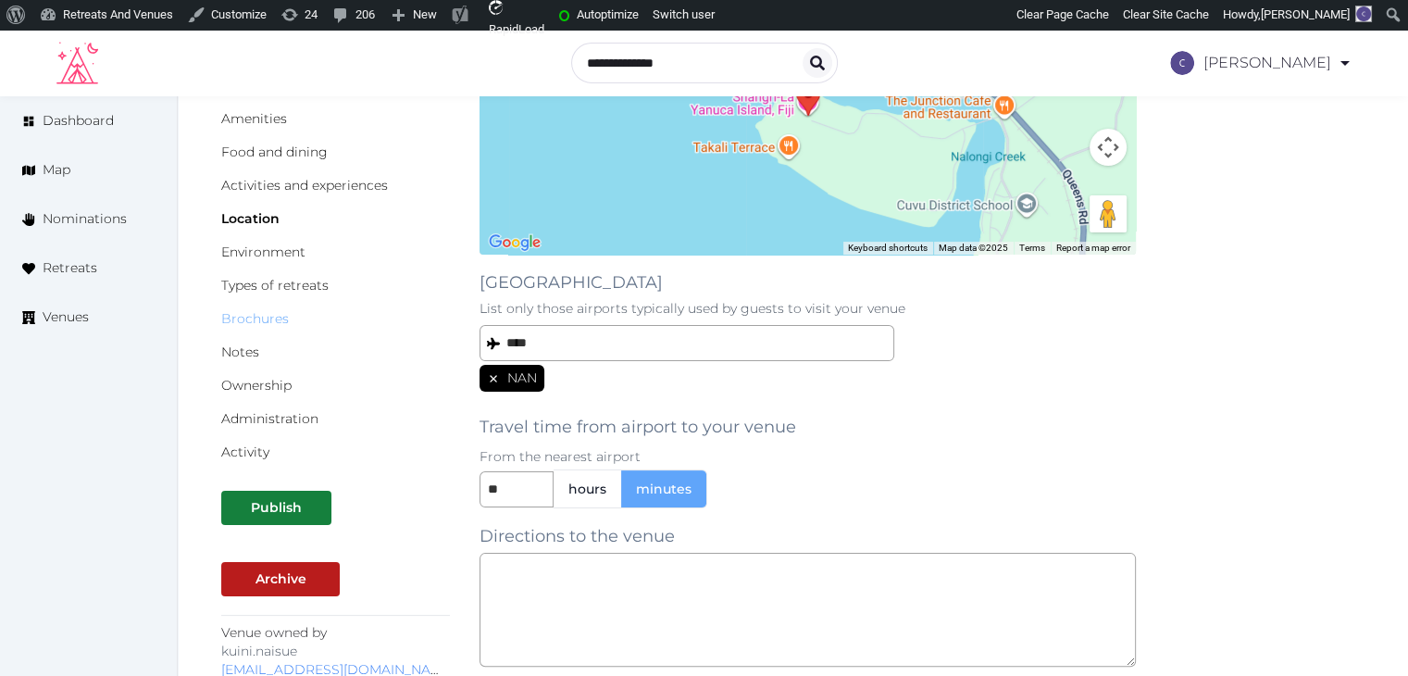
click at [262, 319] on link "Brochures" at bounding box center [255, 318] width 68 height 17
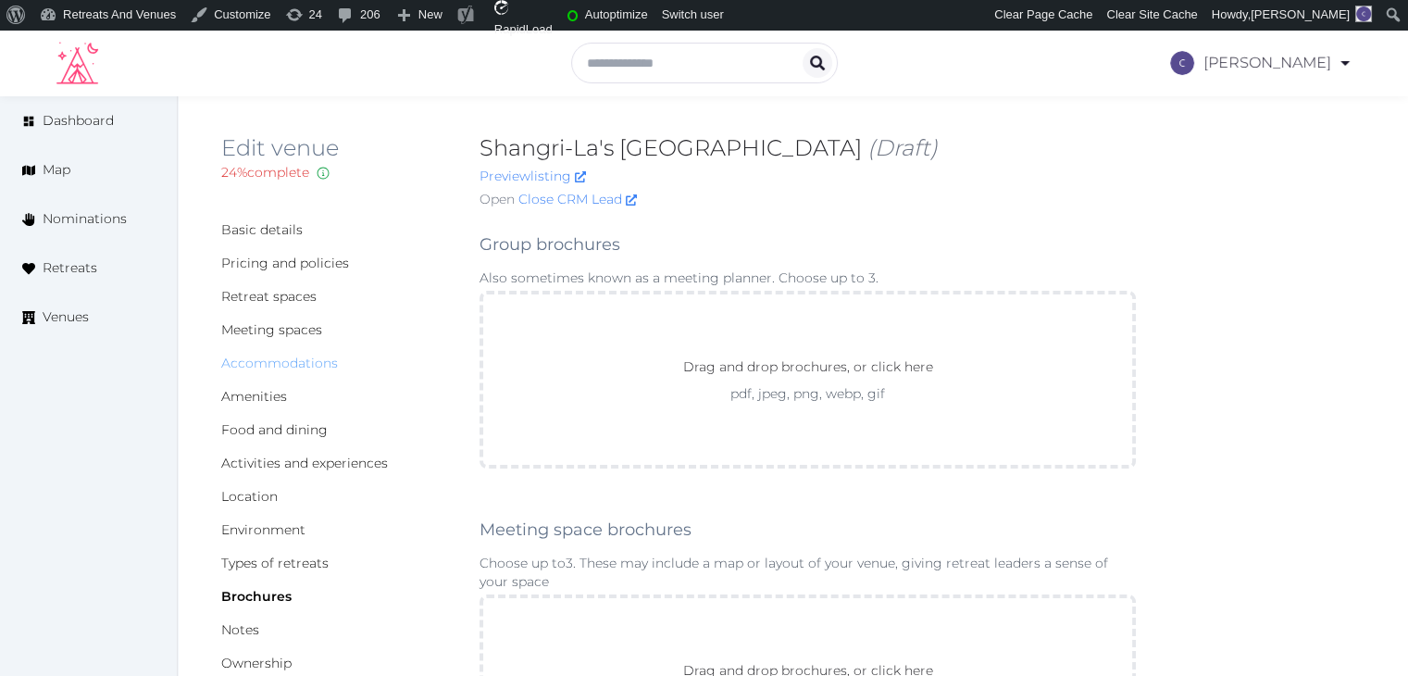
click at [300, 364] on link "Accommodations" at bounding box center [279, 362] width 117 height 17
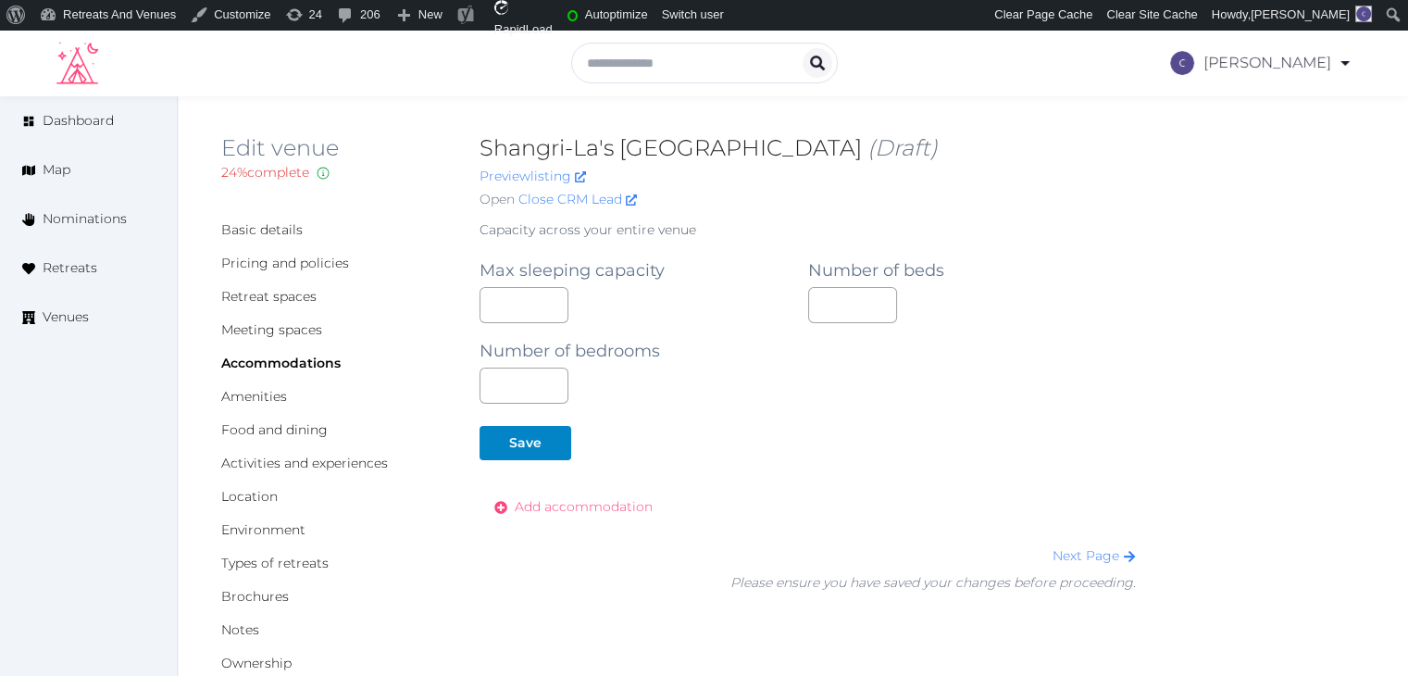
click at [581, 512] on span "Add accommodation" at bounding box center [584, 506] width 138 height 19
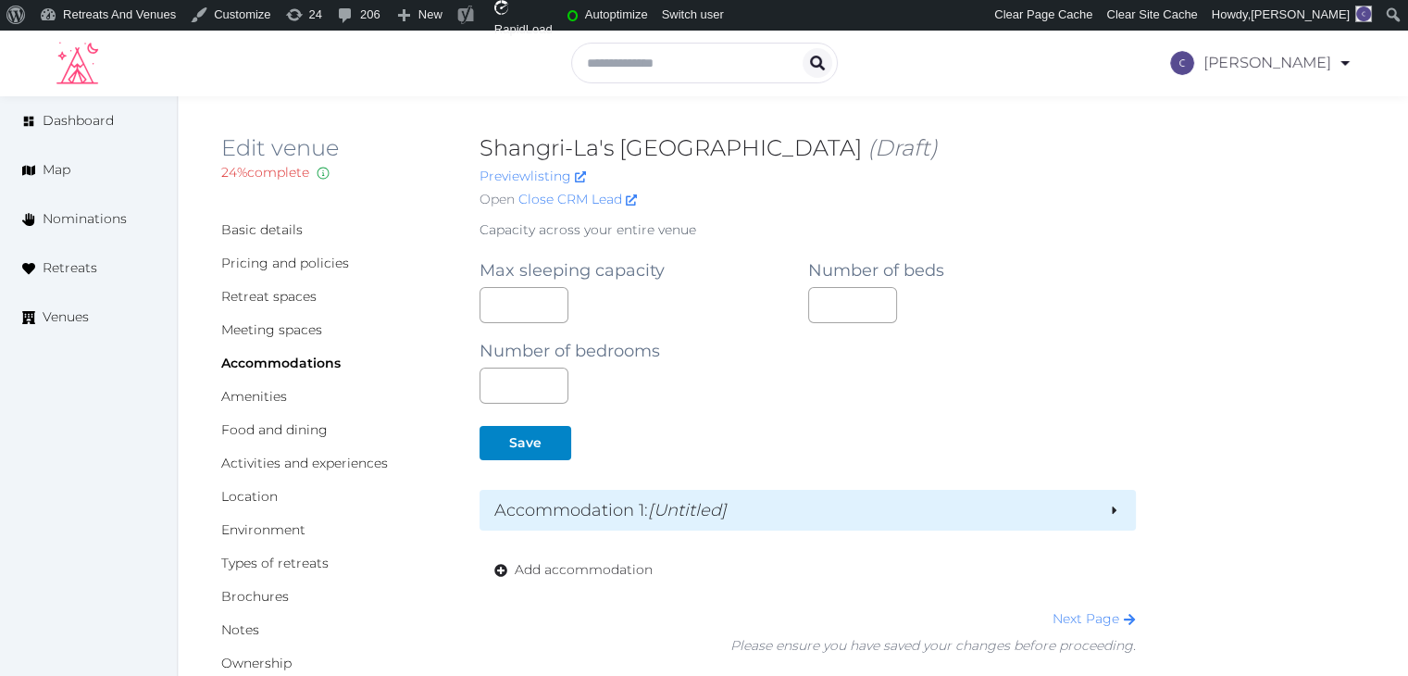
click at [724, 523] on div "Accommodation 1 : [Untitled]" at bounding box center [807, 510] width 656 height 41
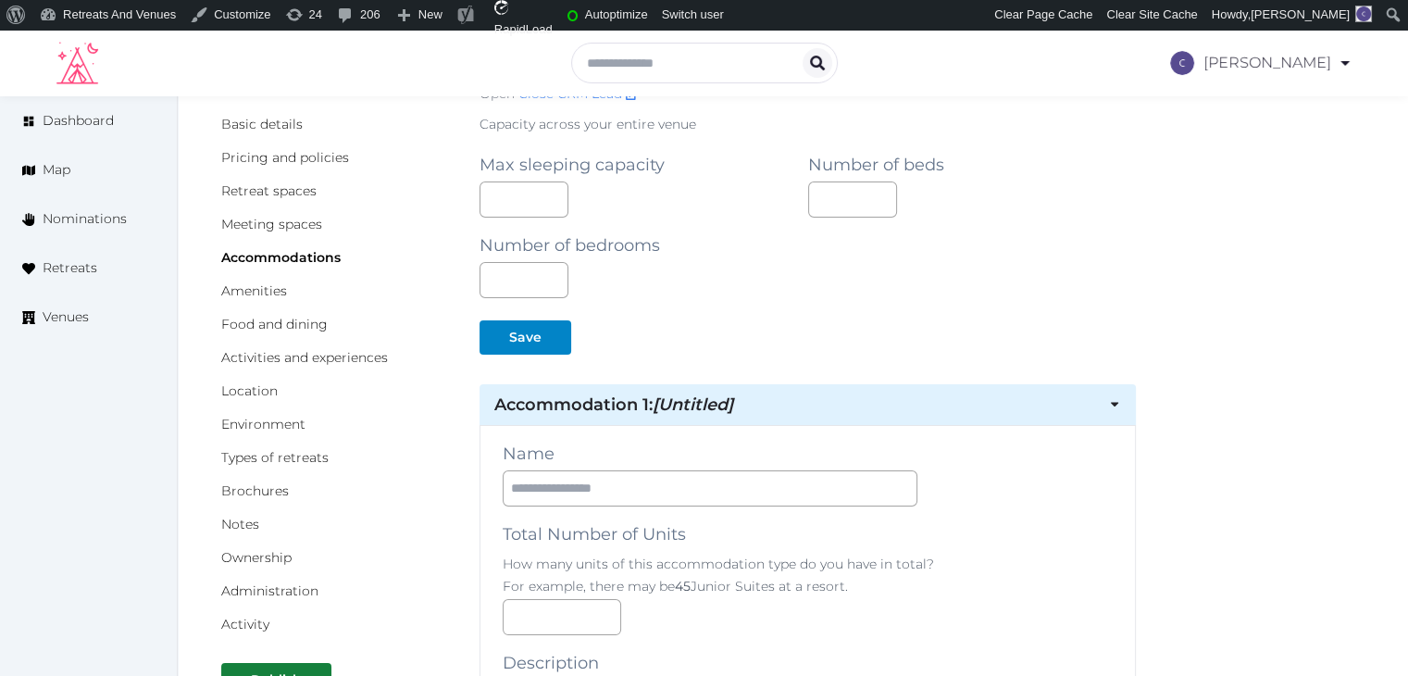
scroll to position [185, 0]
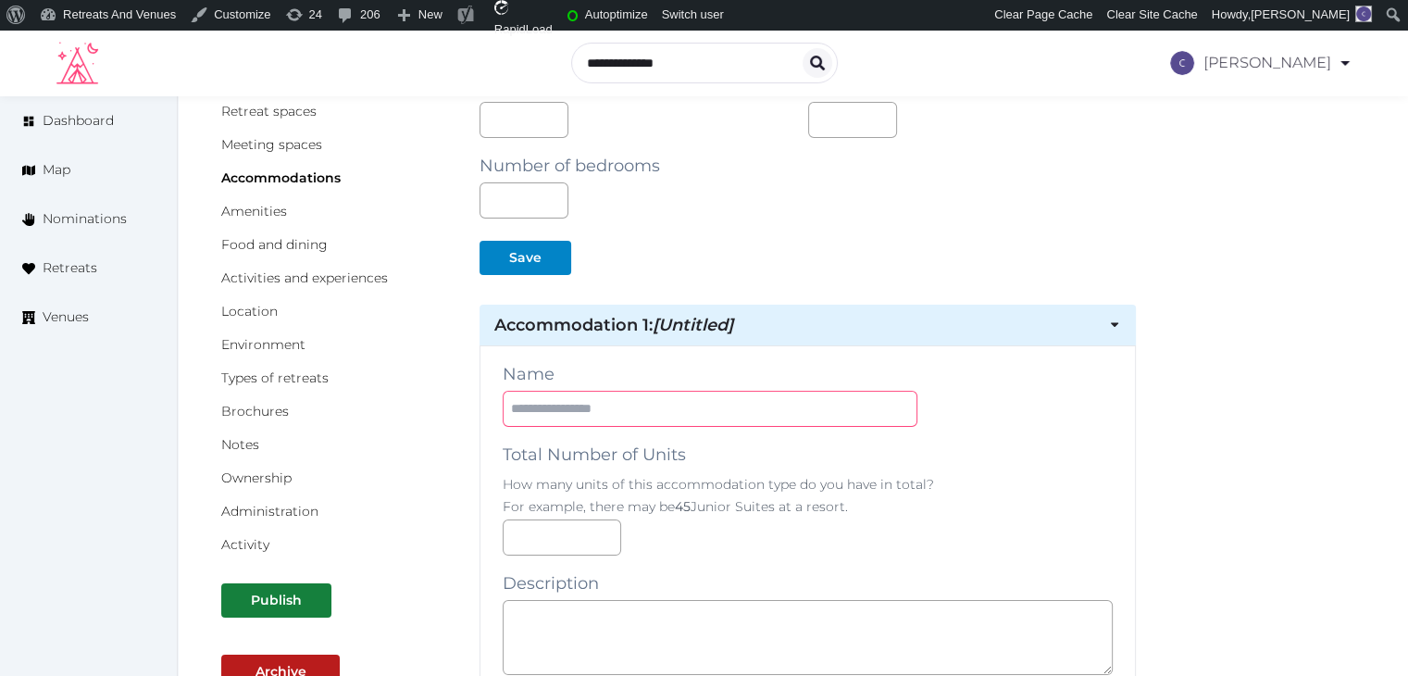
click at [670, 417] on input "text" at bounding box center [710, 409] width 415 height 36
paste input "**********"
type input "**********"
click at [1069, 420] on div "**********" at bounding box center [808, 409] width 610 height 36
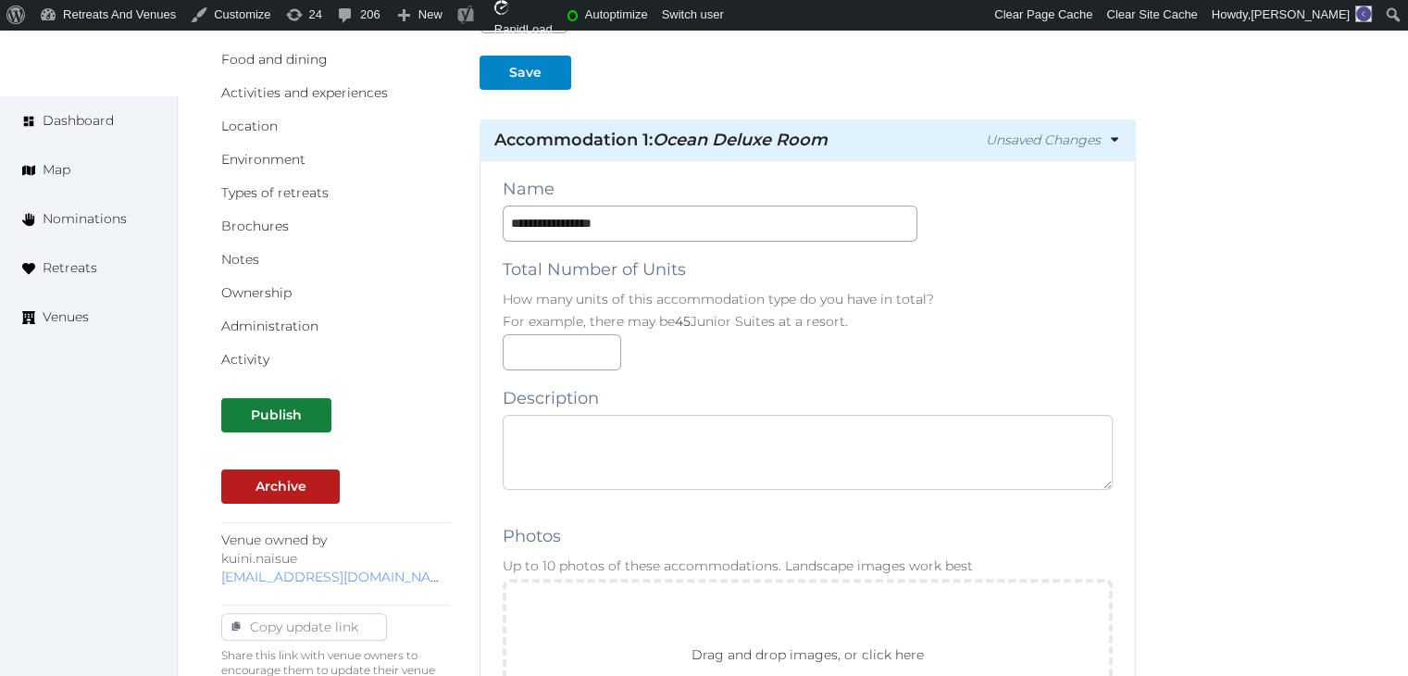
click at [699, 475] on textarea at bounding box center [808, 452] width 610 height 75
paste textarea "**********"
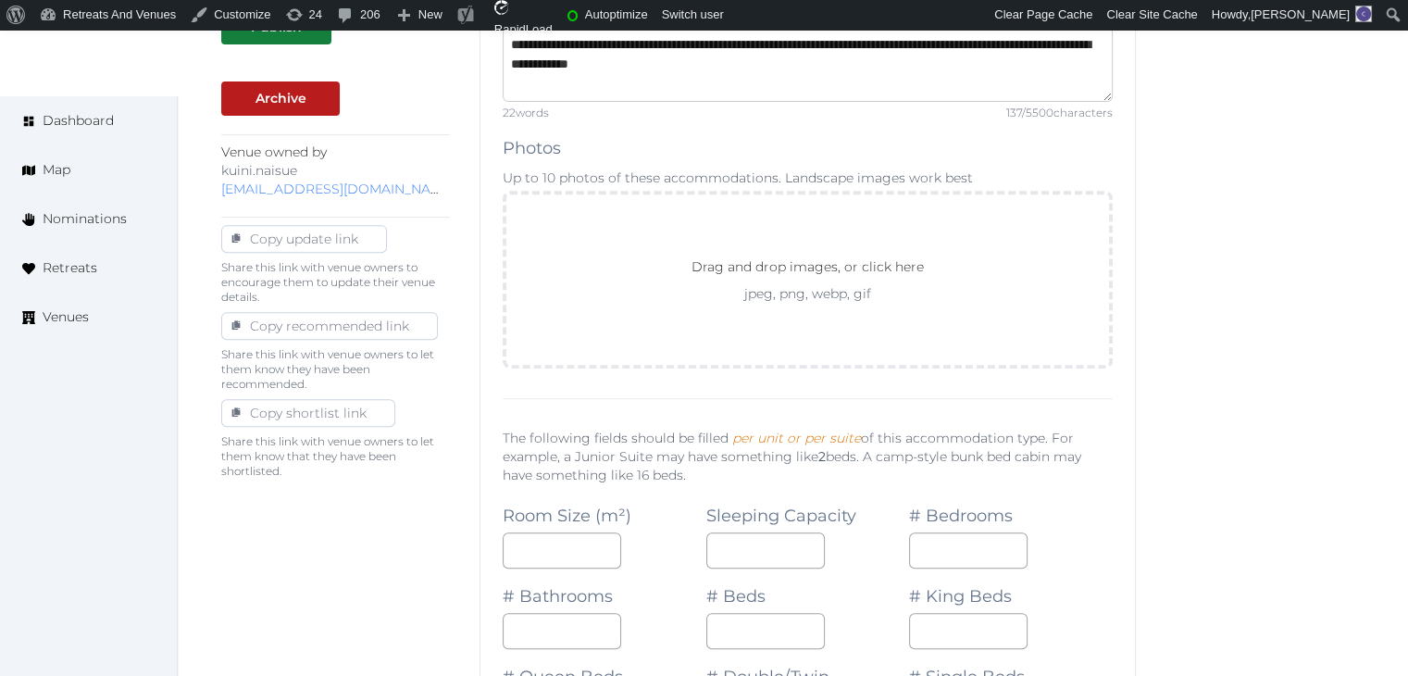
scroll to position [833, 0]
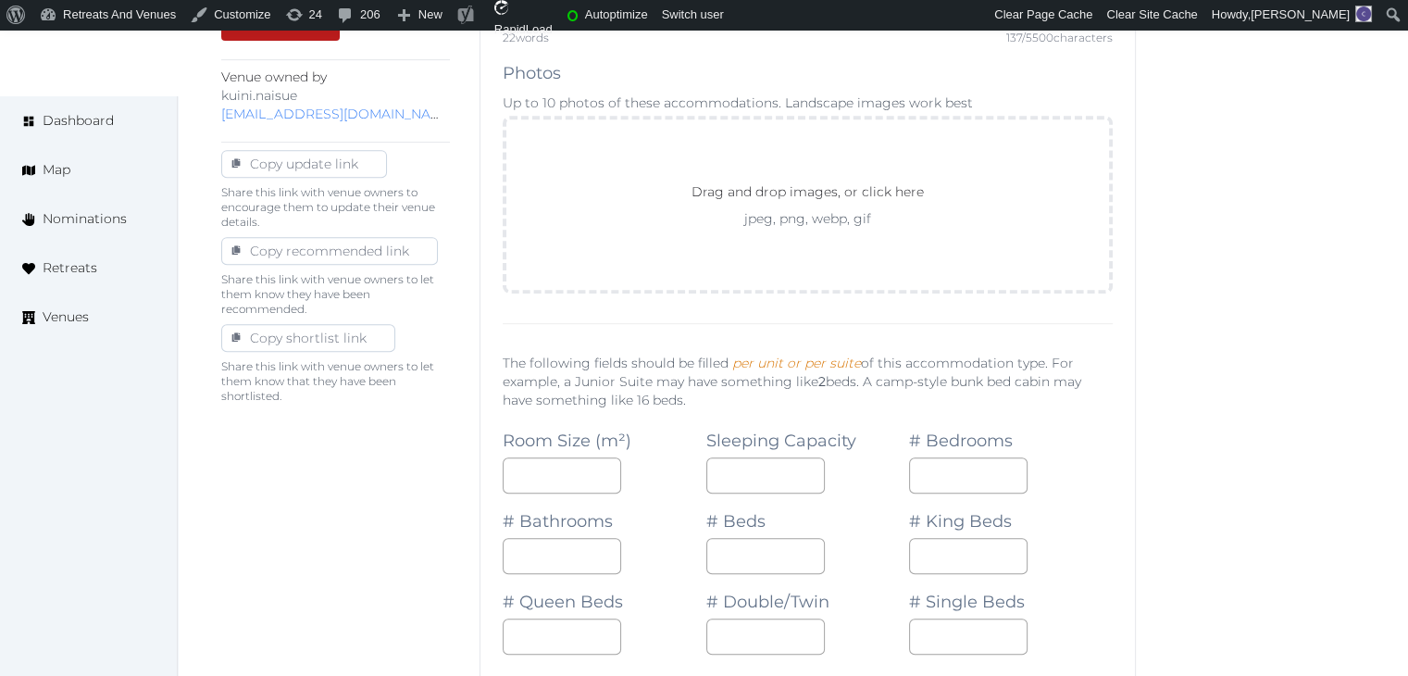
type textarea "**********"
click at [537, 459] on input "number" at bounding box center [562, 475] width 118 height 36
type input "**"
click at [714, 475] on input "number" at bounding box center [765, 475] width 118 height 36
type input "*"
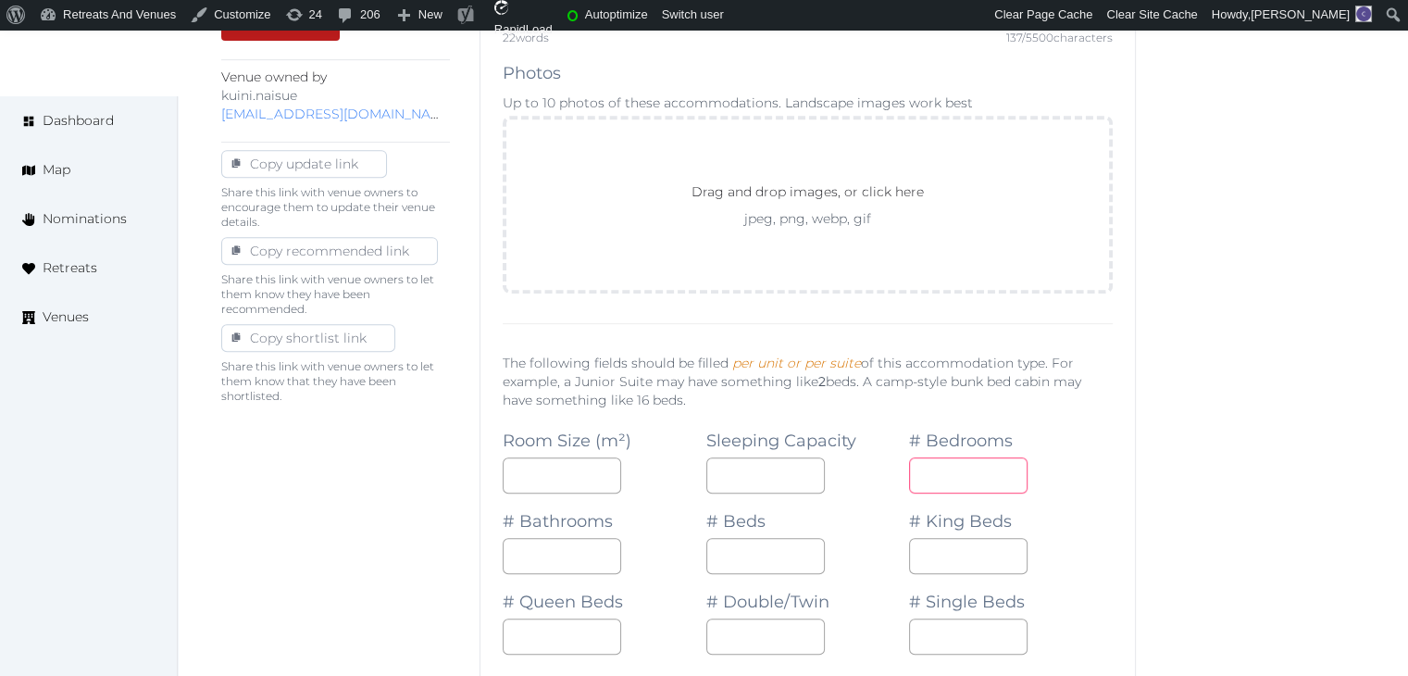
click at [960, 464] on input "number" at bounding box center [968, 475] width 118 height 36
type input "*"
click at [568, 538] on input "number" at bounding box center [562, 556] width 118 height 36
type input "*"
click at [752, 549] on input "number" at bounding box center [765, 556] width 118 height 36
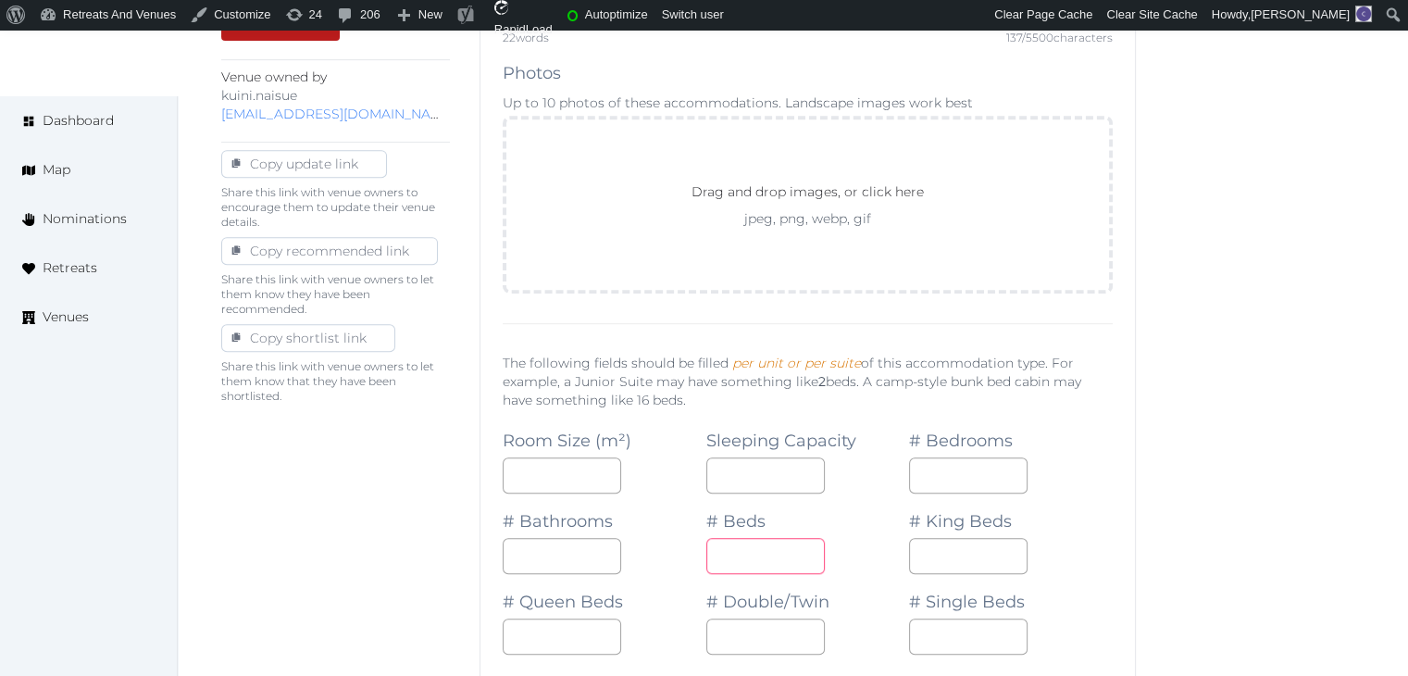
type input "*"
drag, startPoint x: 1025, startPoint y: 546, endPoint x: 899, endPoint y: 575, distance: 129.1
click at [1022, 546] on input "number" at bounding box center [968, 556] width 118 height 36
type input "*"
click at [1074, 583] on div "# Single Beds" at bounding box center [1011, 614] width 204 height 81
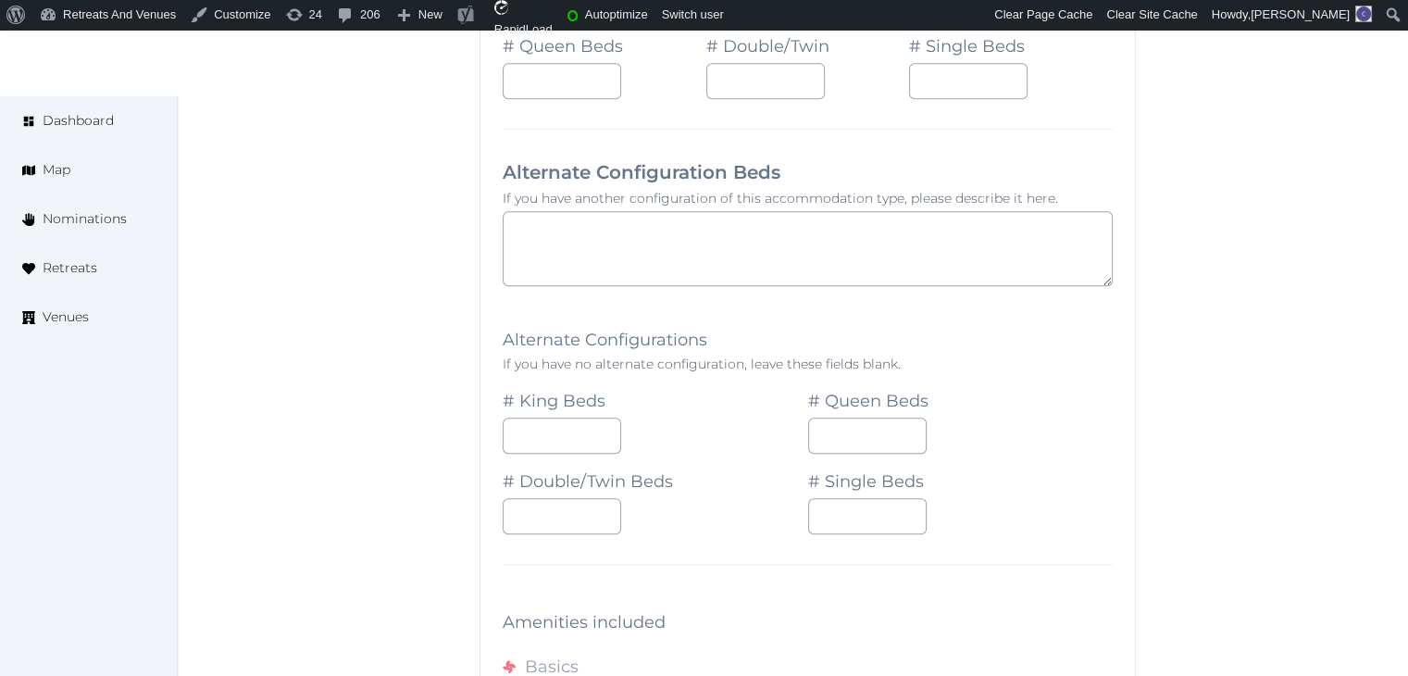
scroll to position [1666, 0]
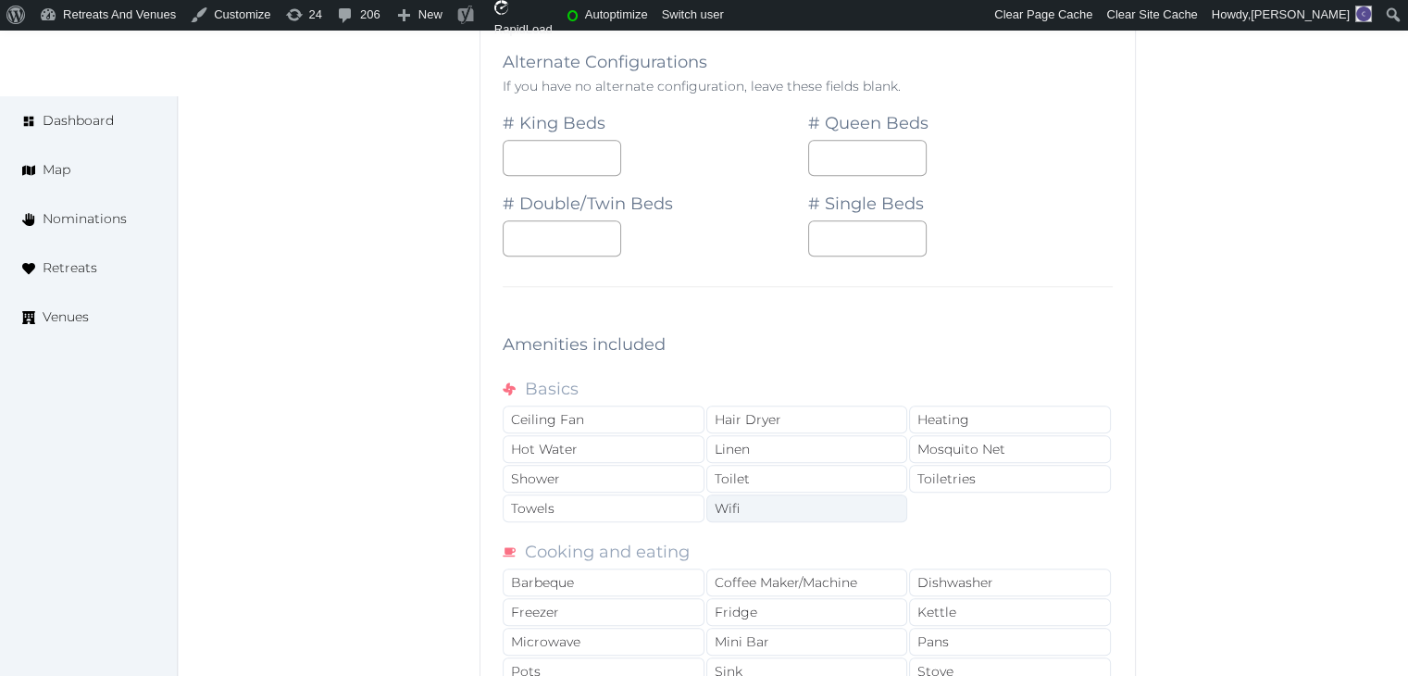
click at [783, 503] on div "Wifi" at bounding box center [807, 508] width 202 height 28
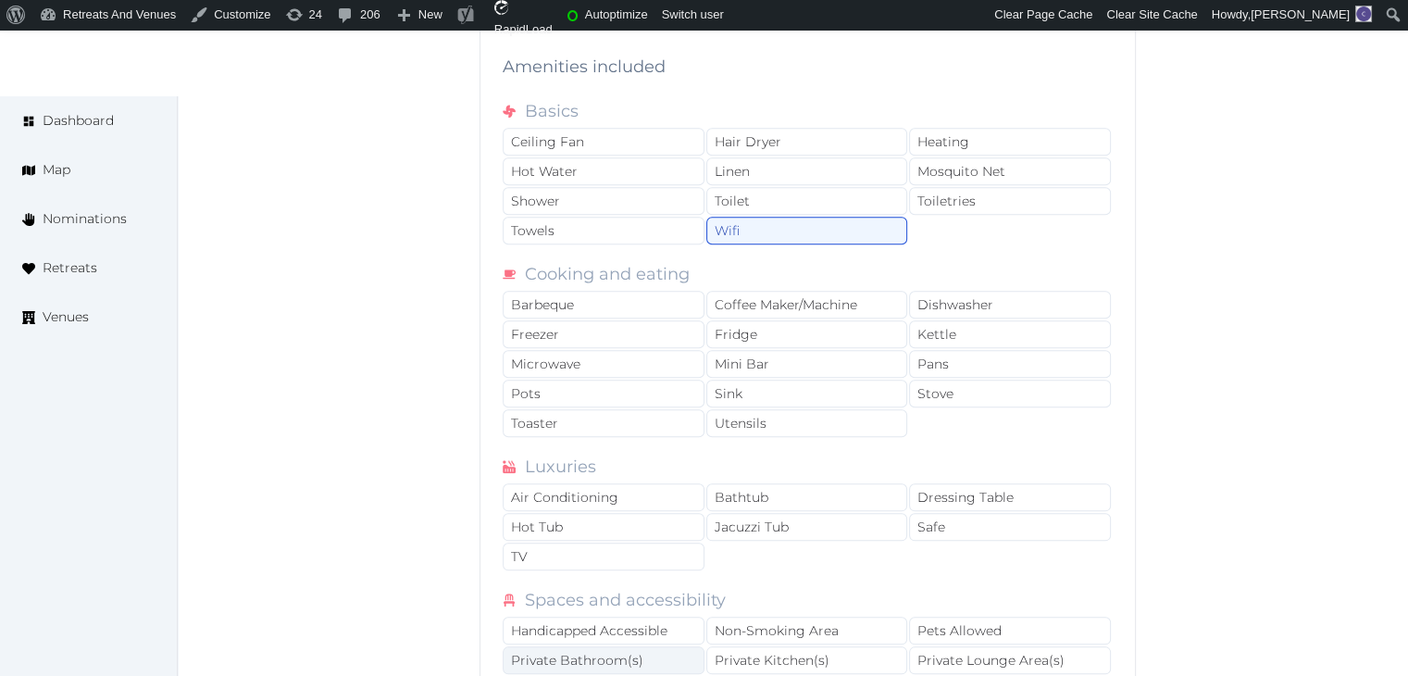
click at [599, 649] on div "Private Bathroom(s)" at bounding box center [604, 660] width 202 height 28
click at [951, 201] on div "Toiletries" at bounding box center [1010, 201] width 202 height 28
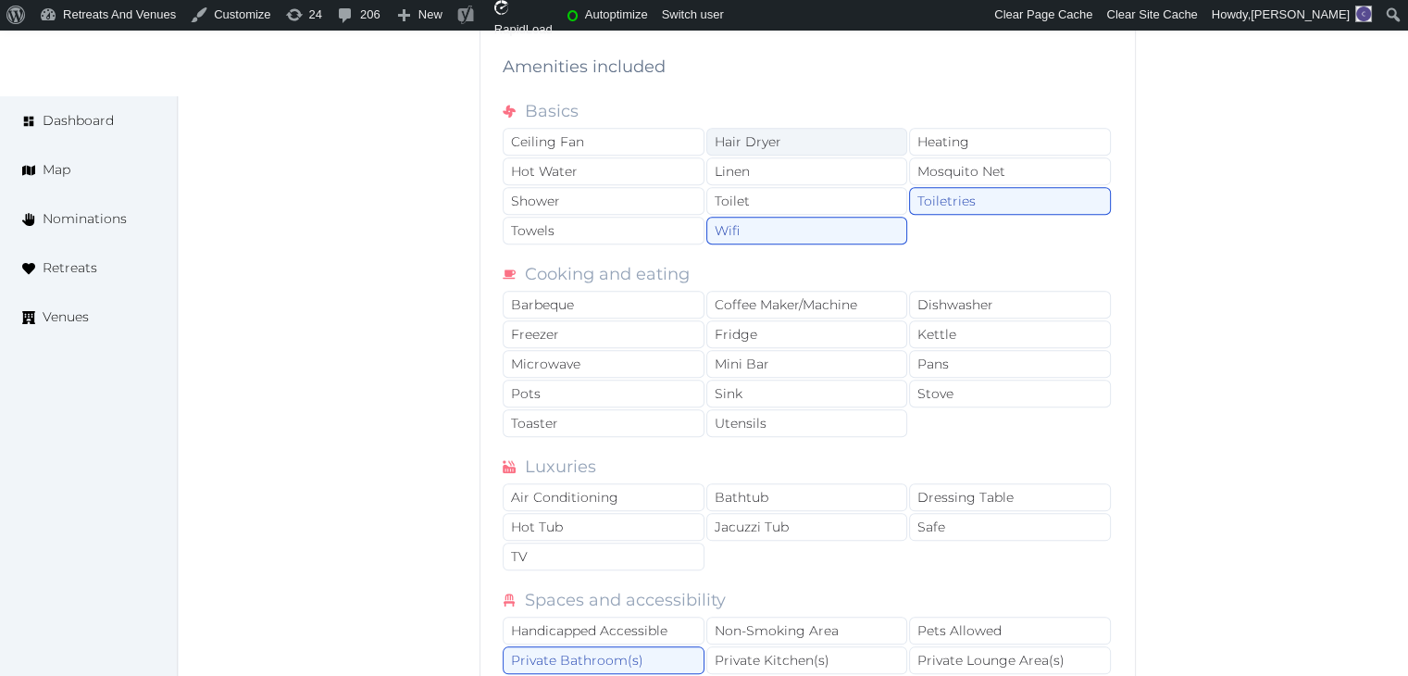
click at [825, 134] on div "Hair Dryer" at bounding box center [807, 142] width 202 height 28
click at [648, 187] on div "Shower" at bounding box center [604, 201] width 202 height 28
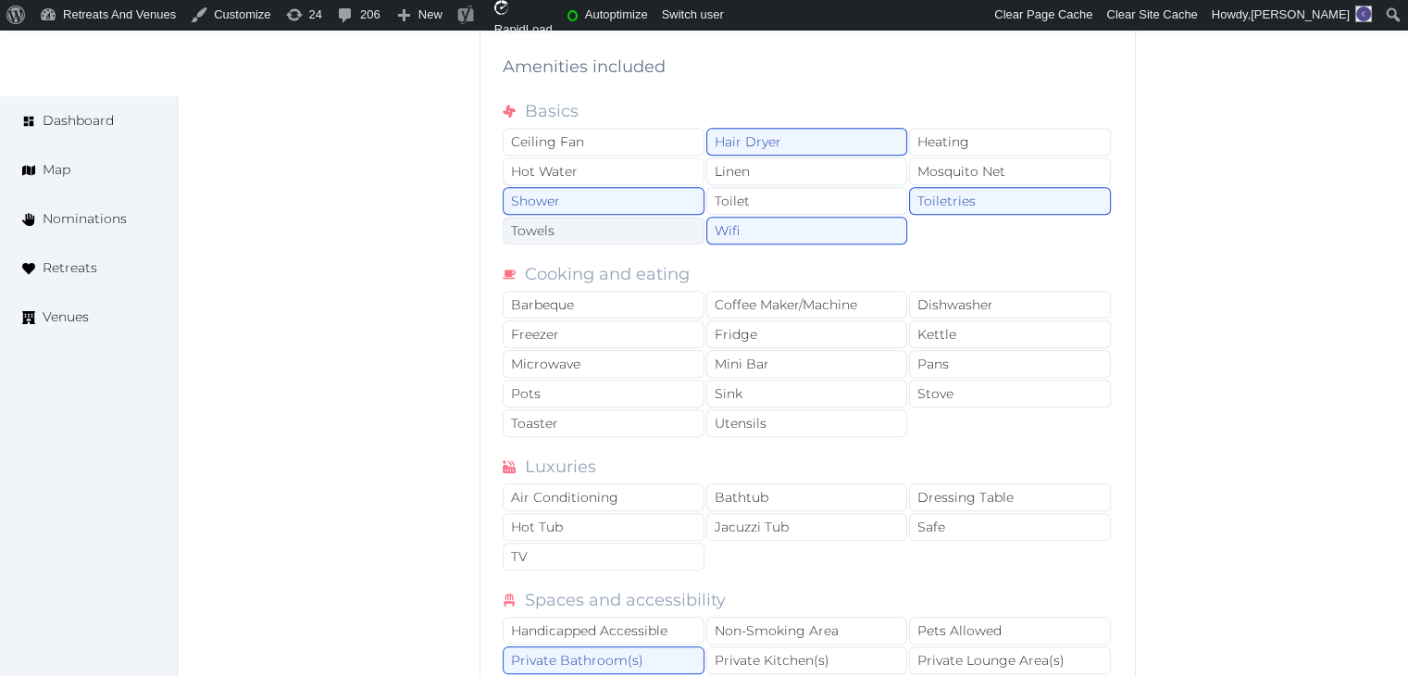
click at [639, 230] on div "Towels" at bounding box center [604, 231] width 202 height 28
drag, startPoint x: 641, startPoint y: 485, endPoint x: 636, endPoint y: 524, distance: 39.3
click at [641, 486] on div "Air Conditioning" at bounding box center [604, 497] width 202 height 28
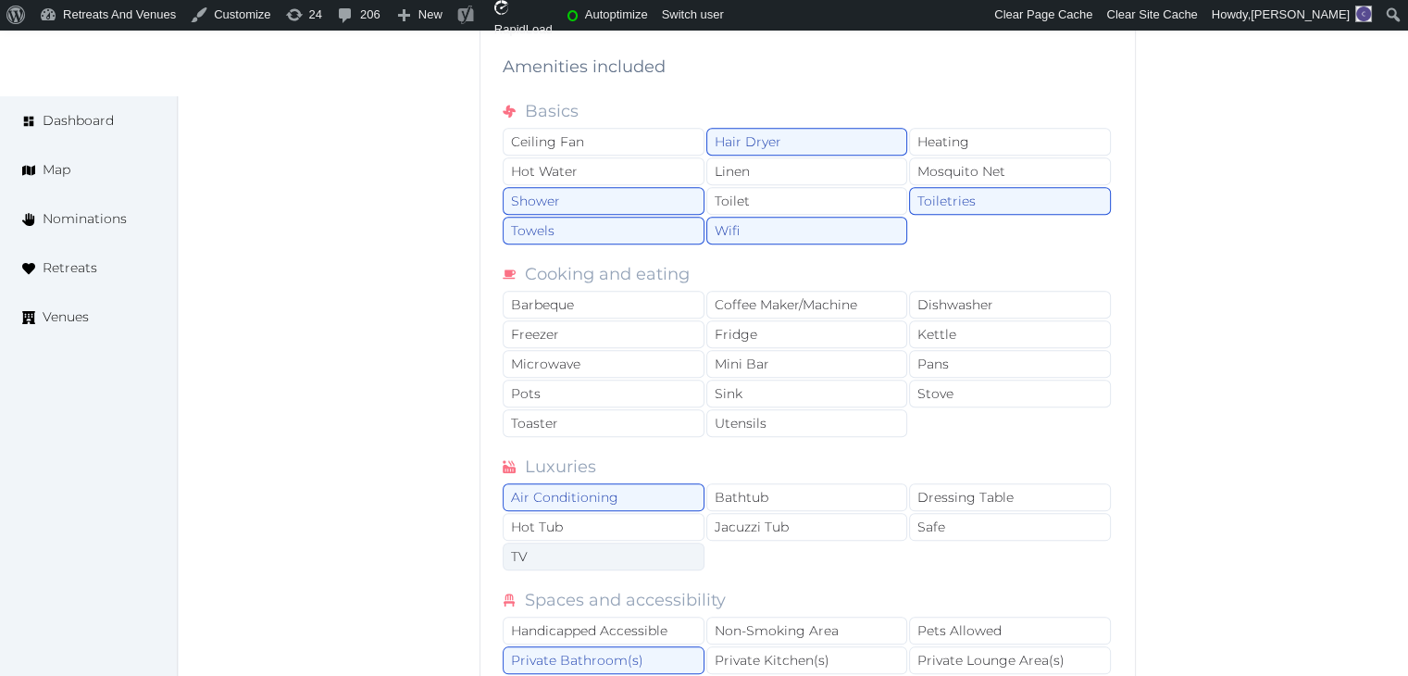
click at [631, 560] on div "TV" at bounding box center [604, 556] width 202 height 28
click at [929, 522] on div "Safe" at bounding box center [1010, 527] width 202 height 28
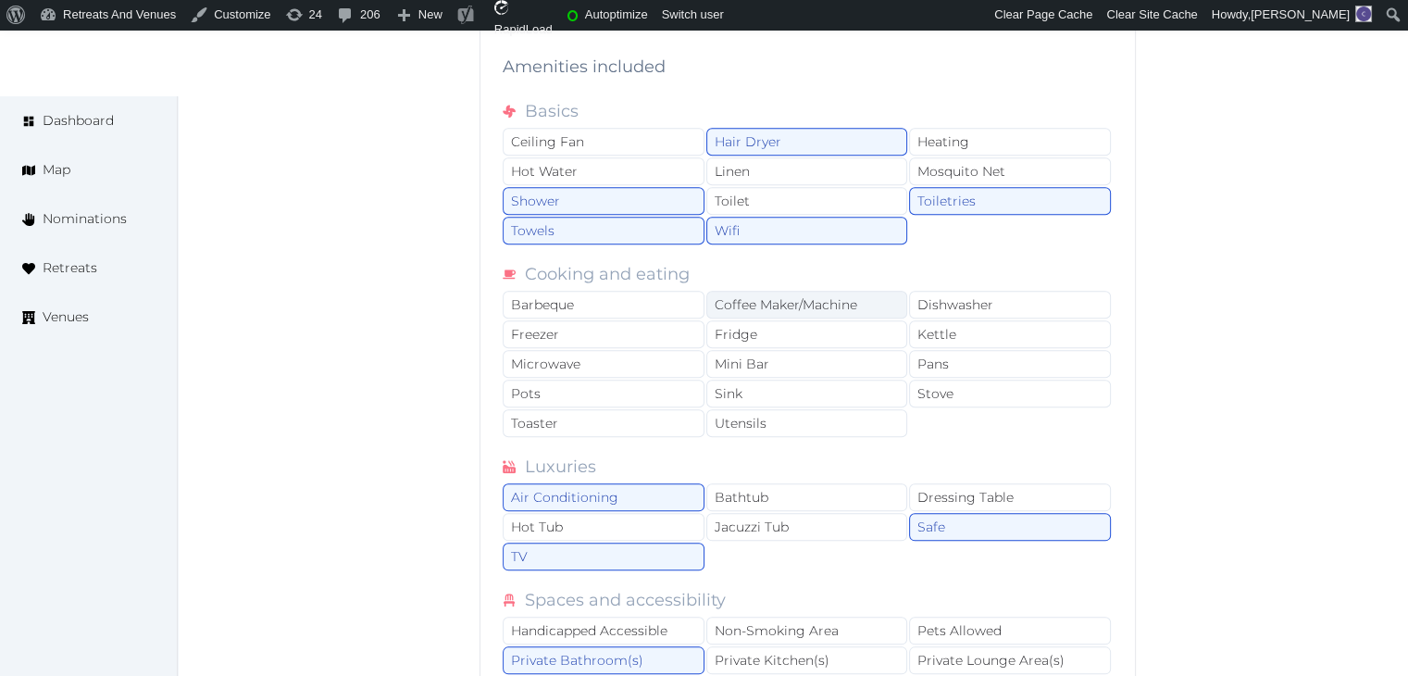
click at [828, 309] on div "Coffee Maker/Machine" at bounding box center [807, 305] width 202 height 28
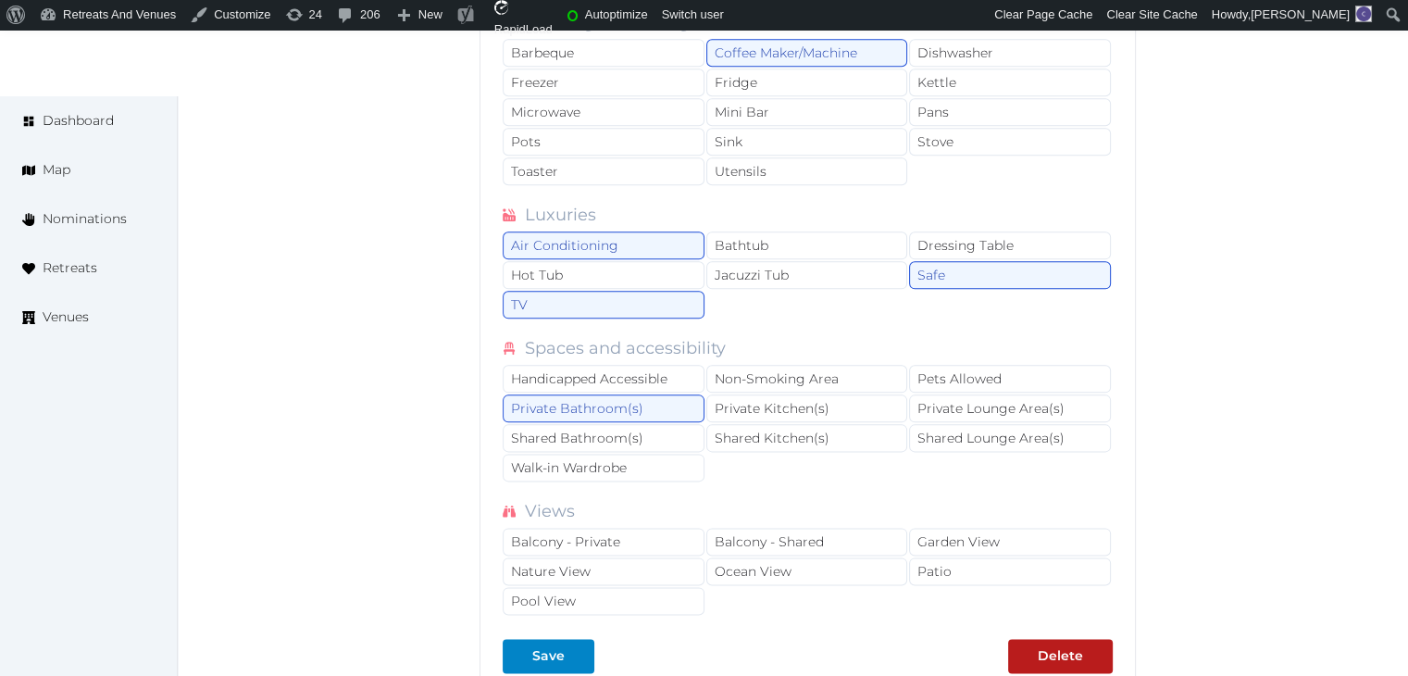
scroll to position [2314, 0]
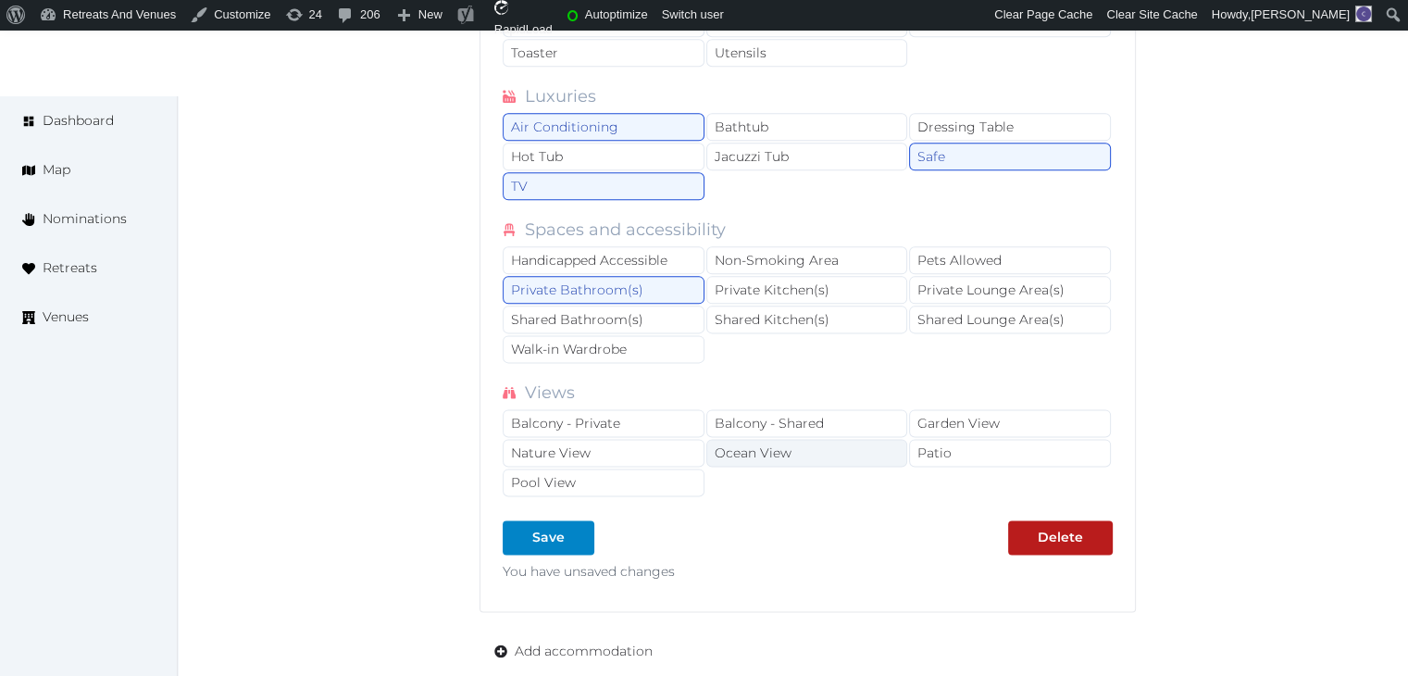
click at [765, 441] on div "Ocean View" at bounding box center [807, 453] width 202 height 28
drag, startPoint x: 1318, startPoint y: 429, endPoint x: 1014, endPoint y: 664, distance: 383.4
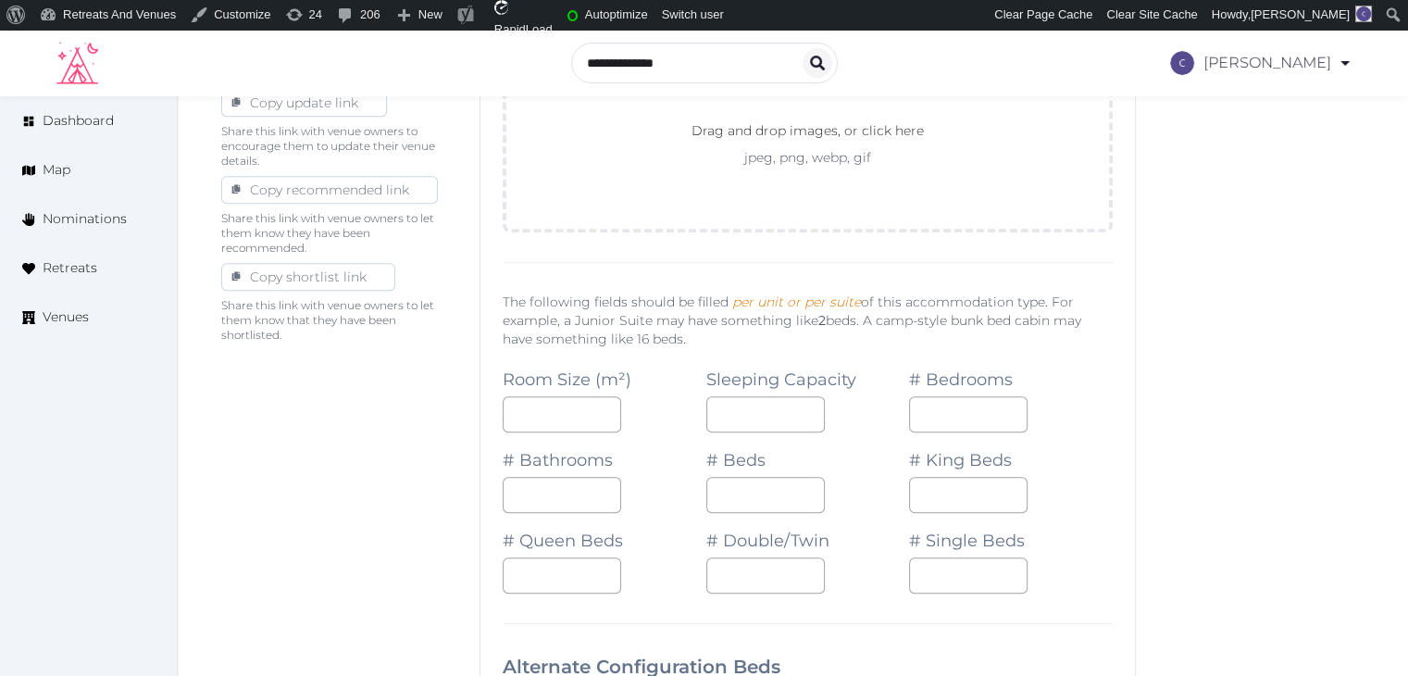
scroll to position [648, 0]
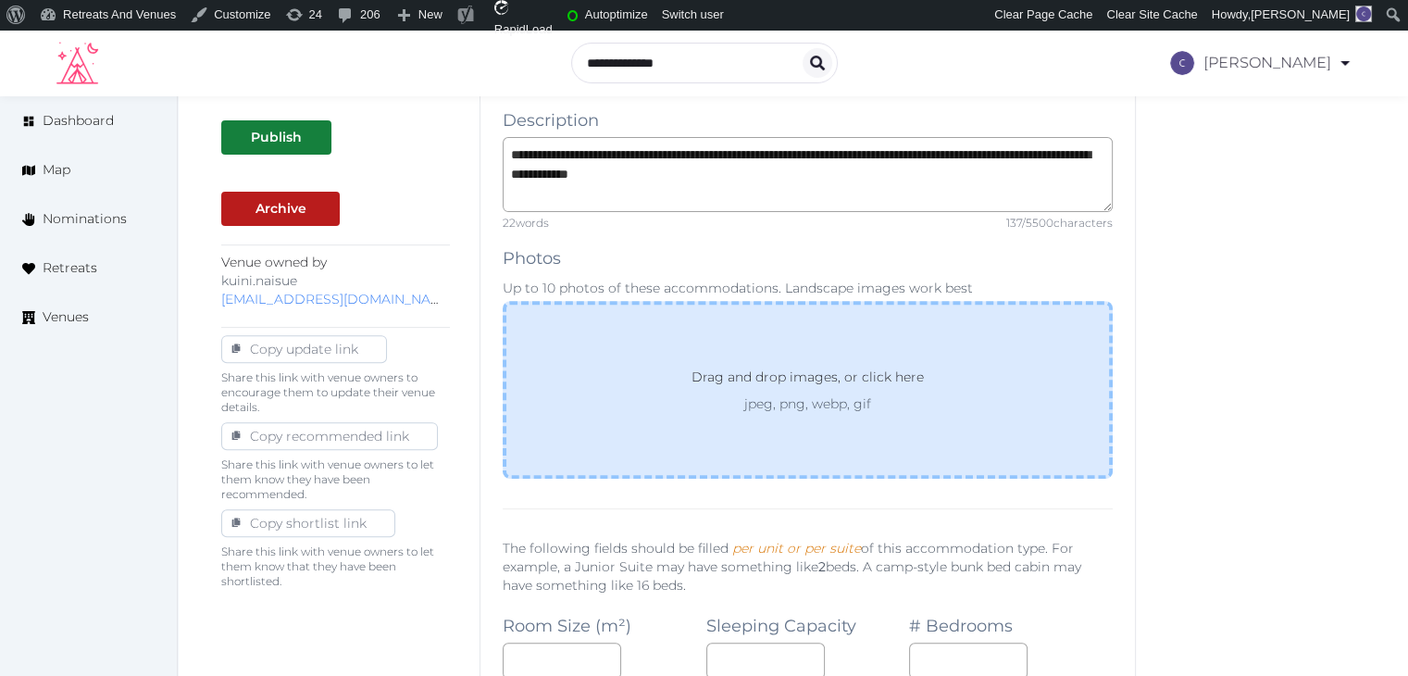
click at [828, 397] on p "jpeg, png, webp, gif" at bounding box center [807, 403] width 299 height 19
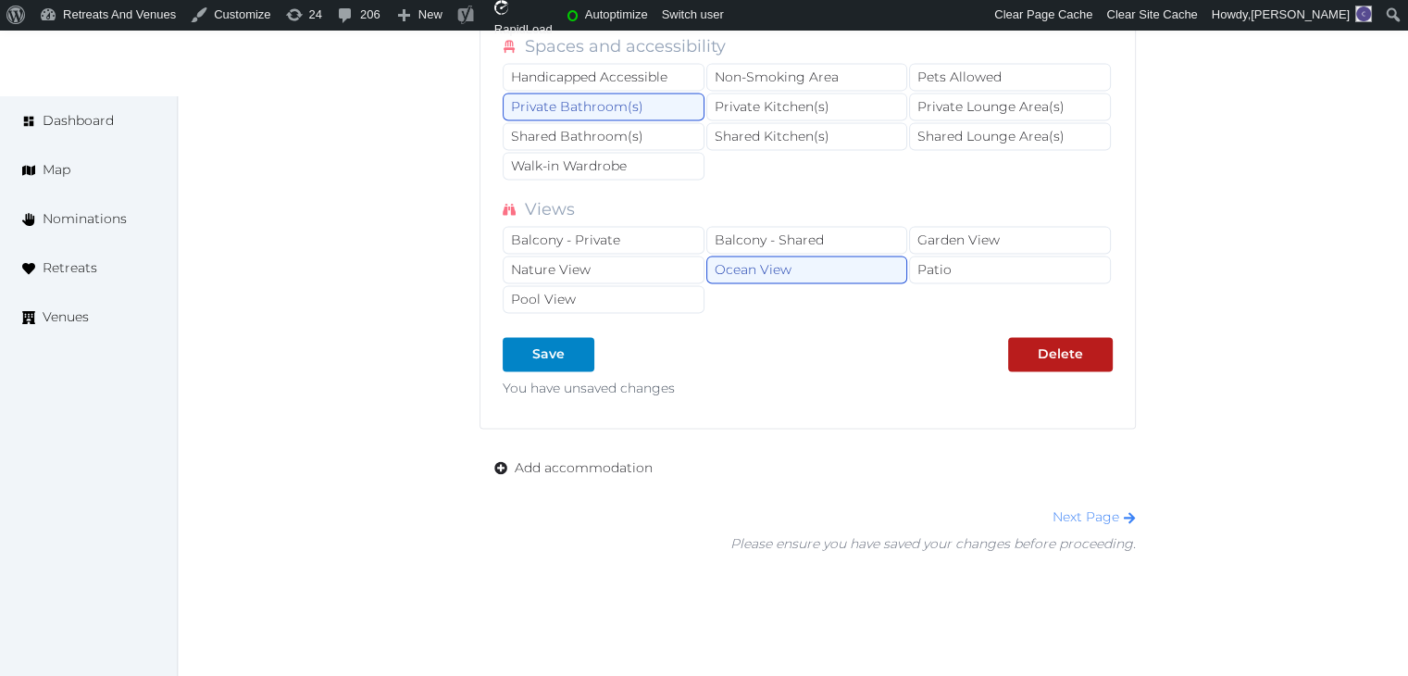
scroll to position [2664, 0]
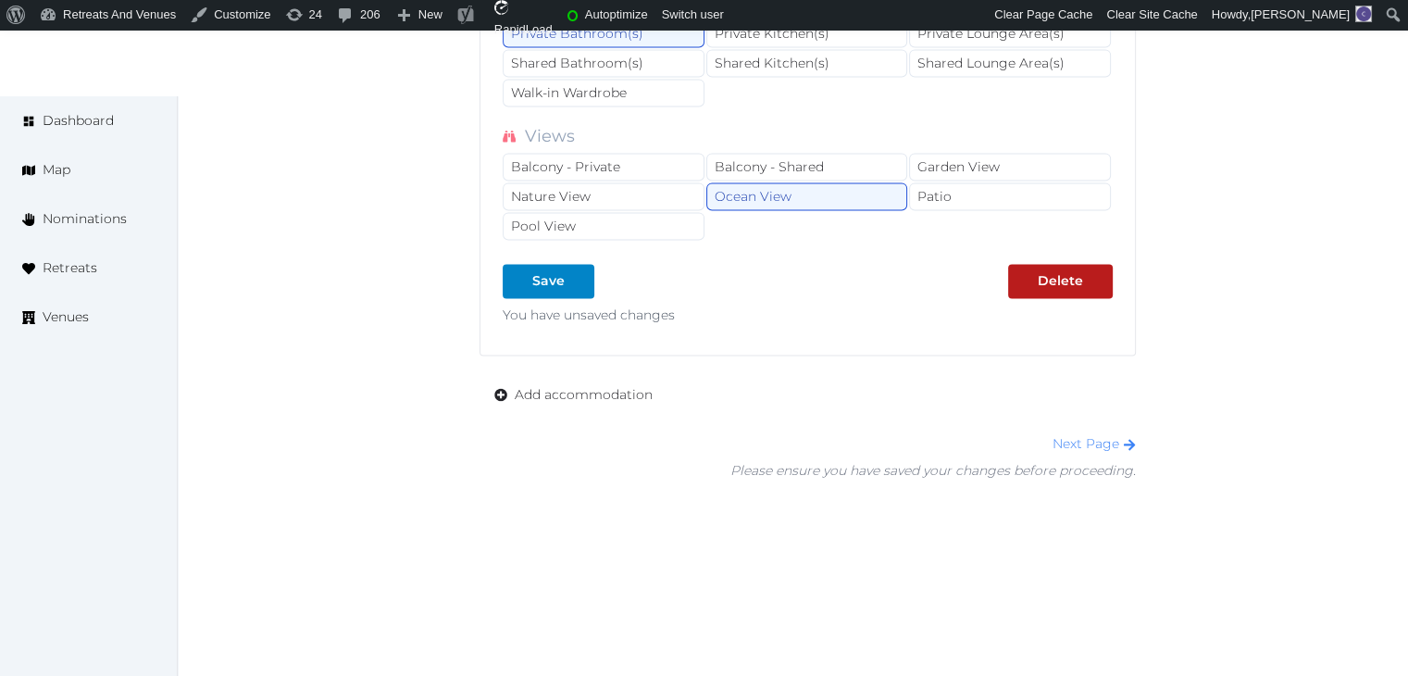
drag, startPoint x: 544, startPoint y: 269, endPoint x: 591, endPoint y: 382, distance: 122.4
click at [544, 272] on div "Save" at bounding box center [548, 280] width 32 height 19
type input "*"
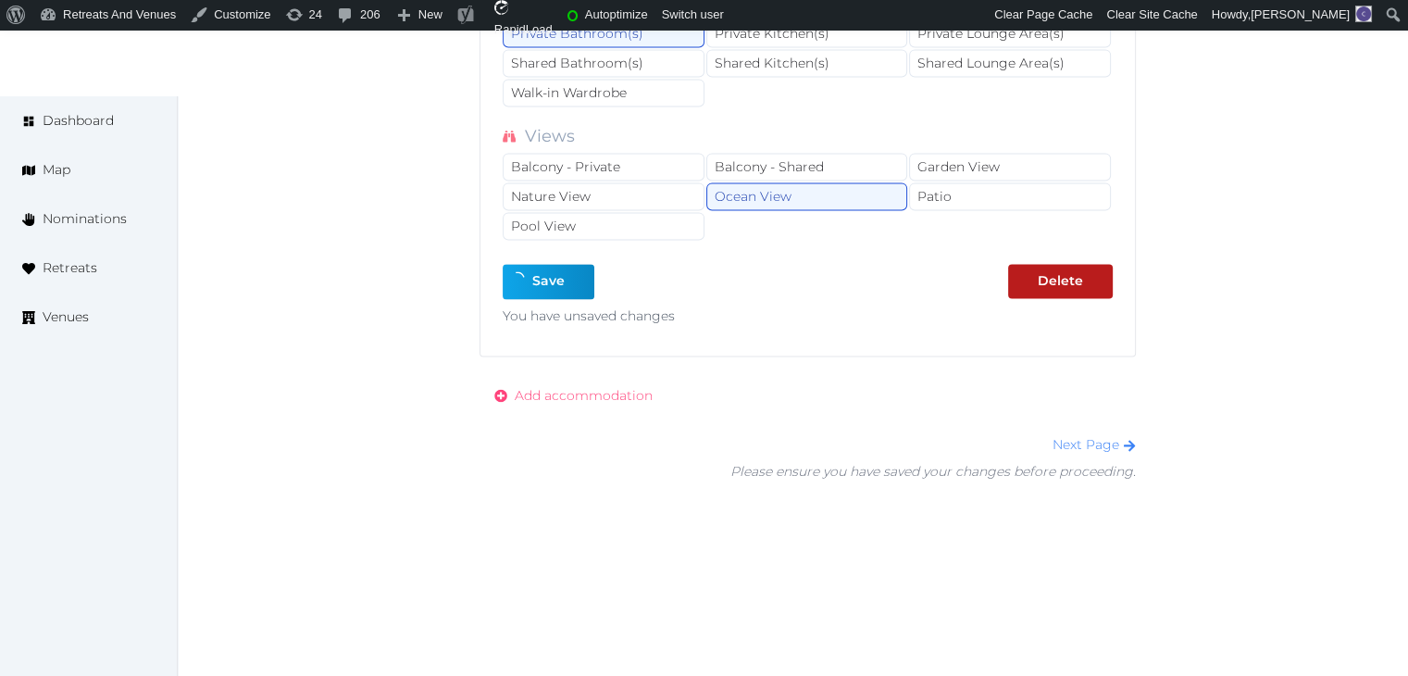
type input "*"
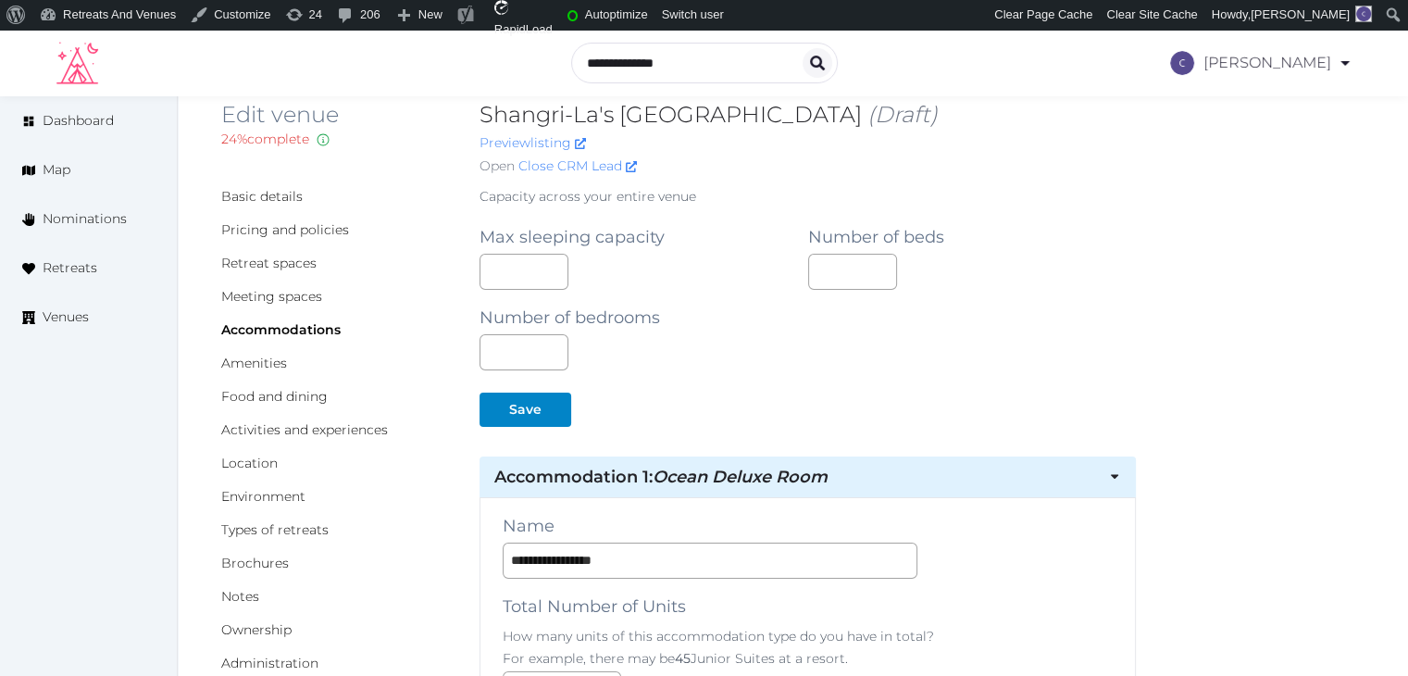
scroll to position [0, 0]
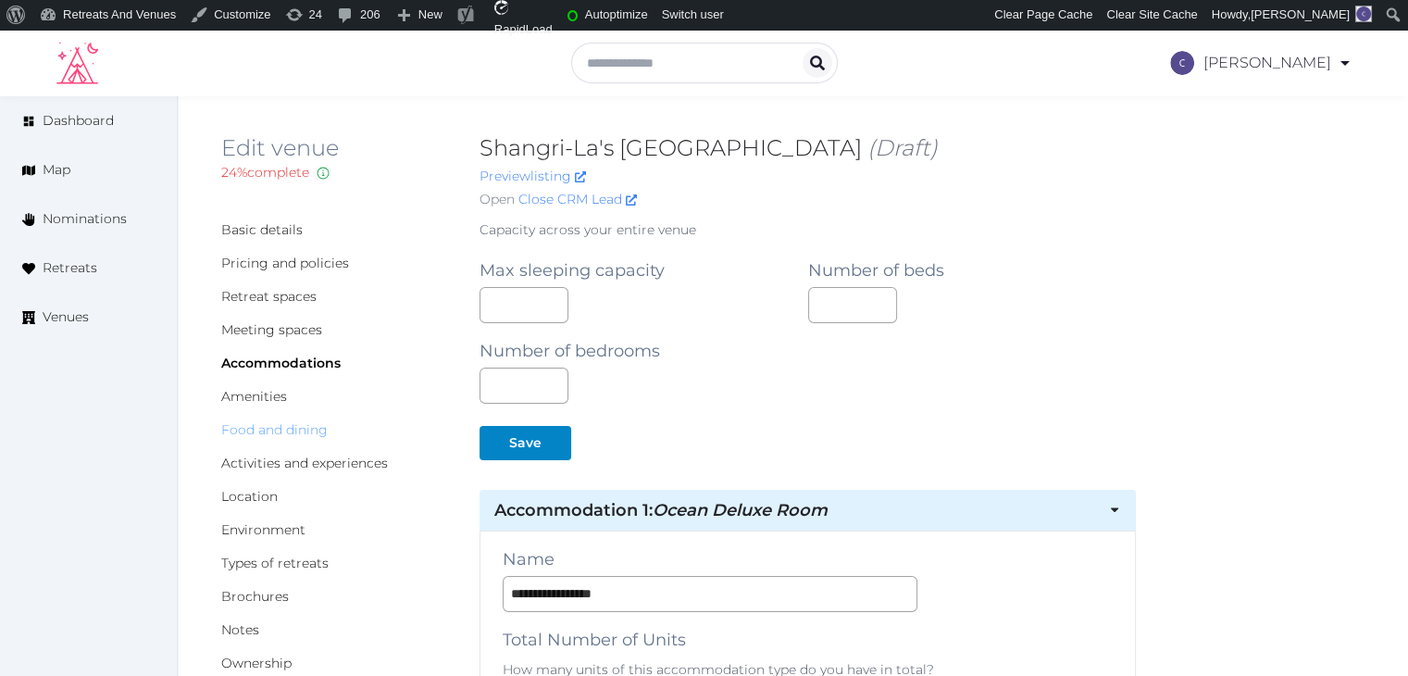
click at [298, 429] on link "Food and dining" at bounding box center [274, 429] width 106 height 17
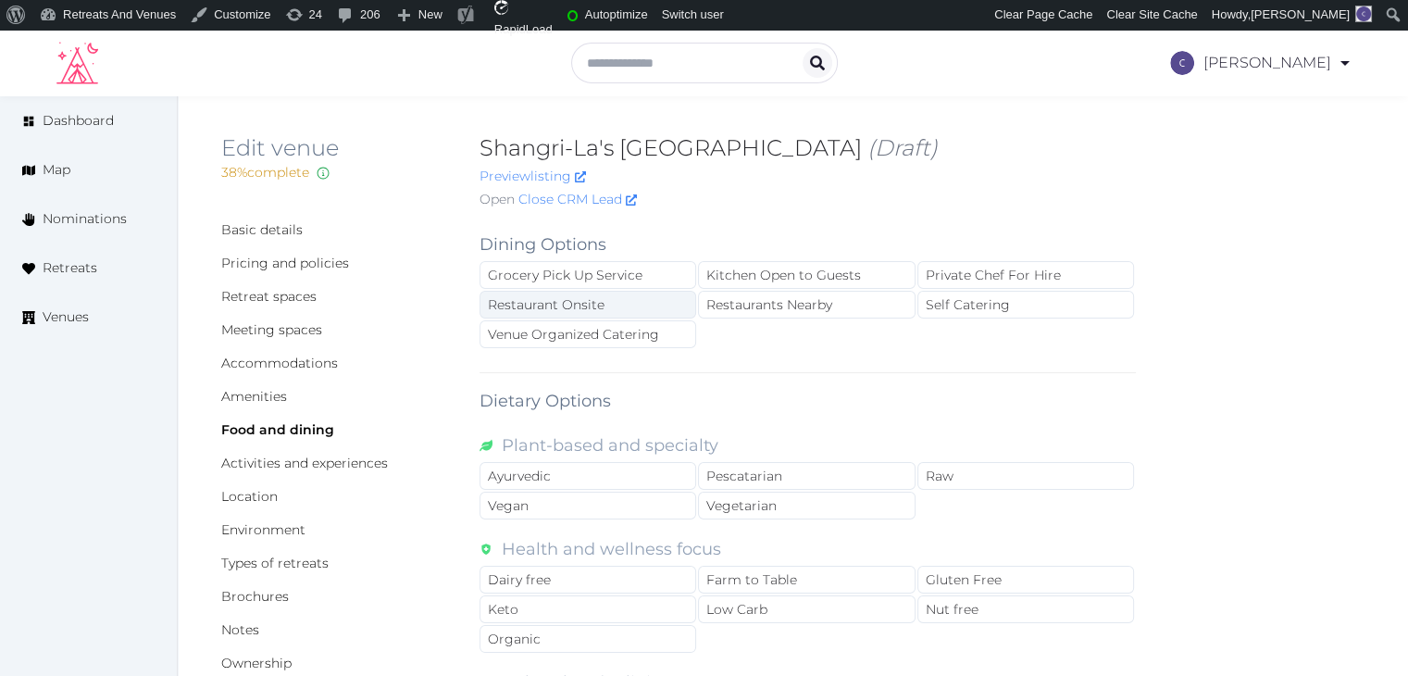
click at [648, 310] on div "Restaurant Onsite" at bounding box center [587, 305] width 217 height 28
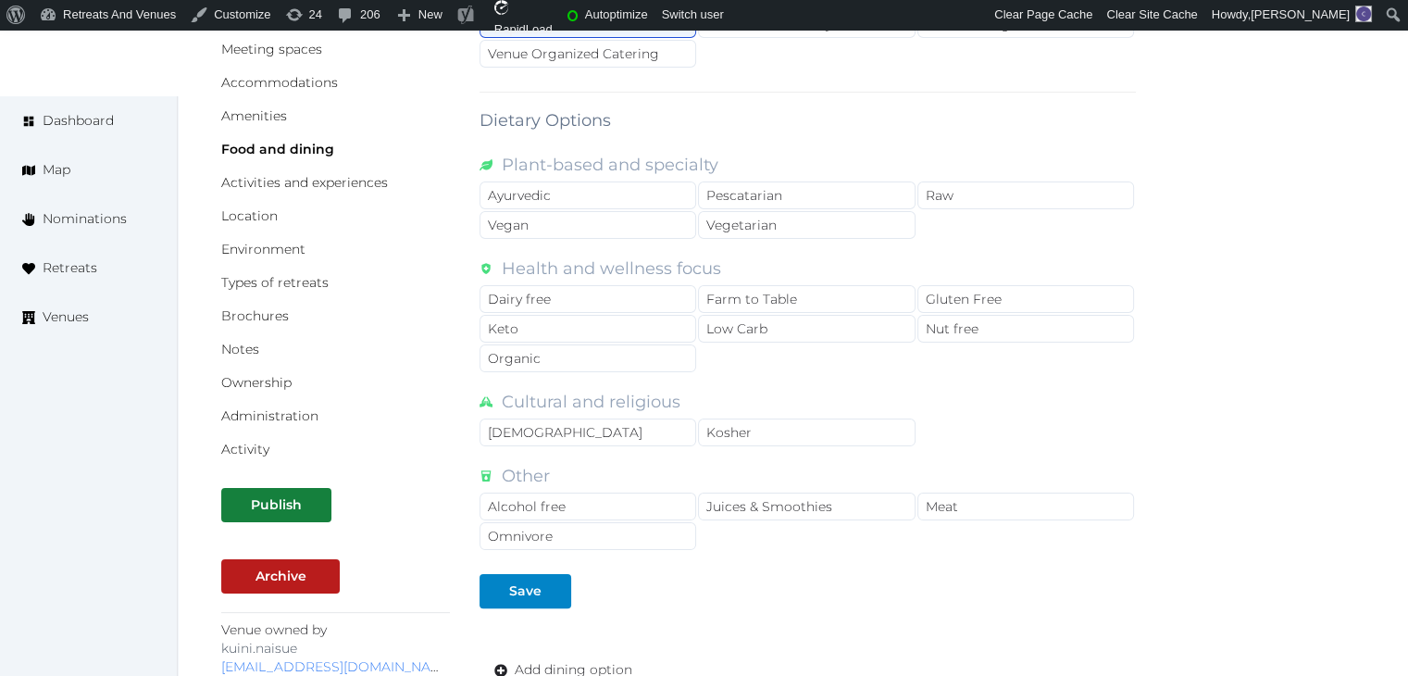
scroll to position [370, 0]
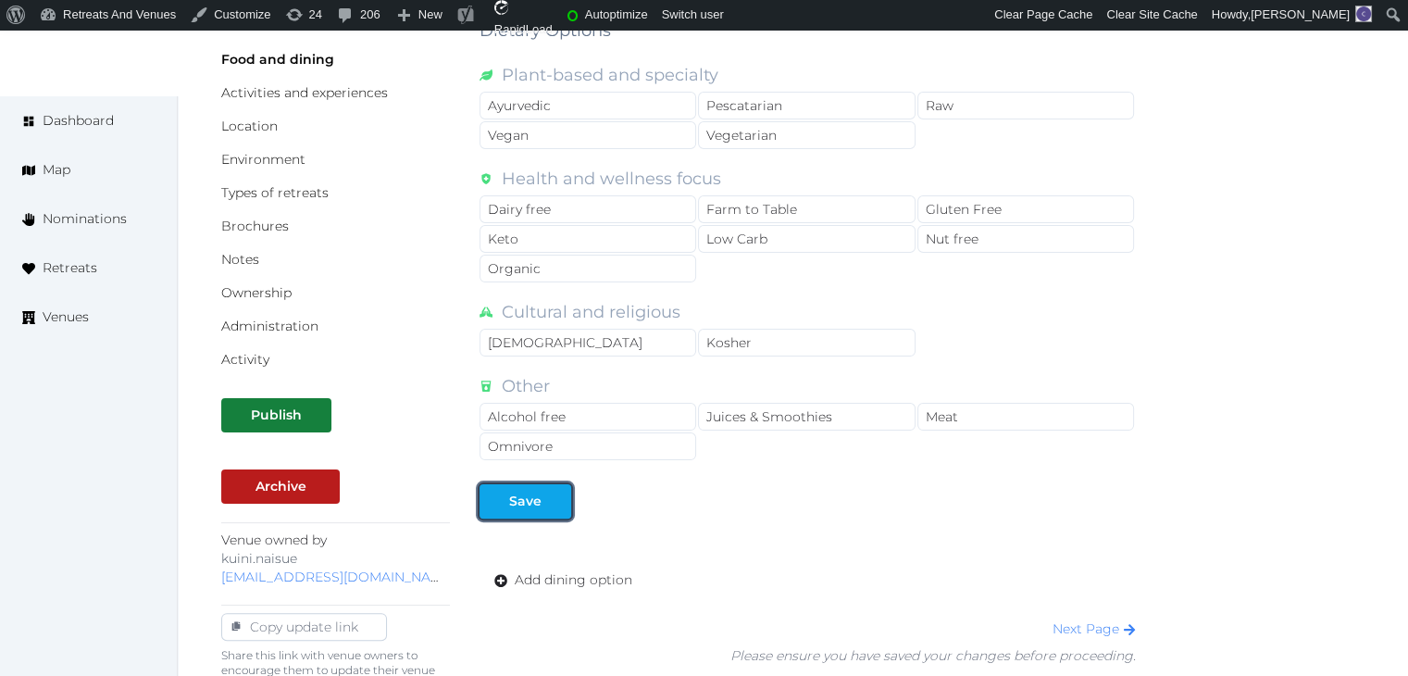
click at [536, 491] on div "Save" at bounding box center [525, 500] width 32 height 19
click at [566, 575] on span "Add dining option" at bounding box center [574, 579] width 118 height 19
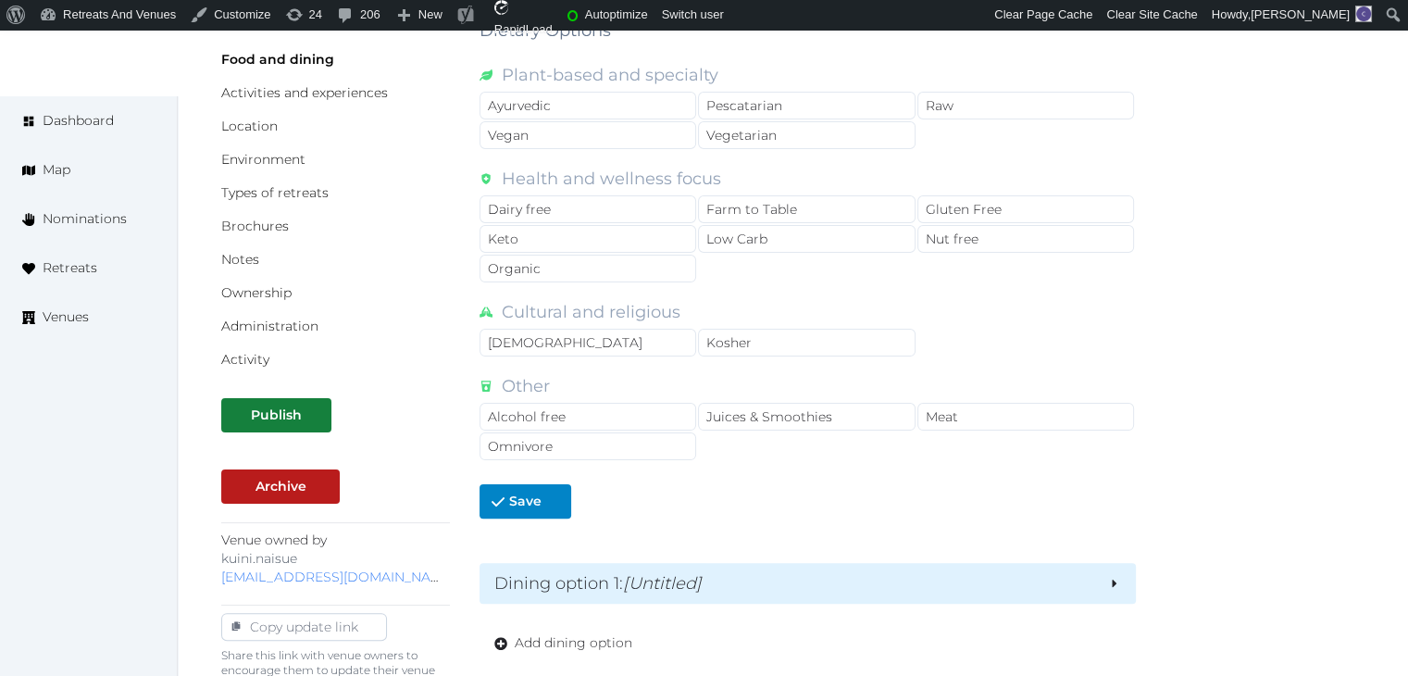
scroll to position [626, 0]
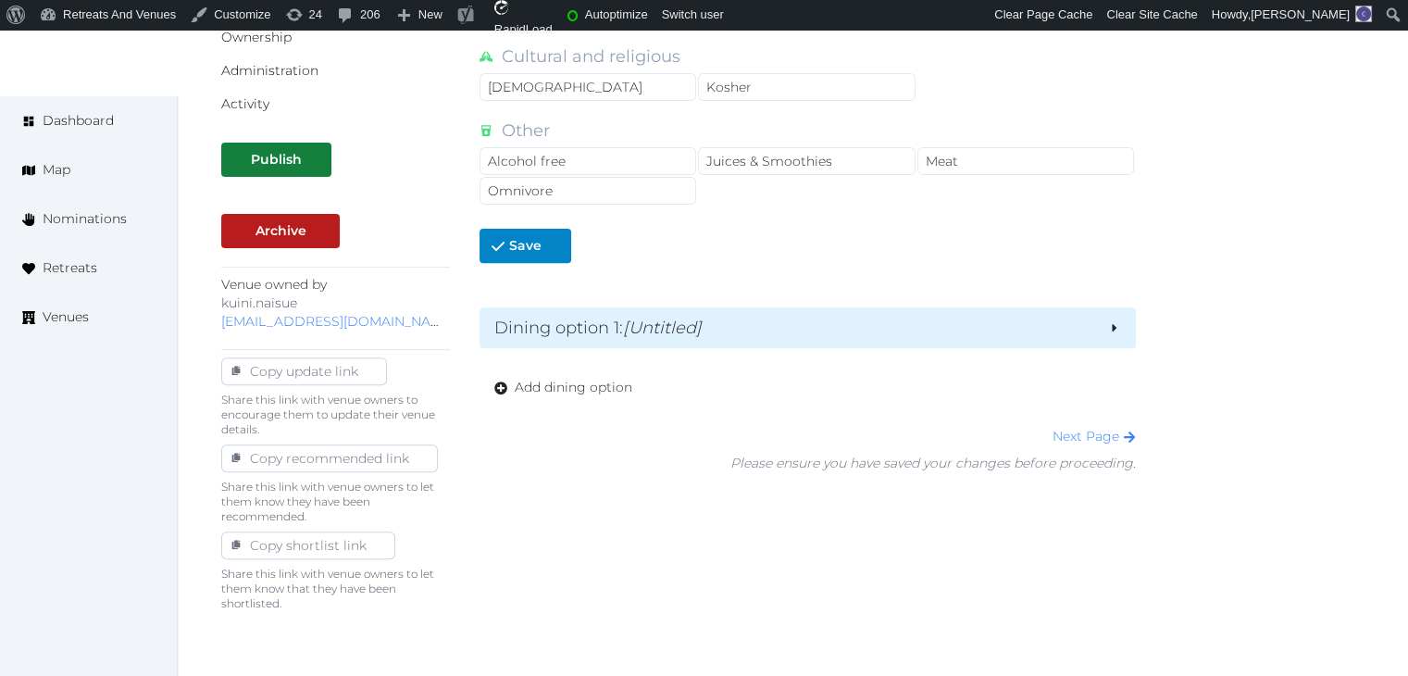
drag, startPoint x: 654, startPoint y: 312, endPoint x: 654, endPoint y: 334, distance: 22.2
click at [653, 317] on em "[Untitled]" at bounding box center [662, 327] width 79 height 20
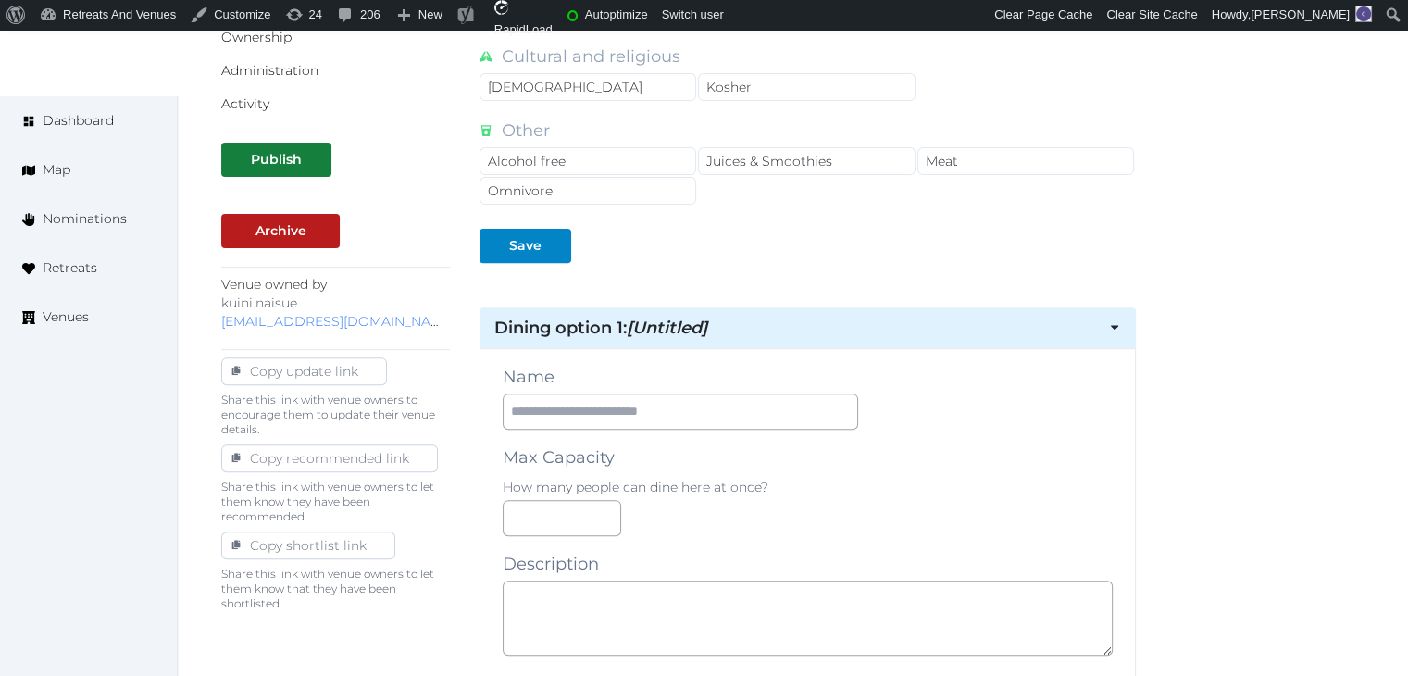
click at [648, 416] on input "text" at bounding box center [680, 411] width 355 height 36
paste input "**********"
type input "**********"
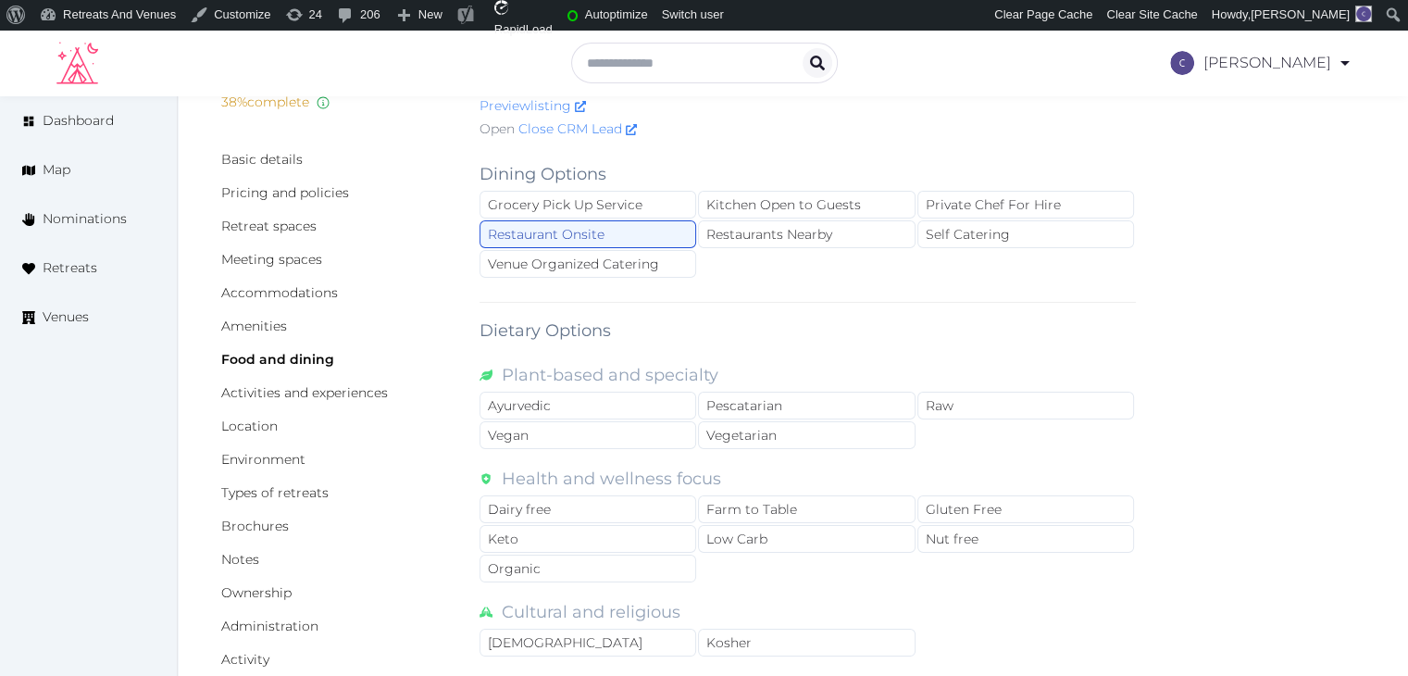
scroll to position [0, 0]
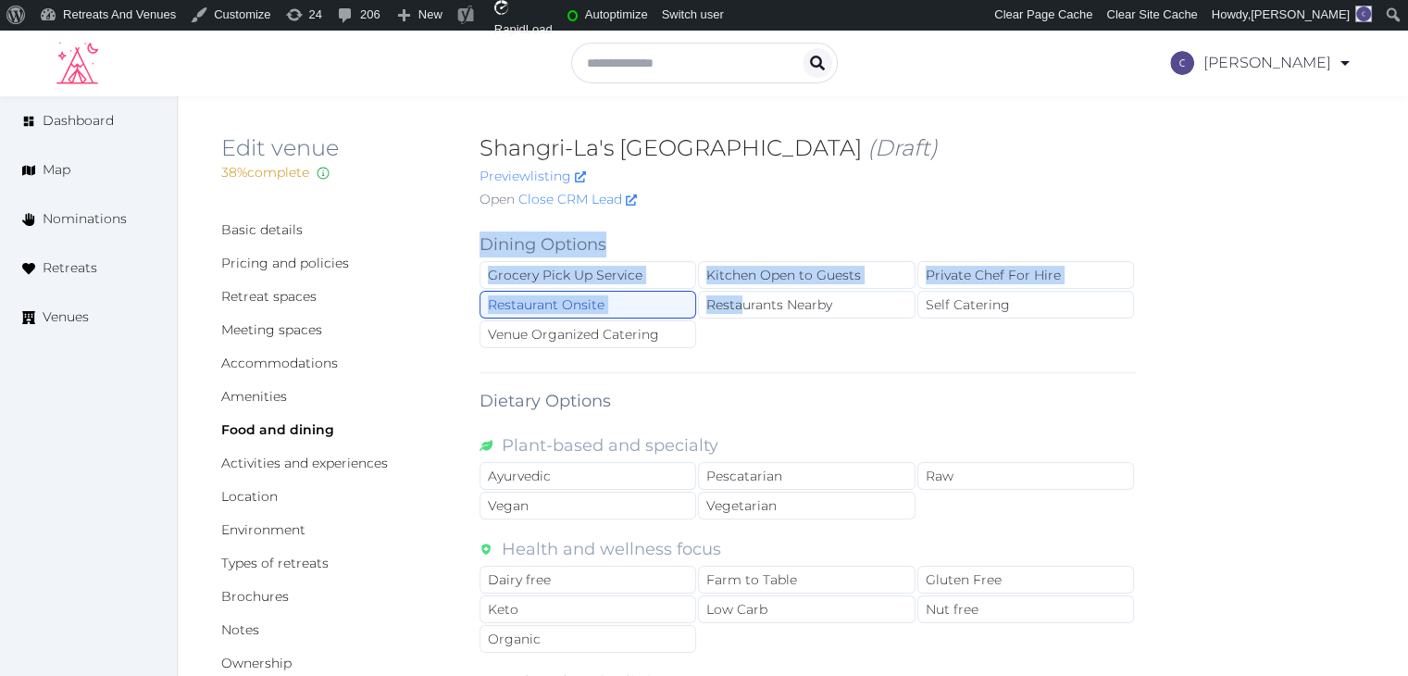
drag, startPoint x: 499, startPoint y: 249, endPoint x: 747, endPoint y: 342, distance: 265.1
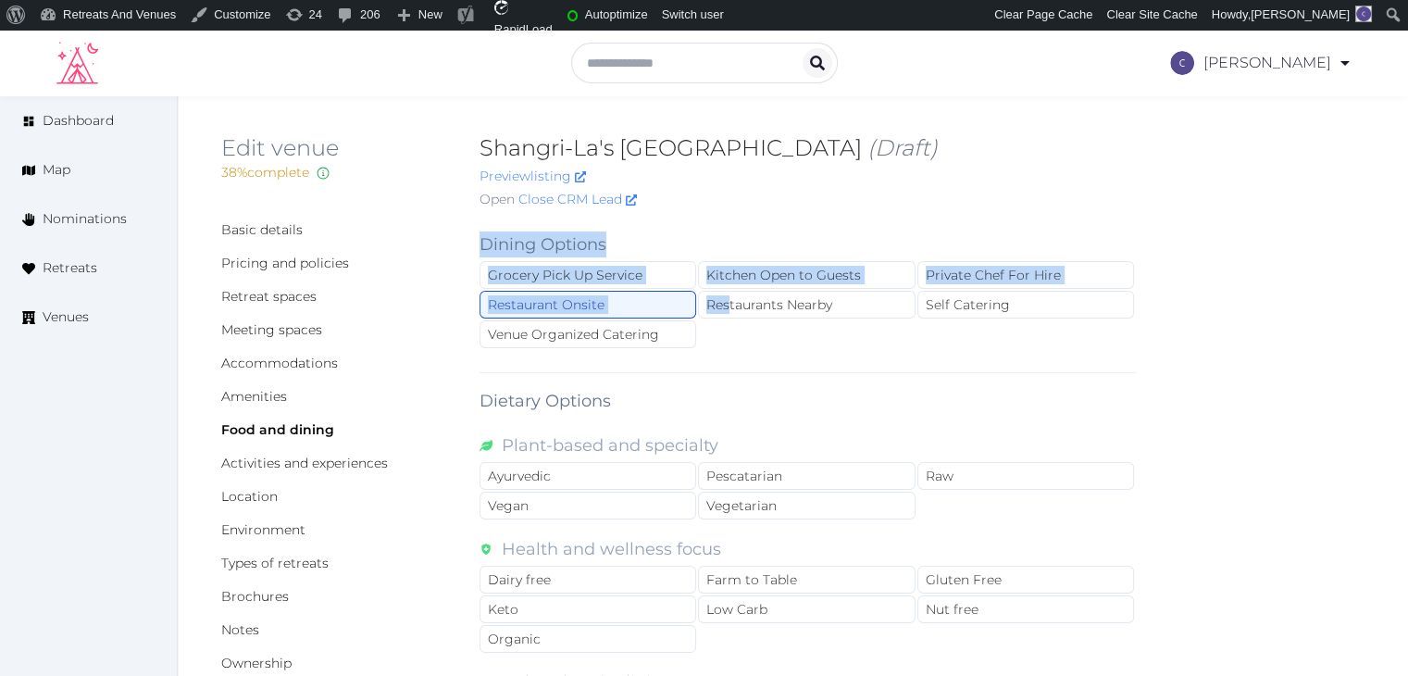
drag, startPoint x: 479, startPoint y: 243, endPoint x: 732, endPoint y: 337, distance: 269.4
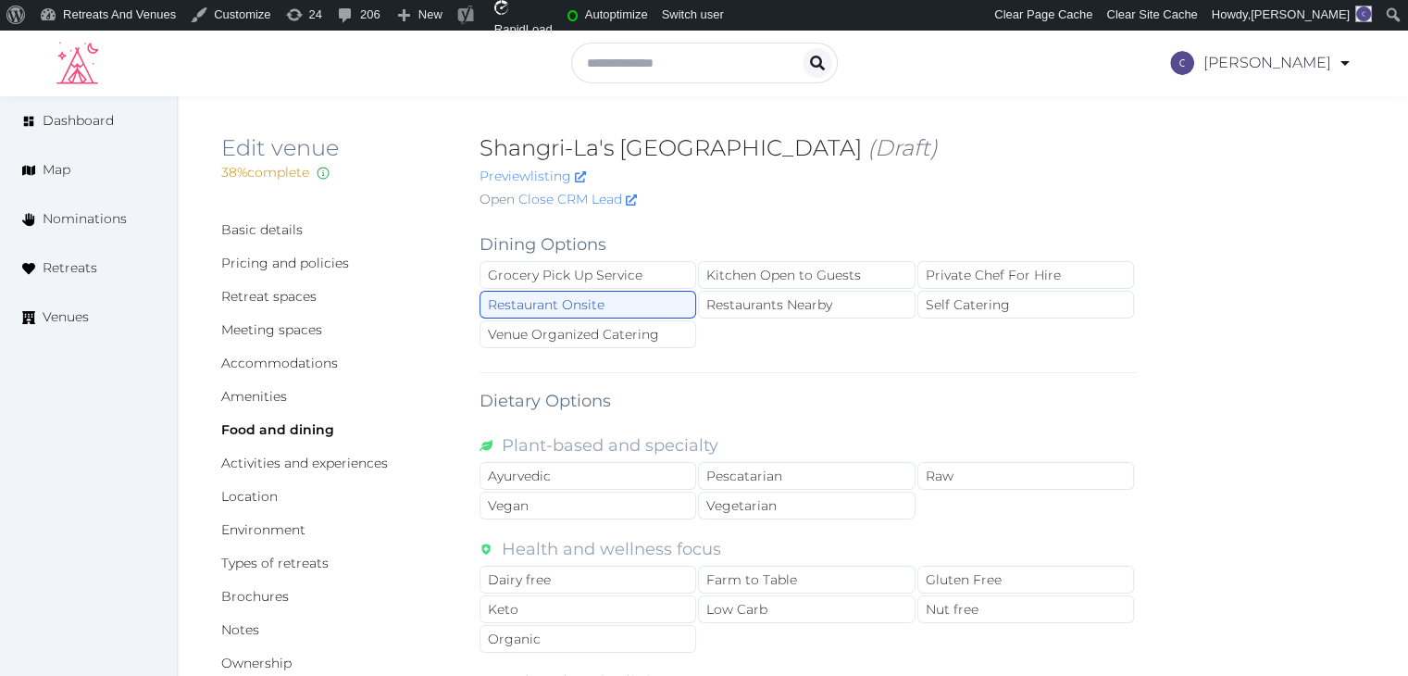
drag, startPoint x: 441, startPoint y: 358, endPoint x: 455, endPoint y: 349, distance: 17.5
click at [444, 356] on div "Accommodations" at bounding box center [335, 363] width 229 height 19
drag, startPoint x: 478, startPoint y: 244, endPoint x: 665, endPoint y: 350, distance: 214.7
copy label "Dining Options"
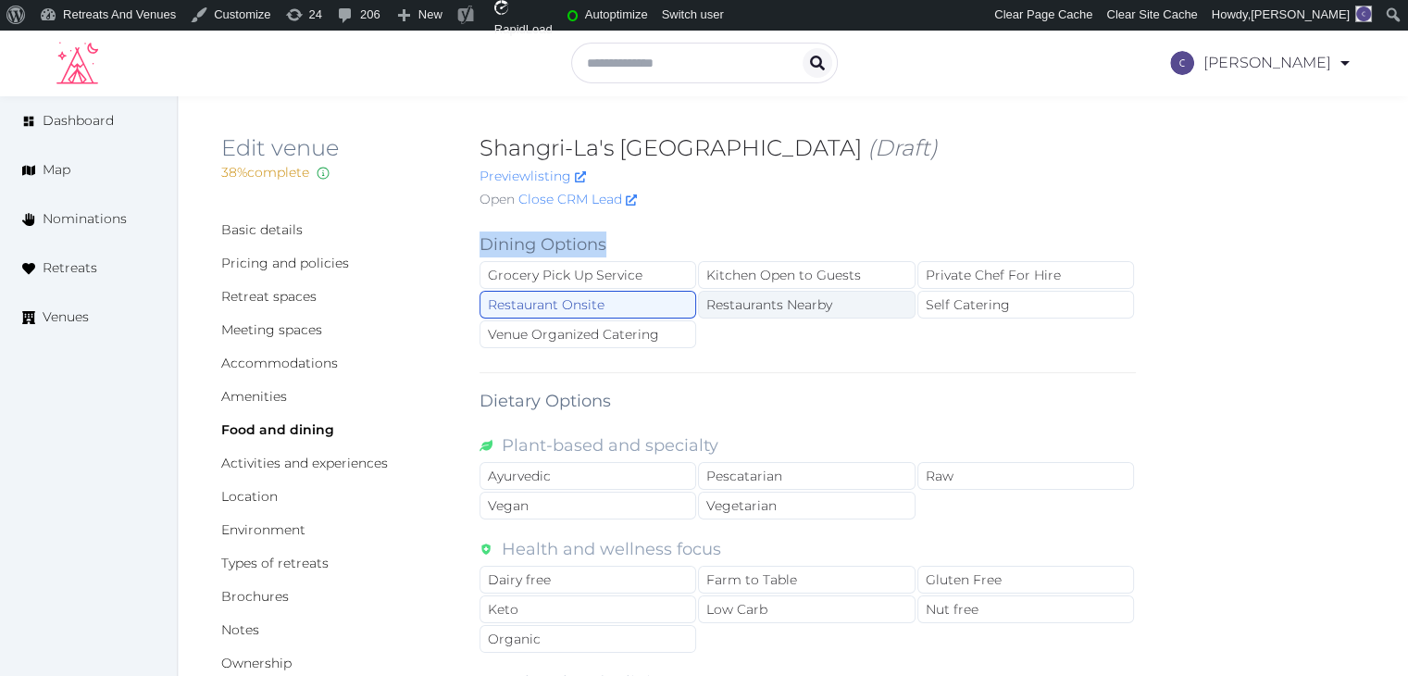
click at [857, 305] on div "Restaurants Nearby" at bounding box center [806, 305] width 217 height 28
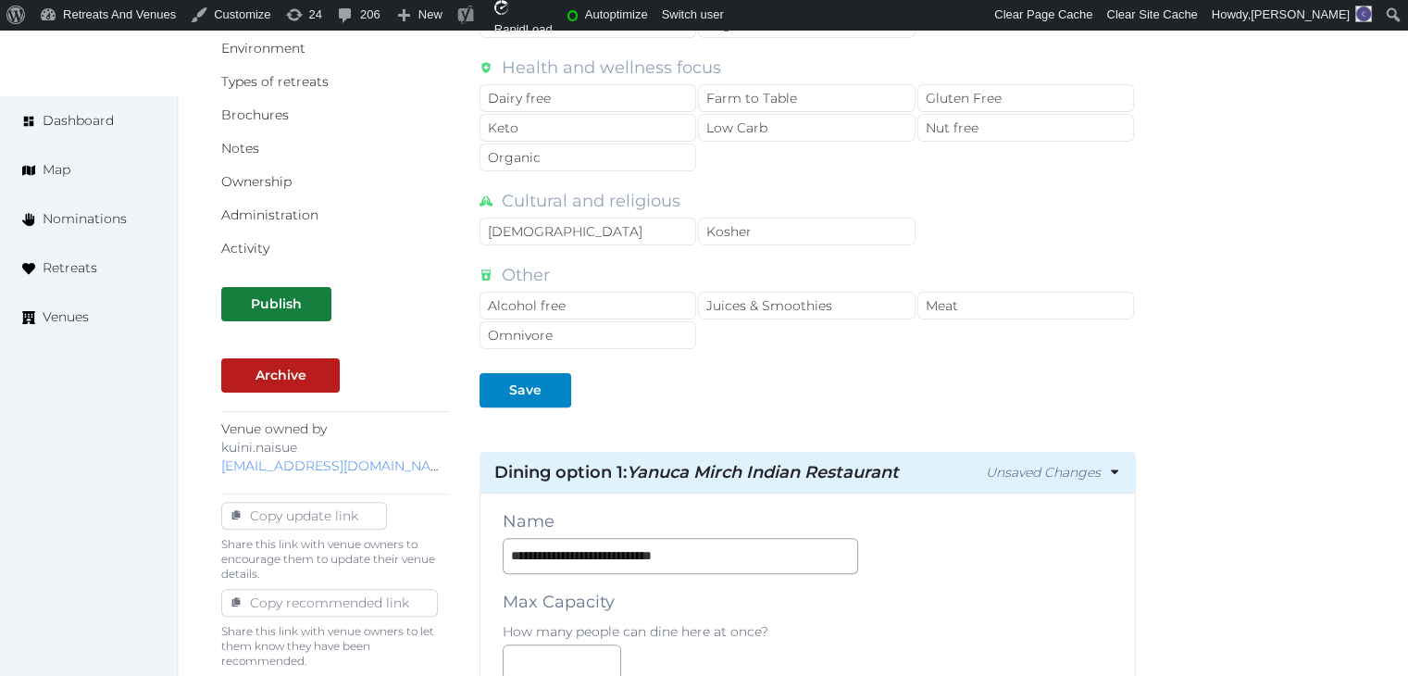
scroll to position [555, 0]
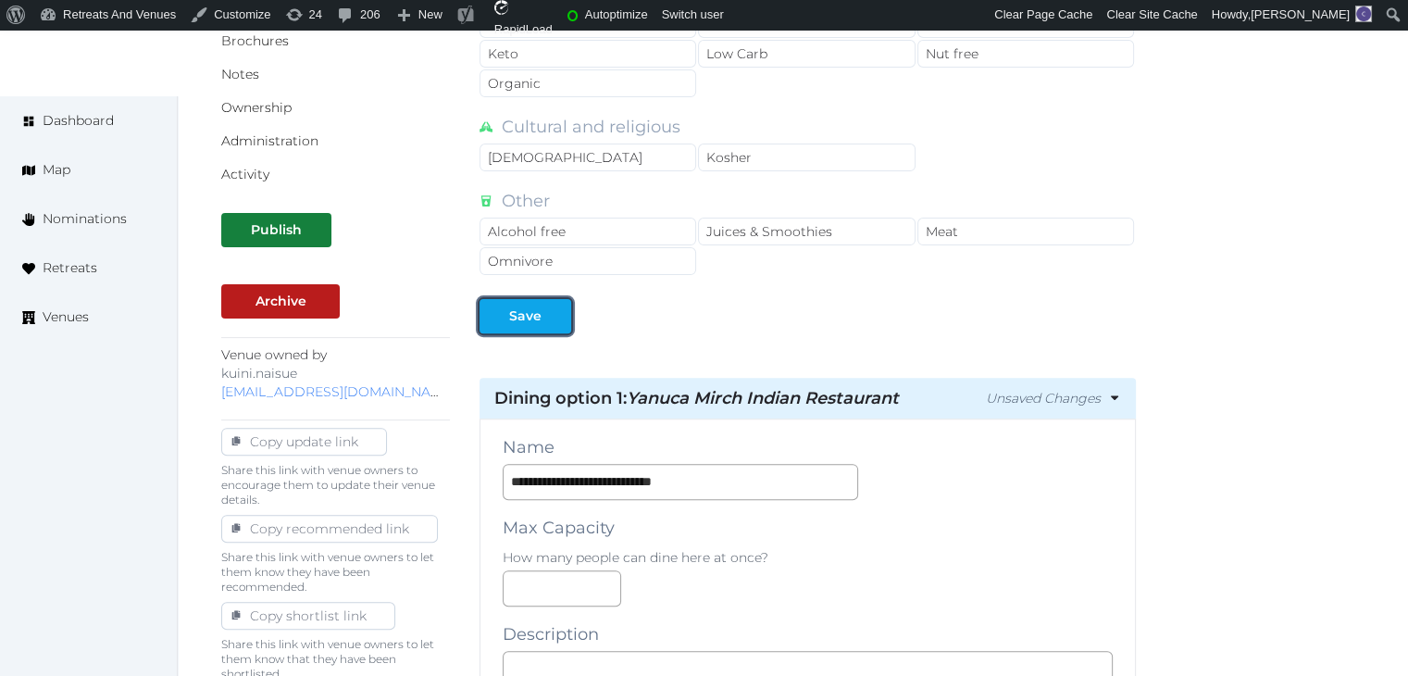
click at [526, 299] on button "Save" at bounding box center [525, 316] width 92 height 34
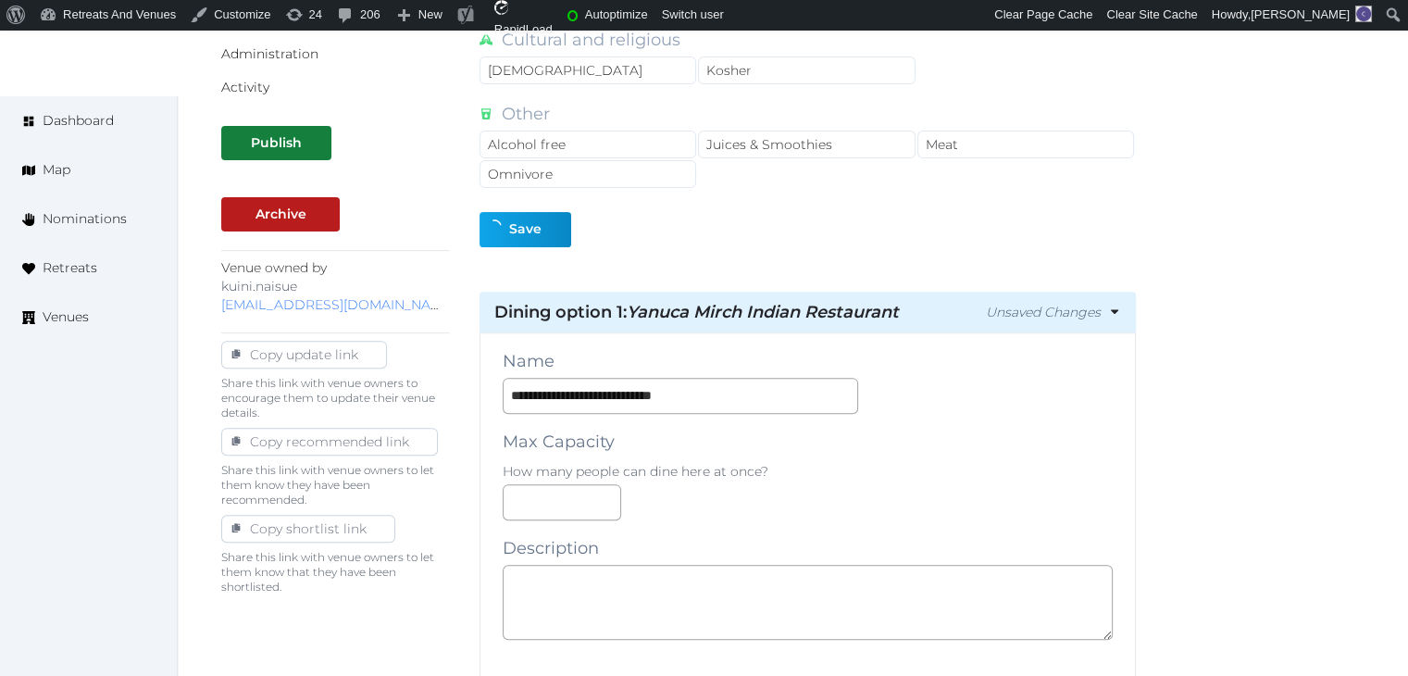
scroll to position [925, 0]
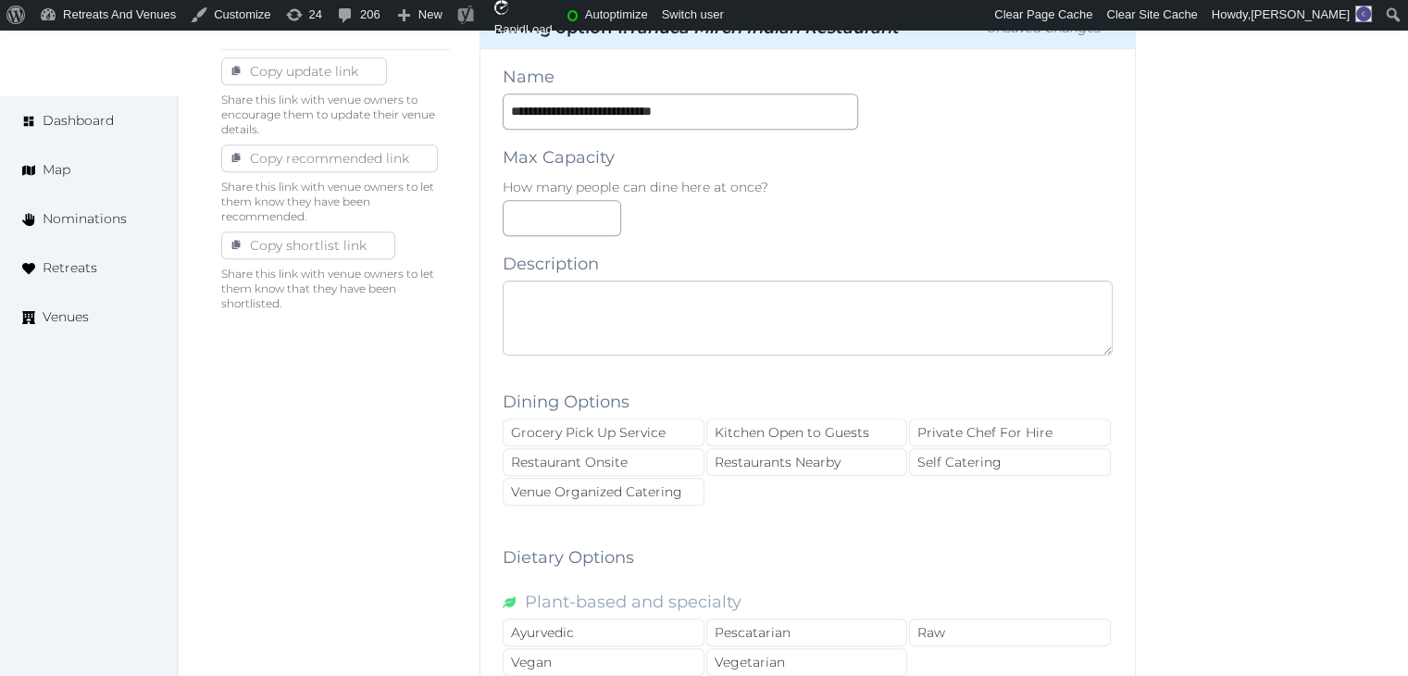
click at [654, 309] on textarea at bounding box center [808, 317] width 610 height 75
paste textarea "**********"
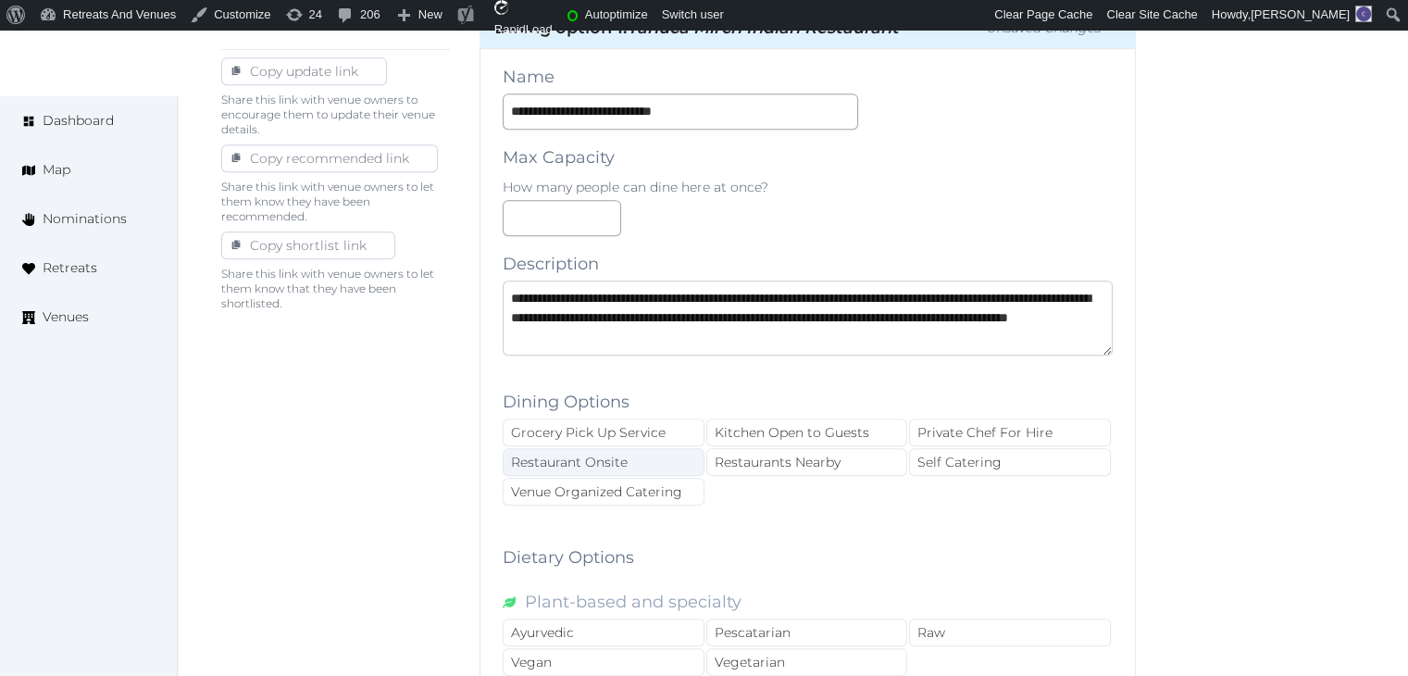
scroll to position [30, 0]
type textarea "**********"
click at [640, 462] on div "Restaurant Onsite" at bounding box center [604, 462] width 202 height 28
click at [685, 119] on input "**********" at bounding box center [680, 111] width 355 height 36
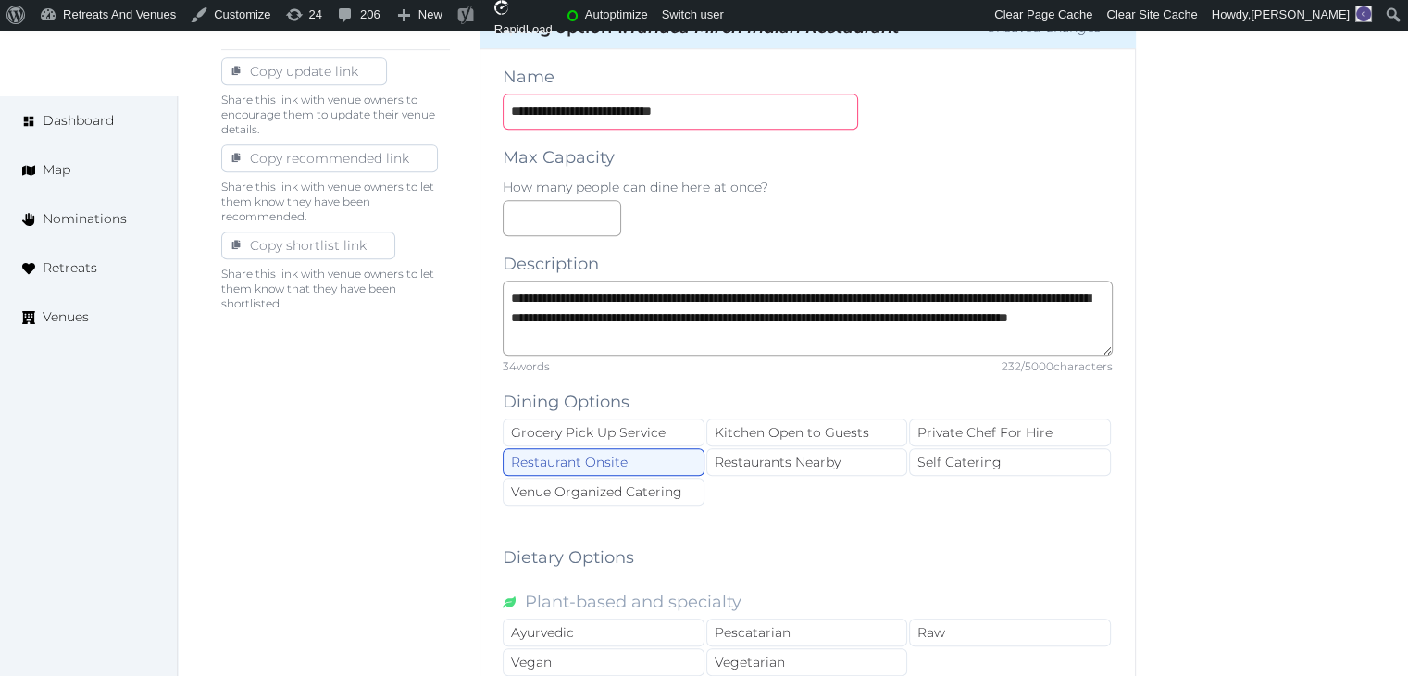
click at [685, 119] on input "**********" at bounding box center [680, 111] width 355 height 36
paste input "**********"
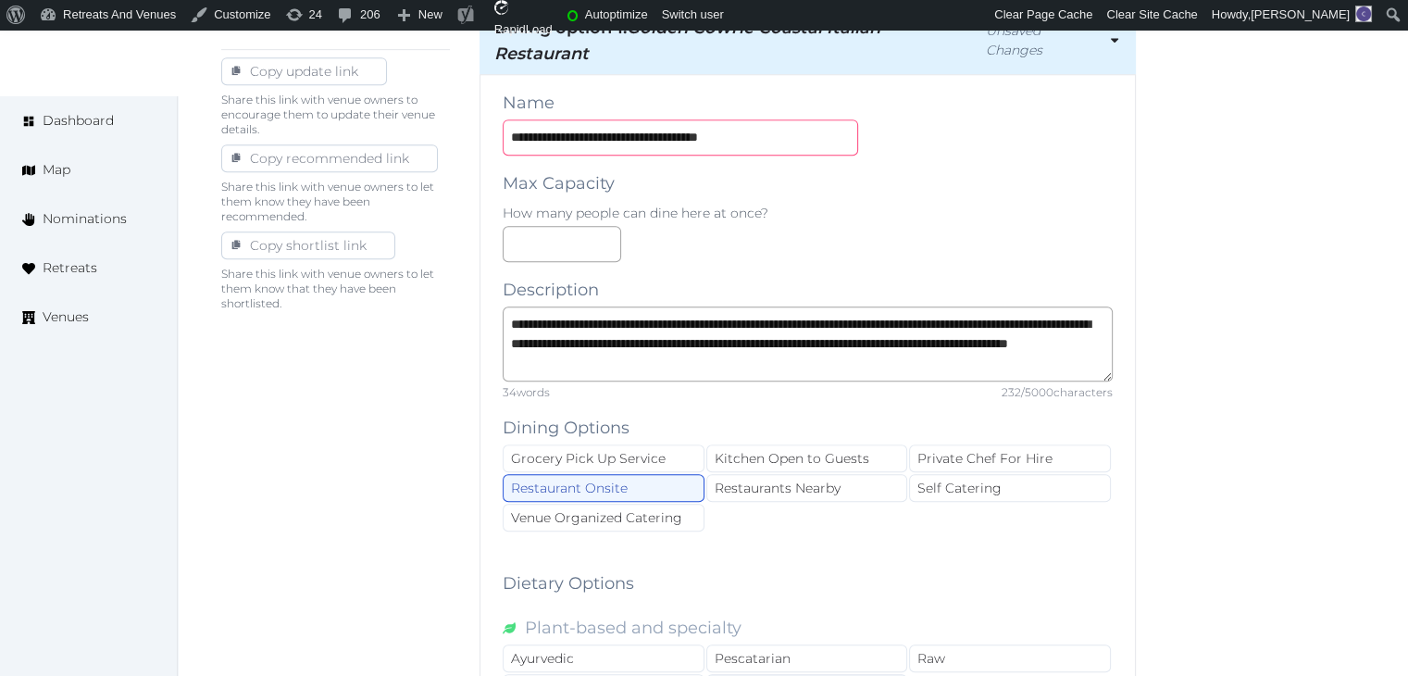
type input "**********"
click at [759, 360] on textarea "**********" at bounding box center [808, 343] width 610 height 75
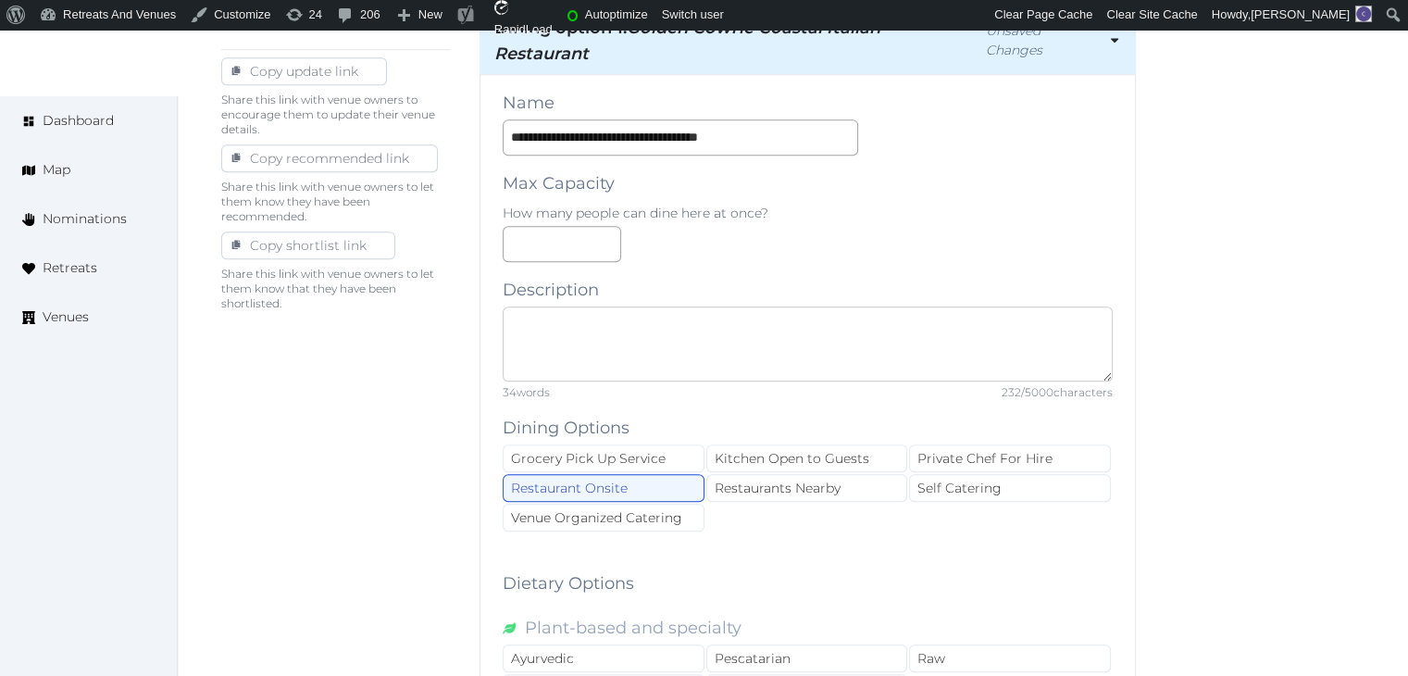
scroll to position [0, 0]
paste textarea "**********"
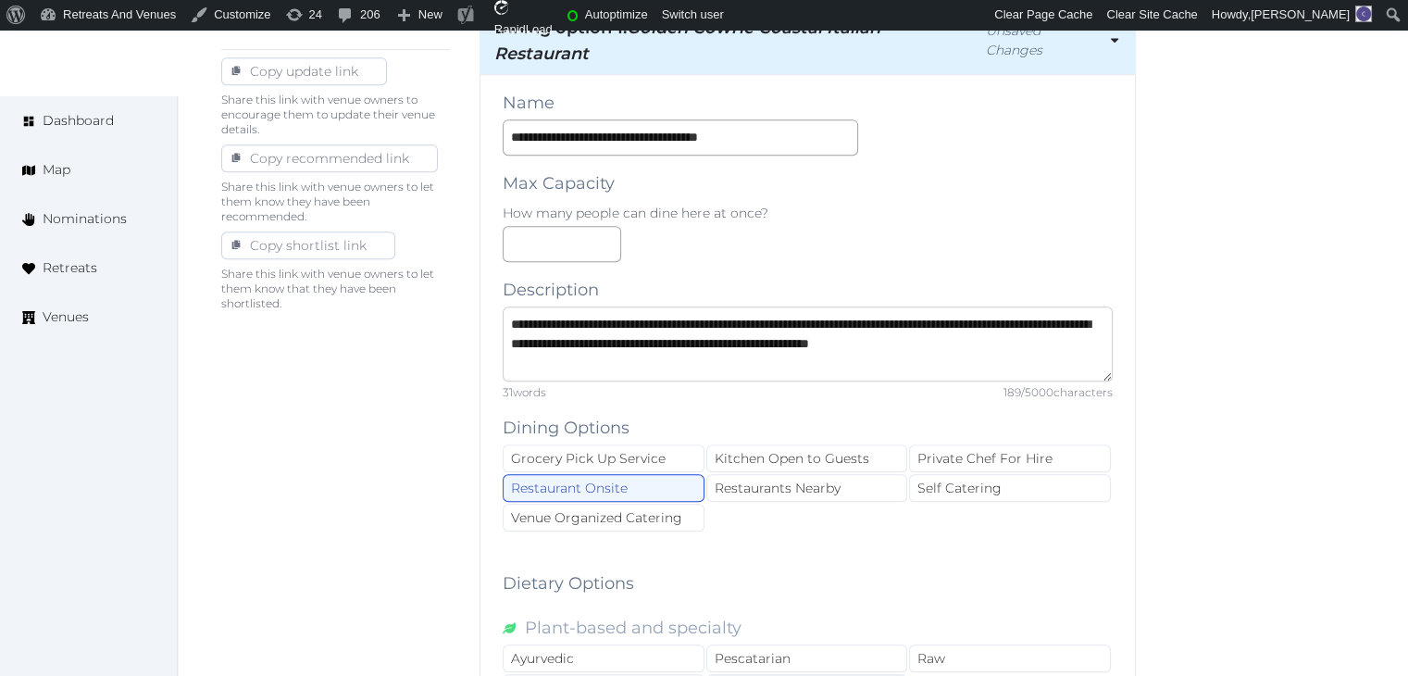
type textarea "**********"
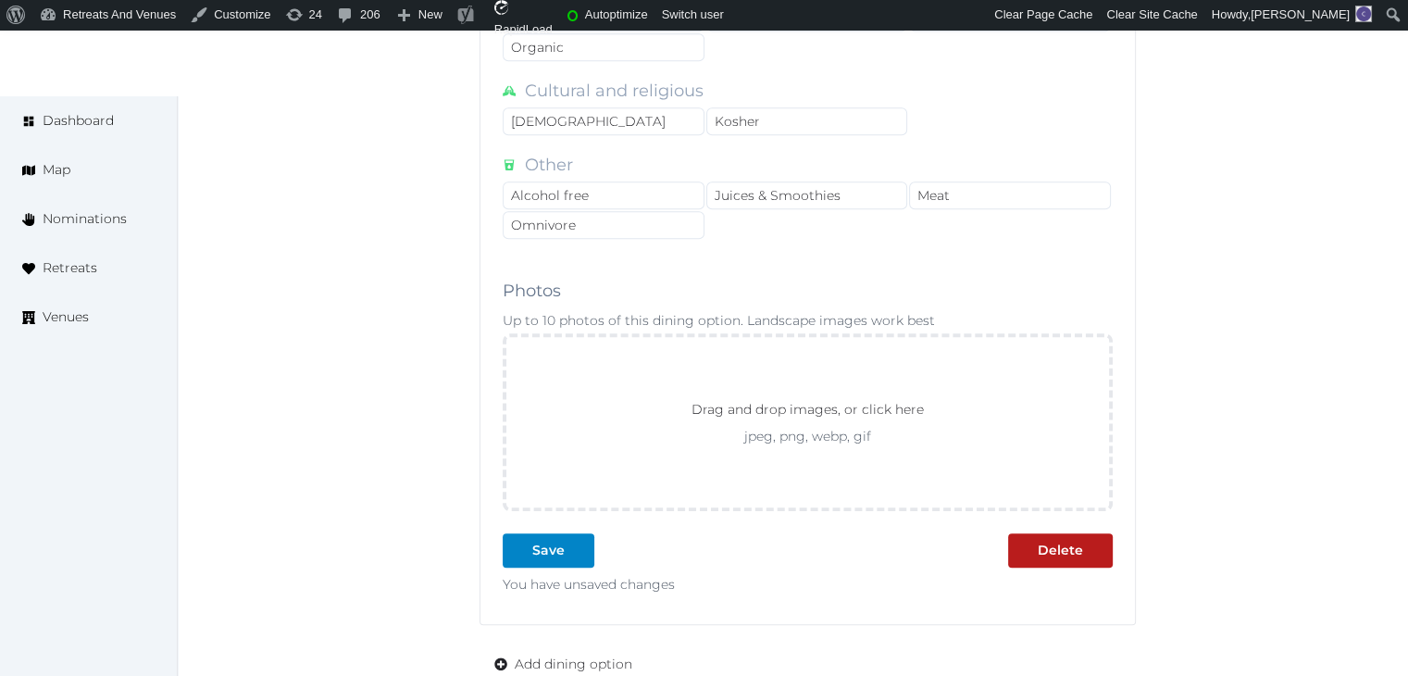
scroll to position [1758, 0]
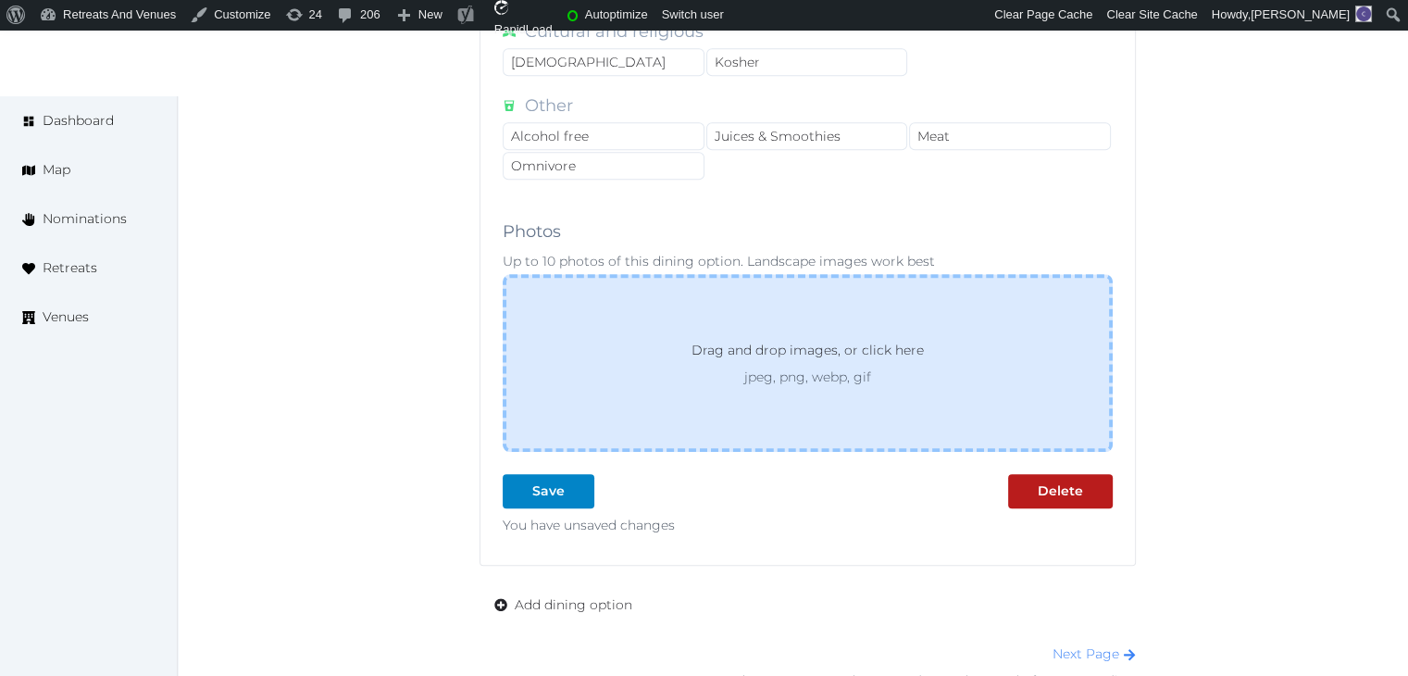
click at [780, 353] on p "Drag and drop images, or click here" at bounding box center [808, 354] width 262 height 28
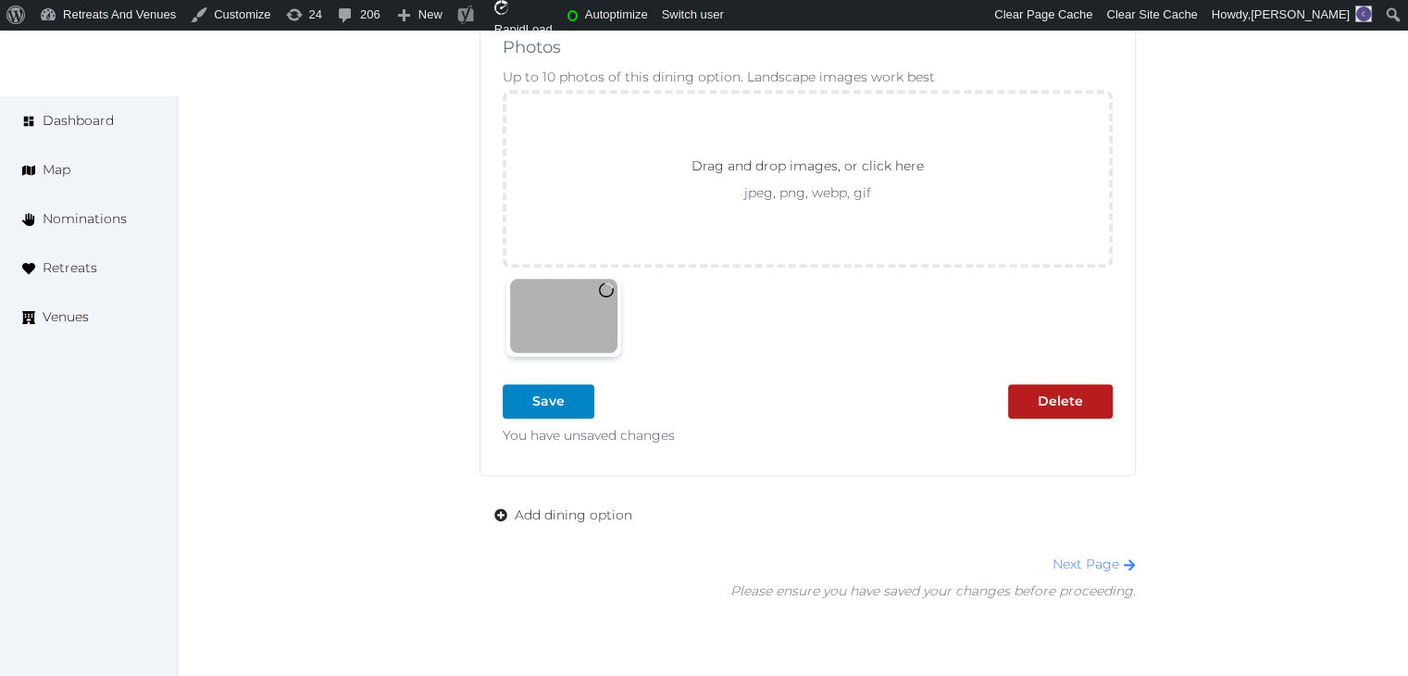
scroll to position [1944, 0]
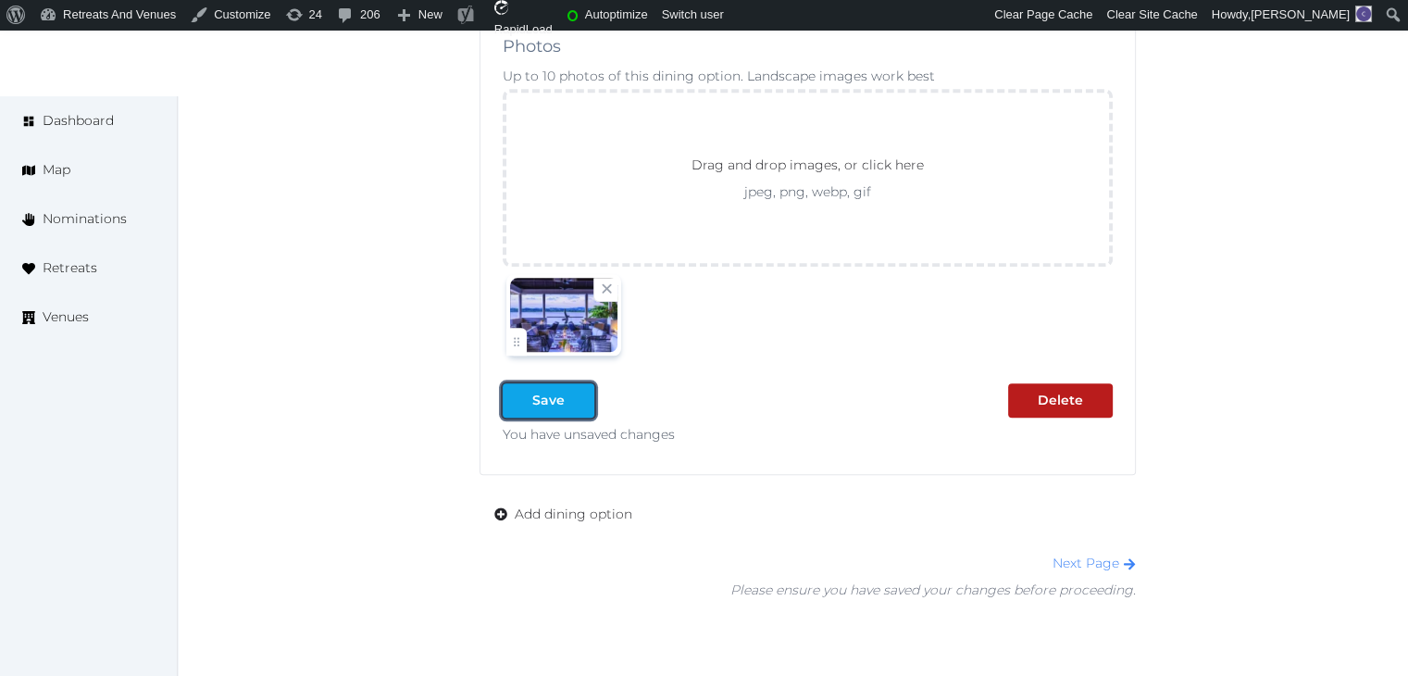
click at [576, 391] on div at bounding box center [579, 400] width 22 height 19
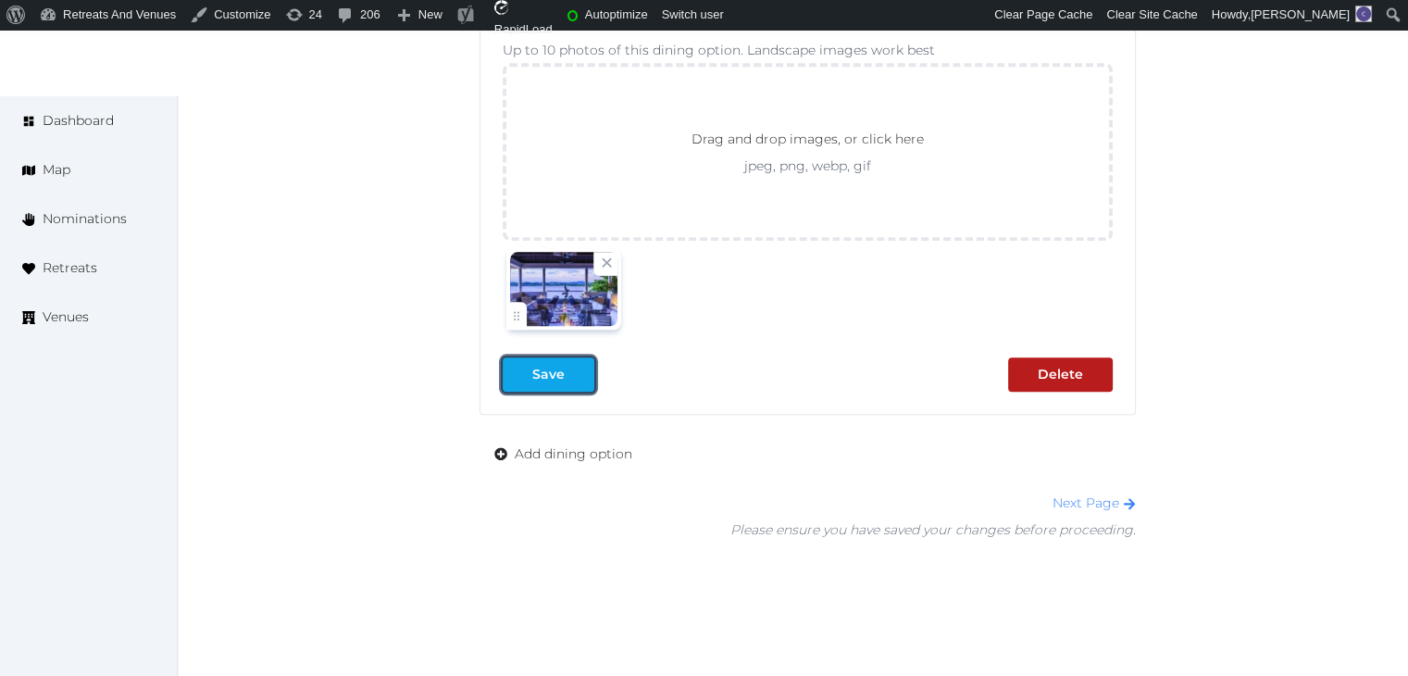
click at [543, 365] on div "Save" at bounding box center [548, 374] width 32 height 19
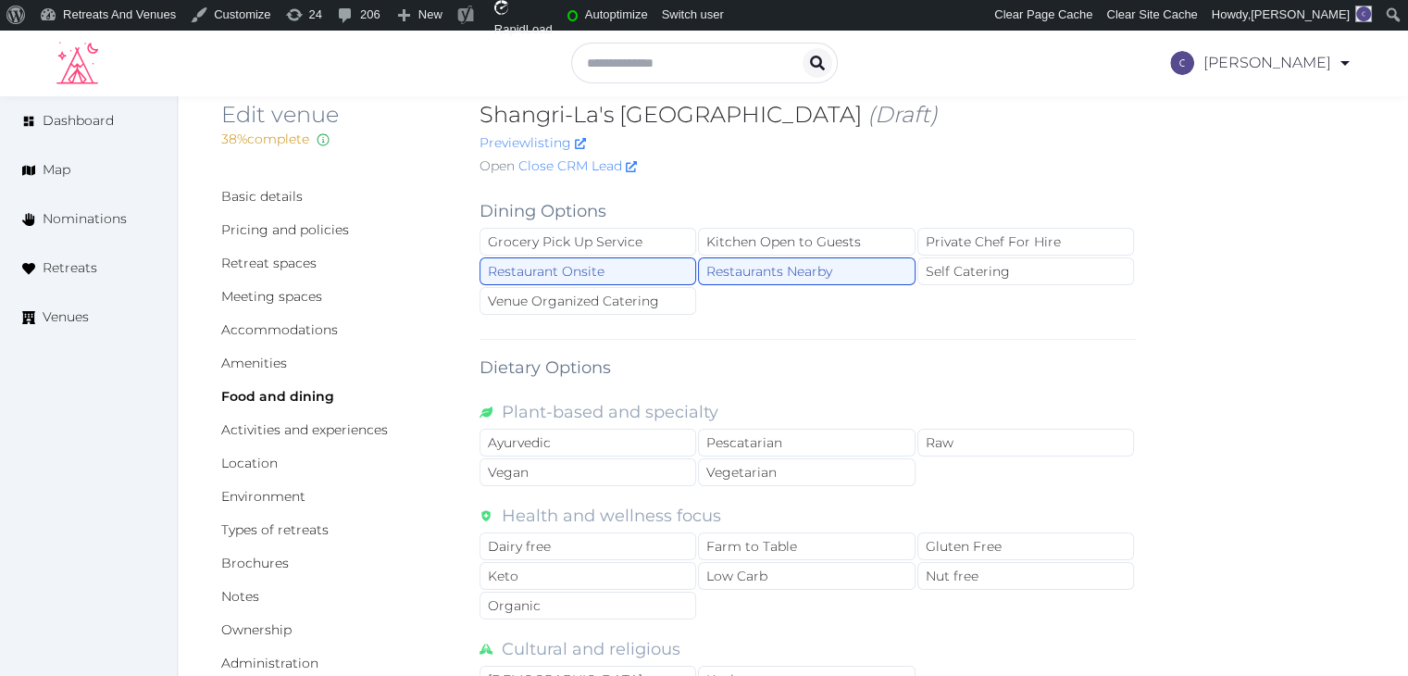
scroll to position [0, 0]
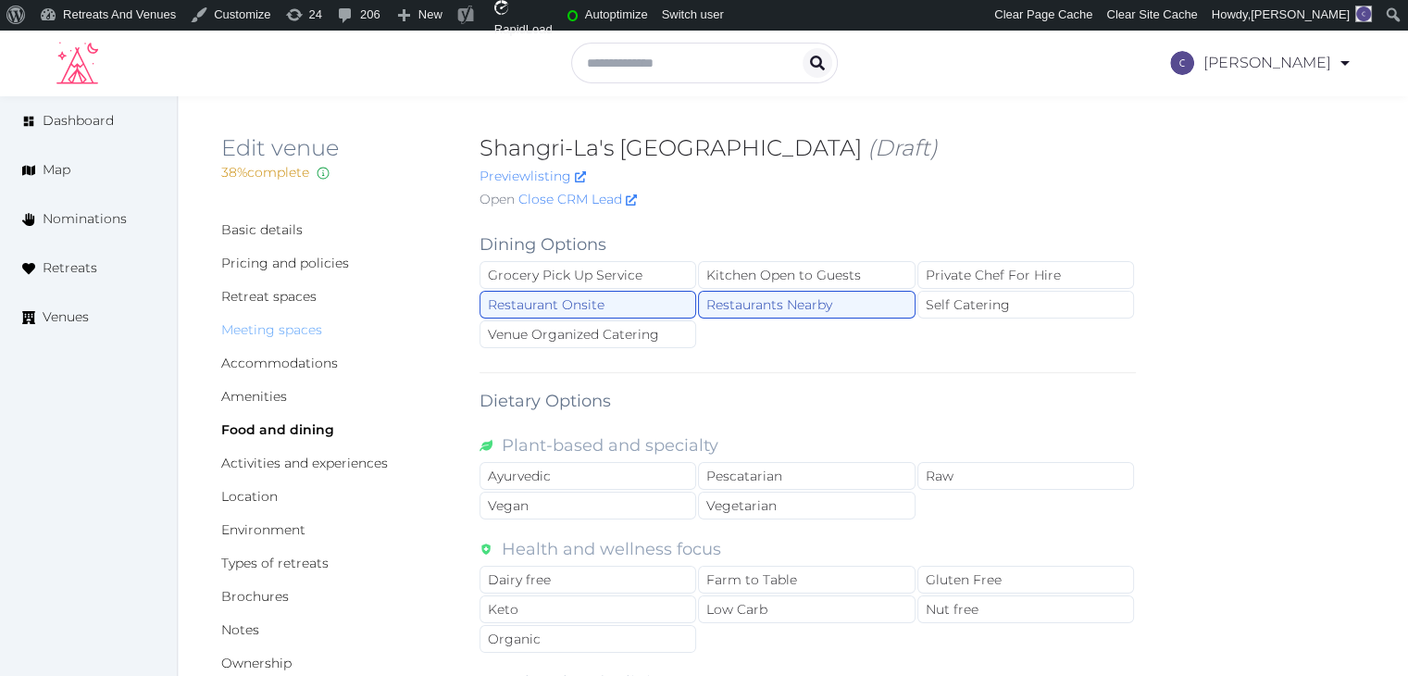
click at [314, 326] on link "Meeting spaces" at bounding box center [271, 329] width 101 height 17
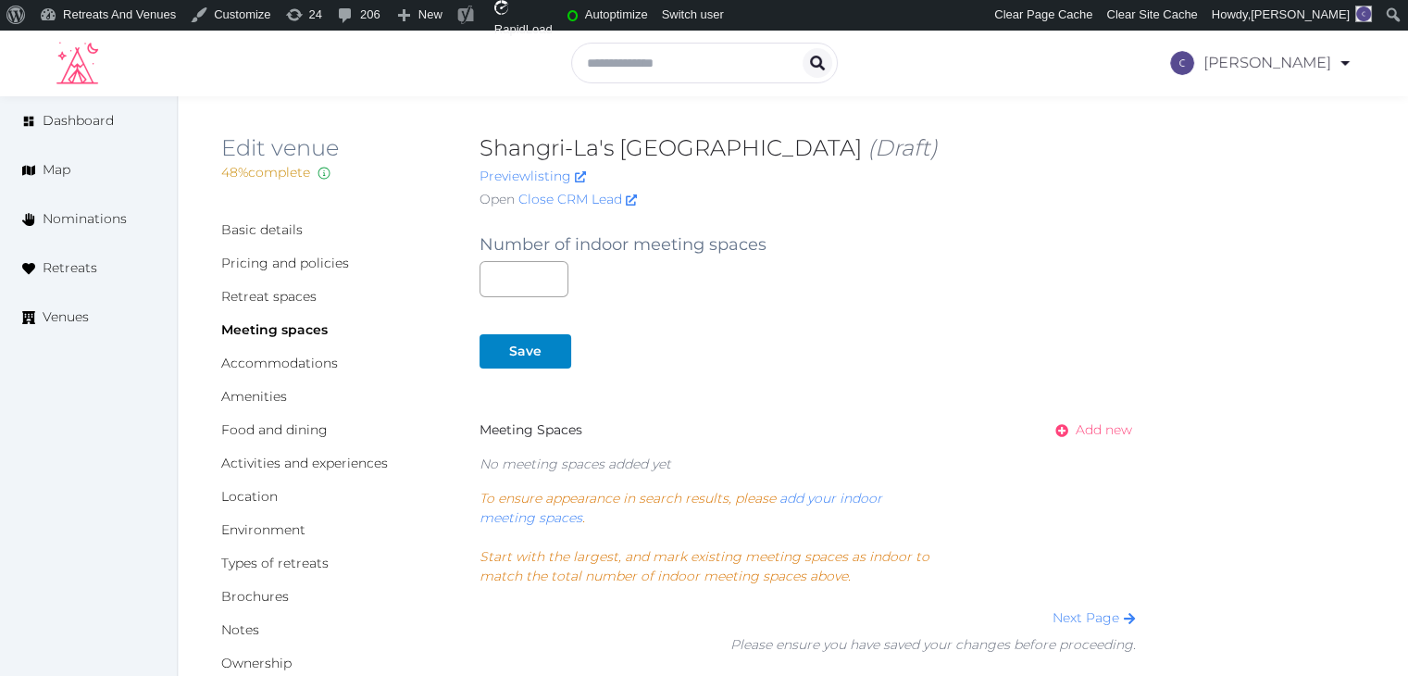
click at [1112, 434] on span "Add new" at bounding box center [1103, 429] width 56 height 19
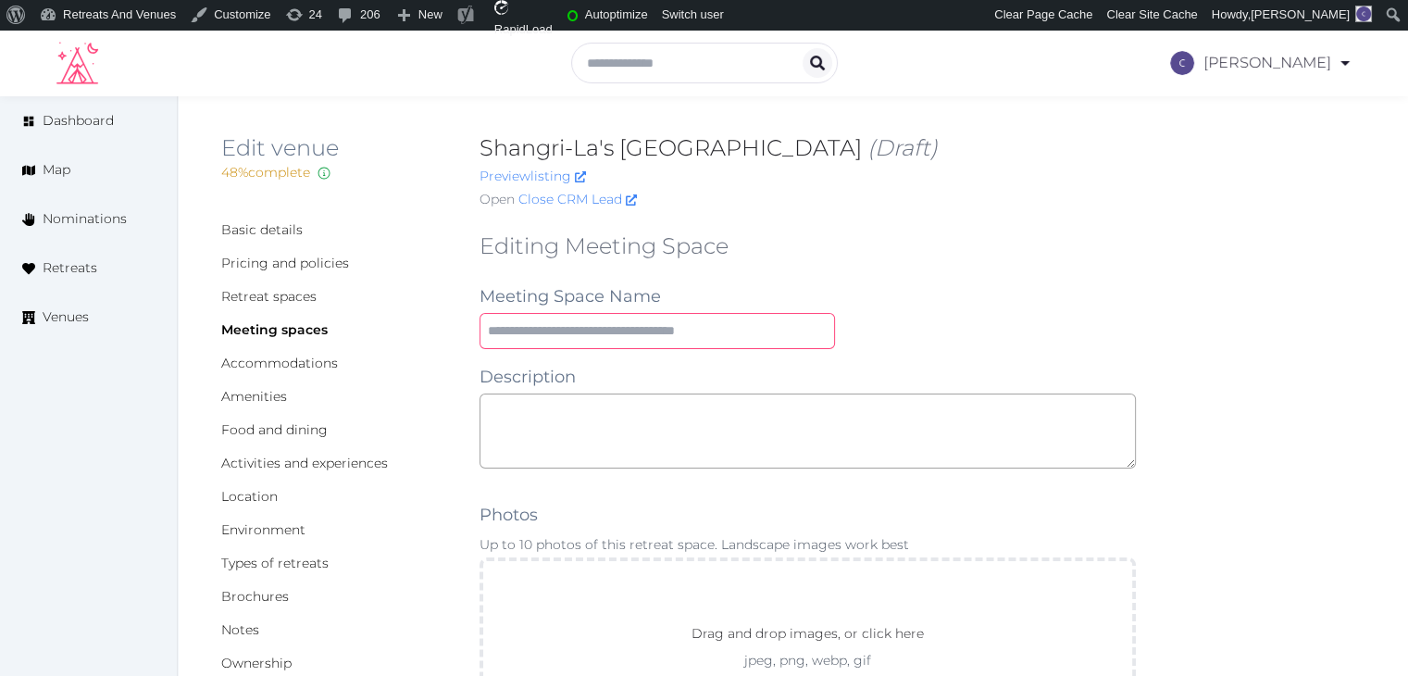
click at [697, 328] on input "text" at bounding box center [656, 331] width 355 height 36
paste input "**********"
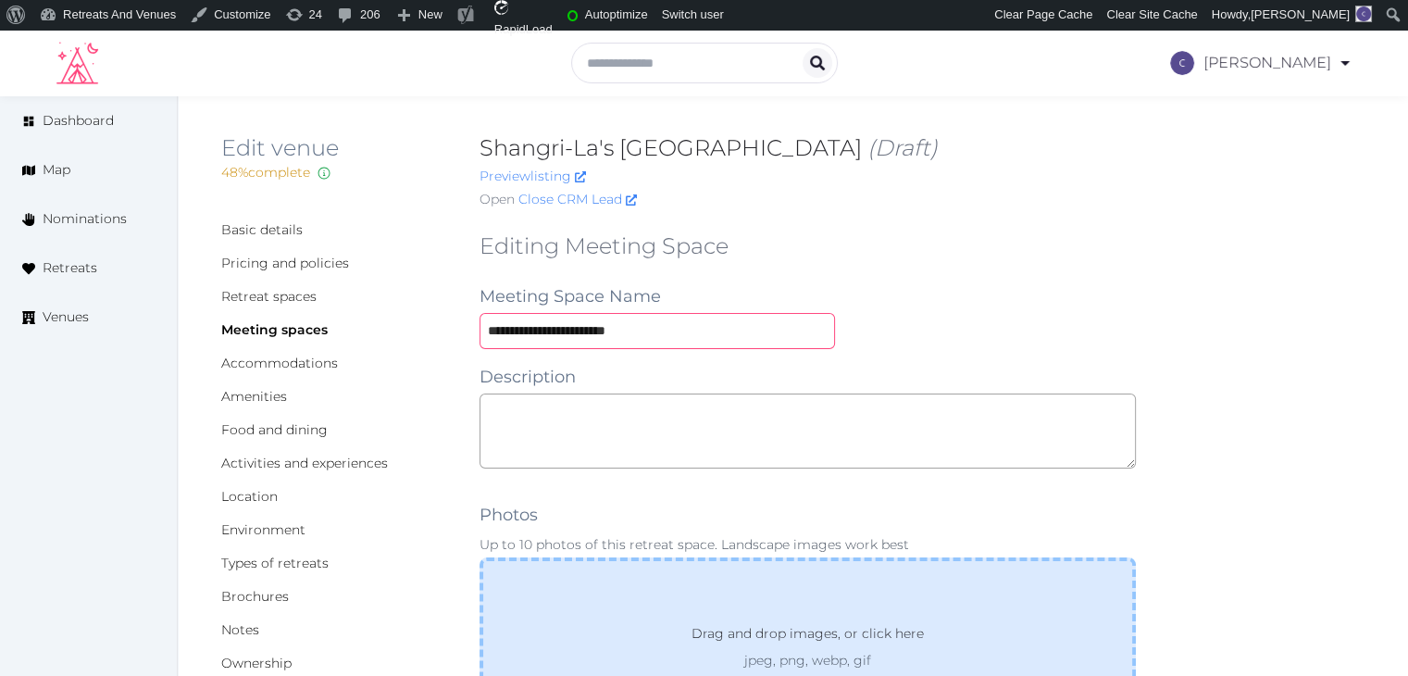
type input "**********"
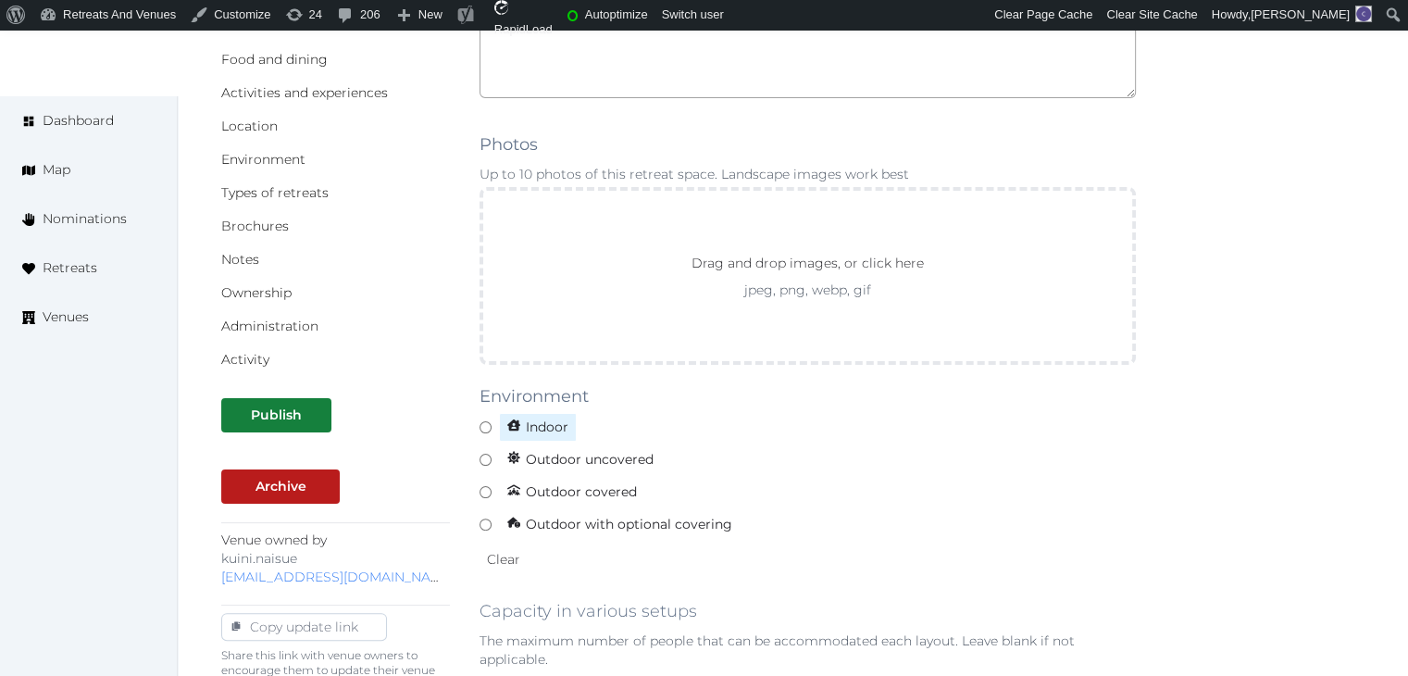
click at [540, 433] on span "Indoor" at bounding box center [538, 427] width 78 height 29
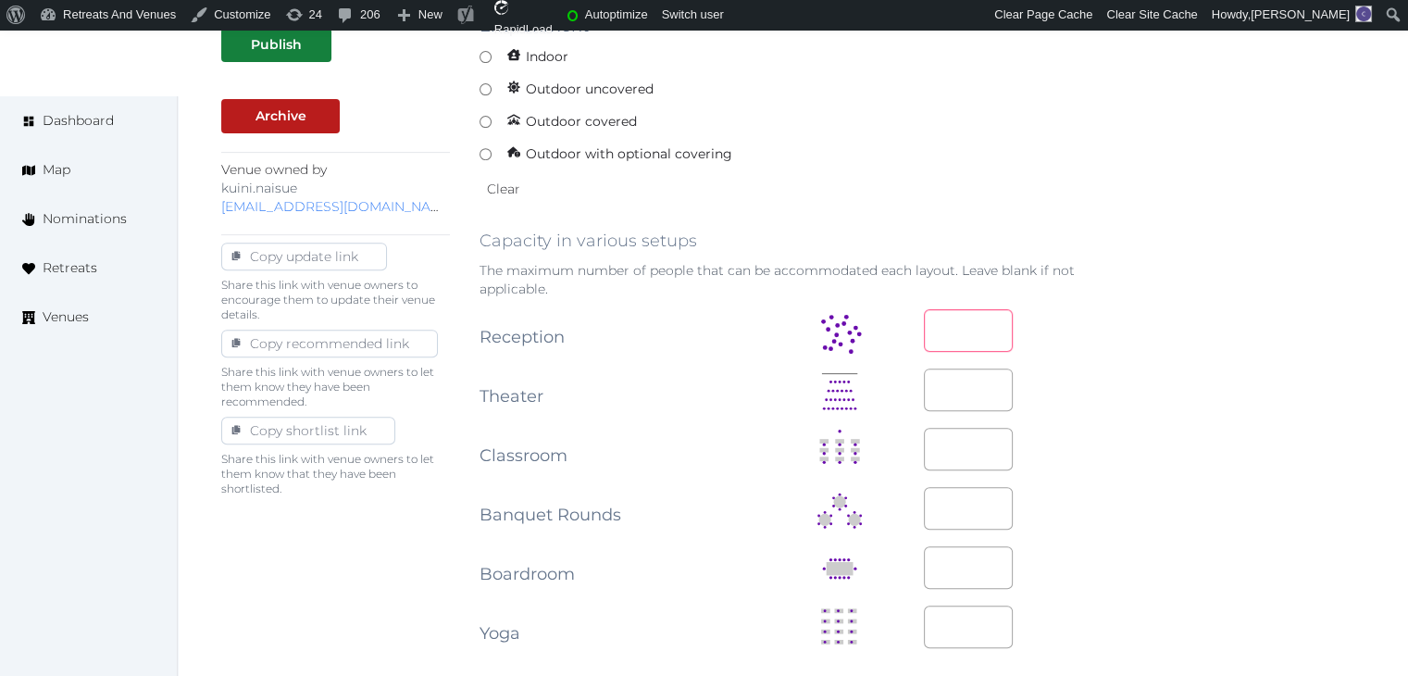
click at [971, 327] on input "number" at bounding box center [968, 330] width 89 height 43
paste input "***"
type input "***"
click at [946, 508] on input "number" at bounding box center [968, 508] width 89 height 43
paste input "***"
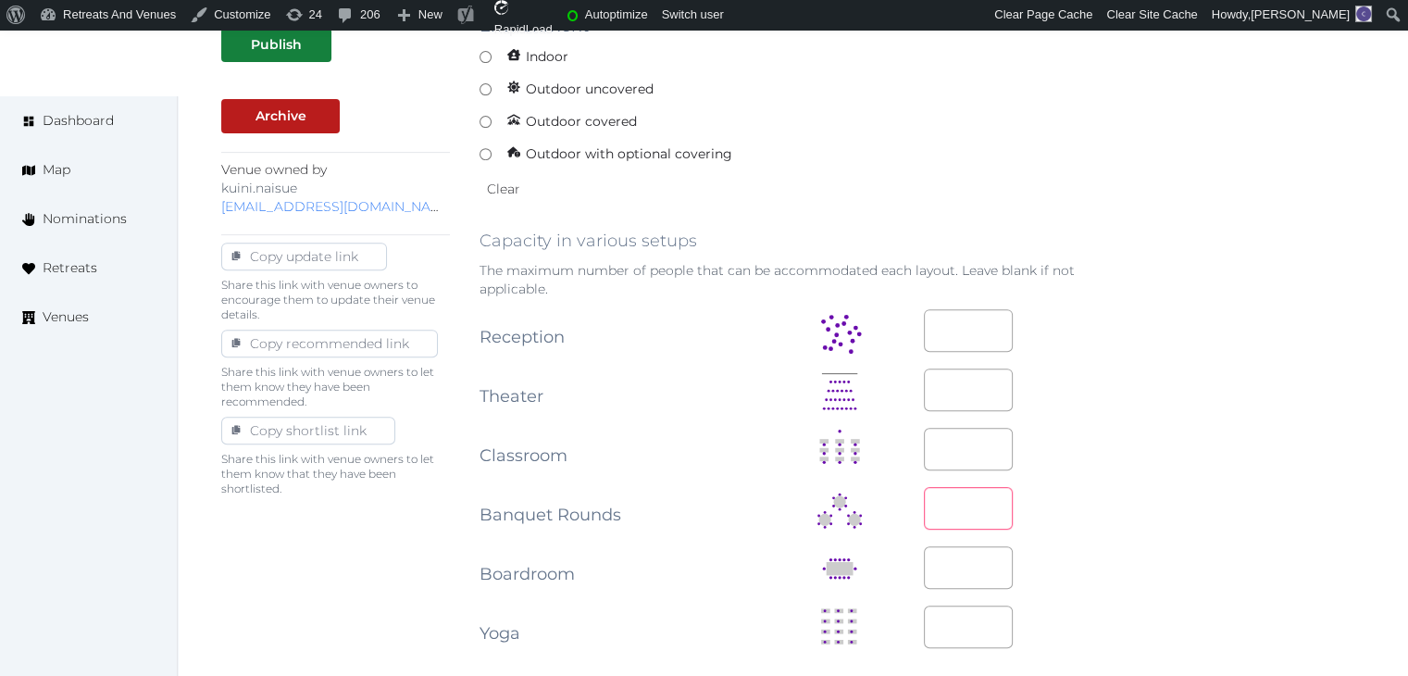
type input "***"
click at [956, 394] on input "number" at bounding box center [968, 389] width 89 height 43
type input "***"
click at [944, 454] on input "number" at bounding box center [968, 449] width 89 height 43
type input "***"
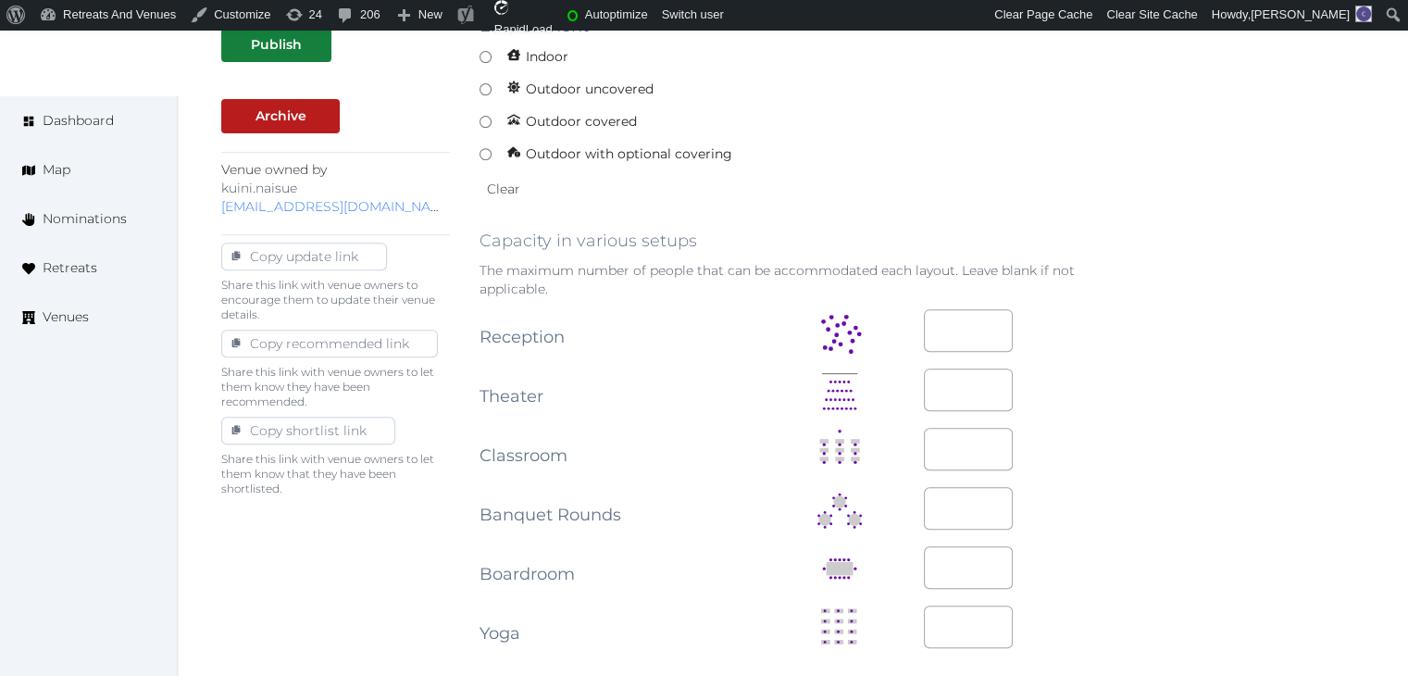
click at [1250, 457] on div "**********" at bounding box center [792, 535] width 1143 height 2118
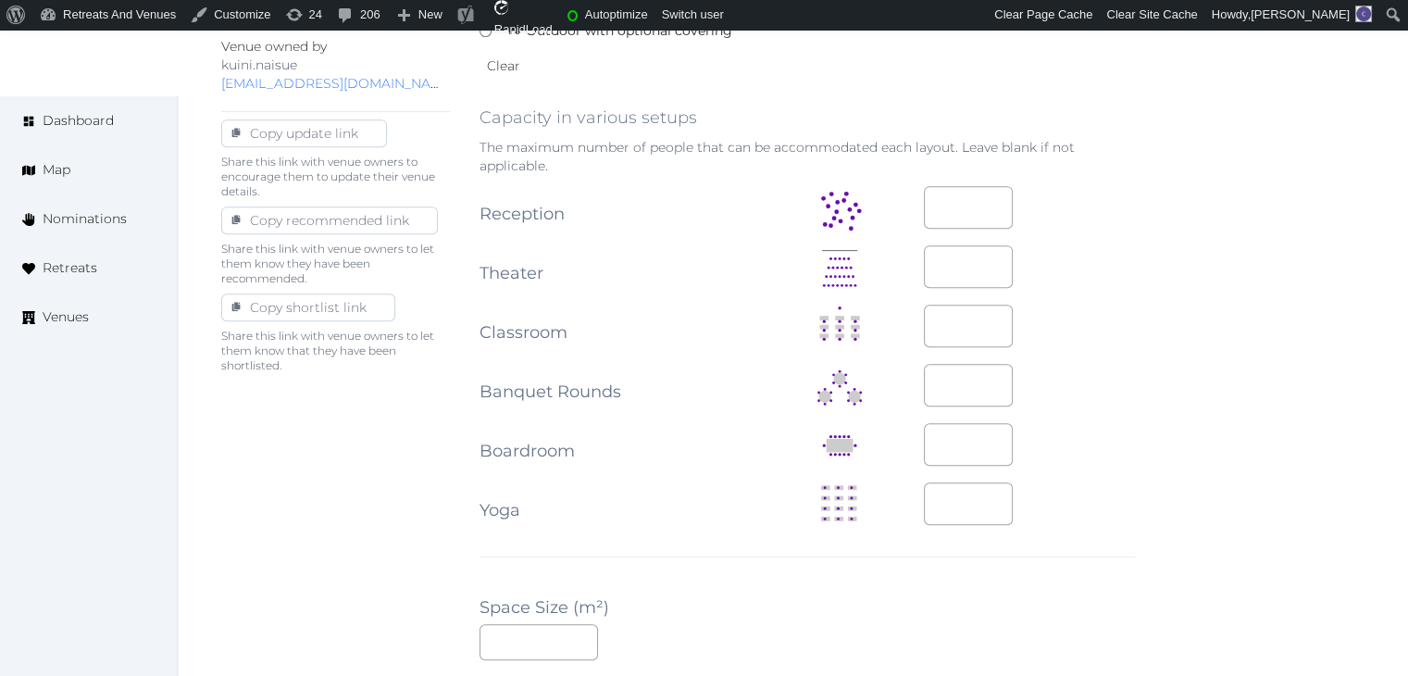
scroll to position [1111, 0]
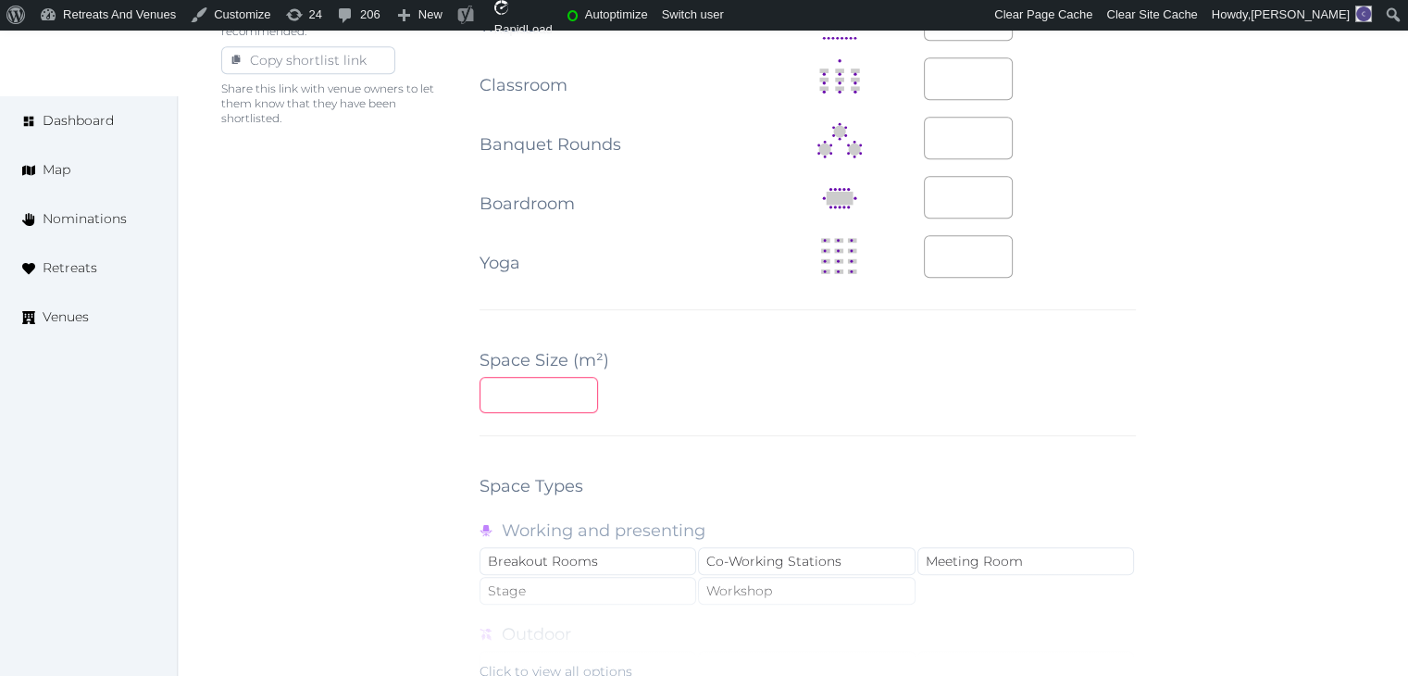
click at [544, 394] on input "number" at bounding box center [538, 395] width 118 height 36
type input "***"
click at [888, 430] on div "**********" at bounding box center [807, 165] width 656 height 2118
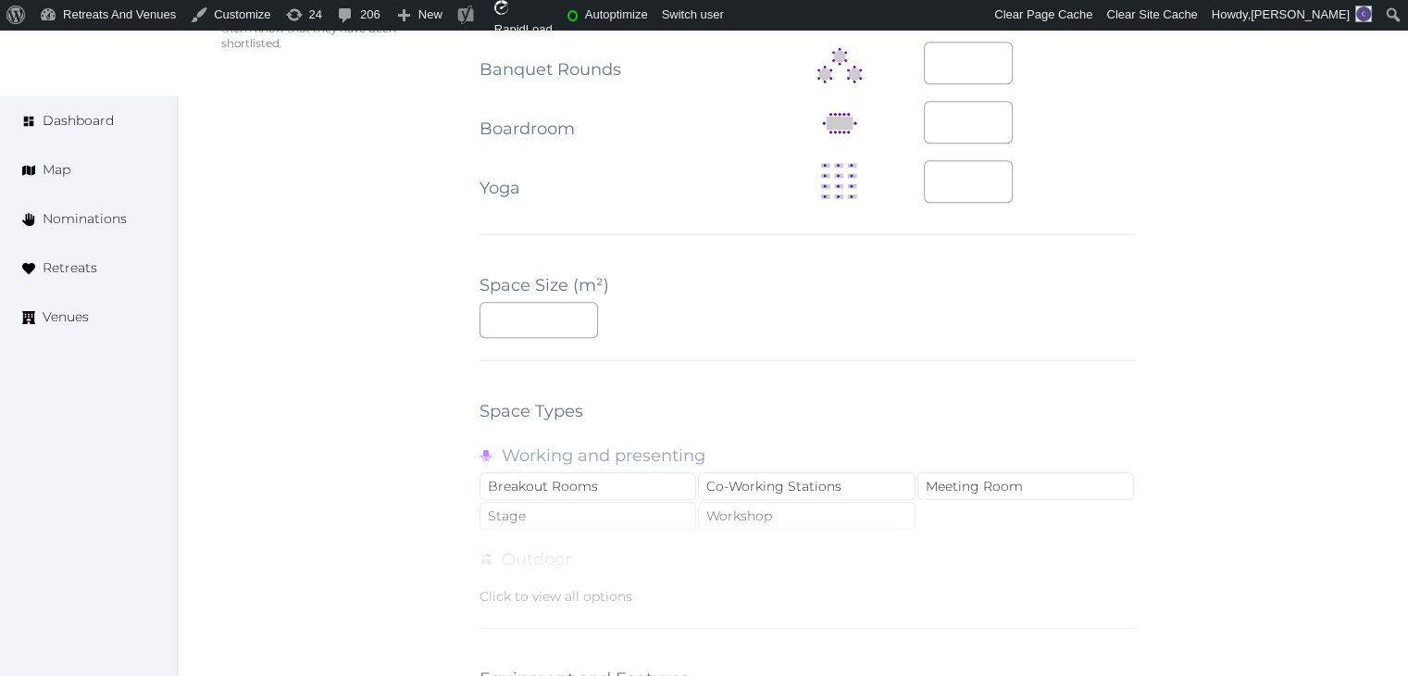
scroll to position [1296, 0]
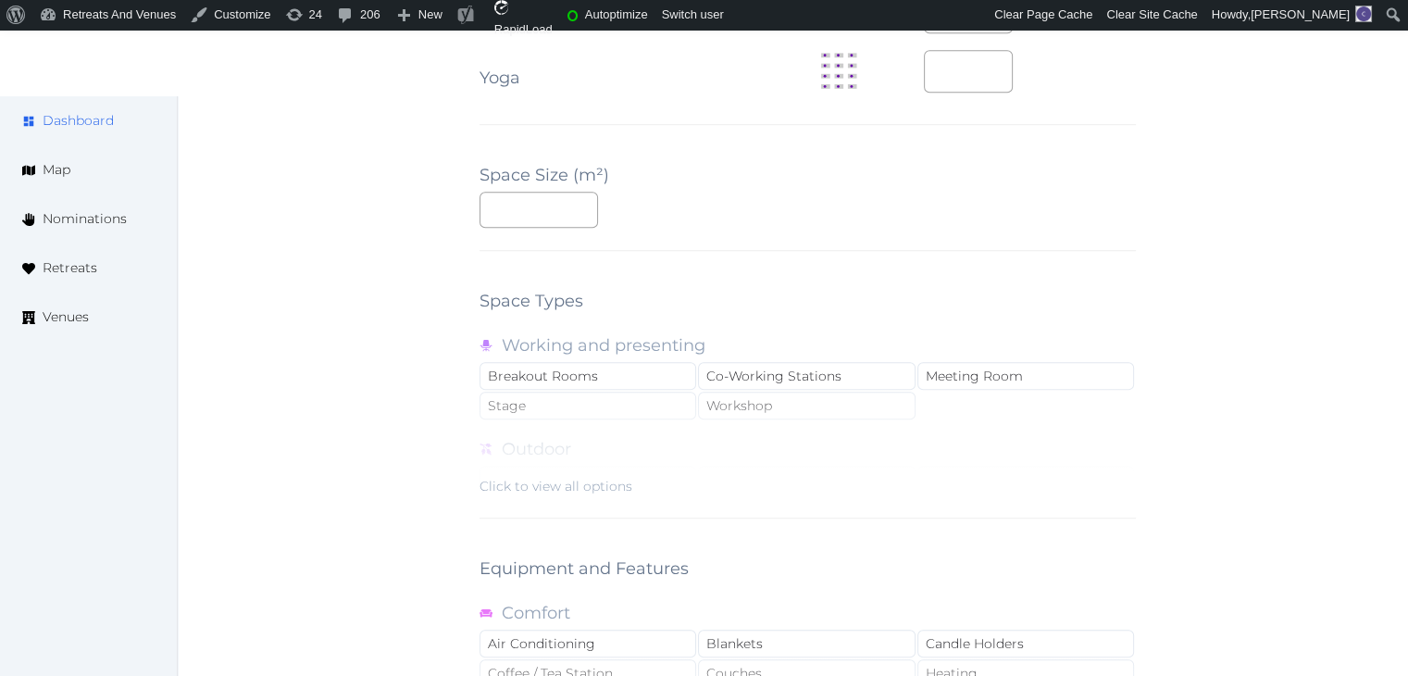
drag, startPoint x: 590, startPoint y: 479, endPoint x: 119, endPoint y: 108, distance: 599.7
click at [592, 479] on div "Click to view all options" at bounding box center [555, 486] width 153 height 19
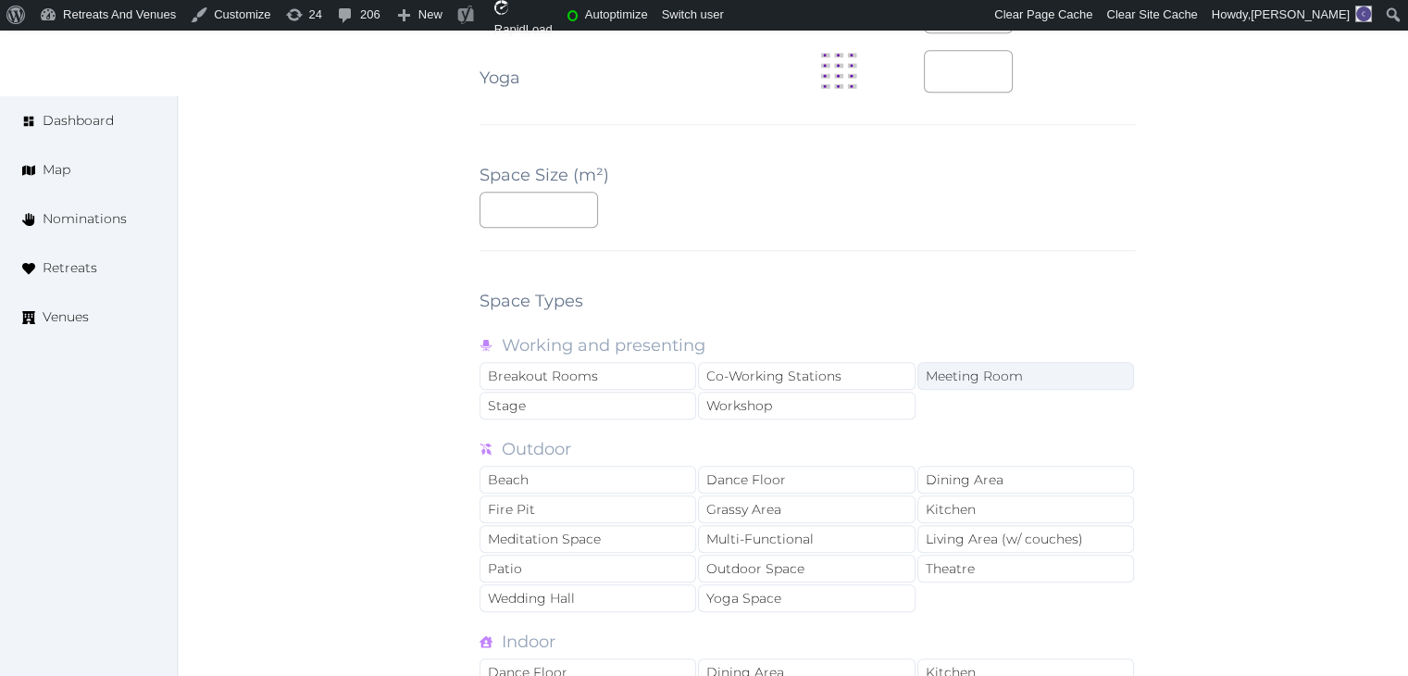
drag, startPoint x: 1012, startPoint y: 367, endPoint x: 1020, endPoint y: 376, distance: 11.1
click at [1017, 371] on div "Meeting Room" at bounding box center [1025, 376] width 217 height 28
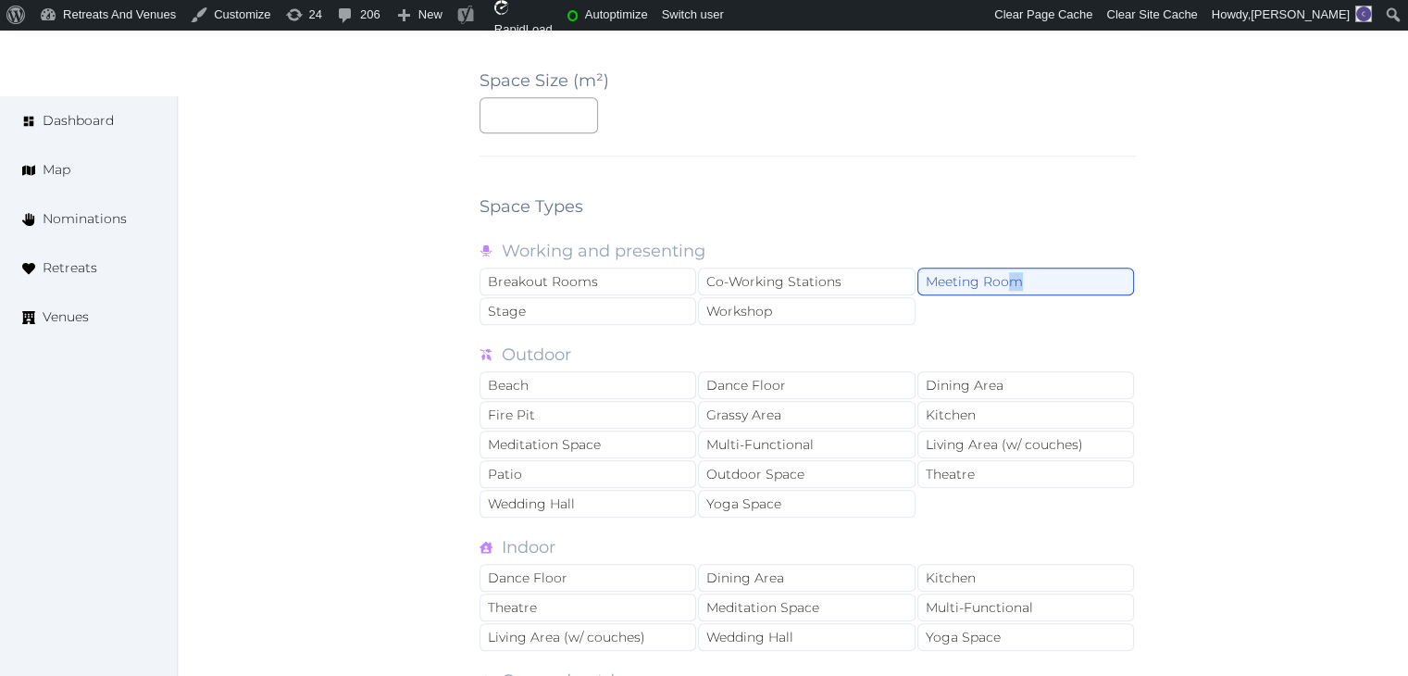
scroll to position [1666, 0]
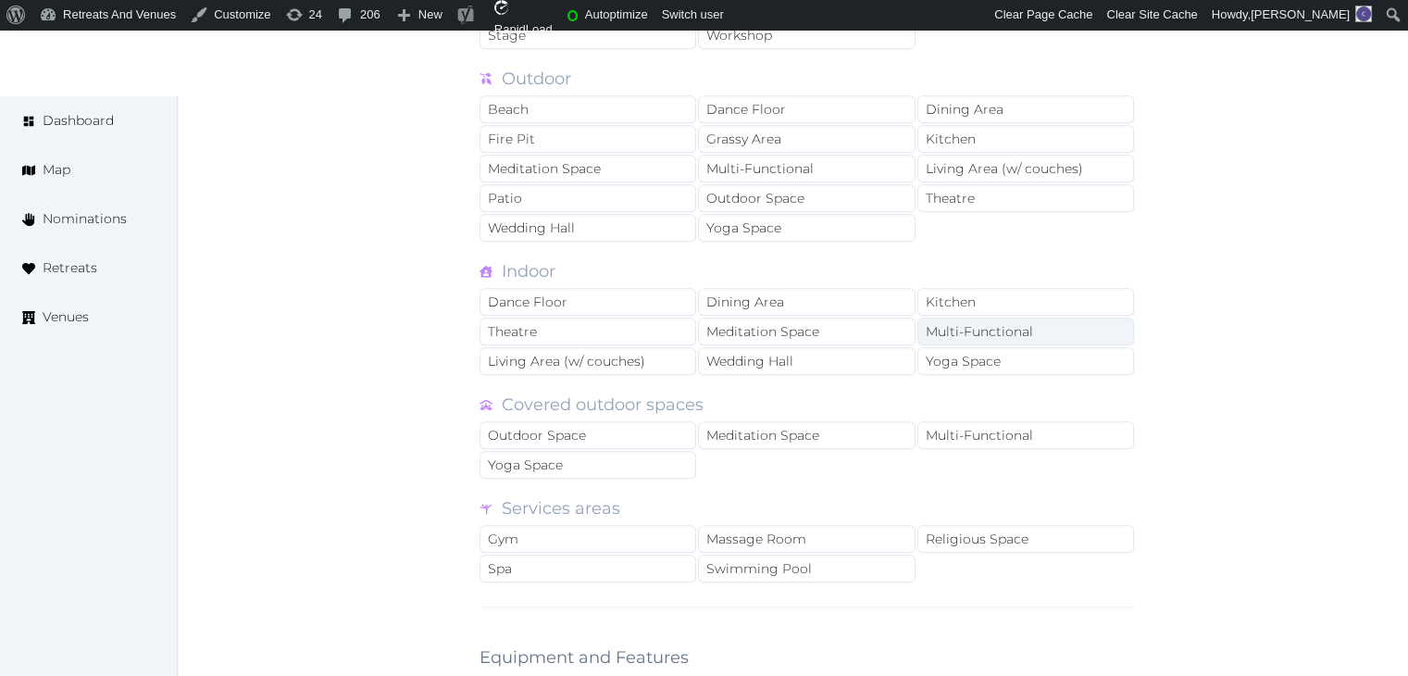
click at [1008, 330] on div "Multi-Functional" at bounding box center [1025, 331] width 217 height 28
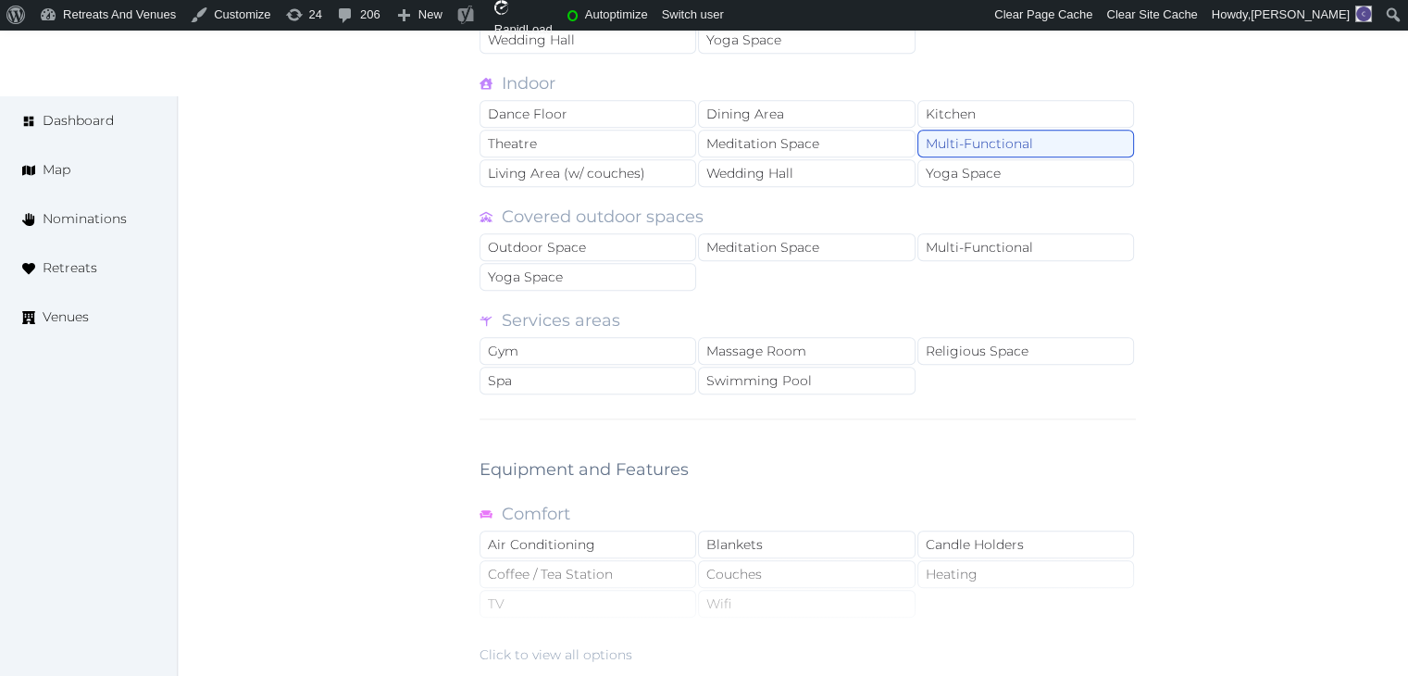
scroll to position [2036, 0]
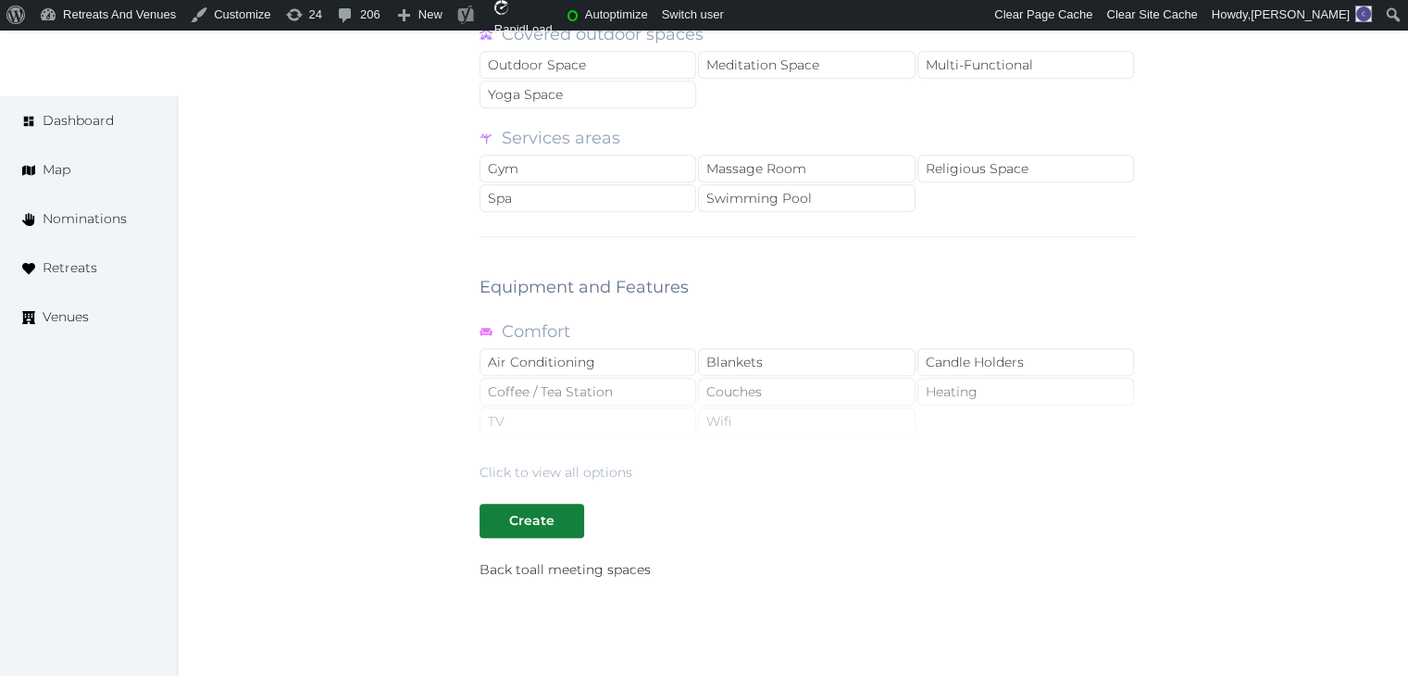
click at [590, 463] on div "Click to view all options" at bounding box center [555, 472] width 153 height 19
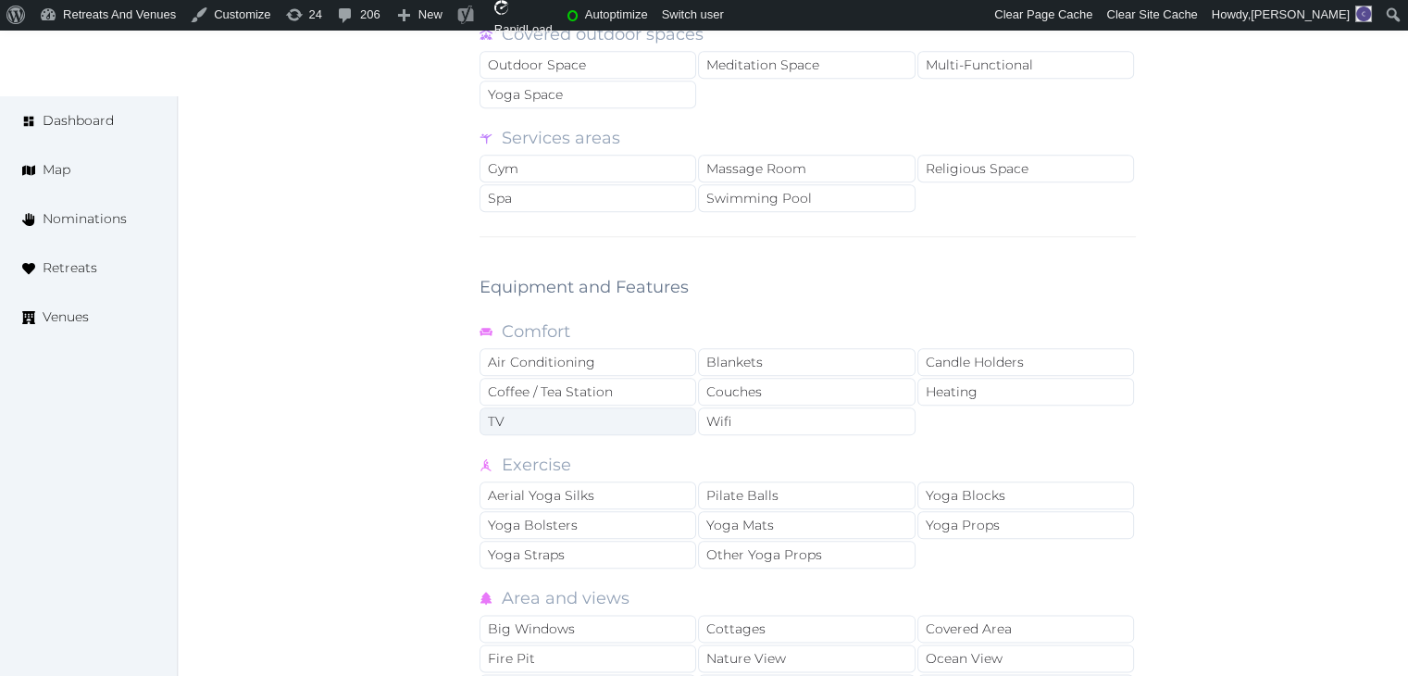
drag, startPoint x: 736, startPoint y: 410, endPoint x: 628, endPoint y: 423, distance: 108.1
click at [733, 410] on div "Wifi" at bounding box center [806, 421] width 217 height 28
click at [627, 423] on div "TV" at bounding box center [587, 421] width 217 height 28
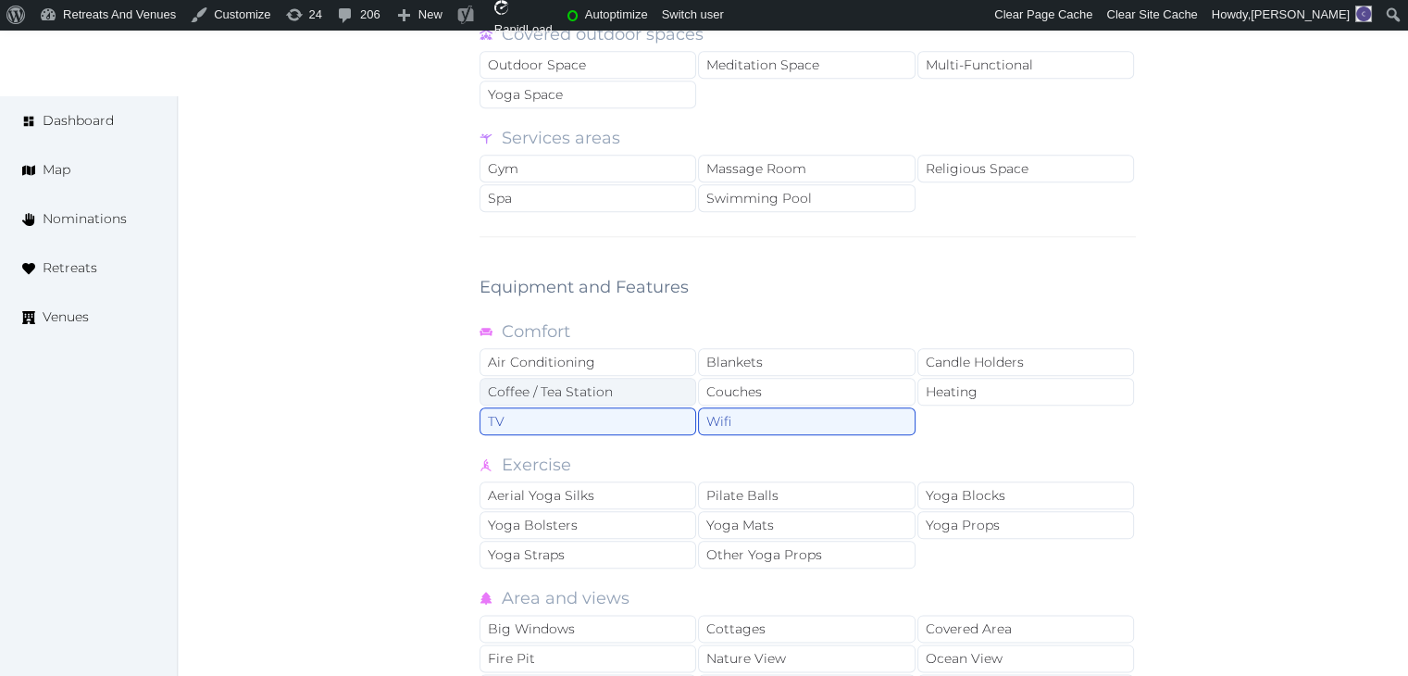
click at [637, 382] on div "Coffee / Tea Station" at bounding box center [587, 392] width 217 height 28
click at [640, 361] on div "Air Conditioning" at bounding box center [587, 362] width 217 height 28
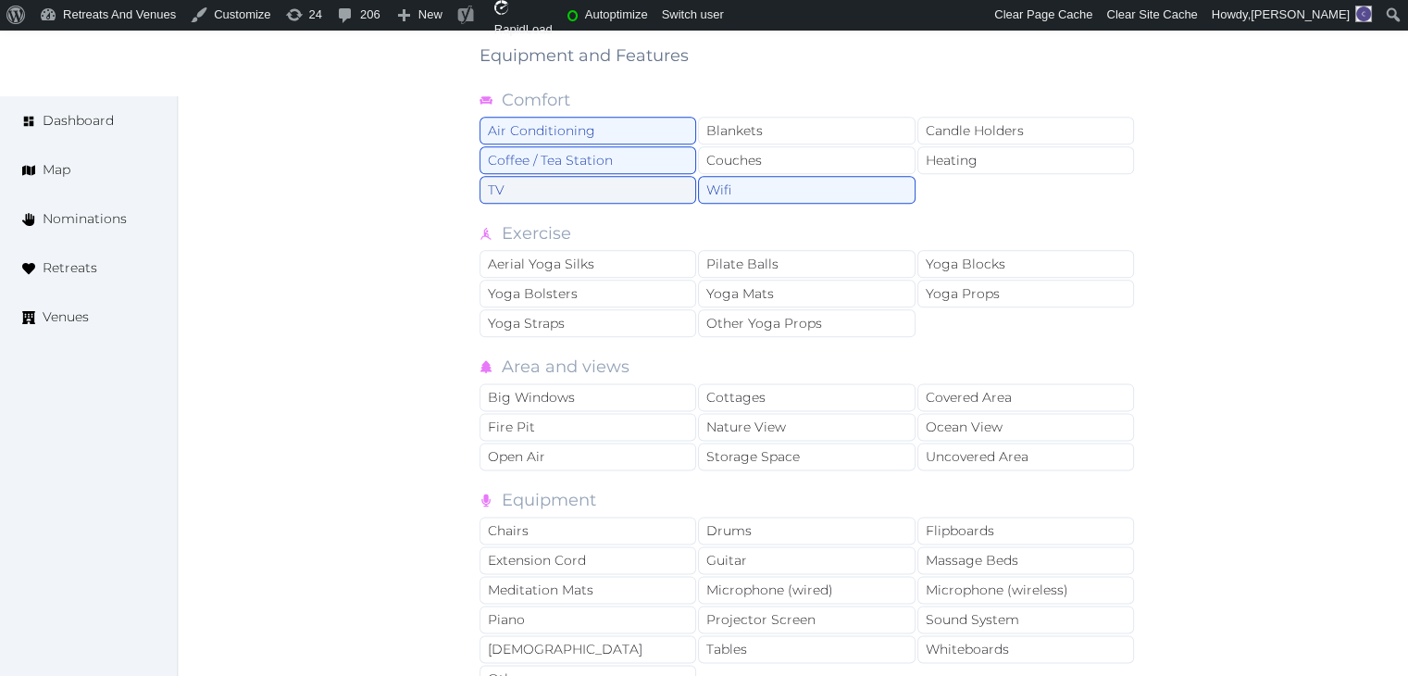
scroll to position [2406, 0]
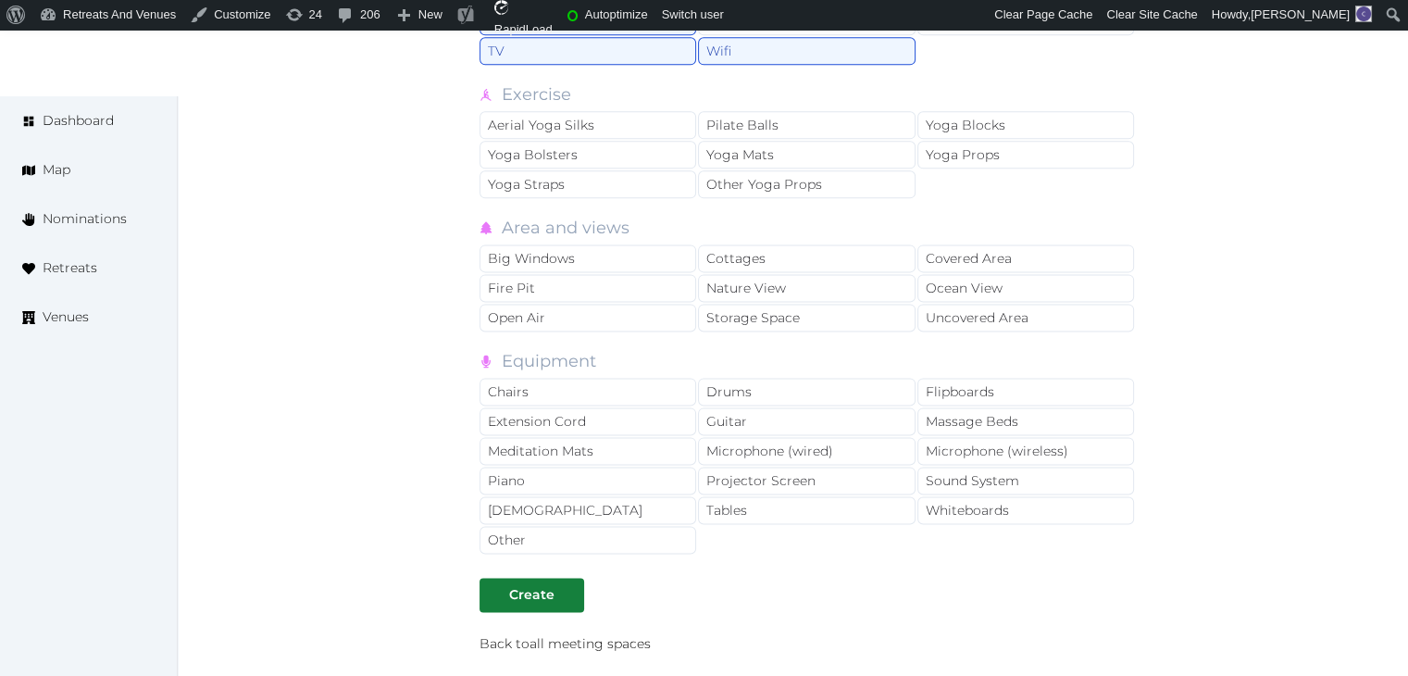
click at [770, 513] on div "Chairs Drums Flipboards Extension Cord Guitar Massage Beds Meditation Mats Micr…" at bounding box center [807, 467] width 656 height 178
click at [767, 496] on div "Tables" at bounding box center [806, 510] width 217 height 28
click at [766, 466] on div "Projector Screen" at bounding box center [806, 480] width 217 height 28
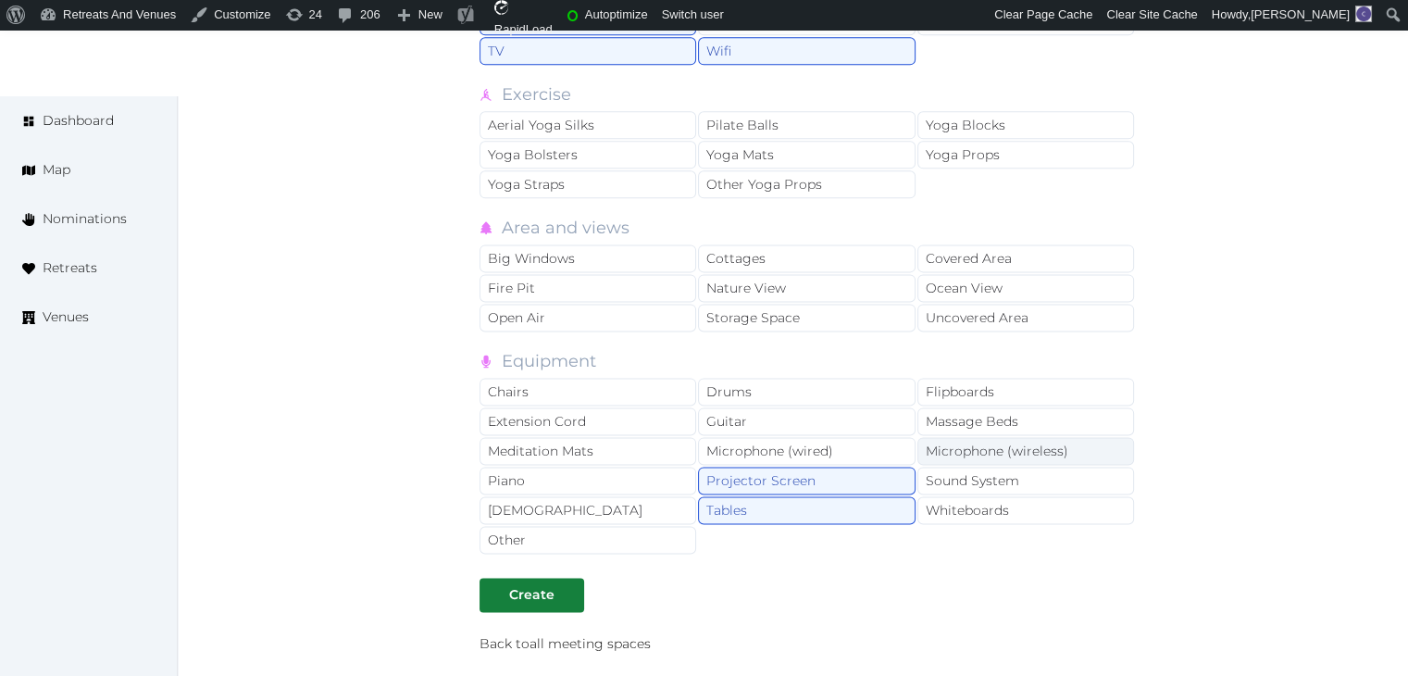
drag, startPoint x: 648, startPoint y: 378, endPoint x: 945, endPoint y: 427, distance: 301.1
click at [655, 379] on div "Chairs" at bounding box center [587, 392] width 217 height 28
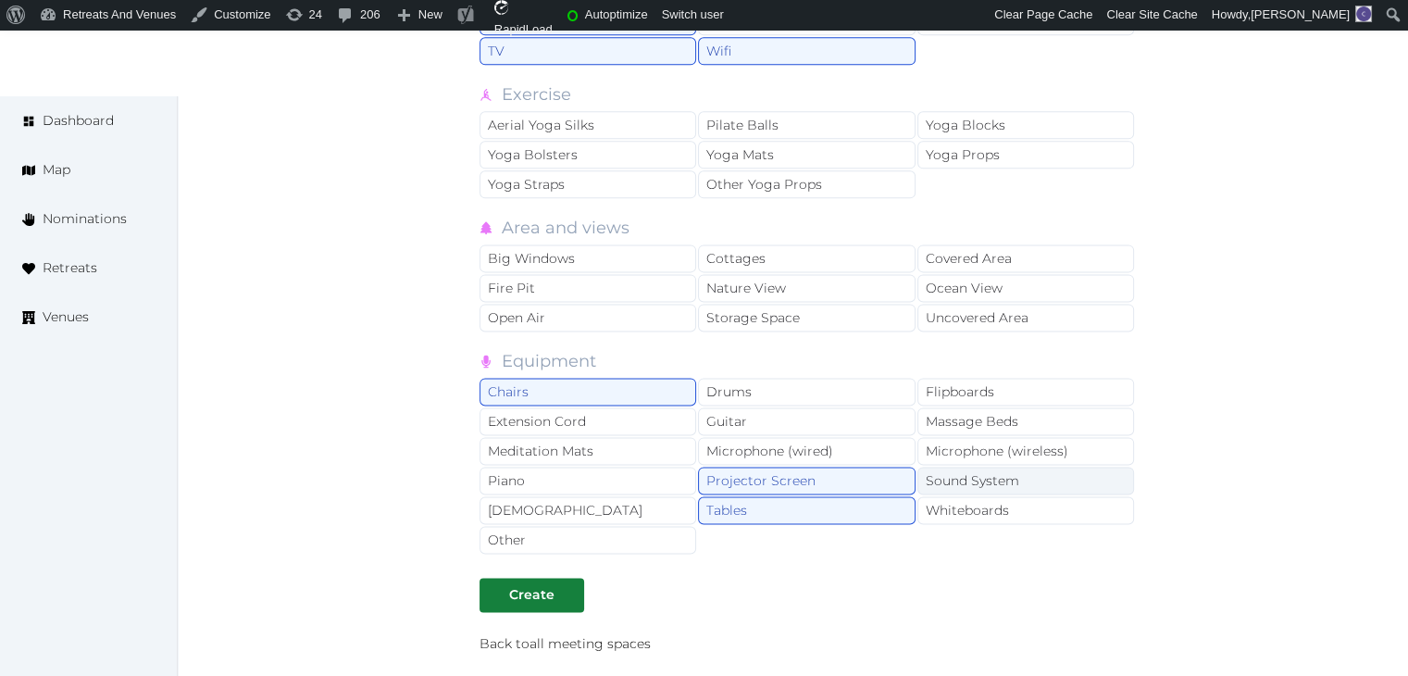
drag, startPoint x: 986, startPoint y: 430, endPoint x: 977, endPoint y: 469, distance: 39.8
click at [986, 437] on div "Microphone (wireless)" at bounding box center [1025, 451] width 217 height 28
click at [977, 469] on div "Sound System" at bounding box center [1025, 480] width 217 height 28
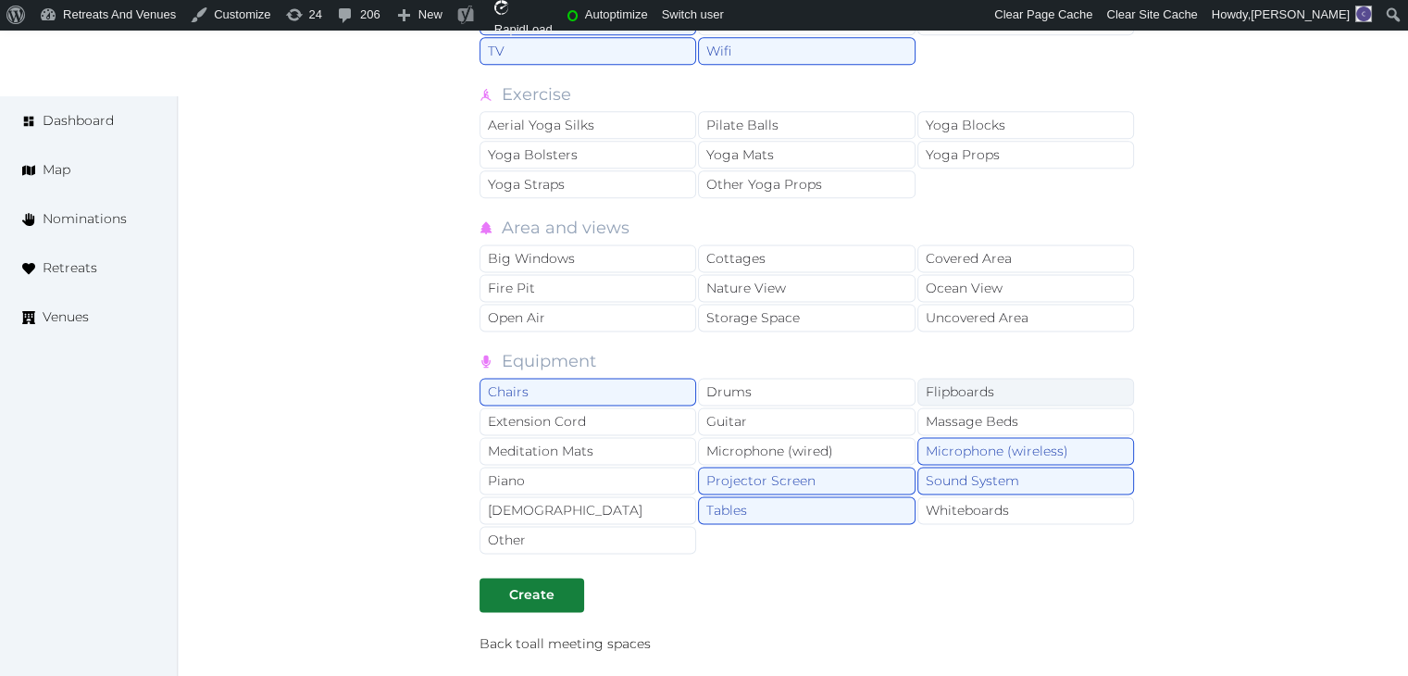
drag, startPoint x: 986, startPoint y: 367, endPoint x: 932, endPoint y: 479, distance: 124.2
click at [986, 378] on div "Flipboards" at bounding box center [1025, 392] width 217 height 28
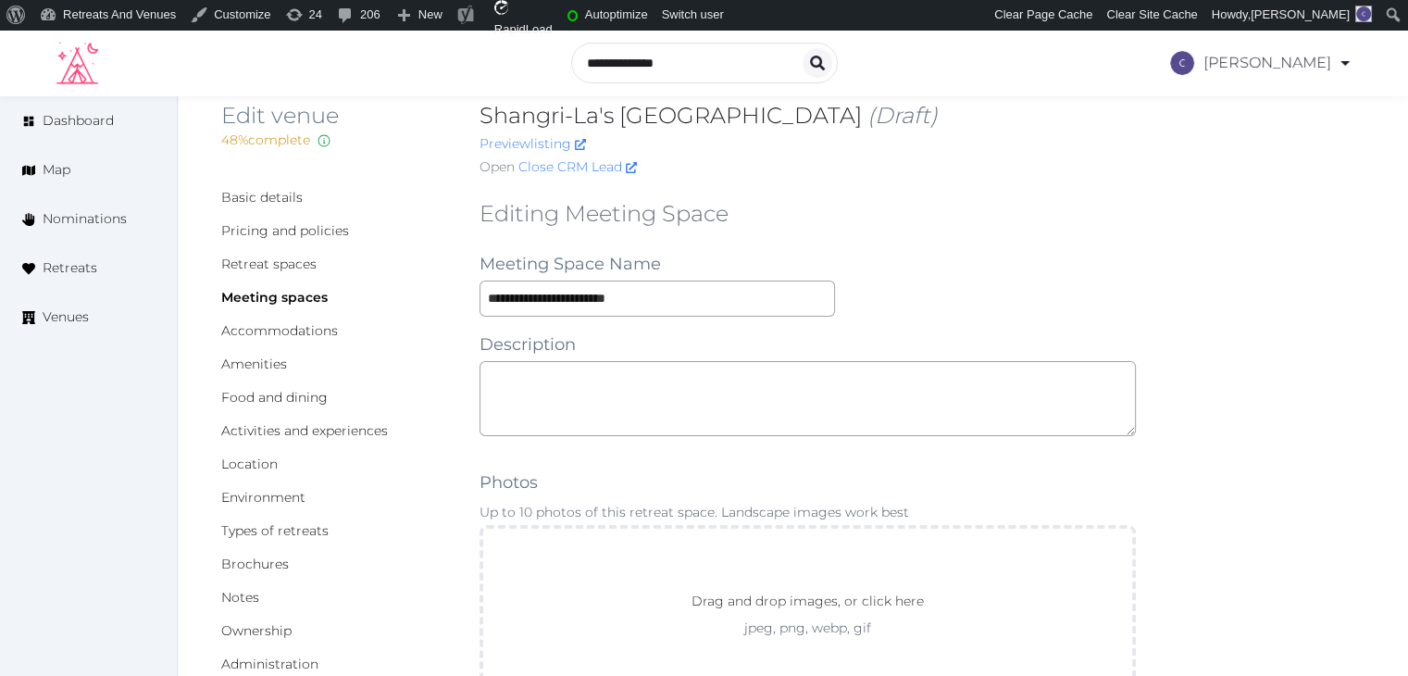
scroll to position [0, 0]
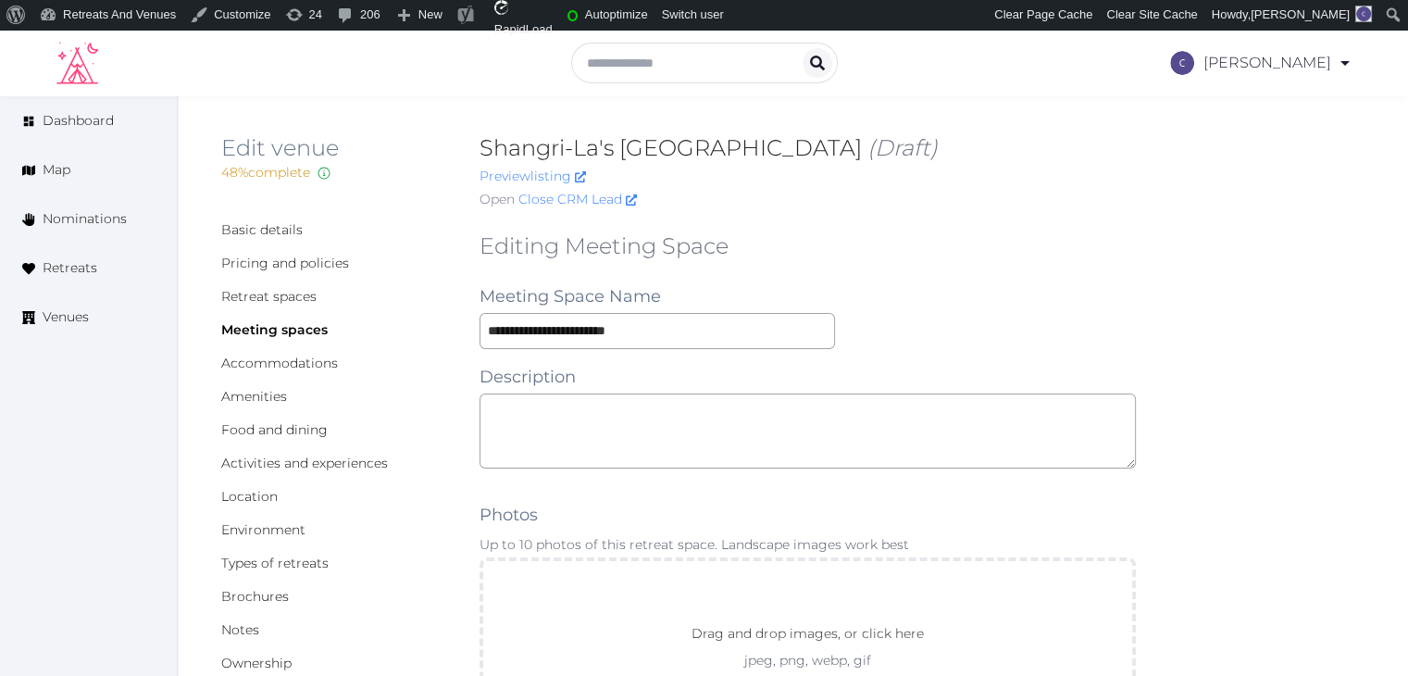
drag, startPoint x: 481, startPoint y: 153, endPoint x: 822, endPoint y: 138, distance: 340.9
click at [822, 138] on h2 "Shangri-La's Fijian Resort & Spa (Draft)" at bounding box center [807, 148] width 656 height 30
copy h2 "Shangri-La's [GEOGRAPHIC_DATA]"
click at [673, 316] on input "**********" at bounding box center [656, 331] width 355 height 36
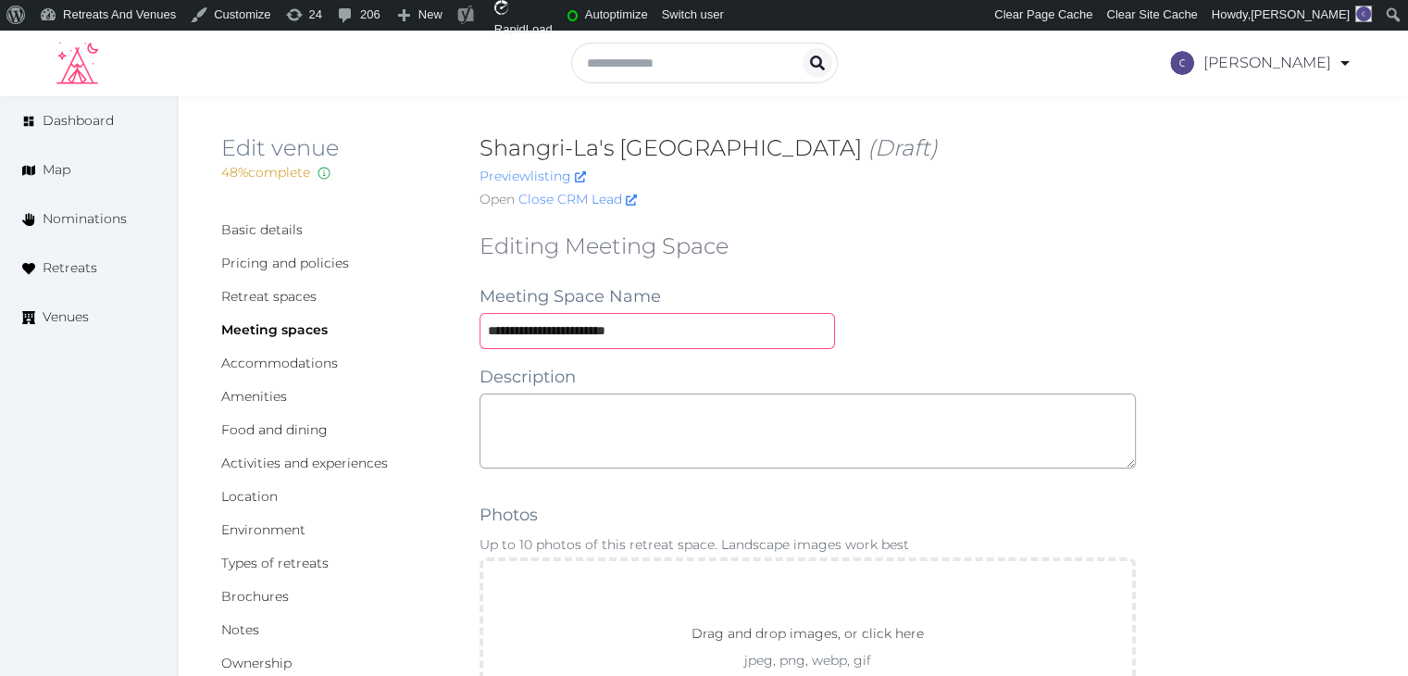
click at [673, 316] on input "**********" at bounding box center [656, 331] width 355 height 36
click at [882, 449] on textarea at bounding box center [807, 430] width 656 height 75
paste textarea "**********"
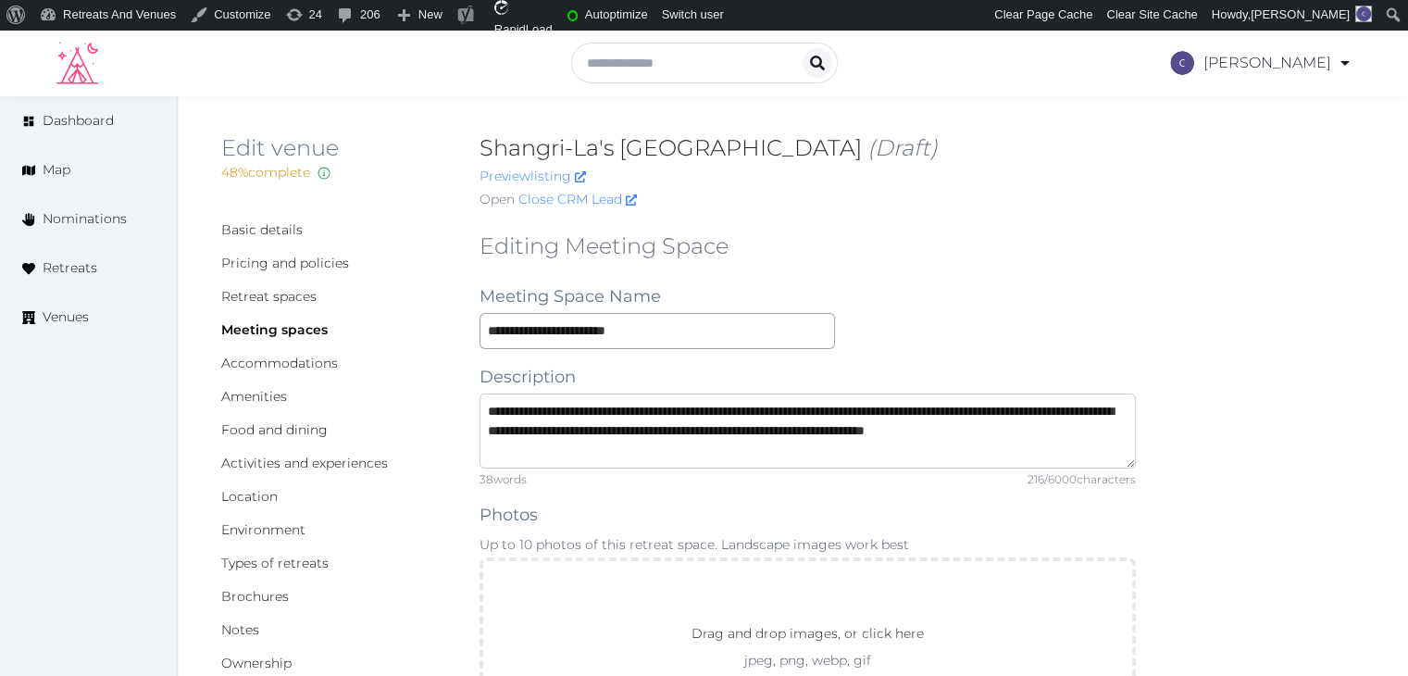
drag, startPoint x: 491, startPoint y: 414, endPoint x: 468, endPoint y: 412, distance: 23.2
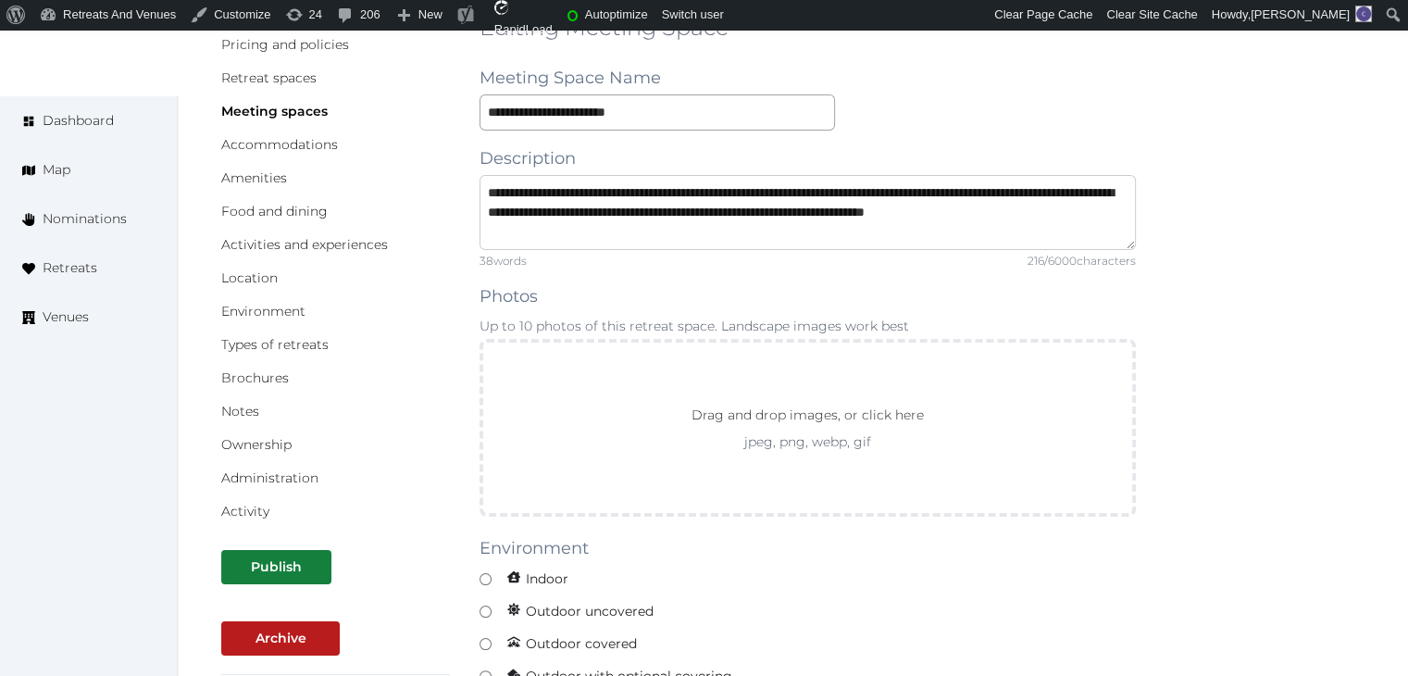
scroll to position [370, 0]
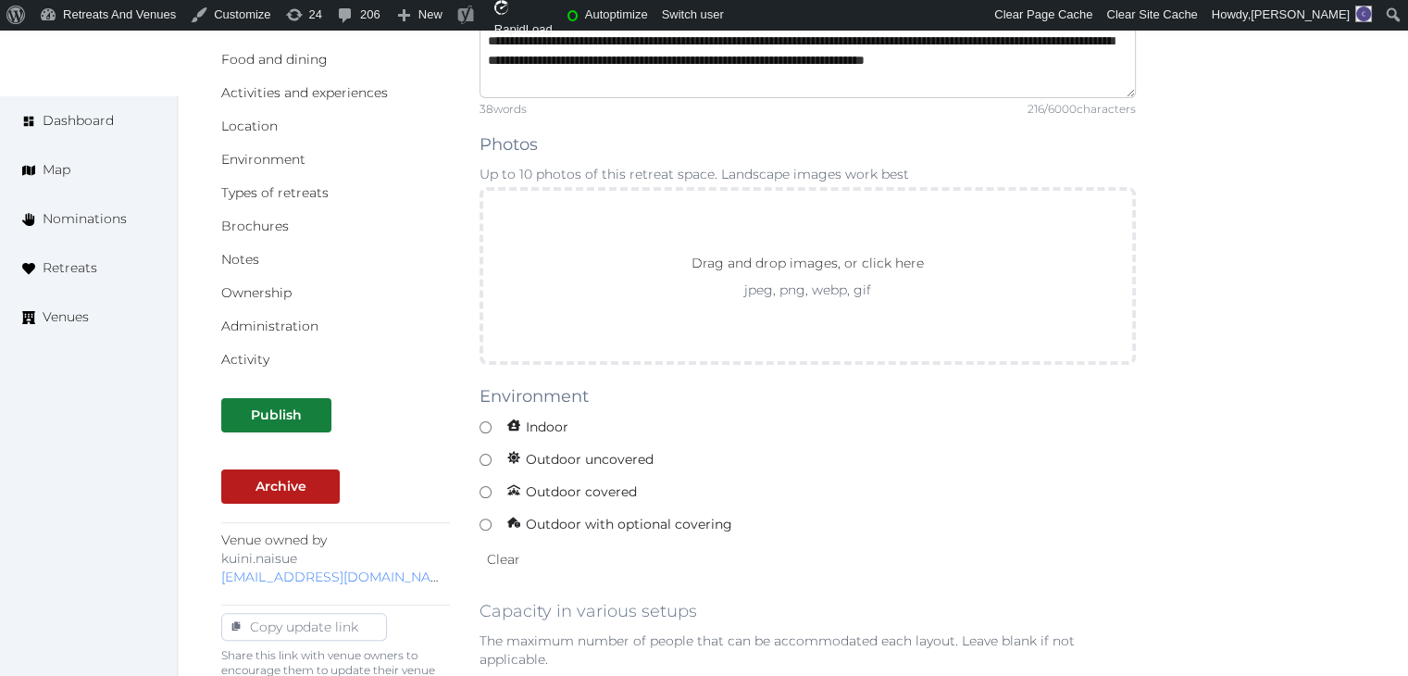
type textarea "**********"
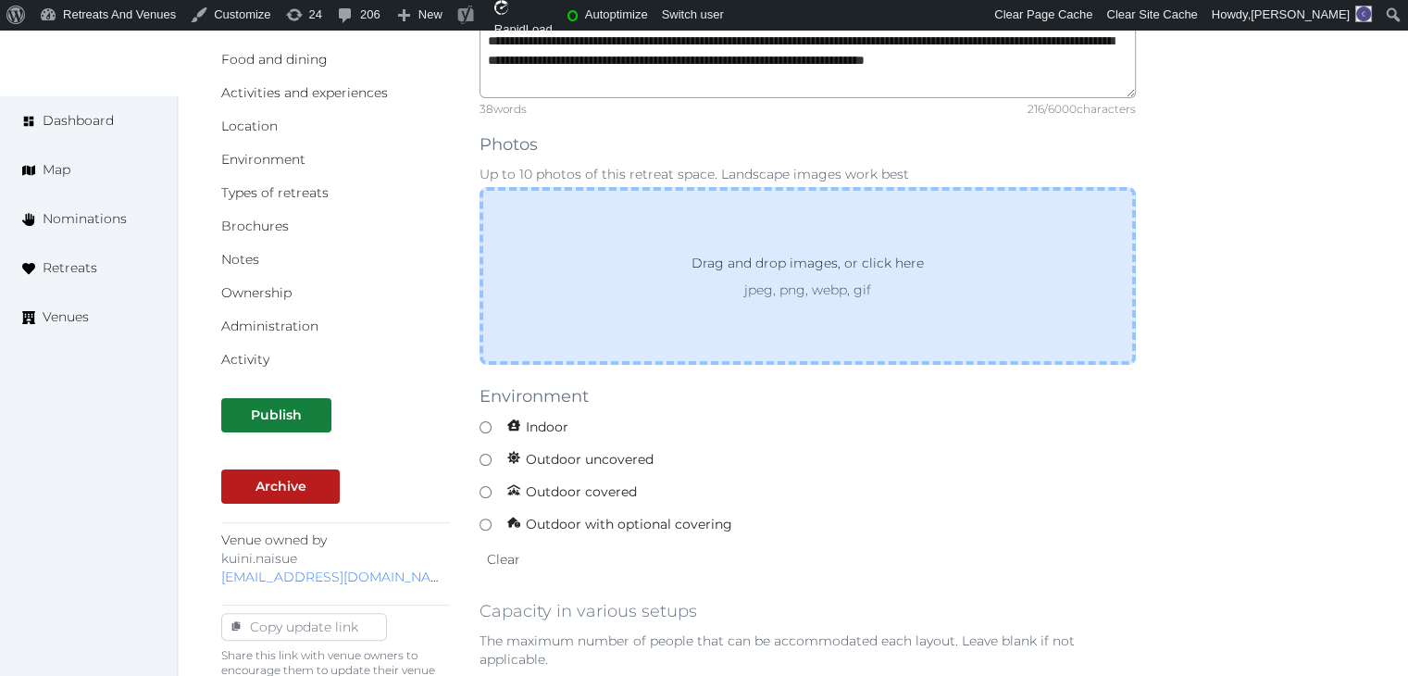
click at [751, 288] on p "jpeg, png, webp, gif" at bounding box center [807, 289] width 299 height 19
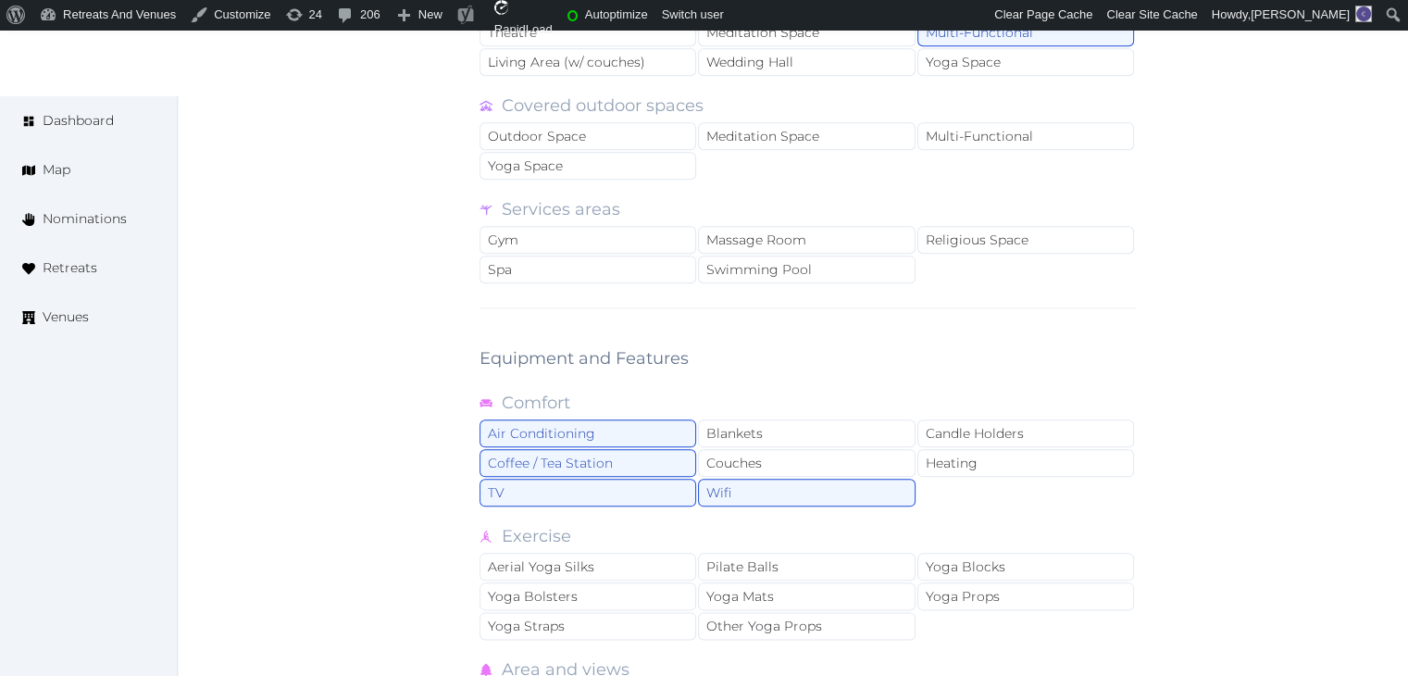
scroll to position [2314, 0]
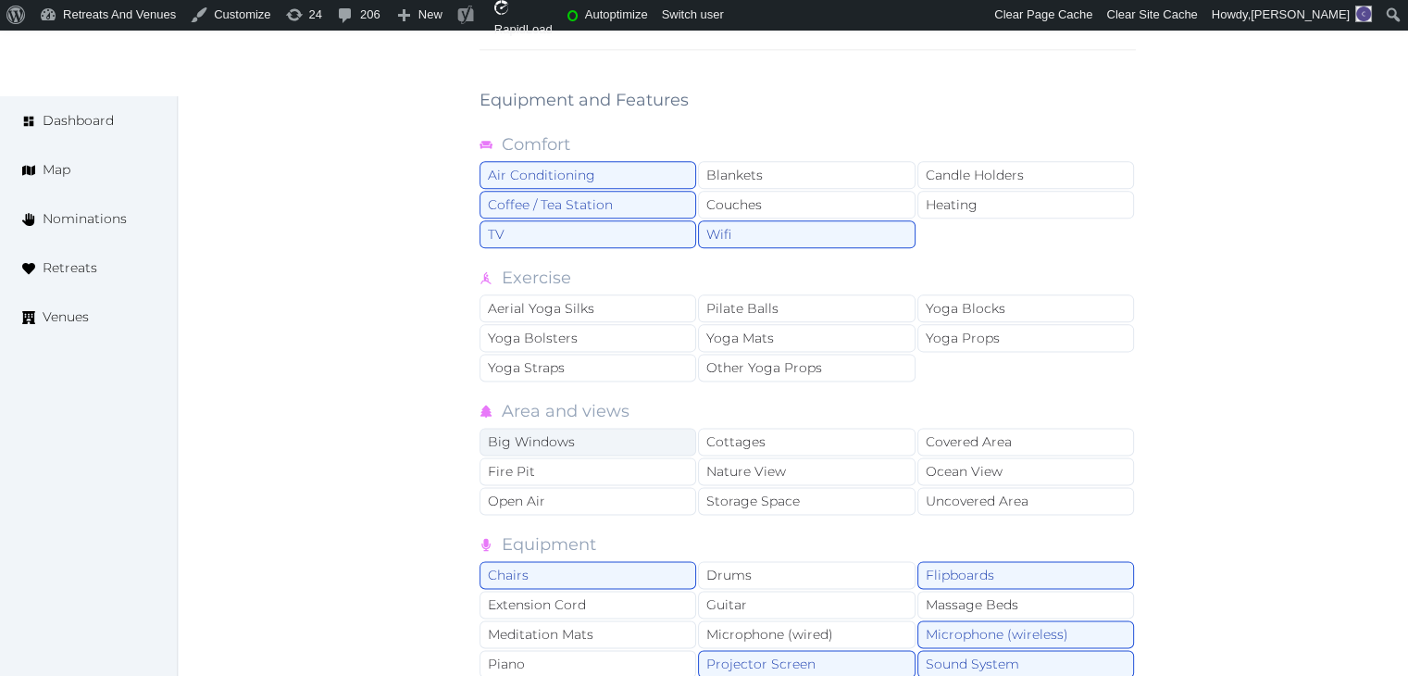
click at [568, 429] on div "Big Windows" at bounding box center [587, 442] width 217 height 28
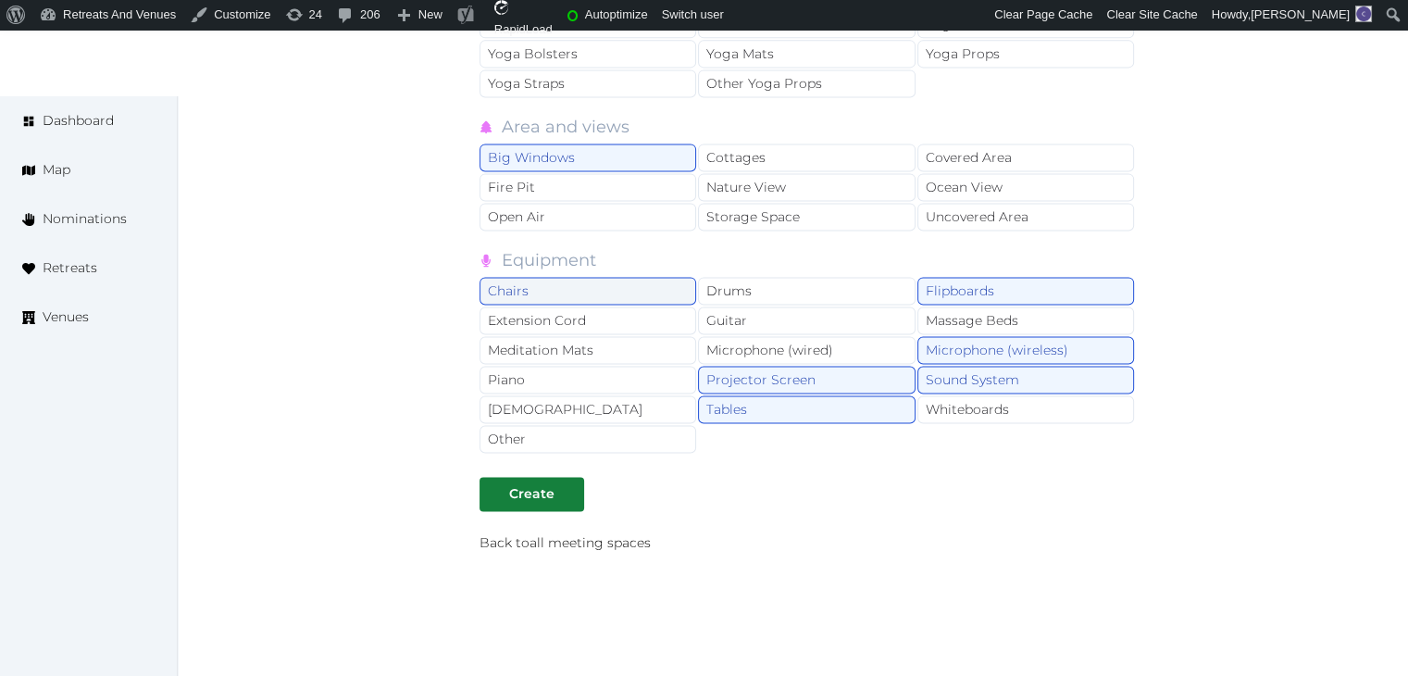
scroll to position [2668, 0]
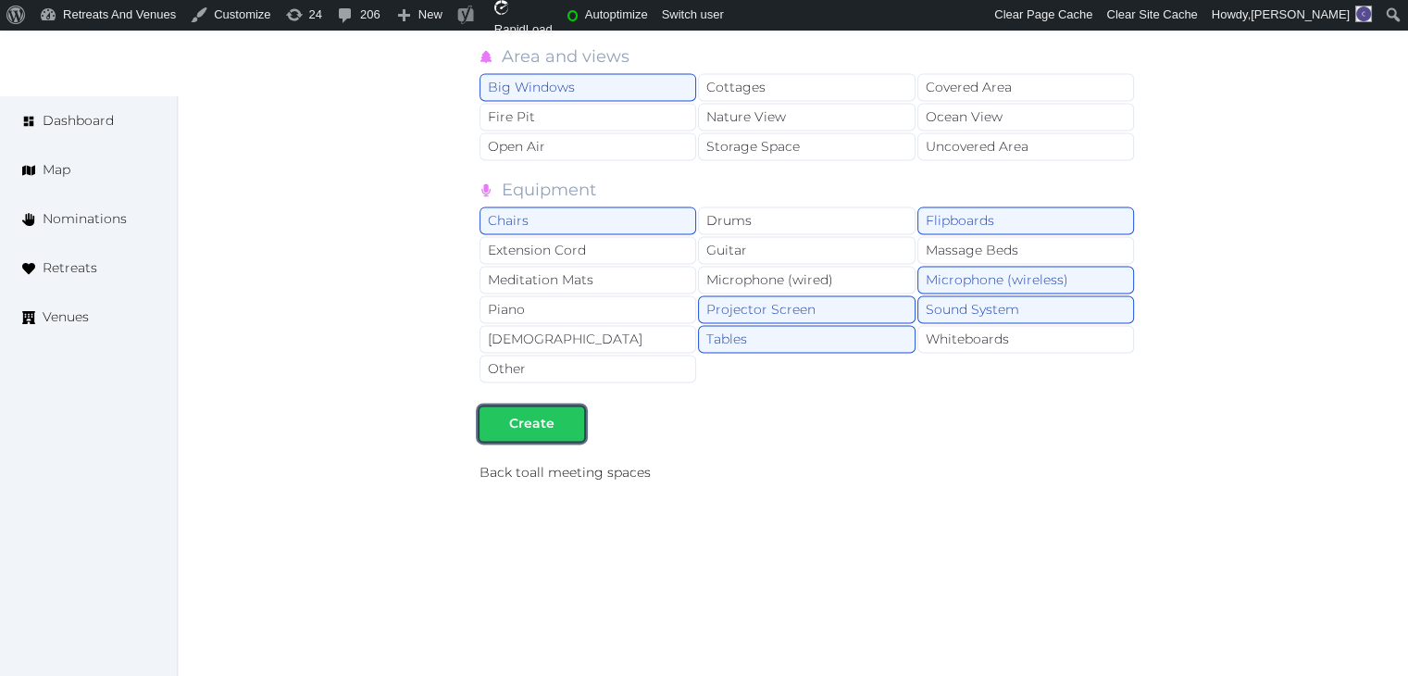
click at [553, 414] on div "Create" at bounding box center [531, 423] width 97 height 19
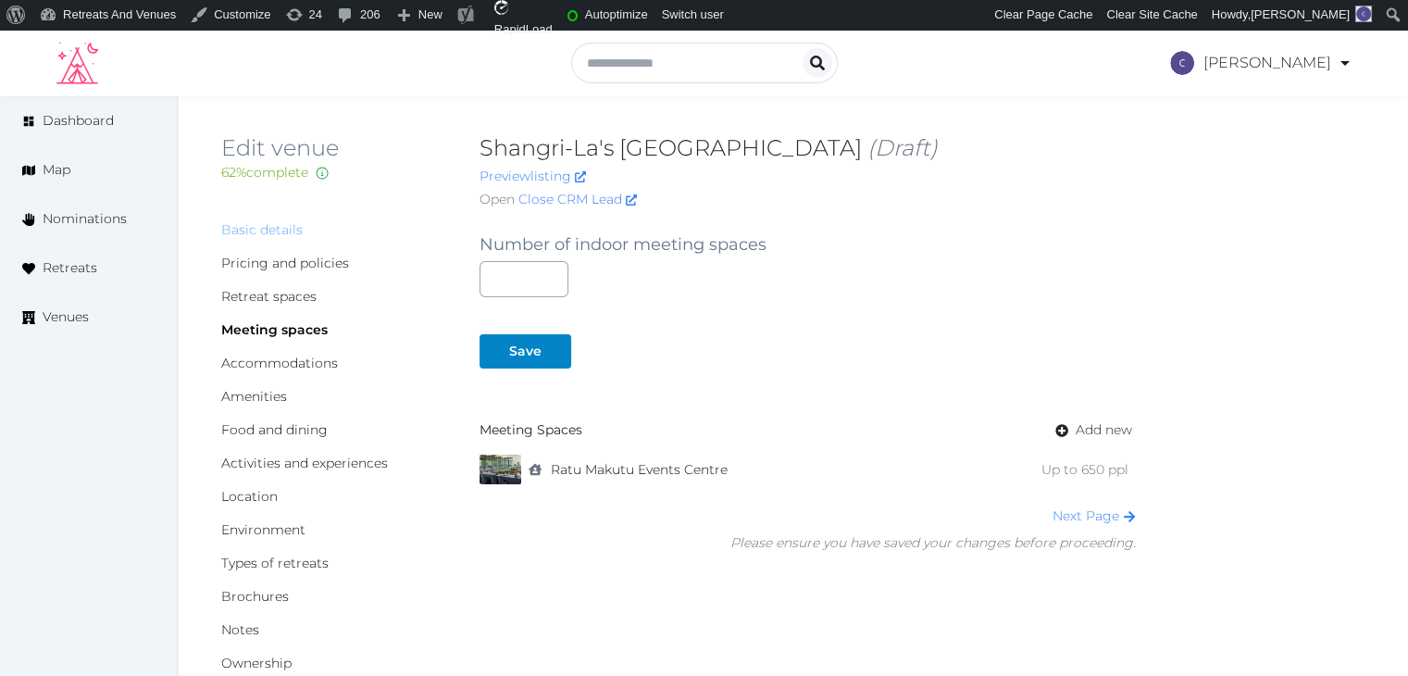
click at [282, 230] on link "Basic details" at bounding box center [261, 229] width 81 height 17
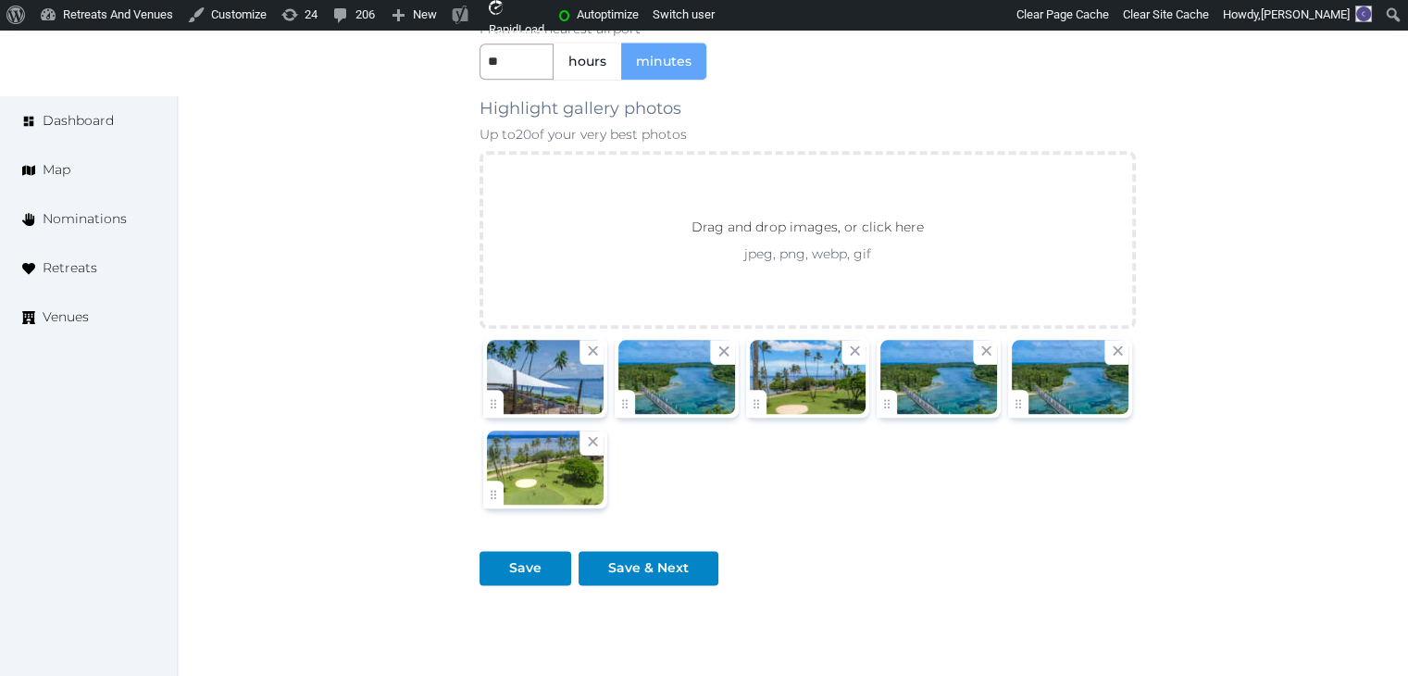
scroll to position [2217, 0]
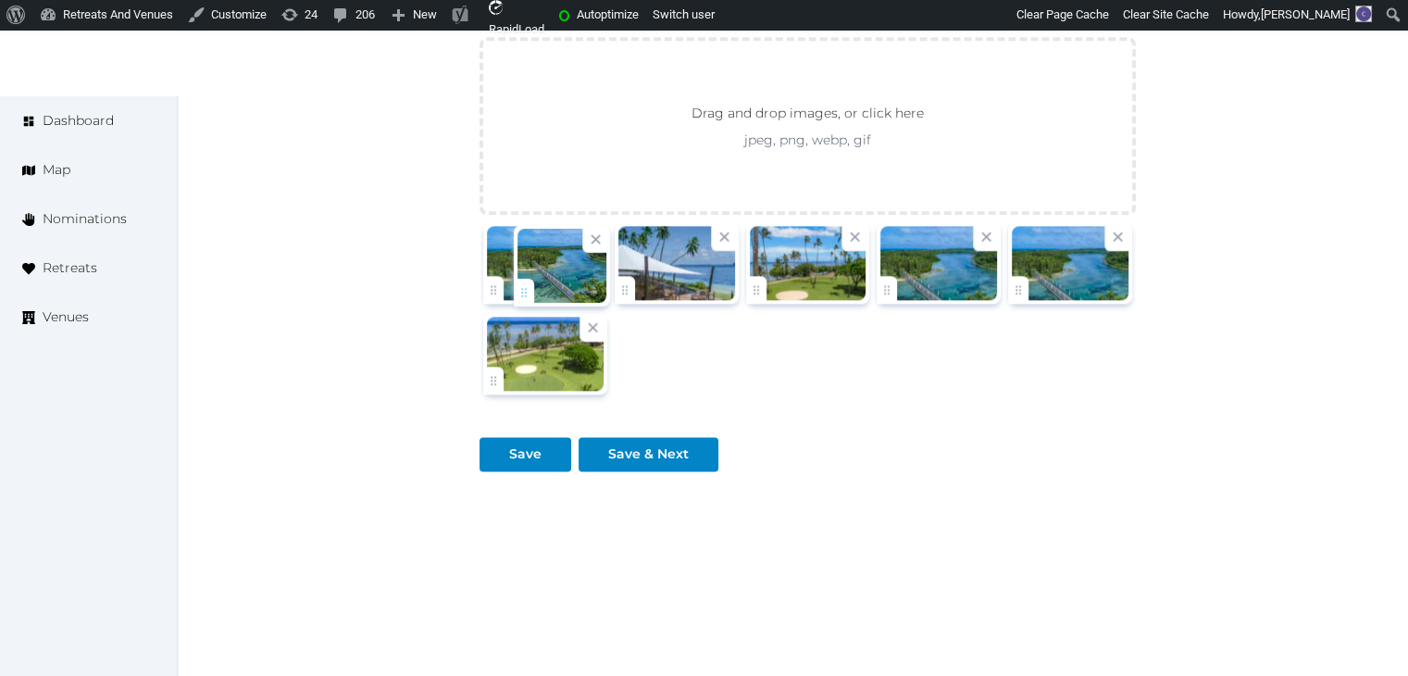
drag, startPoint x: 628, startPoint y: 290, endPoint x: 528, endPoint y: 295, distance: 101.0
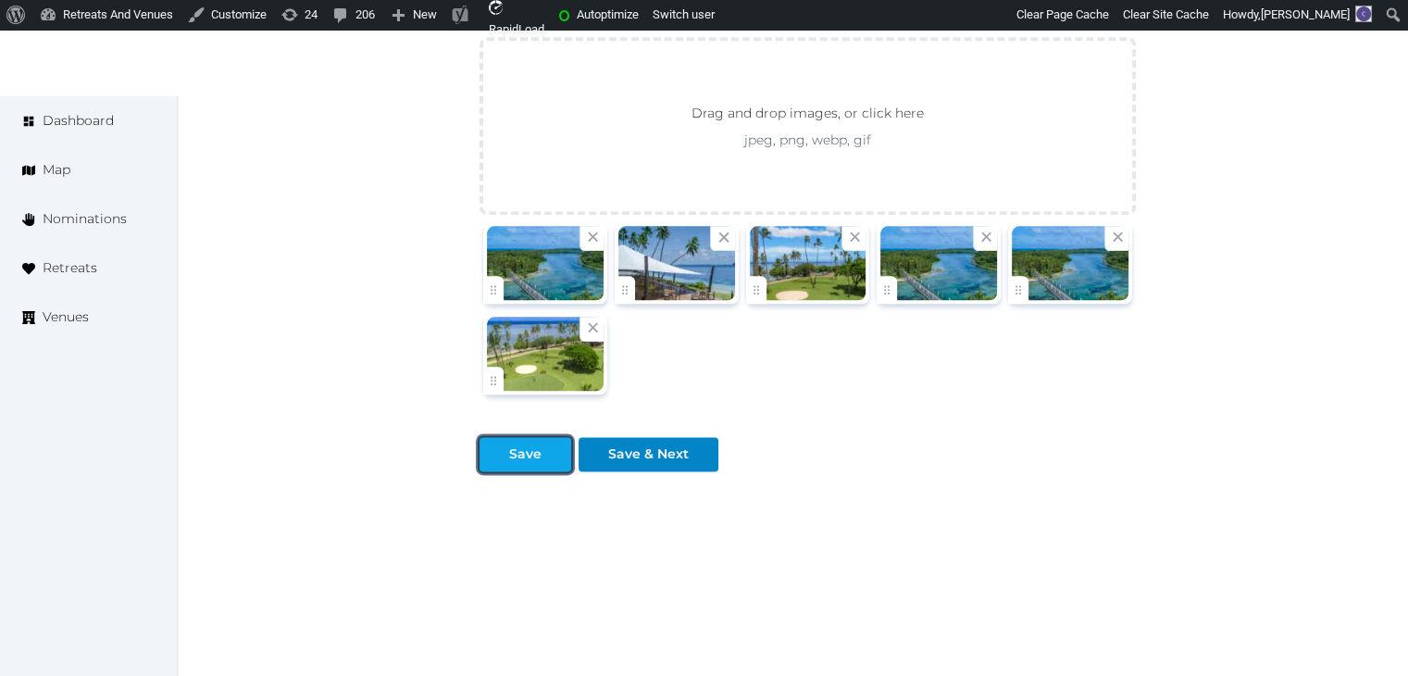
click at [510, 464] on button "Save" at bounding box center [525, 454] width 92 height 34
click at [518, 453] on div "Save" at bounding box center [525, 453] width 32 height 19
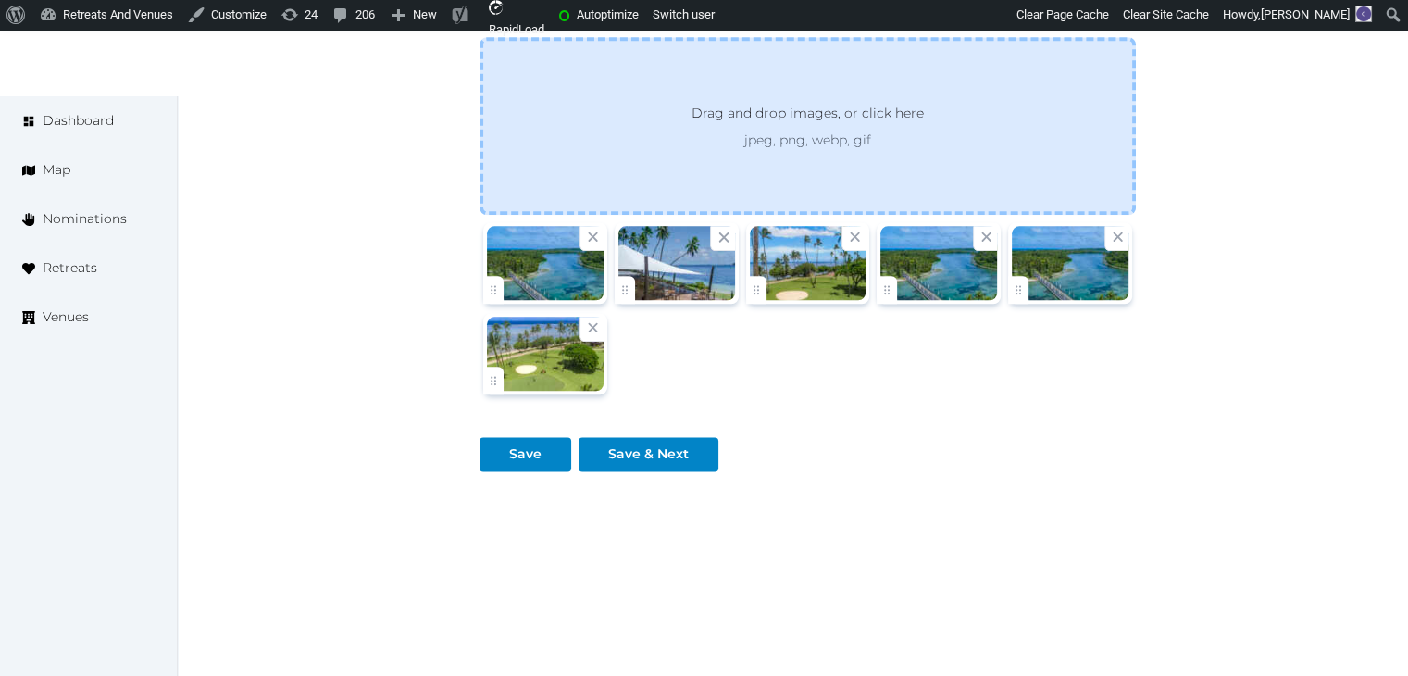
click at [720, 132] on p "jpeg, png, webp, gif" at bounding box center [807, 139] width 299 height 19
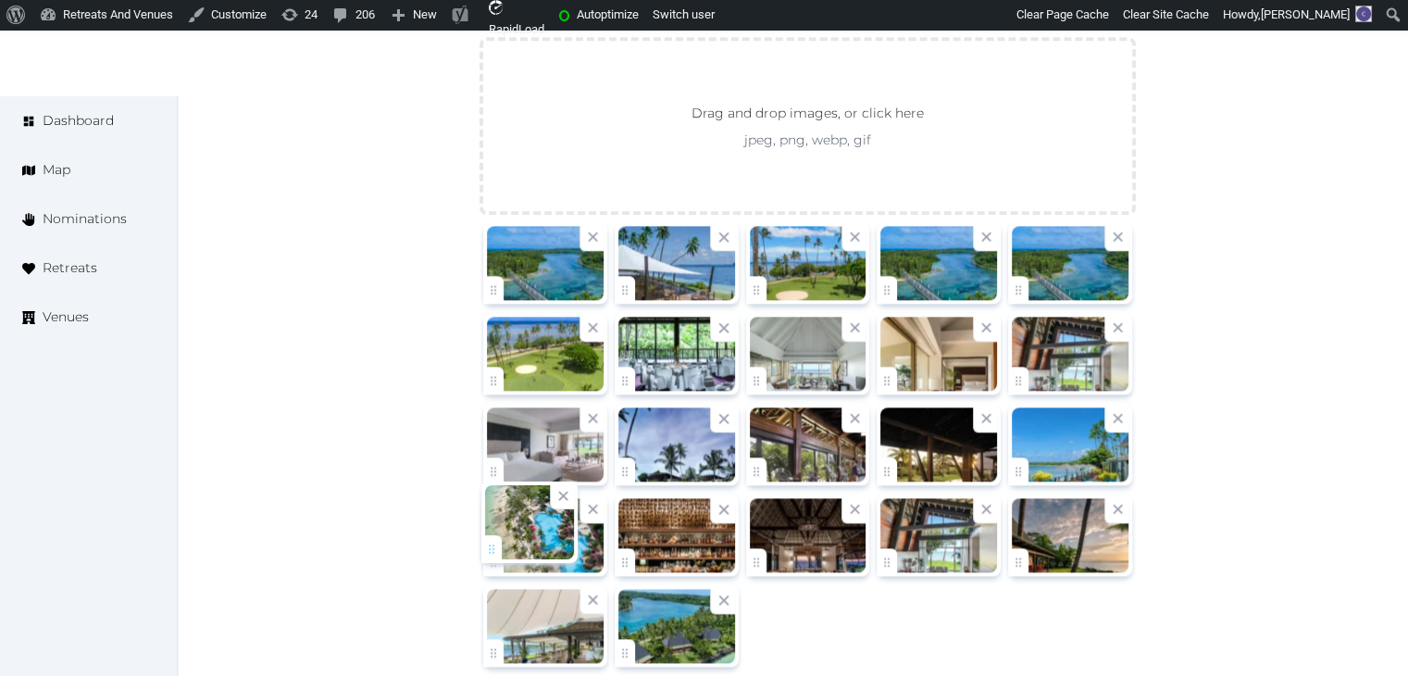
scroll to position [2218, 0]
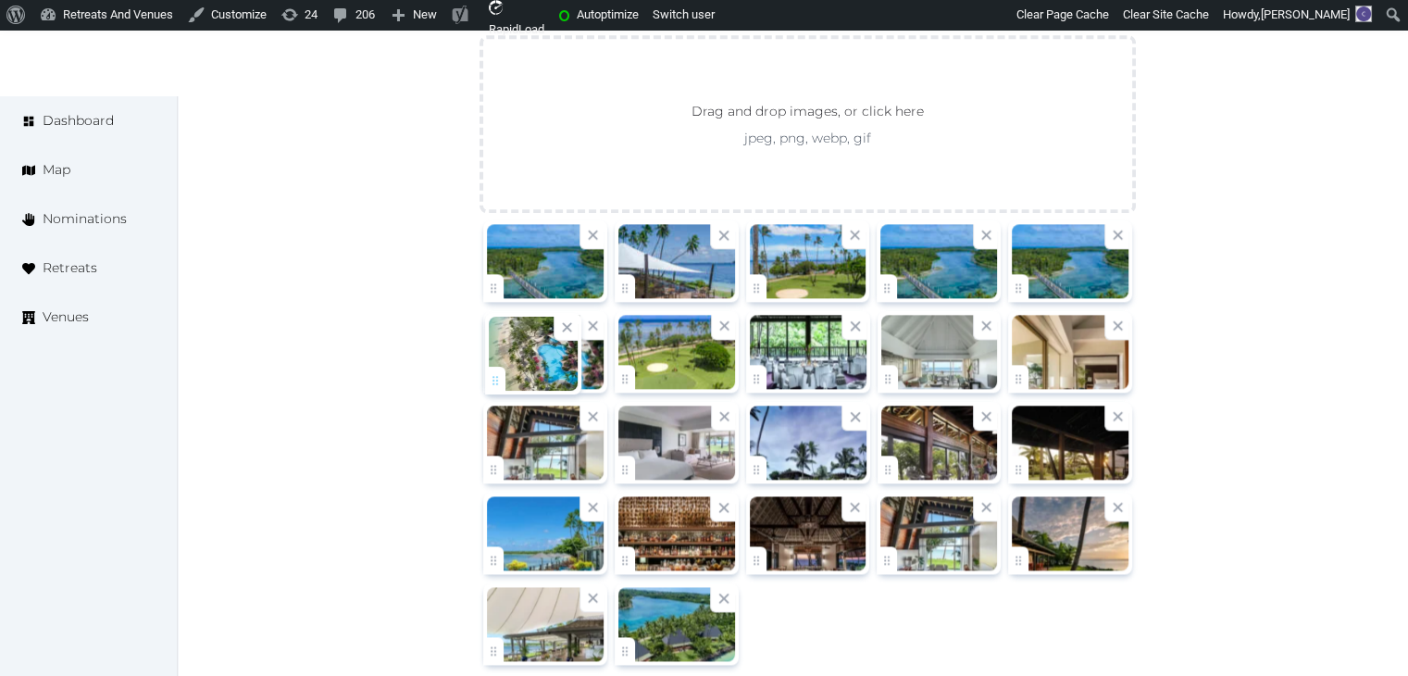
drag, startPoint x: 488, startPoint y: 553, endPoint x: 490, endPoint y: 373, distance: 179.6
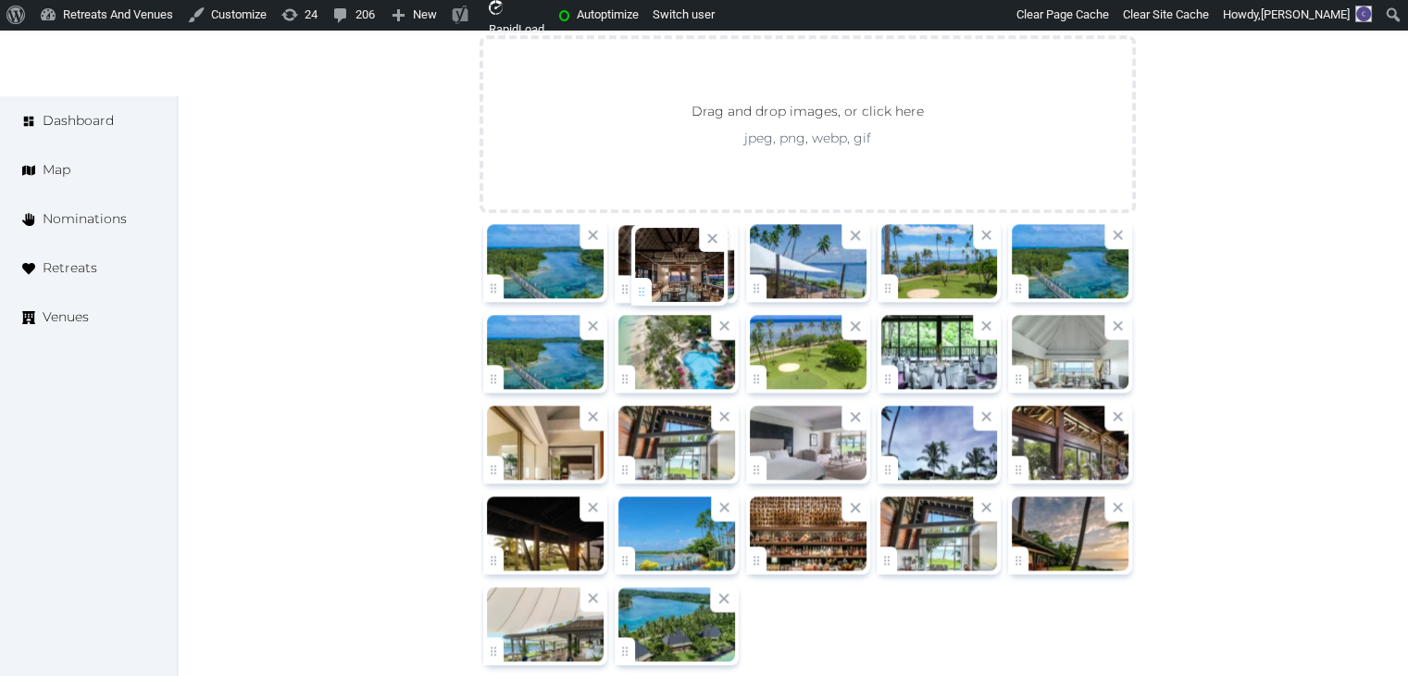
drag, startPoint x: 770, startPoint y: 557, endPoint x: 656, endPoint y: 290, distance: 290.7
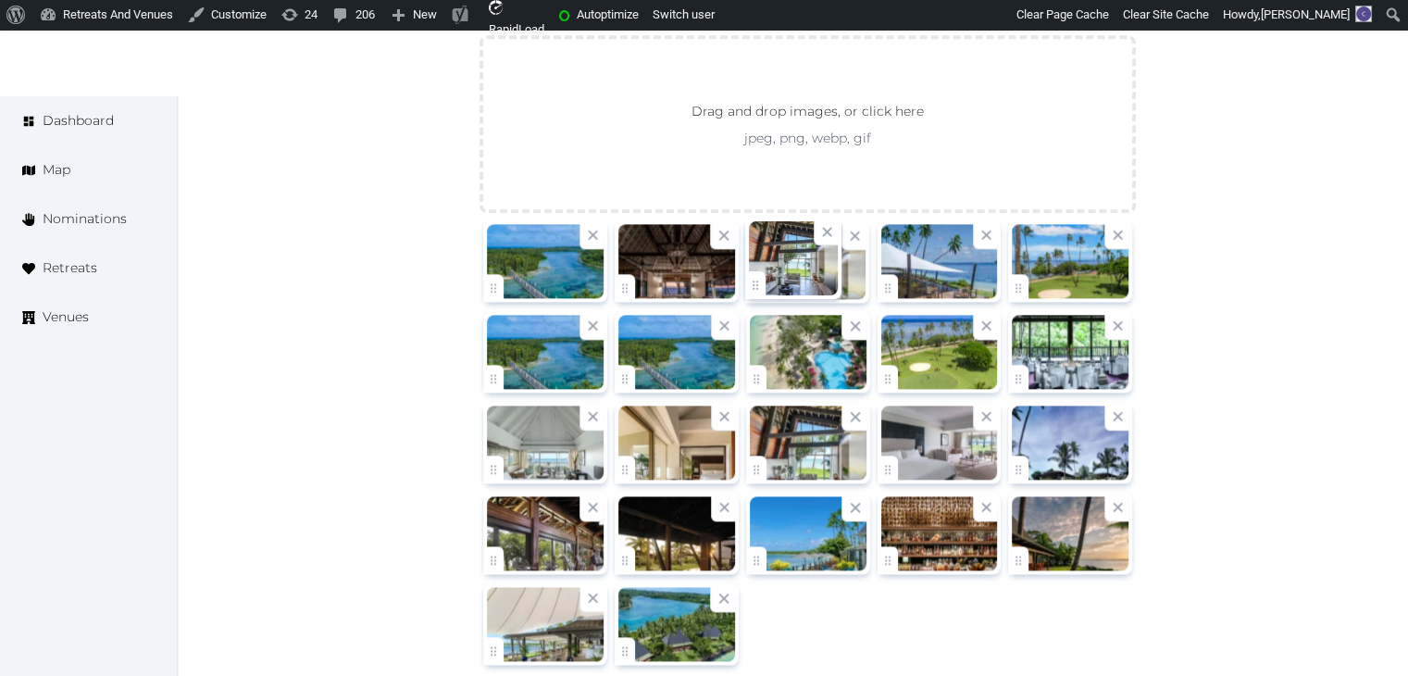
drag, startPoint x: 894, startPoint y: 545, endPoint x: 820, endPoint y: 297, distance: 258.8
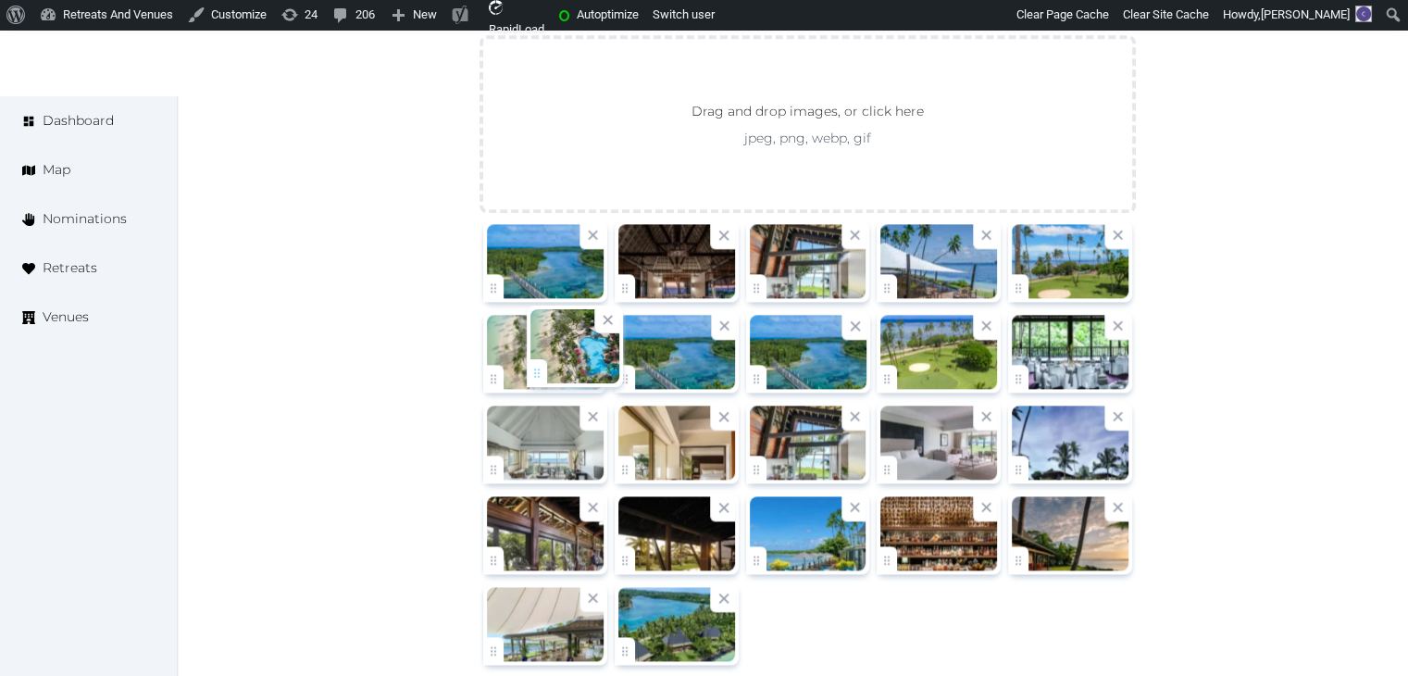
drag, startPoint x: 764, startPoint y: 370, endPoint x: 529, endPoint y: 379, distance: 234.3
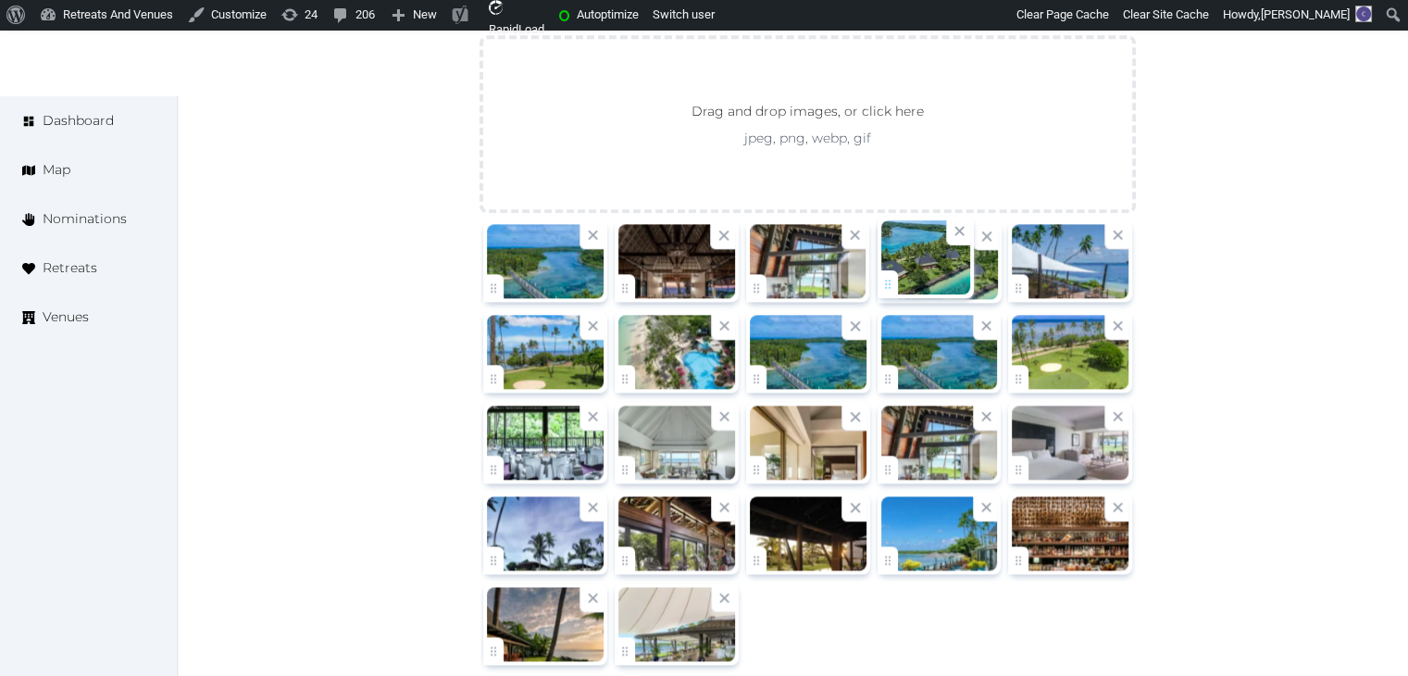
drag, startPoint x: 636, startPoint y: 641, endPoint x: 909, endPoint y: 288, distance: 446.7
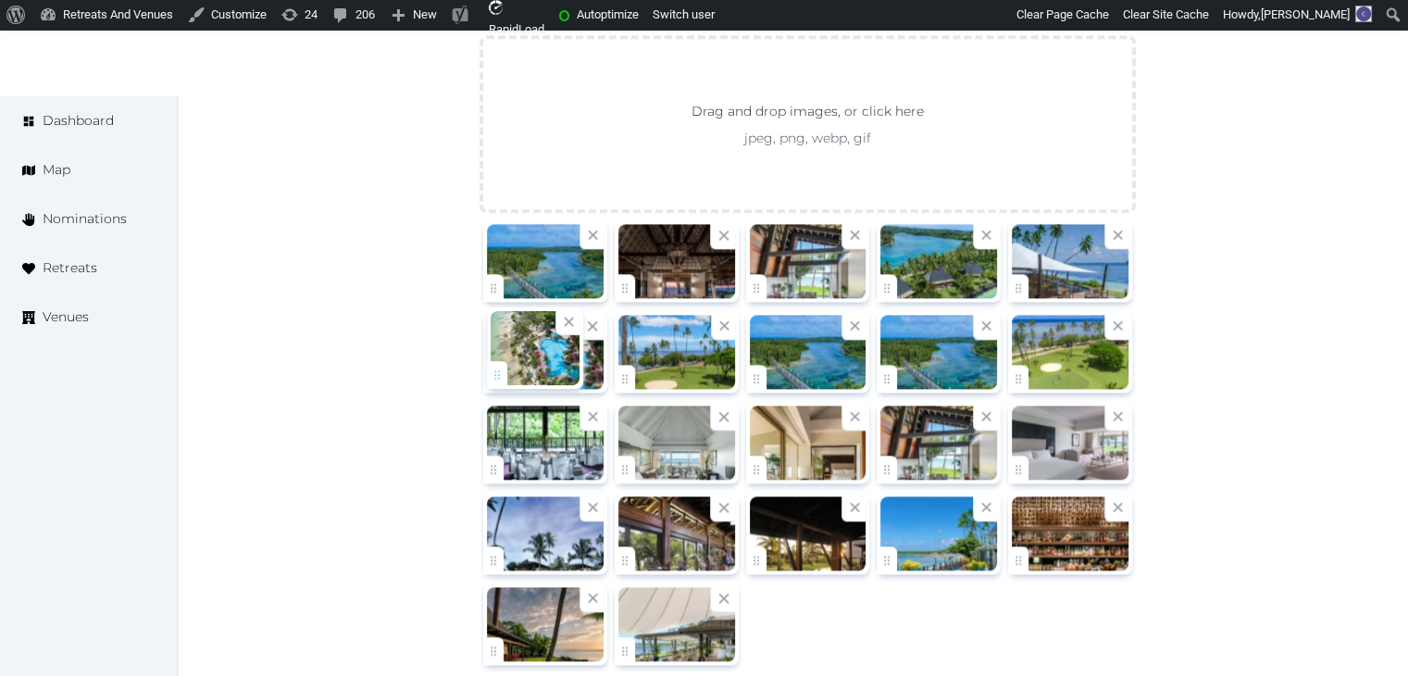
drag, startPoint x: 609, startPoint y: 371, endPoint x: 500, endPoint y: 371, distance: 109.2
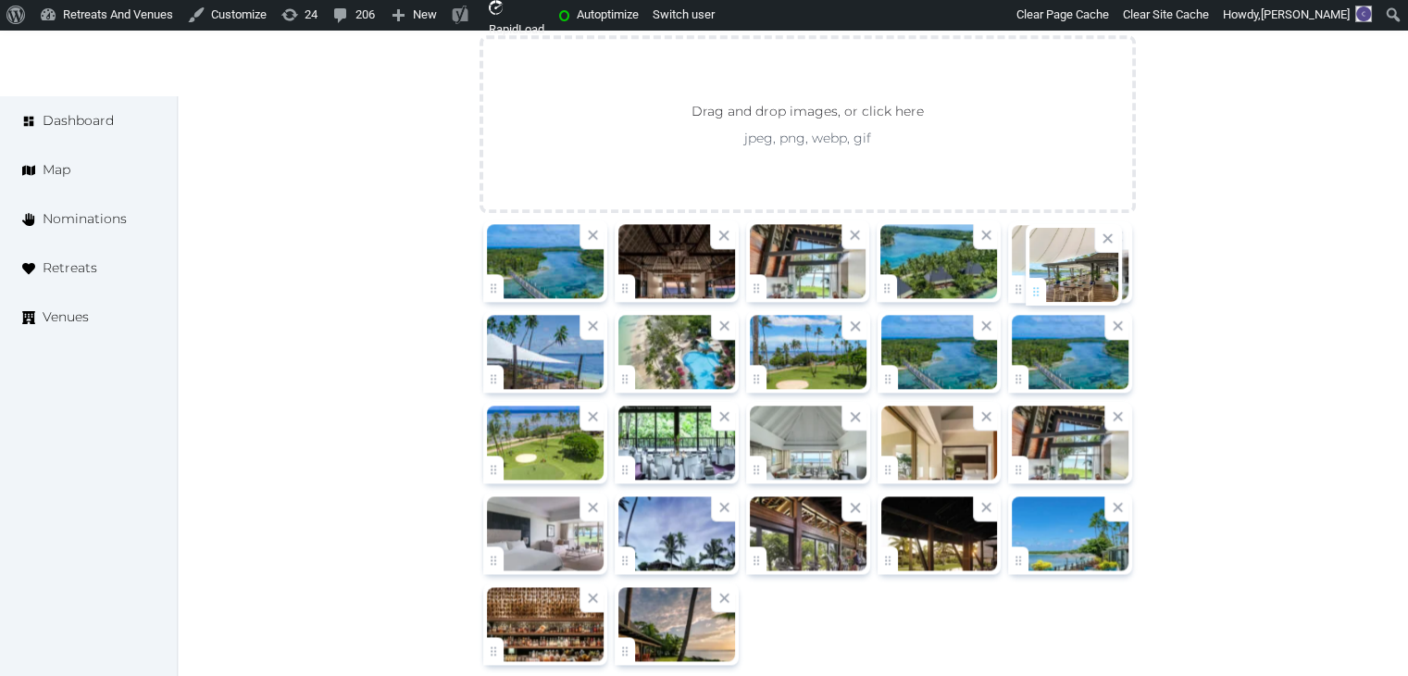
drag, startPoint x: 625, startPoint y: 651, endPoint x: 1036, endPoint y: 296, distance: 542.7
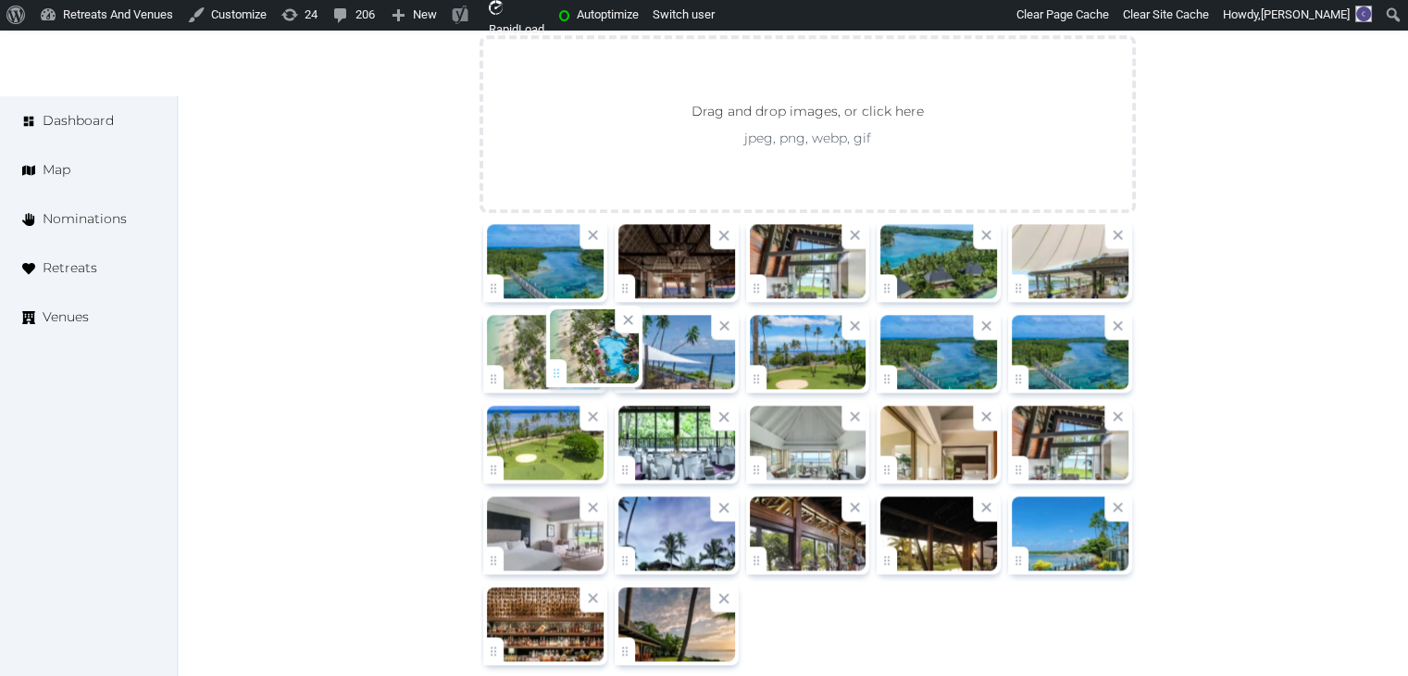
drag, startPoint x: 633, startPoint y: 374, endPoint x: 550, endPoint y: 385, distance: 84.0
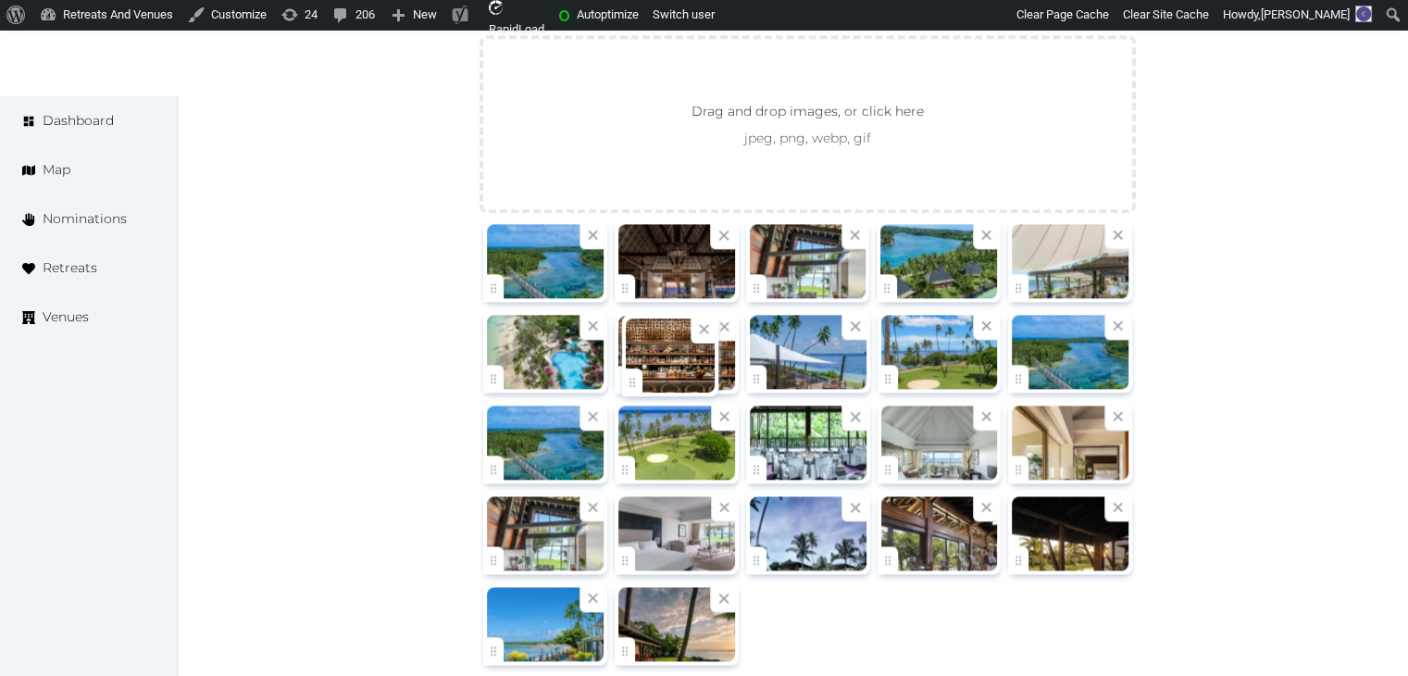
drag, startPoint x: 488, startPoint y: 649, endPoint x: 646, endPoint y: 416, distance: 281.1
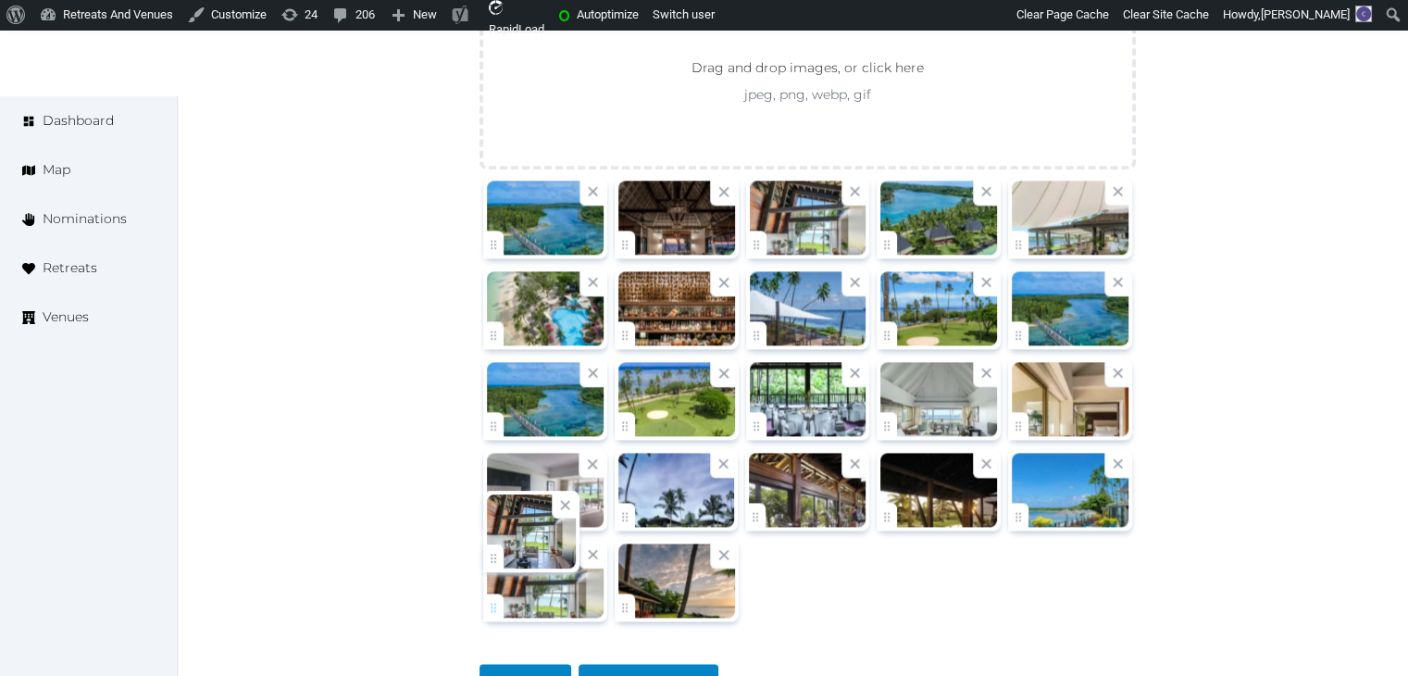
scroll to position [2292, 0]
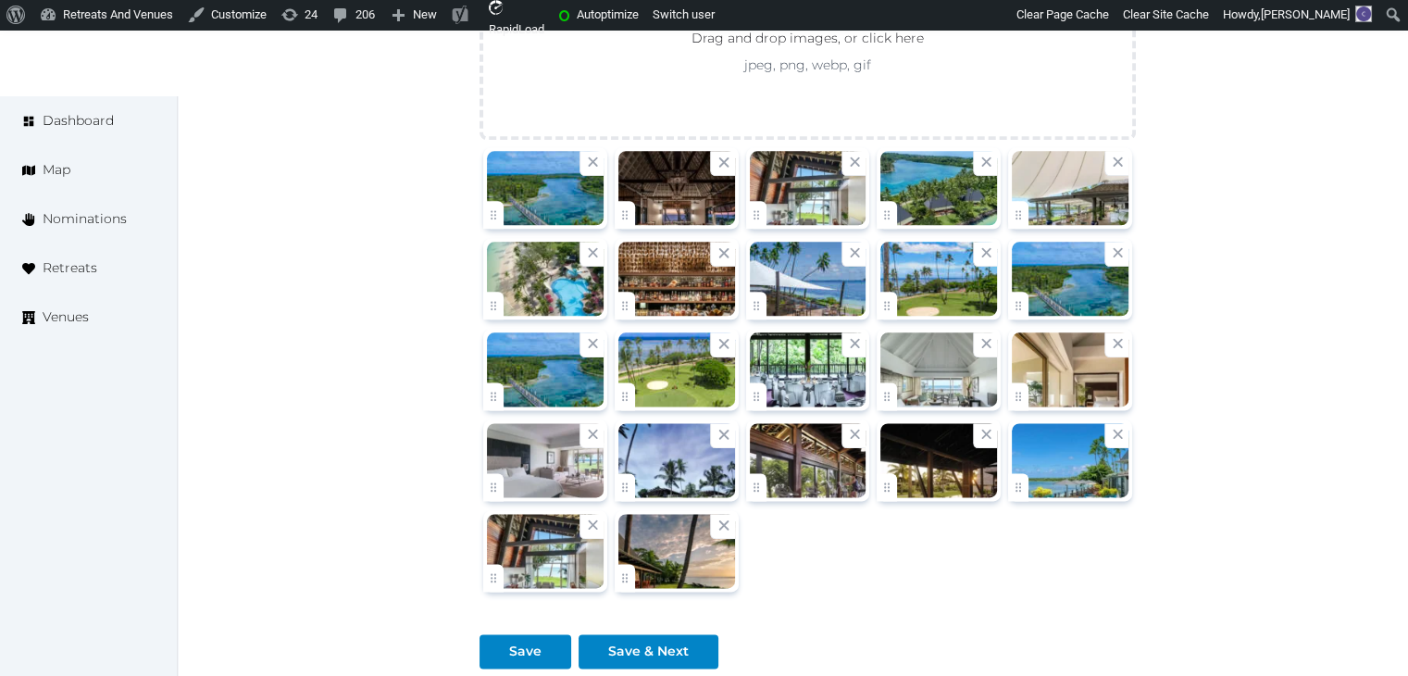
drag, startPoint x: 592, startPoint y: 522, endPoint x: 596, endPoint y: 542, distance: 20.7
click at [592, 524] on icon at bounding box center [593, 524] width 18 height 18
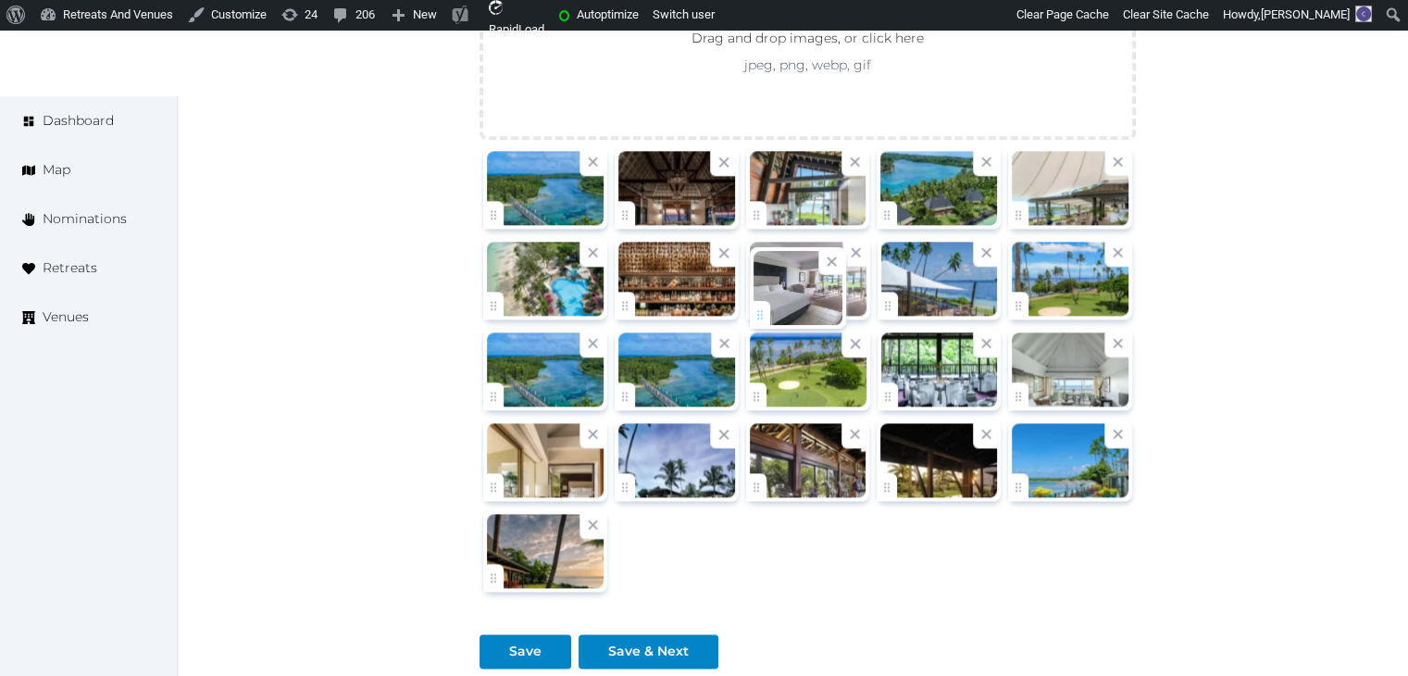
drag, startPoint x: 494, startPoint y: 482, endPoint x: 761, endPoint y: 314, distance: 315.3
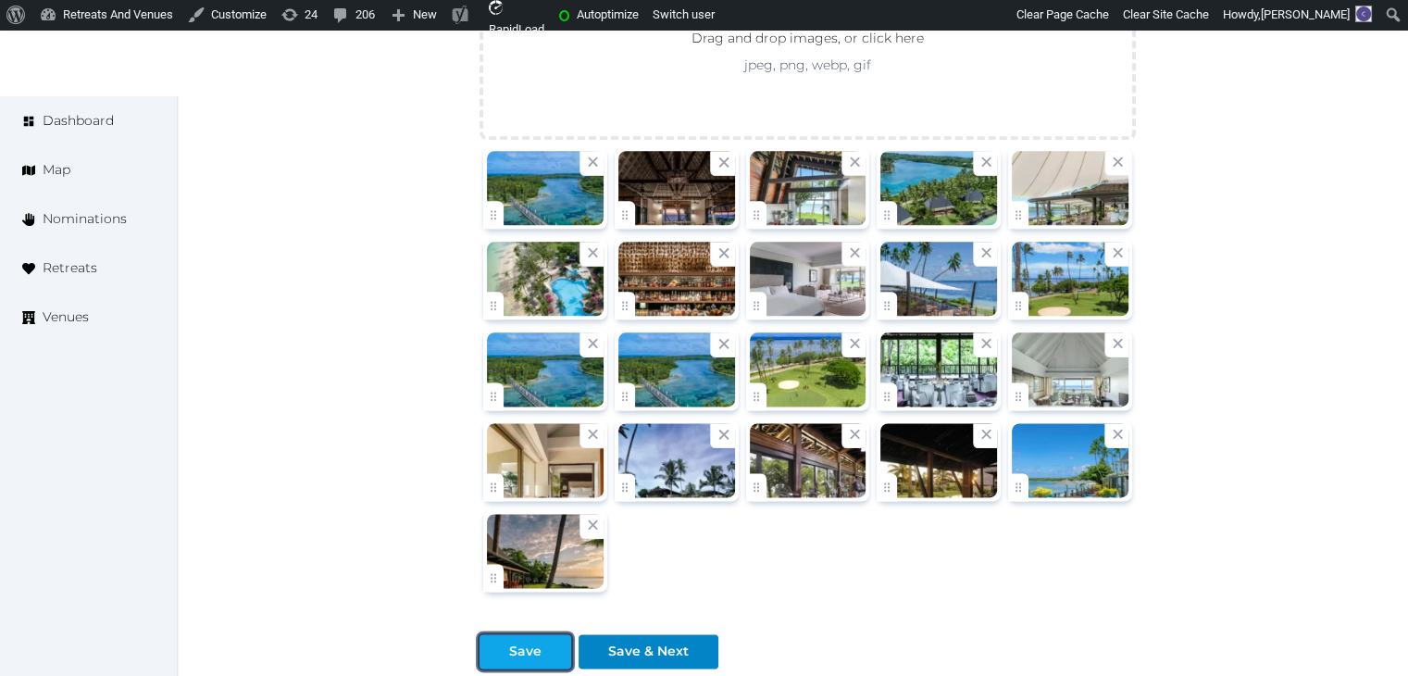
click at [533, 641] on div "Save" at bounding box center [525, 650] width 32 height 19
click at [545, 649] on div at bounding box center [556, 650] width 22 height 19
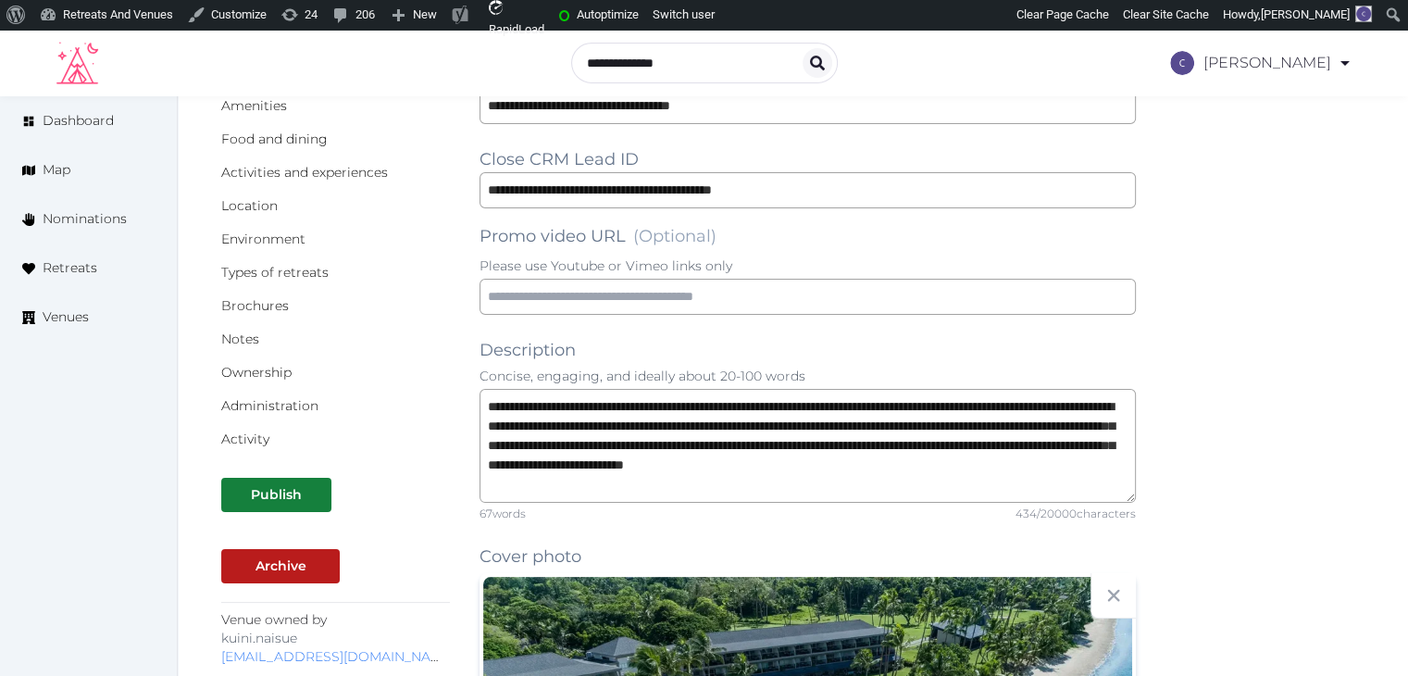
scroll to position [163, 0]
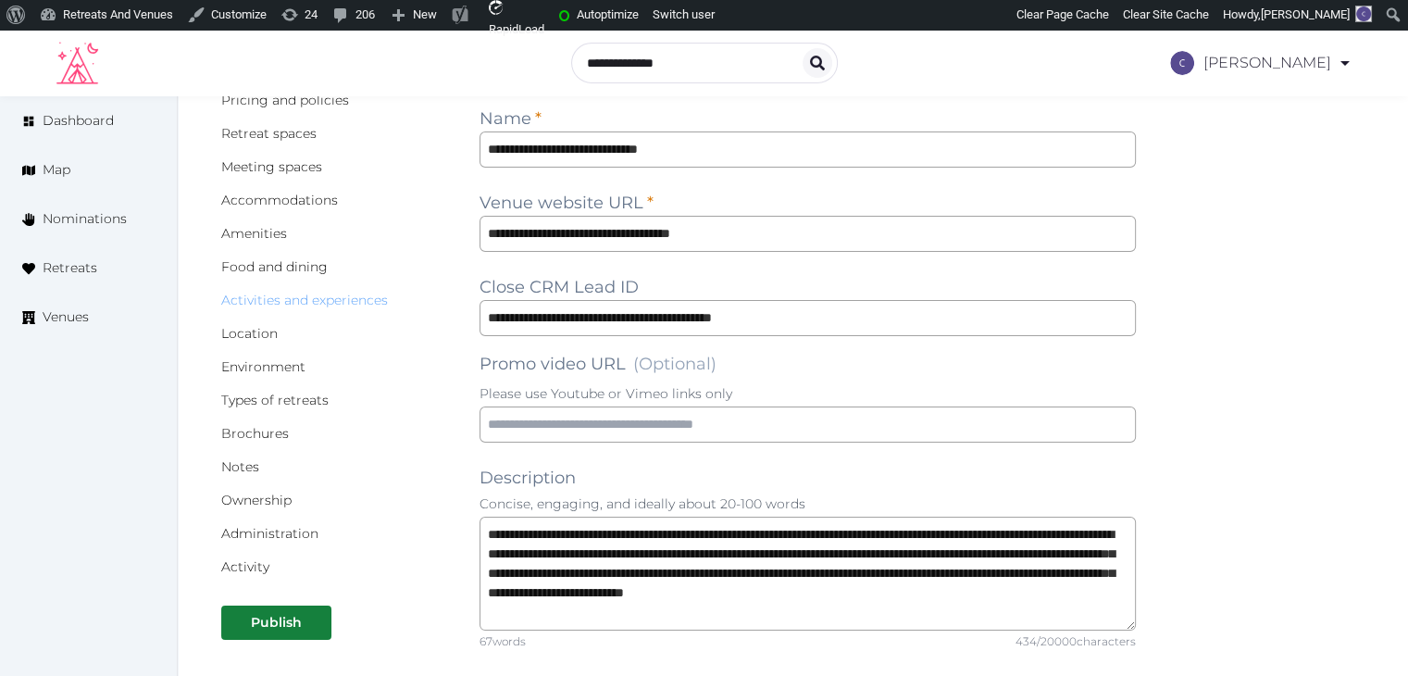
click at [329, 302] on link "Activities and experiences" at bounding box center [304, 300] width 167 height 17
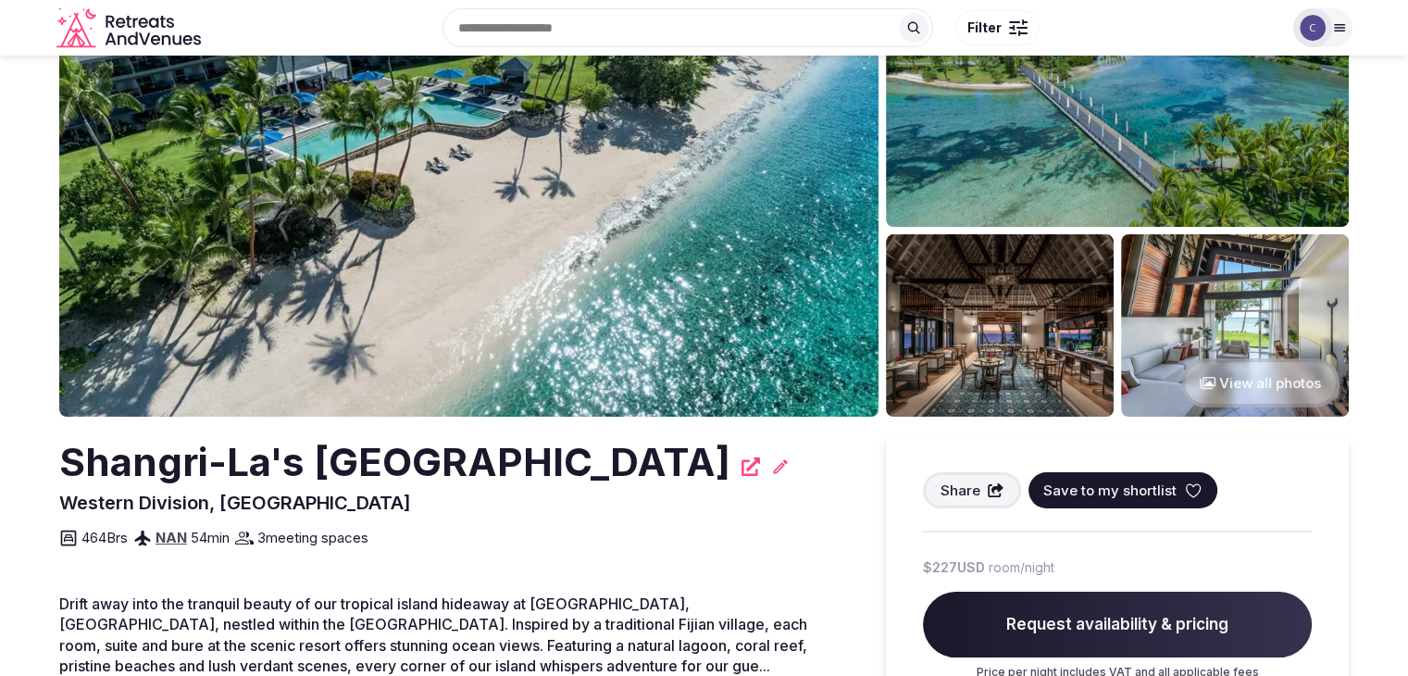
scroll to position [185, 0]
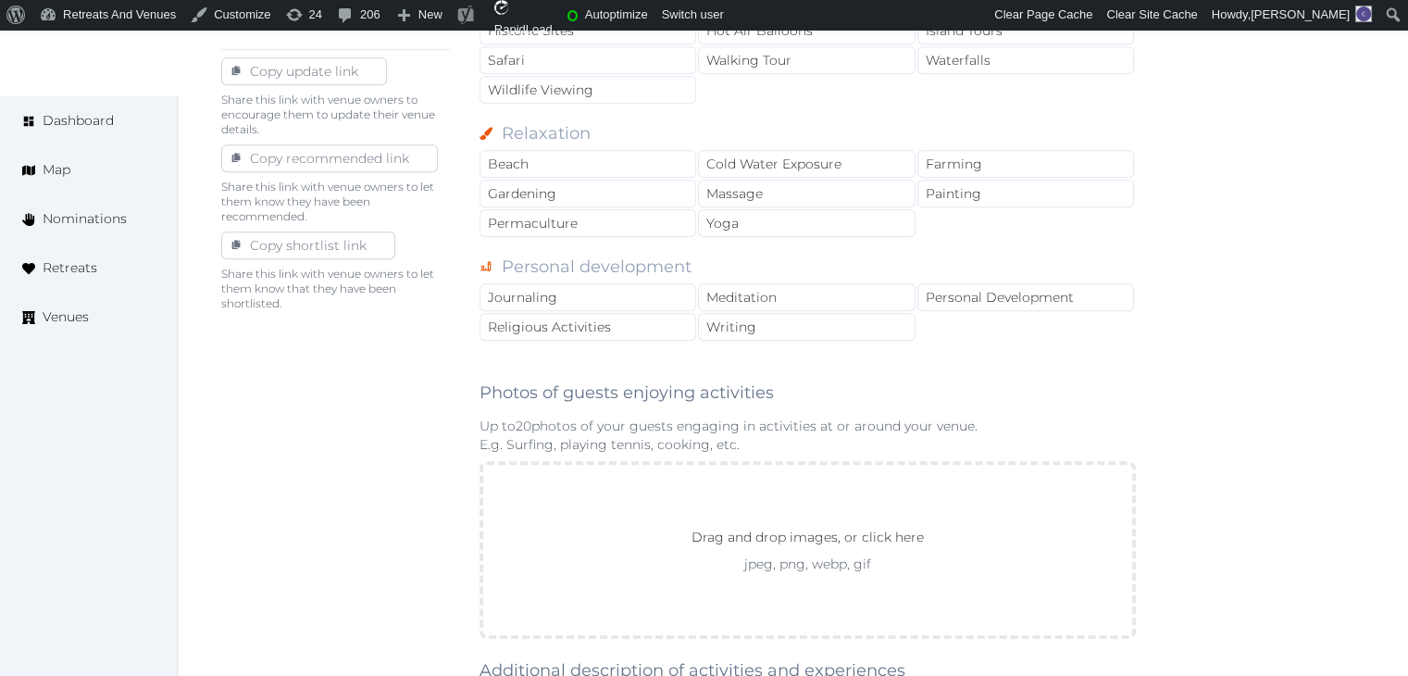
scroll to position [1203, 0]
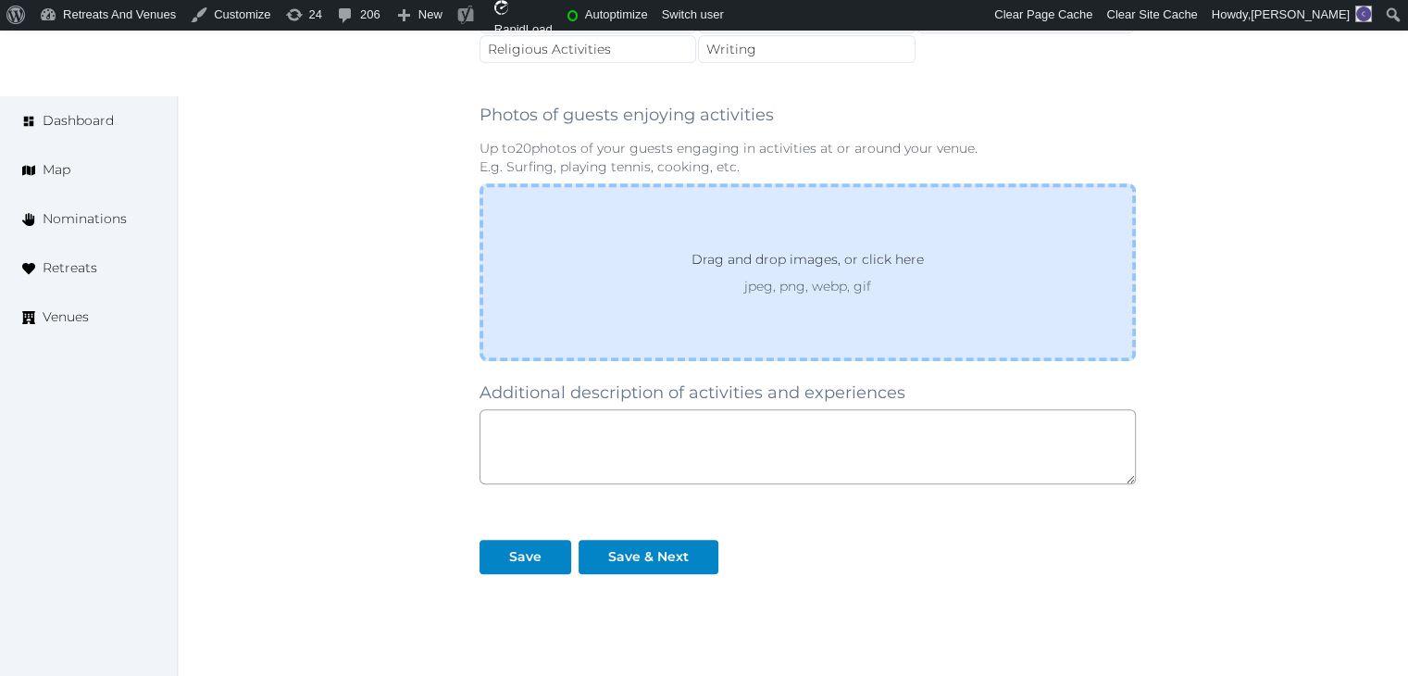
click at [814, 249] on p "Drag and drop images, or click here" at bounding box center [808, 263] width 262 height 28
click at [788, 286] on div "Drag and drop images, or click here jpeg, png, webp, gif" at bounding box center [807, 272] width 656 height 178
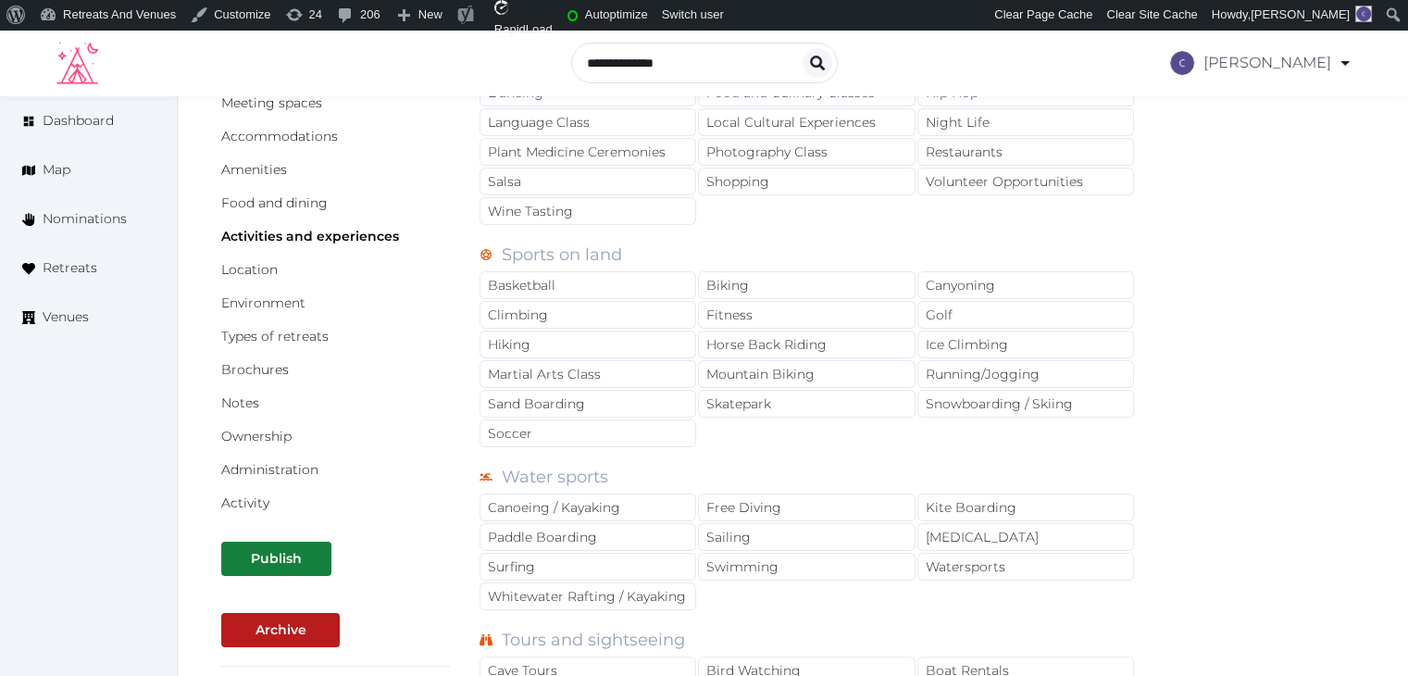
scroll to position [0, 0]
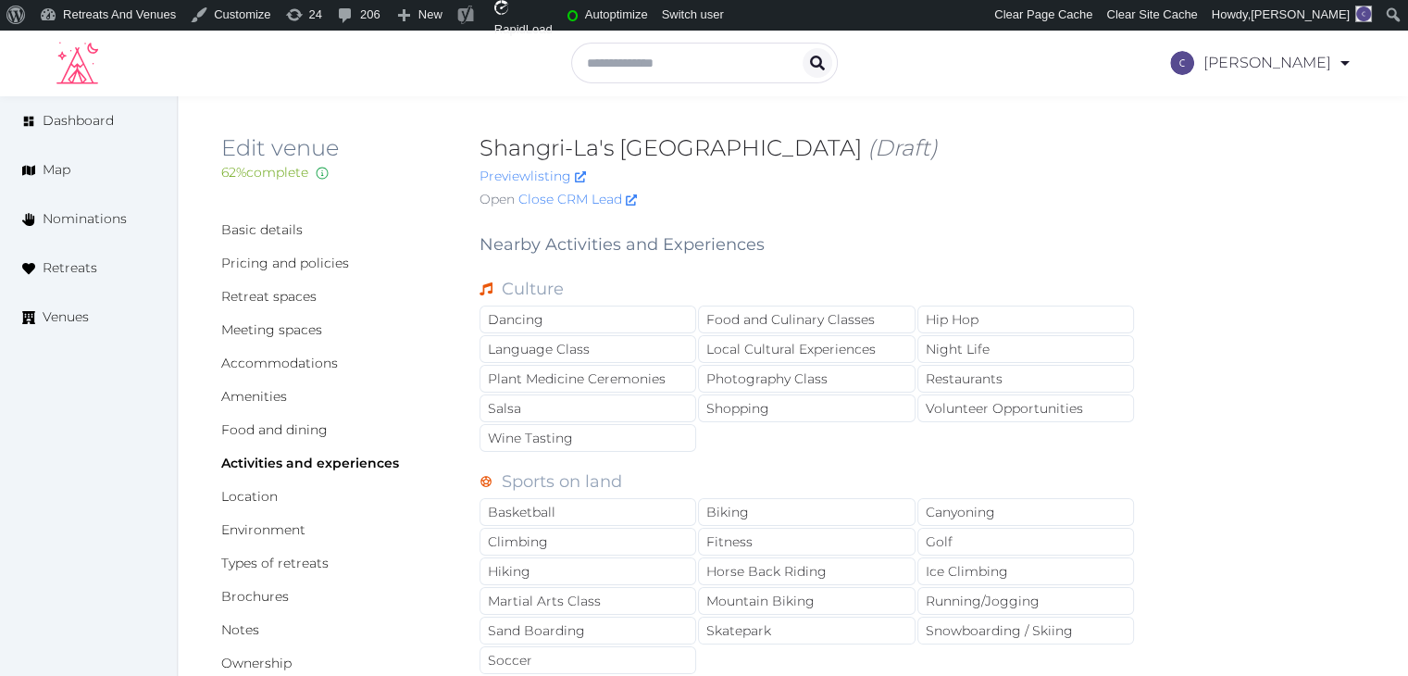
drag, startPoint x: 475, startPoint y: 148, endPoint x: 822, endPoint y: 153, distance: 347.1
click at [822, 153] on div "Edit venue 62 % complete Fill out all the fields in your listing to increase it…" at bounding box center [792, 174] width 1143 height 83
copy h2 "Shangri-La's [GEOGRAPHIC_DATA]"
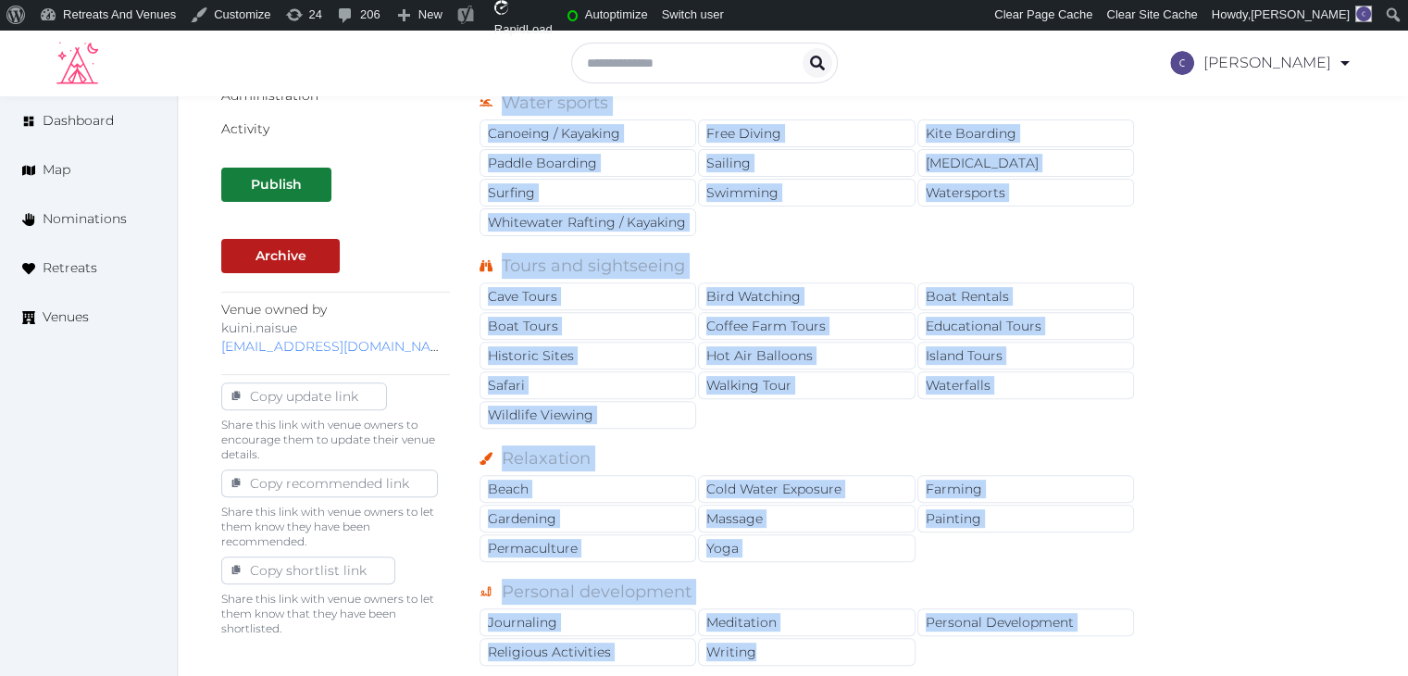
scroll to position [1014, 0]
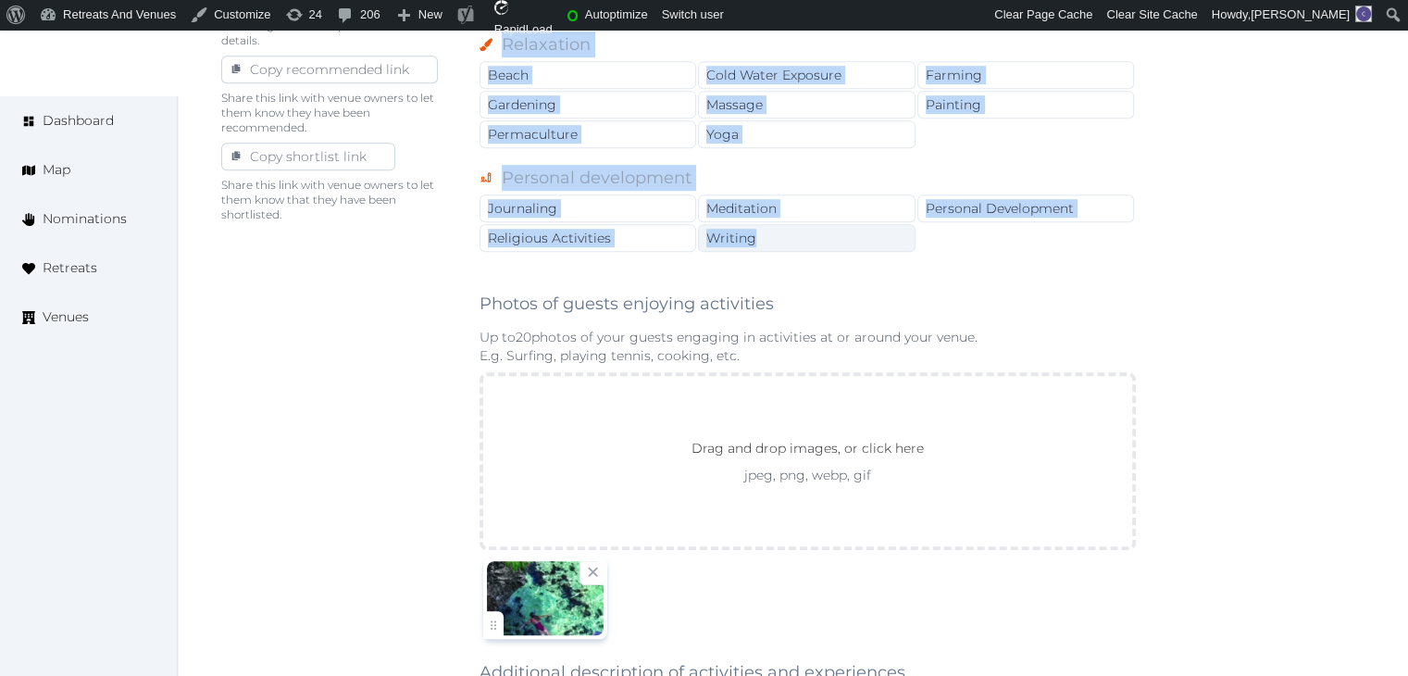
drag, startPoint x: 477, startPoint y: 242, endPoint x: 825, endPoint y: 223, distance: 348.5
click at [824, 220] on div "Basic details Pricing and policies Retreat spaces Meeting spaces Accommodations…" at bounding box center [792, 116] width 1143 height 1829
copy div "Nearby Activities and Experiences Culture Dancing Food and Culinary Classes Hip…"
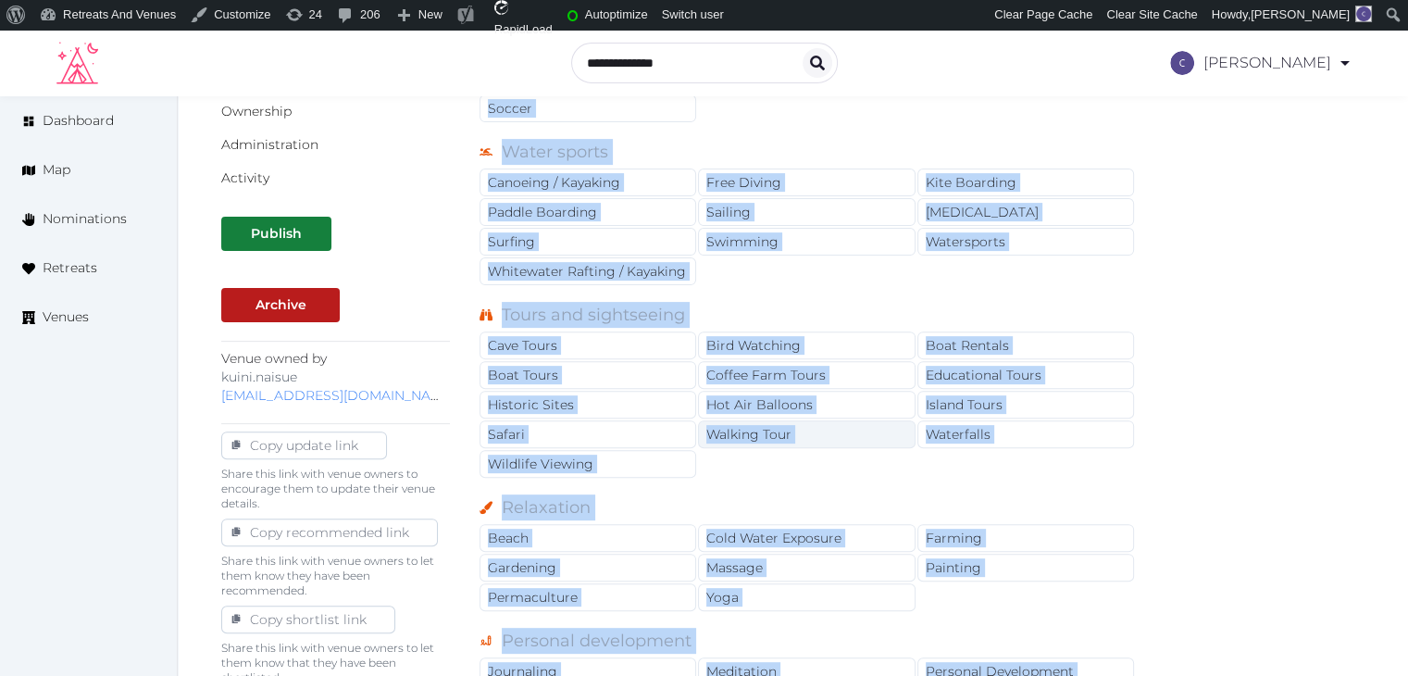
scroll to position [366, 0]
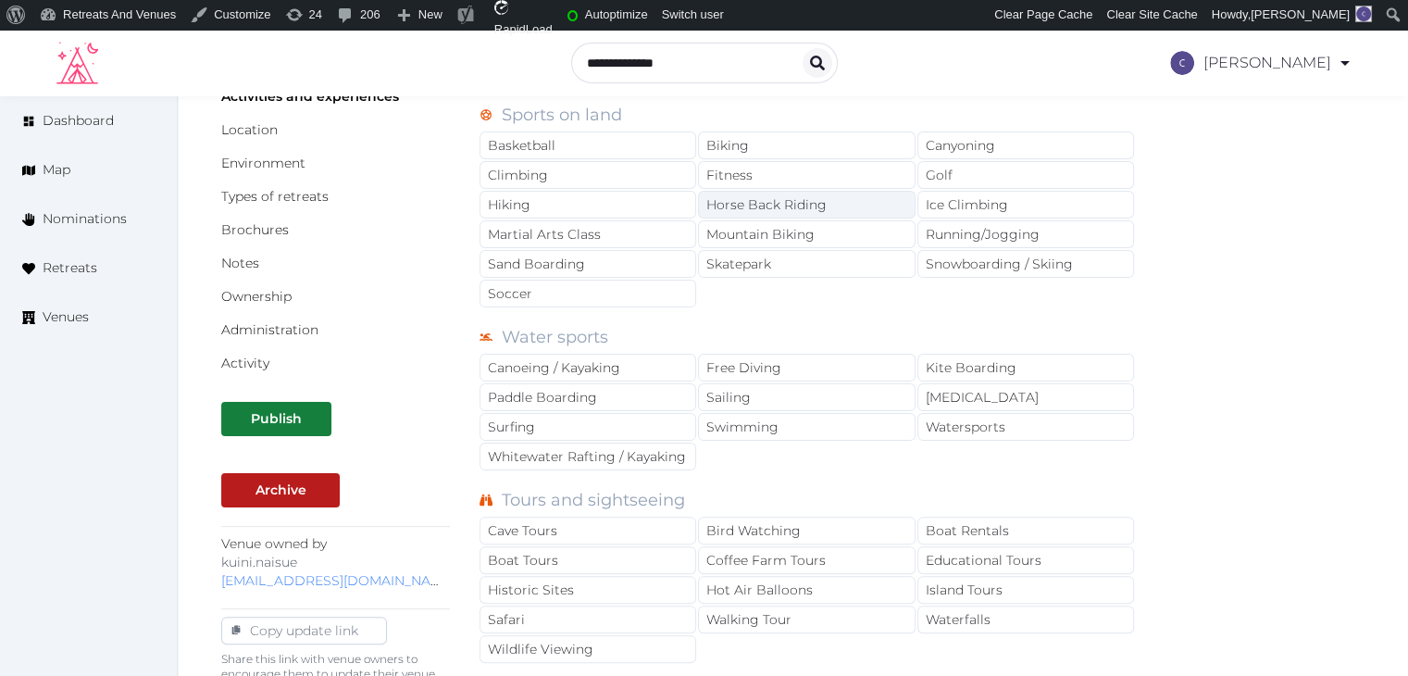
click at [771, 201] on div "Horse Back Riding" at bounding box center [806, 205] width 217 height 28
click at [1081, 395] on div "Scuba Diving" at bounding box center [1025, 397] width 217 height 28
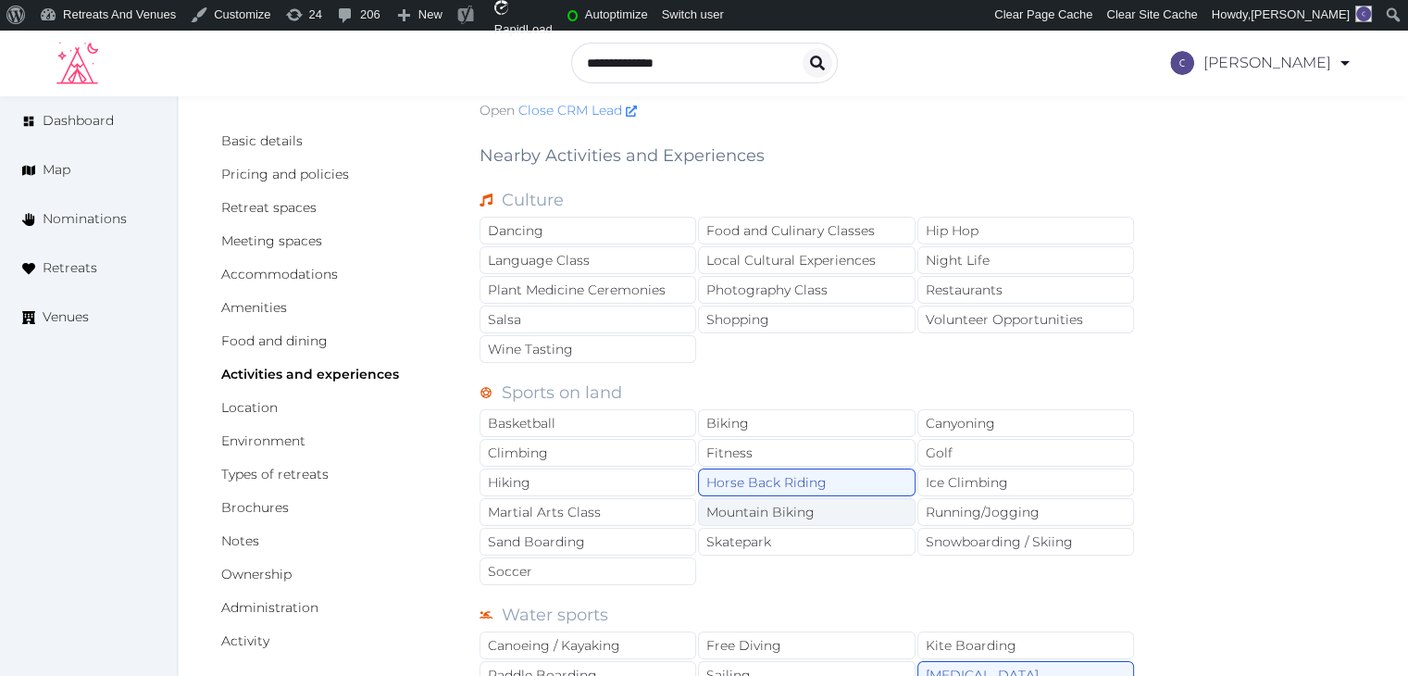
scroll to position [0, 0]
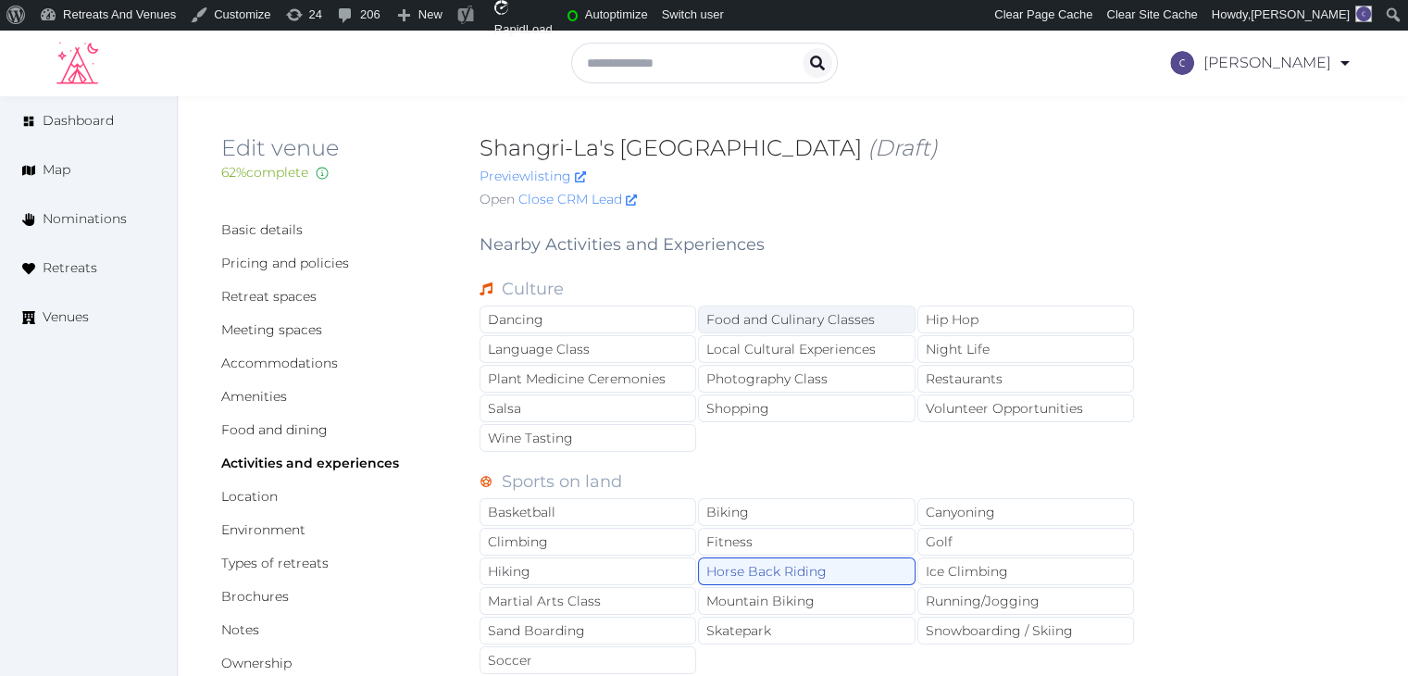
click at [844, 328] on div "Food and Culinary Classes" at bounding box center [806, 319] width 217 height 28
click at [848, 360] on div "Local Cultural Experiences" at bounding box center [806, 349] width 217 height 28
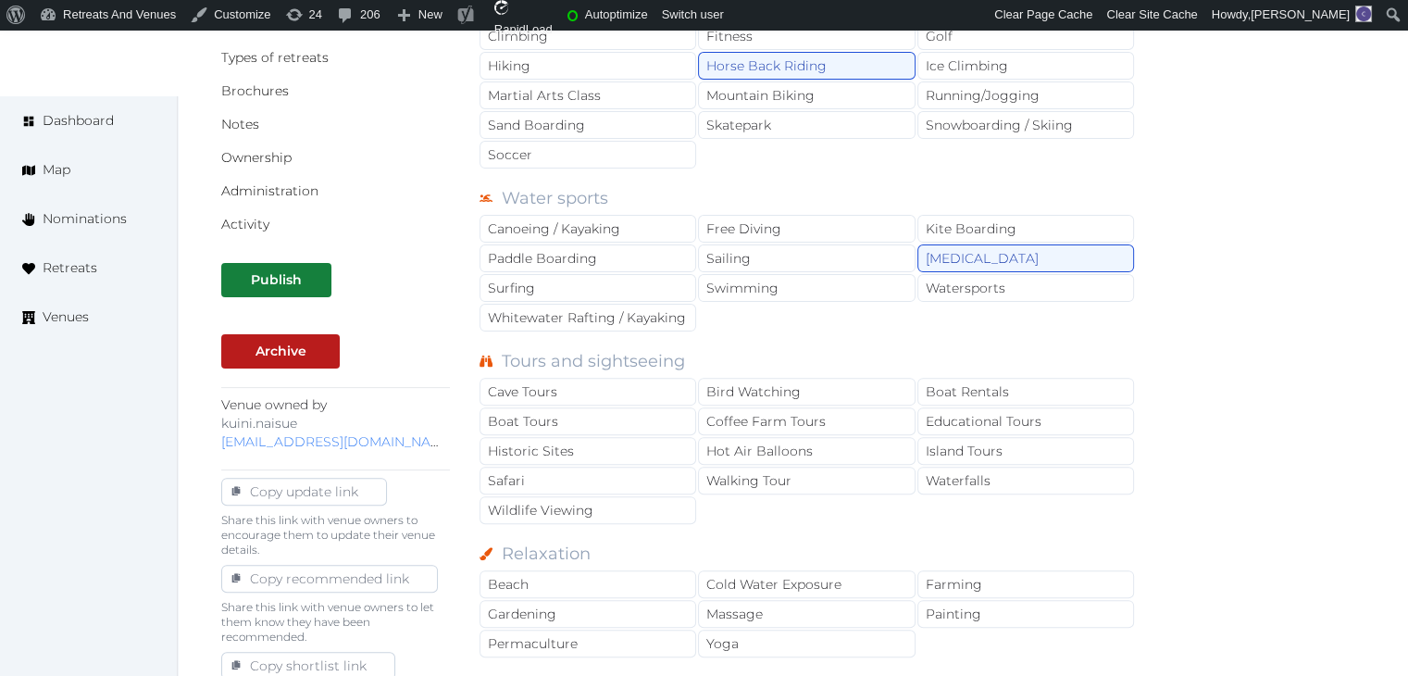
scroll to position [648, 0]
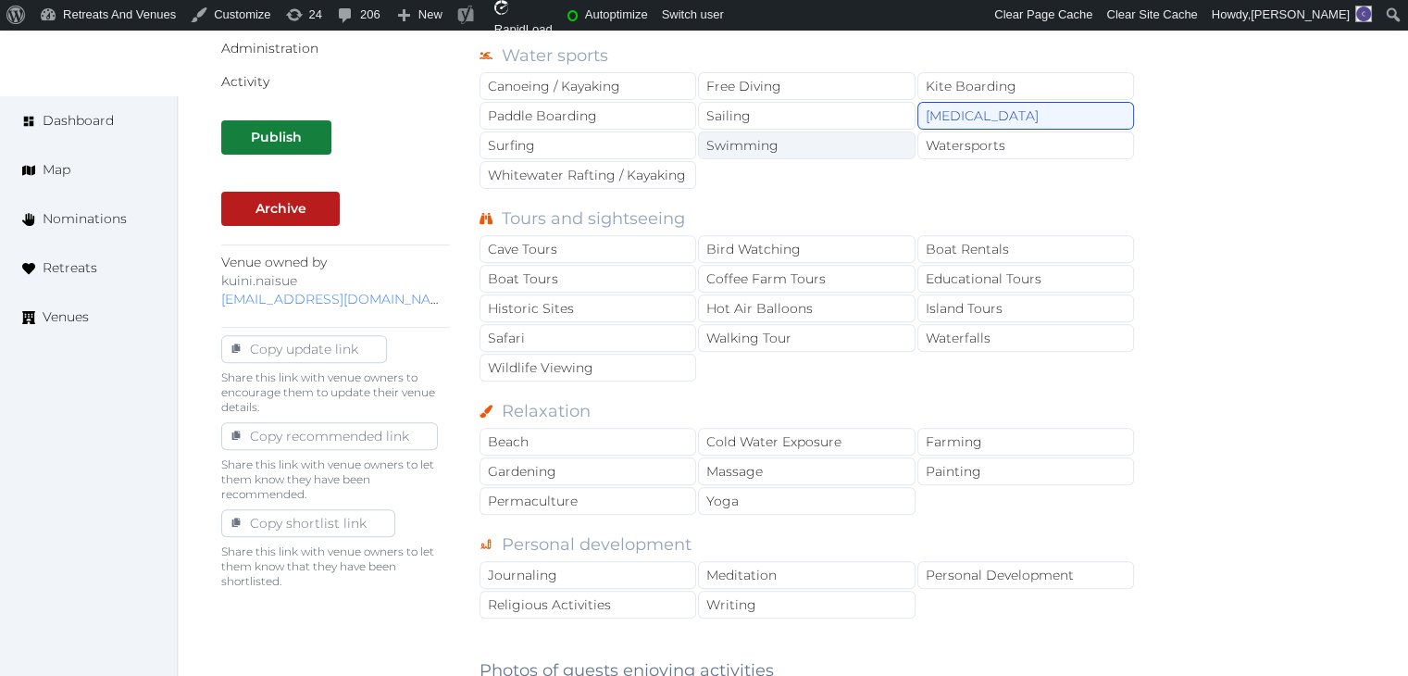
click at [791, 143] on div "Swimming" at bounding box center [806, 145] width 217 height 28
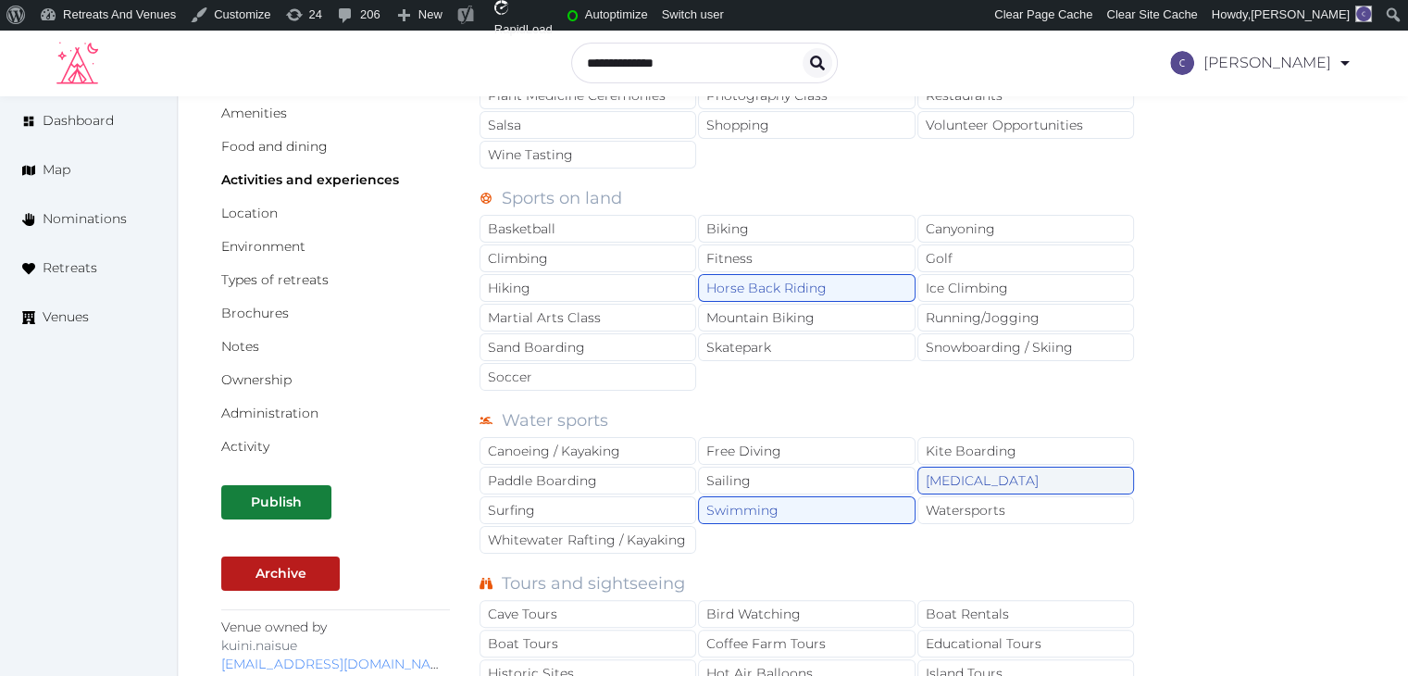
scroll to position [278, 0]
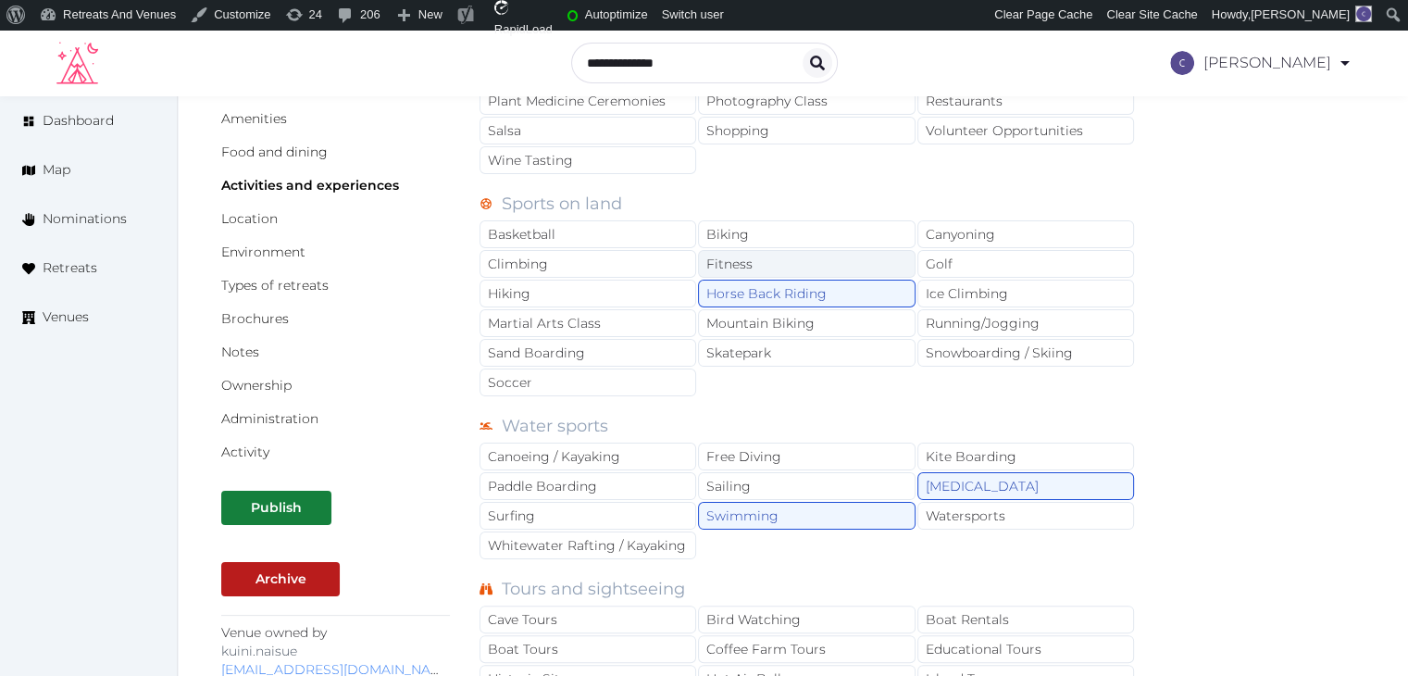
click at [844, 269] on div "Fitness" at bounding box center [806, 264] width 217 height 28
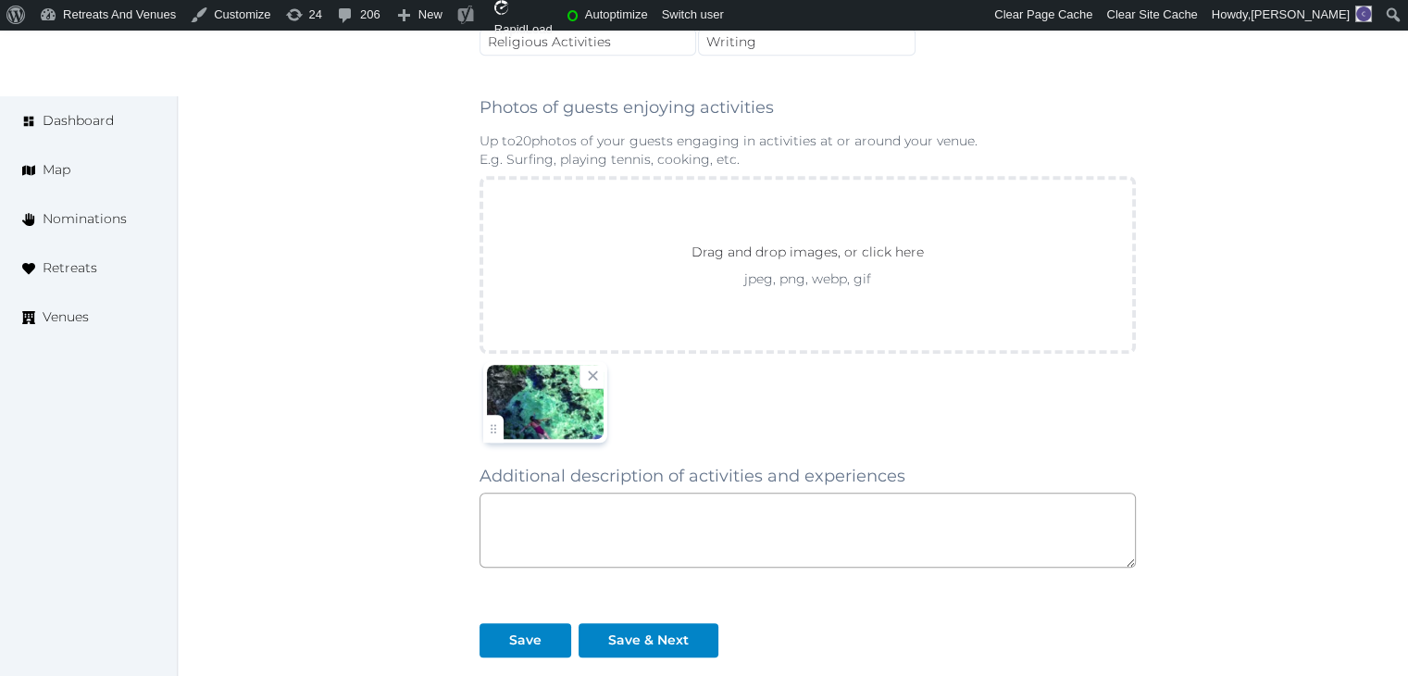
scroll to position [1389, 0]
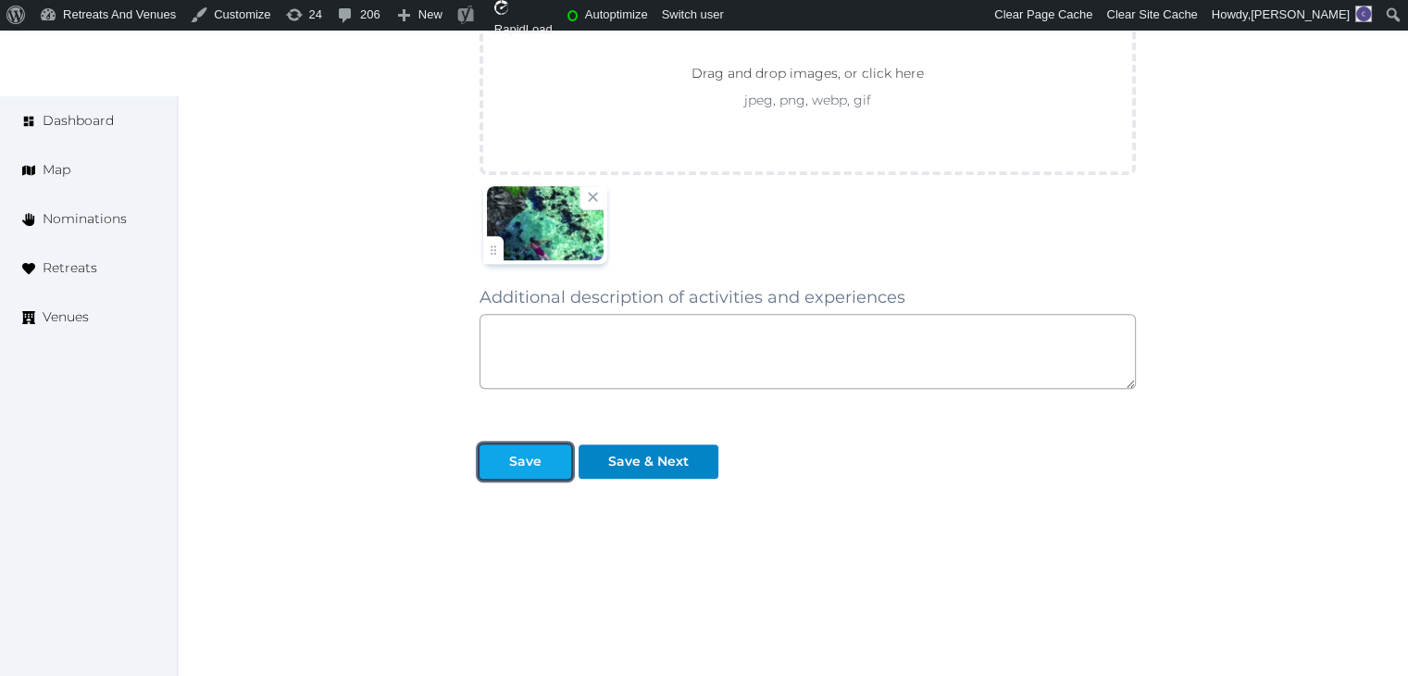
click at [526, 452] on div "Save" at bounding box center [525, 461] width 32 height 19
click at [513, 458] on div "Save" at bounding box center [525, 461] width 32 height 19
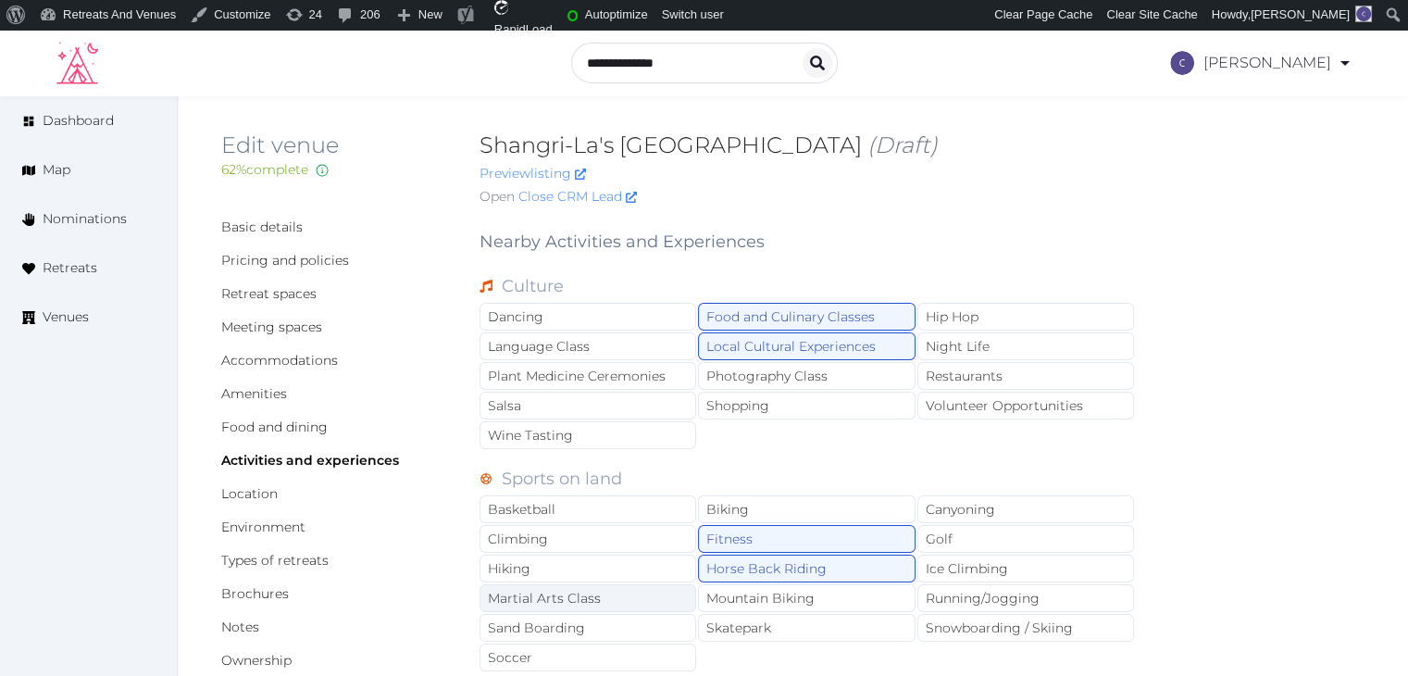
scroll to position [0, 0]
click at [285, 525] on link "Environment" at bounding box center [263, 529] width 84 height 17
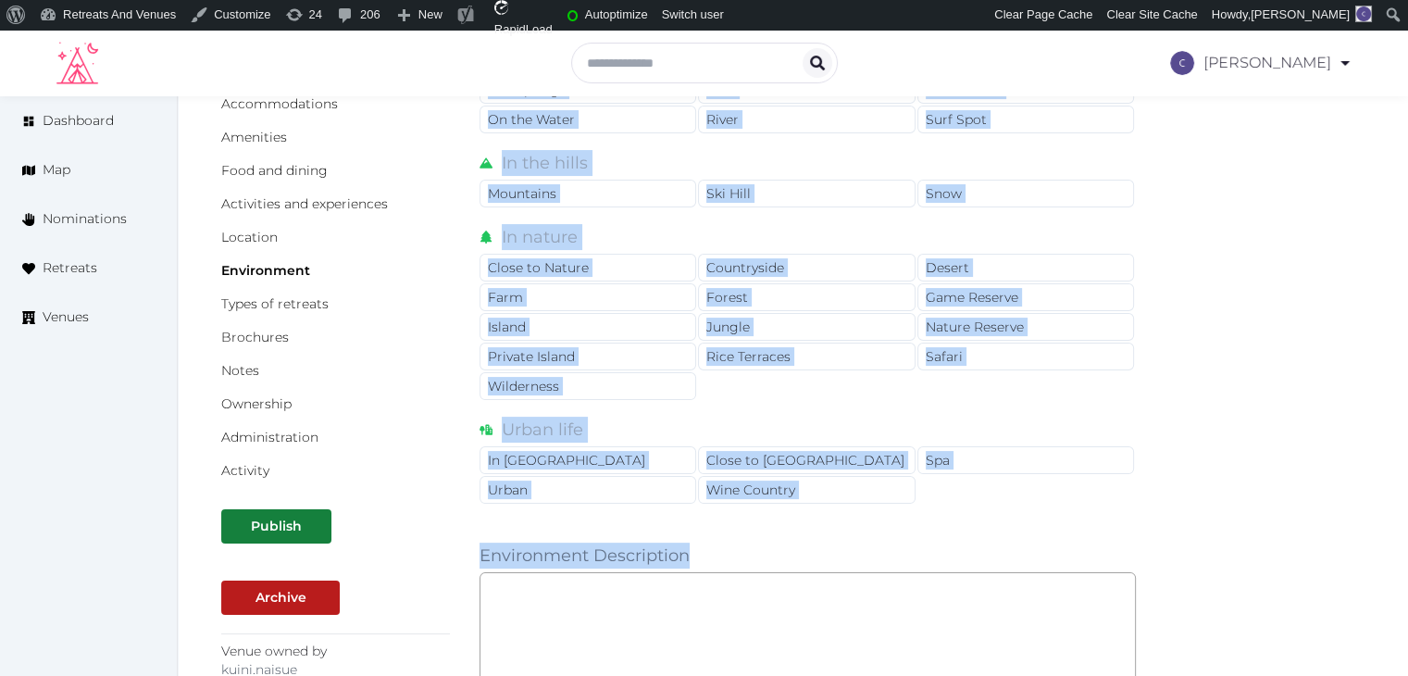
scroll to position [589, 0]
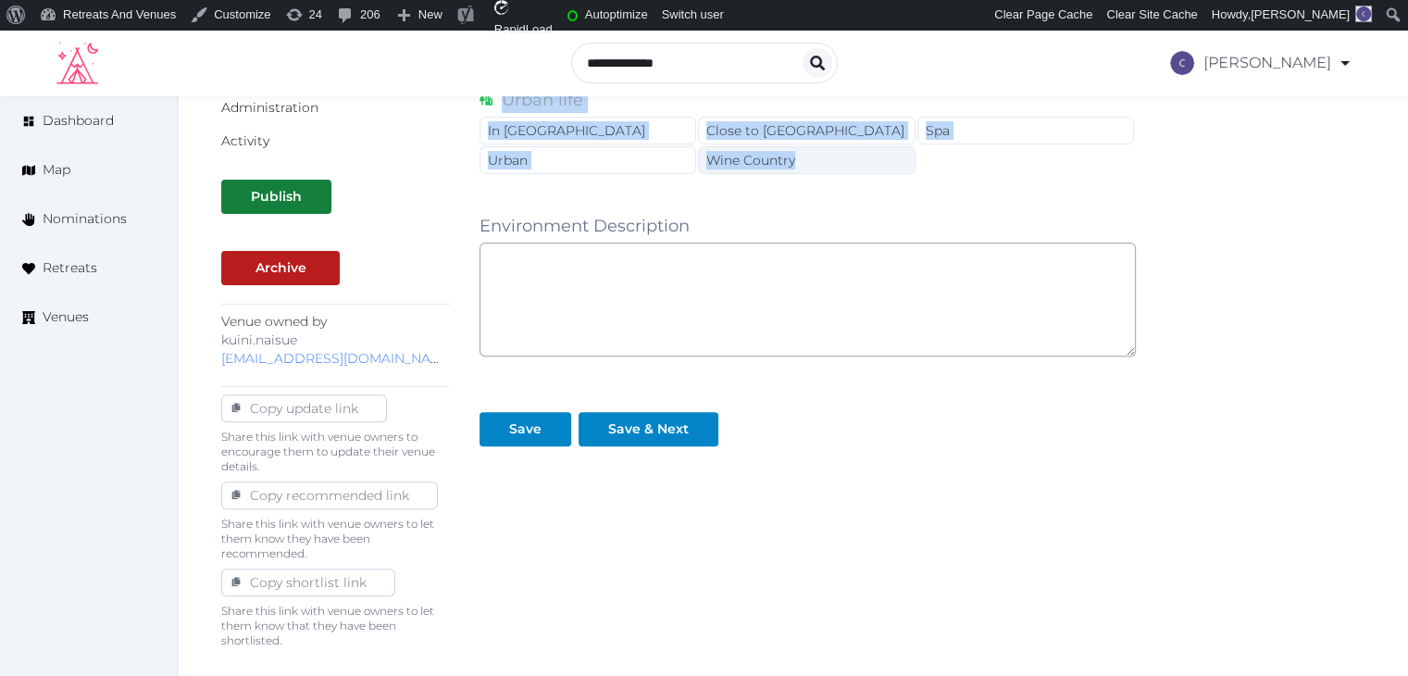
drag, startPoint x: 472, startPoint y: 242, endPoint x: 839, endPoint y: 143, distance: 380.5
click at [839, 143] on div "Basic details Pricing and policies Retreat spaces Meeting spaces Accommodations…" at bounding box center [792, 138] width 1143 height 1020
copy div "Environment Near [GEOGRAPHIC_DATA] (on) Beach (near) [GEOGRAPHIC_DATA] [GEOGRAP…"
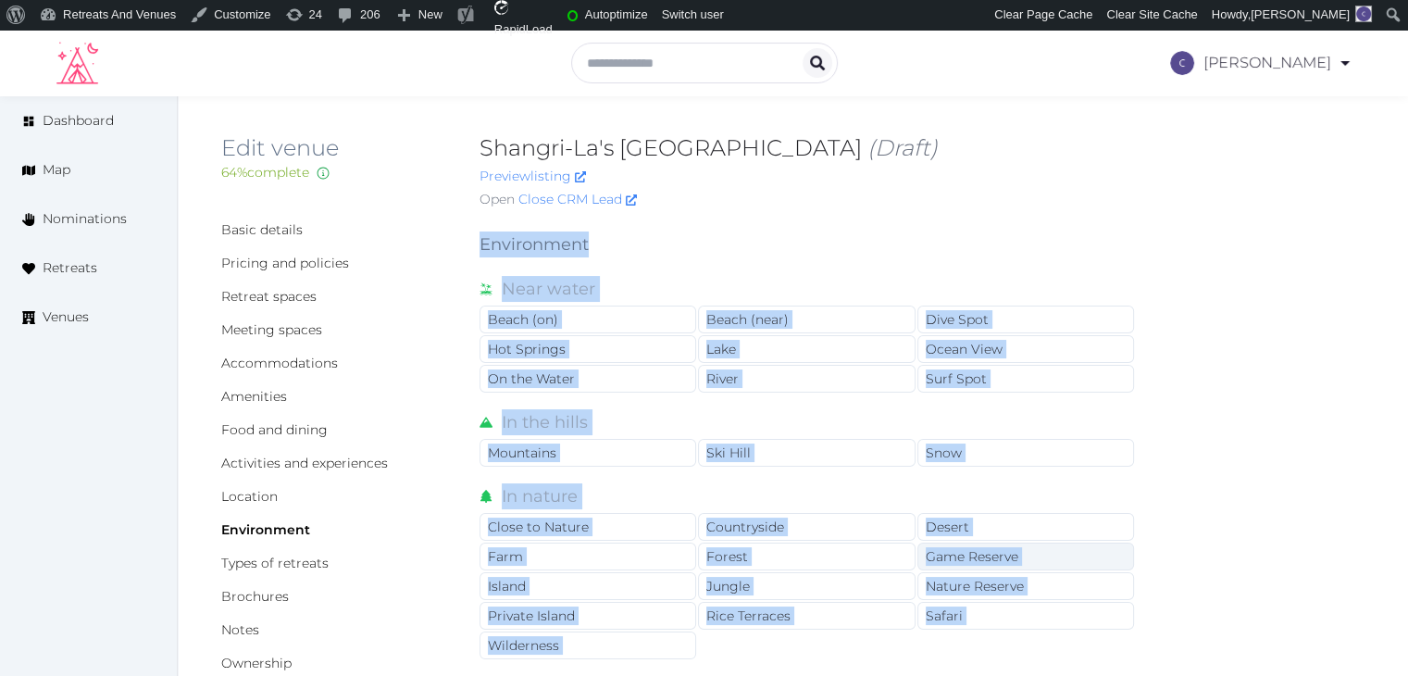
scroll to position [0, 0]
click at [846, 315] on div "Beach (near)" at bounding box center [806, 319] width 217 height 28
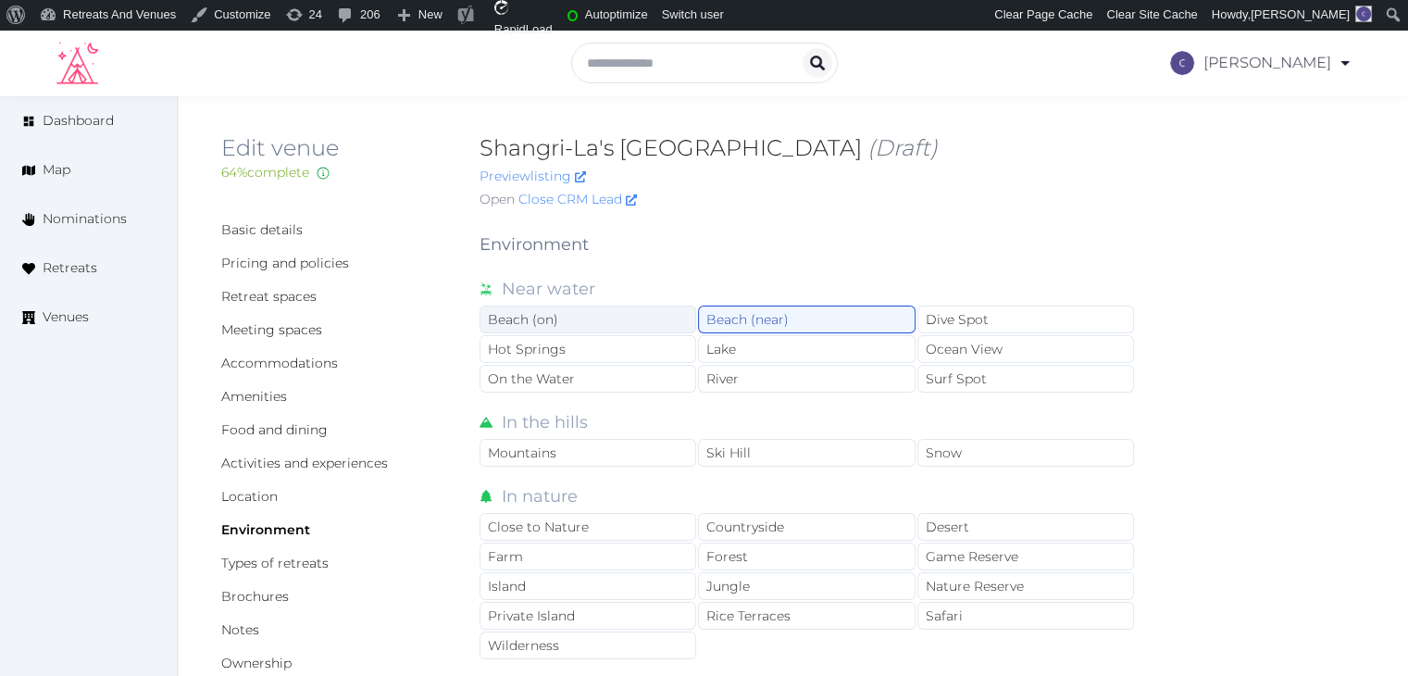
click at [676, 321] on div "Beach (on)" at bounding box center [587, 319] width 217 height 28
click at [968, 349] on div "Ocean View" at bounding box center [1025, 349] width 217 height 28
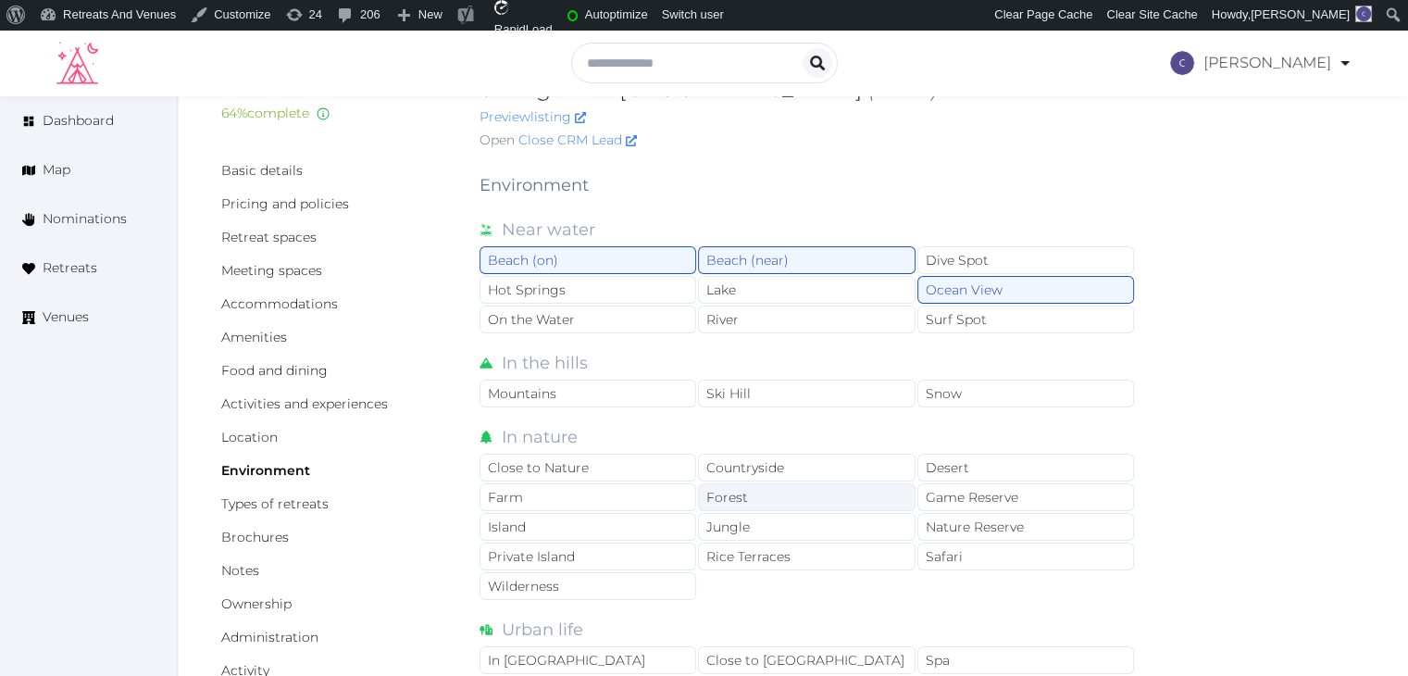
scroll to position [93, 0]
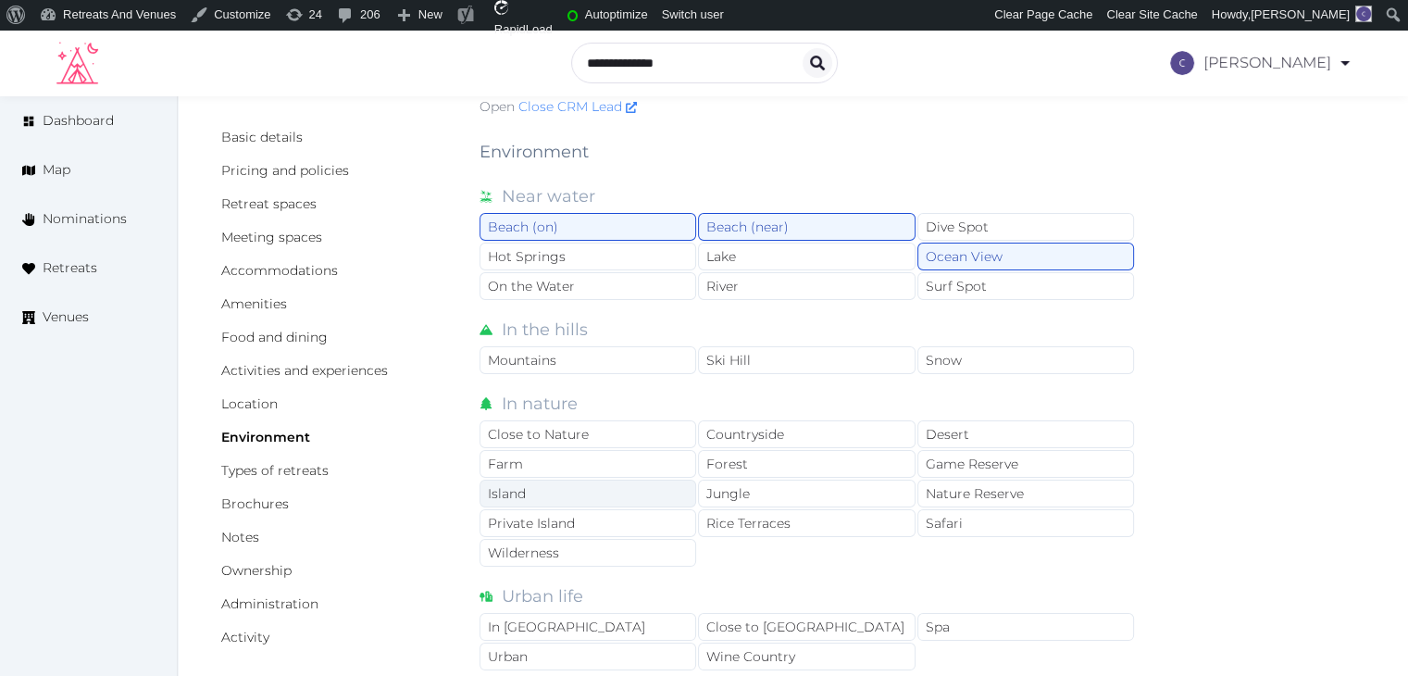
click at [650, 490] on div "Island" at bounding box center [587, 493] width 217 height 28
click at [821, 434] on div "Countryside" at bounding box center [806, 434] width 217 height 28
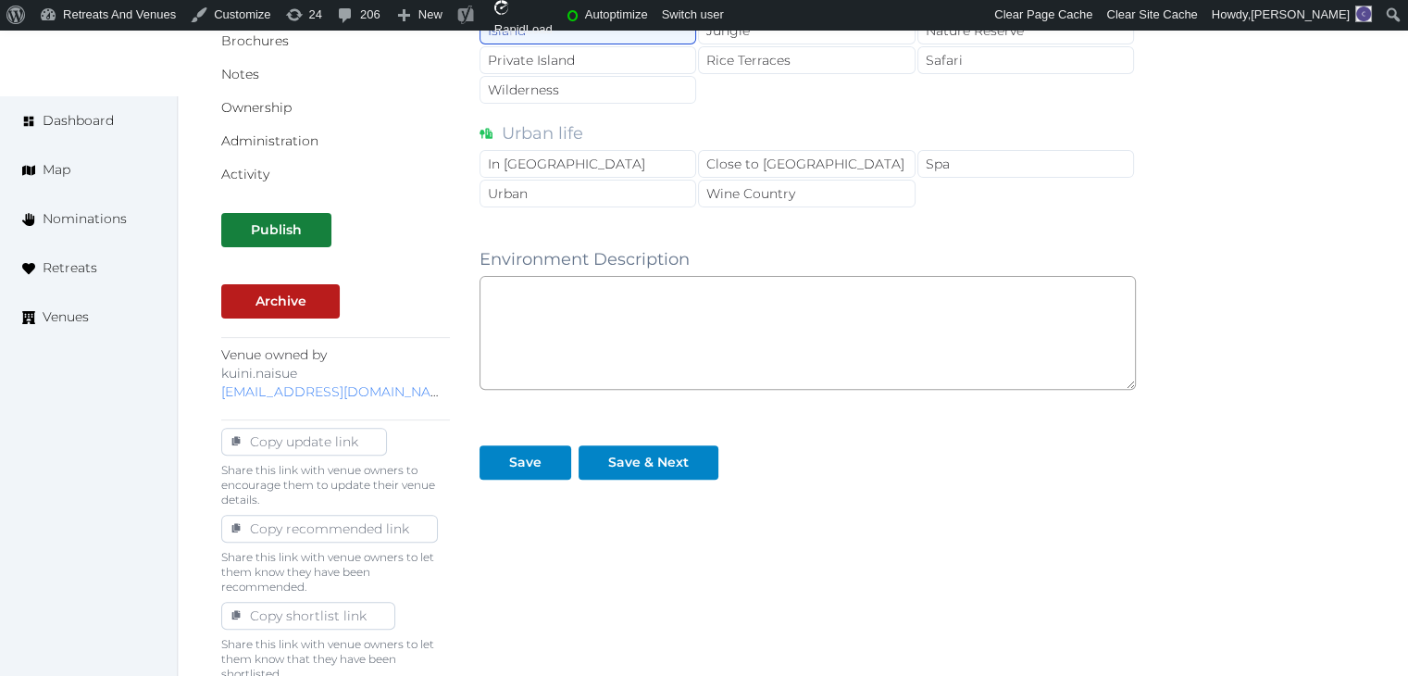
scroll to position [0, 0]
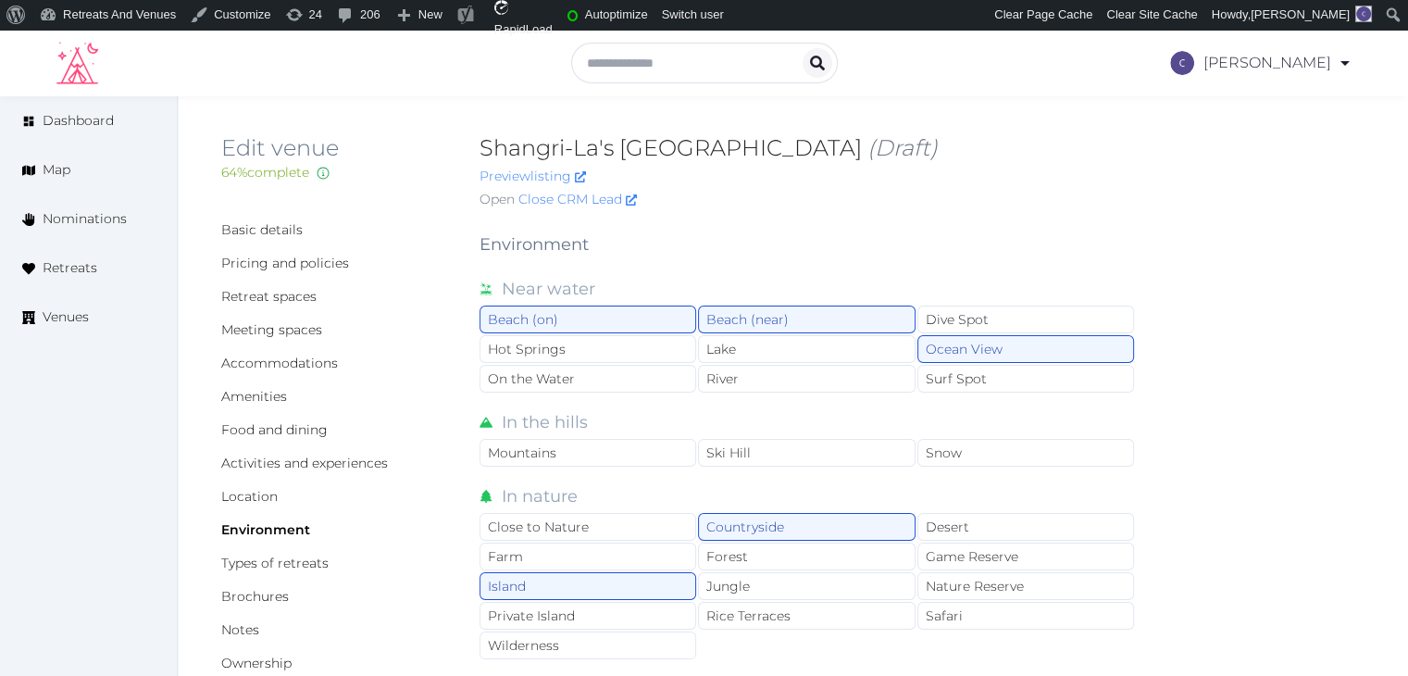
drag, startPoint x: 471, startPoint y: 142, endPoint x: 818, endPoint y: 161, distance: 347.6
click at [820, 154] on div "Edit venue 64 % complete Fill out all the fields in your listing to increase it…" at bounding box center [792, 174] width 1143 height 83
copy h2 "Shangri-La's [GEOGRAPHIC_DATA]"
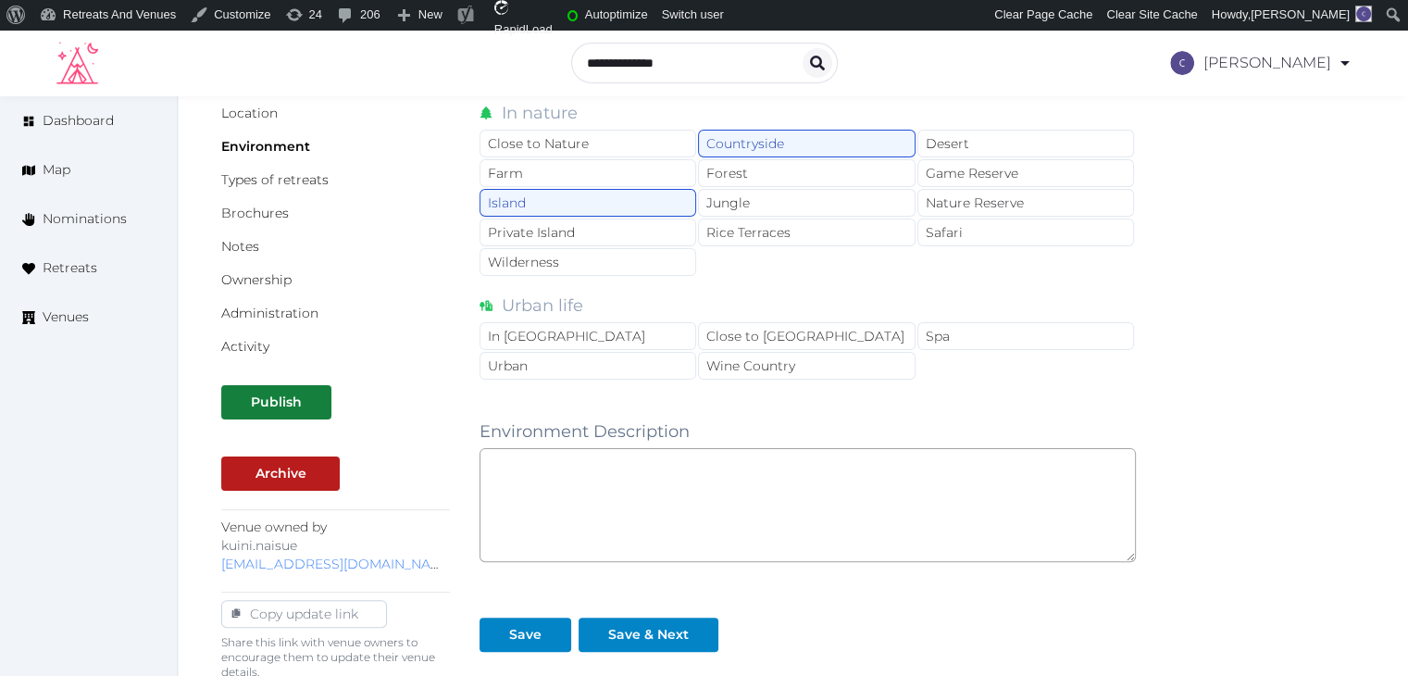
scroll to position [463, 0]
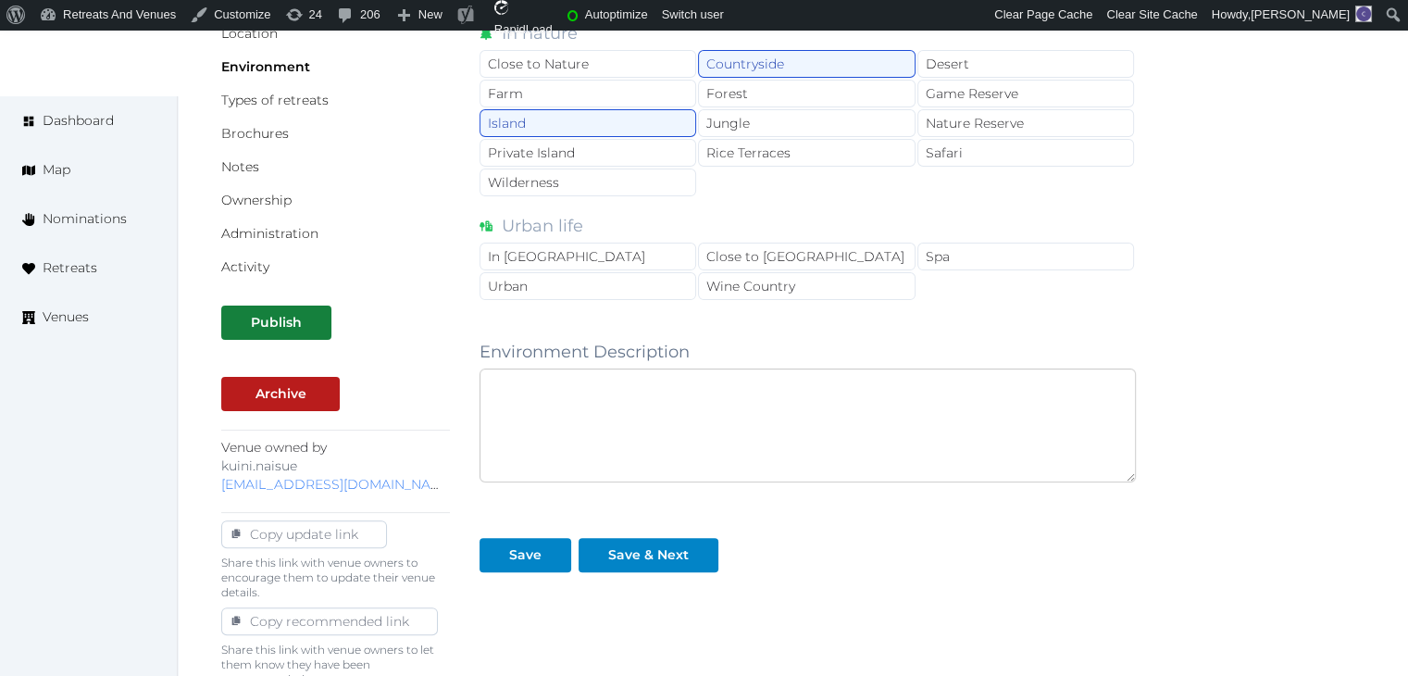
click at [751, 395] on textarea at bounding box center [807, 425] width 656 height 114
paste textarea "**********"
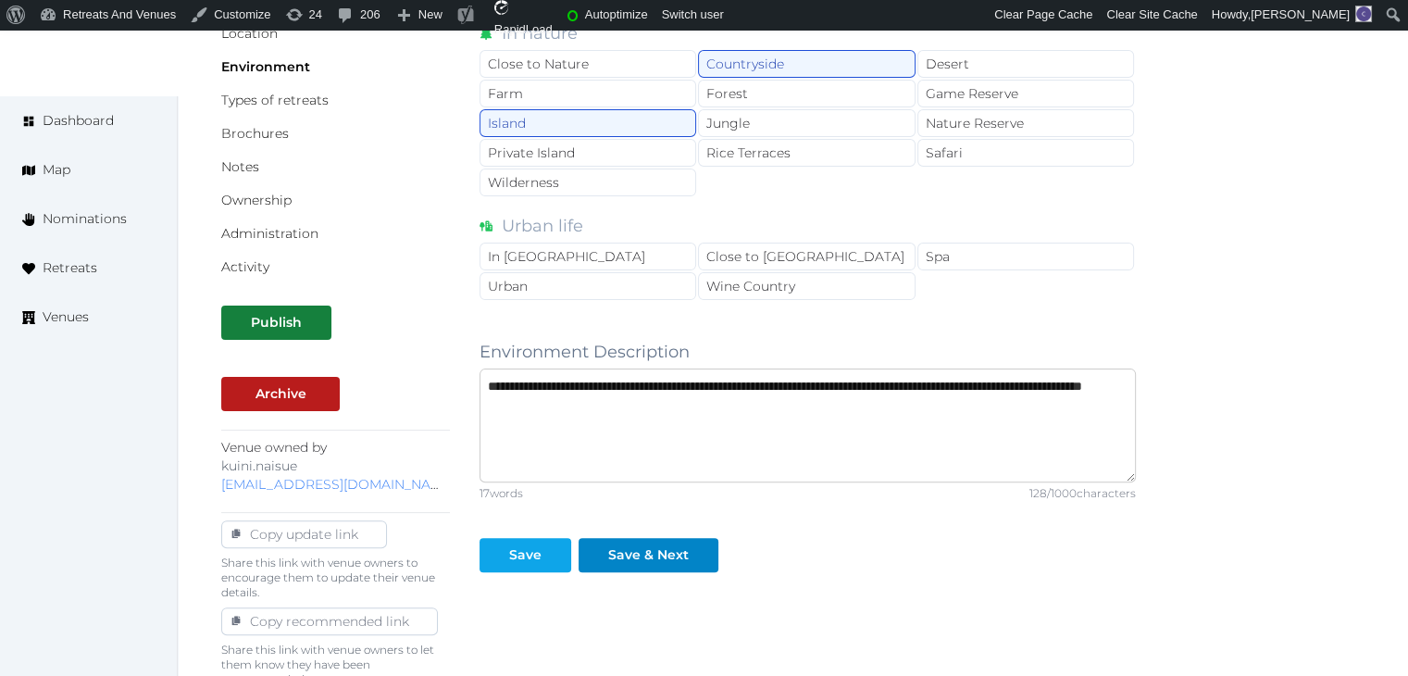
type textarea "**********"
click at [550, 553] on div at bounding box center [556, 554] width 22 height 19
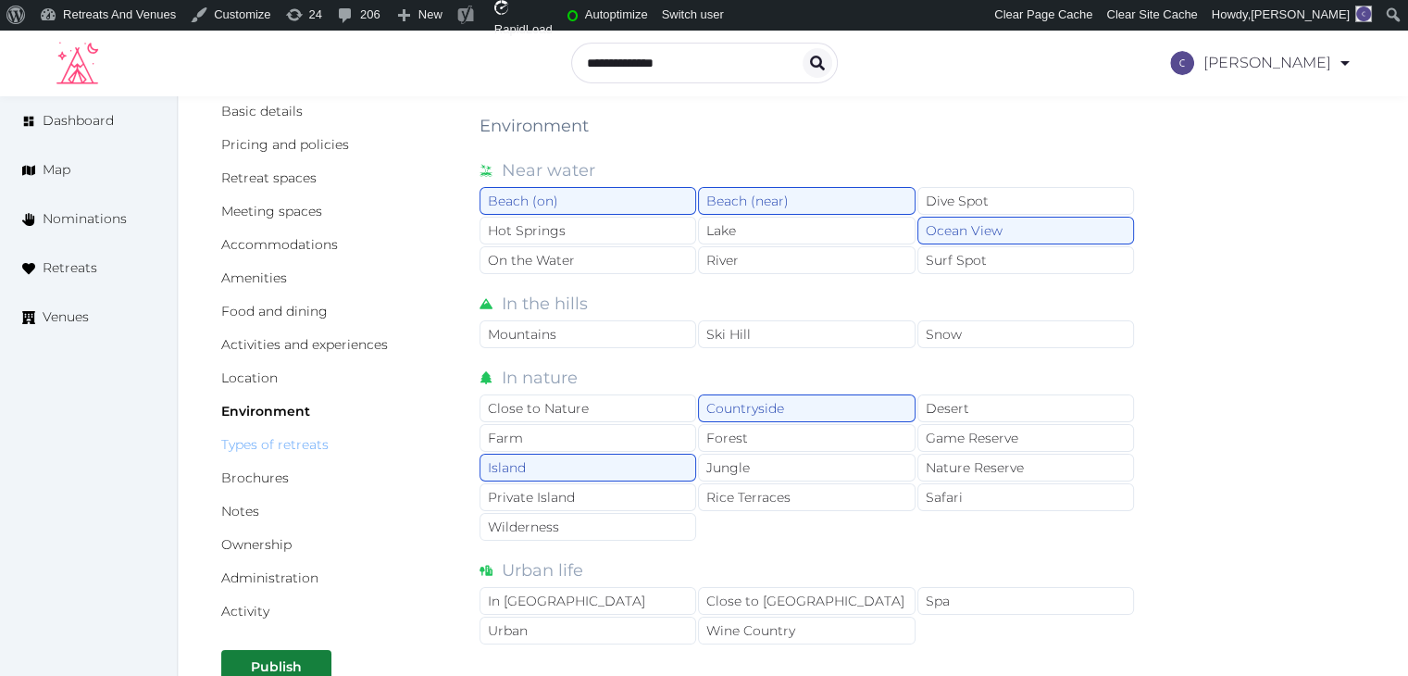
scroll to position [93, 0]
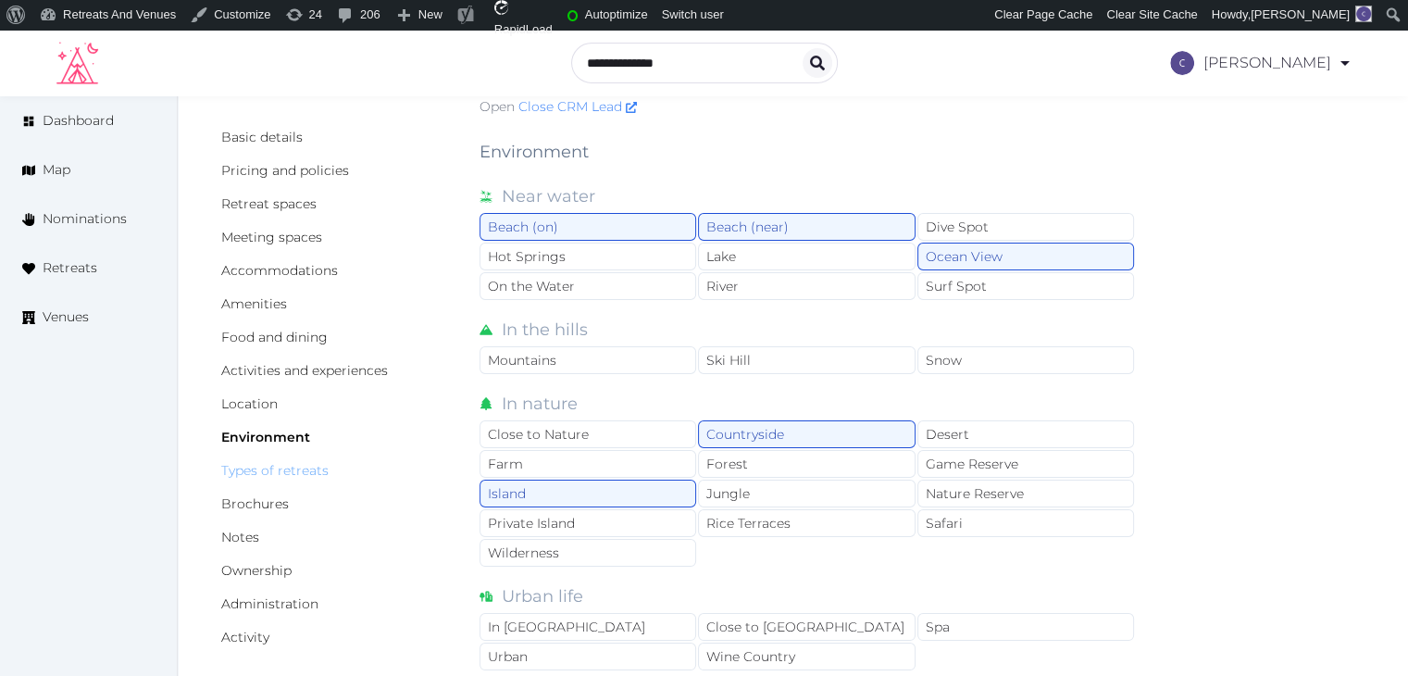
click at [261, 470] on link "Types of retreats" at bounding box center [274, 470] width 107 height 17
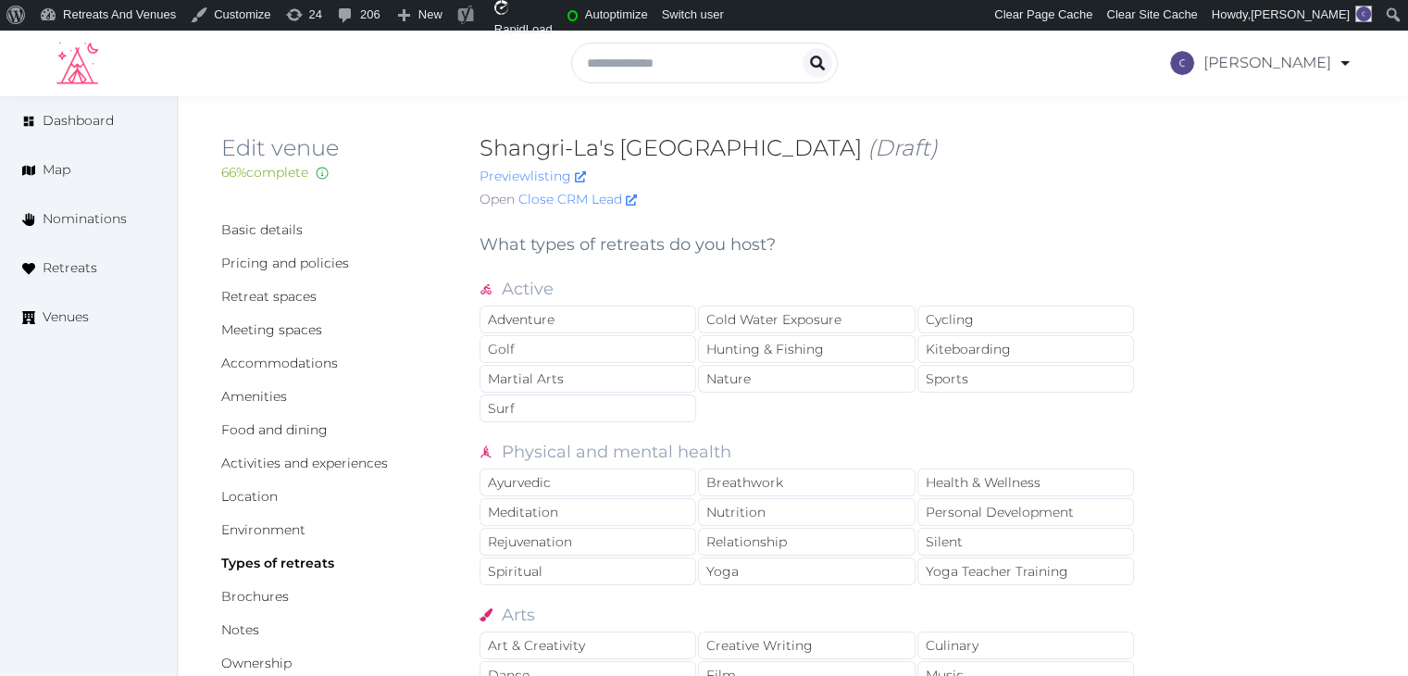
drag, startPoint x: 482, startPoint y: 156, endPoint x: 826, endPoint y: 153, distance: 343.4
click at [826, 153] on h2 "Shangri-La's Fijian Resort & Spa (Draft)" at bounding box center [807, 148] width 656 height 30
copy h2 "Shangri-La's [GEOGRAPHIC_DATA]"
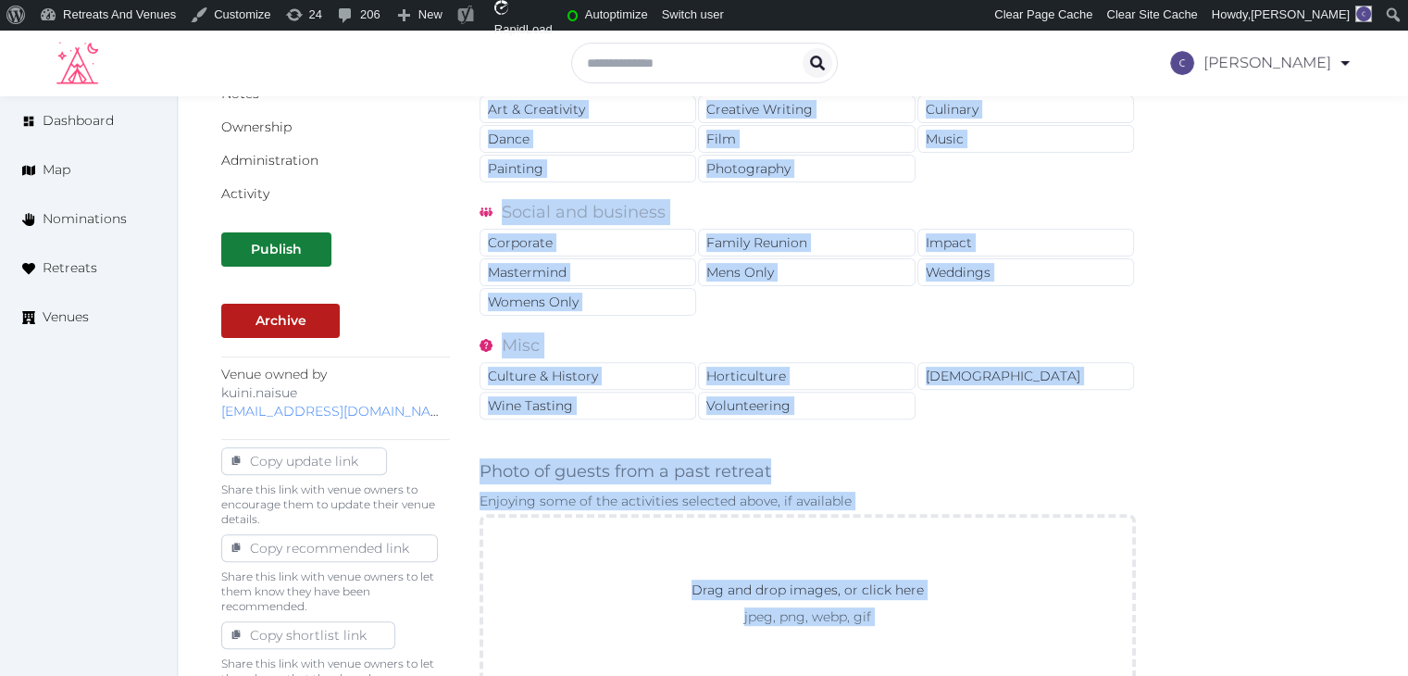
scroll to position [800, 0]
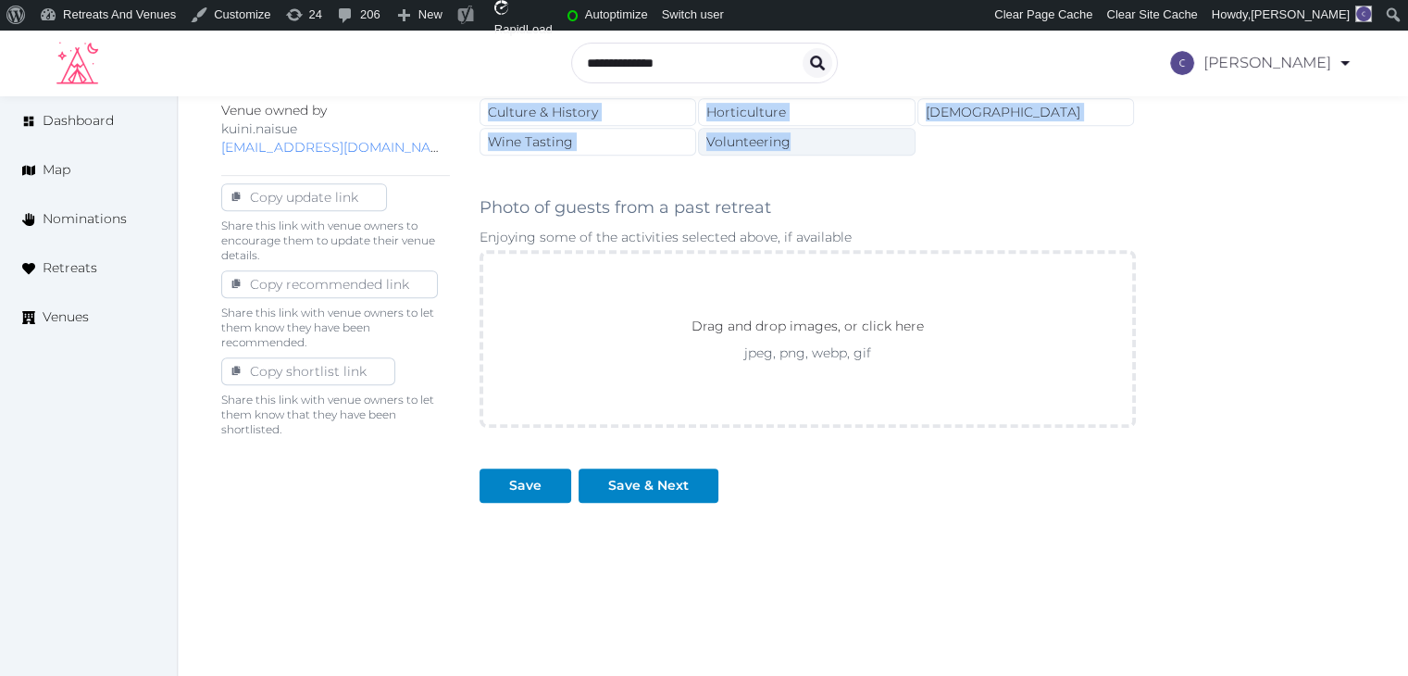
drag, startPoint x: 474, startPoint y: 244, endPoint x: 824, endPoint y: 132, distance: 367.3
click at [824, 132] on div "Basic details Pricing and policies Retreat spaces Meeting spaces Accommodations…" at bounding box center [792, 48] width 1143 height 1263
copy div "What types of retreats do you host? Active Adventure Cold Water Exposure Cyclin…"
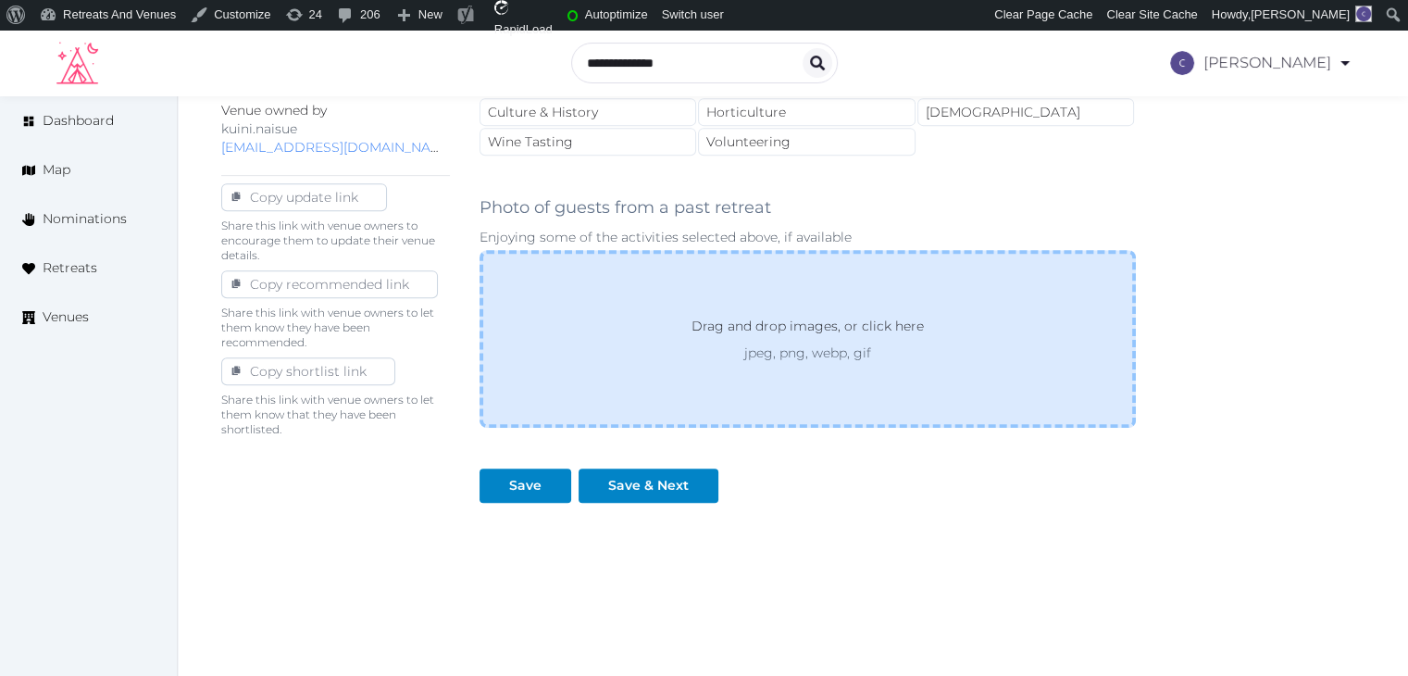
click at [729, 360] on div "Drag and drop images, or click here jpeg, png, webp, gif" at bounding box center [807, 339] width 656 height 178
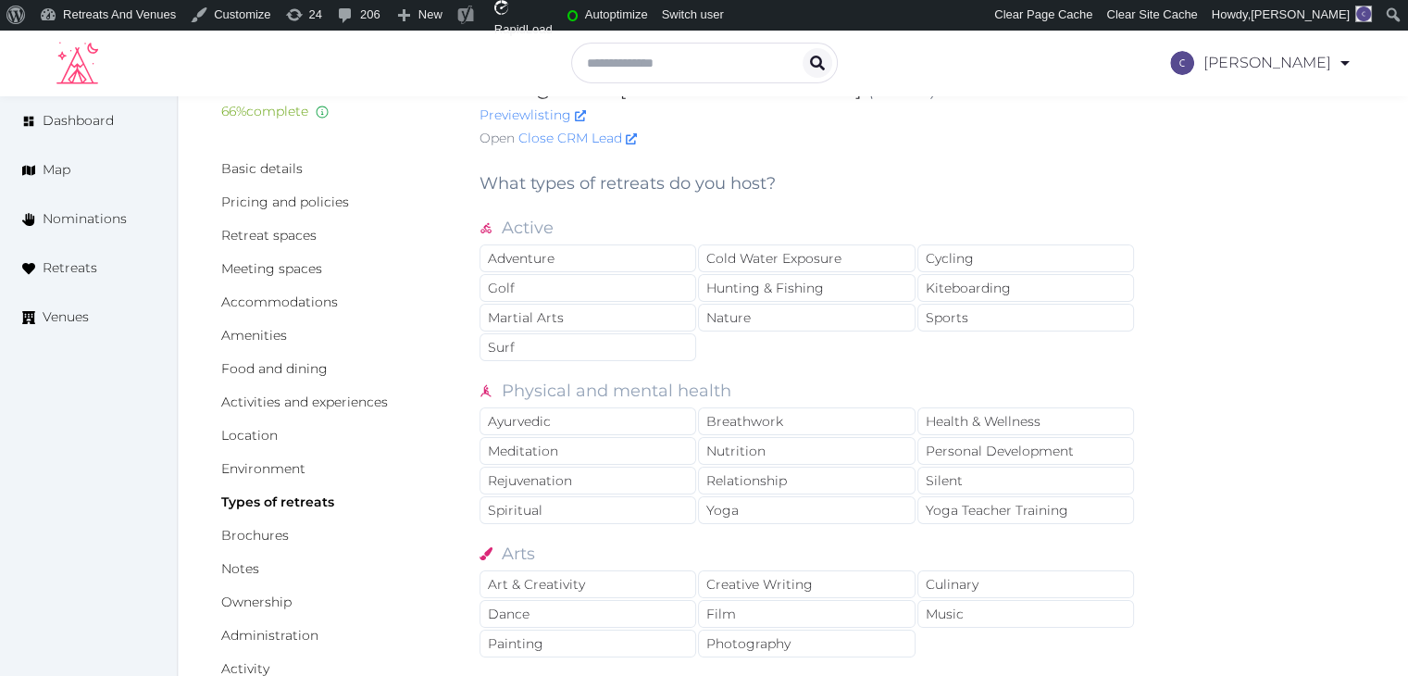
scroll to position [59, 0]
click at [783, 320] on div "Nature" at bounding box center [806, 319] width 217 height 28
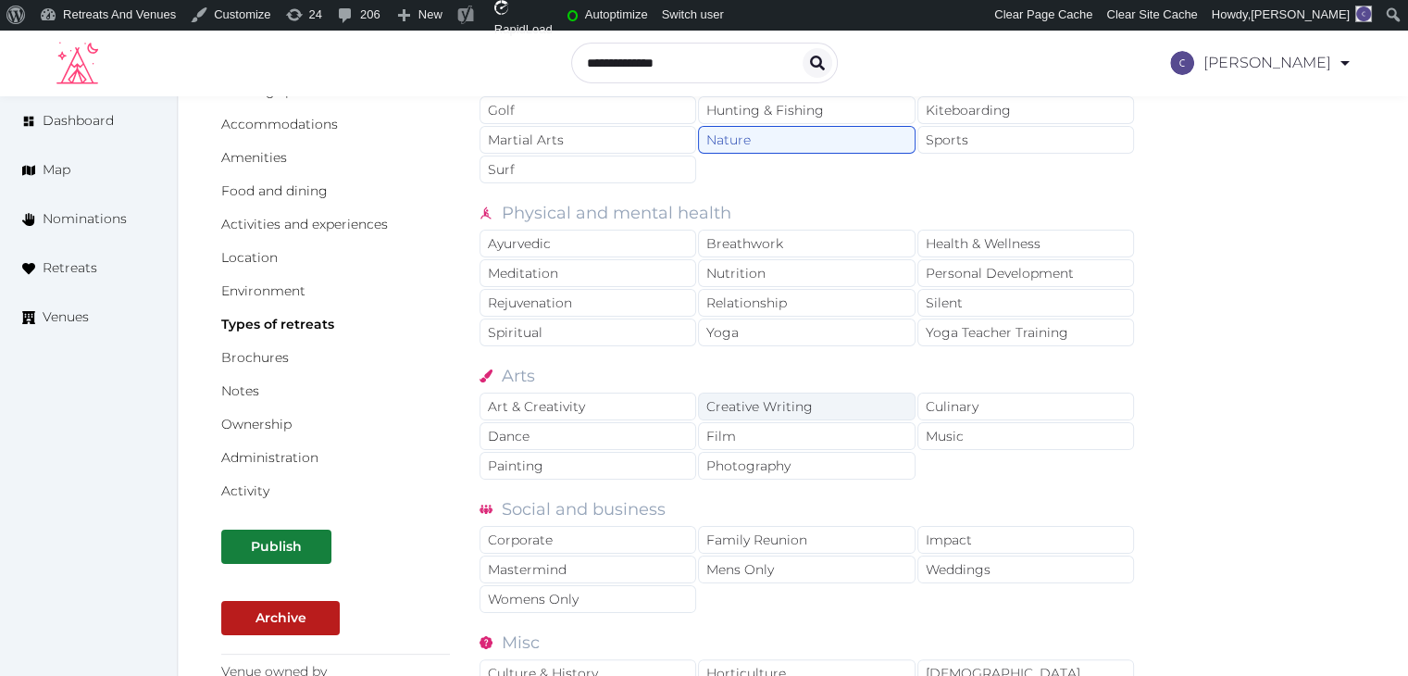
scroll to position [244, 0]
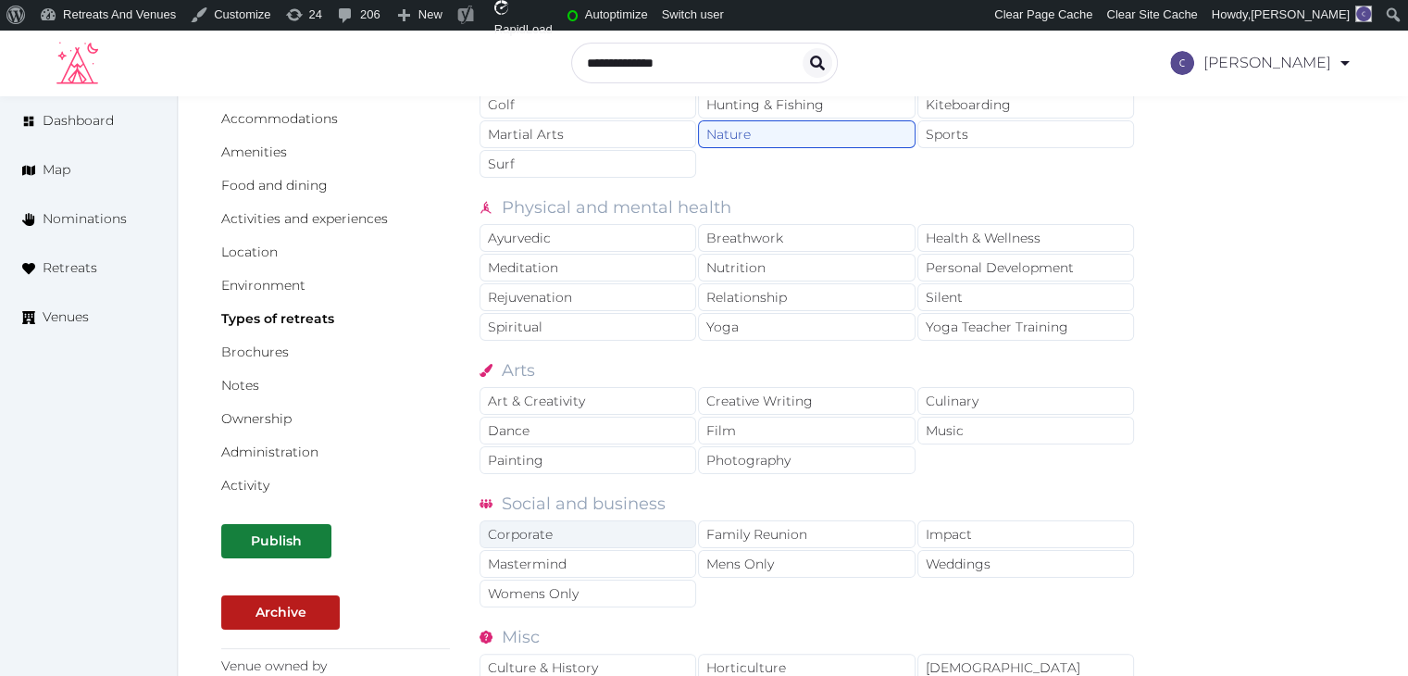
click at [637, 524] on div "Corporate" at bounding box center [587, 534] width 217 height 28
drag, startPoint x: 754, startPoint y: 539, endPoint x: 892, endPoint y: 545, distance: 138.1
click at [759, 541] on div "Family Reunion" at bounding box center [806, 534] width 217 height 28
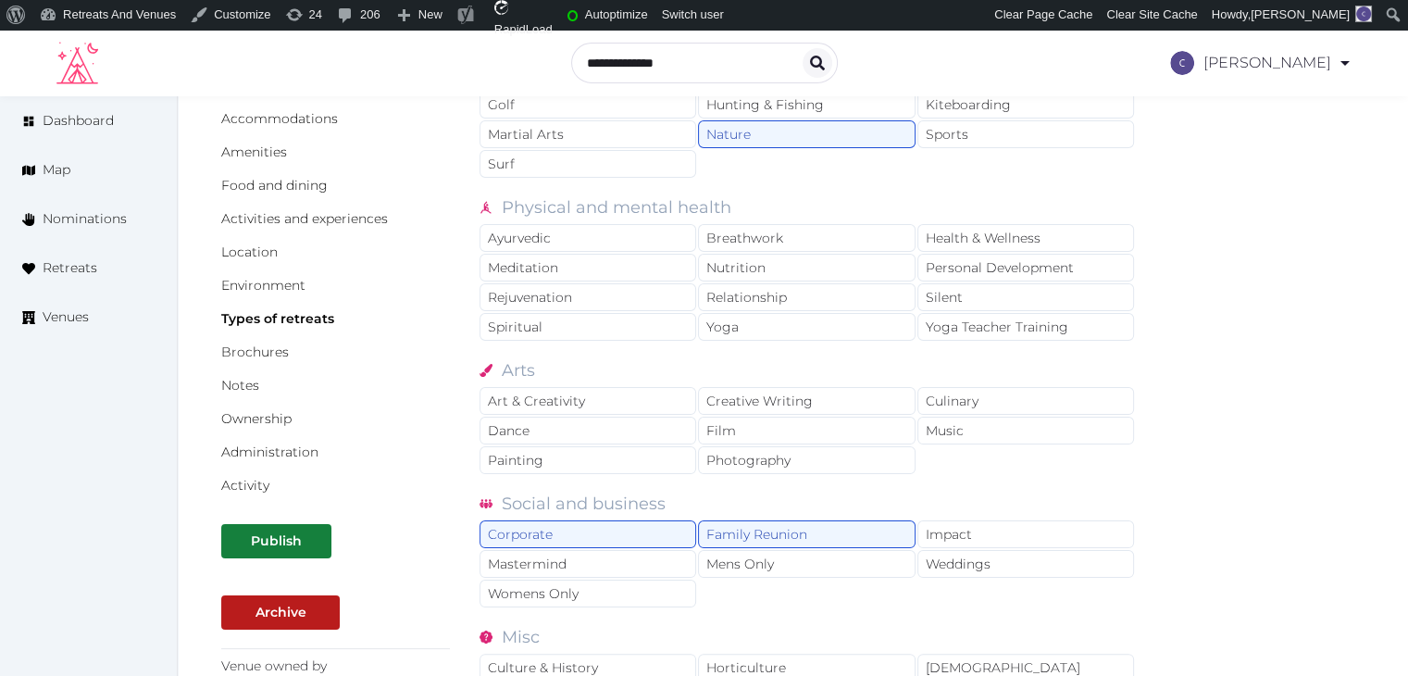
drag, startPoint x: 1000, startPoint y: 560, endPoint x: 1027, endPoint y: 381, distance: 180.8
click at [1000, 560] on div "Weddings" at bounding box center [1025, 564] width 217 height 28
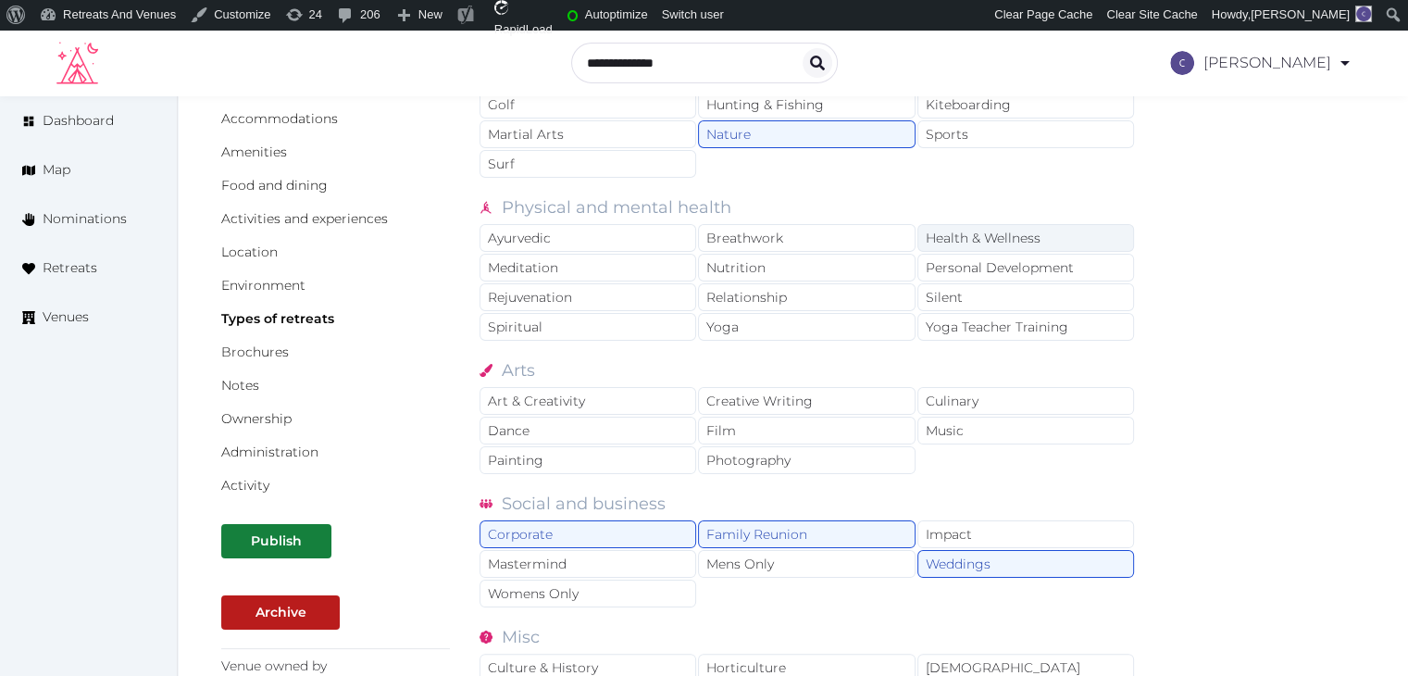
click at [1027, 227] on div "Health & Wellness" at bounding box center [1025, 238] width 217 height 28
click at [577, 294] on div "Rejuvenation" at bounding box center [587, 297] width 217 height 28
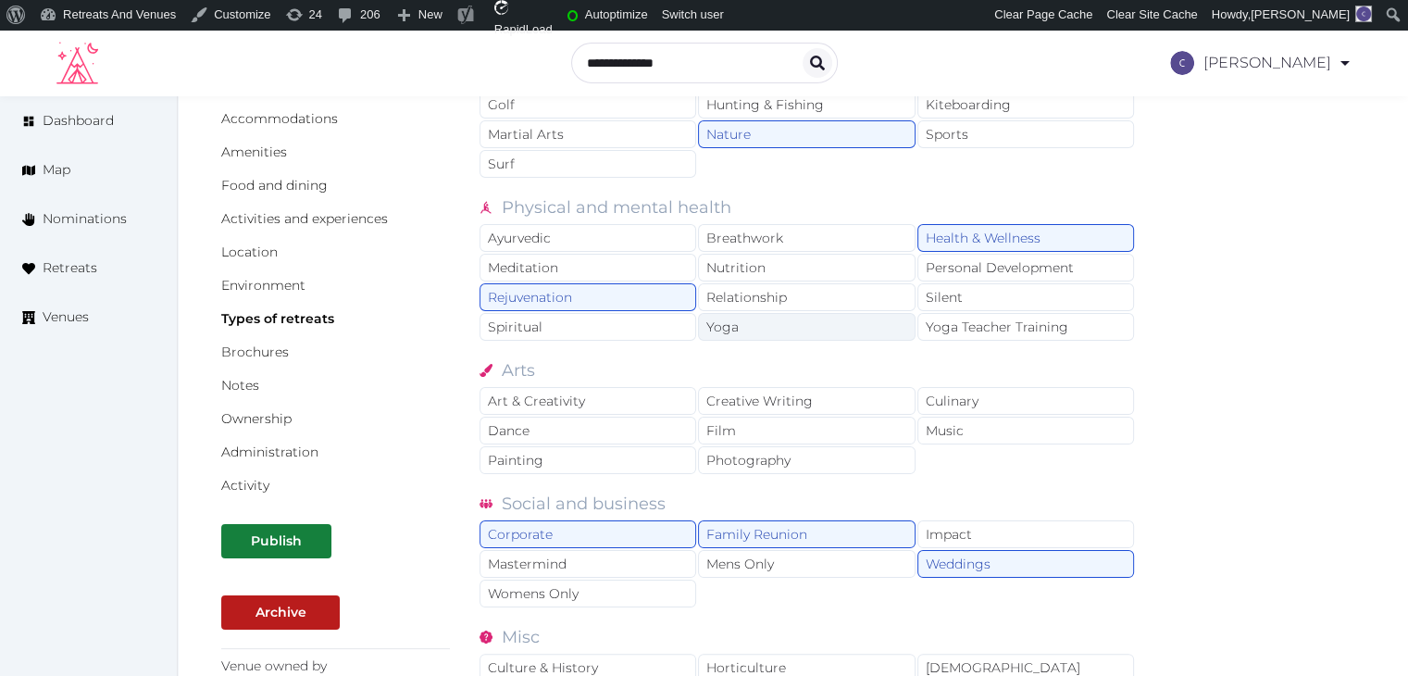
click at [765, 332] on div "Yoga" at bounding box center [806, 327] width 217 height 28
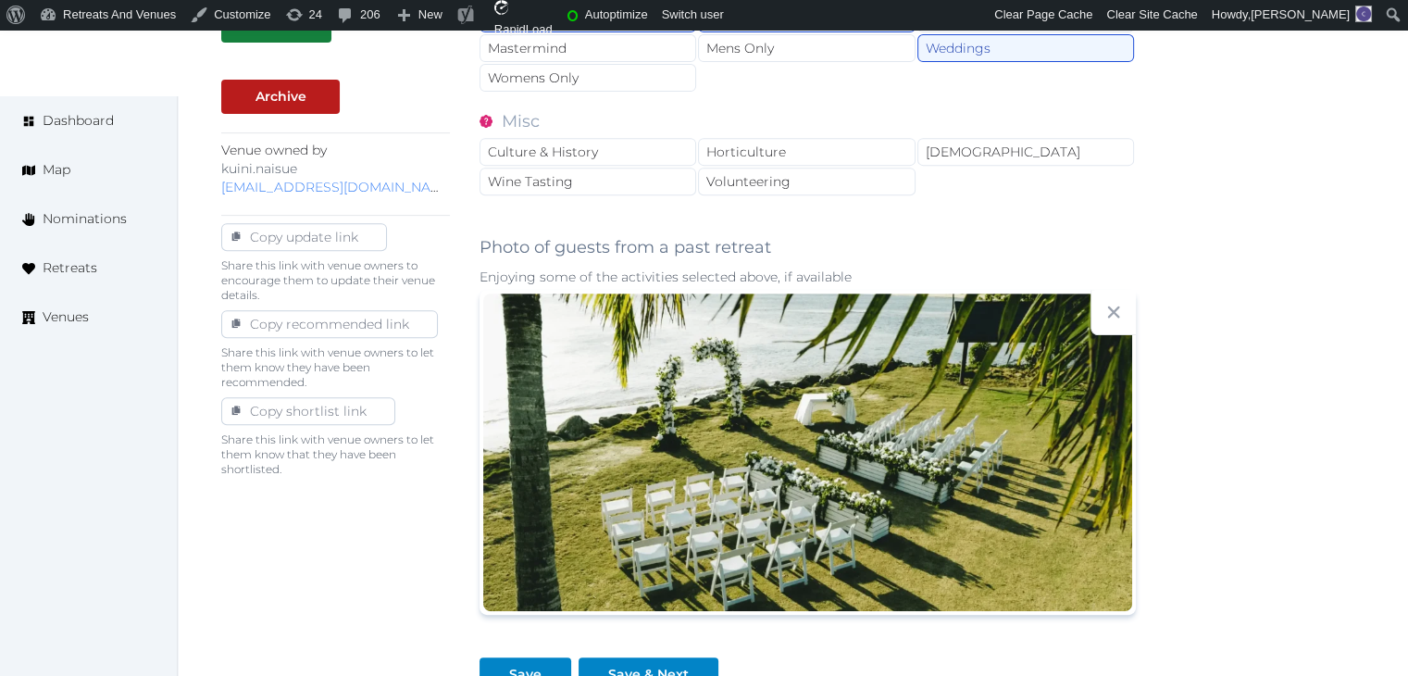
scroll to position [892, 0]
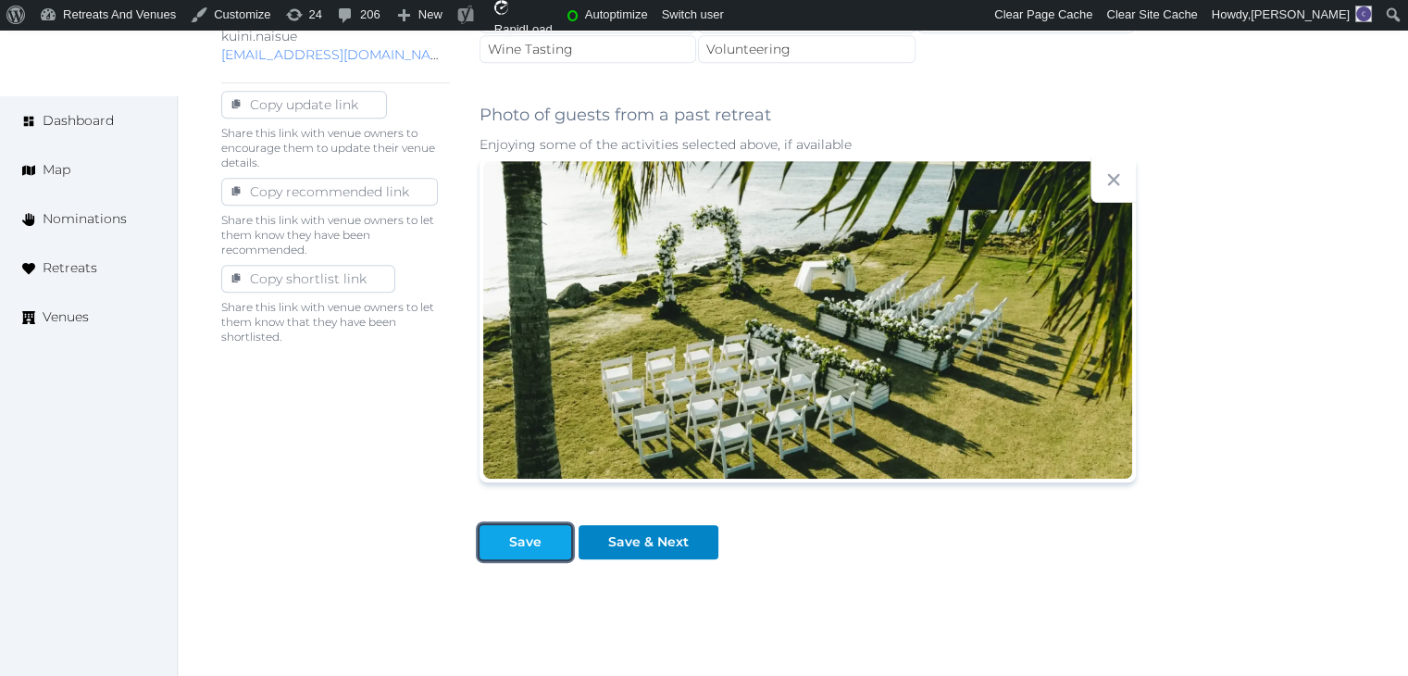
click at [529, 538] on div "Save" at bounding box center [525, 541] width 32 height 19
drag, startPoint x: 518, startPoint y: 534, endPoint x: 510, endPoint y: 560, distance: 27.2
click at [516, 534] on div "Save" at bounding box center [525, 541] width 32 height 19
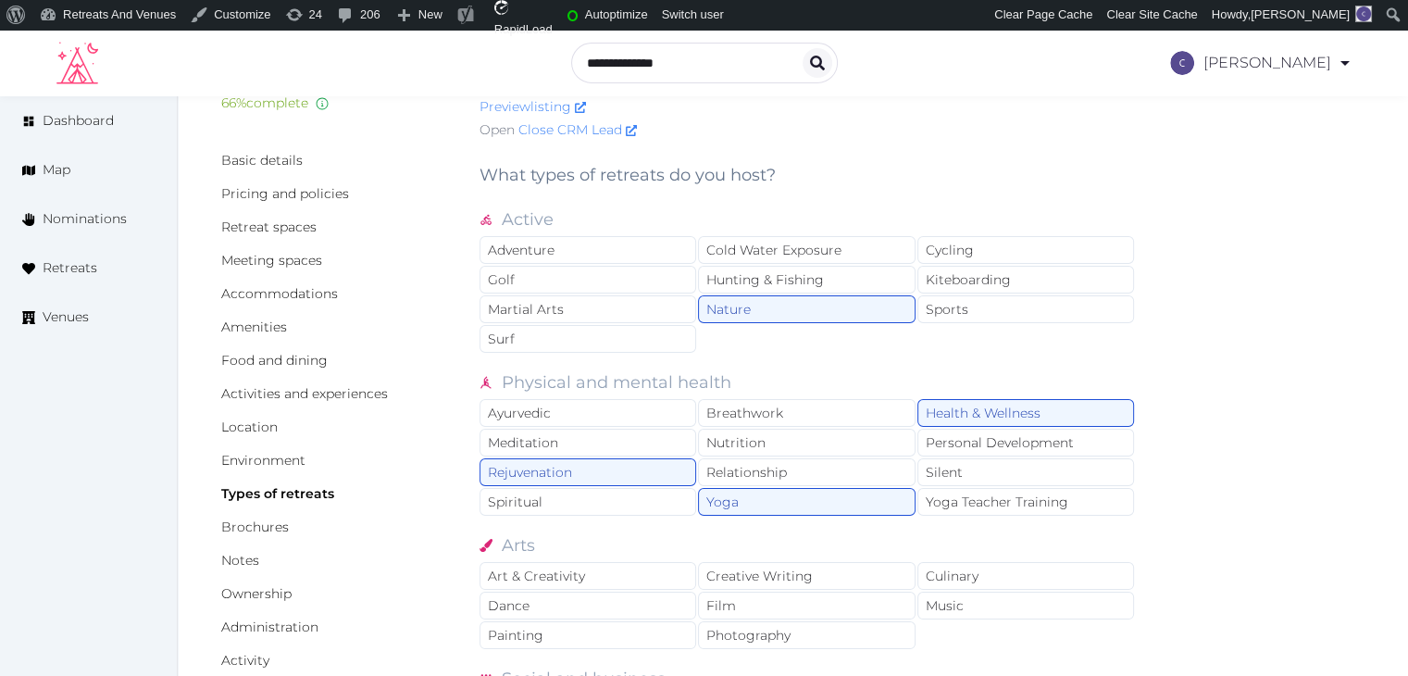
scroll to position [0, 0]
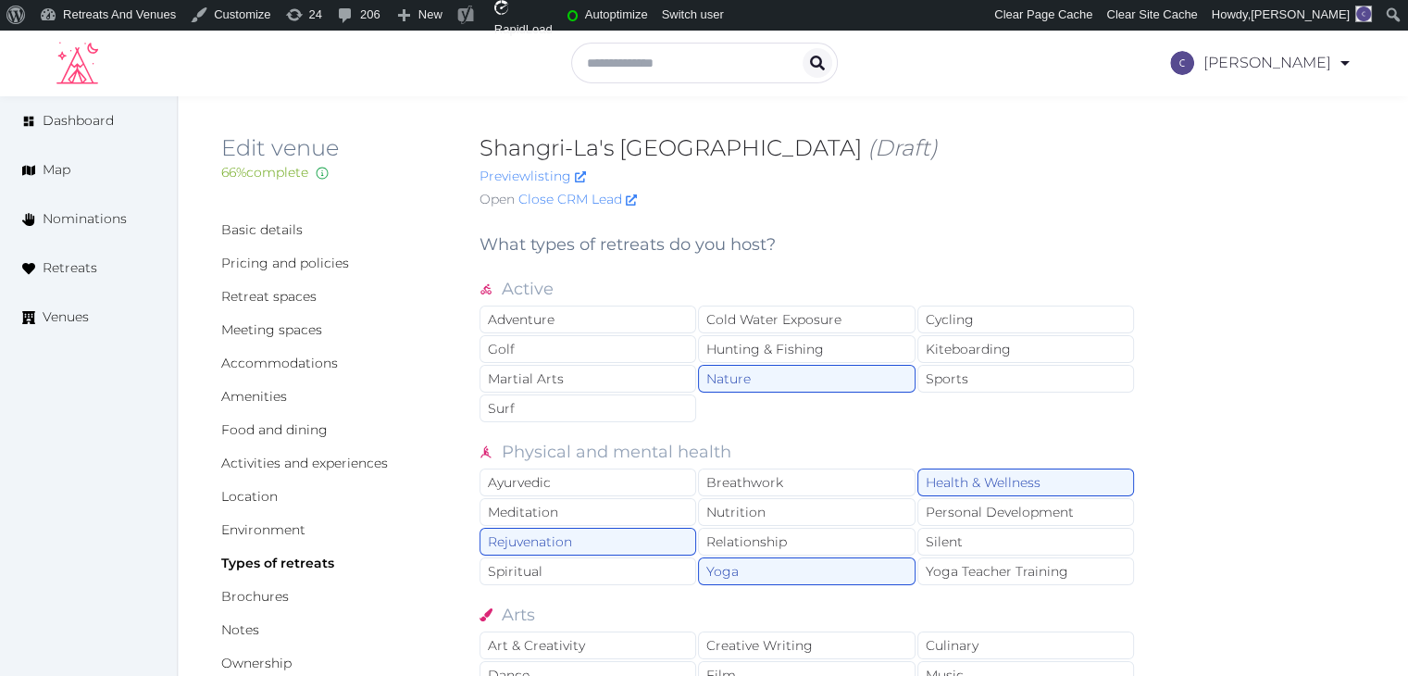
click at [275, 286] on div "Basic details Pricing and policies Retreat spaces Meeting spaces Accommodations…" at bounding box center [335, 479] width 229 height 518
click at [274, 293] on link "Retreat spaces" at bounding box center [268, 296] width 95 height 17
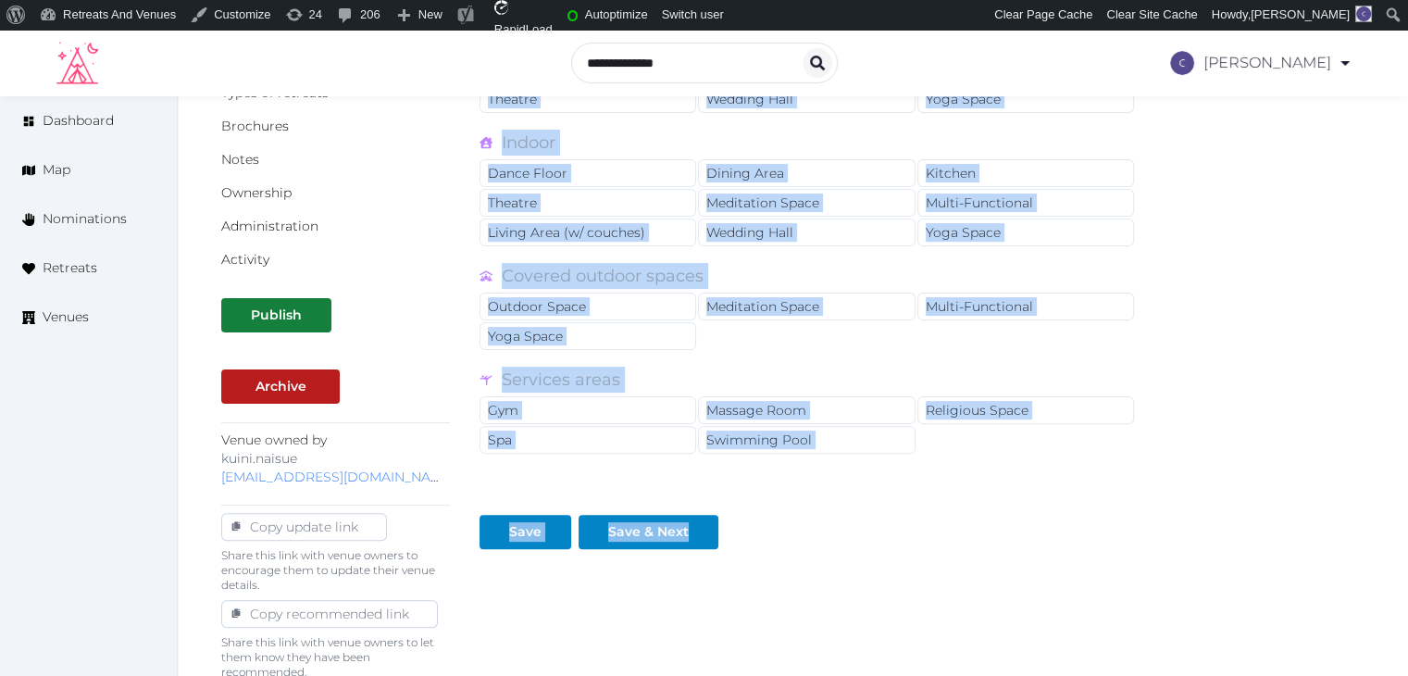
scroll to position [518, 0]
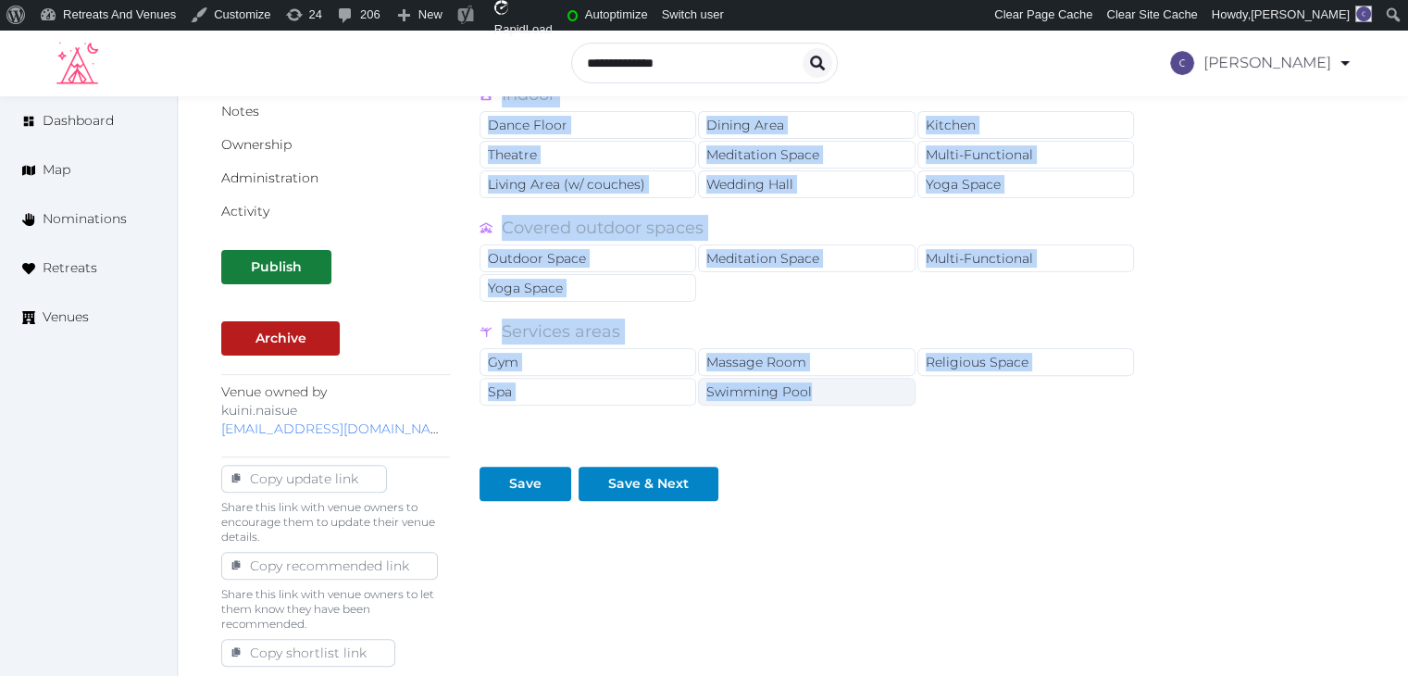
drag, startPoint x: 474, startPoint y: 223, endPoint x: 814, endPoint y: 387, distance: 377.9
click at [814, 387] on div "Basic details Pricing and policies Retreat spaces Meeting spaces Accommodations…" at bounding box center [792, 208] width 1143 height 1020
copy div "Types of Retreat Spaces Working and presenting Breakout Rooms Boardroom Confere…"
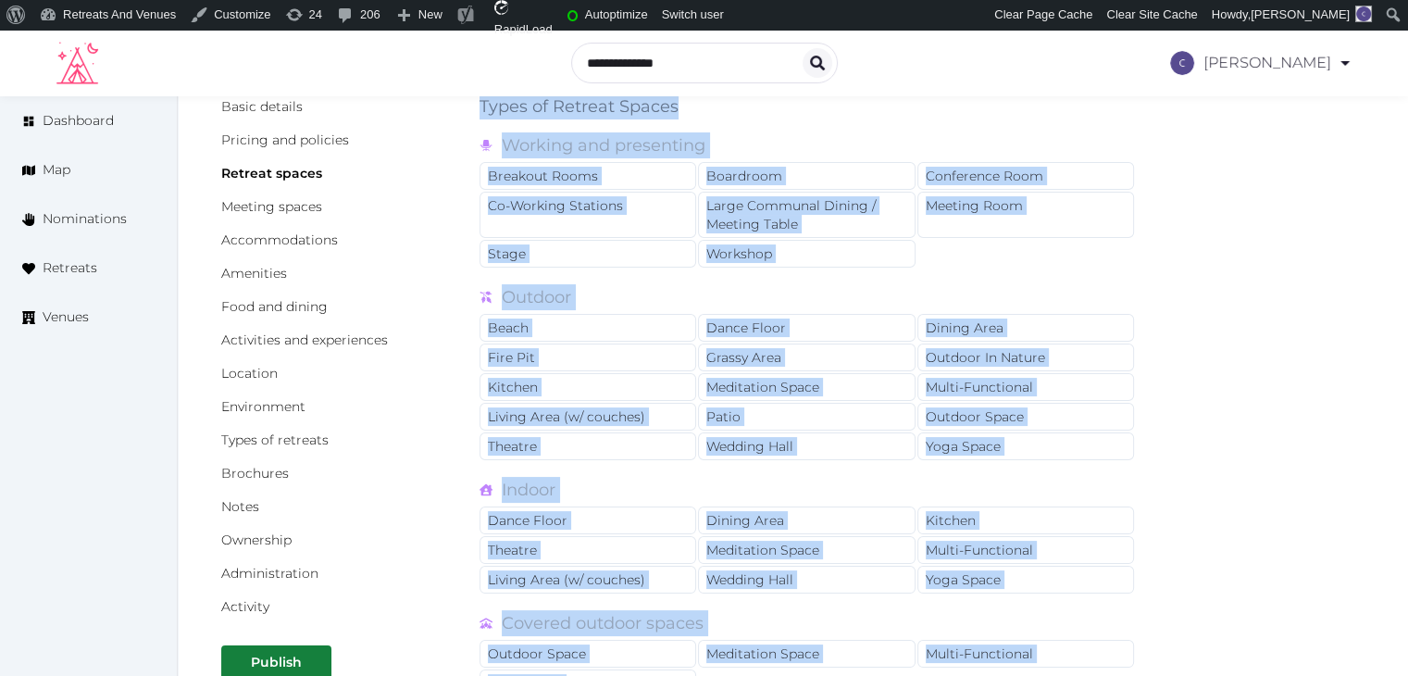
scroll to position [0, 0]
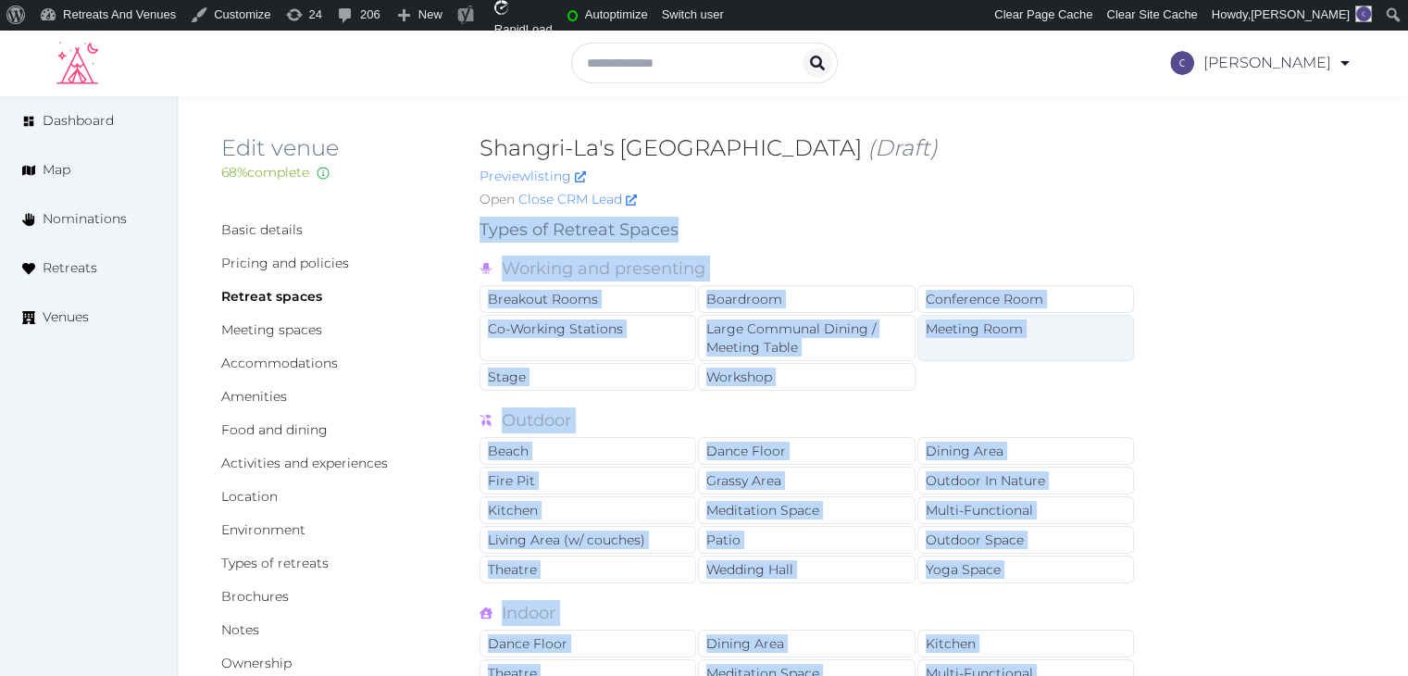
click at [978, 319] on div "Meeting Room" at bounding box center [1025, 338] width 217 height 46
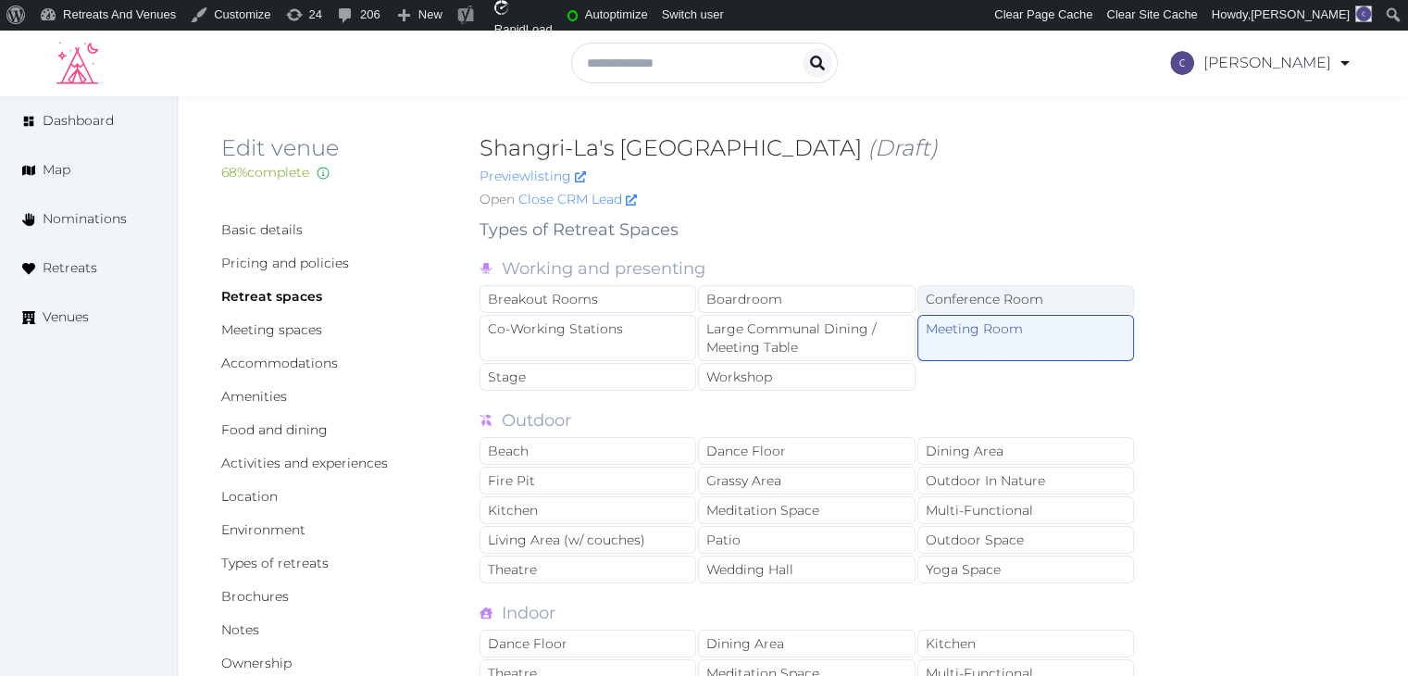
click at [969, 297] on div "Conference Room" at bounding box center [1025, 299] width 217 height 28
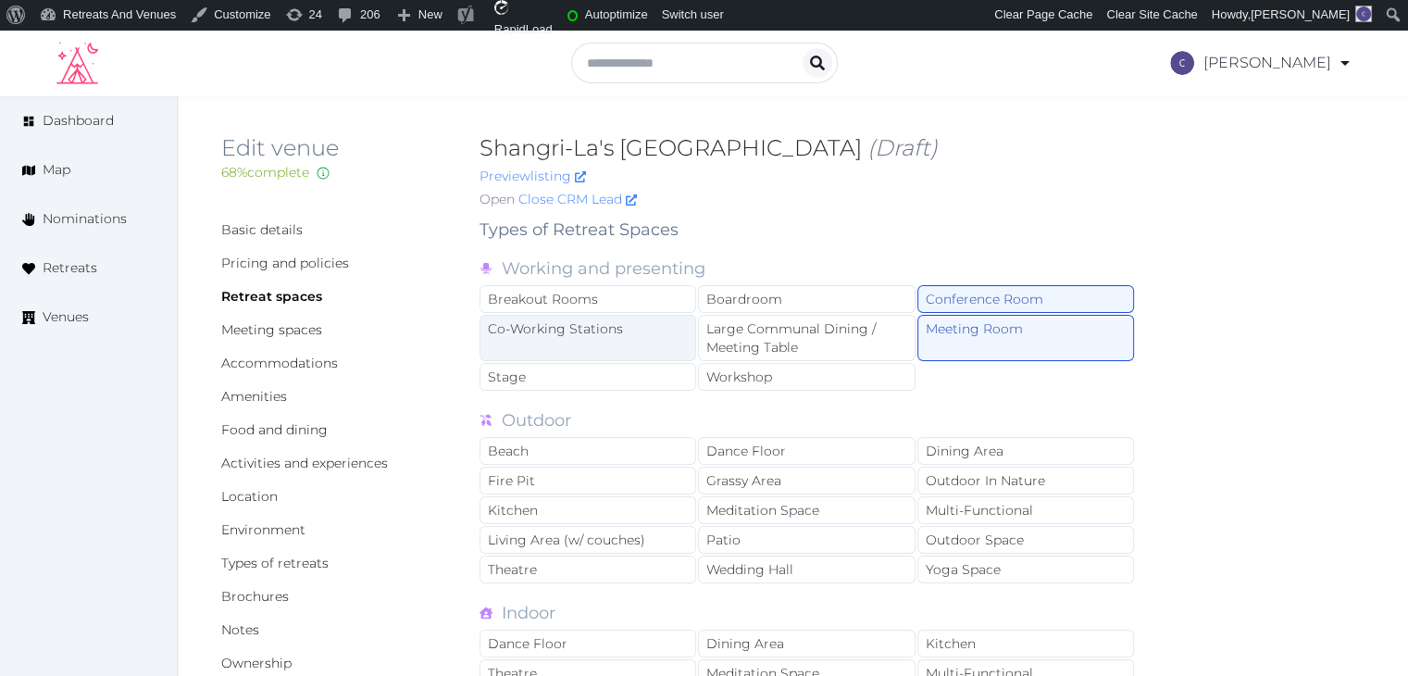
click at [637, 339] on div "Co-Working Stations" at bounding box center [587, 338] width 217 height 46
click at [756, 371] on div "Workshop" at bounding box center [806, 377] width 217 height 28
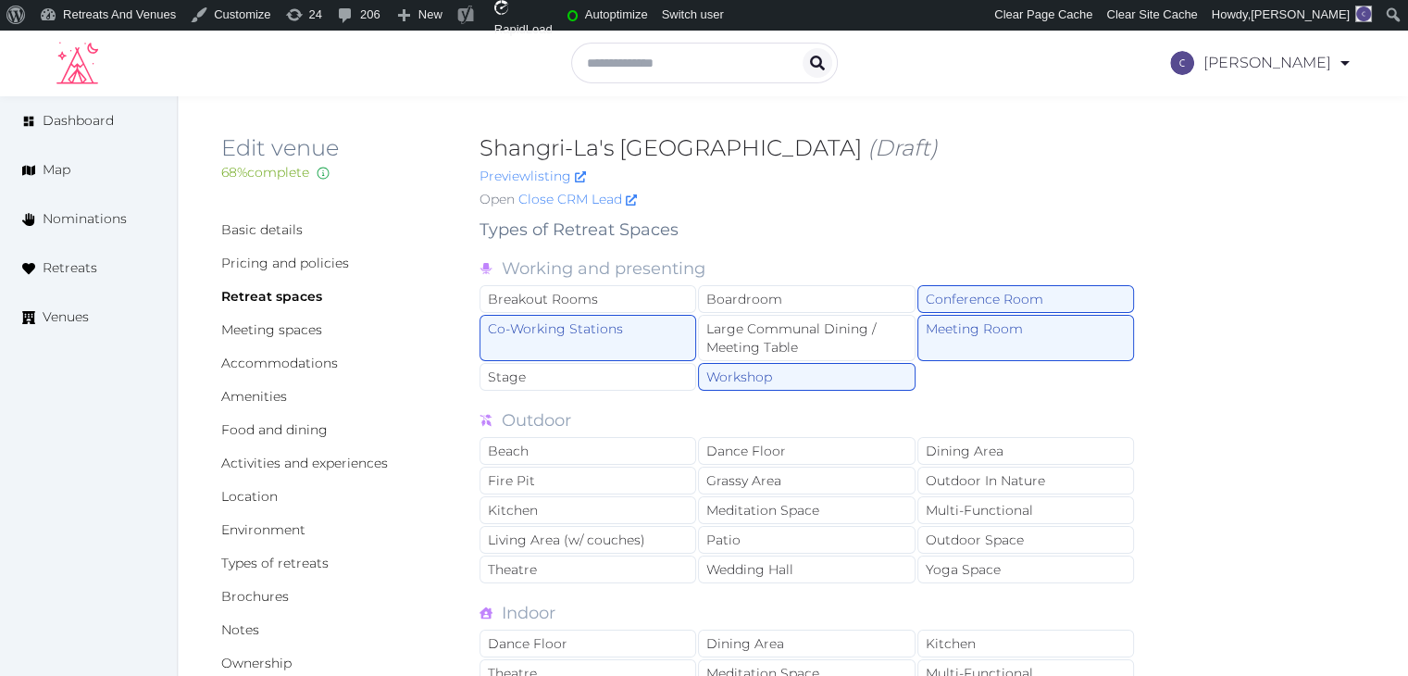
scroll to position [93, 0]
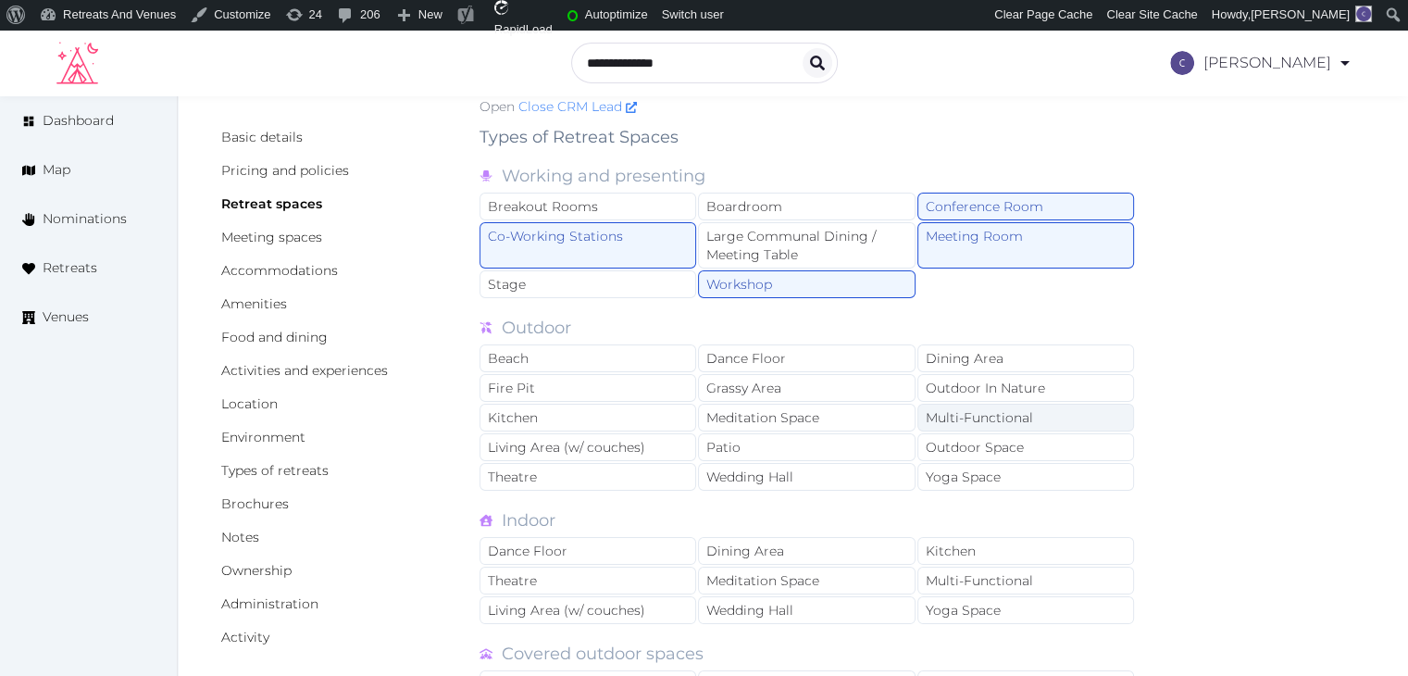
click at [981, 412] on div "Multi-Functional" at bounding box center [1025, 418] width 217 height 28
click at [973, 447] on div "Outdoor Space" at bounding box center [1025, 447] width 217 height 28
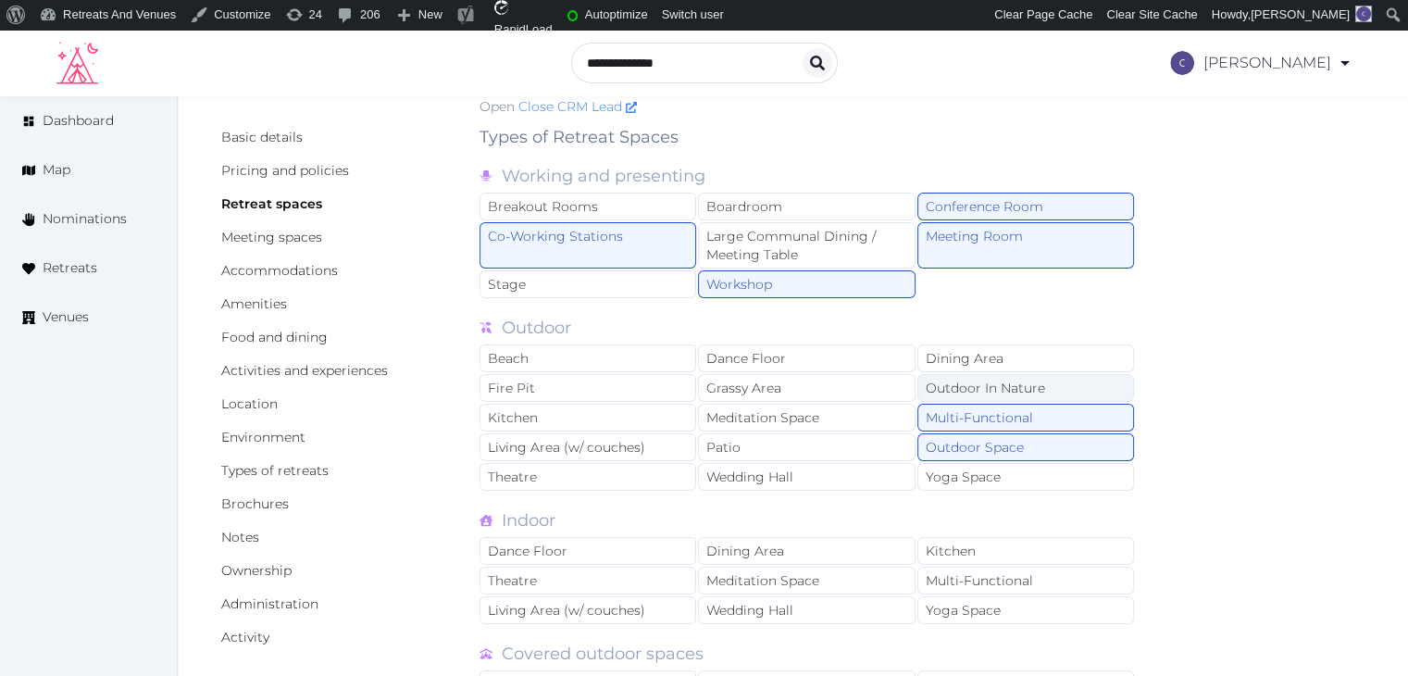
drag, startPoint x: 970, startPoint y: 360, endPoint x: 965, endPoint y: 372, distance: 12.9
click at [974, 356] on div "Dining Area" at bounding box center [1025, 358] width 217 height 28
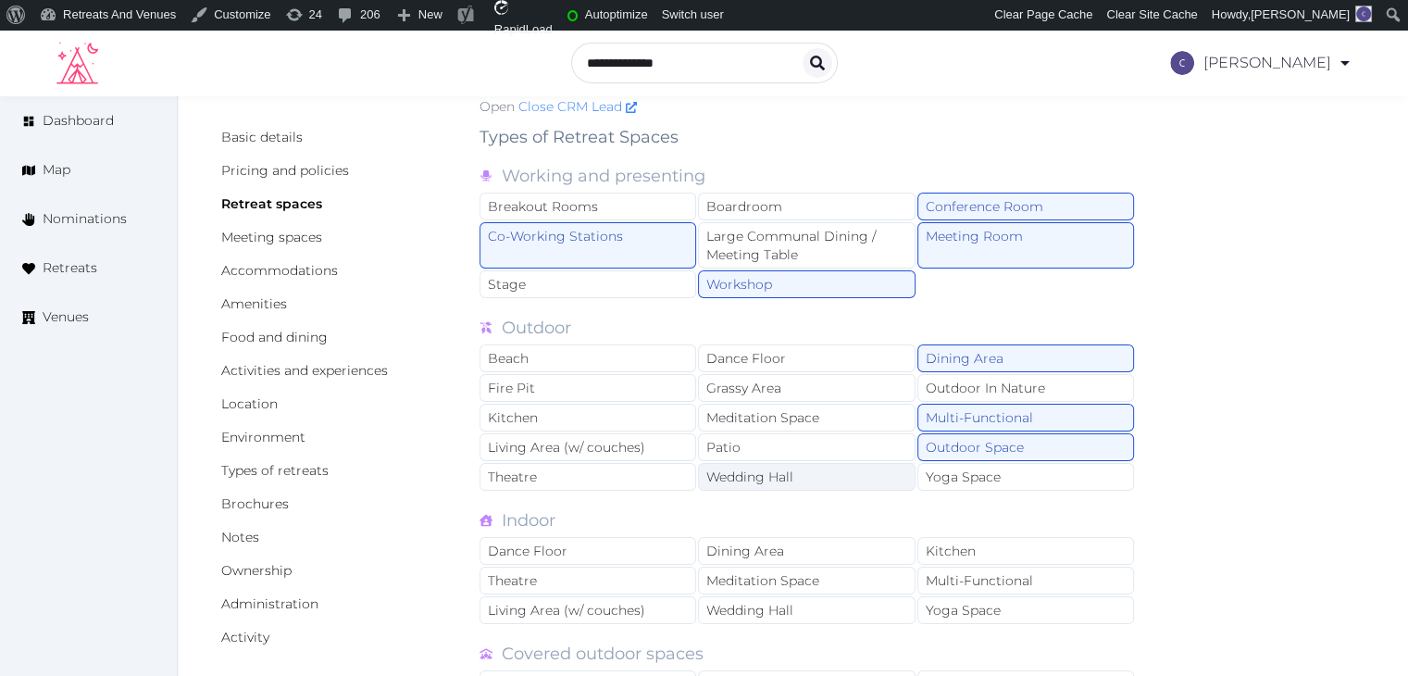
click at [842, 479] on div "Wedding Hall" at bounding box center [806, 477] width 217 height 28
click at [829, 441] on div "Patio" at bounding box center [806, 447] width 217 height 28
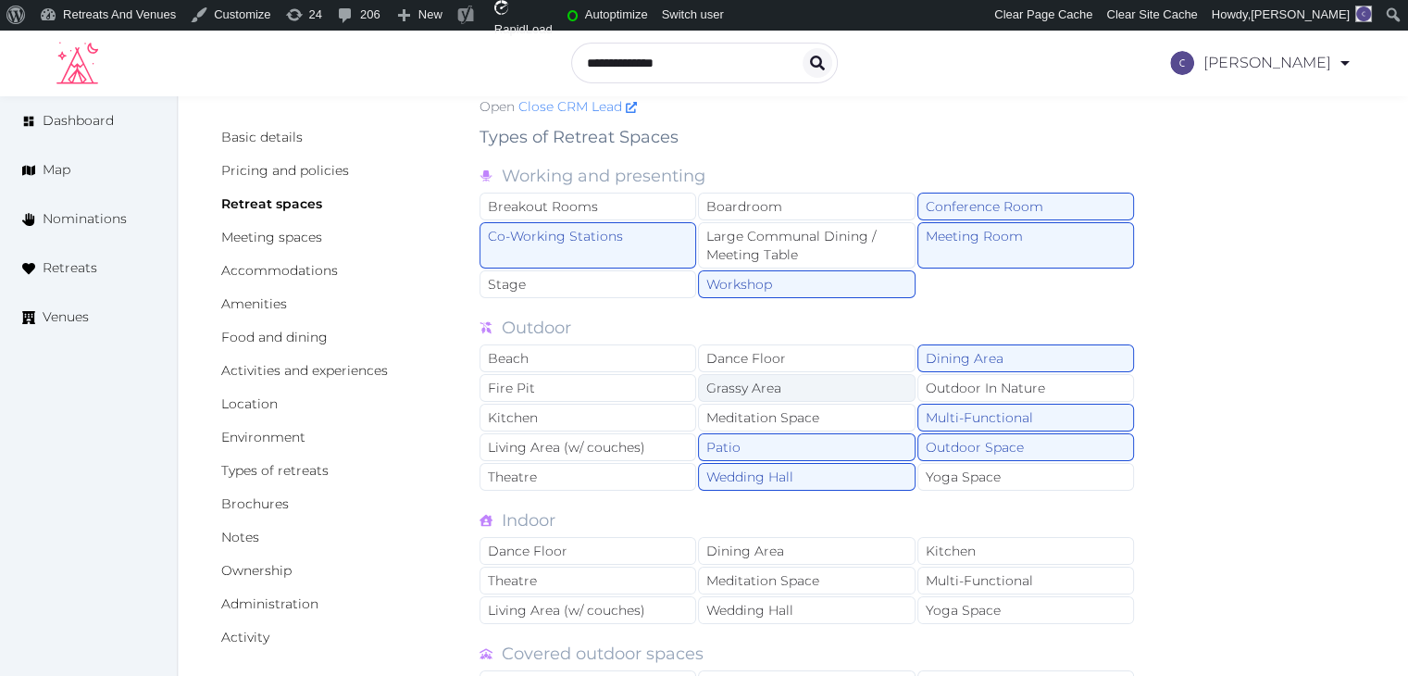
click at [840, 378] on div "Grassy Area" at bounding box center [806, 388] width 217 height 28
click at [615, 363] on div "Beach" at bounding box center [587, 358] width 217 height 28
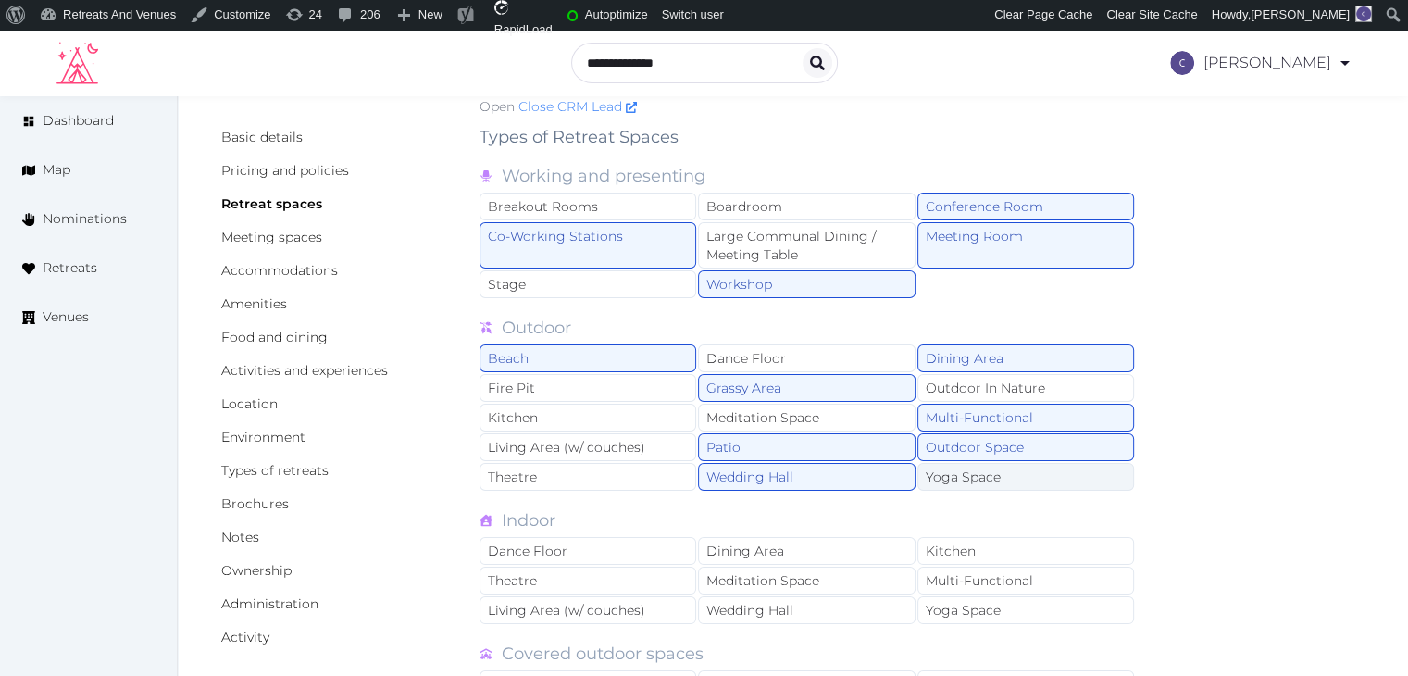
click at [975, 478] on div "Yoga Space" at bounding box center [1025, 477] width 217 height 28
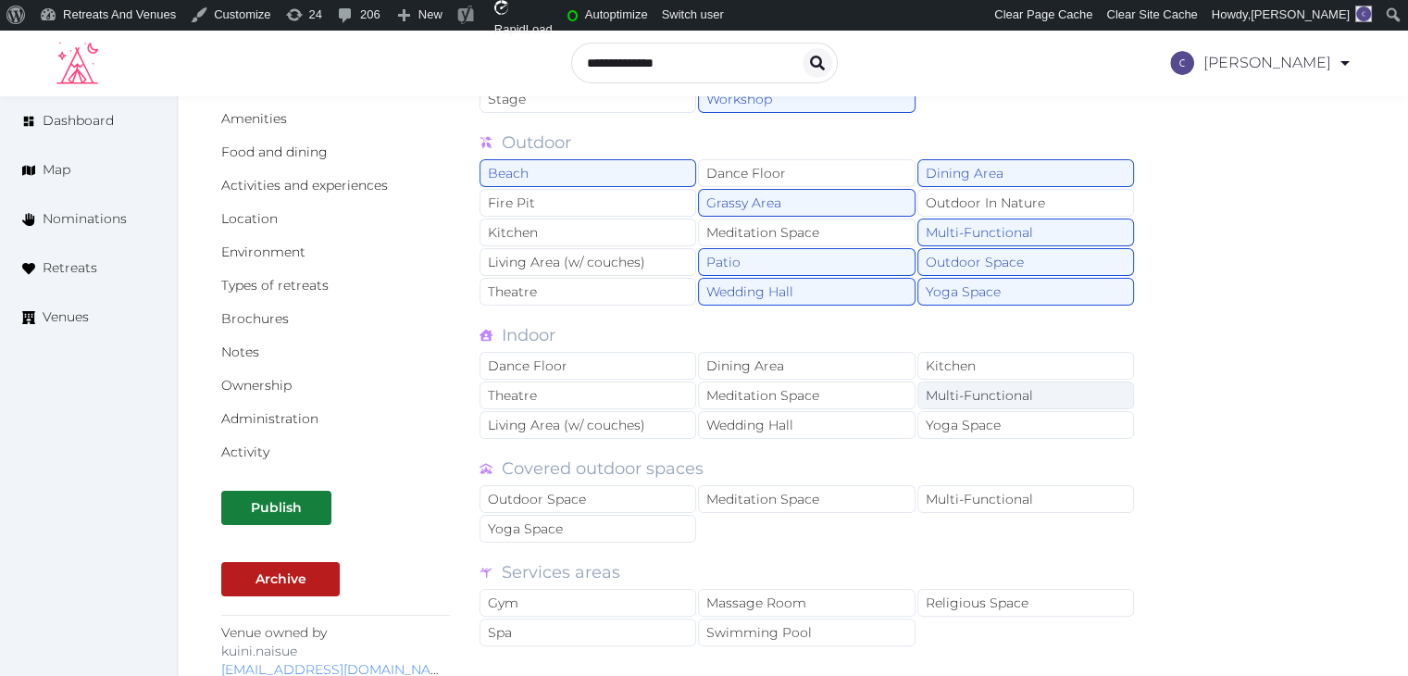
click at [963, 390] on div "Multi-Functional" at bounding box center [1025, 395] width 217 height 28
click at [866, 360] on div "Dining Area" at bounding box center [806, 366] width 217 height 28
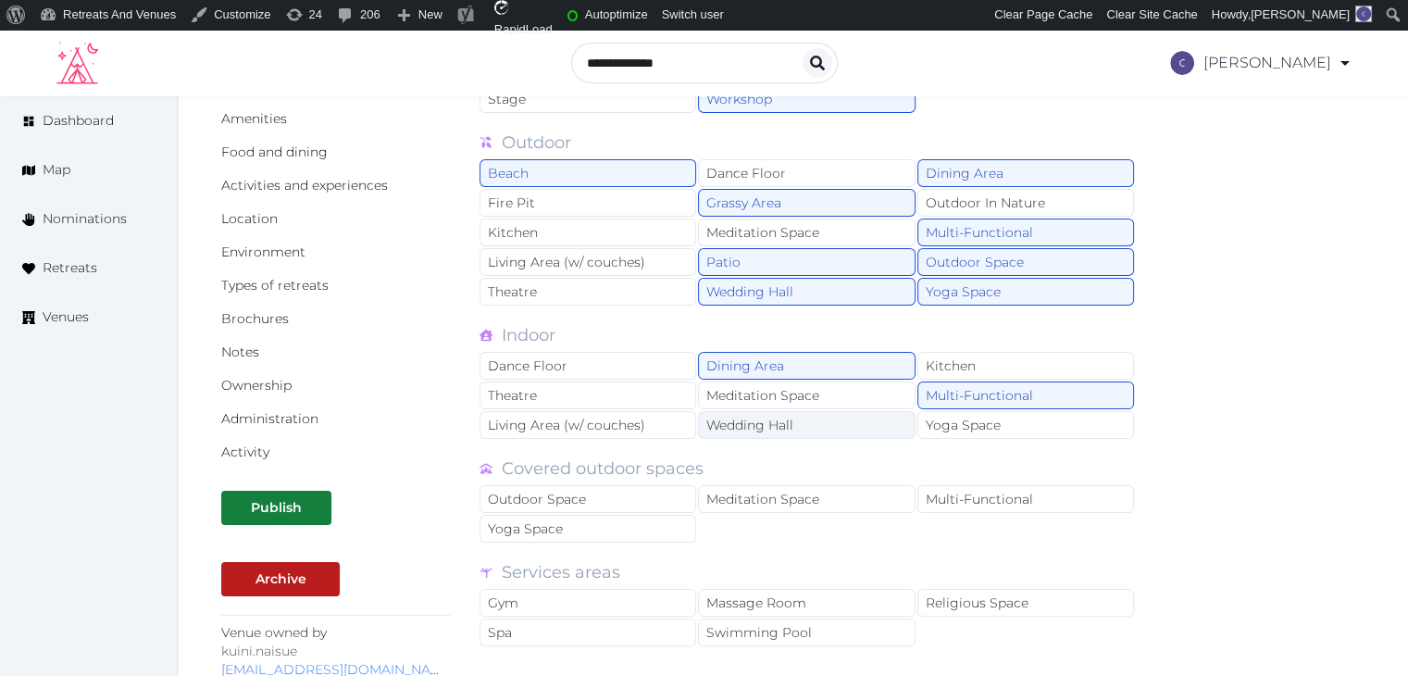
click at [855, 427] on div "Wedding Hall" at bounding box center [806, 425] width 217 height 28
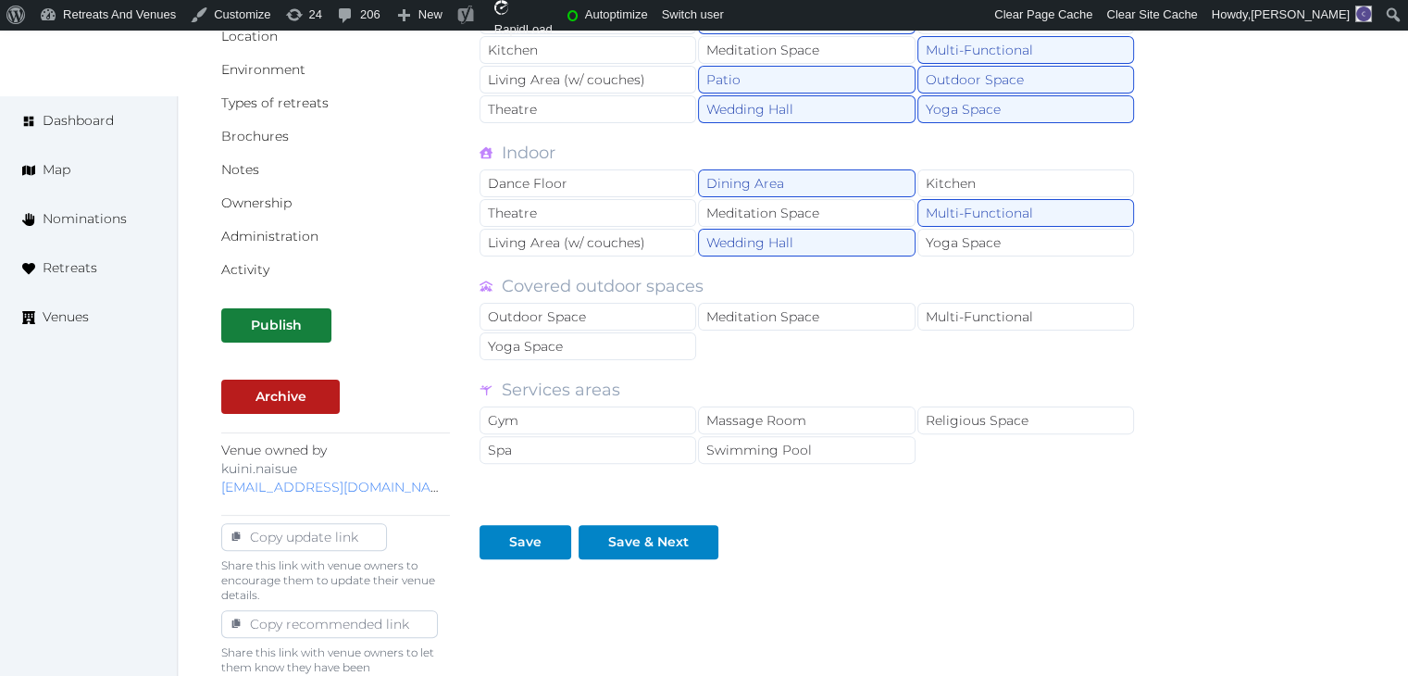
scroll to position [463, 0]
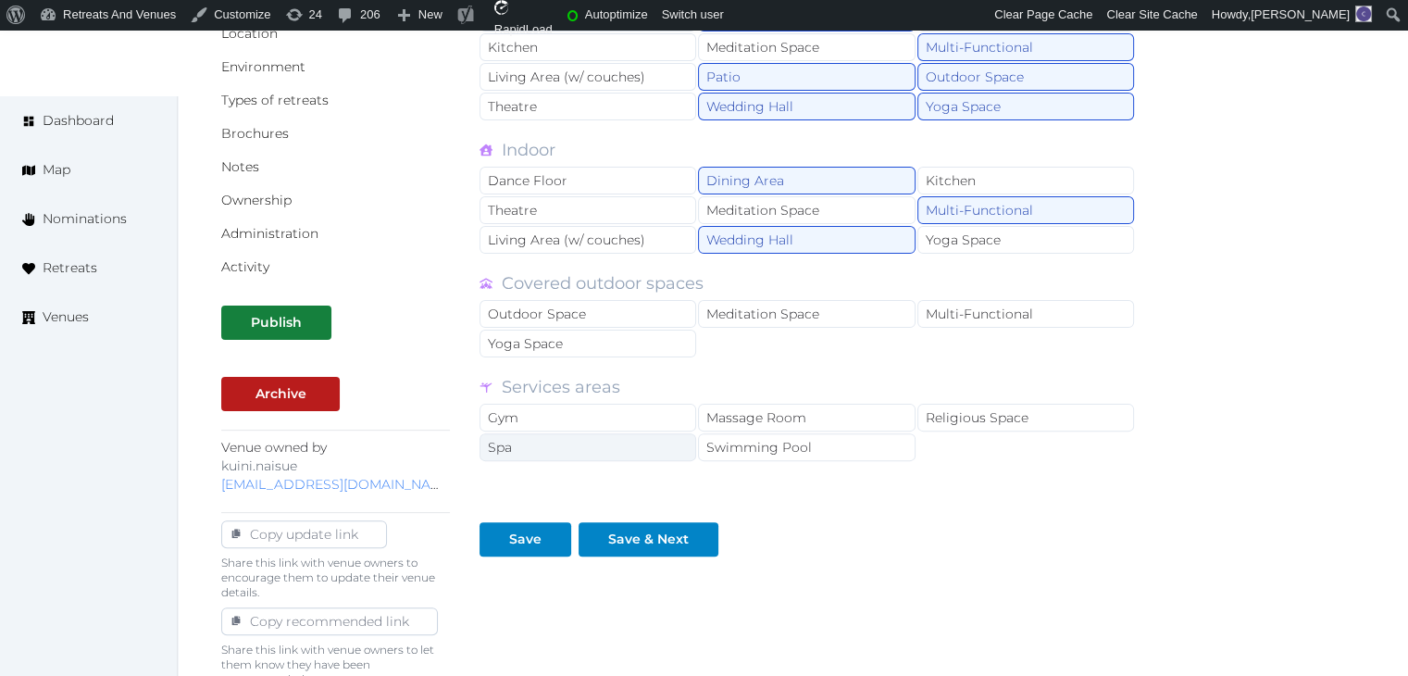
click at [577, 449] on div "Spa" at bounding box center [587, 447] width 217 height 28
drag, startPoint x: 589, startPoint y: 417, endPoint x: 703, endPoint y: 416, distance: 114.8
click at [589, 416] on div "Gym" at bounding box center [587, 418] width 217 height 28
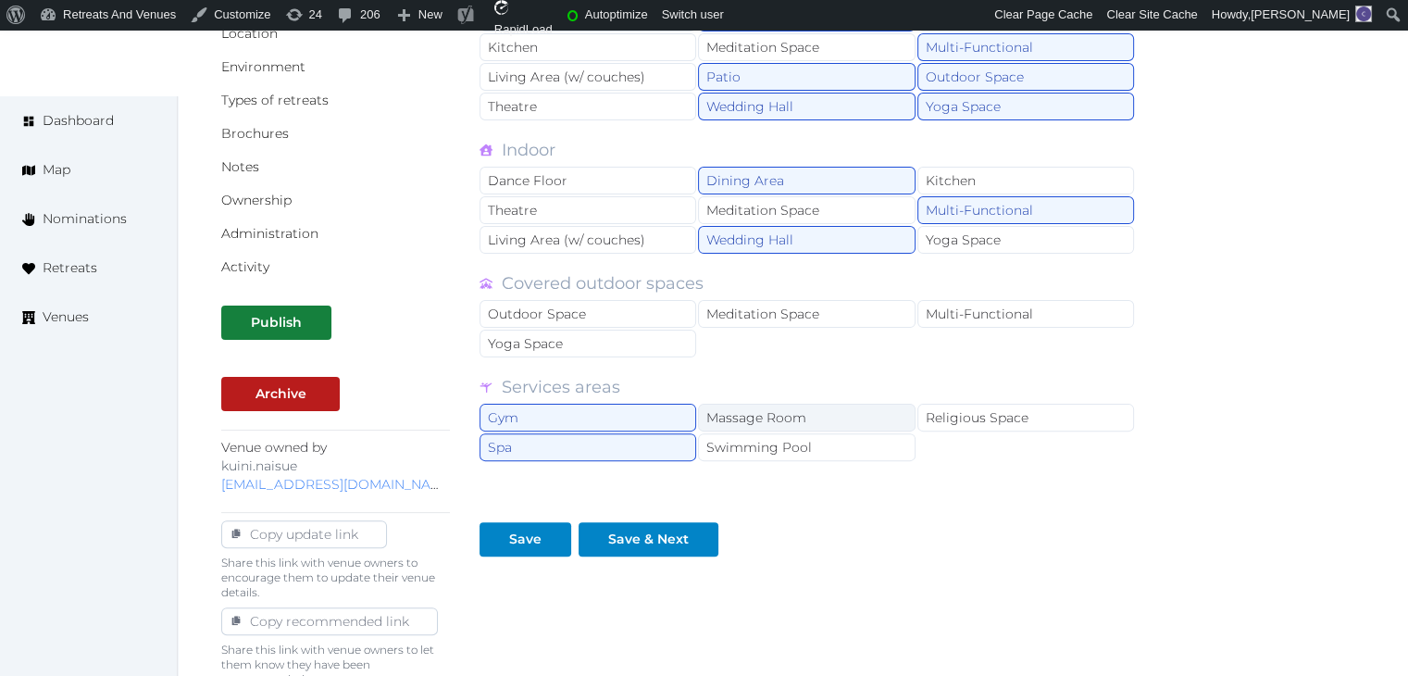
drag, startPoint x: 721, startPoint y: 413, endPoint x: 727, endPoint y: 401, distance: 13.3
click at [721, 412] on div "Massage Room" at bounding box center [806, 418] width 217 height 28
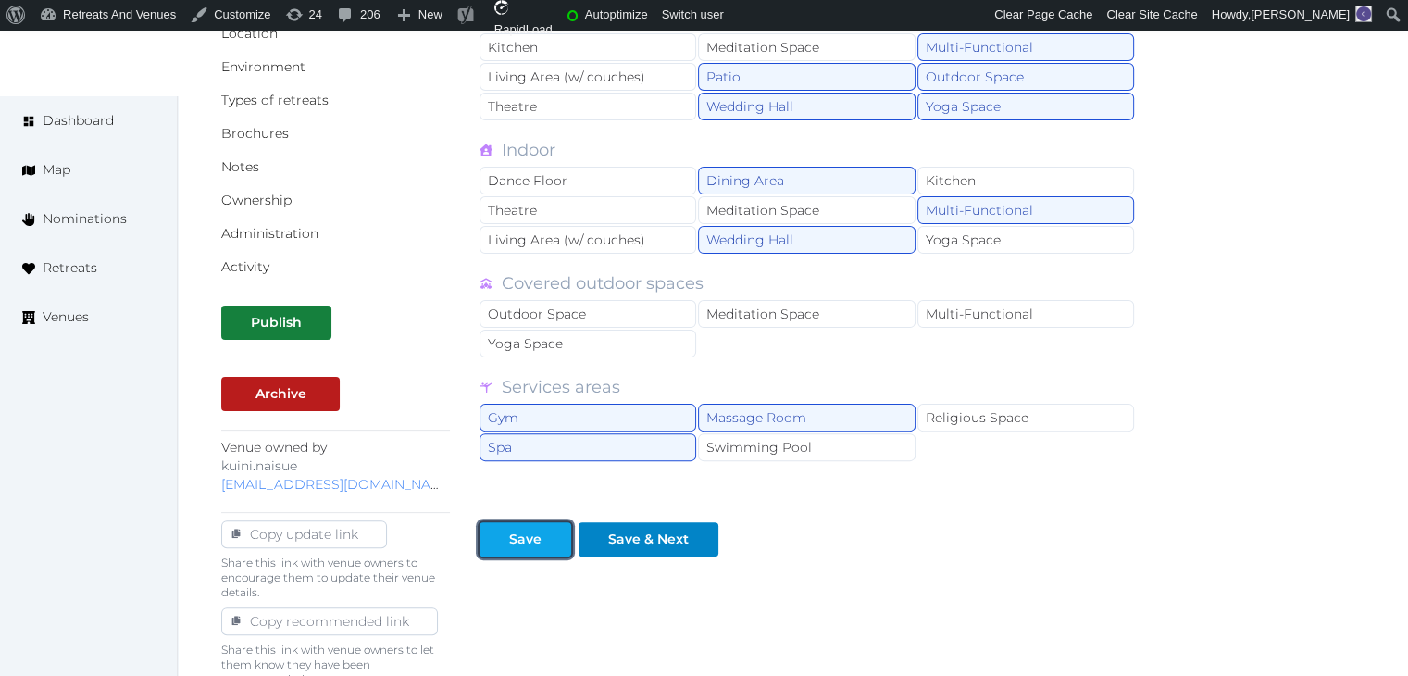
click at [533, 541] on div "Save" at bounding box center [525, 538] width 32 height 19
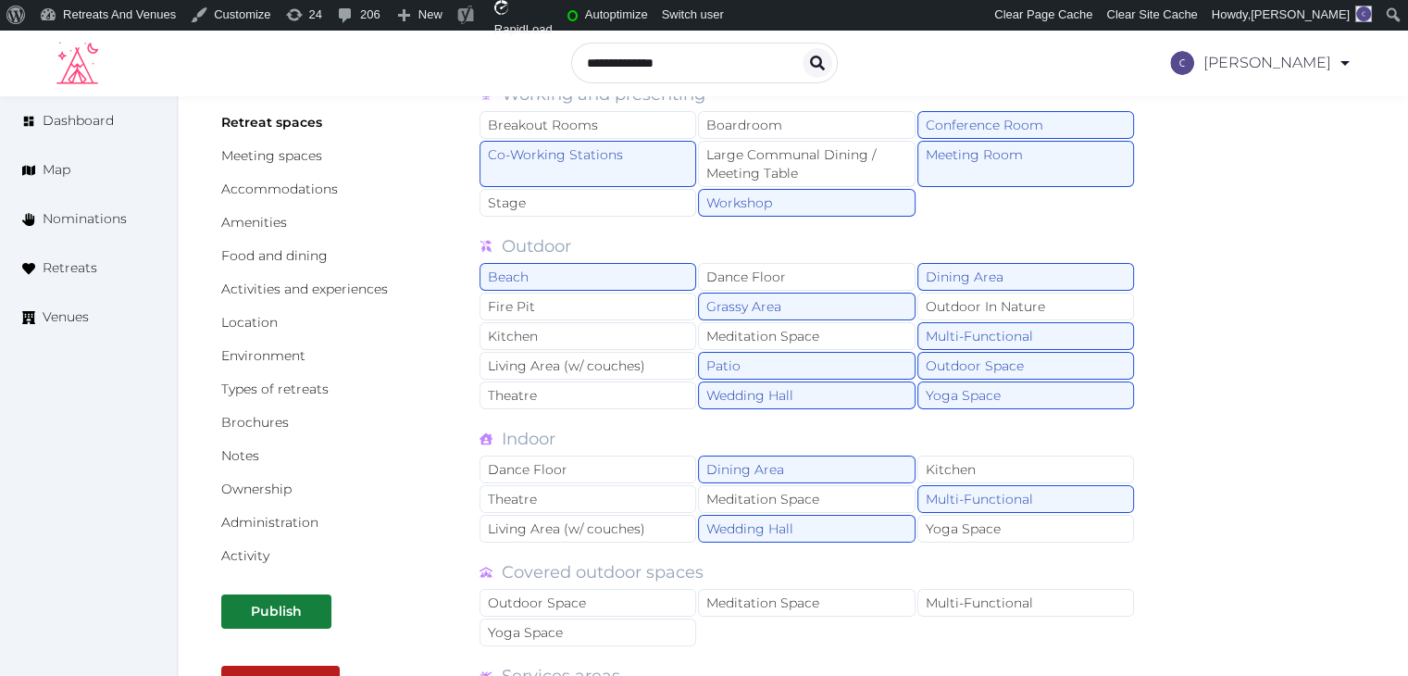
scroll to position [0, 0]
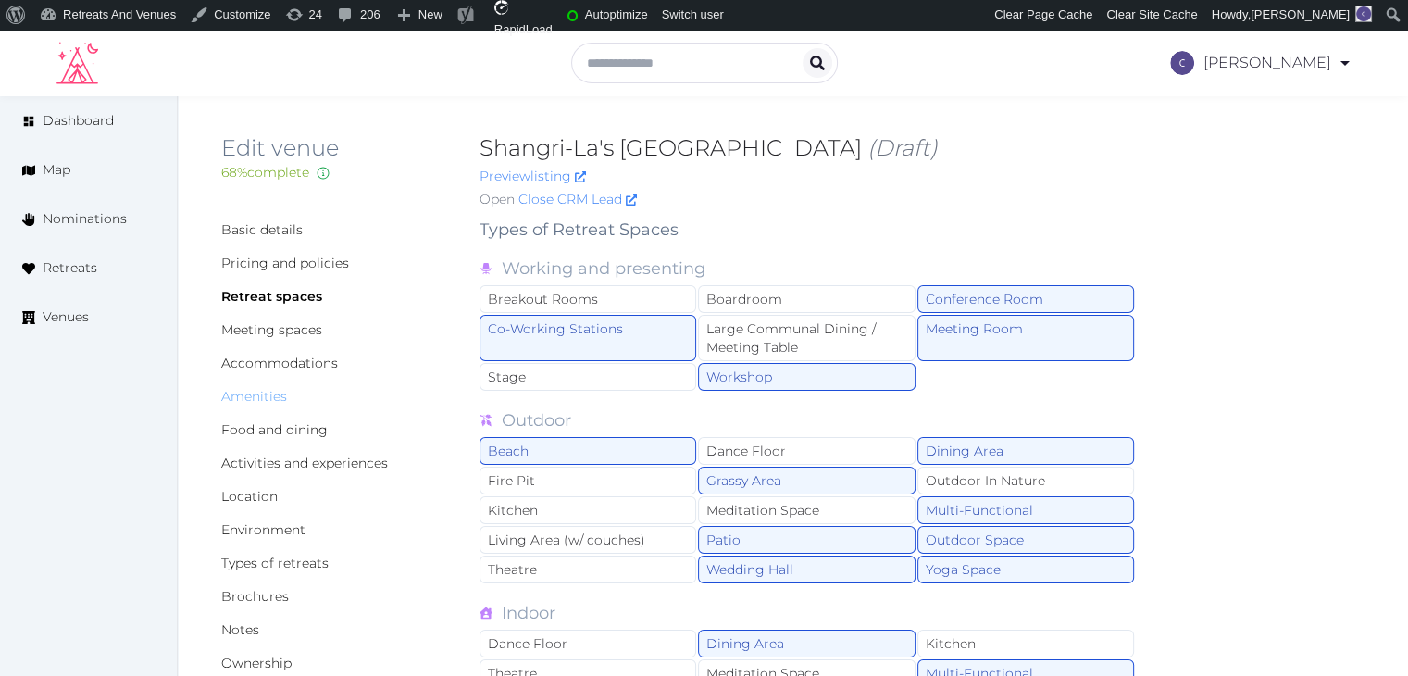
click at [255, 393] on link "Amenities" at bounding box center [254, 396] width 66 height 17
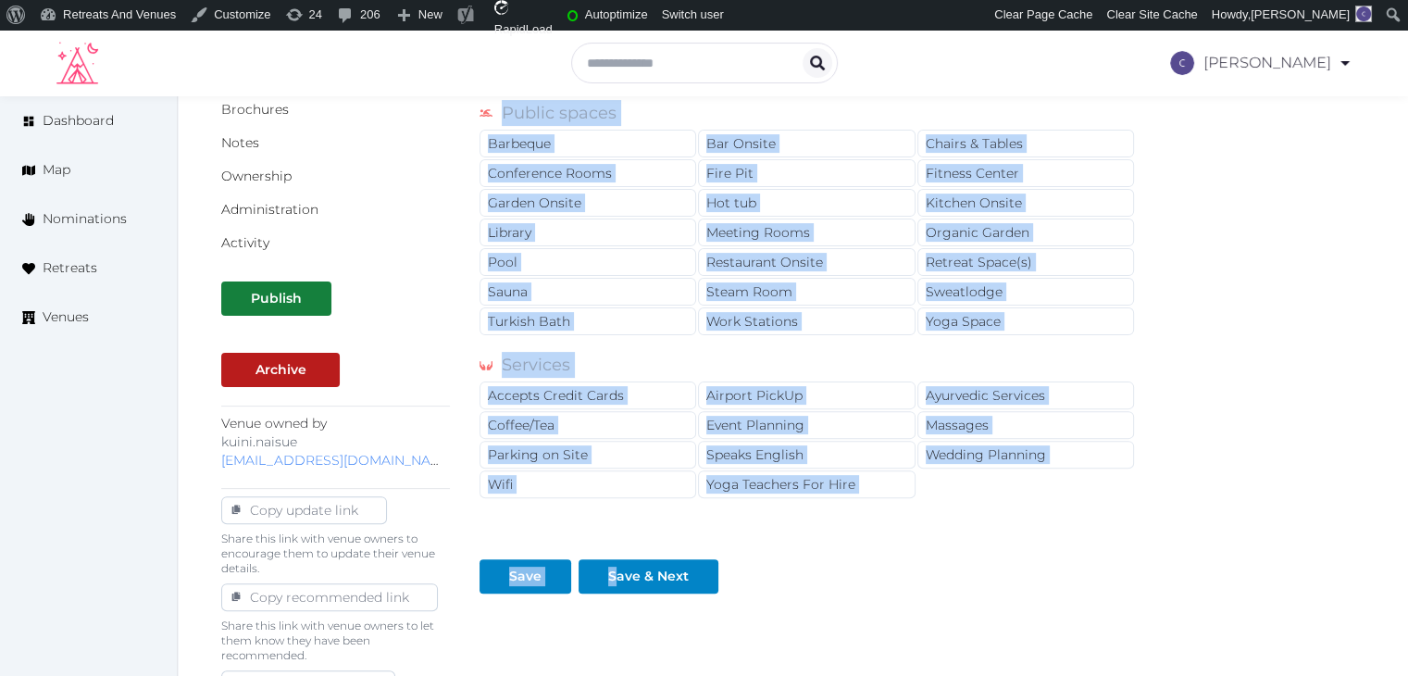
scroll to position [605, 0]
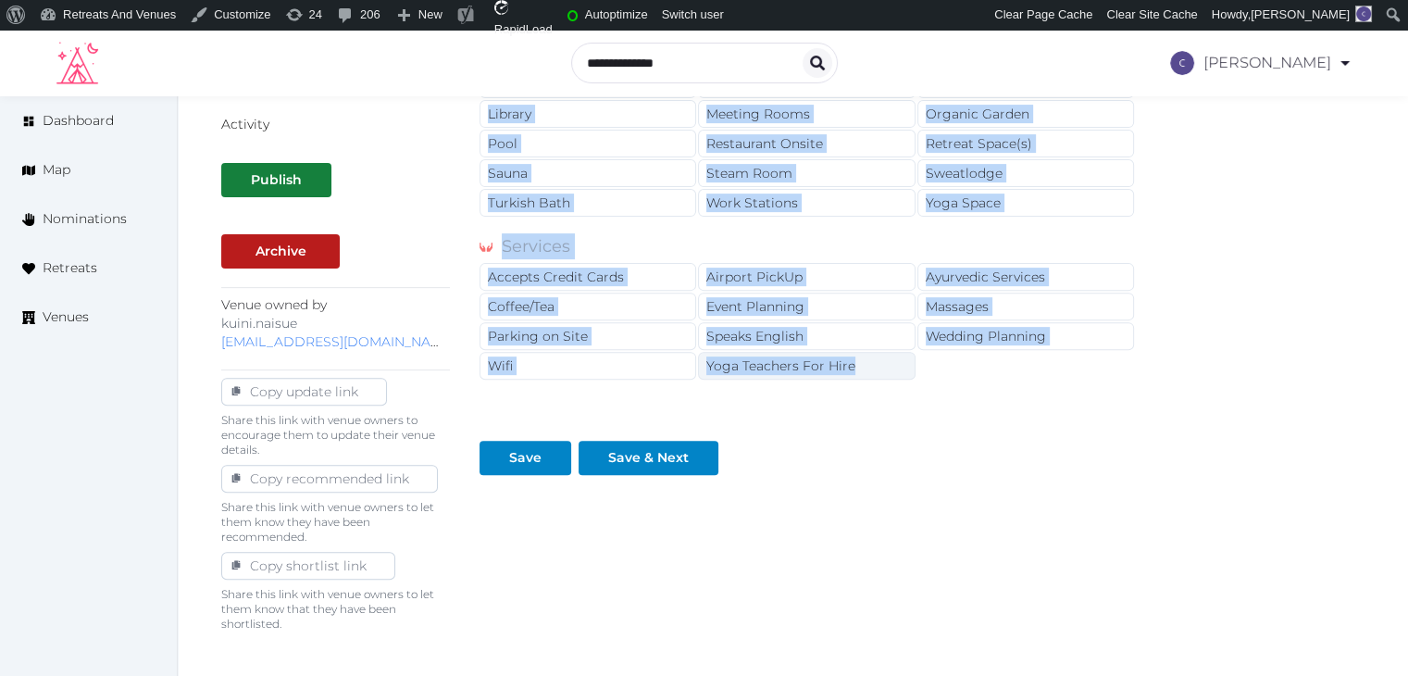
drag, startPoint x: 481, startPoint y: 242, endPoint x: 875, endPoint y: 368, distance: 413.0
click at [875, 368] on div "Amenities Activities Bicycles Camping Allowed Onsite [MEDICAL_DATA] Surf Board …" at bounding box center [807, 42] width 656 height 863
copy div "Amenities Activities Bicycles Camping Allowed Onsite [MEDICAL_DATA] Surf Board …"
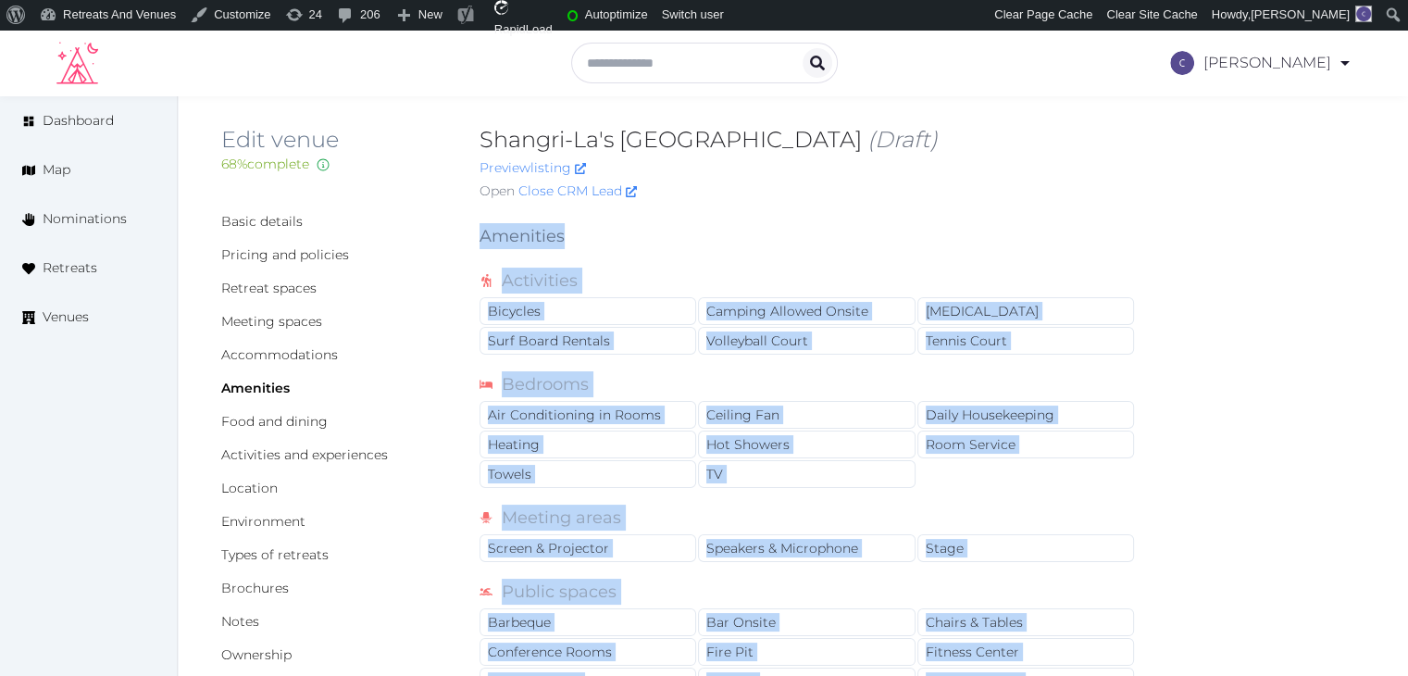
scroll to position [0, 0]
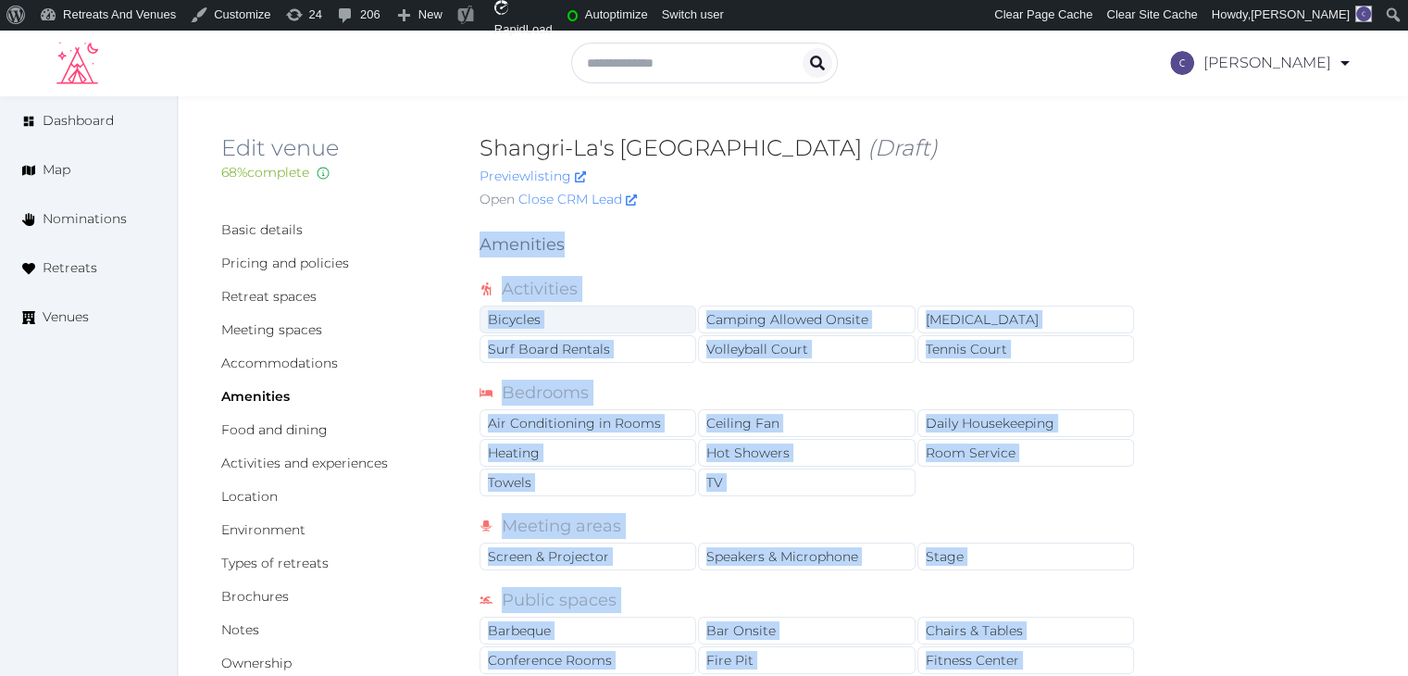
drag, startPoint x: 637, startPoint y: 317, endPoint x: 651, endPoint y: 329, distance: 17.8
click at [636, 317] on div "Bicycles" at bounding box center [587, 319] width 217 height 28
click at [670, 420] on div "Air Conditioning in Rooms" at bounding box center [587, 423] width 217 height 28
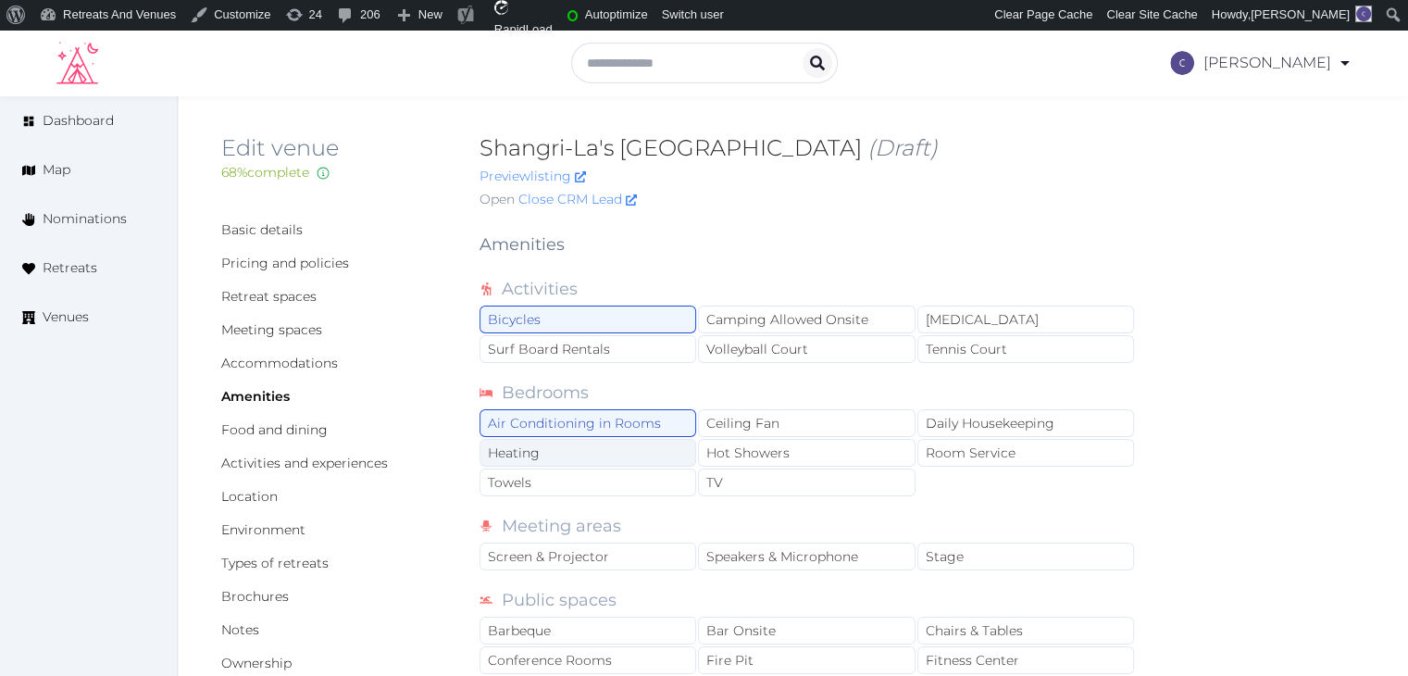
click at [671, 453] on div "Heating" at bounding box center [587, 453] width 217 height 28
click at [673, 487] on div "Towels" at bounding box center [587, 482] width 217 height 28
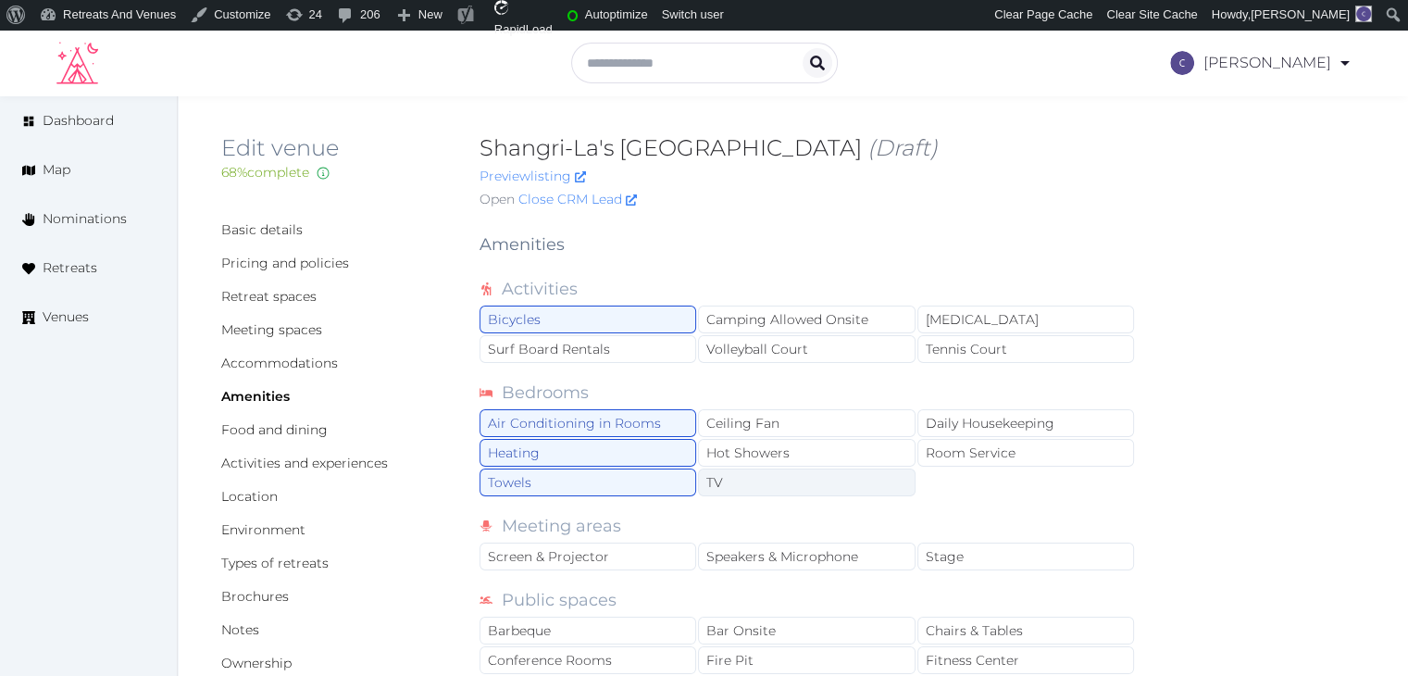
drag, startPoint x: 755, startPoint y: 483, endPoint x: 766, endPoint y: 455, distance: 29.9
click at [755, 482] on div "TV" at bounding box center [806, 482] width 217 height 28
drag, startPoint x: 766, startPoint y: 451, endPoint x: 776, endPoint y: 424, distance: 28.4
click at [766, 450] on div "Hot Showers" at bounding box center [806, 453] width 217 height 28
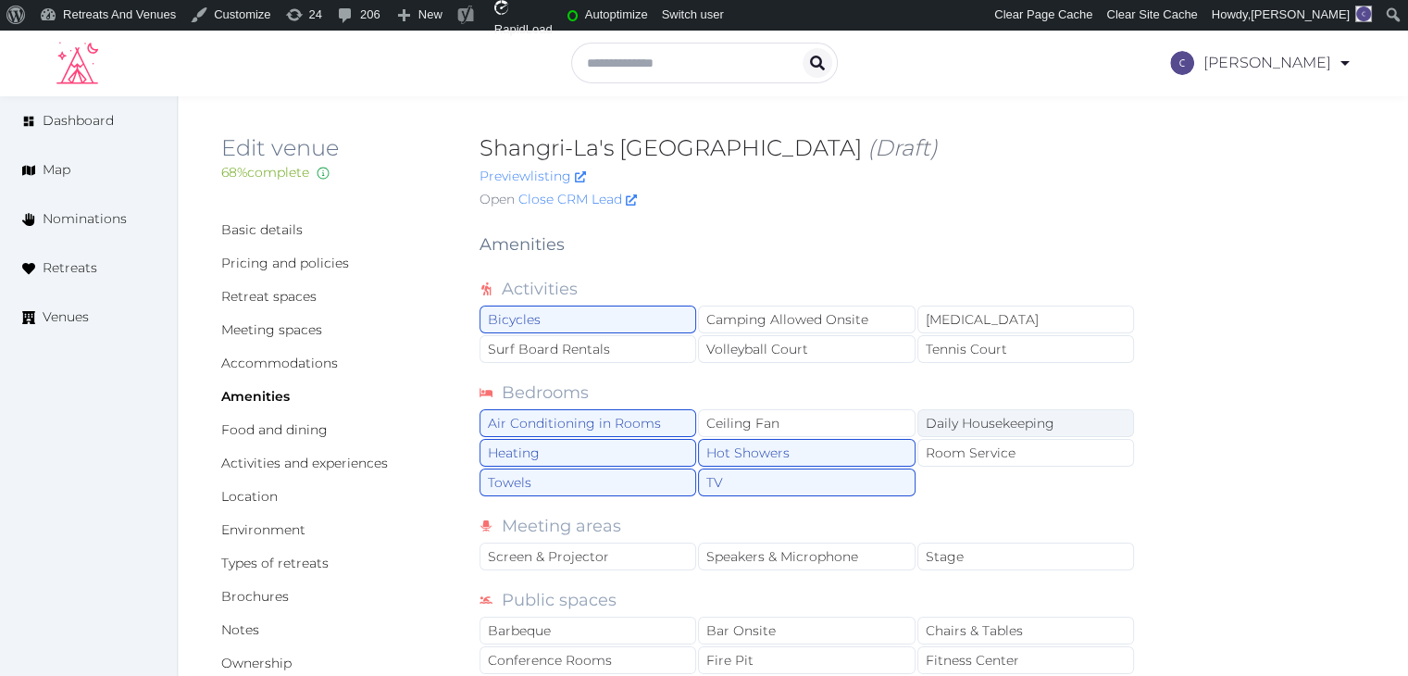
drag, startPoint x: 776, startPoint y: 423, endPoint x: 937, endPoint y: 424, distance: 161.0
click at [790, 423] on div "Ceiling Fan" at bounding box center [806, 423] width 217 height 28
click at [1005, 423] on div "Daily Housekeeping" at bounding box center [1025, 423] width 217 height 28
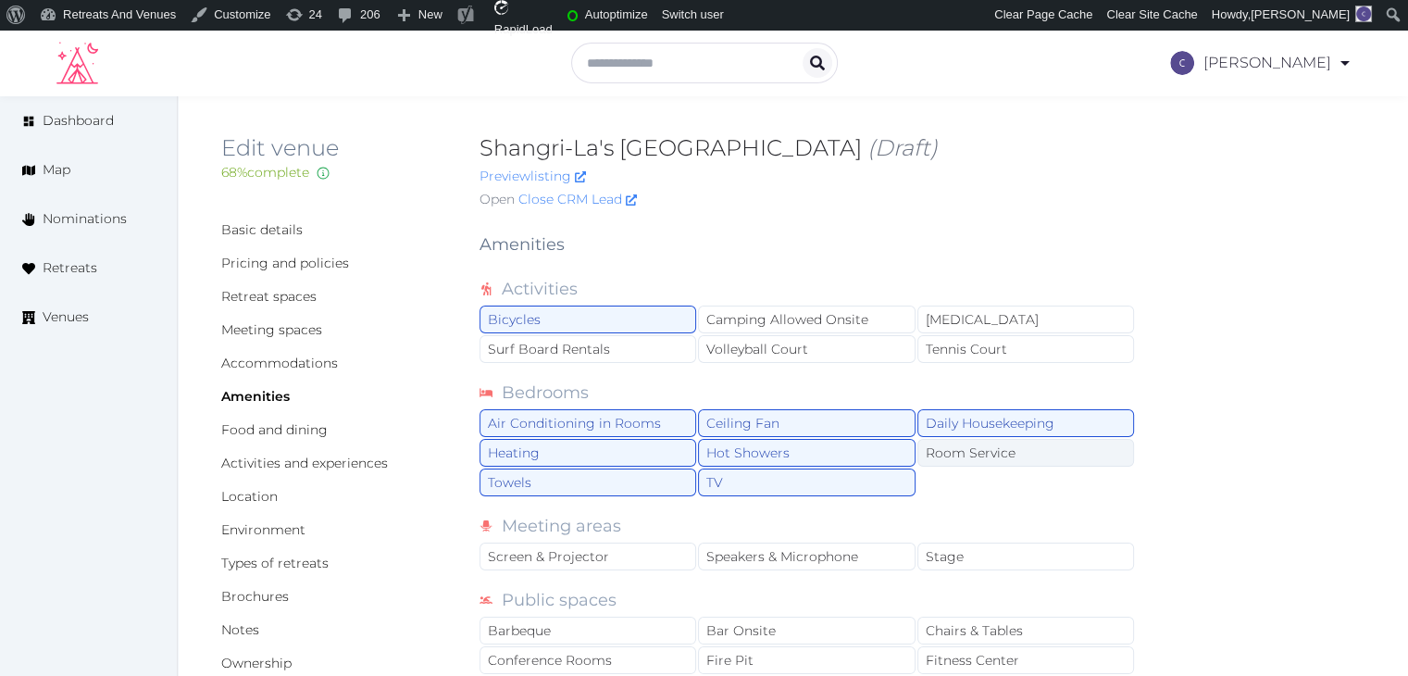
click at [992, 455] on div "Room Service" at bounding box center [1025, 453] width 217 height 28
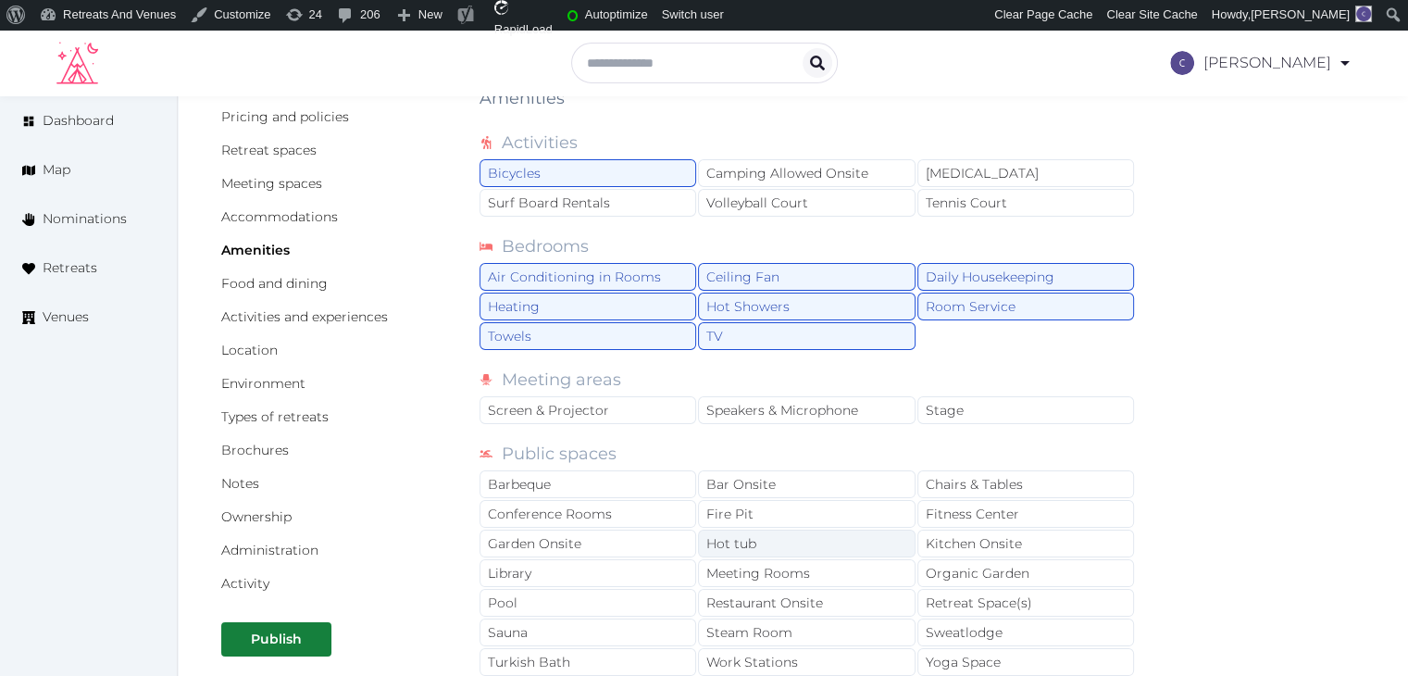
scroll to position [278, 0]
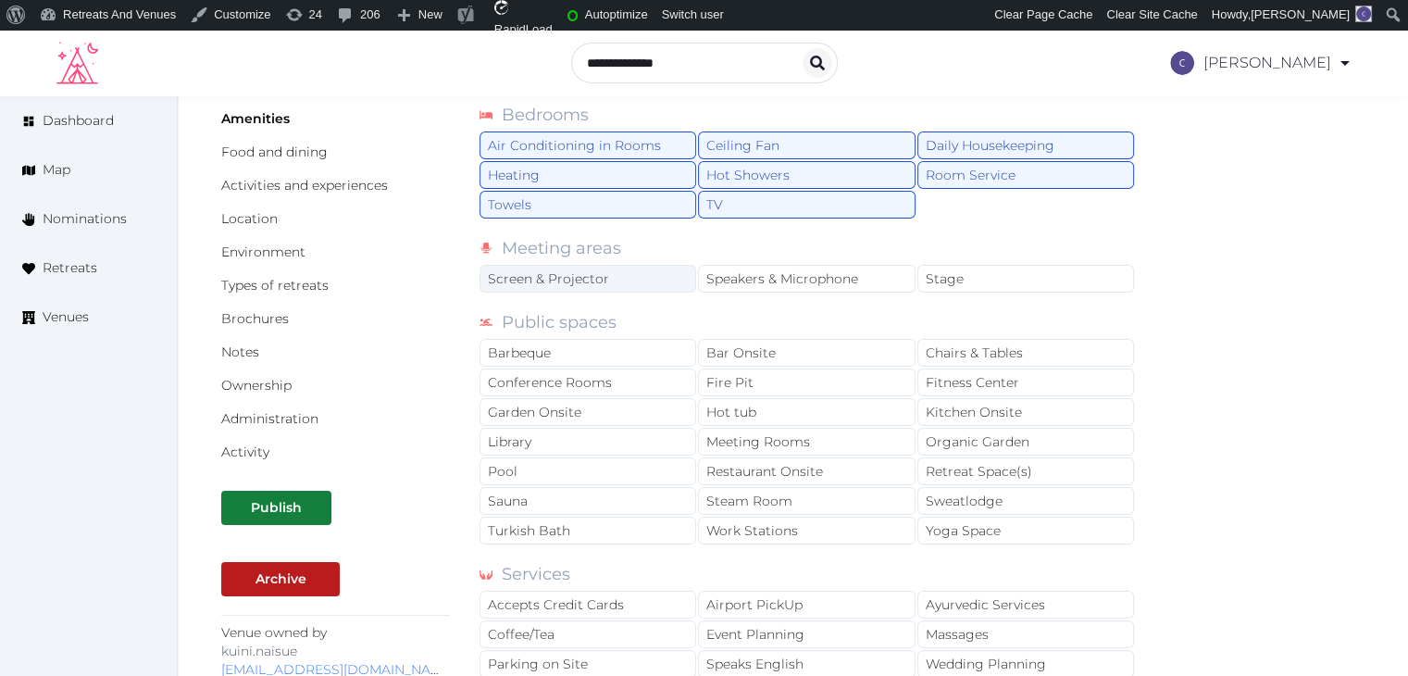
click at [665, 265] on div "Screen & Projector" at bounding box center [587, 279] width 217 height 28
click at [752, 265] on div "Speakers & Microphone" at bounding box center [806, 279] width 217 height 28
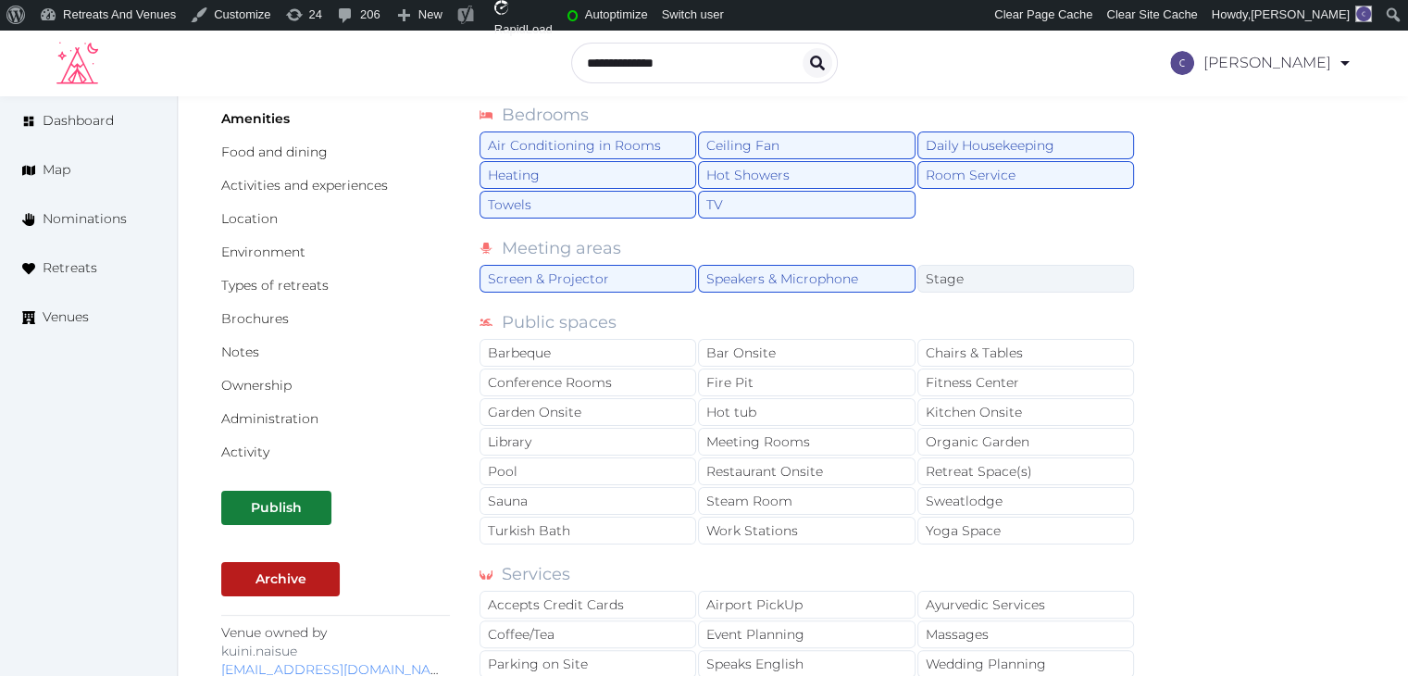
click at [953, 275] on div "Stage" at bounding box center [1025, 279] width 217 height 28
click at [976, 353] on div "Chairs & Tables" at bounding box center [1025, 353] width 217 height 28
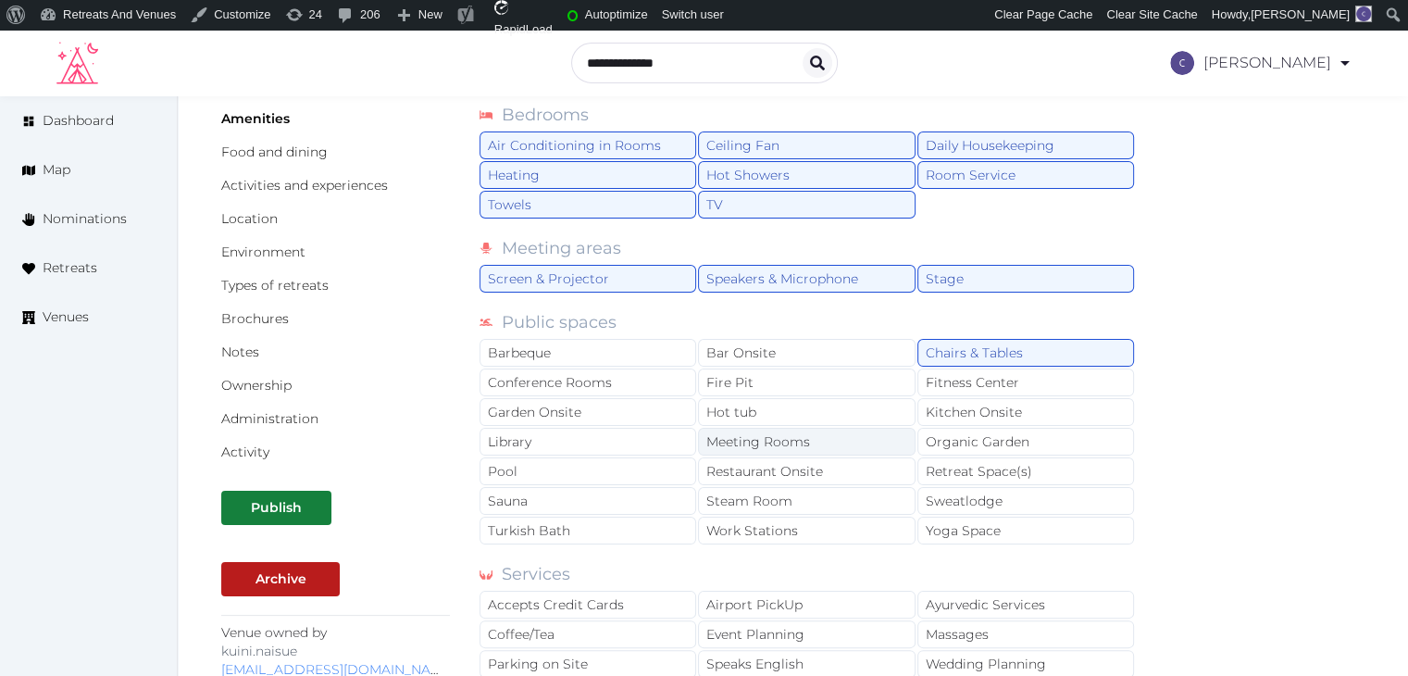
click at [835, 441] on div "Meeting Rooms" at bounding box center [806, 442] width 217 height 28
click at [836, 469] on div "Restaurant Onsite" at bounding box center [806, 471] width 217 height 28
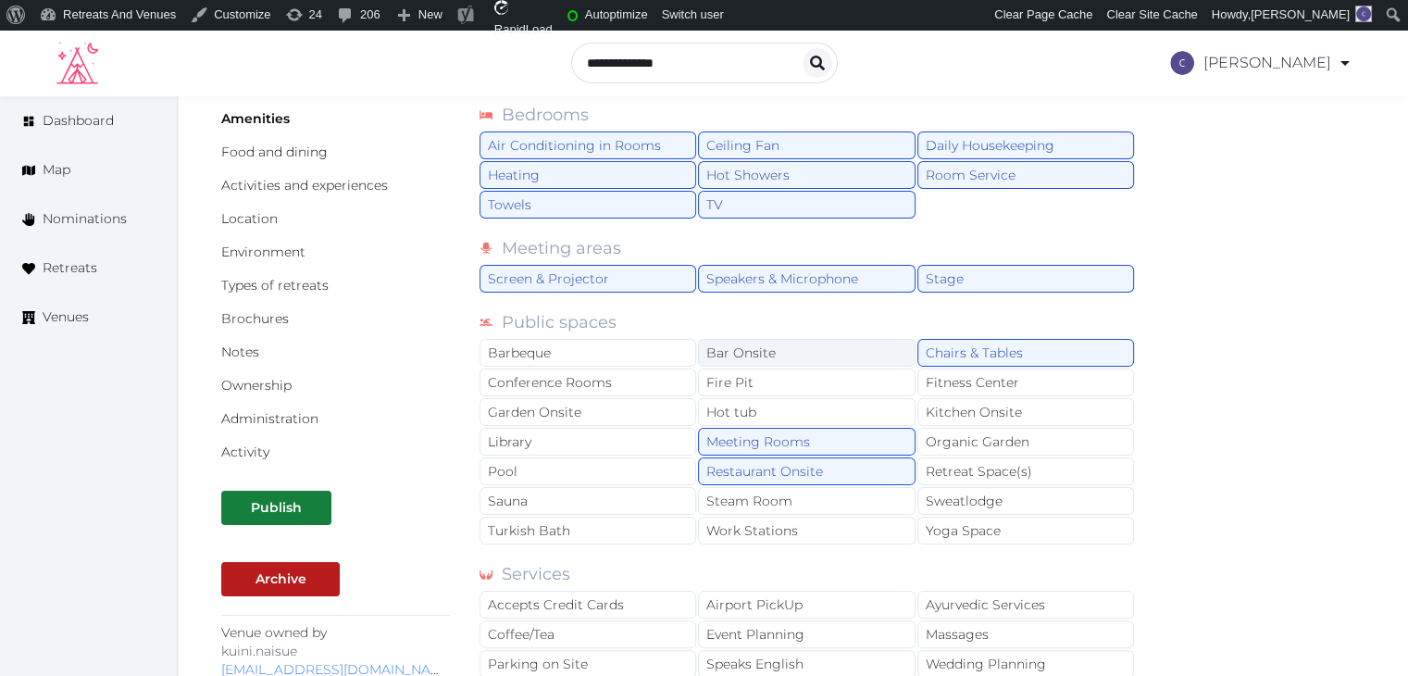
click at [840, 356] on div "Bar Onsite" at bounding box center [806, 353] width 217 height 28
click at [644, 372] on div "Conference Rooms" at bounding box center [587, 382] width 217 height 28
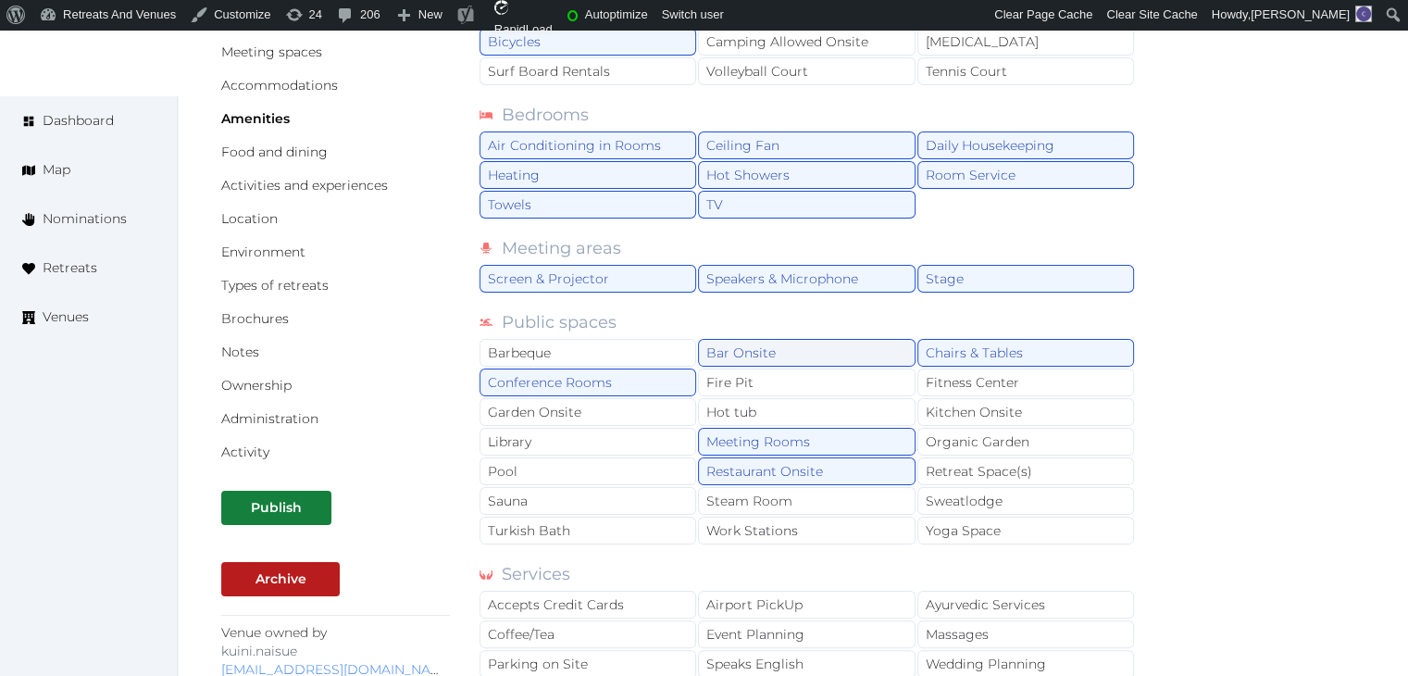
scroll to position [463, 0]
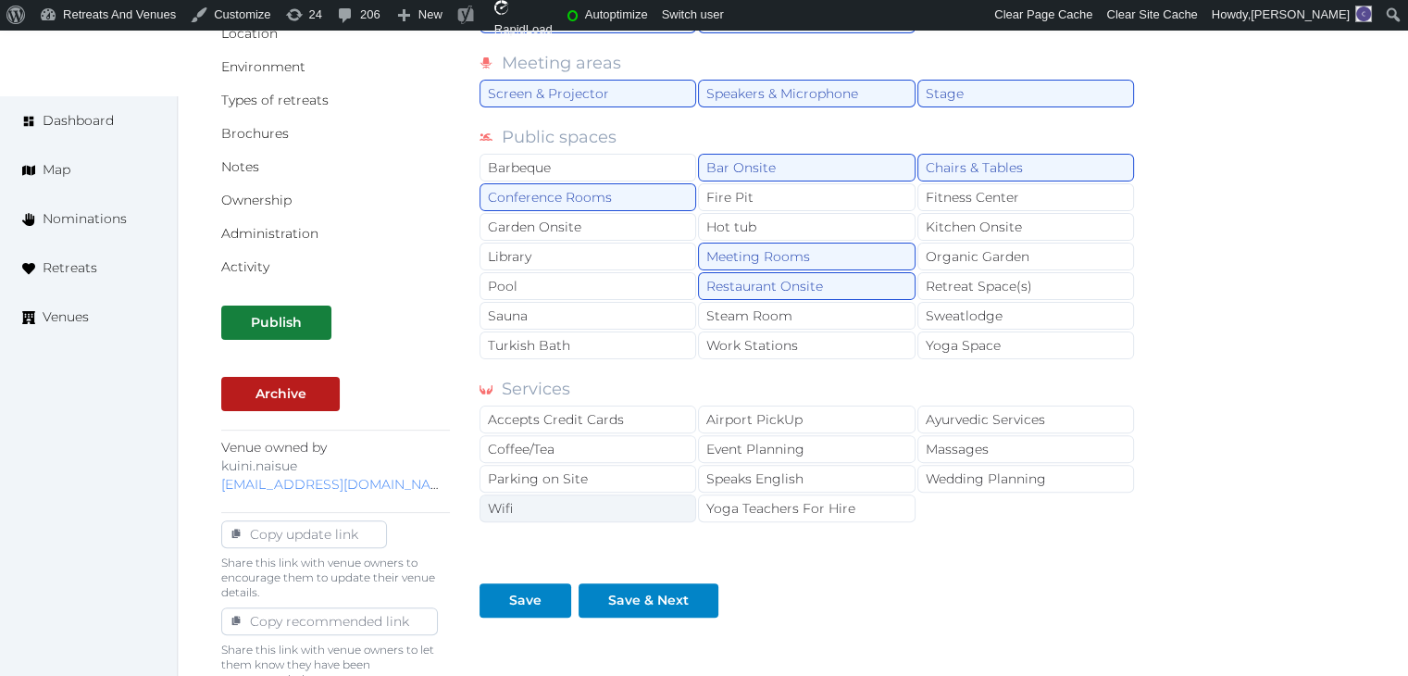
click at [611, 503] on div "Wifi" at bounding box center [587, 508] width 217 height 28
click at [658, 285] on div "Pool" at bounding box center [587, 286] width 217 height 28
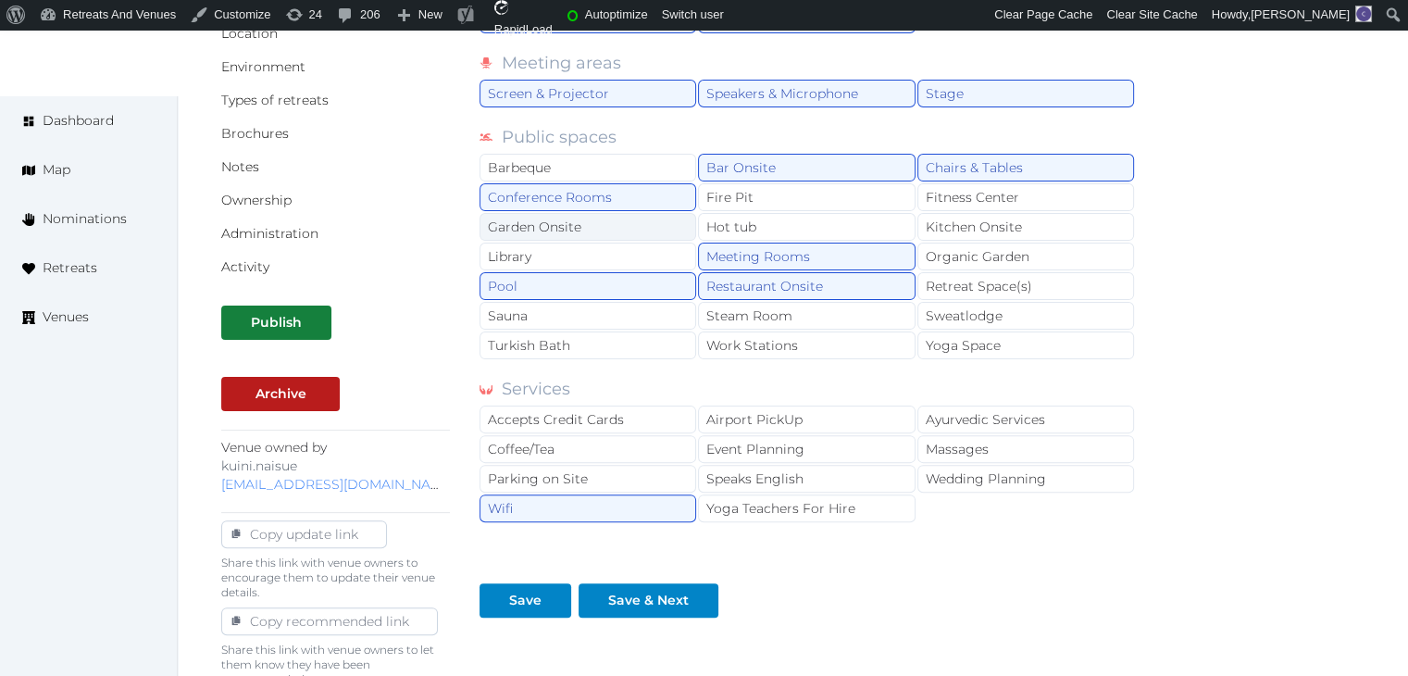
click at [607, 234] on div "Garden Onsite" at bounding box center [587, 227] width 217 height 28
click at [752, 417] on div "Airport PickUp" at bounding box center [806, 419] width 217 height 28
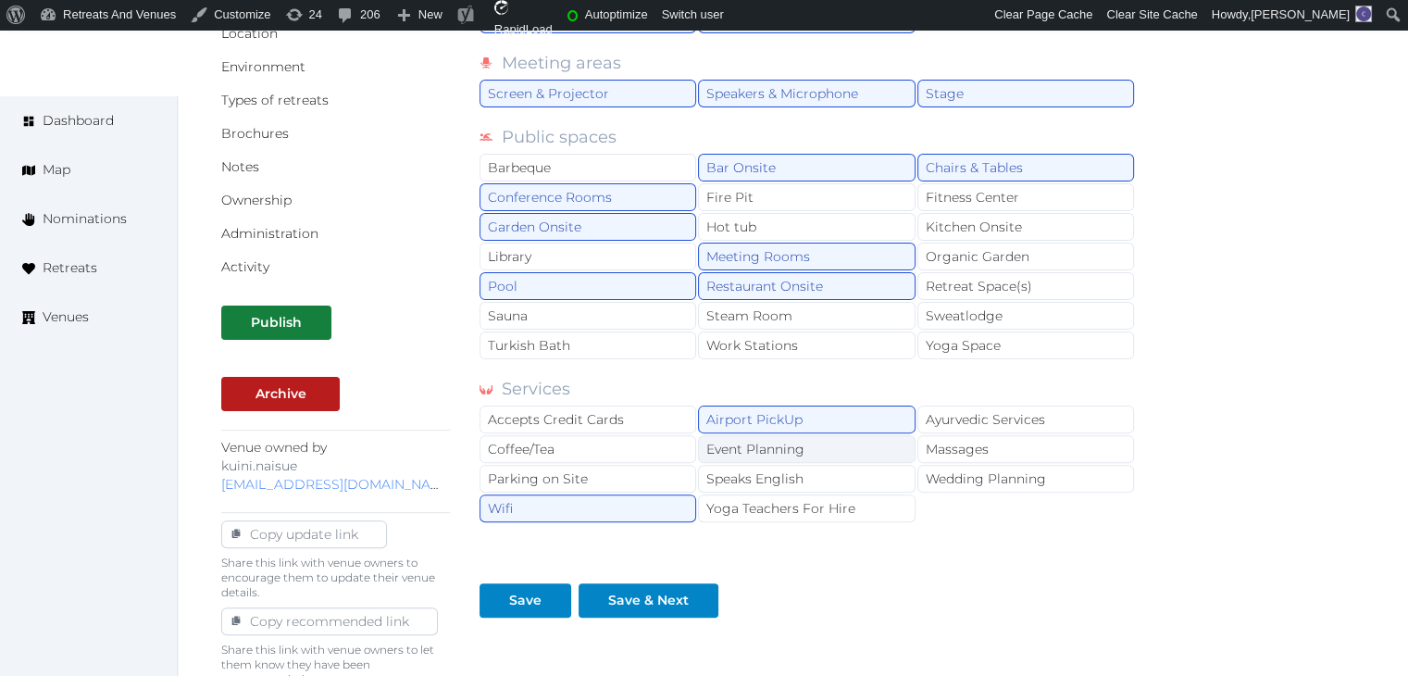
click at [759, 444] on div "Event Planning" at bounding box center [806, 449] width 217 height 28
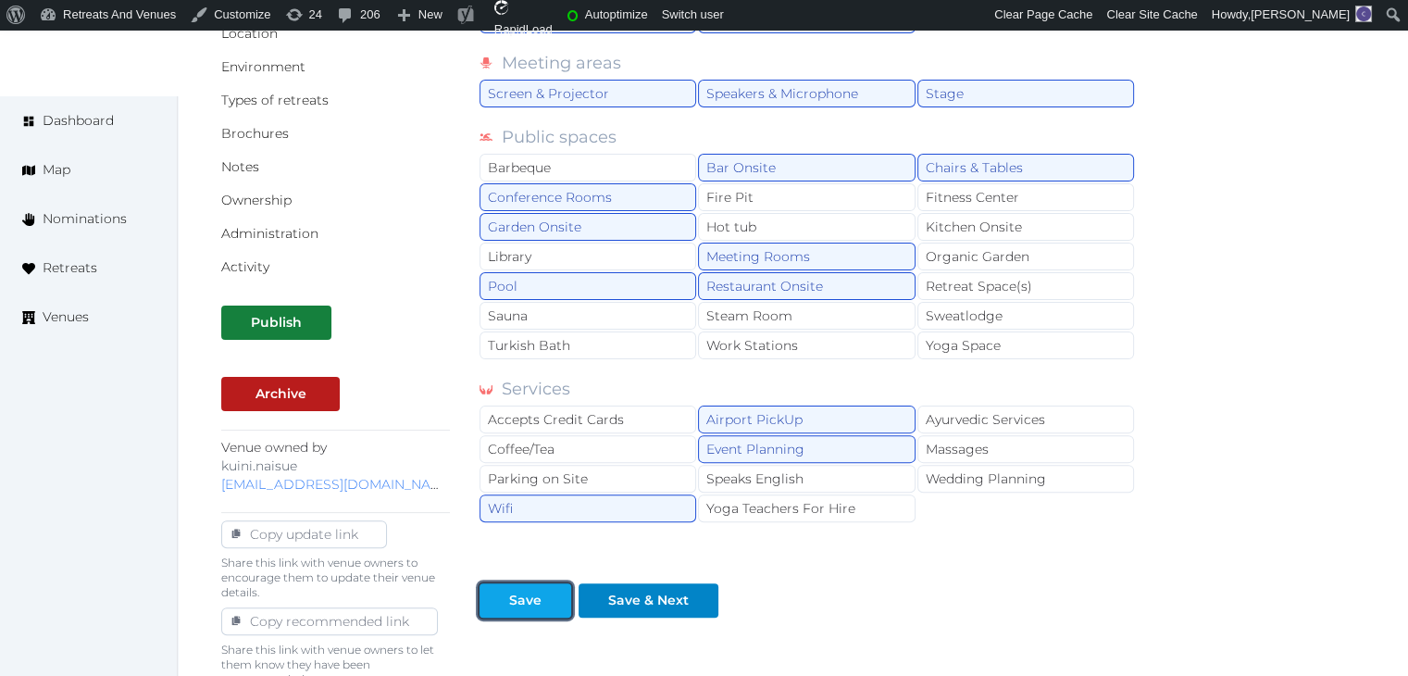
click at [532, 595] on div "Save" at bounding box center [525, 599] width 32 height 19
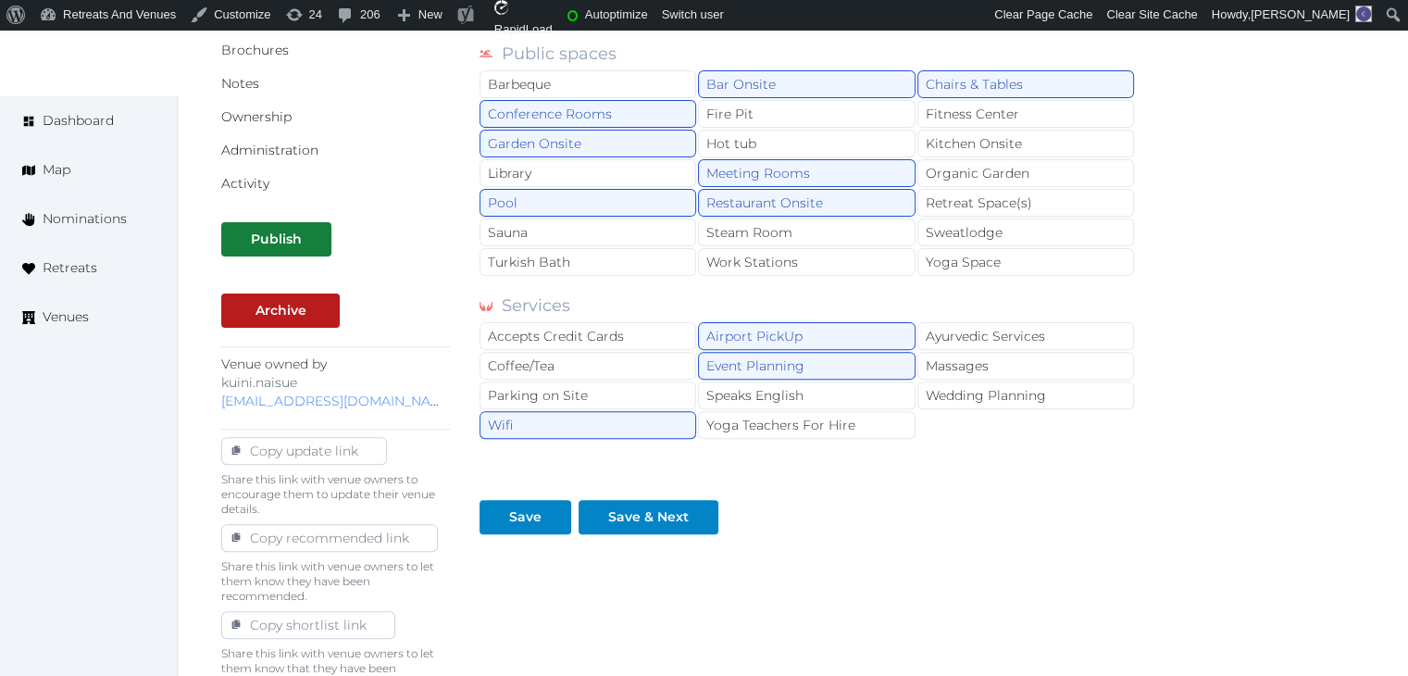
scroll to position [605, 0]
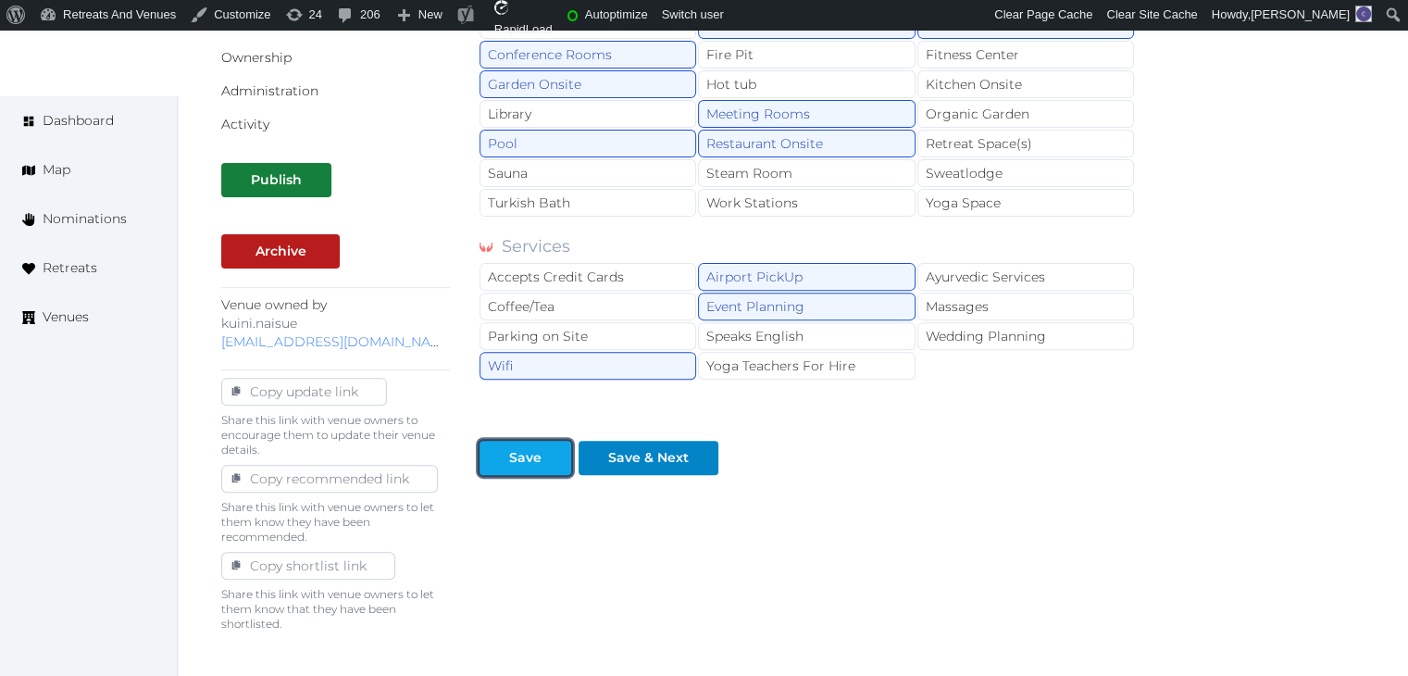
click at [540, 449] on div "Save" at bounding box center [525, 457] width 32 height 19
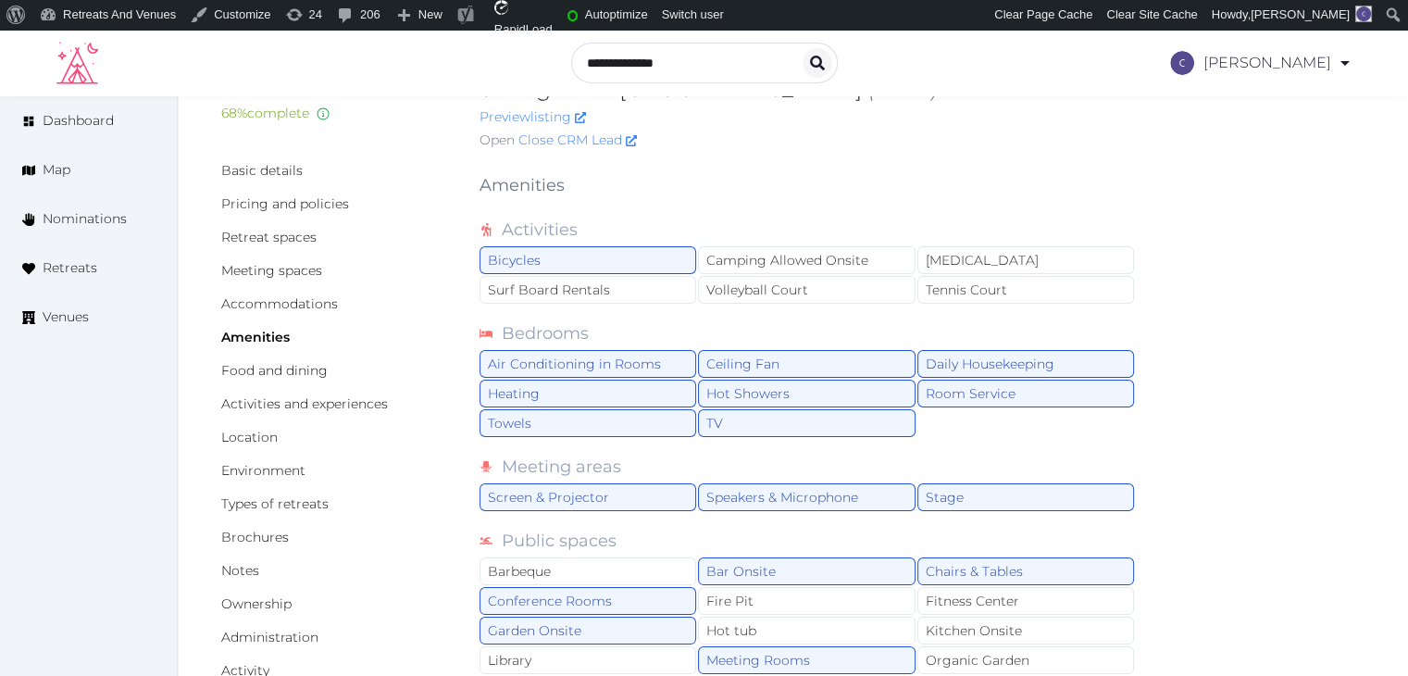
scroll to position [0, 0]
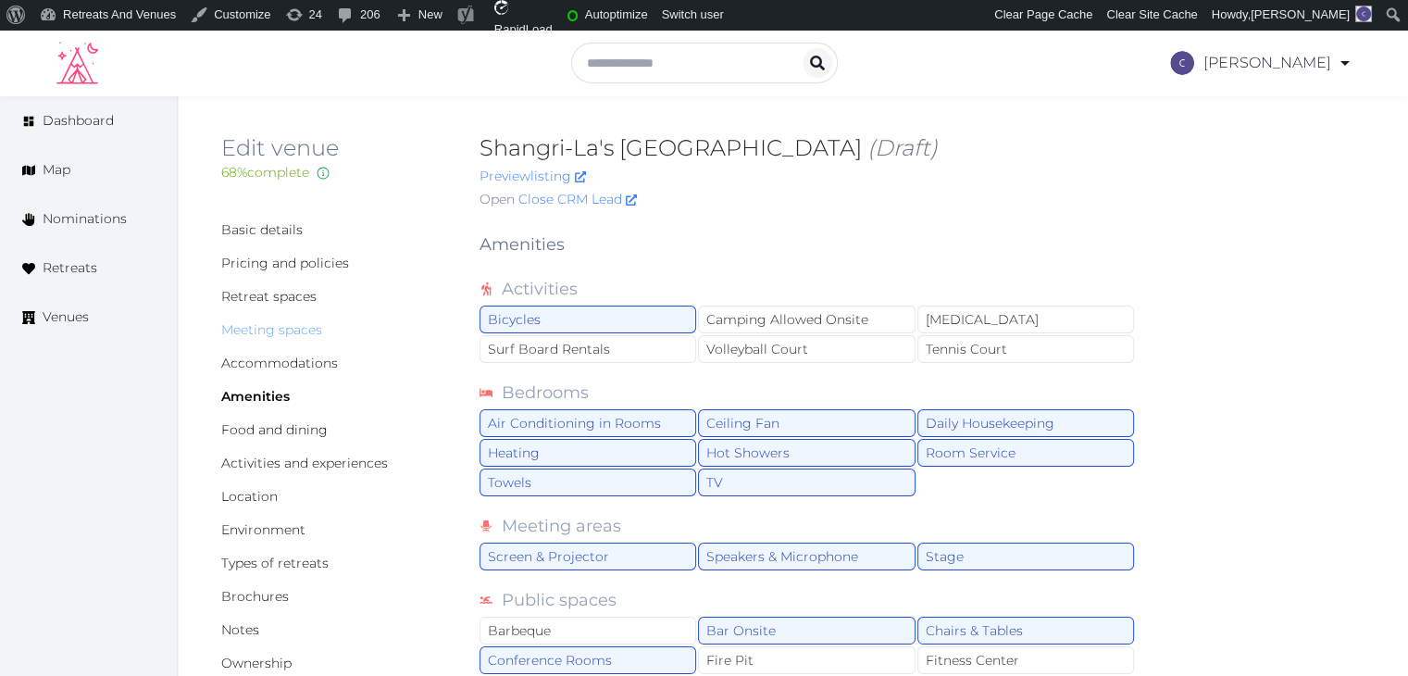
click at [277, 331] on link "Meeting spaces" at bounding box center [271, 329] width 101 height 17
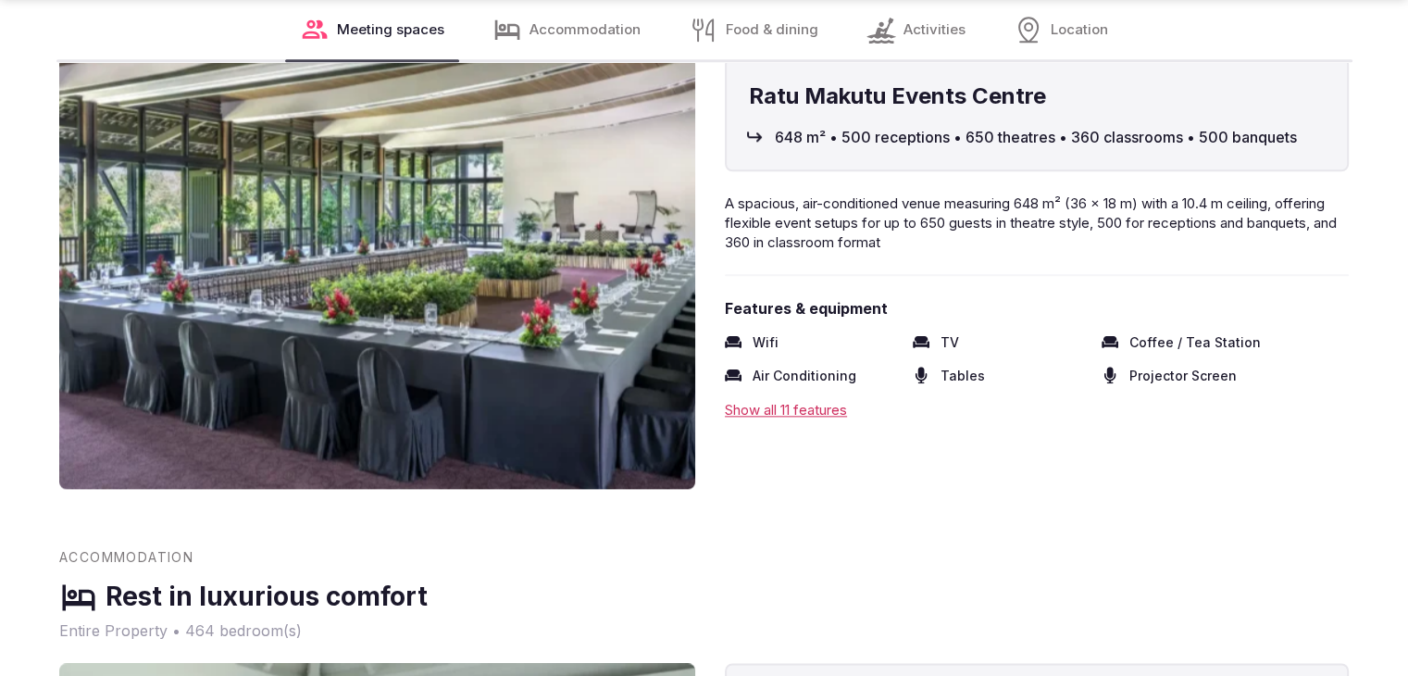
scroll to position [2314, 0]
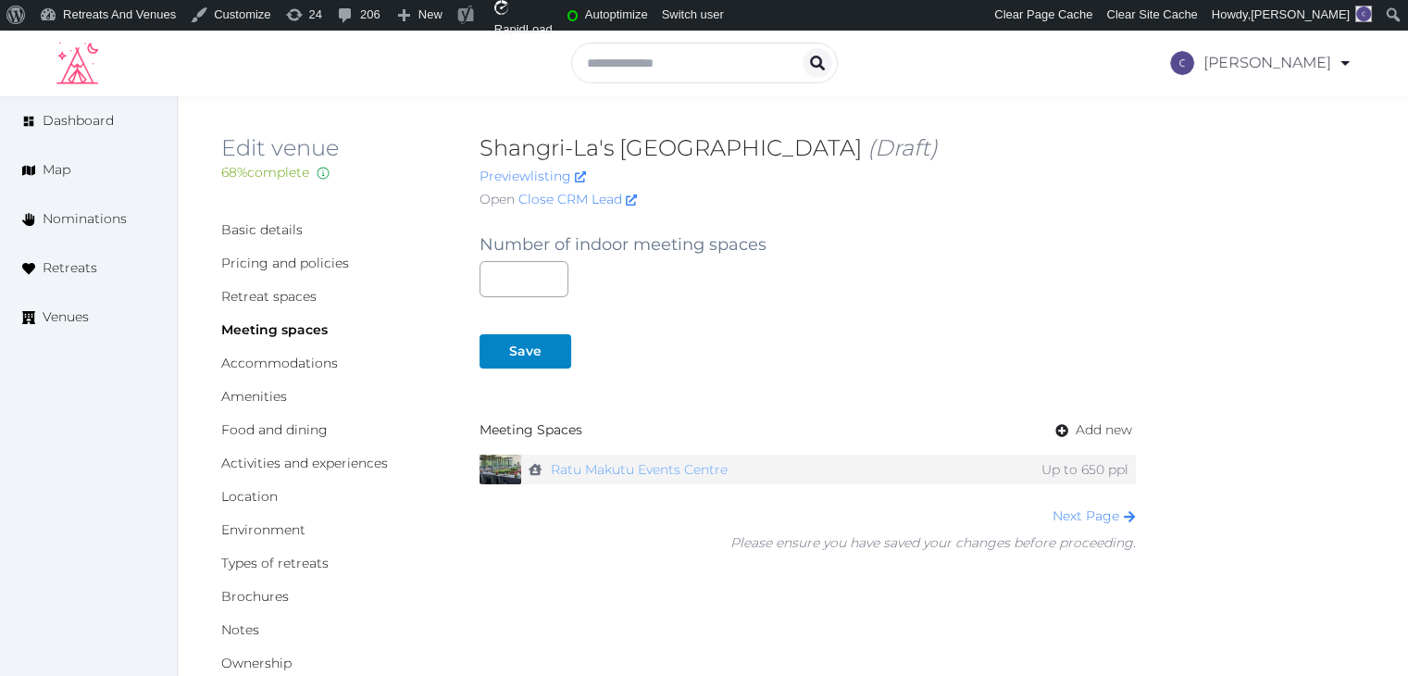
click at [687, 472] on link "Ratu Makutu Events Centre" at bounding box center [639, 469] width 177 height 27
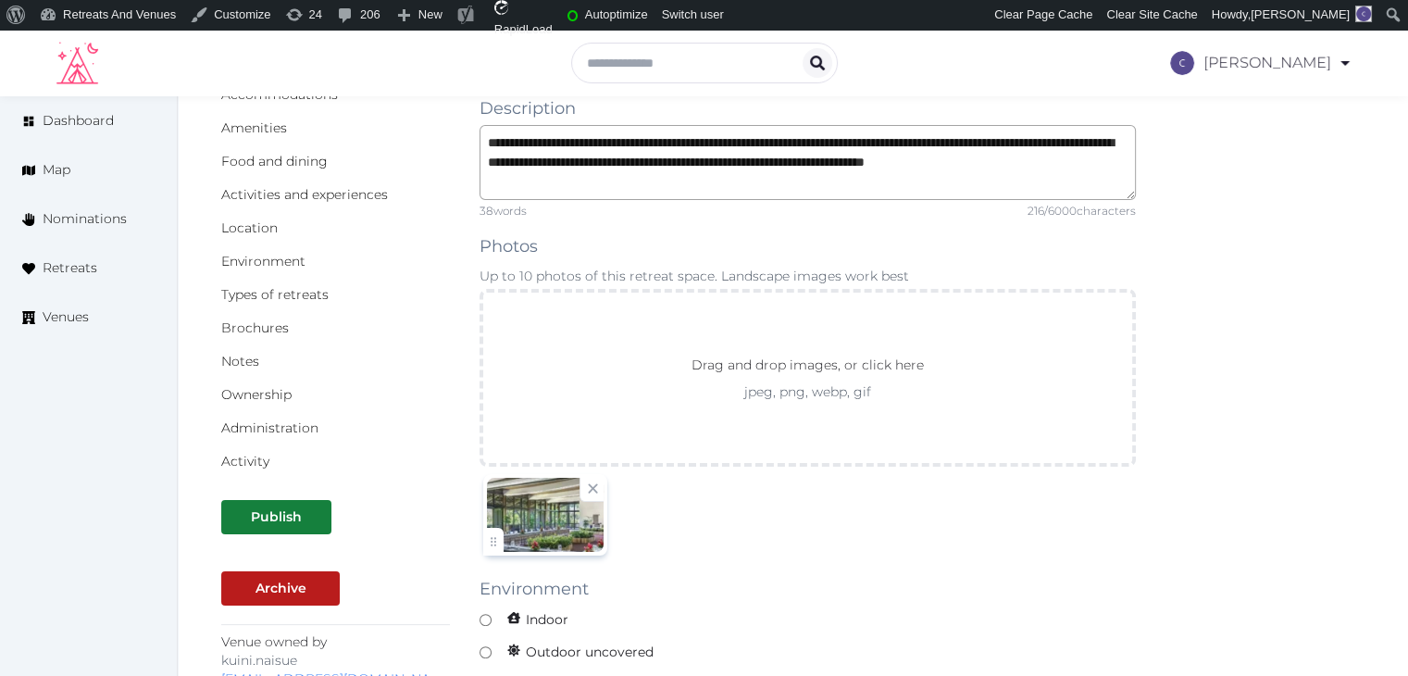
scroll to position [370, 0]
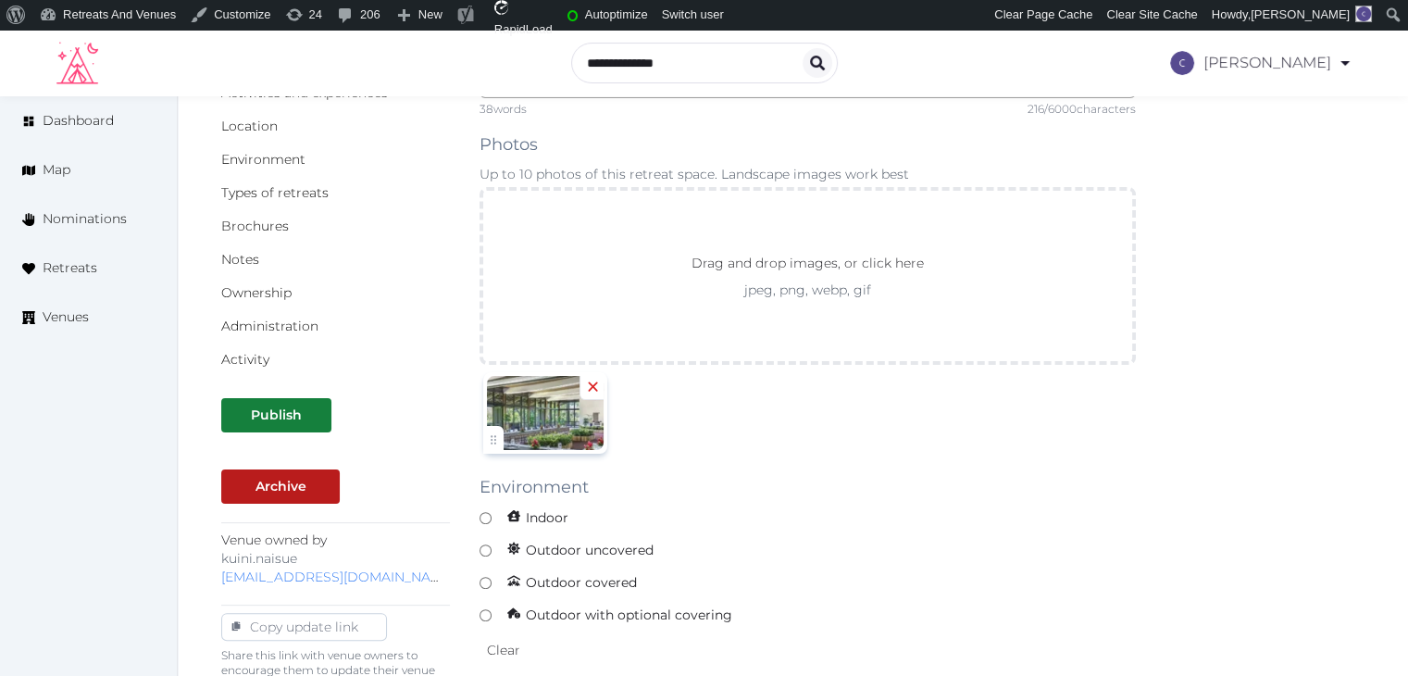
click at [602, 397] on div at bounding box center [591, 388] width 24 height 24
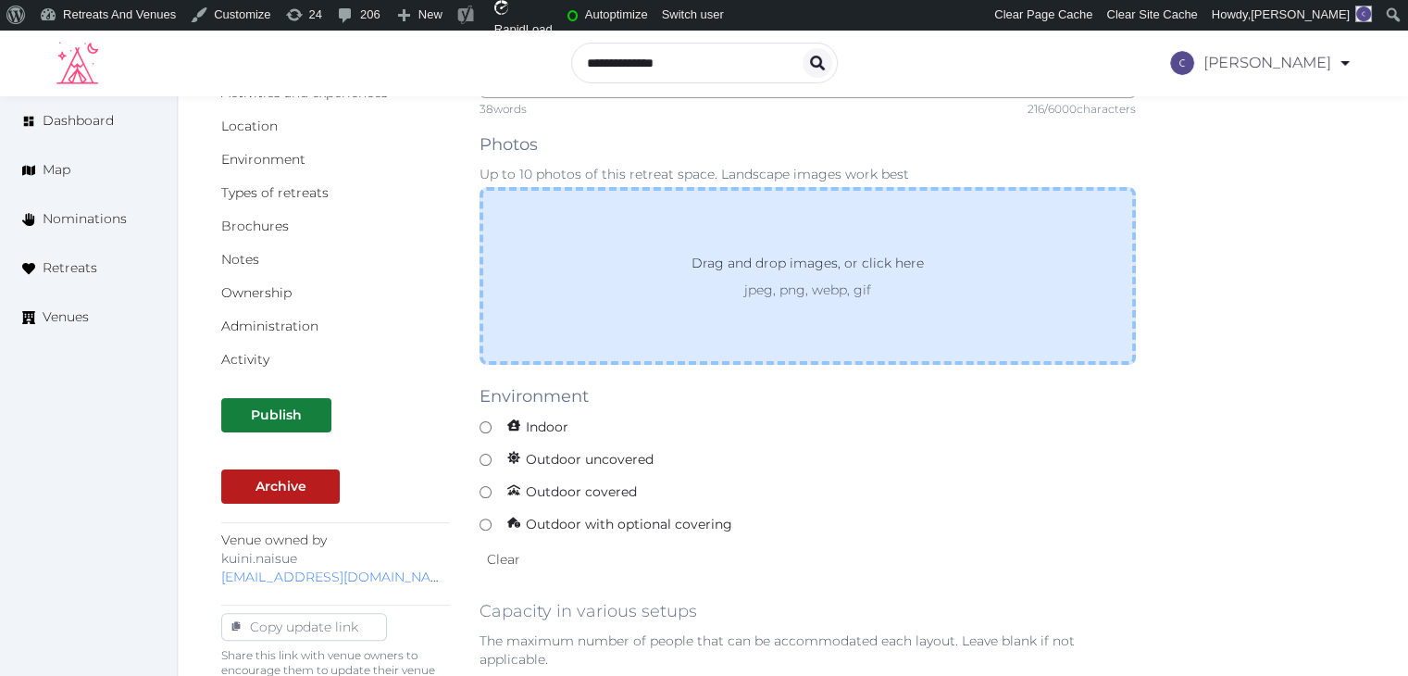
click at [610, 317] on div "Drag and drop images, or click here jpeg, png, webp, gif" at bounding box center [807, 276] width 656 height 178
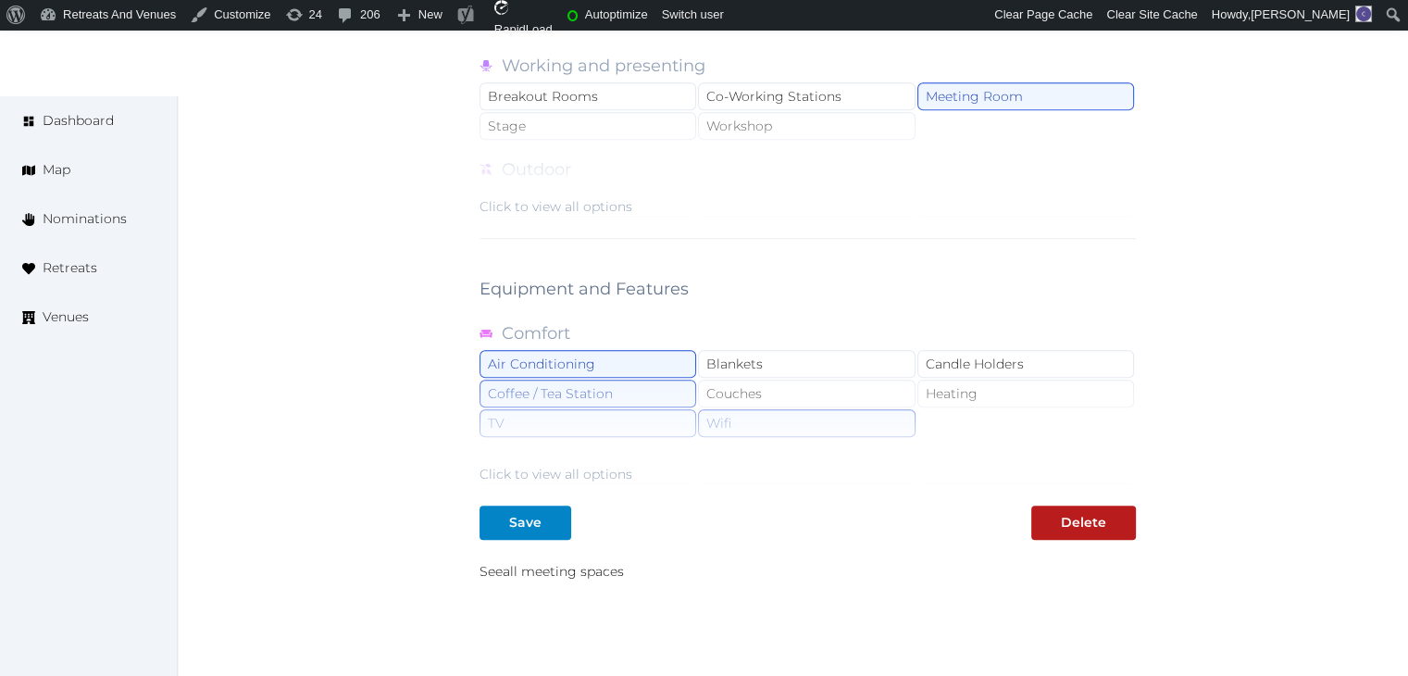
scroll to position [1776, 0]
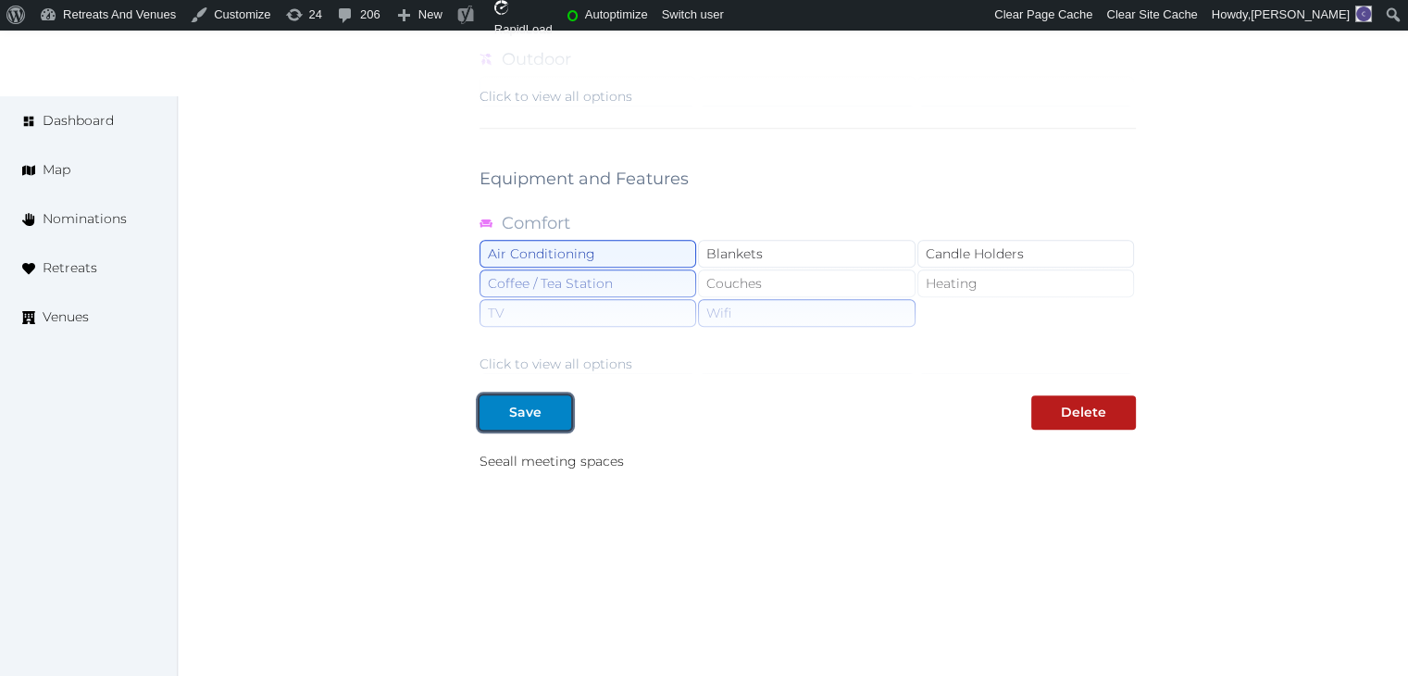
drag, startPoint x: 538, startPoint y: 413, endPoint x: 540, endPoint y: 430, distance: 17.8
click at [537, 413] on div "Save" at bounding box center [525, 412] width 32 height 19
click at [551, 418] on button "Save" at bounding box center [525, 412] width 92 height 34
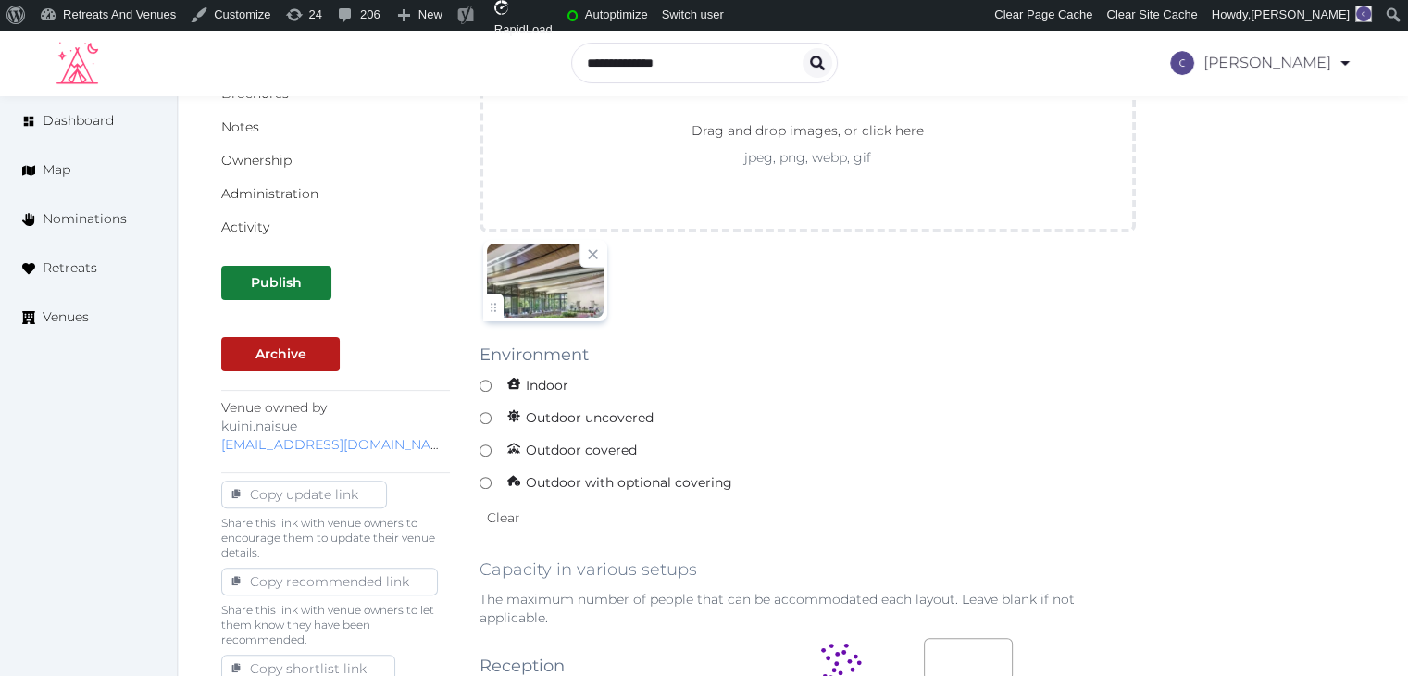
scroll to position [388, 0]
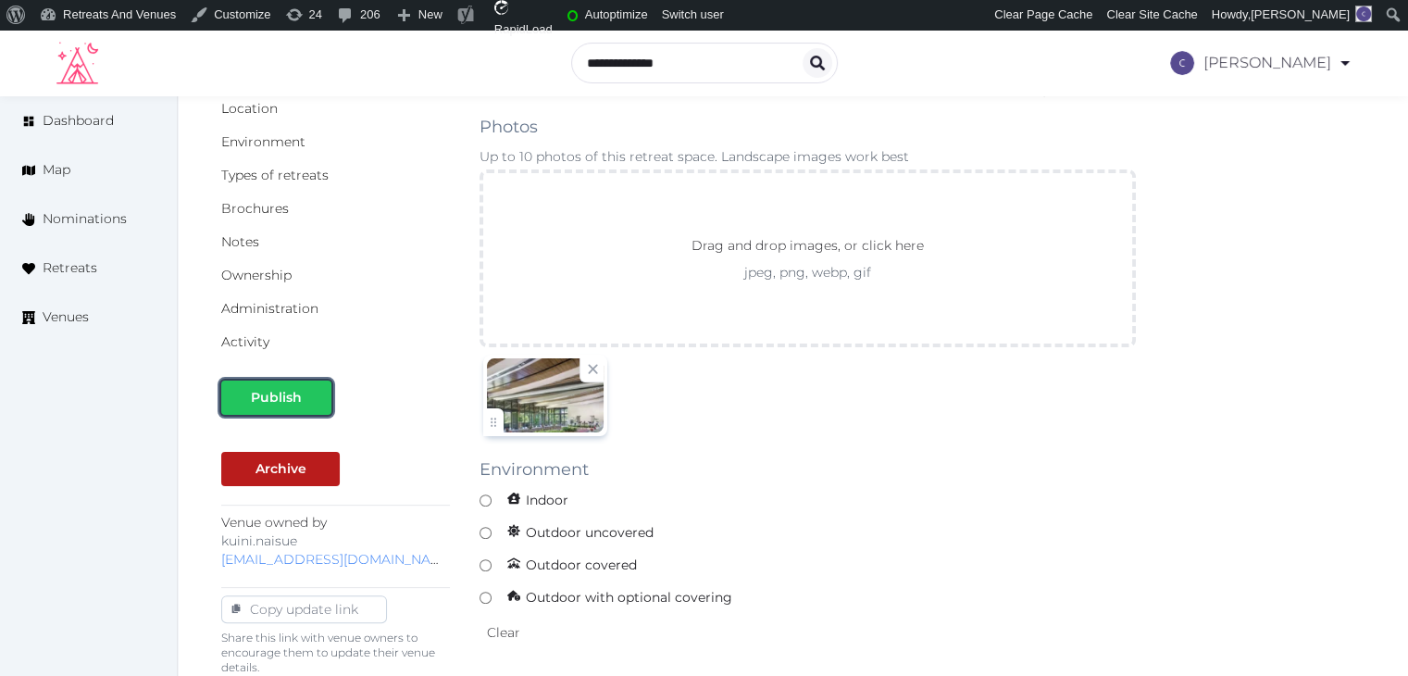
click at [277, 401] on div "Publish" at bounding box center [276, 397] width 51 height 19
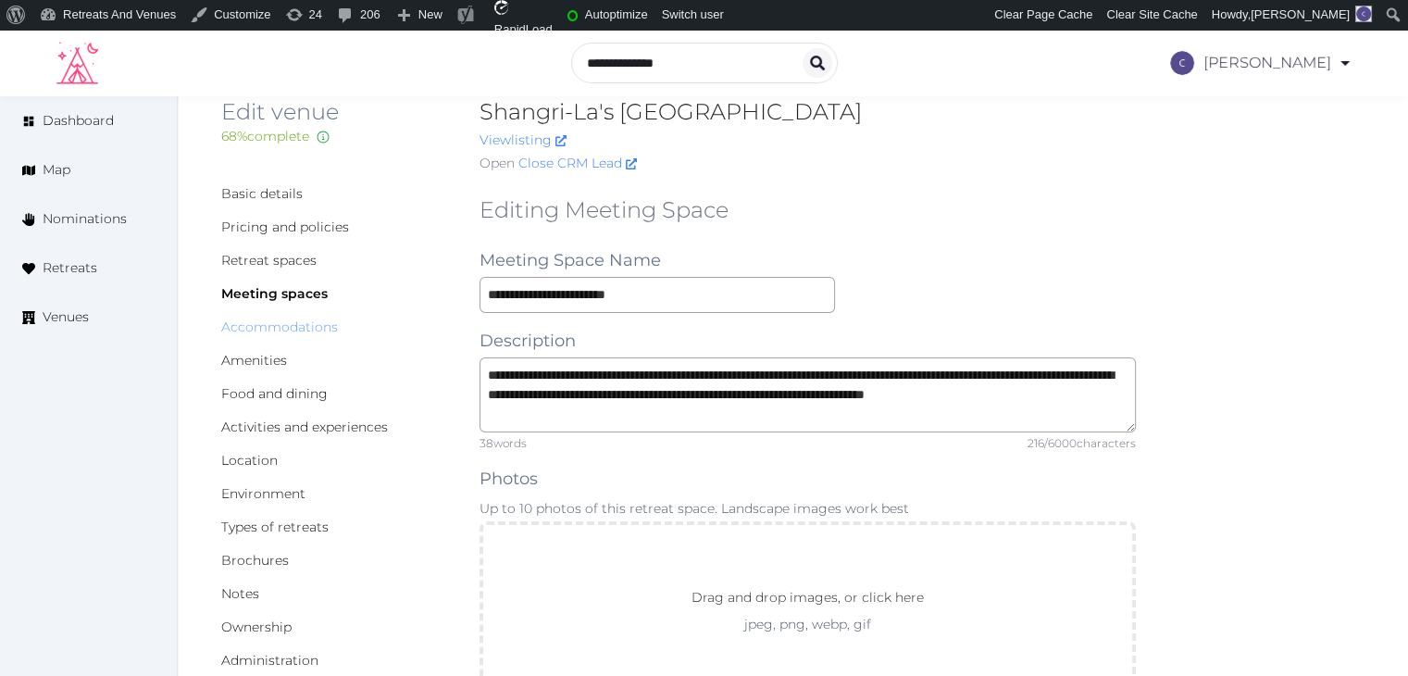
scroll to position [15, 0]
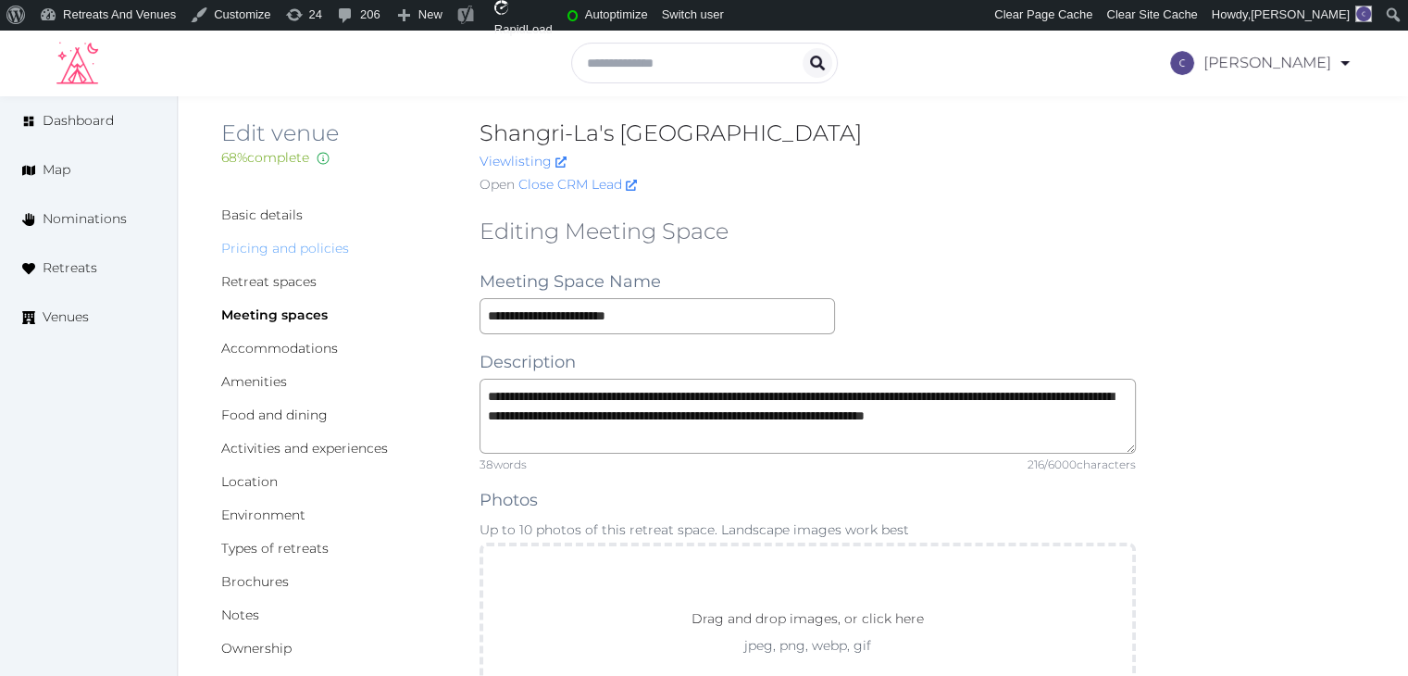
click at [292, 241] on link "Pricing and policies" at bounding box center [285, 248] width 128 height 17
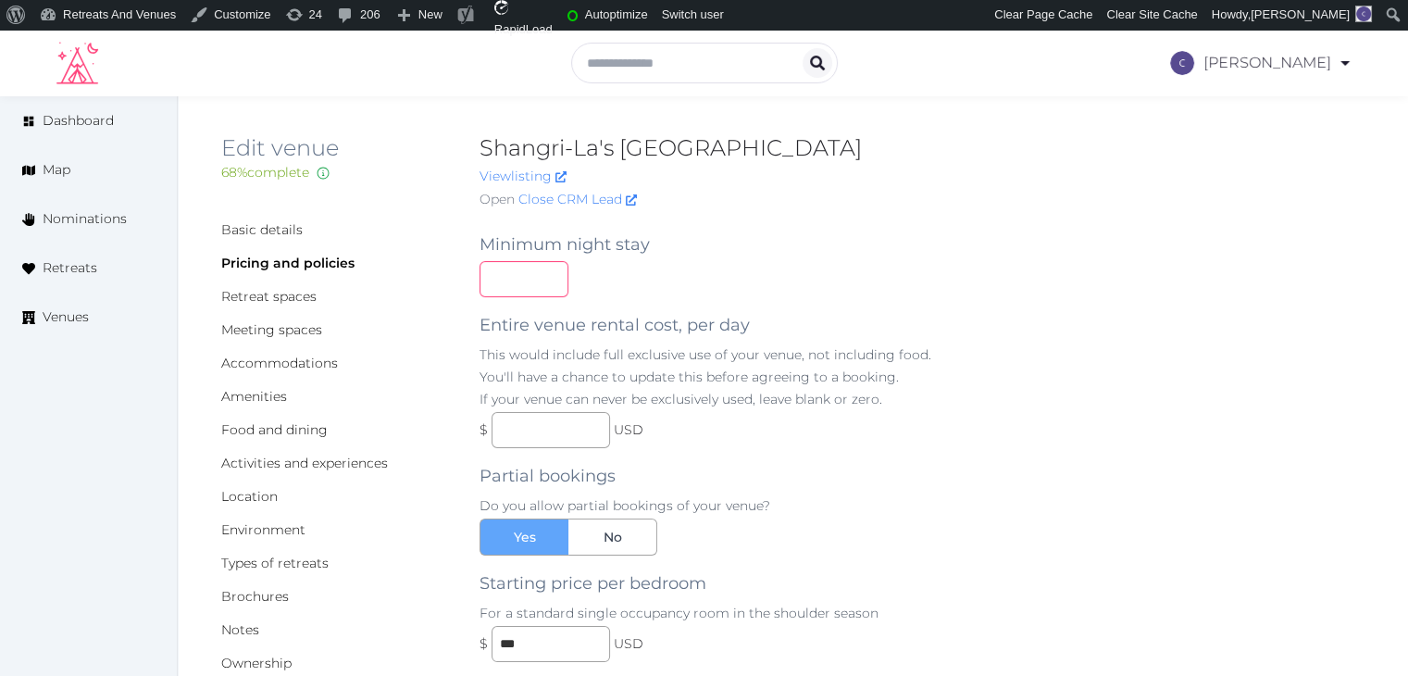
drag, startPoint x: 488, startPoint y: 265, endPoint x: 527, endPoint y: 300, distance: 52.4
click at [491, 271] on input "number" at bounding box center [523, 279] width 89 height 36
type input "*"
click at [971, 264] on div "*" at bounding box center [807, 279] width 656 height 36
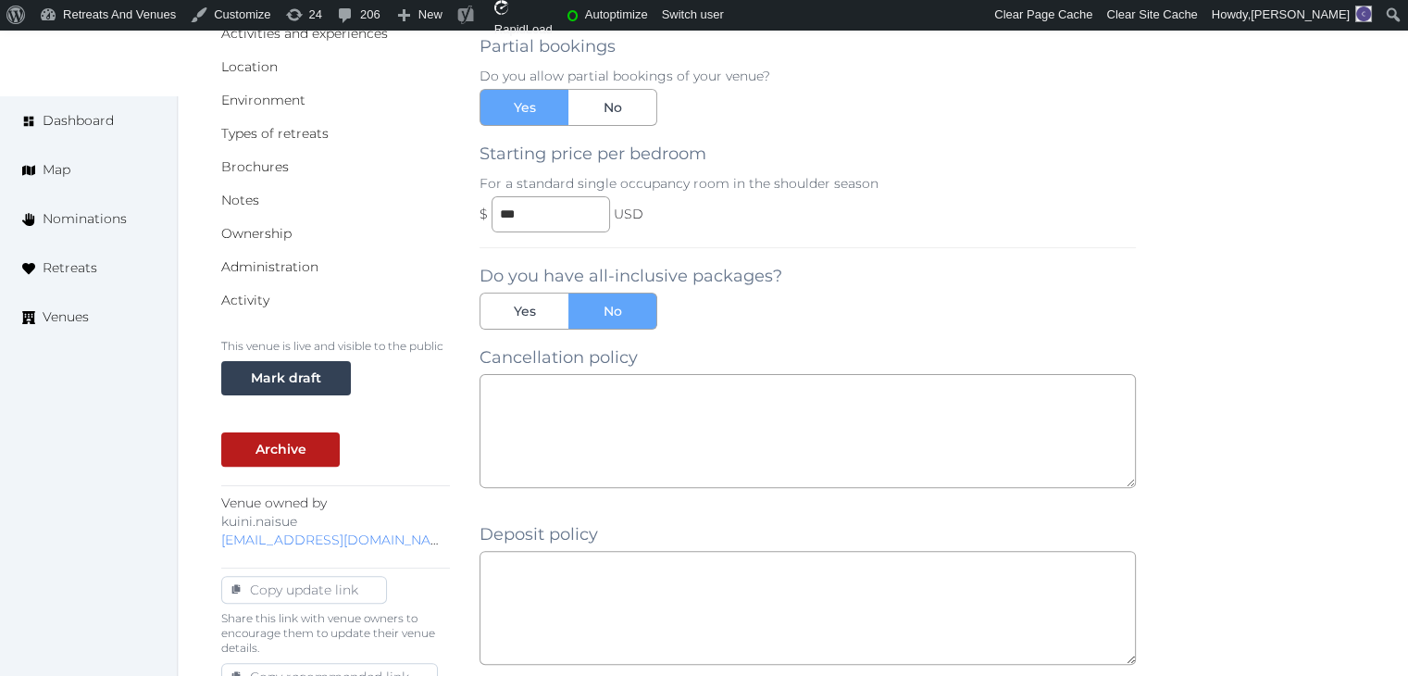
scroll to position [648, 0]
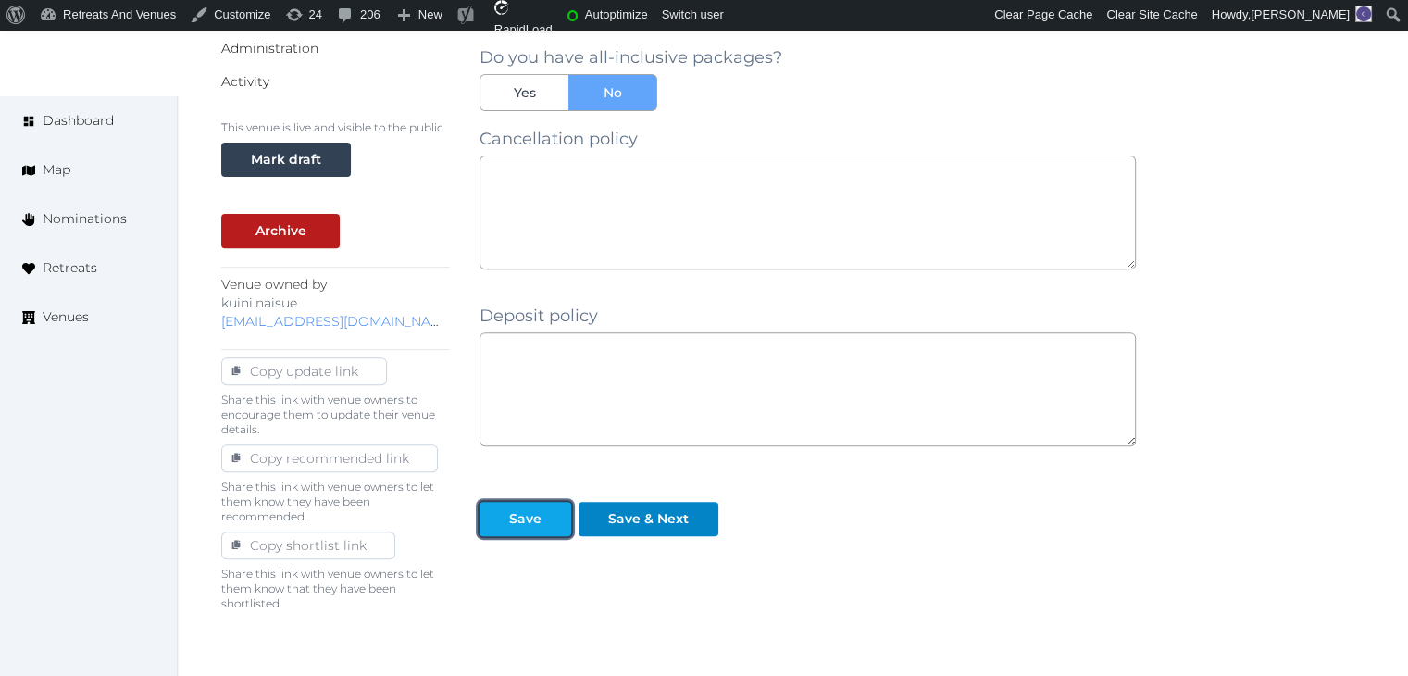
click at [528, 526] on div "Save" at bounding box center [525, 518] width 32 height 19
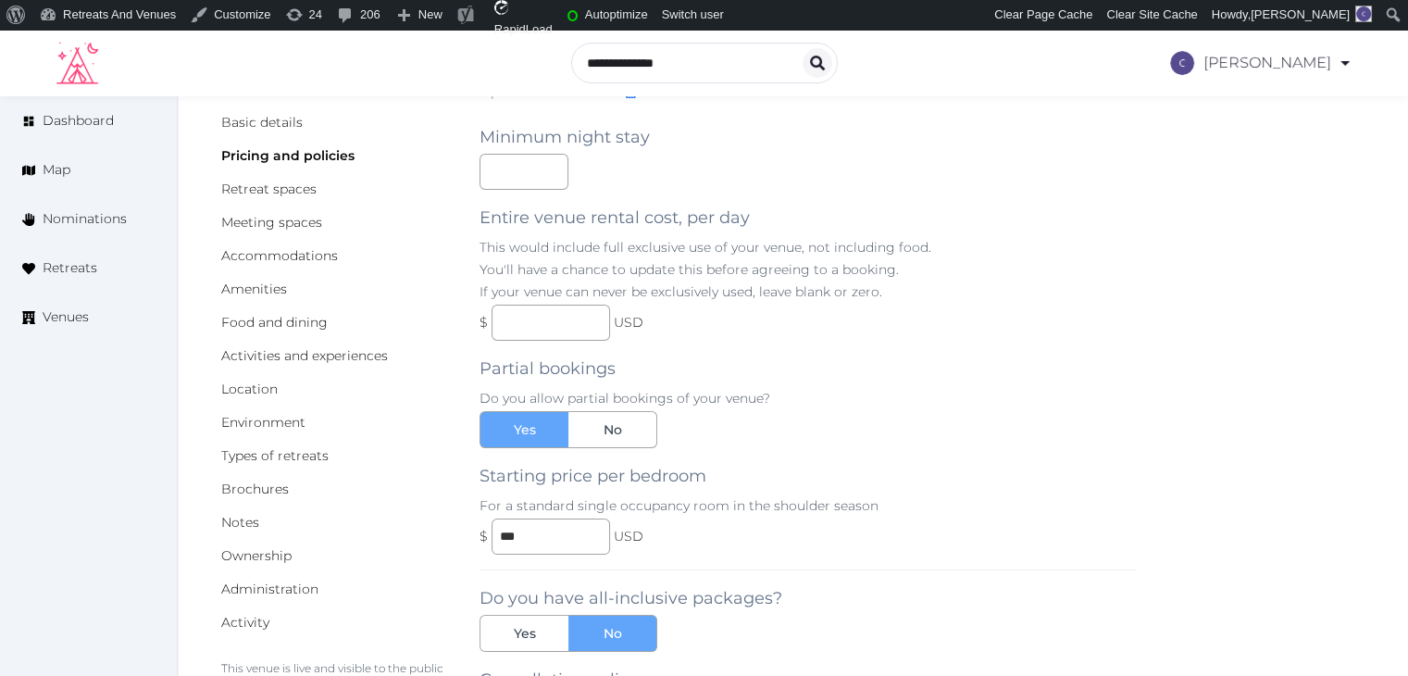
scroll to position [0, 0]
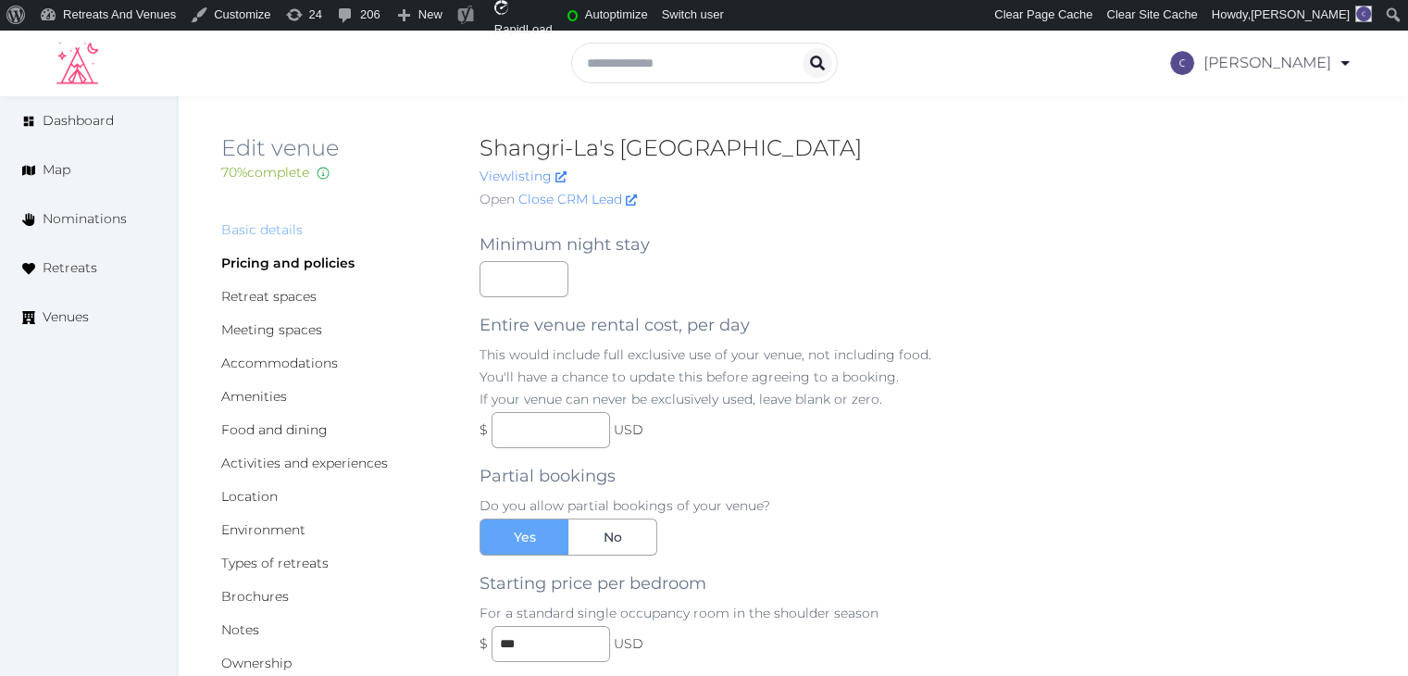
click at [275, 235] on link "Basic details" at bounding box center [261, 229] width 81 height 17
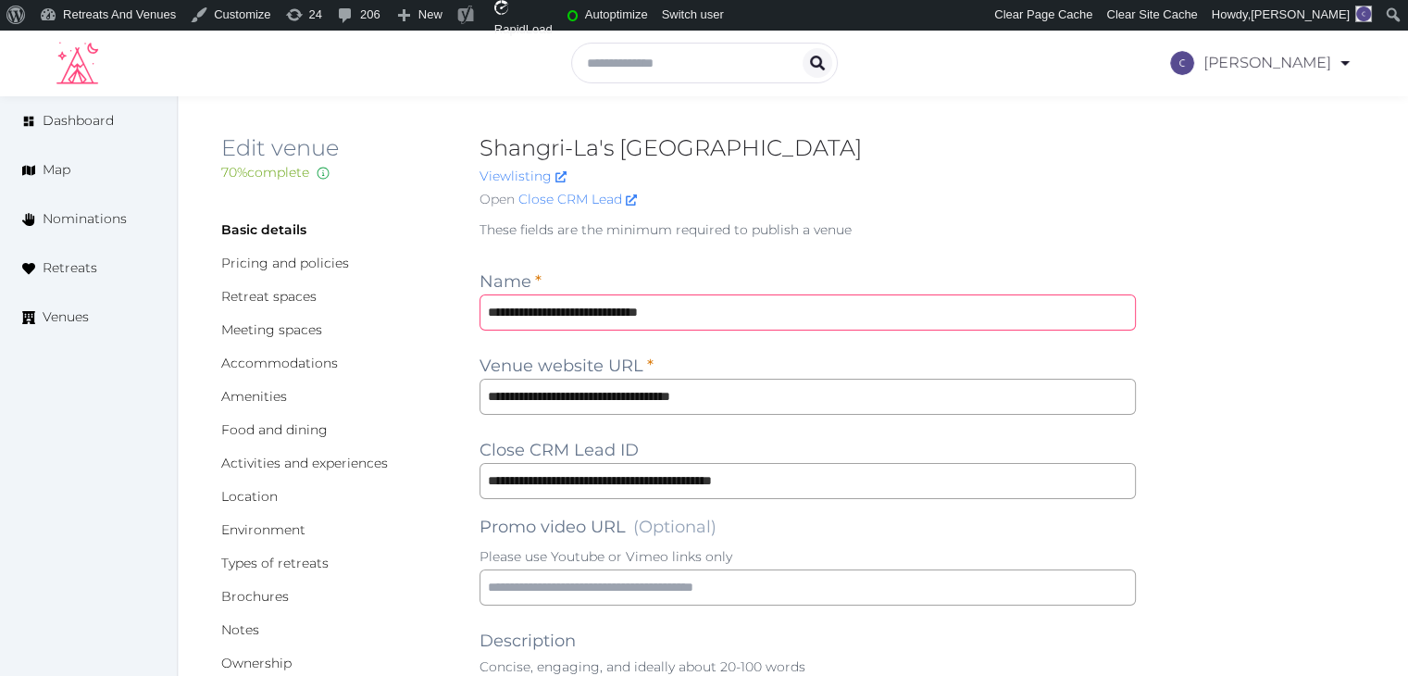
click at [876, 316] on input "**********" at bounding box center [807, 312] width 656 height 36
paste input "text"
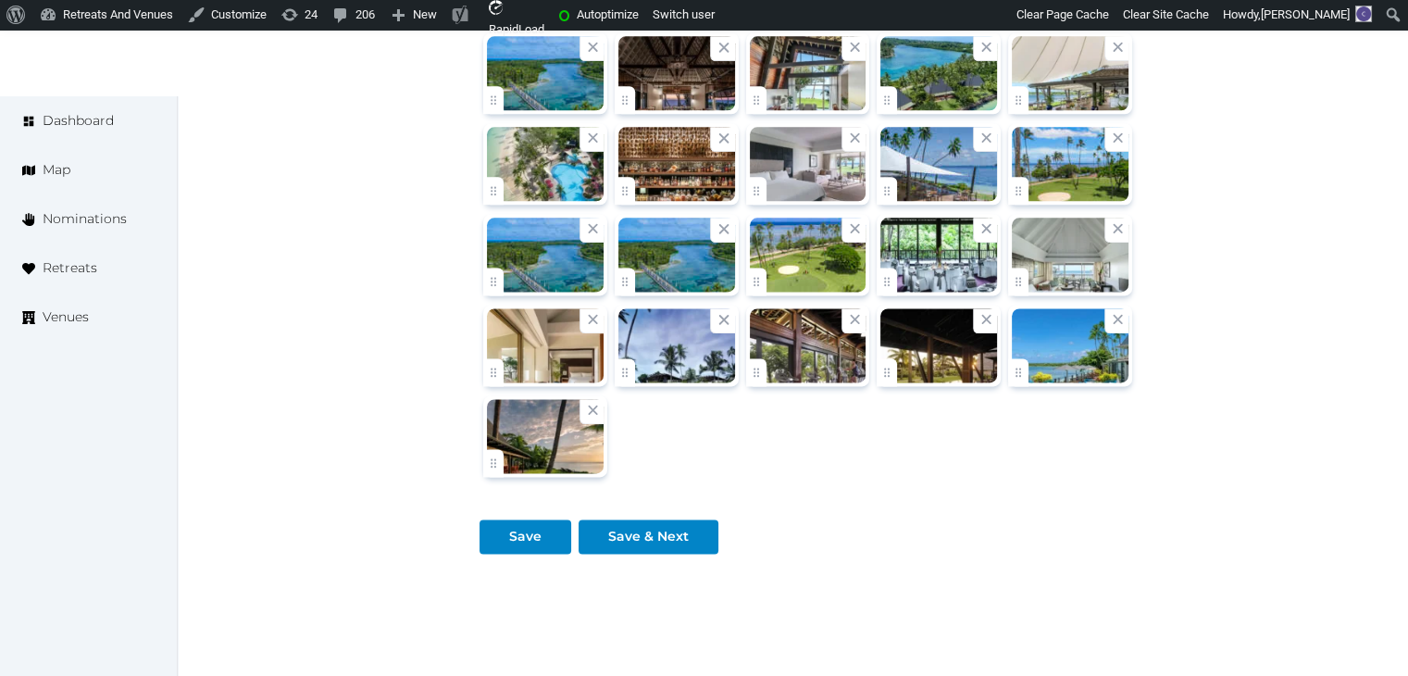
scroll to position [2488, 0]
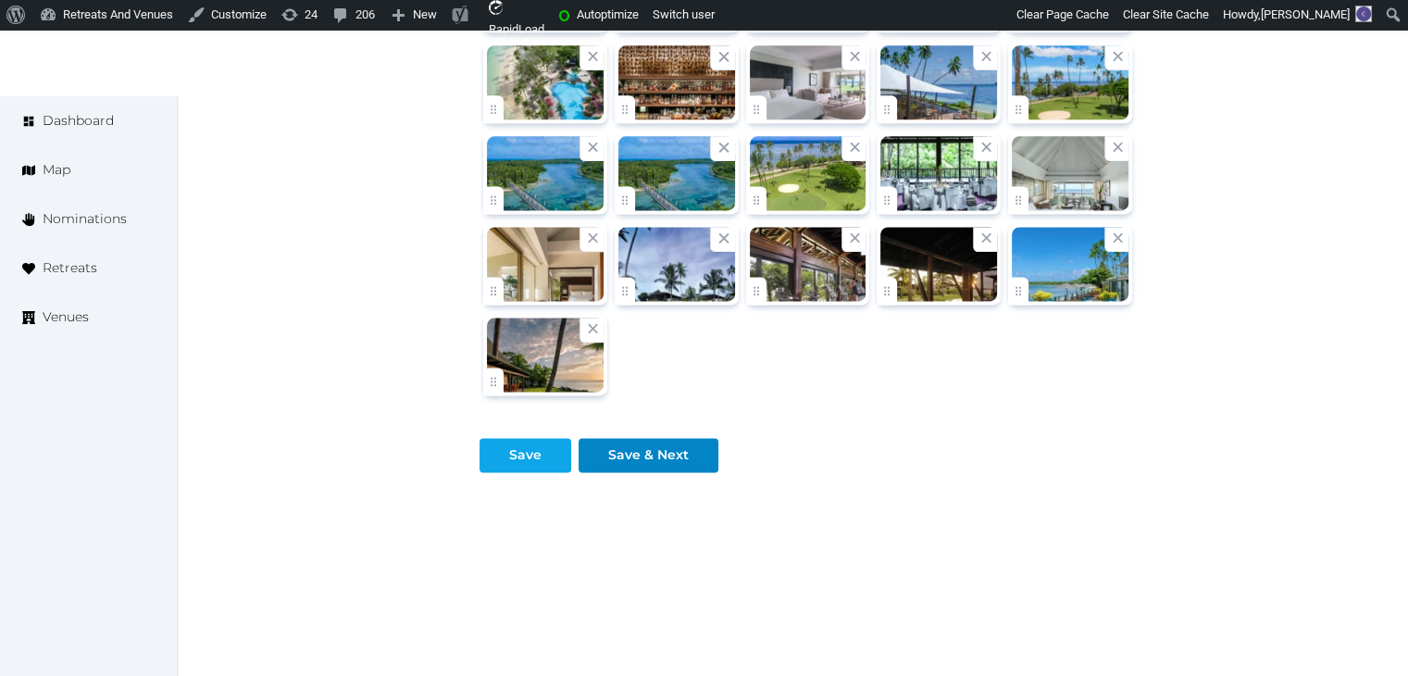
type input "**********"
click at [533, 447] on div "Save" at bounding box center [525, 454] width 32 height 19
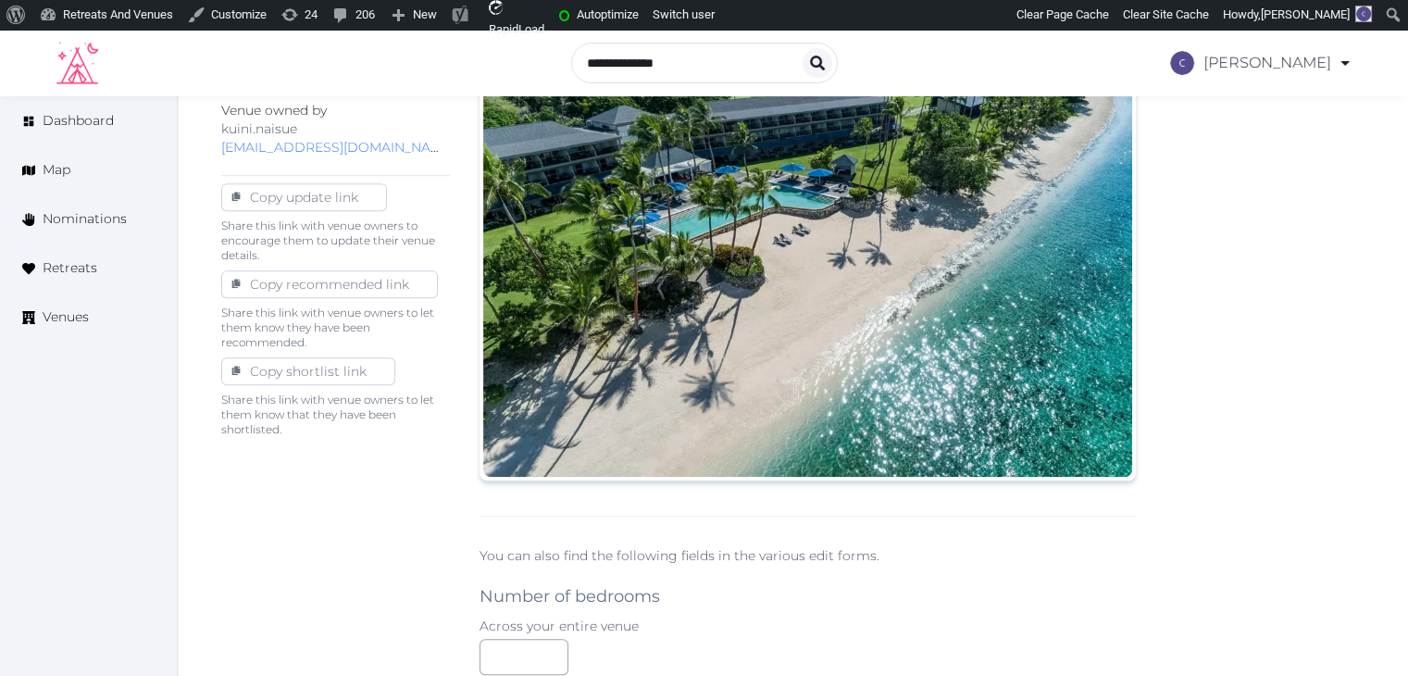
scroll to position [359, 0]
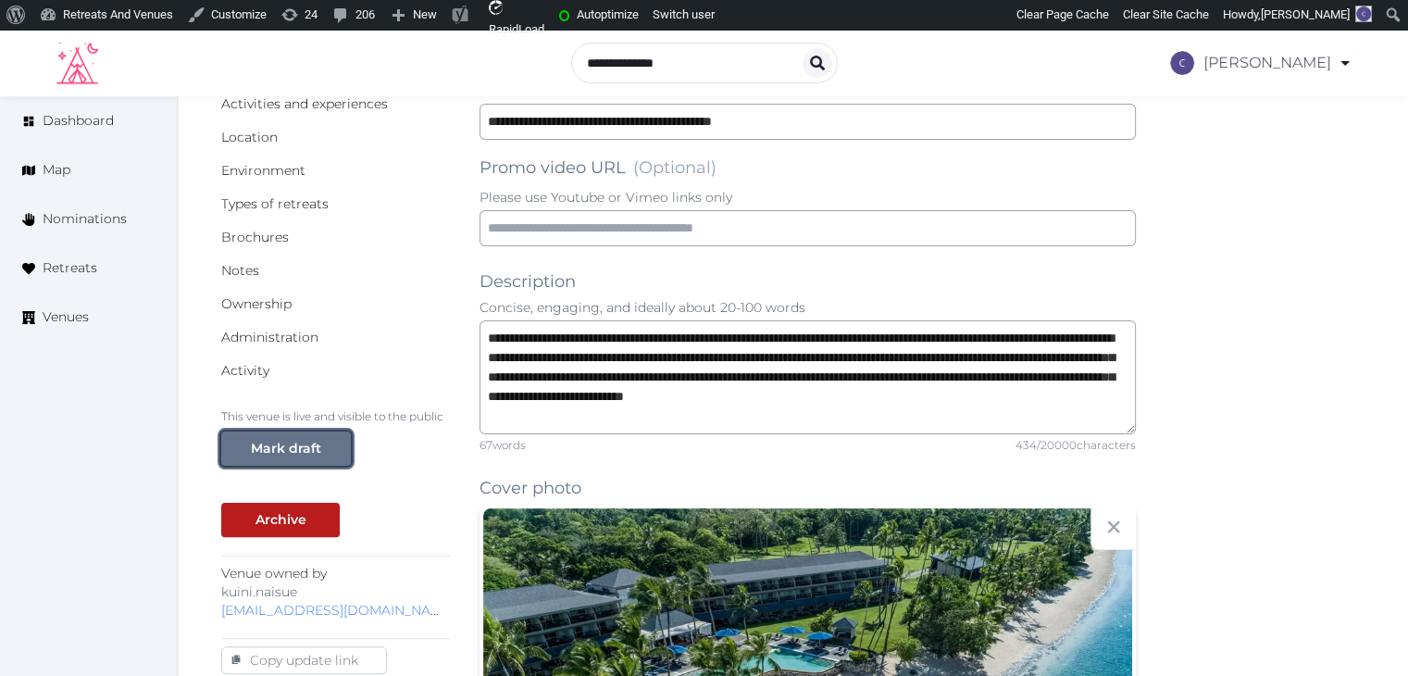
click at [303, 431] on button "Mark draft" at bounding box center [286, 448] width 130 height 34
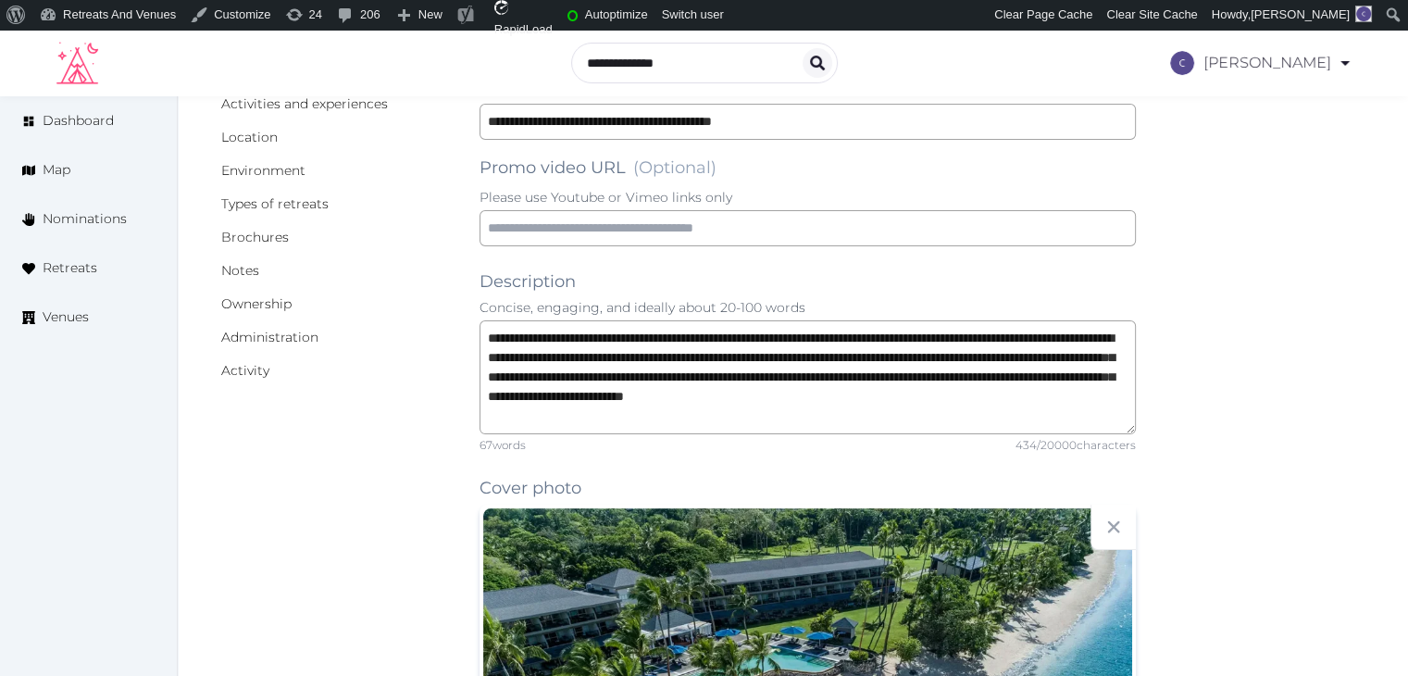
scroll to position [359, 0]
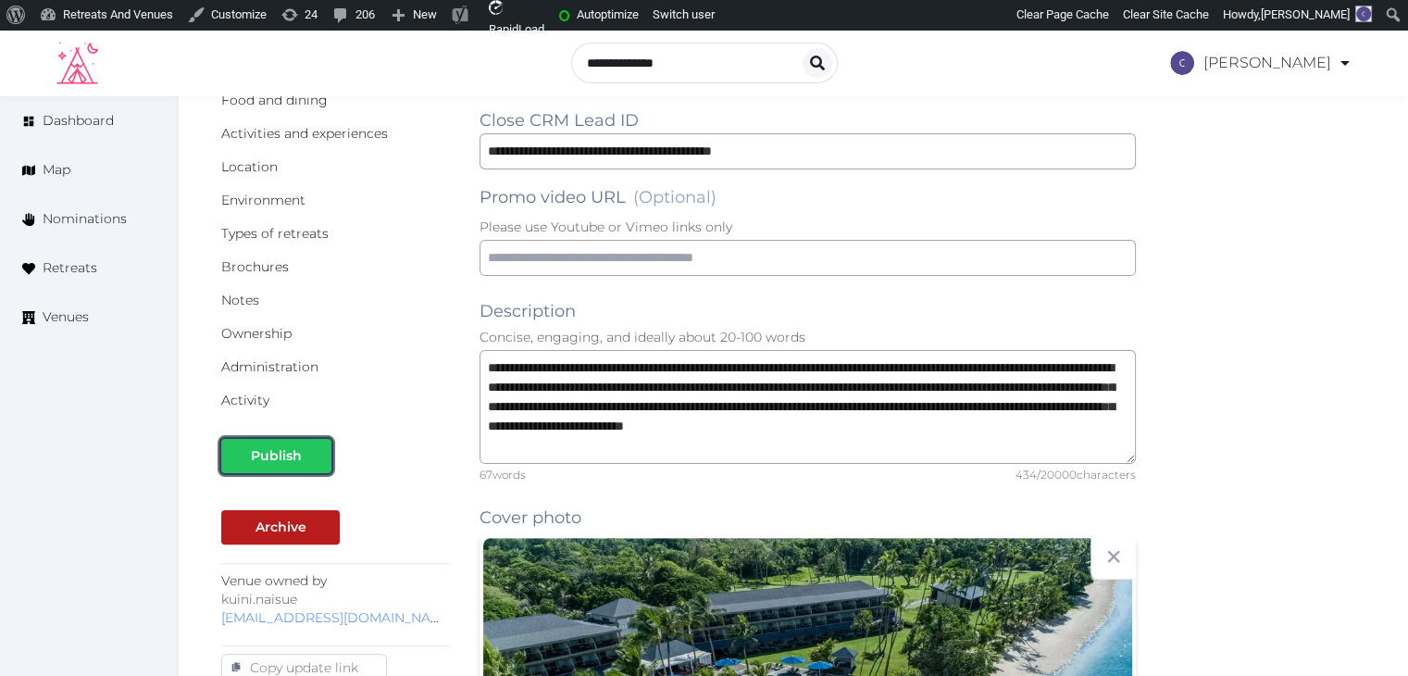
click at [311, 446] on div at bounding box center [316, 455] width 22 height 19
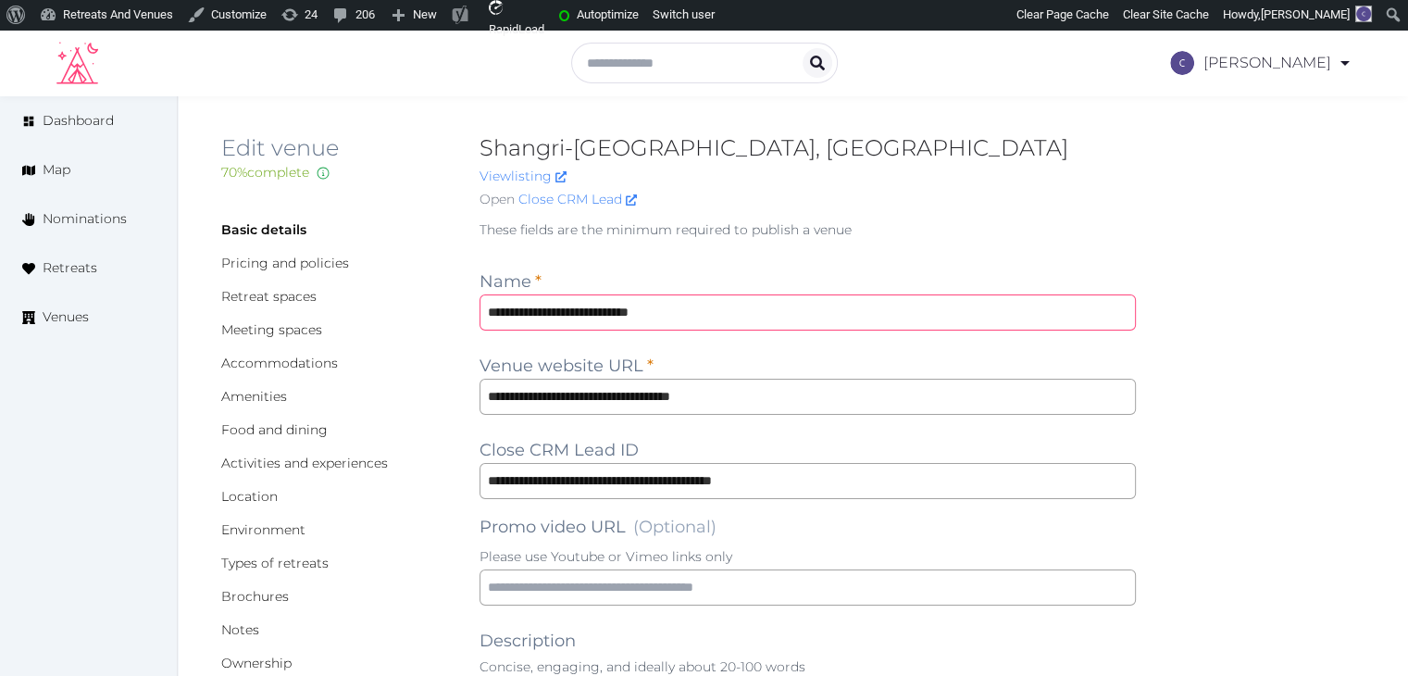
click at [718, 311] on input "**********" at bounding box center [807, 312] width 656 height 36
click at [826, 401] on input "**********" at bounding box center [807, 397] width 656 height 36
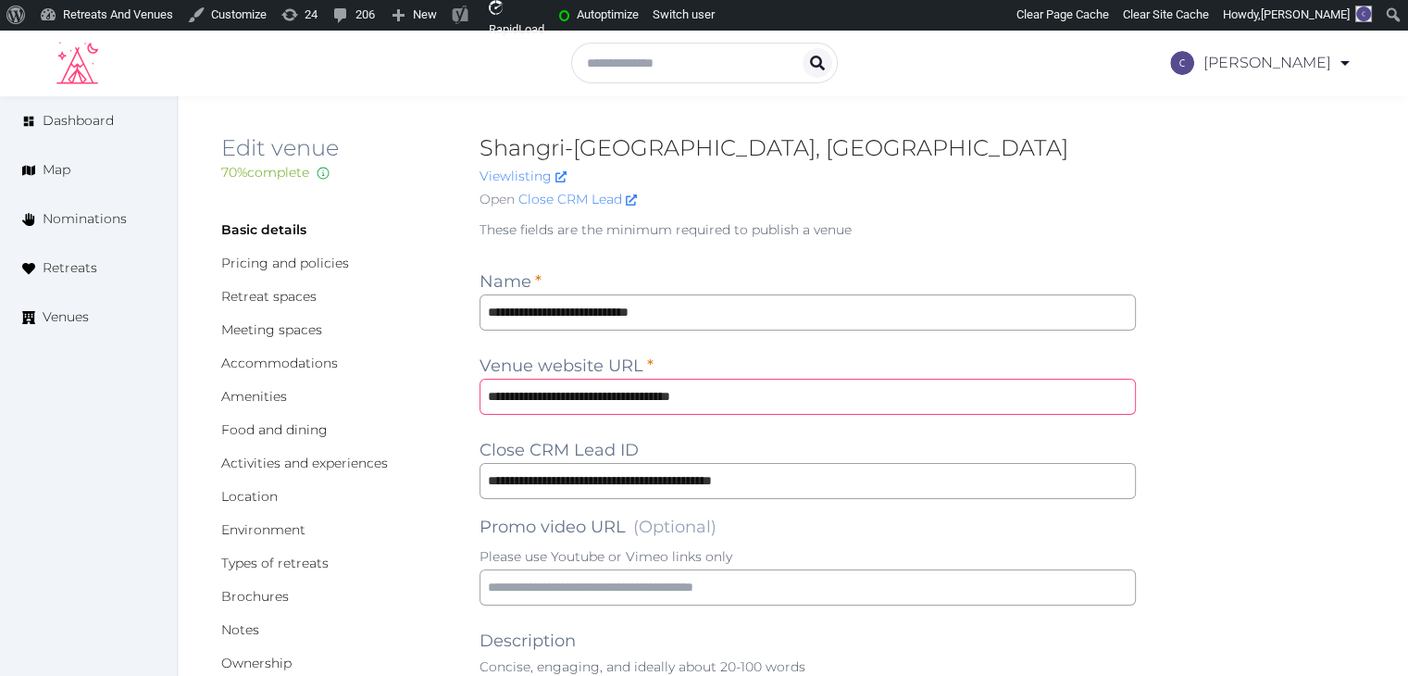
click at [826, 401] on input "**********" at bounding box center [807, 397] width 656 height 36
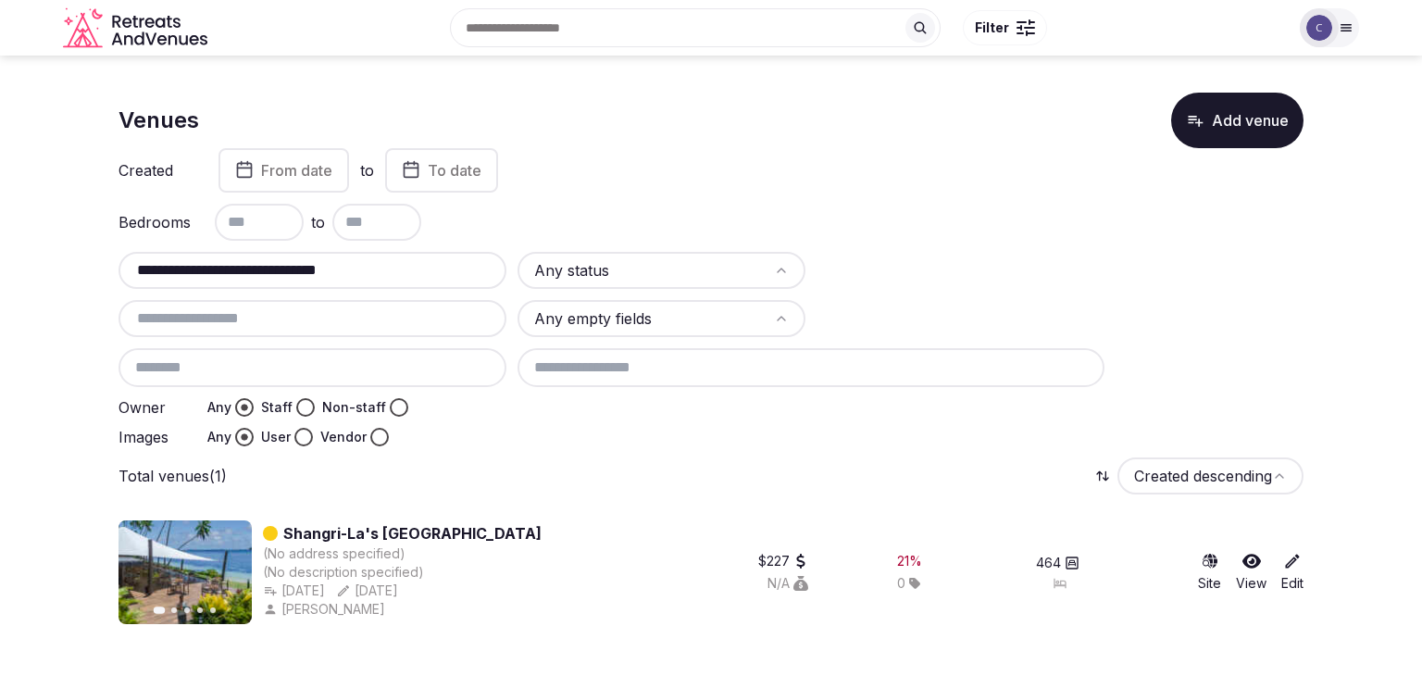
click at [427, 275] on input "**********" at bounding box center [312, 270] width 373 height 22
paste input "*******"
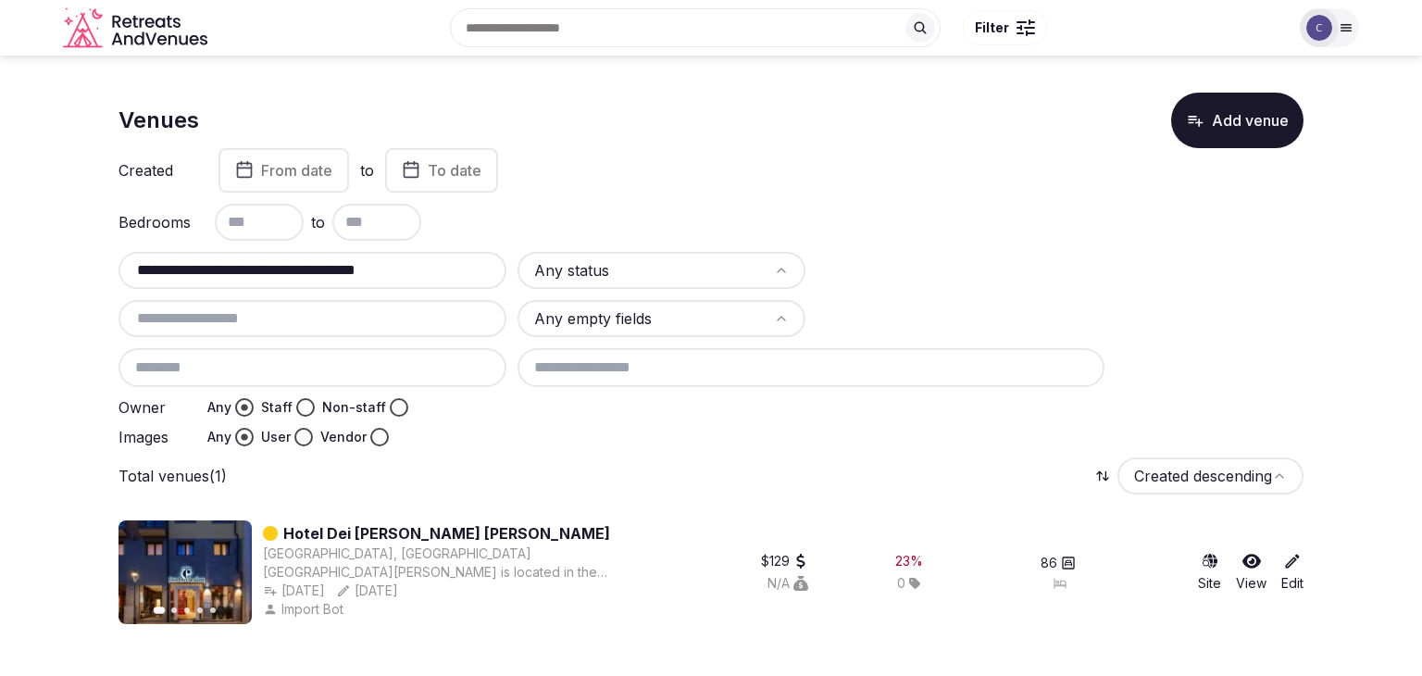
click at [309, 274] on input "**********" at bounding box center [312, 270] width 373 height 22
paste input "text"
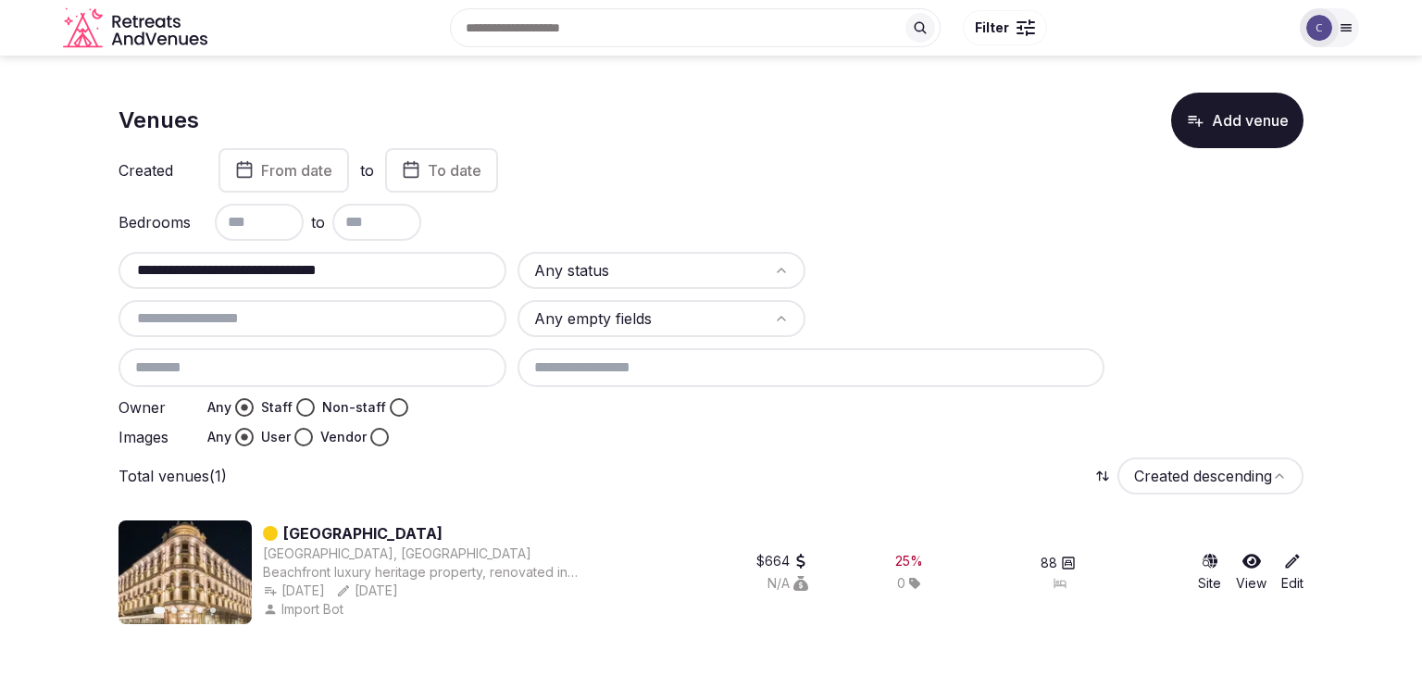
type input "**********"
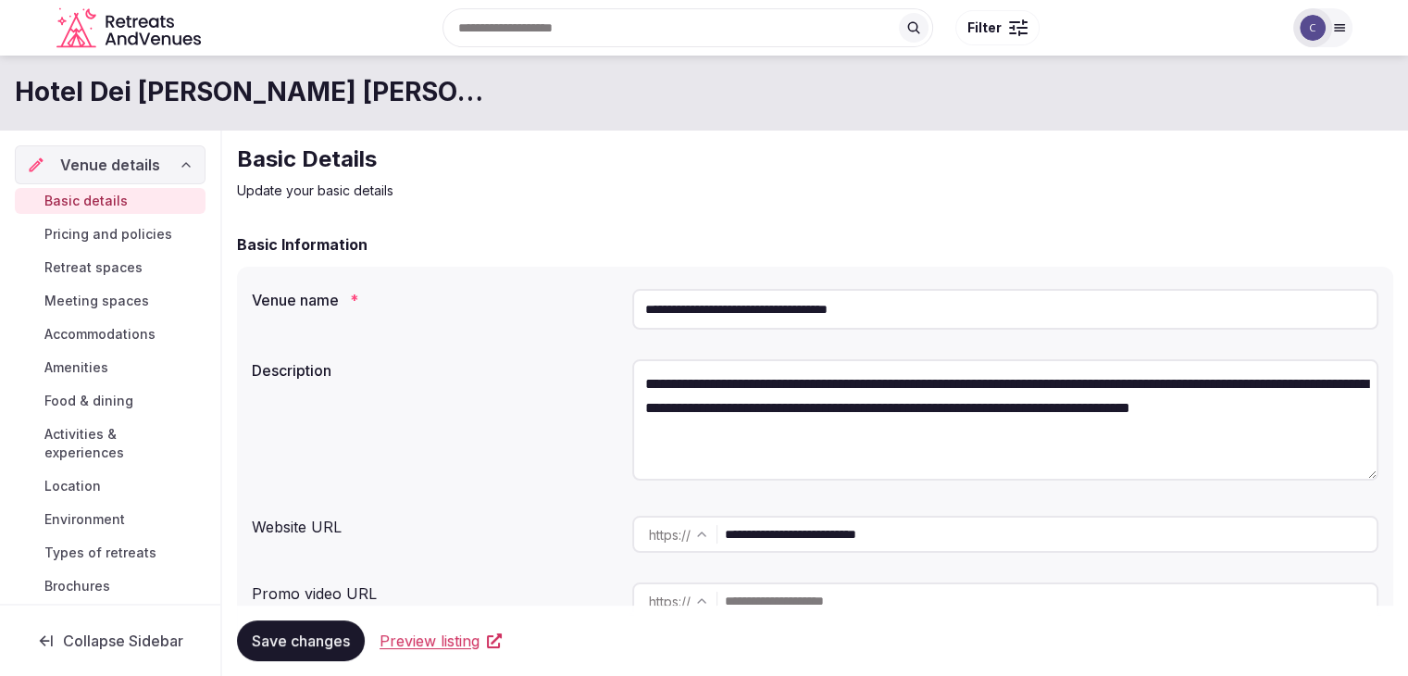
scroll to position [185, 0]
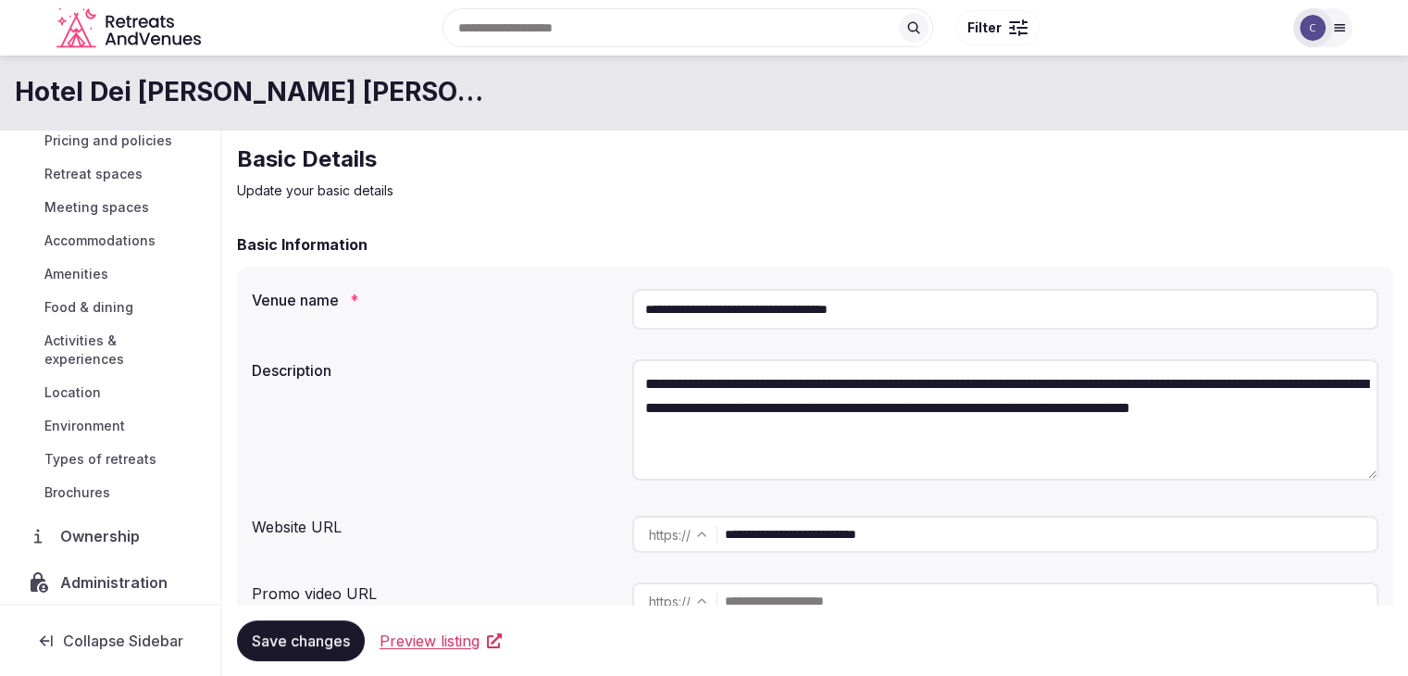
click at [89, 491] on span "Brochures" at bounding box center [77, 492] width 66 height 19
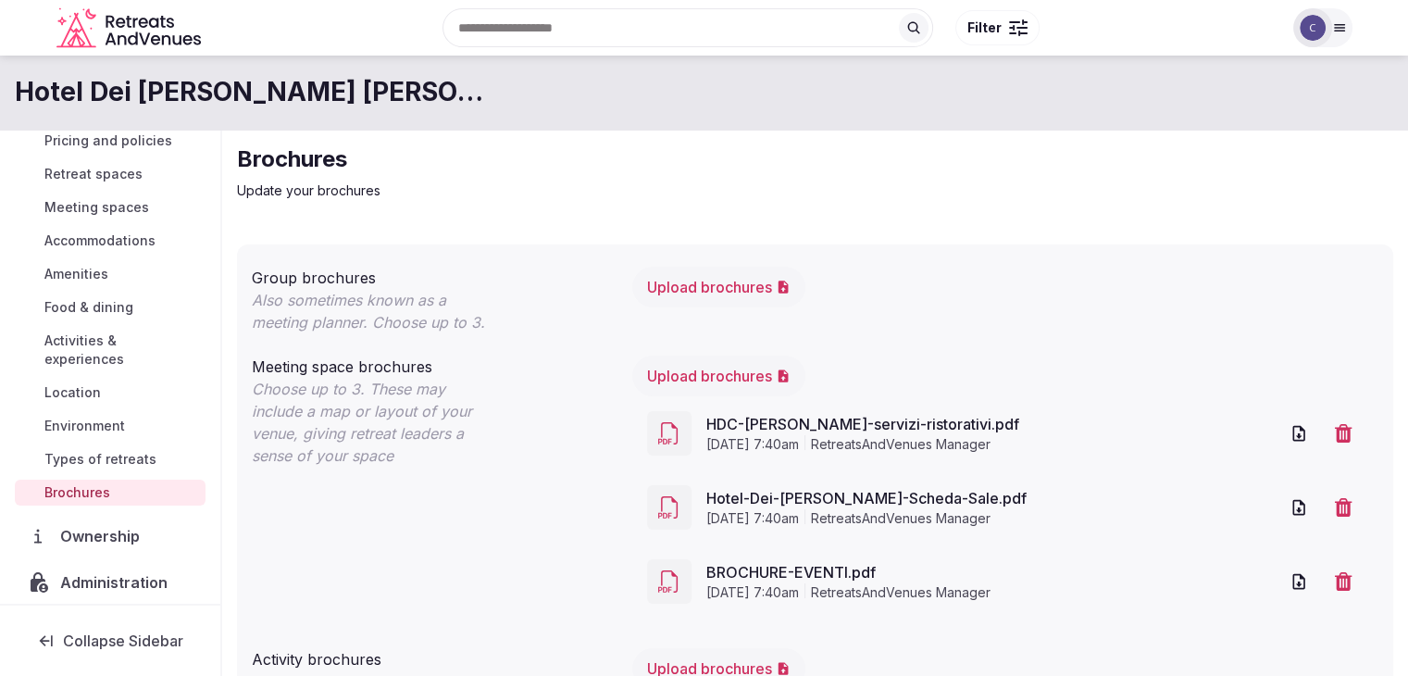
click at [774, 566] on link "BROCHURE-EVENTI.pdf" at bounding box center [992, 572] width 572 height 22
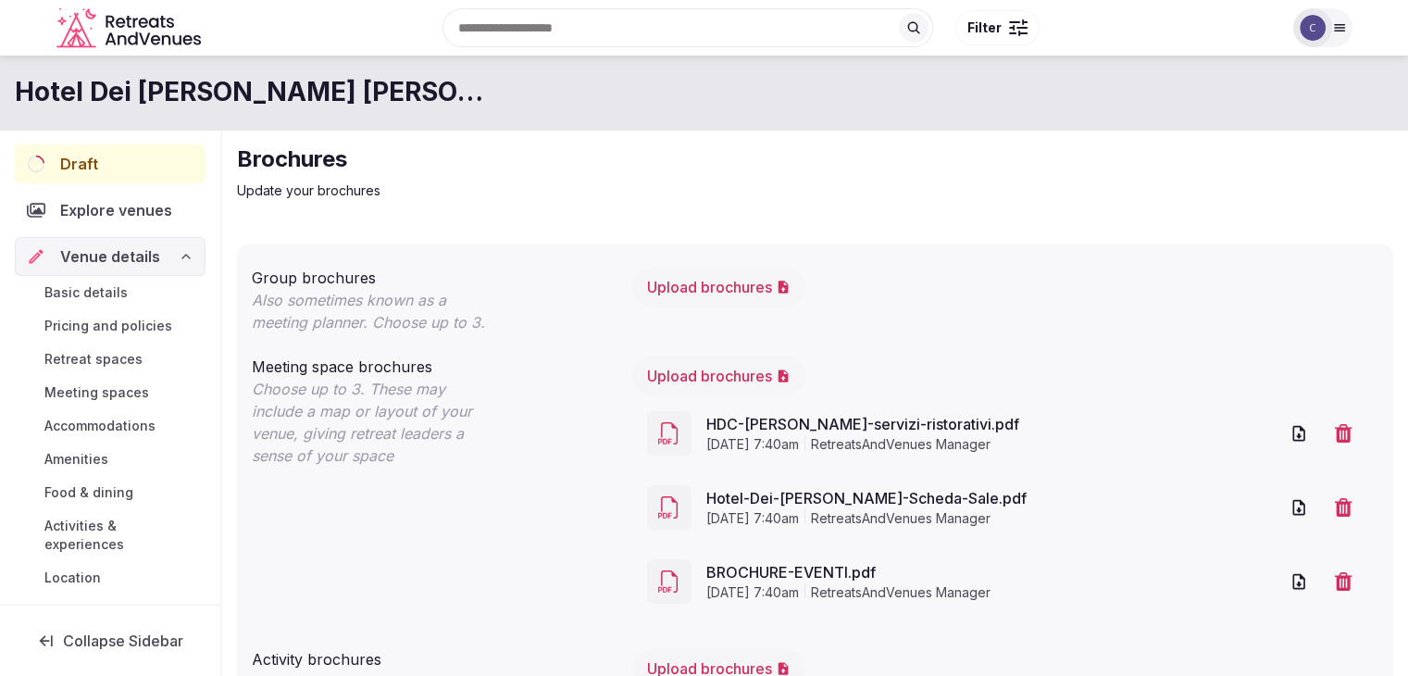
click at [122, 170] on div "Draft" at bounding box center [110, 163] width 191 height 39
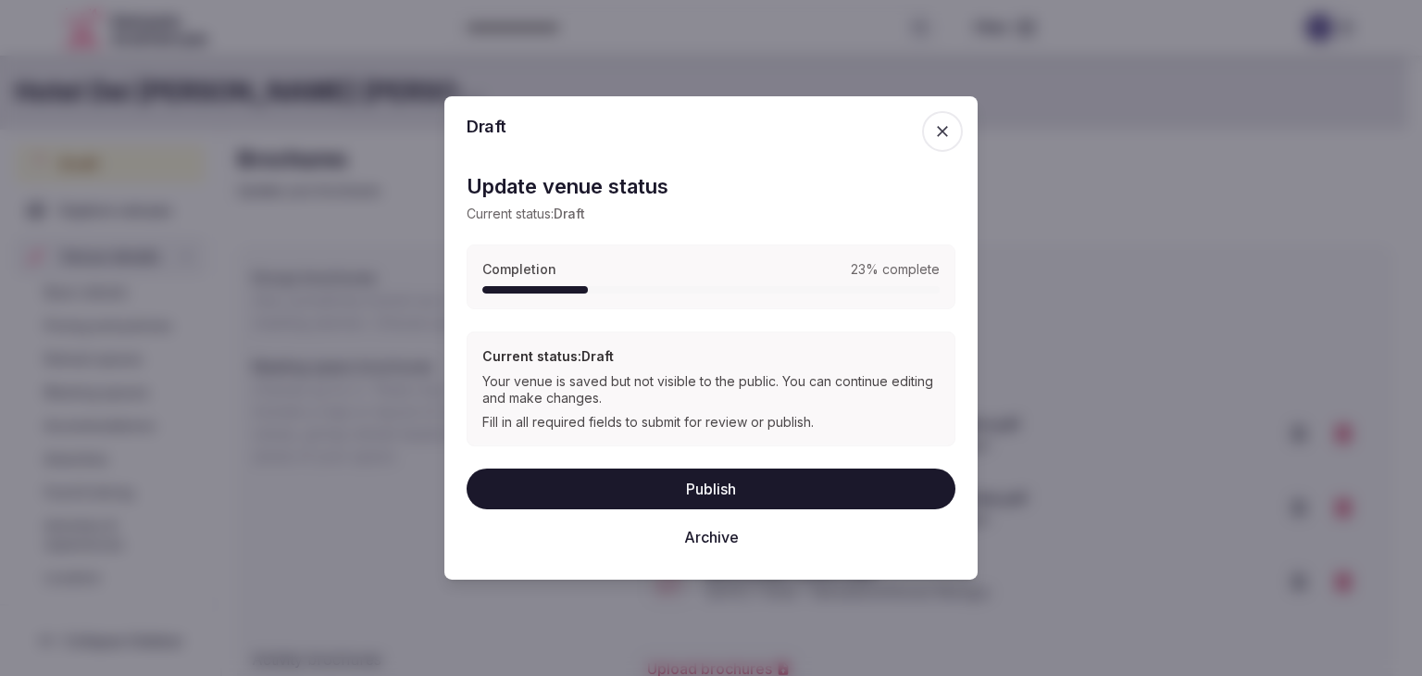
click at [938, 134] on icon "button" at bounding box center [942, 131] width 11 height 11
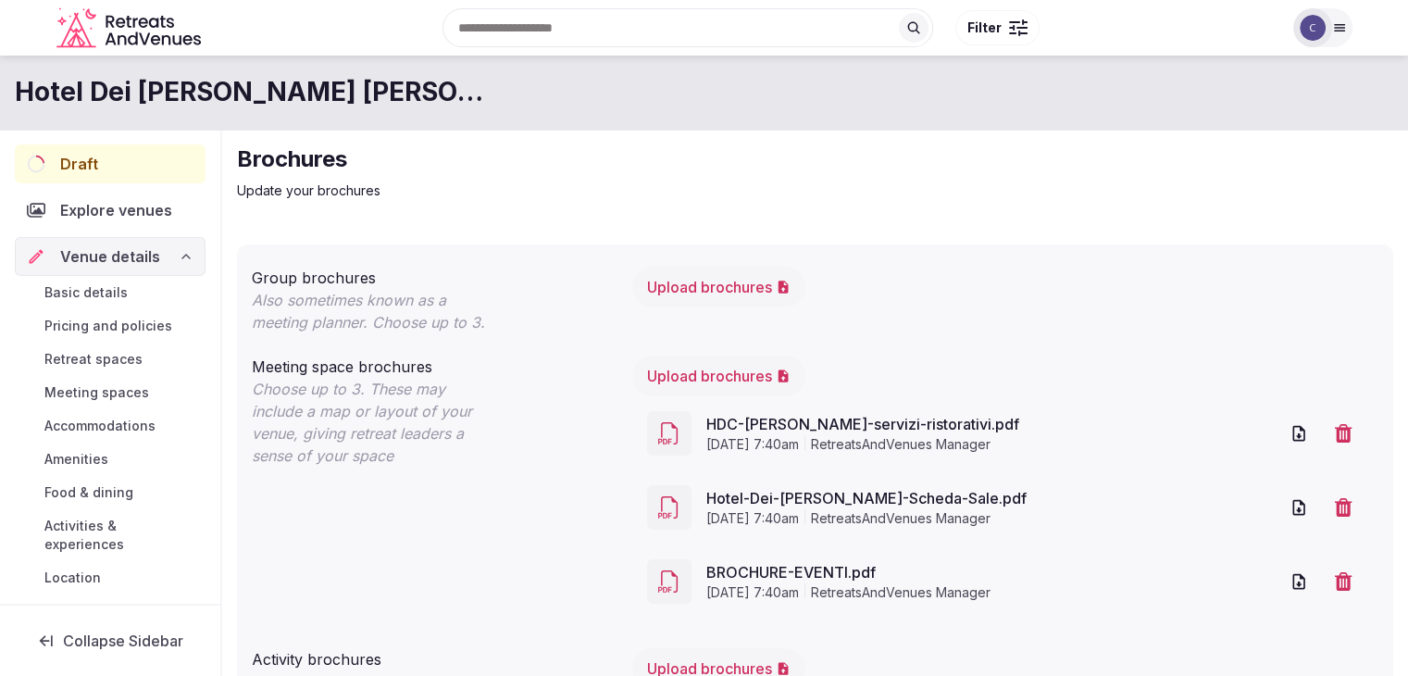
click at [101, 416] on span "Accommodations" at bounding box center [99, 425] width 111 height 19
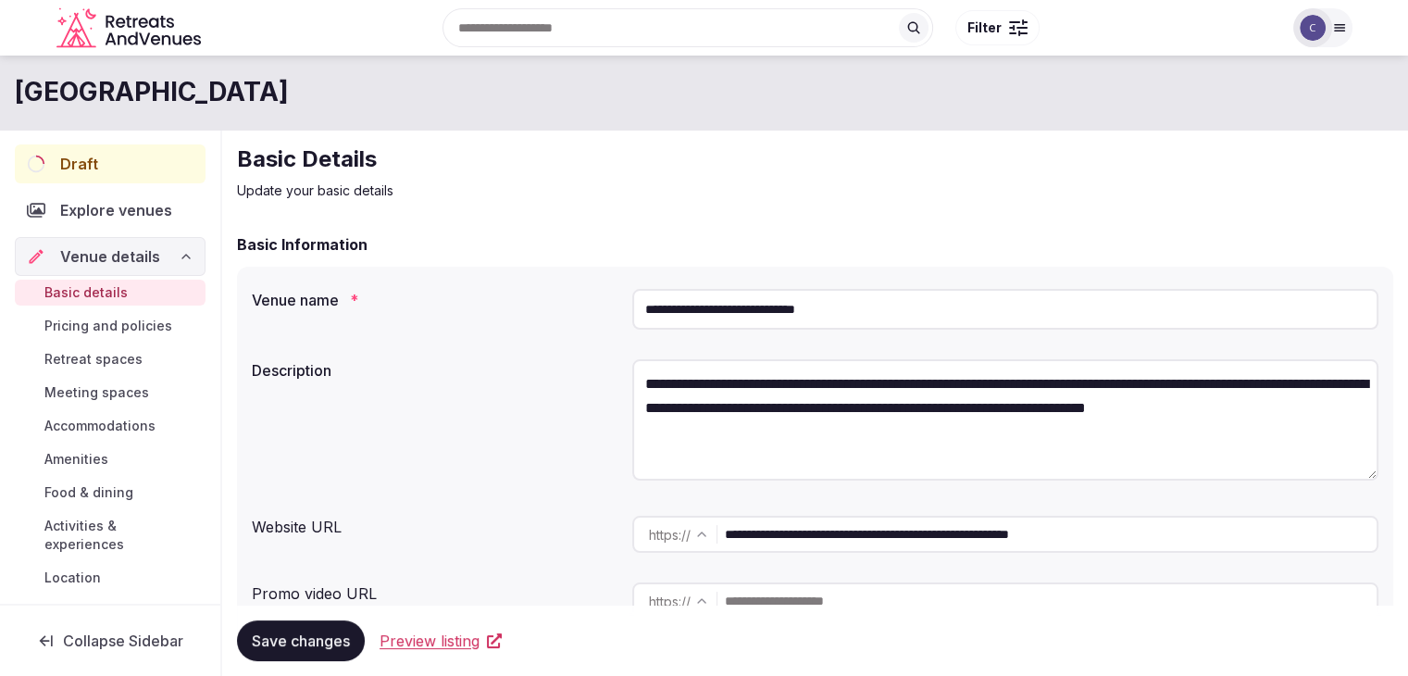
click at [89, 162] on span "Draft" at bounding box center [79, 164] width 38 height 22
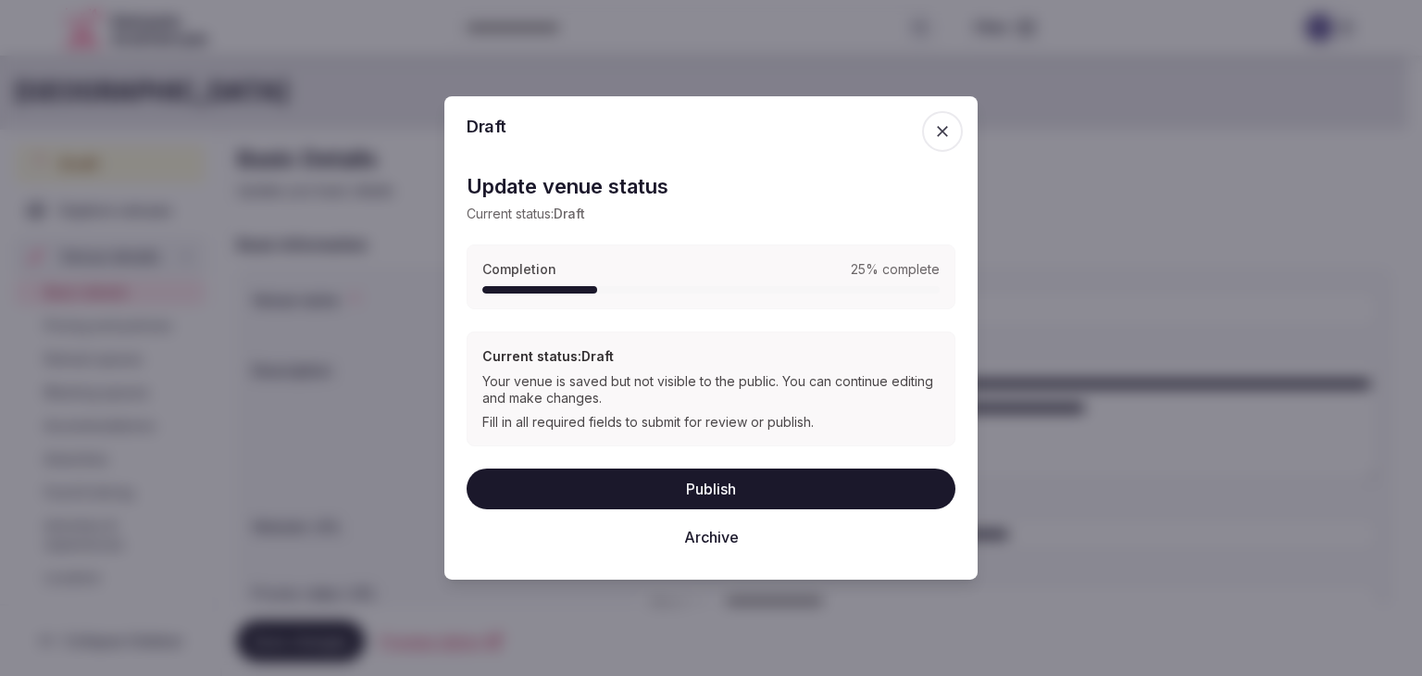
click at [942, 133] on icon "button" at bounding box center [942, 131] width 19 height 19
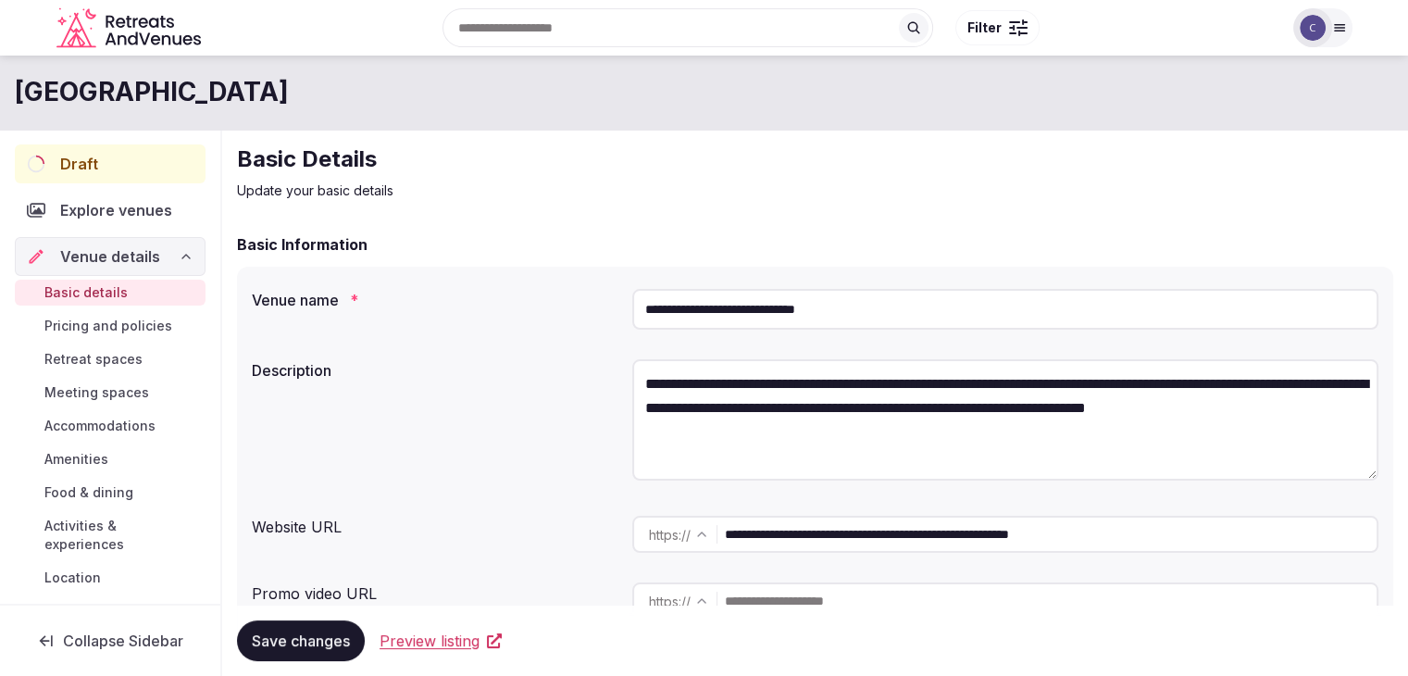
click at [126, 424] on span "Accommodations" at bounding box center [99, 425] width 111 height 19
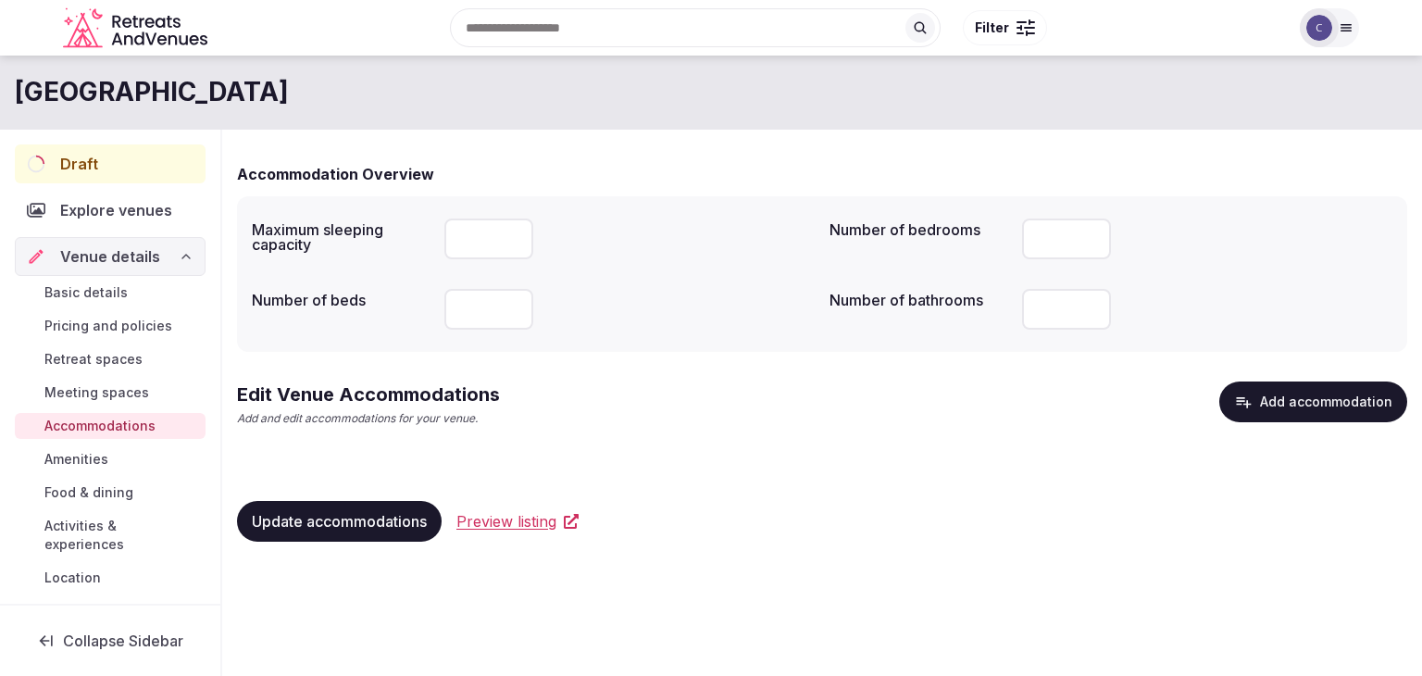
click at [1300, 398] on button "Add accommodation" at bounding box center [1313, 401] width 188 height 41
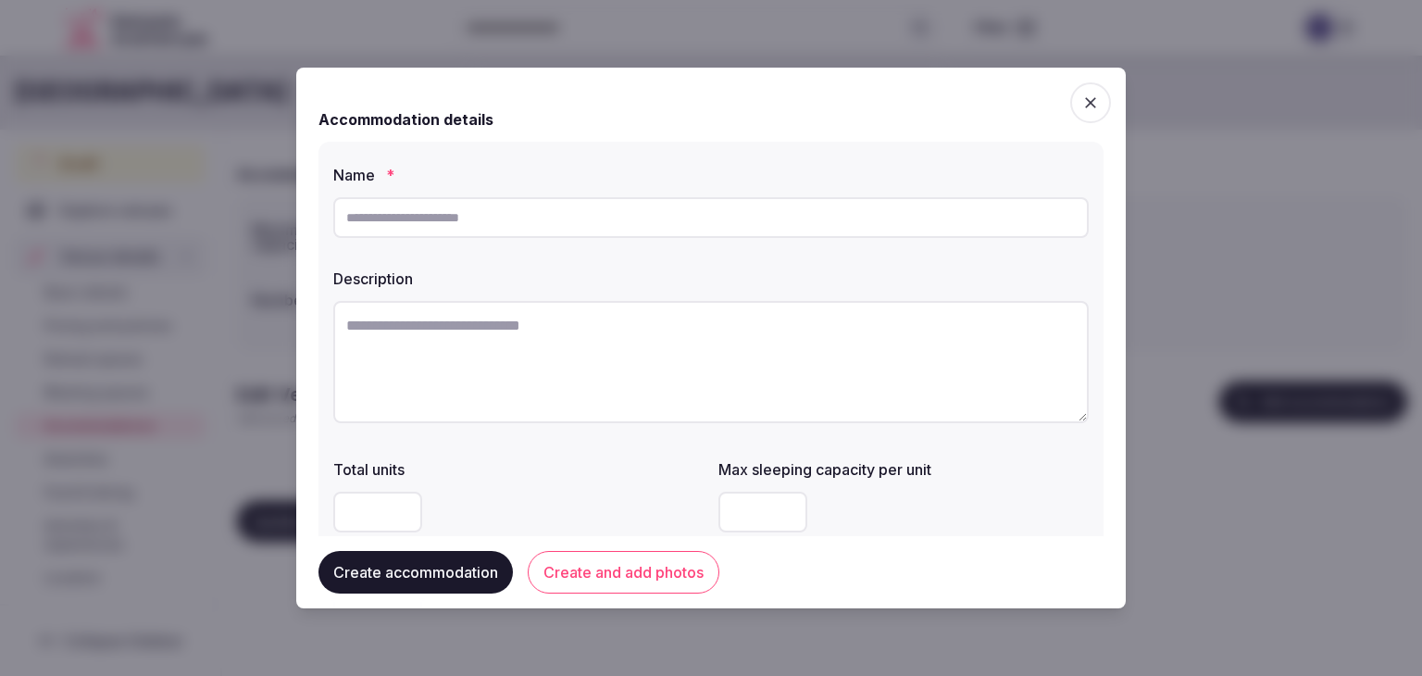
click at [1081, 97] on icon "button" at bounding box center [1090, 102] width 19 height 19
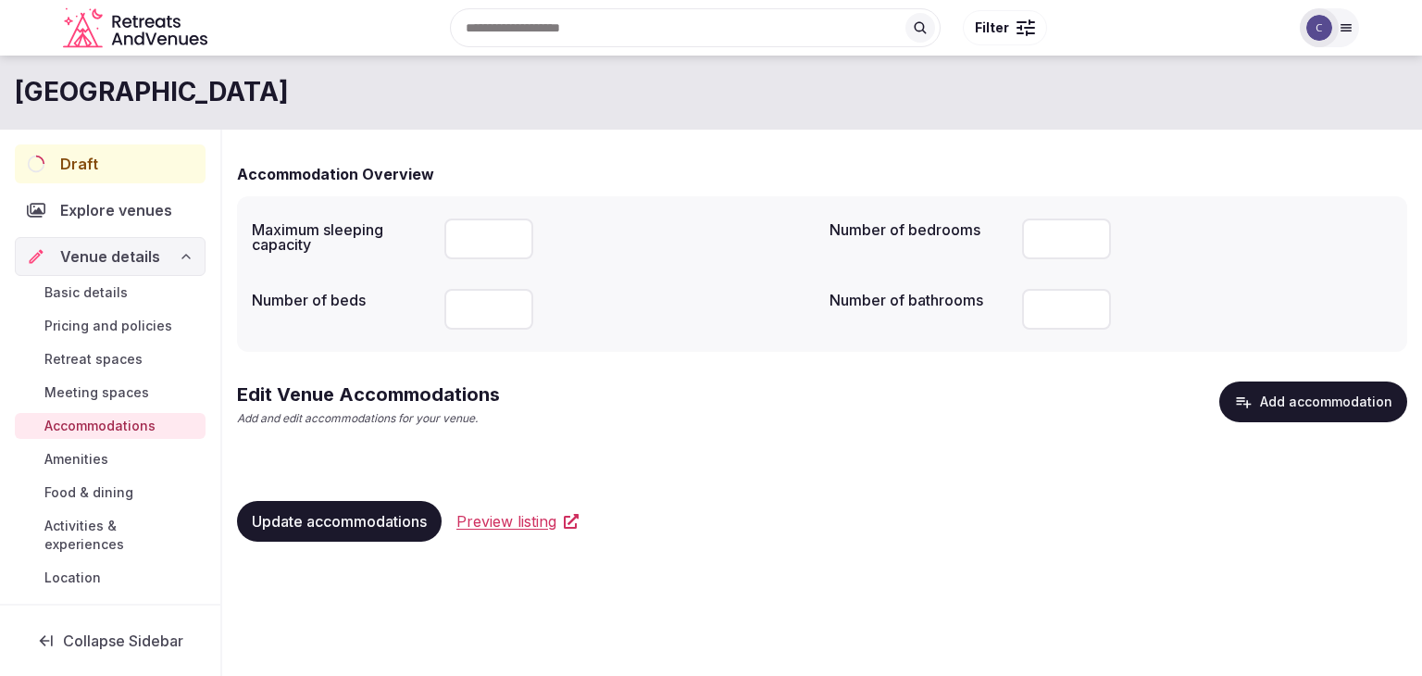
click at [96, 296] on span "Basic details" at bounding box center [85, 292] width 83 height 19
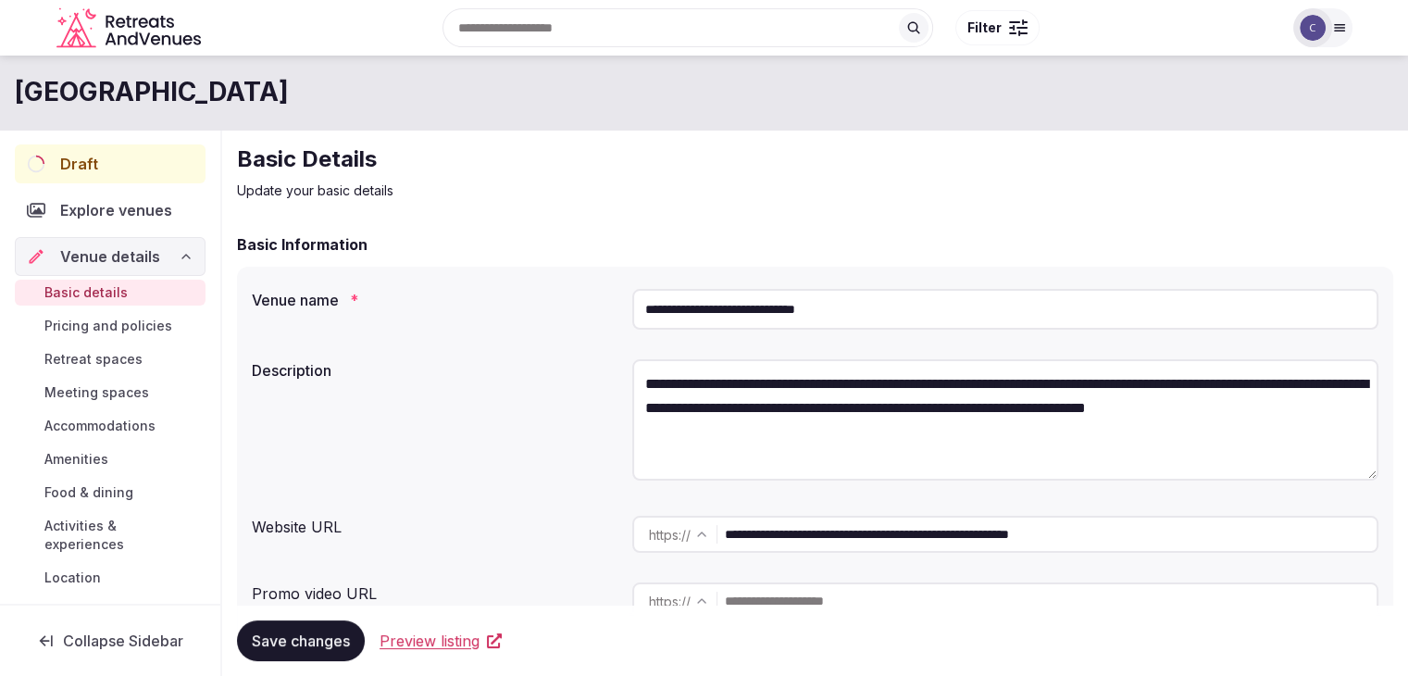
scroll to position [185, 0]
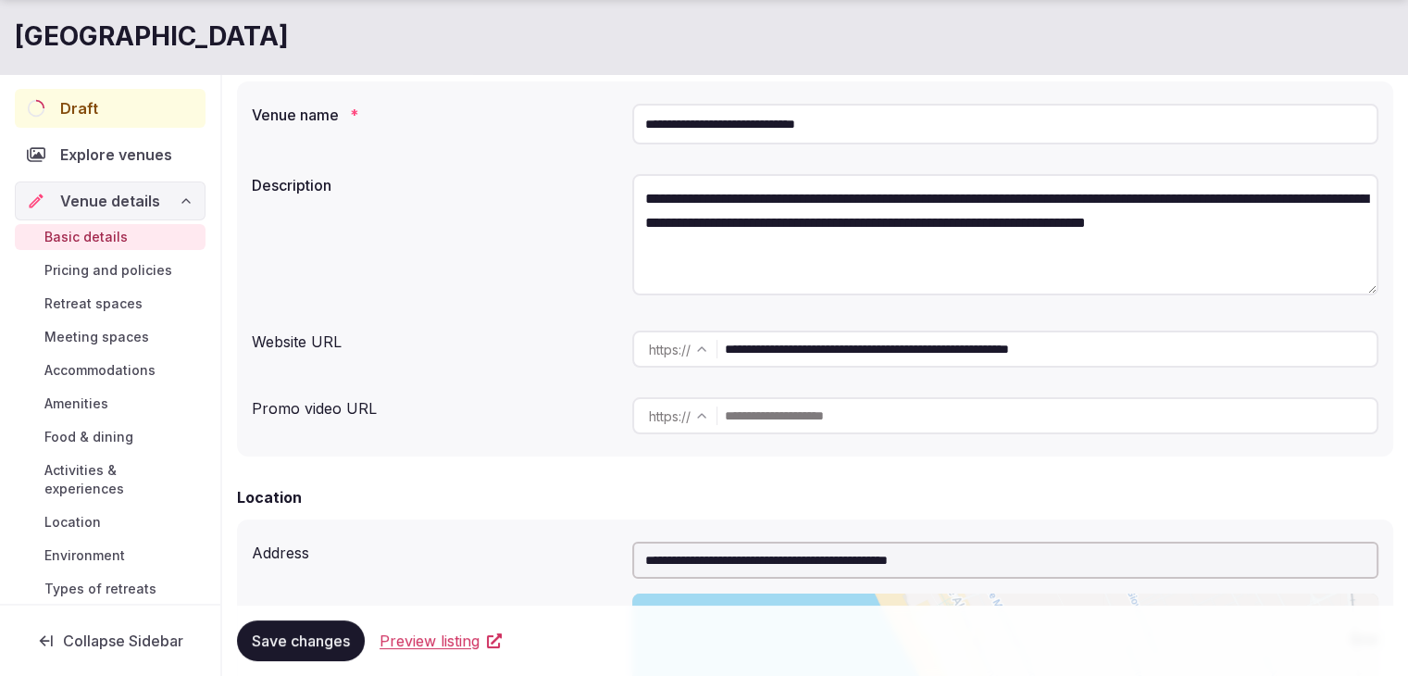
drag, startPoint x: 914, startPoint y: 353, endPoint x: 1236, endPoint y: 359, distance: 322.1
click at [1228, 360] on input "**********" at bounding box center [1051, 348] width 652 height 37
type input "**********"
click at [305, 640] on span "Save changes" at bounding box center [301, 640] width 98 height 19
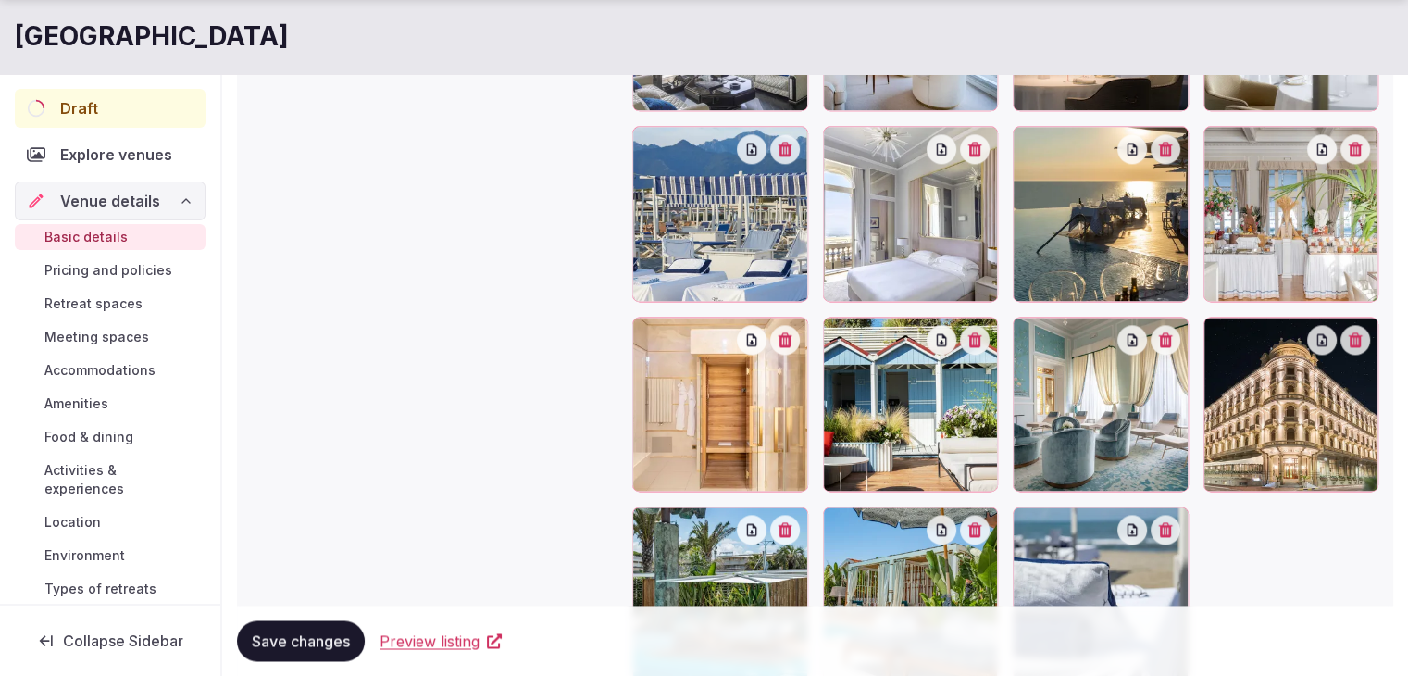
scroll to position [2638, 0]
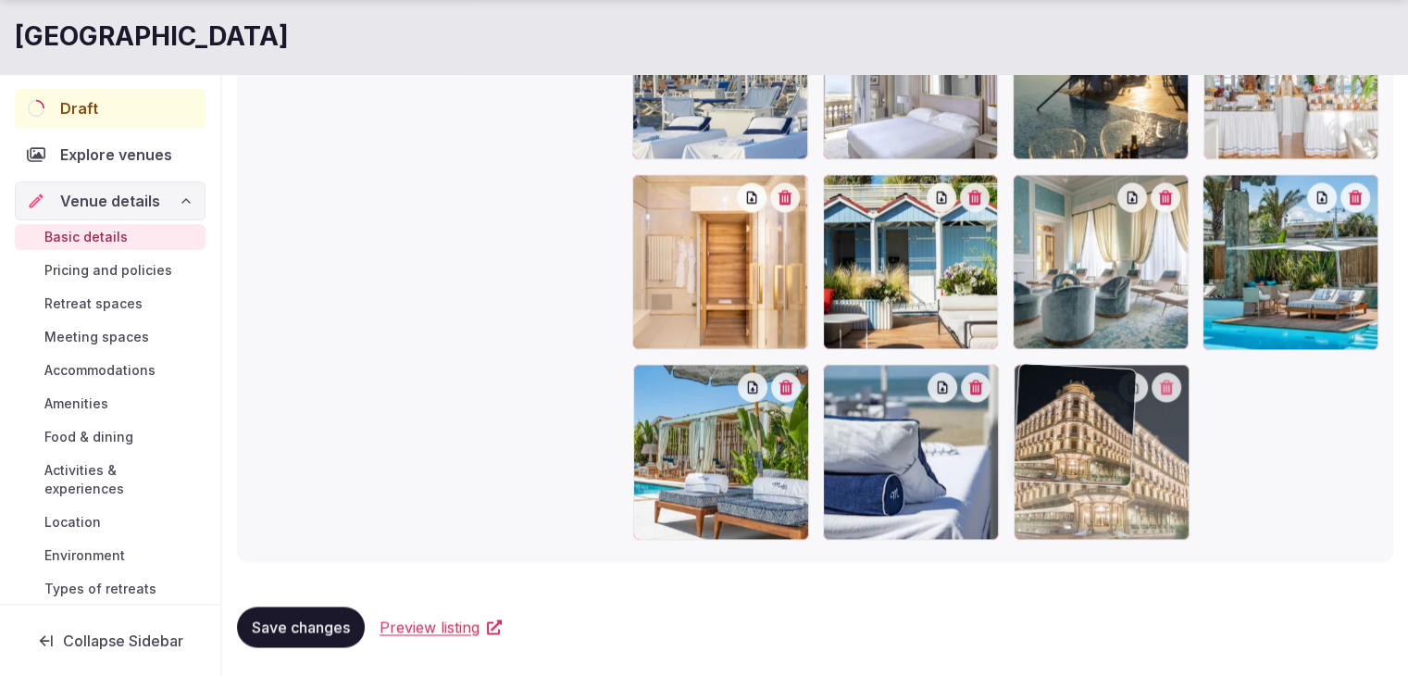
drag, startPoint x: 1223, startPoint y: 193, endPoint x: 1012, endPoint y: 468, distance: 346.5
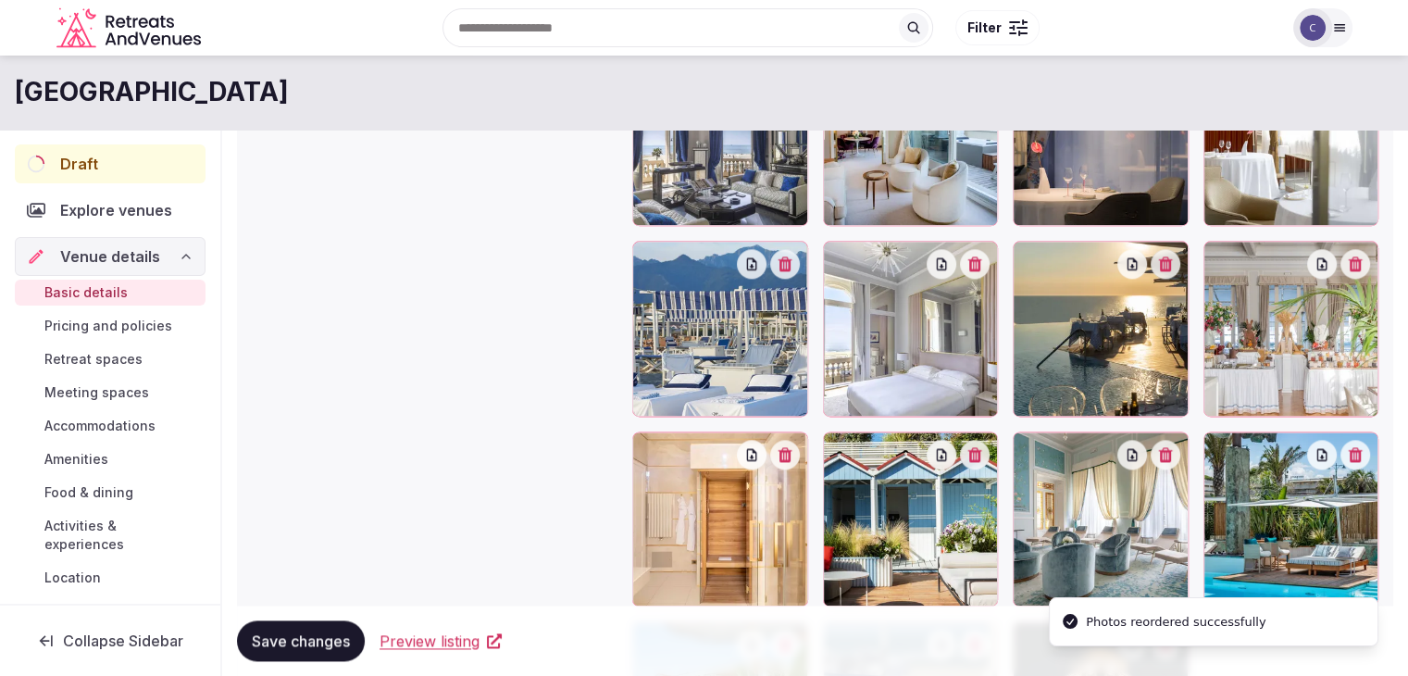
scroll to position [2360, 0]
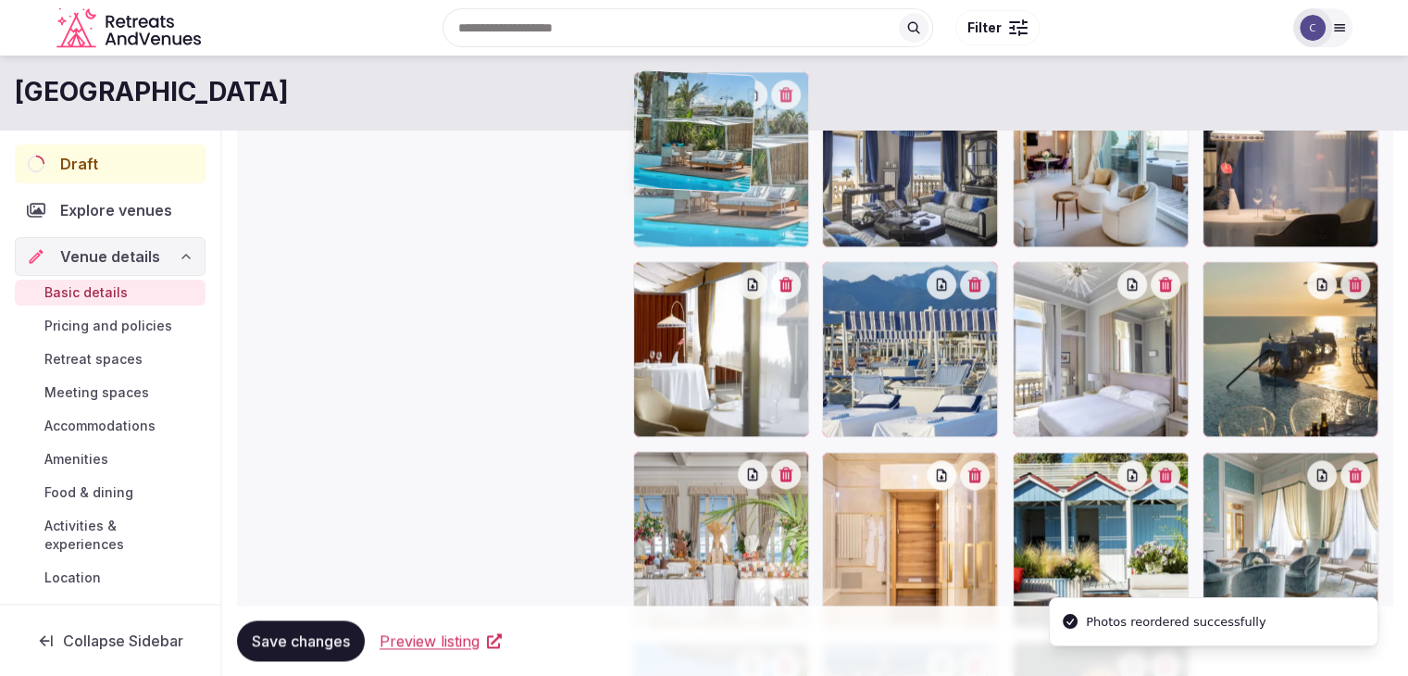
drag, startPoint x: 1215, startPoint y: 466, endPoint x: 713, endPoint y: 193, distance: 571.5
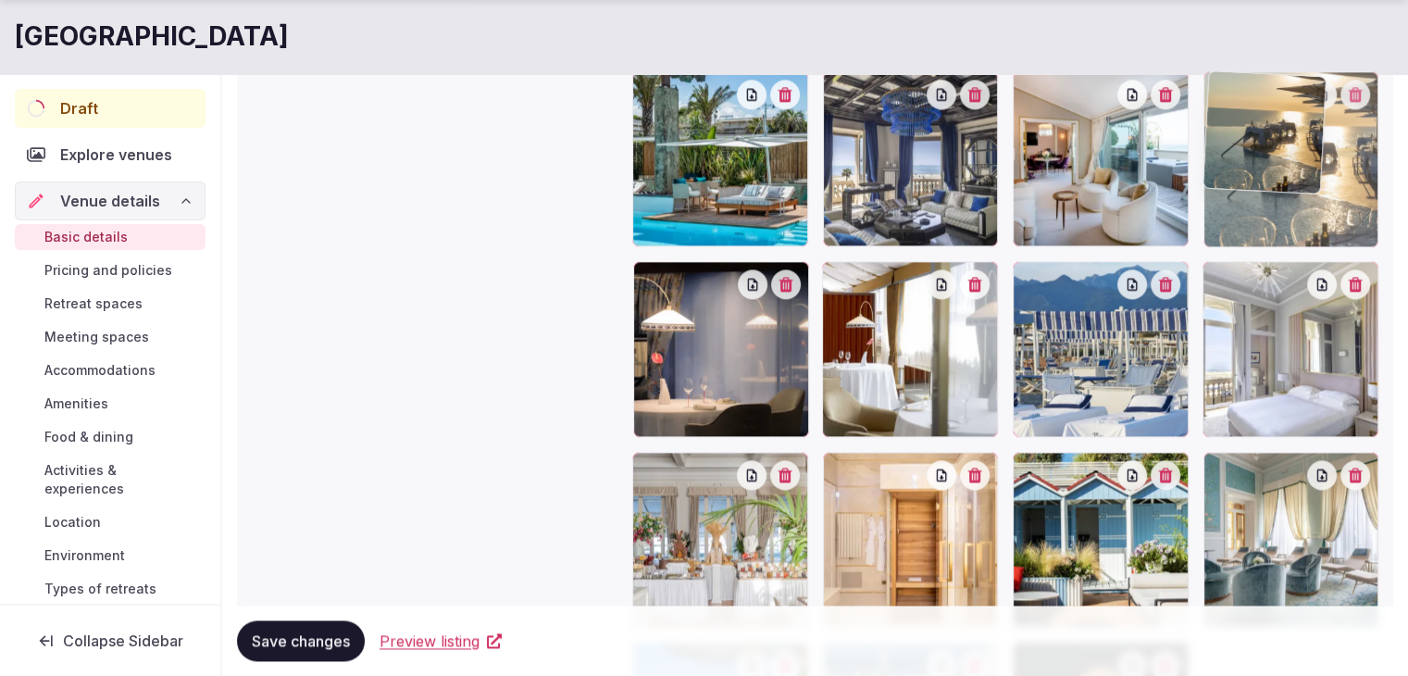
drag, startPoint x: 1219, startPoint y: 279, endPoint x: 1218, endPoint y: 175, distance: 104.6
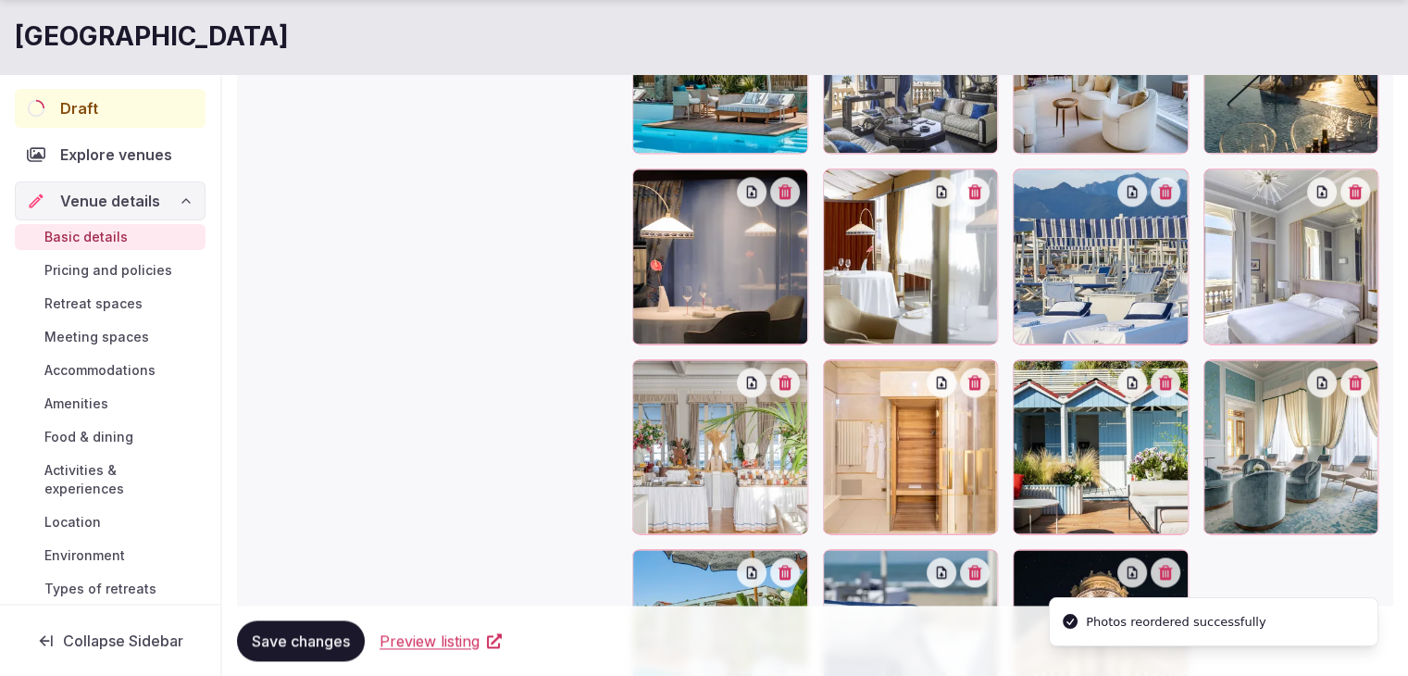
scroll to position [2545, 0]
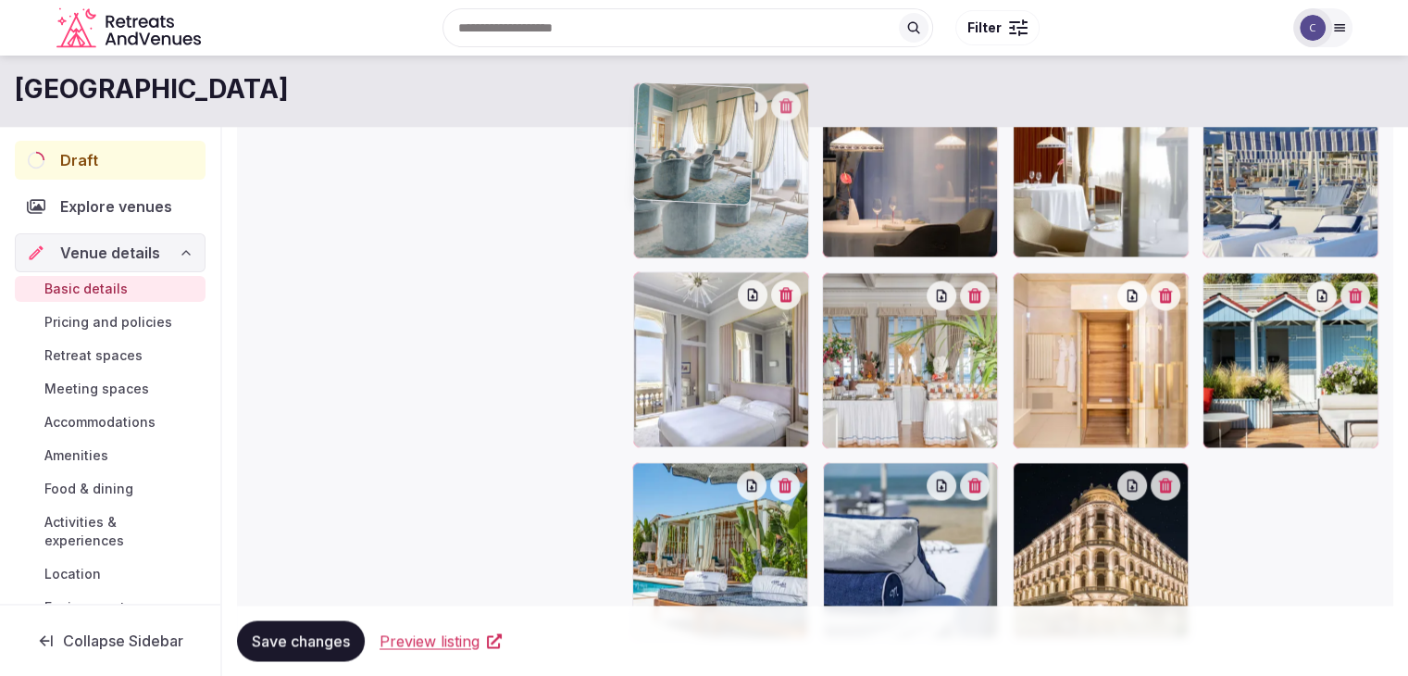
drag, startPoint x: 1214, startPoint y: 286, endPoint x: 699, endPoint y: 128, distance: 539.2
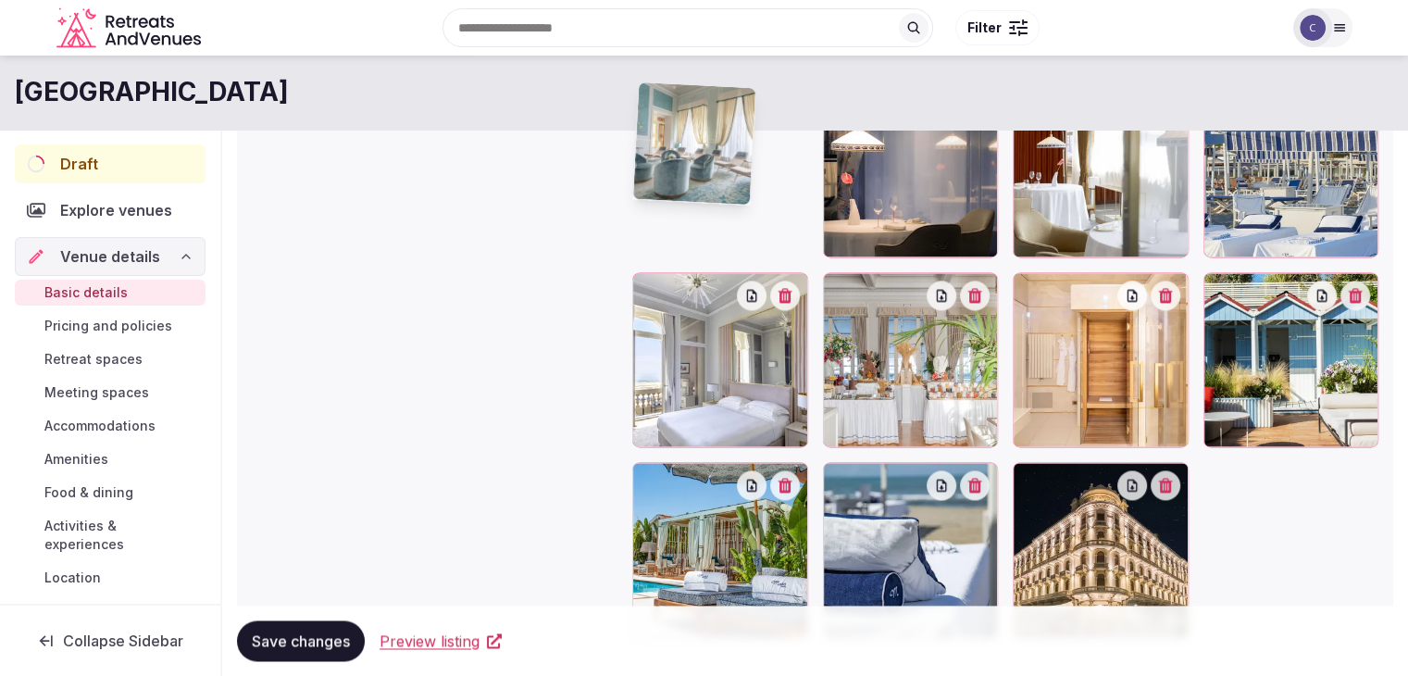
scroll to position [2539, 0]
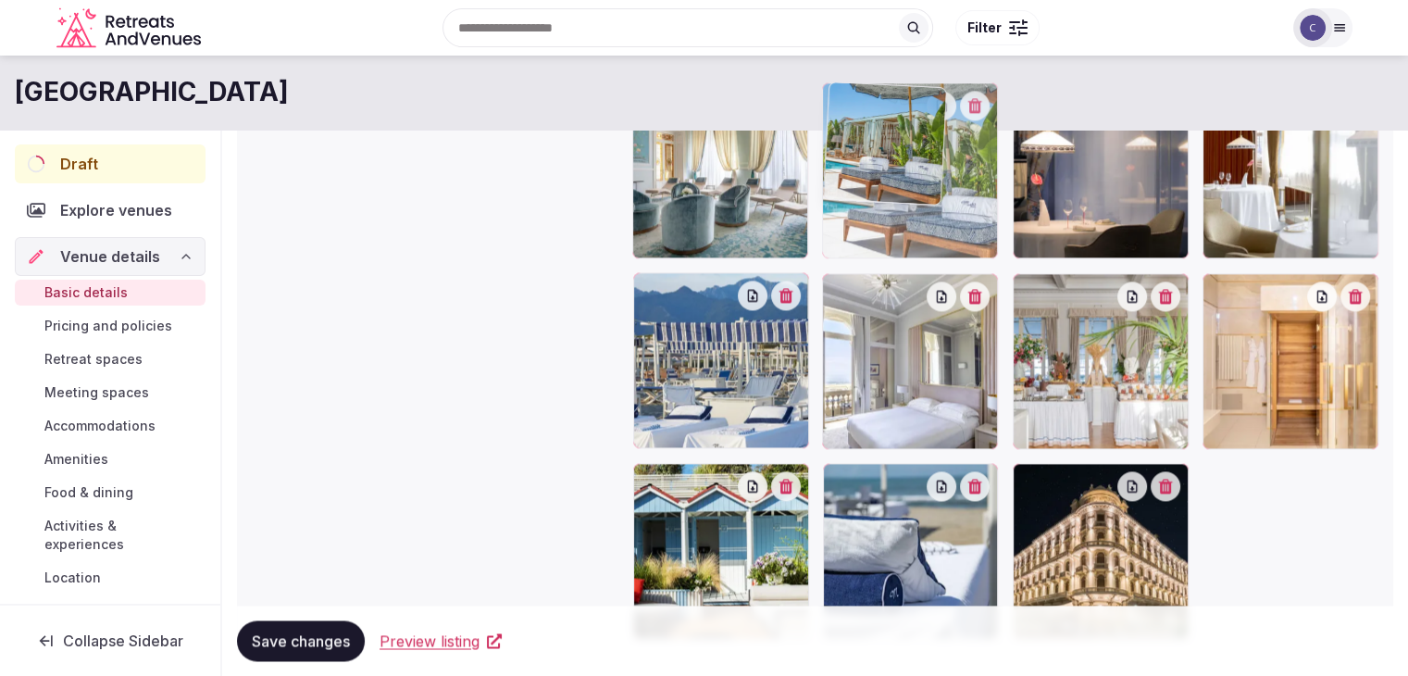
drag, startPoint x: 644, startPoint y: 468, endPoint x: 855, endPoint y: 232, distance: 316.6
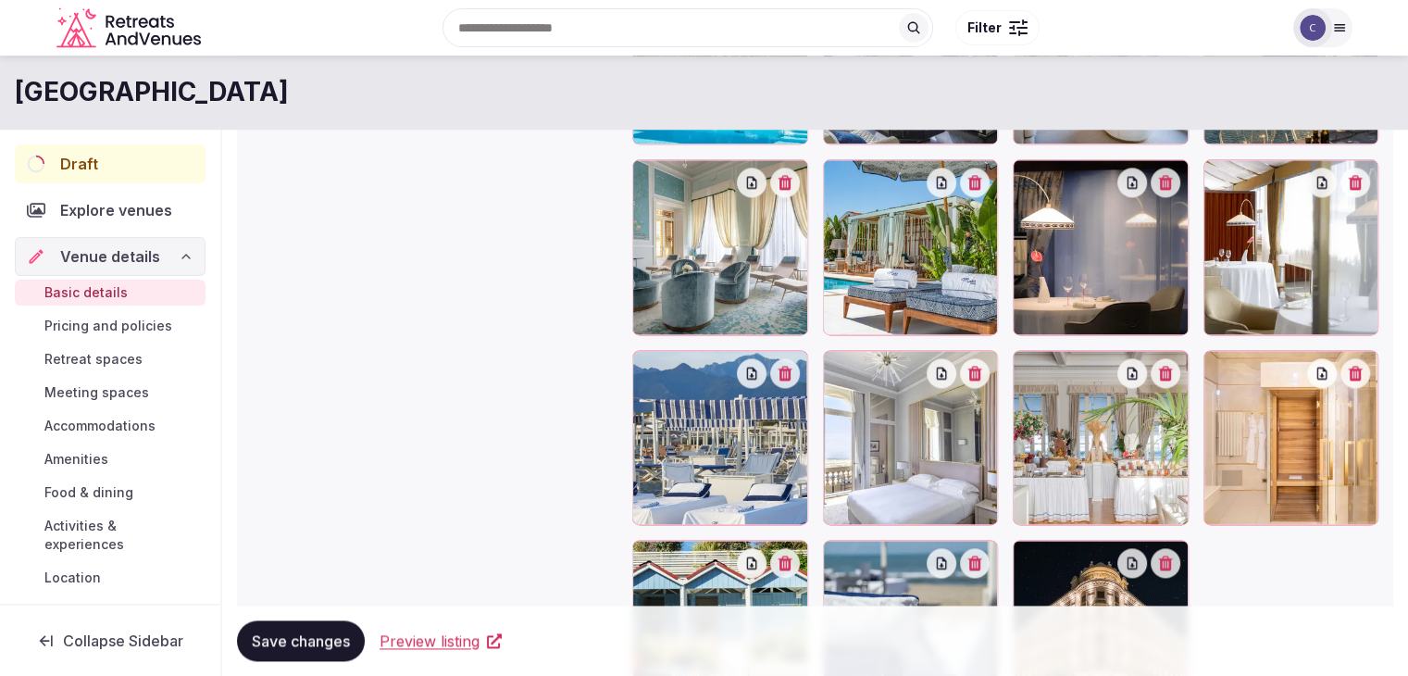
scroll to position [2446, 0]
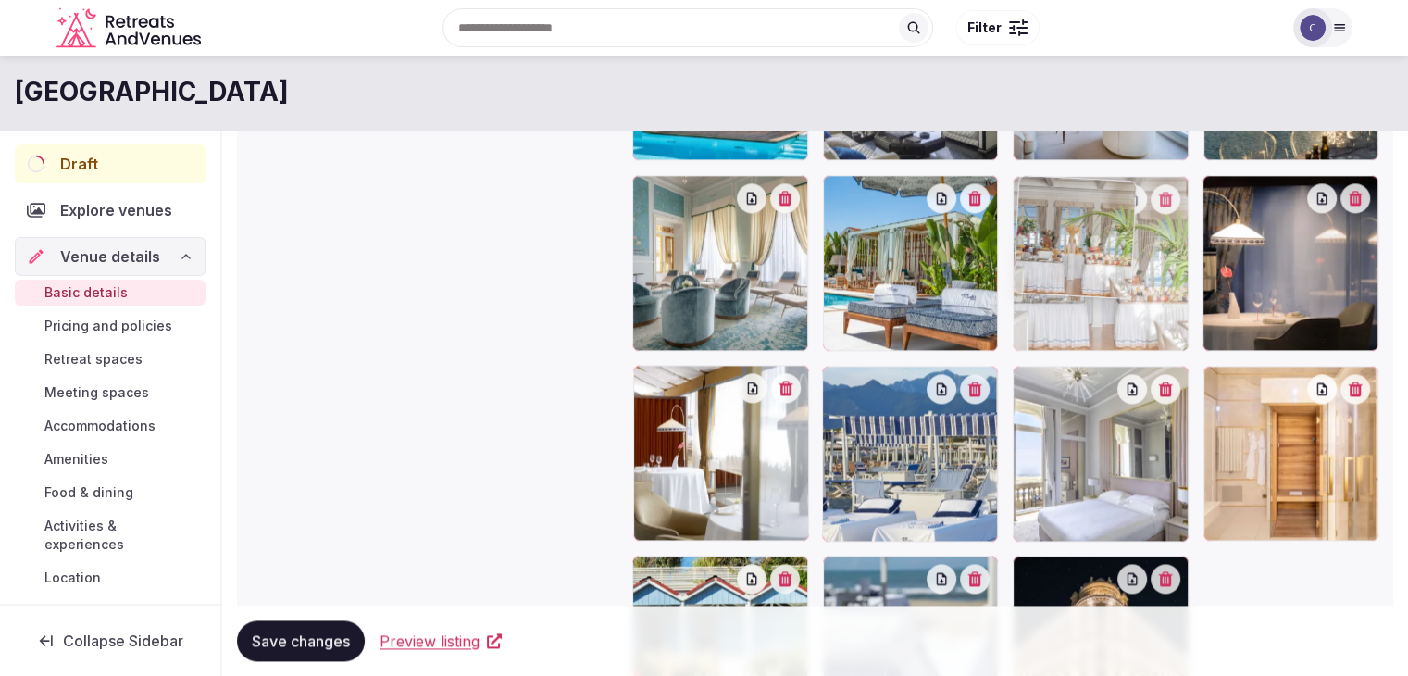
drag, startPoint x: 1031, startPoint y: 392, endPoint x: 1012, endPoint y: 337, distance: 58.5
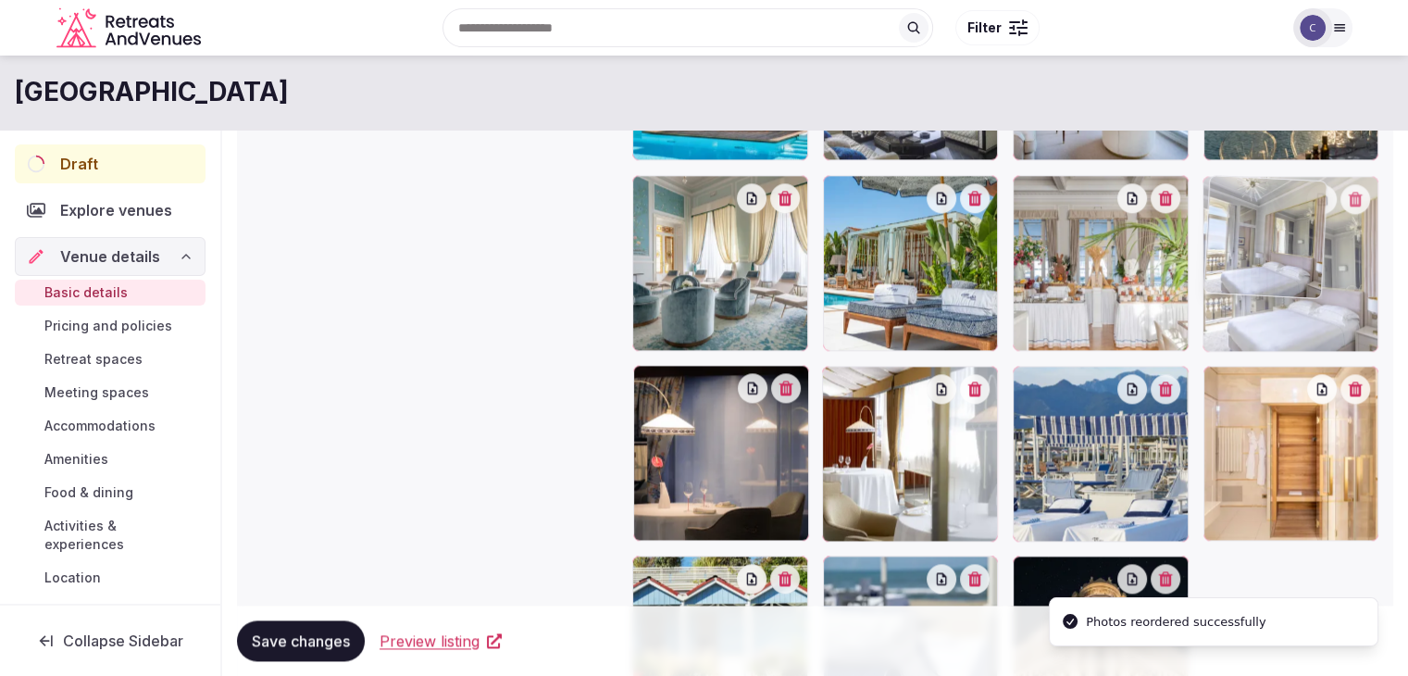
drag, startPoint x: 1165, startPoint y: 301, endPoint x: 1184, endPoint y: 283, distance: 25.5
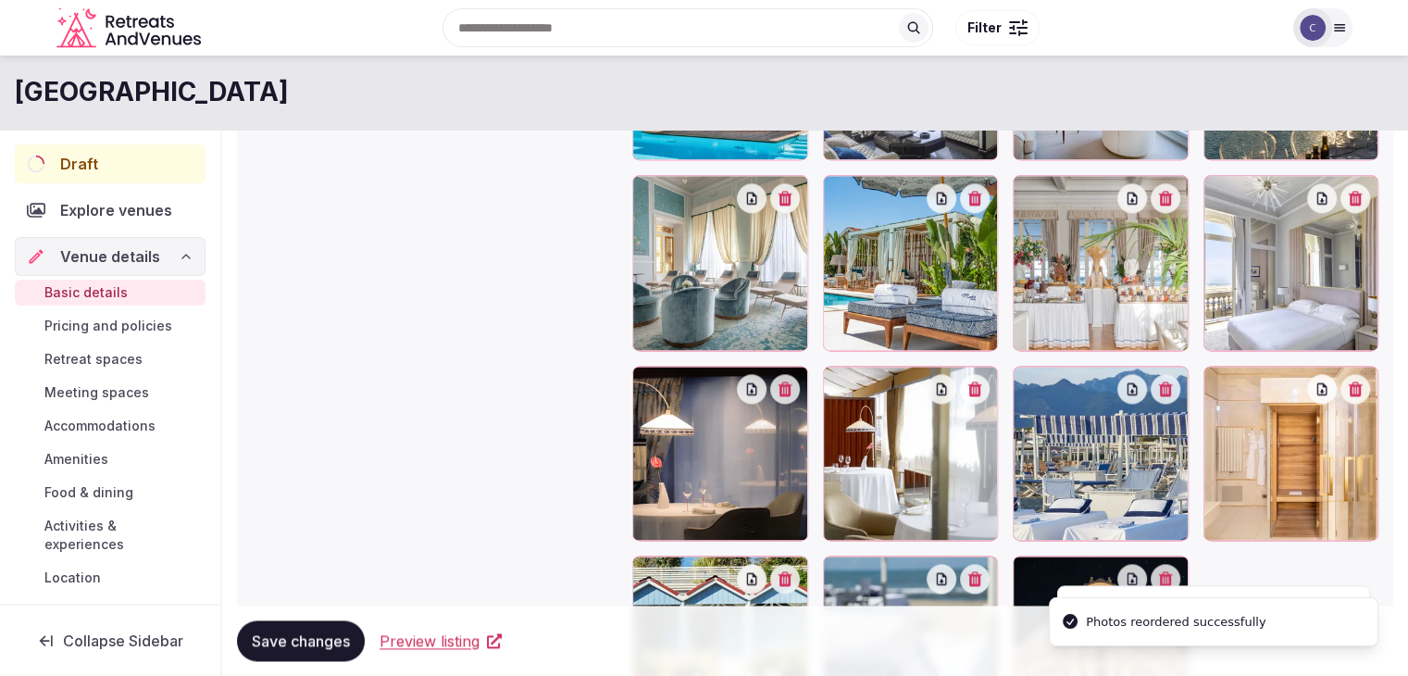
drag, startPoint x: 315, startPoint y: 645, endPoint x: 391, endPoint y: 478, distance: 184.3
click at [316, 643] on span "Save changes" at bounding box center [301, 640] width 98 height 19
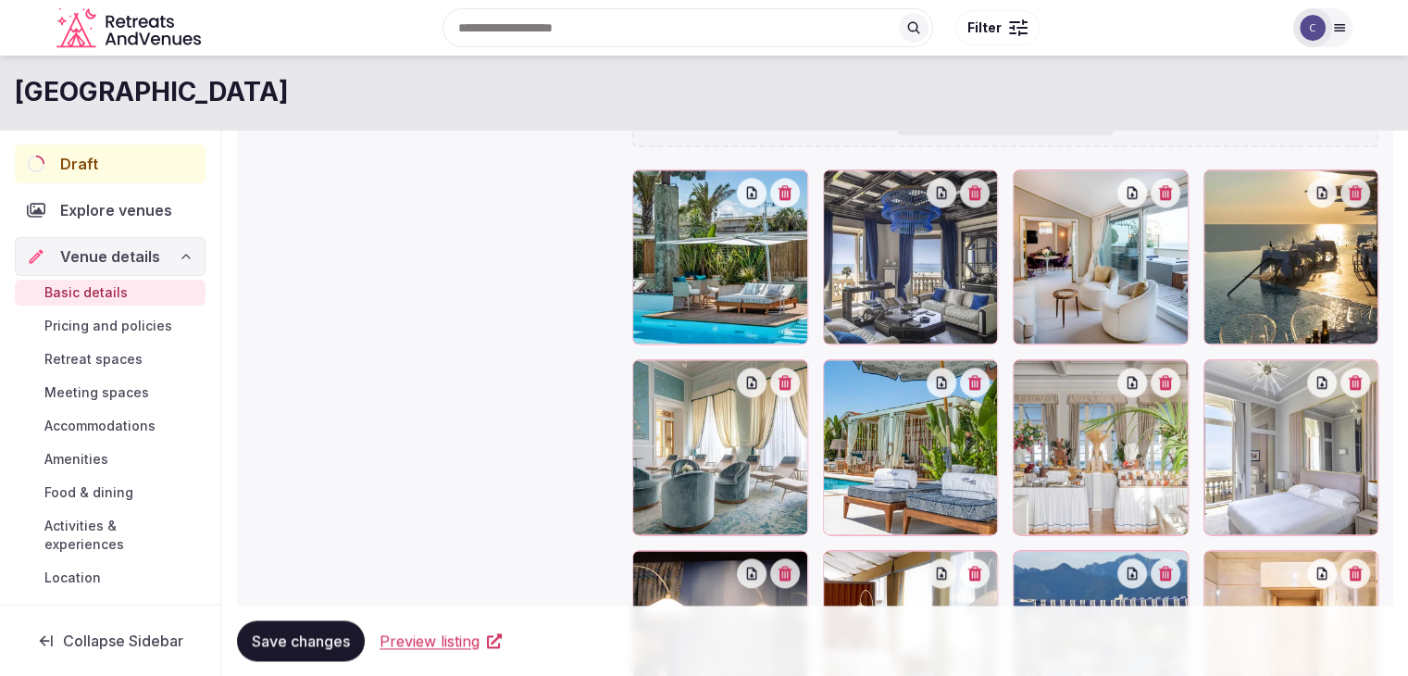
scroll to position [2221, 0]
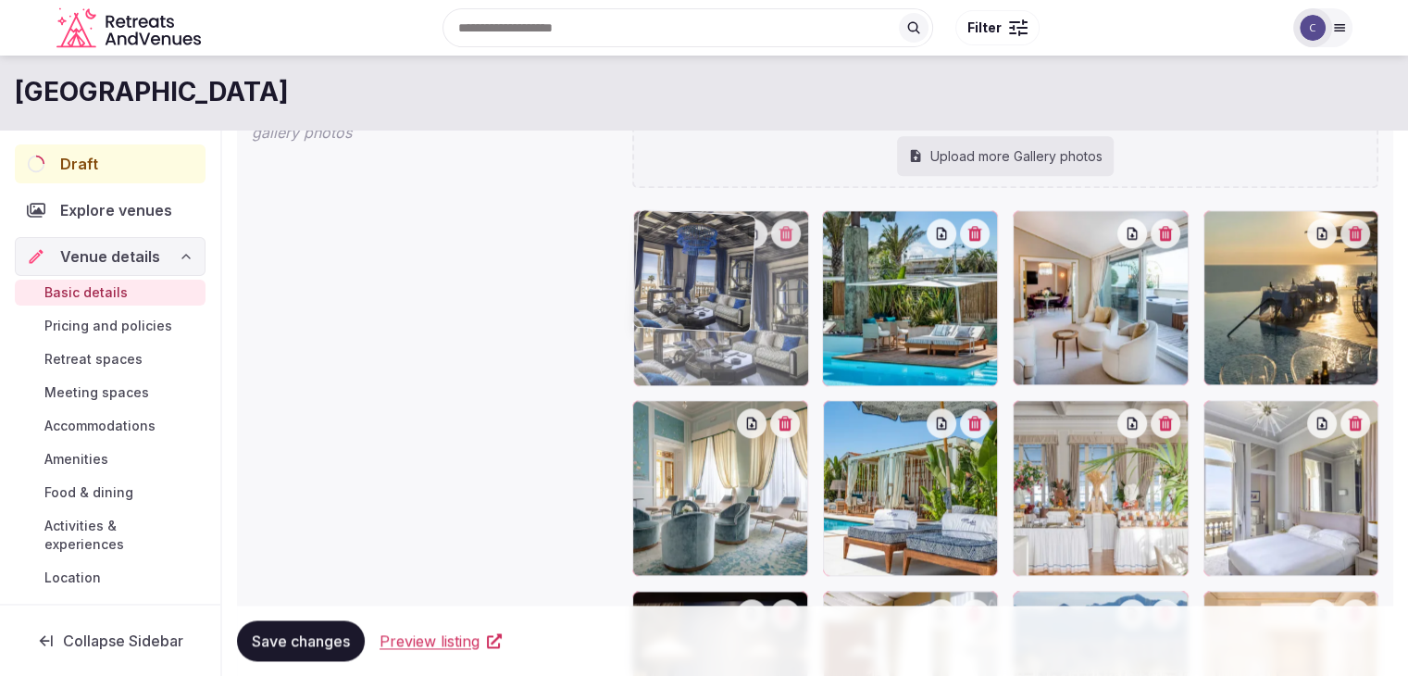
drag, startPoint x: 843, startPoint y: 227, endPoint x: 737, endPoint y: 234, distance: 106.7
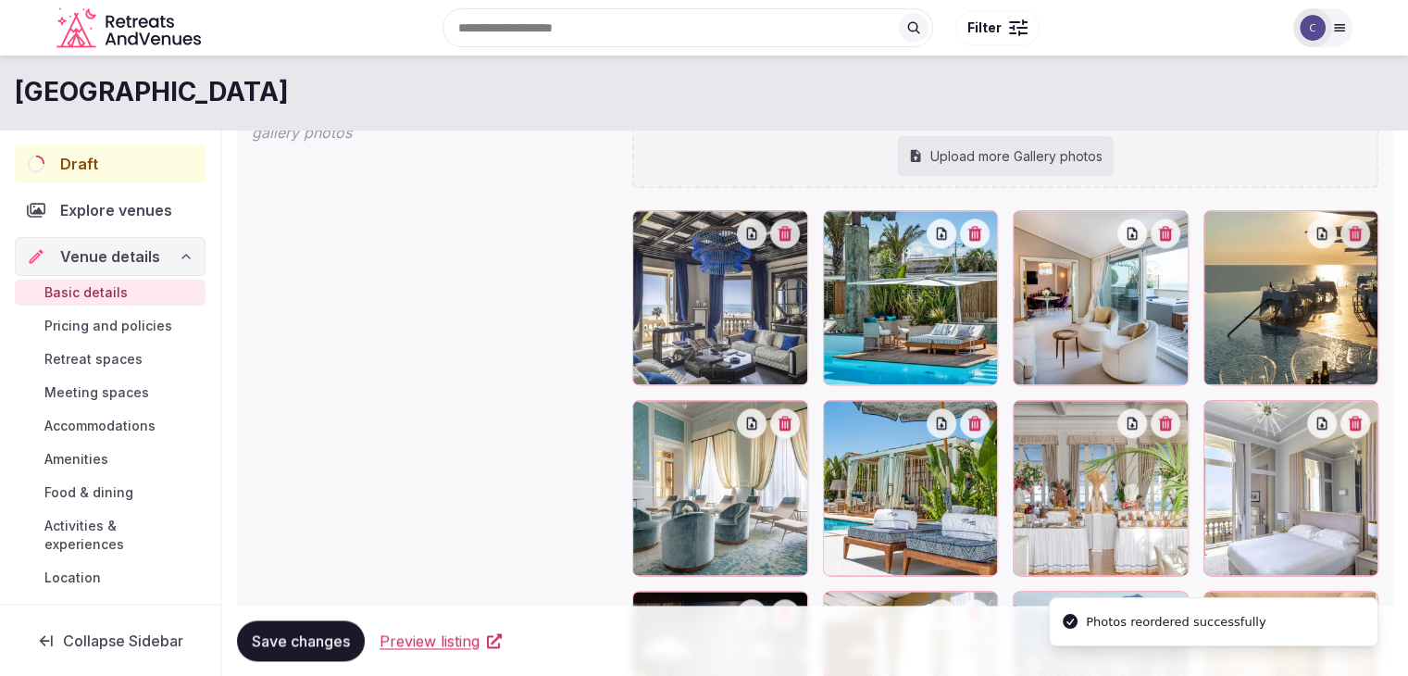
click at [300, 641] on span "Save changes" at bounding box center [301, 640] width 98 height 19
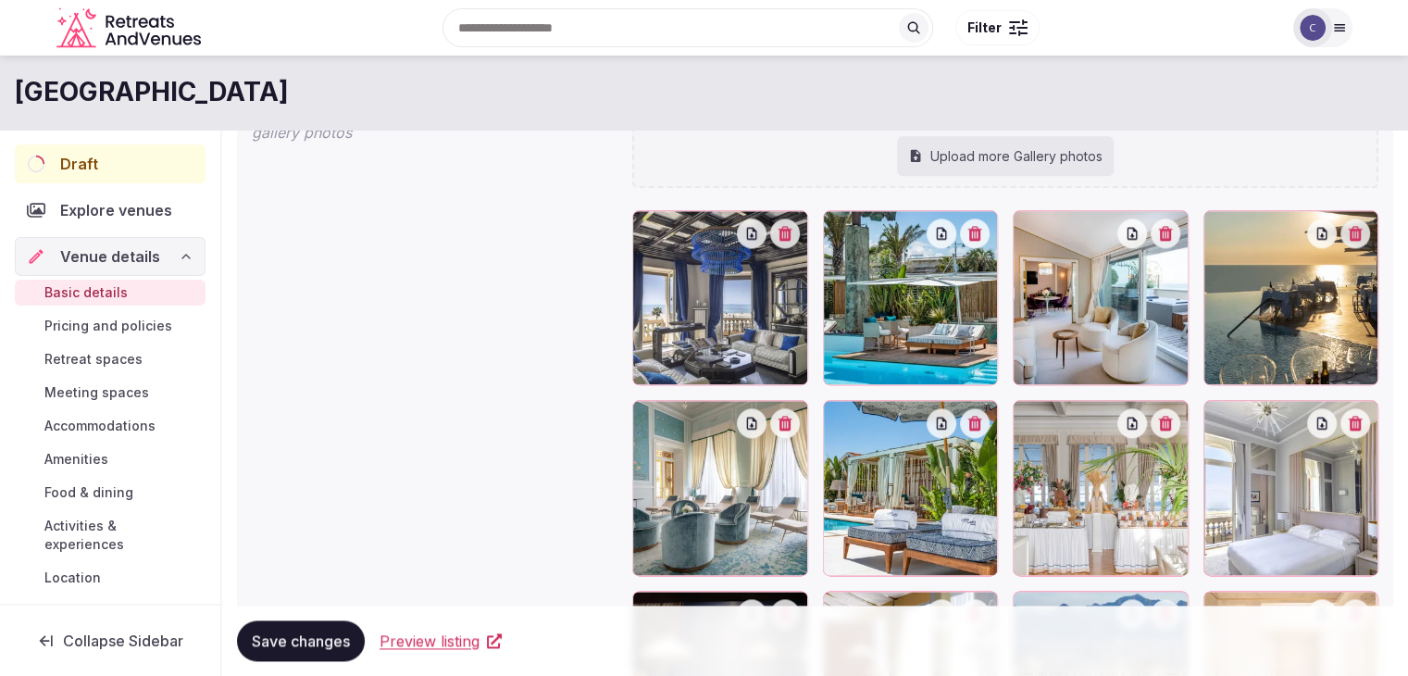
click at [114, 424] on span "Accommodations" at bounding box center [99, 425] width 111 height 19
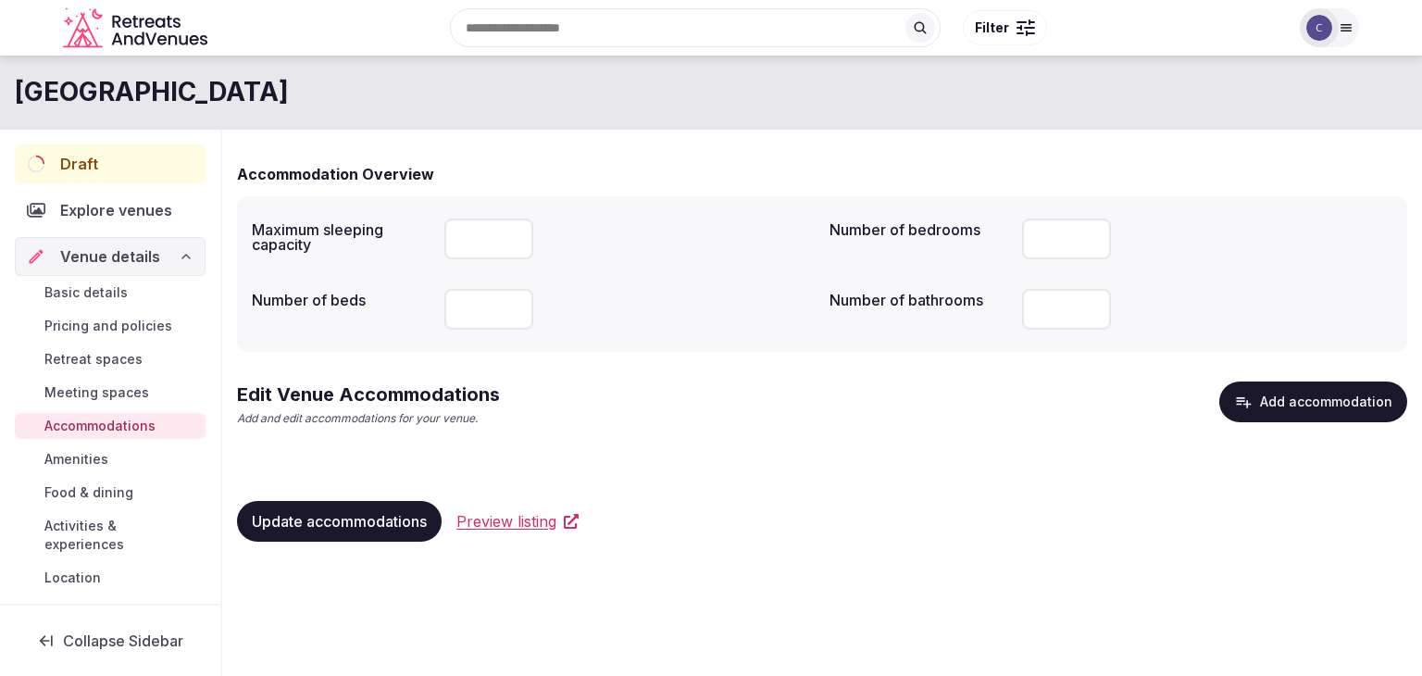
click at [1297, 404] on button "Add accommodation" at bounding box center [1313, 401] width 188 height 41
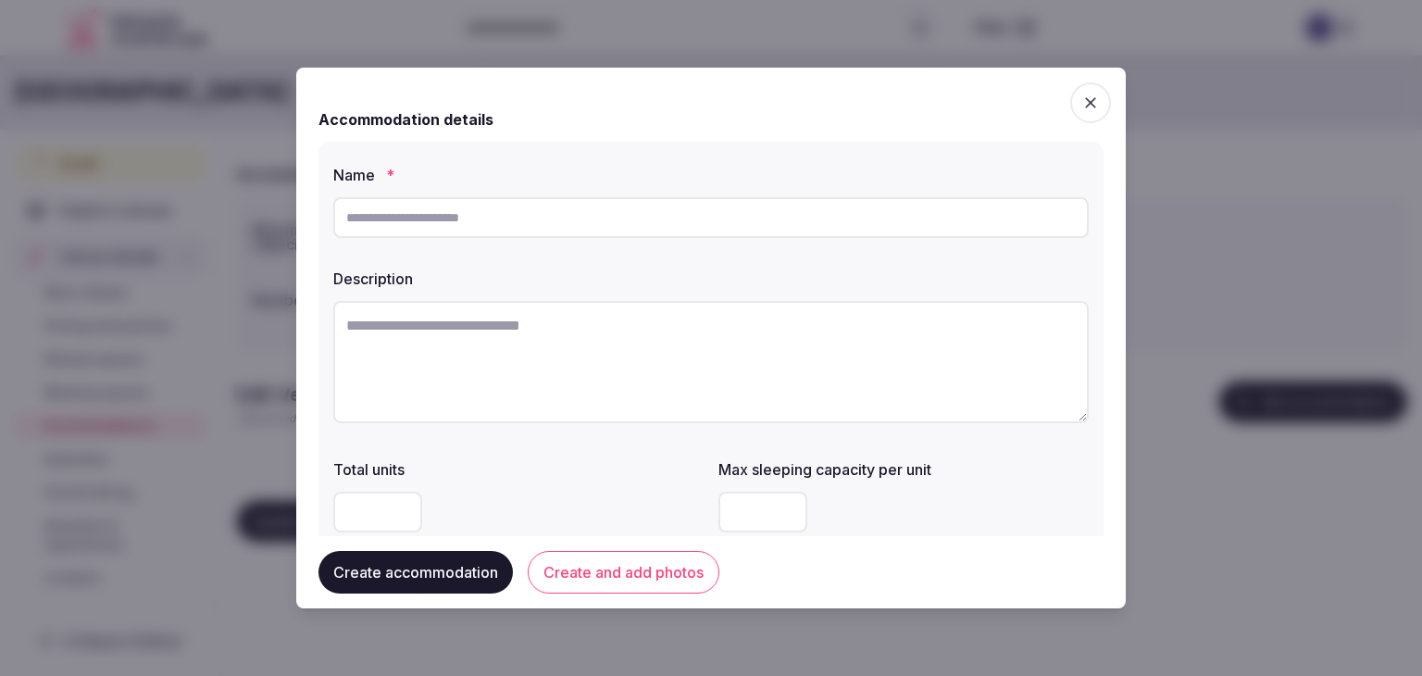
click at [511, 223] on input "text" at bounding box center [710, 217] width 755 height 41
type input "**********"
drag, startPoint x: 739, startPoint y: 345, endPoint x: 748, endPoint y: 400, distance: 55.4
click at [738, 345] on textarea at bounding box center [710, 362] width 755 height 122
click at [718, 379] on textarea at bounding box center [710, 362] width 755 height 122
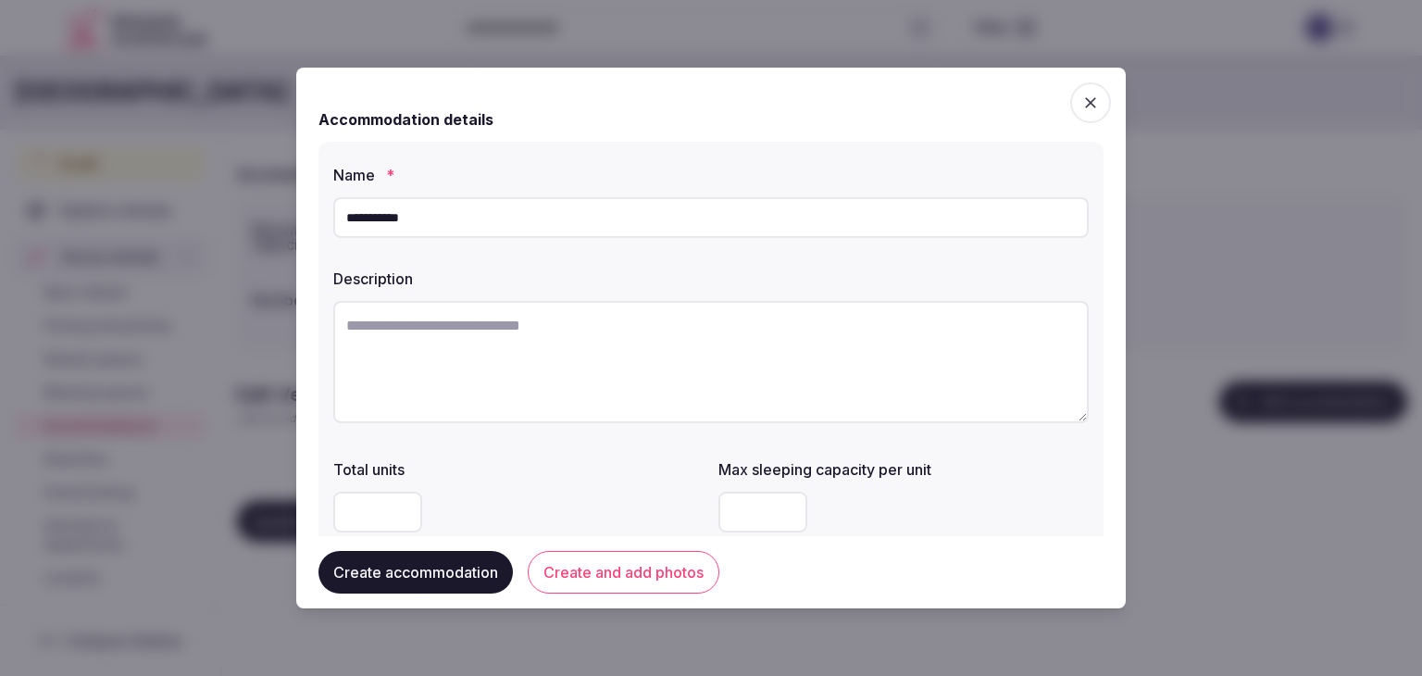
paste textarea "**********"
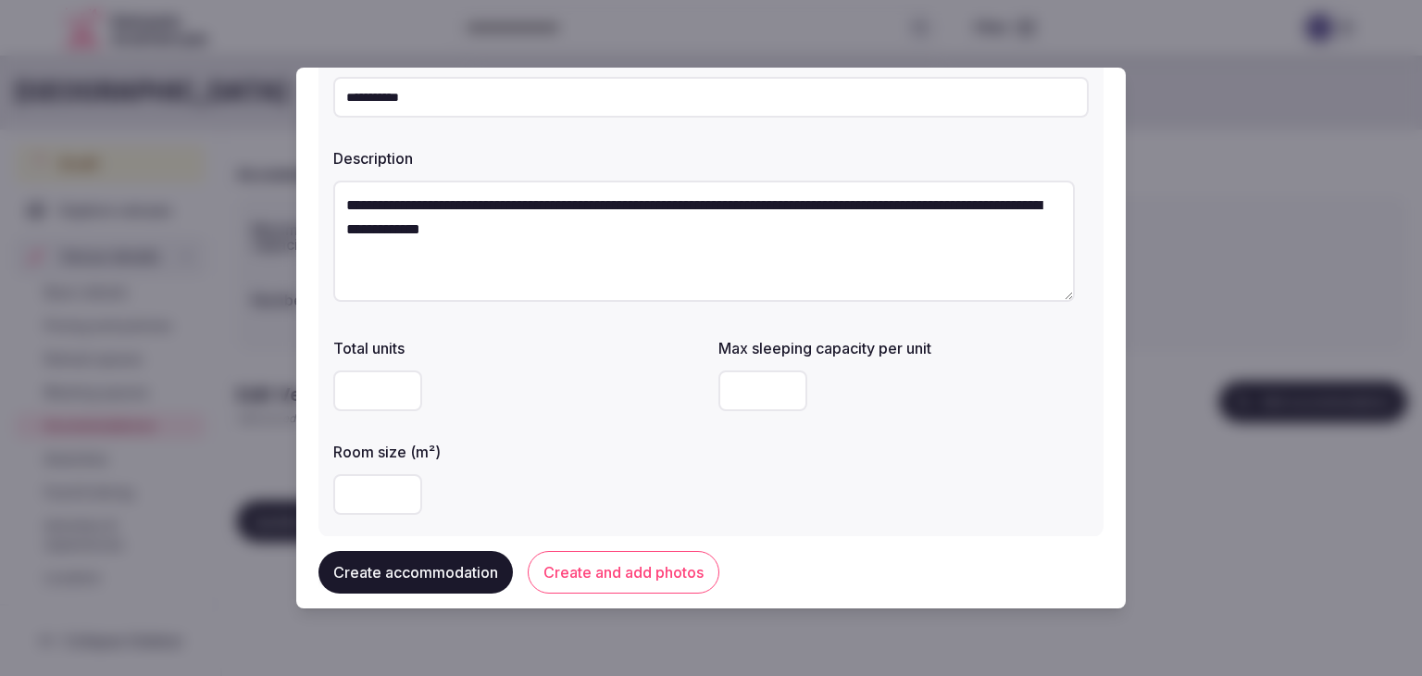
scroll to position [185, 0]
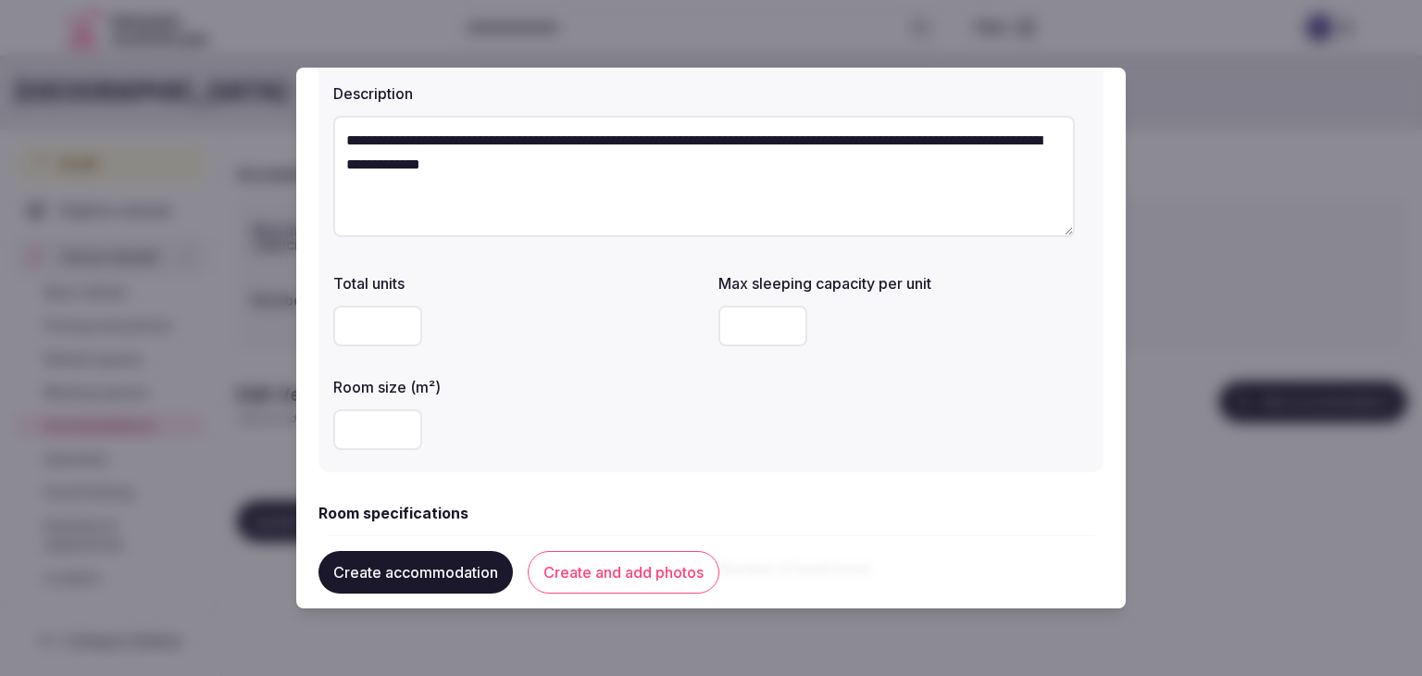
type textarea "**********"
click at [379, 424] on input "number" at bounding box center [377, 429] width 89 height 41
type input "**"
click at [751, 321] on input "number" at bounding box center [762, 325] width 89 height 41
type input "*"
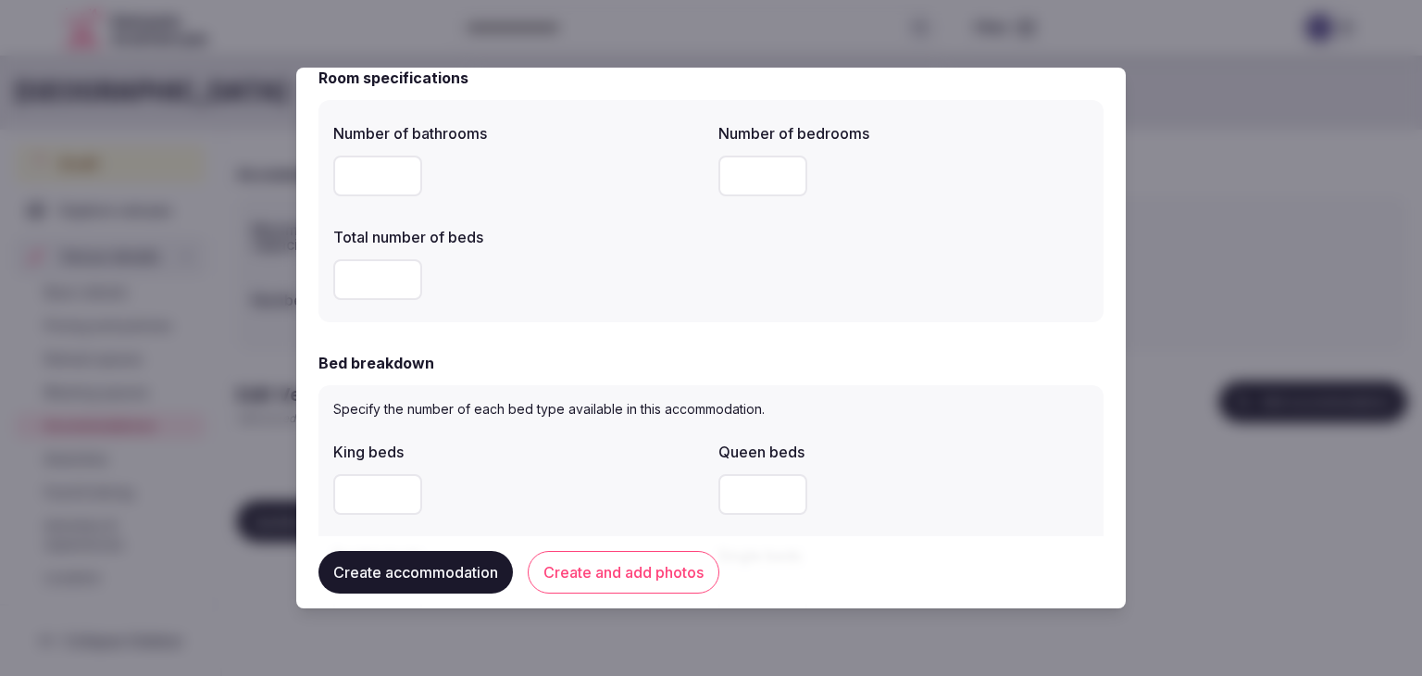
scroll to position [555, 0]
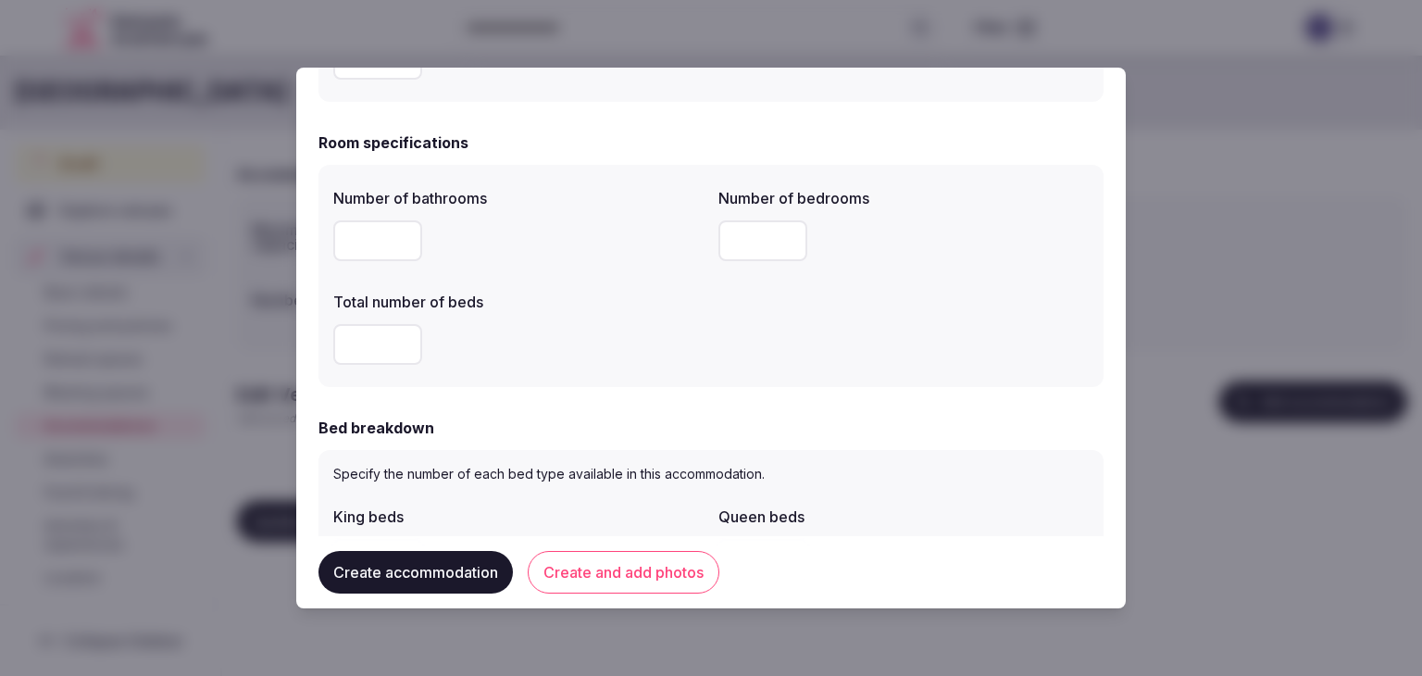
click at [360, 237] on input "number" at bounding box center [377, 240] width 89 height 41
type input "*"
click at [761, 234] on input "number" at bounding box center [762, 240] width 89 height 41
type input "*"
click at [374, 345] on input "number" at bounding box center [377, 344] width 89 height 41
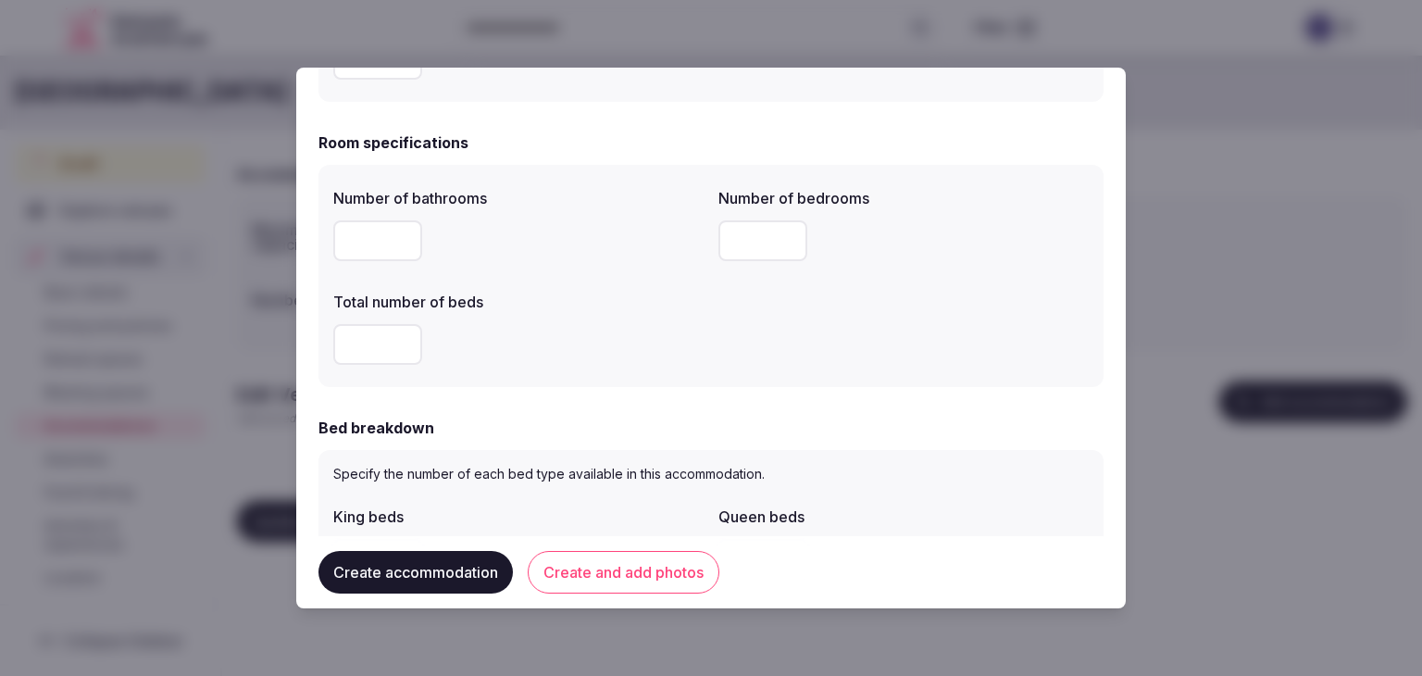
type input "*"
click at [537, 366] on div "*" at bounding box center [518, 345] width 370 height 56
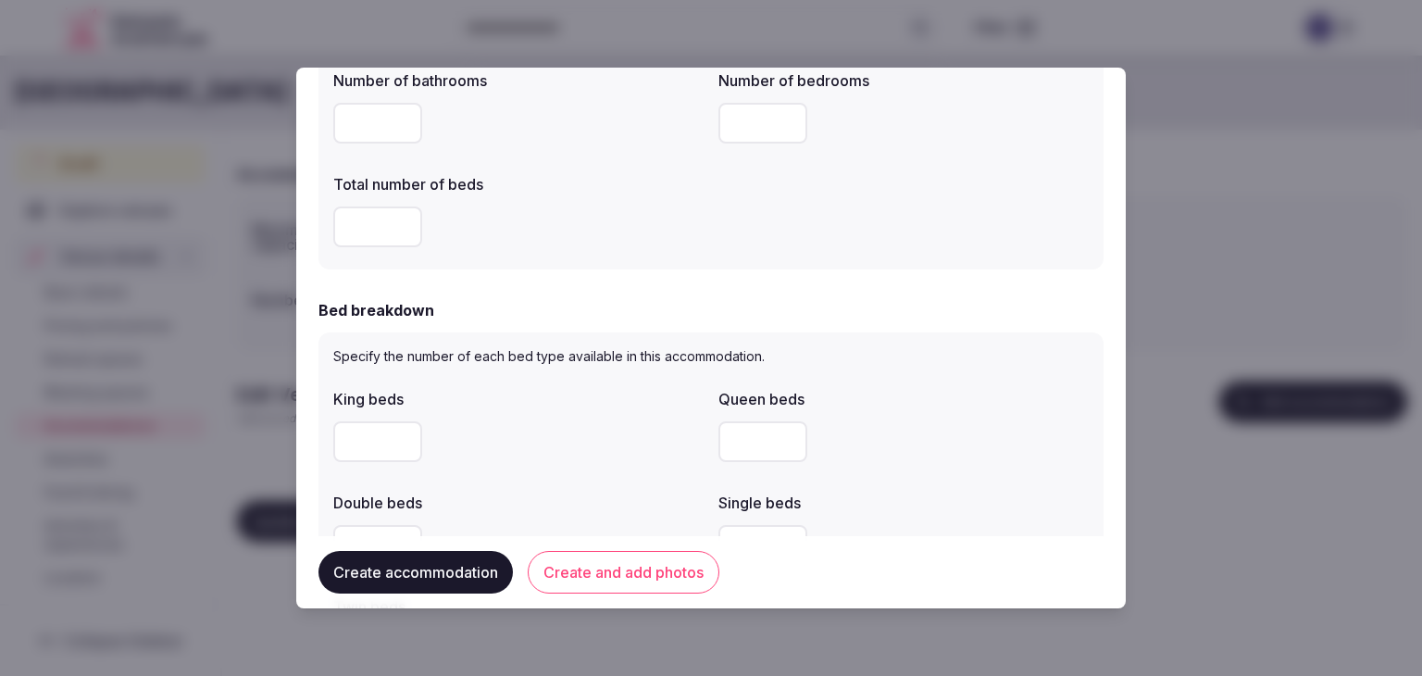
scroll to position [740, 0]
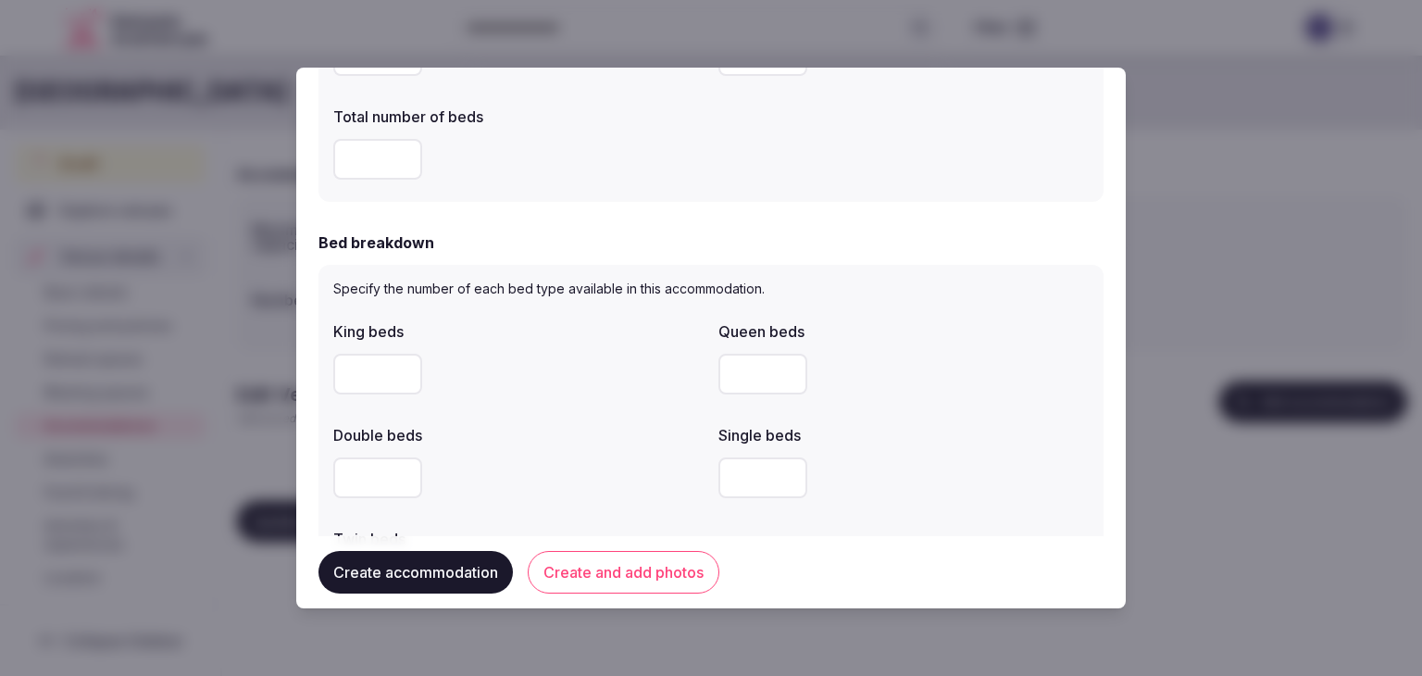
click at [354, 378] on input "number" at bounding box center [377, 374] width 89 height 41
type input "*"
click at [567, 419] on div "Double beds" at bounding box center [518, 429] width 370 height 26
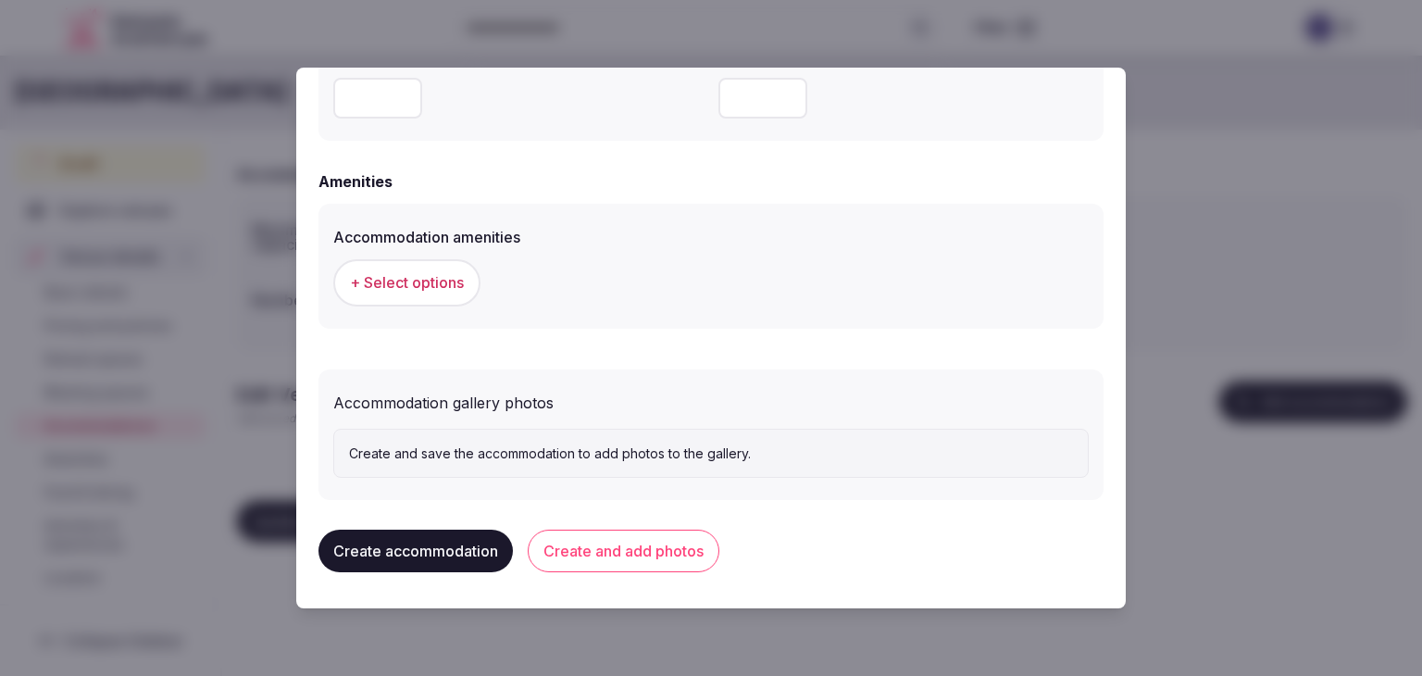
scroll to position [1607, 0]
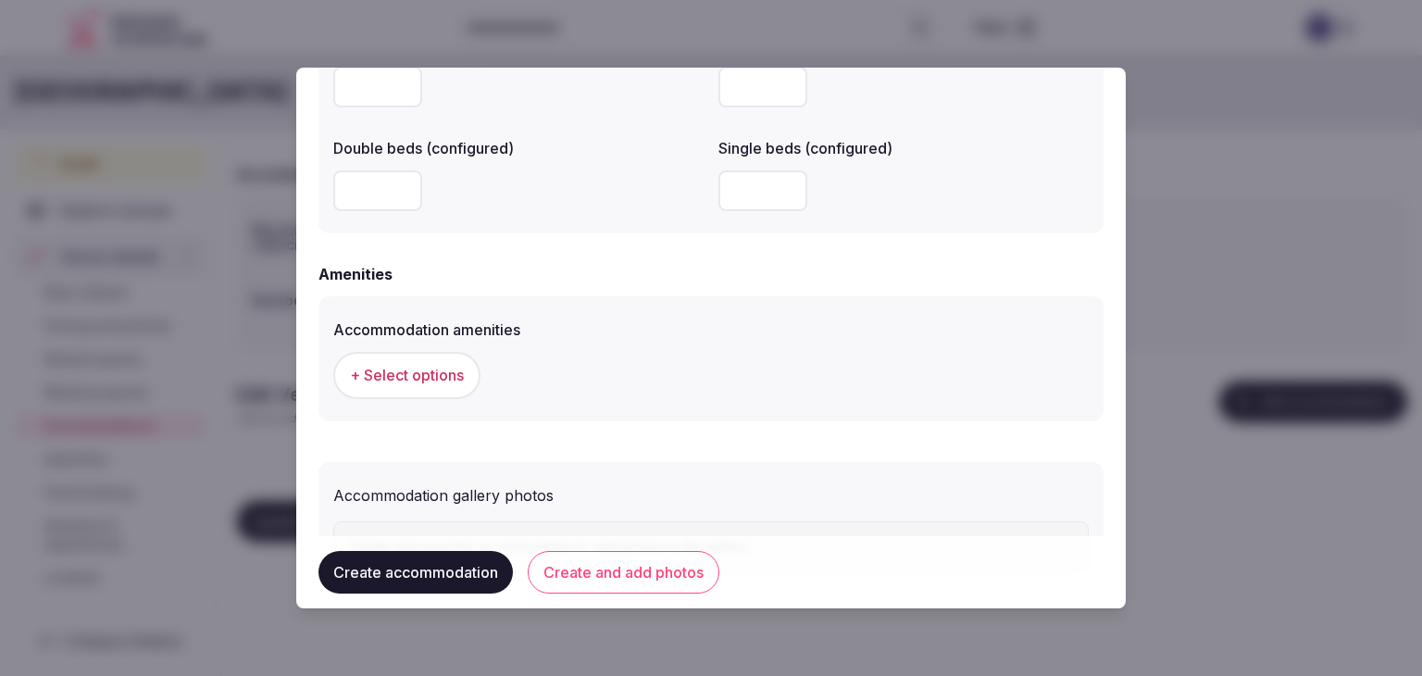
click at [430, 365] on span "+ Select options" at bounding box center [407, 375] width 114 height 20
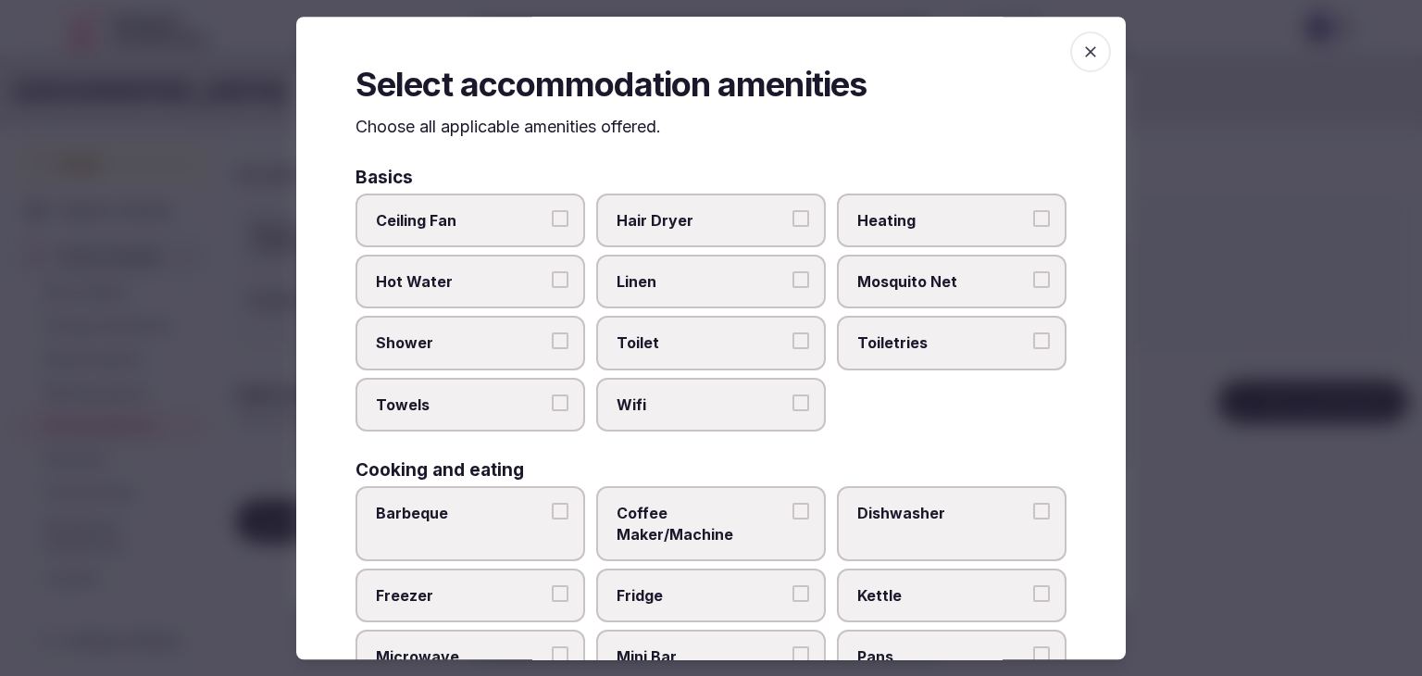
click at [696, 407] on span "Wifi" at bounding box center [701, 404] width 170 height 20
click at [792, 407] on button "Wifi" at bounding box center [800, 402] width 17 height 17
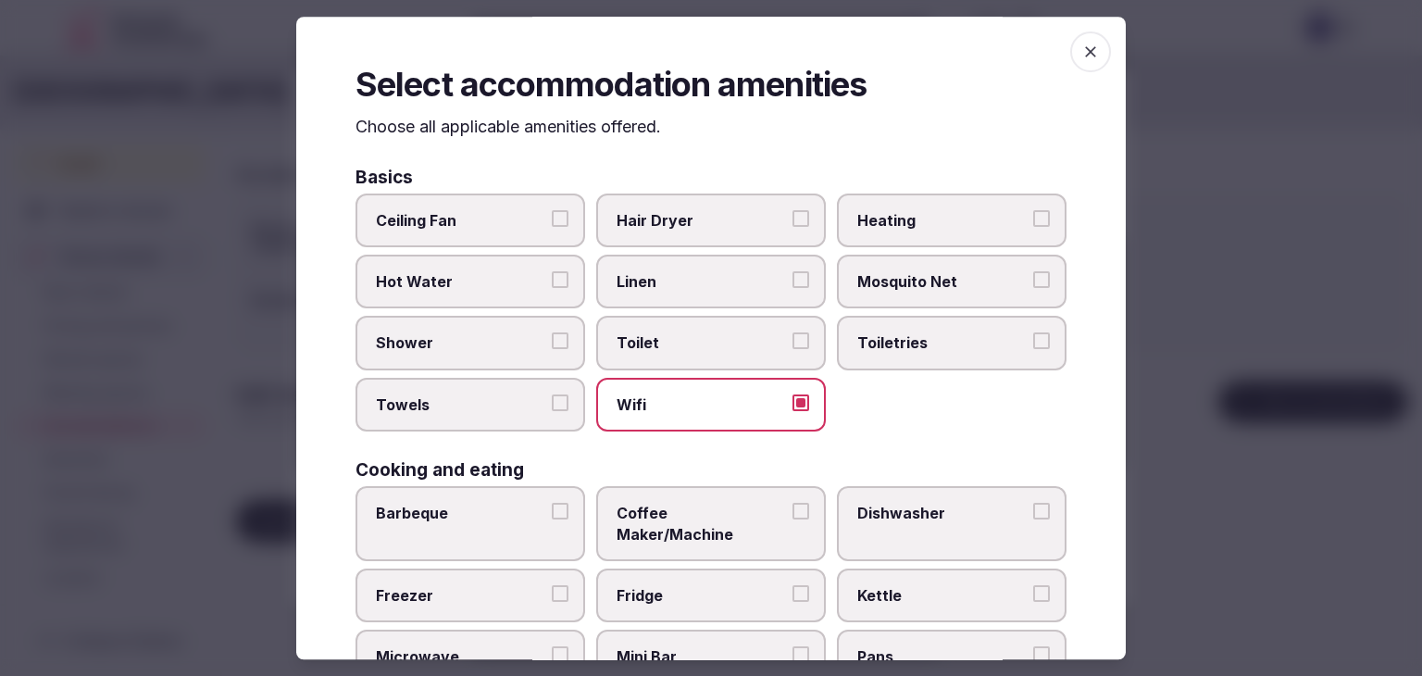
drag, startPoint x: 934, startPoint y: 333, endPoint x: 740, endPoint y: 267, distance: 204.6
click at [933, 333] on span "Toiletries" at bounding box center [942, 343] width 170 height 20
click at [1033, 333] on button "Toiletries" at bounding box center [1041, 341] width 17 height 17
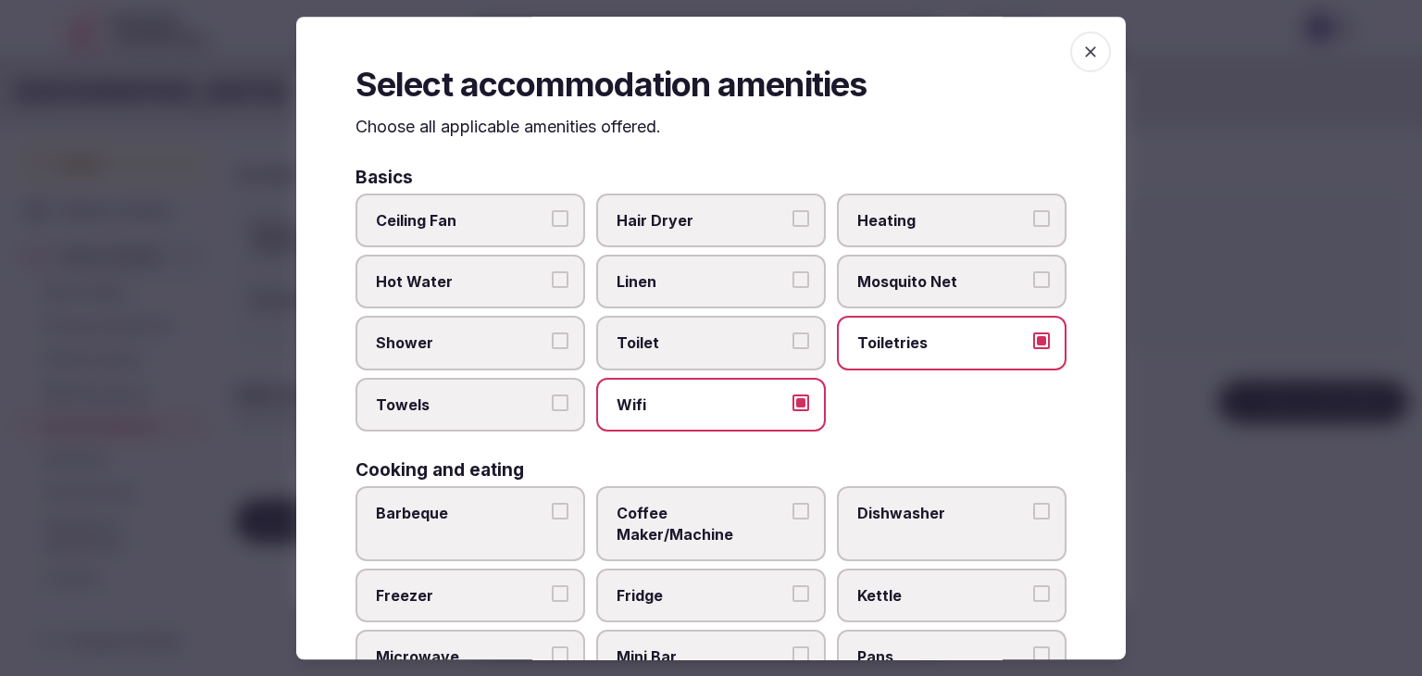
click at [729, 214] on span "Hair Dryer" at bounding box center [701, 220] width 170 height 20
click at [792, 214] on button "Hair Dryer" at bounding box center [800, 218] width 17 height 17
drag, startPoint x: 507, startPoint y: 334, endPoint x: 501, endPoint y: 412, distance: 78.0
click at [507, 335] on span "Shower" at bounding box center [461, 343] width 170 height 20
click at [552, 335] on button "Shower" at bounding box center [560, 341] width 17 height 17
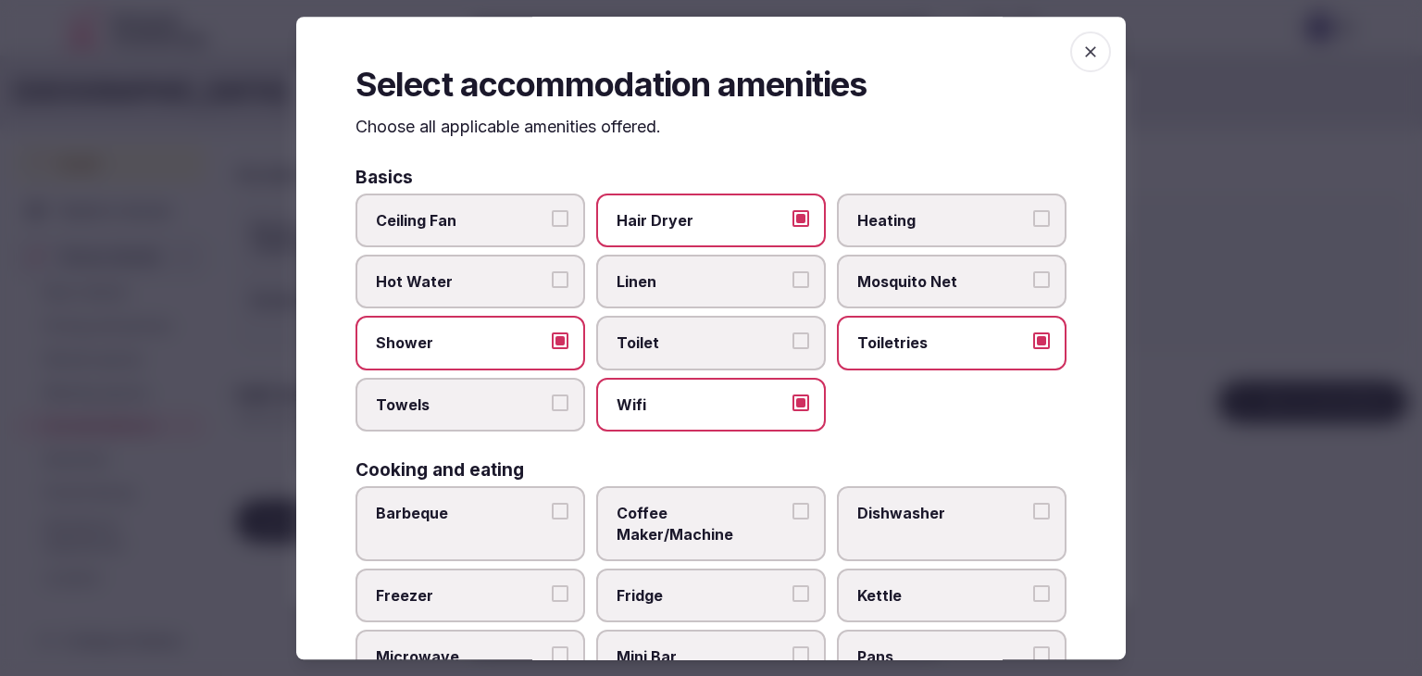
click at [501, 412] on label "Towels" at bounding box center [470, 405] width 230 height 54
click at [552, 411] on button "Towels" at bounding box center [560, 402] width 17 height 17
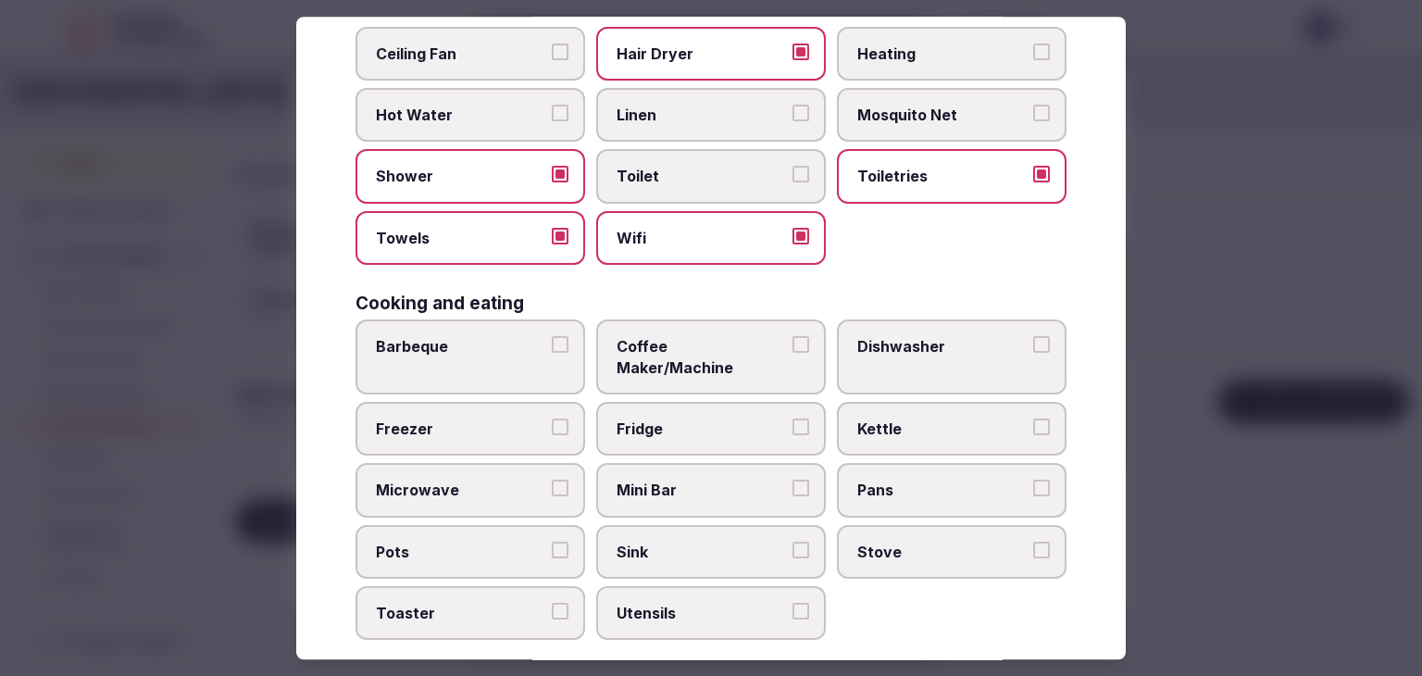
scroll to position [278, 0]
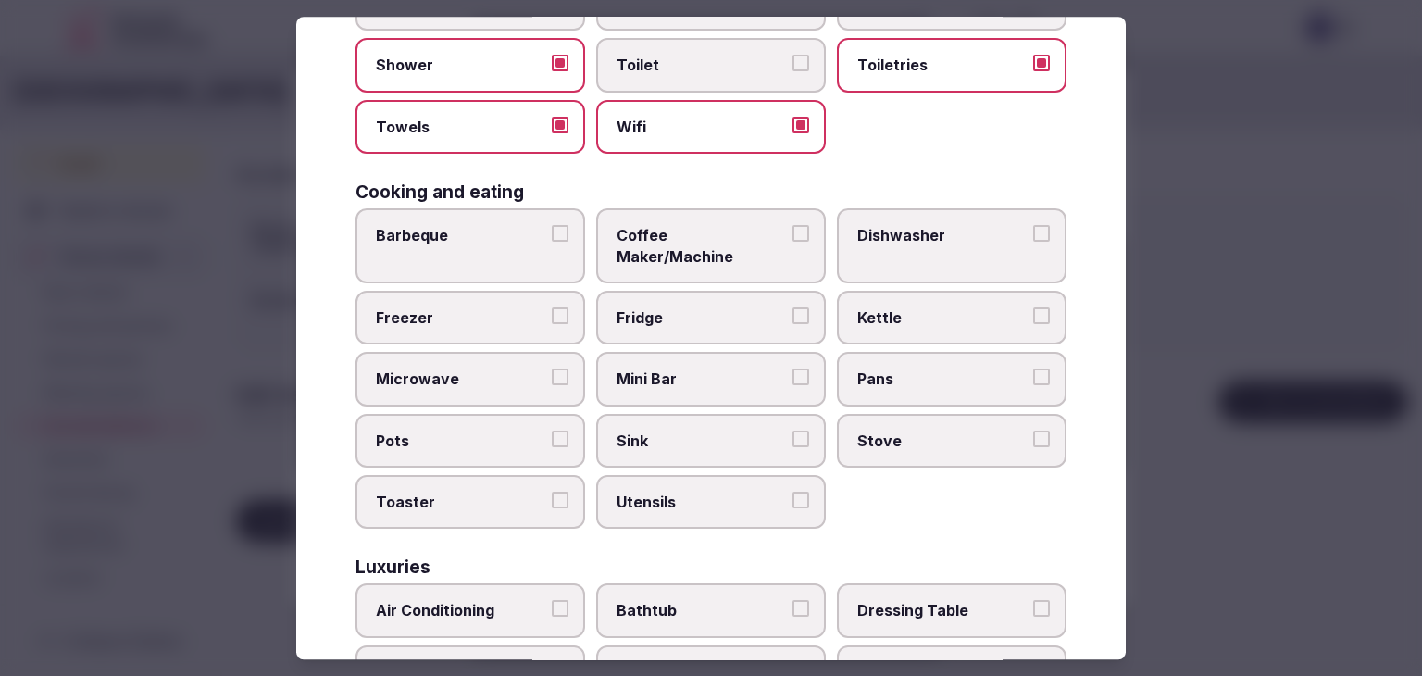
click at [693, 364] on label "Mini Bar" at bounding box center [711, 380] width 230 height 54
click at [792, 369] on button "Mini Bar" at bounding box center [800, 377] width 17 height 17
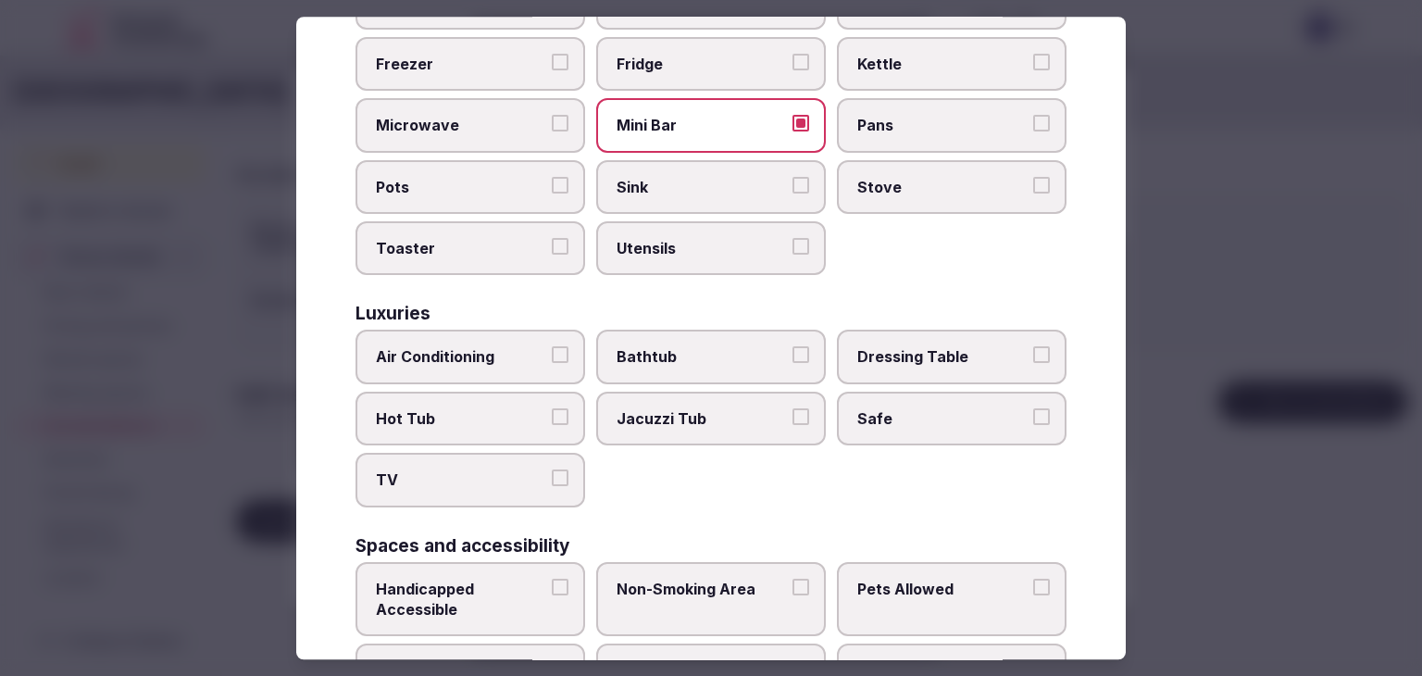
scroll to position [555, 0]
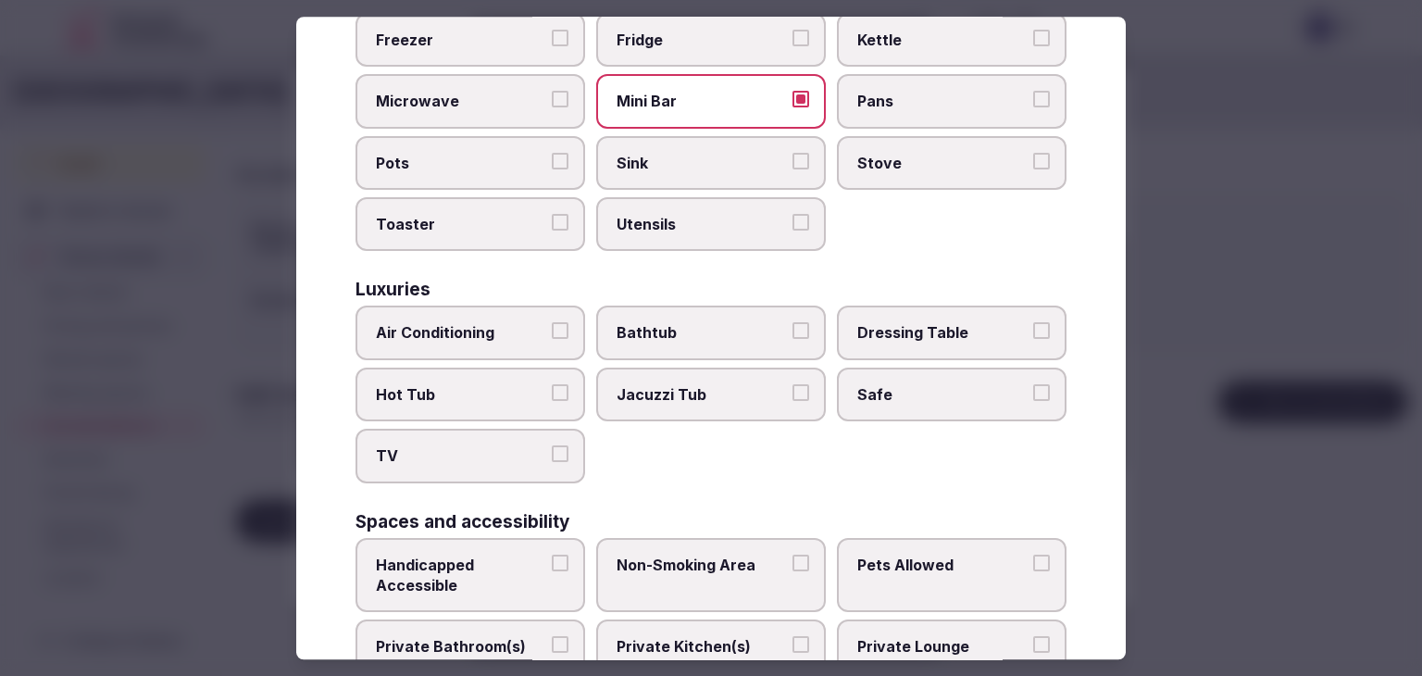
drag, startPoint x: 503, startPoint y: 300, endPoint x: 511, endPoint y: 396, distance: 96.5
click at [503, 323] on span "Air Conditioning" at bounding box center [461, 333] width 170 height 20
click at [552, 323] on button "Air Conditioning" at bounding box center [560, 331] width 17 height 17
drag, startPoint x: 507, startPoint y: 422, endPoint x: 964, endPoint y: 318, distance: 468.8
click at [514, 446] on span "TV" at bounding box center [461, 456] width 170 height 20
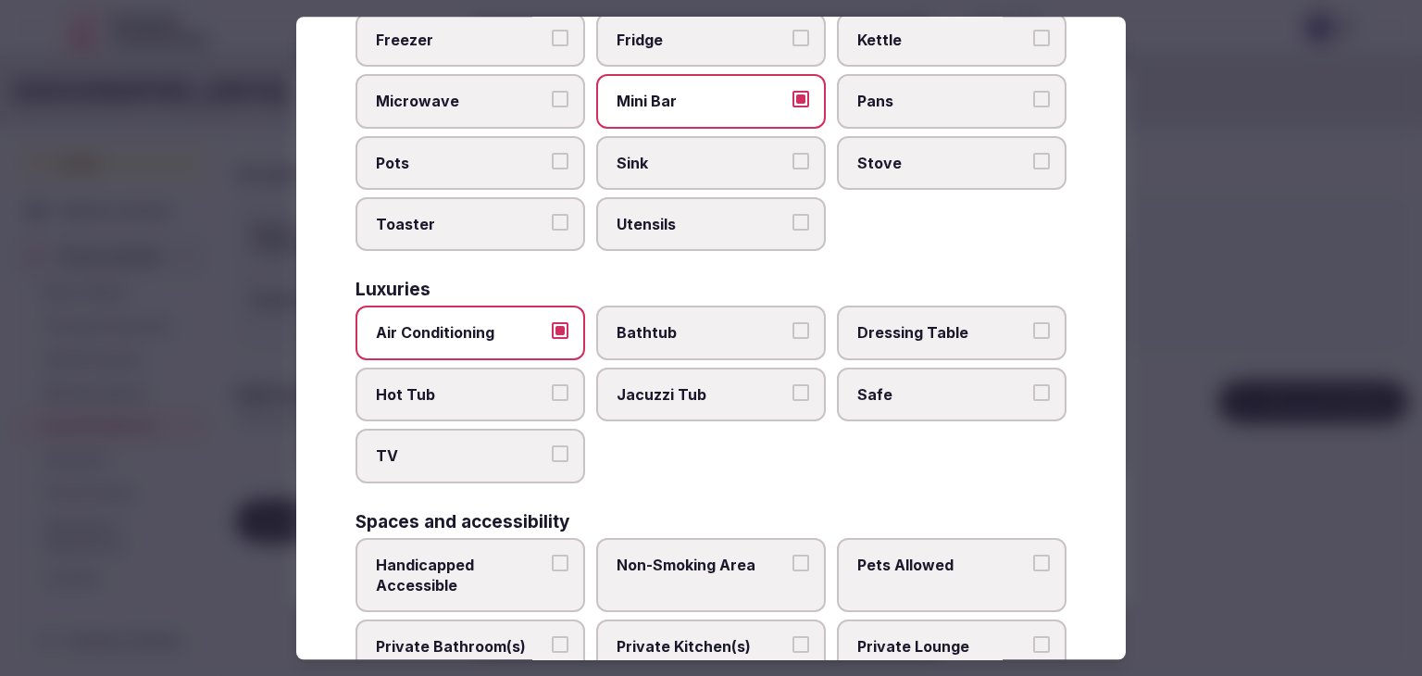
click at [552, 446] on button "TV" at bounding box center [560, 454] width 17 height 17
click at [938, 384] on span "Safe" at bounding box center [942, 394] width 170 height 20
click at [1033, 384] on button "Safe" at bounding box center [1041, 392] width 17 height 17
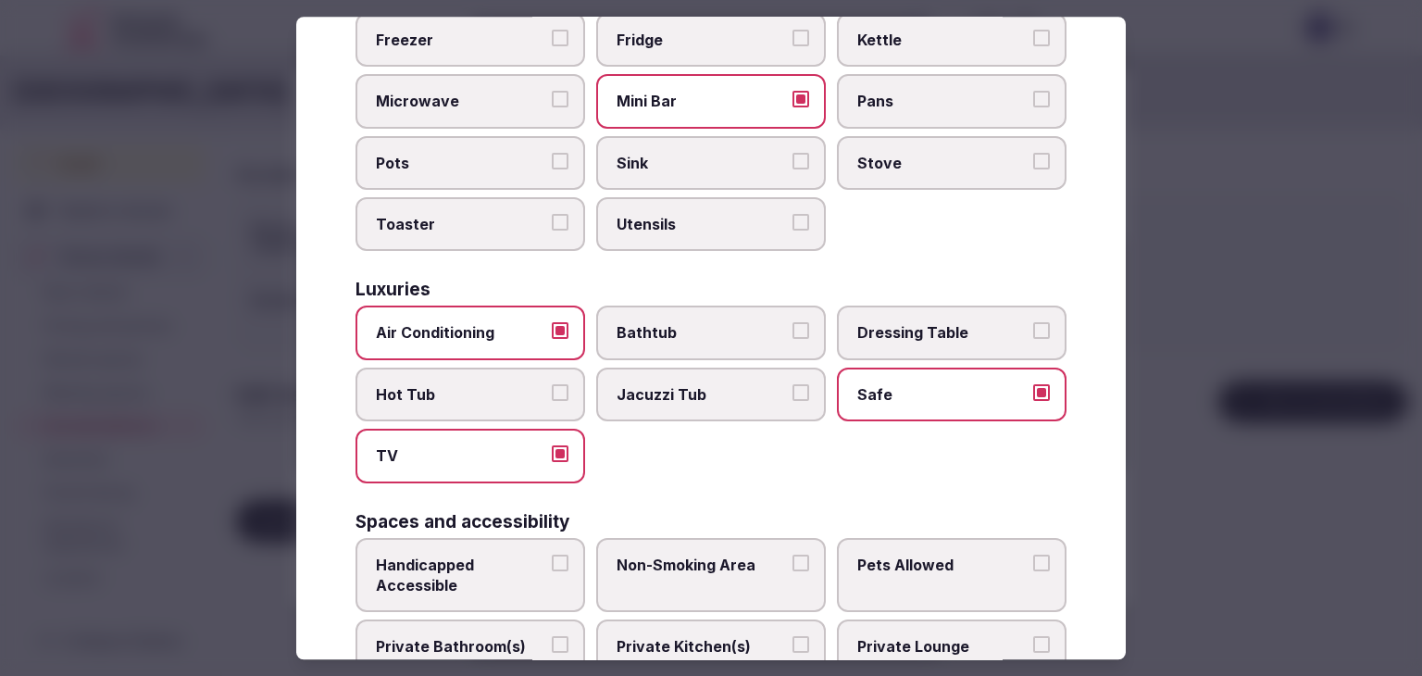
scroll to position [740, 0]
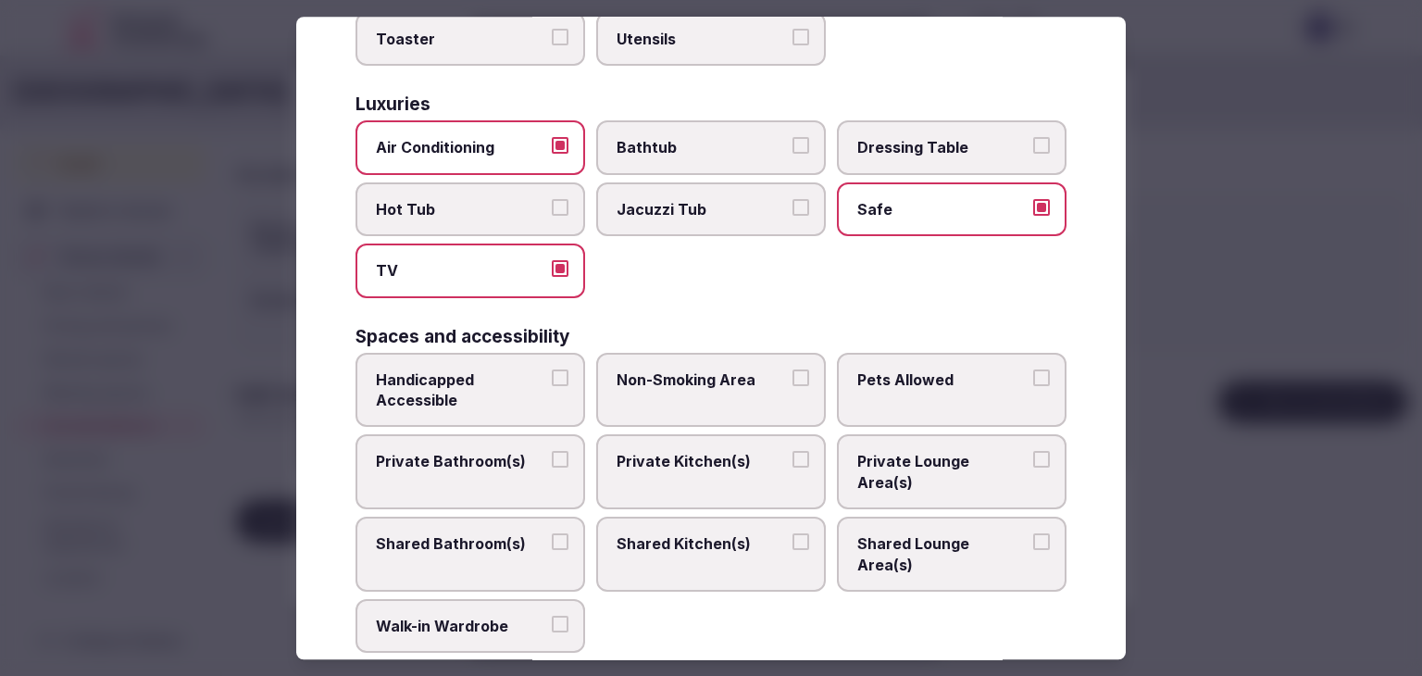
click at [511, 452] on span "Private Bathroom(s)" at bounding box center [461, 462] width 170 height 20
click at [552, 452] on button "Private Bathroom(s)" at bounding box center [560, 460] width 17 height 17
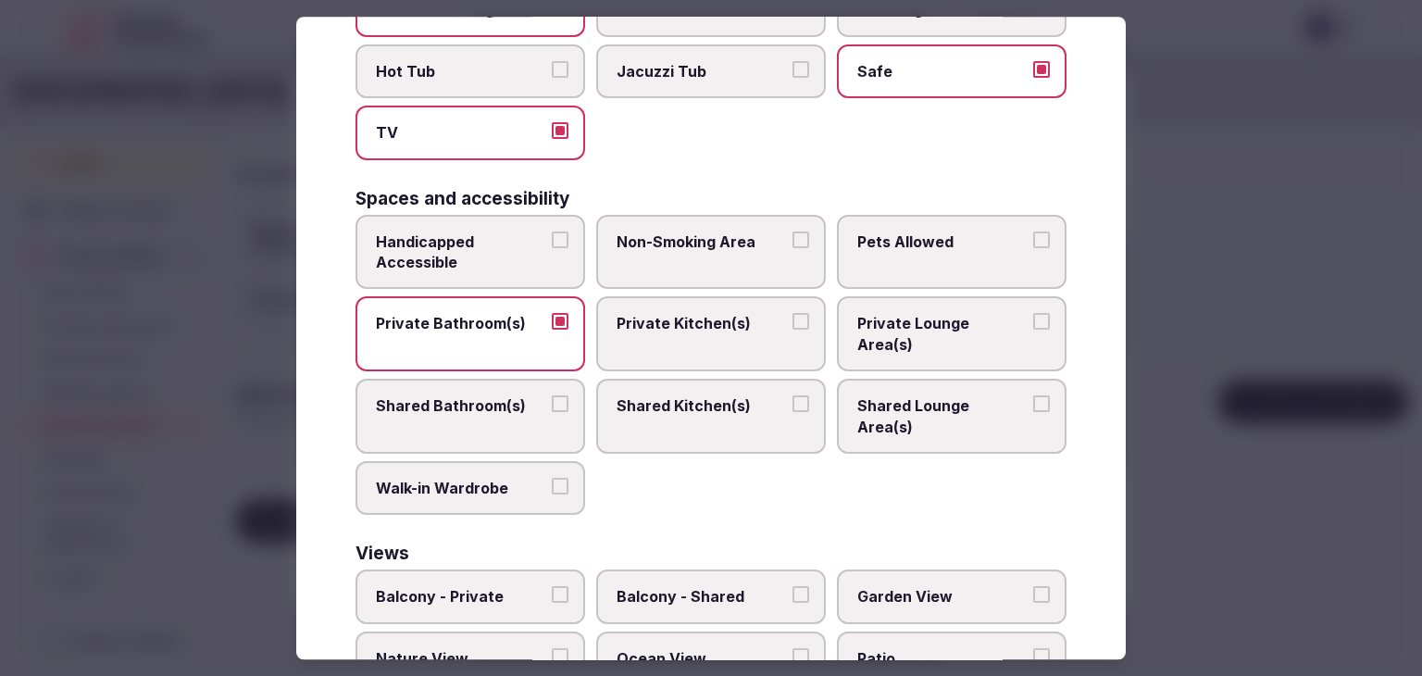
scroll to position [935, 0]
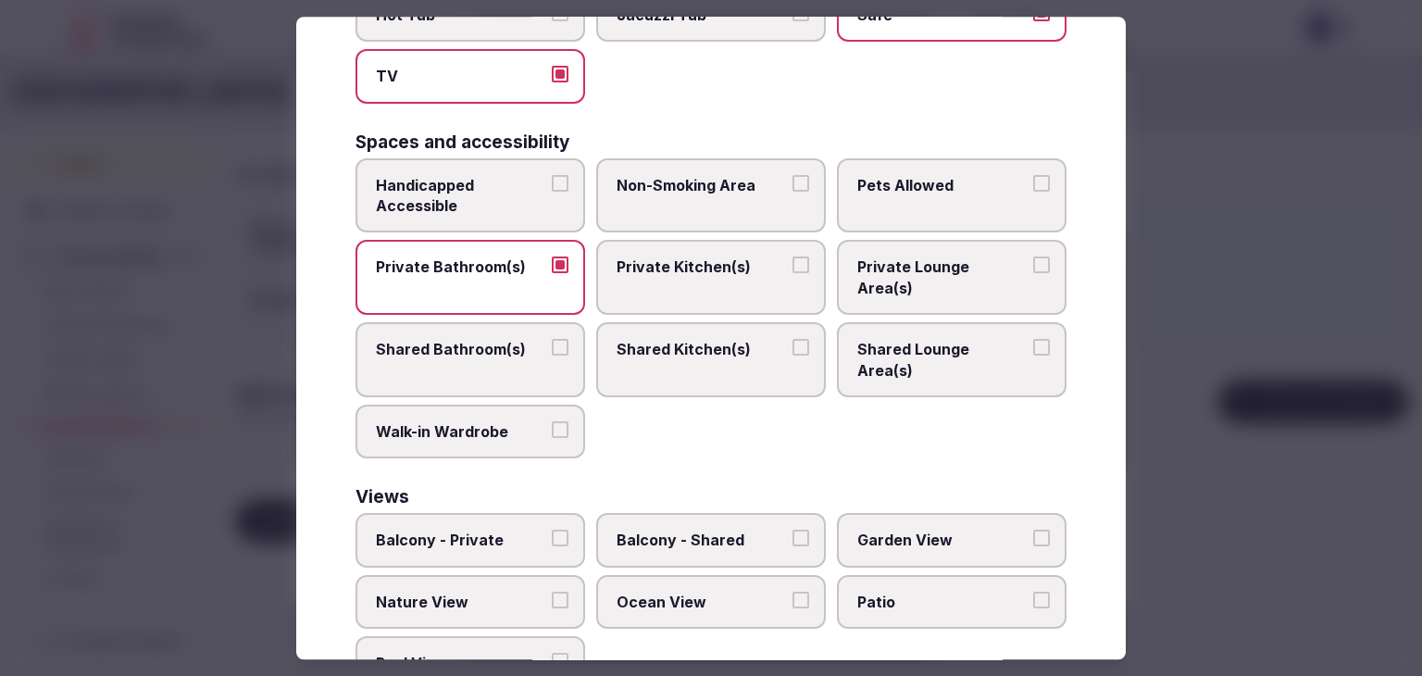
click at [747, 591] on span "Ocean View" at bounding box center [701, 601] width 170 height 20
click at [792, 591] on button "Ocean View" at bounding box center [800, 599] width 17 height 17
click at [711, 591] on span "Ocean View" at bounding box center [701, 601] width 170 height 20
click at [792, 591] on button "Ocean View" at bounding box center [800, 599] width 17 height 17
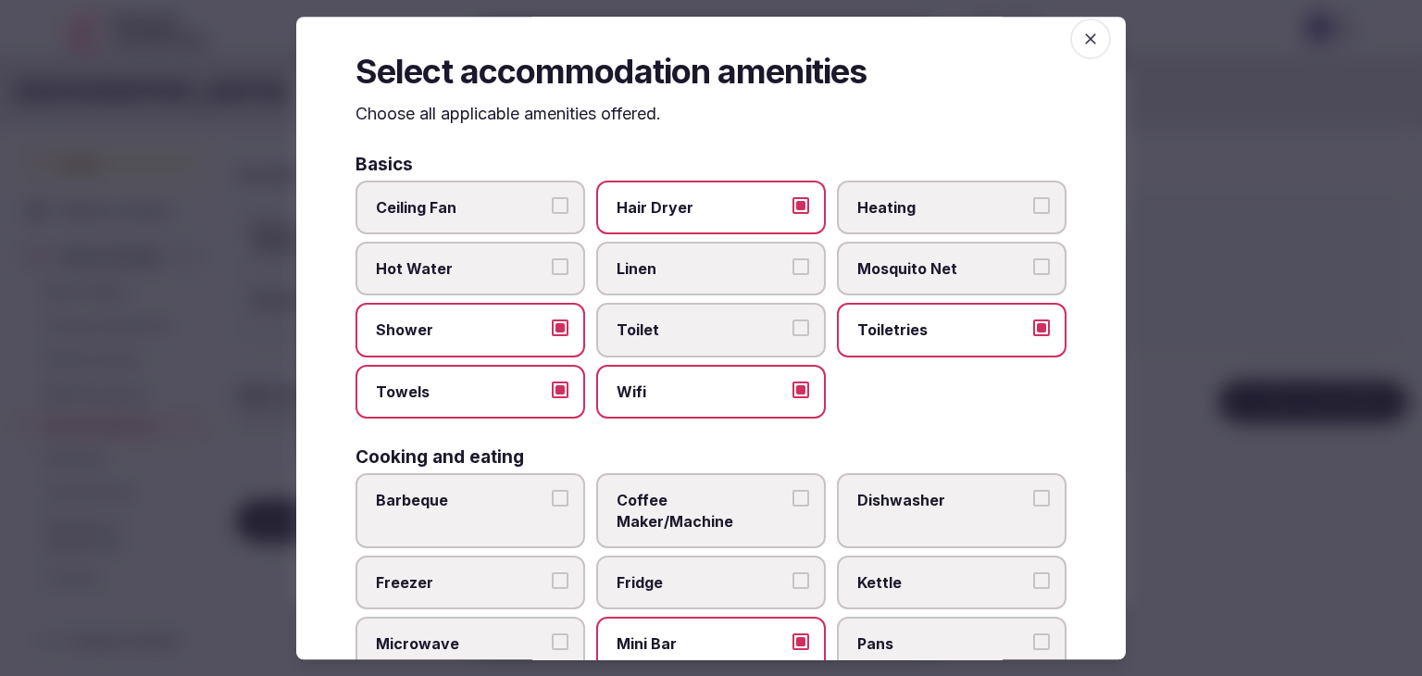
scroll to position [0, 0]
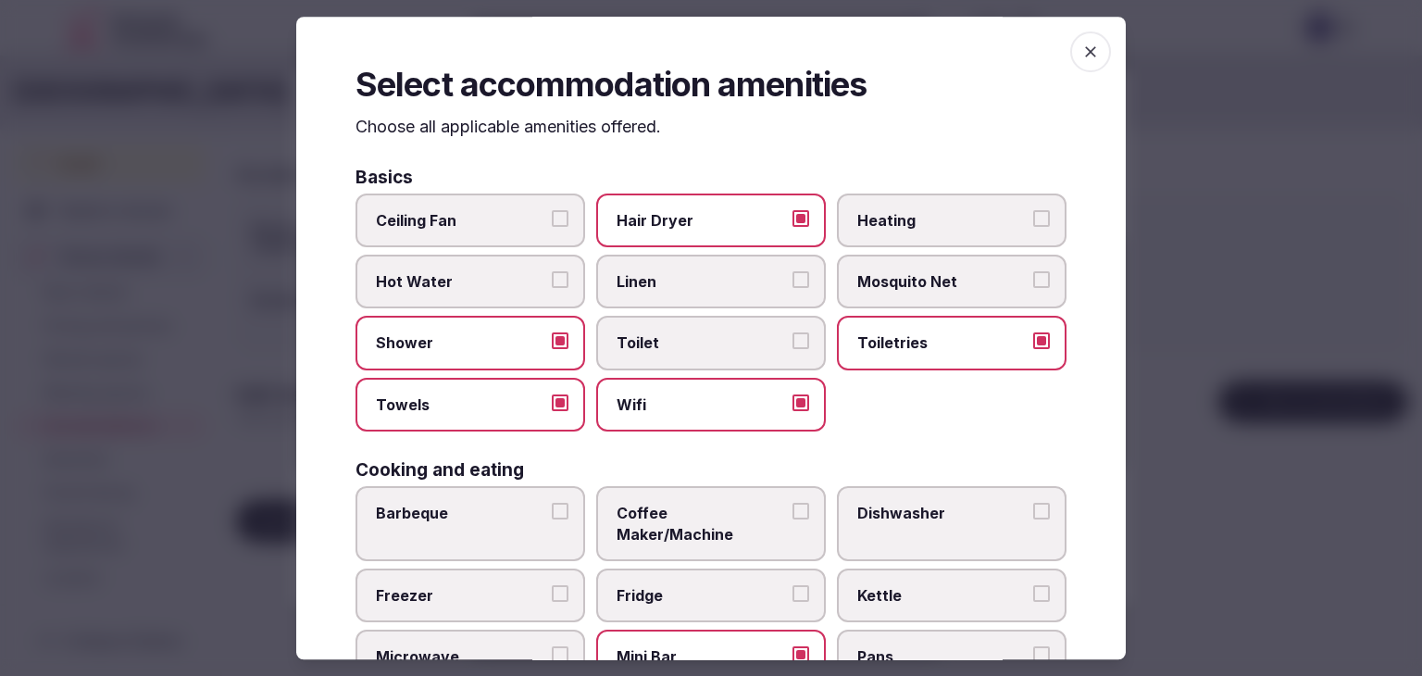
drag, startPoint x: 1082, startPoint y: 54, endPoint x: 1043, endPoint y: 176, distance: 128.2
click at [1082, 53] on icon "button" at bounding box center [1090, 52] width 19 height 19
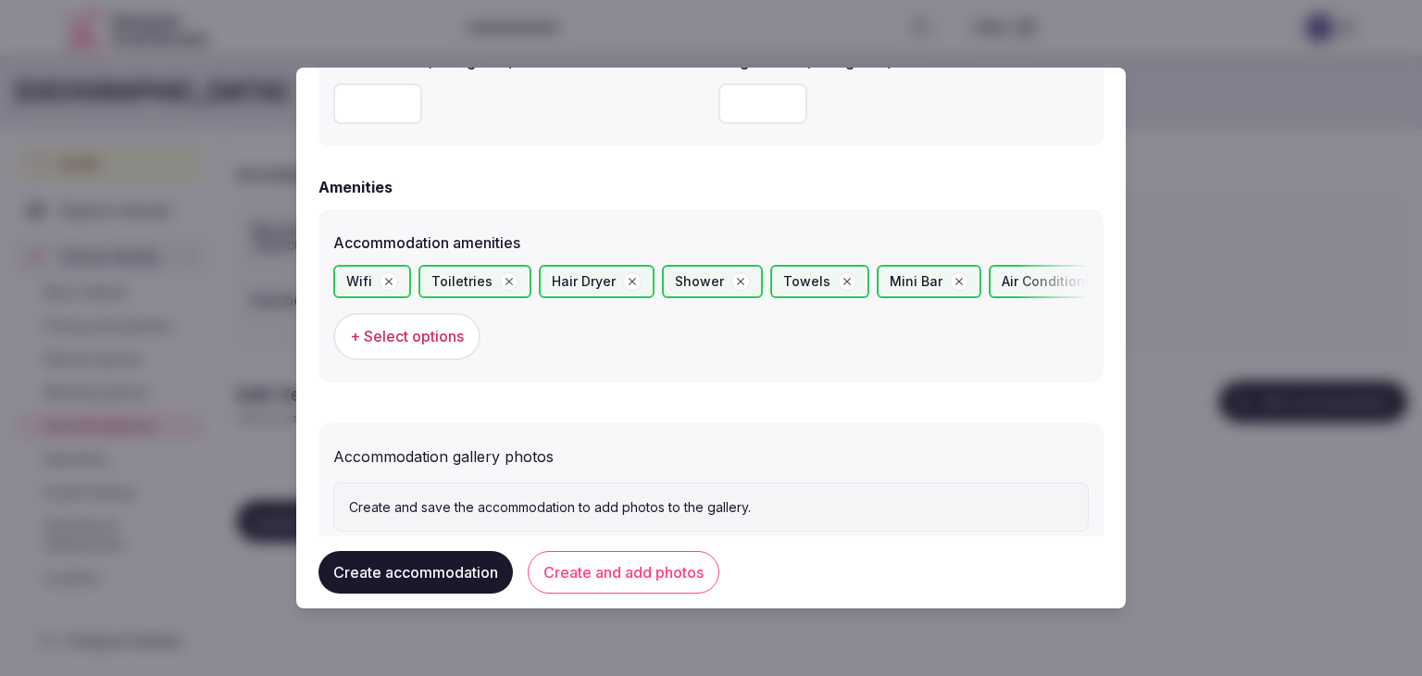
scroll to position [1746, 0]
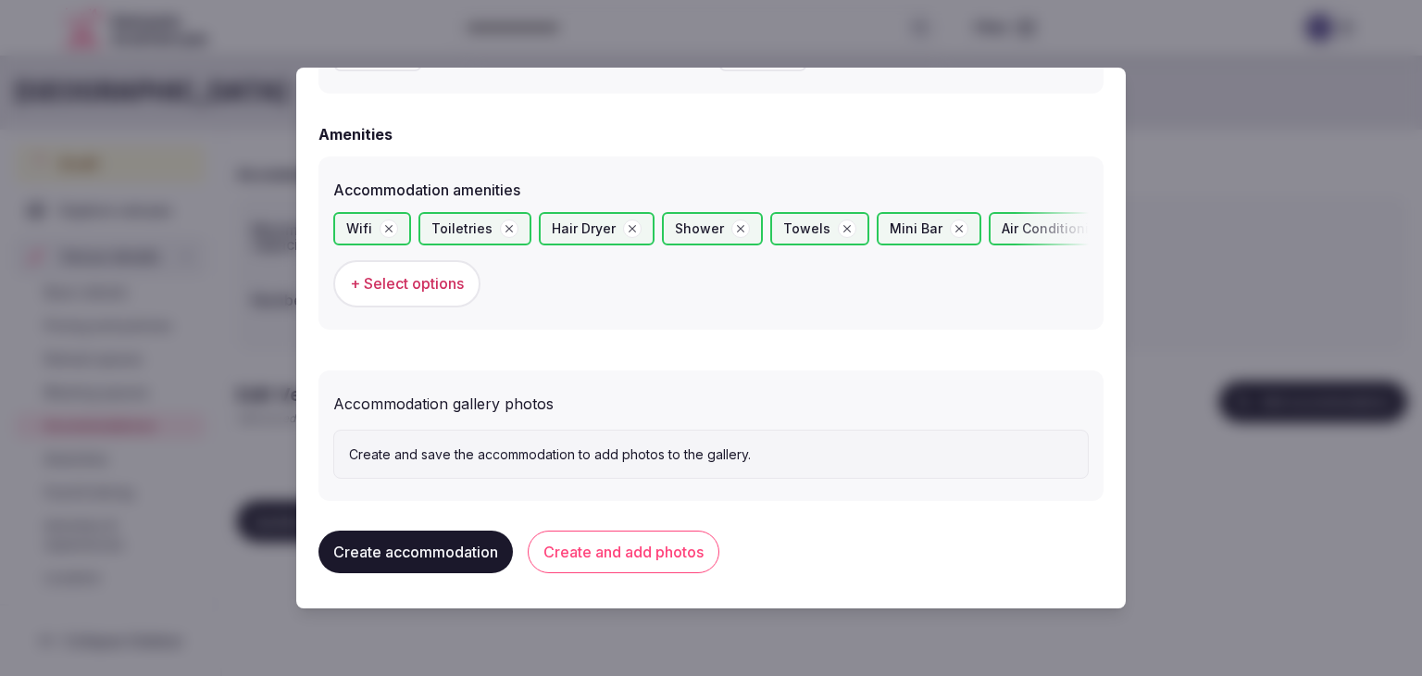
click at [639, 545] on button "Create and add photos" at bounding box center [624, 551] width 192 height 43
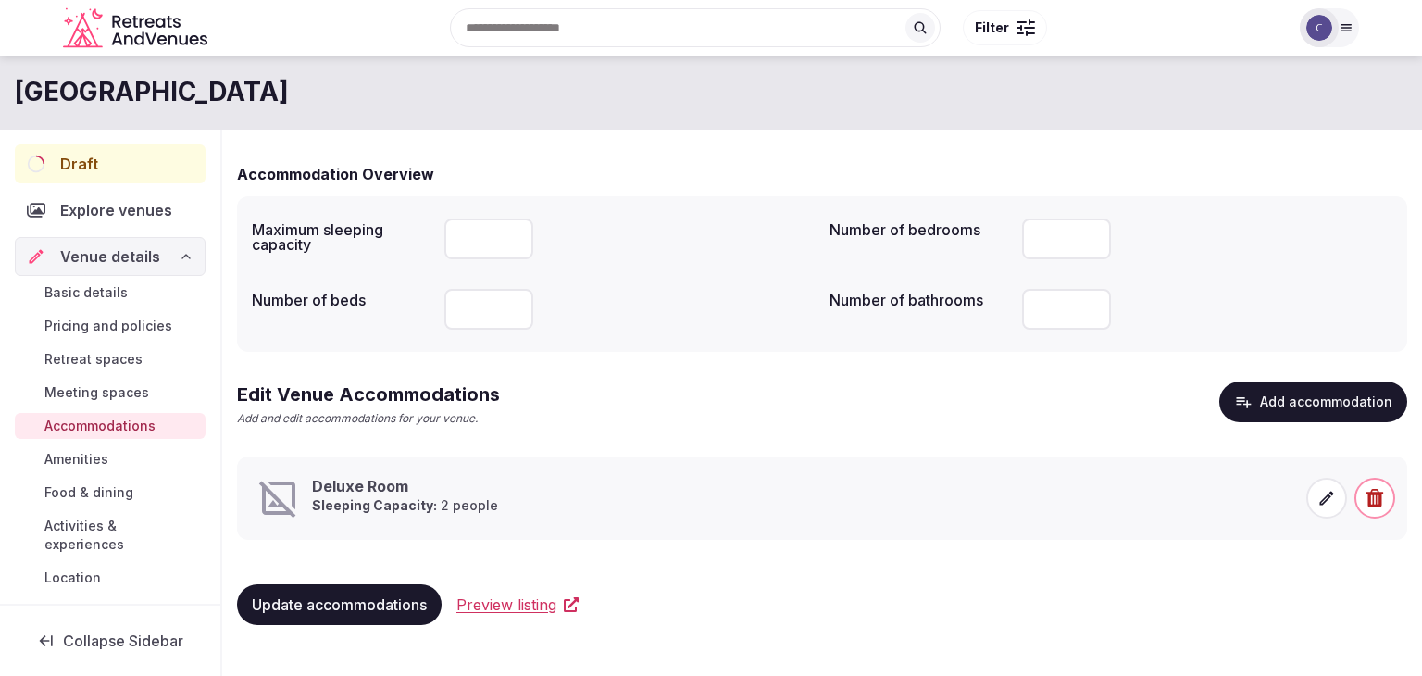
click at [1323, 511] on span at bounding box center [1326, 498] width 41 height 41
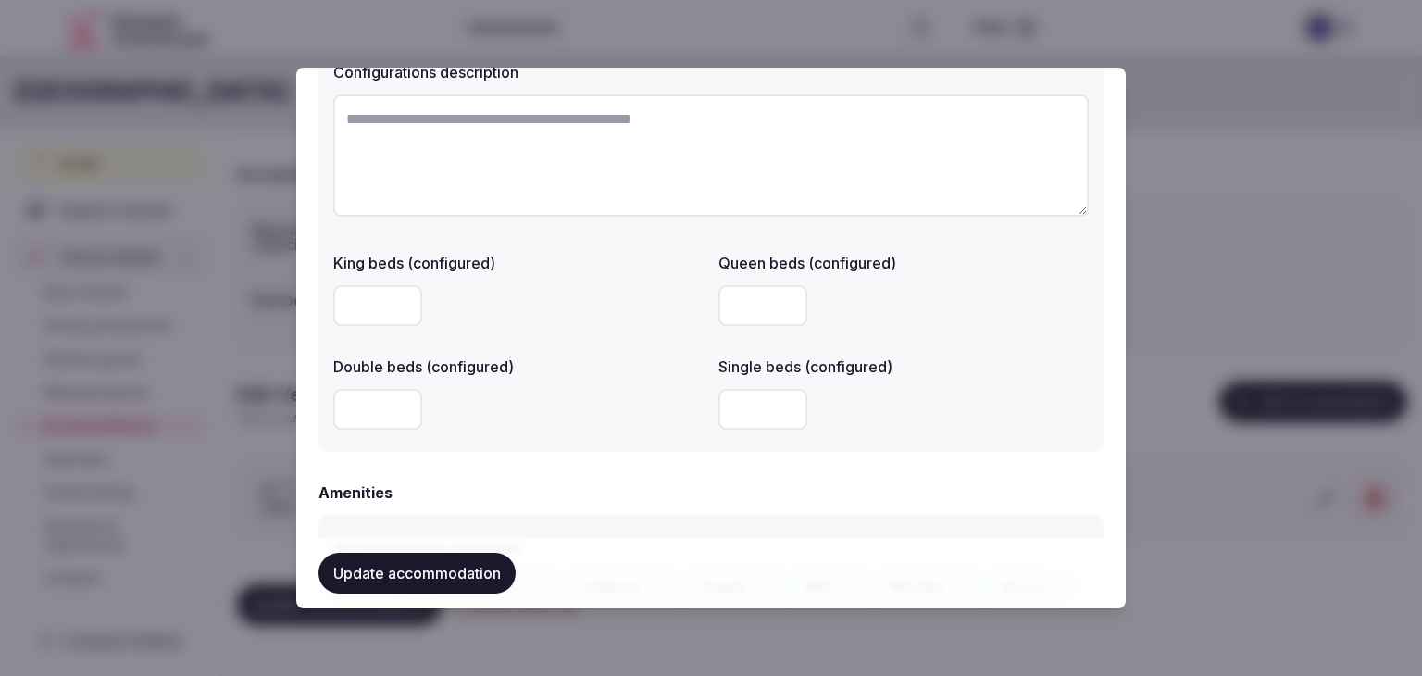
scroll to position [1851, 0]
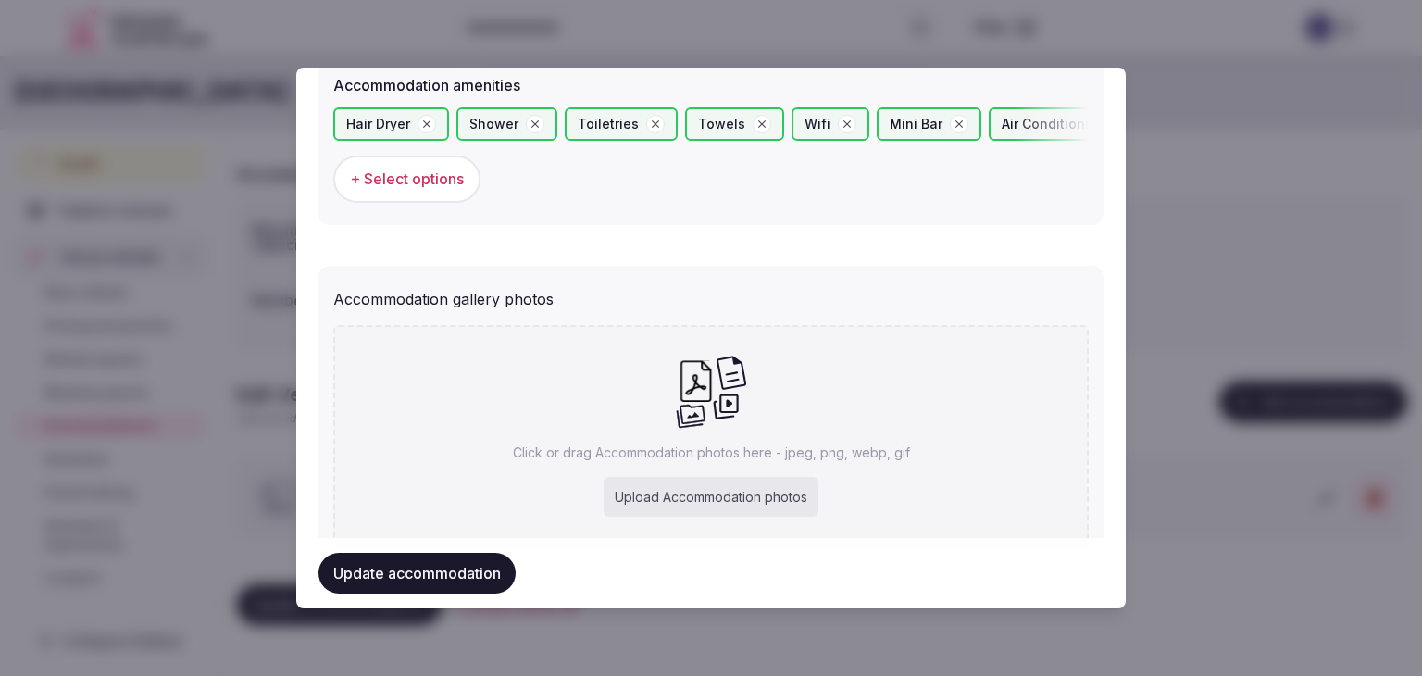
click at [777, 508] on div "Upload Accommodation photos" at bounding box center [710, 497] width 215 height 41
type input "**********"
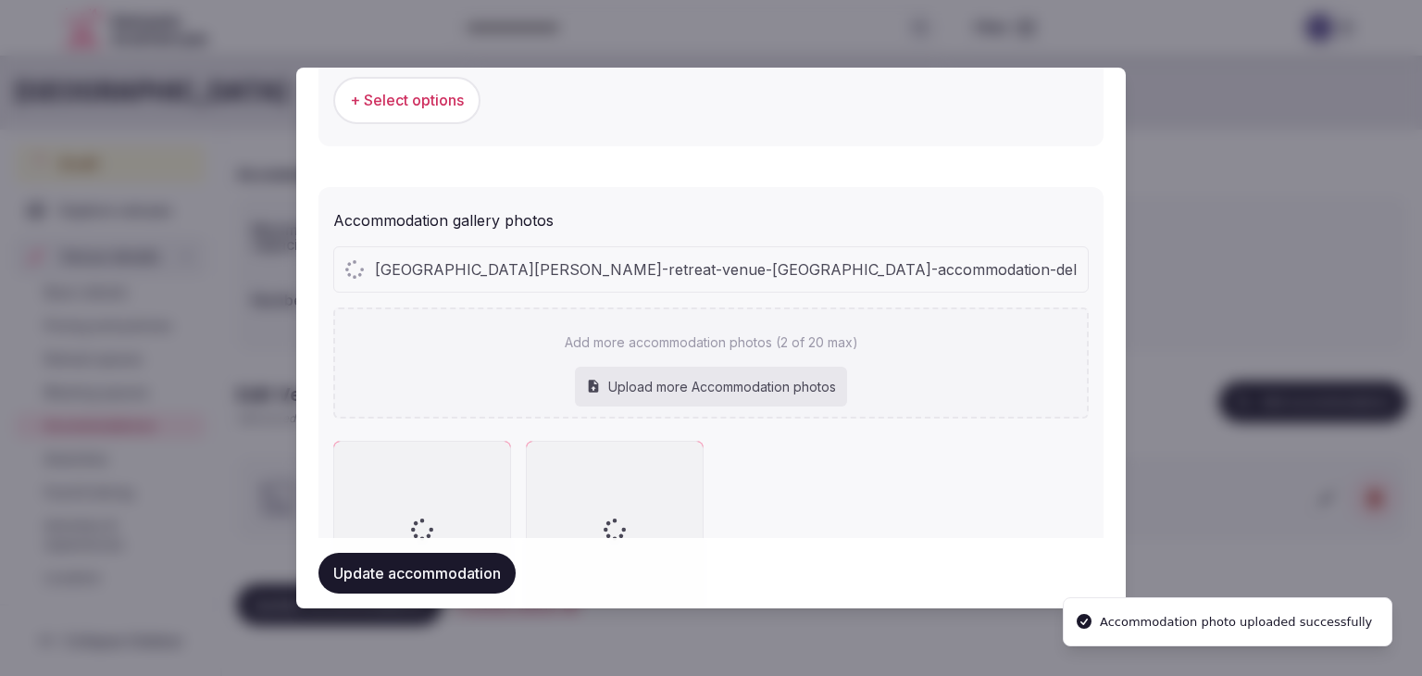
scroll to position [2019, 0]
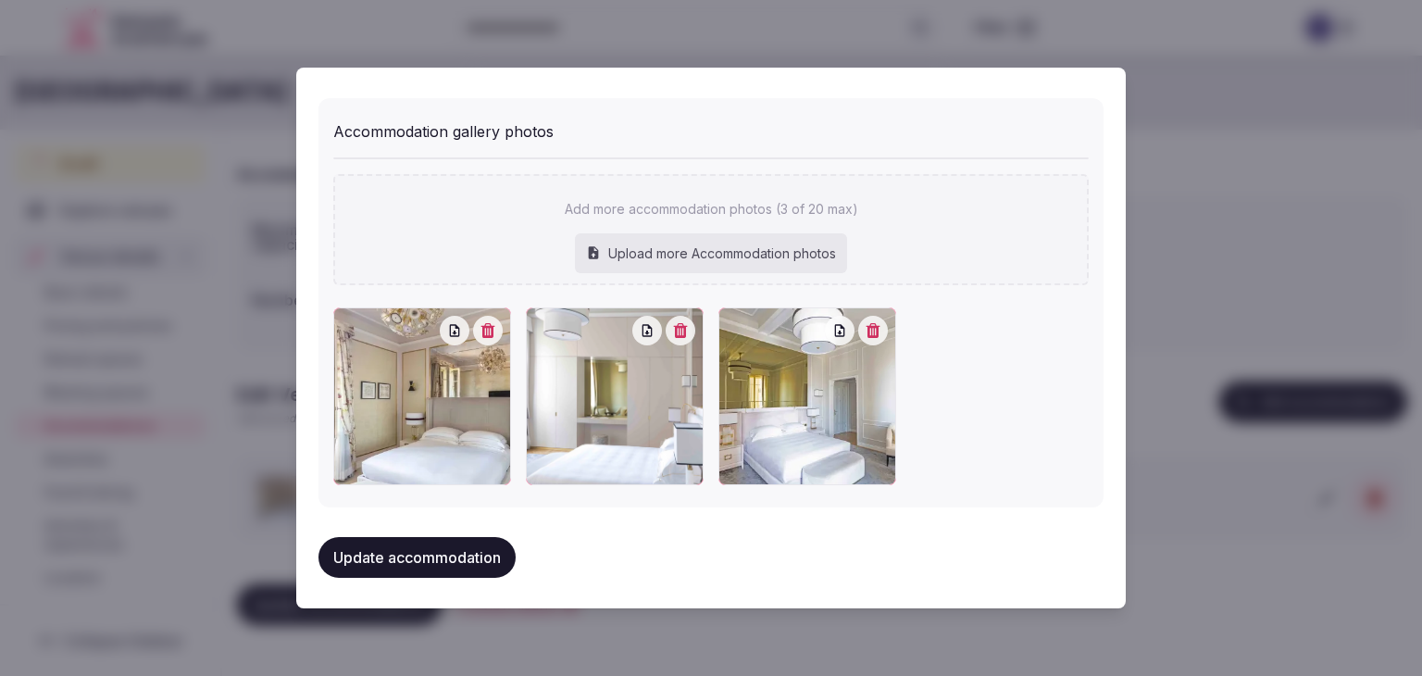
click at [476, 543] on button "Update accommodation" at bounding box center [416, 557] width 197 height 41
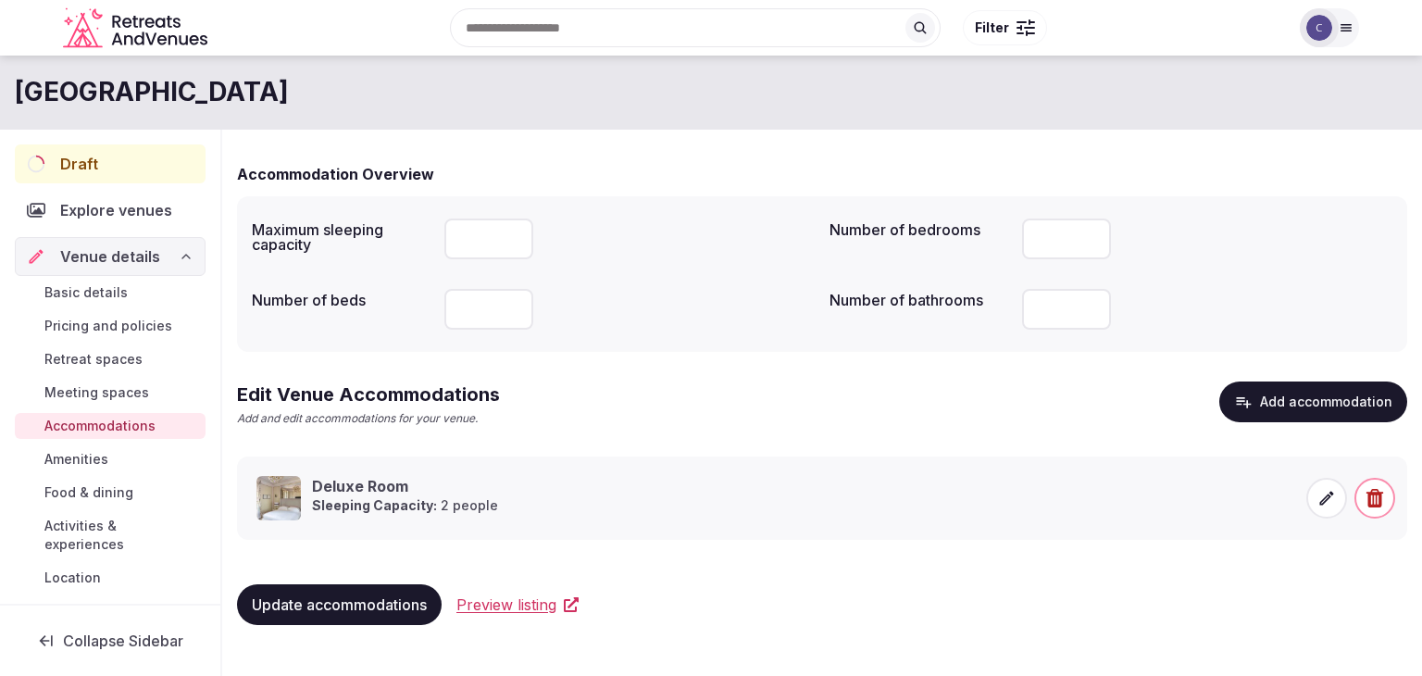
click at [98, 494] on span "Food & dining" at bounding box center [88, 492] width 89 height 19
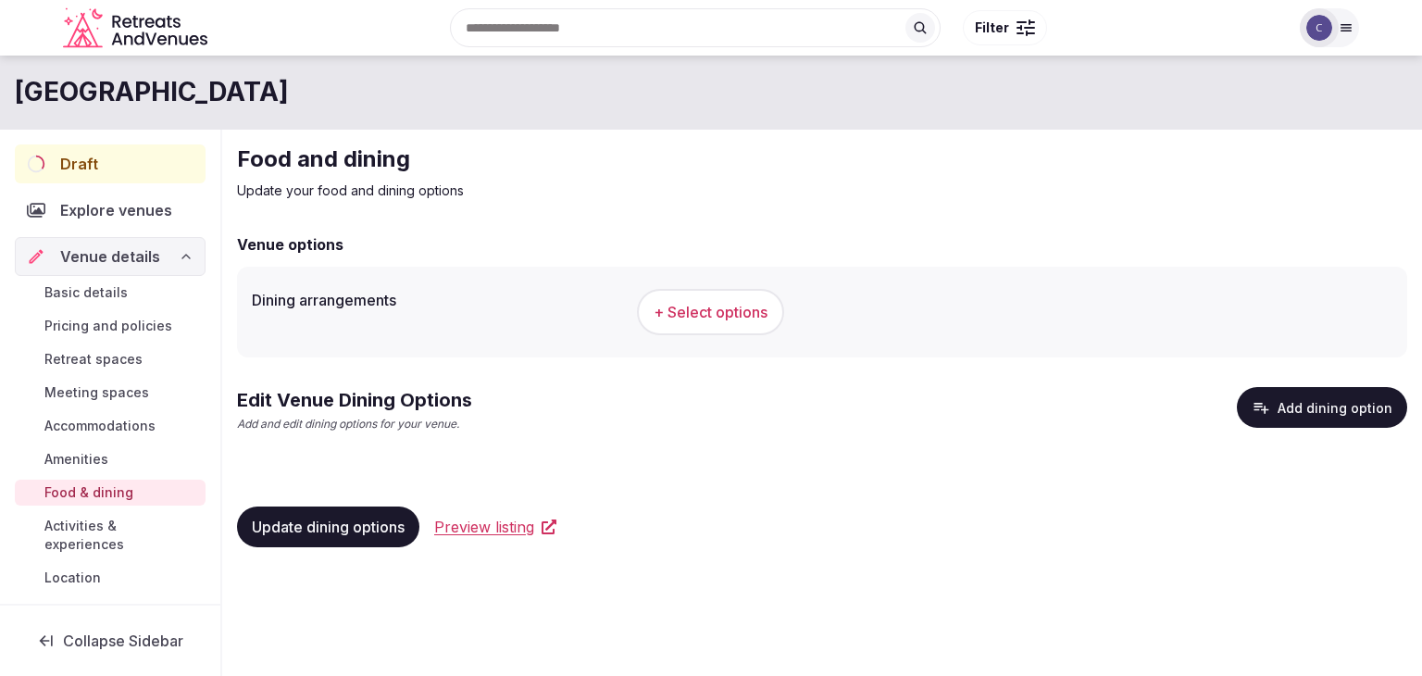
click at [692, 307] on span "+ Select options" at bounding box center [710, 312] width 114 height 20
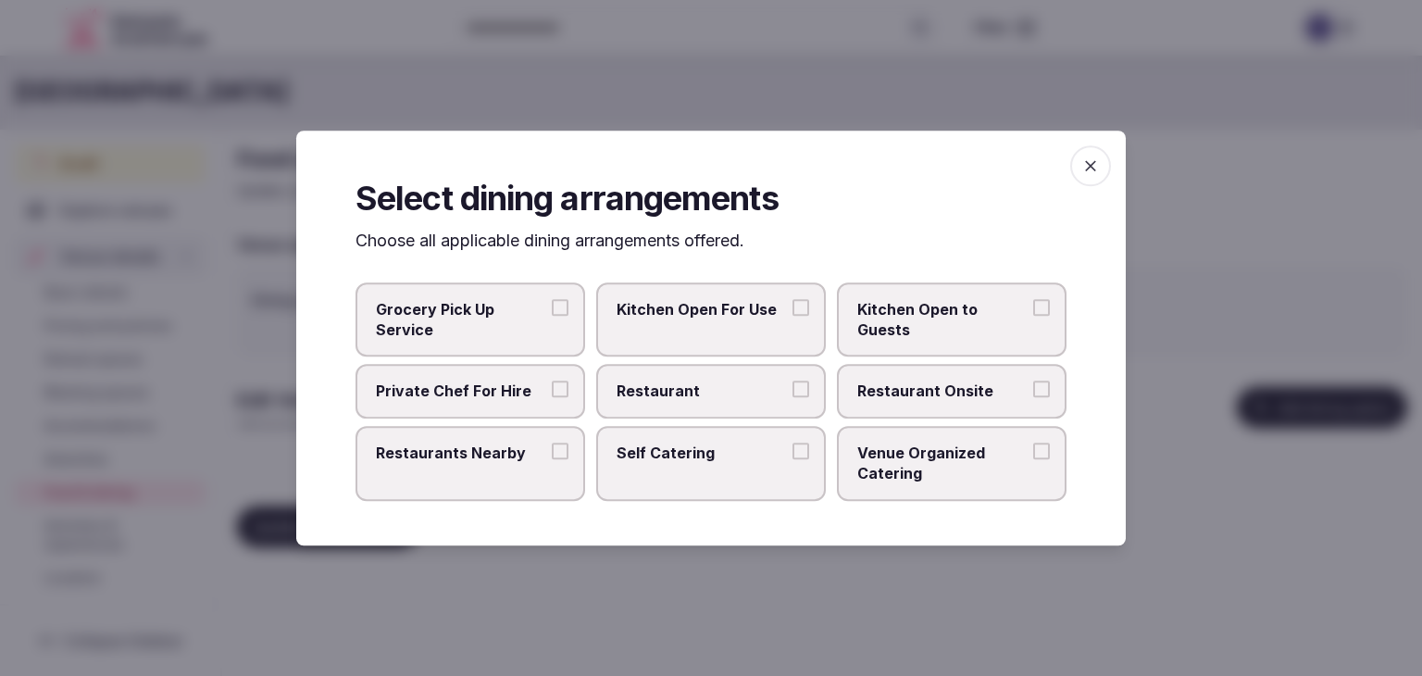
click at [960, 393] on span "Restaurant Onsite" at bounding box center [942, 391] width 170 height 20
click at [1033, 393] on button "Restaurant Onsite" at bounding box center [1041, 389] width 17 height 17
click at [1106, 165] on span "button" at bounding box center [1090, 165] width 41 height 41
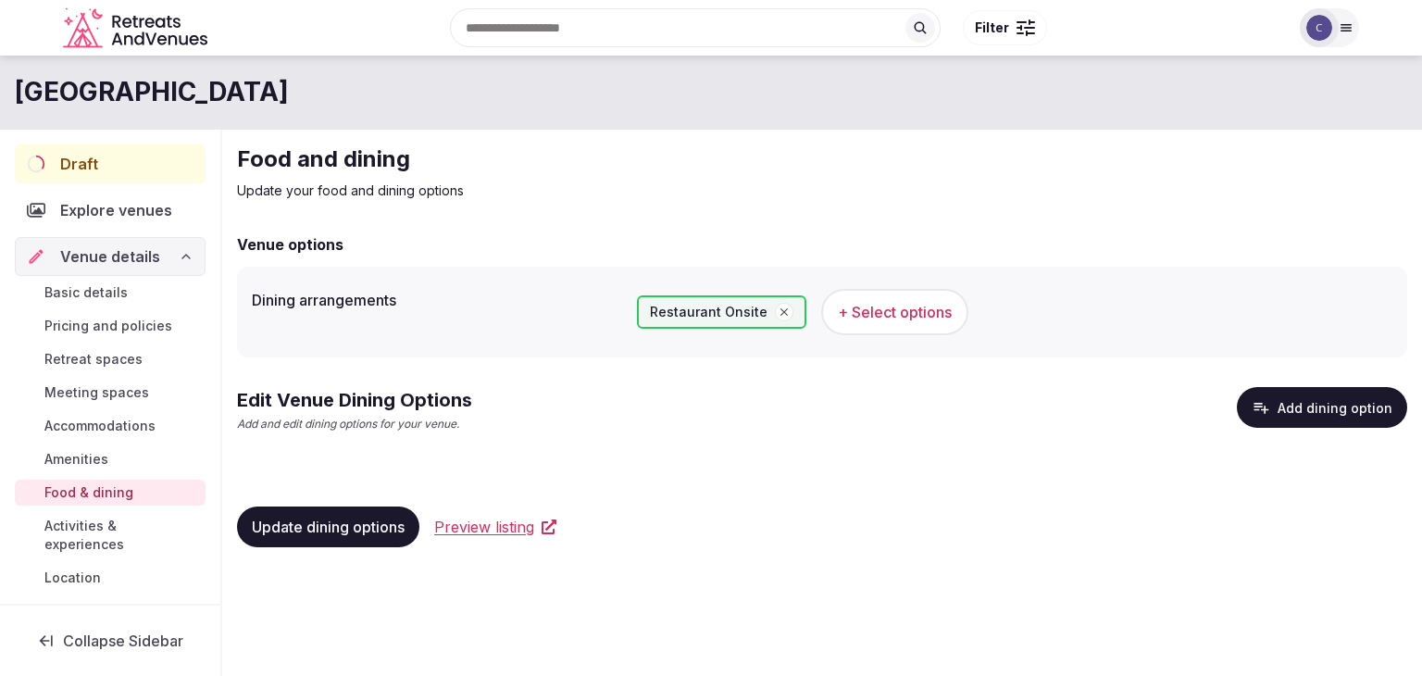
click at [366, 519] on span "Update dining options" at bounding box center [328, 526] width 153 height 19
click at [1301, 403] on button "Add dining option" at bounding box center [1321, 407] width 170 height 41
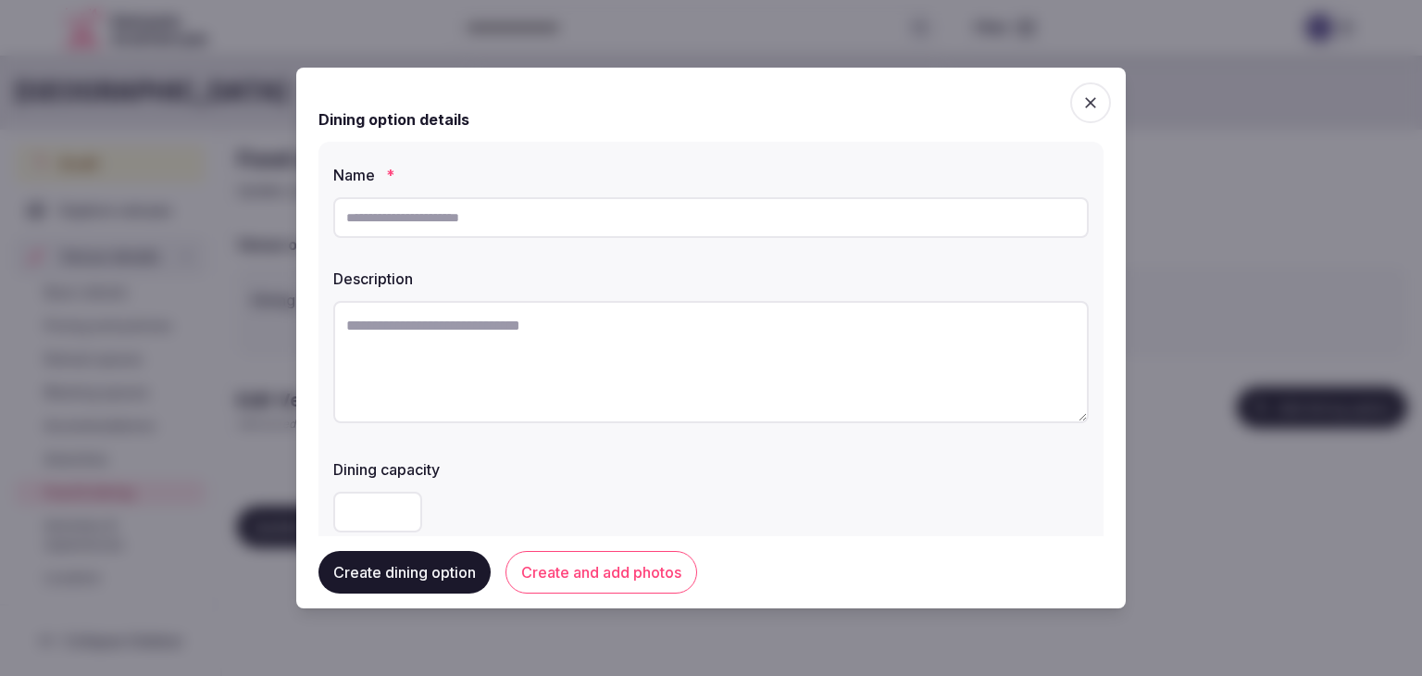
click at [626, 219] on input "text" at bounding box center [710, 217] width 755 height 41
paste input "**********"
type input "**********"
click at [729, 368] on textarea at bounding box center [710, 362] width 755 height 122
paste textarea "**********"
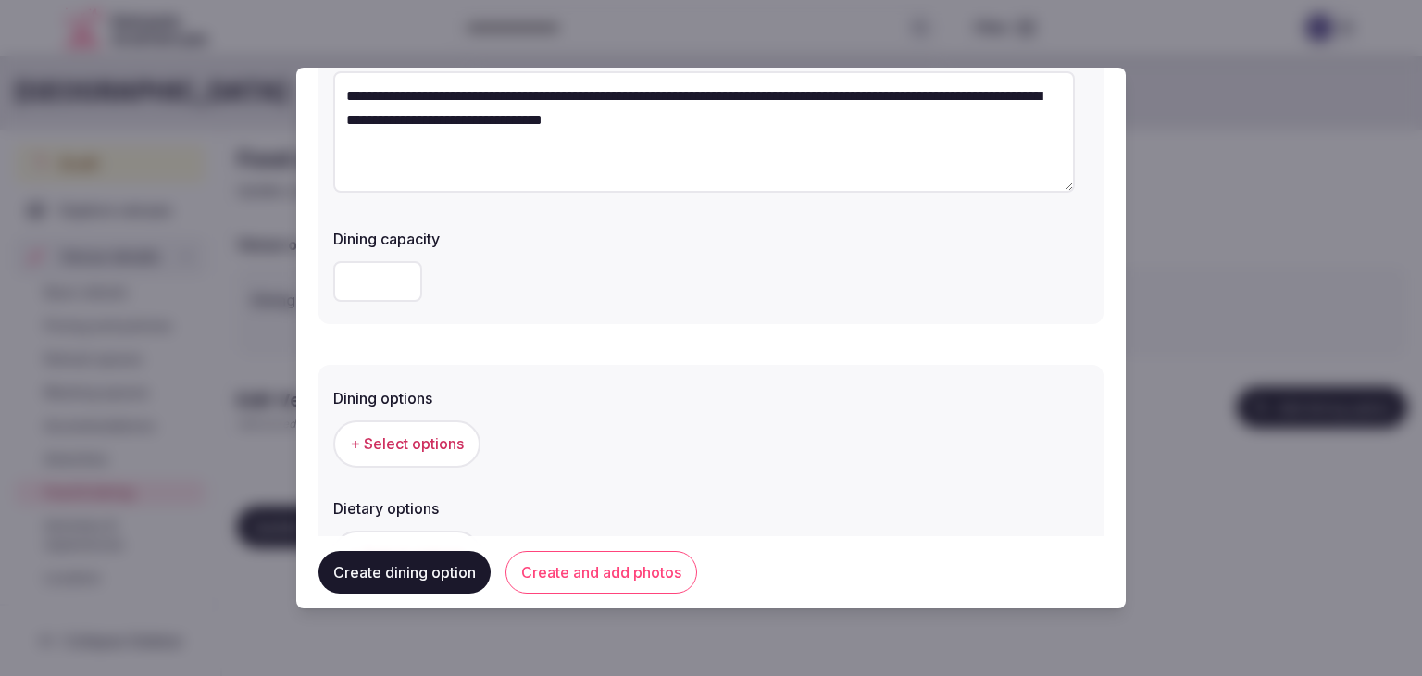
scroll to position [370, 0]
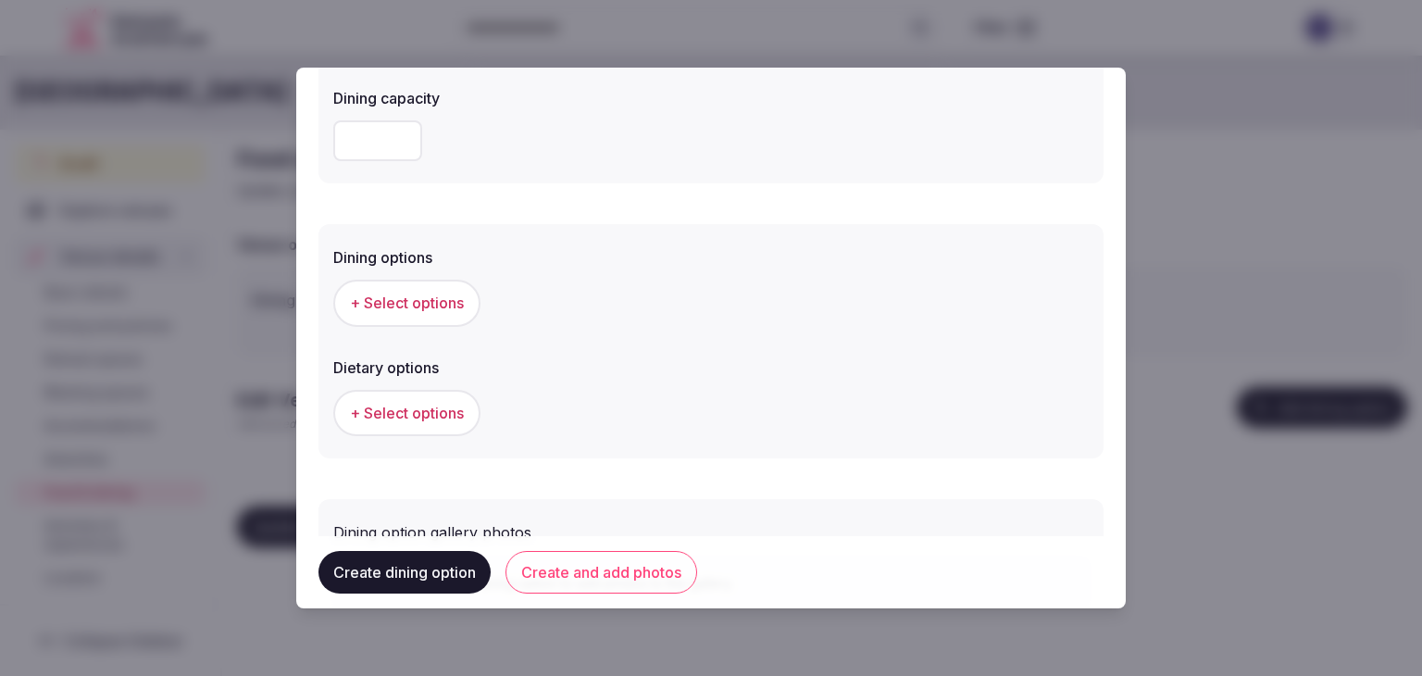
type textarea "**********"
click at [434, 304] on span "+ Select options" at bounding box center [407, 302] width 114 height 20
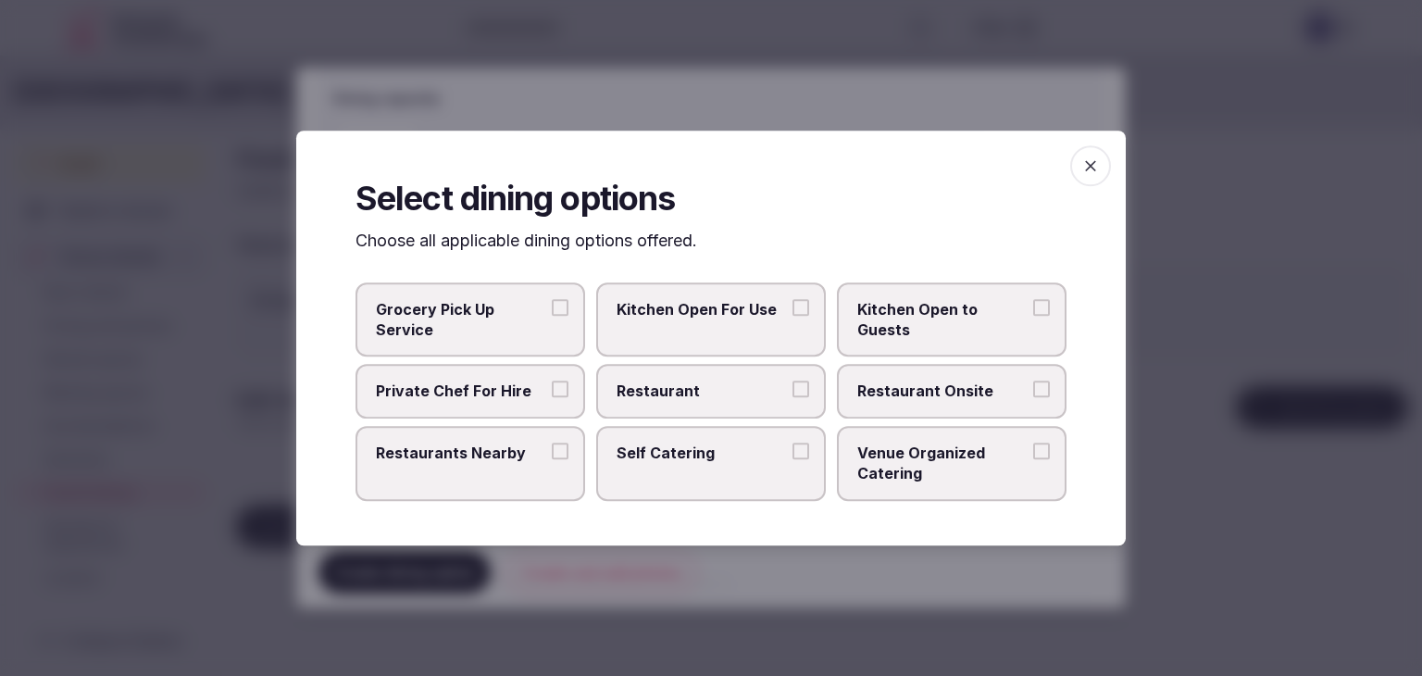
drag, startPoint x: 954, startPoint y: 383, endPoint x: 730, endPoint y: 392, distance: 224.2
click at [951, 383] on span "Restaurant Onsite" at bounding box center [942, 391] width 170 height 20
click at [1033, 383] on button "Restaurant Onsite" at bounding box center [1041, 389] width 17 height 17
click at [719, 389] on span "Restaurant" at bounding box center [701, 391] width 170 height 20
click at [792, 389] on button "Restaurant" at bounding box center [800, 389] width 17 height 17
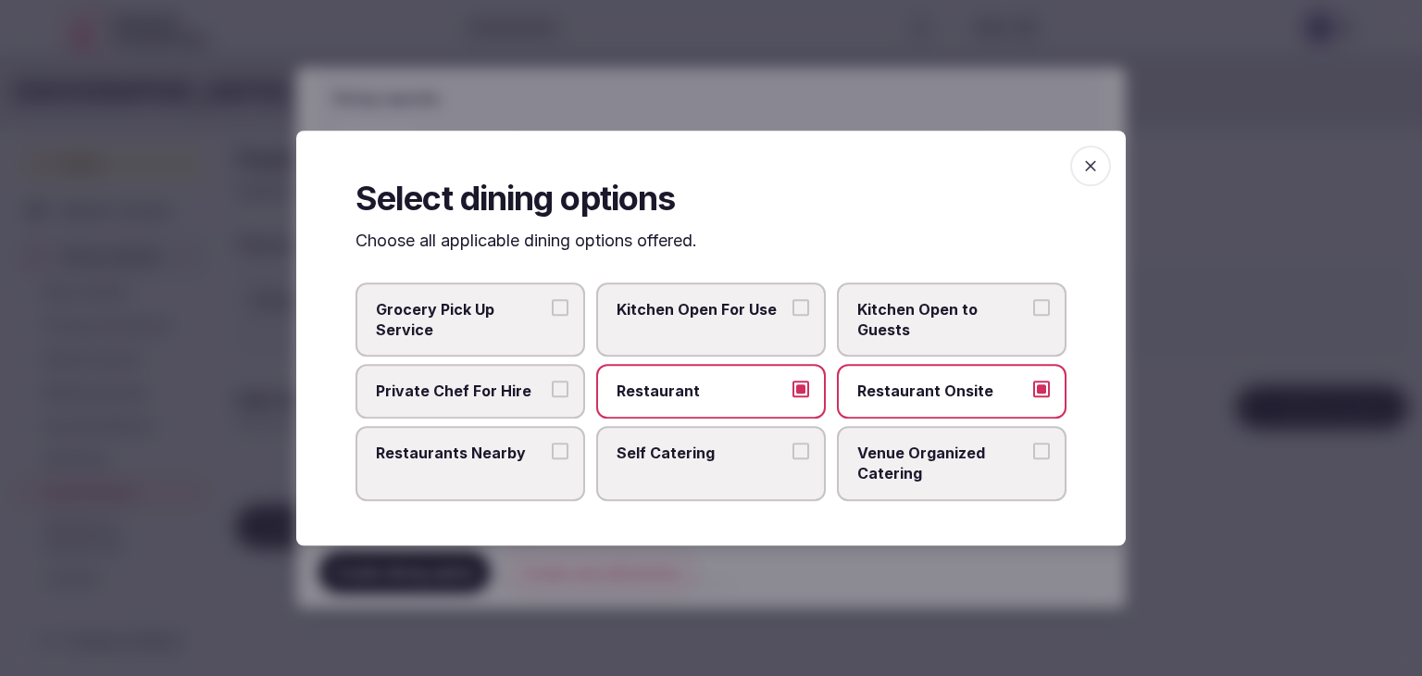
click at [1106, 177] on span "button" at bounding box center [1090, 165] width 41 height 41
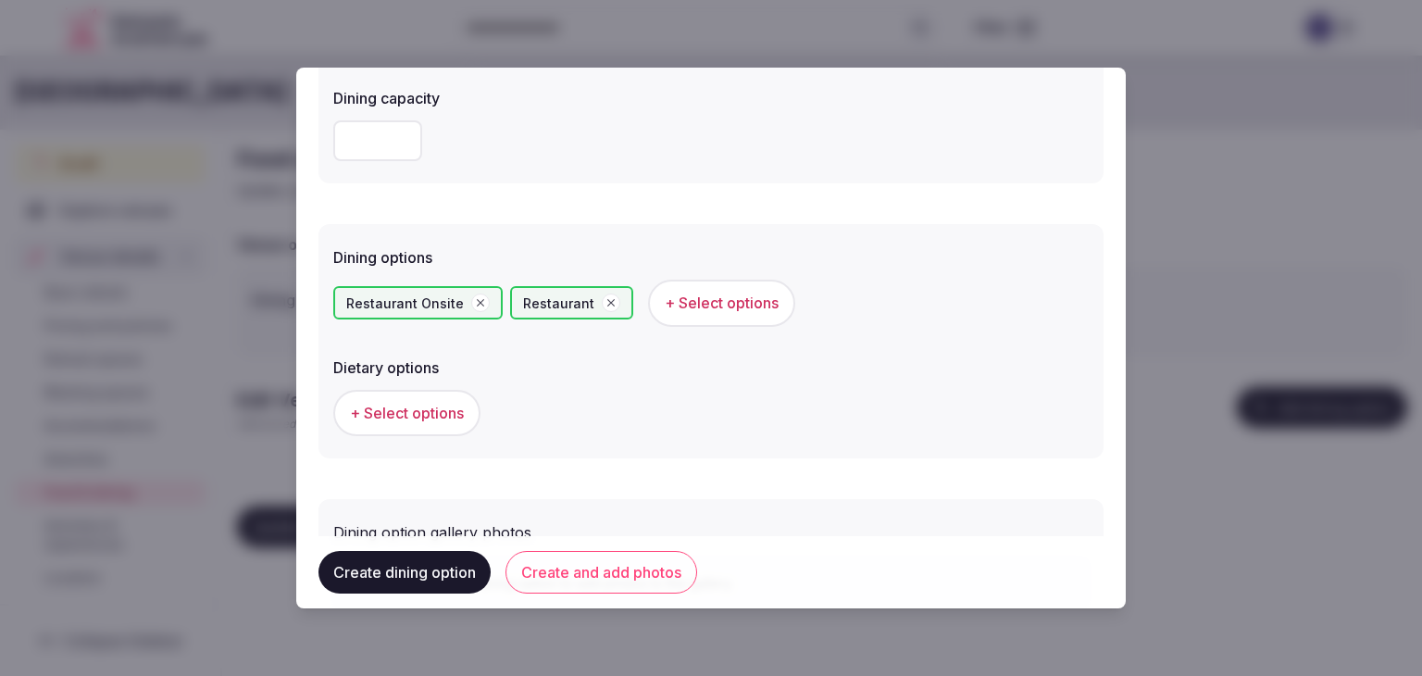
click at [637, 575] on button "Create and add photos" at bounding box center [601, 572] width 192 height 43
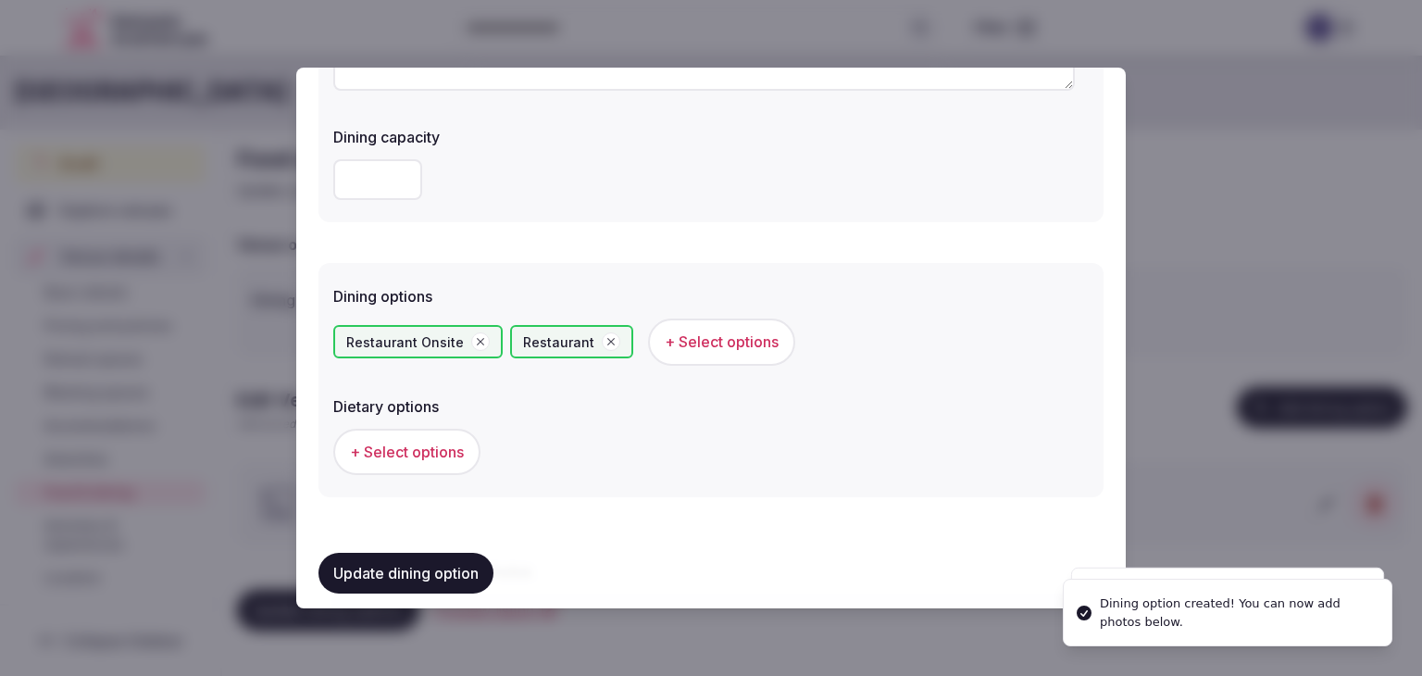
scroll to position [555, 0]
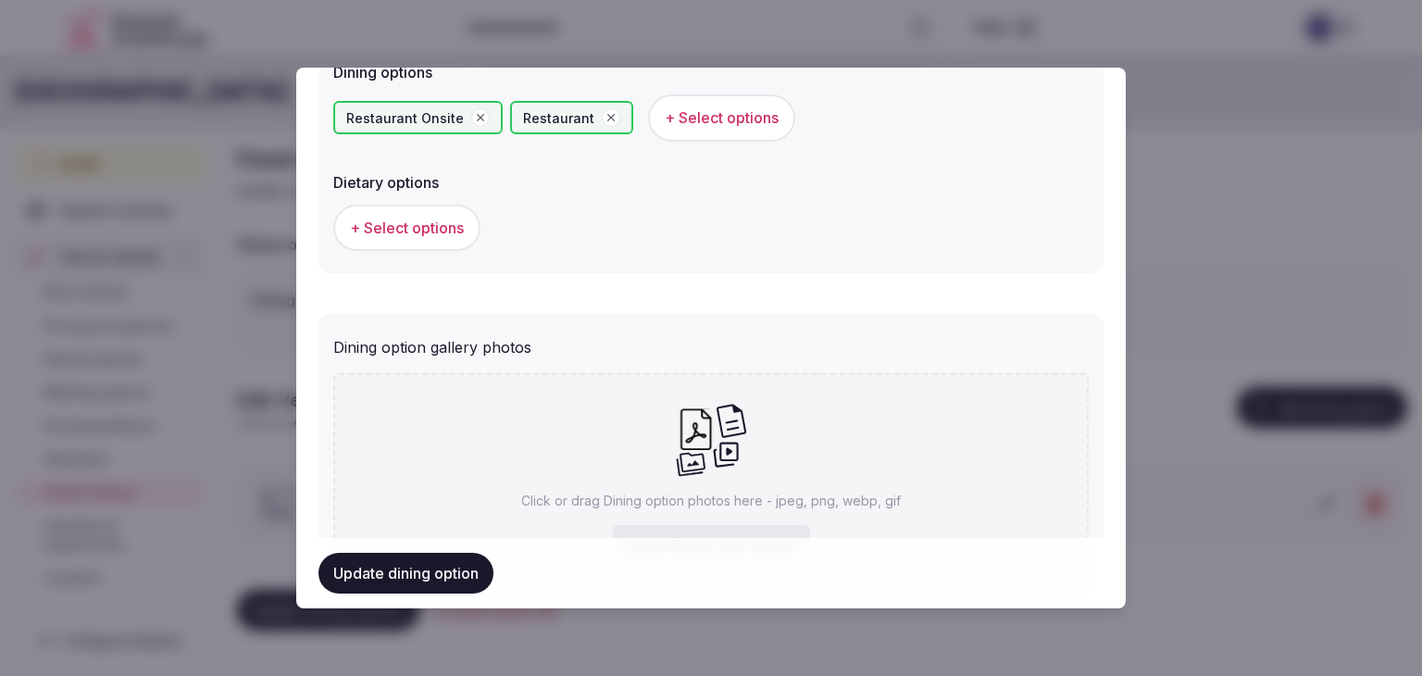
click at [739, 467] on icon at bounding box center [711, 439] width 72 height 75
click at [729, 429] on icon at bounding box center [711, 439] width 72 height 75
type input "**********"
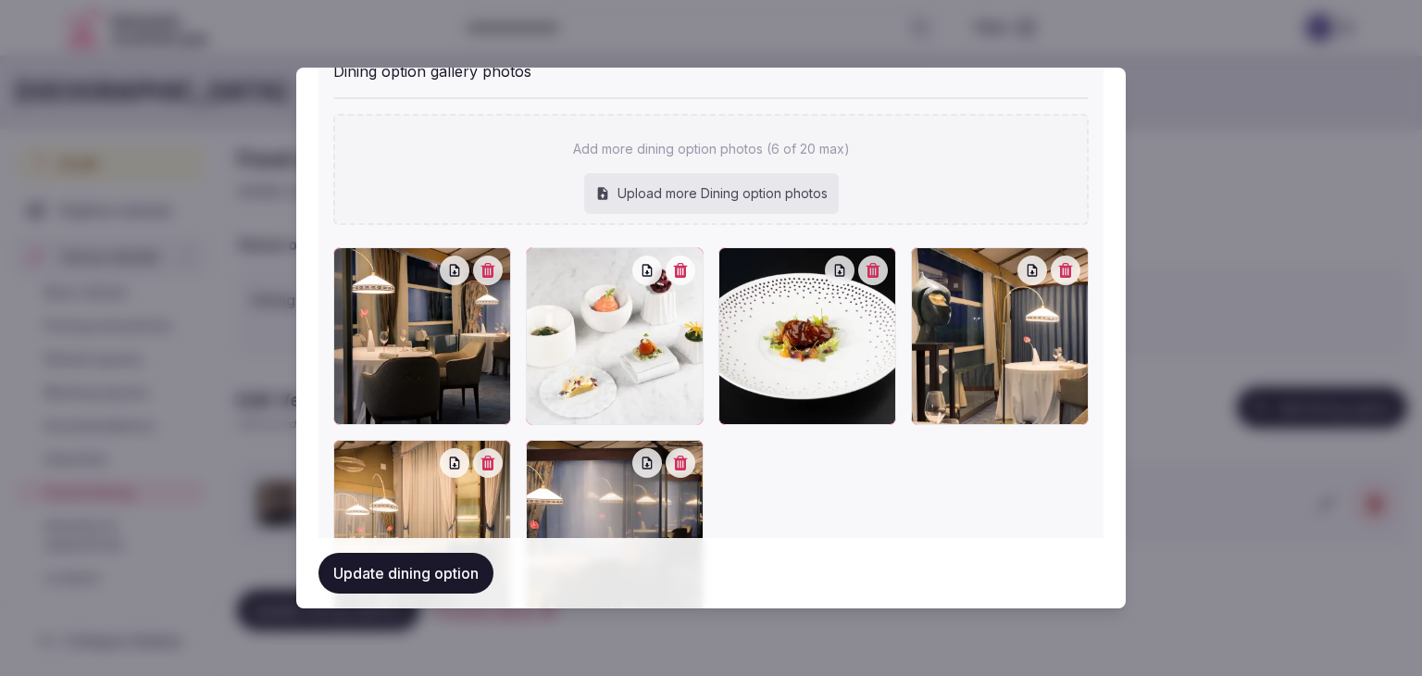
scroll to position [925, 0]
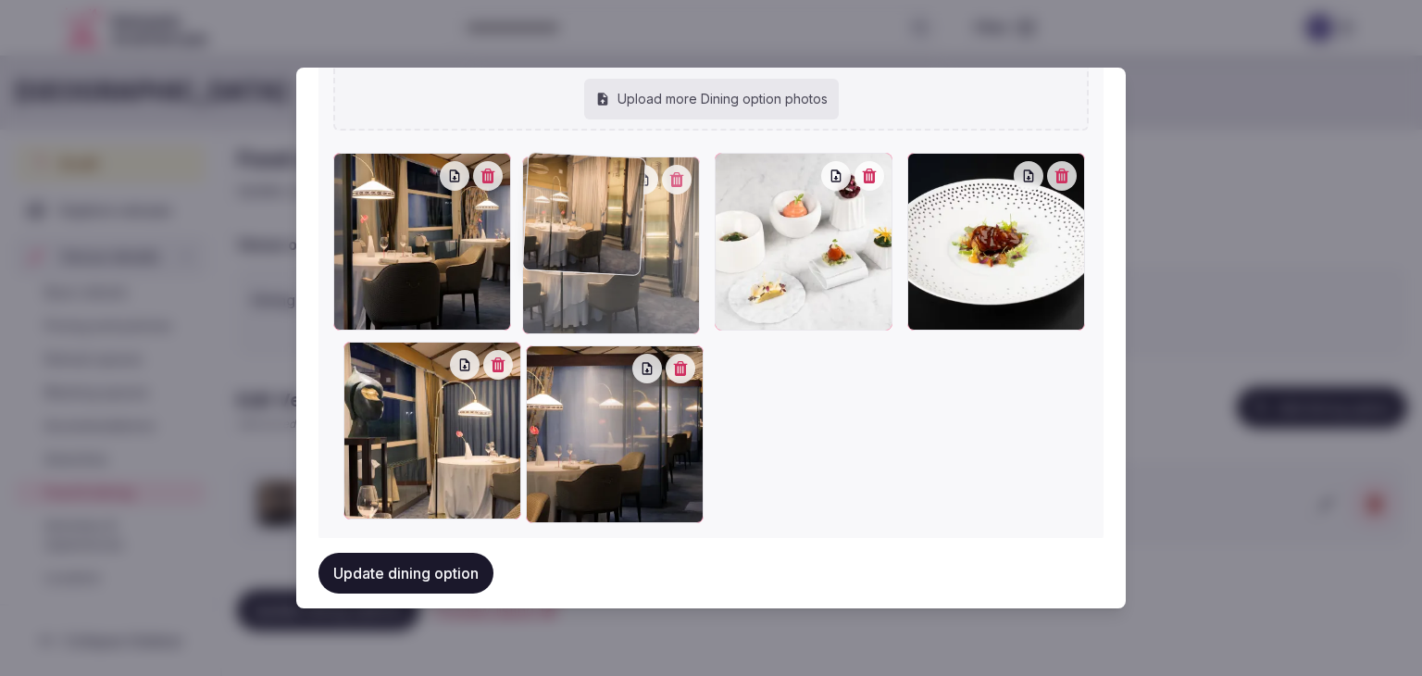
drag, startPoint x: 341, startPoint y: 363, endPoint x: 565, endPoint y: 219, distance: 266.0
click at [566, 222] on div at bounding box center [611, 245] width 178 height 178
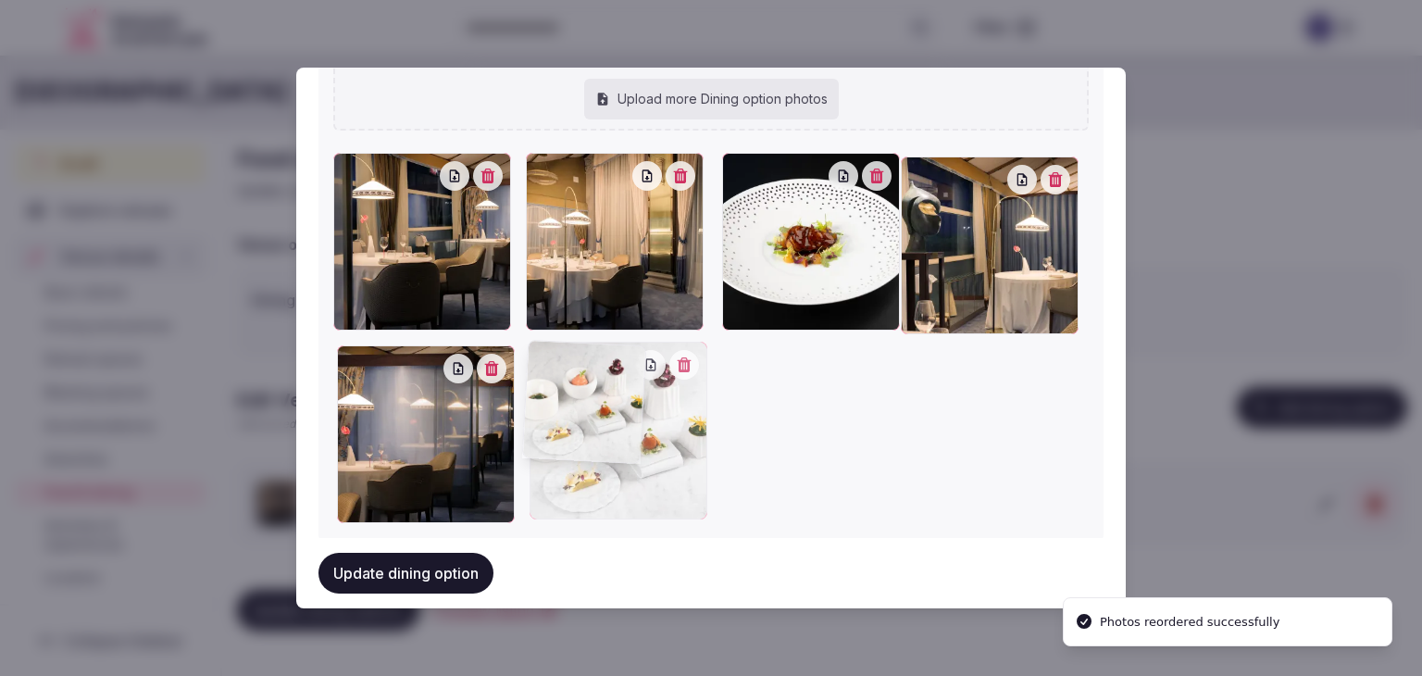
drag, startPoint x: 721, startPoint y: 173, endPoint x: 546, endPoint y: 393, distance: 281.3
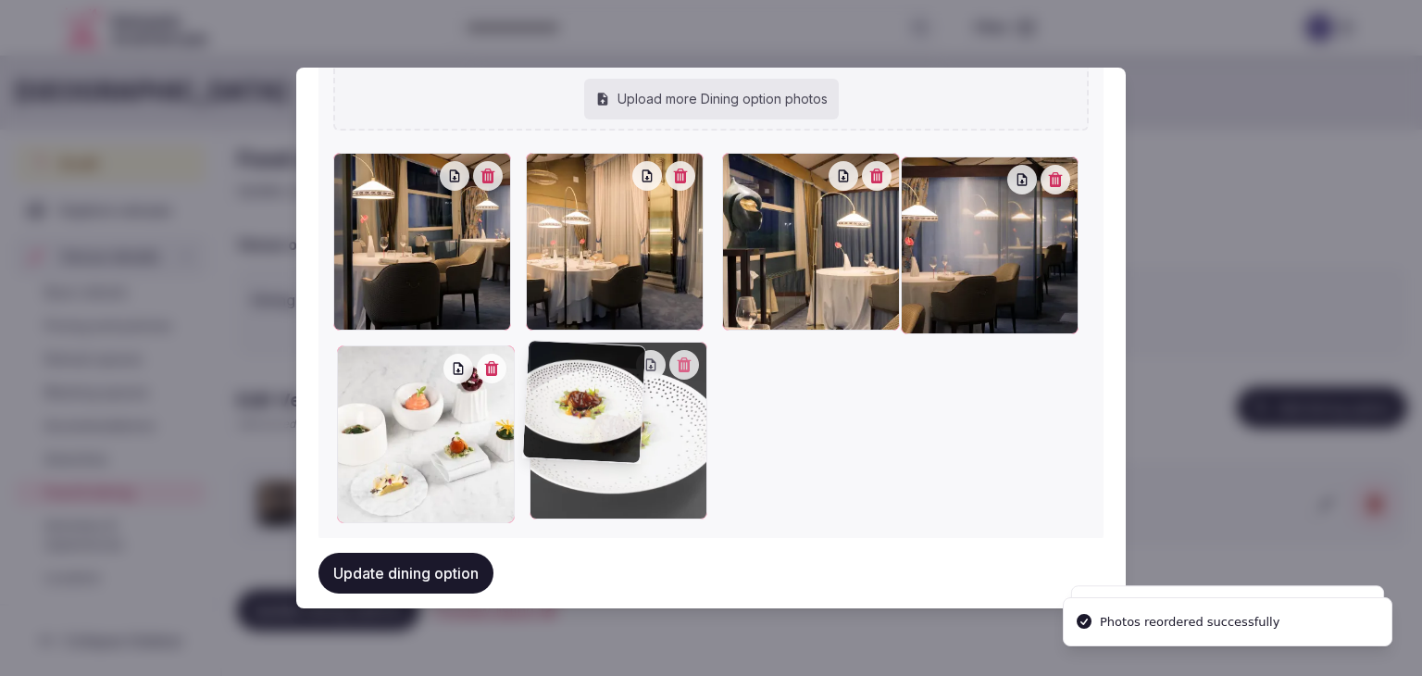
drag, startPoint x: 731, startPoint y: 171, endPoint x: 592, endPoint y: 408, distance: 274.6
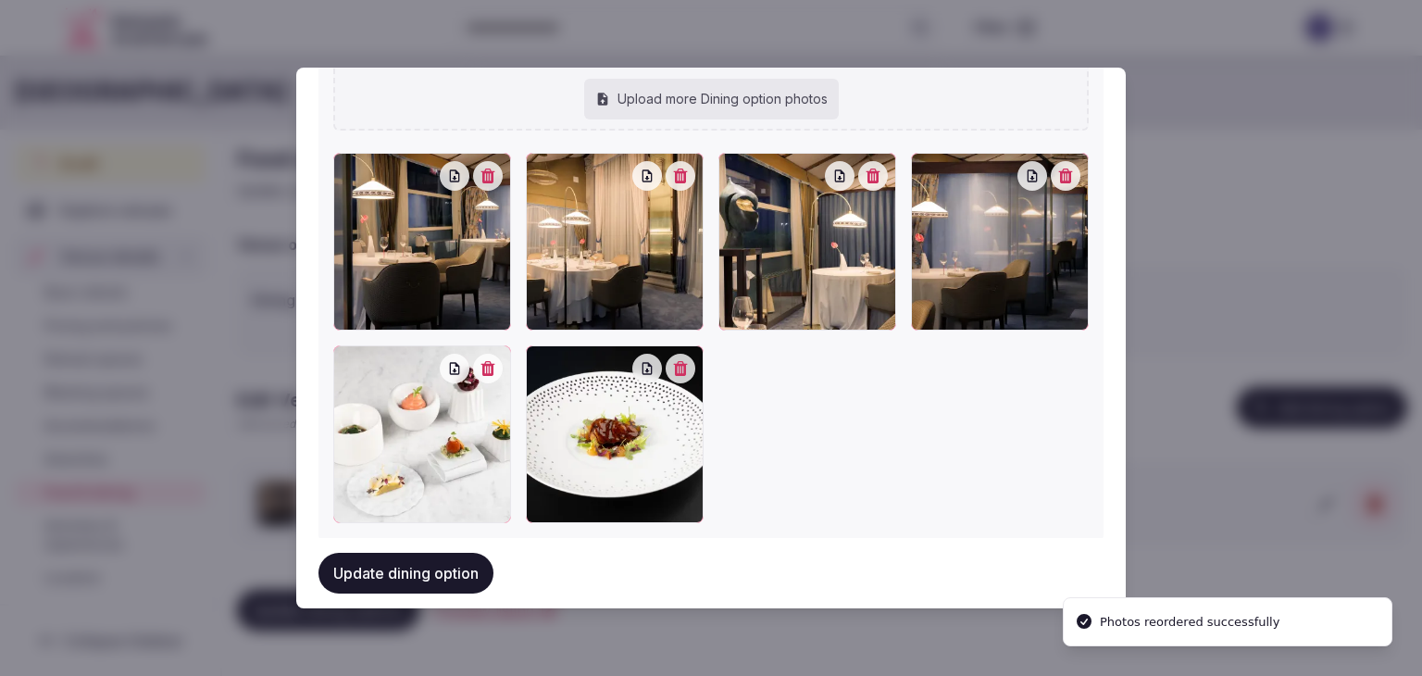
click at [417, 580] on button "Update dining option" at bounding box center [405, 573] width 175 height 41
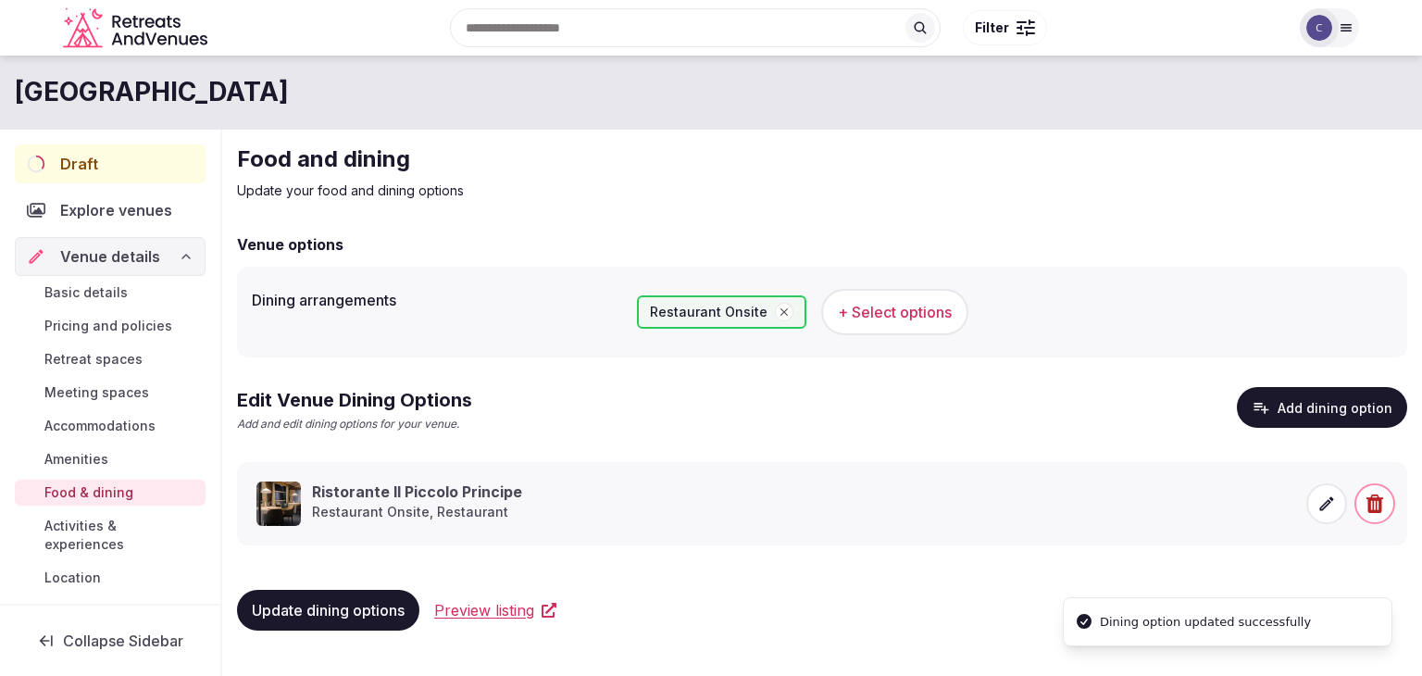
drag, startPoint x: 314, startPoint y: 602, endPoint x: 656, endPoint y: 588, distance: 342.7
click at [312, 602] on span "Update dining options" at bounding box center [328, 610] width 153 height 19
click at [111, 390] on span "Meeting spaces" at bounding box center [96, 392] width 105 height 19
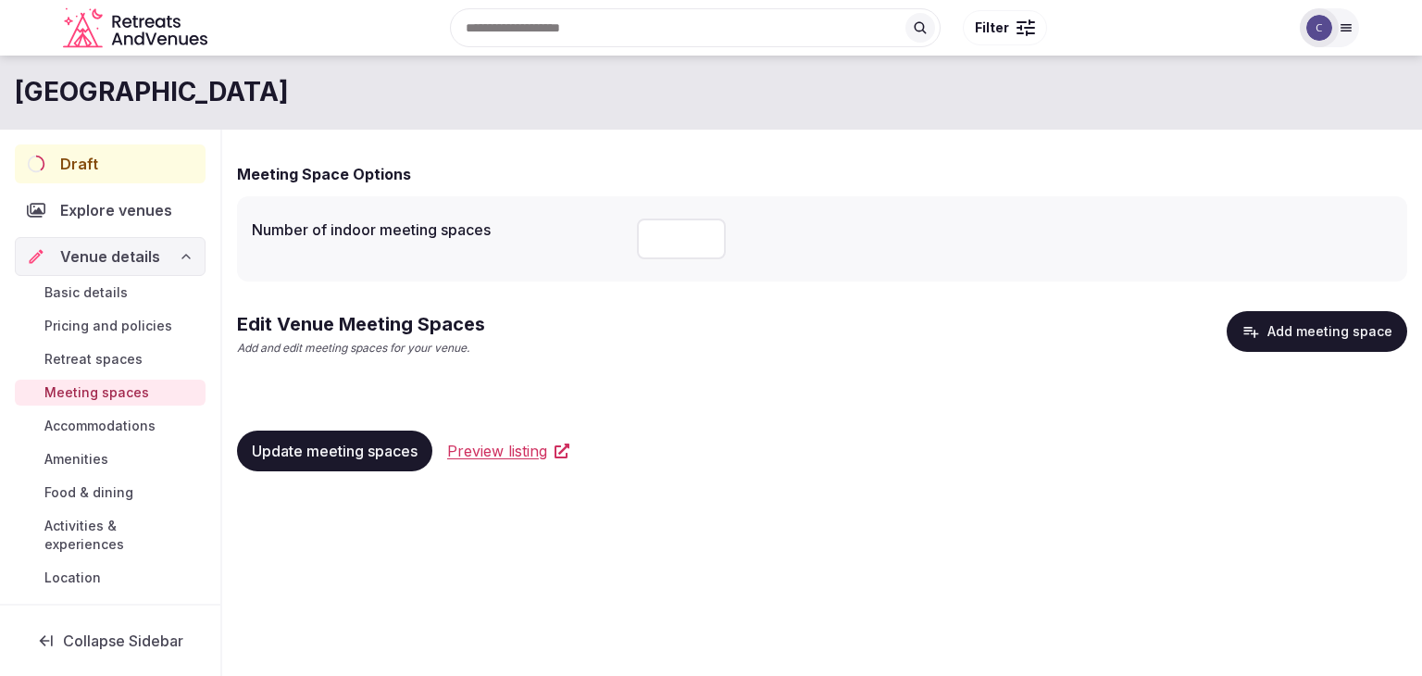
click at [1319, 332] on button "Add meeting space" at bounding box center [1316, 331] width 180 height 41
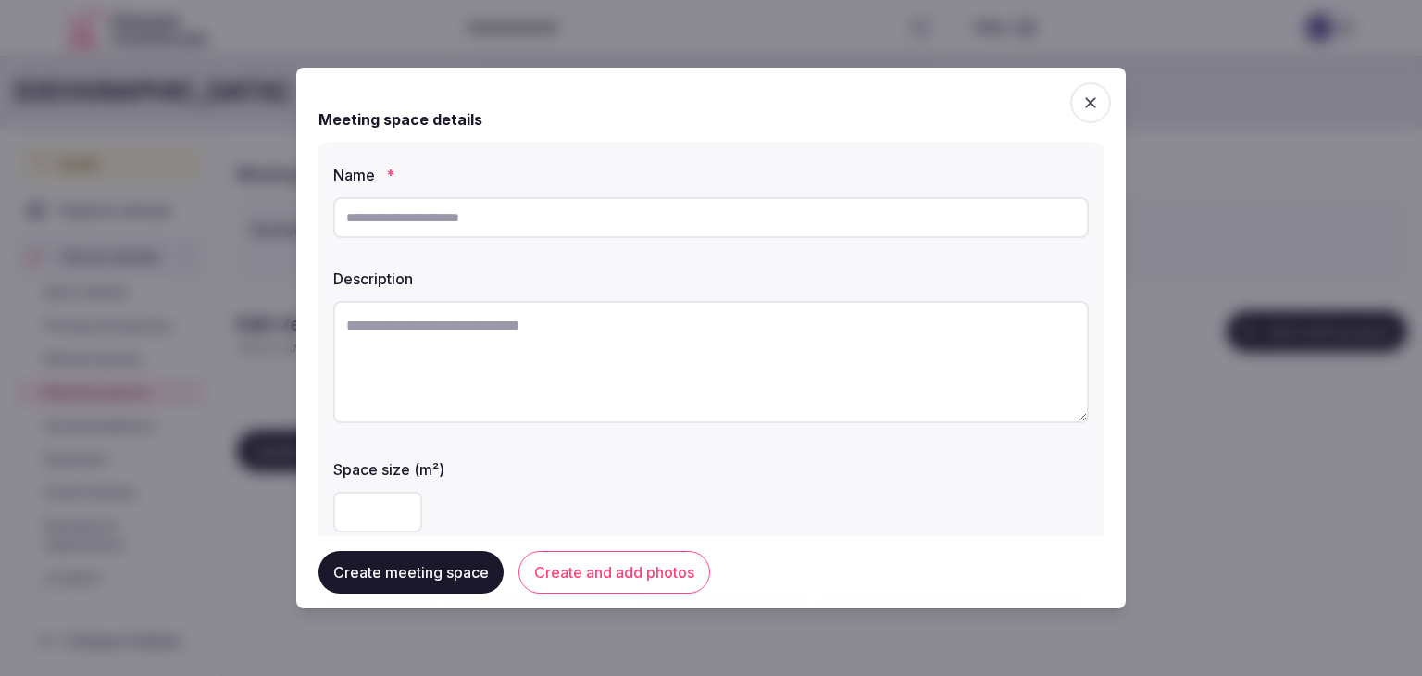
click at [629, 352] on textarea at bounding box center [710, 362] width 755 height 122
paste textarea "**********"
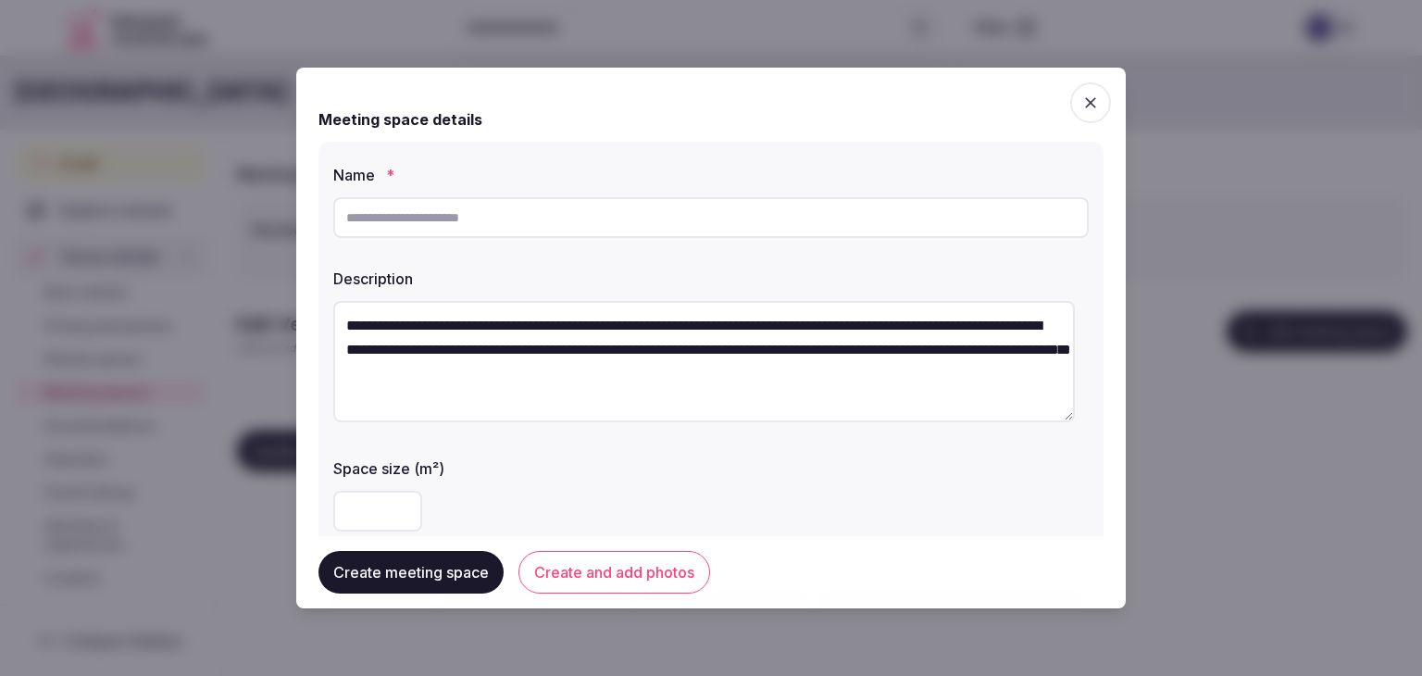
scroll to position [10, 0]
type textarea "**********"
click at [581, 201] on input "text" at bounding box center [710, 217] width 755 height 41
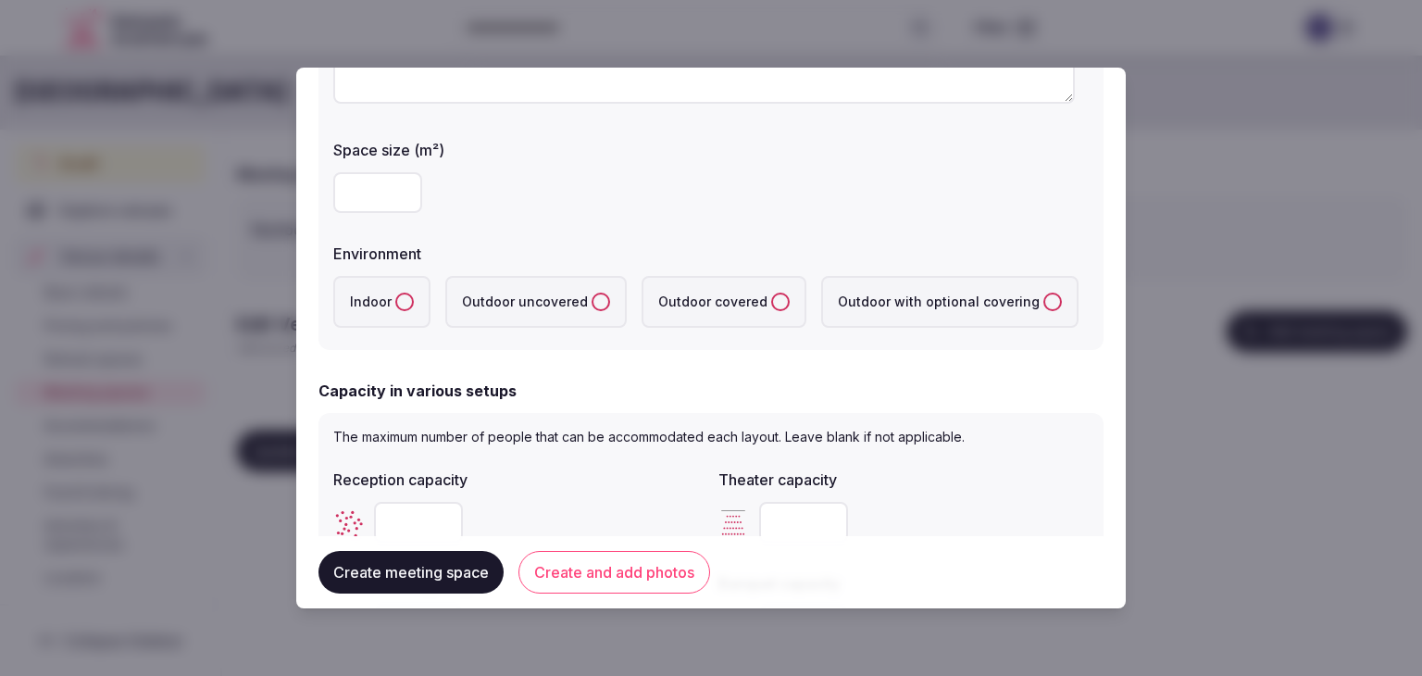
scroll to position [370, 0]
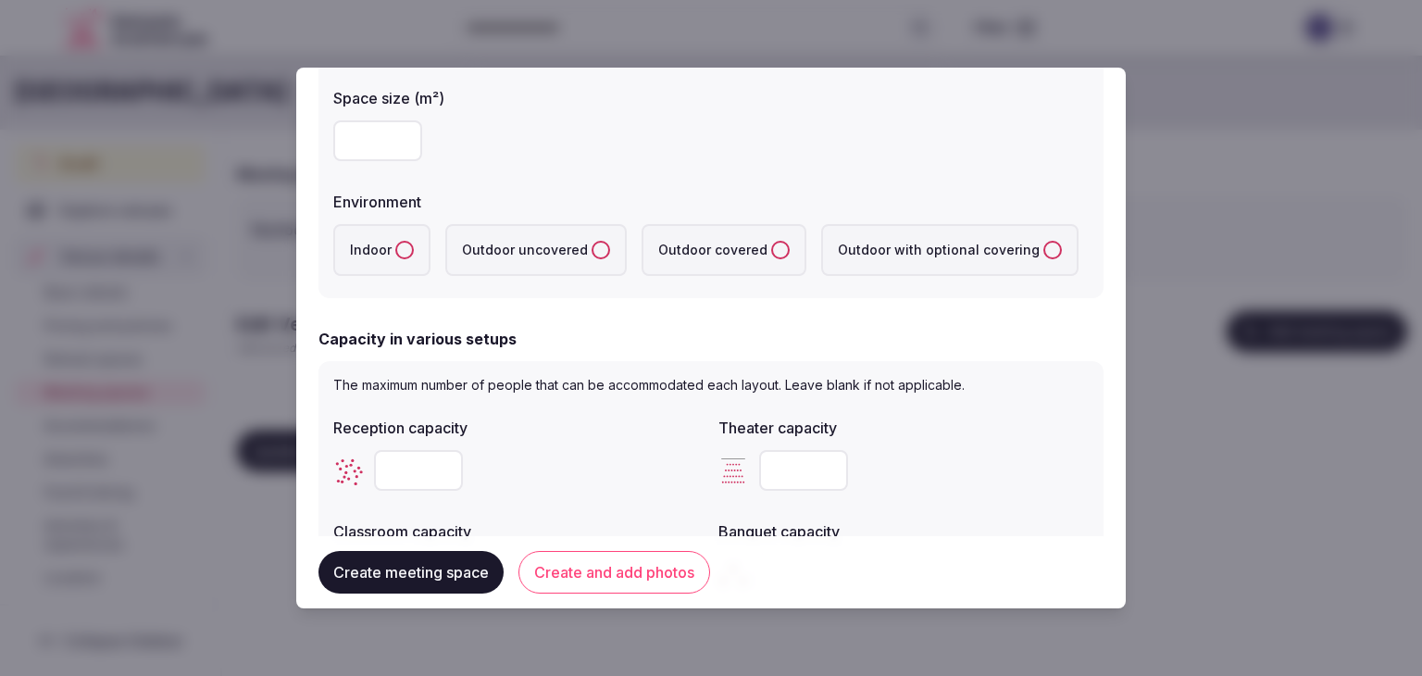
type input "**********"
click at [391, 251] on label "Indoor" at bounding box center [381, 250] width 97 height 52
click at [395, 251] on button "Indoor" at bounding box center [404, 250] width 19 height 19
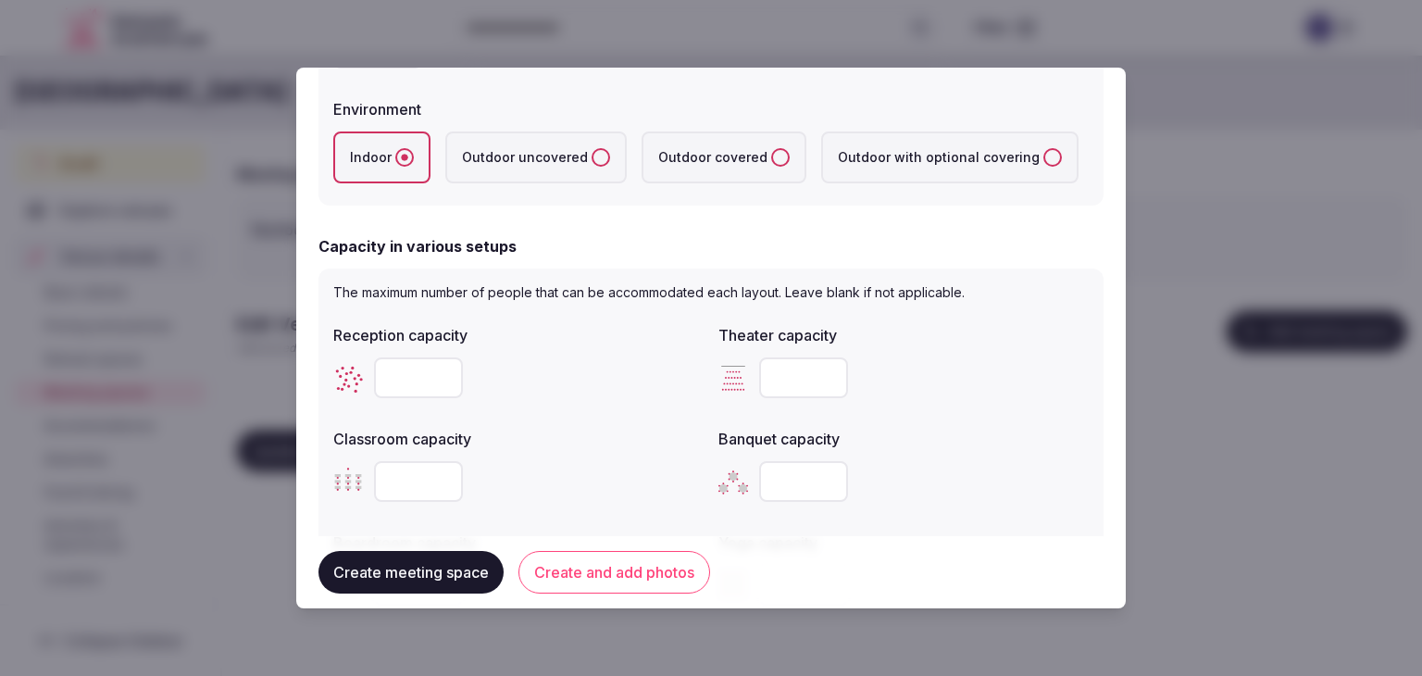
click at [803, 382] on input "number" at bounding box center [803, 377] width 89 height 41
type input "***"
click at [946, 445] on div "Banquet capacity" at bounding box center [903, 464] width 370 height 89
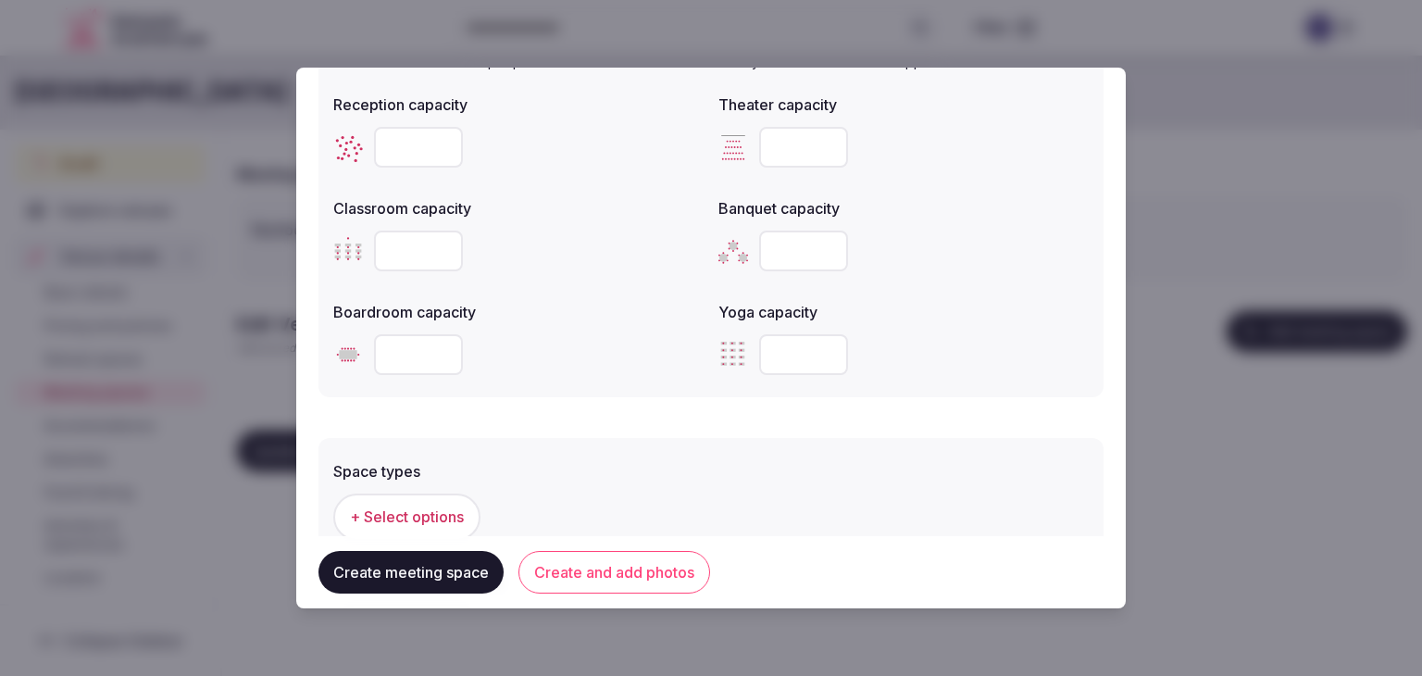
scroll to position [925, 0]
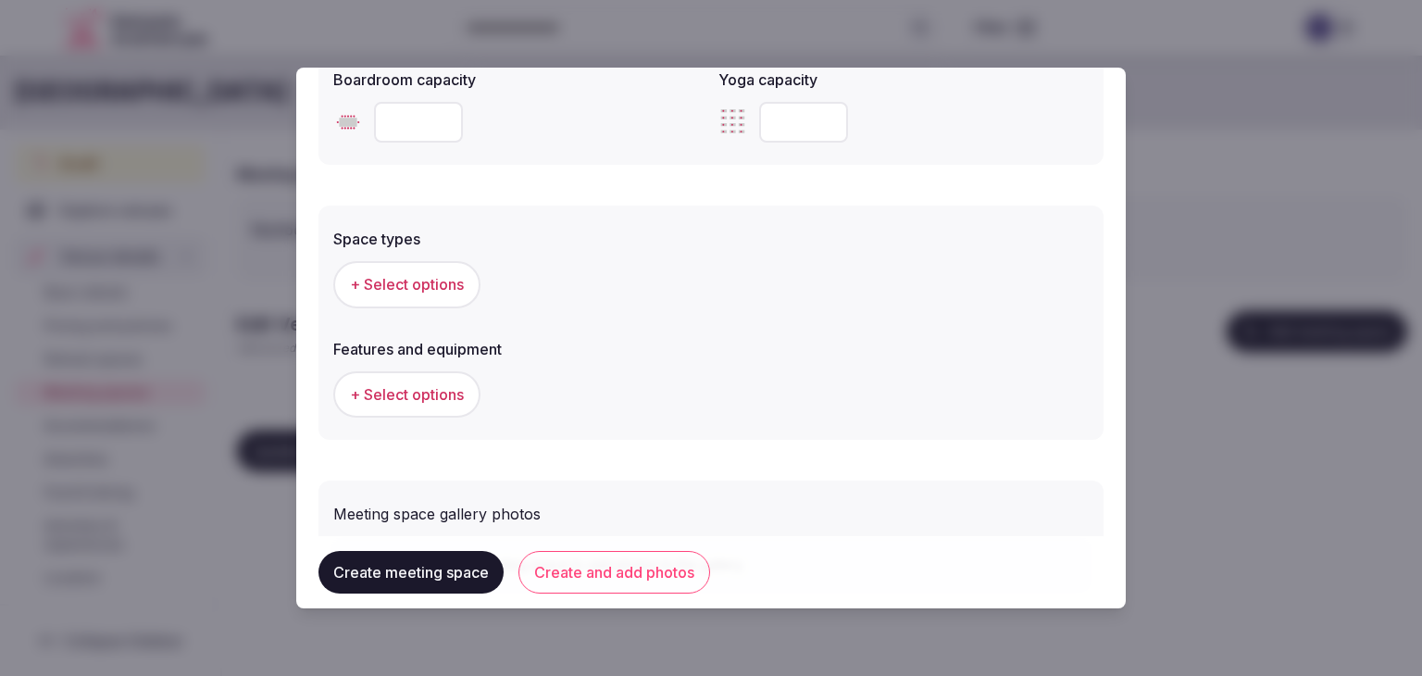
click at [419, 264] on button "+ Select options" at bounding box center [406, 284] width 147 height 46
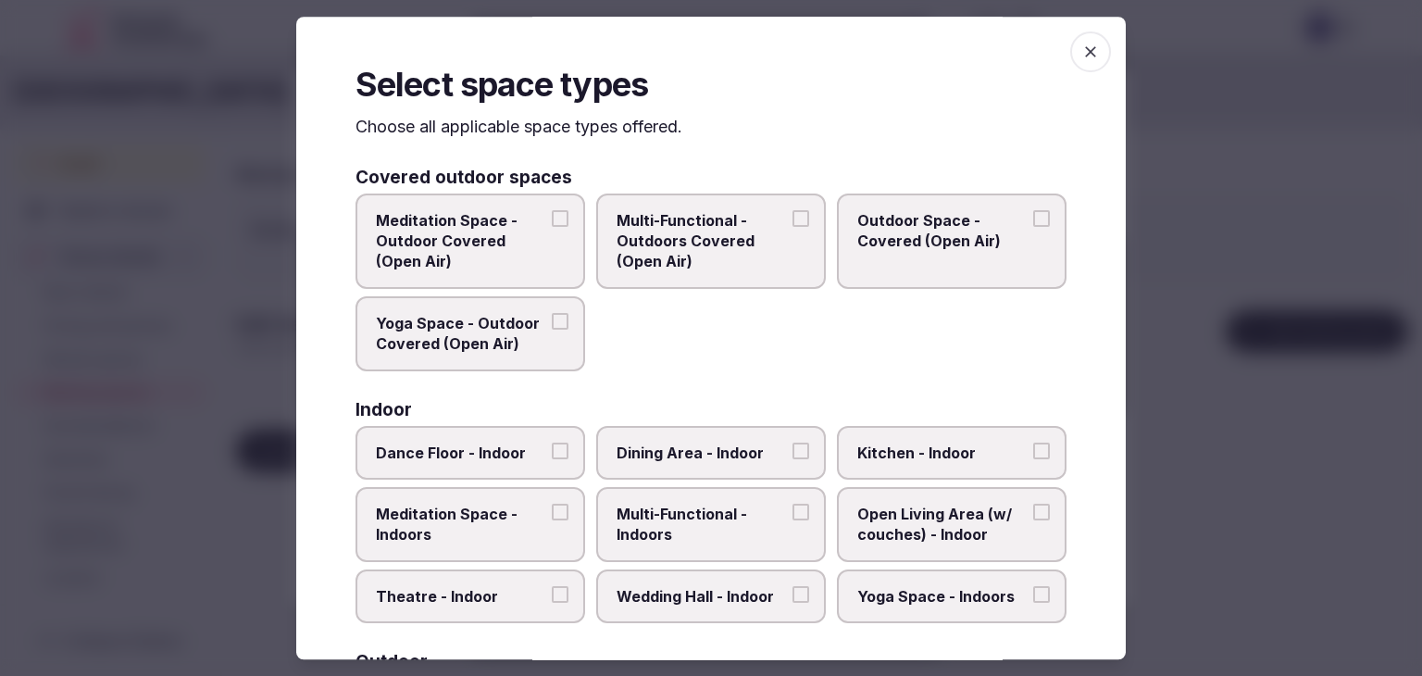
click at [745, 518] on span "Multi-Functional - Indoors" at bounding box center [701, 524] width 170 height 42
click at [792, 518] on button "Multi-Functional - Indoors" at bounding box center [800, 511] width 17 height 17
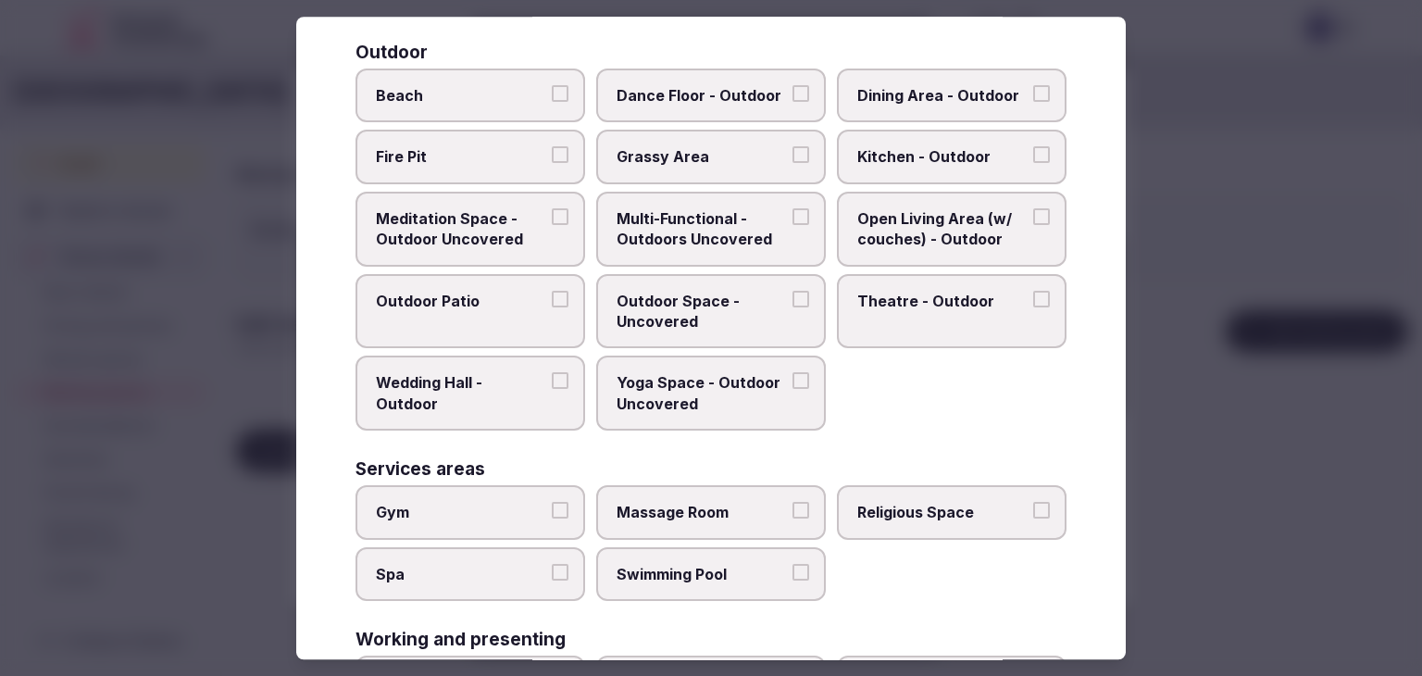
scroll to position [740, 0]
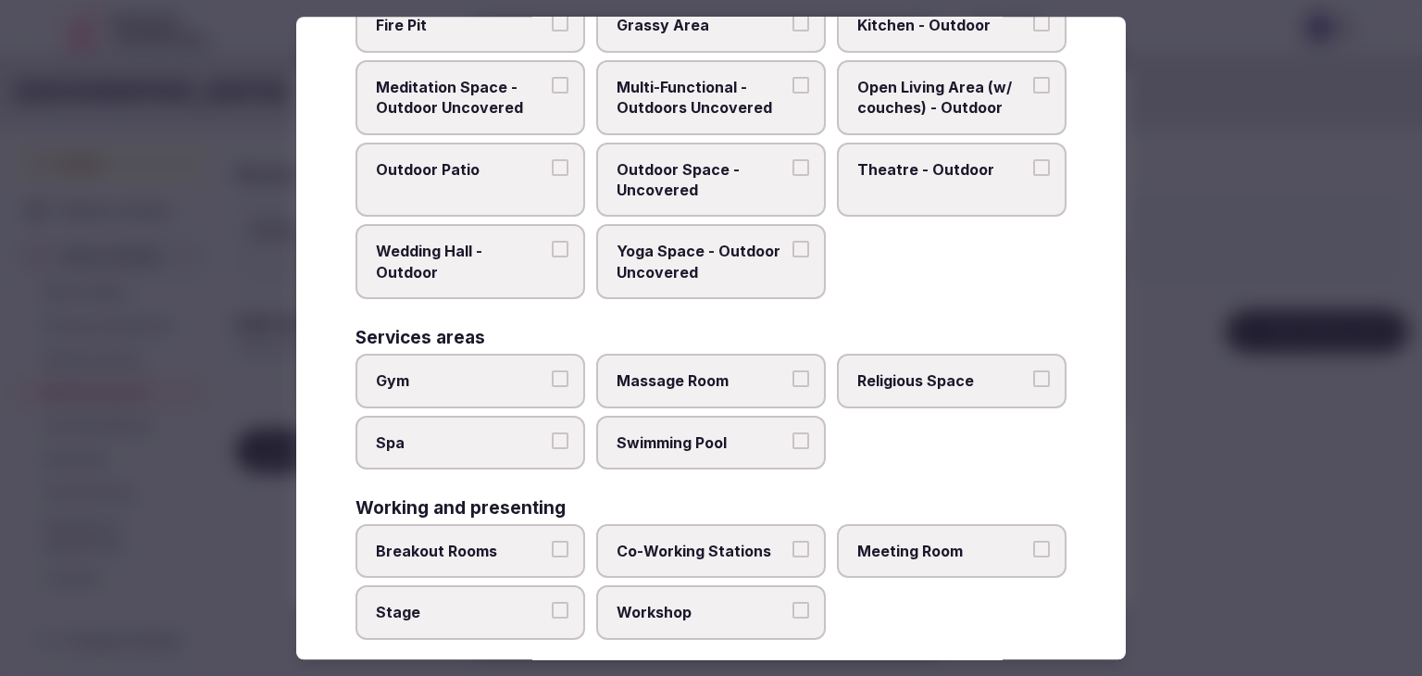
click at [925, 548] on span "Meeting Room" at bounding box center [942, 550] width 170 height 20
click at [1033, 548] on button "Meeting Room" at bounding box center [1041, 548] width 17 height 17
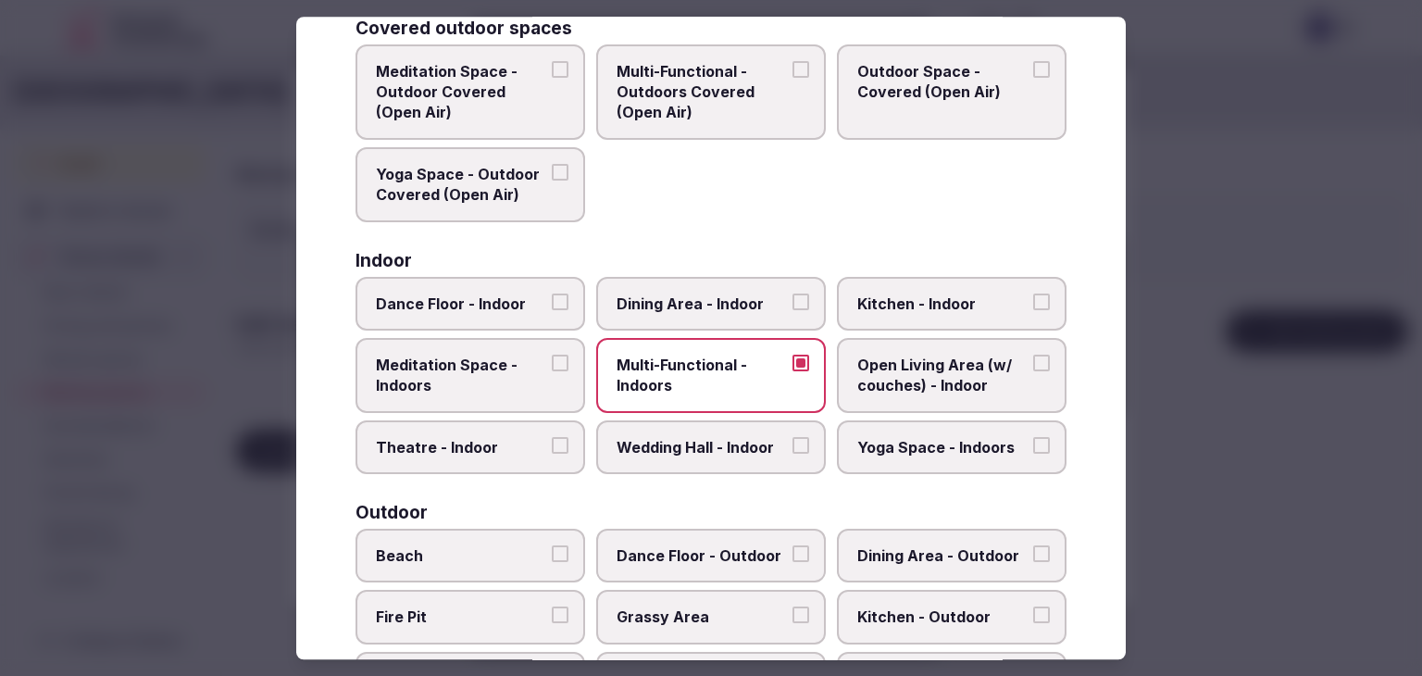
scroll to position [0, 0]
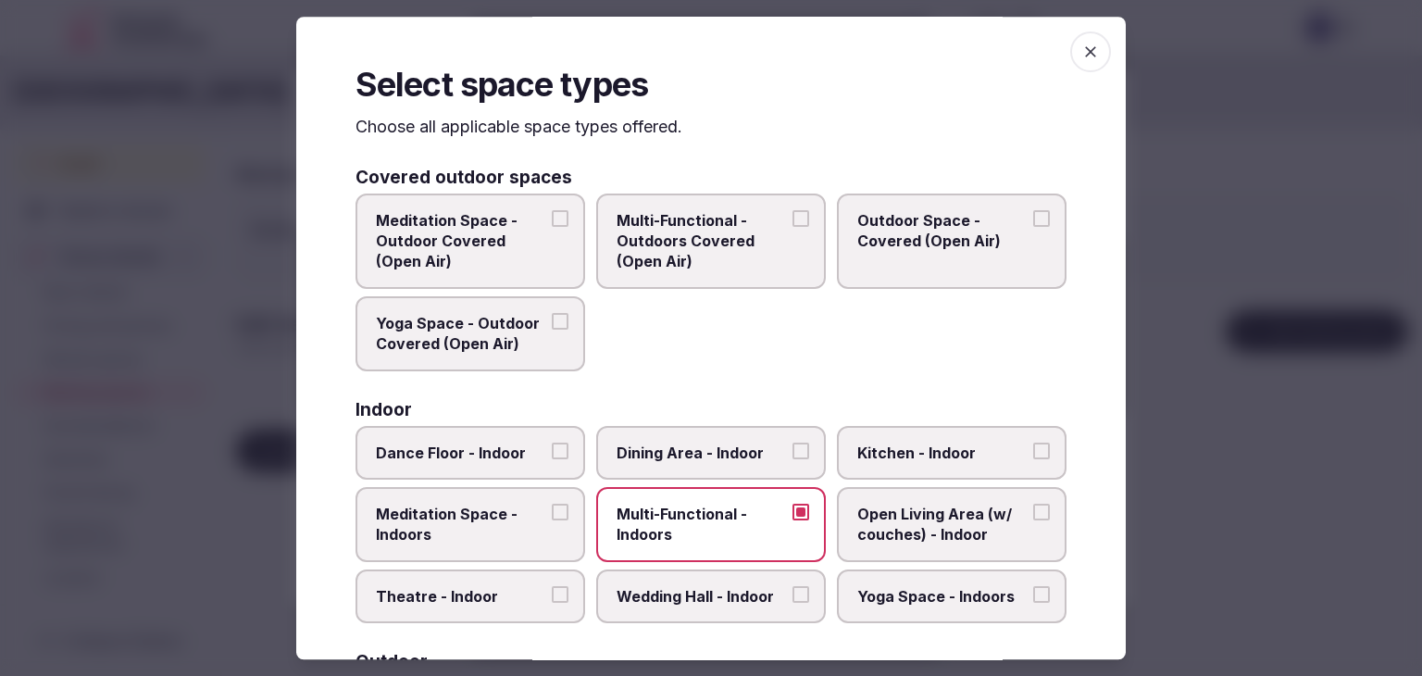
click at [1081, 51] on icon "button" at bounding box center [1090, 52] width 19 height 19
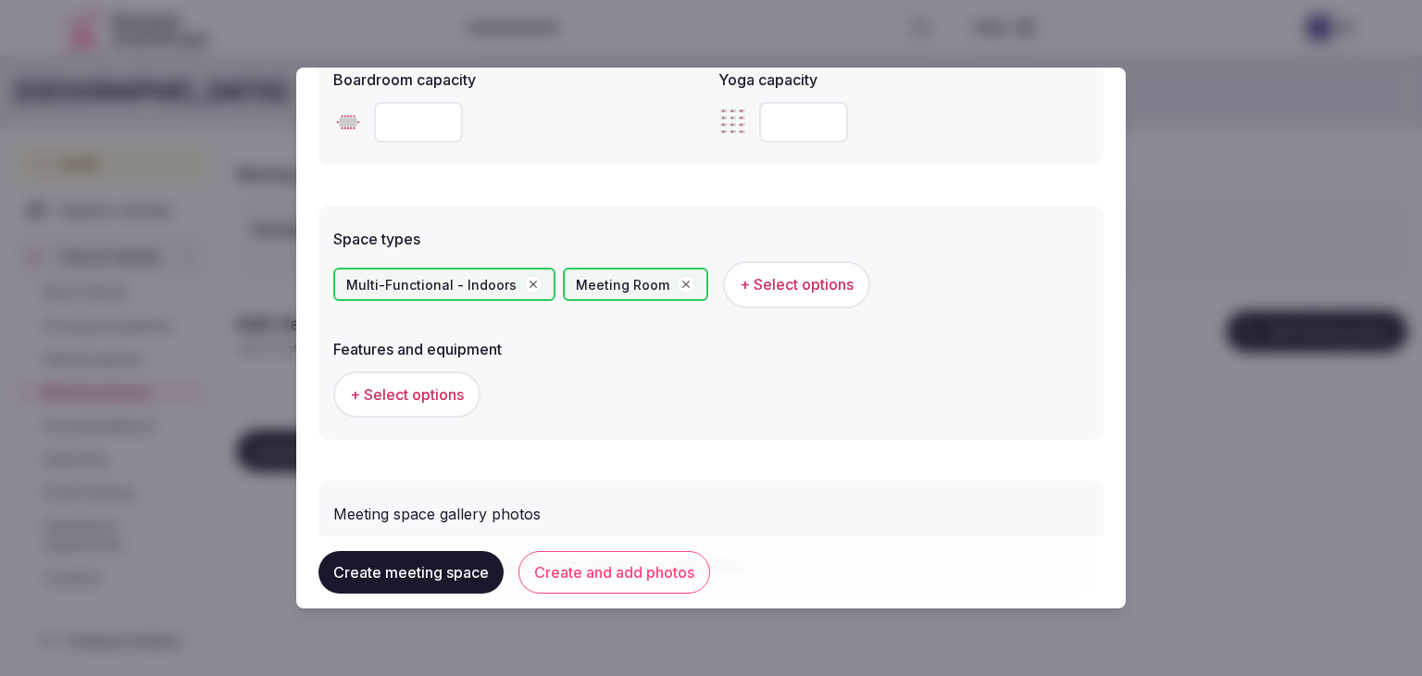
click at [439, 403] on button "+ Select options" at bounding box center [406, 394] width 147 height 46
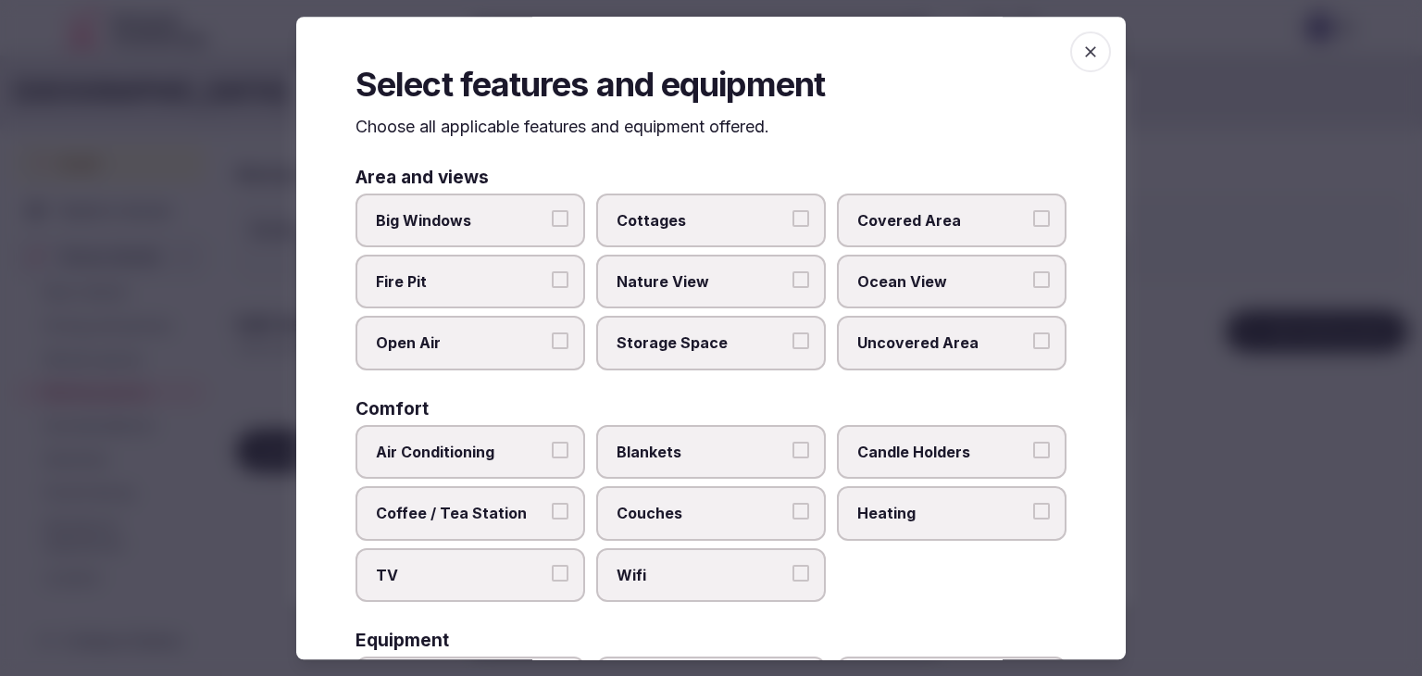
click at [719, 573] on span "Wifi" at bounding box center [701, 575] width 170 height 20
click at [792, 573] on button "Wifi" at bounding box center [800, 573] width 17 height 17
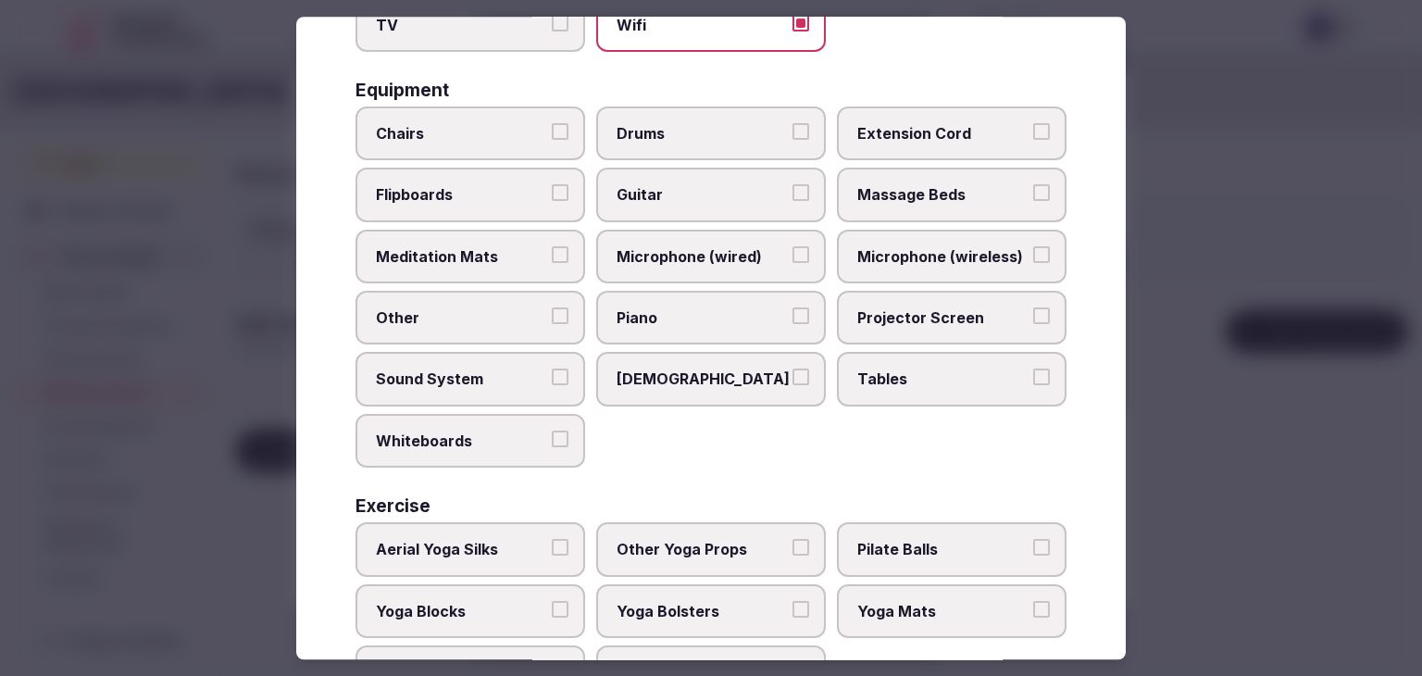
scroll to position [625, 0]
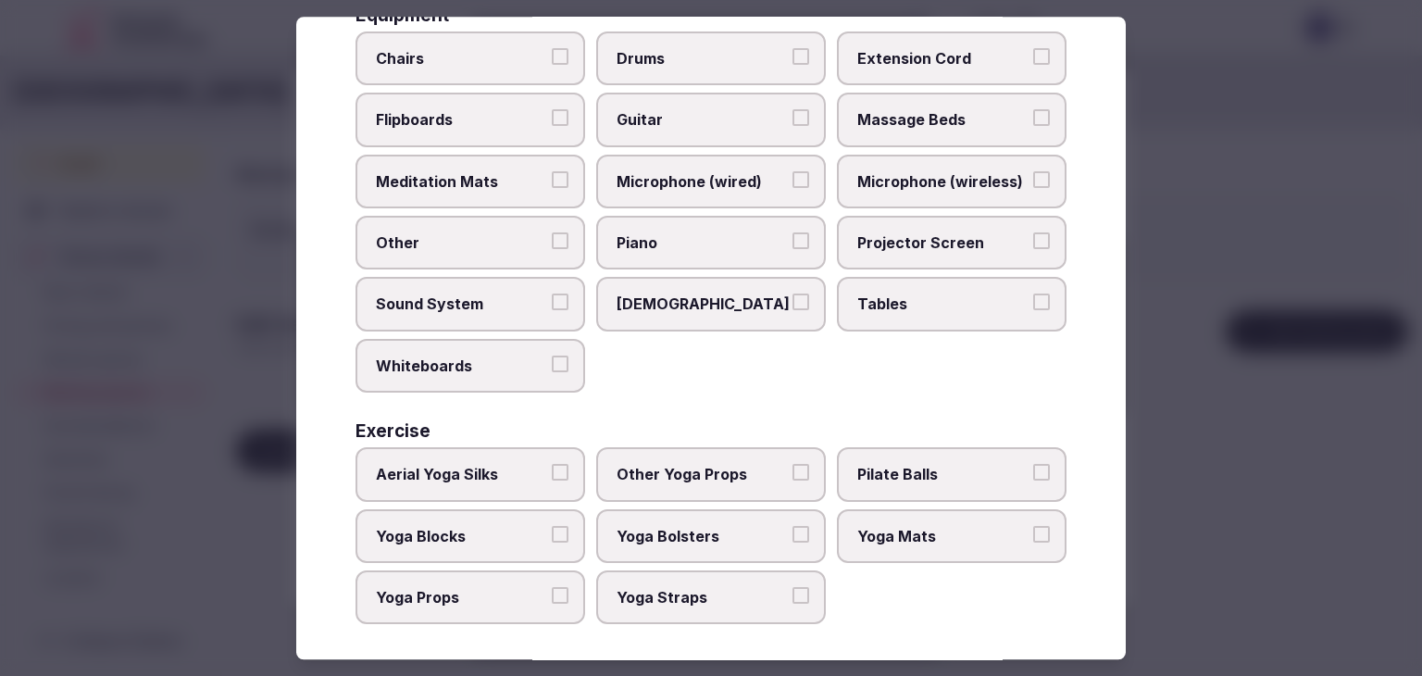
click at [887, 294] on span "Tables" at bounding box center [942, 304] width 170 height 20
click at [1033, 294] on button "Tables" at bounding box center [1041, 302] width 17 height 17
click at [454, 61] on span "Chairs" at bounding box center [461, 58] width 170 height 20
click at [552, 61] on button "Chairs" at bounding box center [560, 56] width 17 height 17
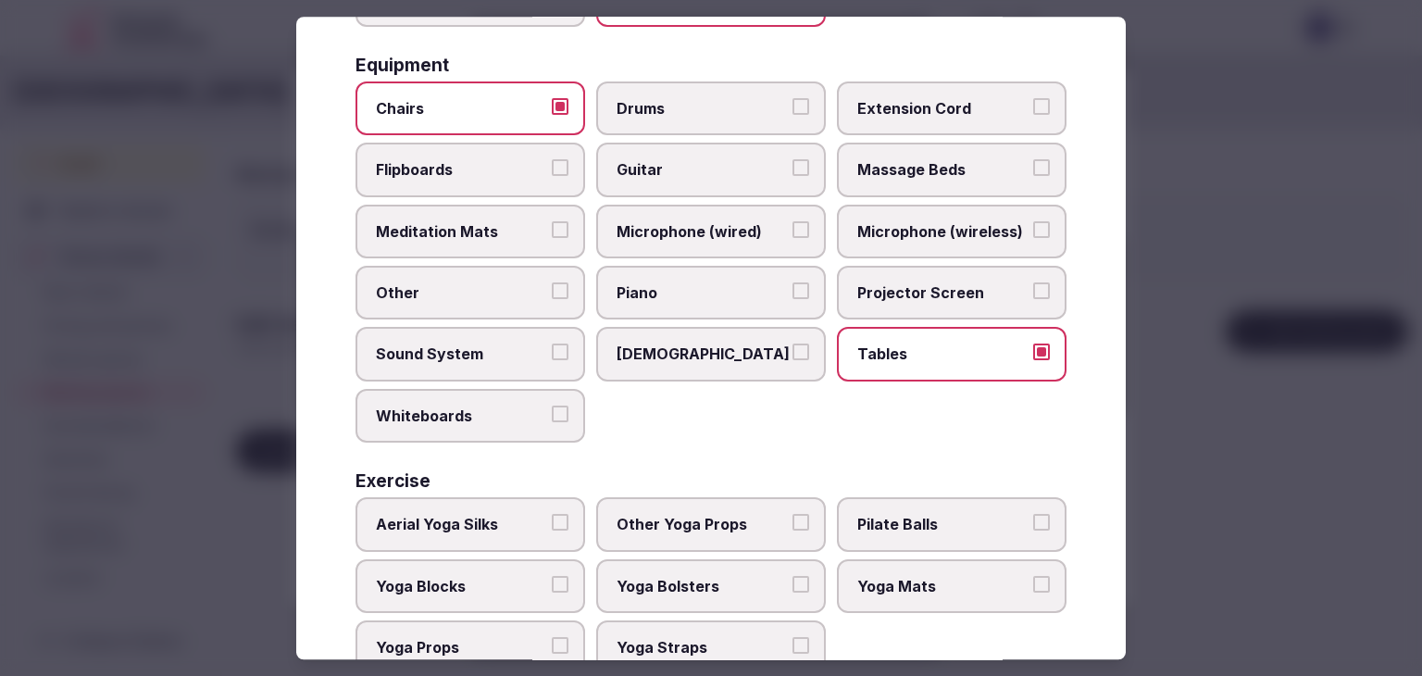
scroll to position [532, 0]
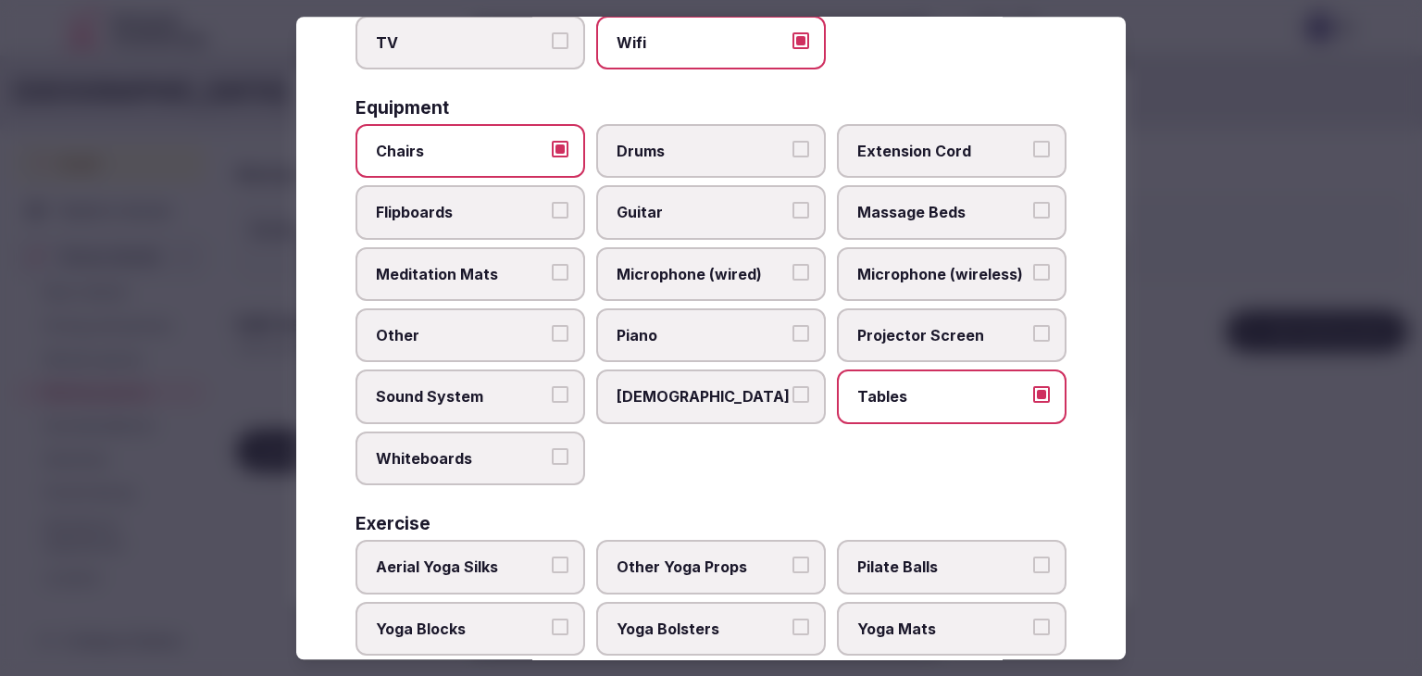
click at [908, 339] on label "Projector Screen" at bounding box center [952, 335] width 230 height 54
click at [1033, 339] on button "Projector Screen" at bounding box center [1041, 333] width 17 height 17
drag, startPoint x: 441, startPoint y: 223, endPoint x: 591, endPoint y: 467, distance: 287.1
click at [441, 223] on label "Flipboards" at bounding box center [470, 213] width 230 height 54
click at [552, 219] on button "Flipboards" at bounding box center [560, 211] width 17 height 17
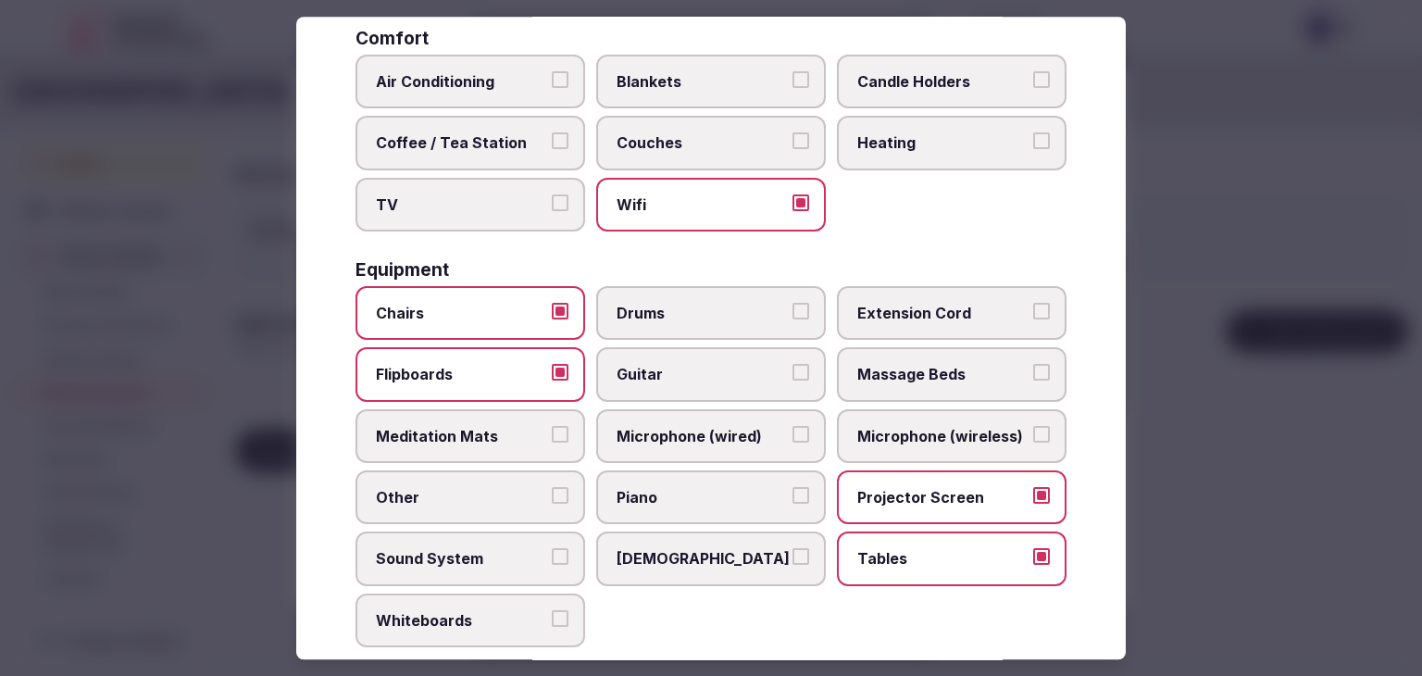
scroll to position [0, 0]
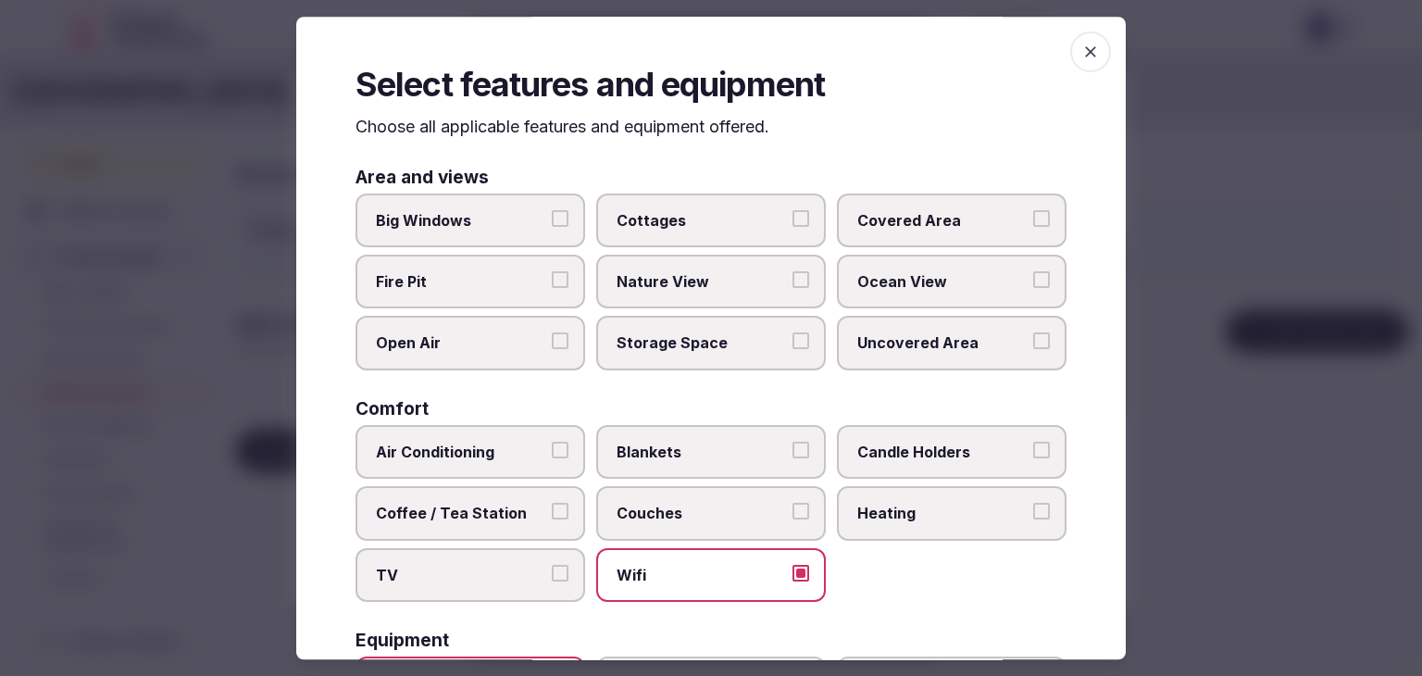
click at [1093, 57] on span "button" at bounding box center [1090, 51] width 41 height 41
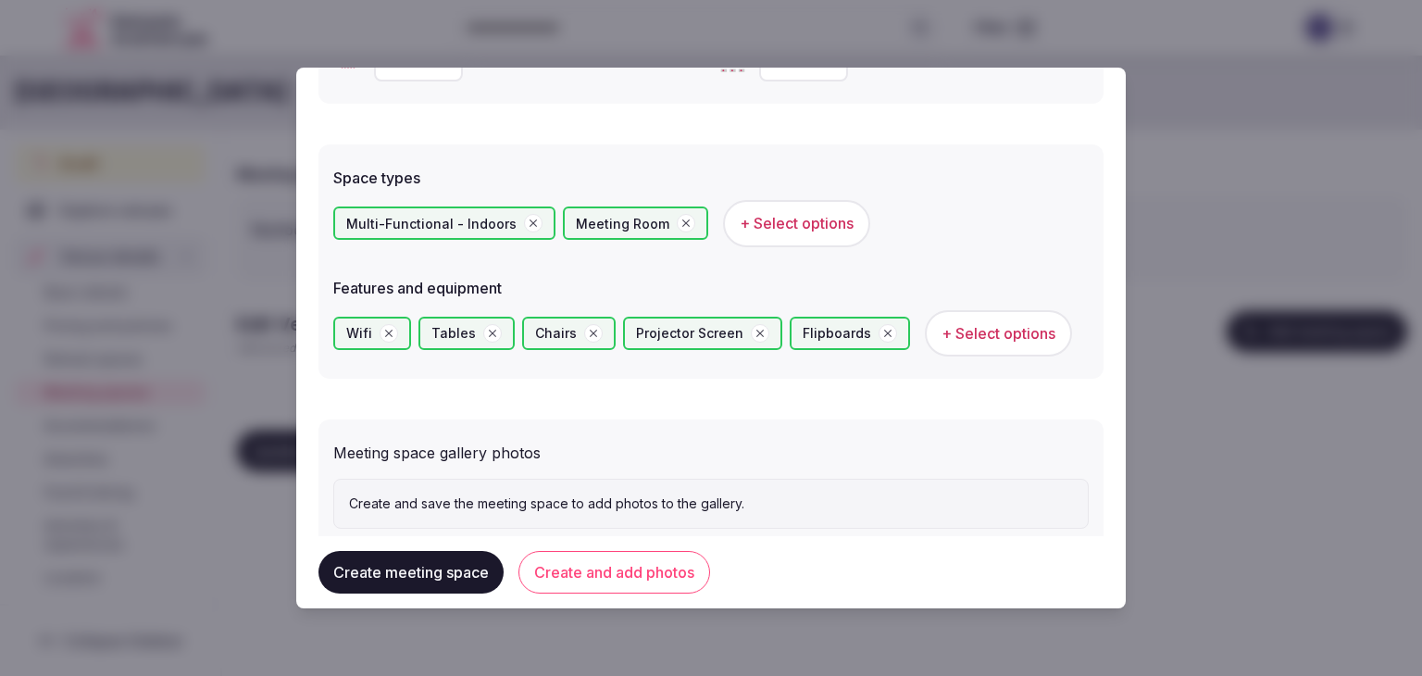
scroll to position [1036, 0]
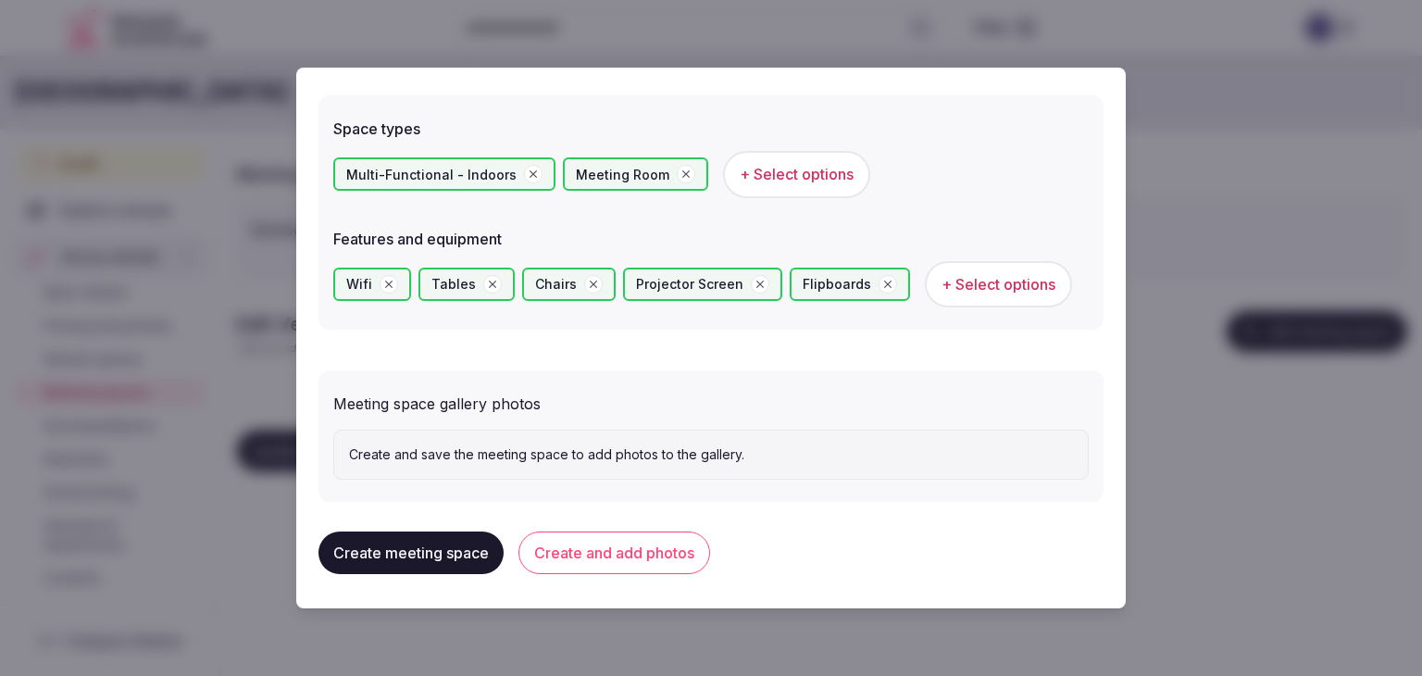
click at [664, 549] on button "Create and add photos" at bounding box center [614, 552] width 192 height 43
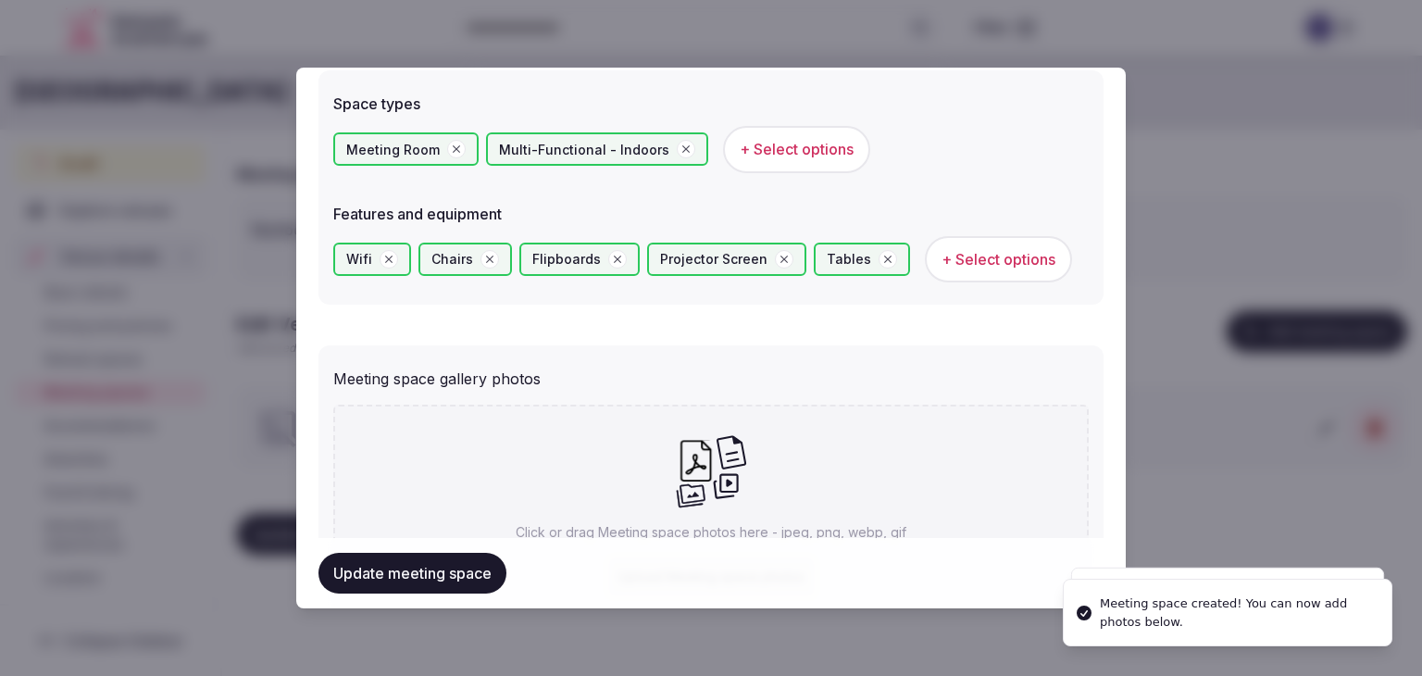
scroll to position [1206, 0]
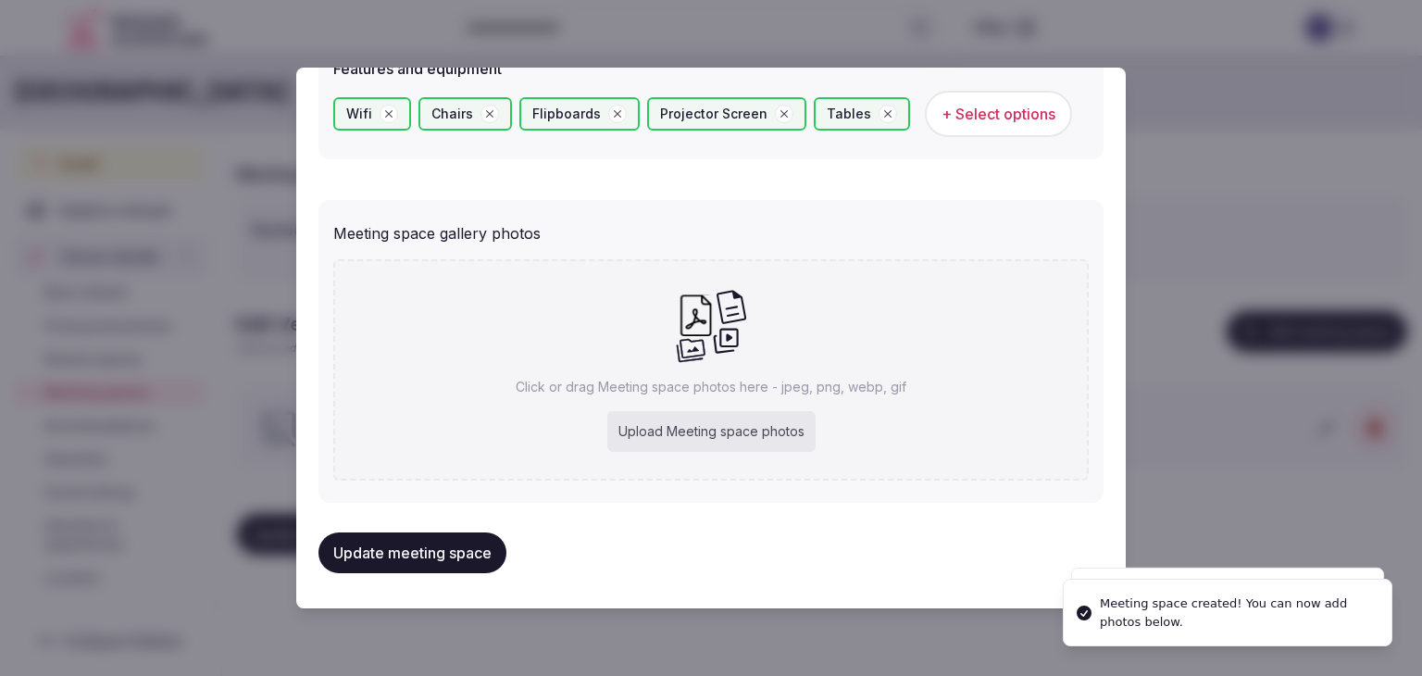
click at [719, 422] on div "Upload Meeting space photos" at bounding box center [711, 431] width 208 height 41
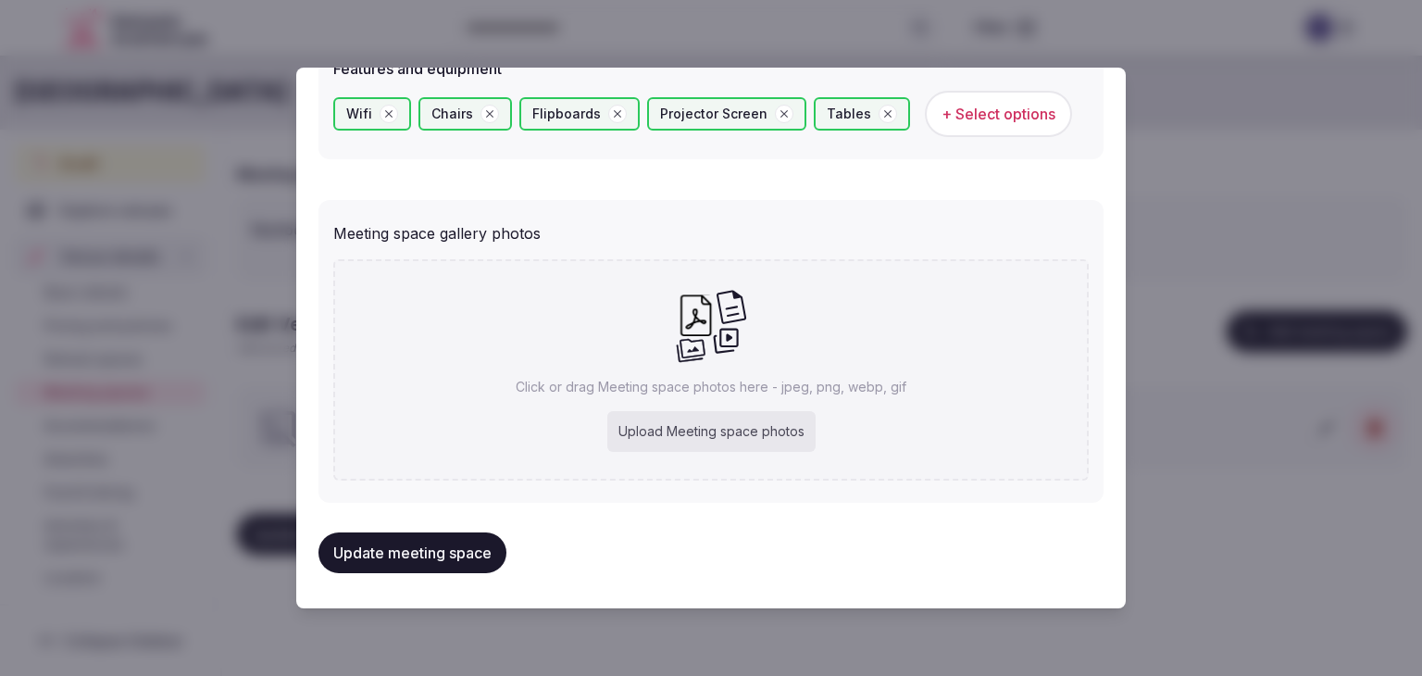
type input "**********"
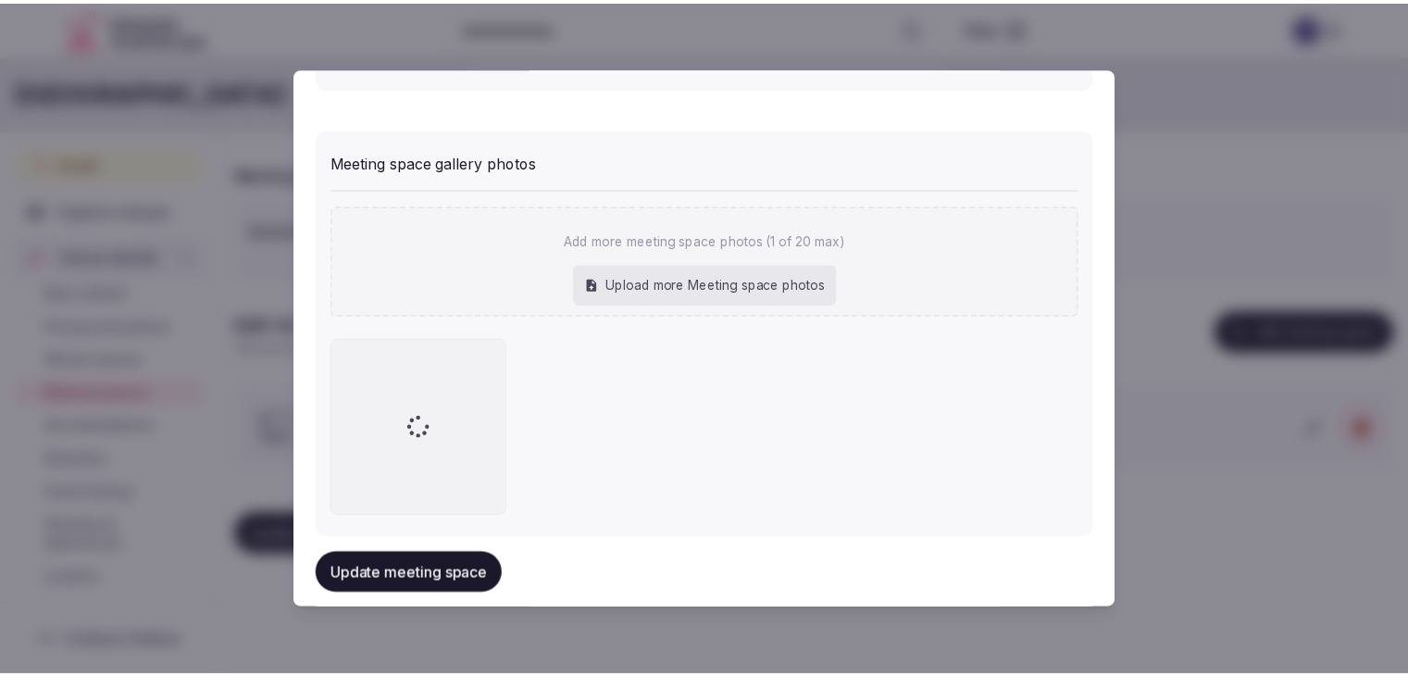
scroll to position [1308, 0]
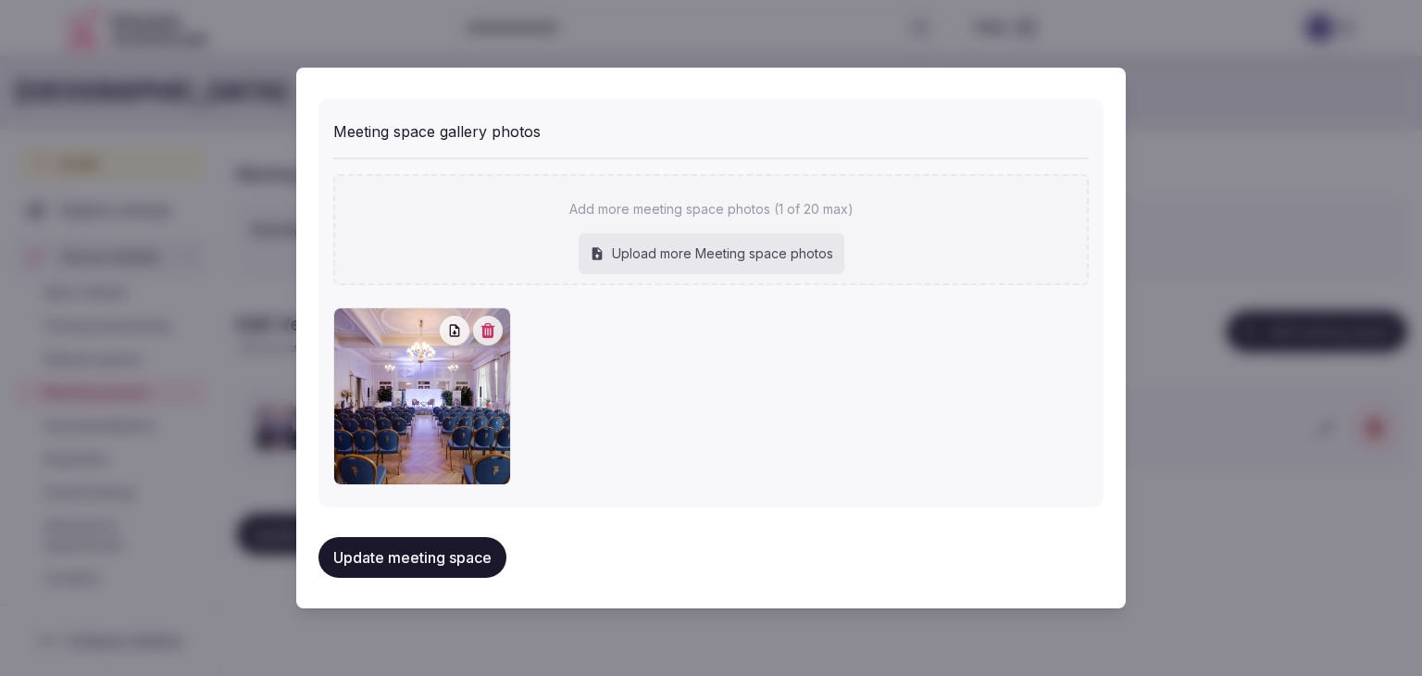
click at [489, 556] on button "Update meeting space" at bounding box center [412, 557] width 188 height 41
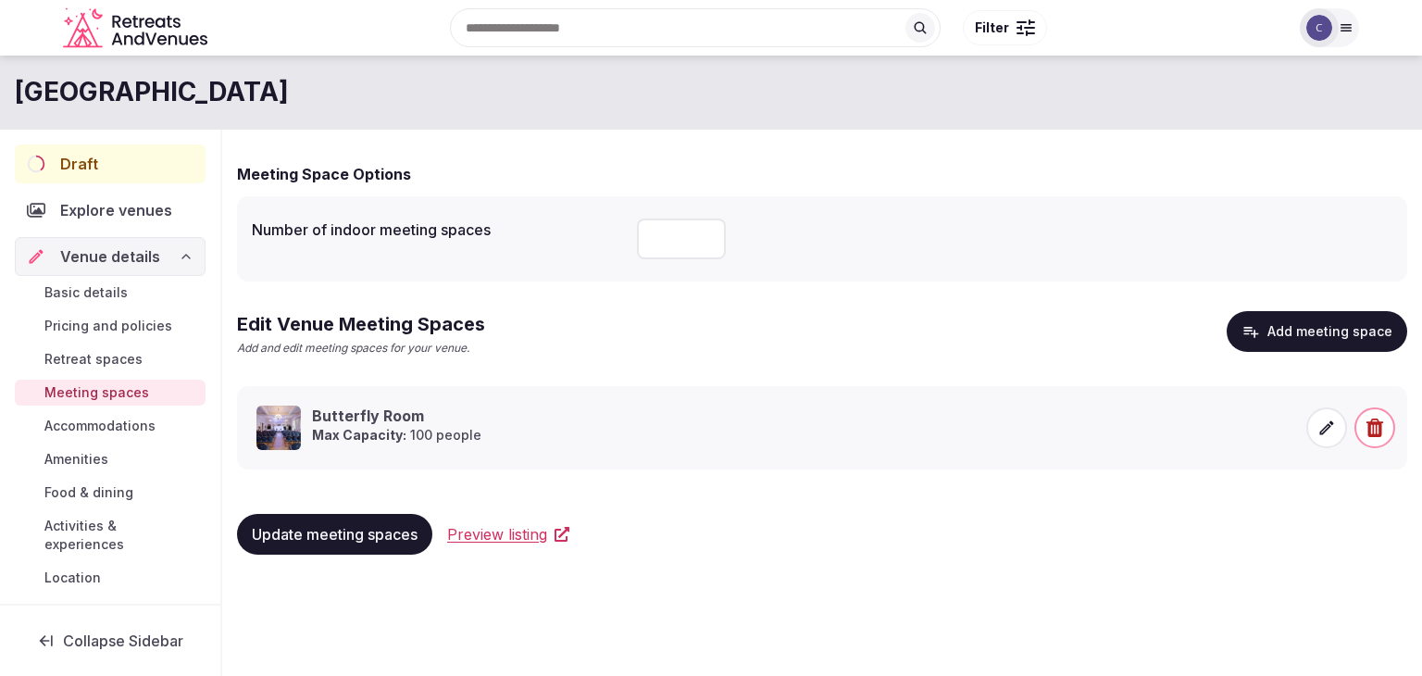
click at [98, 521] on span "Activities & experiences" at bounding box center [121, 534] width 154 height 37
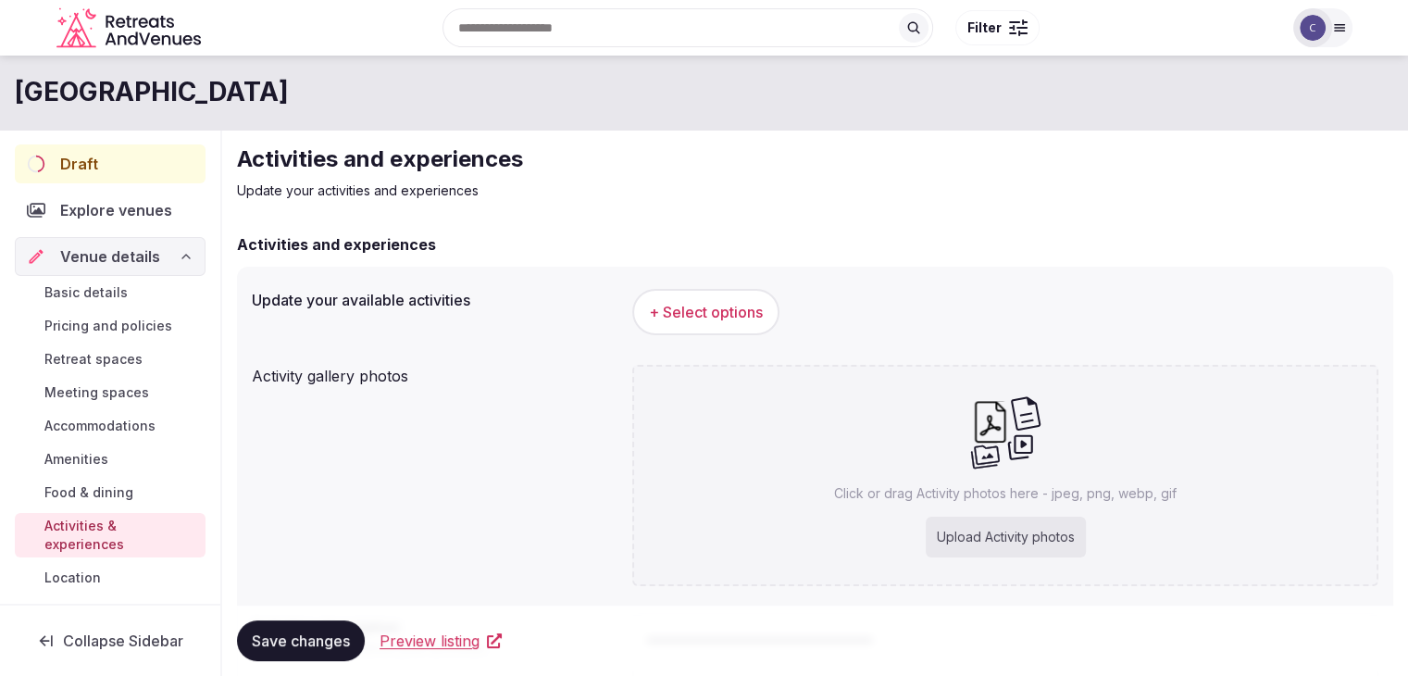
click at [1050, 534] on div "Upload Activity photos" at bounding box center [1005, 536] width 160 height 41
type input "**********"
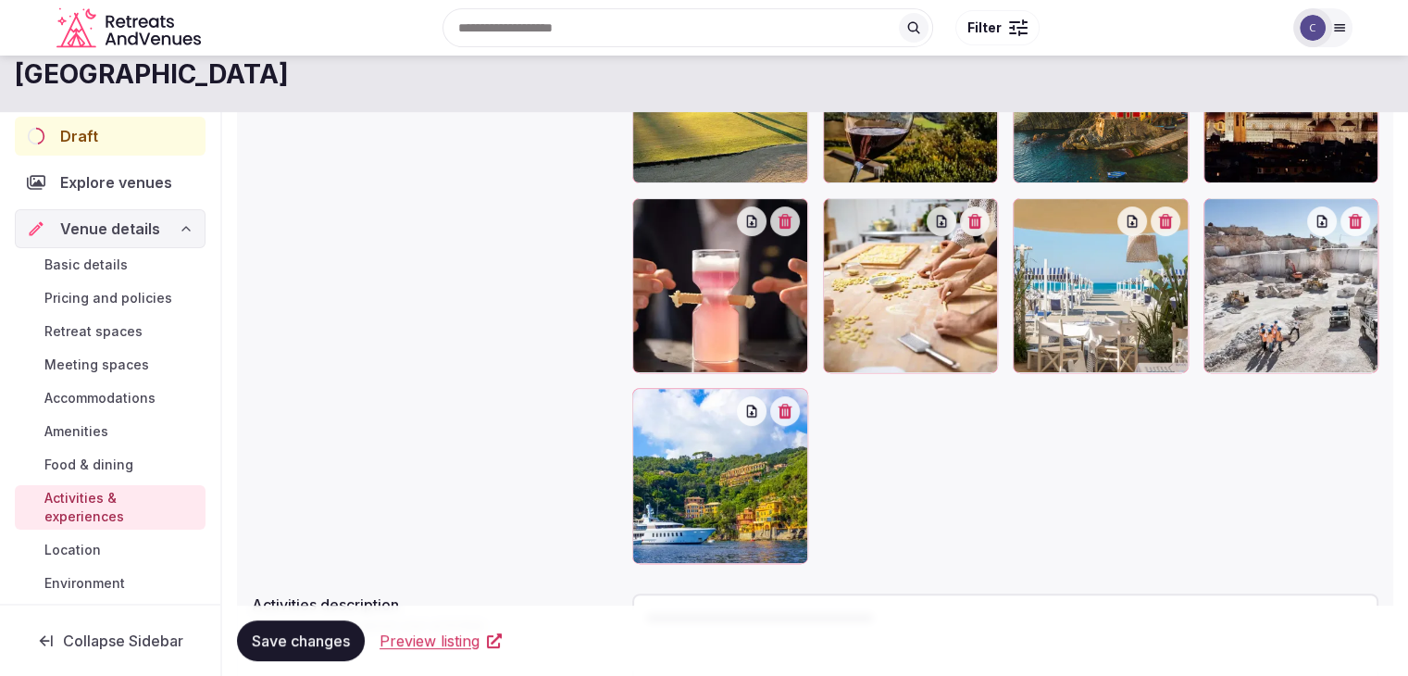
scroll to position [463, 0]
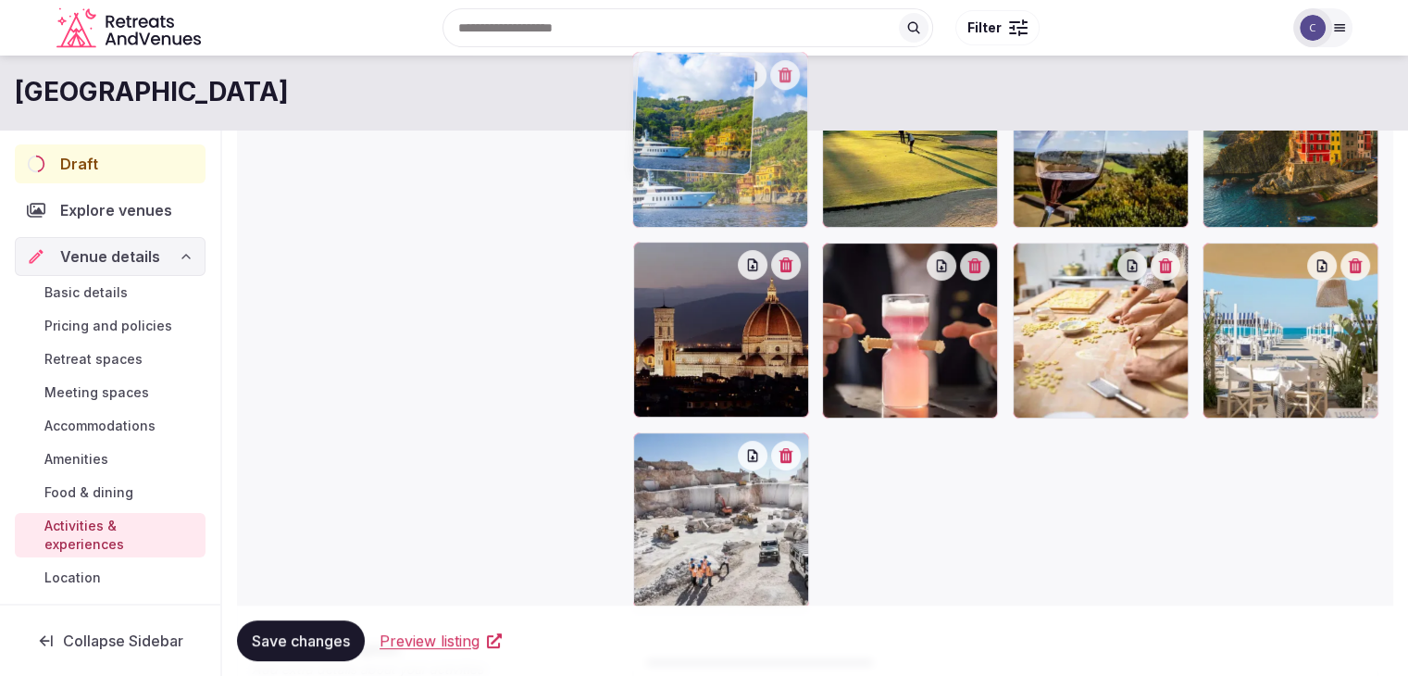
drag, startPoint x: 644, startPoint y: 440, endPoint x: 640, endPoint y: 166, distance: 274.0
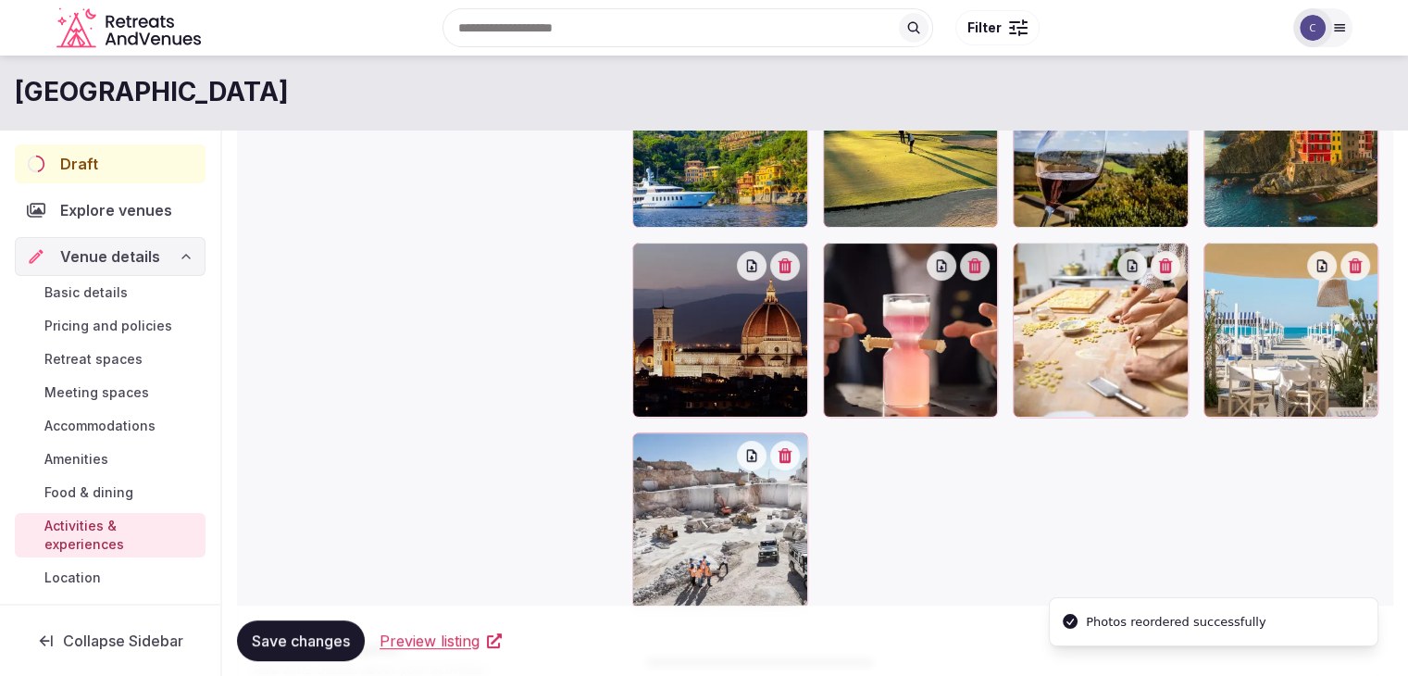
click at [296, 643] on span "Save changes" at bounding box center [301, 640] width 98 height 19
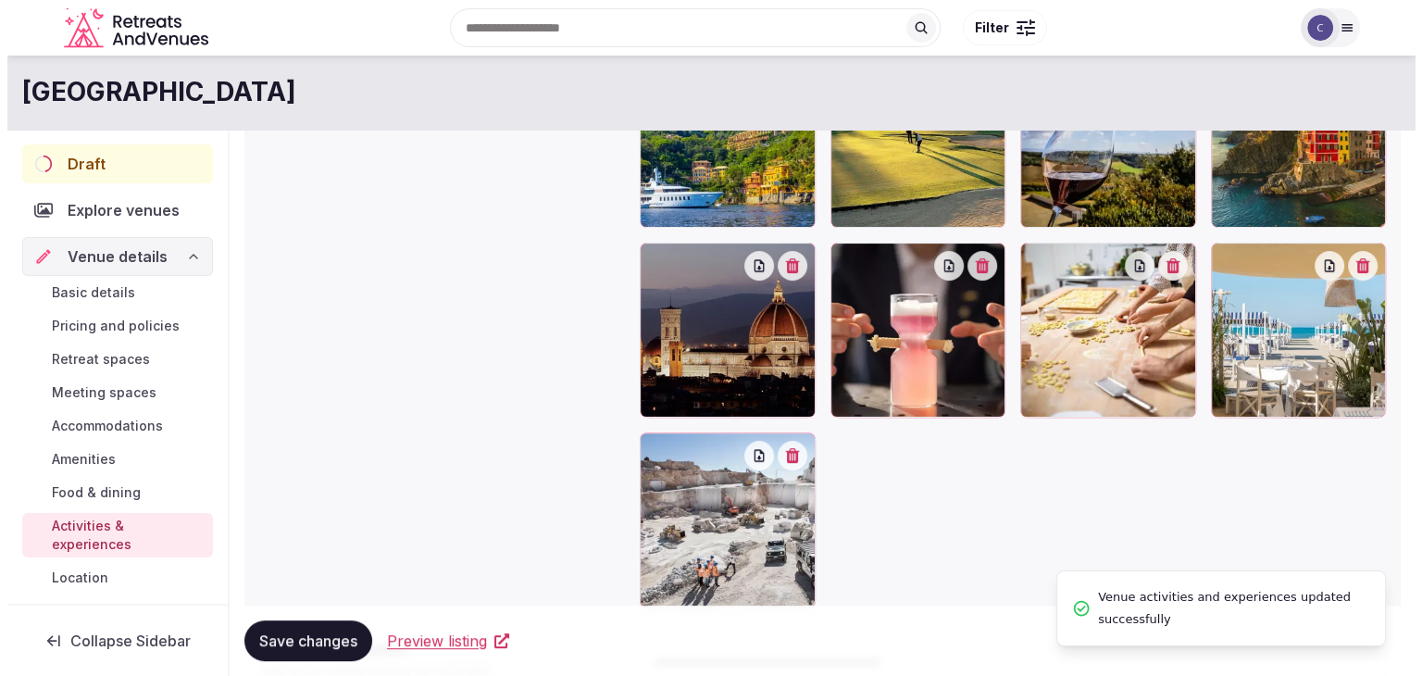
scroll to position [0, 0]
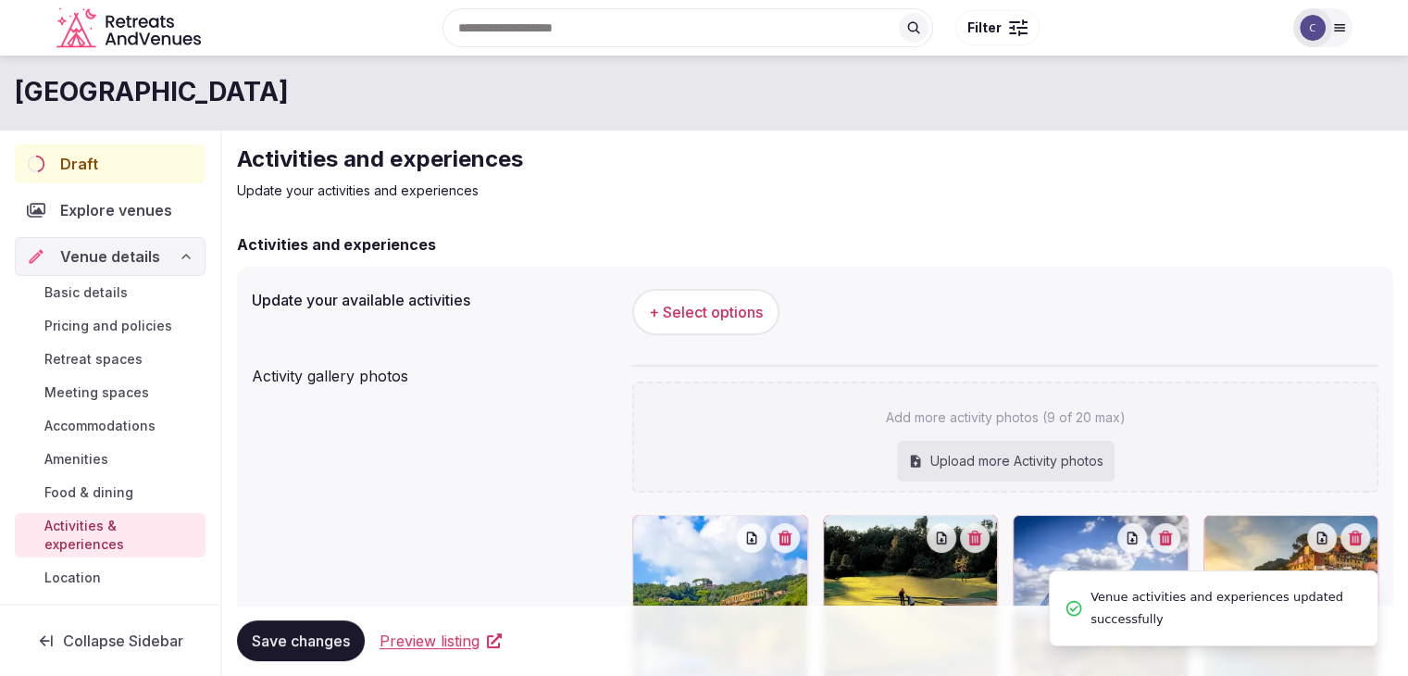
click at [691, 291] on button "+ Select options" at bounding box center [705, 312] width 147 height 46
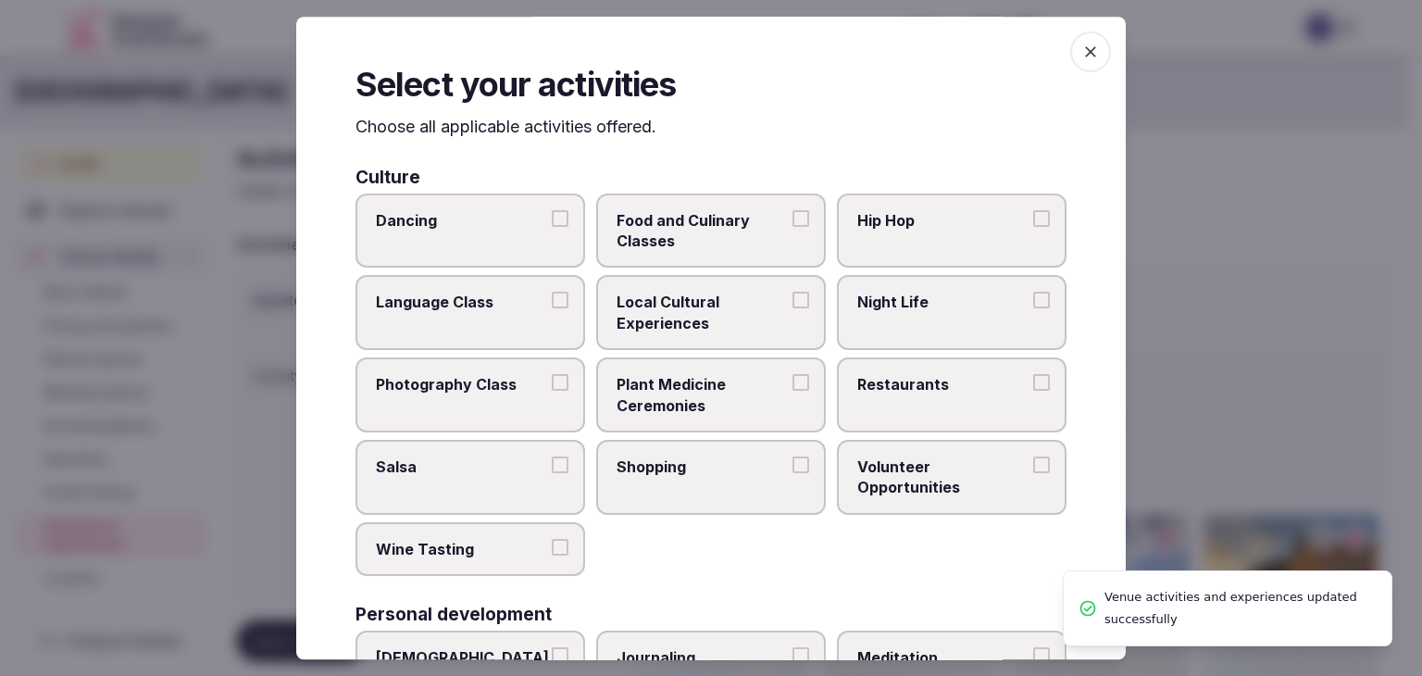
click at [709, 299] on span "Local Cultural Experiences" at bounding box center [701, 313] width 170 height 42
click at [792, 299] on button "Local Cultural Experiences" at bounding box center [800, 300] width 17 height 17
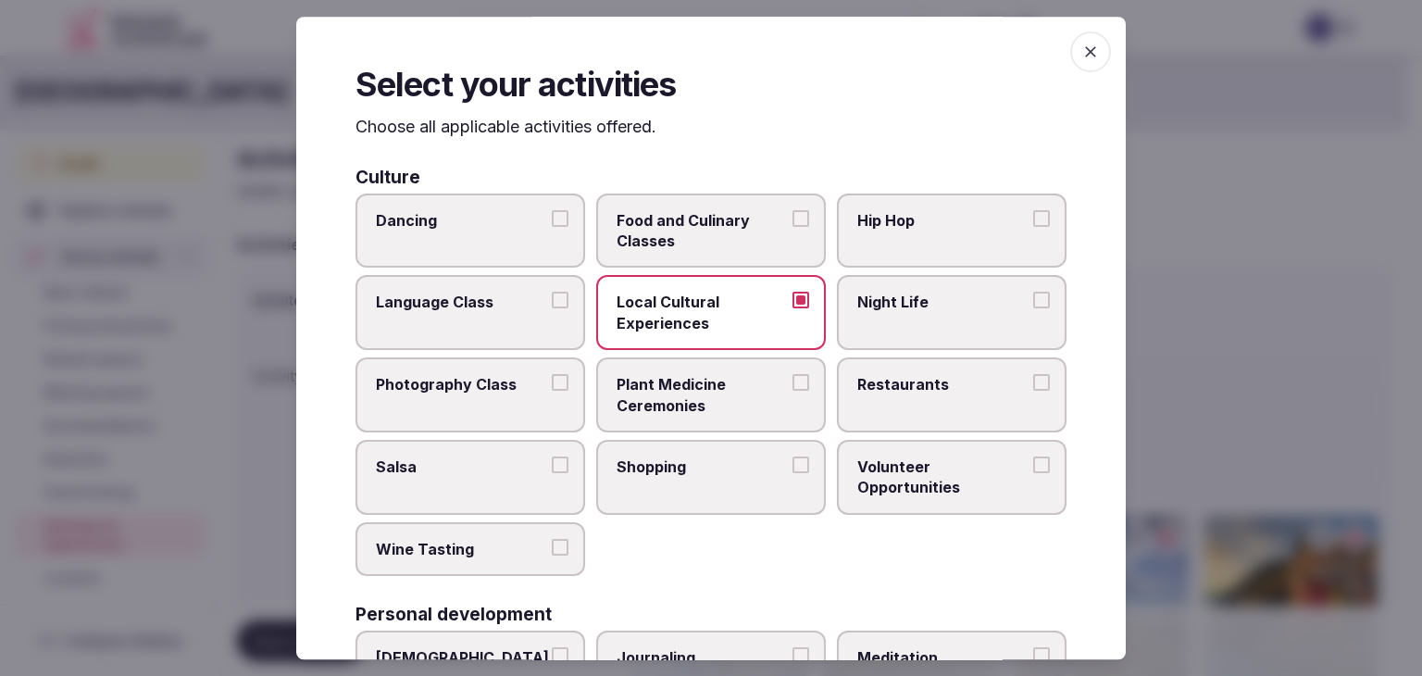
click at [718, 229] on span "Food and Culinary Classes" at bounding box center [701, 231] width 170 height 42
click at [792, 227] on button "Food and Culinary Classes" at bounding box center [800, 218] width 17 height 17
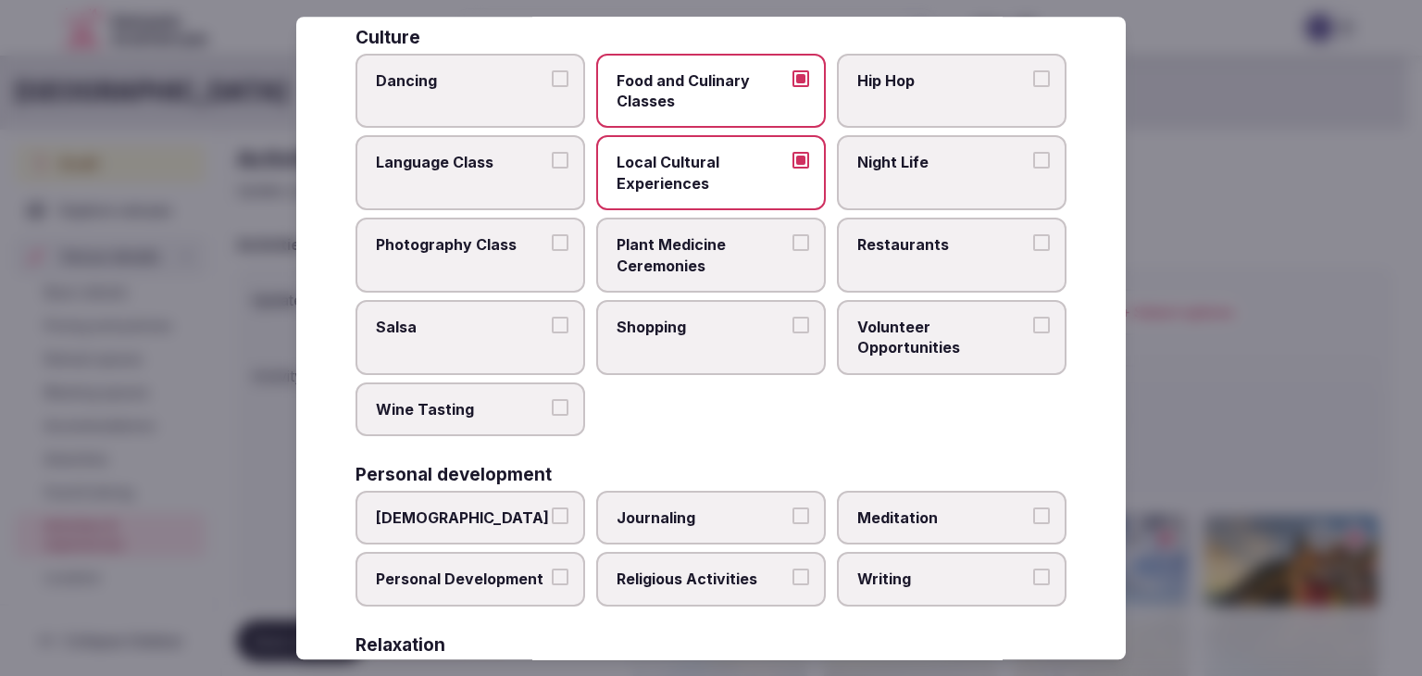
scroll to position [278, 0]
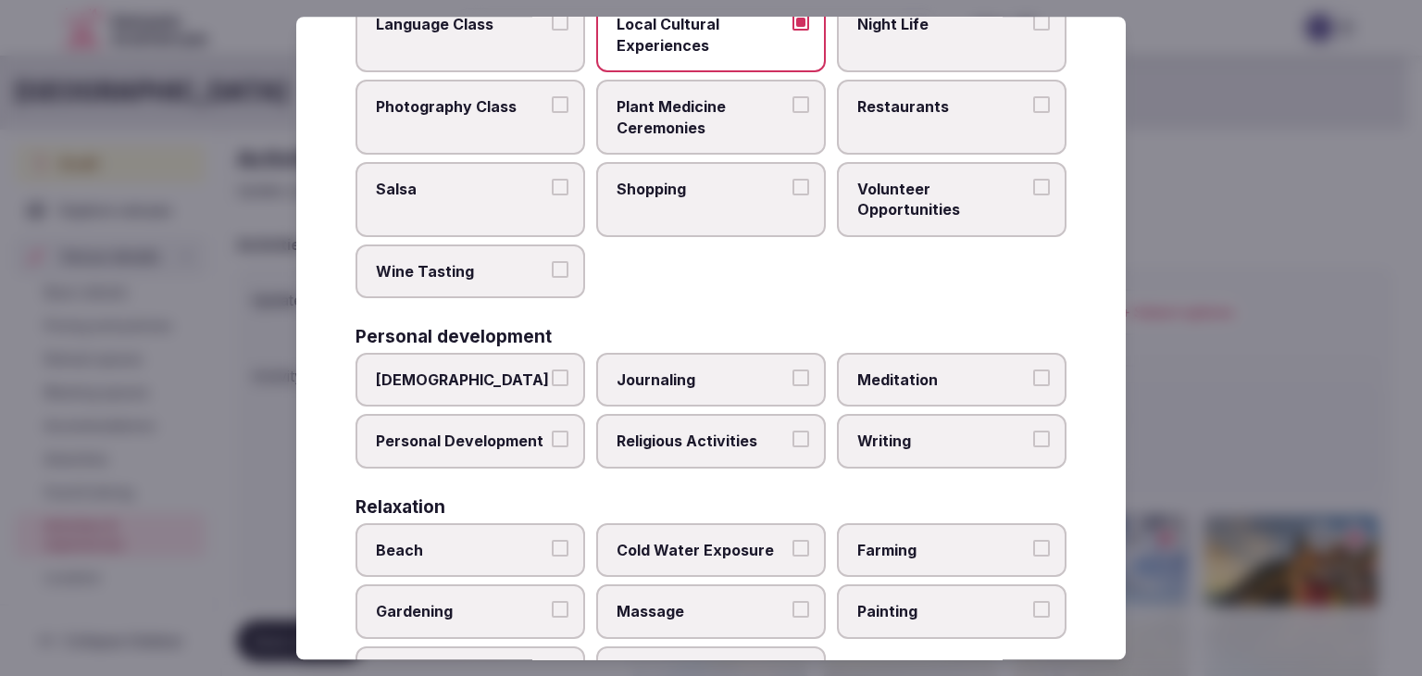
click at [461, 265] on span "Wine Tasting" at bounding box center [461, 271] width 170 height 20
click at [552, 265] on button "Wine Tasting" at bounding box center [560, 269] width 17 height 17
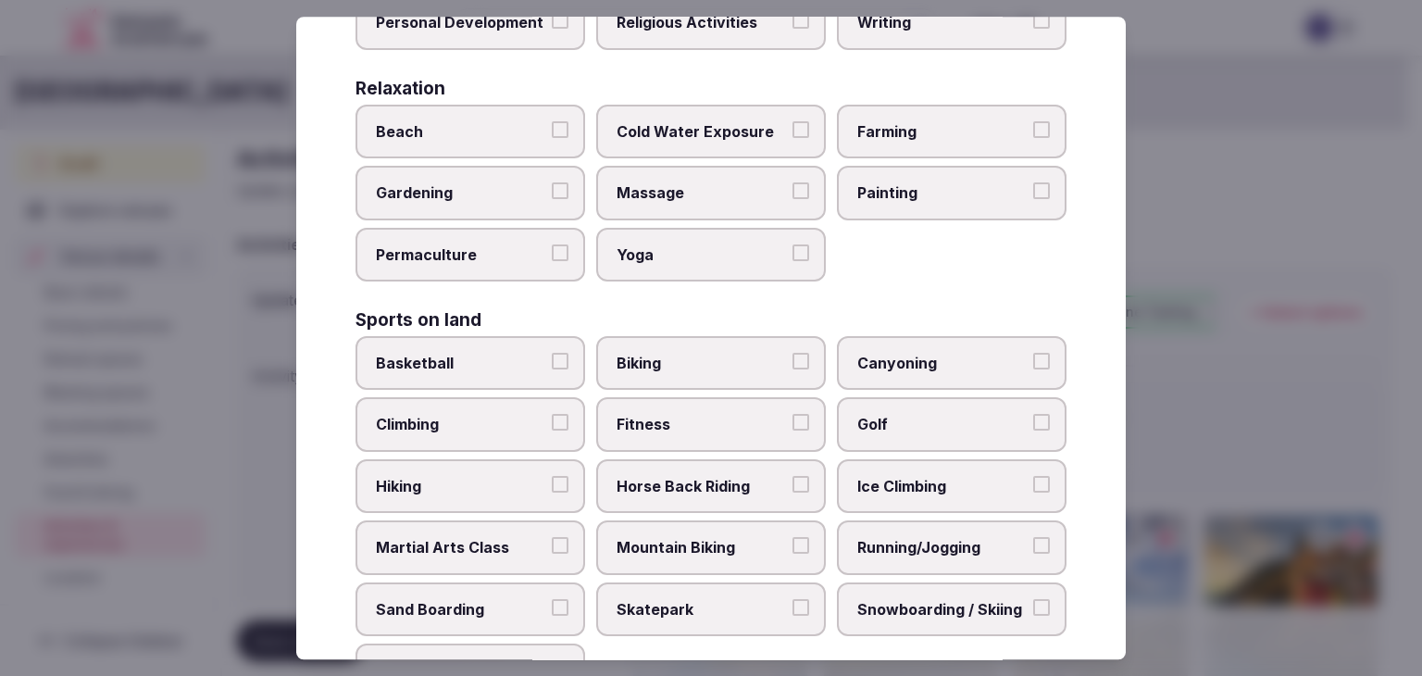
scroll to position [740, 0]
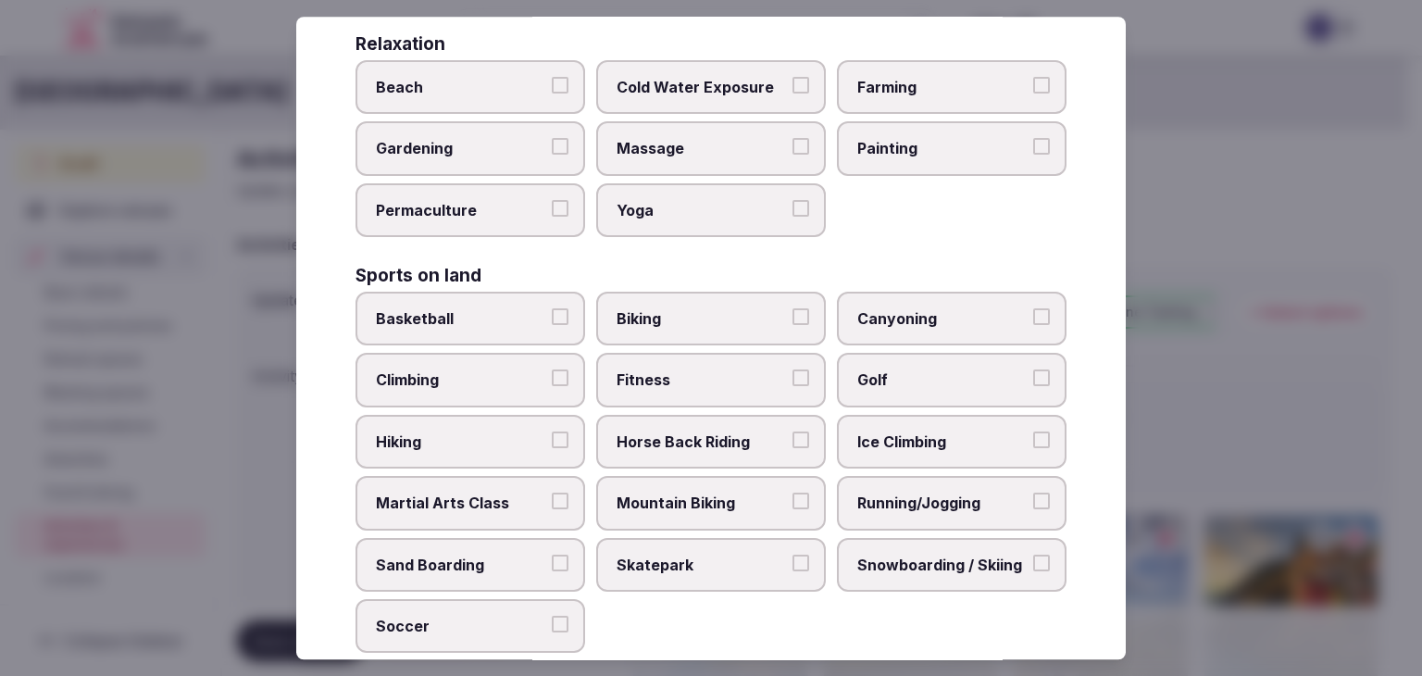
click at [946, 379] on span "Golf" at bounding box center [942, 380] width 170 height 20
click at [1033, 379] on button "Golf" at bounding box center [1041, 378] width 17 height 17
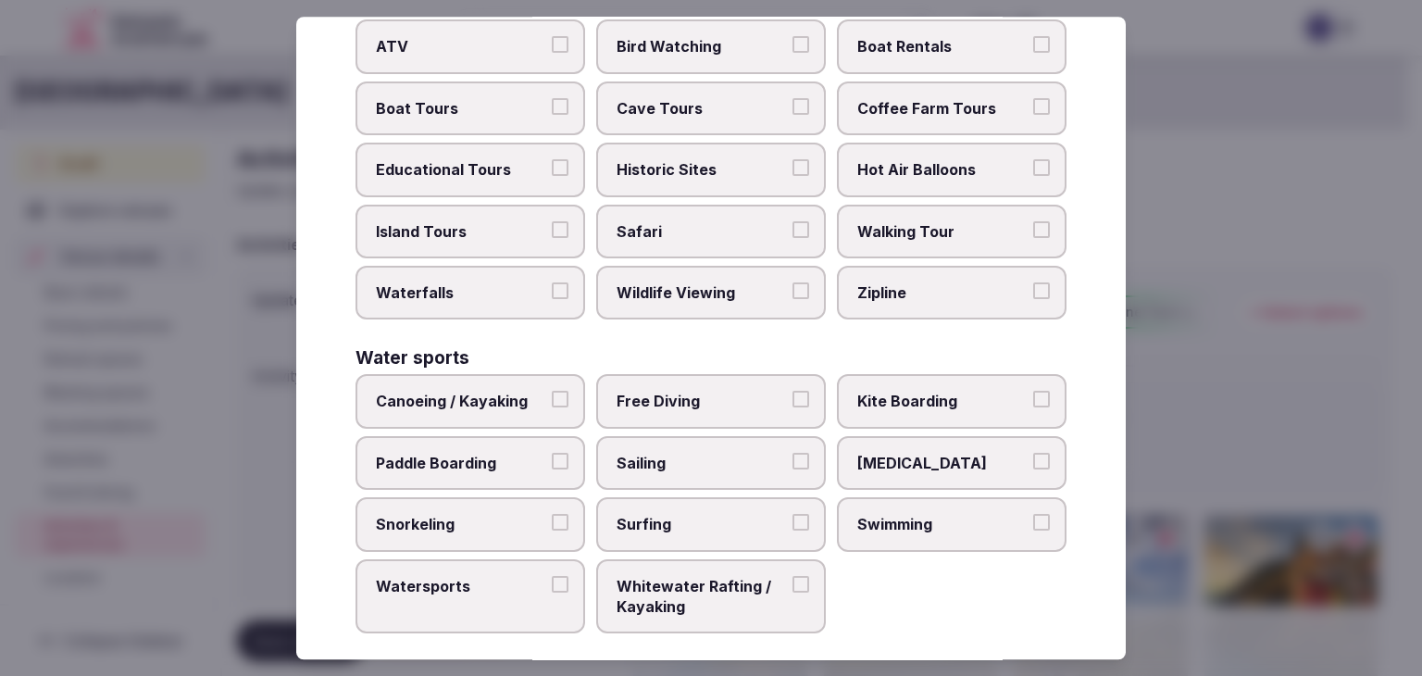
scroll to position [1429, 0]
click at [686, 164] on span "Historic Sites" at bounding box center [701, 168] width 170 height 20
click at [792, 164] on button "Historic Sites" at bounding box center [800, 166] width 17 height 17
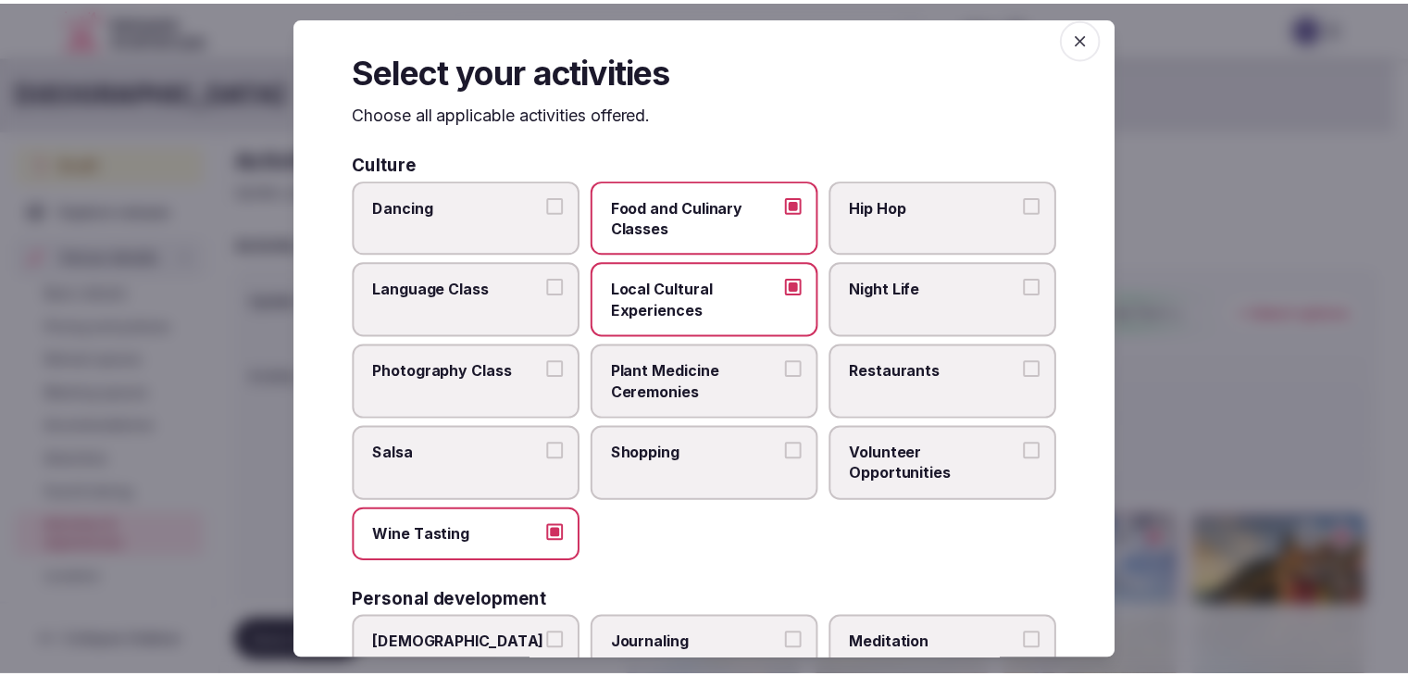
scroll to position [0, 0]
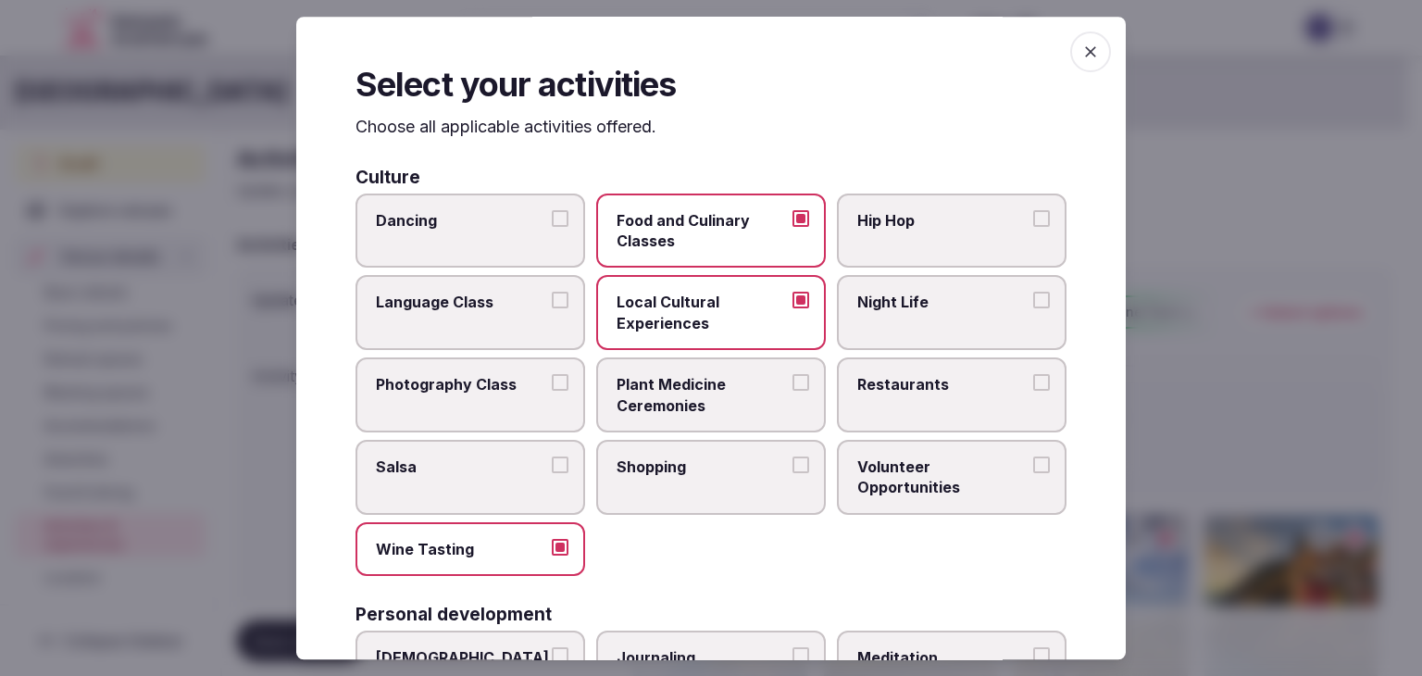
drag, startPoint x: 1069, startPoint y: 53, endPoint x: 958, endPoint y: 231, distance: 210.3
click at [1081, 51] on icon "button" at bounding box center [1090, 52] width 19 height 19
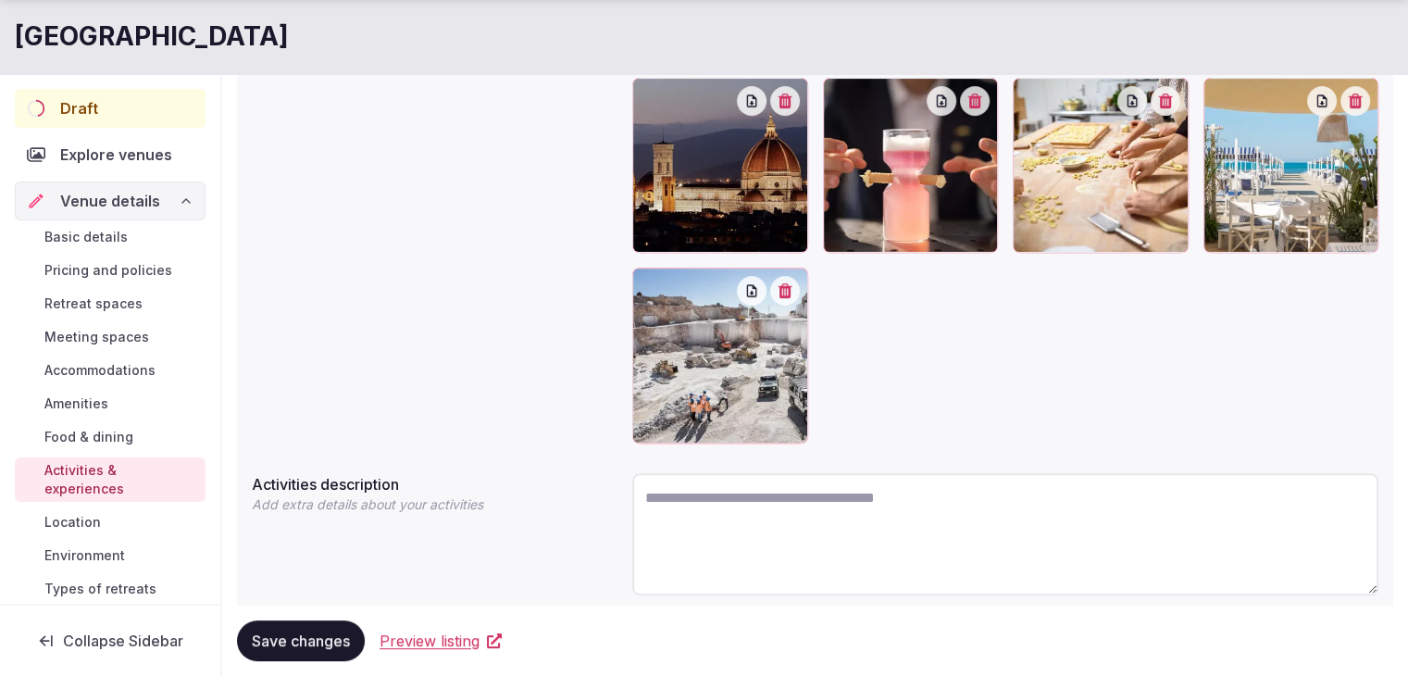
scroll to position [648, 0]
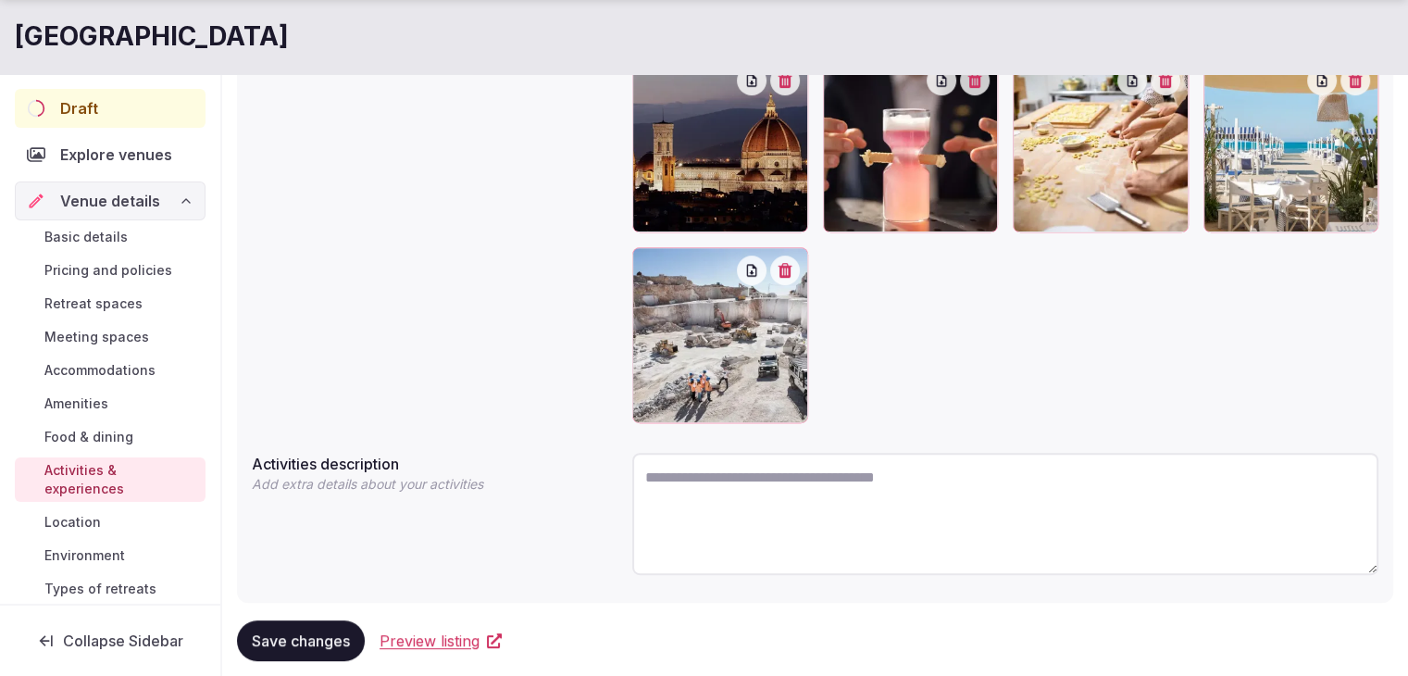
click at [310, 644] on span "Save changes" at bounding box center [301, 640] width 98 height 19
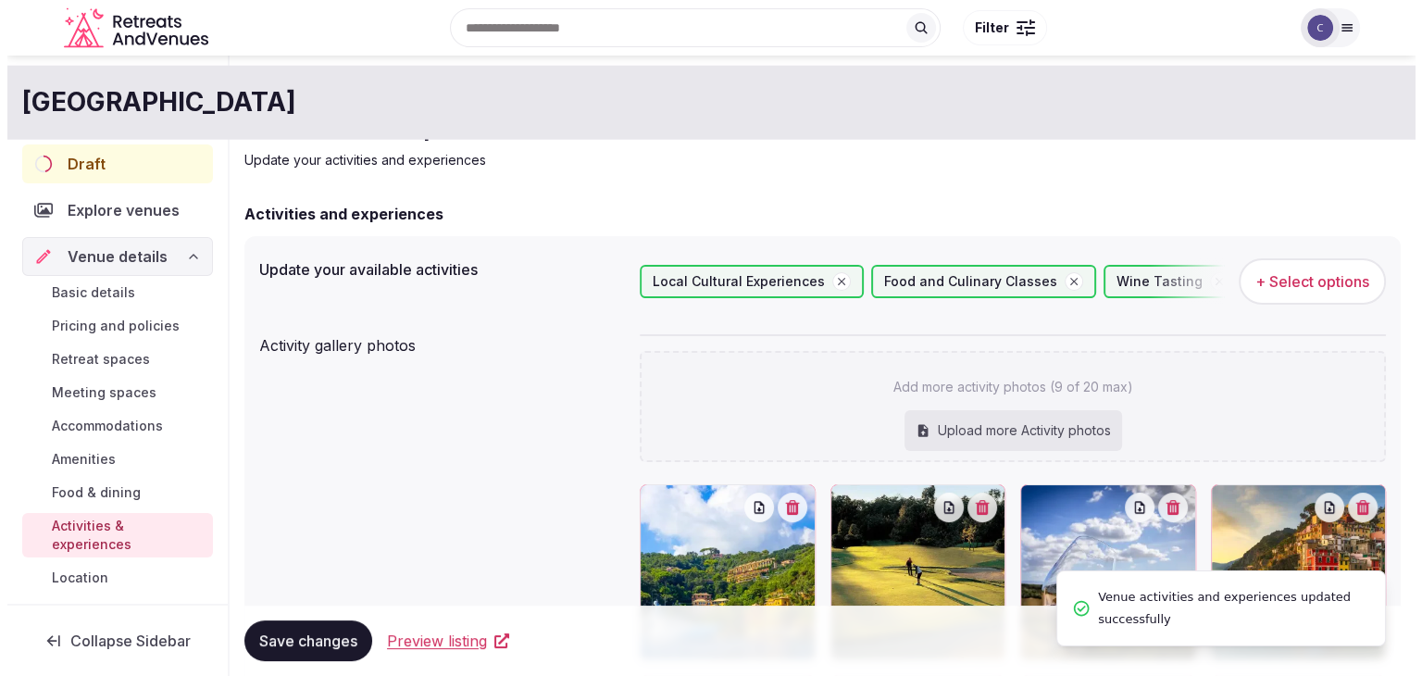
scroll to position [0, 0]
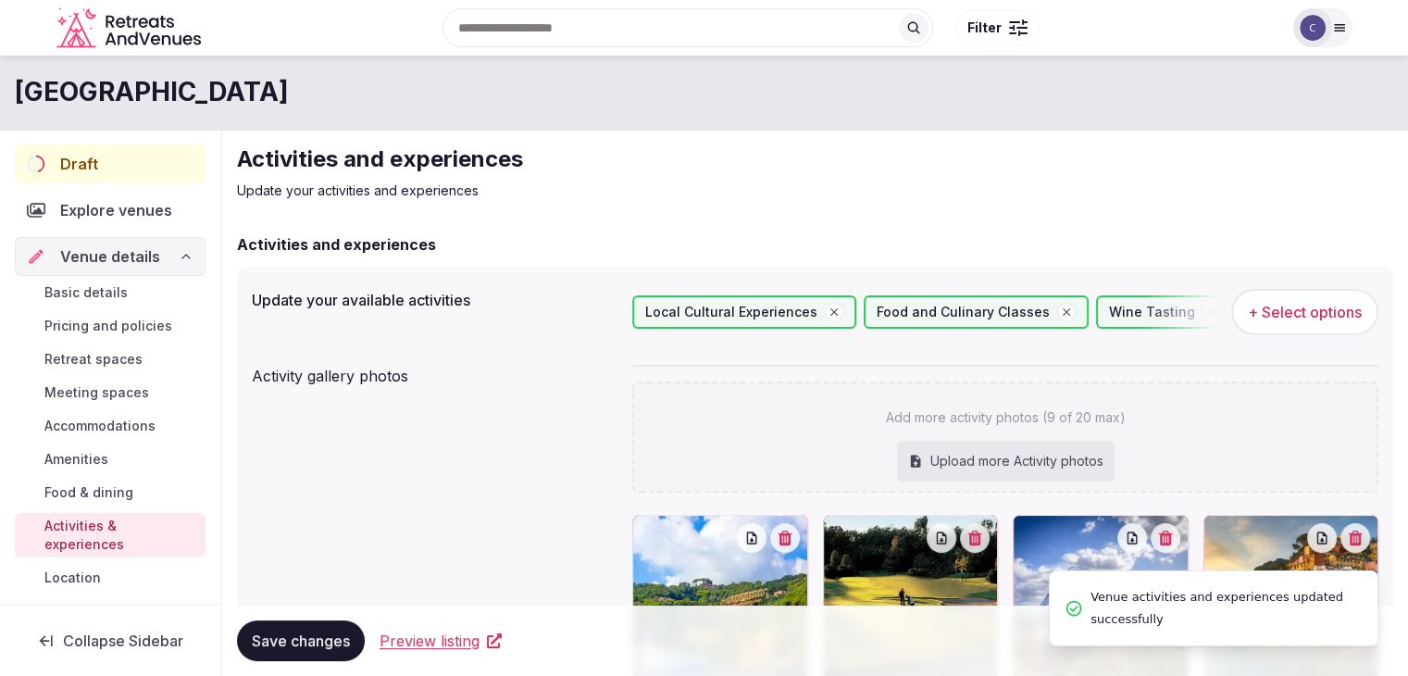
click at [1343, 307] on span "+ Select options" at bounding box center [1305, 312] width 114 height 20
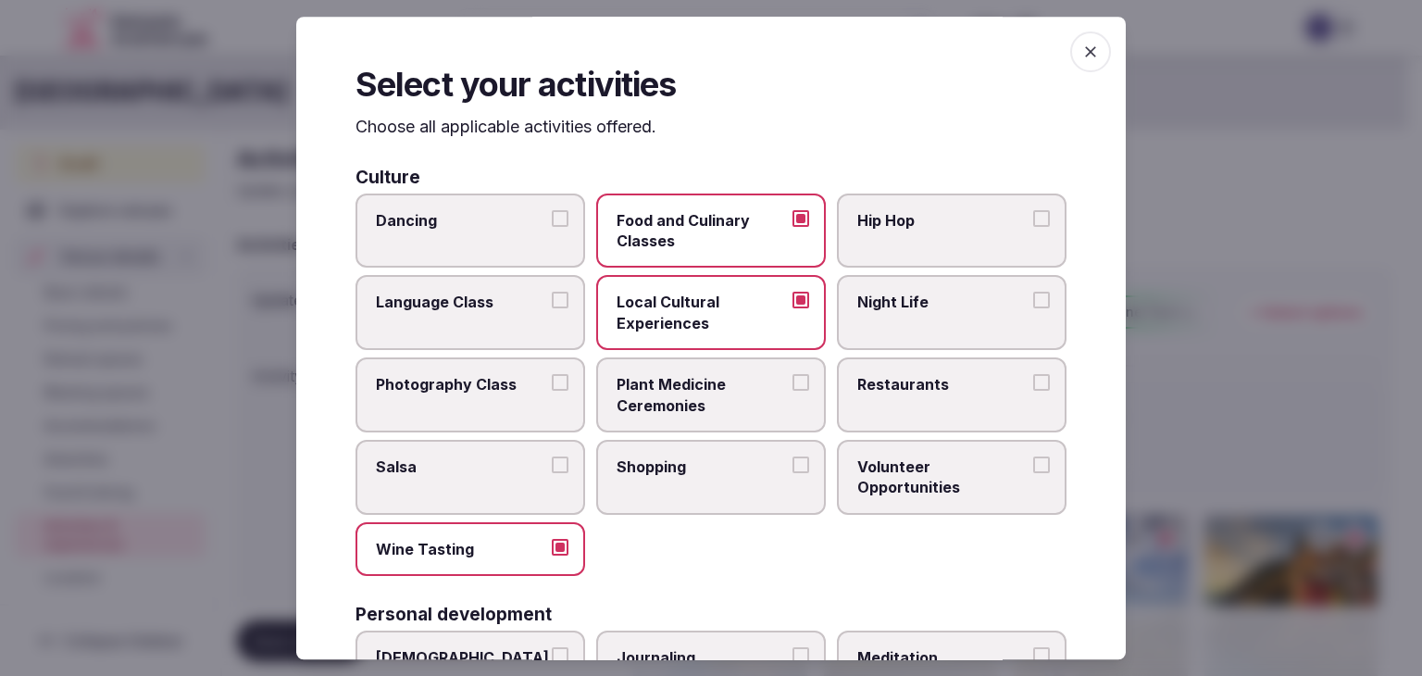
click at [1081, 47] on icon "button" at bounding box center [1090, 52] width 19 height 19
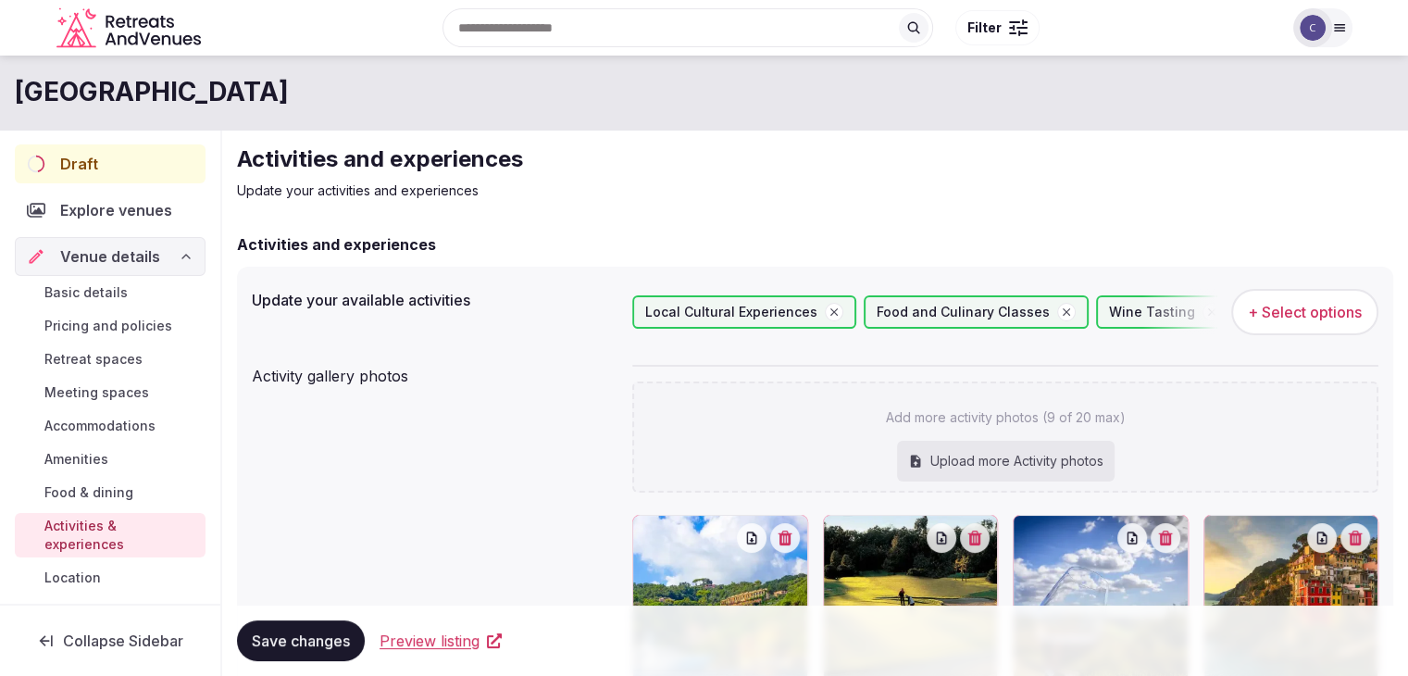
click at [289, 96] on h1 "[GEOGRAPHIC_DATA]" at bounding box center [152, 92] width 274 height 36
copy div "[GEOGRAPHIC_DATA]"
click at [1315, 293] on button "+ Select options" at bounding box center [1304, 312] width 147 height 46
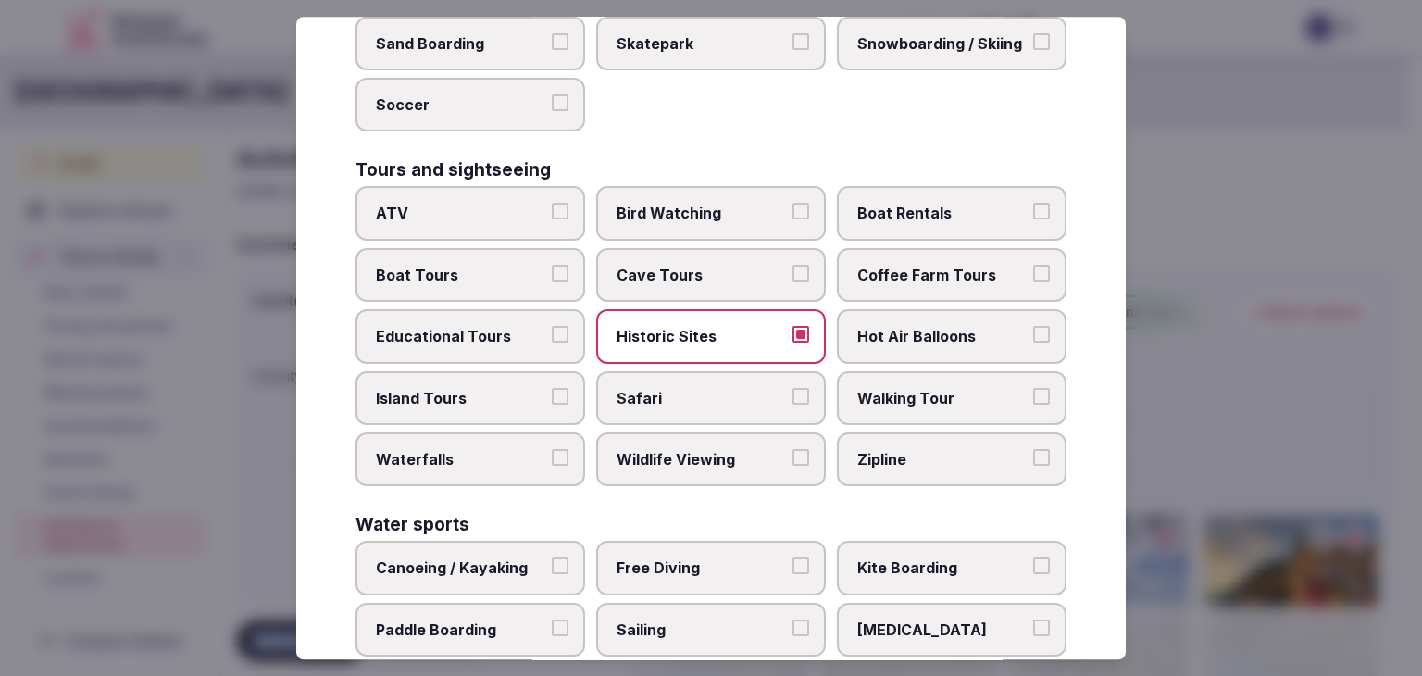
scroll to position [1429, 0]
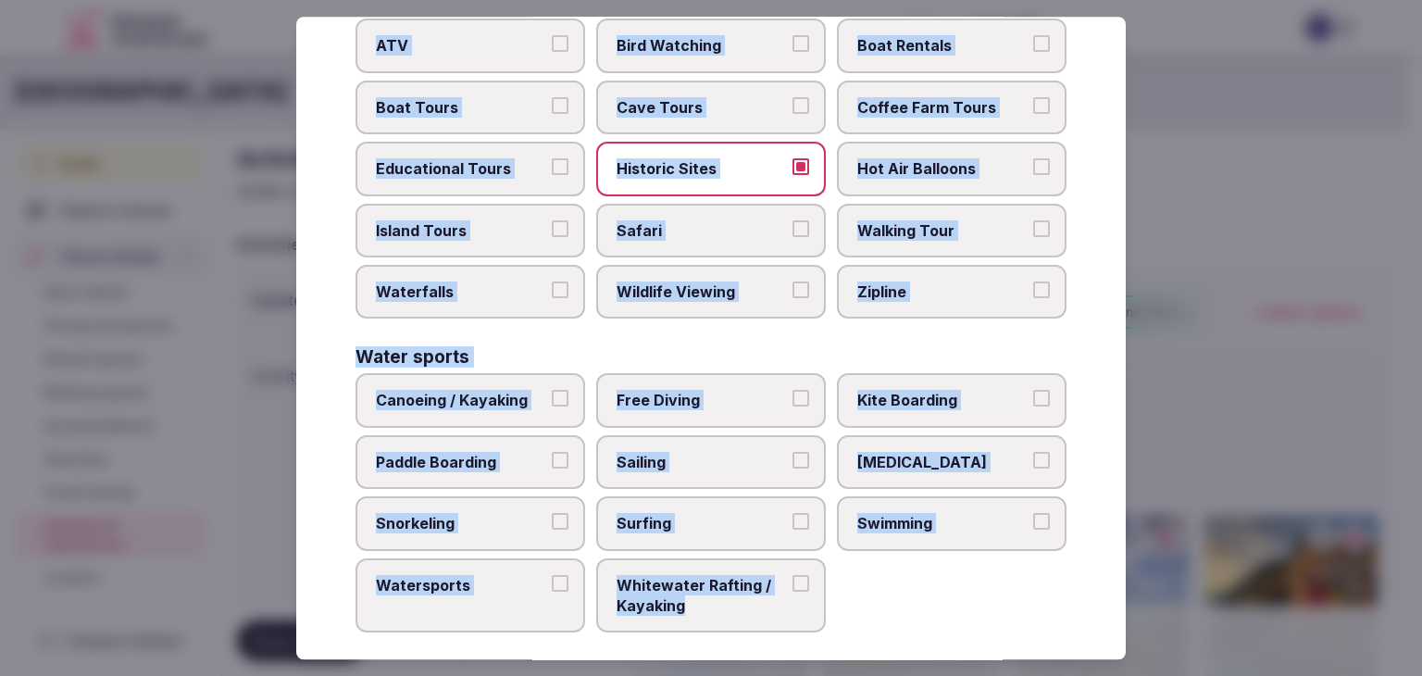
drag, startPoint x: 354, startPoint y: 127, endPoint x: 834, endPoint y: 614, distance: 683.2
click at [834, 614] on div "Select your activities Choose all applicable activities offered. Culture Dancin…" at bounding box center [710, 338] width 829 height 642
copy div "Choose all applicable activities offered. Culture Dancing Food and Culinary Cla…"
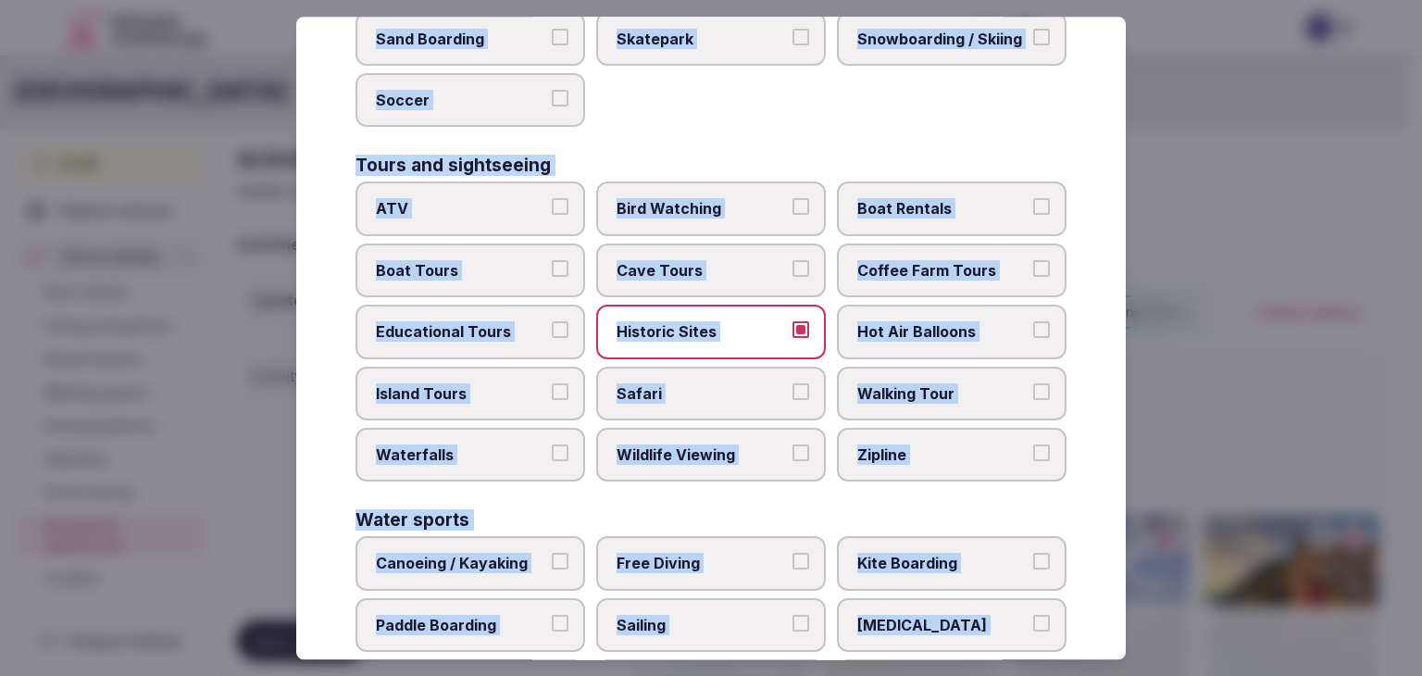
scroll to position [1244, 0]
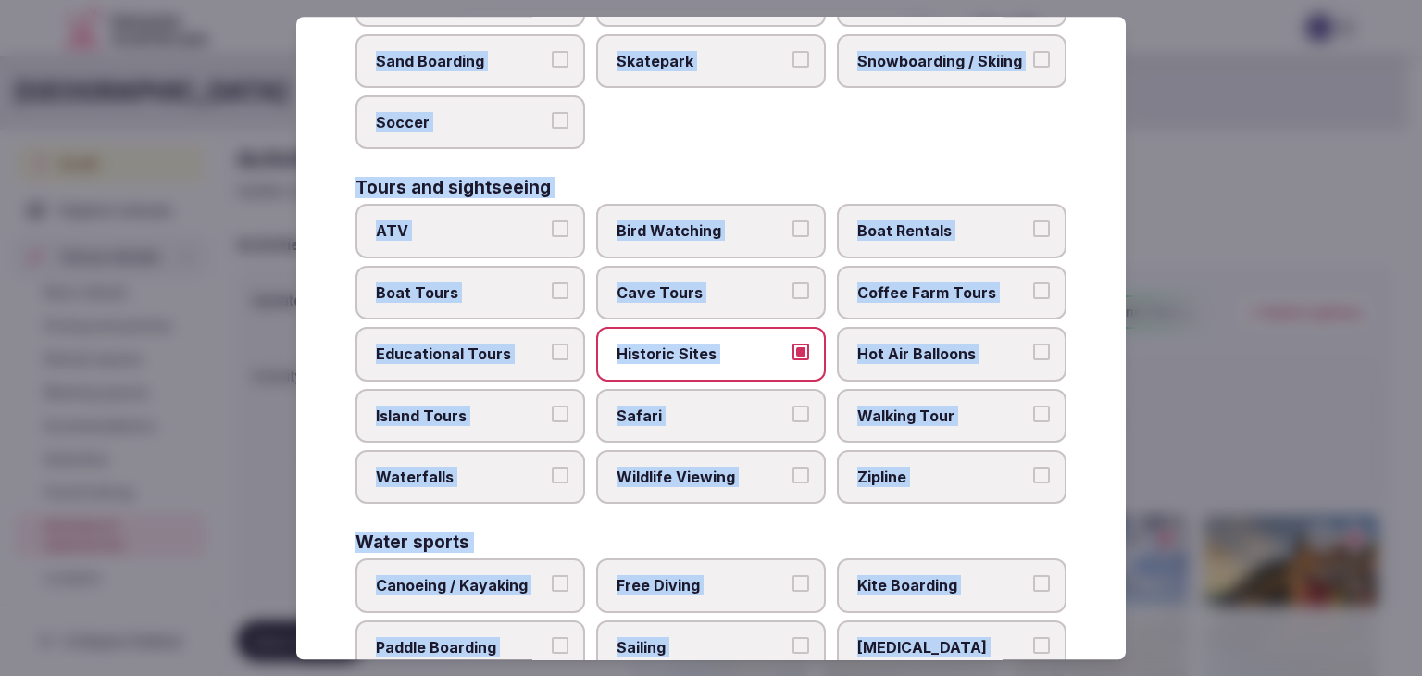
click at [1093, 405] on div "Select your activities Choose all applicable activities offered. Culture Dancin…" at bounding box center [710, 338] width 829 height 642
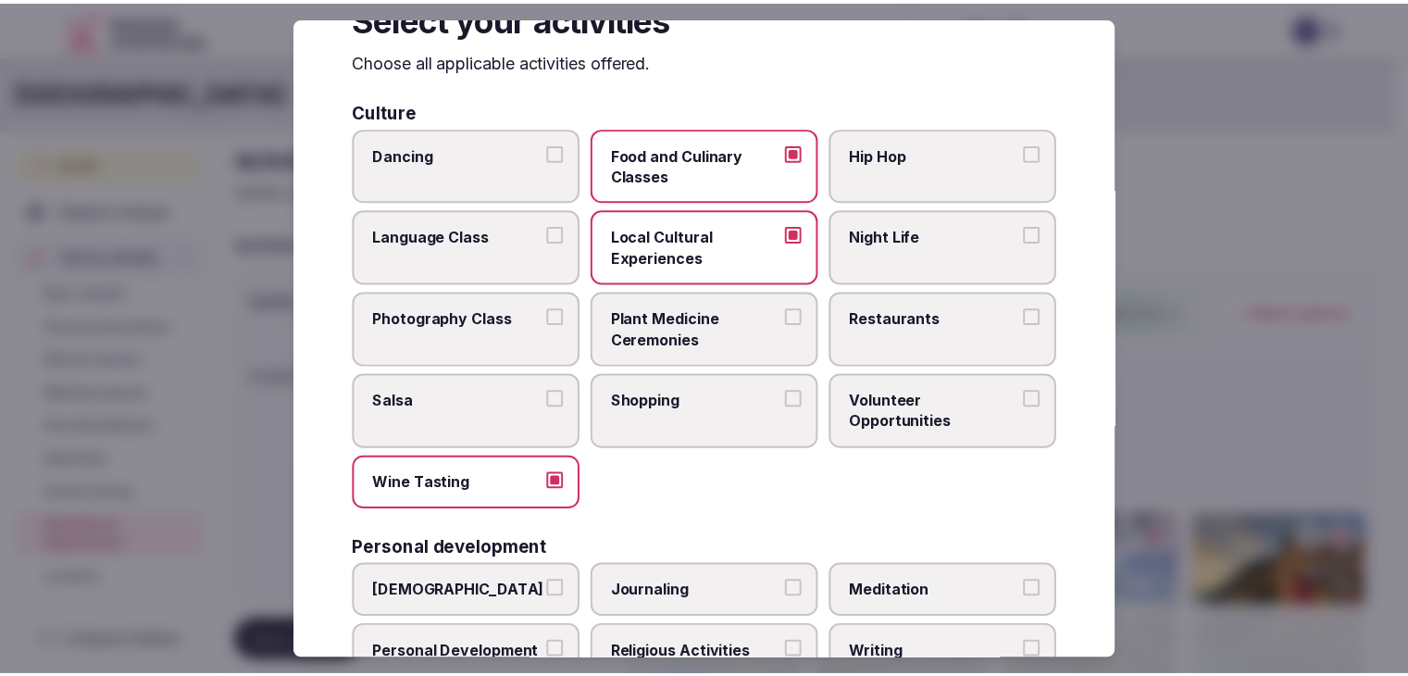
scroll to position [0, 0]
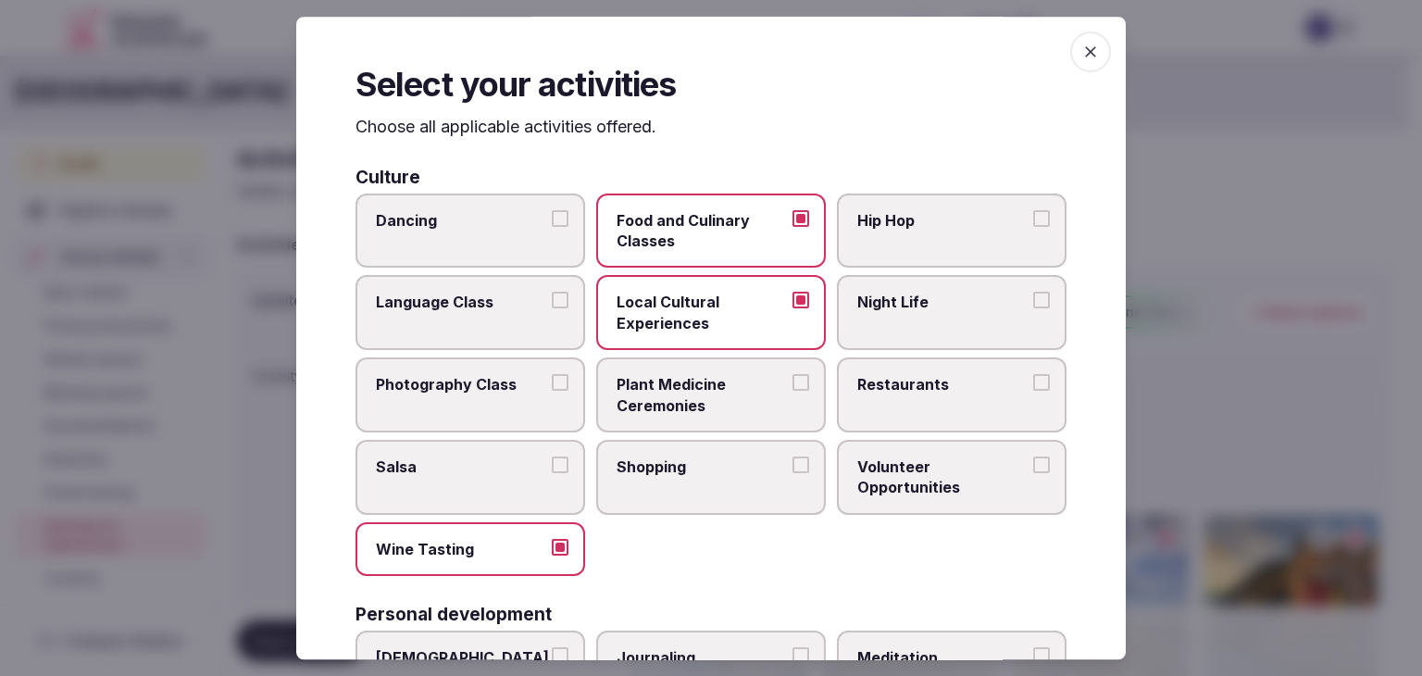
click at [1085, 47] on icon "button" at bounding box center [1090, 51] width 11 height 11
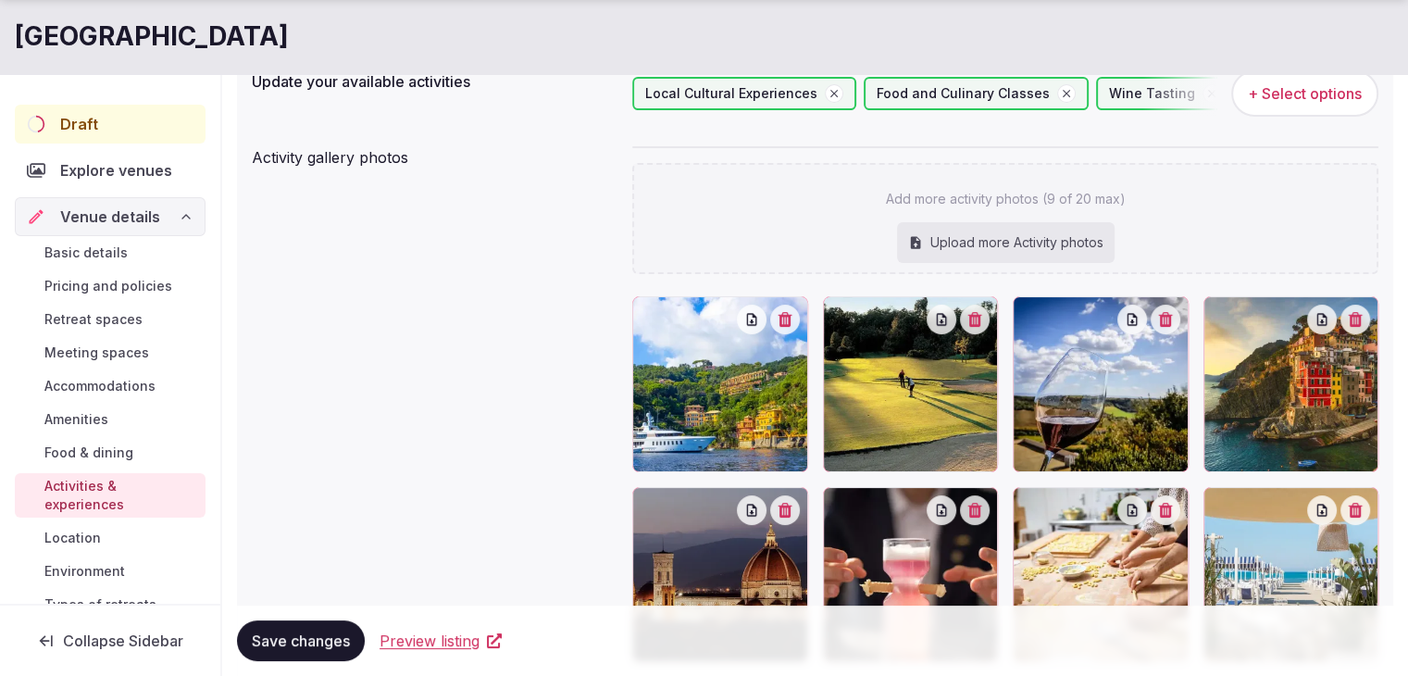
scroll to position [370, 0]
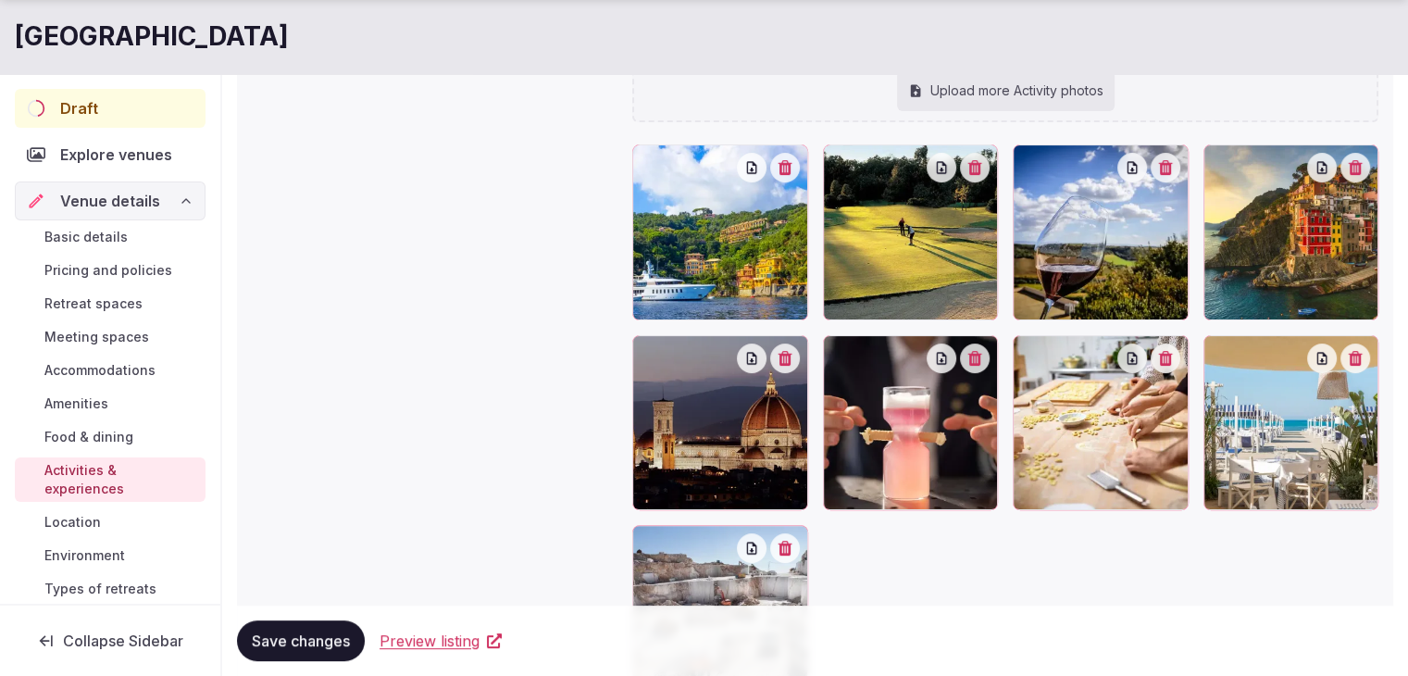
click at [335, 638] on span "Save changes" at bounding box center [301, 640] width 98 height 19
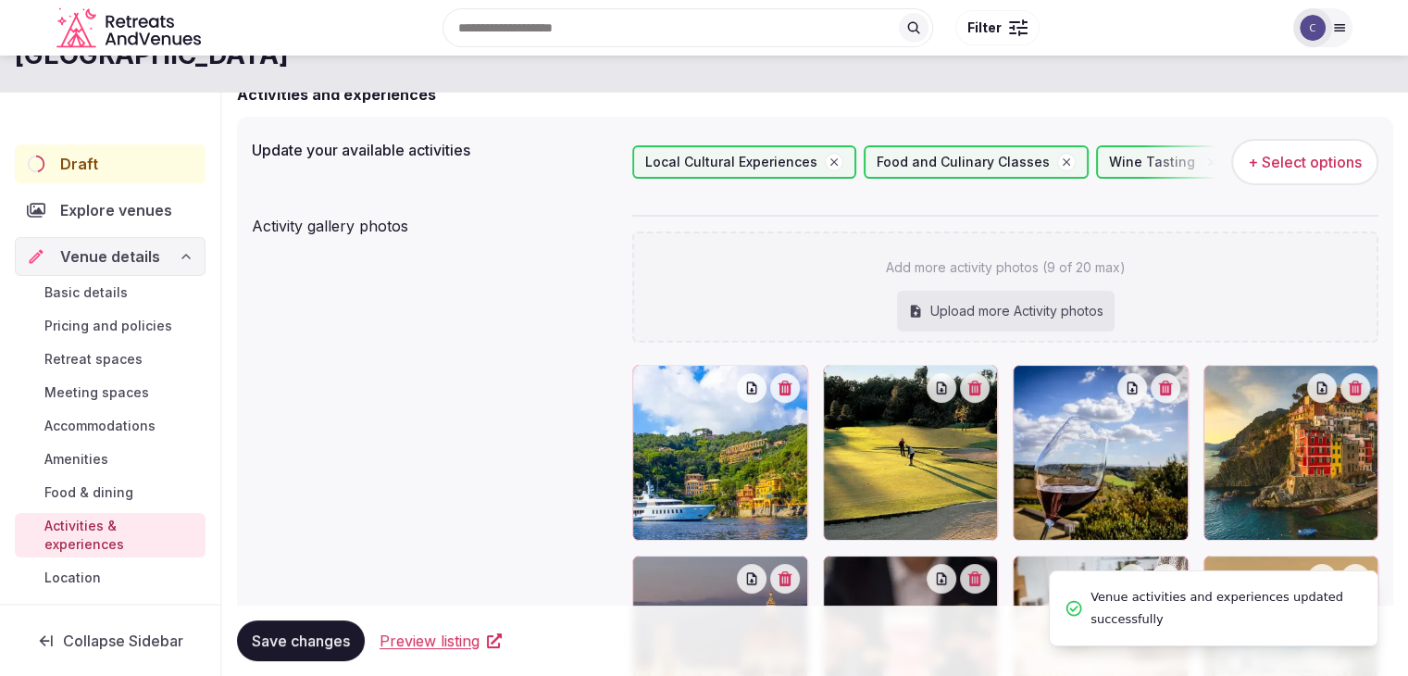
scroll to position [0, 0]
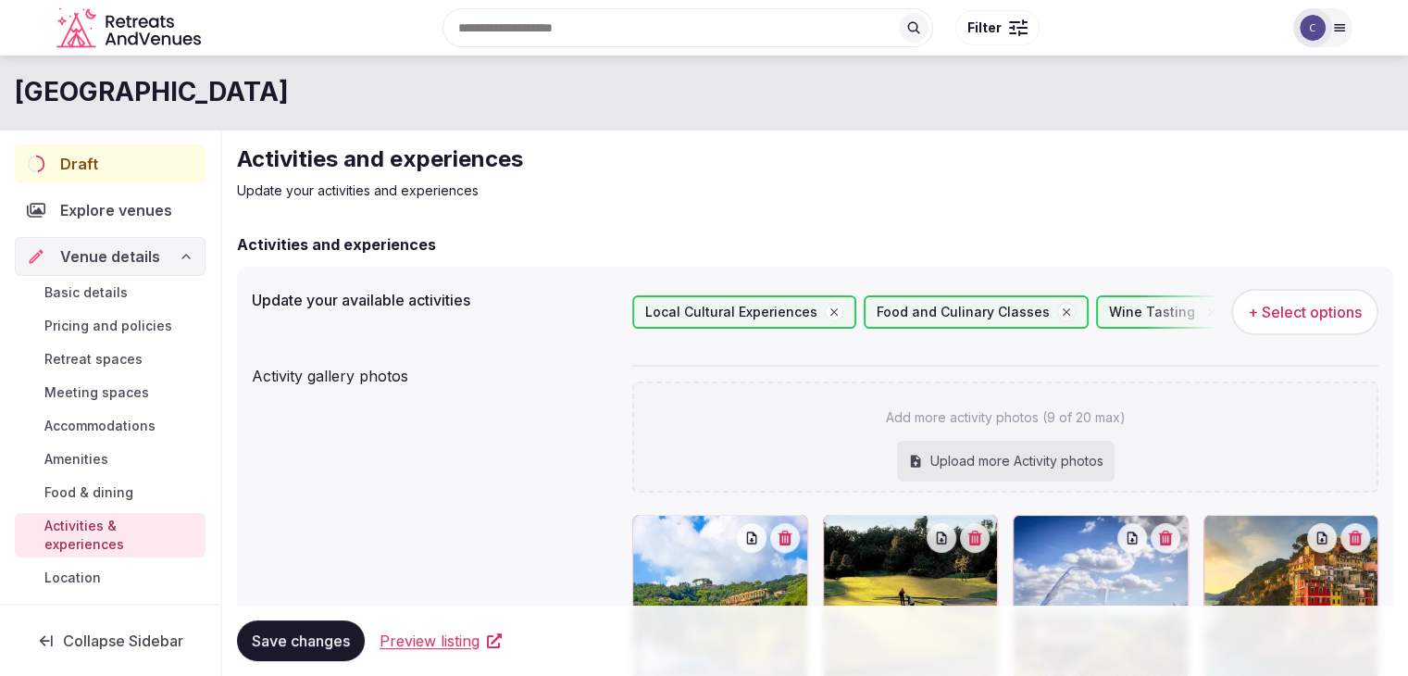
click at [289, 98] on h1 "[GEOGRAPHIC_DATA]" at bounding box center [152, 92] width 274 height 36
click at [289, 101] on h1 "[GEOGRAPHIC_DATA]" at bounding box center [152, 92] width 274 height 36
click at [205, 68] on div "Search Popular Destinations Toscana, Italy Riviera Maya, Mexico Indonesia, Bali…" at bounding box center [704, 28] width 1296 height 94
click at [204, 89] on h1 "[GEOGRAPHIC_DATA]" at bounding box center [152, 92] width 274 height 36
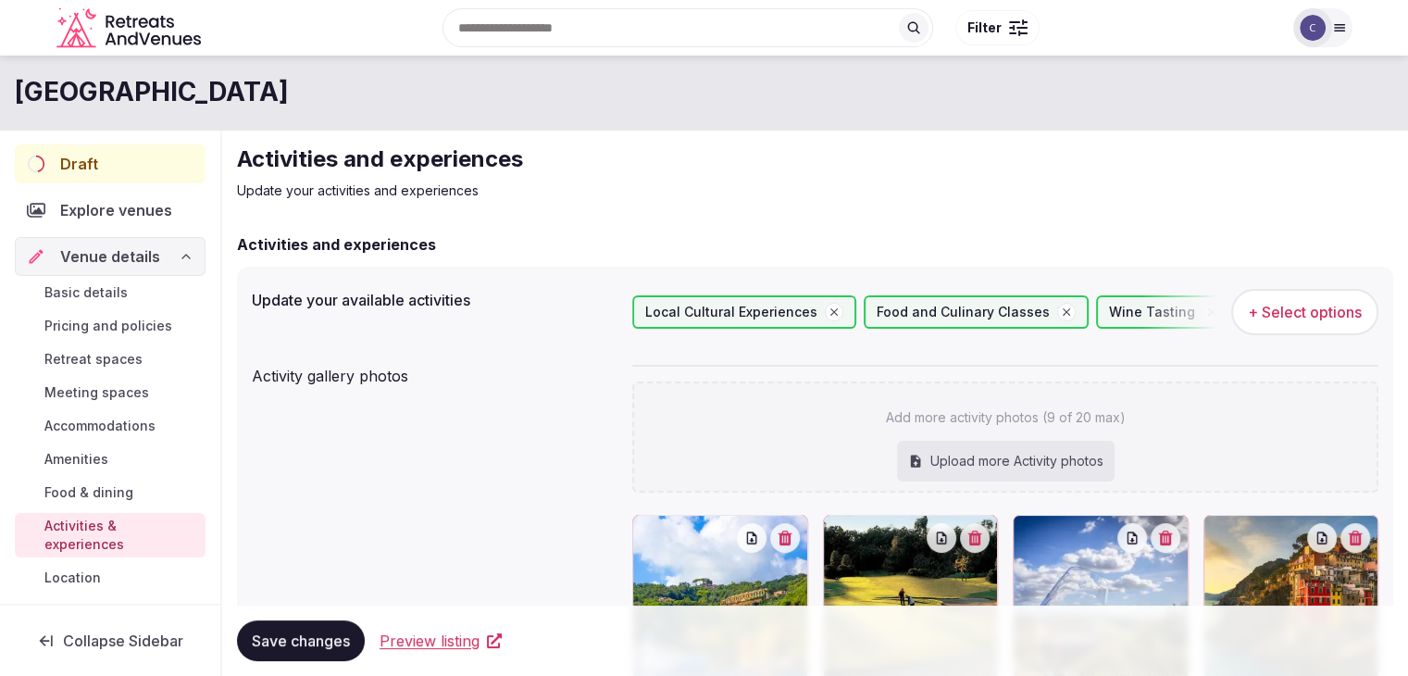
click at [204, 89] on h1 "[GEOGRAPHIC_DATA]" at bounding box center [152, 92] width 274 height 36
copy div "[GEOGRAPHIC_DATA]"
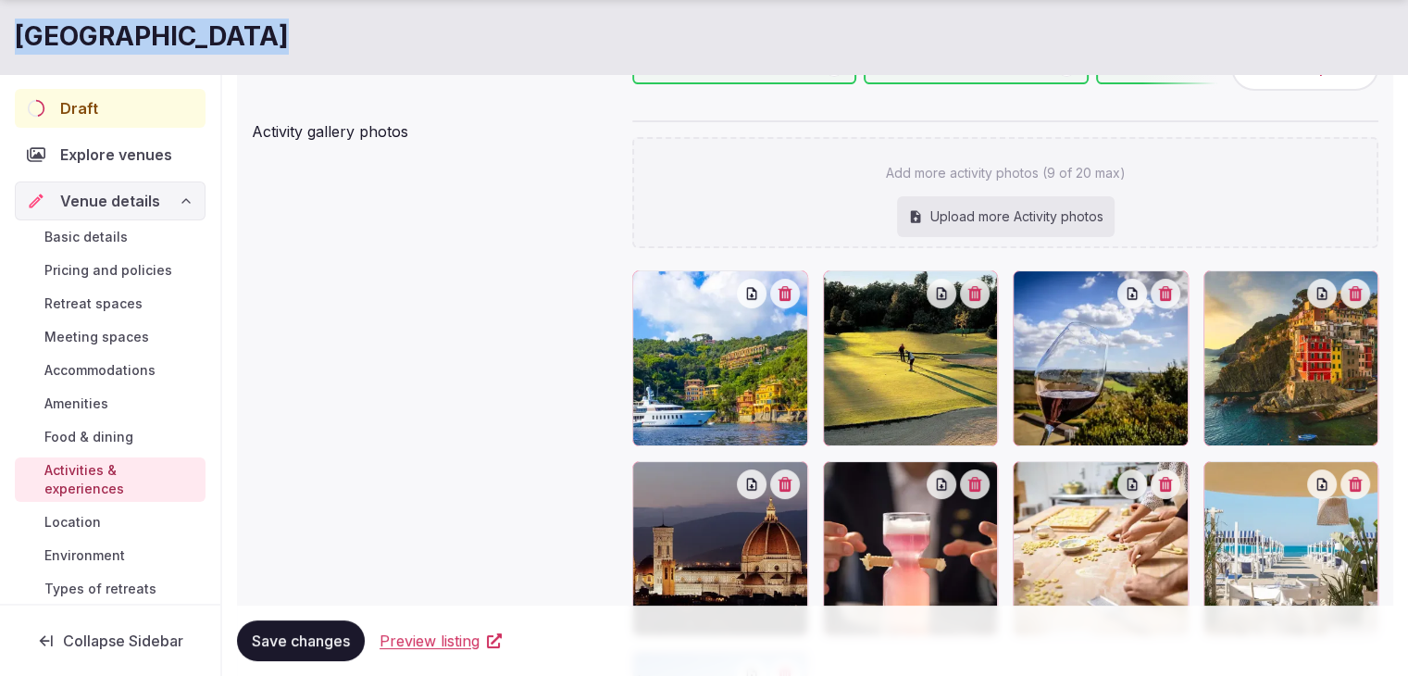
scroll to position [278, 0]
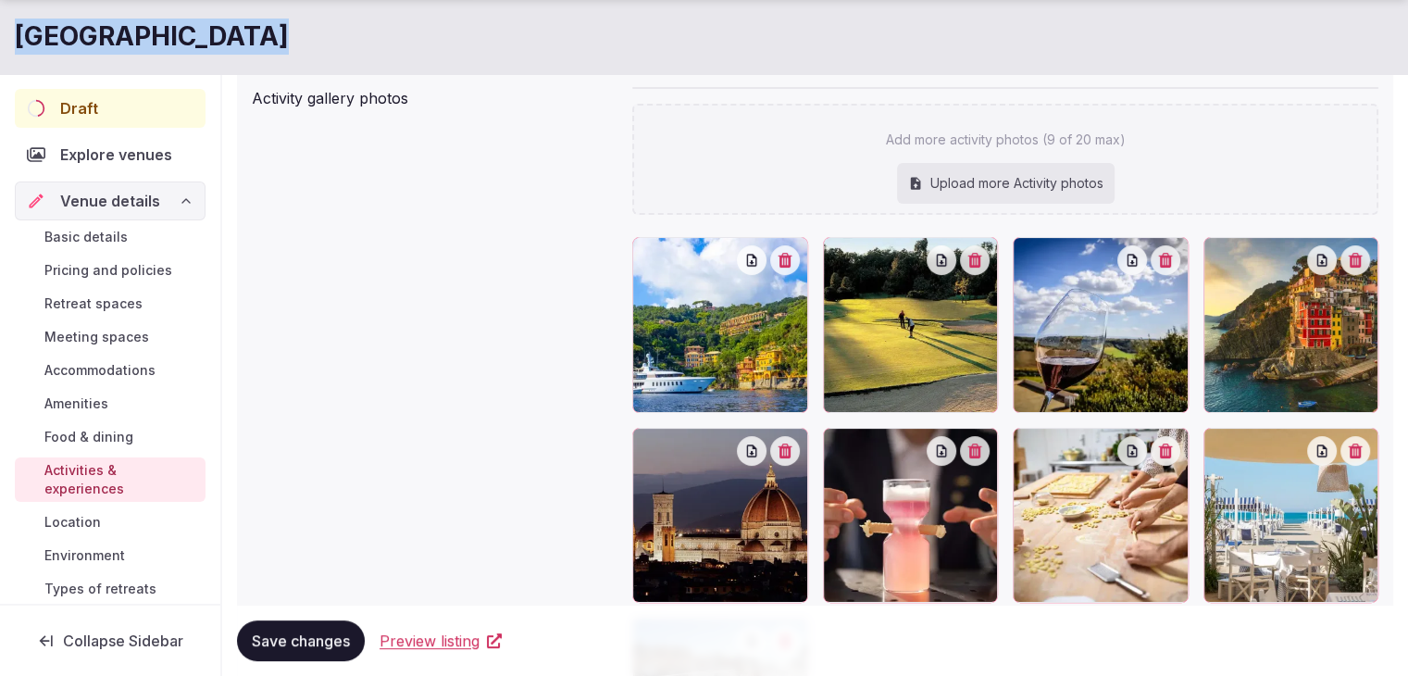
click at [316, 648] on span "Save changes" at bounding box center [301, 640] width 98 height 19
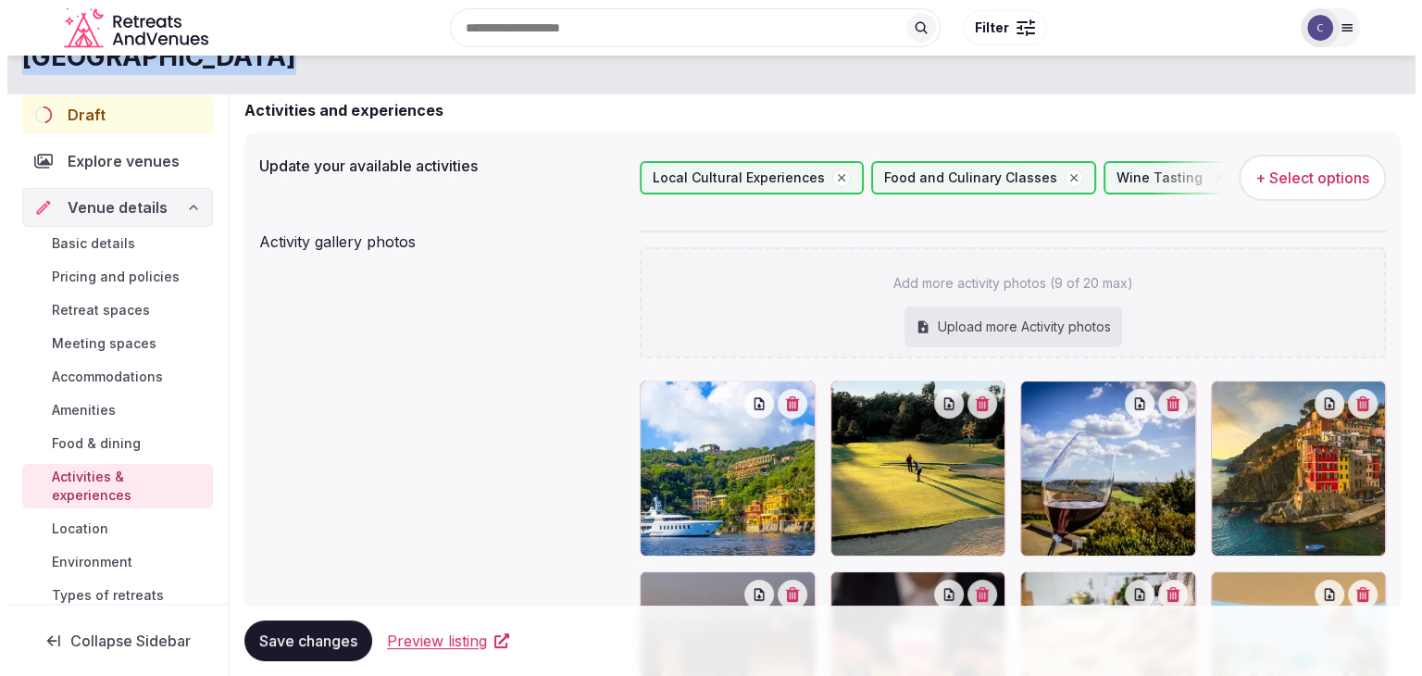
scroll to position [0, 0]
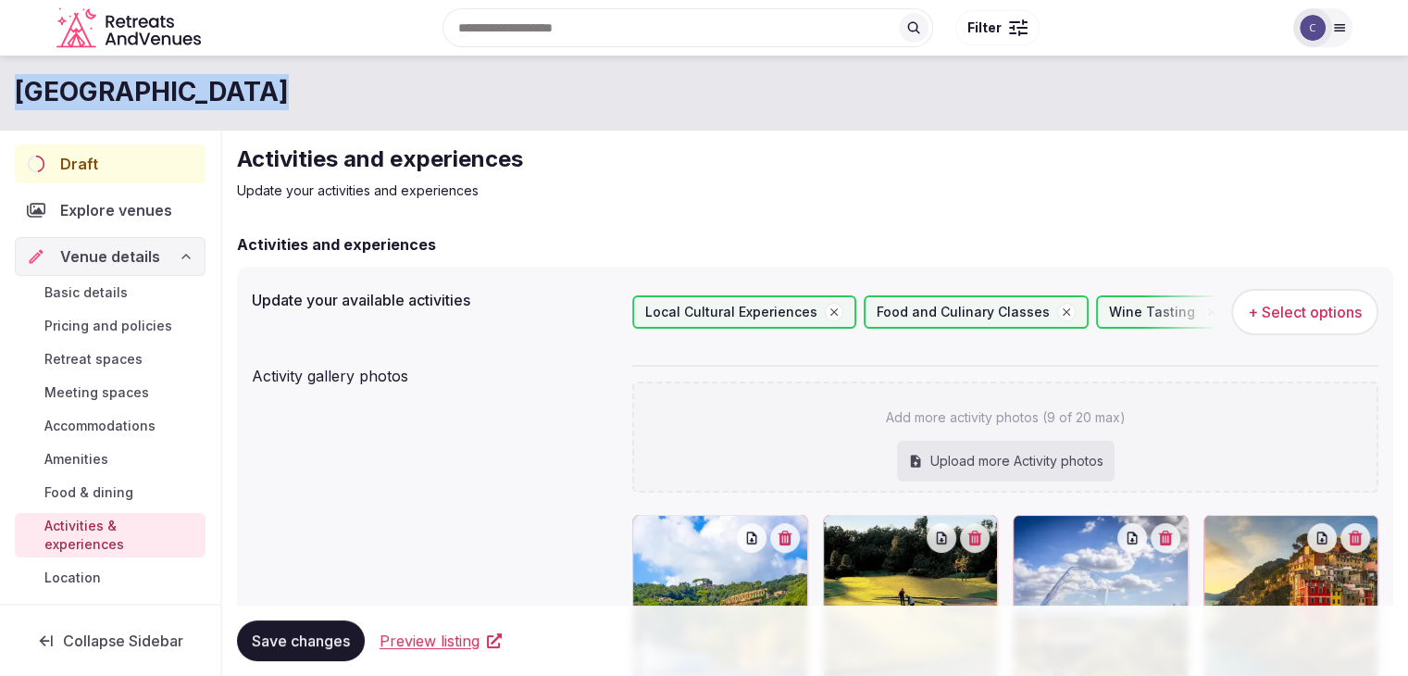
click at [1309, 315] on span "+ Select options" at bounding box center [1305, 312] width 114 height 20
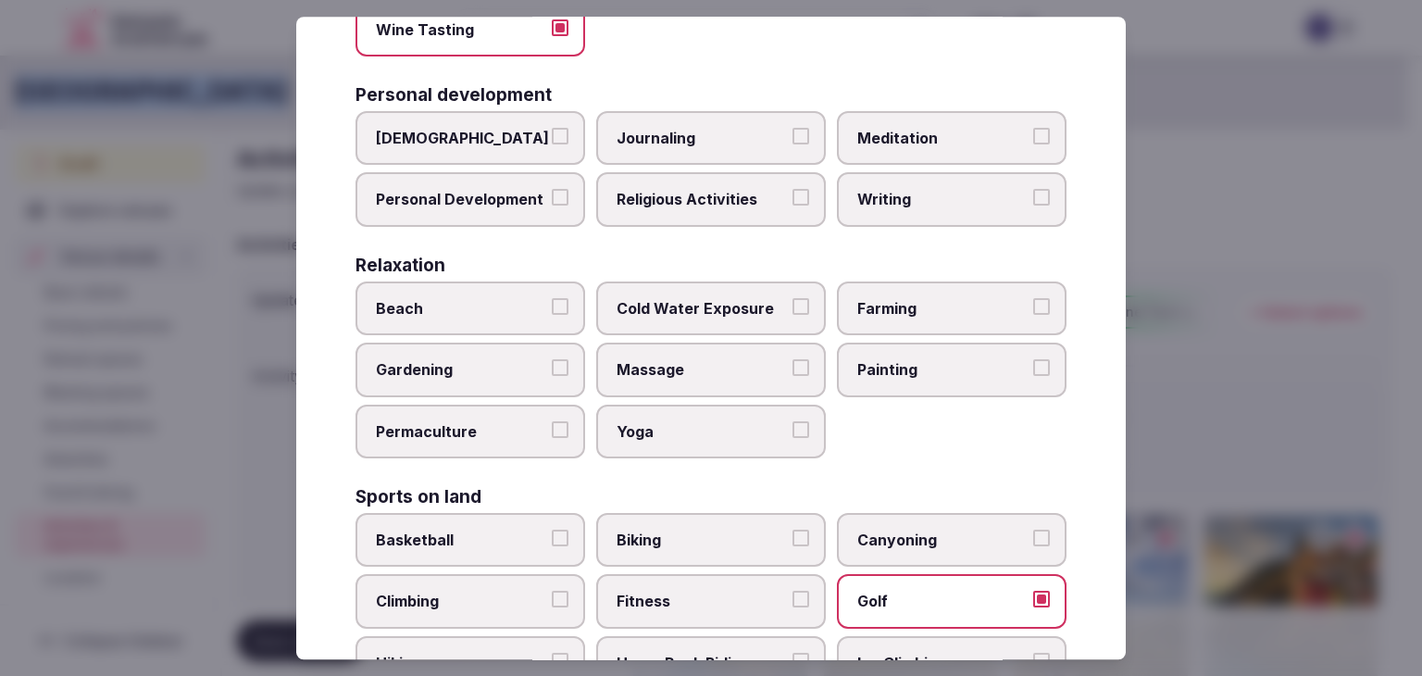
scroll to position [648, 0]
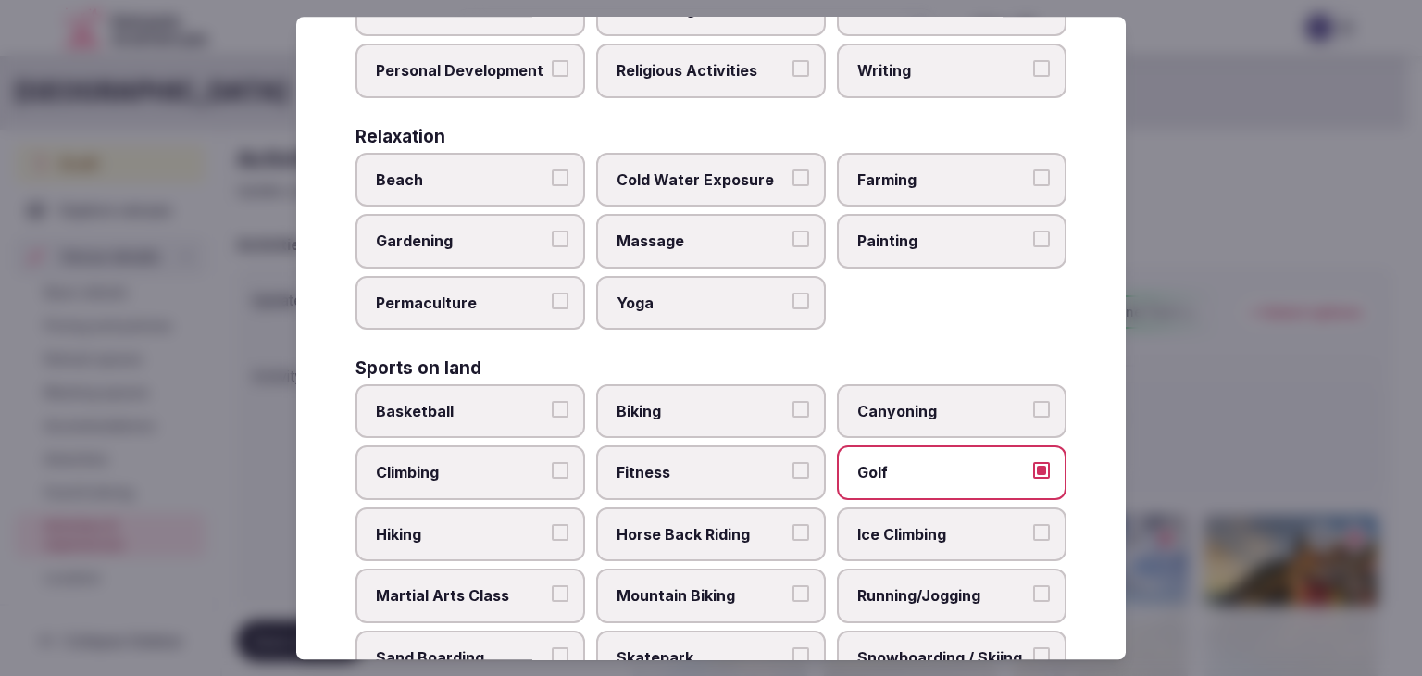
click at [732, 401] on span "Biking" at bounding box center [701, 411] width 170 height 20
click at [792, 401] on button "Biking" at bounding box center [800, 409] width 17 height 17
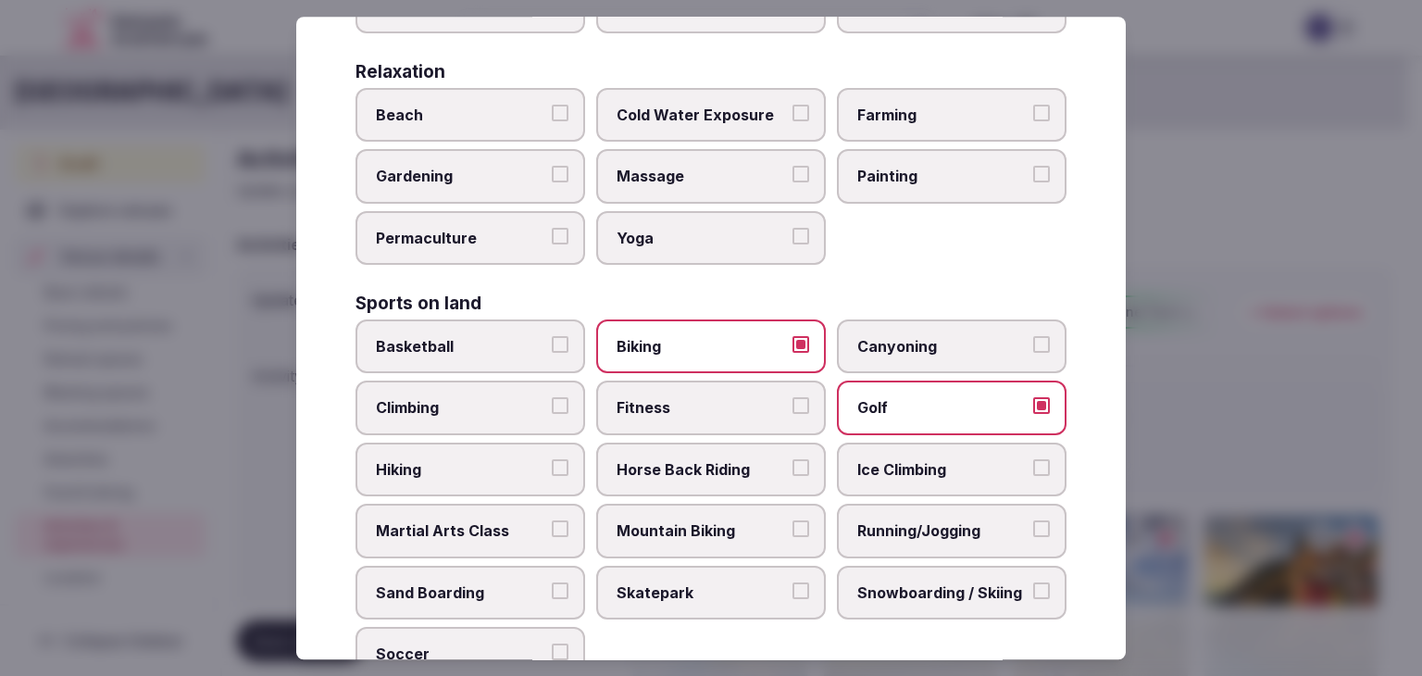
scroll to position [740, 0]
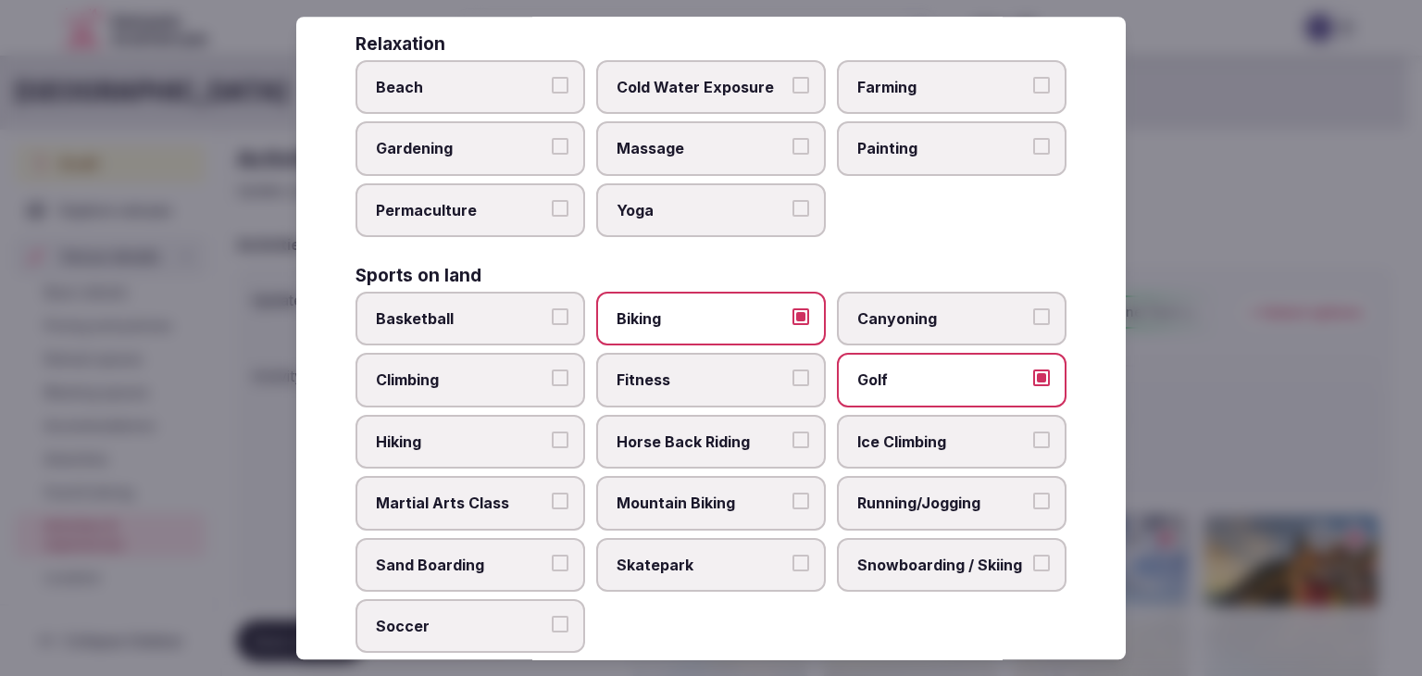
click at [512, 371] on span "Climbing" at bounding box center [461, 380] width 170 height 20
click at [552, 371] on button "Climbing" at bounding box center [560, 378] width 17 height 17
click at [512, 371] on span "Climbing" at bounding box center [461, 380] width 170 height 20
click at [552, 371] on button "Climbing" at bounding box center [560, 378] width 17 height 17
click at [507, 433] on span "Hiking" at bounding box center [461, 441] width 170 height 20
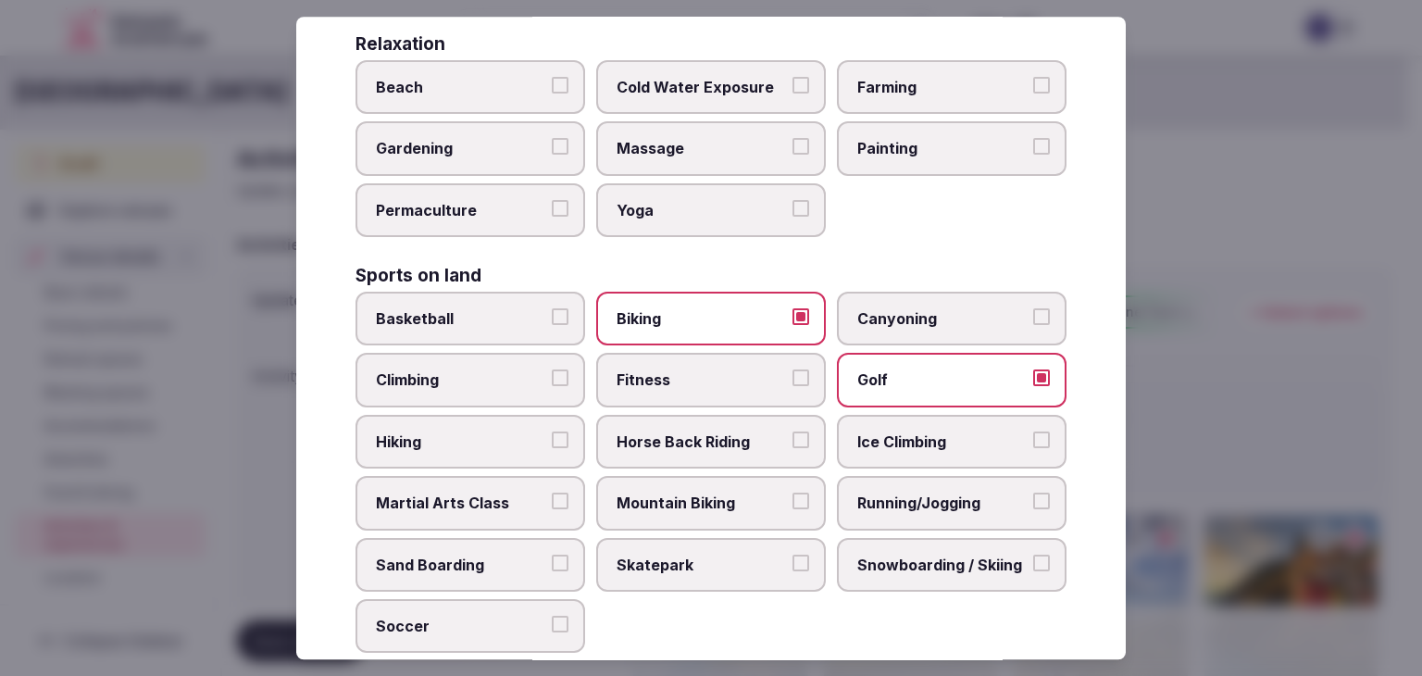
click at [552, 433] on button "Hiking" at bounding box center [560, 439] width 17 height 17
click at [685, 431] on span "Horse Back Riding" at bounding box center [701, 441] width 170 height 20
click at [792, 431] on button "Horse Back Riding" at bounding box center [800, 439] width 17 height 17
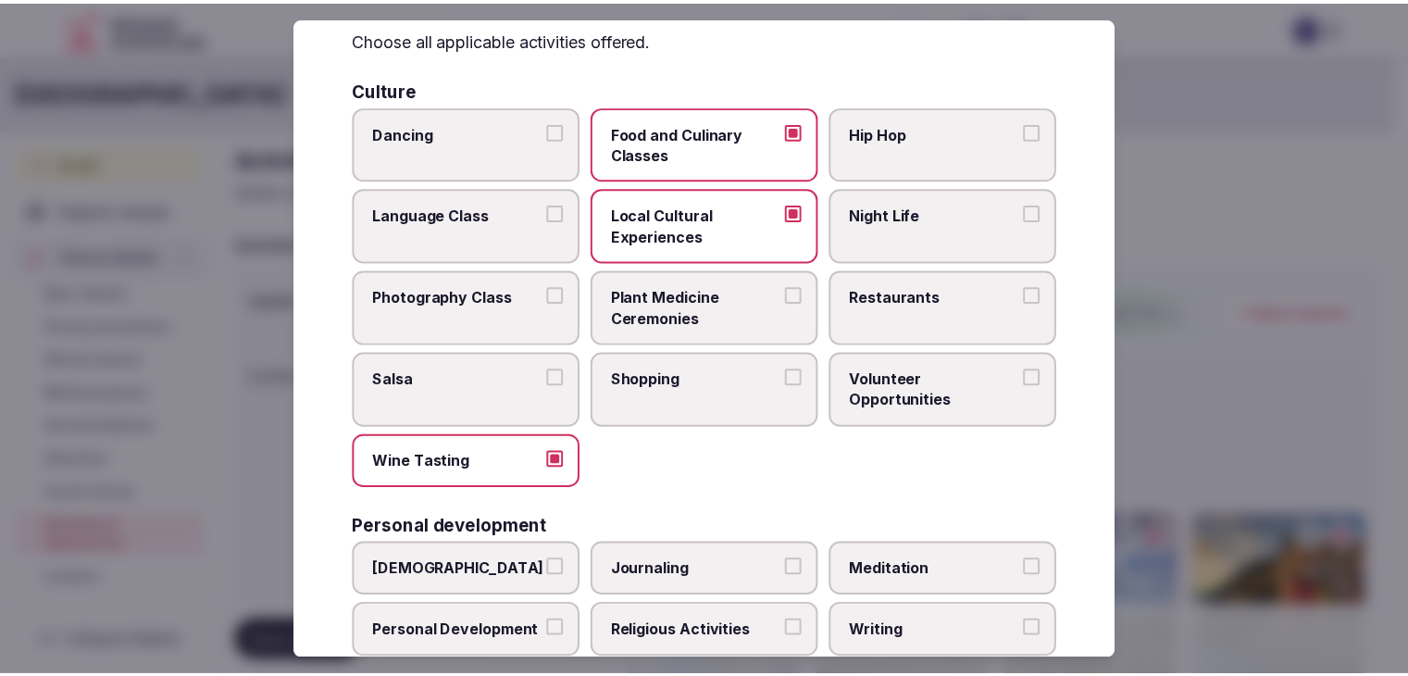
scroll to position [0, 0]
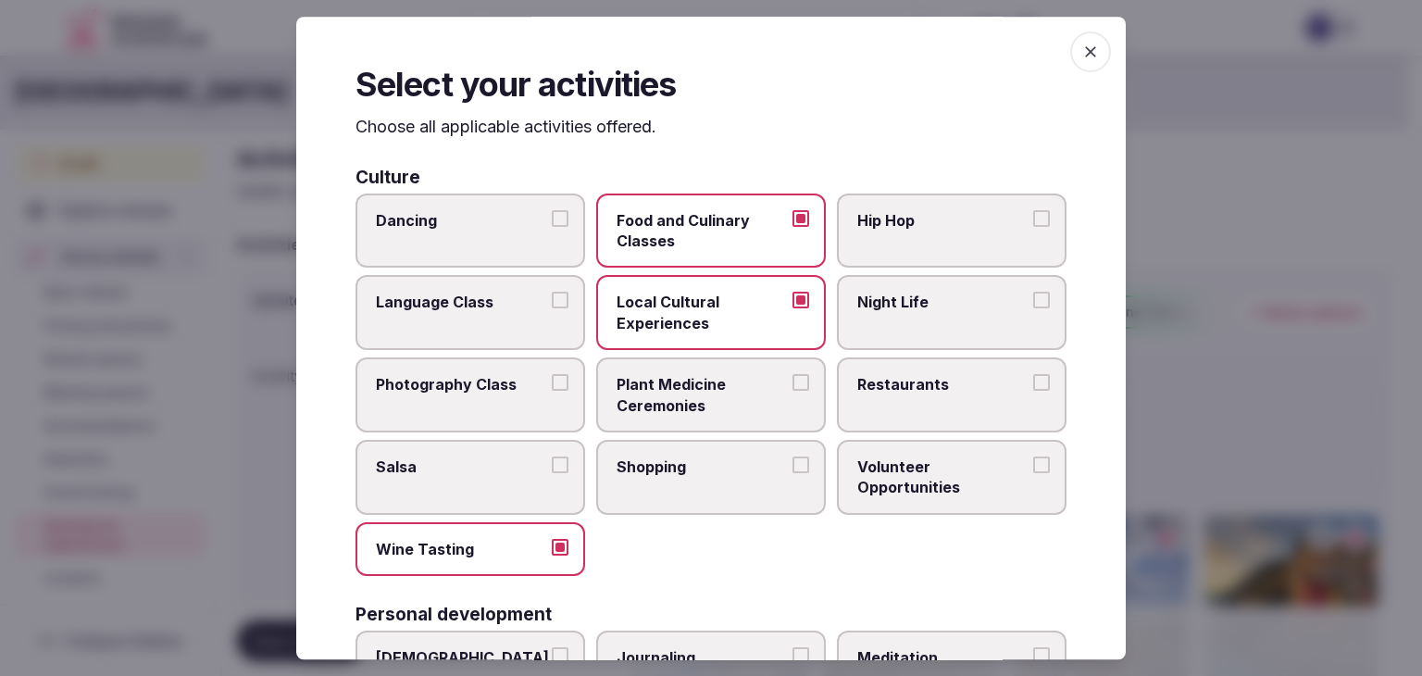
click at [1081, 56] on icon "button" at bounding box center [1090, 52] width 19 height 19
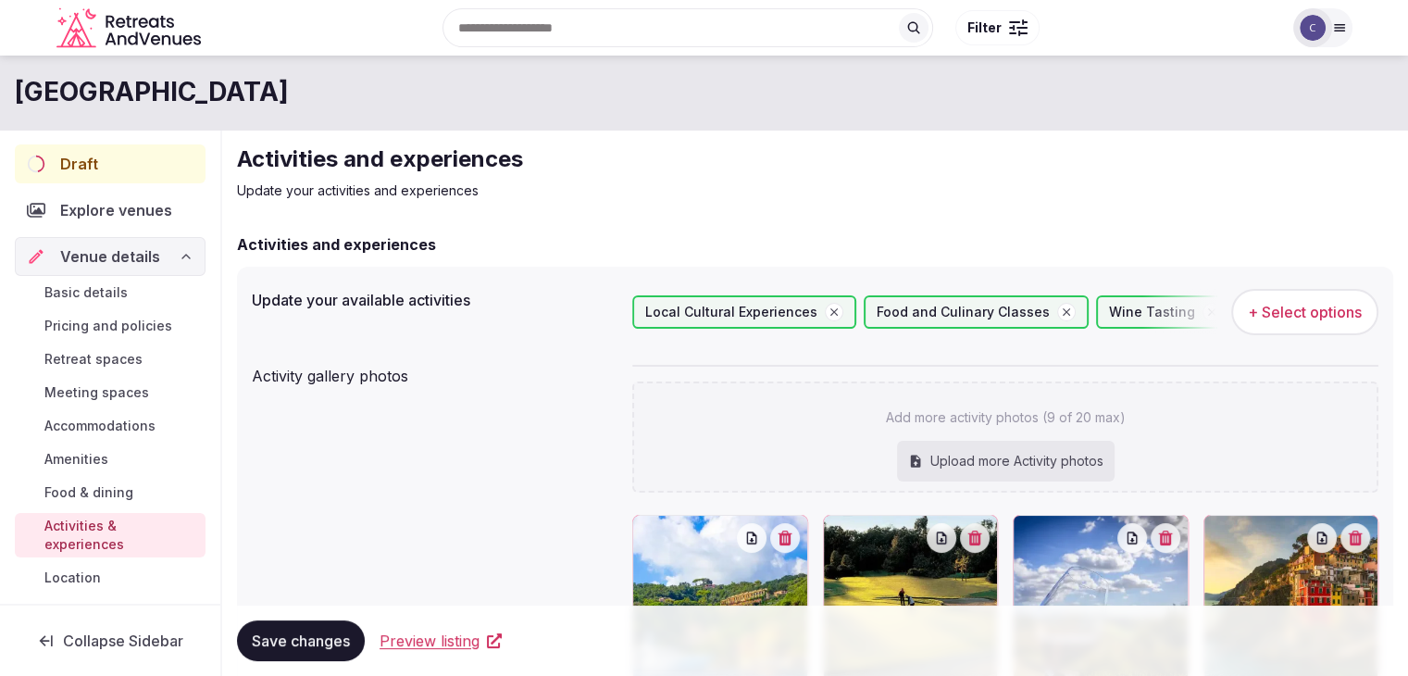
click at [337, 652] on button "Save changes" at bounding box center [301, 640] width 128 height 41
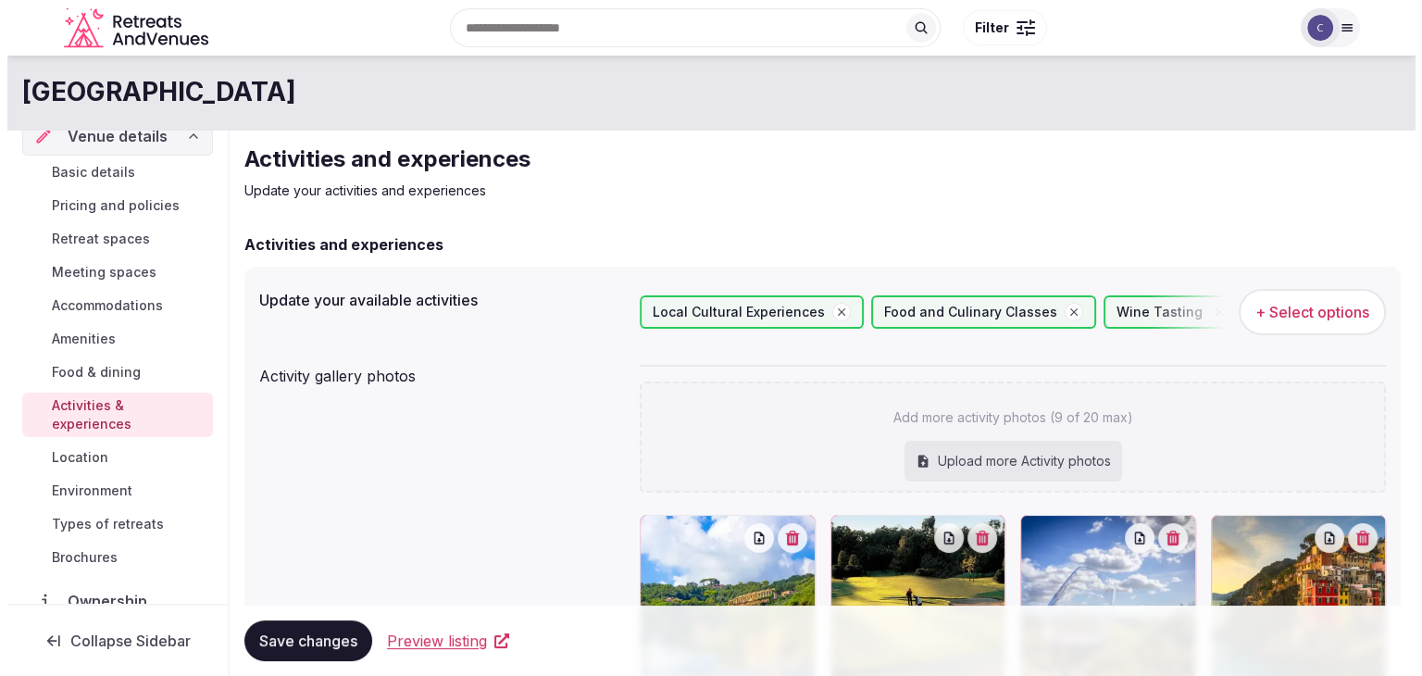
scroll to position [185, 0]
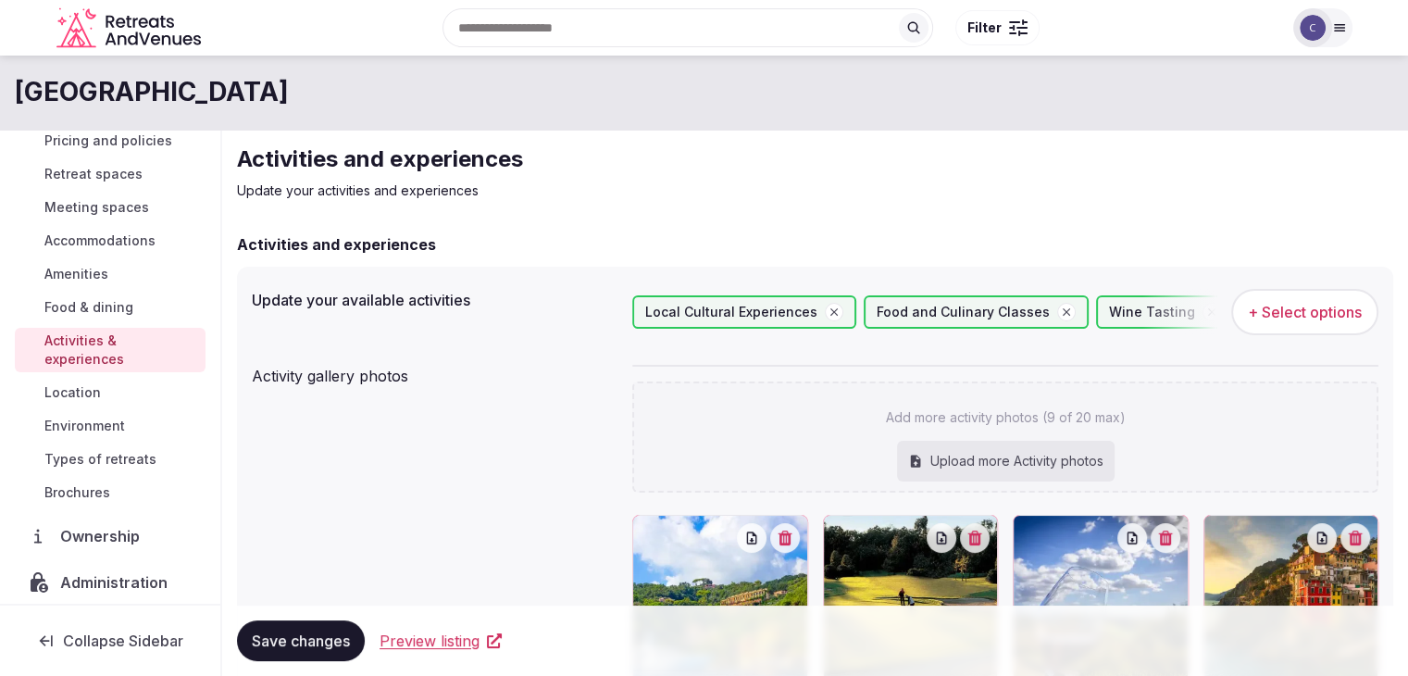
click at [86, 414] on link "Environment" at bounding box center [110, 426] width 191 height 26
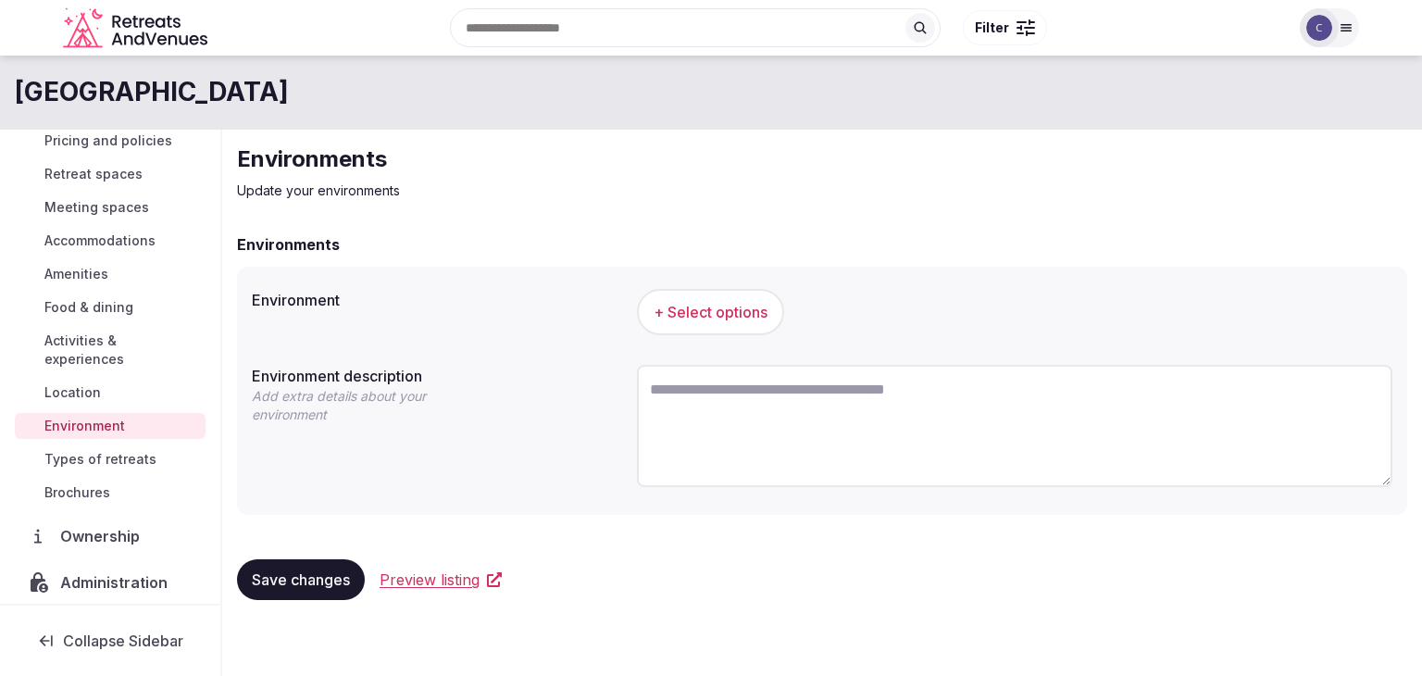
click at [727, 307] on span "+ Select options" at bounding box center [710, 312] width 114 height 20
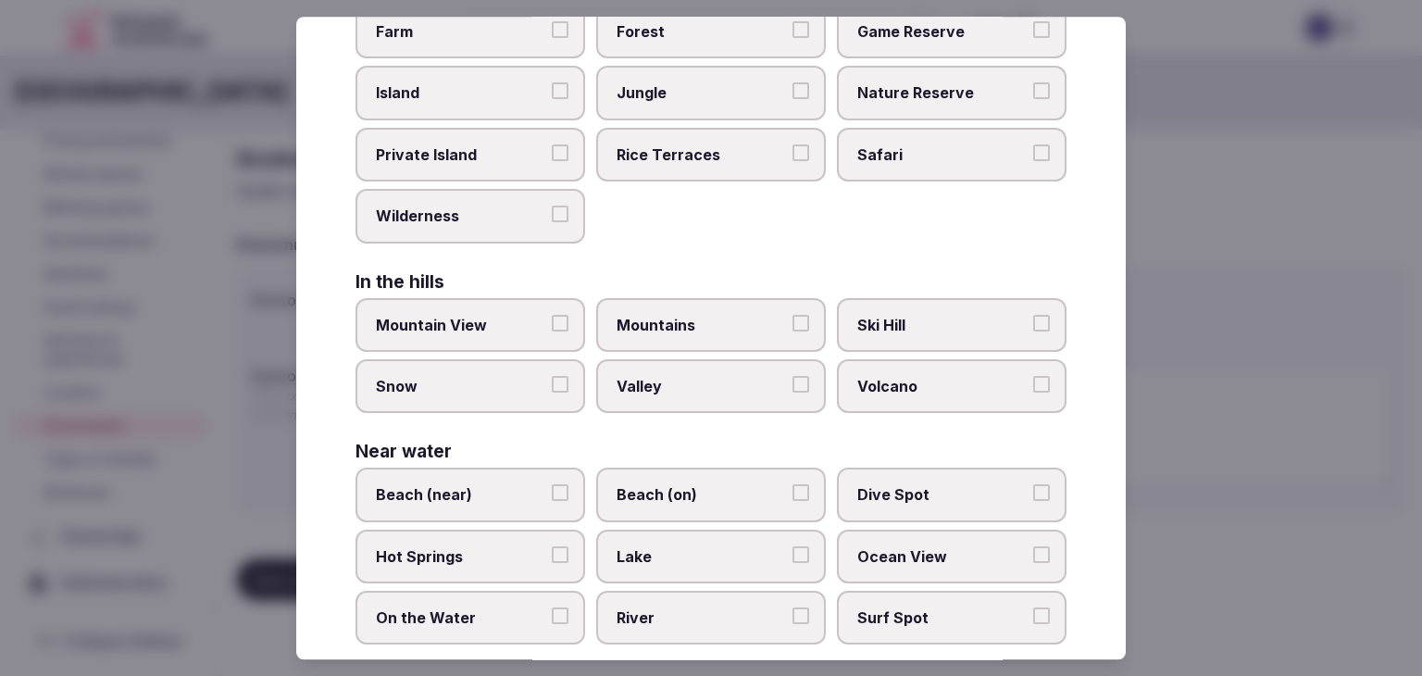
scroll to position [442, 0]
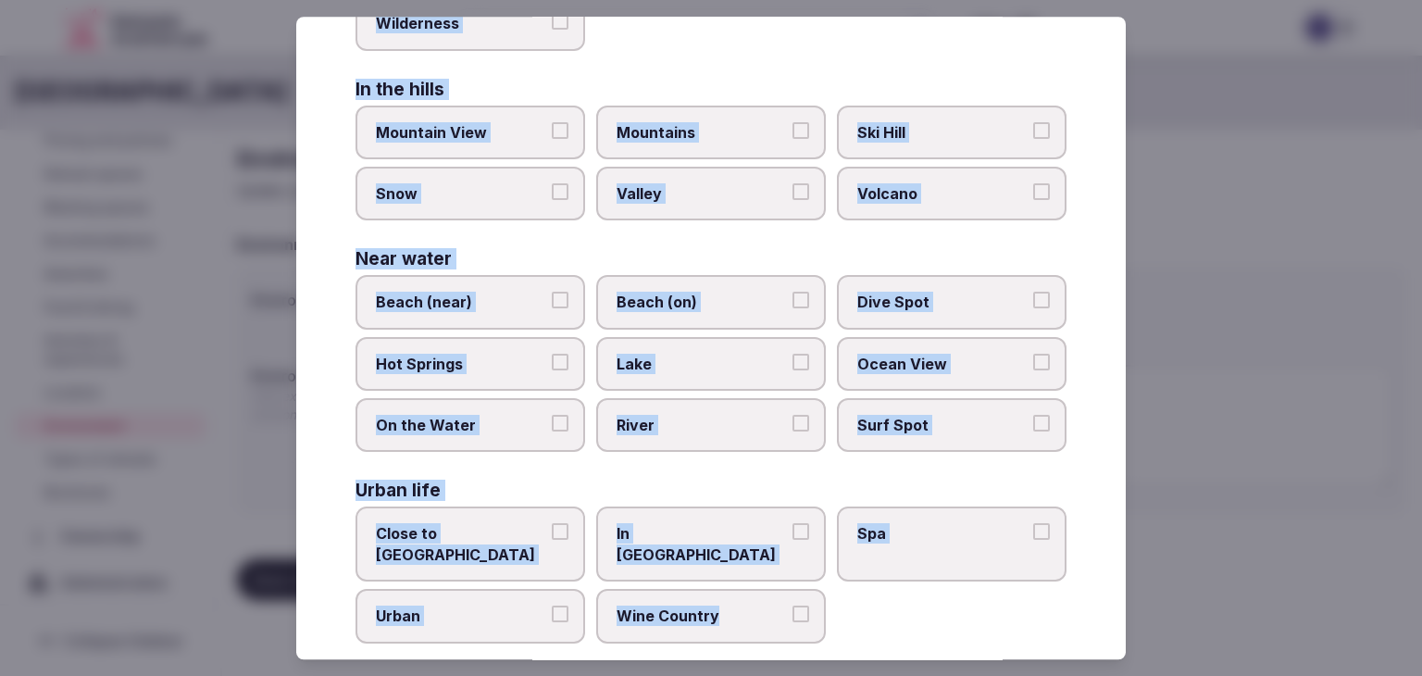
drag, startPoint x: 354, startPoint y: 123, endPoint x: 814, endPoint y: 582, distance: 649.8
click at [822, 582] on div "Select your environment Choose all applicable environments offered. In nature C…" at bounding box center [710, 338] width 829 height 642
copy div "Choose all applicable environments offered. In nature Close to Nature Countrysi…"
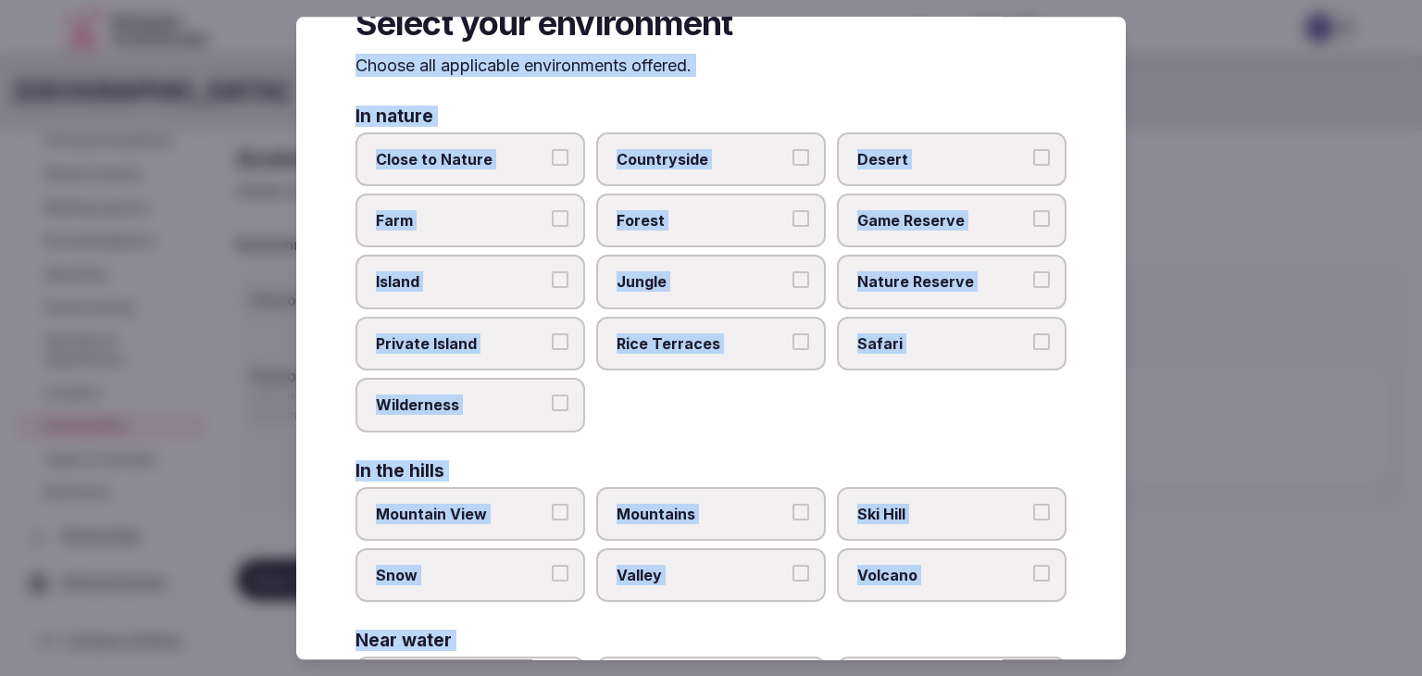
scroll to position [0, 0]
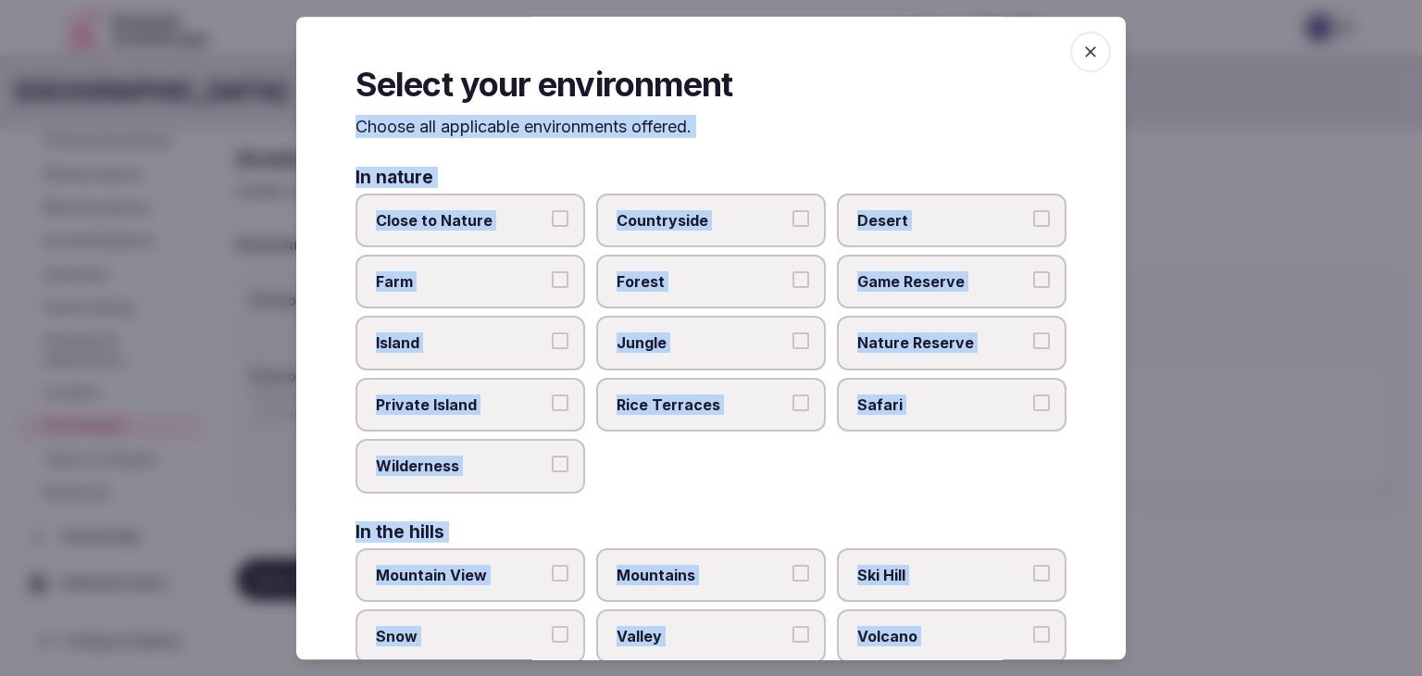
click at [700, 496] on div "In nature Close to Nature Countryside Desert Farm Forest Game Reserve Island Ju…" at bounding box center [710, 626] width 711 height 917
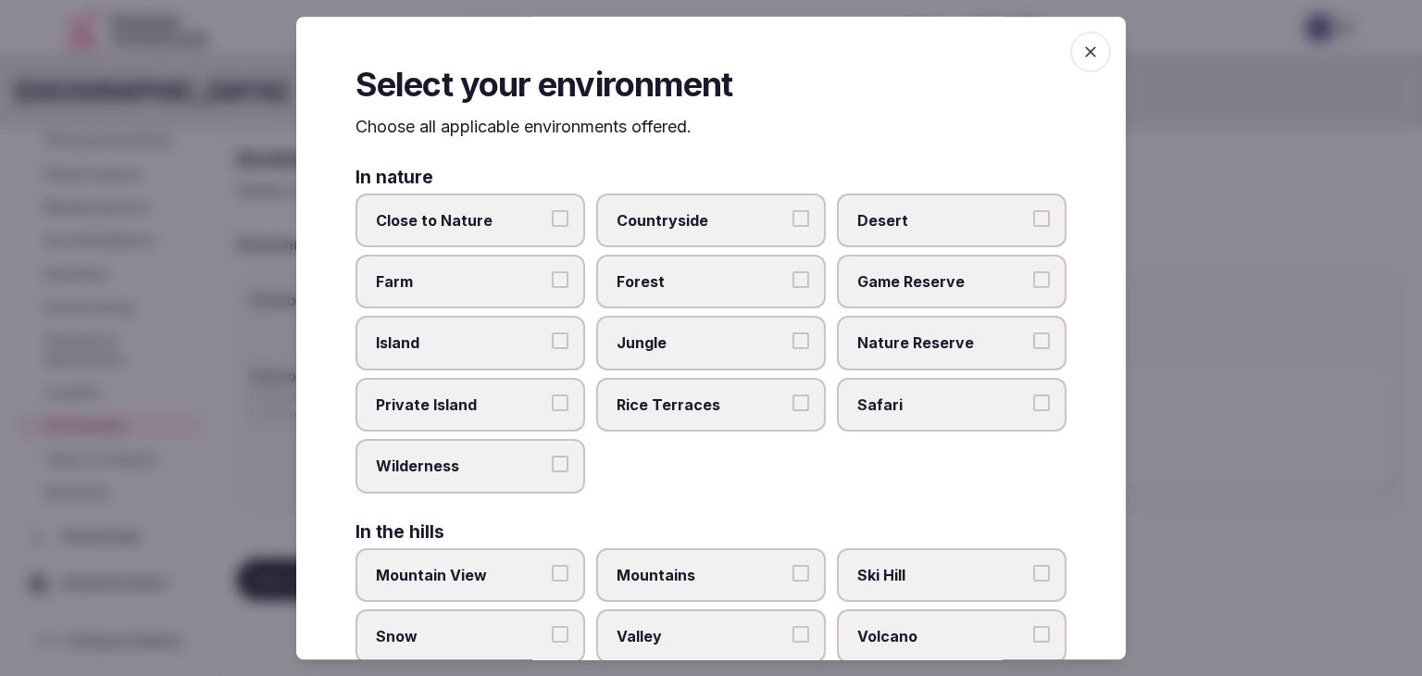
scroll to position [442, 0]
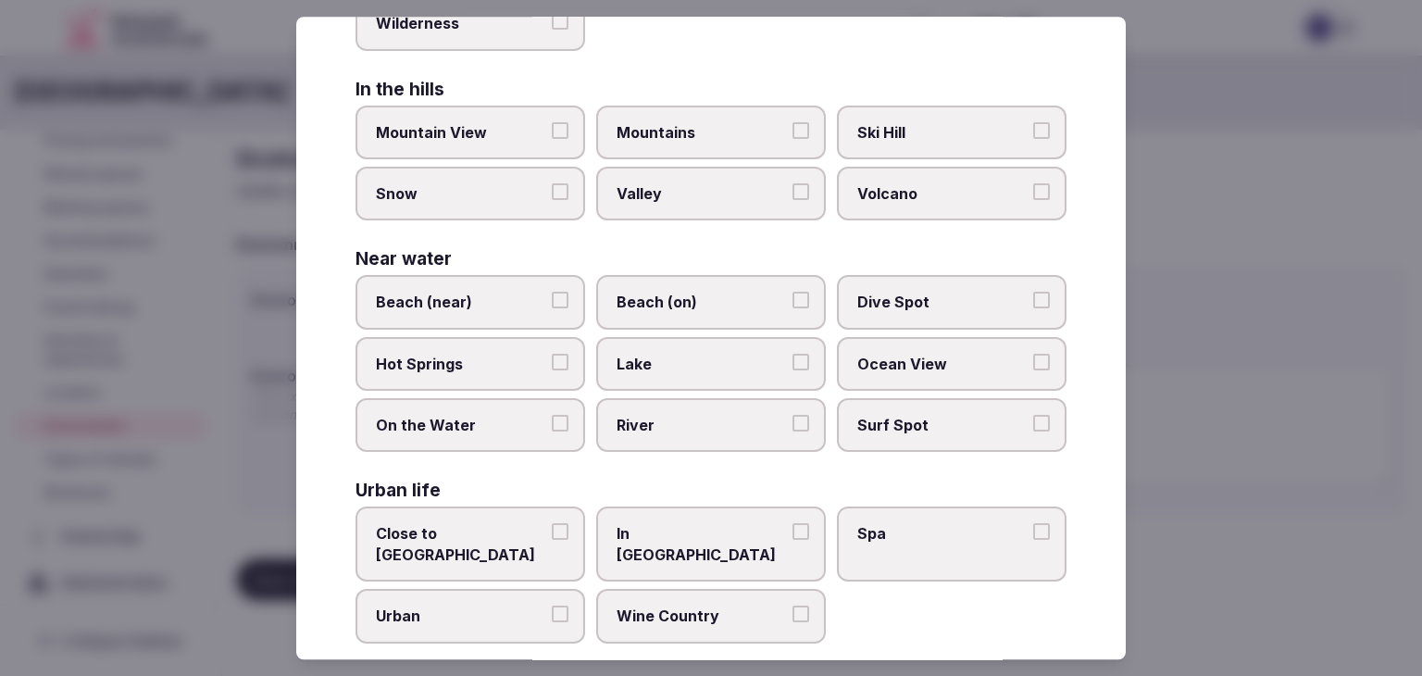
drag, startPoint x: 705, startPoint y: 294, endPoint x: 712, endPoint y: 356, distance: 62.3
click at [707, 304] on span "Beach (on)" at bounding box center [701, 302] width 170 height 20
click at [792, 304] on button "Beach (on)" at bounding box center [800, 300] width 17 height 17
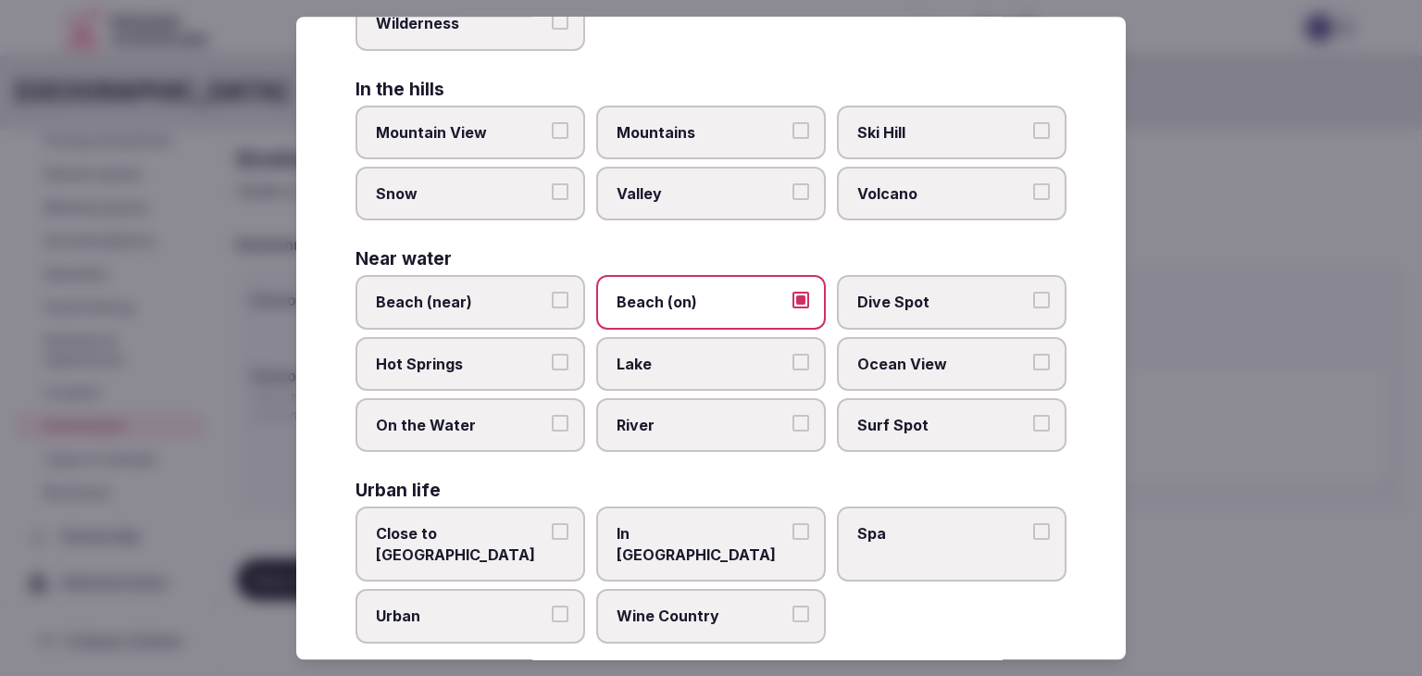
click at [902, 354] on span "Ocean View" at bounding box center [942, 364] width 170 height 20
click at [1033, 354] on button "Ocean View" at bounding box center [1041, 362] width 17 height 17
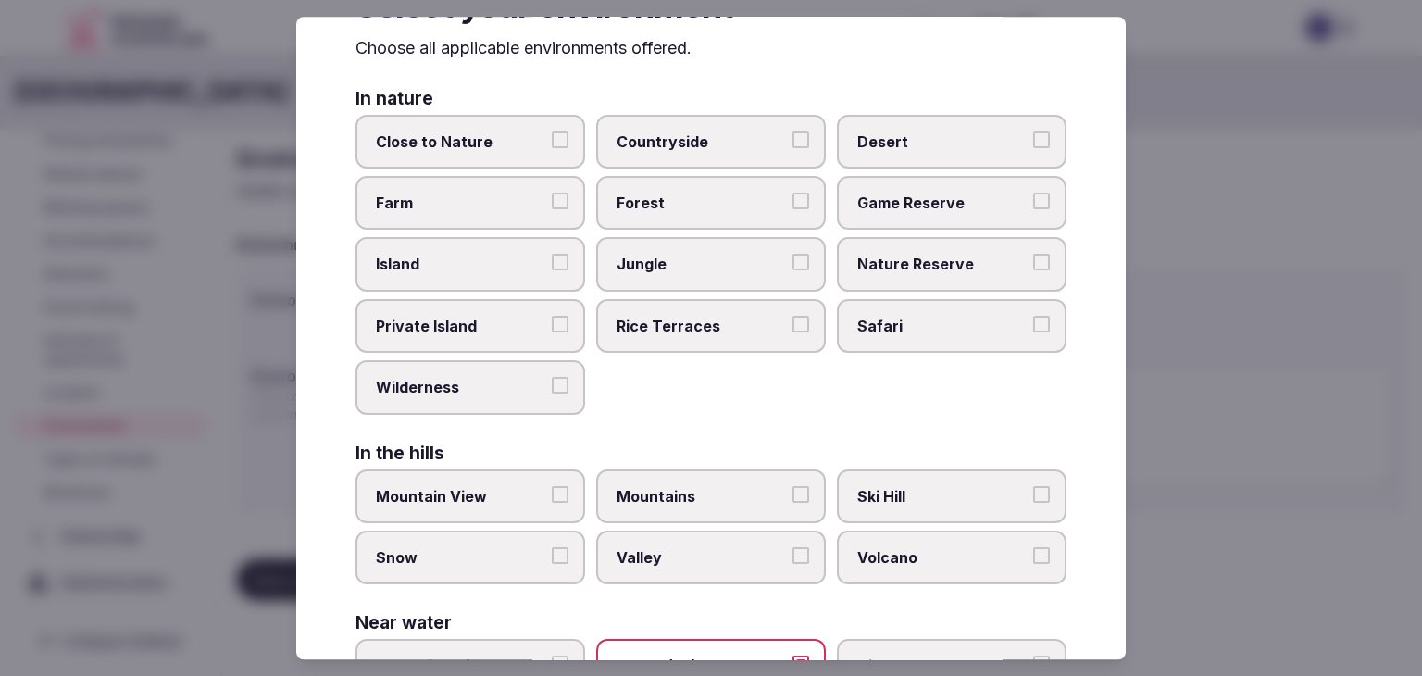
scroll to position [0, 0]
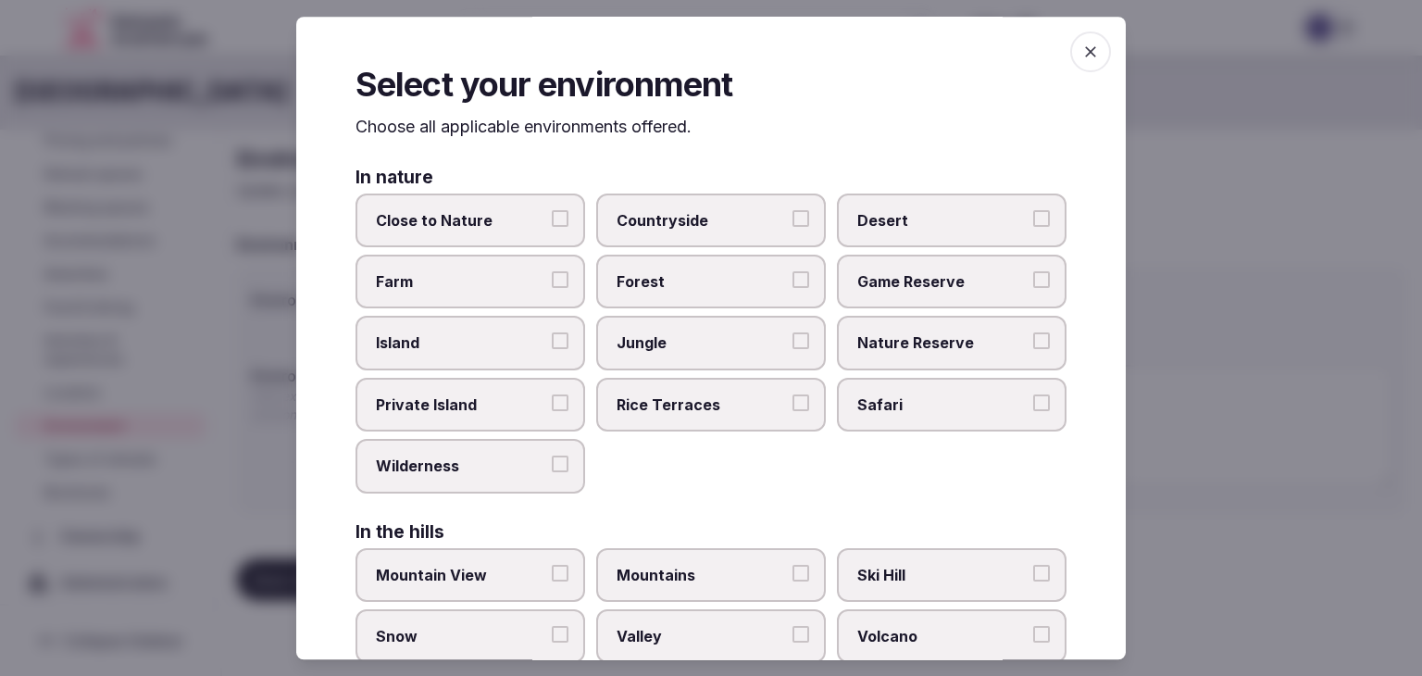
click at [507, 201] on label "Close to Nature" at bounding box center [470, 220] width 230 height 54
click at [552, 210] on button "Close to Nature" at bounding box center [560, 218] width 17 height 17
click at [1085, 51] on icon "button" at bounding box center [1090, 51] width 11 height 11
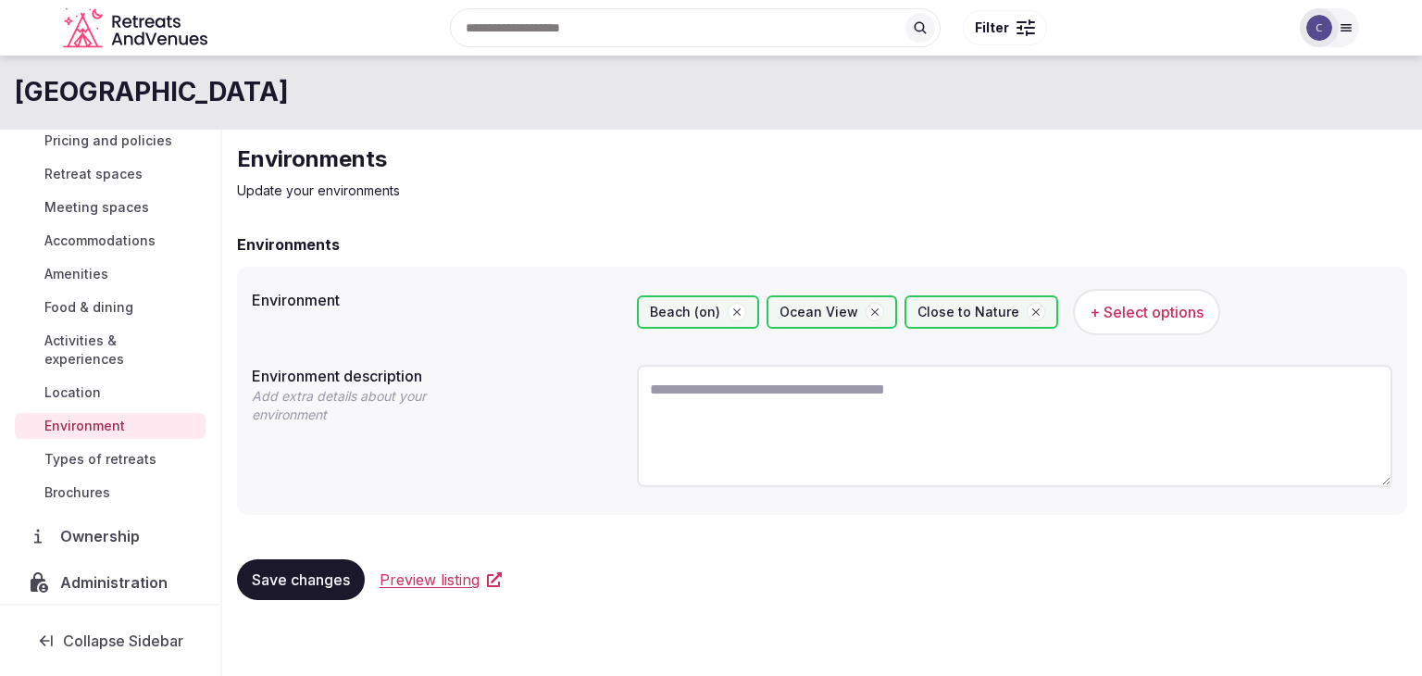
click at [319, 578] on span "Save changes" at bounding box center [301, 579] width 98 height 19
click at [121, 462] on span "Types of retreats" at bounding box center [100, 459] width 112 height 19
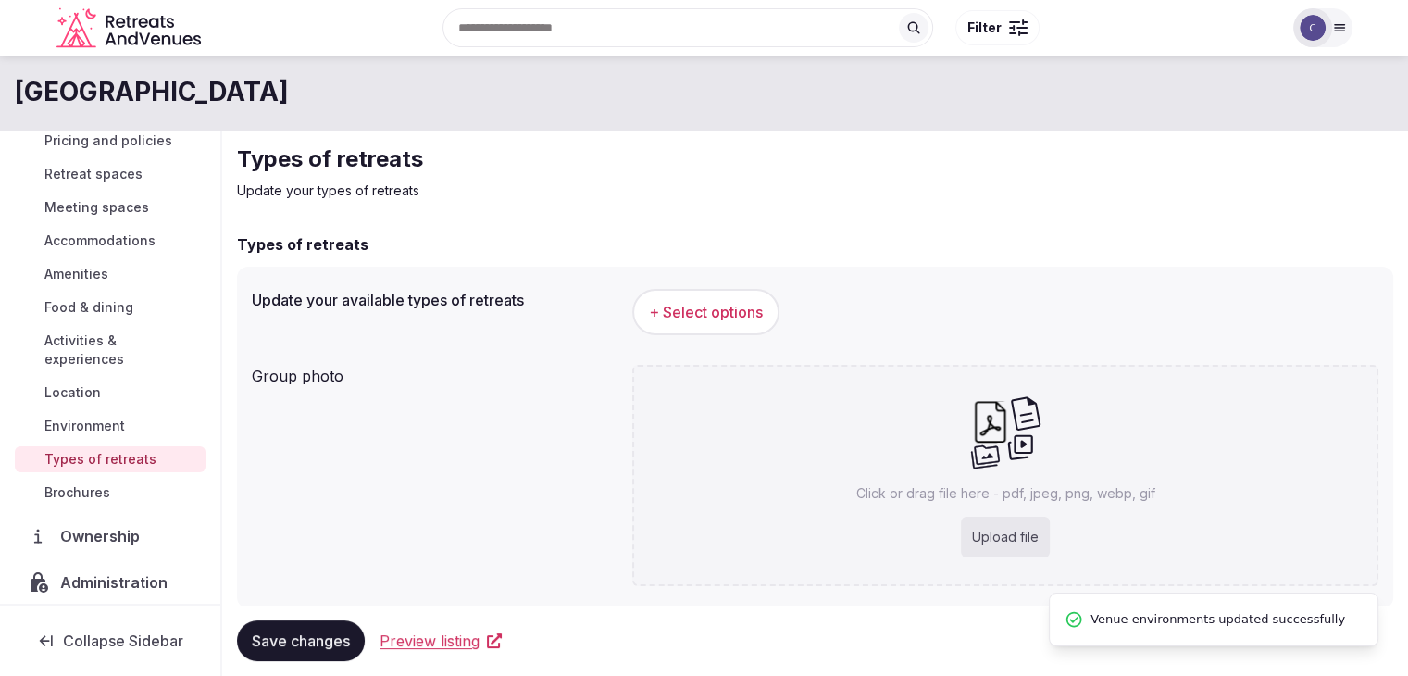
click at [730, 339] on div "+ Select options" at bounding box center [1005, 311] width 746 height 61
click at [723, 324] on button "+ Select options" at bounding box center [705, 312] width 147 height 46
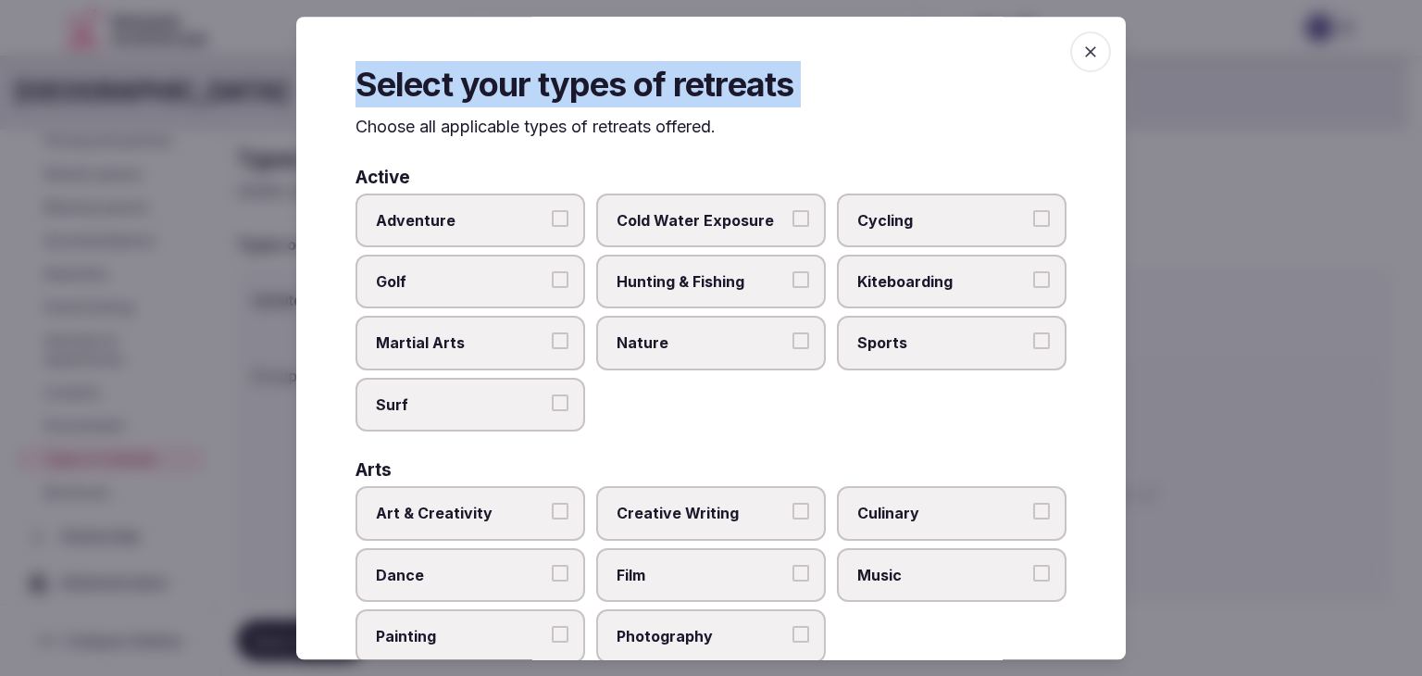
scroll to position [752, 0]
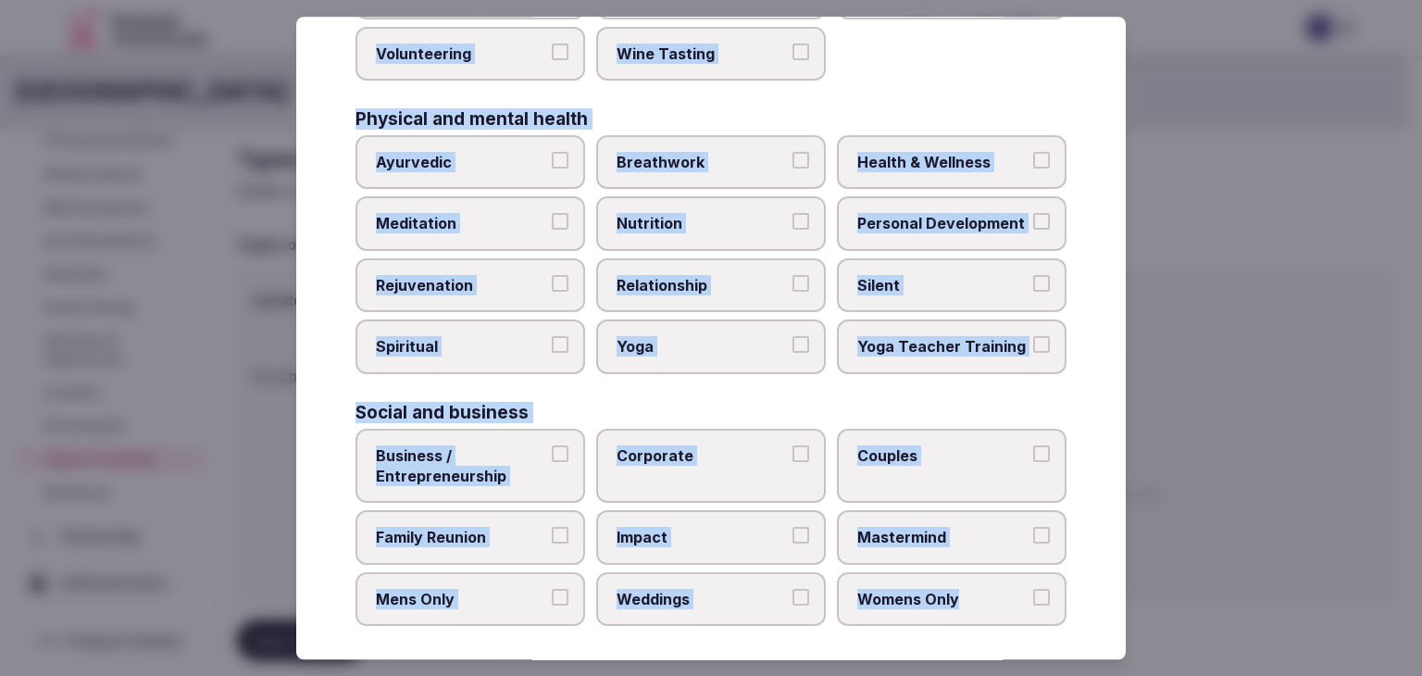
drag, startPoint x: 354, startPoint y: 127, endPoint x: 1022, endPoint y: 607, distance: 822.2
click at [1022, 607] on div "Select your types of retreats Choose all applicable types of retreats offered. …" at bounding box center [710, 338] width 829 height 642
copy div "Choose all applicable types of retreats offered. Active Adventure Cold Water Ex…"
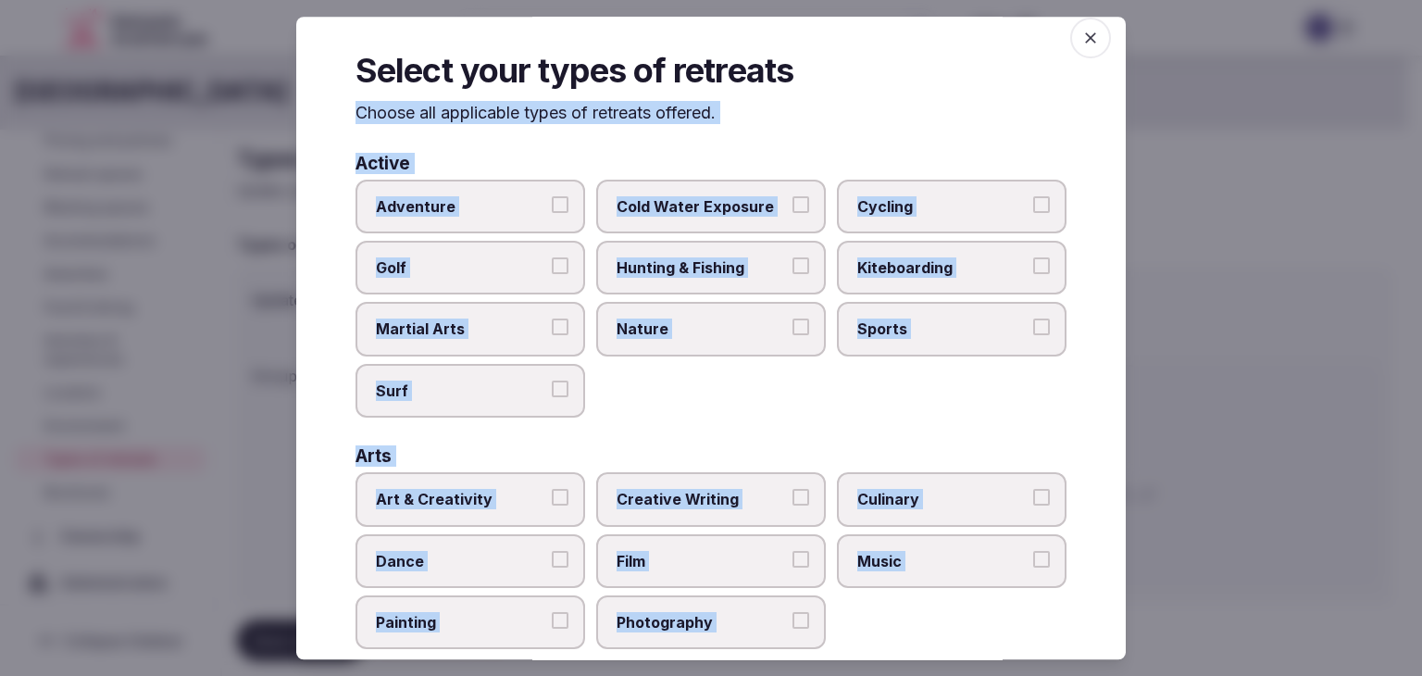
scroll to position [12, 0]
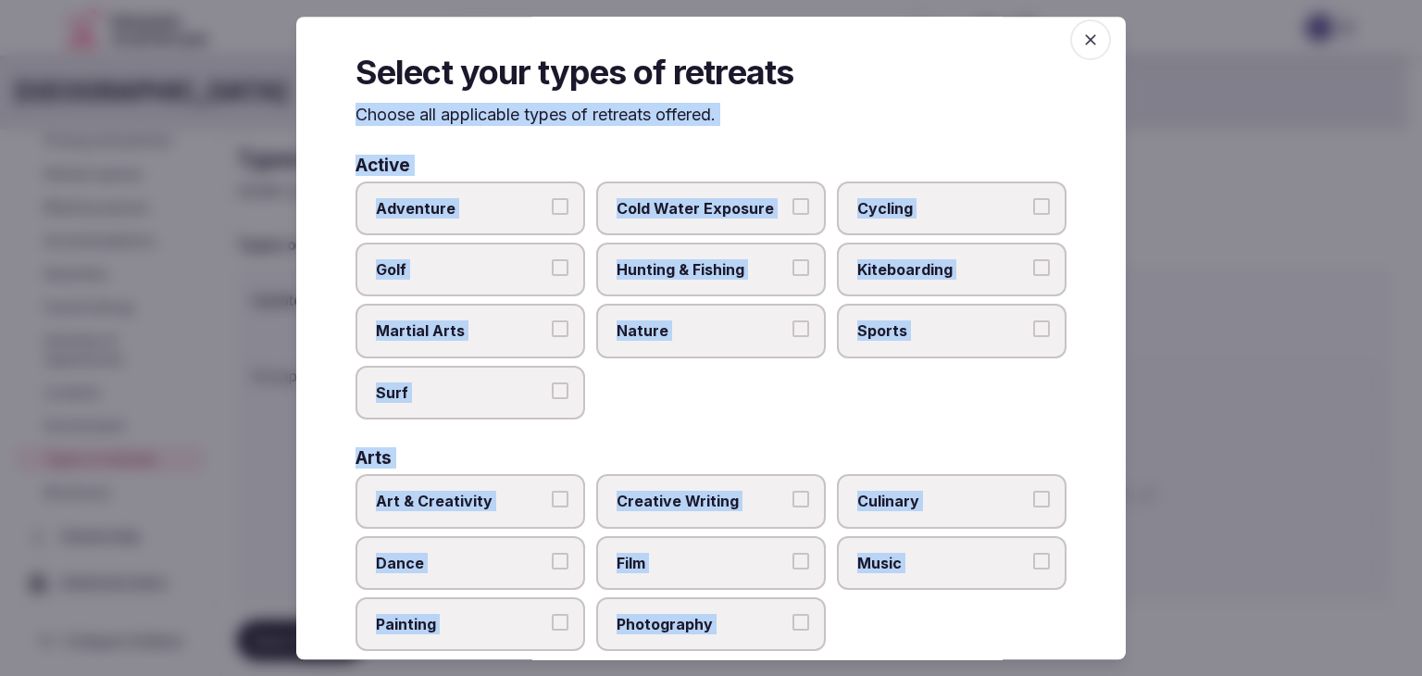
click at [696, 349] on label "Nature" at bounding box center [711, 331] width 230 height 54
click at [792, 338] on button "Nature" at bounding box center [800, 329] width 17 height 17
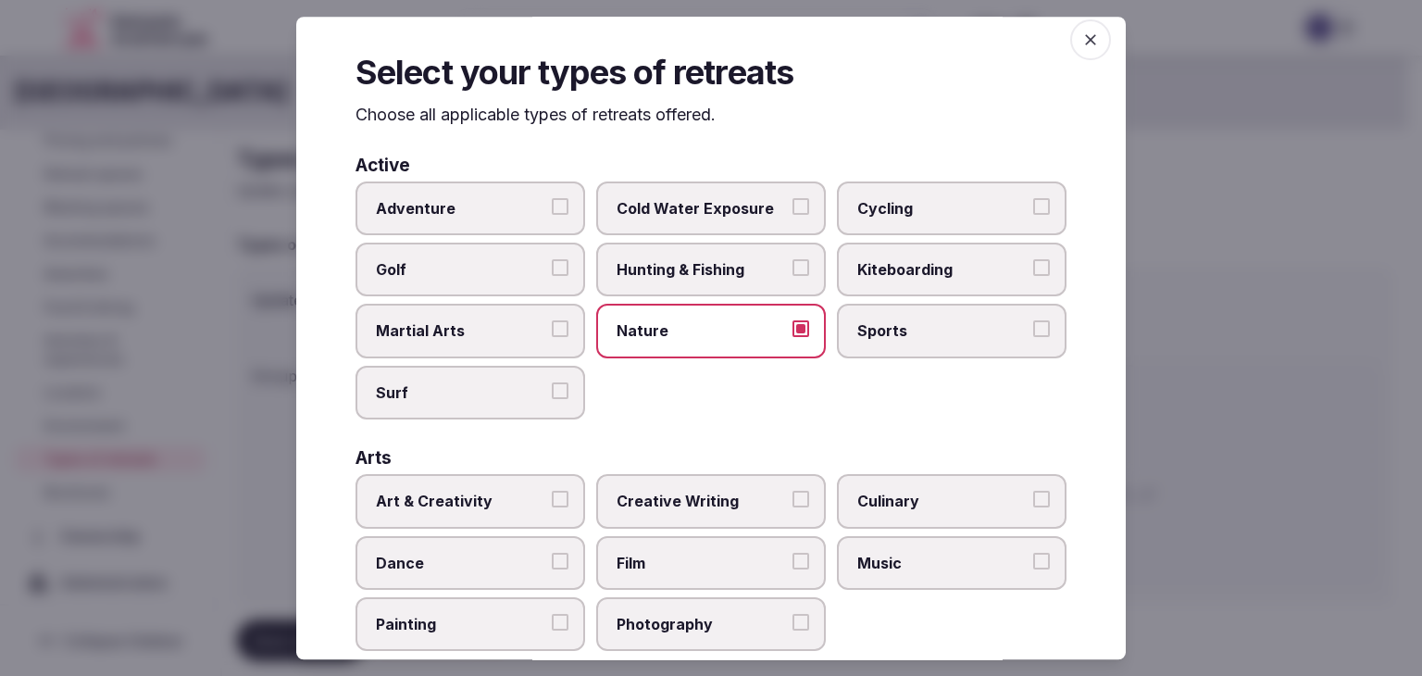
click at [473, 181] on label "Adventure" at bounding box center [470, 208] width 230 height 54
click at [552, 198] on button "Adventure" at bounding box center [560, 206] width 17 height 17
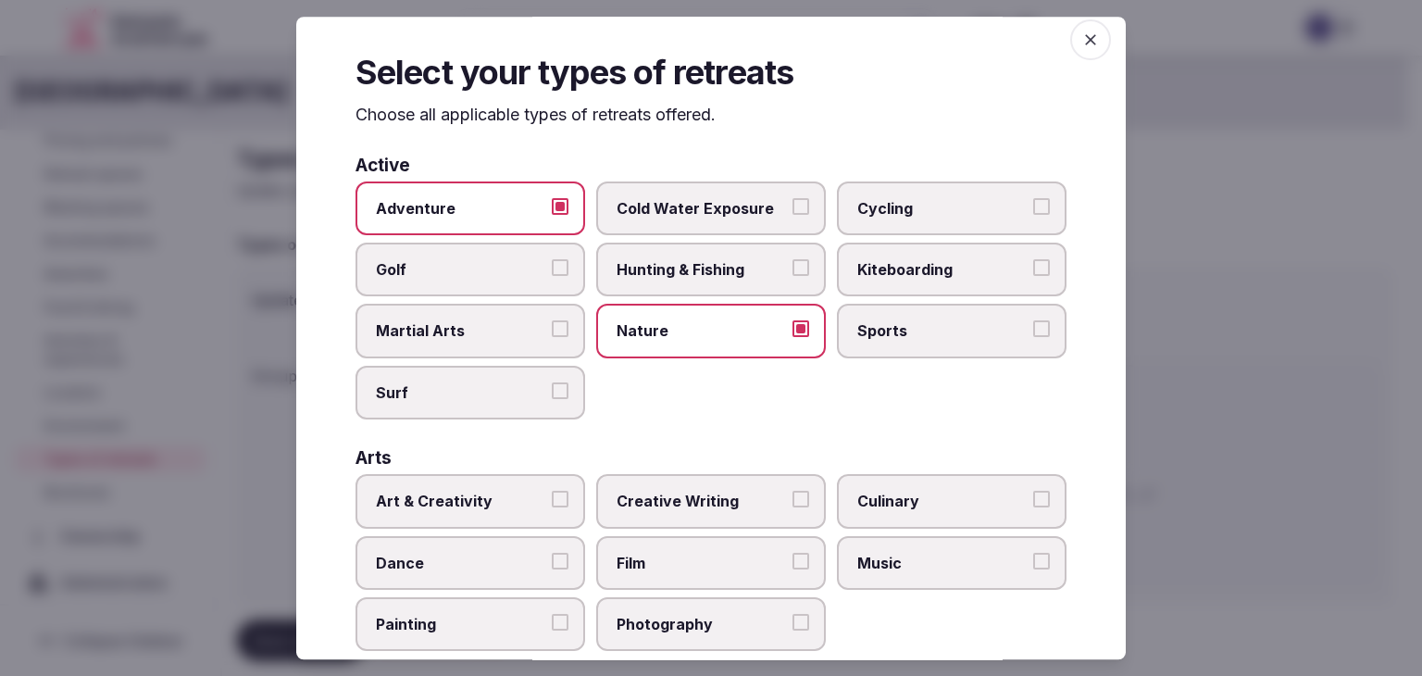
click at [472, 220] on label "Adventure" at bounding box center [470, 208] width 230 height 54
click at [552, 215] on button "Adventure" at bounding box center [560, 206] width 17 height 17
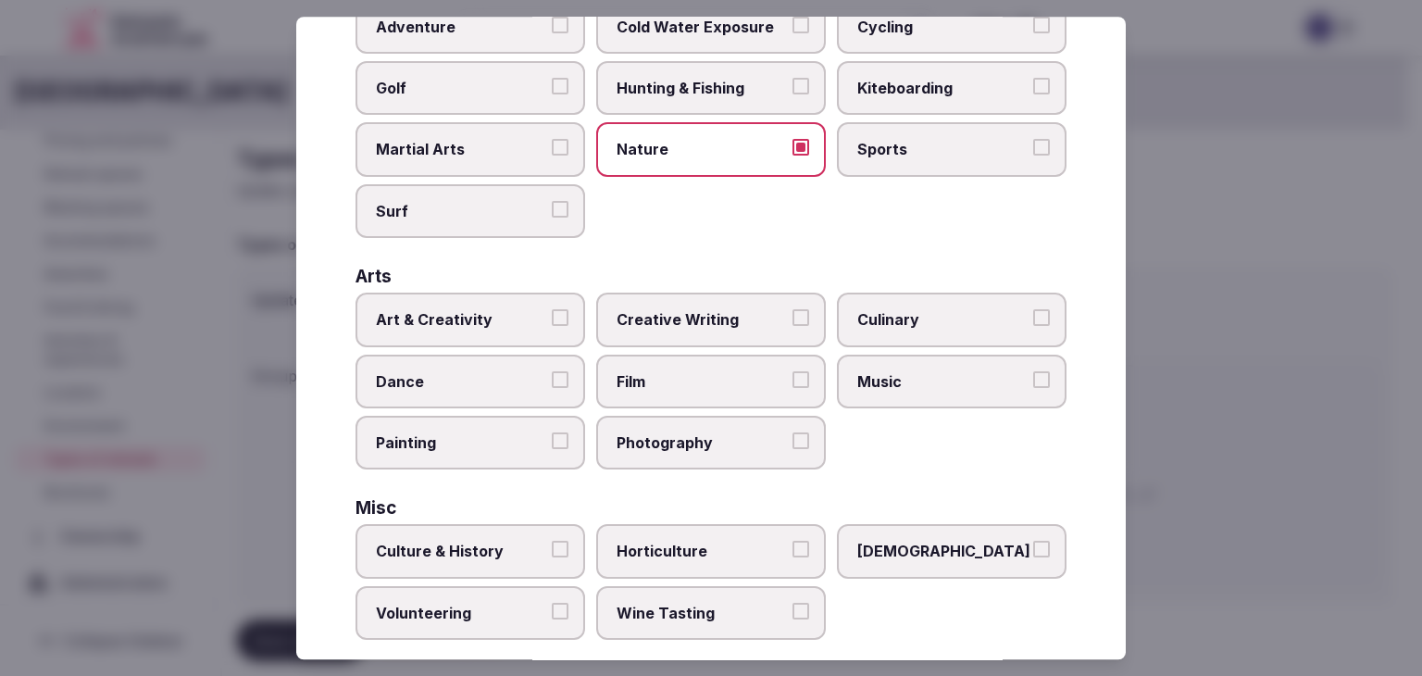
scroll to position [197, 0]
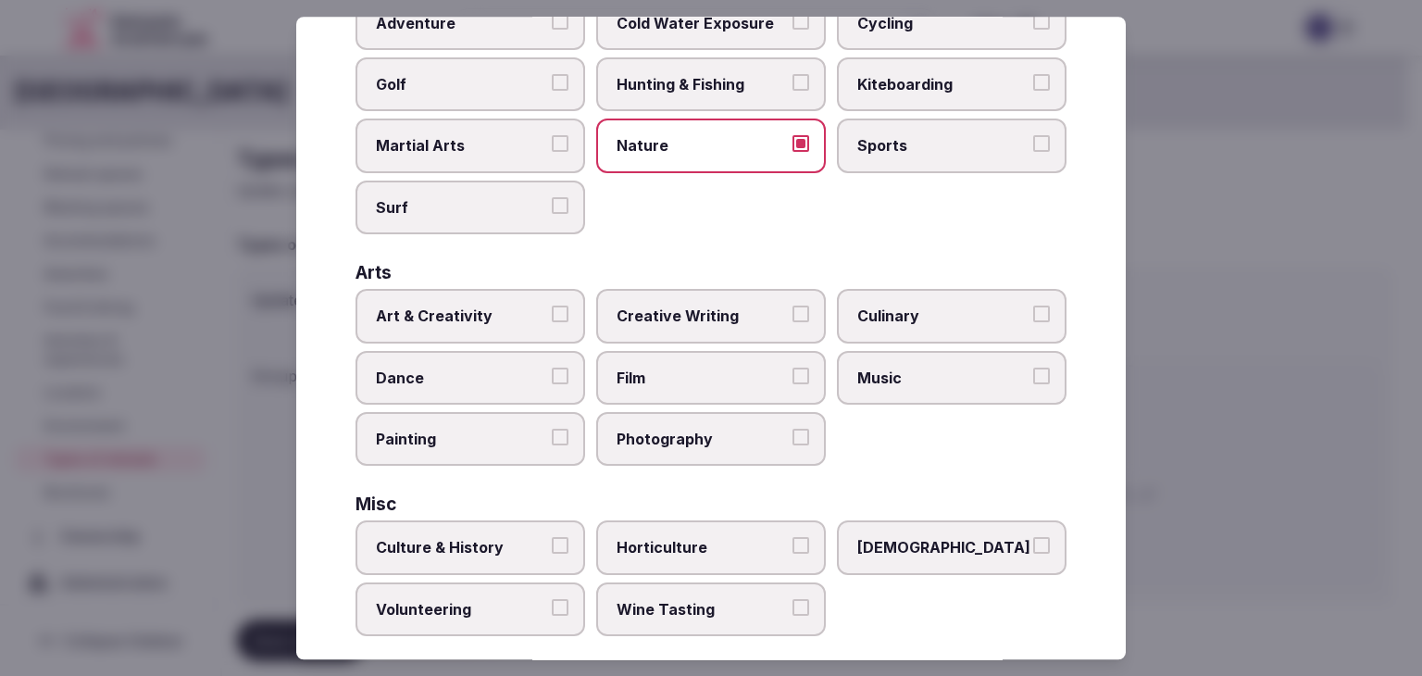
click at [501, 311] on span "Art & Creativity" at bounding box center [461, 315] width 170 height 20
click at [552, 311] on button "Art & Creativity" at bounding box center [560, 313] width 17 height 17
click at [886, 327] on label "Culinary" at bounding box center [952, 316] width 230 height 54
click at [1033, 322] on button "Culinary" at bounding box center [1041, 313] width 17 height 17
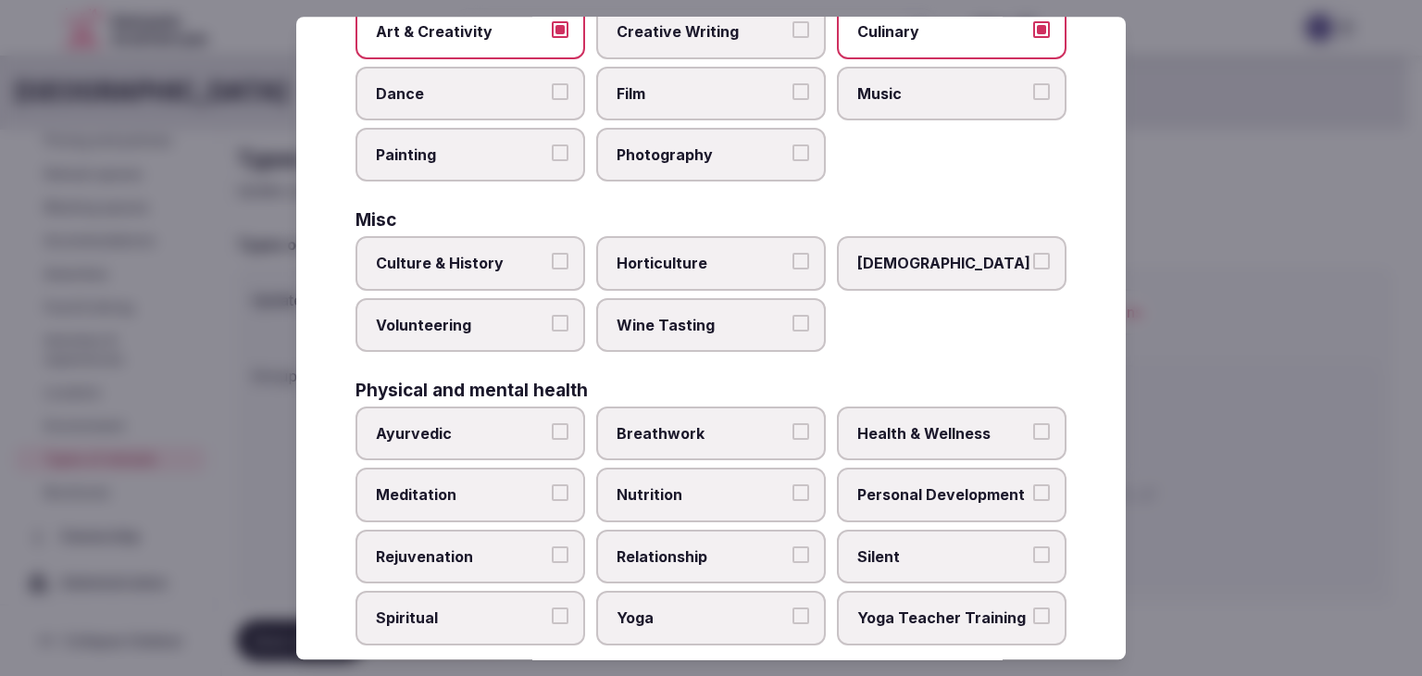
scroll to position [567, 0]
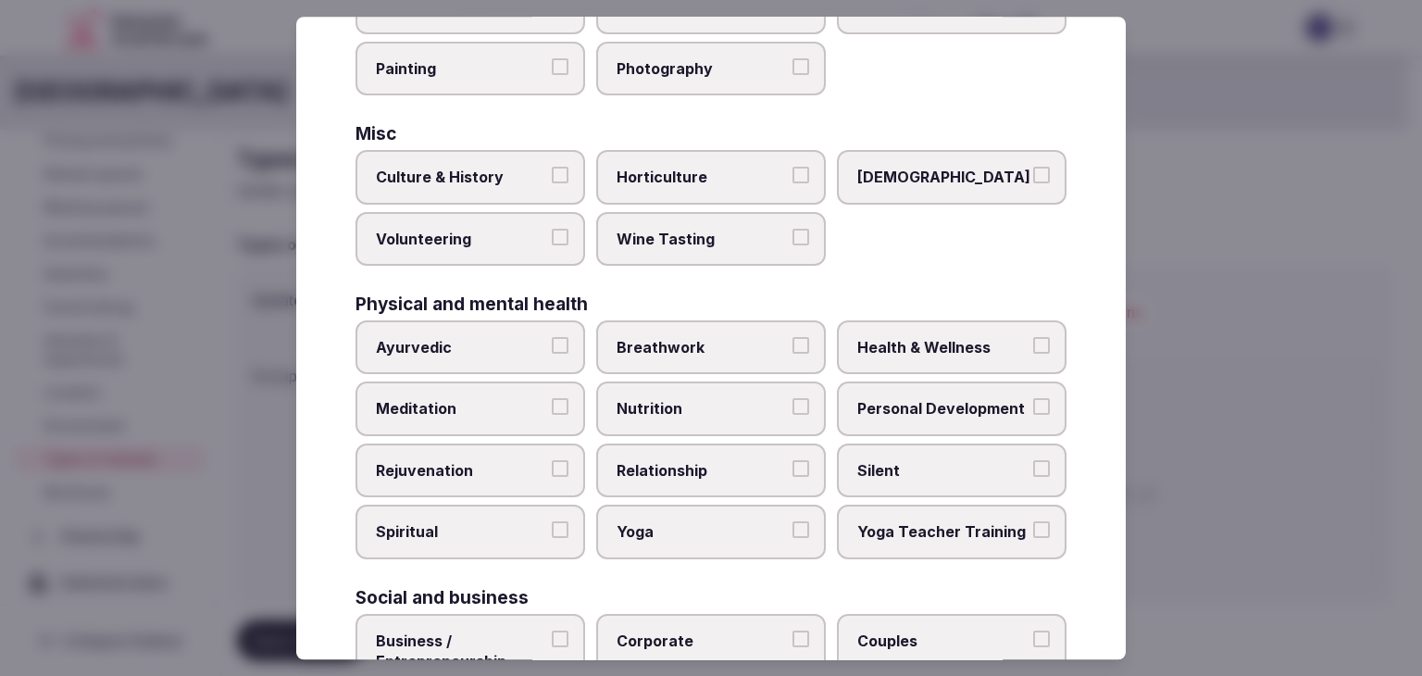
click at [909, 342] on span "Health & Wellness" at bounding box center [942, 347] width 170 height 20
click at [1033, 342] on button "Health & Wellness" at bounding box center [1041, 345] width 17 height 17
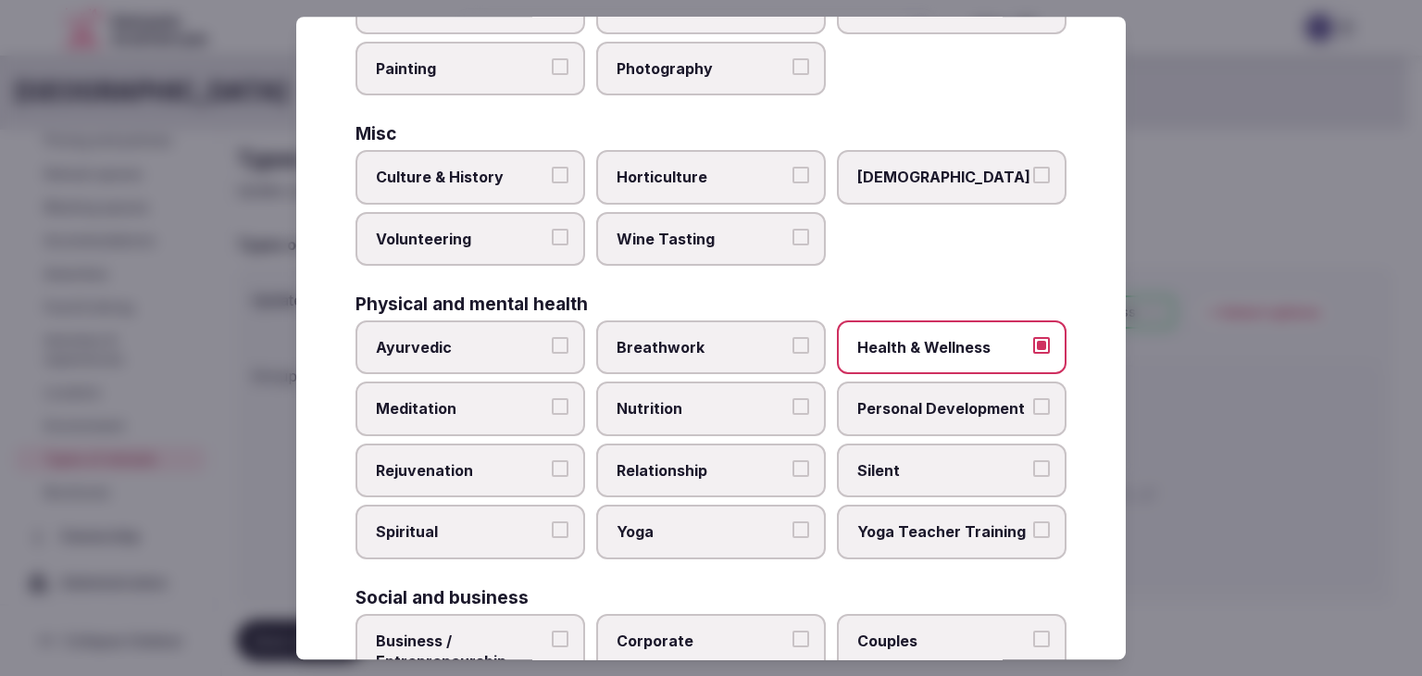
click at [438, 471] on span "Rejuvenation" at bounding box center [461, 470] width 170 height 20
click at [552, 471] on button "Rejuvenation" at bounding box center [560, 468] width 17 height 17
click at [666, 528] on span "Yoga" at bounding box center [701, 532] width 170 height 20
click at [792, 528] on button "Yoga" at bounding box center [800, 530] width 17 height 17
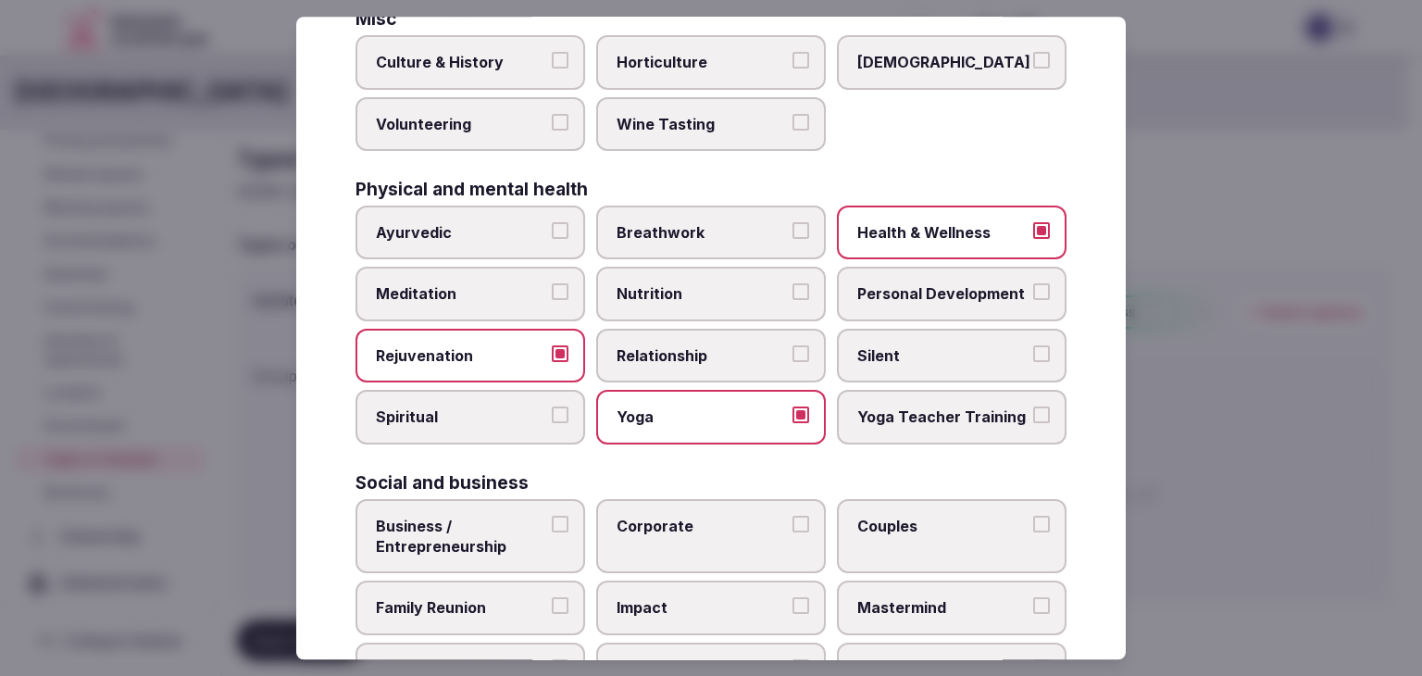
scroll to position [752, 0]
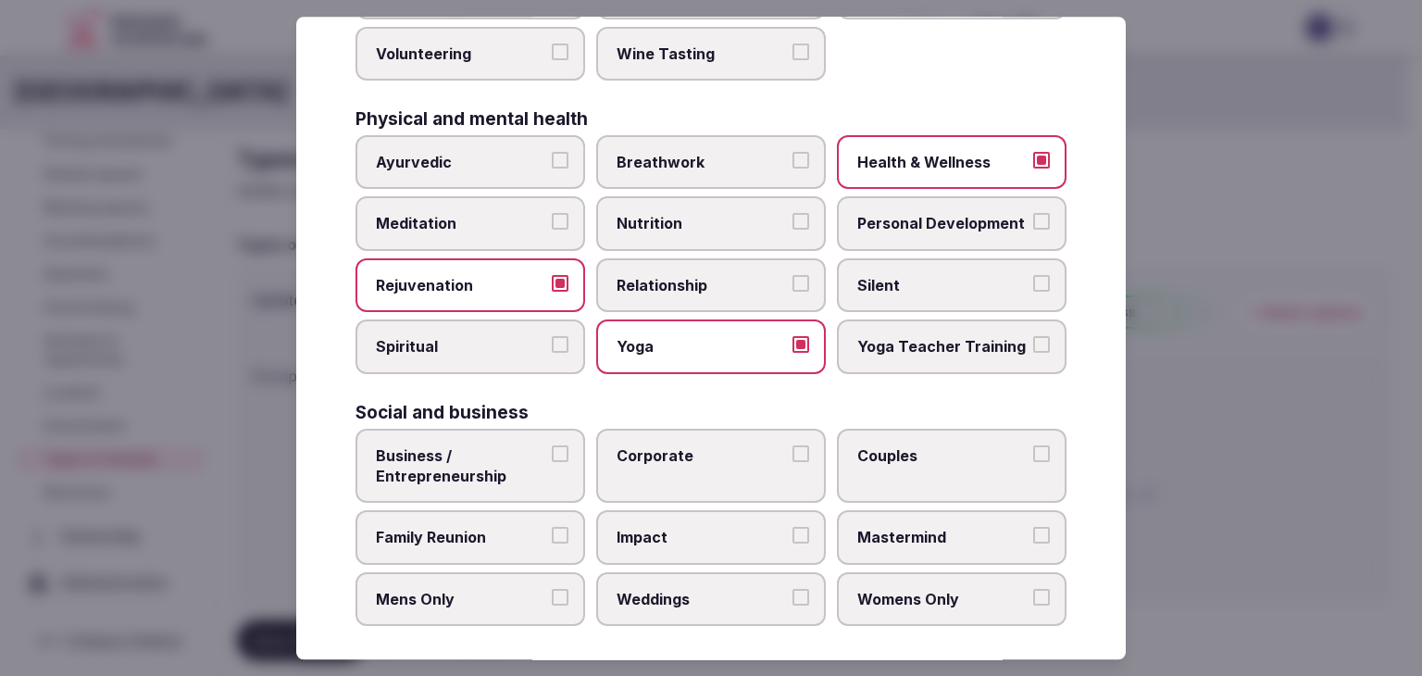
click at [674, 460] on label "Corporate" at bounding box center [711, 466] width 230 height 75
click at [792, 460] on button "Corporate" at bounding box center [800, 453] width 17 height 17
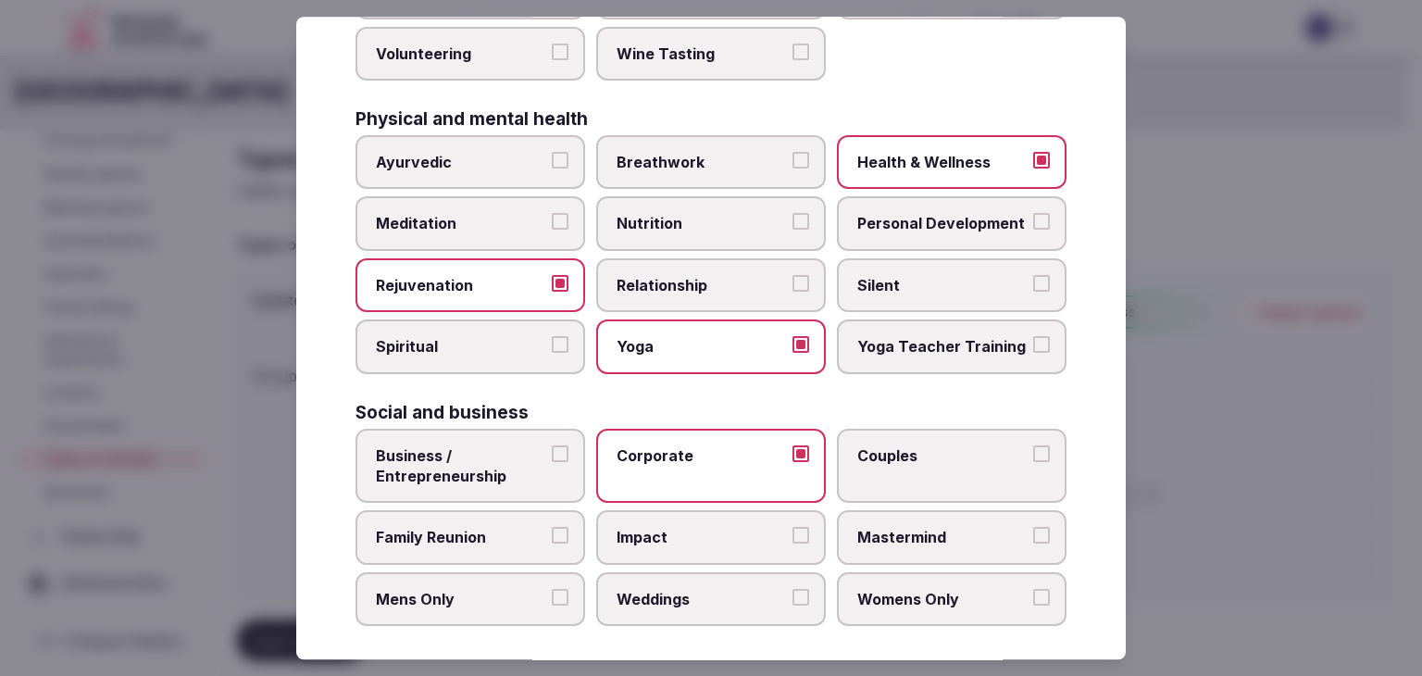
click at [518, 460] on span "Business / Entrepreneurship" at bounding box center [461, 466] width 170 height 42
click at [552, 460] on button "Business / Entrepreneurship" at bounding box center [560, 453] width 17 height 17
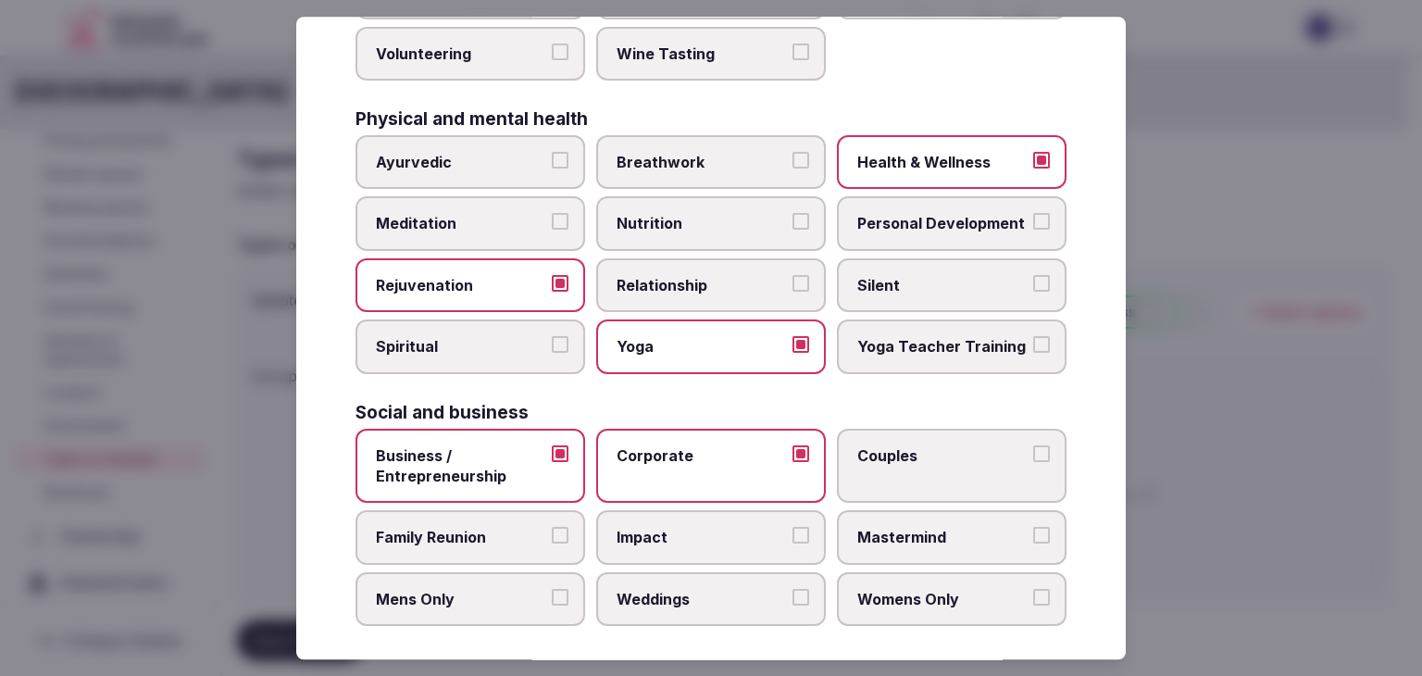
click at [702, 597] on label "Weddings" at bounding box center [711, 599] width 230 height 54
click at [792, 597] on button "Weddings" at bounding box center [800, 597] width 17 height 17
click at [515, 528] on span "Family Reunion" at bounding box center [461, 538] width 170 height 20
click at [552, 528] on button "Family Reunion" at bounding box center [560, 536] width 17 height 17
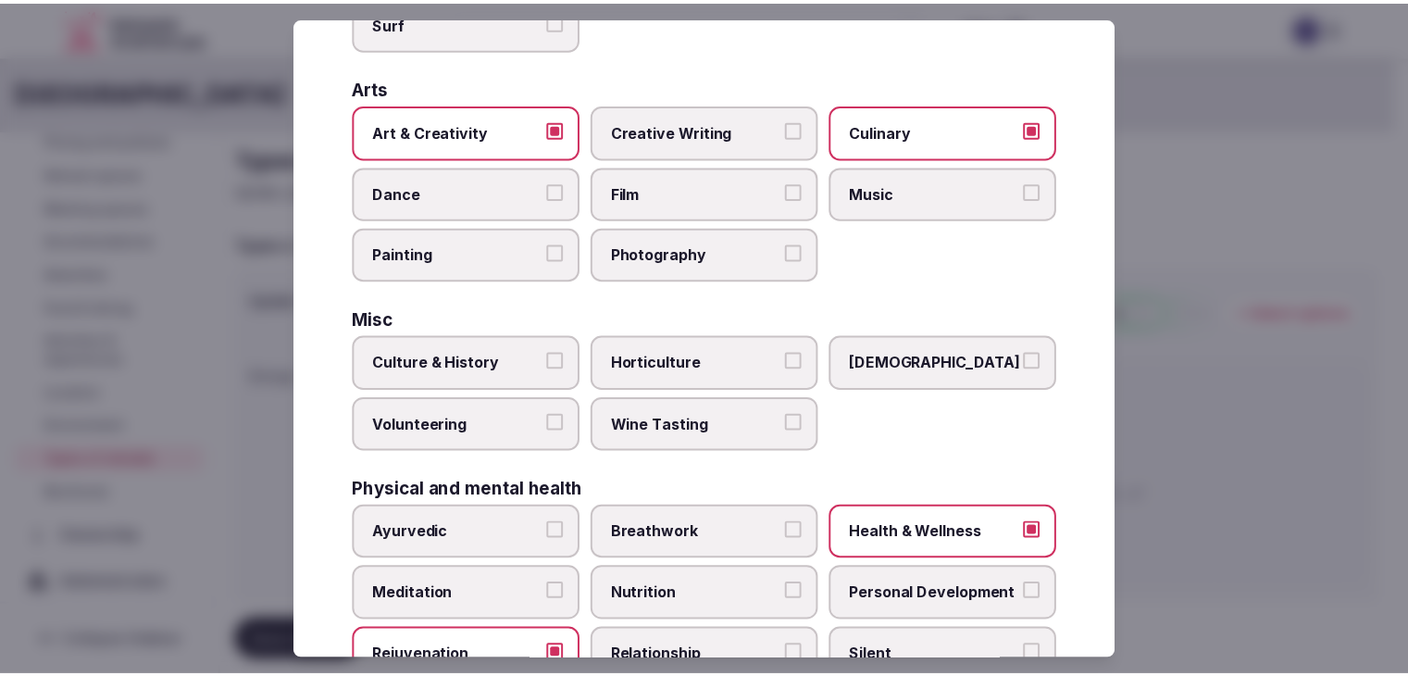
scroll to position [0, 0]
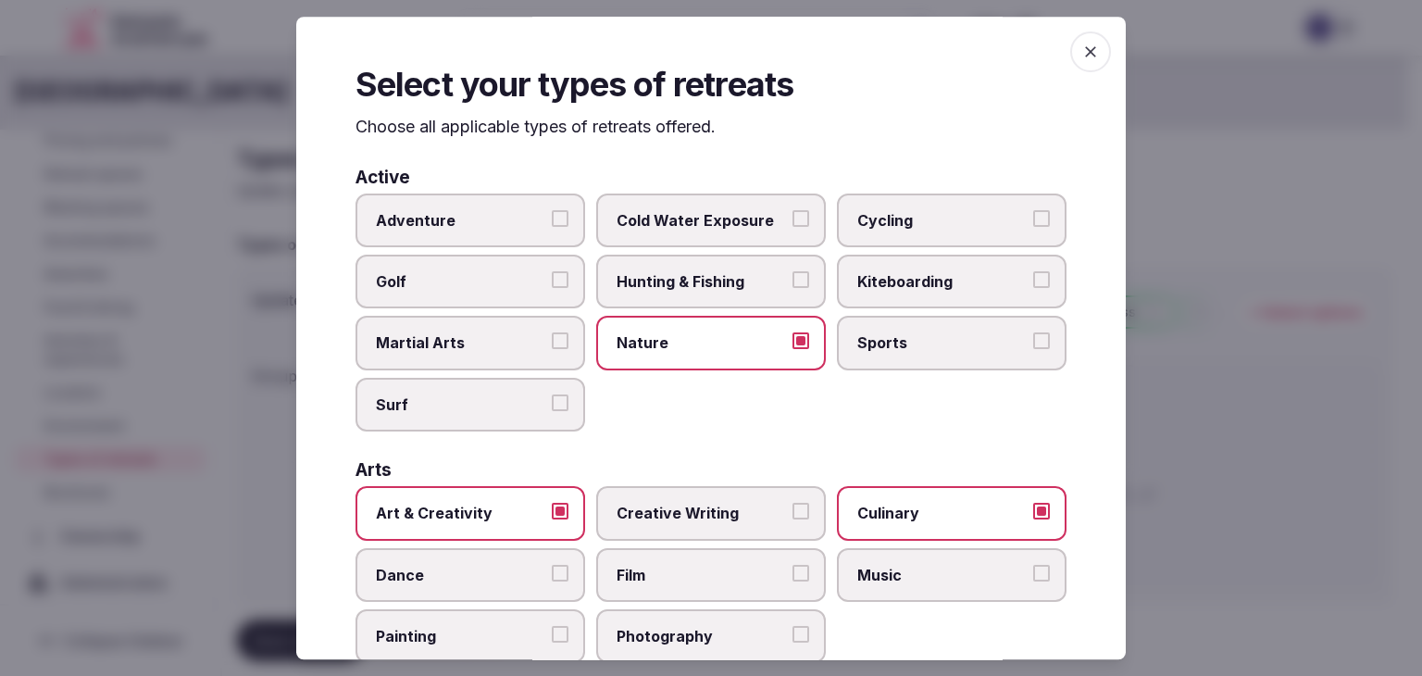
click at [1081, 58] on icon "button" at bounding box center [1090, 52] width 19 height 19
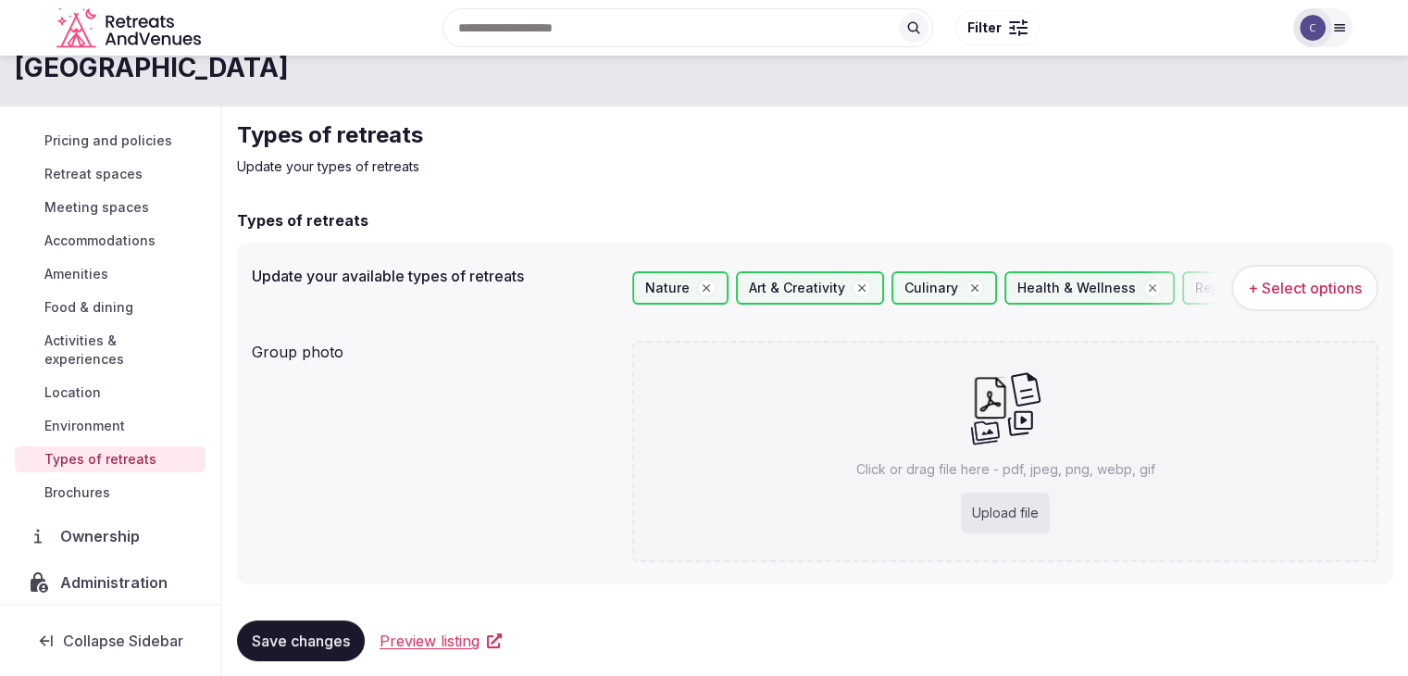
scroll to position [47, 0]
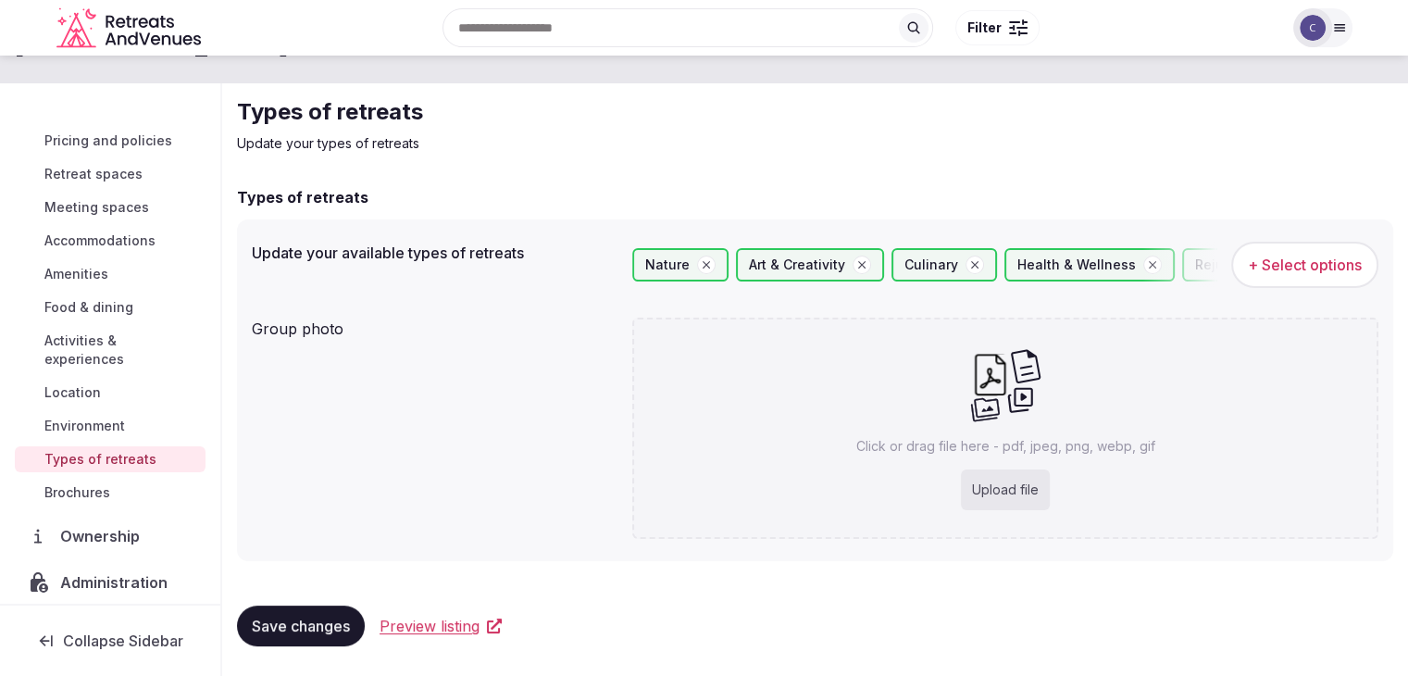
click at [327, 627] on span "Save changes" at bounding box center [301, 625] width 98 height 19
click at [1023, 493] on div "Upload file" at bounding box center [1005, 489] width 89 height 41
type input "**********"
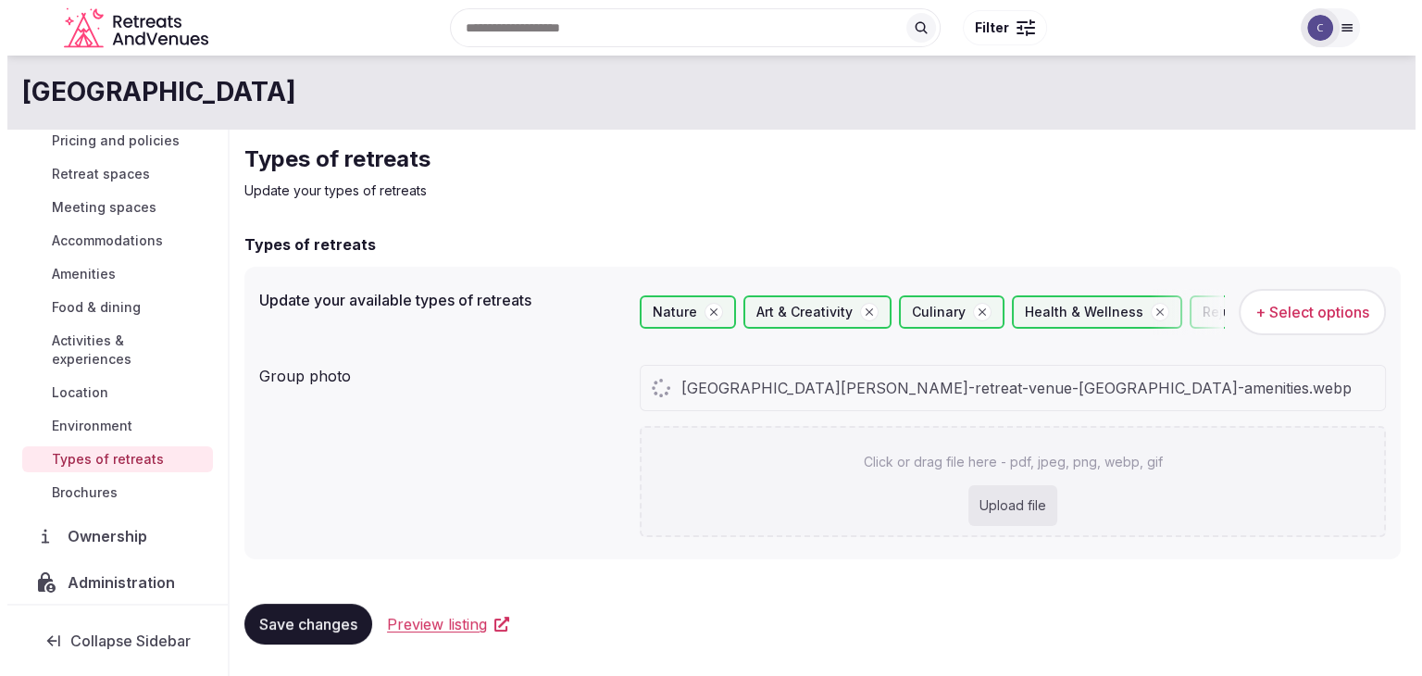
scroll to position [0, 0]
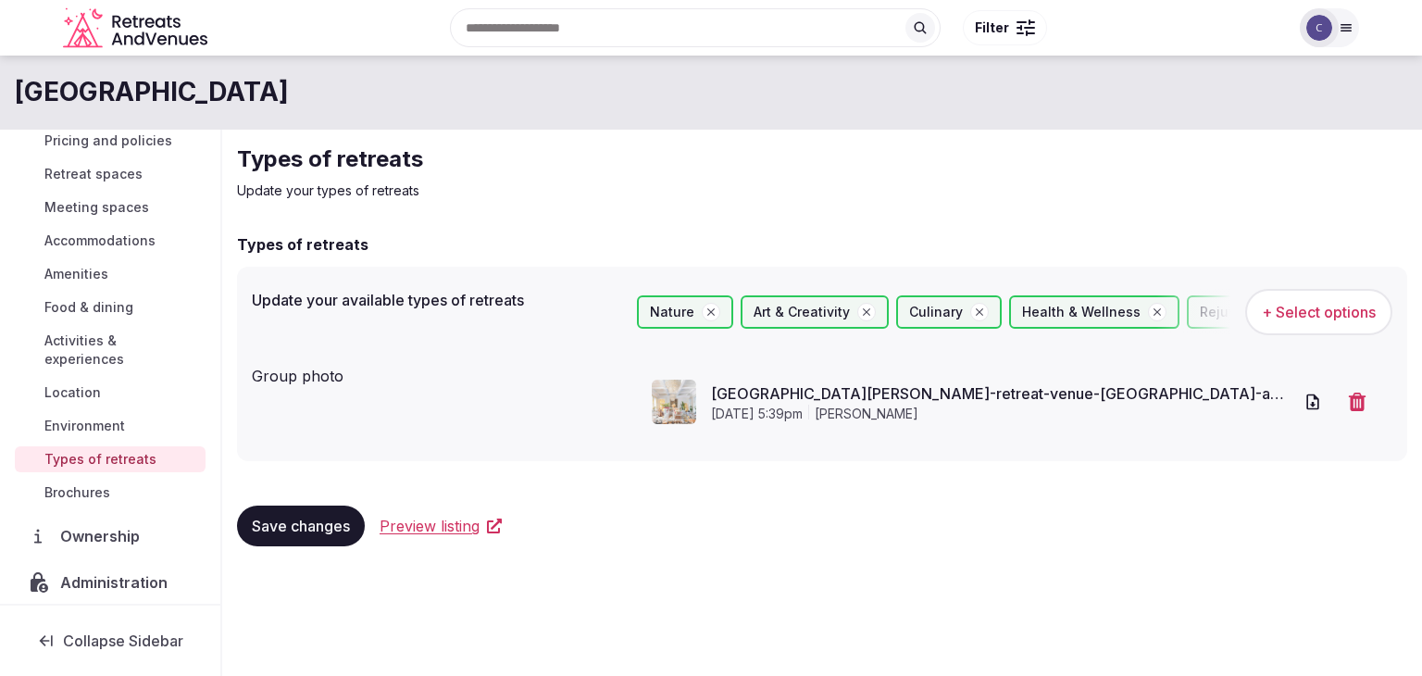
click at [305, 519] on span "Save changes" at bounding box center [301, 525] width 98 height 19
click at [91, 271] on span "Amenities" at bounding box center [76, 274] width 64 height 19
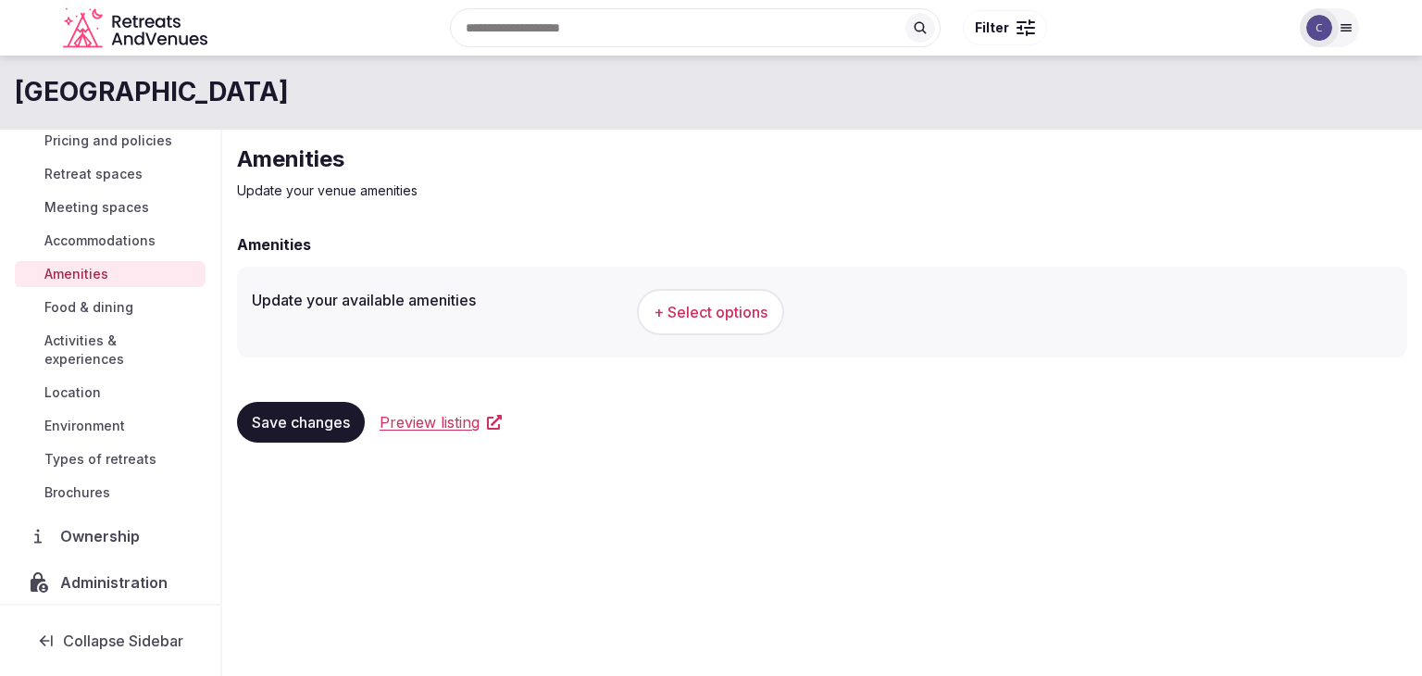
click at [711, 302] on span "+ Select options" at bounding box center [710, 312] width 114 height 20
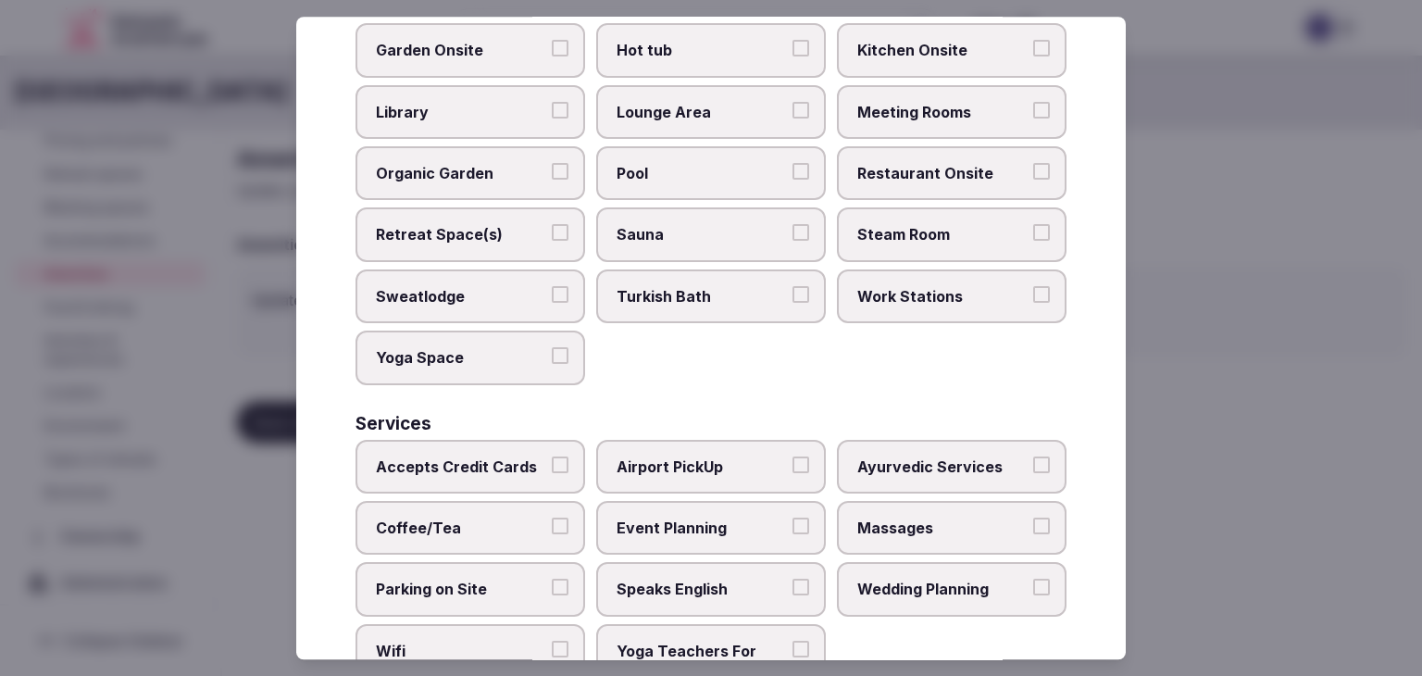
scroll to position [997, 0]
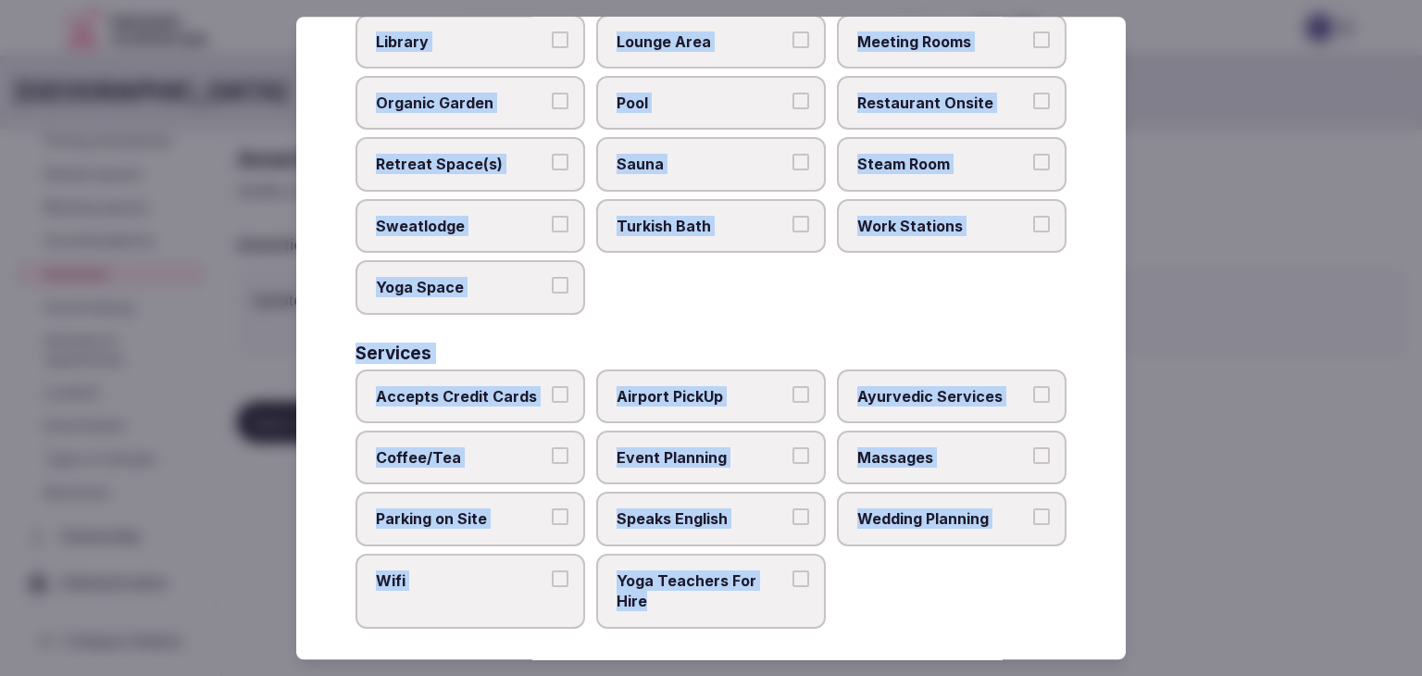
drag, startPoint x: 348, startPoint y: 116, endPoint x: 838, endPoint y: 593, distance: 684.6
click at [838, 593] on div "Select your venue amenities Choose all applicable amenities offered. Activities…" at bounding box center [710, 338] width 829 height 642
copy div "Choose all applicable amenities offered. Activities Bicycles Camping Allowed On…"
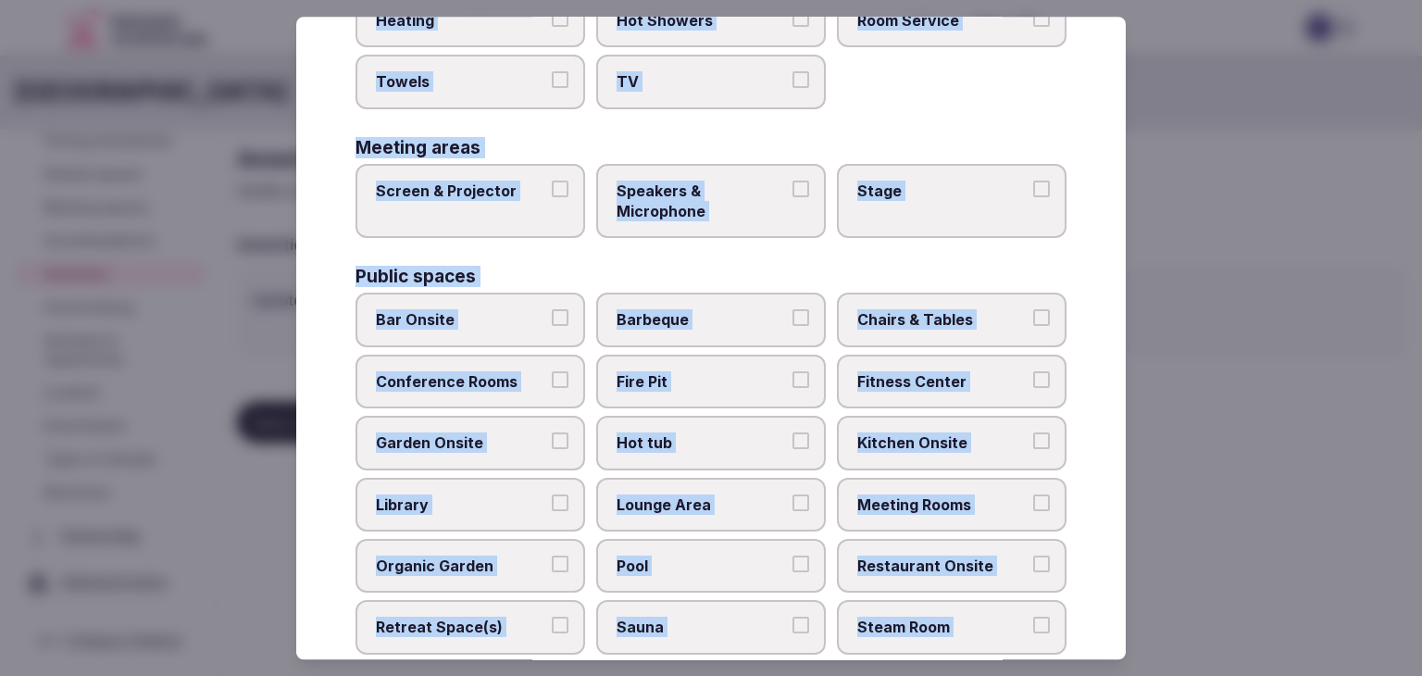
scroll to position [0, 0]
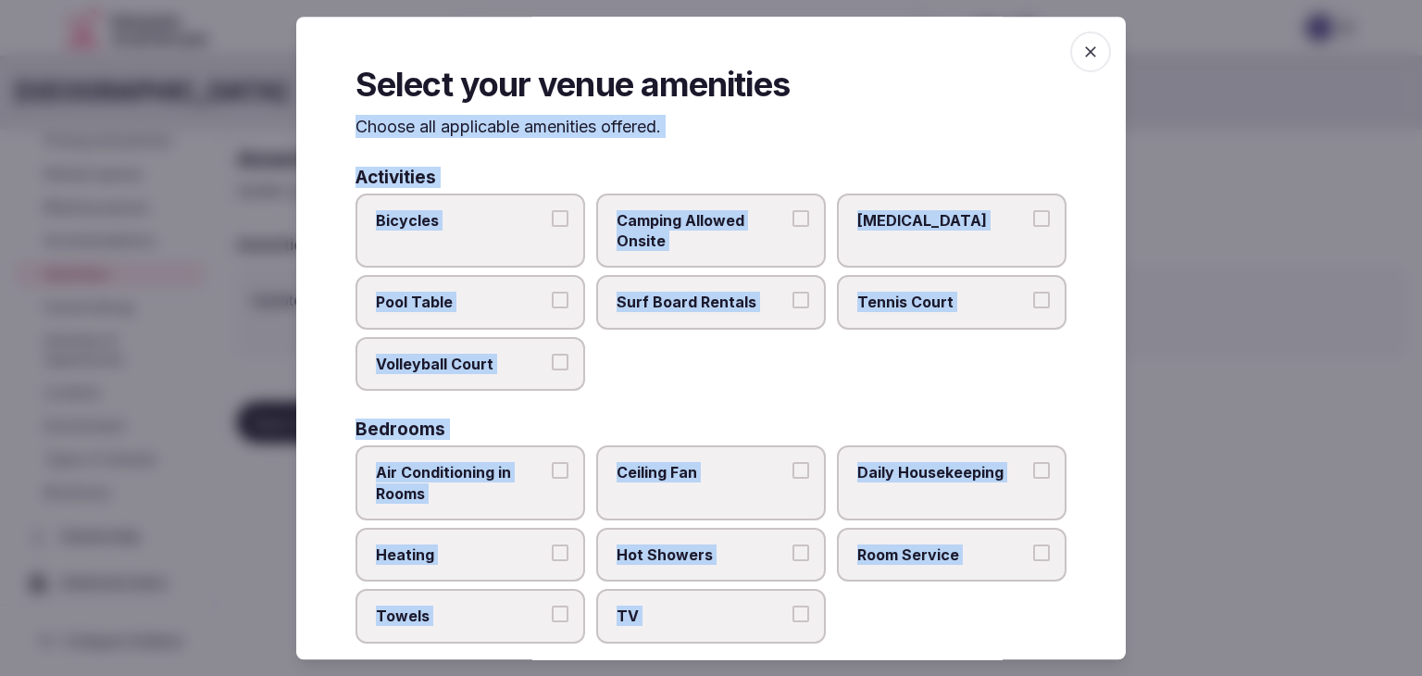
drag, startPoint x: 425, startPoint y: 230, endPoint x: 440, endPoint y: 259, distance: 33.1
click at [425, 230] on label "Bicycles" at bounding box center [470, 230] width 230 height 75
click at [552, 227] on button "Bicycles" at bounding box center [560, 218] width 17 height 17
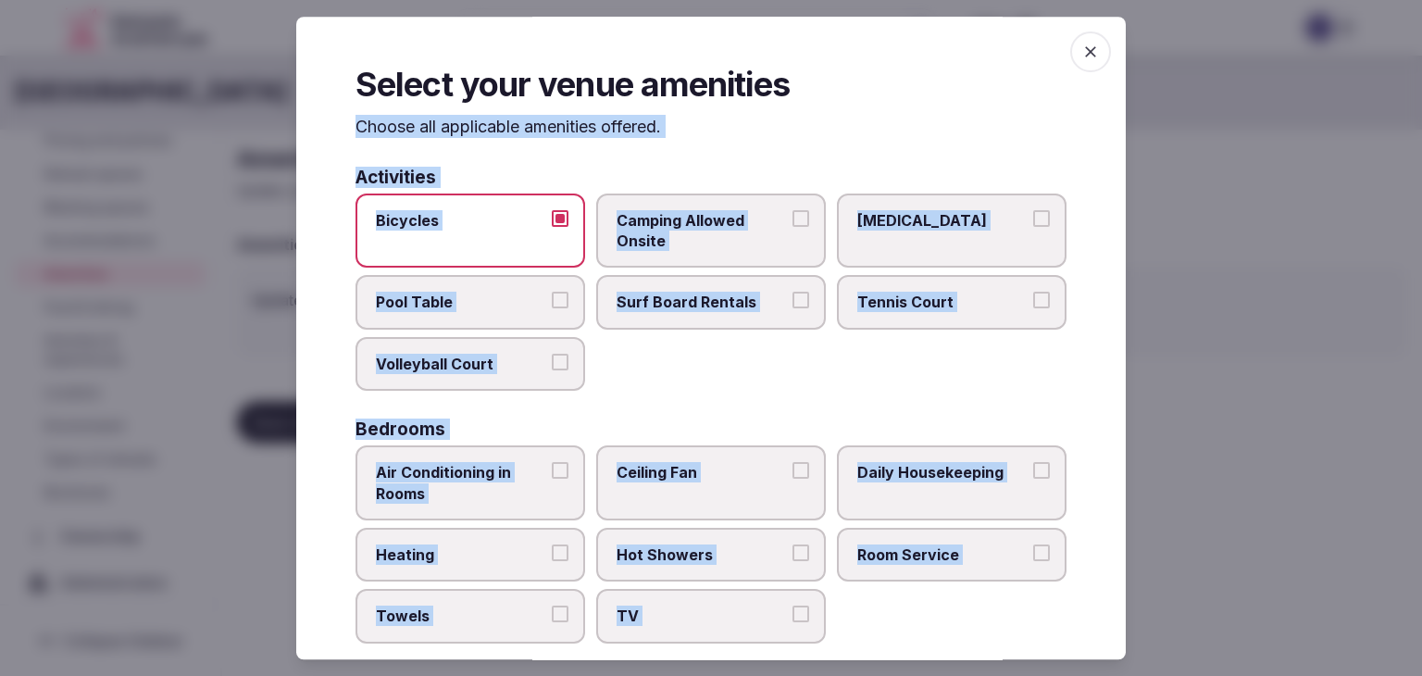
click at [915, 308] on span "Tennis Court" at bounding box center [942, 302] width 170 height 20
click at [1033, 308] on button "Tennis Court" at bounding box center [1041, 300] width 17 height 17
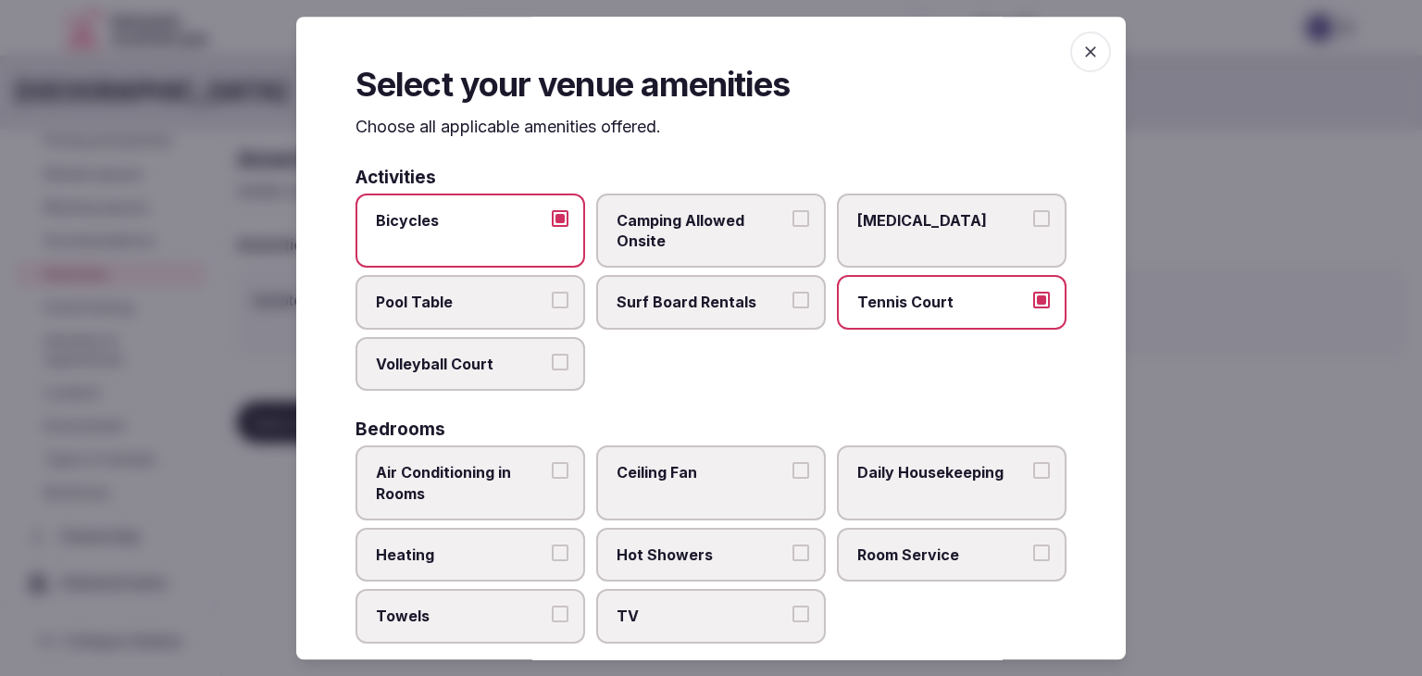
click at [717, 312] on label "Surf Board Rentals" at bounding box center [711, 303] width 230 height 54
click at [792, 309] on button "Surf Board Rentals" at bounding box center [800, 300] width 17 height 17
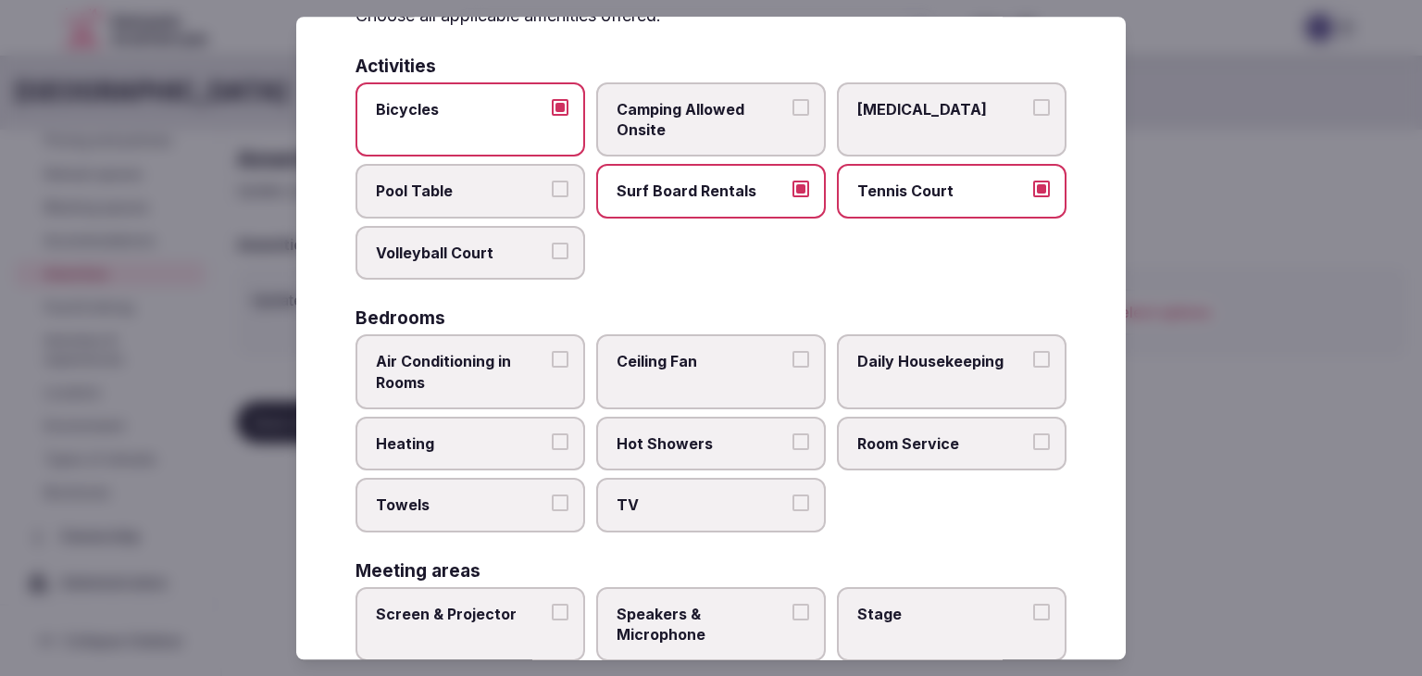
scroll to position [185, 0]
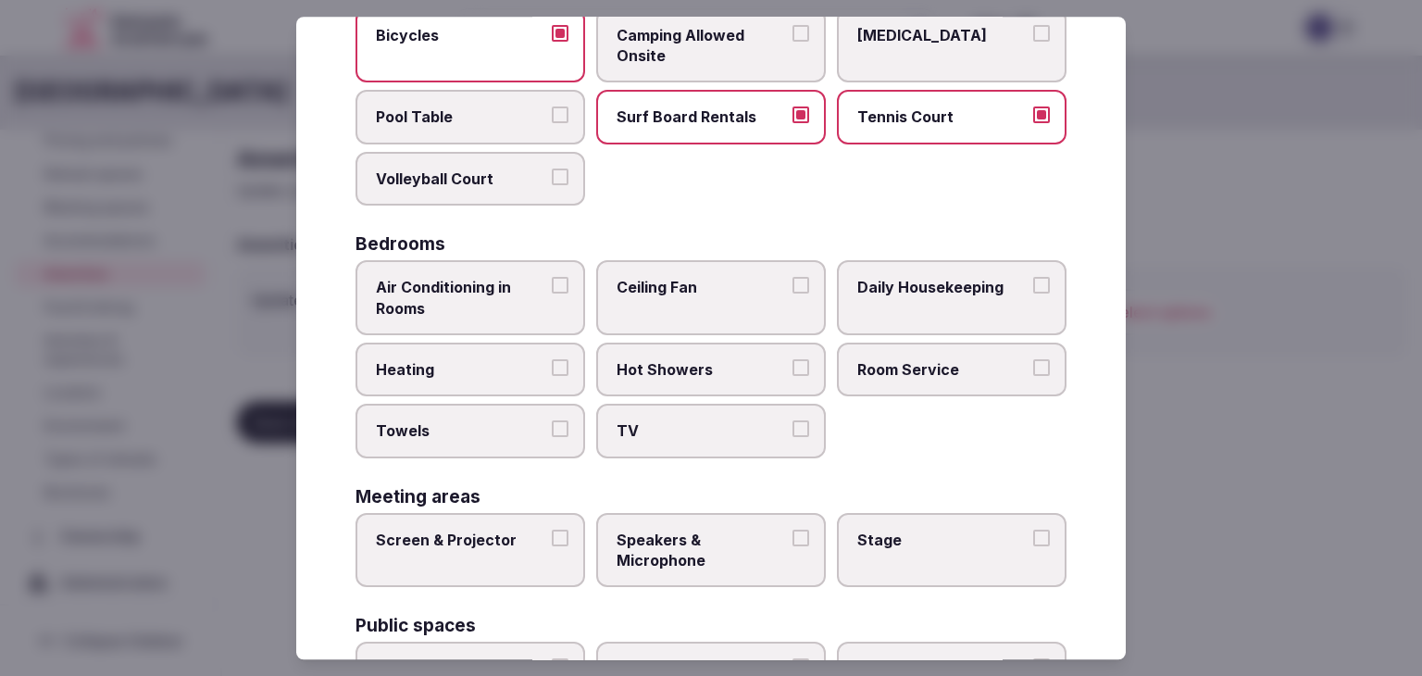
click at [503, 283] on span "Air Conditioning in Rooms" at bounding box center [461, 298] width 170 height 42
click at [552, 283] on button "Air Conditioning in Rooms" at bounding box center [560, 285] width 17 height 17
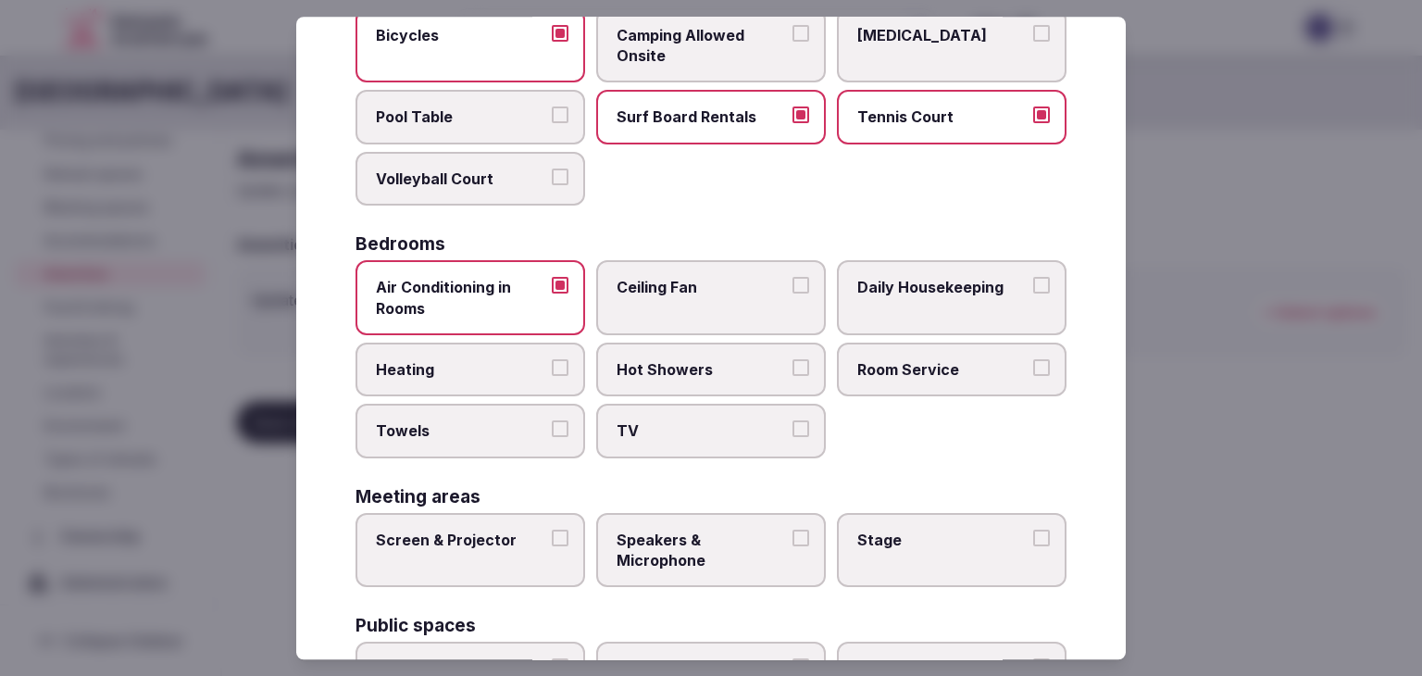
click at [505, 374] on span "Heating" at bounding box center [461, 369] width 170 height 20
click at [552, 374] on button "Heating" at bounding box center [560, 367] width 17 height 17
click at [500, 429] on span "Towels" at bounding box center [461, 431] width 170 height 20
click at [552, 429] on button "Towels" at bounding box center [560, 429] width 17 height 17
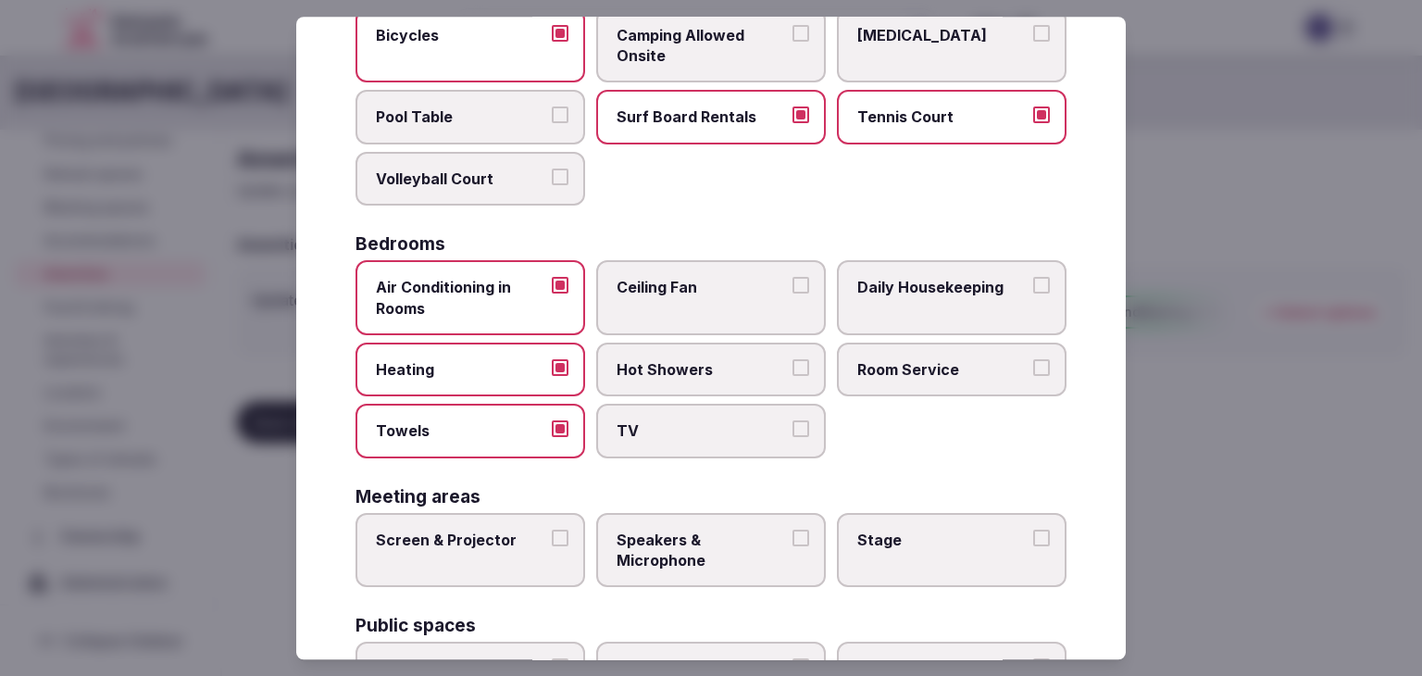
click at [692, 445] on label "TV" at bounding box center [711, 431] width 230 height 54
click at [792, 438] on button "TV" at bounding box center [800, 429] width 17 height 17
click at [685, 380] on label "Hot Showers" at bounding box center [711, 369] width 230 height 54
click at [792, 376] on button "Hot Showers" at bounding box center [800, 367] width 17 height 17
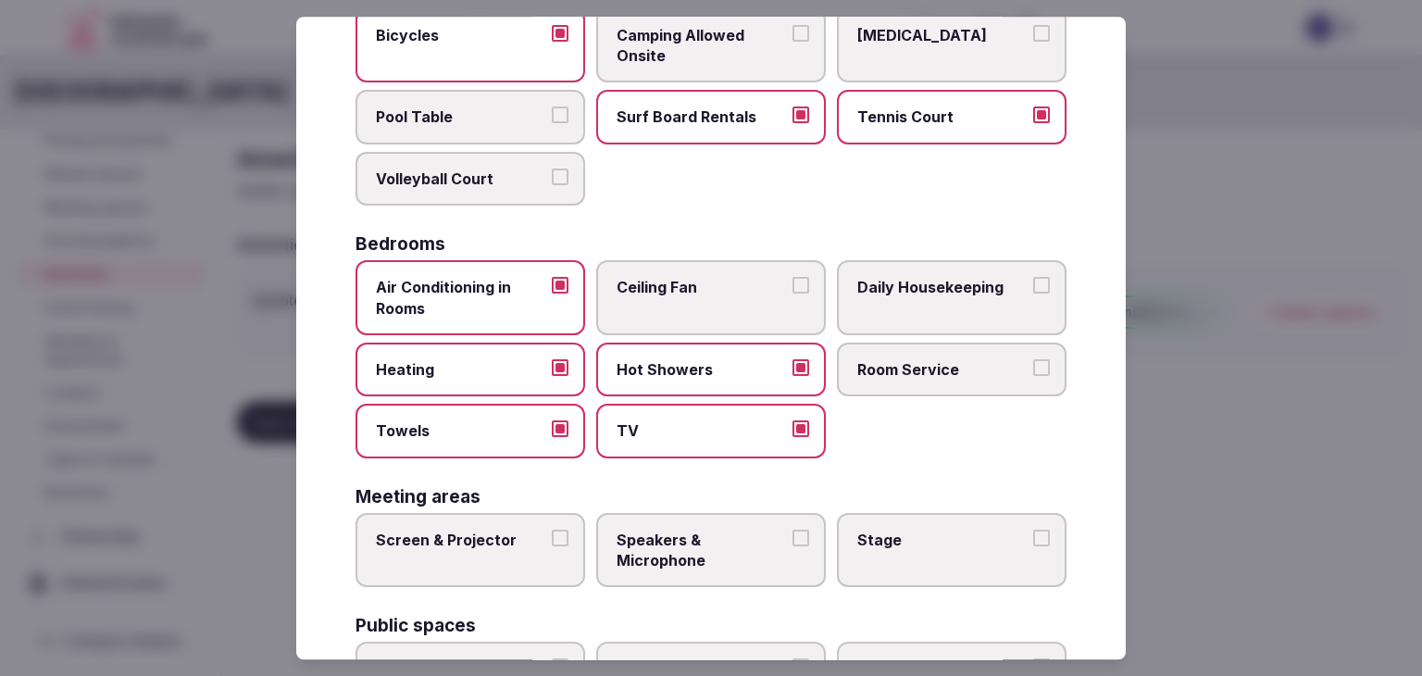
click at [893, 379] on label "Room Service" at bounding box center [952, 369] width 230 height 54
click at [1033, 376] on button "Room Service" at bounding box center [1041, 367] width 17 height 17
click at [929, 279] on span "Daily Housekeeping" at bounding box center [942, 287] width 170 height 20
click at [1033, 279] on button "Daily Housekeeping" at bounding box center [1041, 285] width 17 height 17
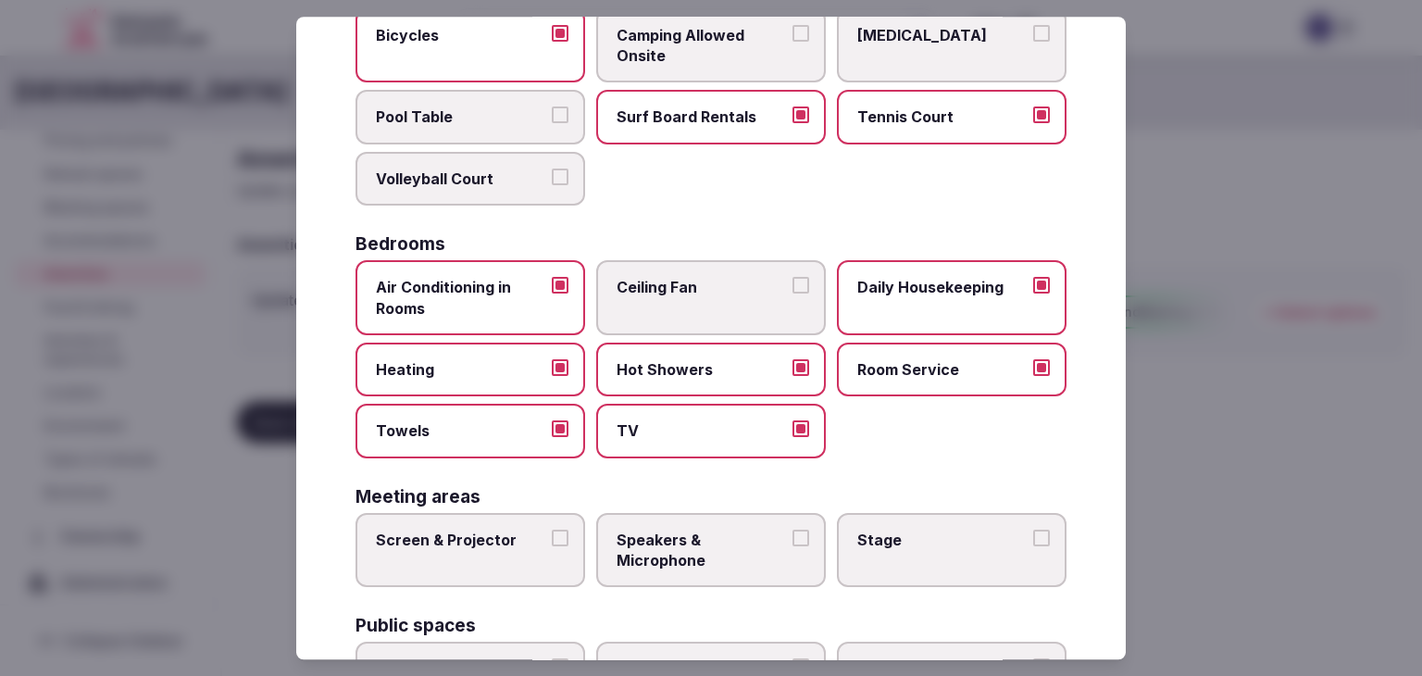
scroll to position [463, 0]
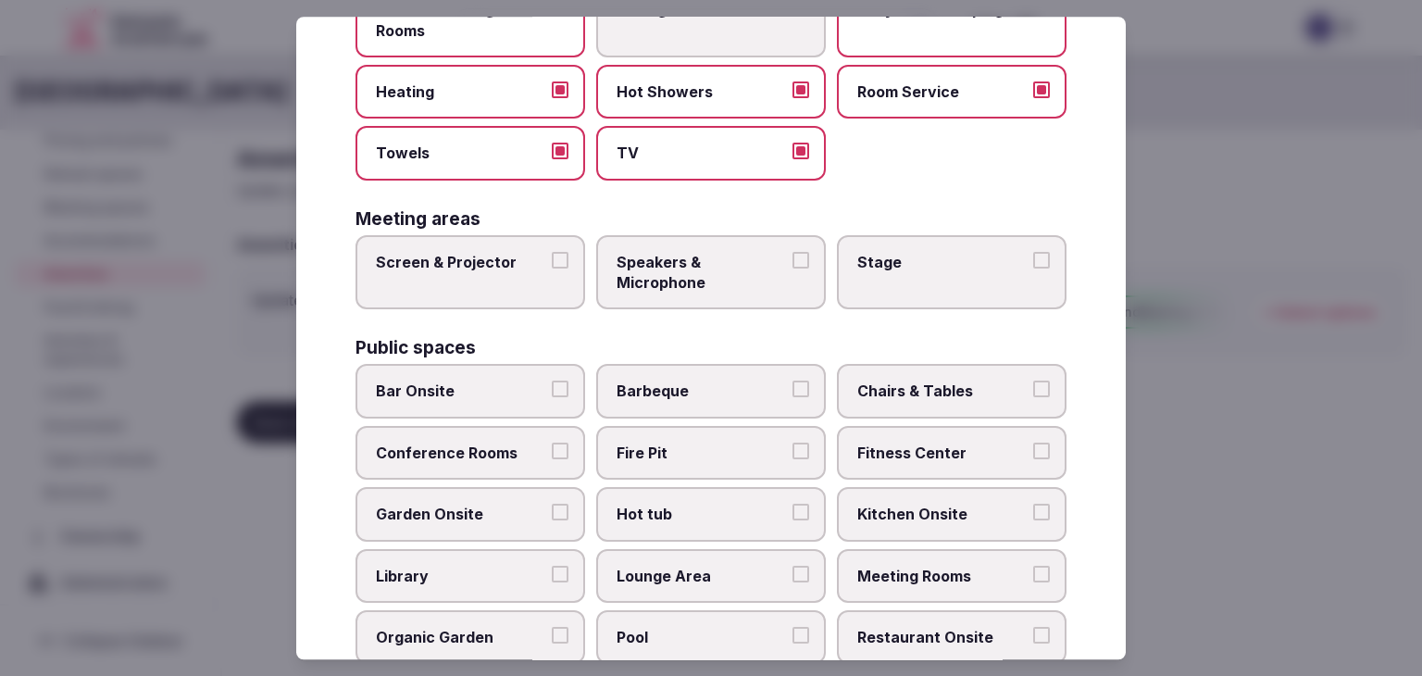
click at [522, 261] on span "Screen & Projector" at bounding box center [461, 262] width 170 height 20
click at [552, 261] on button "Screen & Projector" at bounding box center [560, 260] width 17 height 17
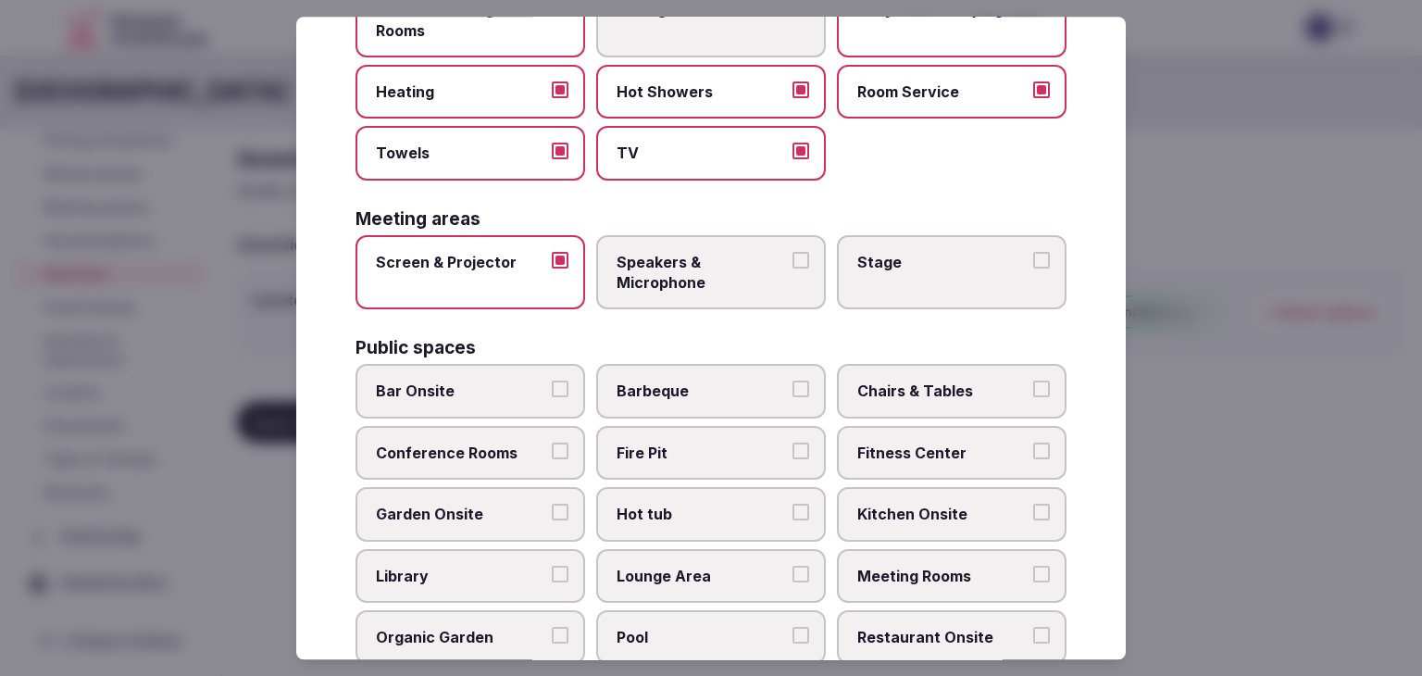
click at [700, 279] on span "Speakers & Microphone" at bounding box center [701, 273] width 170 height 42
click at [792, 268] on button "Speakers & Microphone" at bounding box center [800, 260] width 17 height 17
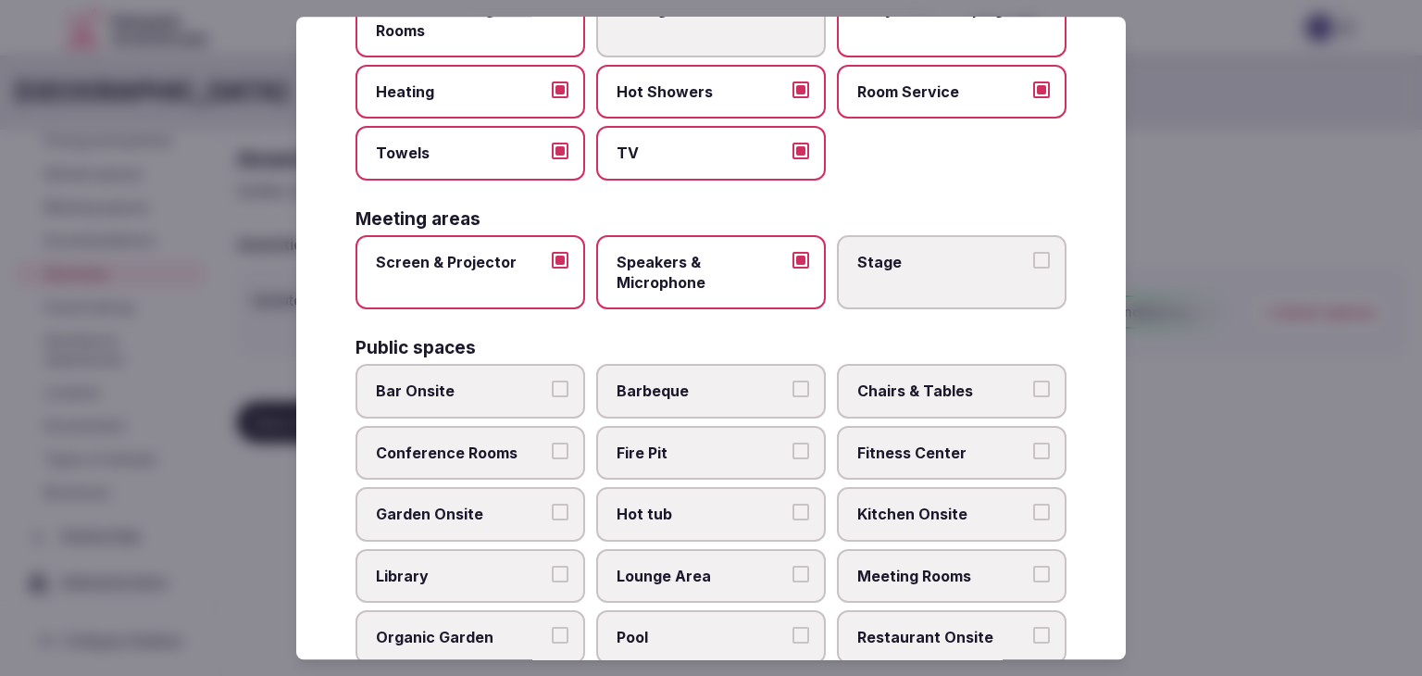
click at [951, 272] on label "Stage" at bounding box center [952, 272] width 230 height 75
click at [1033, 268] on button "Stage" at bounding box center [1041, 260] width 17 height 17
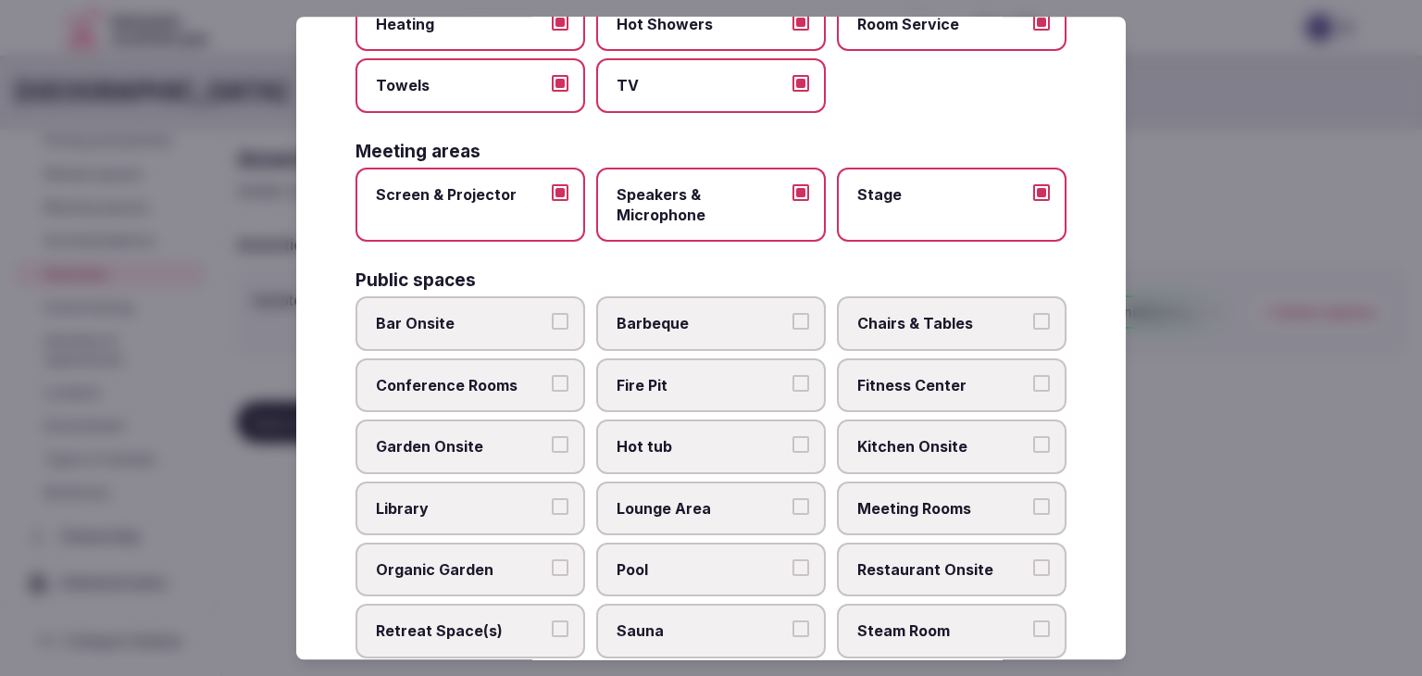
scroll to position [648, 0]
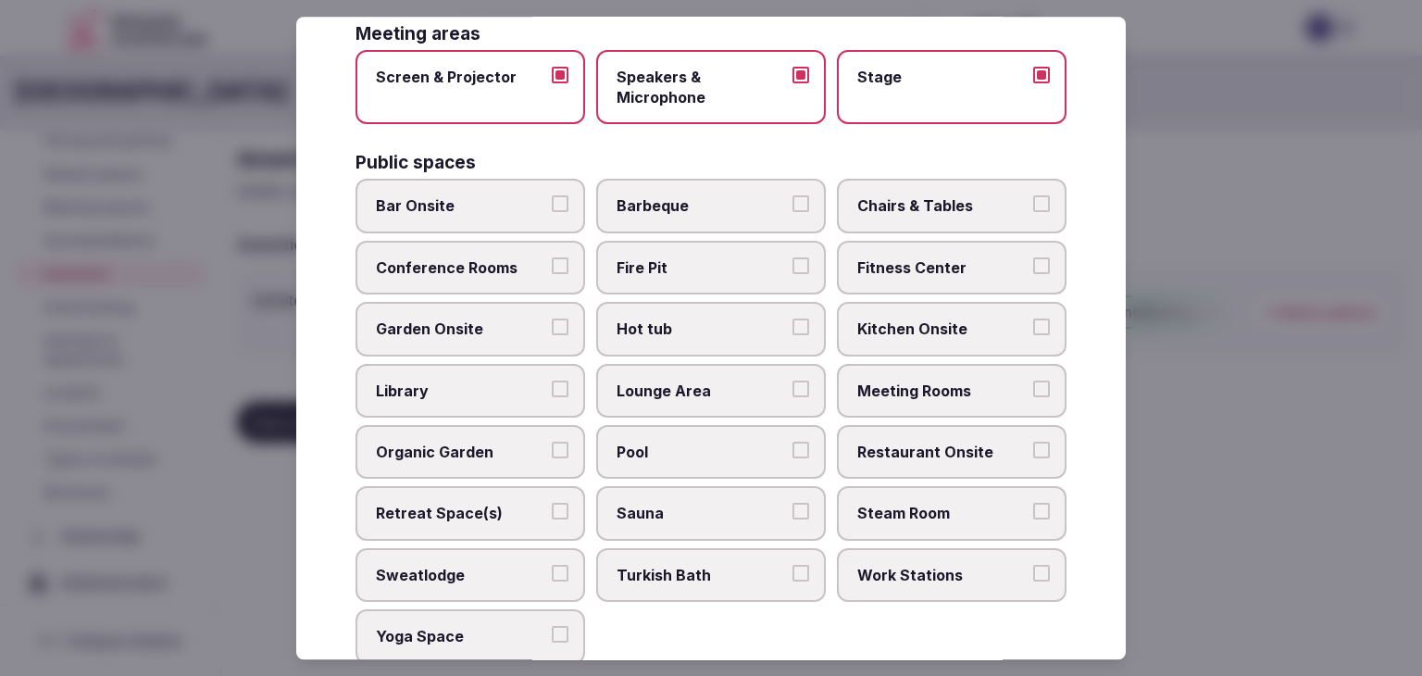
click at [933, 206] on span "Chairs & Tables" at bounding box center [942, 206] width 170 height 20
click at [1033, 206] on button "Chairs & Tables" at bounding box center [1041, 204] width 17 height 17
click at [929, 257] on span "Fitness Center" at bounding box center [942, 267] width 170 height 20
click at [1033, 257] on button "Fitness Center" at bounding box center [1041, 265] width 17 height 17
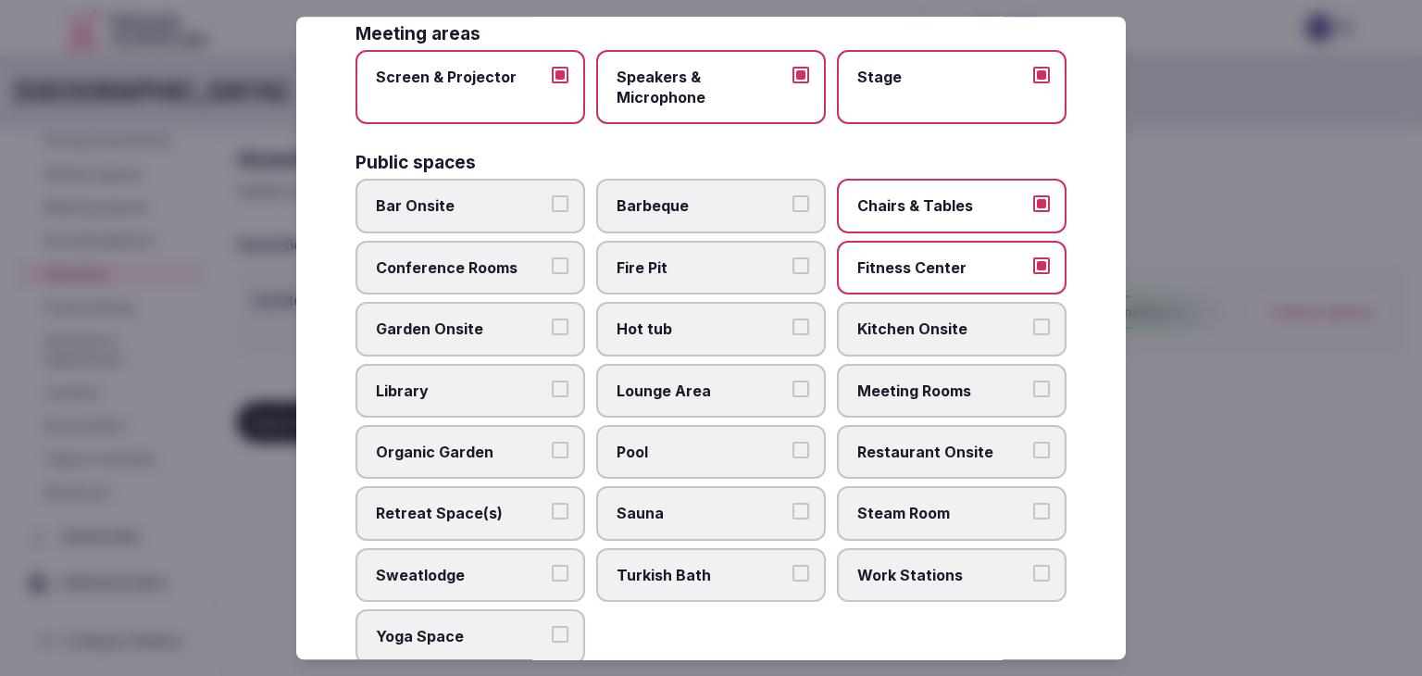
click at [899, 391] on span "Meeting Rooms" at bounding box center [942, 390] width 170 height 20
click at [1033, 391] on button "Meeting Rooms" at bounding box center [1041, 388] width 17 height 17
click at [910, 441] on span "Restaurant Onsite" at bounding box center [942, 451] width 170 height 20
click at [1033, 441] on button "Restaurant Onsite" at bounding box center [1041, 449] width 17 height 17
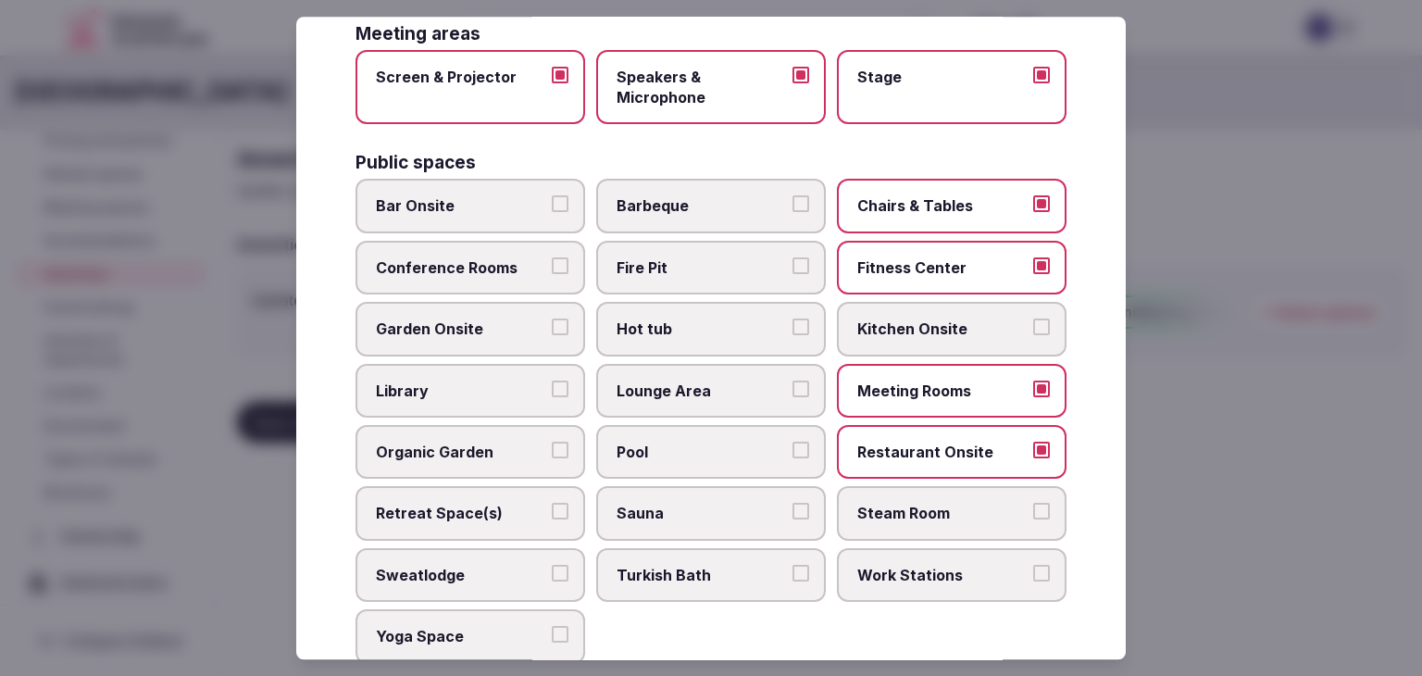
click at [463, 212] on label "Bar Onsite" at bounding box center [470, 207] width 230 height 54
click at [552, 212] on button "Bar Onsite" at bounding box center [560, 204] width 17 height 17
click at [662, 401] on label "Lounge Area" at bounding box center [711, 391] width 230 height 54
click at [792, 397] on button "Lounge Area" at bounding box center [800, 388] width 17 height 17
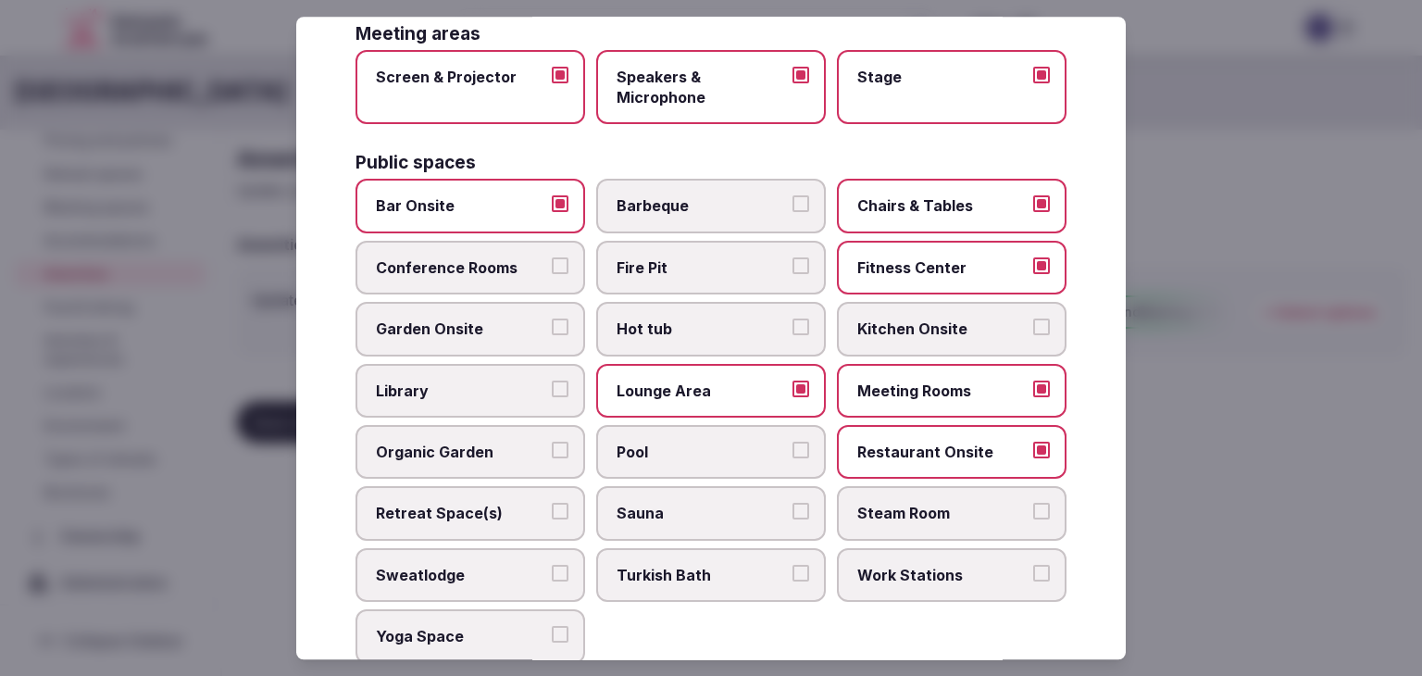
click at [700, 445] on span "Pool" at bounding box center [701, 451] width 170 height 20
click at [792, 445] on button "Pool" at bounding box center [800, 449] width 17 height 17
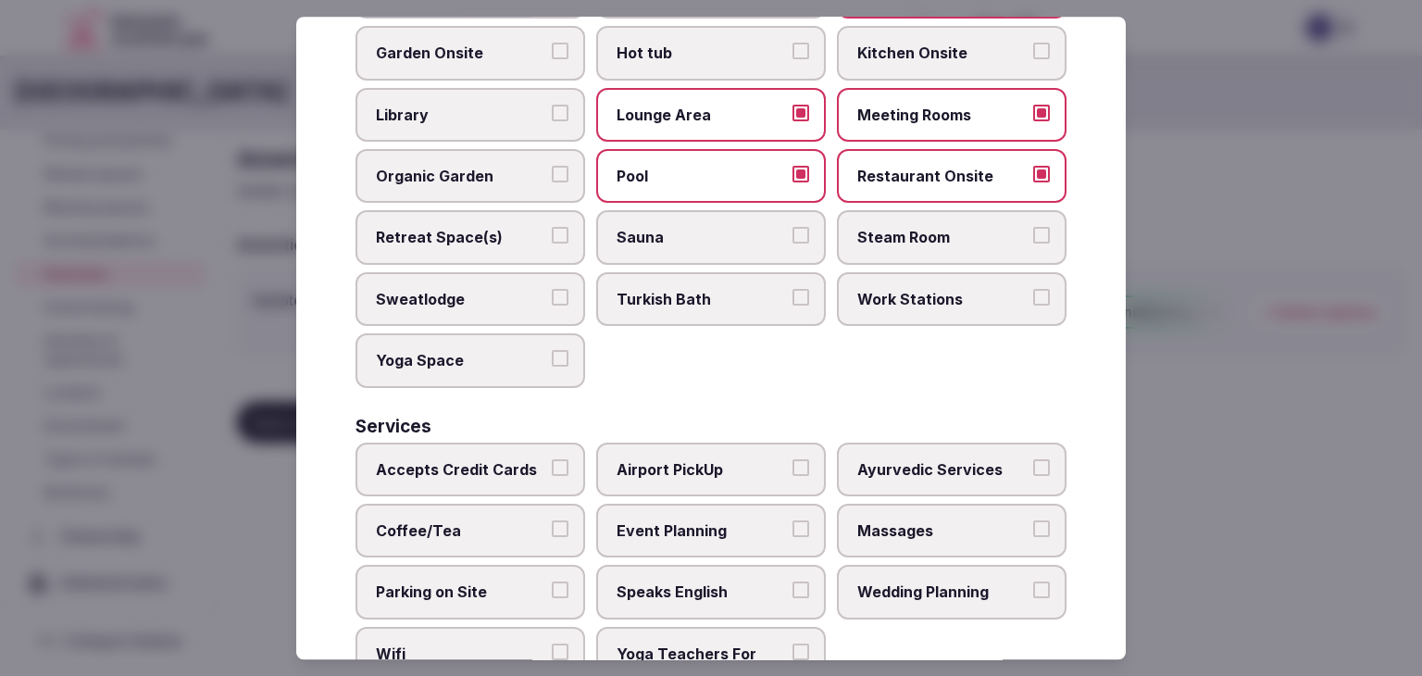
scroll to position [925, 0]
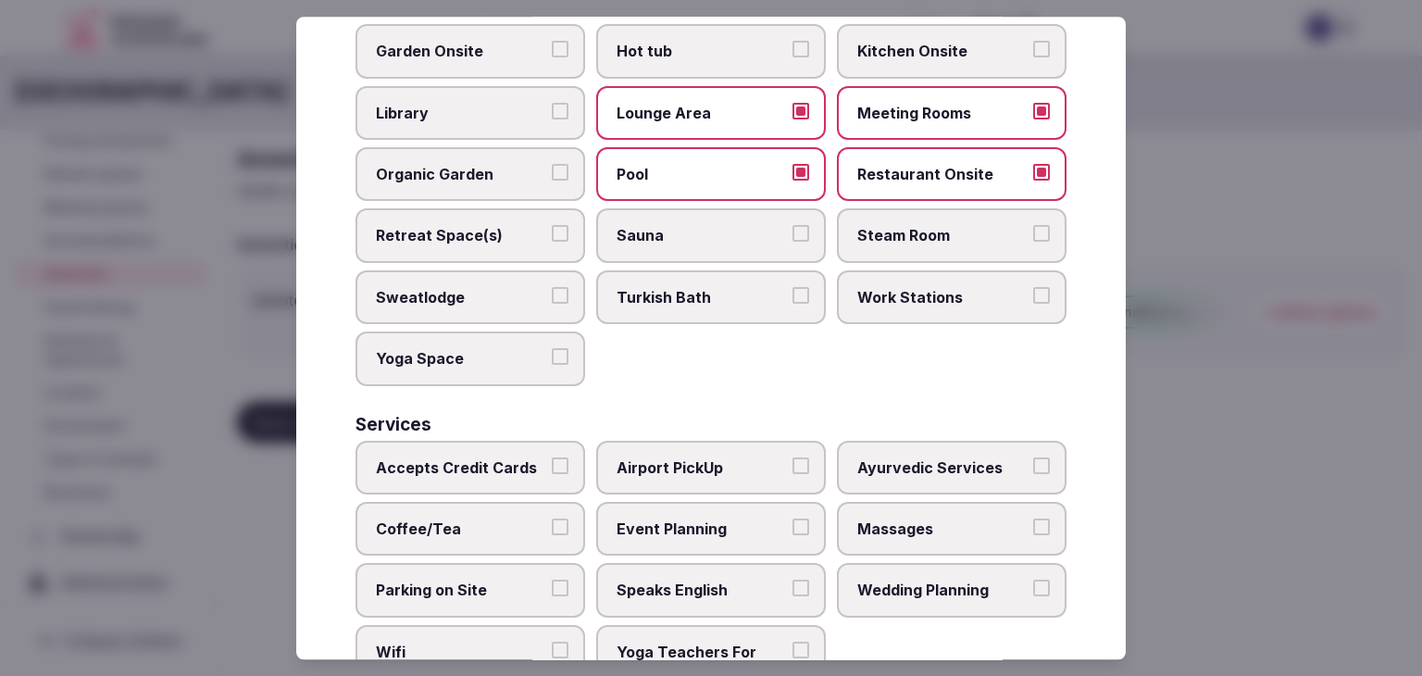
click at [506, 457] on span "Accepts Credit Cards" at bounding box center [461, 467] width 170 height 20
click at [552, 457] on button "Accepts Credit Cards" at bounding box center [560, 465] width 17 height 17
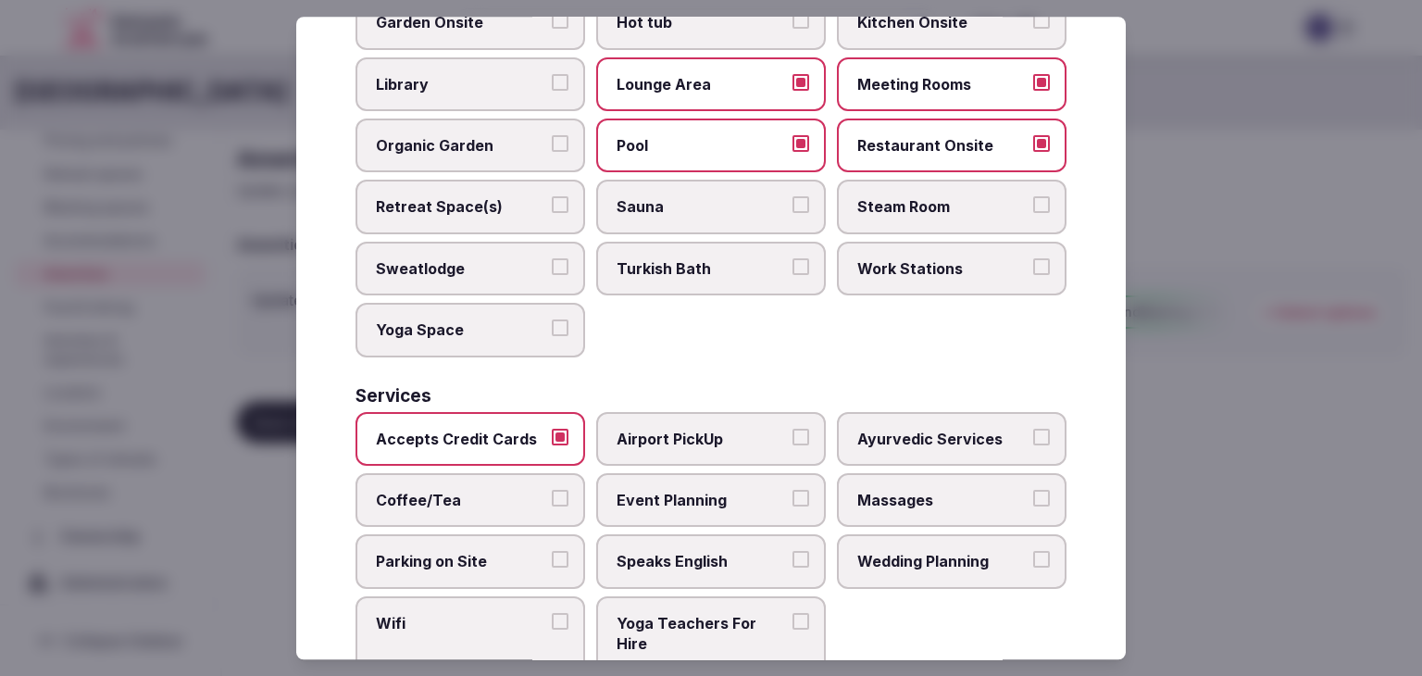
scroll to position [997, 0]
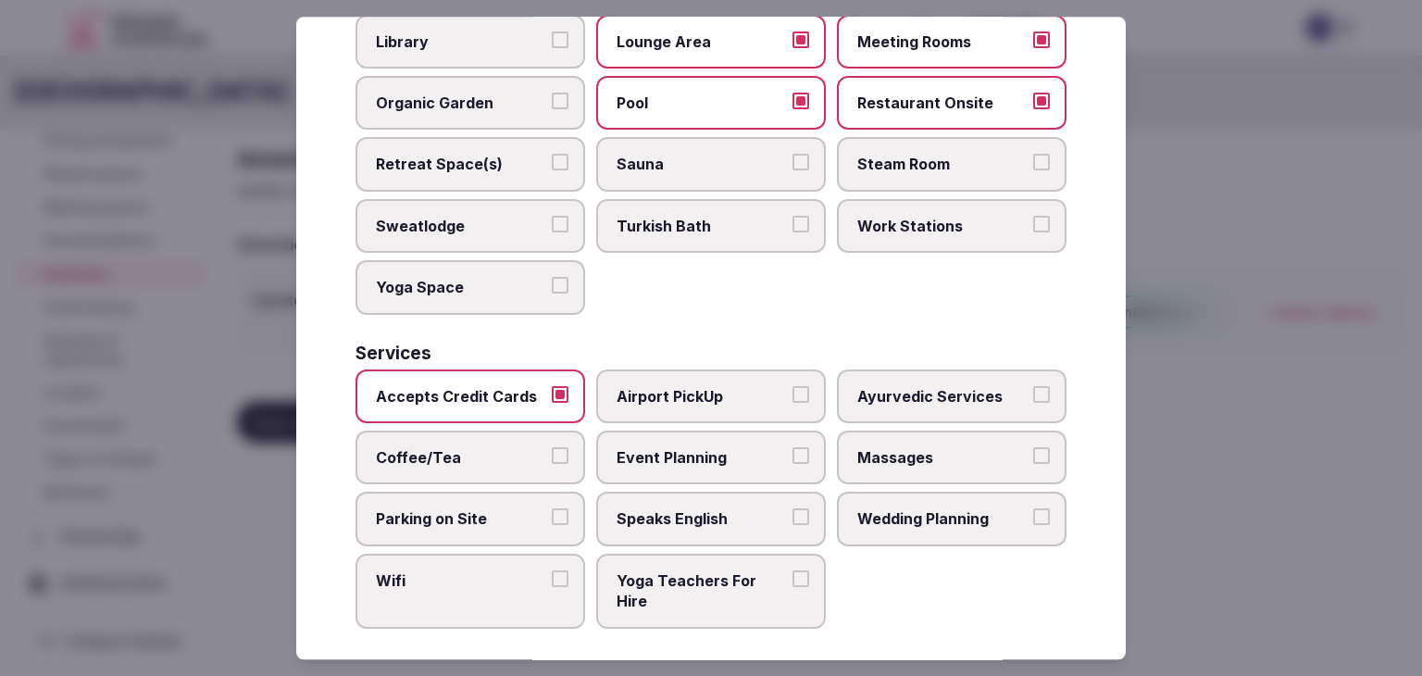
click at [463, 595] on label "Wifi" at bounding box center [470, 590] width 230 height 75
click at [552, 587] on button "Wifi" at bounding box center [560, 578] width 17 height 17
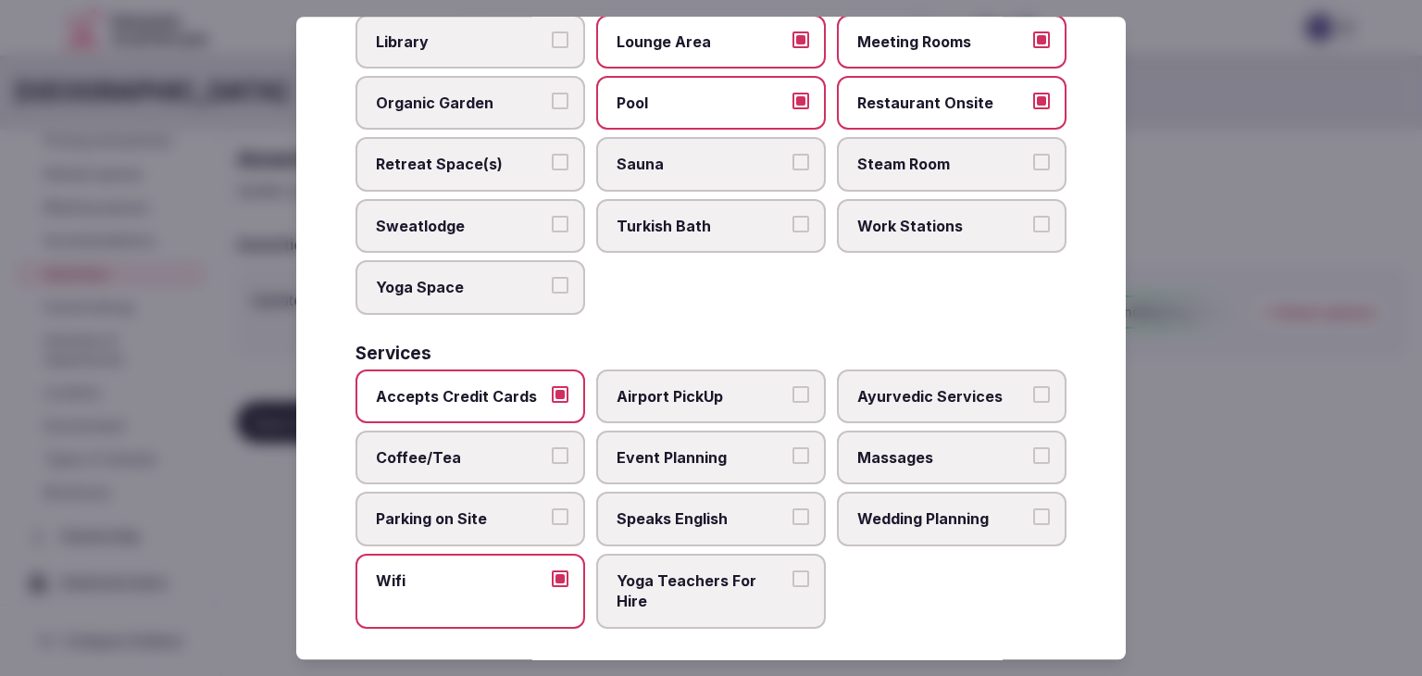
drag, startPoint x: 429, startPoint y: 455, endPoint x: 722, endPoint y: 179, distance: 403.3
click at [429, 455] on label "Coffee/Tea" at bounding box center [470, 457] width 230 height 54
click at [552, 455] on button "Coffee/Tea" at bounding box center [560, 455] width 17 height 17
click at [733, 386] on span "Airport PickUp" at bounding box center [701, 396] width 170 height 20
click at [792, 386] on button "Airport PickUp" at bounding box center [800, 394] width 17 height 17
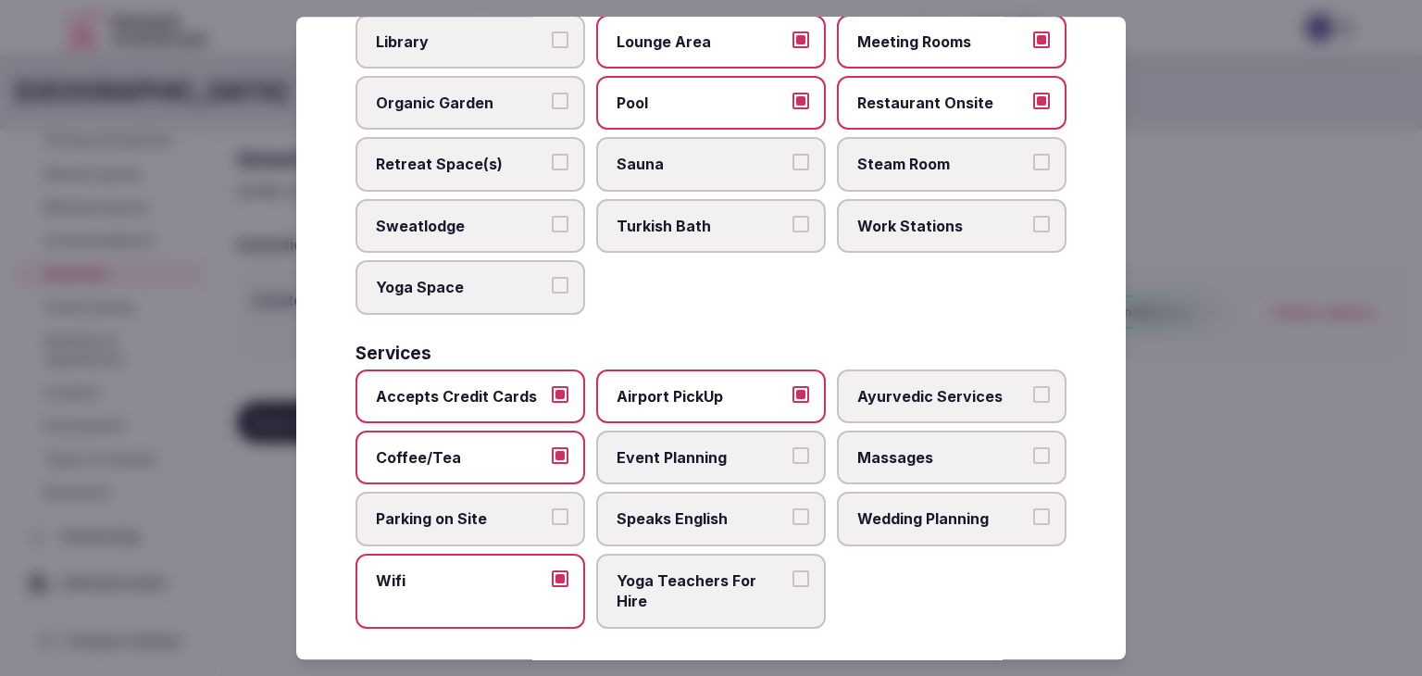
click at [696, 453] on span "Event Planning" at bounding box center [701, 457] width 170 height 20
click at [792, 453] on button "Event Planning" at bounding box center [800, 455] width 17 height 17
click at [900, 509] on span "Wedding Planning" at bounding box center [942, 519] width 170 height 20
click at [1033, 509] on button "Wedding Planning" at bounding box center [1041, 517] width 17 height 17
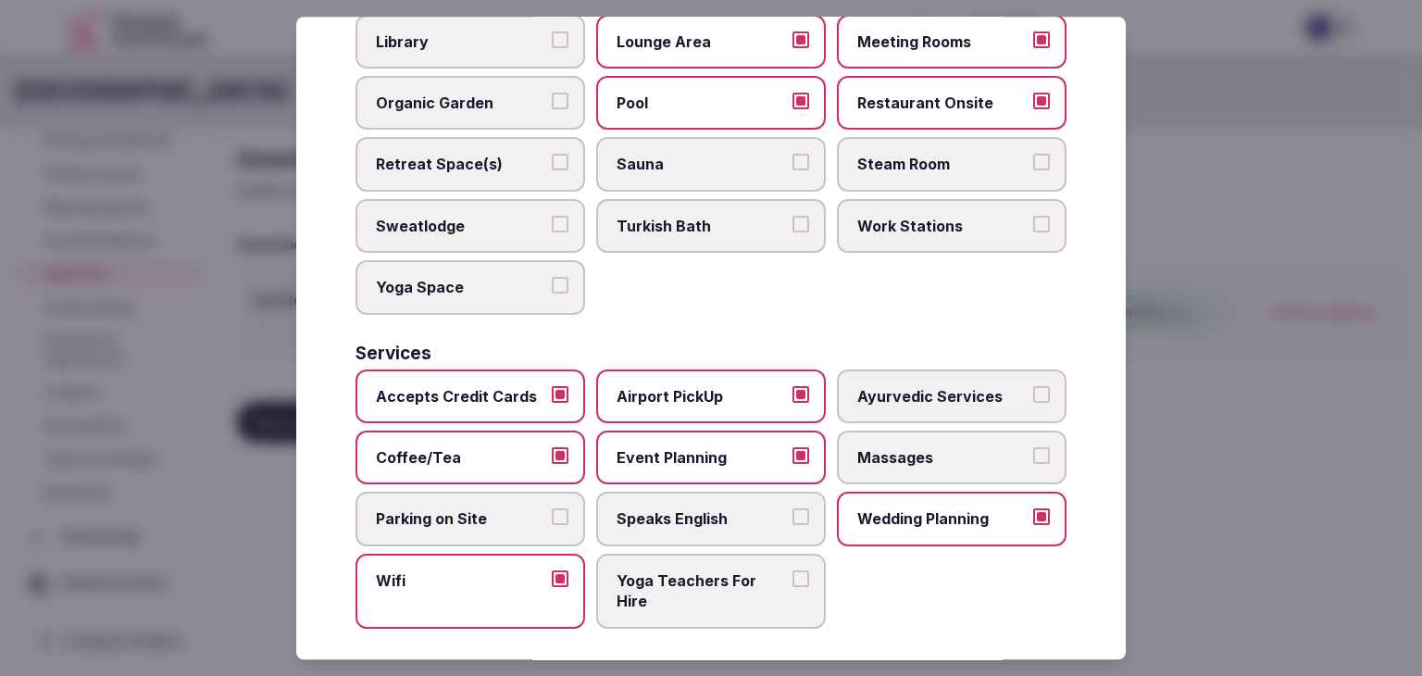
click at [489, 514] on span "Parking on Site" at bounding box center [461, 519] width 170 height 20
click at [552, 514] on button "Parking on Site" at bounding box center [560, 517] width 17 height 17
drag, startPoint x: 687, startPoint y: 517, endPoint x: 705, endPoint y: 509, distance: 20.3
click at [688, 517] on label "Speaks English" at bounding box center [711, 519] width 230 height 54
click at [792, 517] on button "Speaks English" at bounding box center [800, 517] width 17 height 17
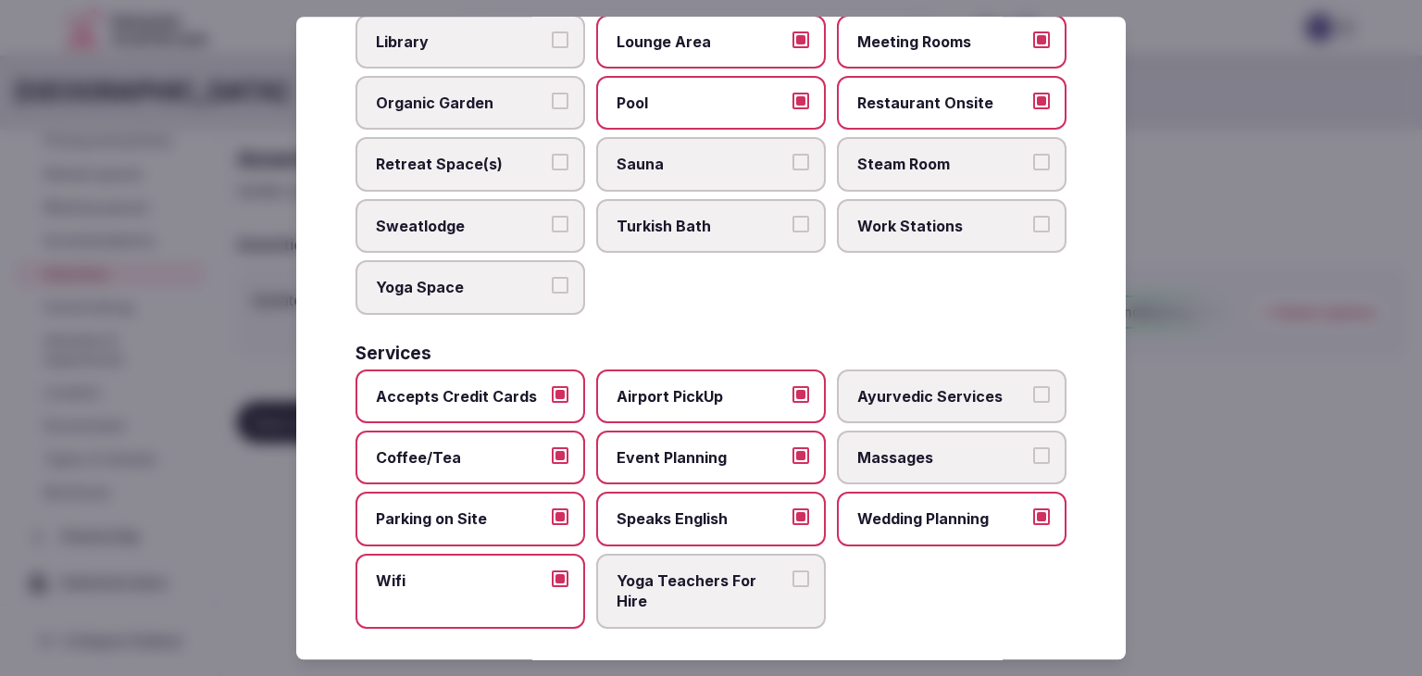
click at [950, 447] on span "Massages" at bounding box center [942, 457] width 170 height 20
click at [1033, 447] on button "Massages" at bounding box center [1041, 455] width 17 height 17
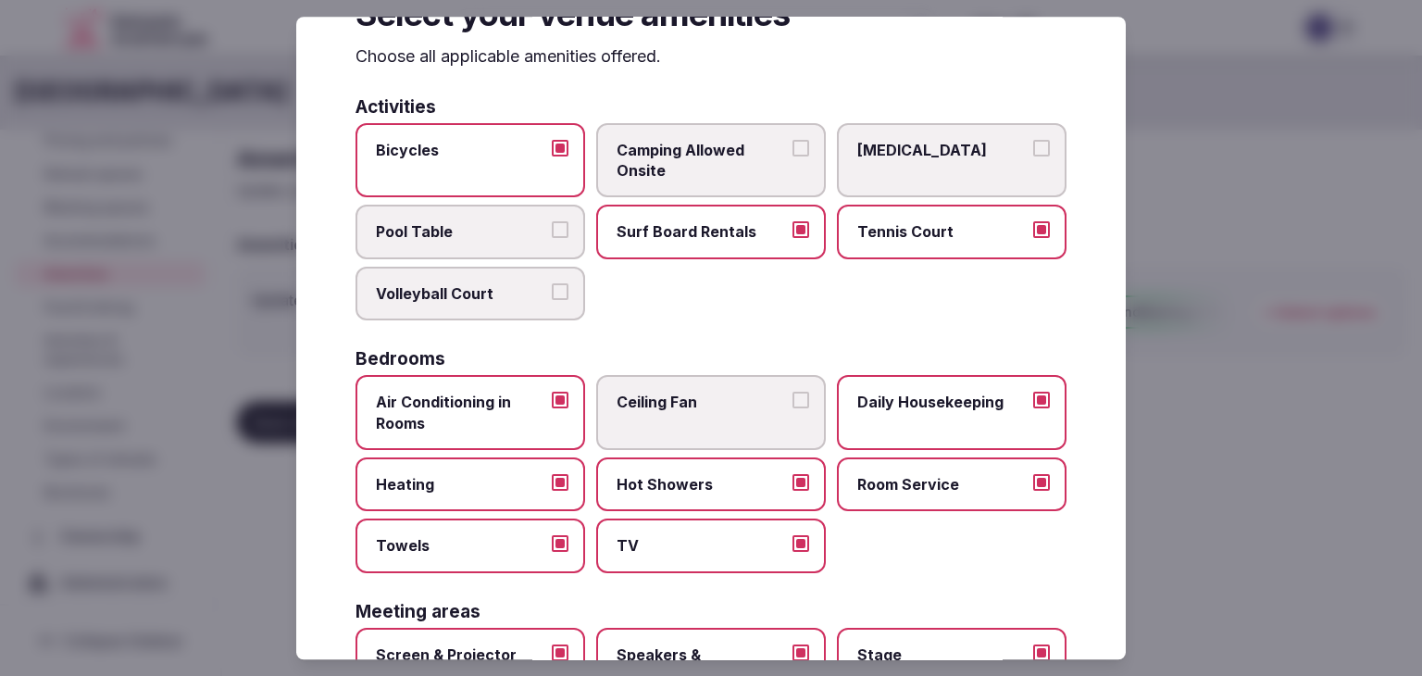
scroll to position [0, 0]
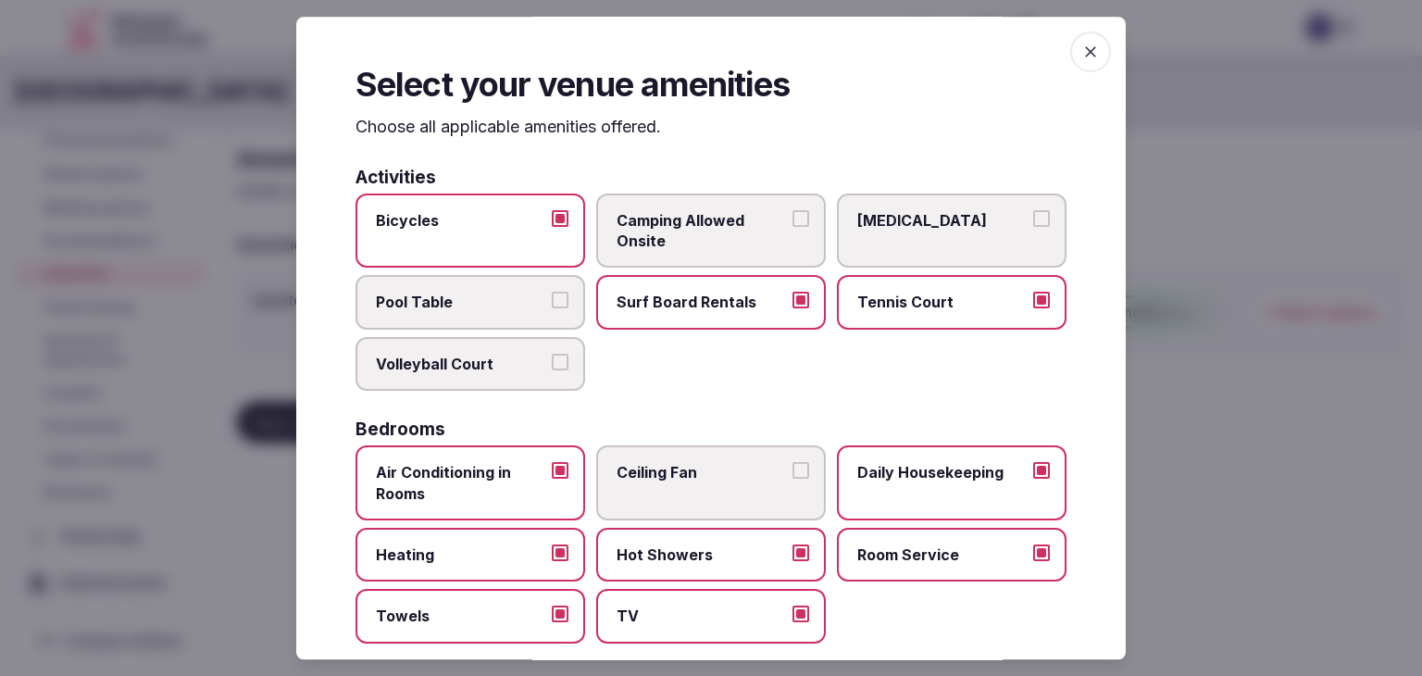
click at [1081, 55] on icon "button" at bounding box center [1090, 52] width 19 height 19
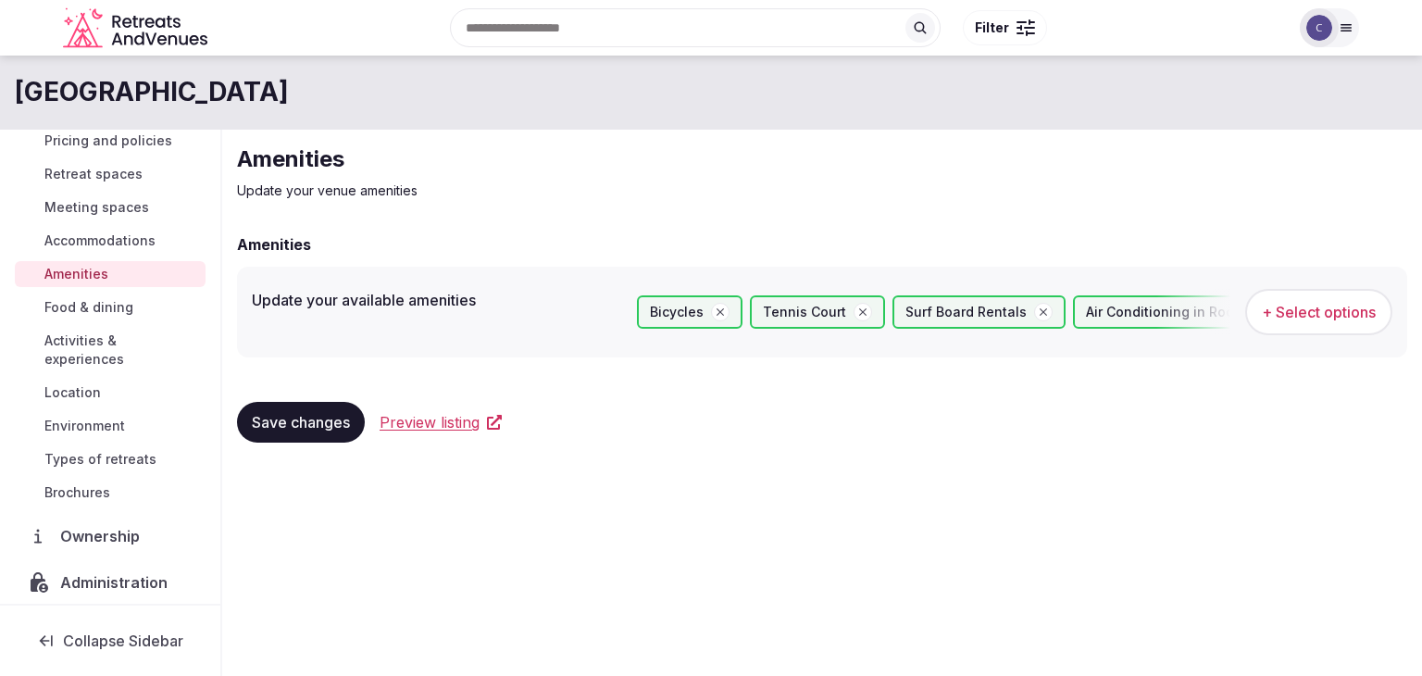
click at [333, 427] on span "Save changes" at bounding box center [301, 422] width 98 height 19
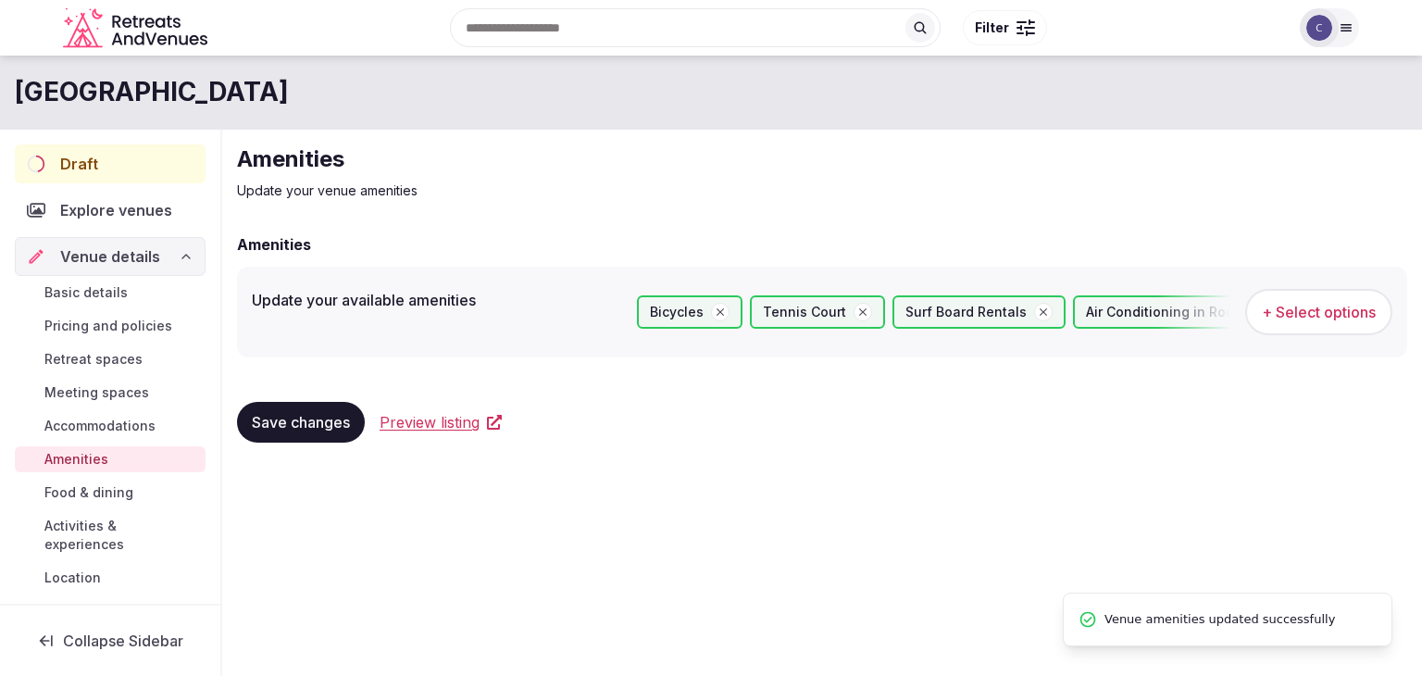
click at [87, 354] on span "Retreat spaces" at bounding box center [93, 359] width 98 height 19
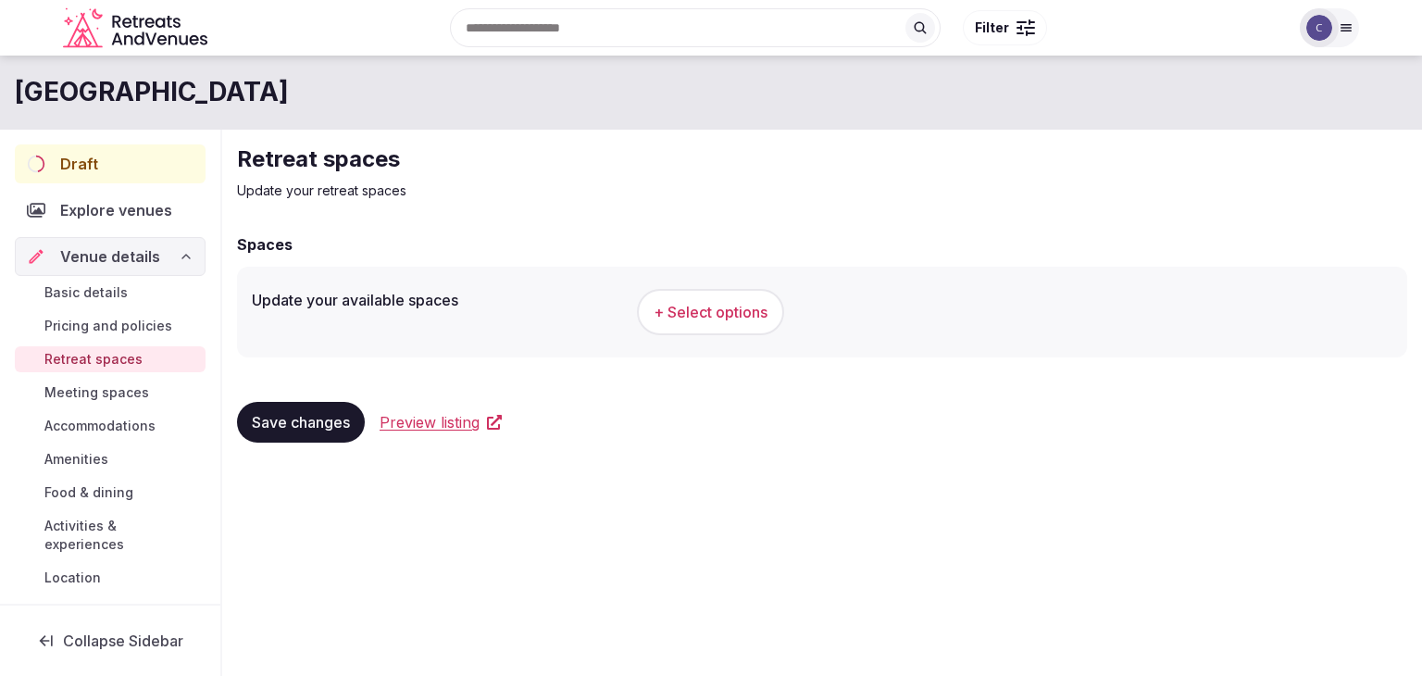
click at [723, 308] on span "+ Select options" at bounding box center [710, 312] width 114 height 20
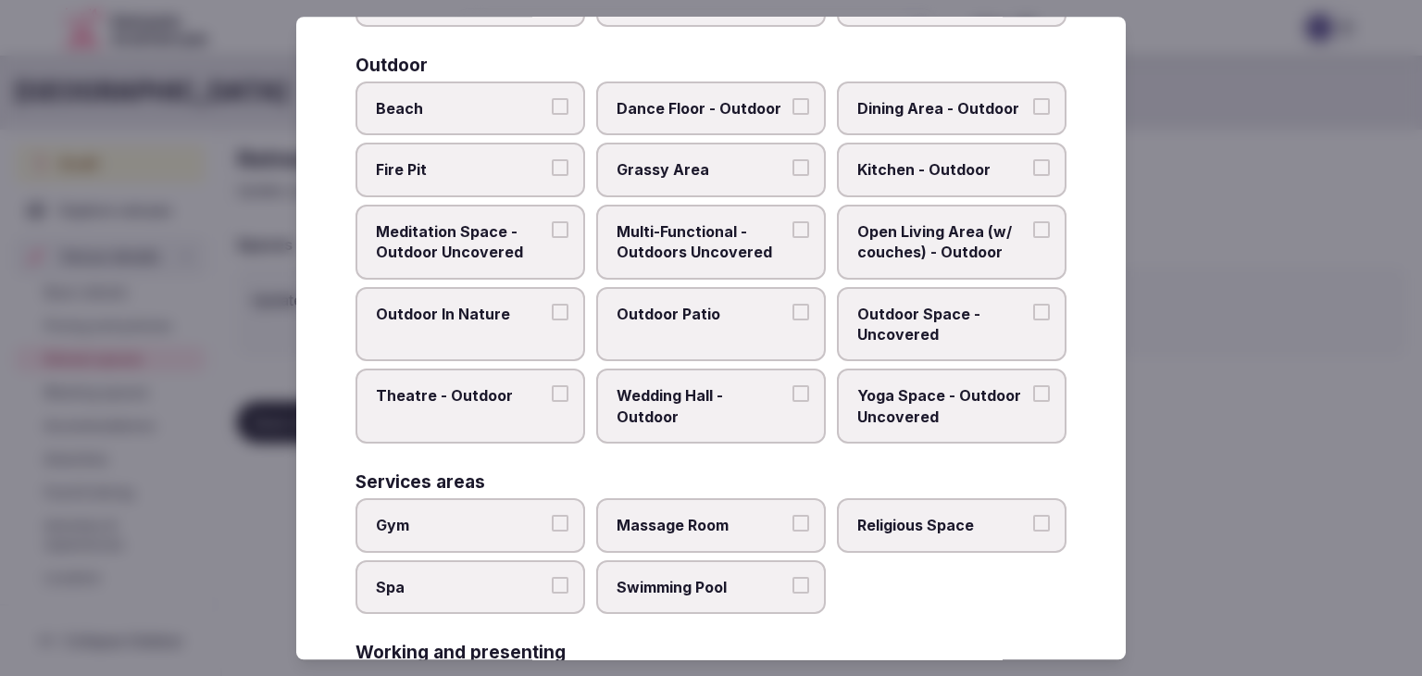
scroll to position [837, 0]
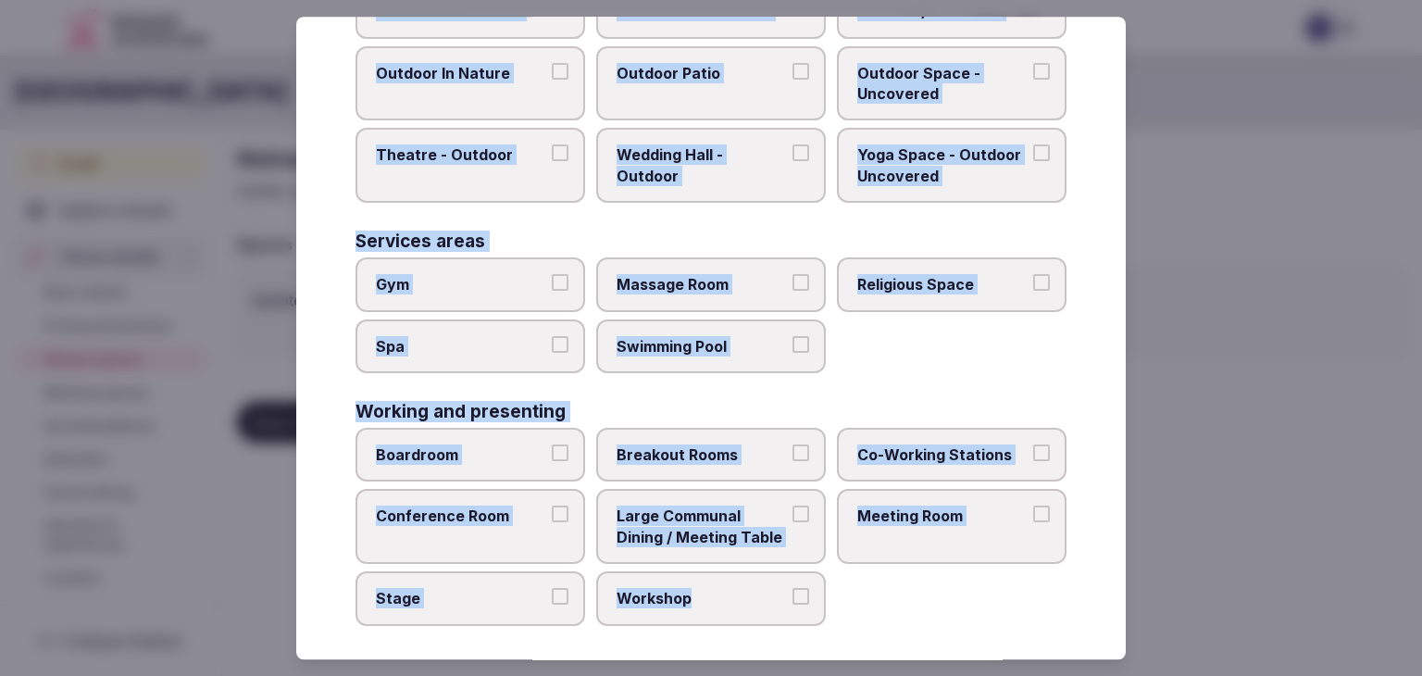
drag, startPoint x: 356, startPoint y: 130, endPoint x: 853, endPoint y: 611, distance: 691.8
click at [853, 611] on div "Select your retreat spaces Choose all applicable retreat spaces offered. Covere…" at bounding box center [710, 338] width 829 height 642
copy div "Choose all applicable retreat spaces offered. Covered outdoor spaces Meditation…"
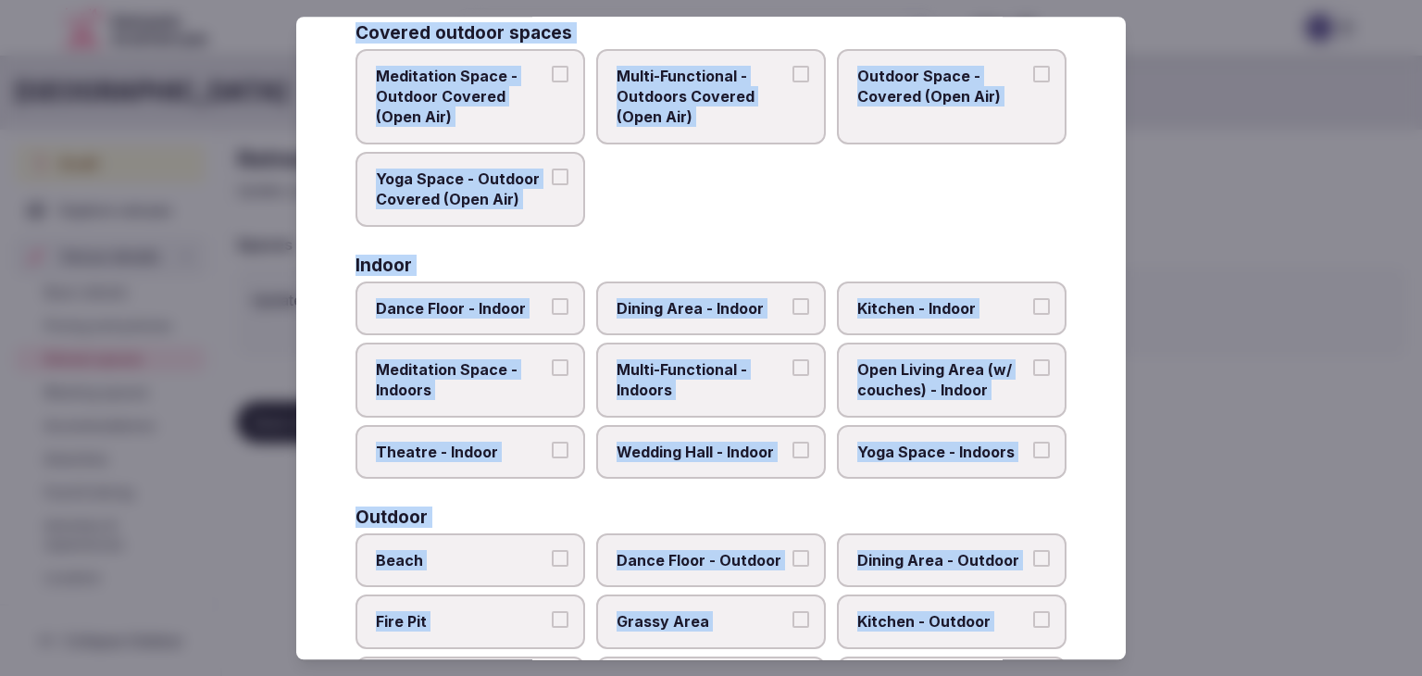
scroll to position [0, 0]
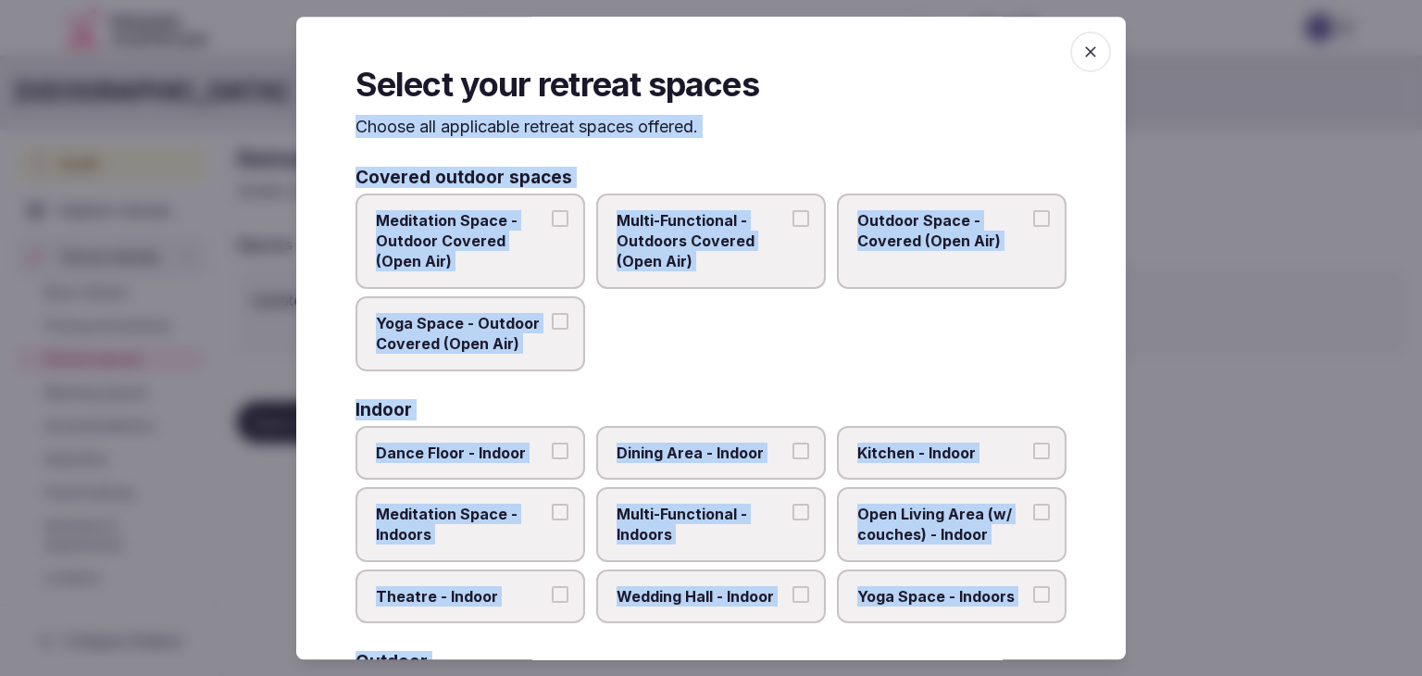
click at [876, 327] on div "Meditation Space - Outdoor Covered (Open Air) Multi-Functional - Outdoors Cover…" at bounding box center [710, 282] width 711 height 178
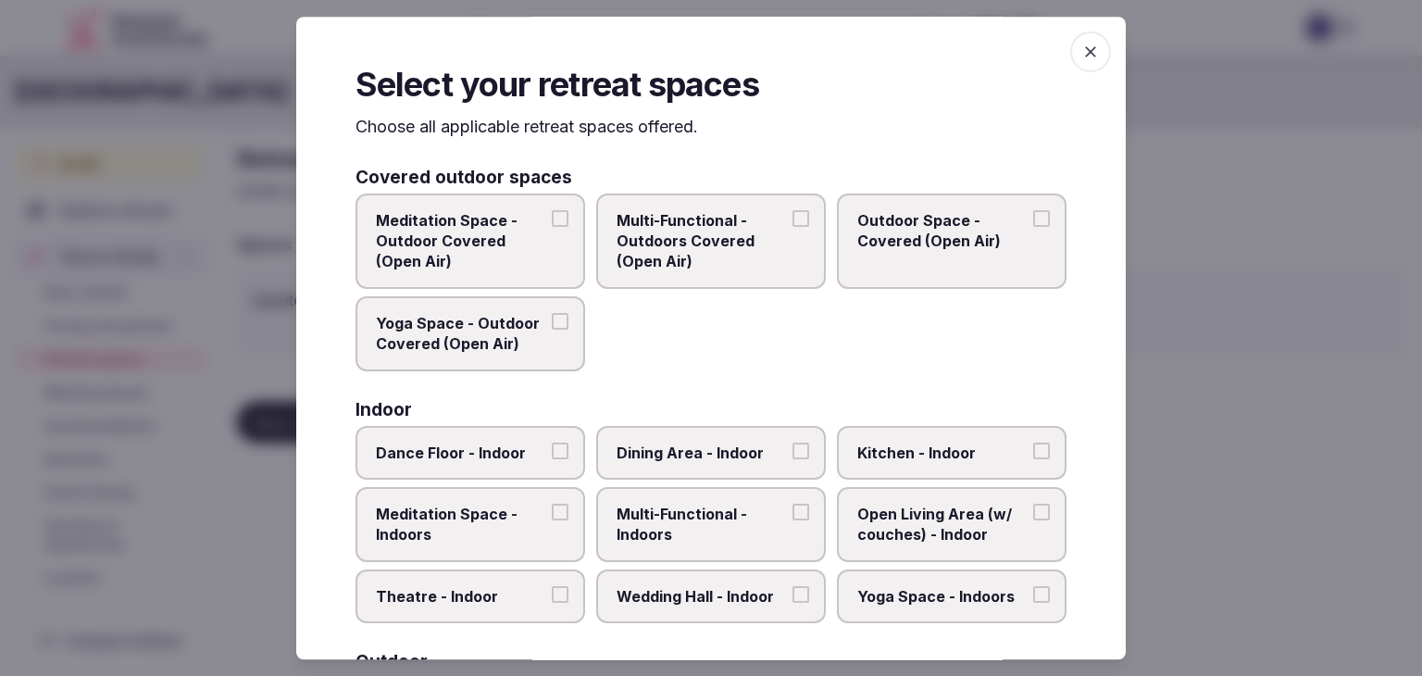
scroll to position [93, 0]
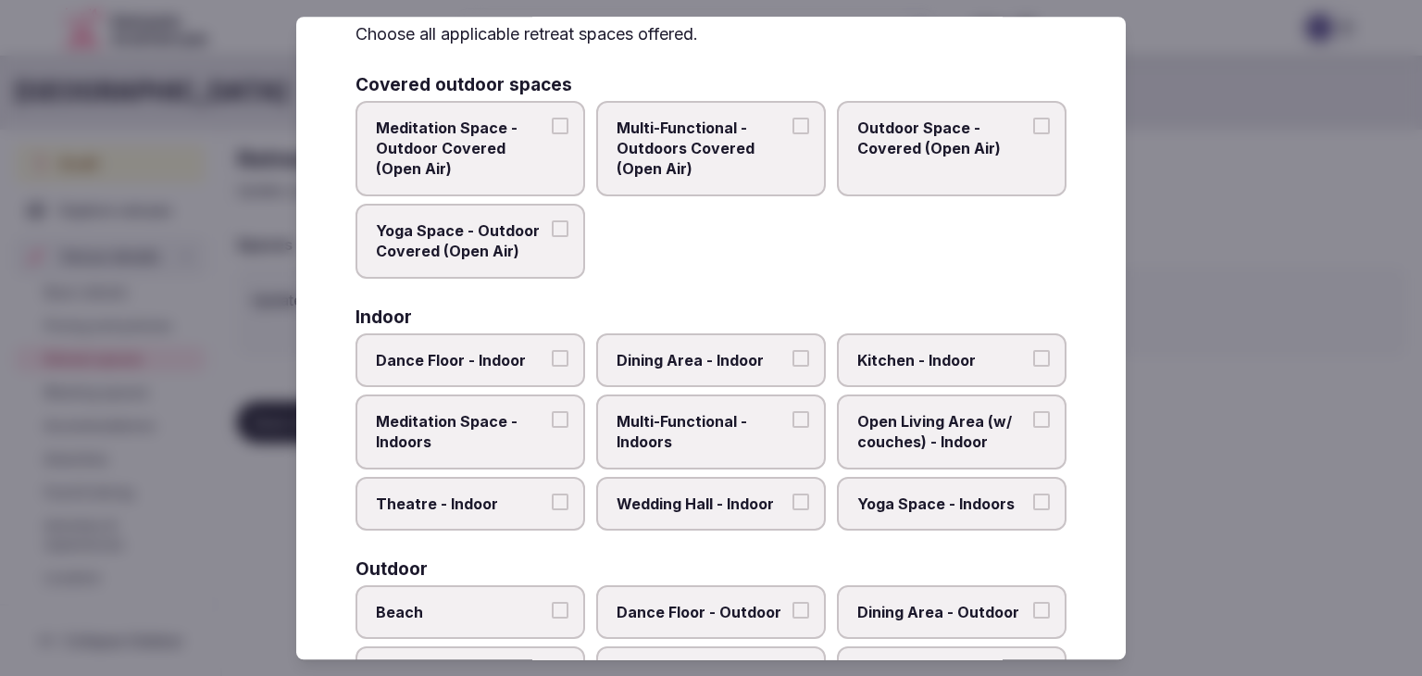
click at [730, 416] on span "Multi-Functional - Indoors" at bounding box center [701, 432] width 170 height 42
click at [792, 416] on button "Multi-Functional - Indoors" at bounding box center [800, 419] width 17 height 17
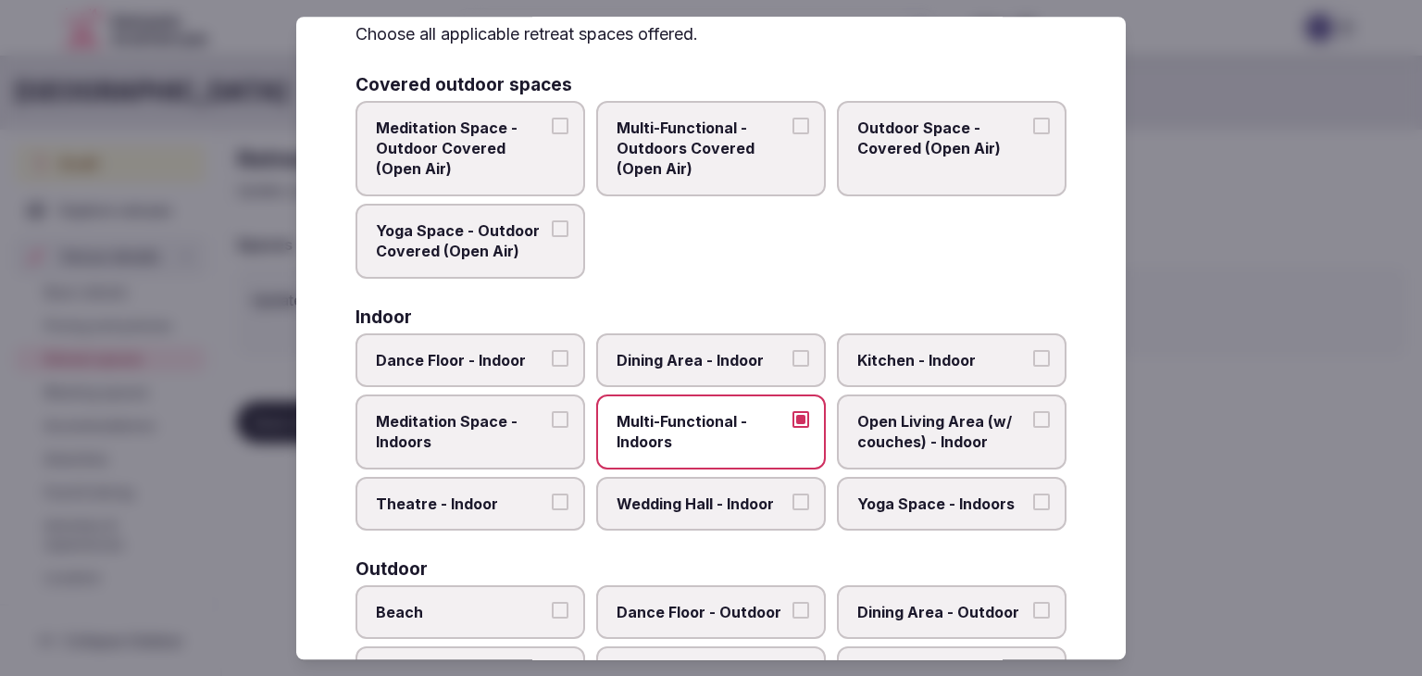
click at [755, 351] on span "Dining Area - Indoor" at bounding box center [701, 360] width 170 height 20
click at [792, 351] on button "Dining Area - Indoor" at bounding box center [800, 358] width 17 height 17
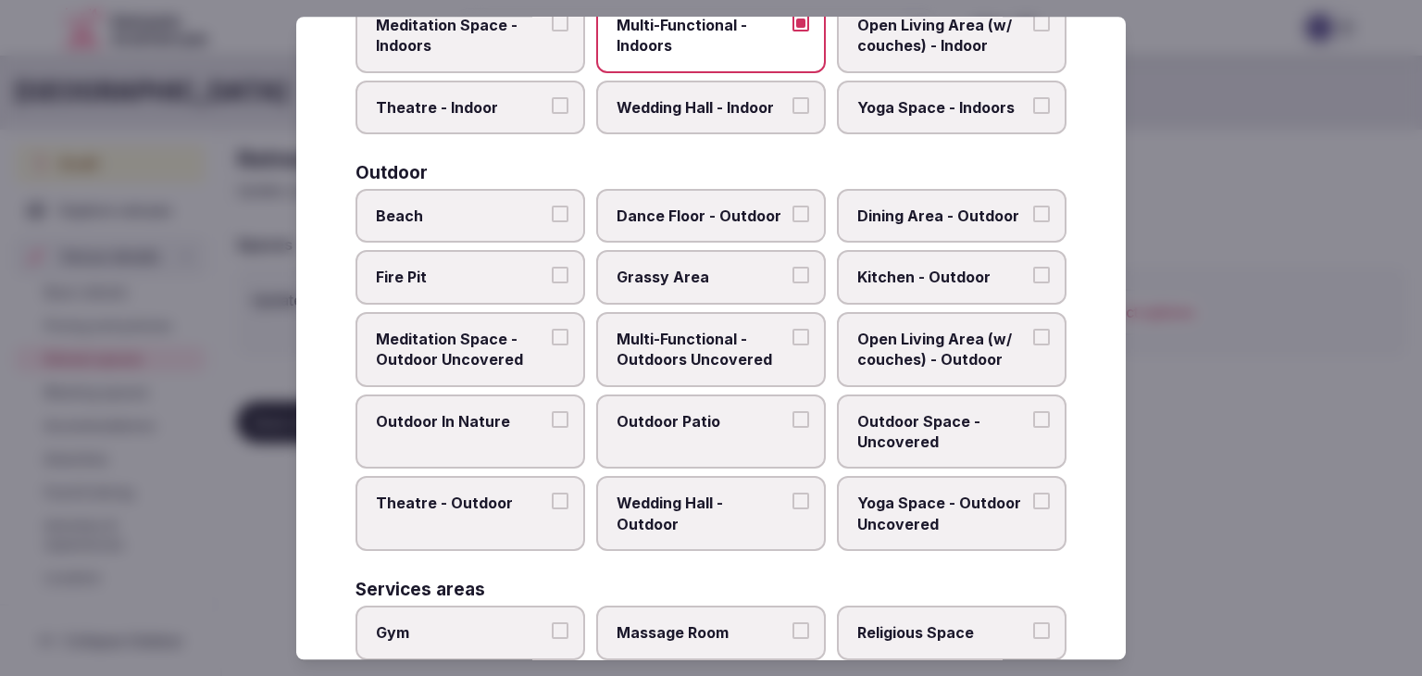
scroll to position [555, 0]
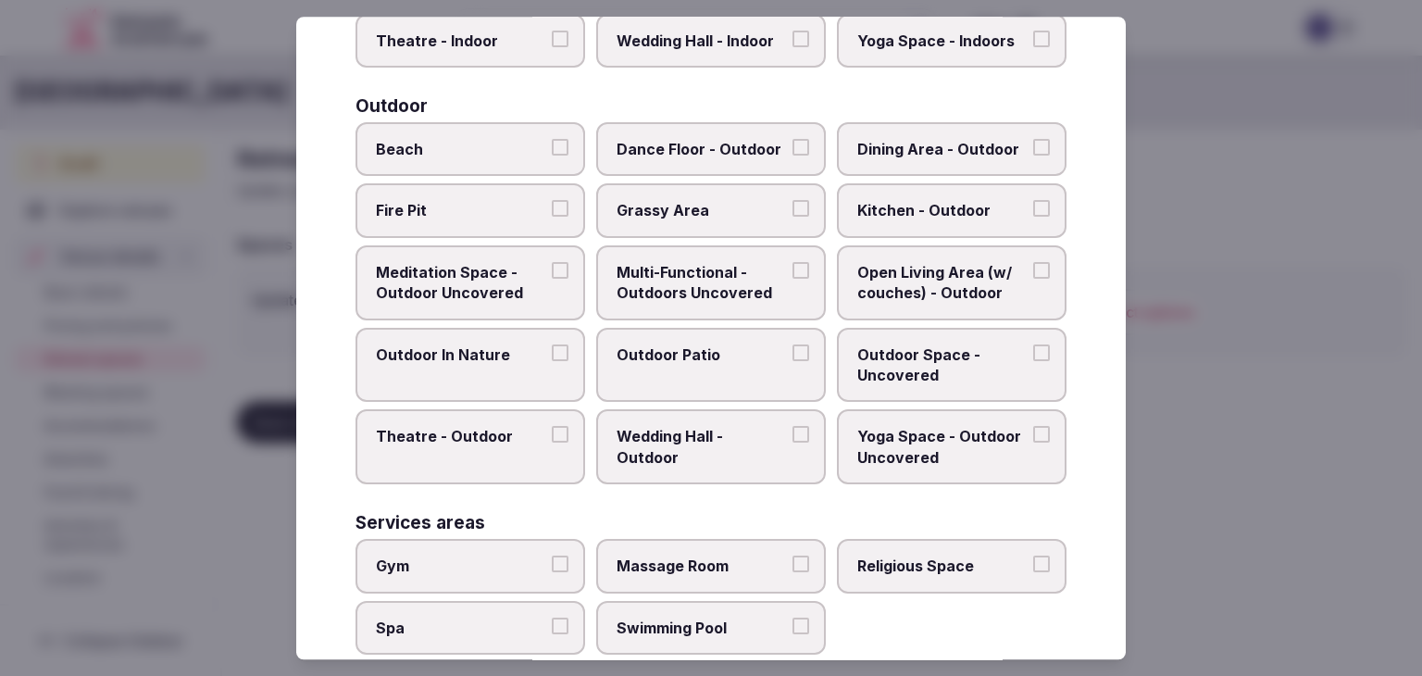
click at [722, 275] on span "Multi-Functional - Outdoors Uncovered" at bounding box center [701, 283] width 170 height 42
click at [792, 275] on button "Multi-Functional - Outdoors Uncovered" at bounding box center [800, 270] width 17 height 17
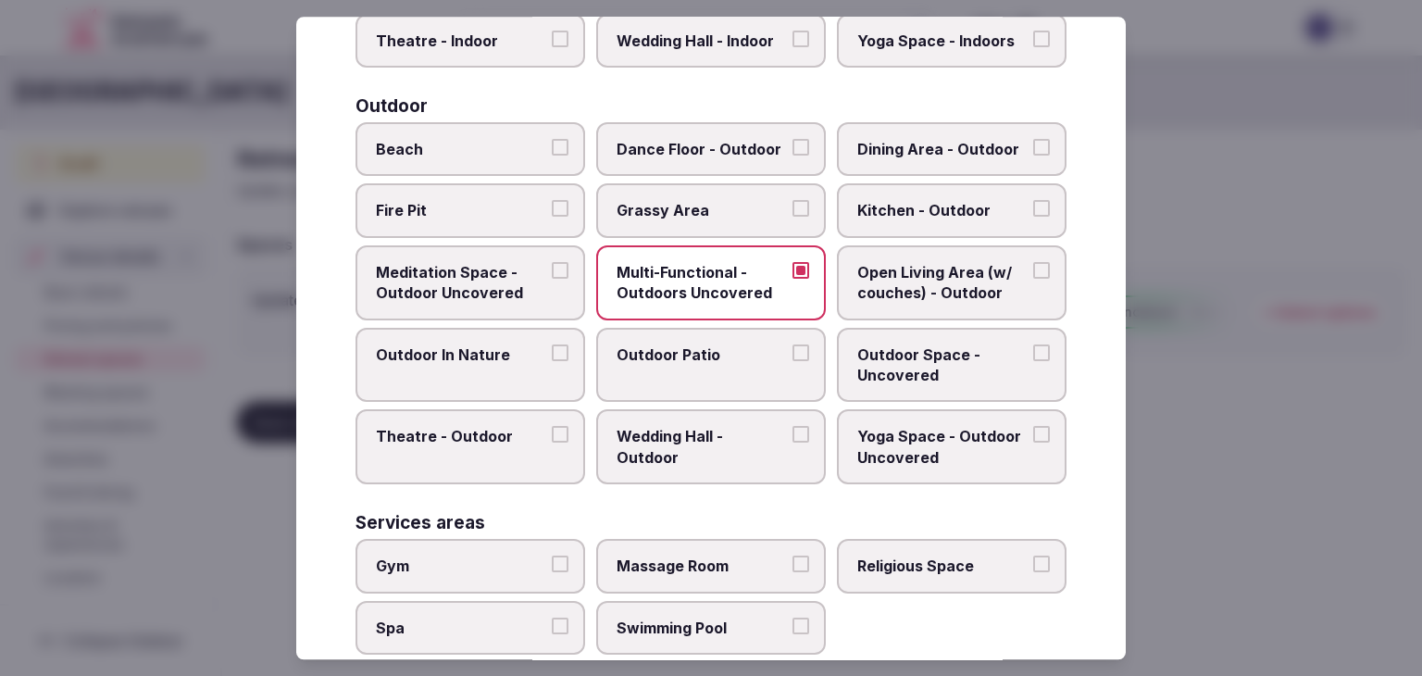
drag, startPoint x: 903, startPoint y: 366, endPoint x: 570, endPoint y: 371, distance: 333.2
click at [897, 367] on span "Outdoor Space - Uncovered" at bounding box center [942, 365] width 170 height 42
click at [677, 358] on span "Outdoor Patio" at bounding box center [701, 354] width 170 height 20
click at [792, 358] on button "Outdoor Patio" at bounding box center [800, 352] width 17 height 17
click at [859, 356] on span "Outdoor Space - Uncovered" at bounding box center [942, 365] width 170 height 42
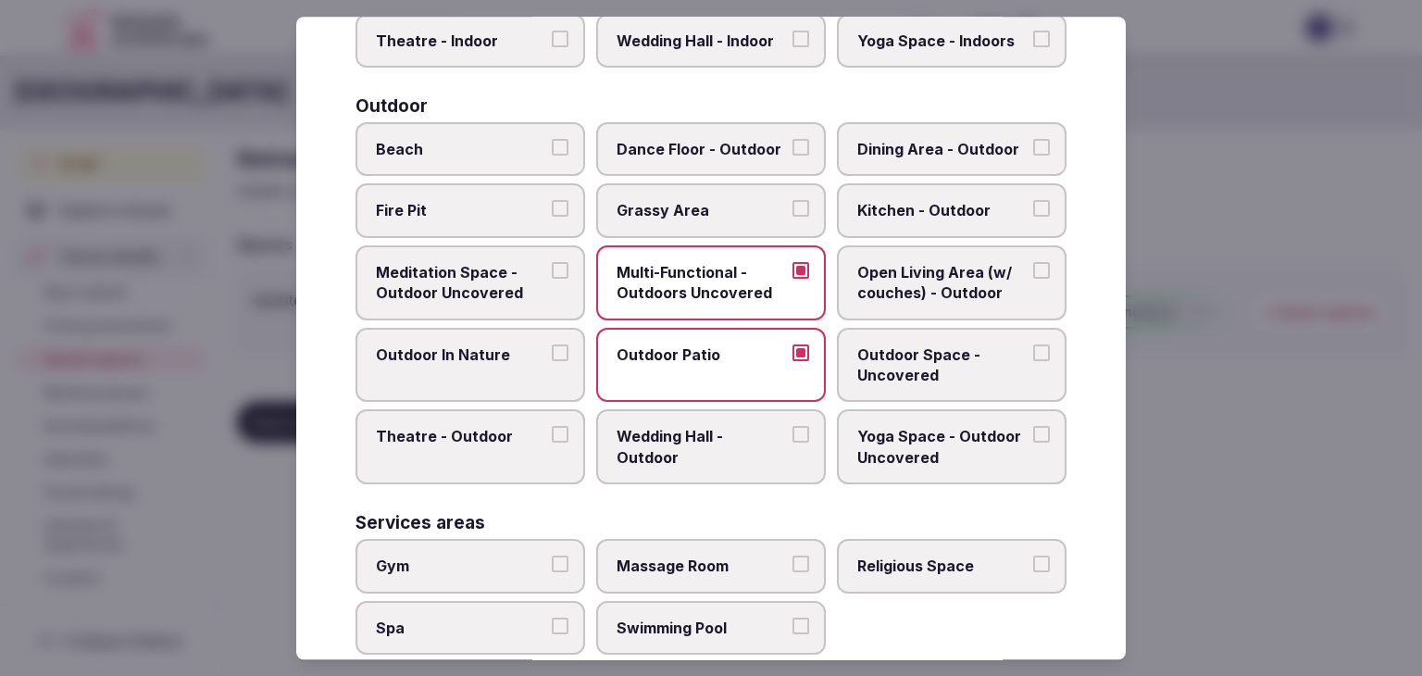
click at [1033, 356] on button "Outdoor Space - Uncovered" at bounding box center [1041, 352] width 17 height 17
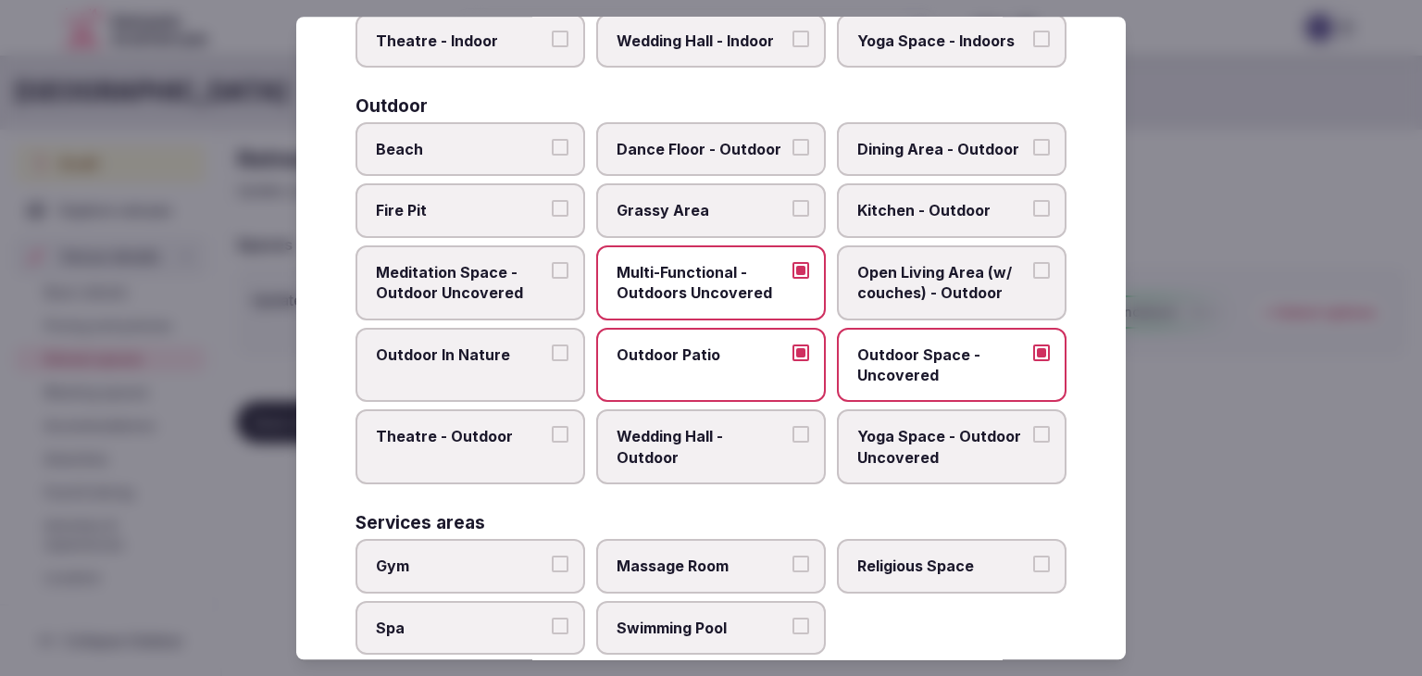
click at [906, 152] on span "Dining Area - Outdoor" at bounding box center [942, 149] width 170 height 20
click at [1033, 152] on button "Dining Area - Outdoor" at bounding box center [1041, 147] width 17 height 17
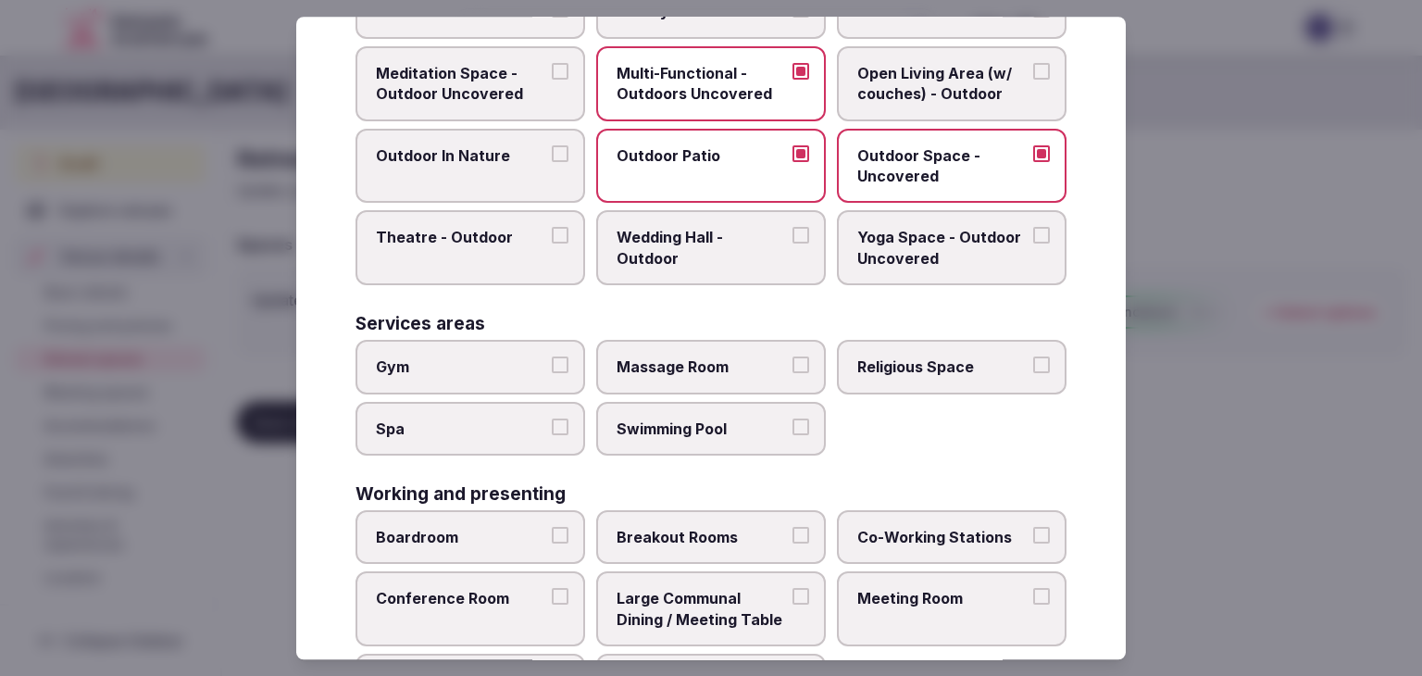
scroll to position [837, 0]
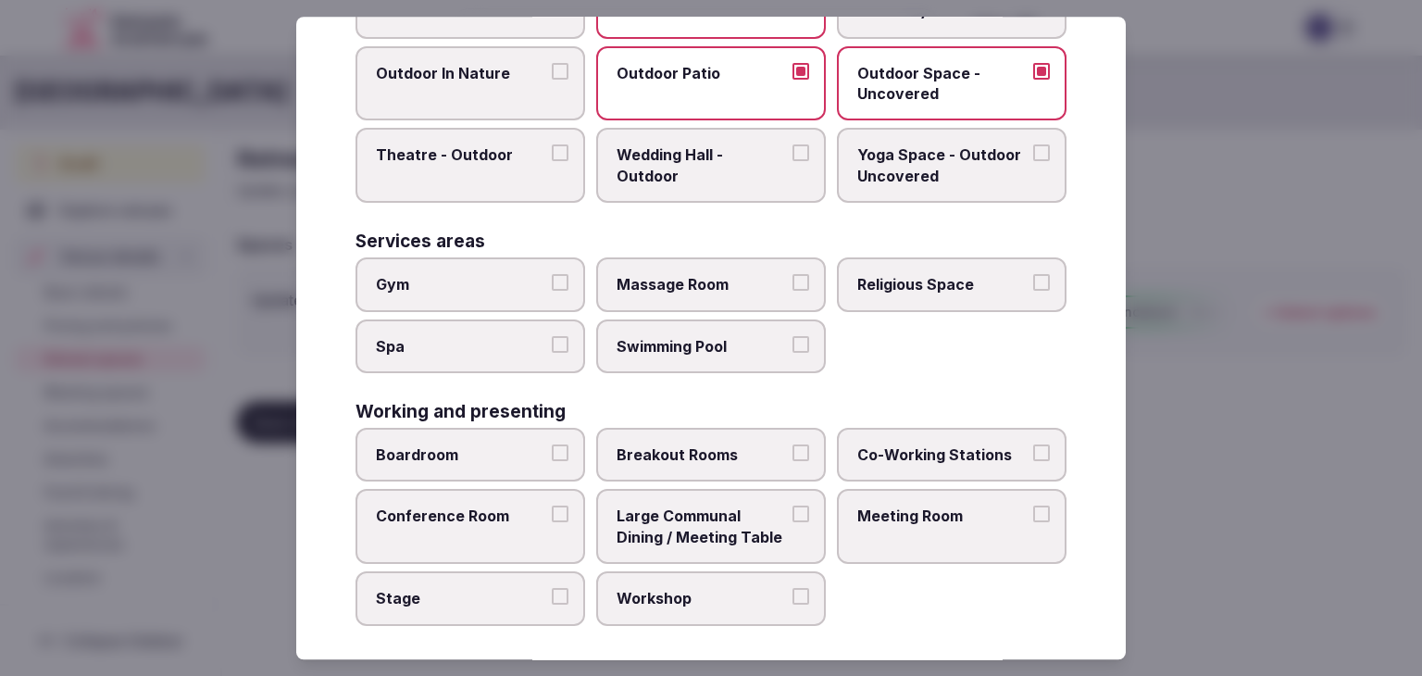
click at [475, 274] on span "Gym" at bounding box center [461, 284] width 170 height 20
click at [552, 274] on button "Gym" at bounding box center [560, 282] width 17 height 17
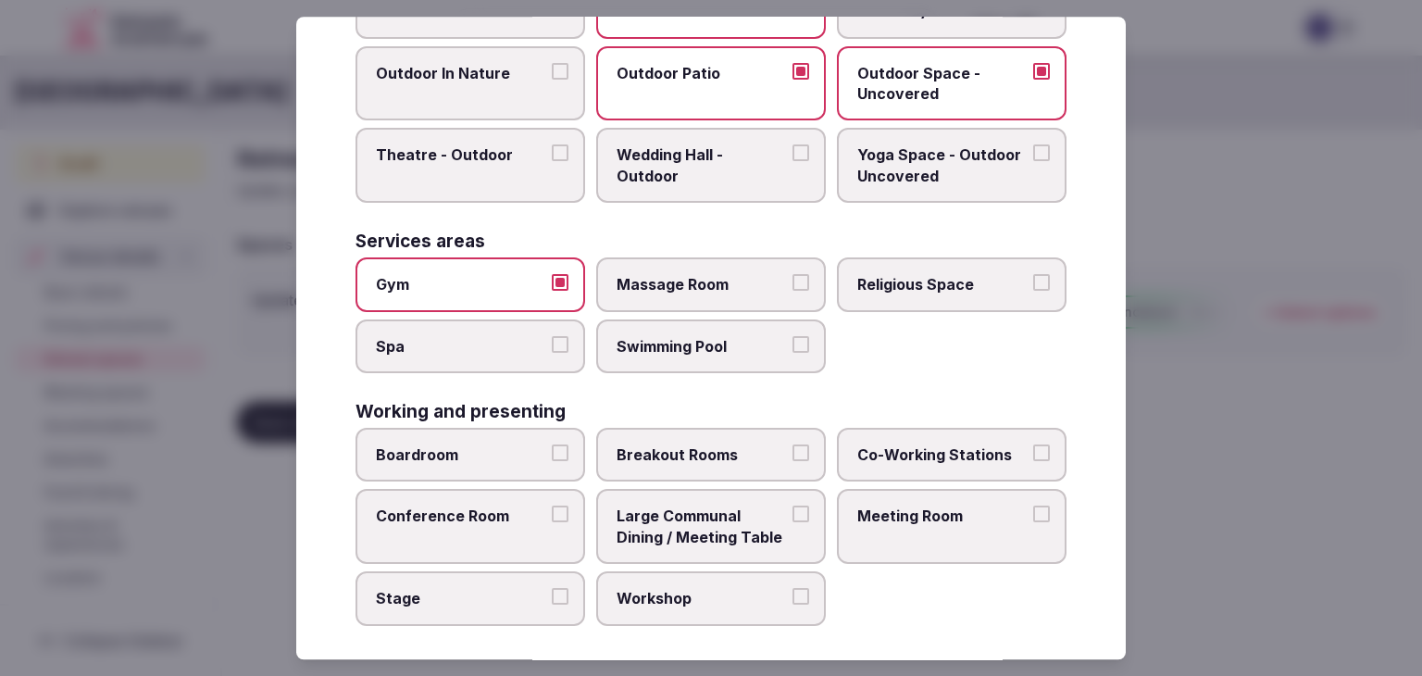
click at [681, 348] on label "Swimming Pool" at bounding box center [711, 346] width 230 height 54
click at [792, 348] on button "Swimming Pool" at bounding box center [800, 344] width 17 height 17
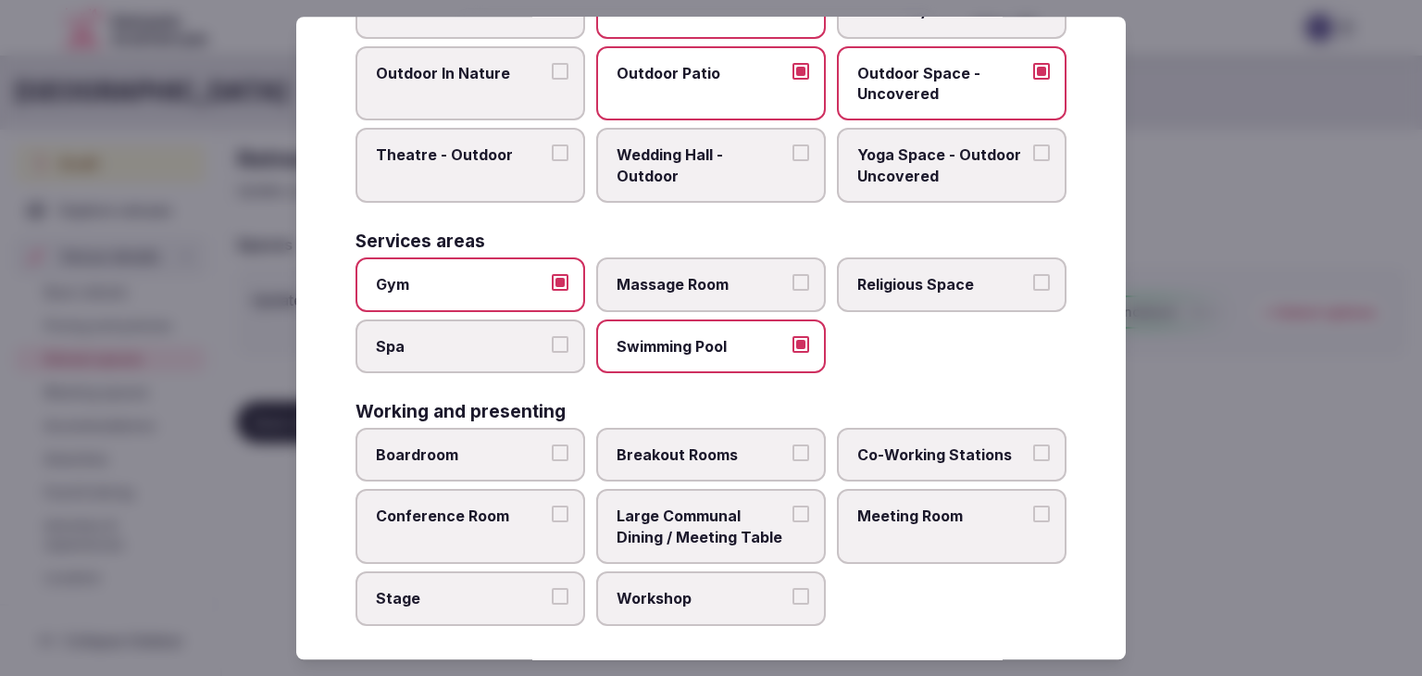
drag, startPoint x: 451, startPoint y: 334, endPoint x: 463, endPoint y: 334, distance: 12.0
click at [456, 336] on span "Spa" at bounding box center [461, 346] width 170 height 20
click at [552, 336] on button "Spa" at bounding box center [560, 344] width 17 height 17
click at [692, 274] on span "Massage Room" at bounding box center [701, 284] width 170 height 20
click at [792, 274] on button "Massage Room" at bounding box center [800, 282] width 17 height 17
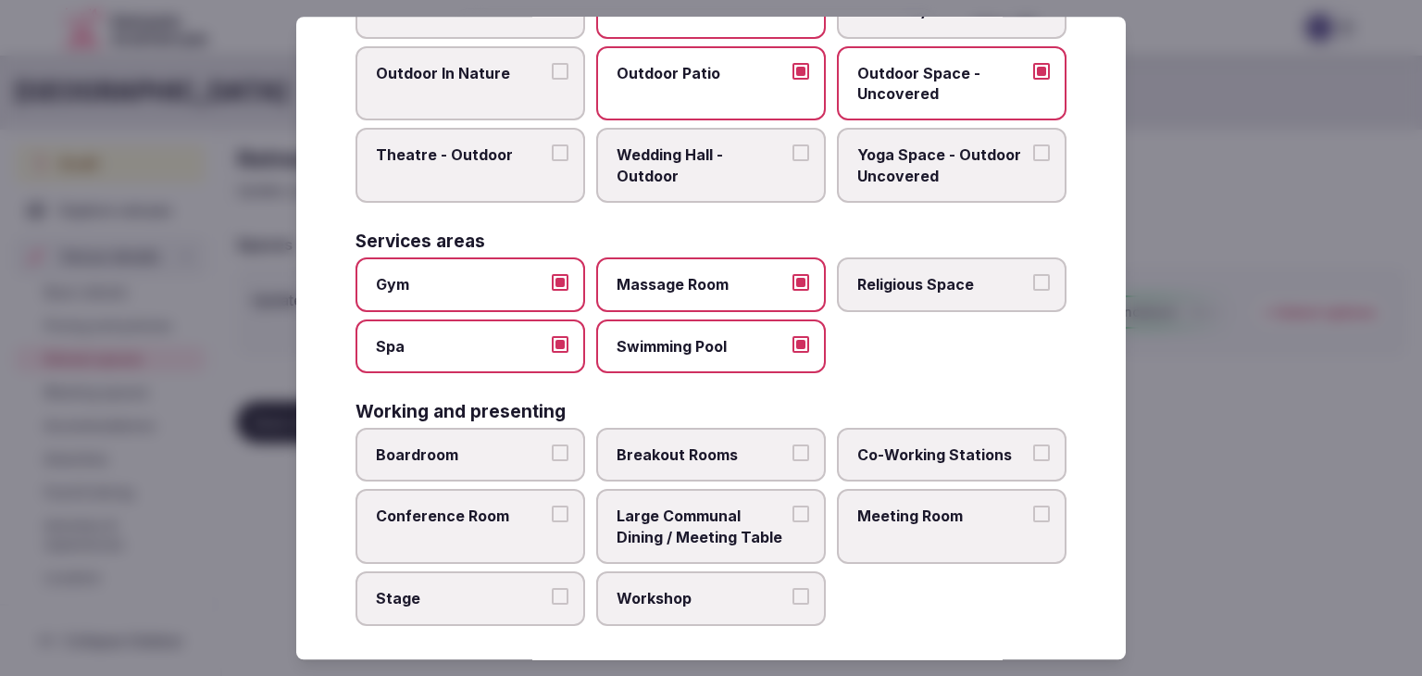
click at [918, 538] on label "Meeting Room" at bounding box center [952, 527] width 230 height 75
click at [1033, 523] on button "Meeting Room" at bounding box center [1041, 514] width 17 height 17
click at [708, 506] on span "Large Communal Dining / Meeting Table" at bounding box center [701, 527] width 170 height 42
click at [792, 506] on button "Large Communal Dining / Meeting Table" at bounding box center [800, 514] width 17 height 17
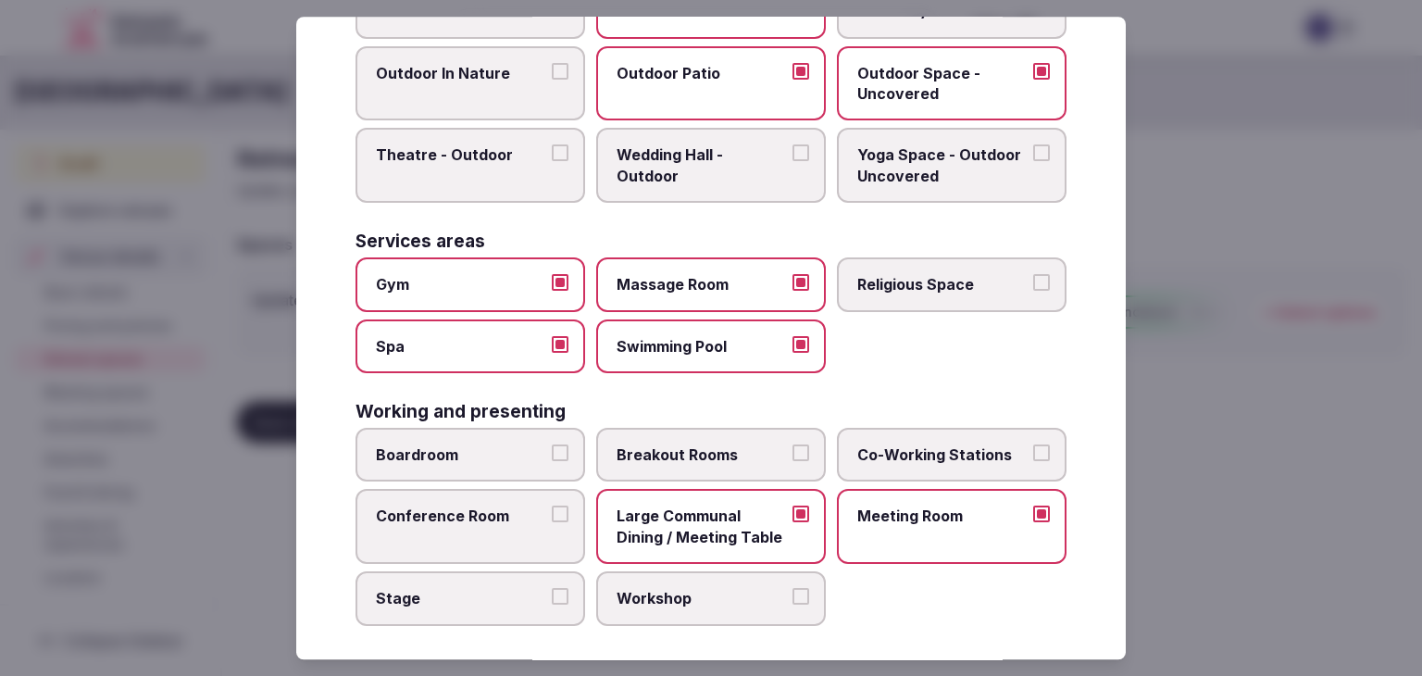
click at [681, 444] on span "Breakout Rooms" at bounding box center [701, 454] width 170 height 20
click at [792, 444] on button "Breakout Rooms" at bounding box center [800, 452] width 17 height 17
drag, startPoint x: 498, startPoint y: 444, endPoint x: 488, endPoint y: 504, distance: 61.0
click at [498, 447] on span "Boardroom" at bounding box center [461, 454] width 170 height 20
click at [552, 447] on button "Boardroom" at bounding box center [560, 452] width 17 height 17
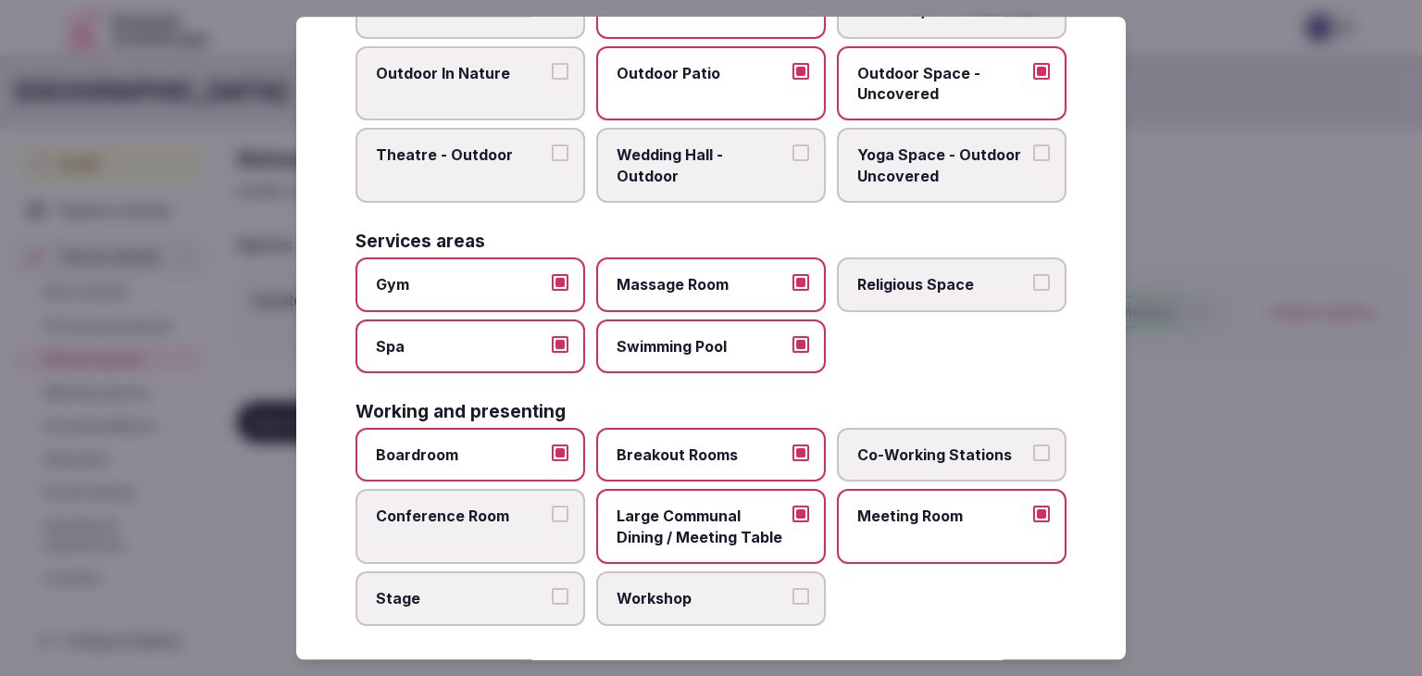
click at [486, 508] on span "Conference Room" at bounding box center [461, 516] width 170 height 20
click at [552, 508] on button "Conference Room" at bounding box center [560, 514] width 17 height 17
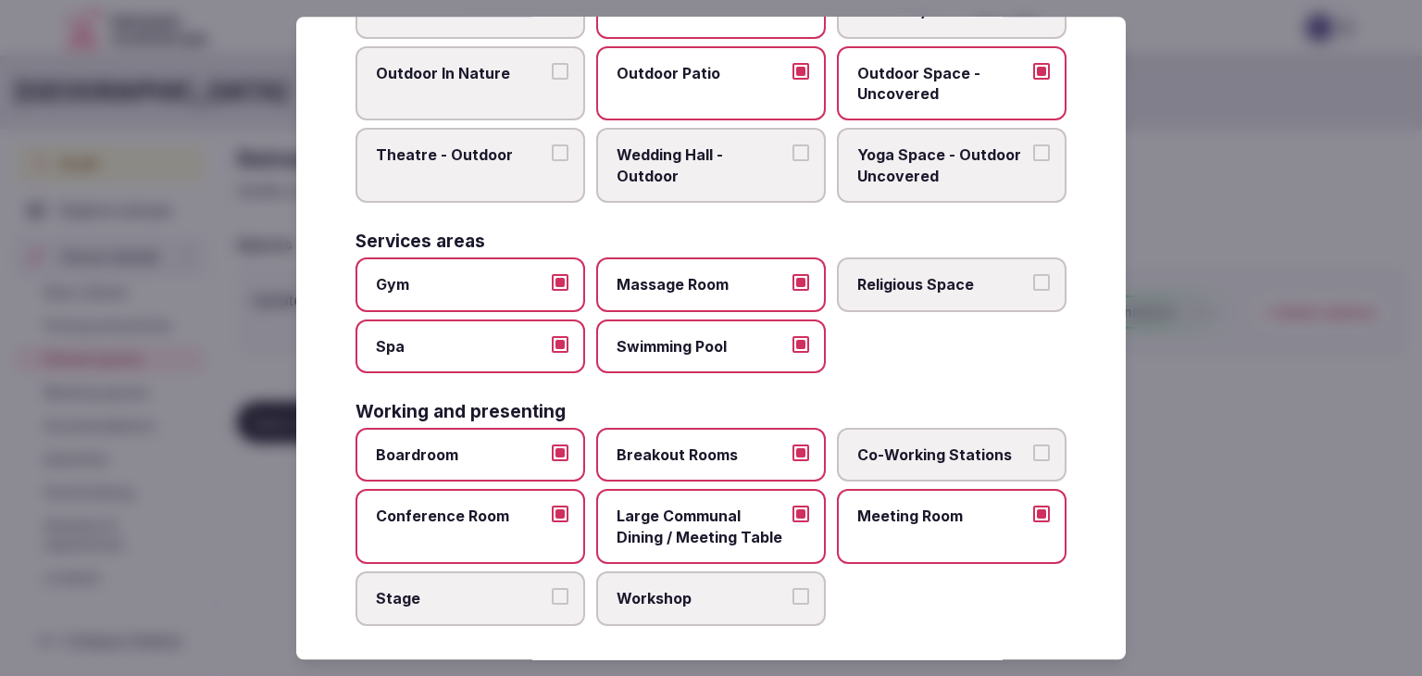
click at [492, 593] on span "Stage" at bounding box center [461, 598] width 170 height 20
click at [552, 593] on button "Stage" at bounding box center [560, 596] width 17 height 17
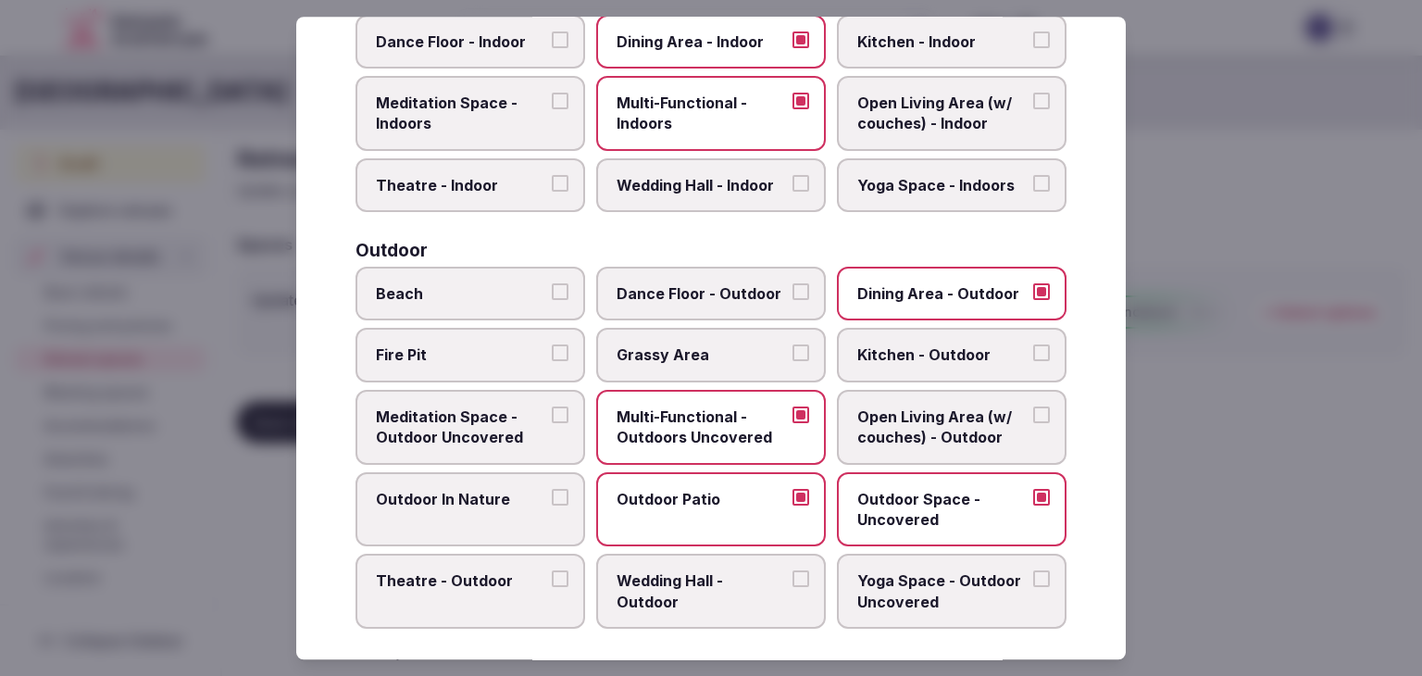
scroll to position [281, 0]
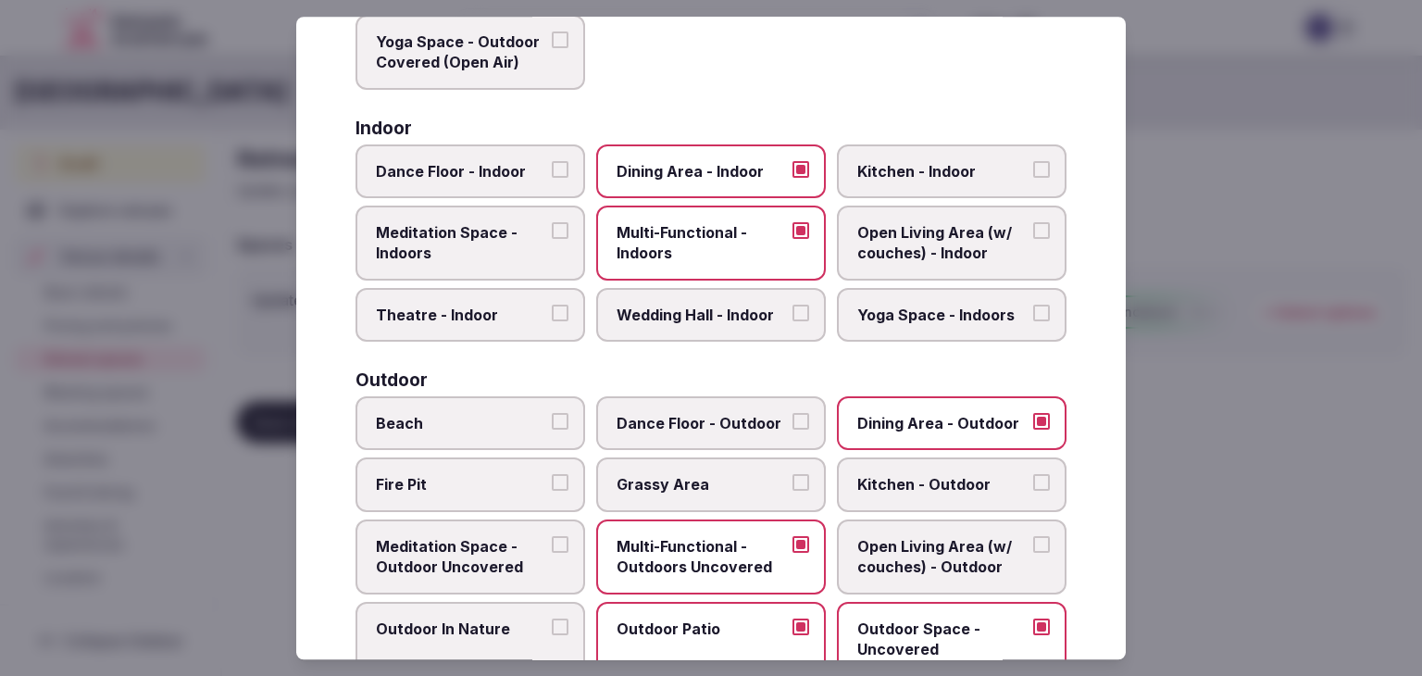
click at [515, 404] on label "Beach" at bounding box center [470, 423] width 230 height 54
click at [552, 413] on button "Beach" at bounding box center [560, 421] width 17 height 17
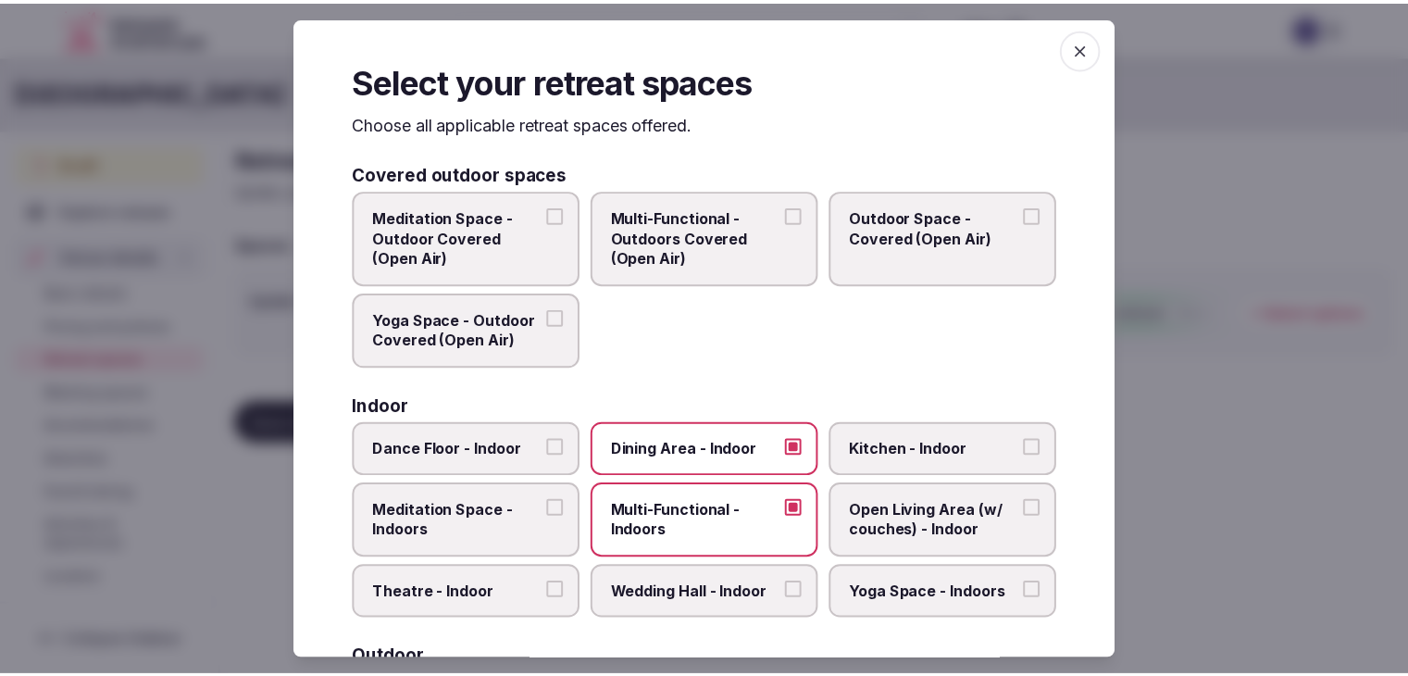
scroll to position [0, 0]
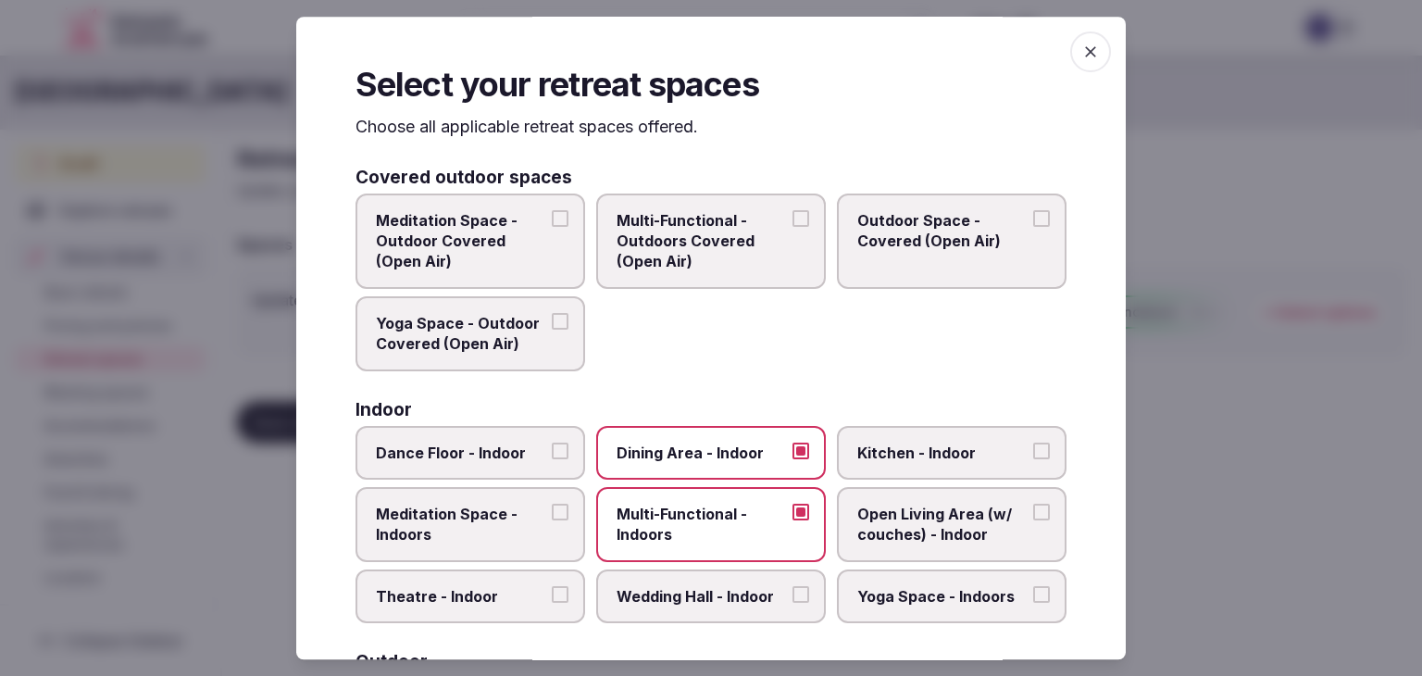
click at [1085, 48] on icon "button" at bounding box center [1090, 51] width 11 height 11
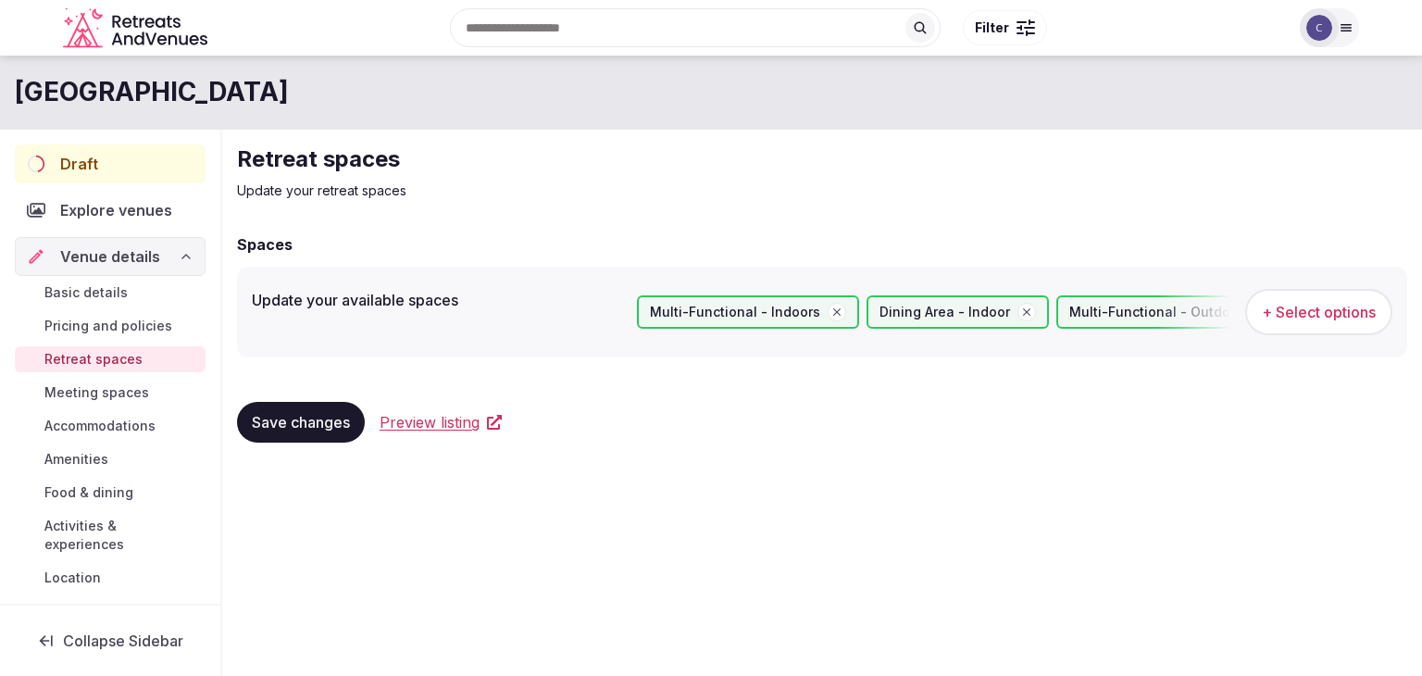
click at [292, 426] on span "Save changes" at bounding box center [301, 422] width 98 height 19
click at [116, 323] on span "Pricing and policies" at bounding box center [108, 326] width 128 height 19
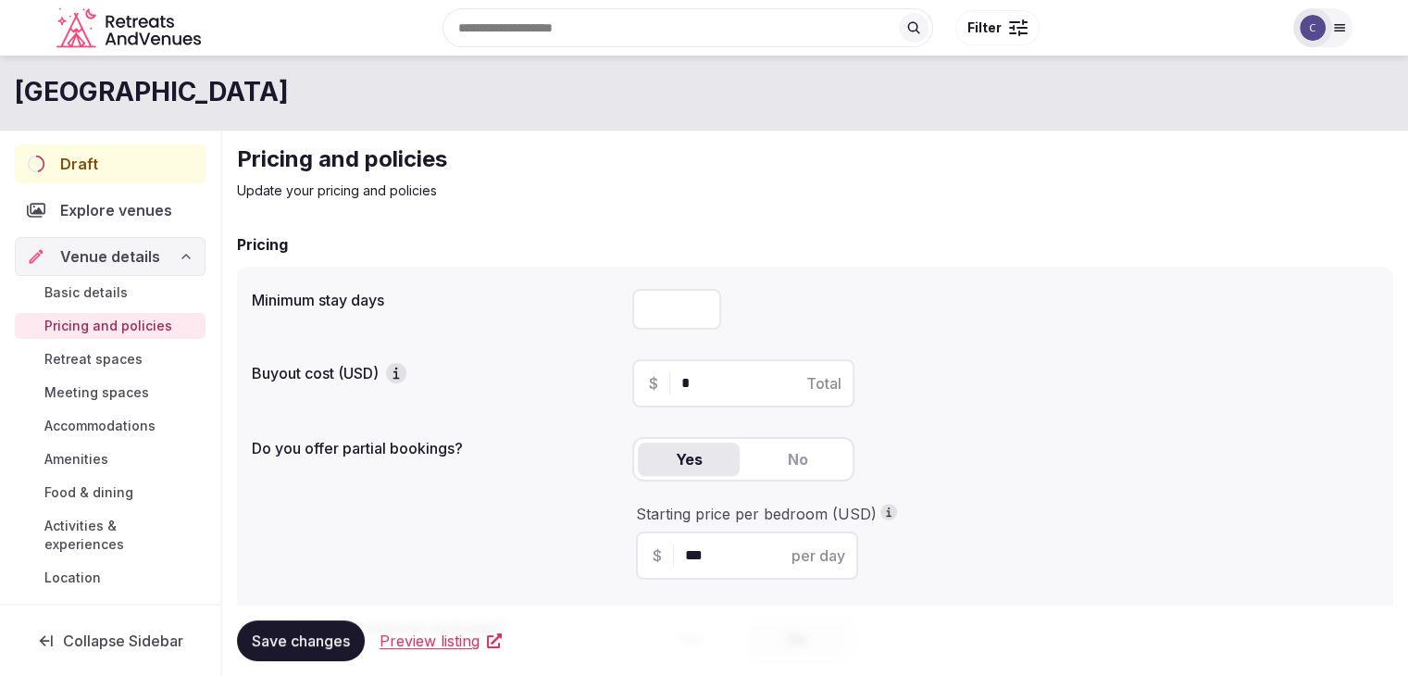
click at [660, 310] on input "number" at bounding box center [676, 309] width 89 height 41
type input "*"
click at [317, 635] on span "Save changes" at bounding box center [301, 640] width 98 height 19
click at [117, 145] on div "Draft" at bounding box center [110, 163] width 191 height 39
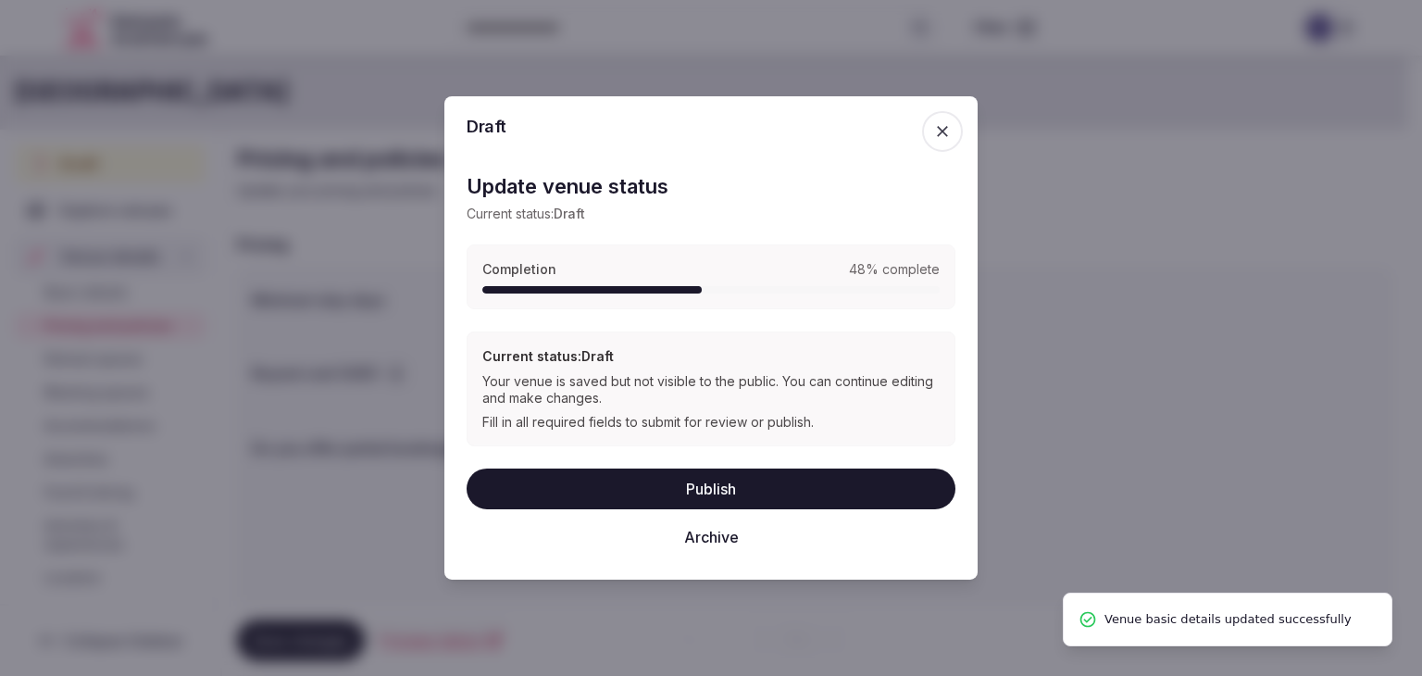
click at [339, 484] on div at bounding box center [711, 338] width 1422 height 676
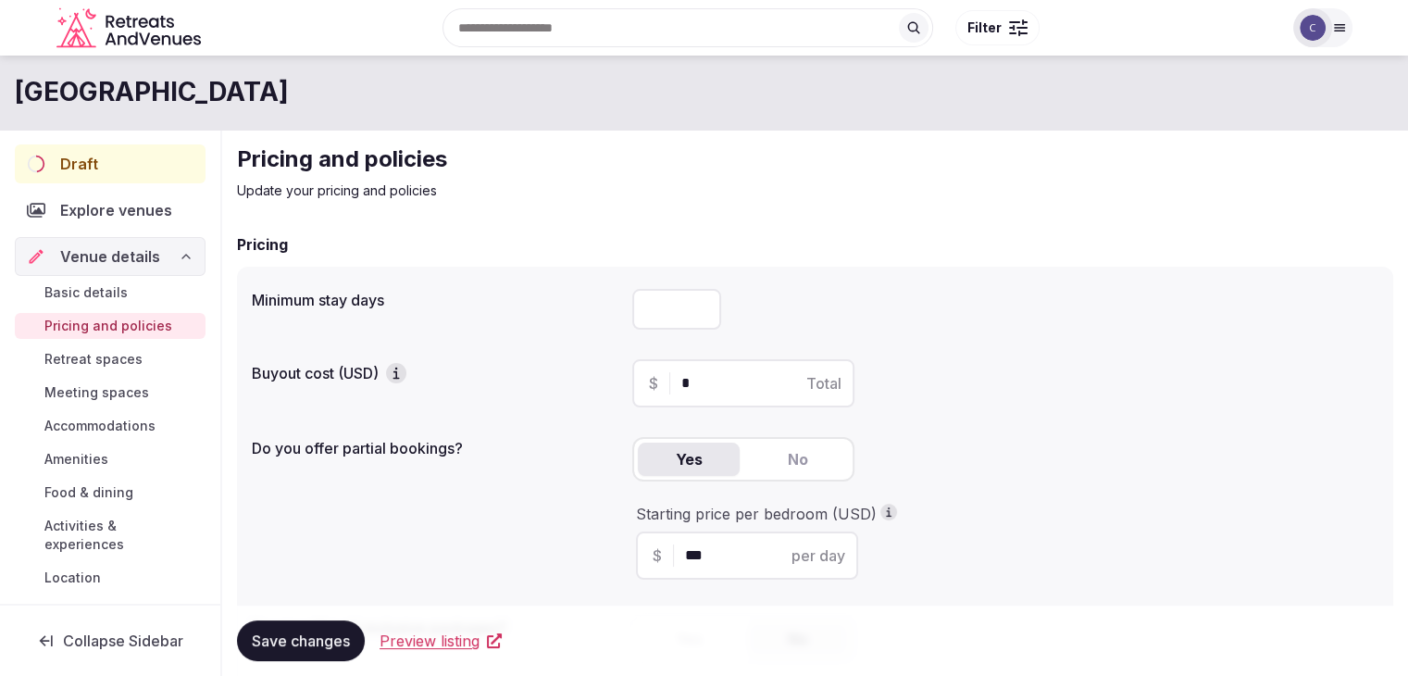
click at [105, 287] on span "Basic details" at bounding box center [85, 292] width 83 height 19
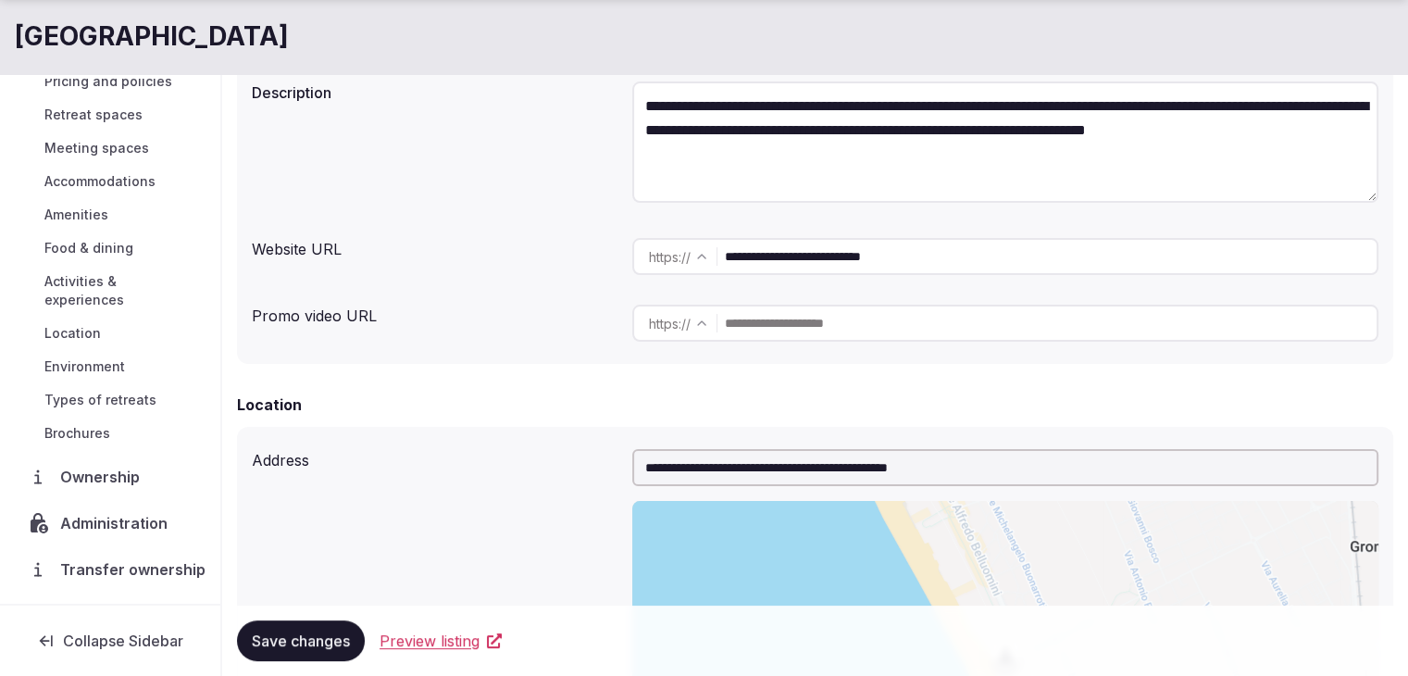
scroll to position [186, 0]
click at [122, 562] on span "Transfer ownership" at bounding box center [132, 572] width 145 height 22
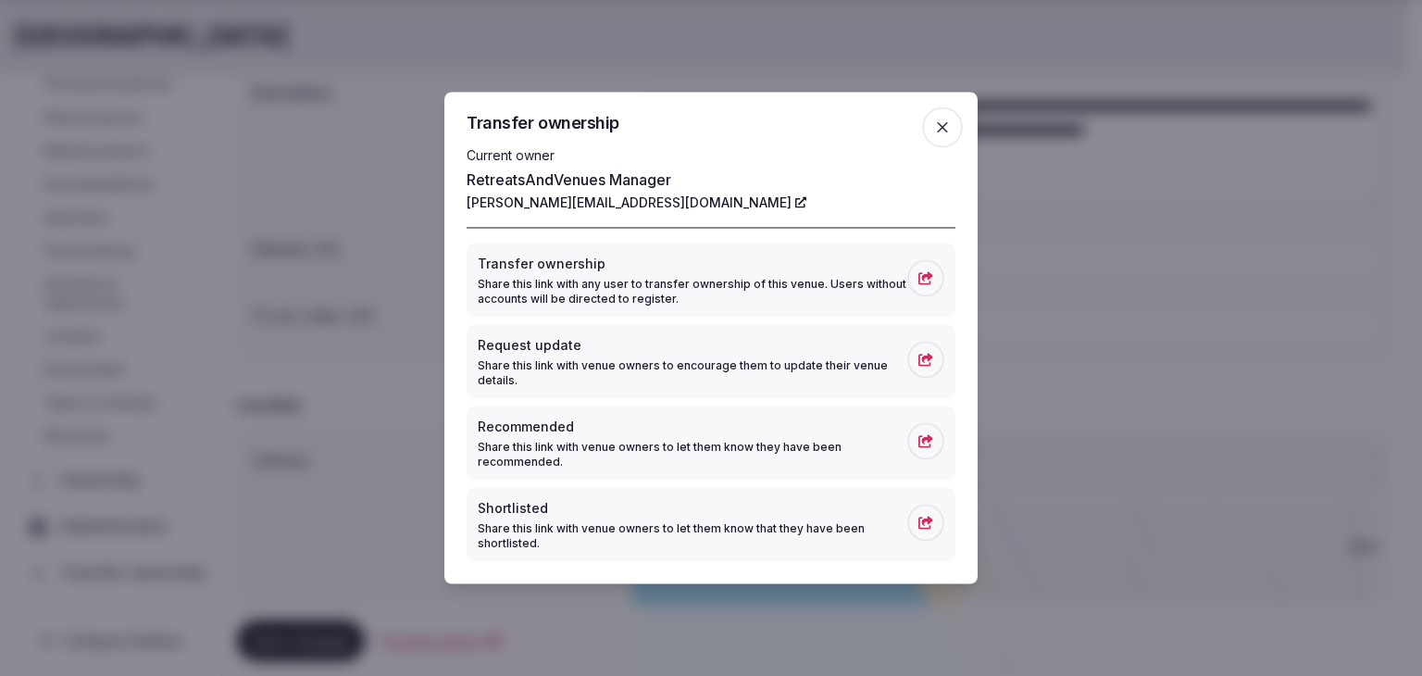
click at [954, 119] on span "button" at bounding box center [942, 127] width 41 height 41
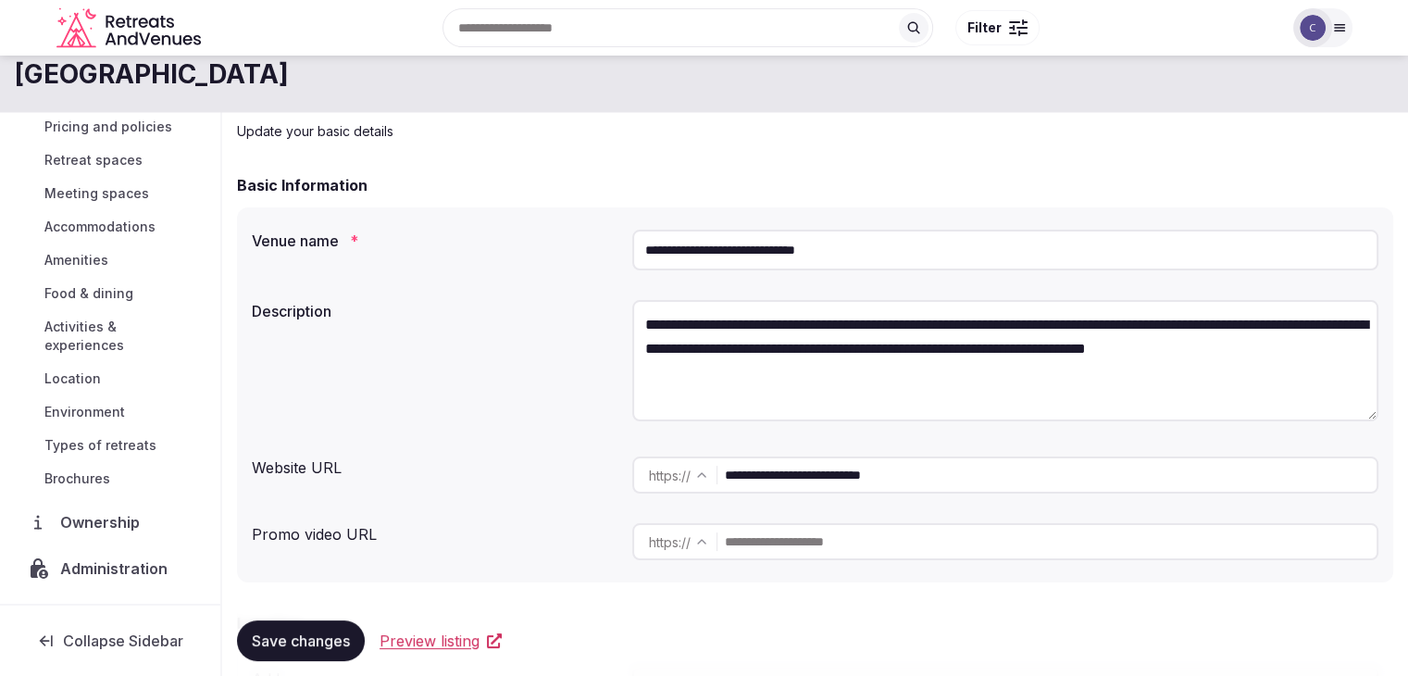
scroll to position [0, 0]
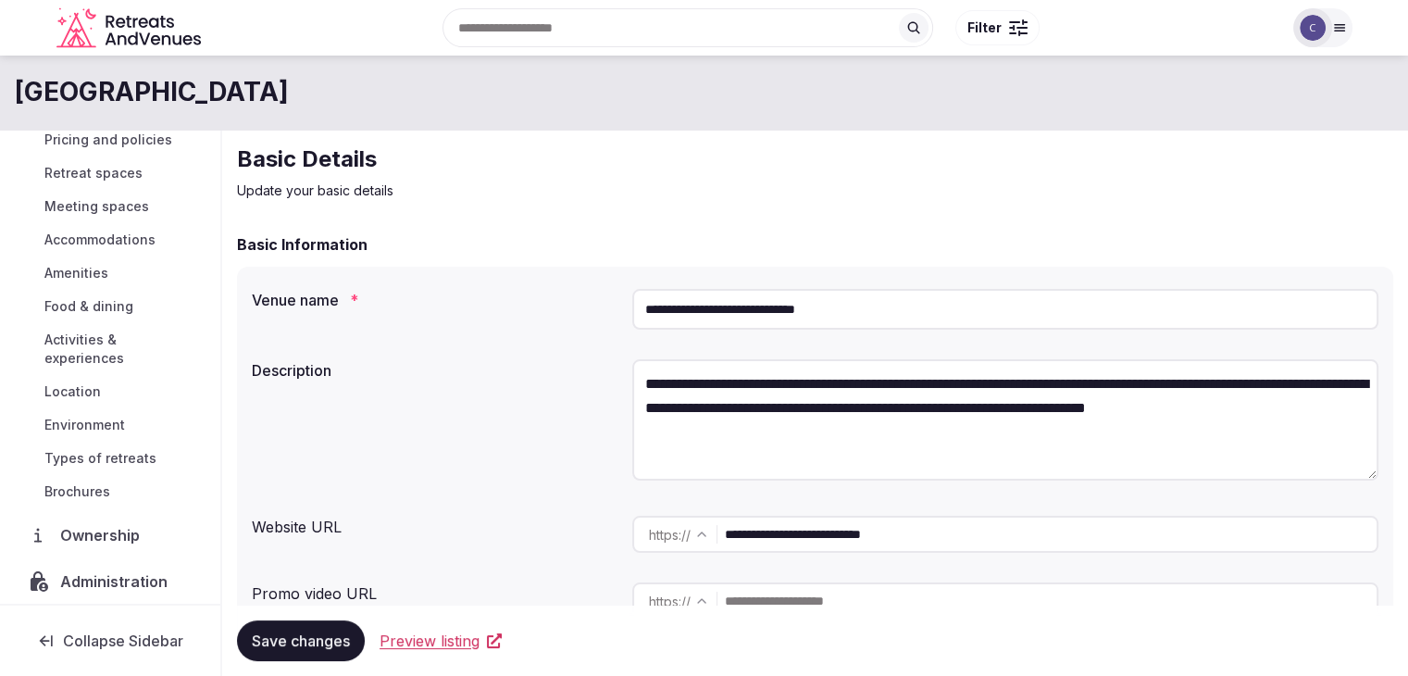
click at [892, 293] on input "**********" at bounding box center [1005, 309] width 746 height 41
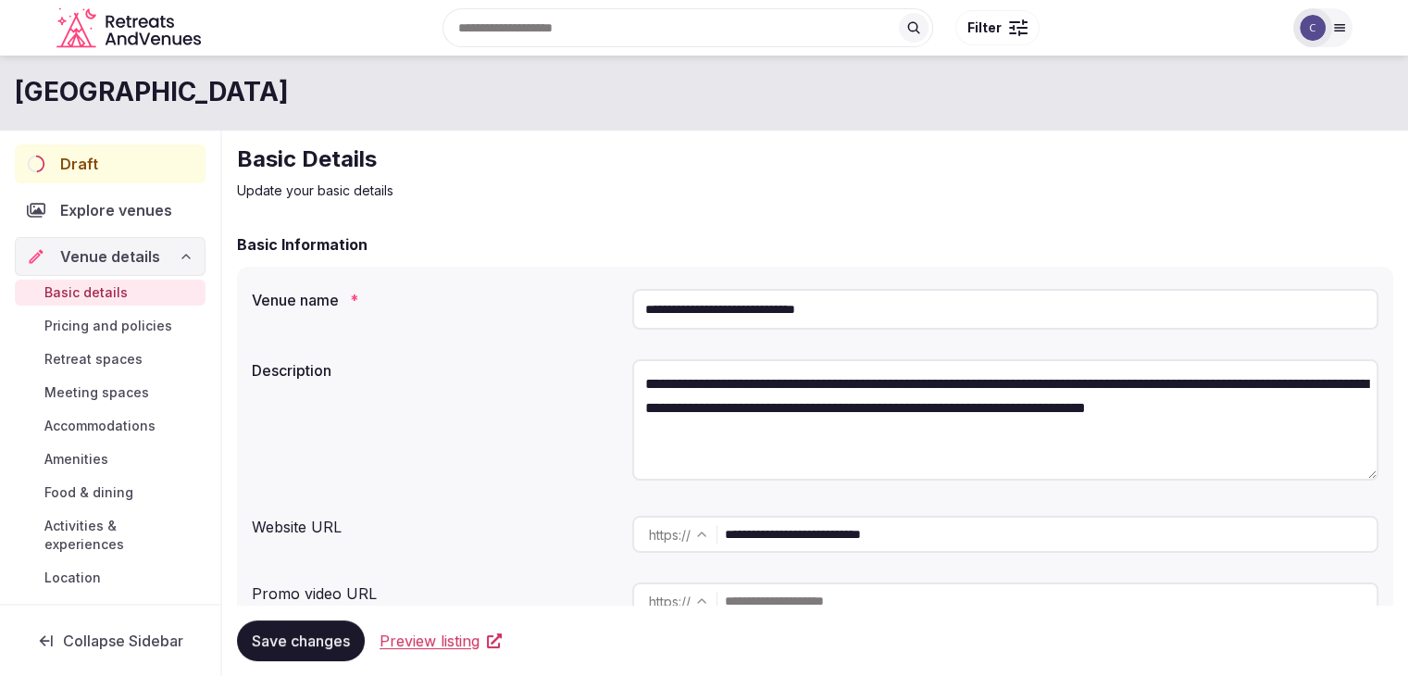
click at [133, 166] on div "Draft" at bounding box center [110, 163] width 191 height 39
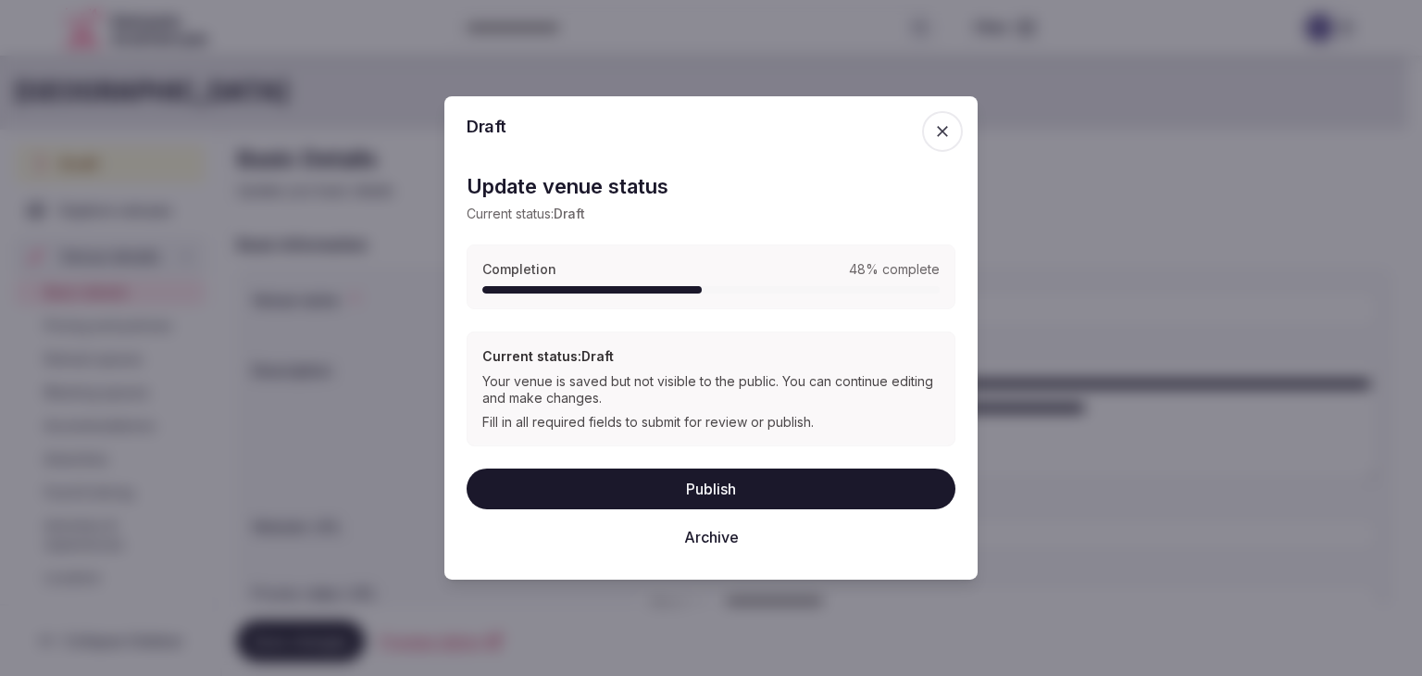
click at [708, 497] on button "Publish" at bounding box center [710, 488] width 489 height 41
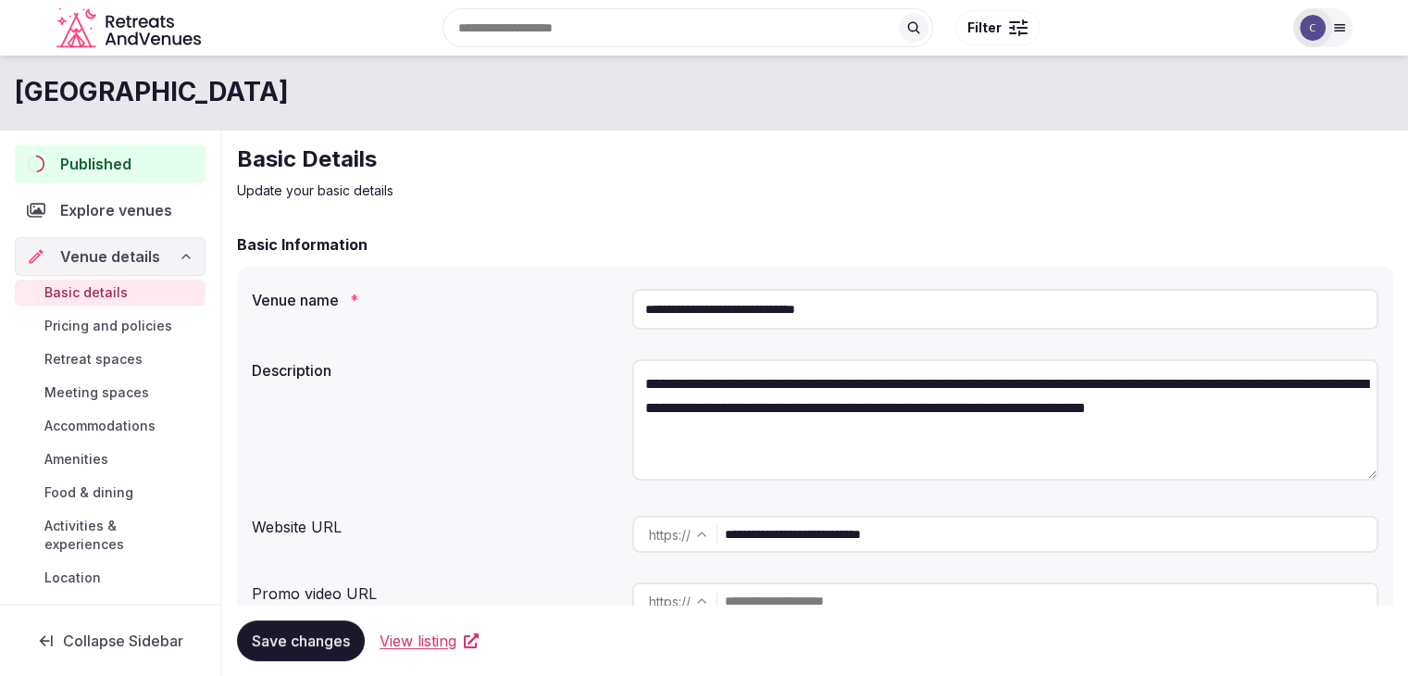
click at [137, 169] on div "Published" at bounding box center [110, 163] width 191 height 39
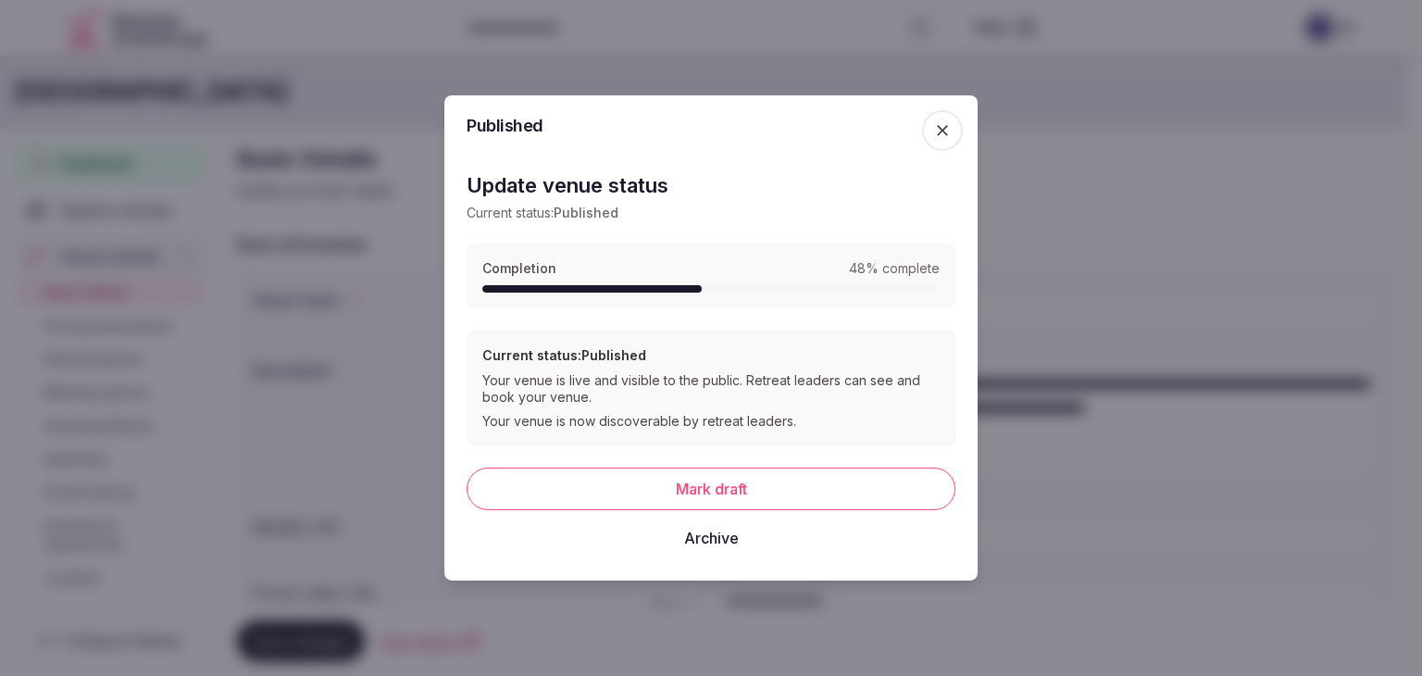
drag, startPoint x: 929, startPoint y: 119, endPoint x: 940, endPoint y: 123, distance: 11.7
click at [930, 119] on span "button" at bounding box center [942, 130] width 41 height 41
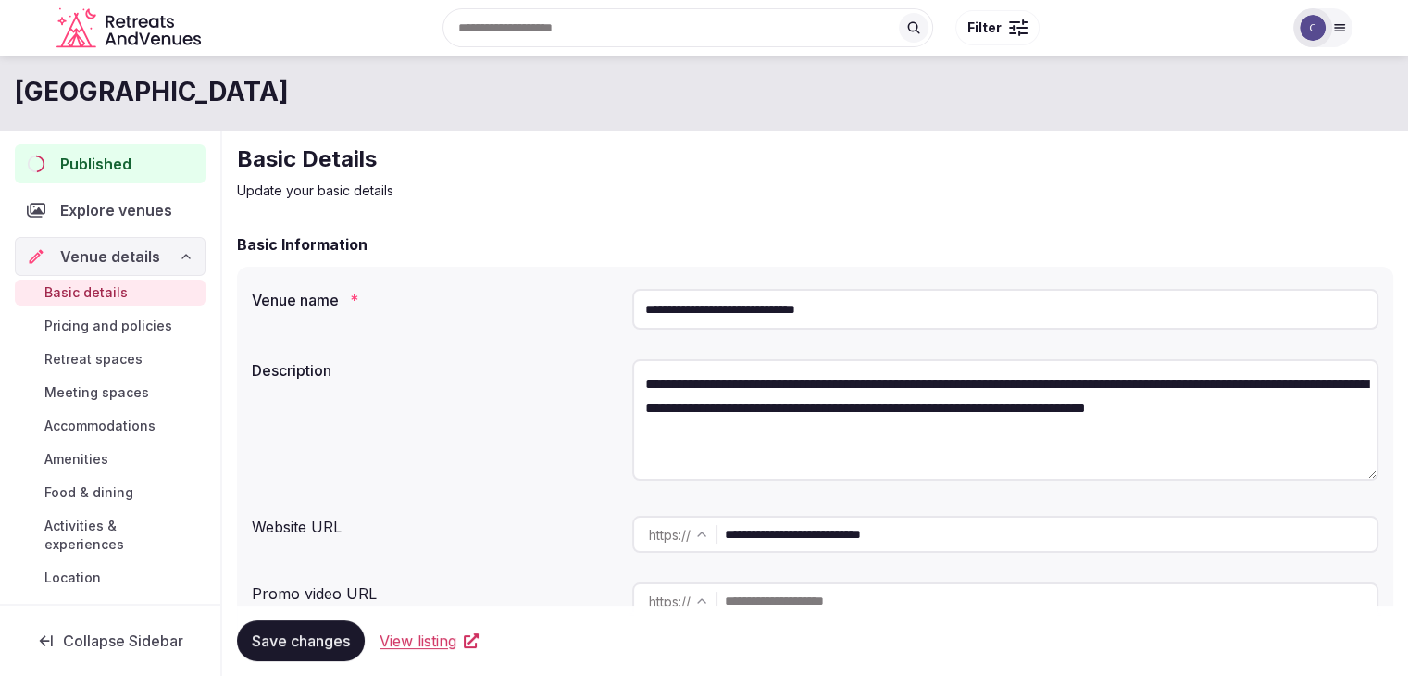
click at [981, 511] on div "**********" at bounding box center [1005, 534] width 746 height 52
click at [983, 525] on input "**********" at bounding box center [1051, 533] width 652 height 37
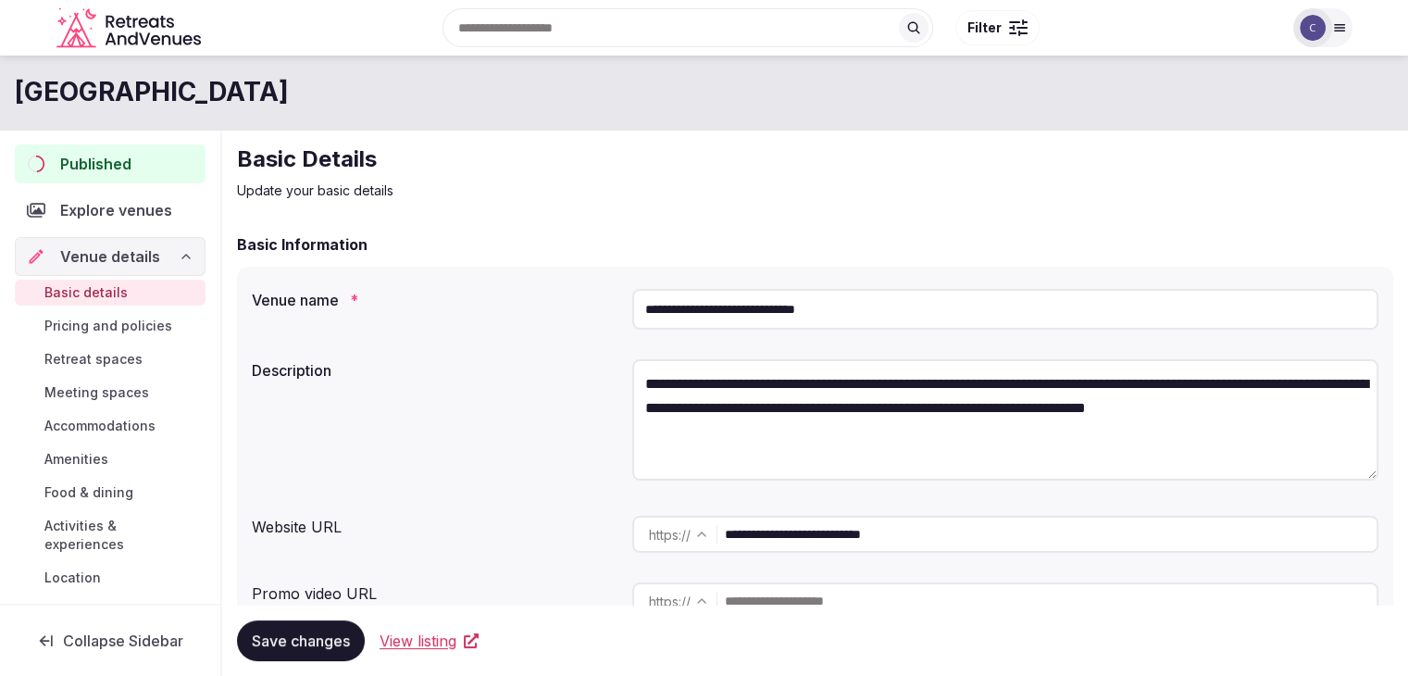
click at [477, 262] on div "**********" at bounding box center [815, 437] width 1156 height 408
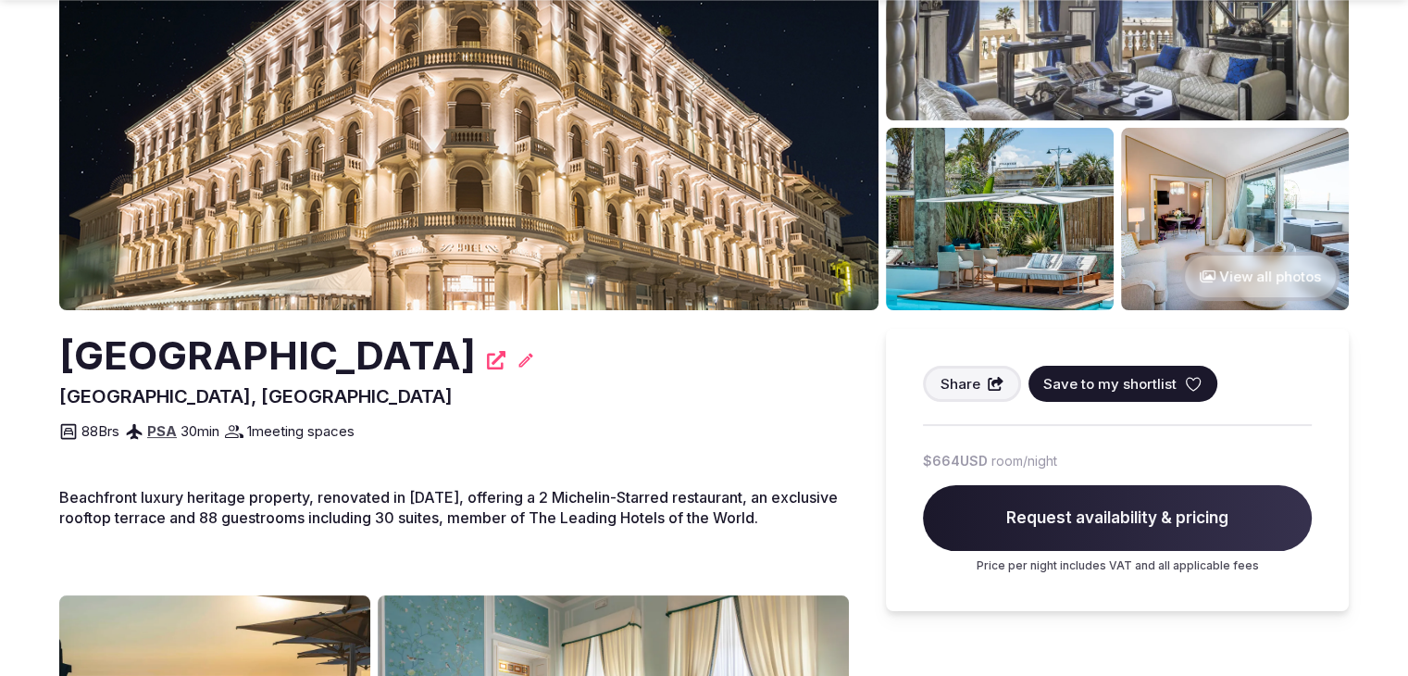
scroll to position [370, 0]
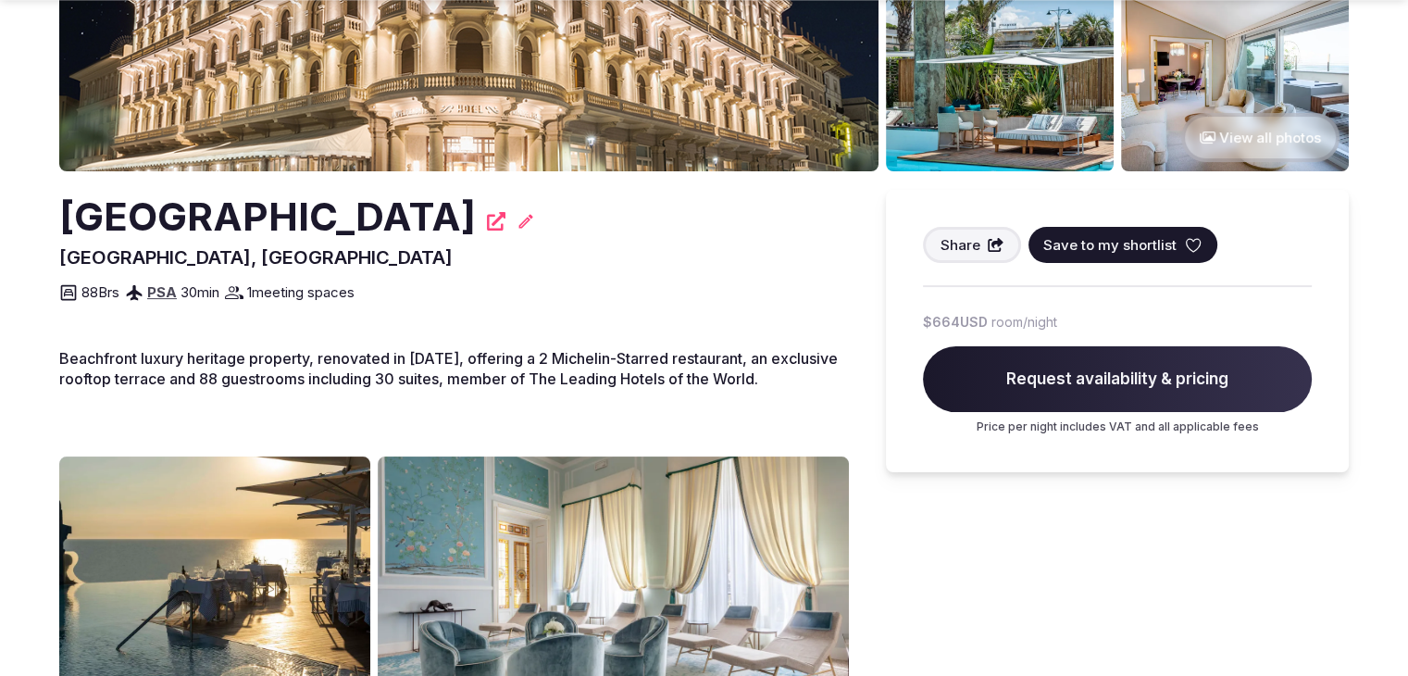
drag, startPoint x: 67, startPoint y: 217, endPoint x: 674, endPoint y: 221, distance: 607.1
click at [476, 221] on h2 "[GEOGRAPHIC_DATA]" at bounding box center [267, 217] width 416 height 55
copy h2 "[GEOGRAPHIC_DATA]"
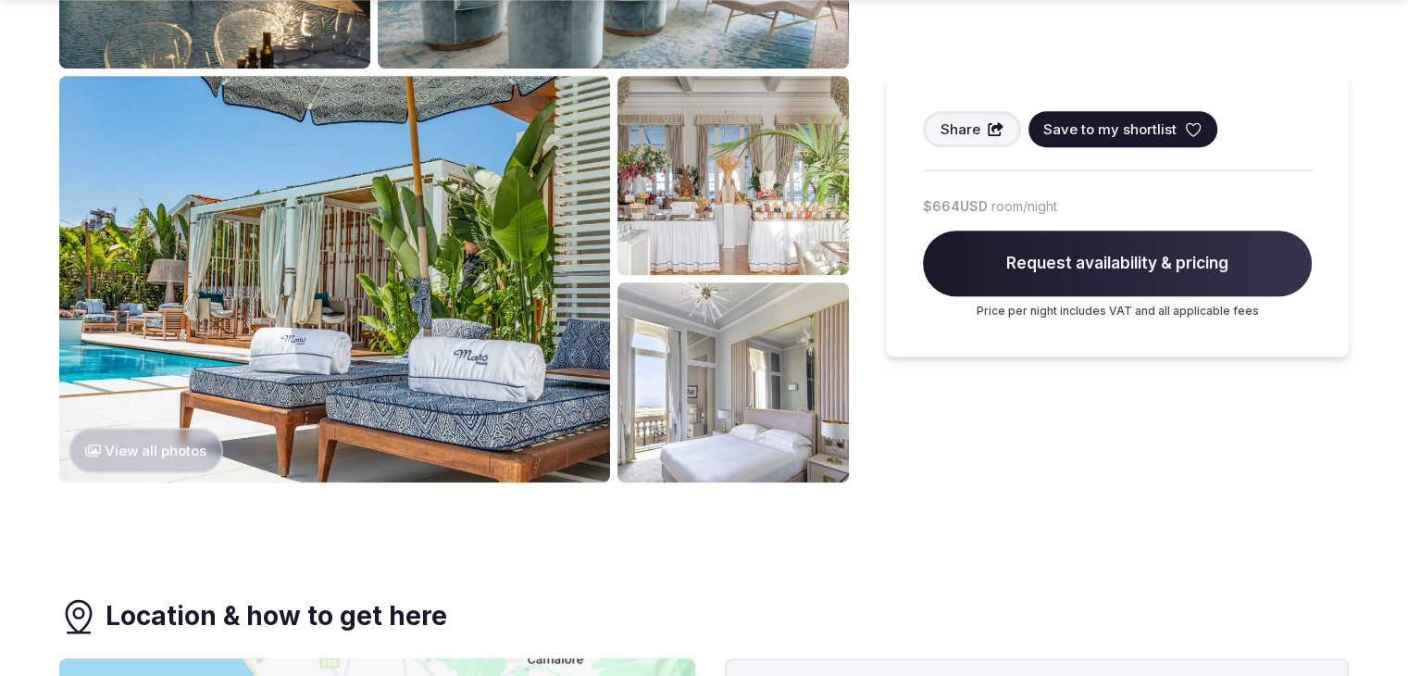
scroll to position [1203, 0]
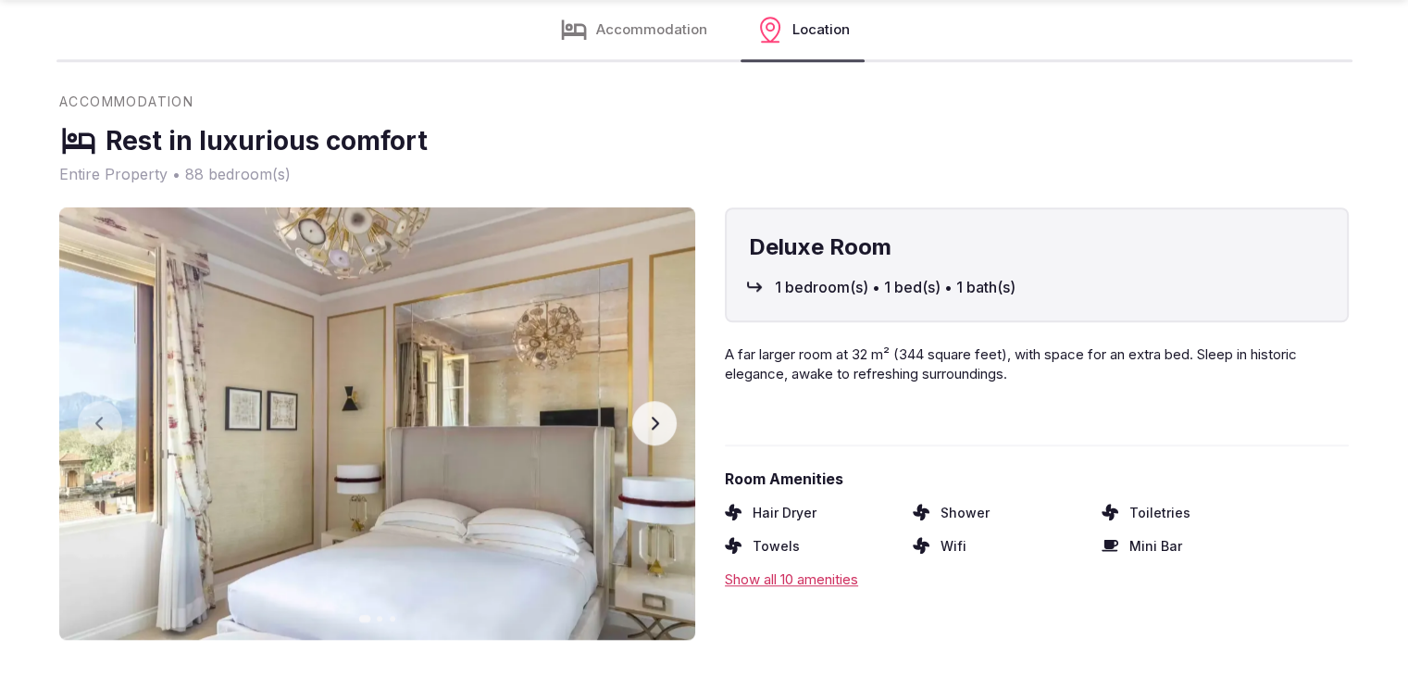
scroll to position [1944, 0]
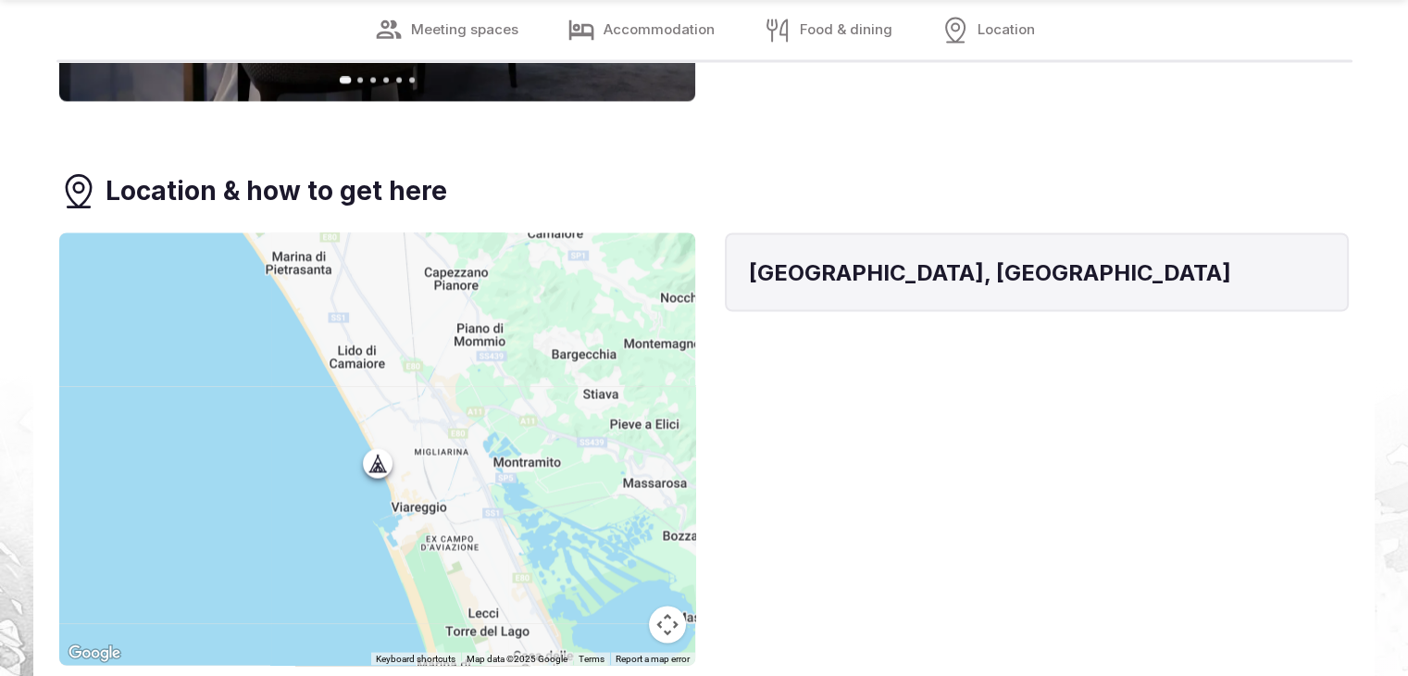
scroll to position [3517, 0]
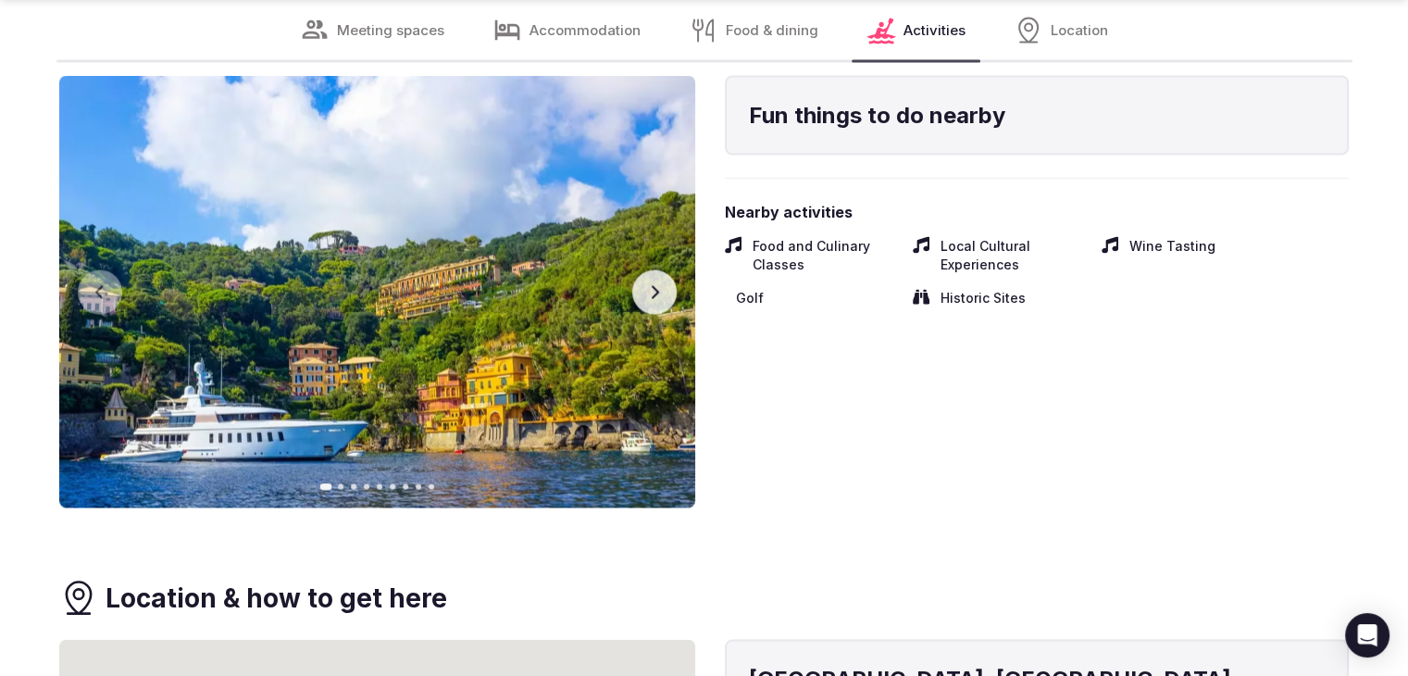
scroll to position [3517, 0]
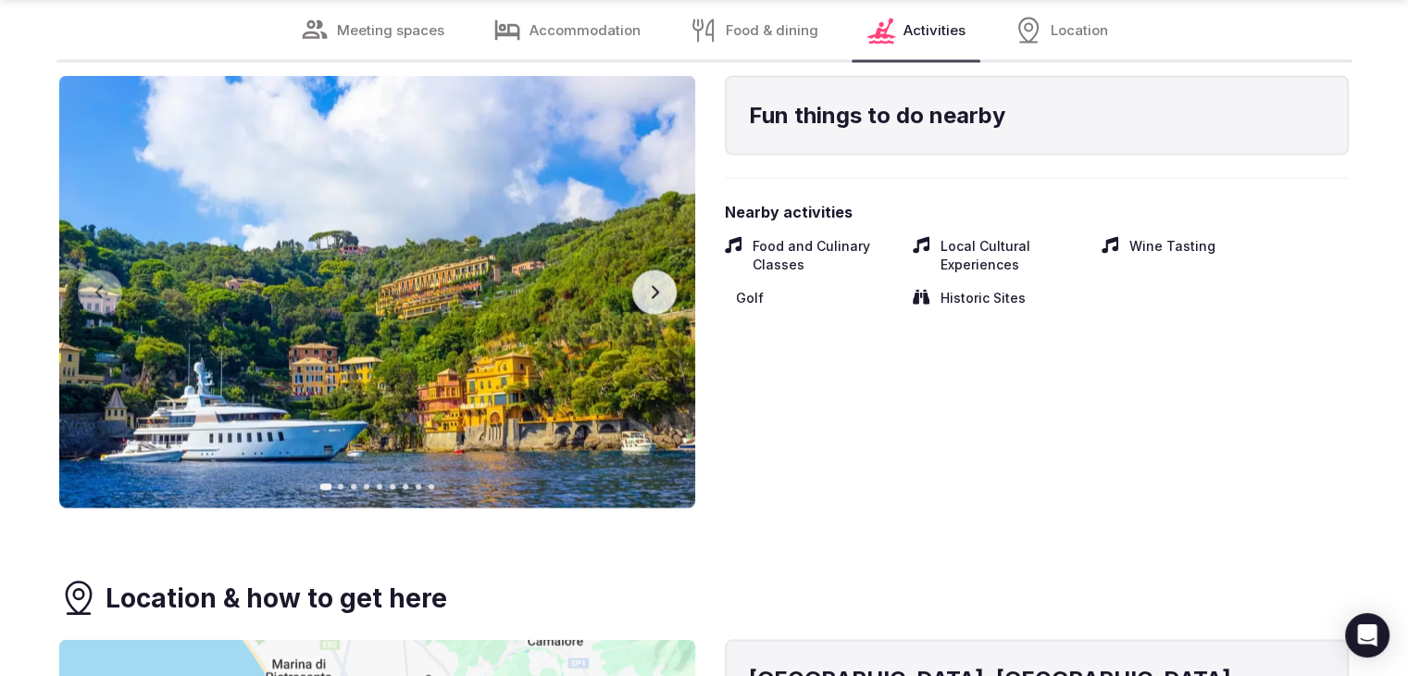
drag, startPoint x: 907, startPoint y: 424, endPoint x: 789, endPoint y: 230, distance: 226.8
click at [907, 419] on div "Fun things to do nearby Nearby activities Food and Culinary Classes Local Cultu…" at bounding box center [1037, 291] width 624 height 432
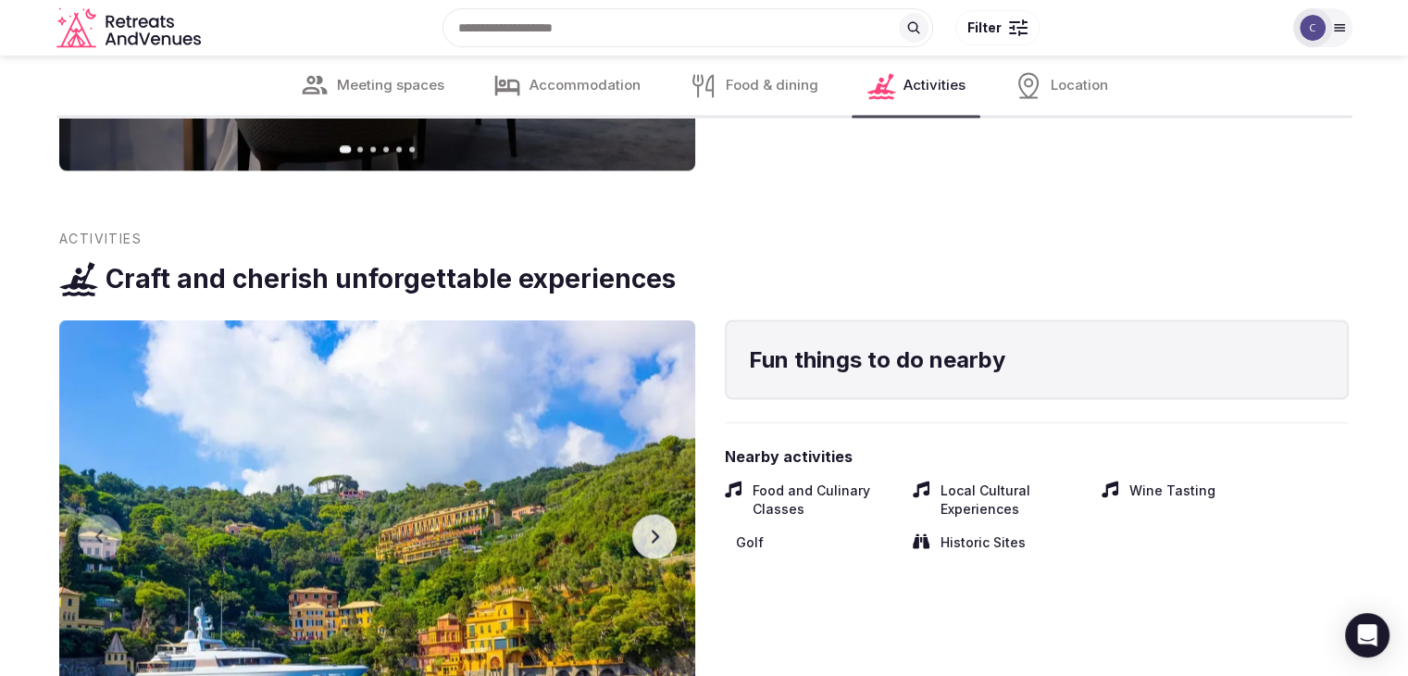
scroll to position [3239, 0]
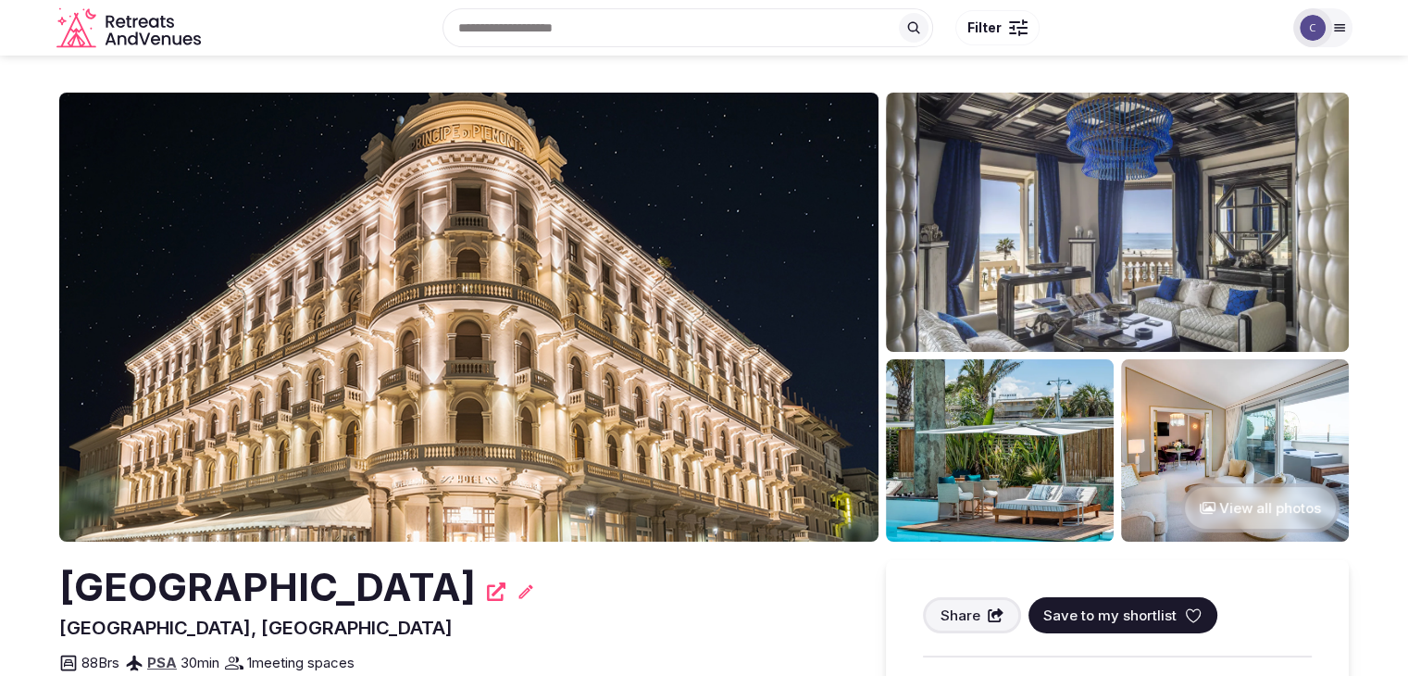
click at [456, 580] on h2 "[GEOGRAPHIC_DATA]" at bounding box center [267, 587] width 416 height 55
click at [456, 583] on h2 "[GEOGRAPHIC_DATA]" at bounding box center [267, 587] width 416 height 55
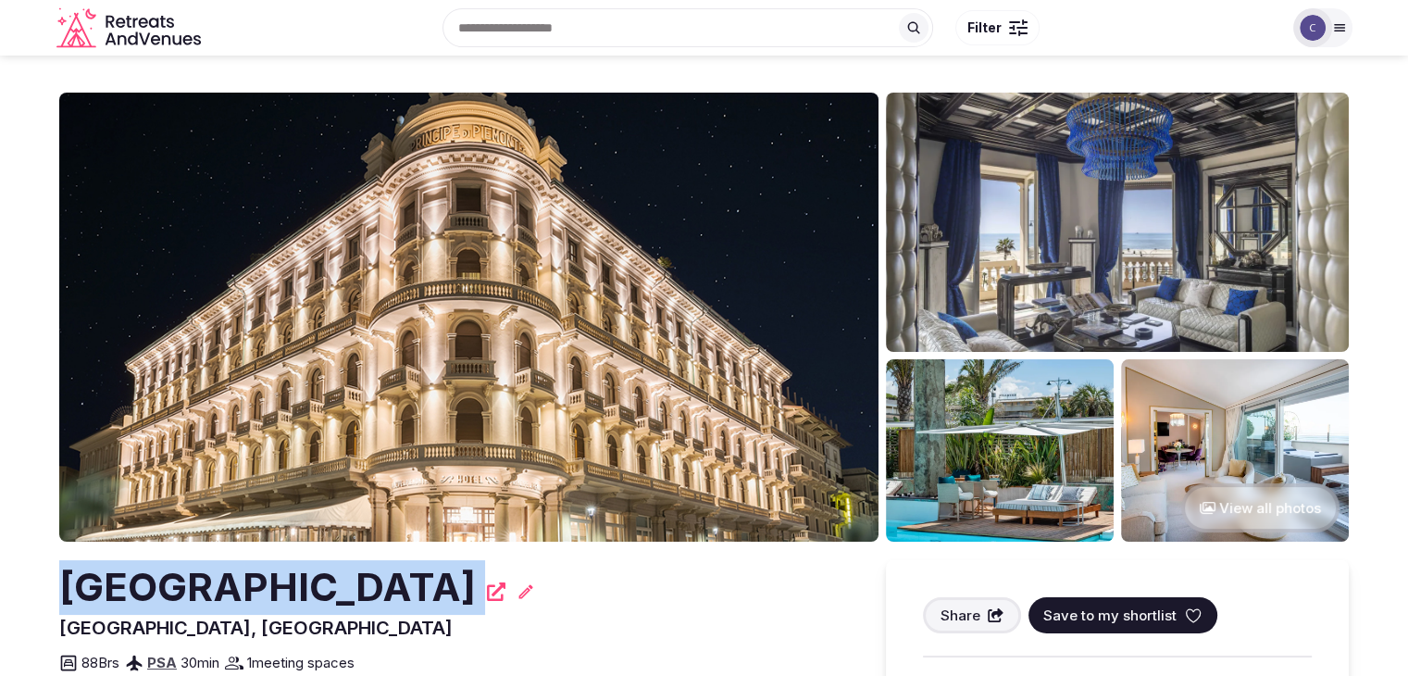
click at [456, 583] on h2 "[GEOGRAPHIC_DATA]" at bounding box center [267, 587] width 416 height 55
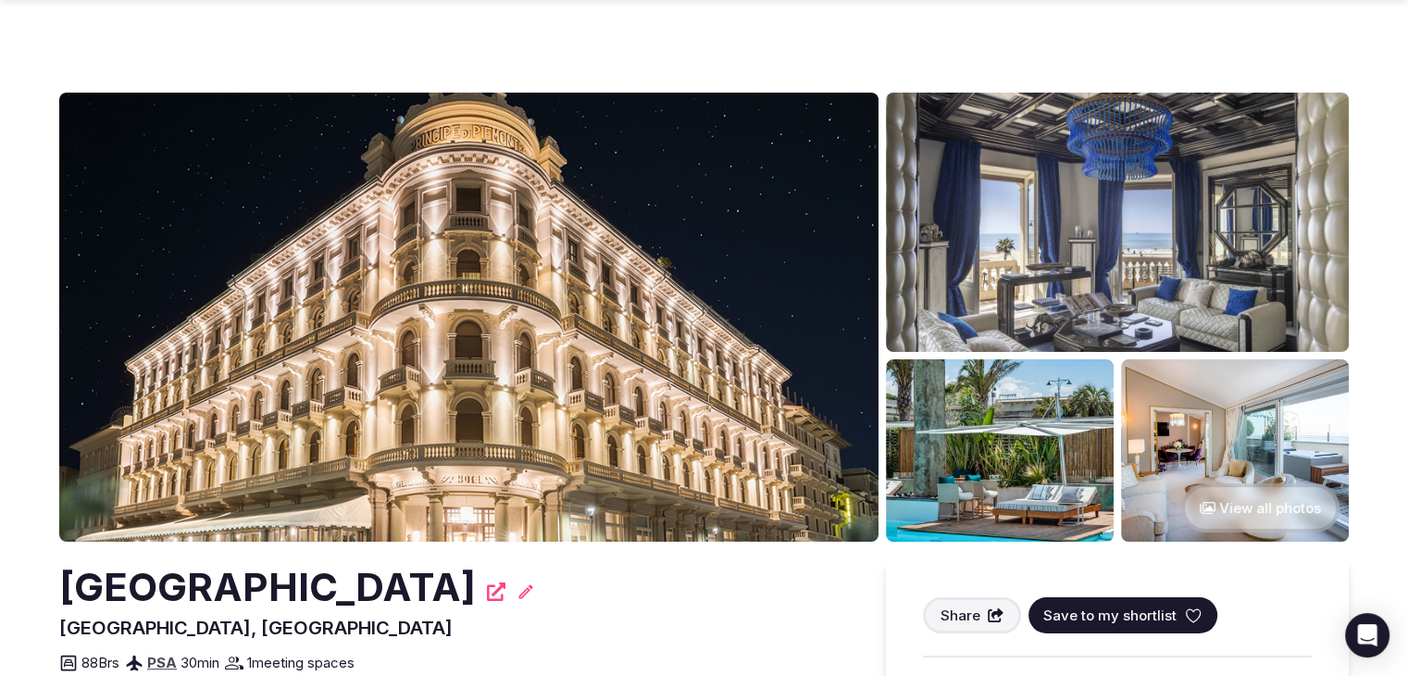
scroll to position [185, 0]
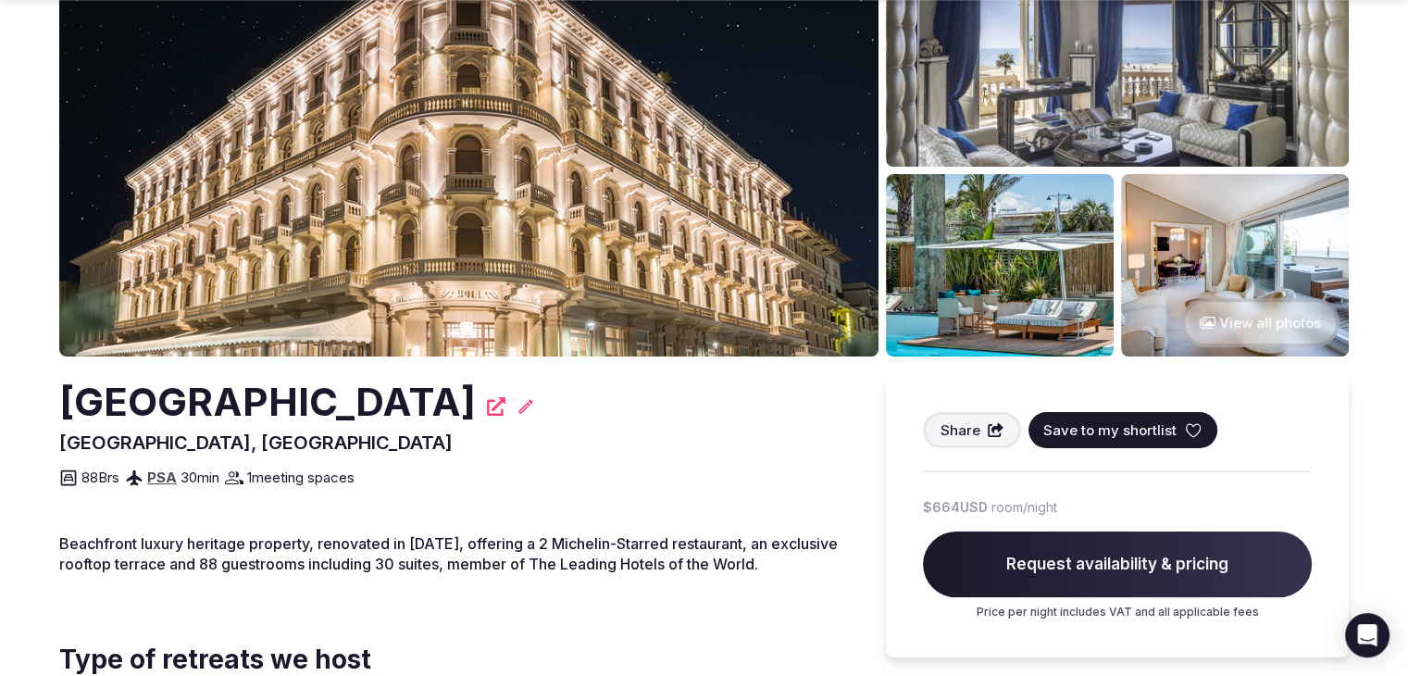
click at [476, 404] on h2 "[GEOGRAPHIC_DATA]" at bounding box center [267, 402] width 416 height 55
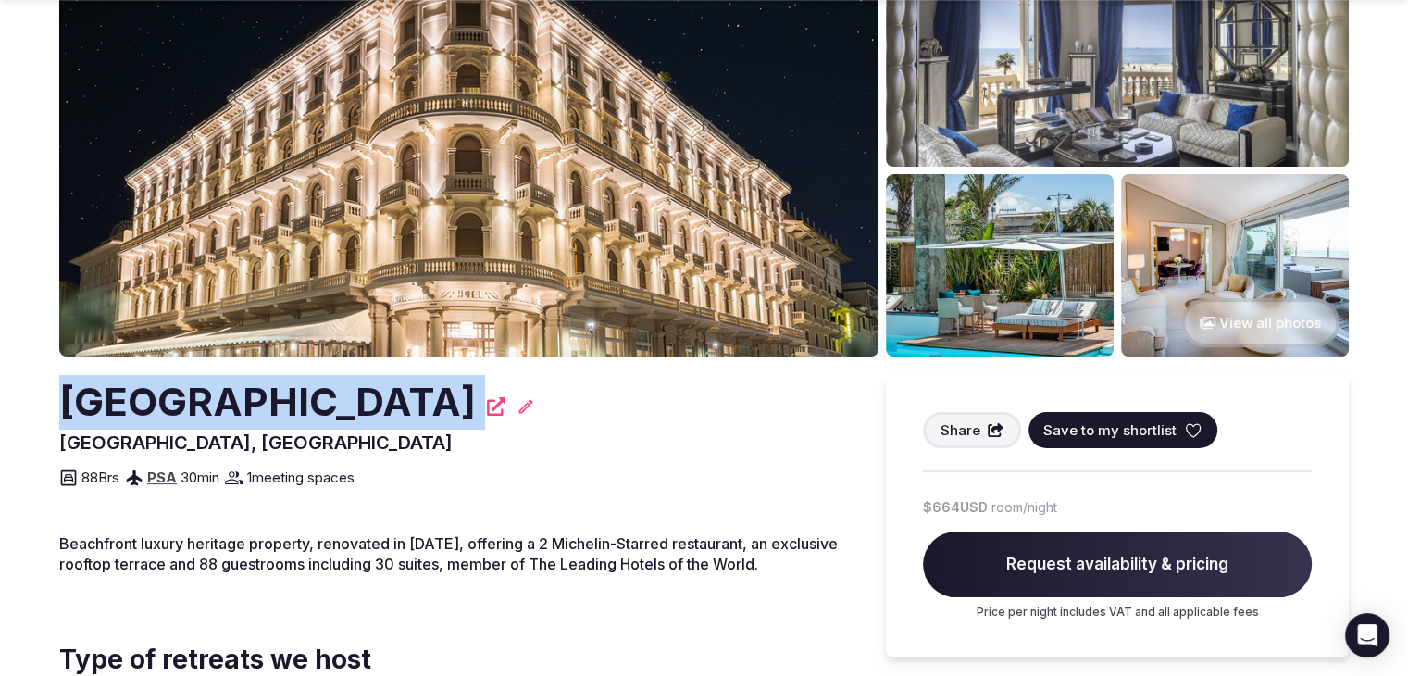
click at [476, 404] on h2 "[GEOGRAPHIC_DATA]" at bounding box center [267, 402] width 416 height 55
copy div "[GEOGRAPHIC_DATA]"
